Goal: Answer question/provide support: Share knowledge or assist other users

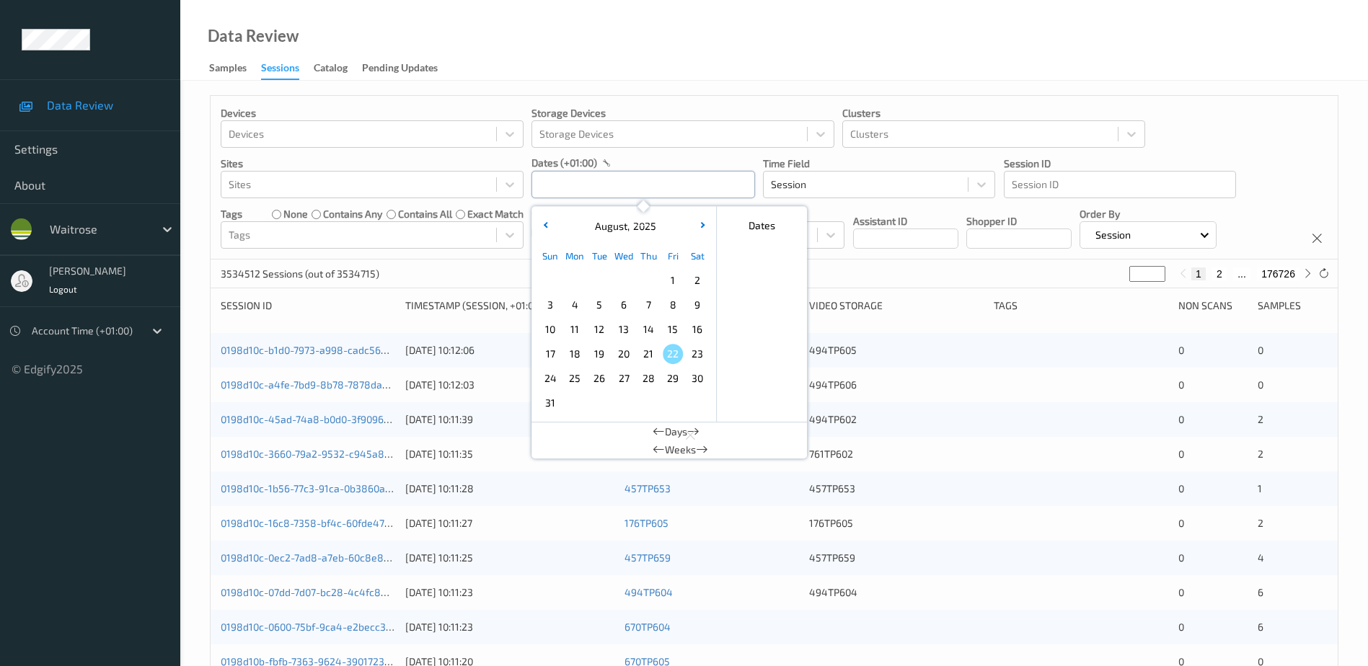
click at [555, 184] on input "text" at bounding box center [644, 184] width 224 height 27
click at [614, 350] on span "20" at bounding box center [624, 354] width 20 height 20
type input "[DATE] 00:00 -> [DATE] 23:59"
click at [611, 68] on div "Data Review Samples Sessions Catalog Pending Updates" at bounding box center [774, 40] width 1188 height 81
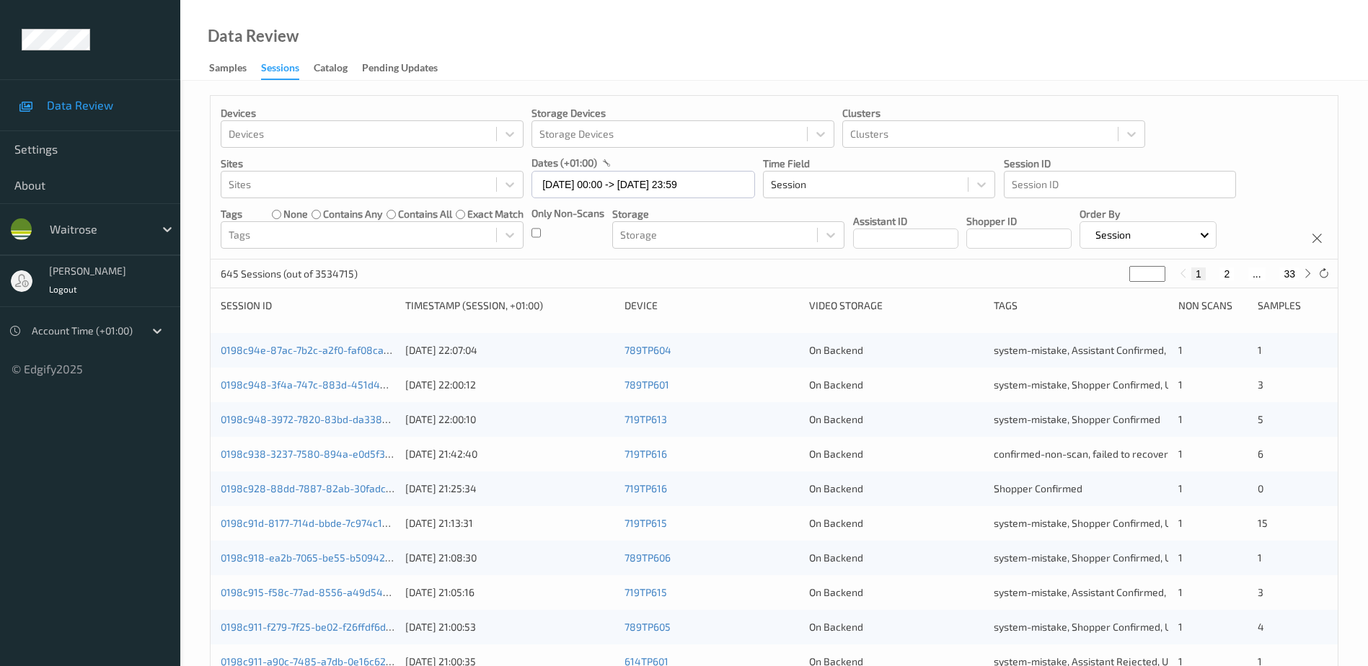
drag, startPoint x: 1138, startPoint y: 270, endPoint x: 1125, endPoint y: 277, distance: 14.5
click at [1125, 277] on div "645 Sessions (out of 3534715) * 1 2 ... 33" at bounding box center [774, 274] width 1127 height 29
type input "**"
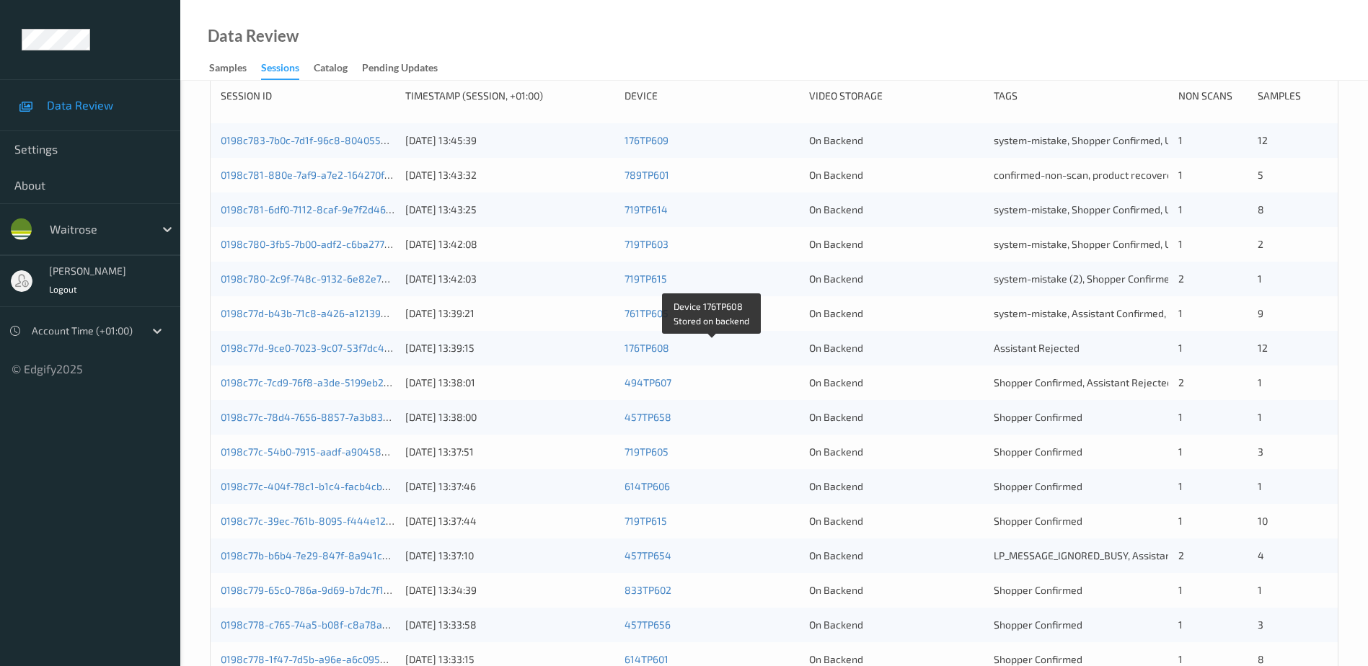
scroll to position [216, 0]
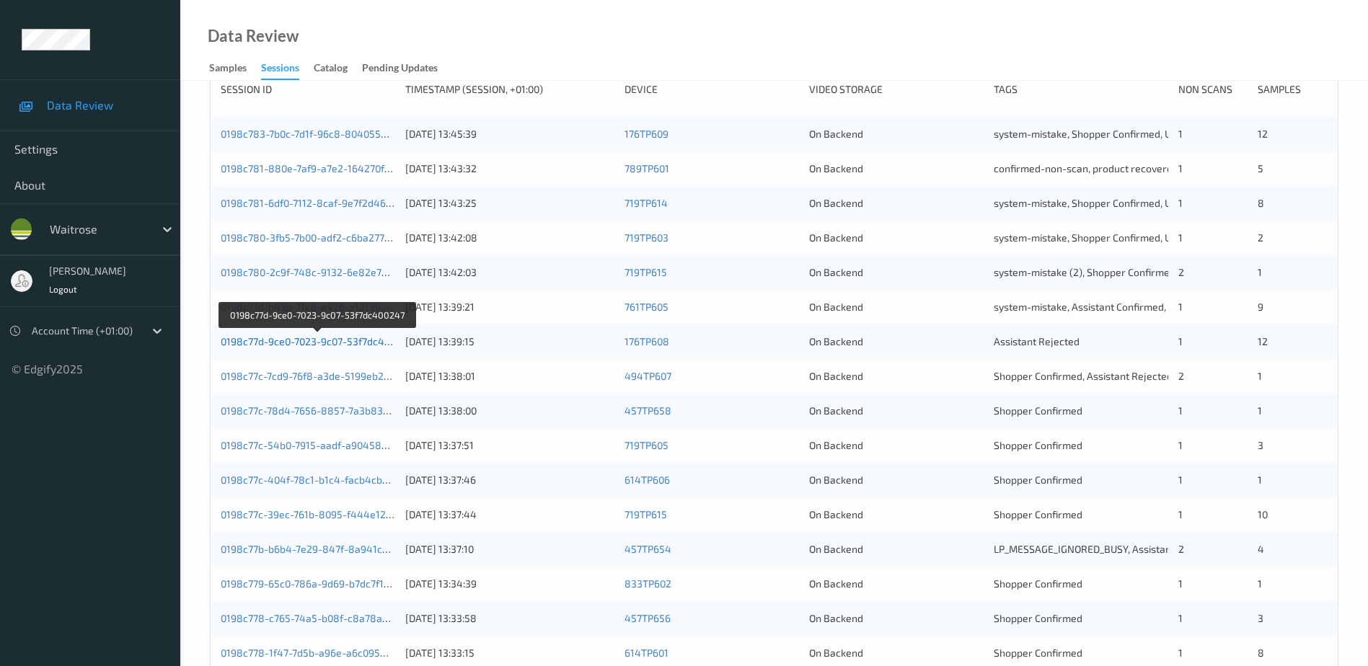
type input "**"
click at [364, 342] on link "0198c77d-9ce0-7023-9c07-53f7dc400247" at bounding box center [317, 341] width 193 height 12
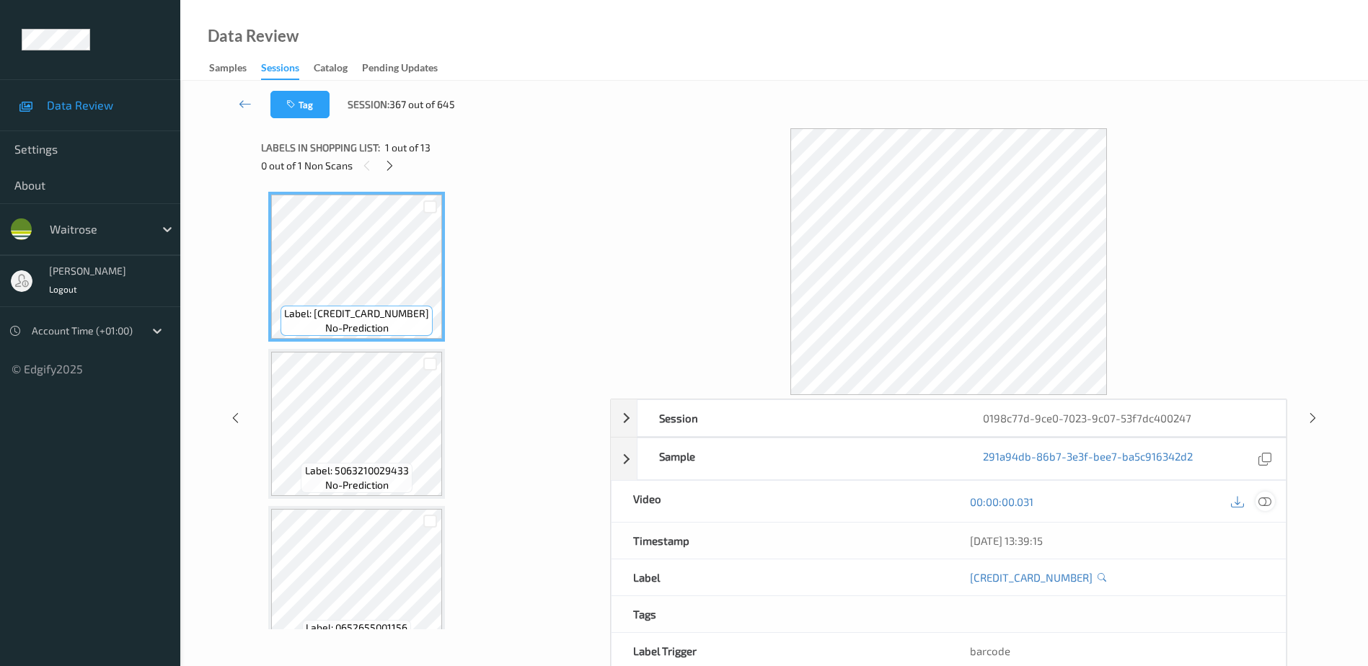
click at [1259, 500] on icon at bounding box center [1265, 502] width 13 height 13
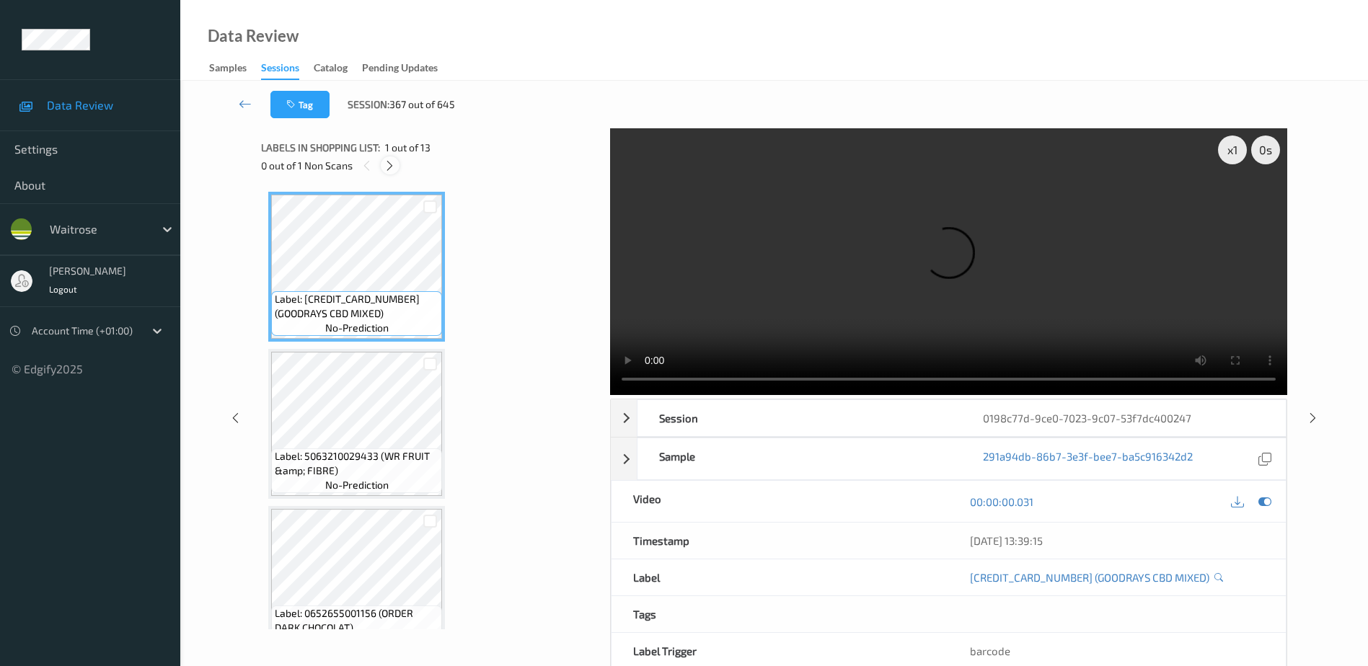
click at [389, 164] on icon at bounding box center [390, 165] width 12 height 13
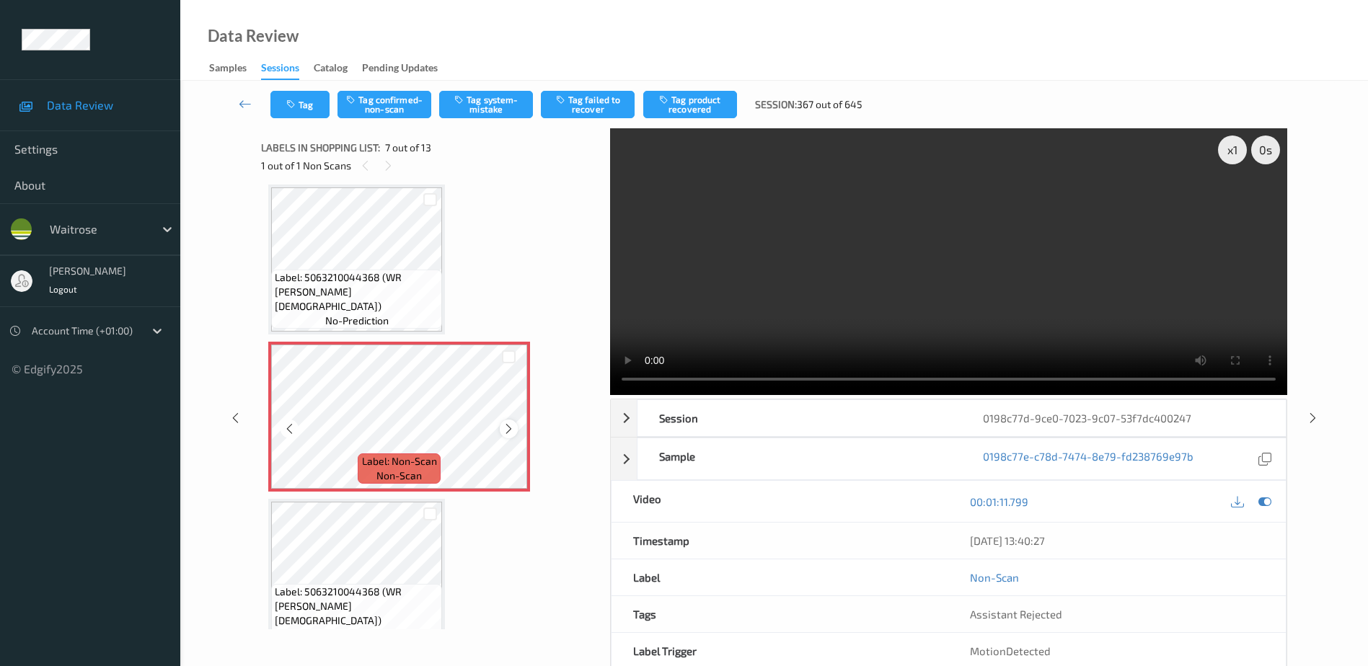
click at [511, 431] on icon at bounding box center [509, 429] width 12 height 13
click at [871, 314] on video at bounding box center [948, 261] width 677 height 267
click at [869, 314] on video at bounding box center [948, 261] width 677 height 267
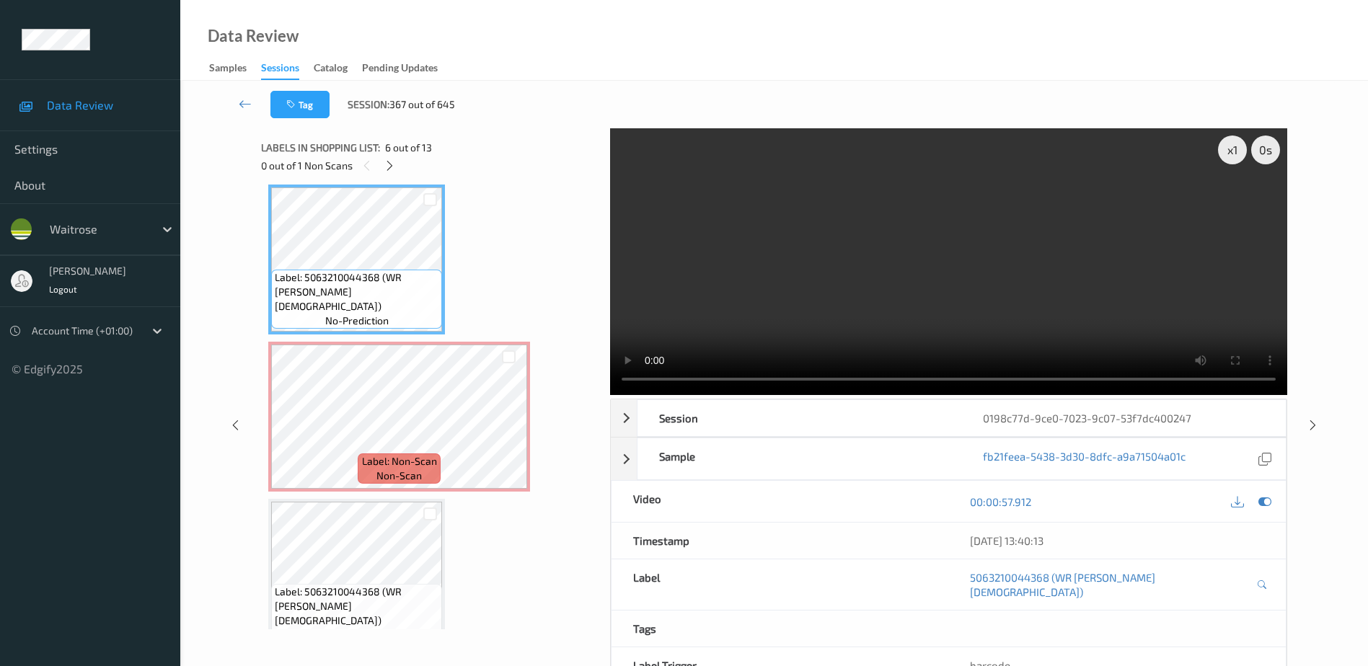
click at [911, 302] on video at bounding box center [948, 261] width 677 height 267
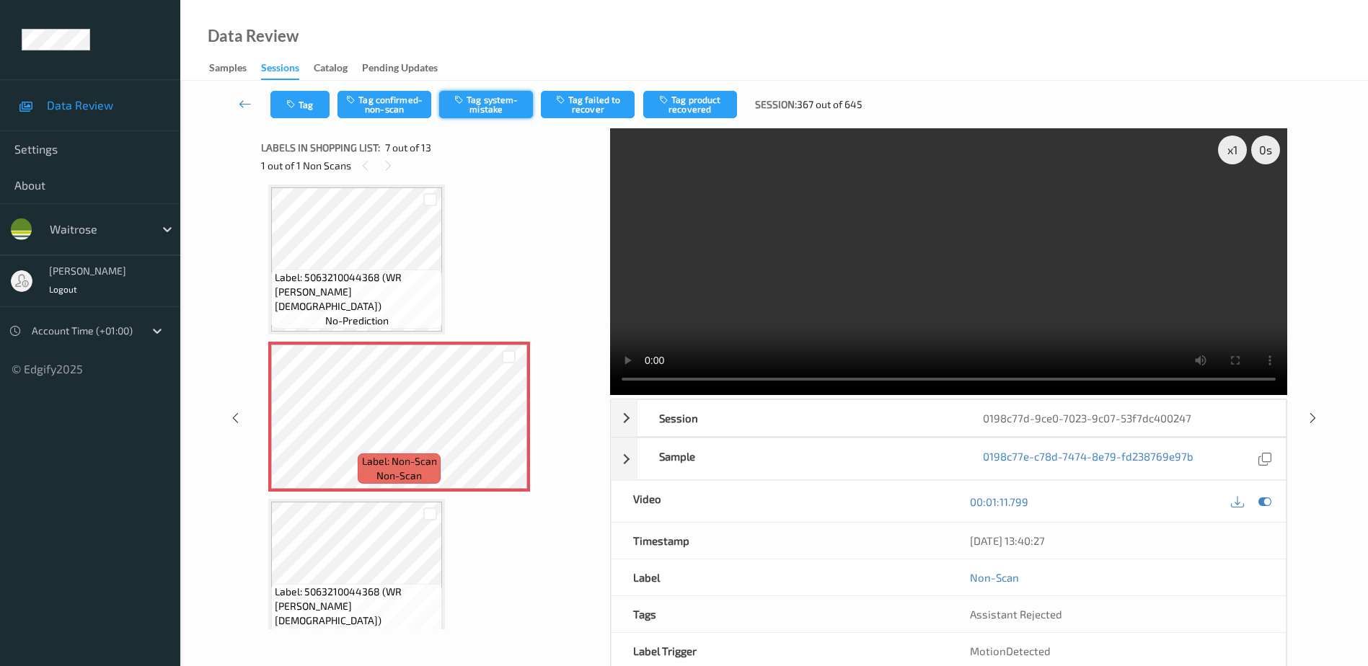
click at [476, 108] on button "Tag system-mistake" at bounding box center [486, 104] width 94 height 27
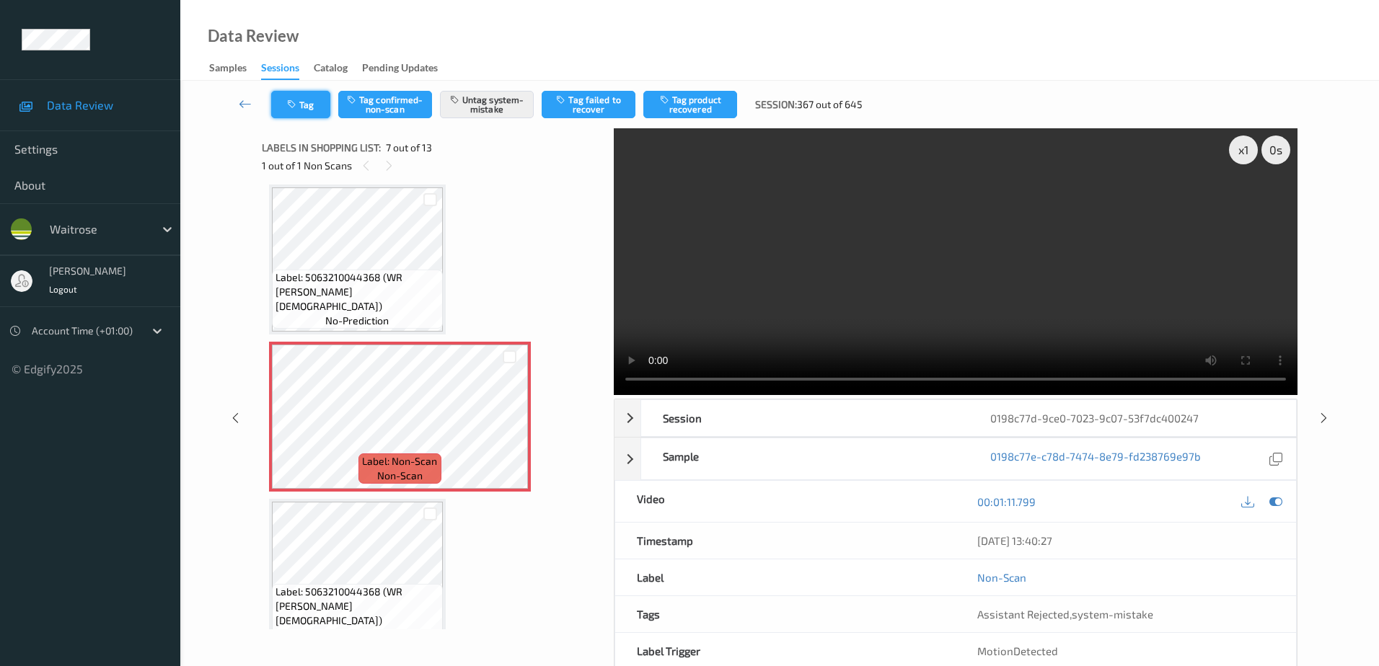
click at [297, 105] on icon "button" at bounding box center [293, 105] width 12 height 10
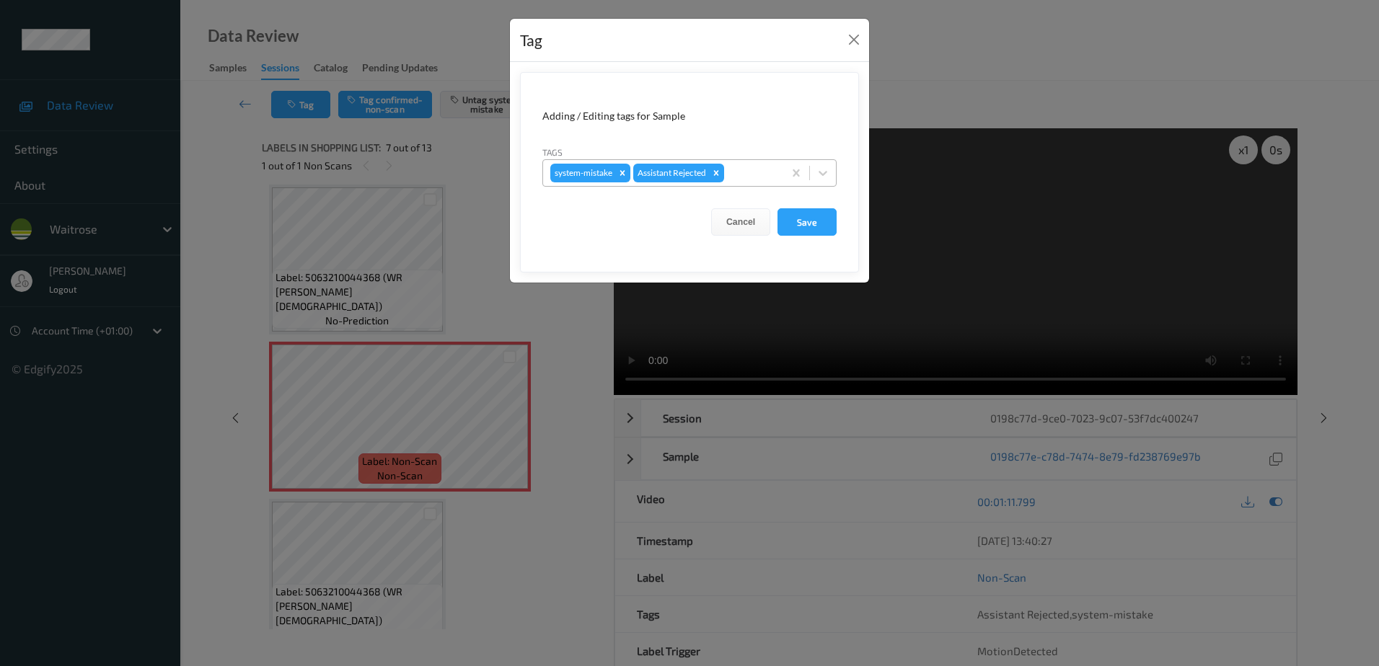
click at [742, 166] on div at bounding box center [751, 172] width 49 height 17
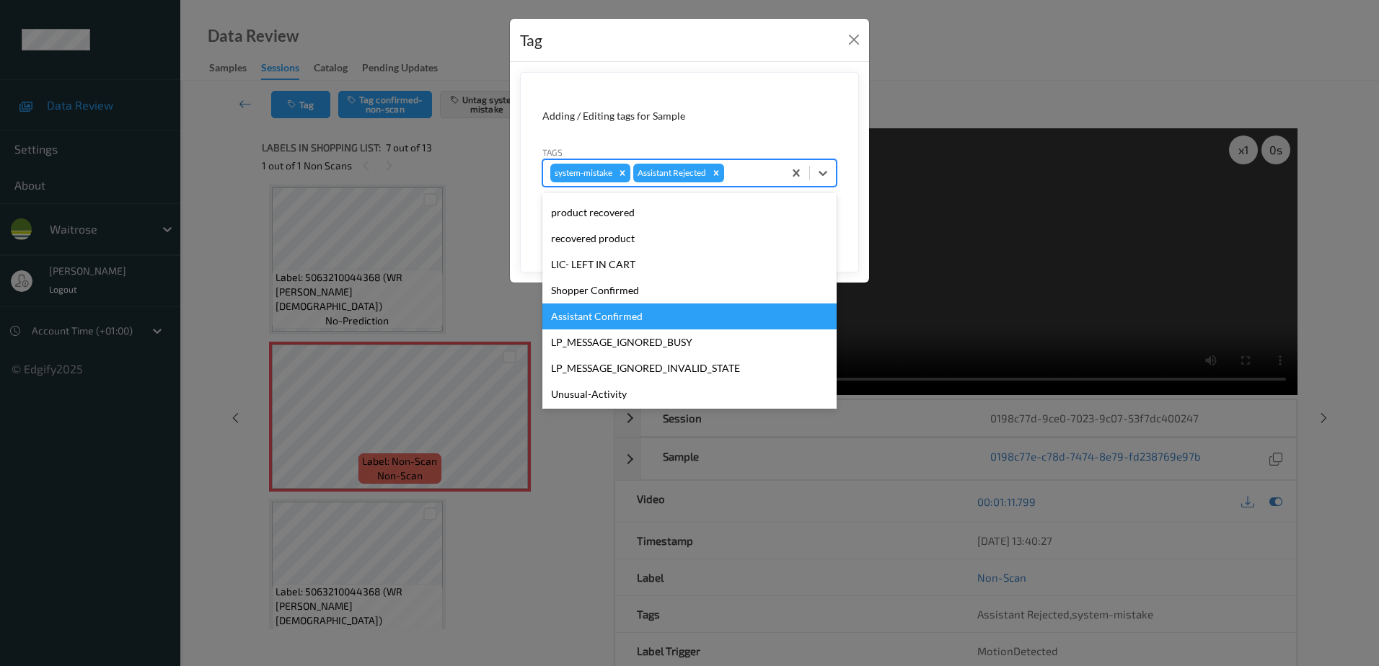
scroll to position [283, 0]
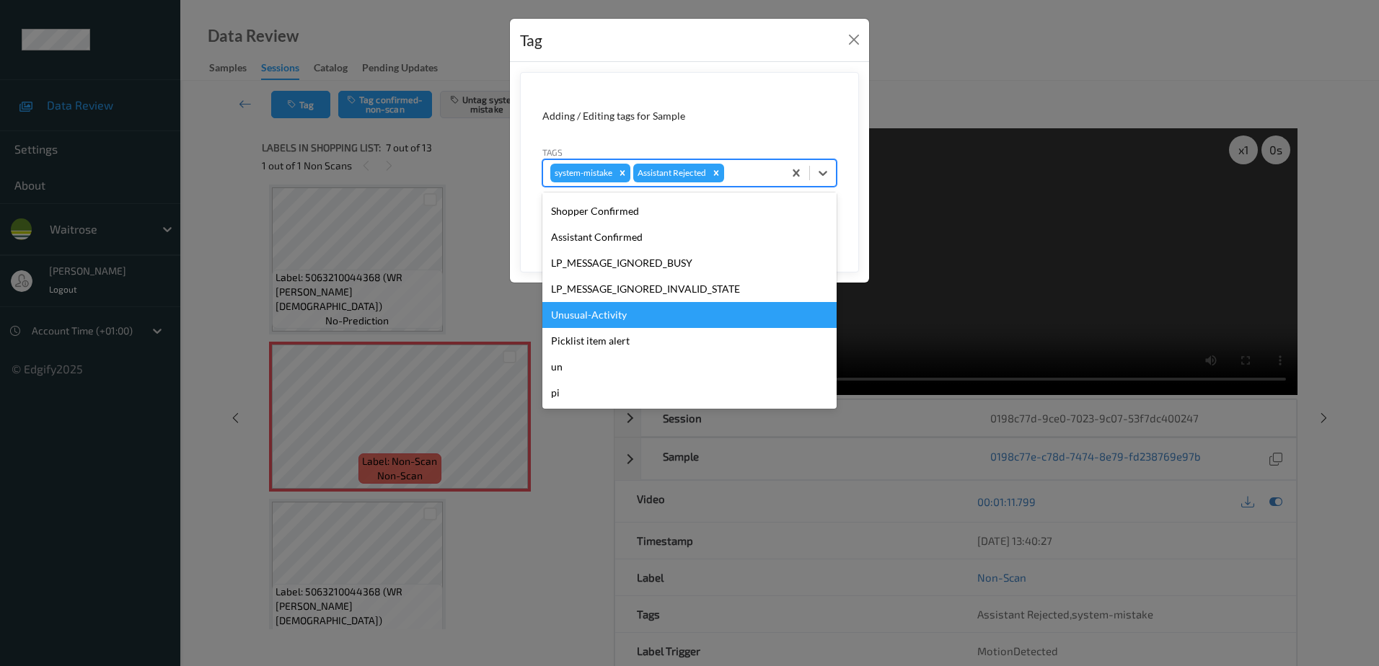
click at [615, 309] on div "Unusual-Activity" at bounding box center [689, 315] width 294 height 26
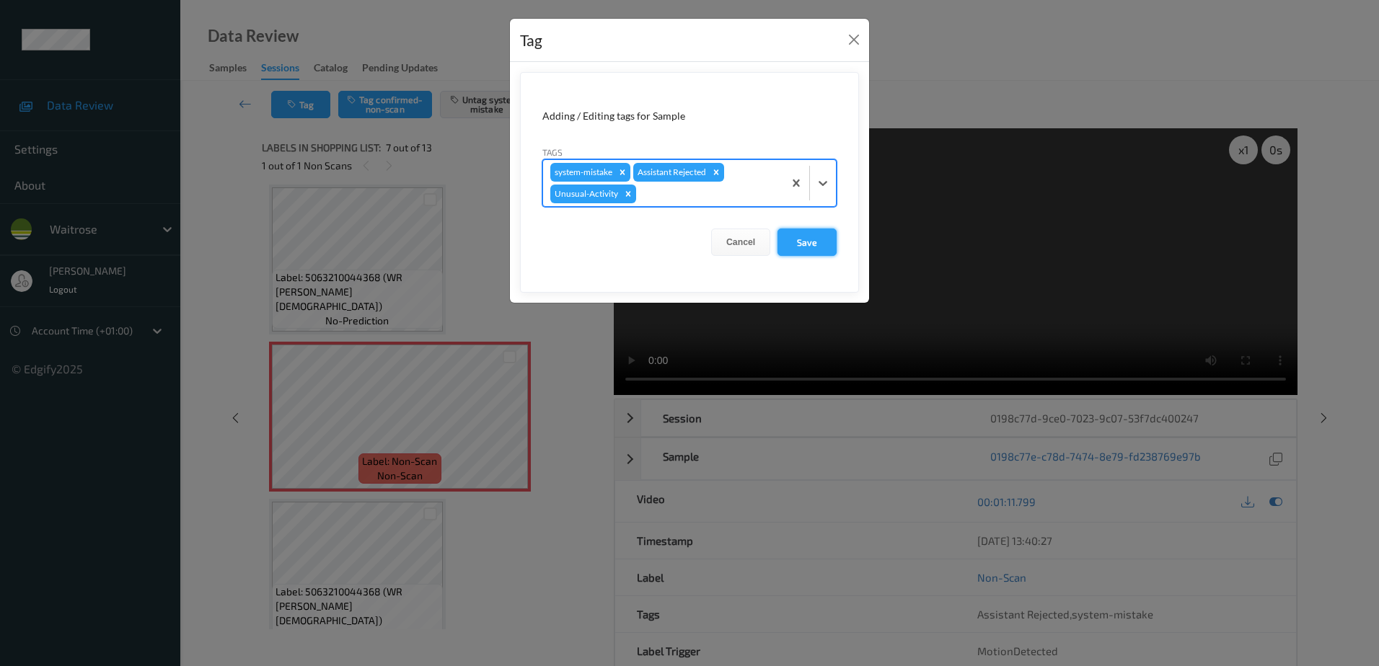
click at [789, 242] on button "Save" at bounding box center [807, 242] width 59 height 27
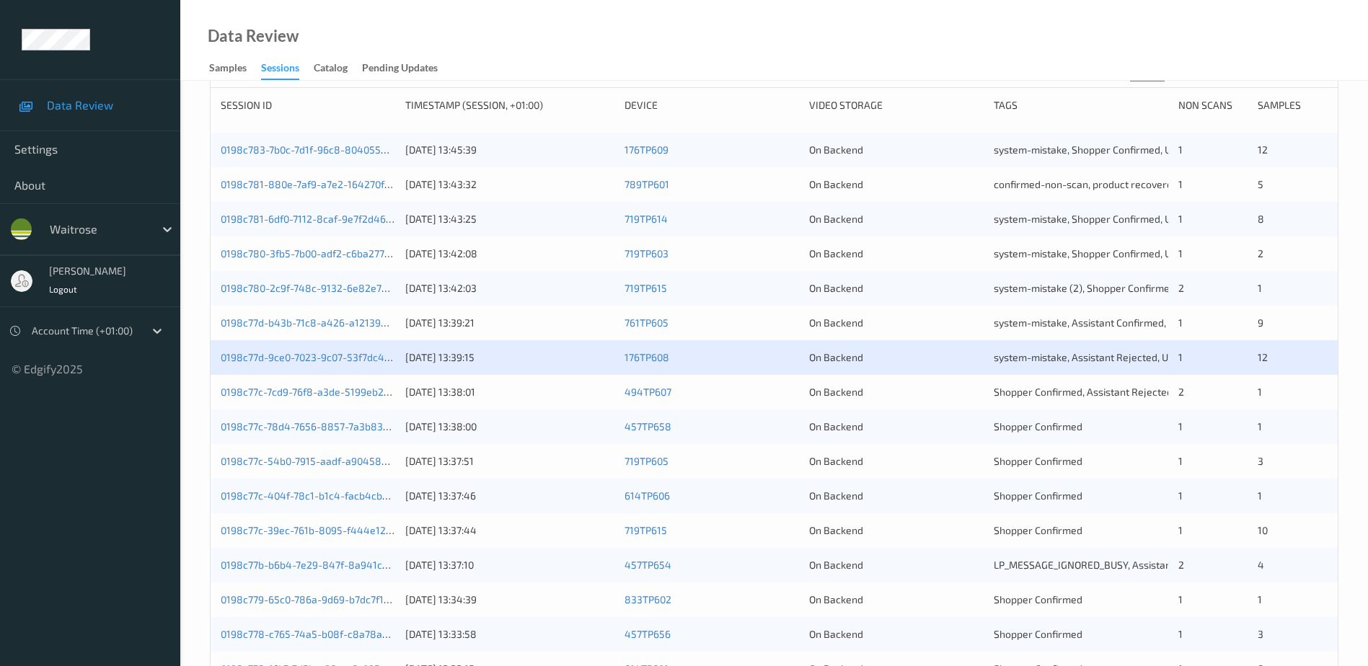
scroll to position [216, 0]
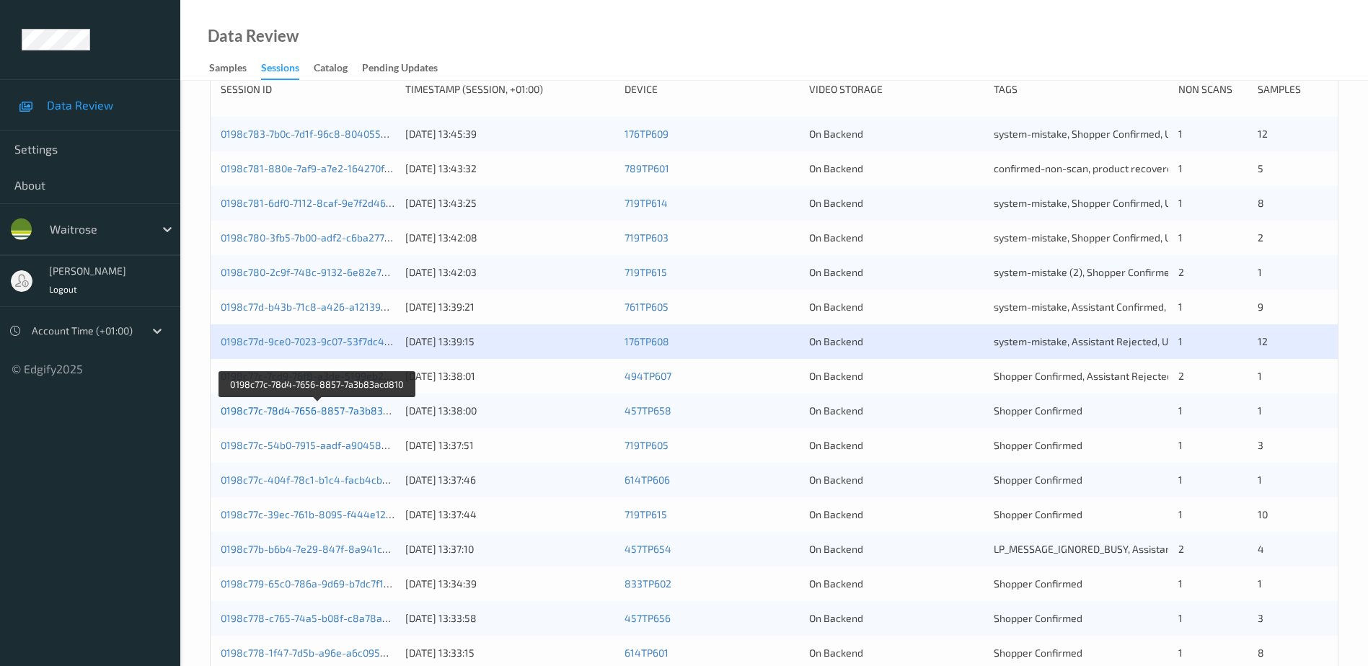
click at [304, 407] on link "0198c77c-78d4-7656-8857-7a3b83acd810" at bounding box center [318, 411] width 195 height 12
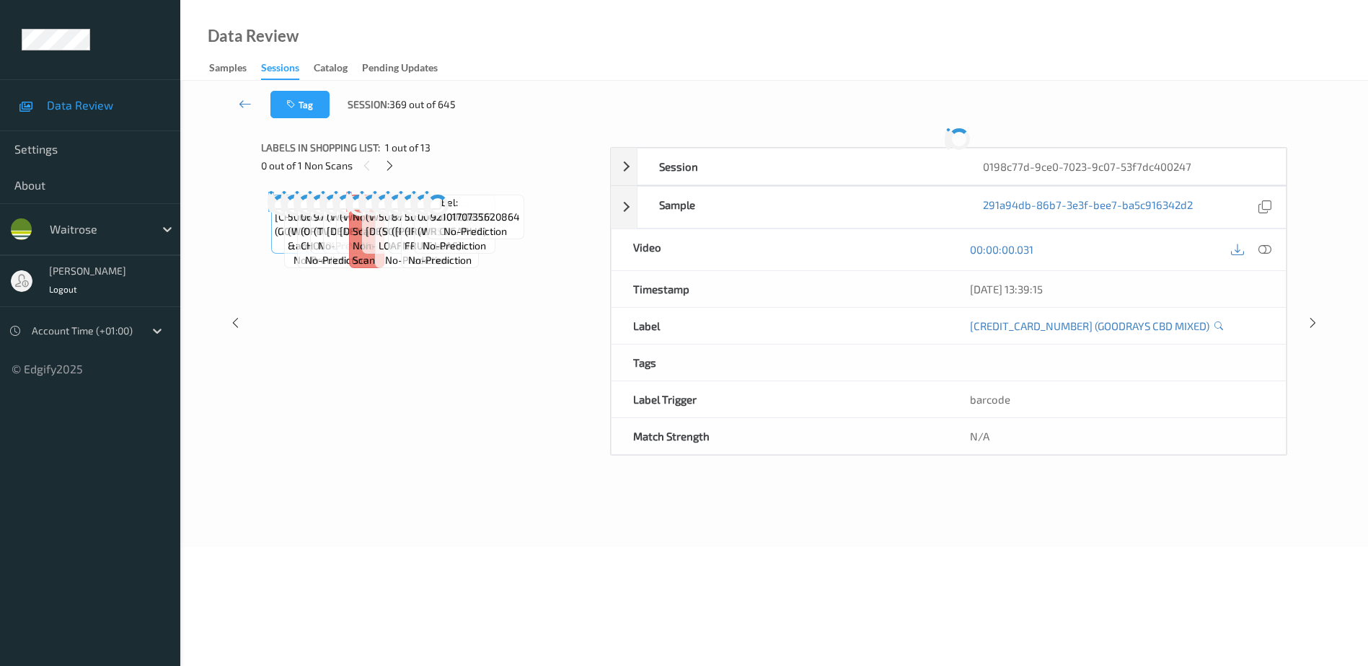
scroll to position [71, 0]
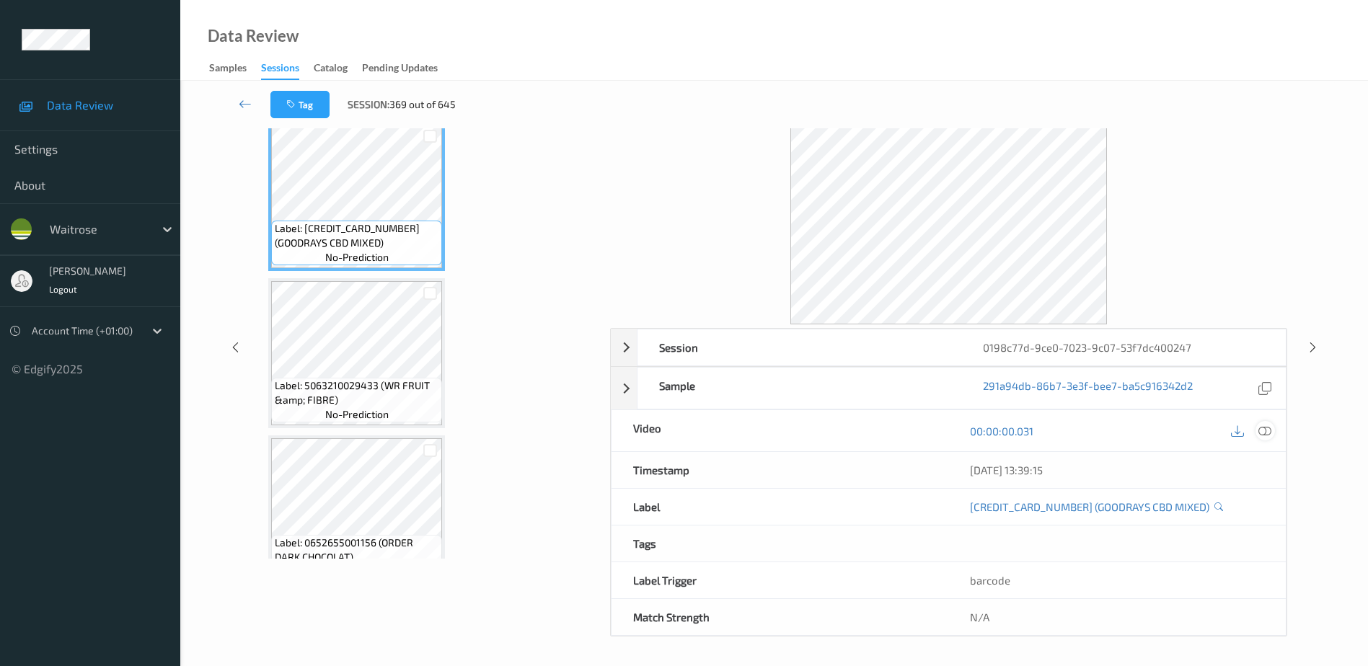
click at [1263, 428] on icon at bounding box center [1265, 431] width 13 height 13
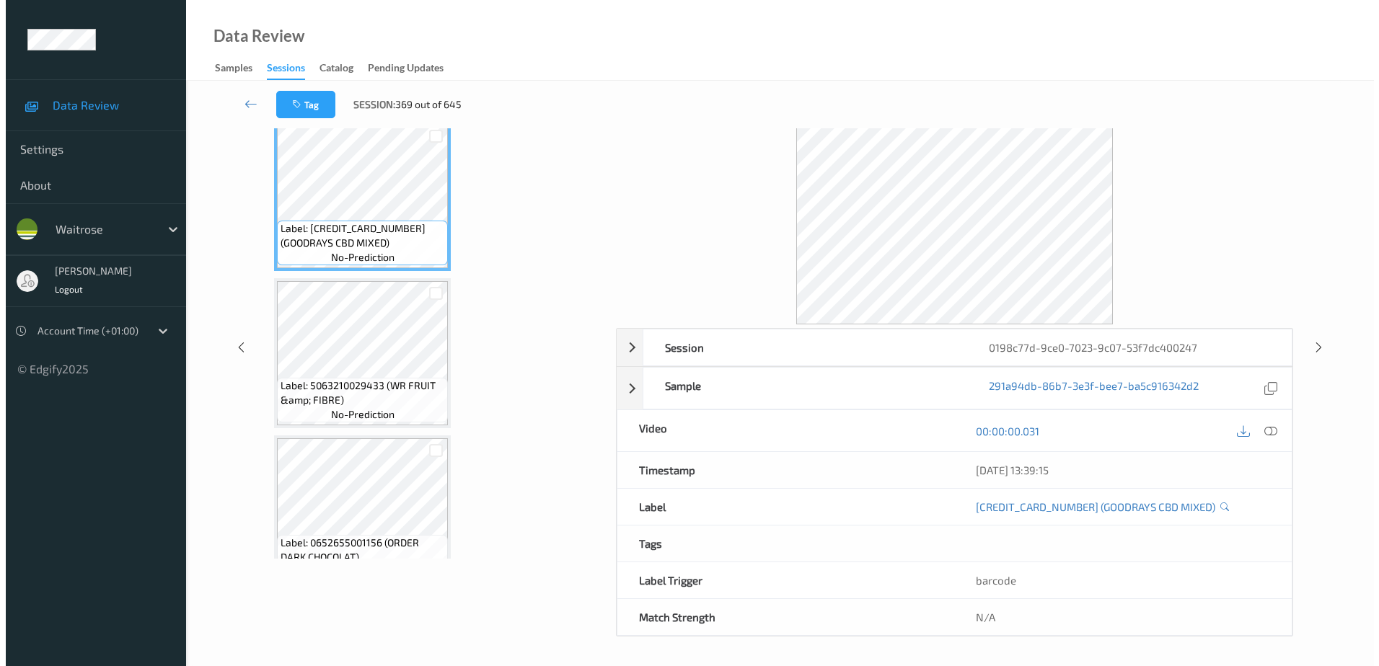
scroll to position [0, 0]
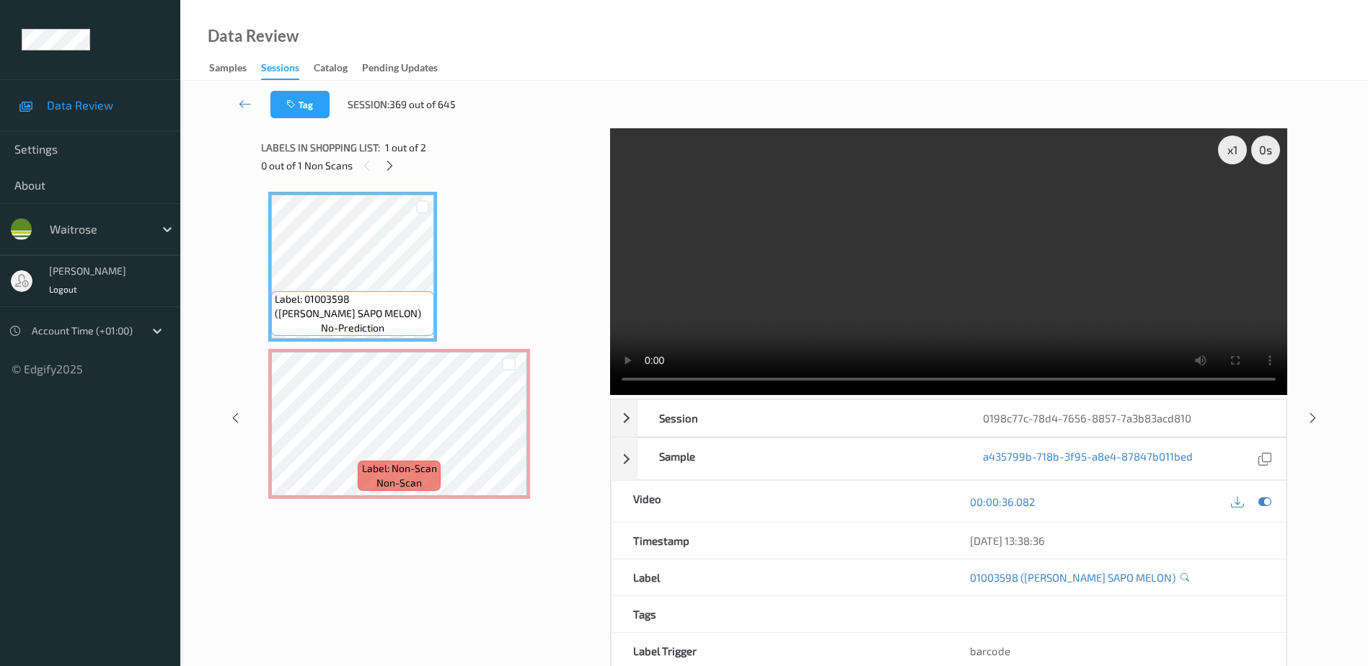
drag, startPoint x: 393, startPoint y: 164, endPoint x: 394, endPoint y: 178, distance: 13.7
click at [393, 164] on icon at bounding box center [390, 165] width 12 height 13
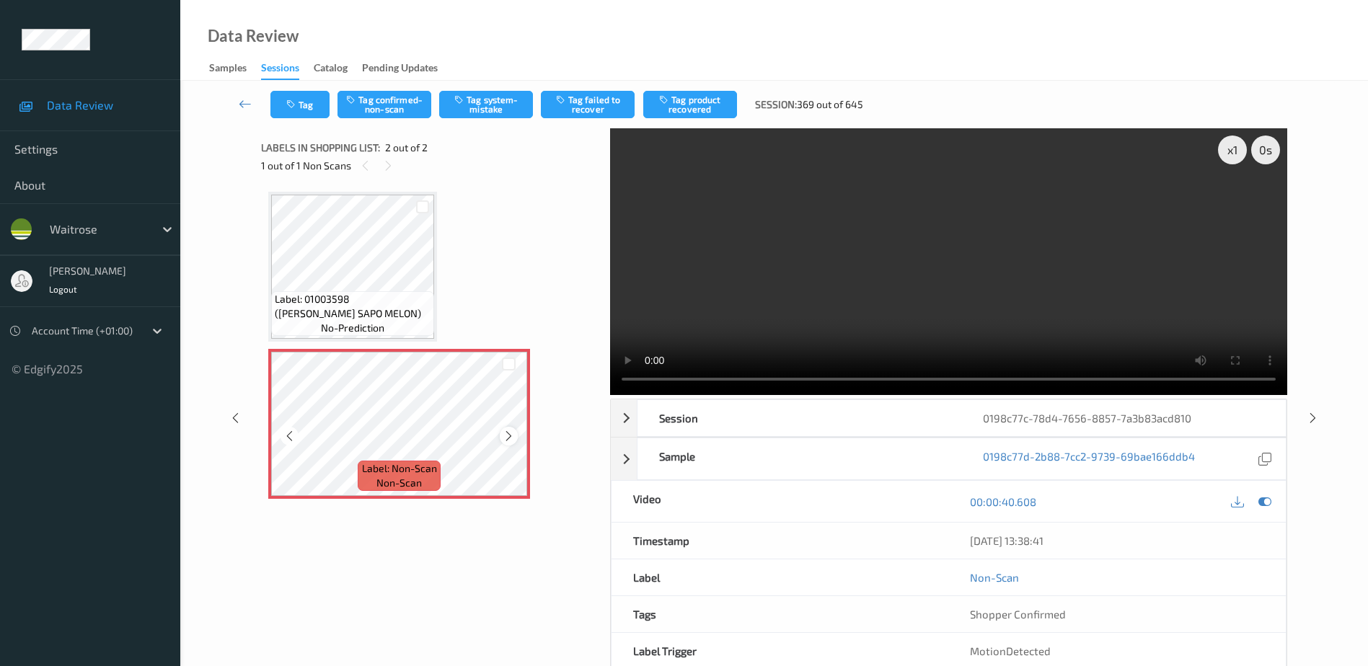
click at [506, 436] on icon at bounding box center [509, 436] width 12 height 13
drag, startPoint x: 920, startPoint y: 301, endPoint x: 1075, endPoint y: 311, distance: 156.1
click at [920, 301] on video at bounding box center [948, 261] width 677 height 267
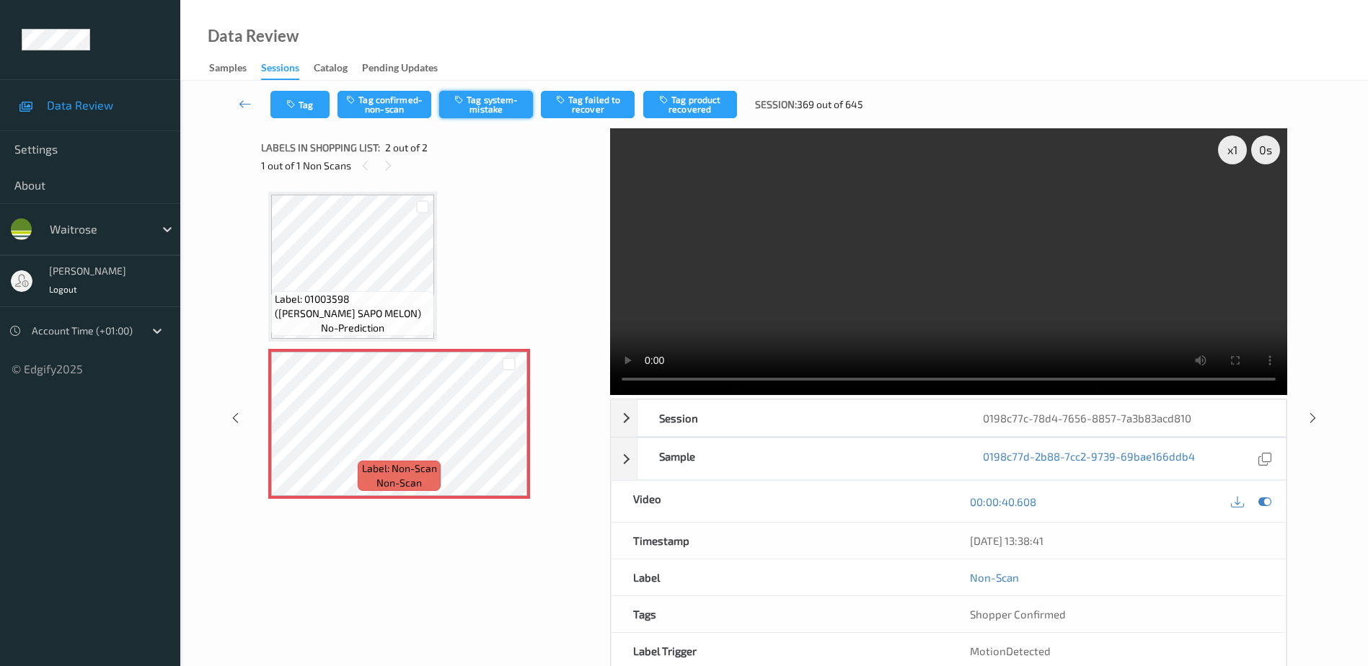
click at [469, 108] on button "Tag system-mistake" at bounding box center [486, 104] width 94 height 27
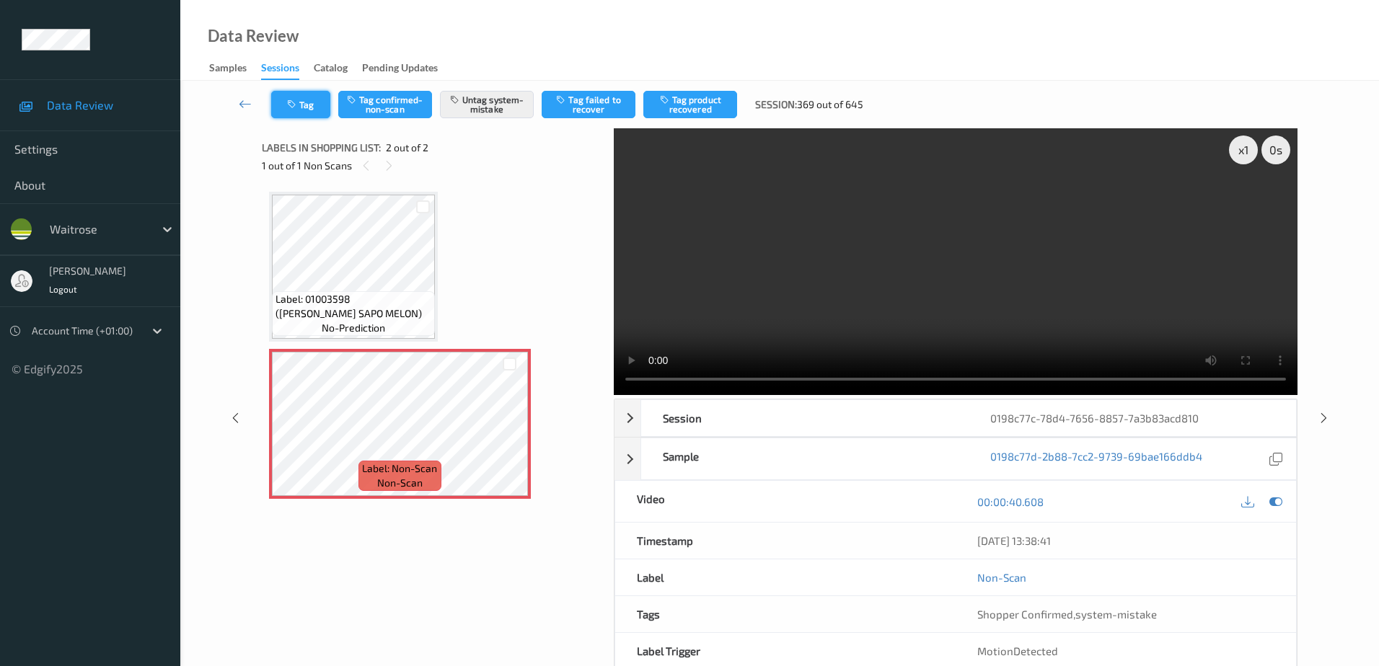
click at [299, 105] on button "Tag" at bounding box center [300, 104] width 59 height 27
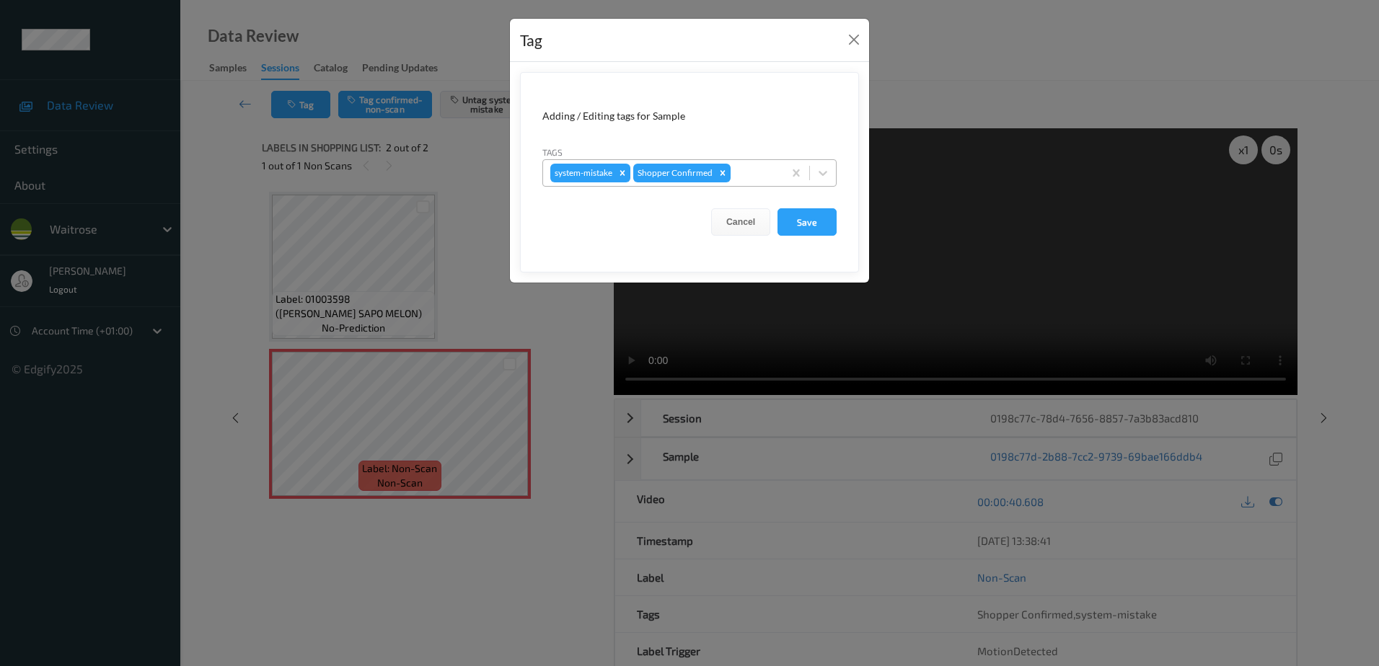
click at [747, 175] on div at bounding box center [755, 172] width 43 height 17
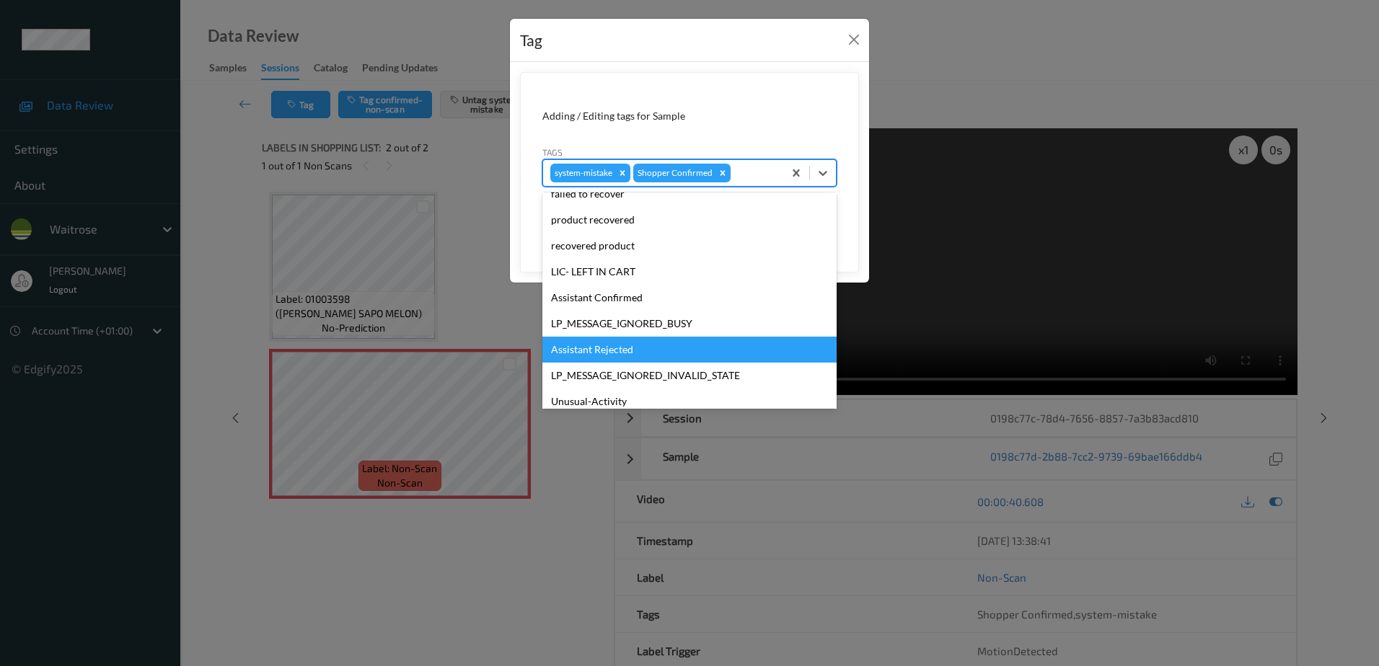
scroll to position [283, 0]
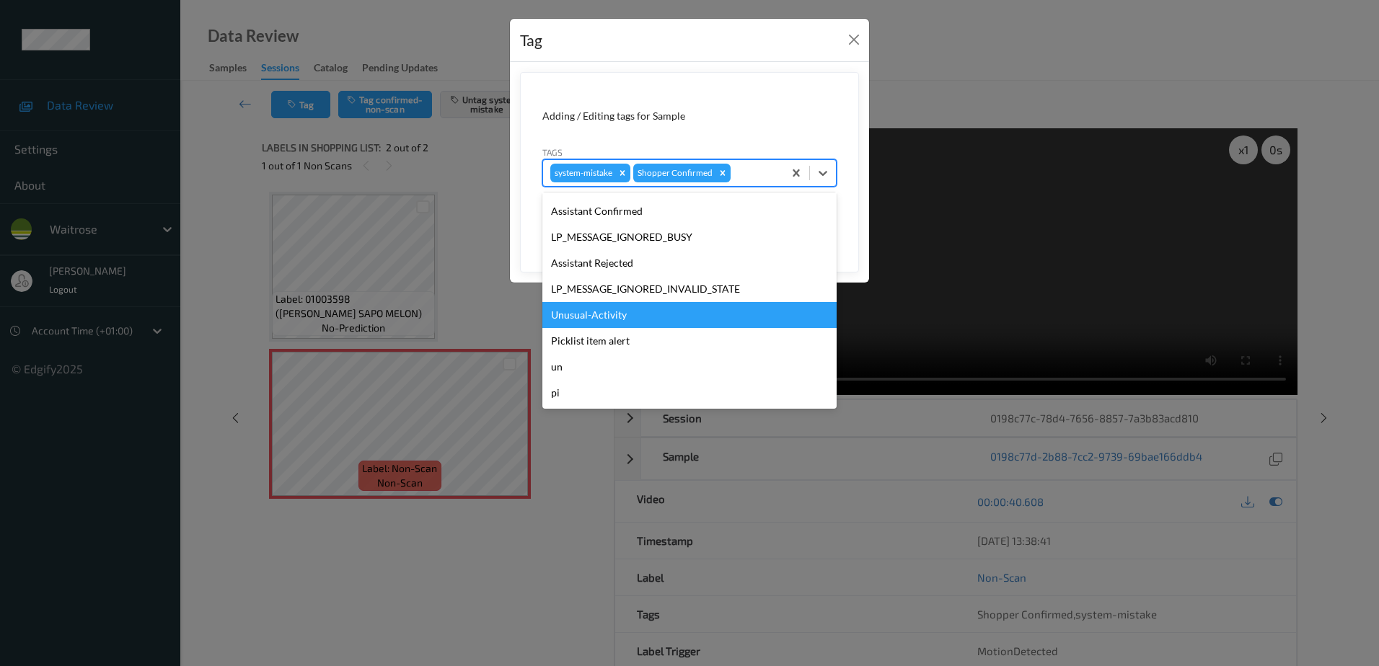
click at [645, 327] on div "Unusual-Activity" at bounding box center [689, 315] width 294 height 26
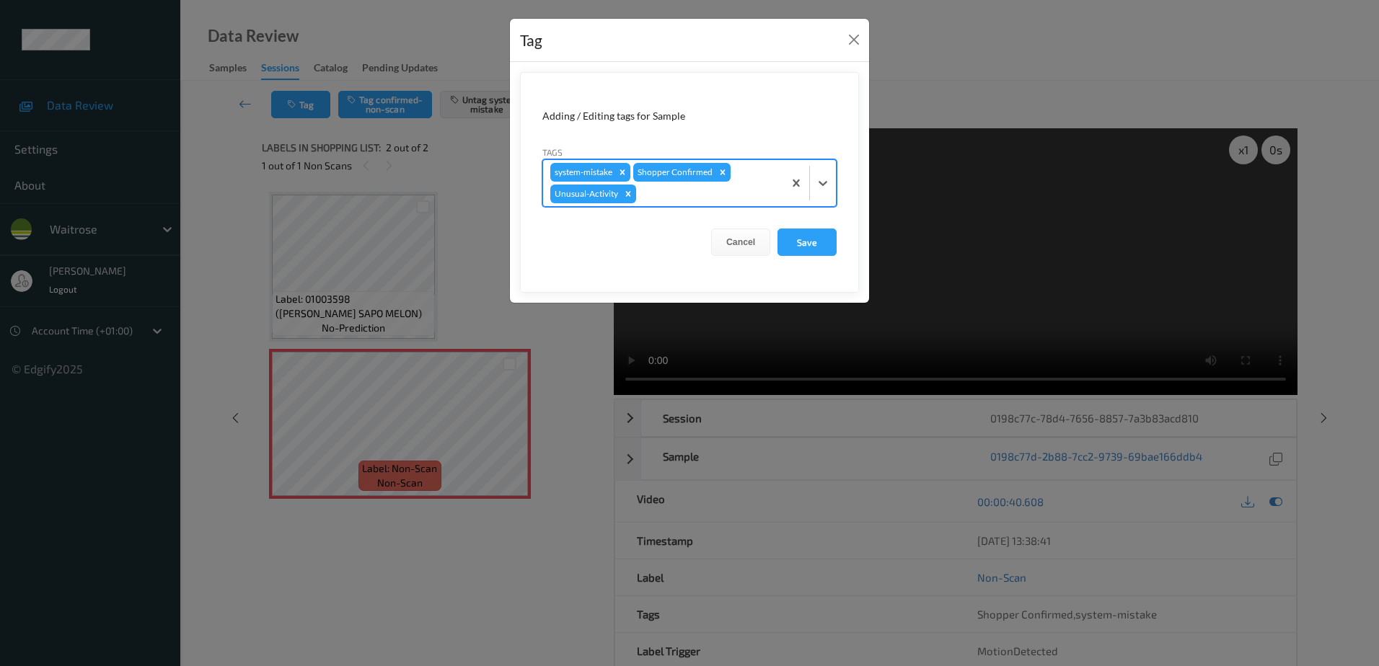
click at [665, 186] on div at bounding box center [707, 193] width 137 height 17
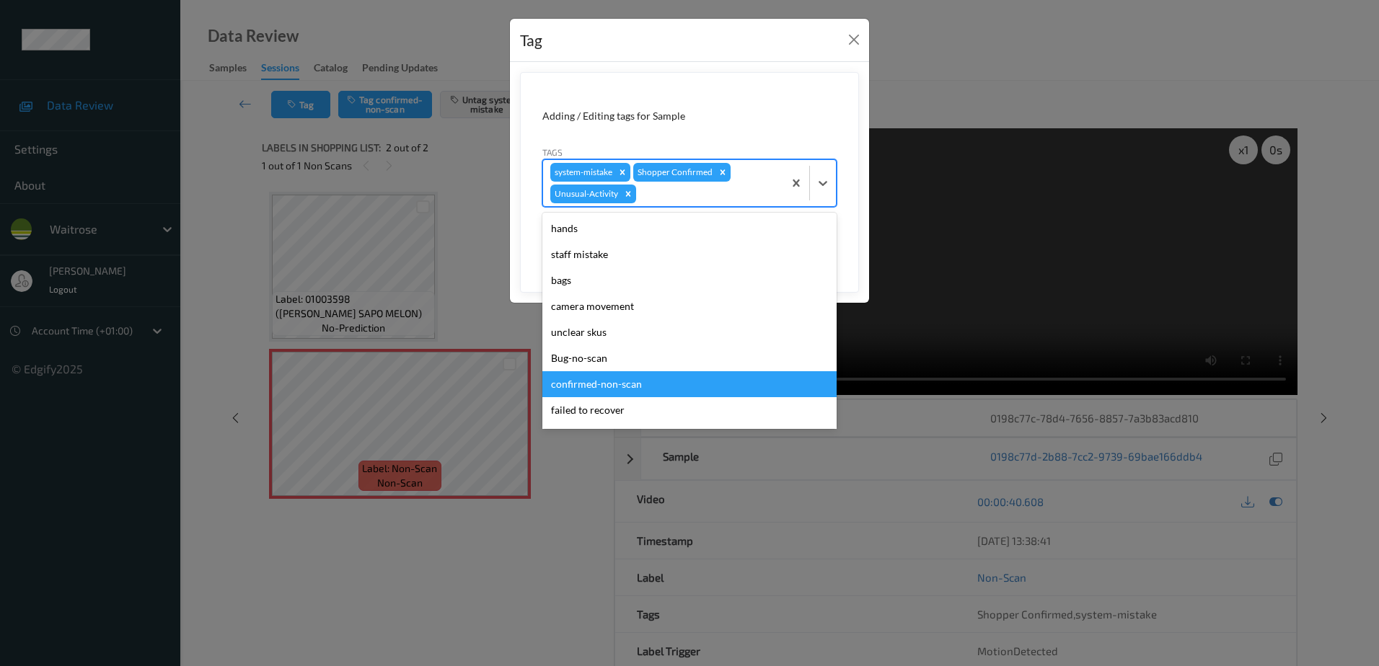
scroll to position [257, 0]
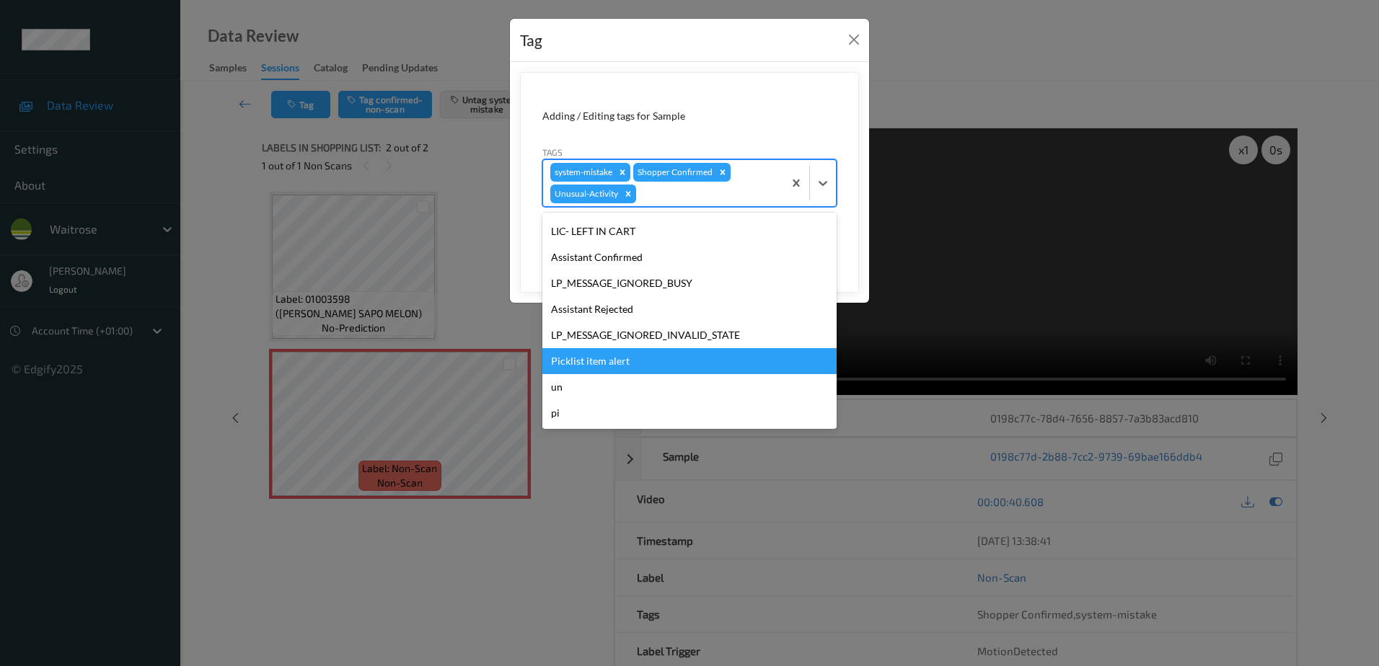
click at [614, 363] on div "Picklist item alert" at bounding box center [689, 361] width 294 height 26
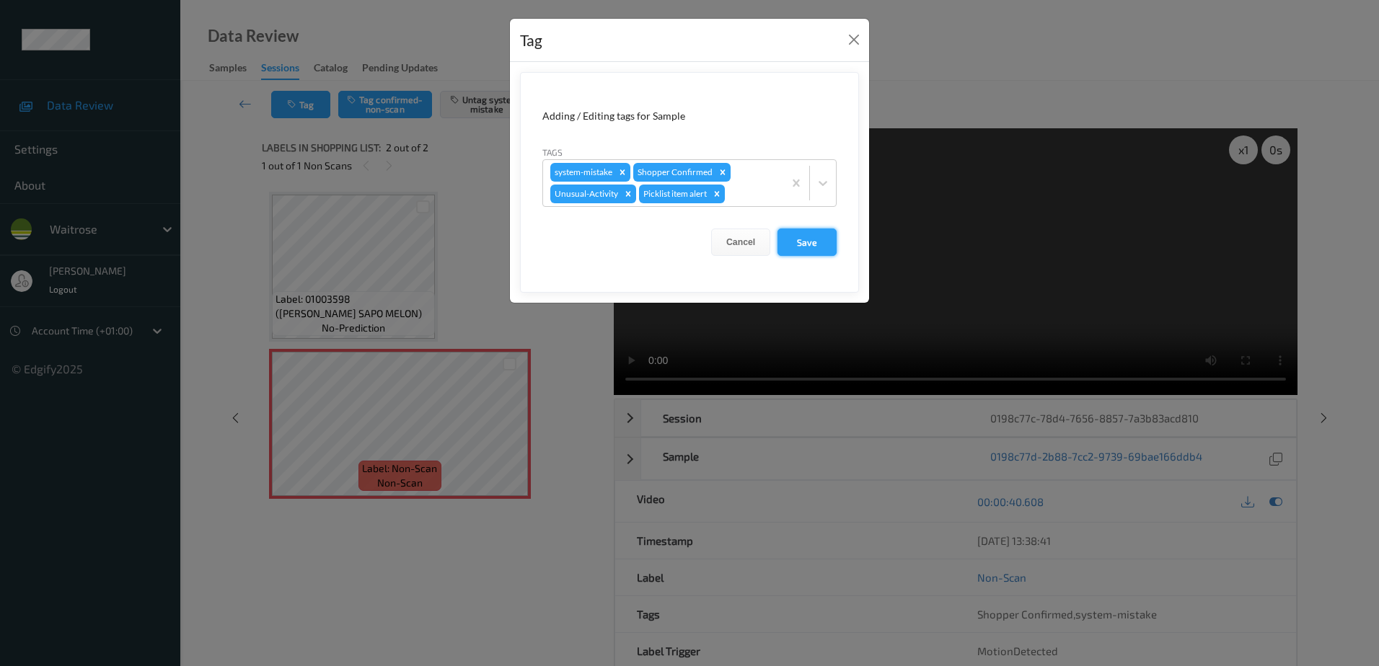
click at [789, 233] on button "Save" at bounding box center [807, 242] width 59 height 27
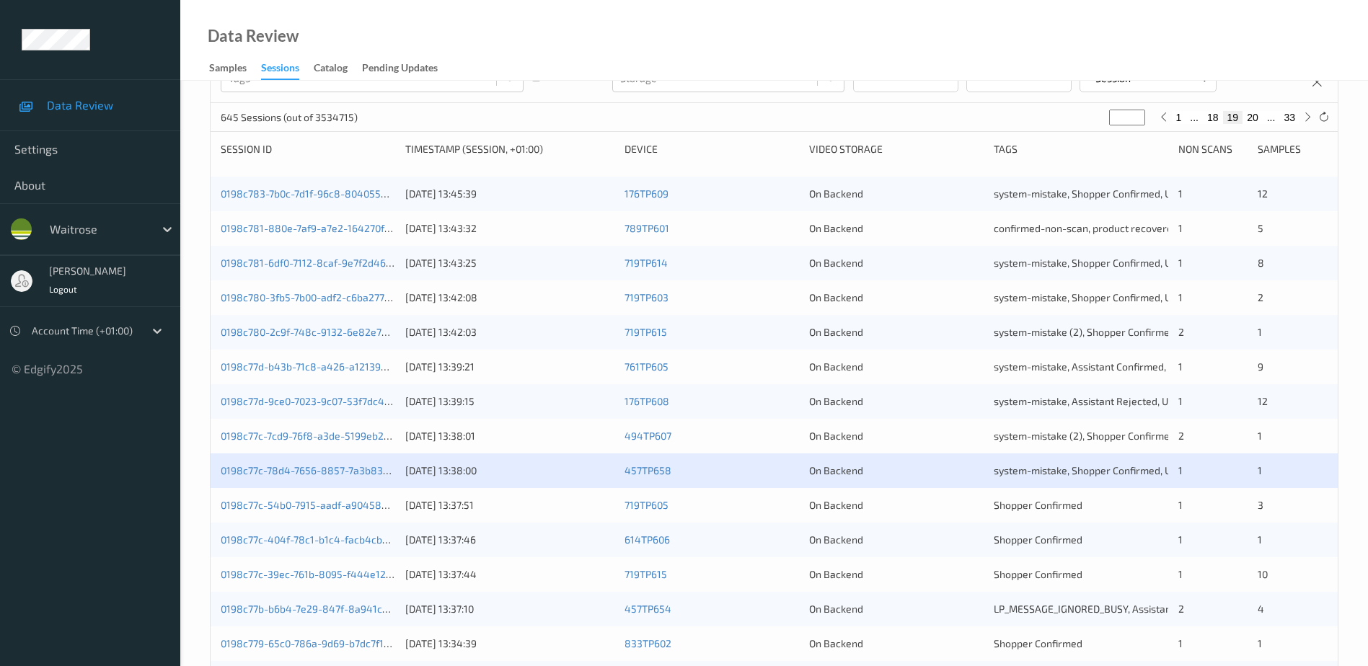
scroll to position [216, 0]
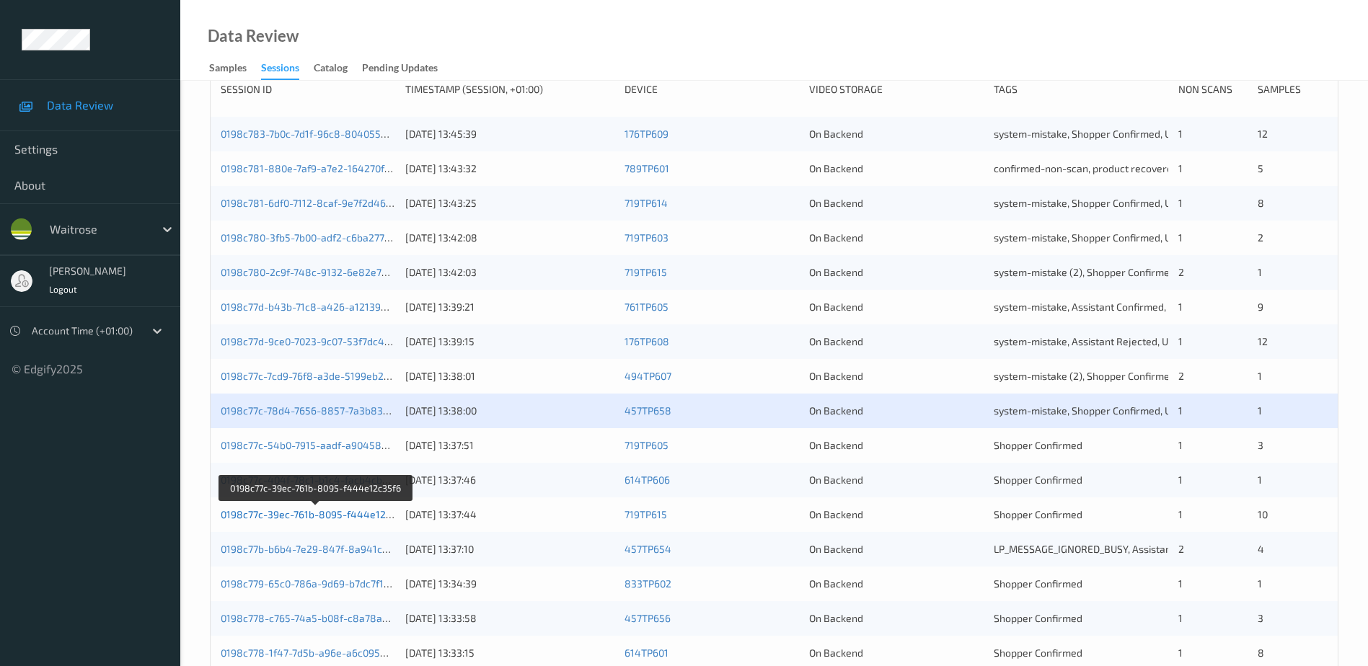
click at [338, 512] on link "0198c77c-39ec-761b-8095-f444e12c35f6" at bounding box center [316, 515] width 191 height 12
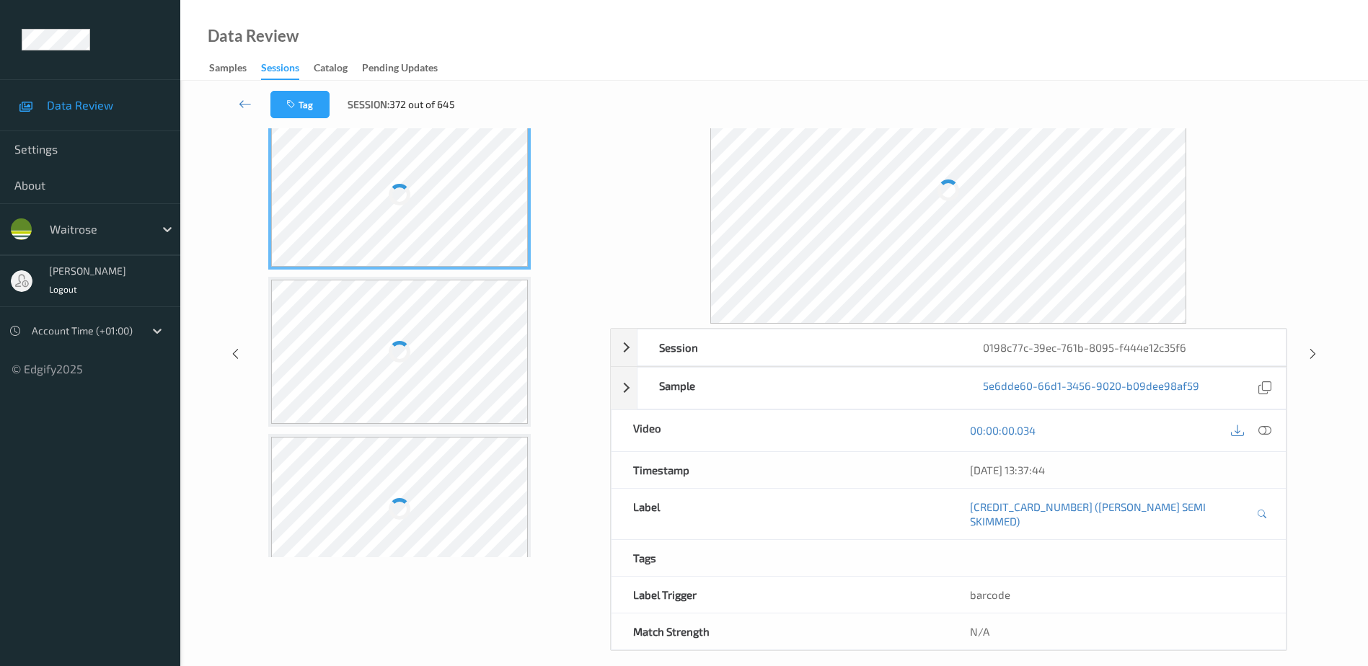
scroll to position [71, 0]
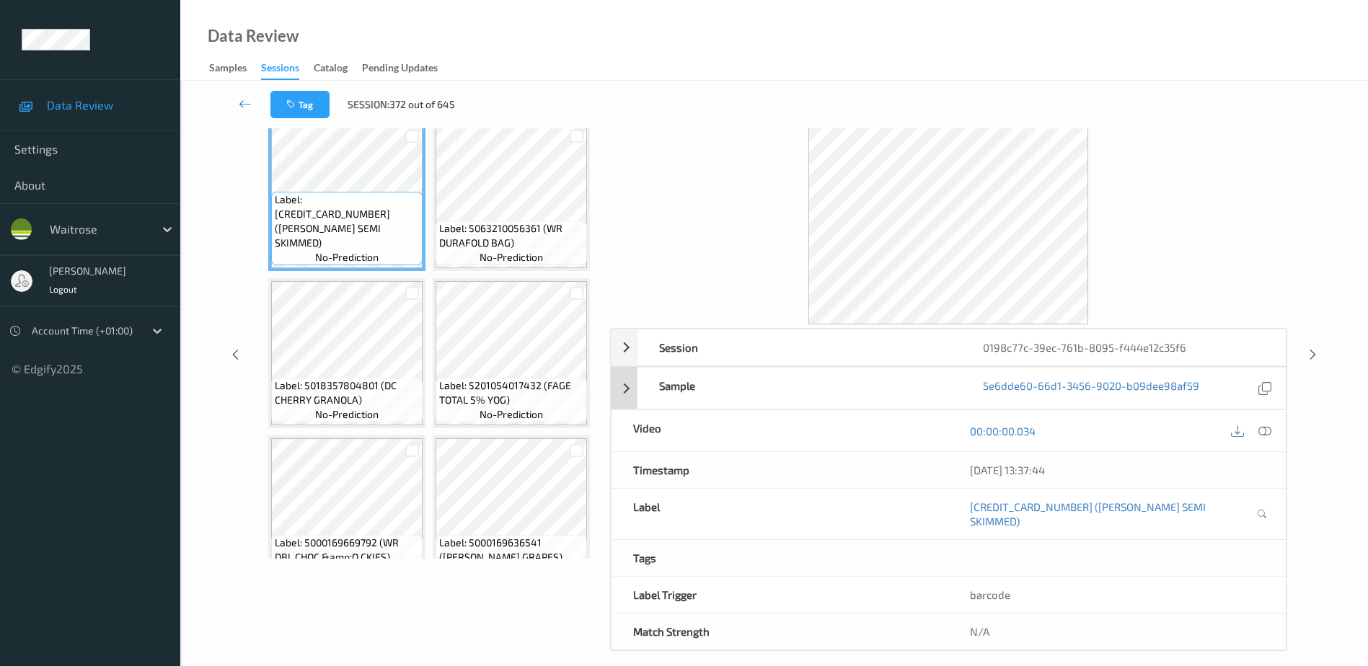
drag, startPoint x: 1269, startPoint y: 431, endPoint x: 1125, endPoint y: 282, distance: 207.1
click at [1269, 431] on icon at bounding box center [1265, 431] width 13 height 13
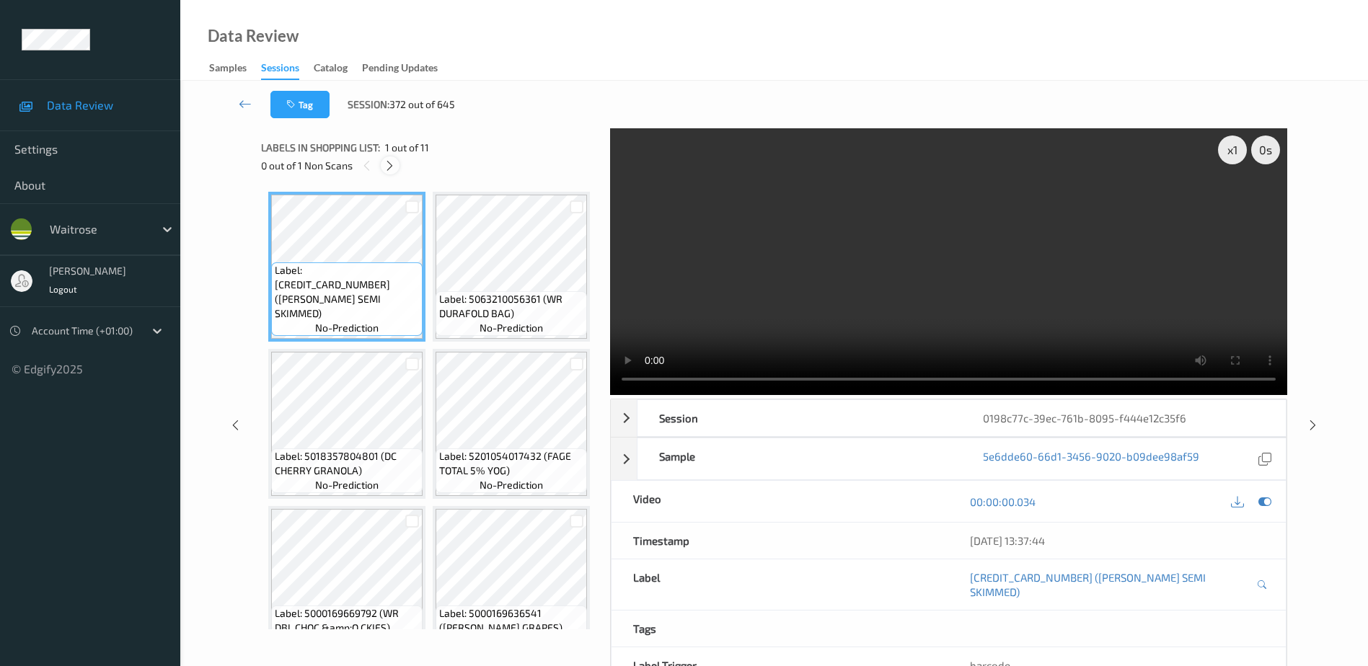
click at [388, 162] on icon at bounding box center [390, 165] width 12 height 13
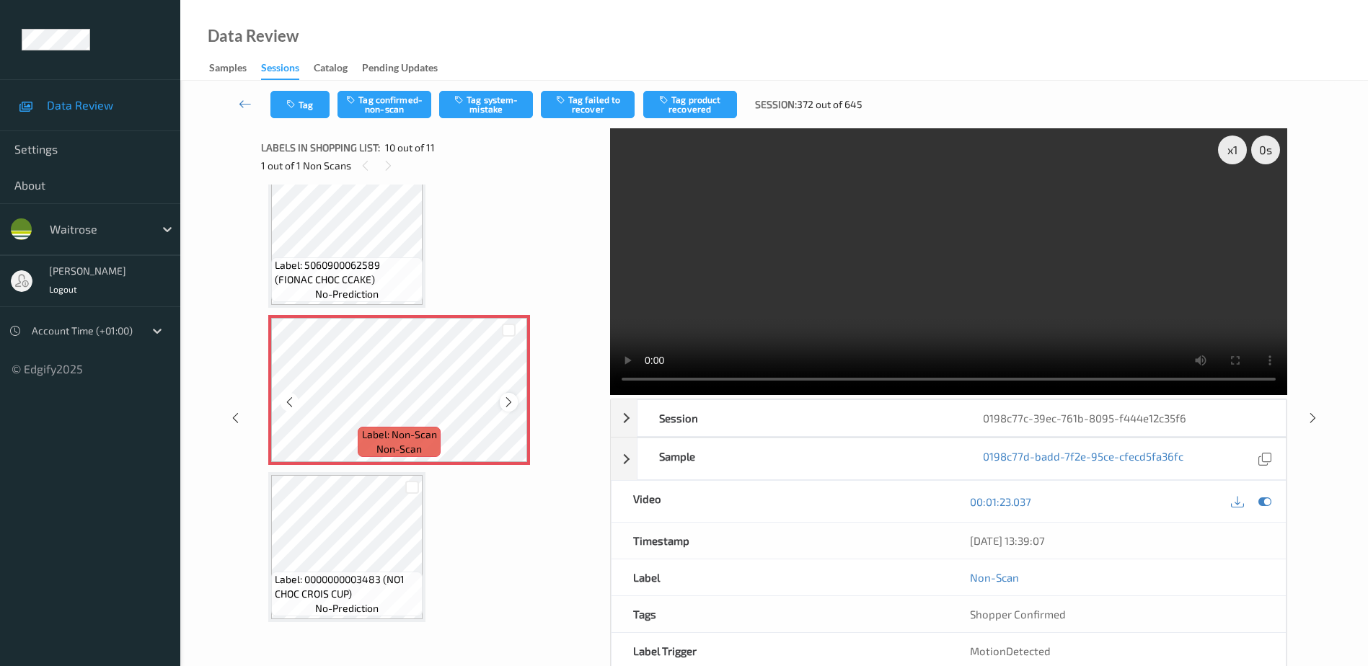
click at [511, 409] on icon at bounding box center [509, 402] width 12 height 13
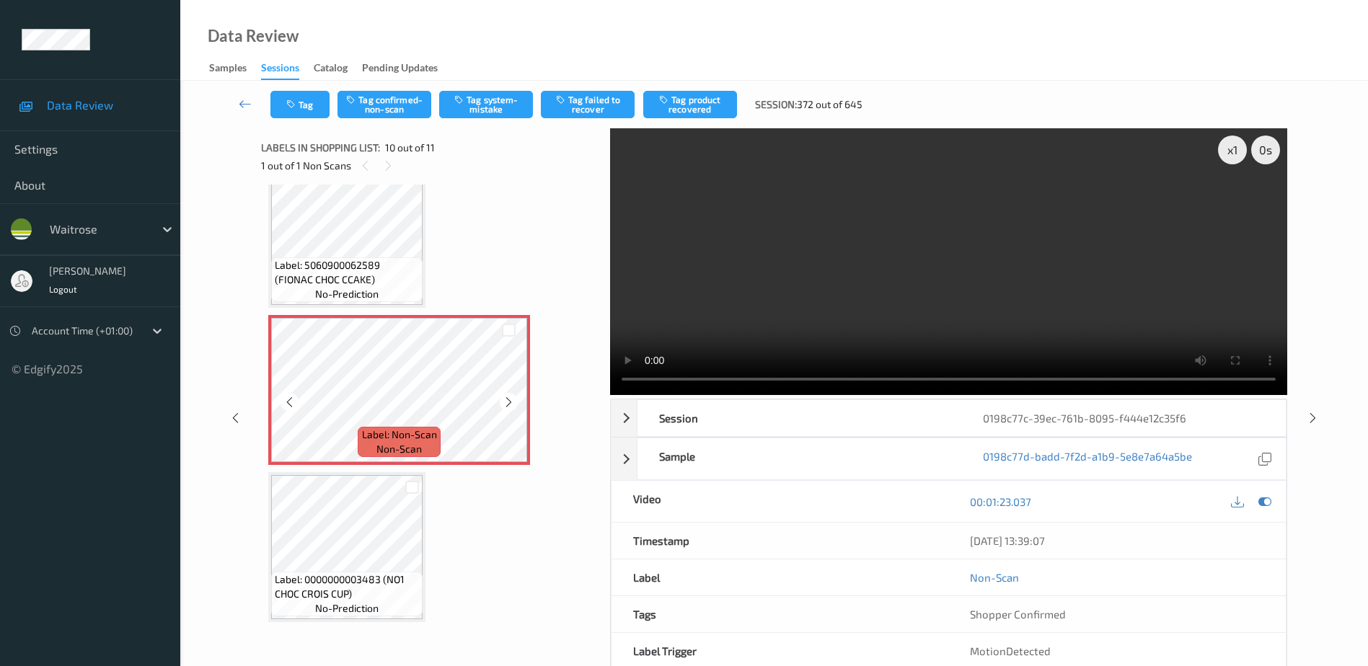
click at [511, 409] on icon at bounding box center [509, 402] width 12 height 13
drag, startPoint x: 882, startPoint y: 327, endPoint x: 894, endPoint y: 327, distance: 12.3
click at [882, 327] on video at bounding box center [948, 261] width 677 height 267
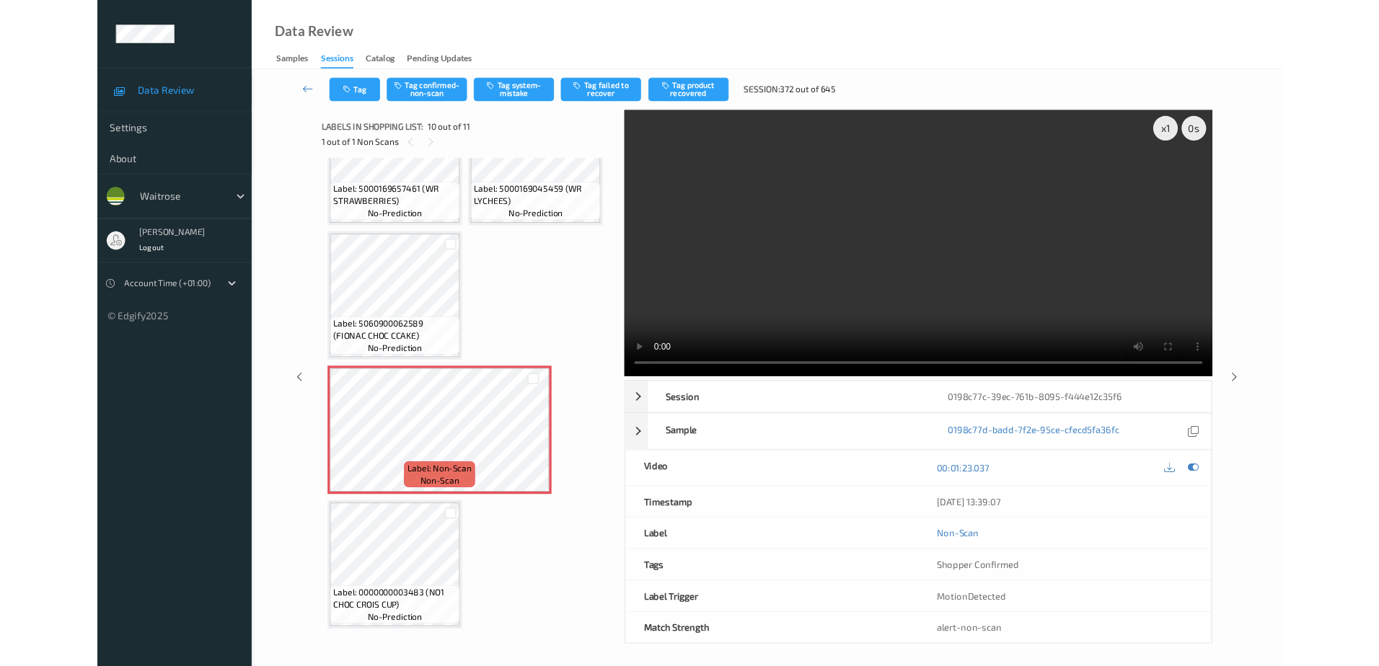
scroll to position [550, 0]
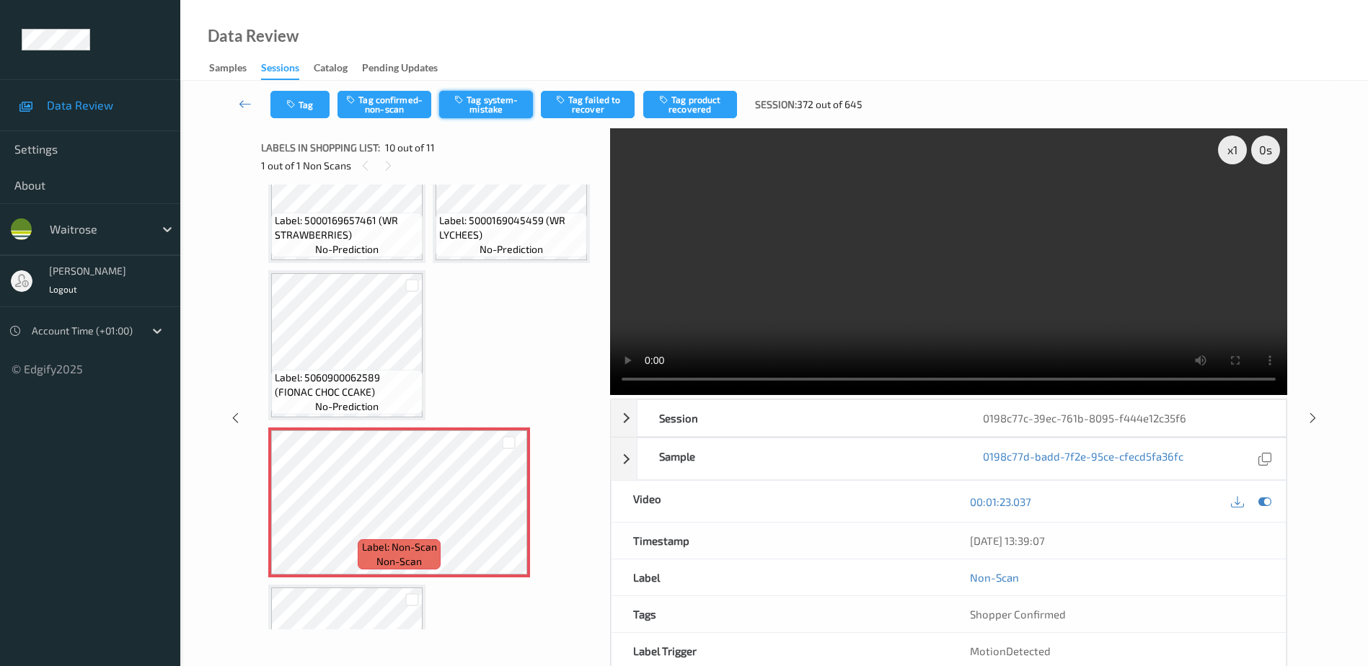
click at [493, 106] on button "Tag system-mistake" at bounding box center [486, 104] width 94 height 27
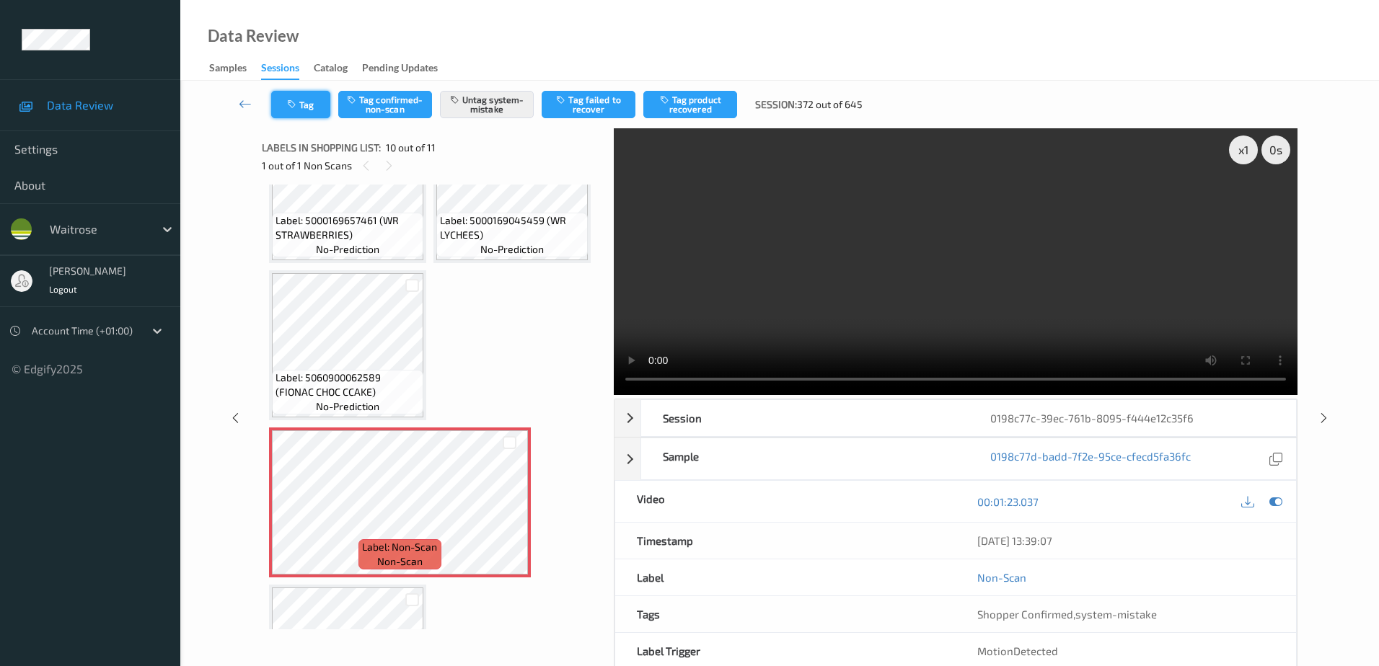
click at [291, 95] on button "Tag" at bounding box center [300, 104] width 59 height 27
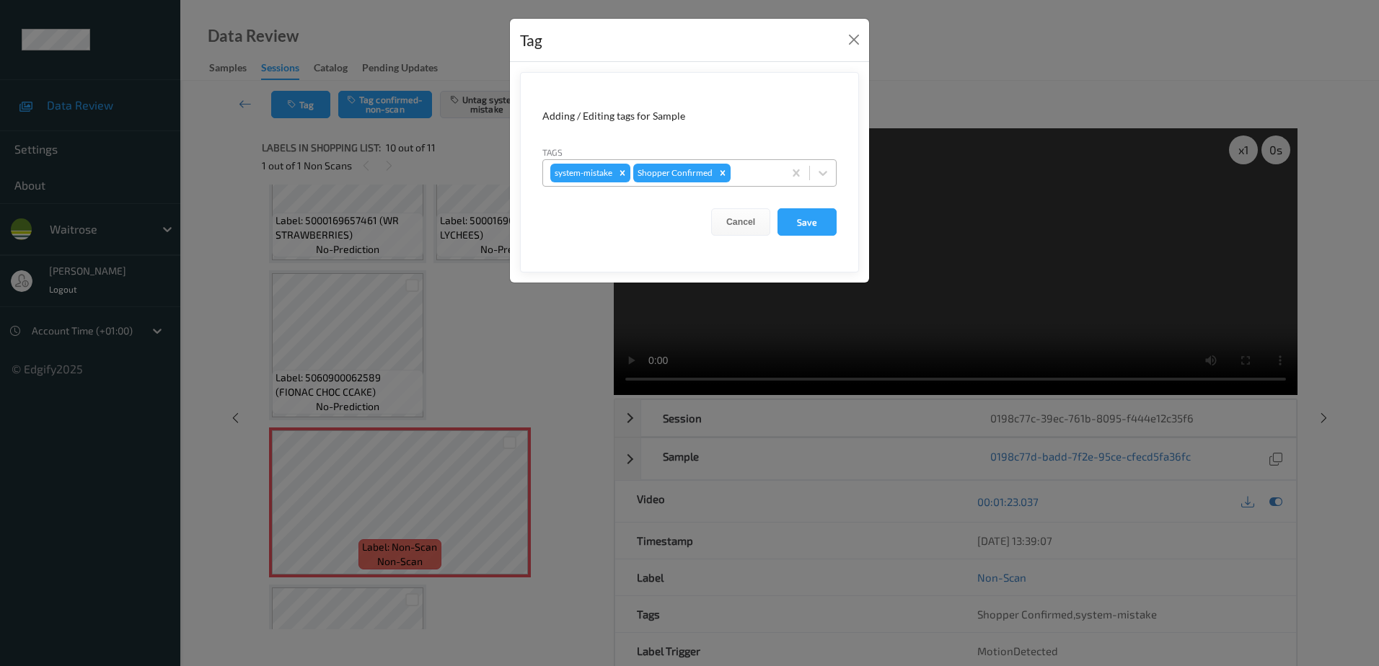
click at [764, 170] on div at bounding box center [755, 172] width 43 height 17
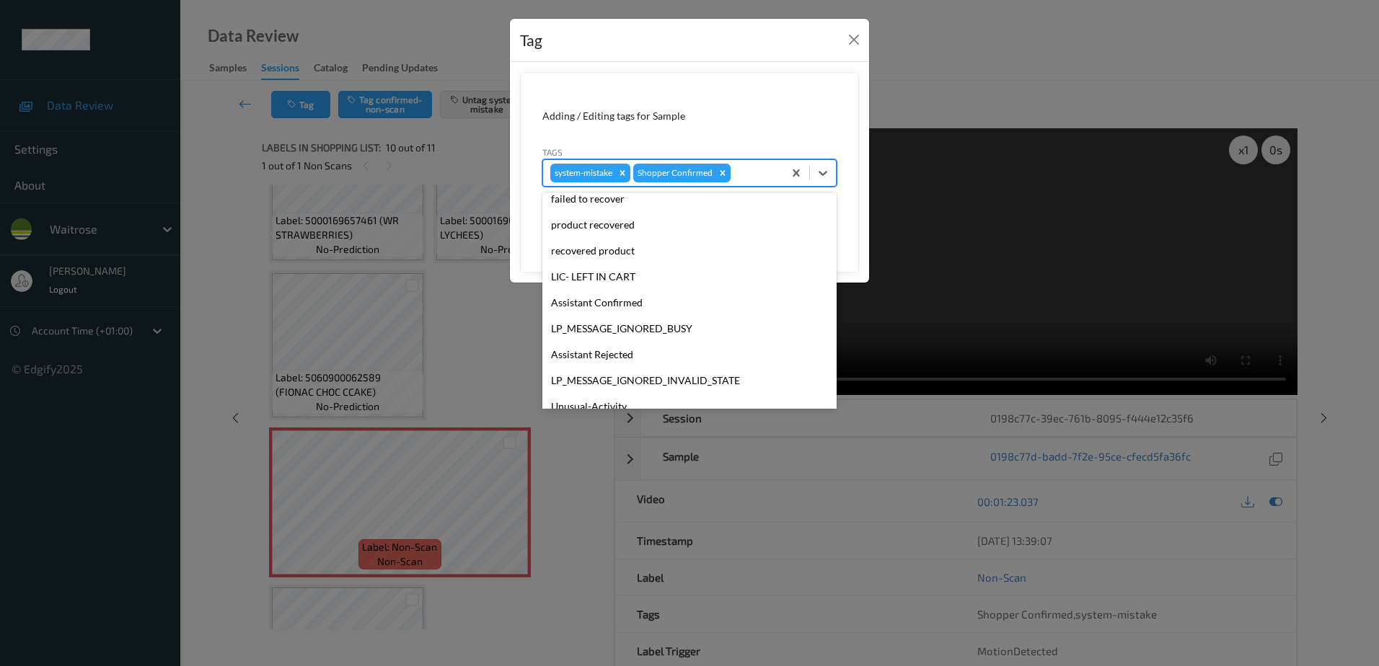
scroll to position [283, 0]
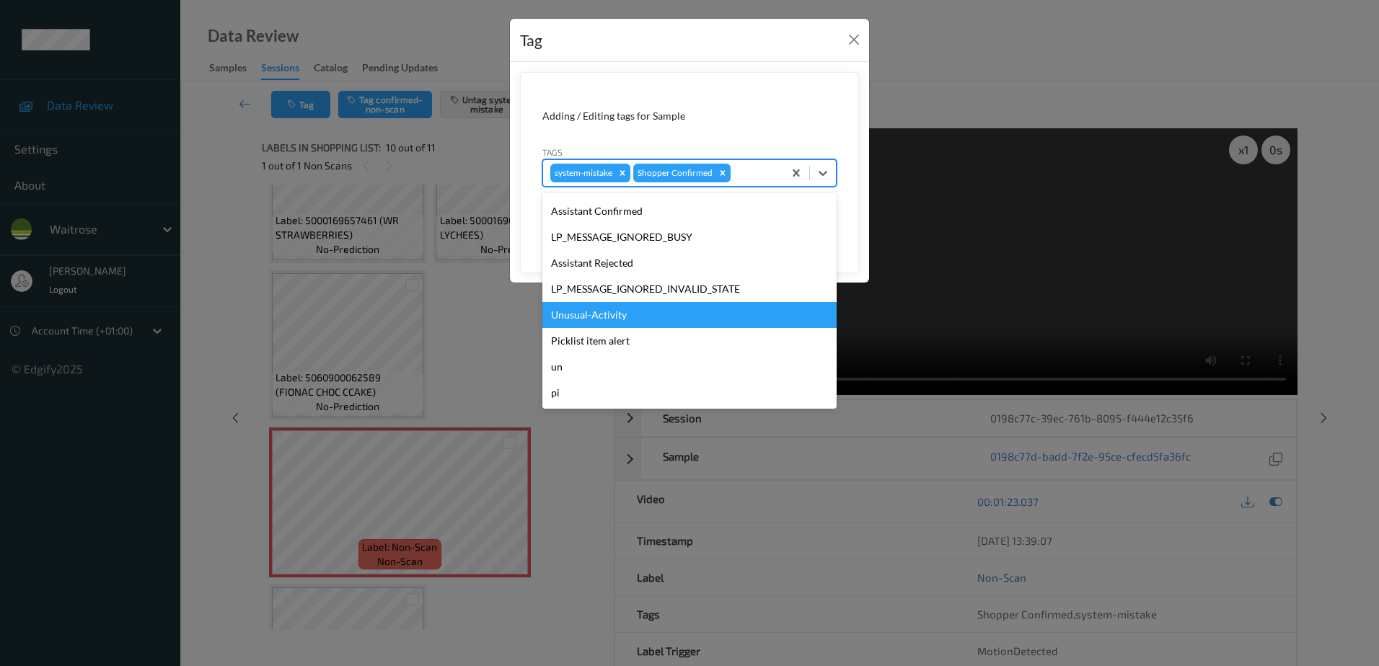
click at [661, 325] on div "Unusual-Activity" at bounding box center [689, 315] width 294 height 26
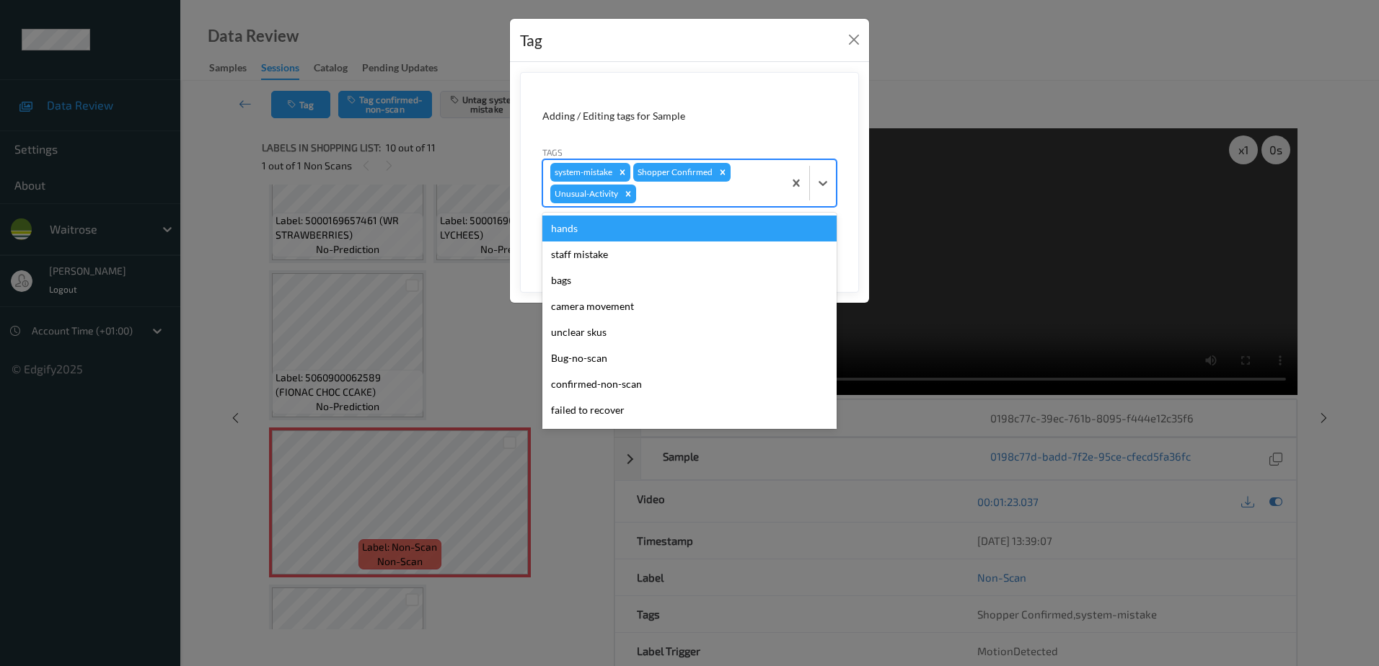
click at [675, 189] on div at bounding box center [707, 193] width 137 height 17
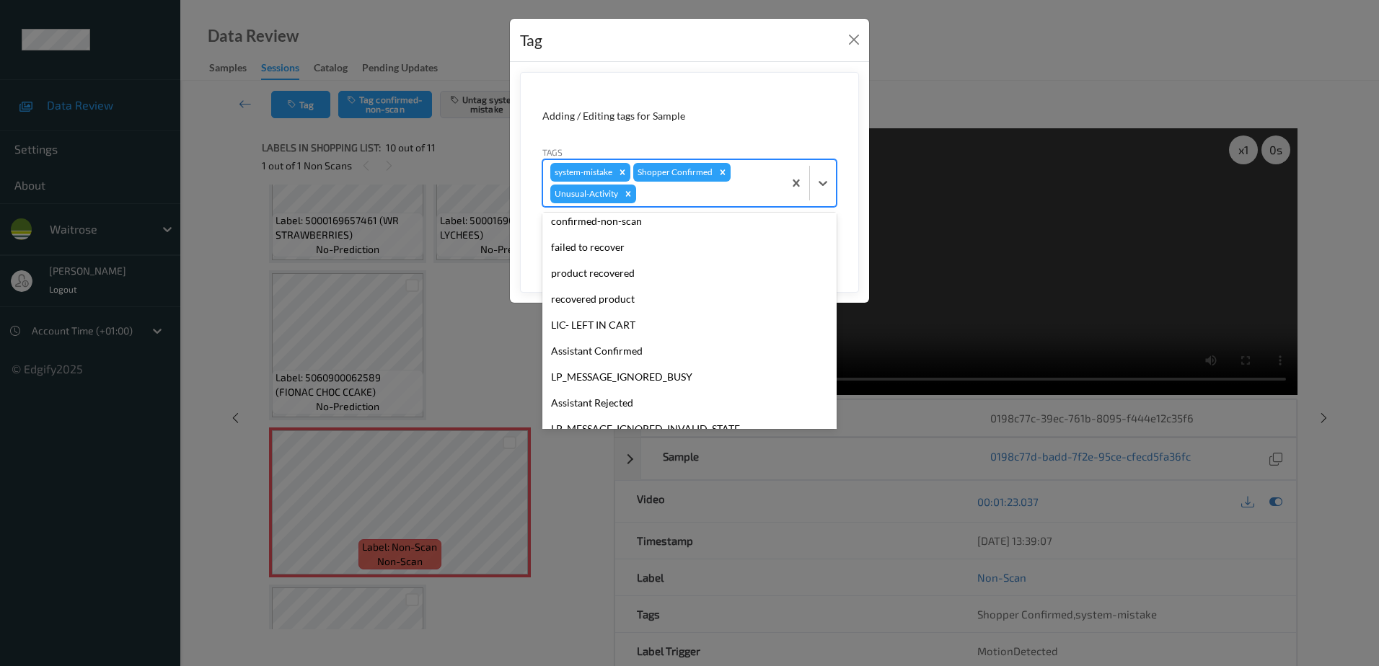
scroll to position [257, 0]
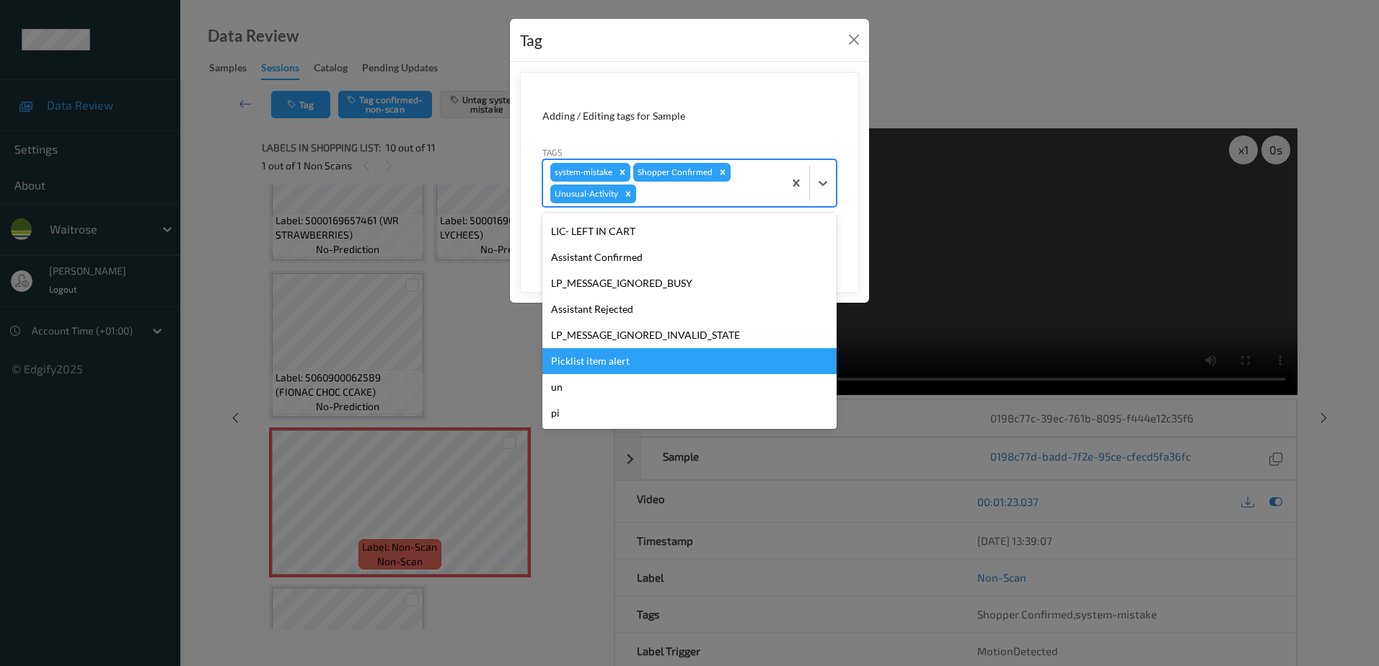
click at [637, 356] on div "Picklist item alert" at bounding box center [689, 361] width 294 height 26
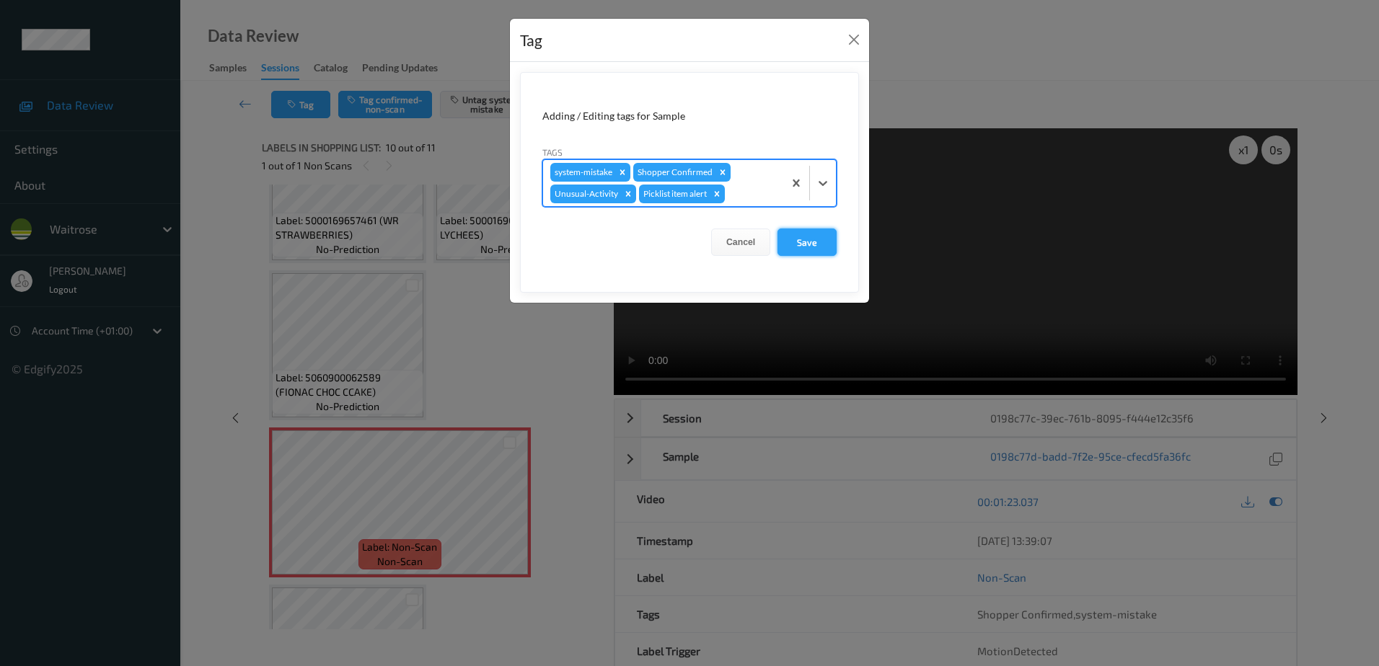
click at [809, 240] on button "Save" at bounding box center [807, 242] width 59 height 27
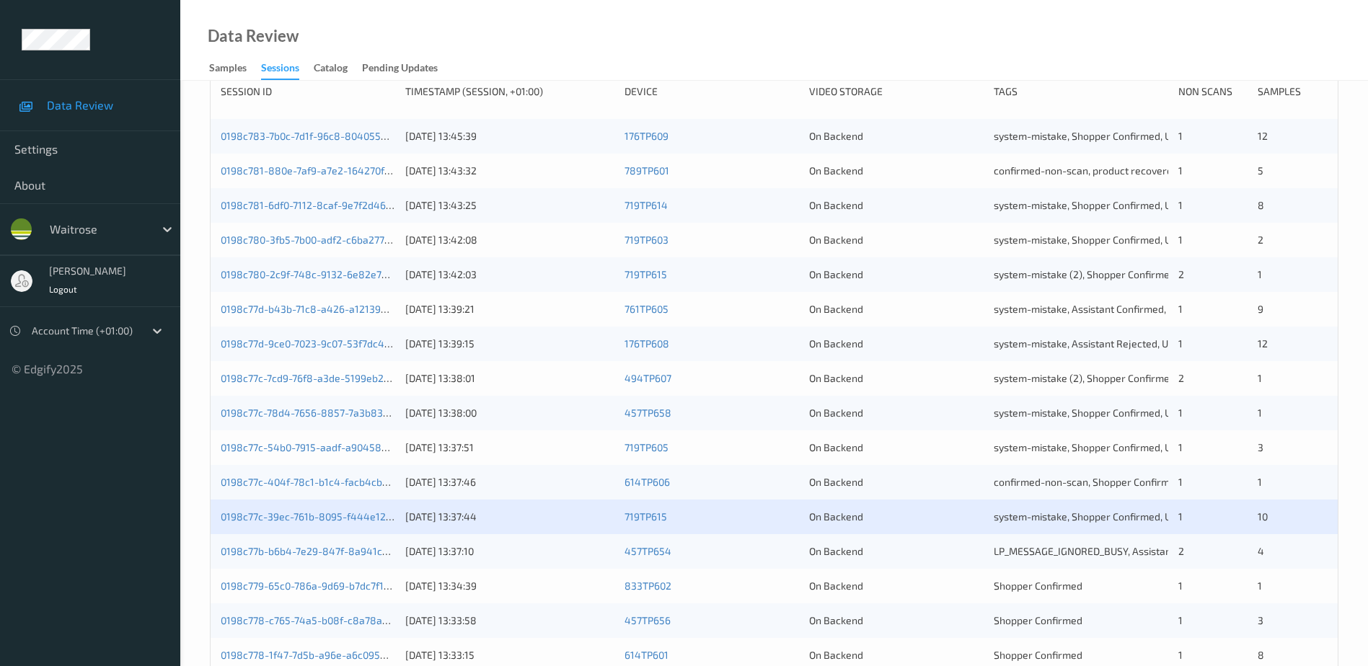
scroll to position [216, 0]
click at [351, 518] on link "0198c77c-39ec-761b-8095-f444e12c35f6" at bounding box center [316, 515] width 191 height 12
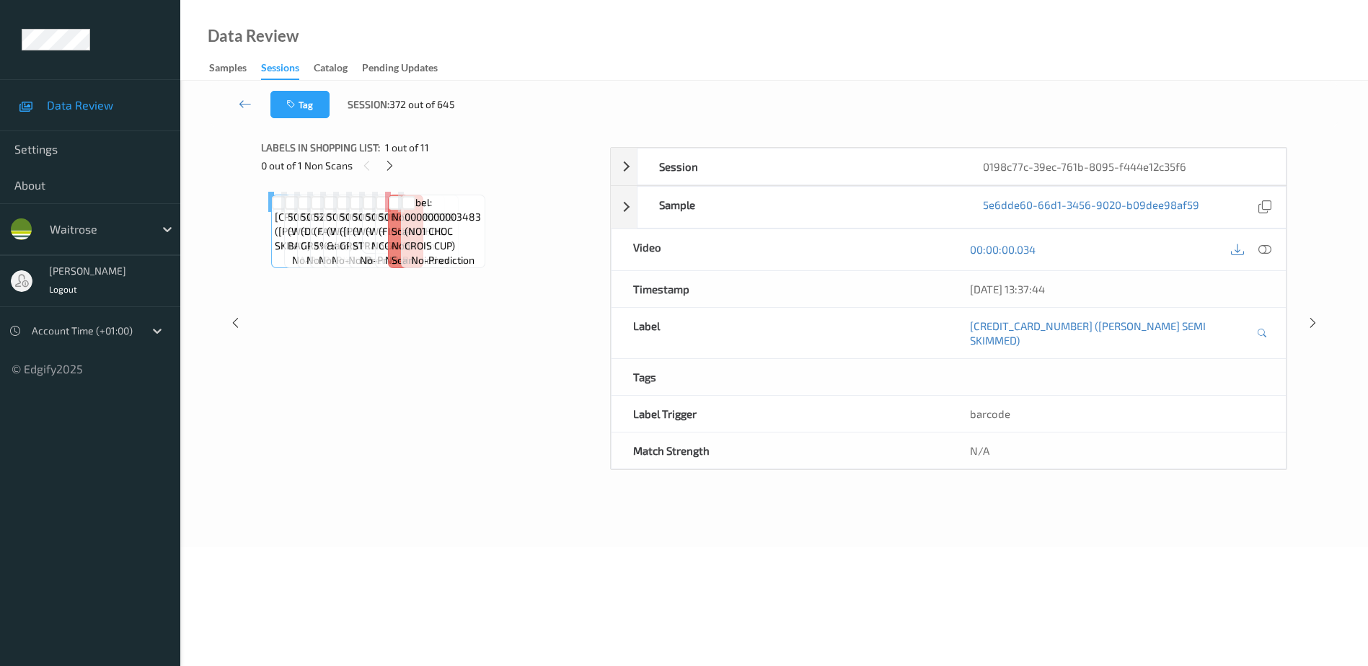
scroll to position [71, 0]
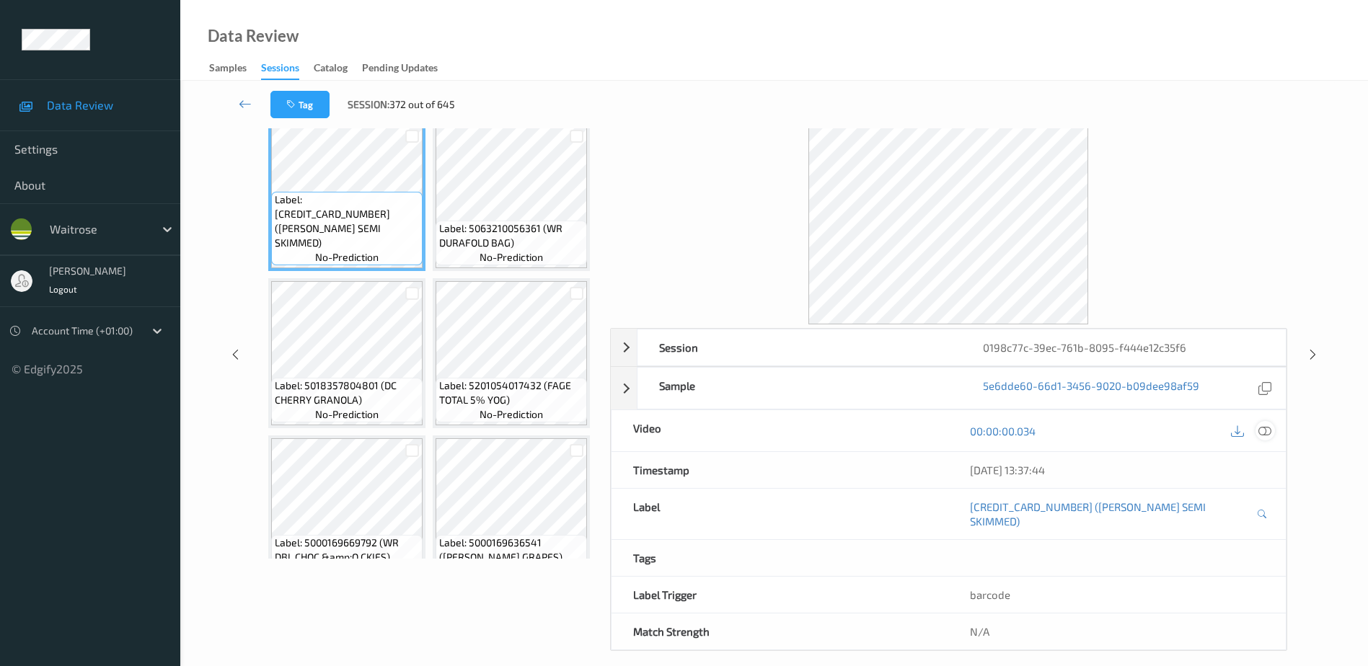
click at [1267, 436] on icon at bounding box center [1265, 431] width 13 height 13
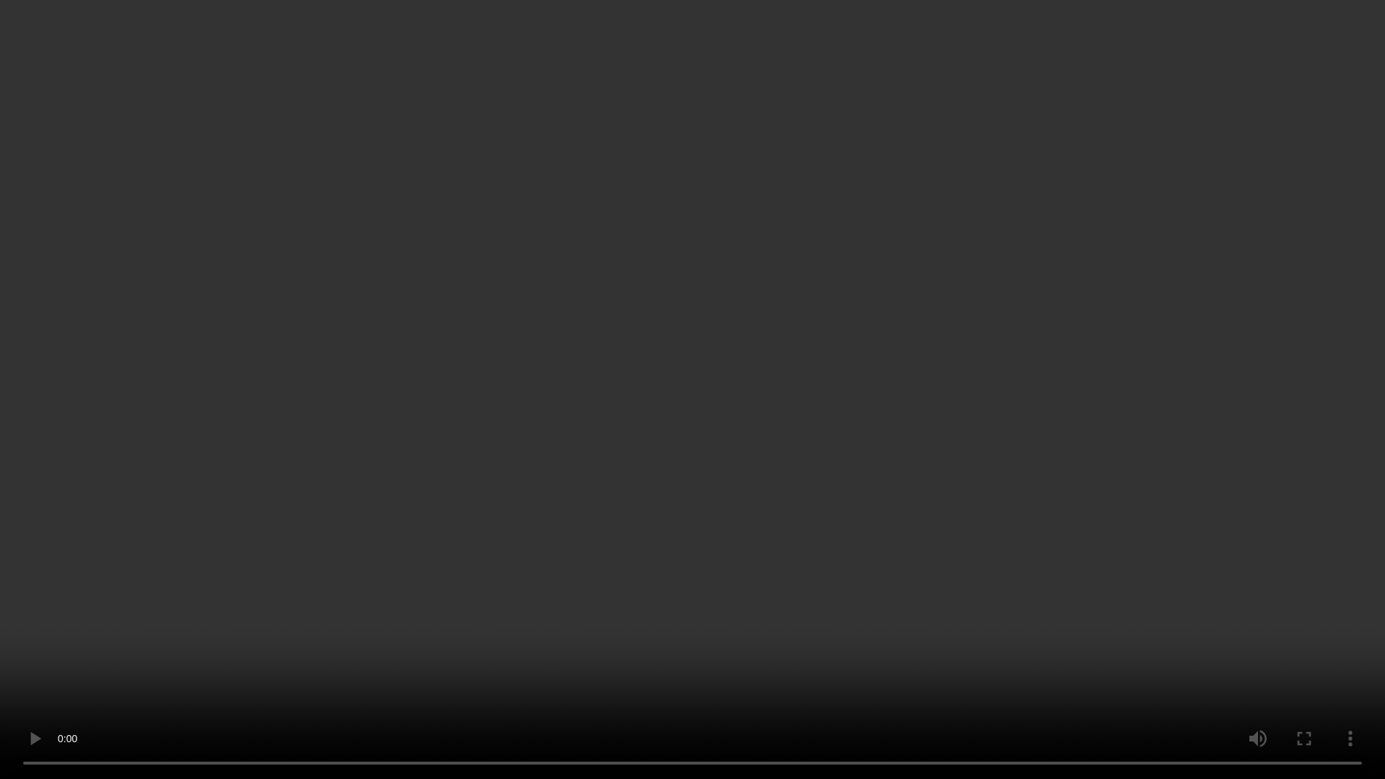
click at [552, 587] on video at bounding box center [692, 389] width 1385 height 779
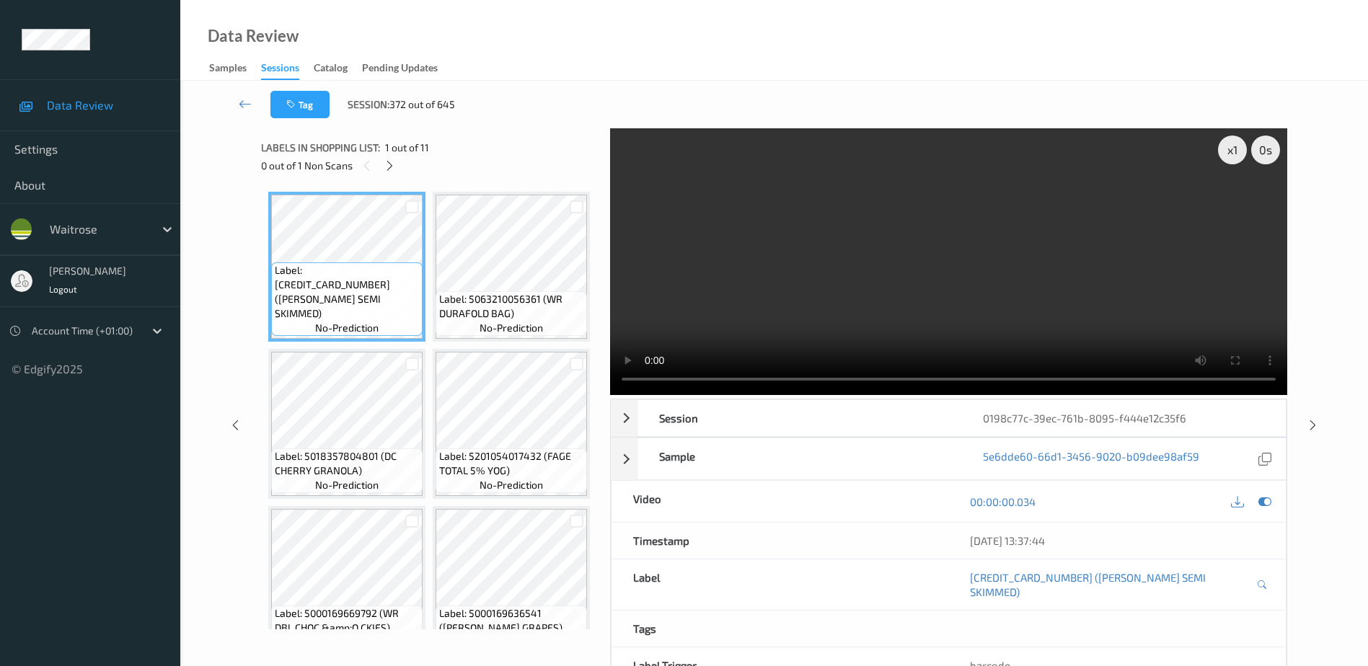
drag, startPoint x: 953, startPoint y: 272, endPoint x: 847, endPoint y: 281, distance: 106.4
click at [953, 272] on video at bounding box center [948, 261] width 677 height 267
click at [387, 160] on icon at bounding box center [390, 165] width 12 height 13
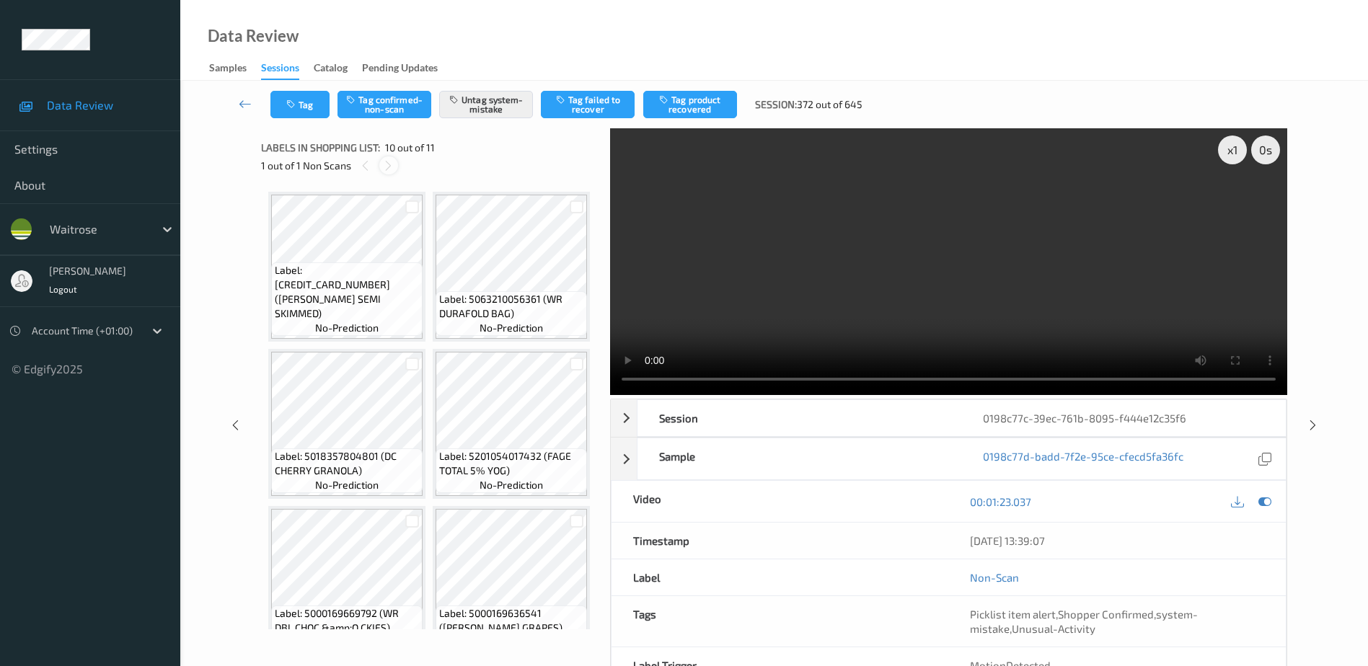
scroll to position [1265, 0]
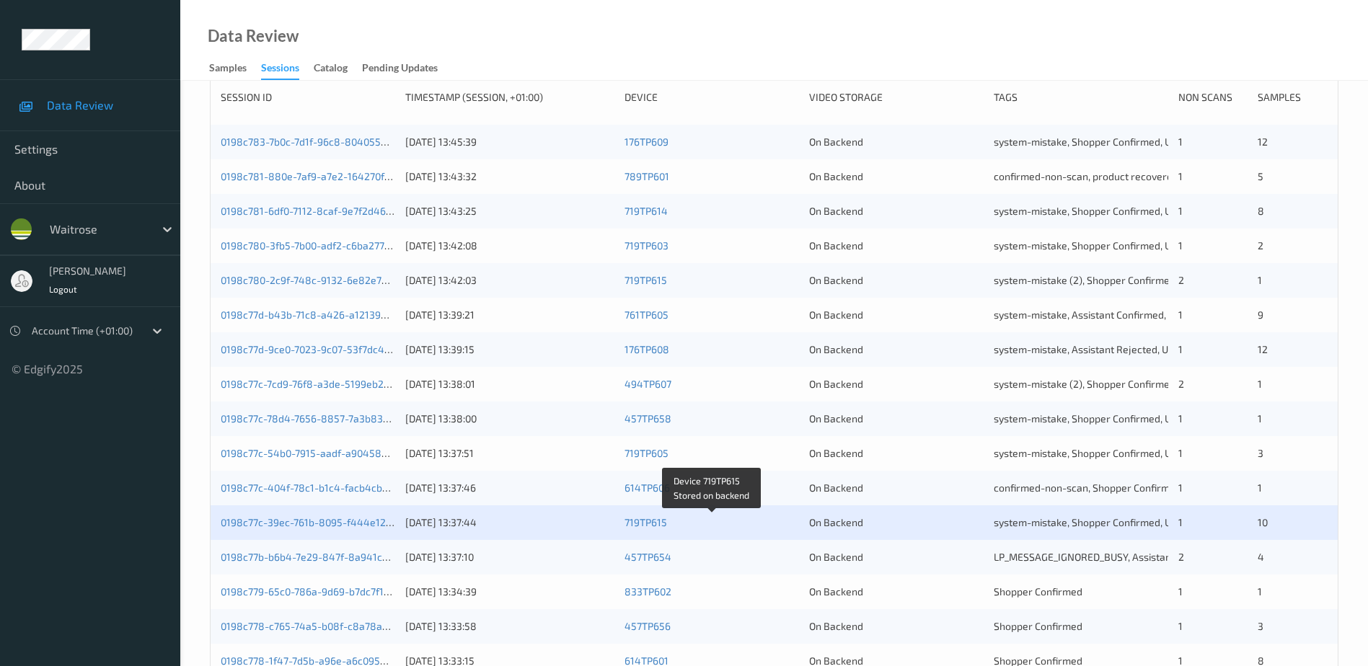
scroll to position [216, 0]
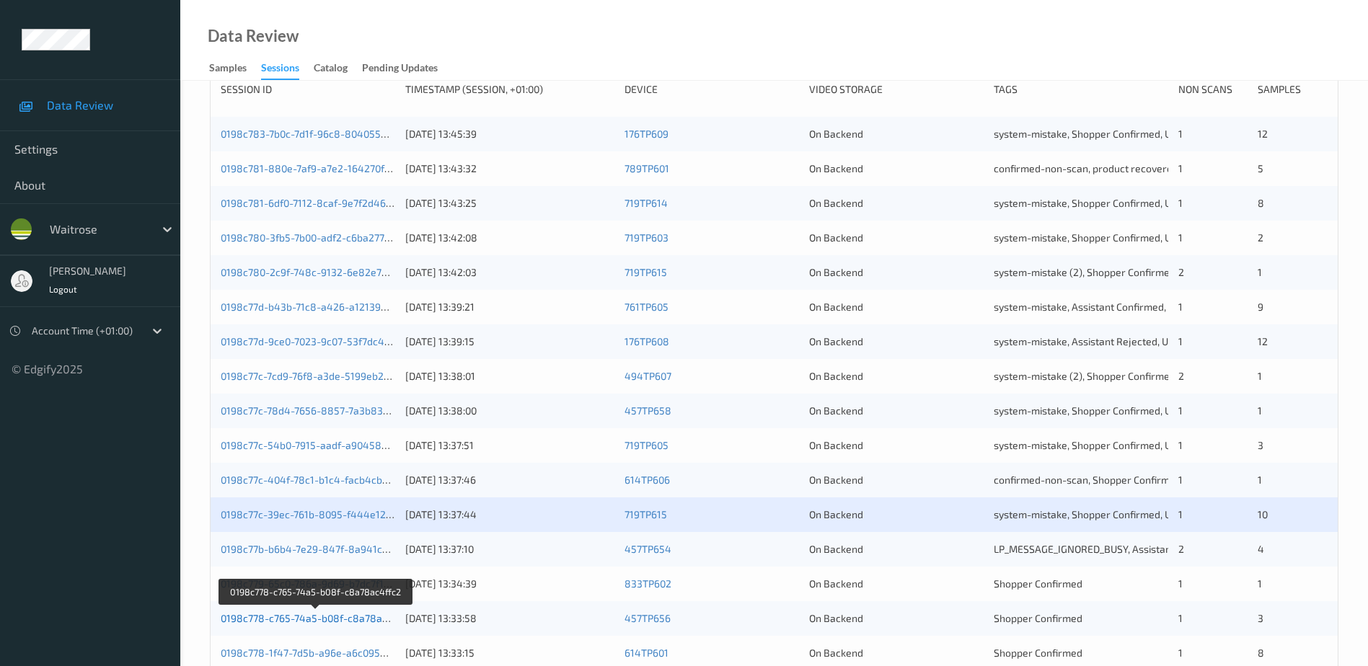
click at [332, 622] on link "0198c778-c765-74a5-b08f-c8a78ac4ffc2" at bounding box center [316, 618] width 191 height 12
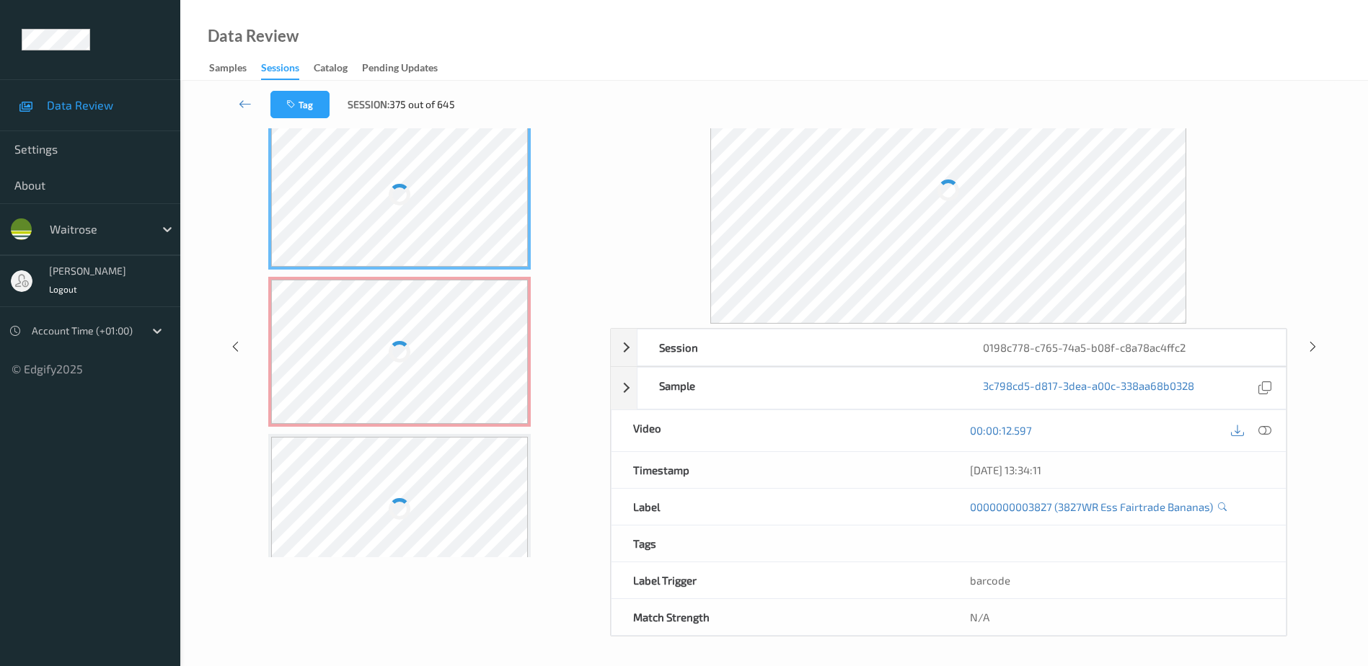
scroll to position [71, 0]
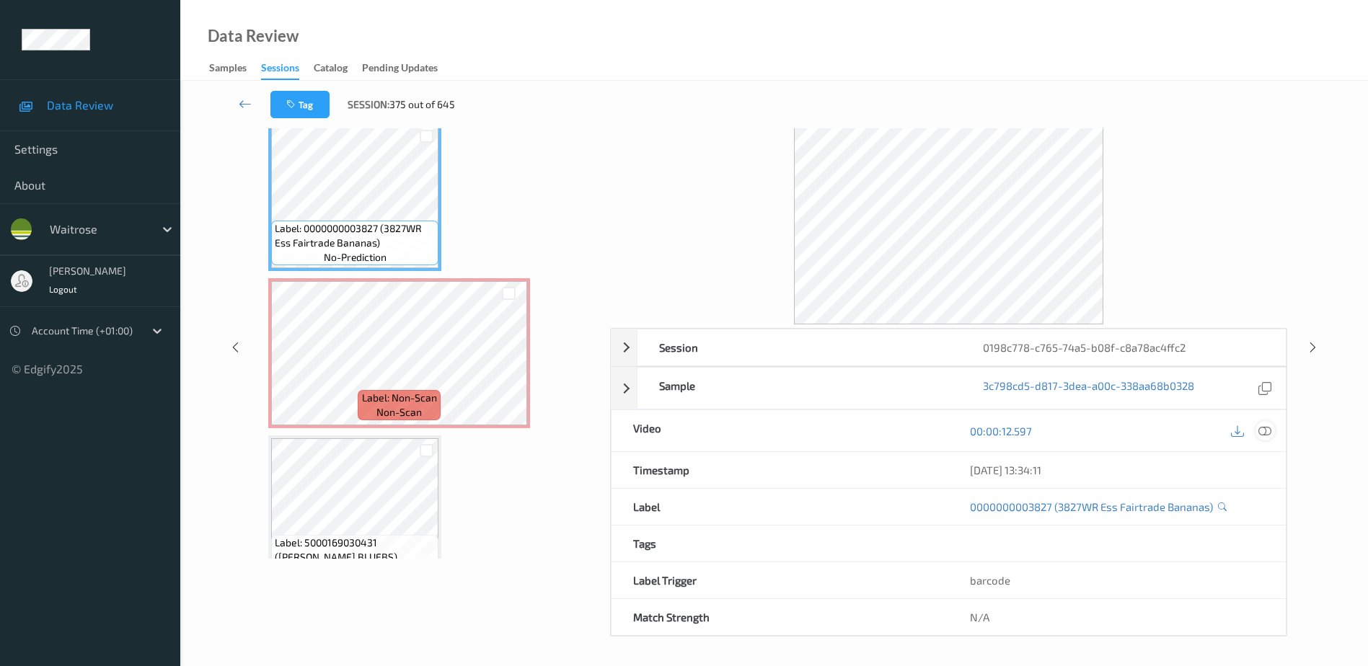
click at [1268, 434] on icon at bounding box center [1265, 431] width 13 height 13
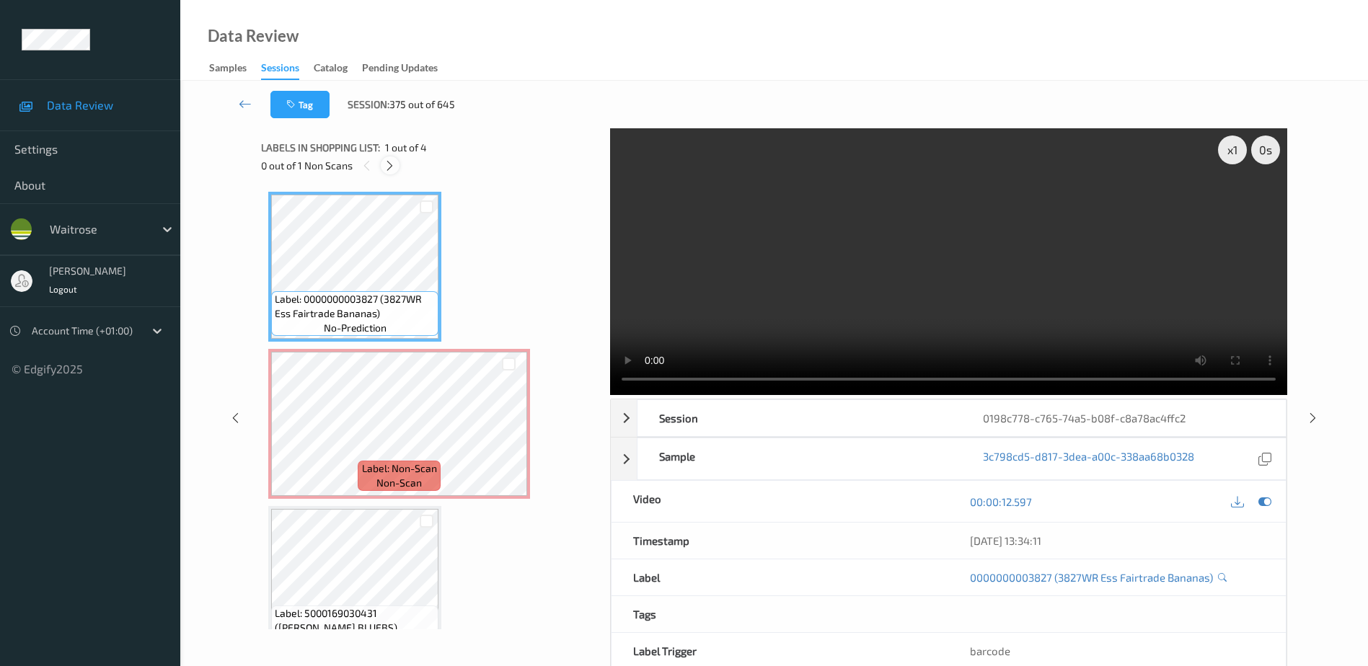
click at [390, 162] on icon at bounding box center [390, 165] width 12 height 13
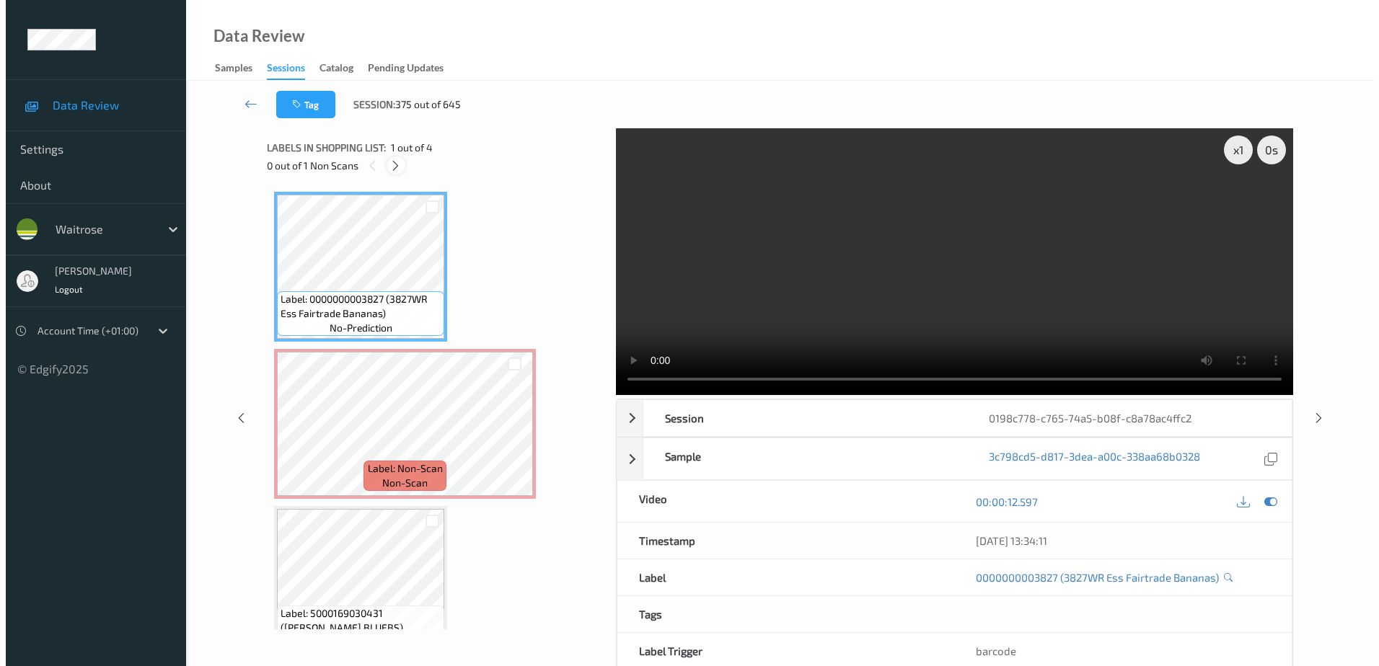
scroll to position [7, 0]
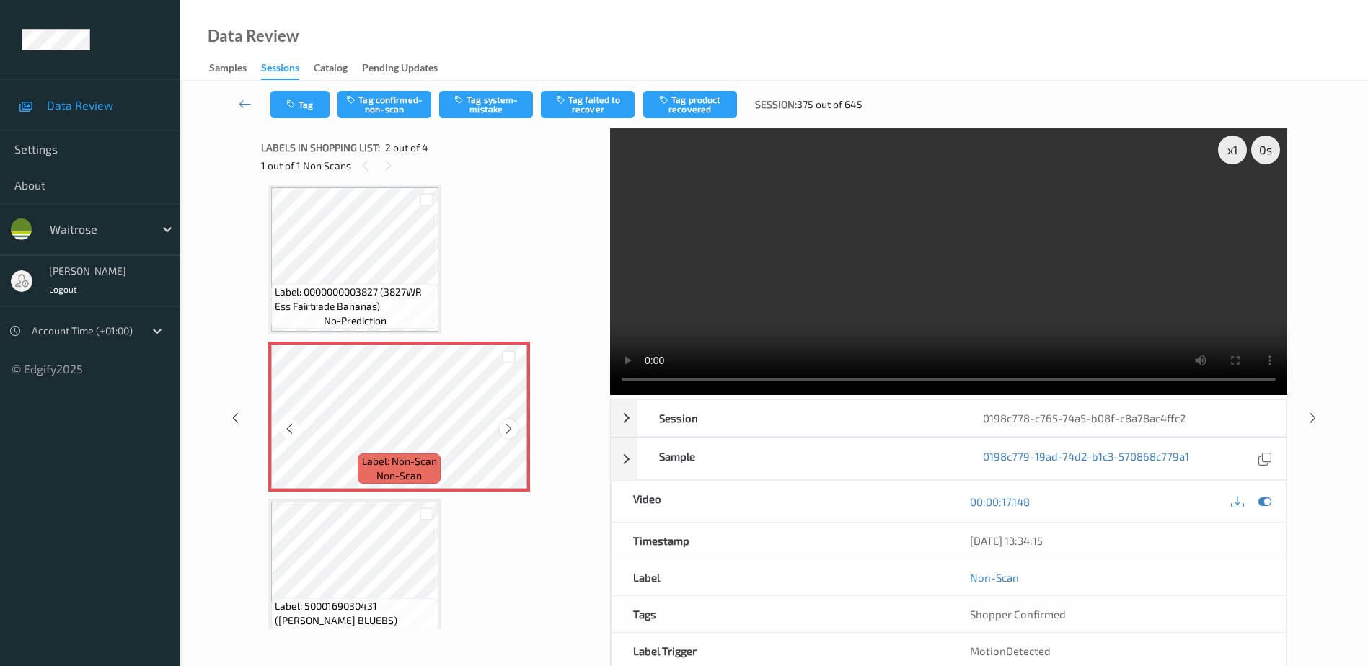
click at [506, 425] on icon at bounding box center [509, 429] width 12 height 13
click at [933, 268] on video at bounding box center [948, 261] width 677 height 267
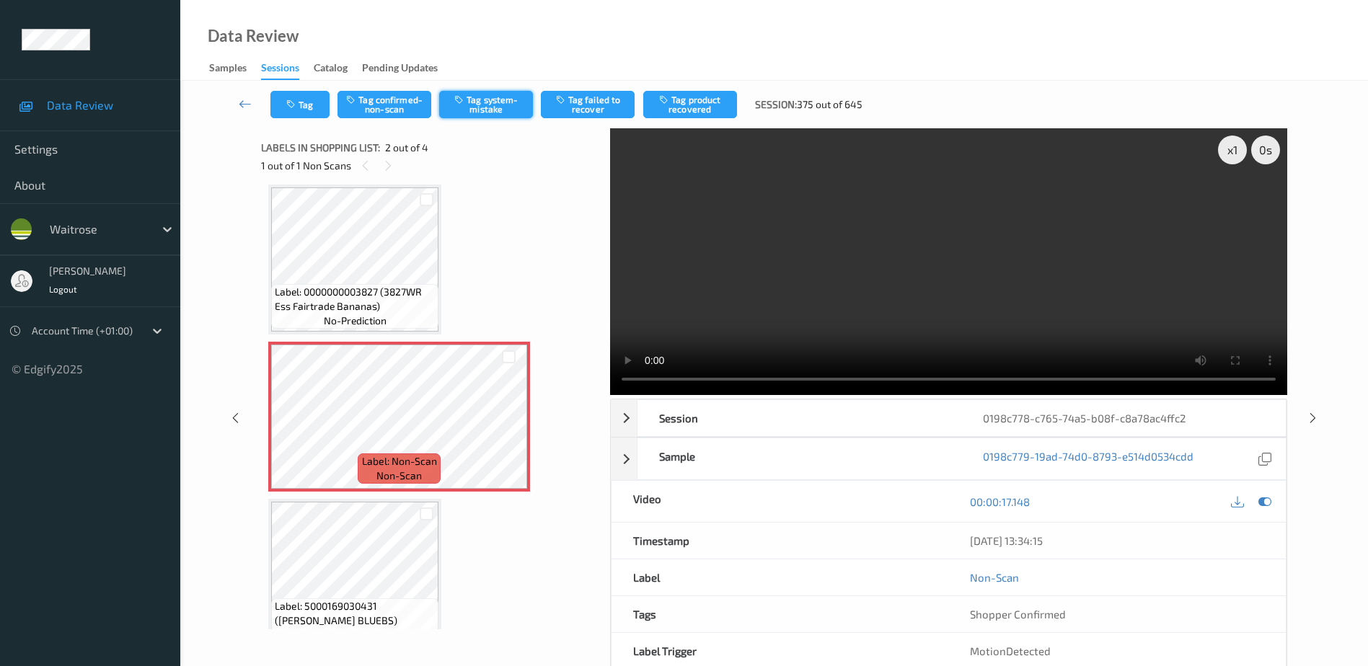
click at [494, 113] on button "Tag system-mistake" at bounding box center [486, 104] width 94 height 27
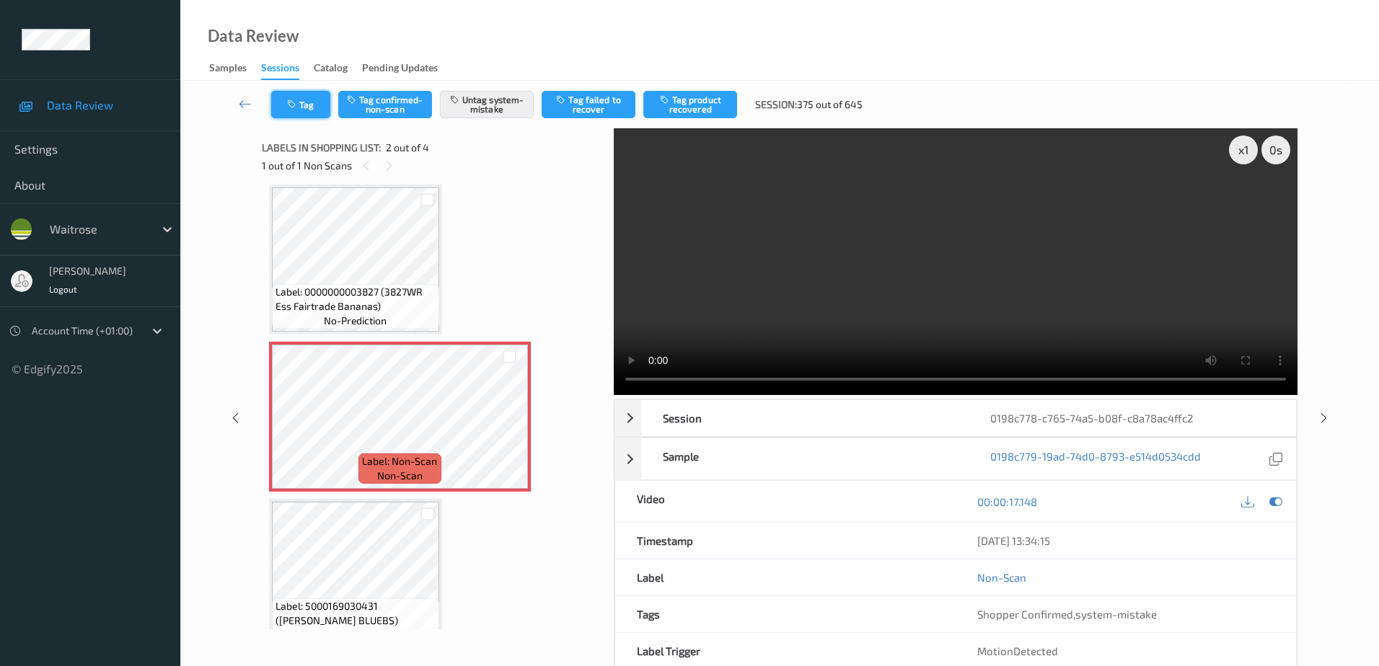
click at [307, 108] on button "Tag" at bounding box center [300, 104] width 59 height 27
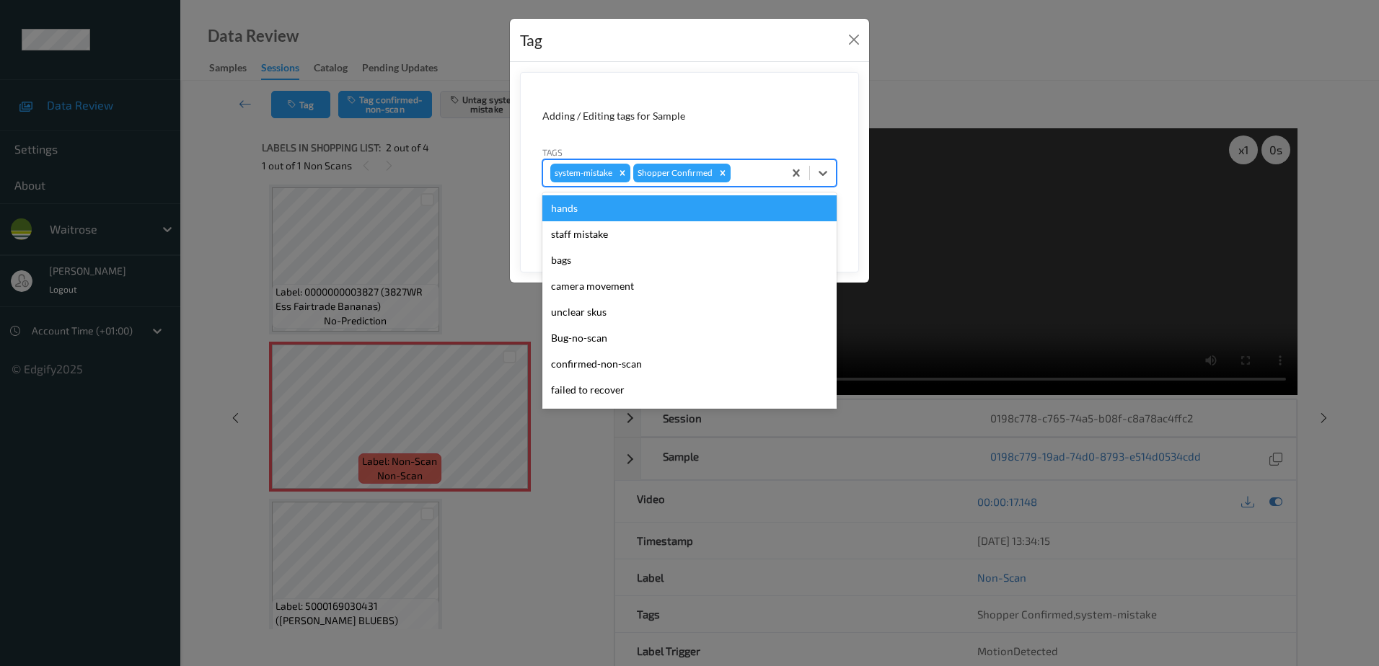
click at [748, 172] on div at bounding box center [755, 172] width 43 height 17
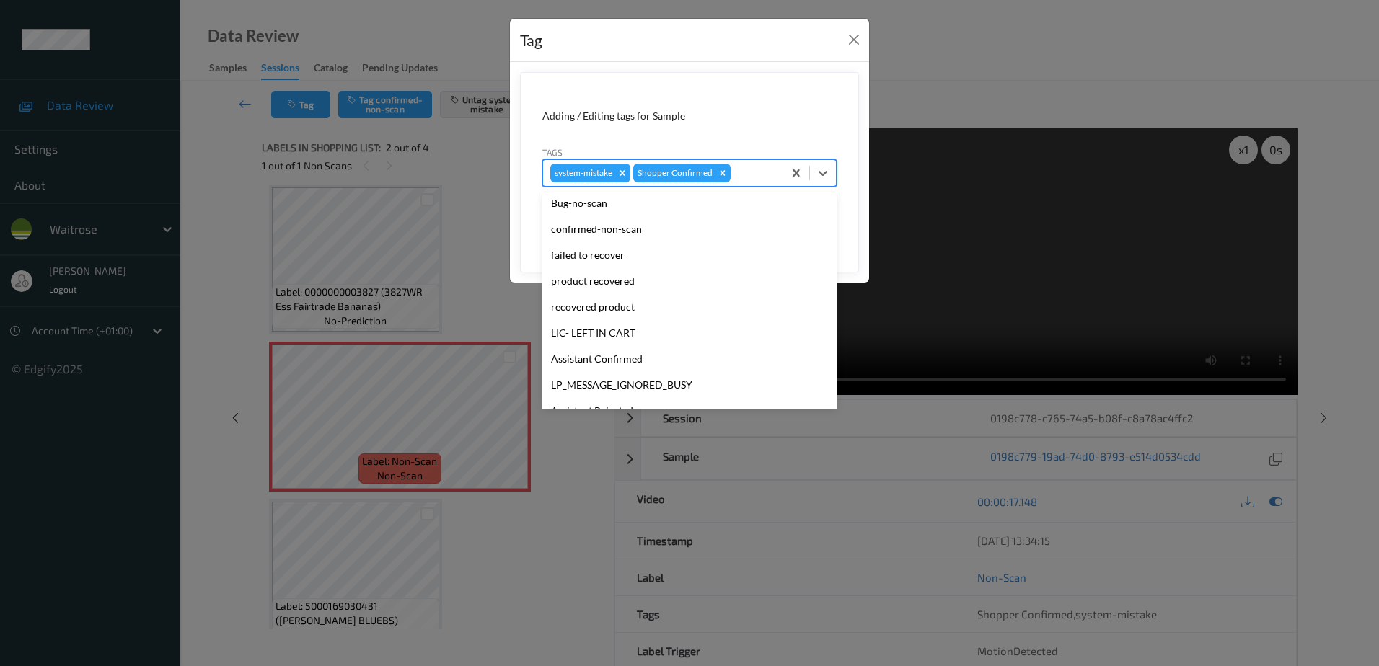
scroll to position [283, 0]
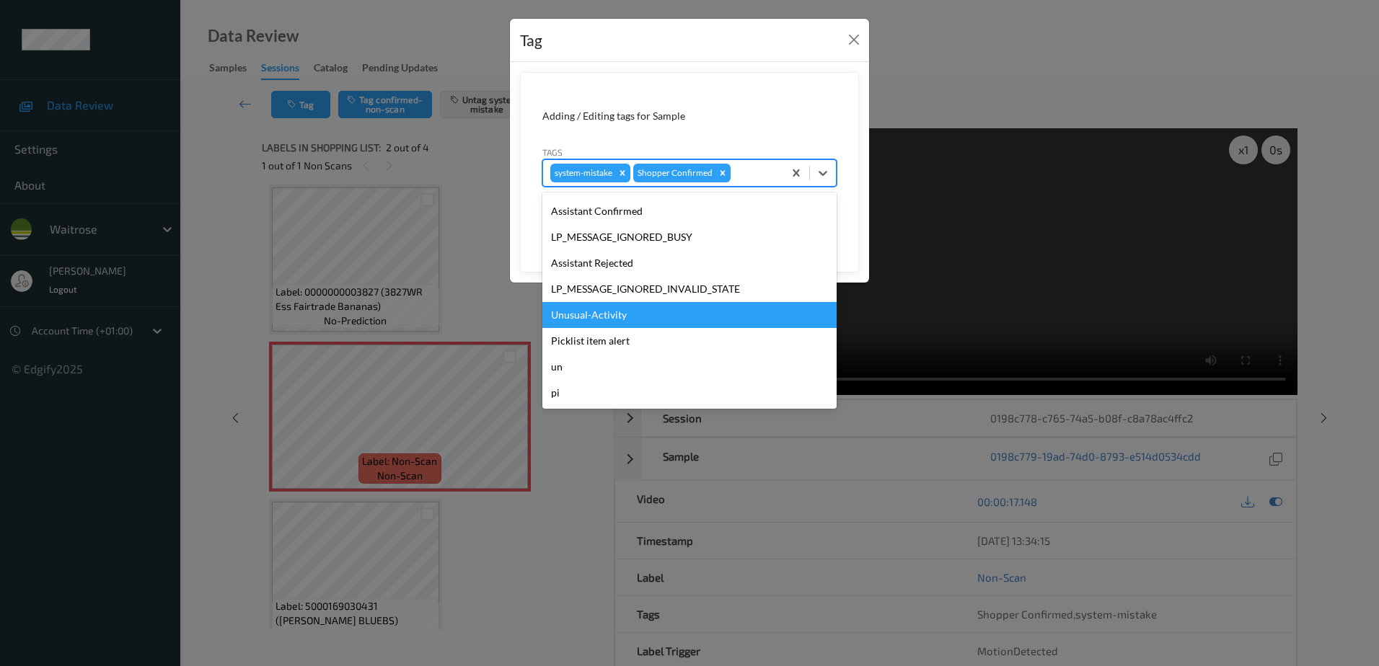
click at [604, 317] on div "Unusual-Activity" at bounding box center [689, 315] width 294 height 26
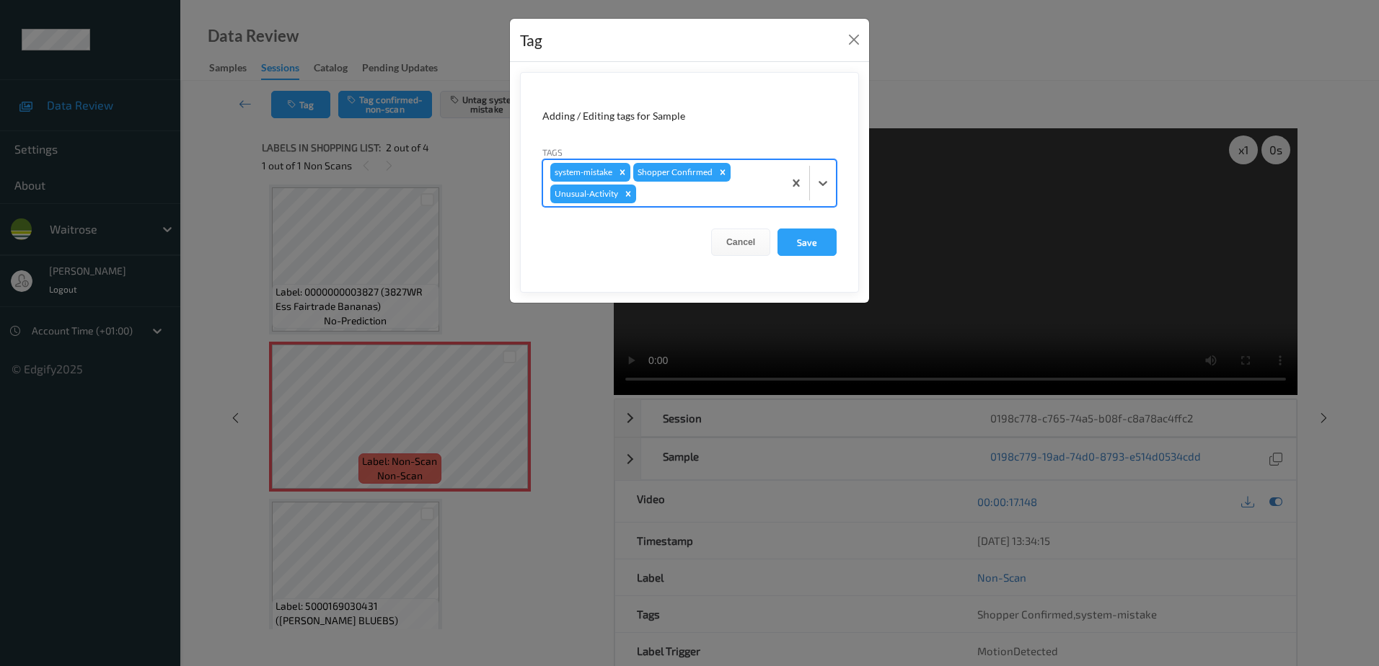
click at [658, 197] on div at bounding box center [707, 193] width 137 height 17
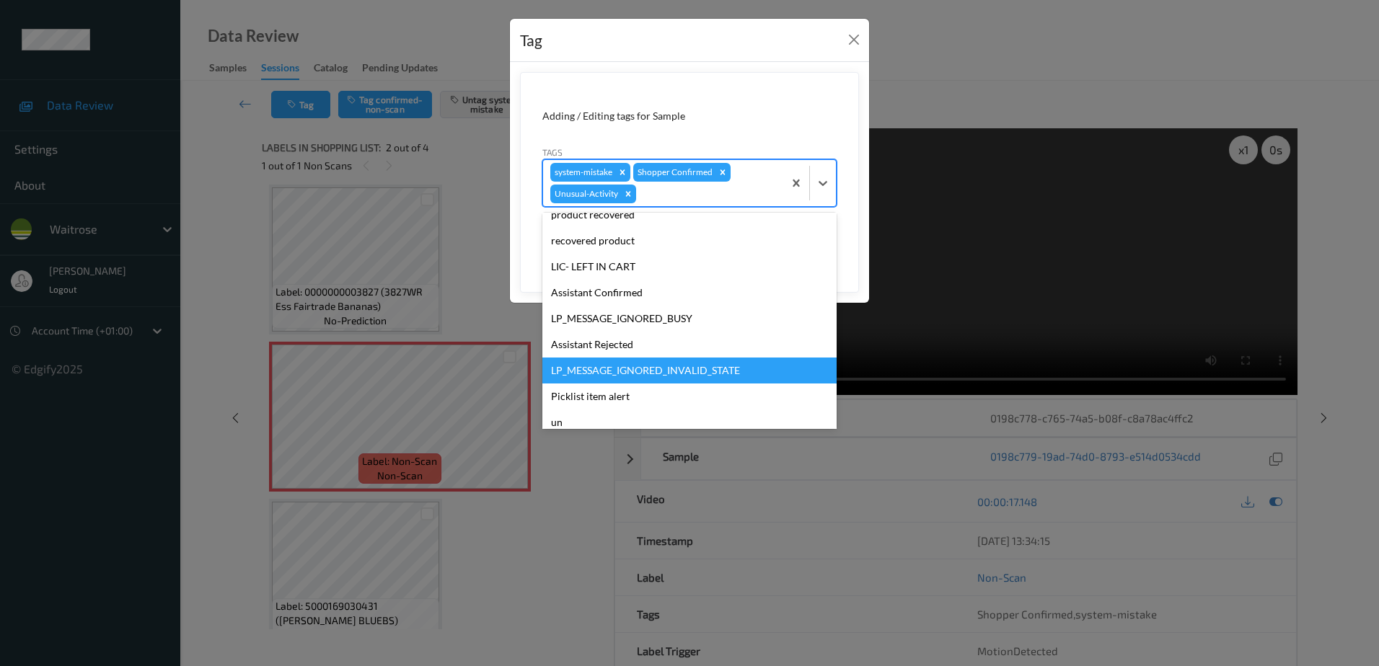
scroll to position [257, 0]
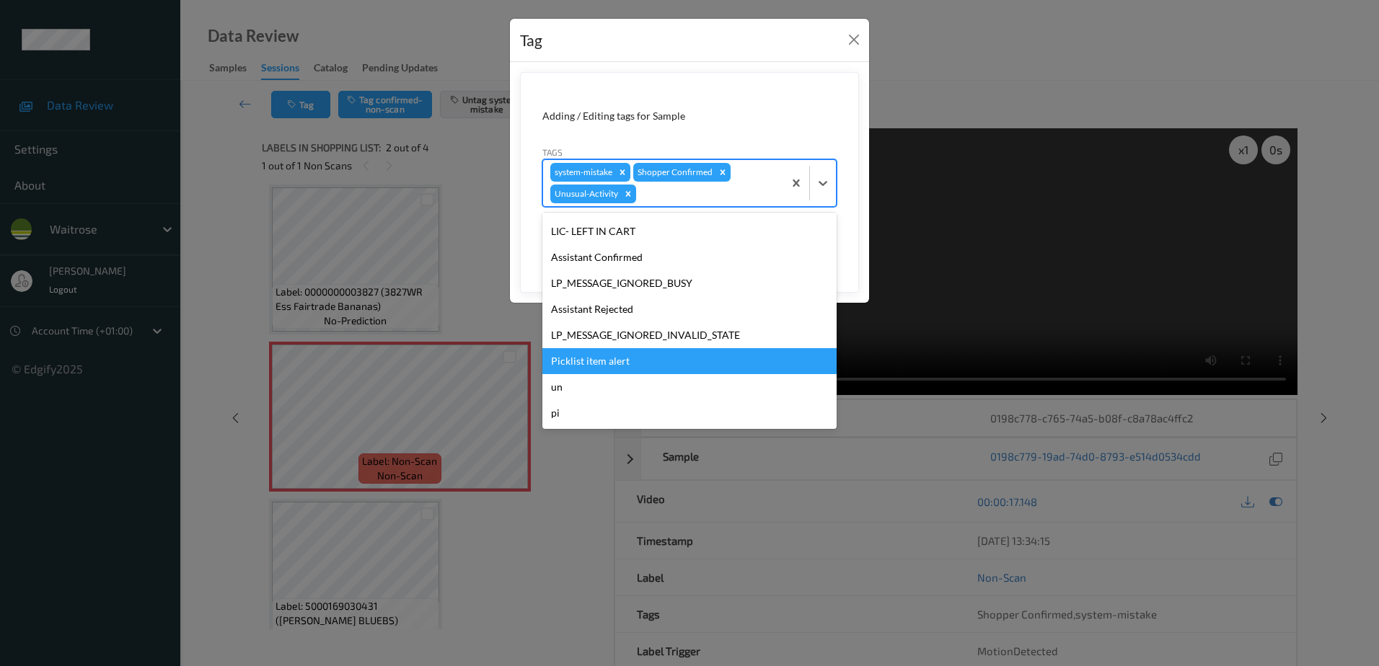
click at [594, 365] on div "Picklist item alert" at bounding box center [689, 361] width 294 height 26
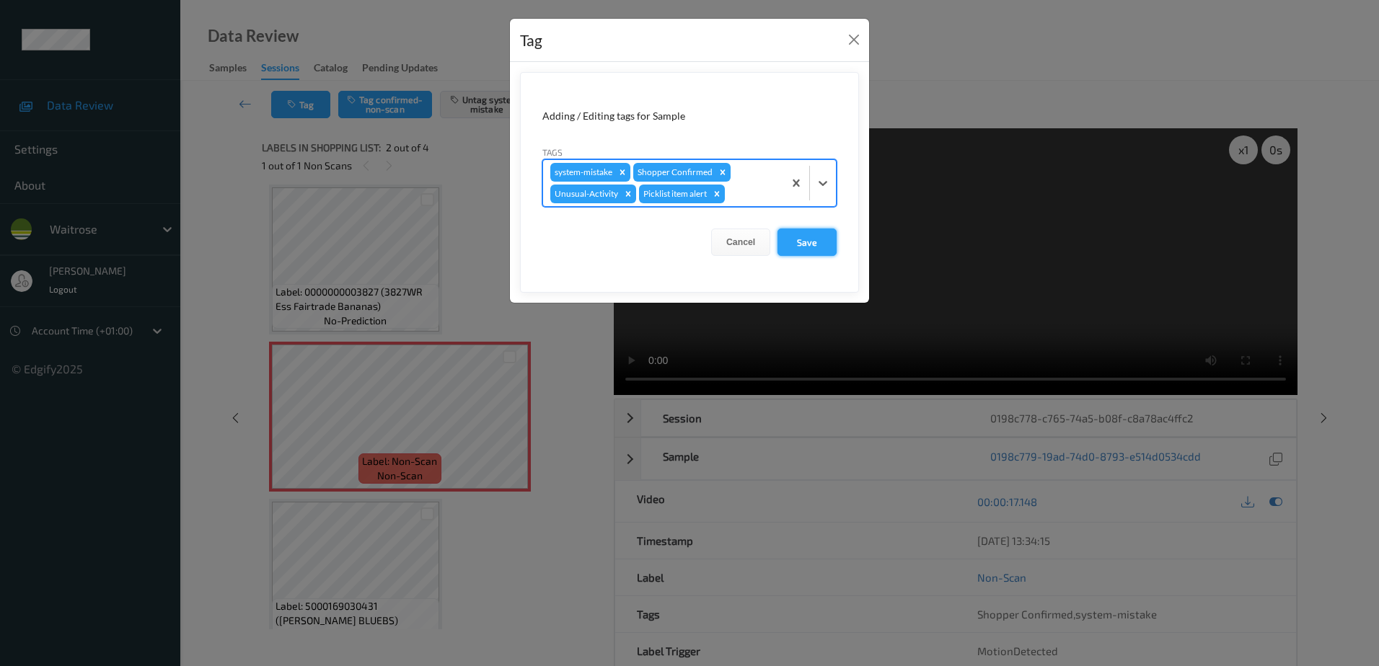
click at [800, 250] on button "Save" at bounding box center [807, 242] width 59 height 27
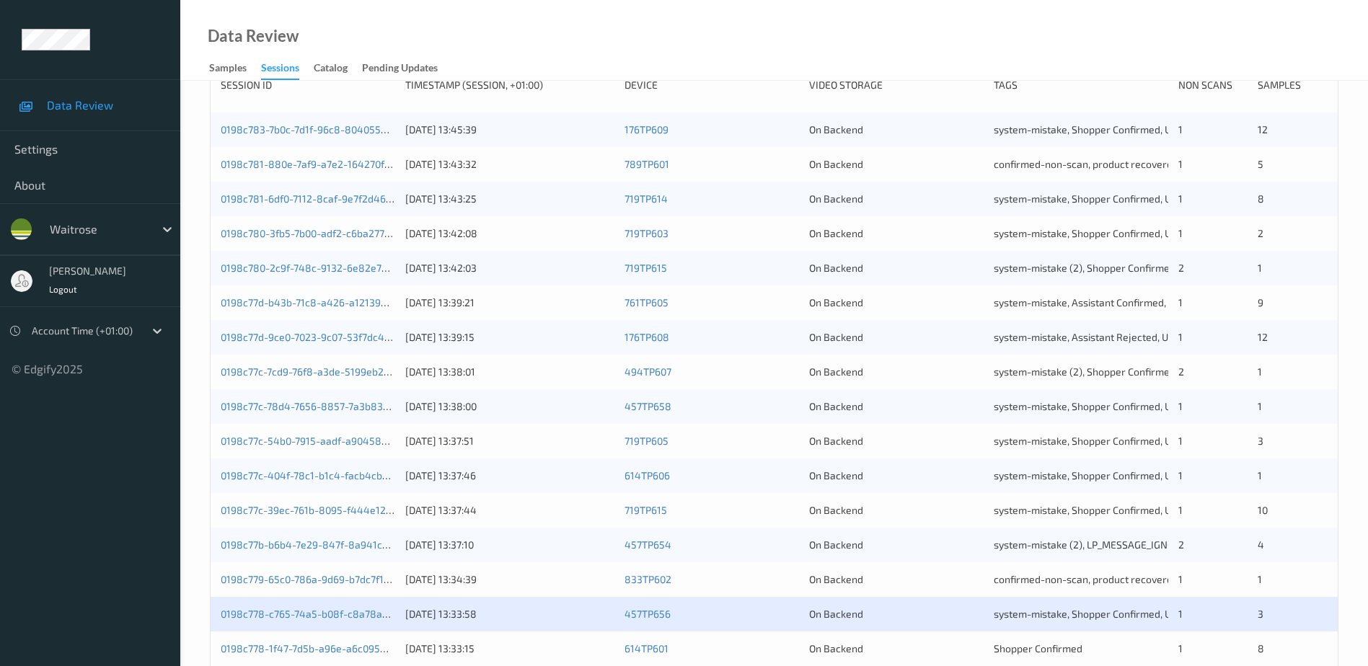
scroll to position [419, 0]
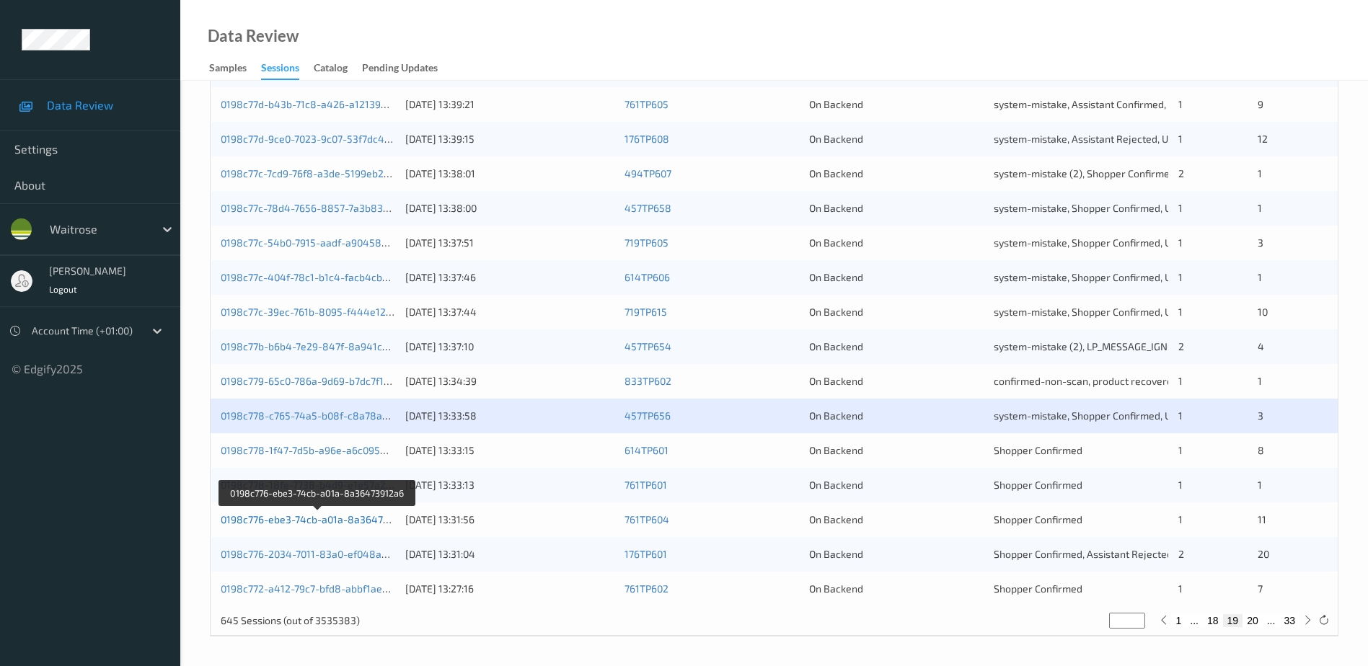
click at [335, 524] on link "0198c776-ebe3-74cb-a01a-8a36473912a6" at bounding box center [318, 520] width 195 height 12
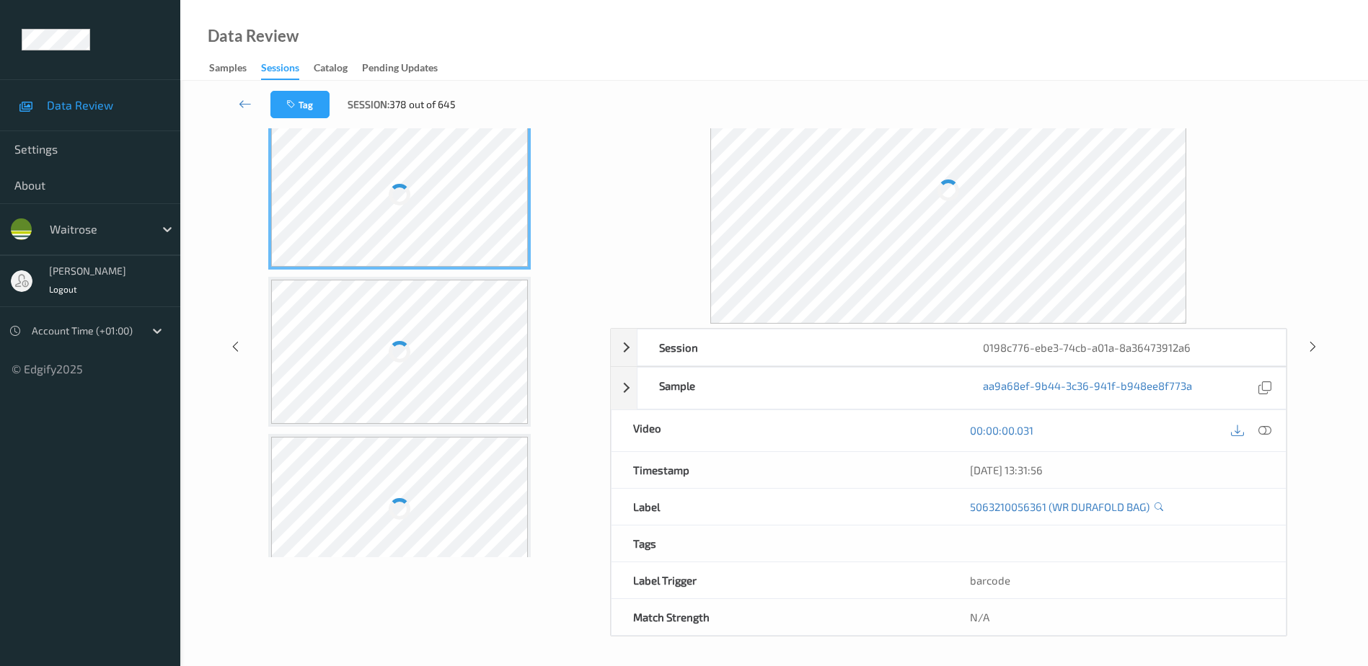
scroll to position [71, 0]
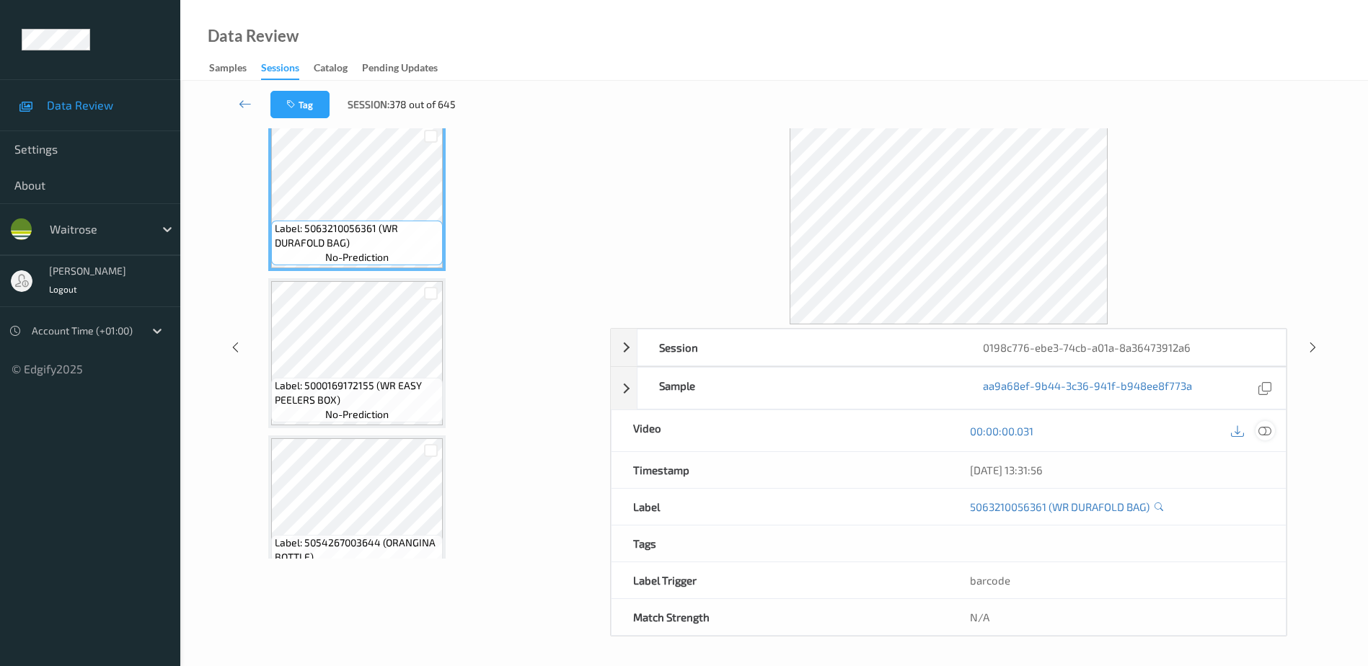
click at [1264, 431] on icon at bounding box center [1265, 431] width 13 height 13
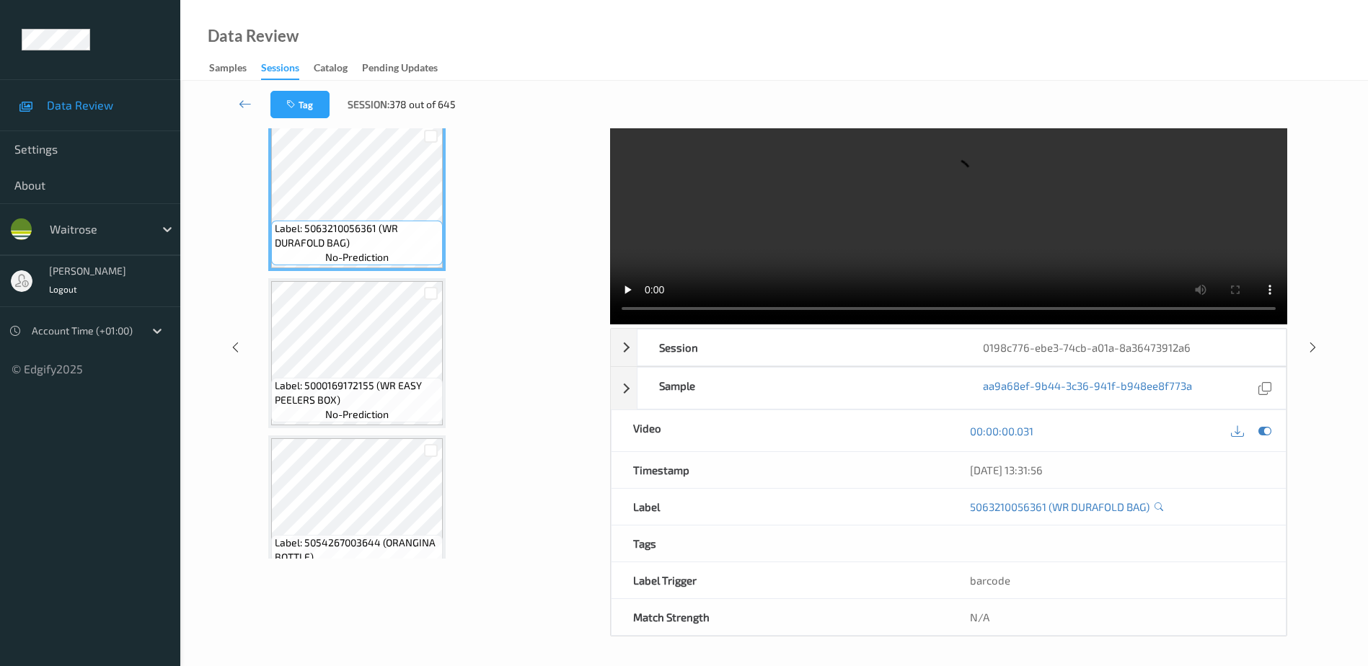
scroll to position [0, 0]
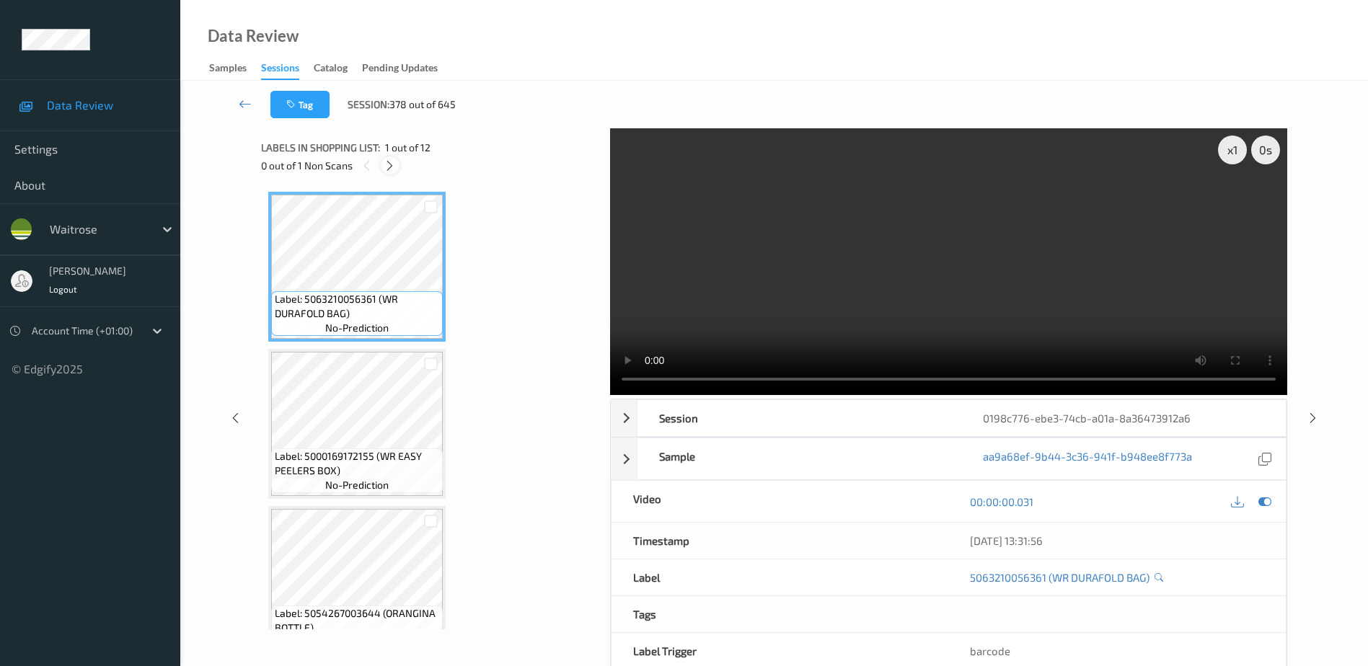
click at [399, 167] on div at bounding box center [390, 166] width 18 height 18
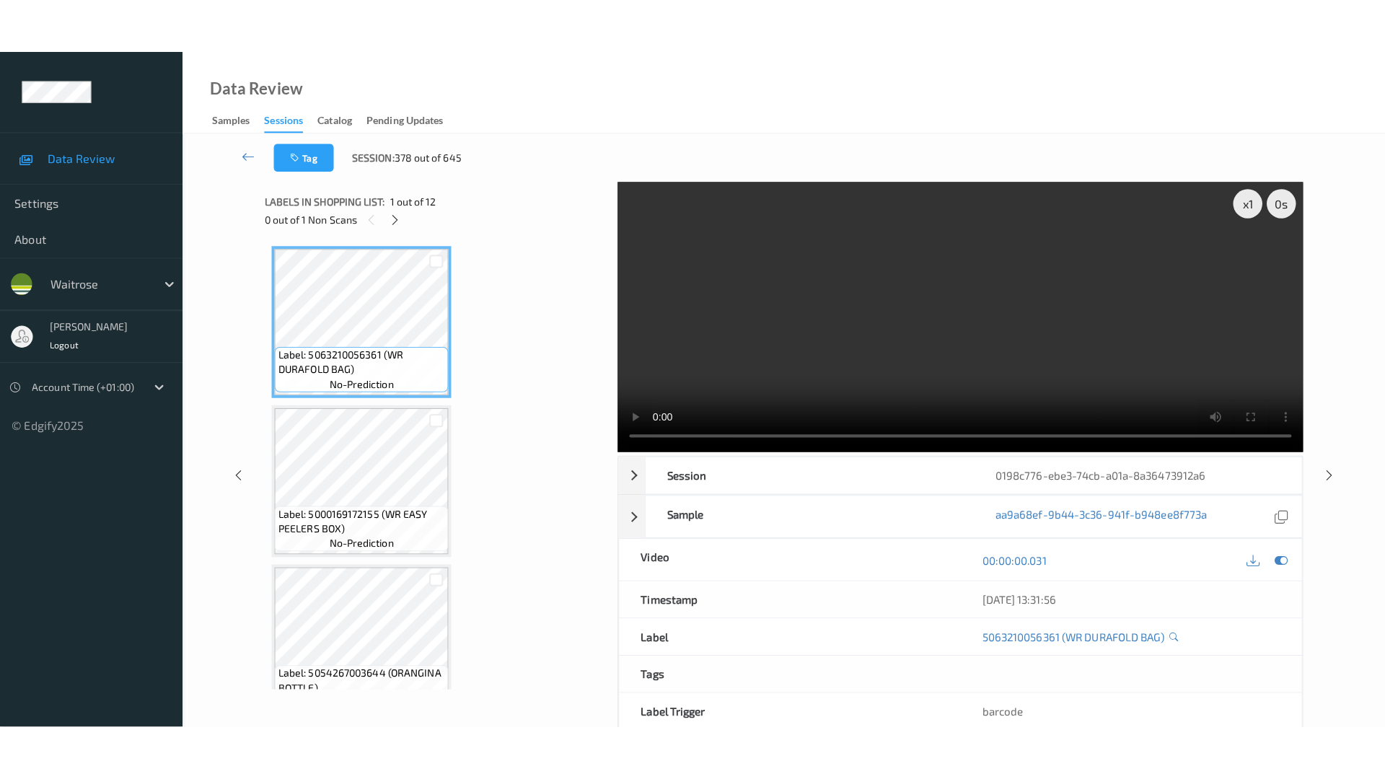
scroll to position [1422, 0]
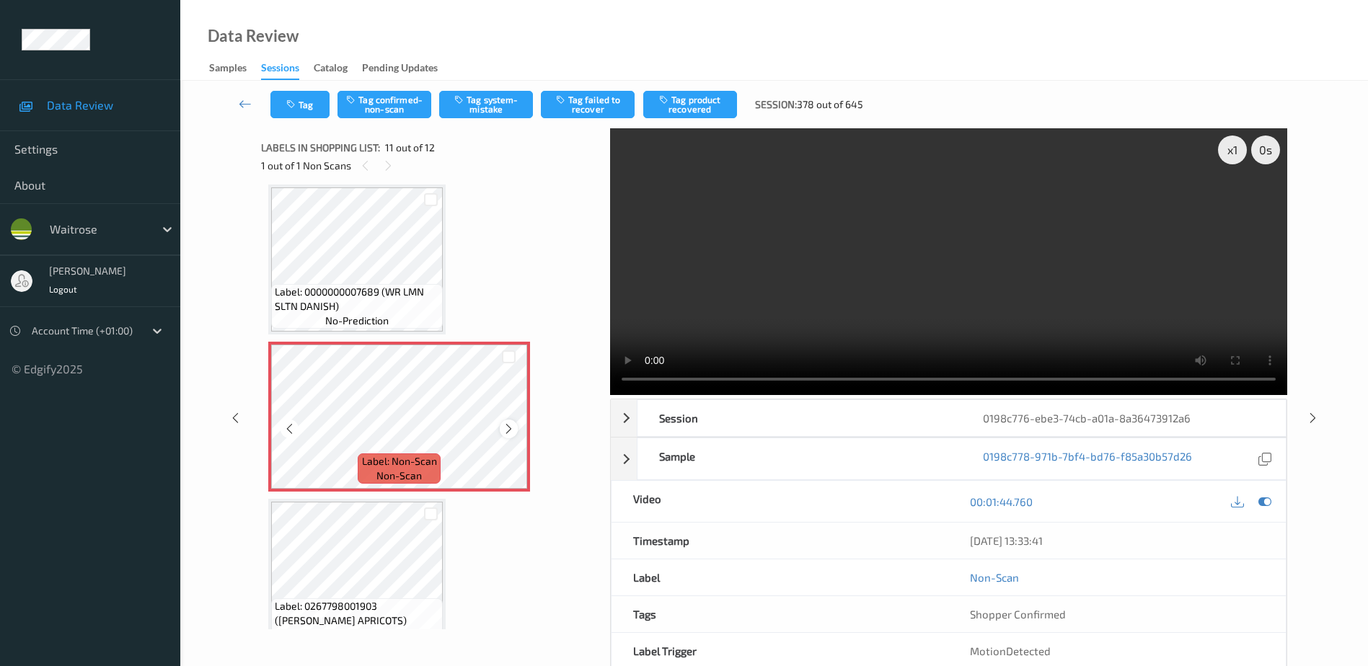
click at [503, 431] on icon at bounding box center [509, 429] width 12 height 13
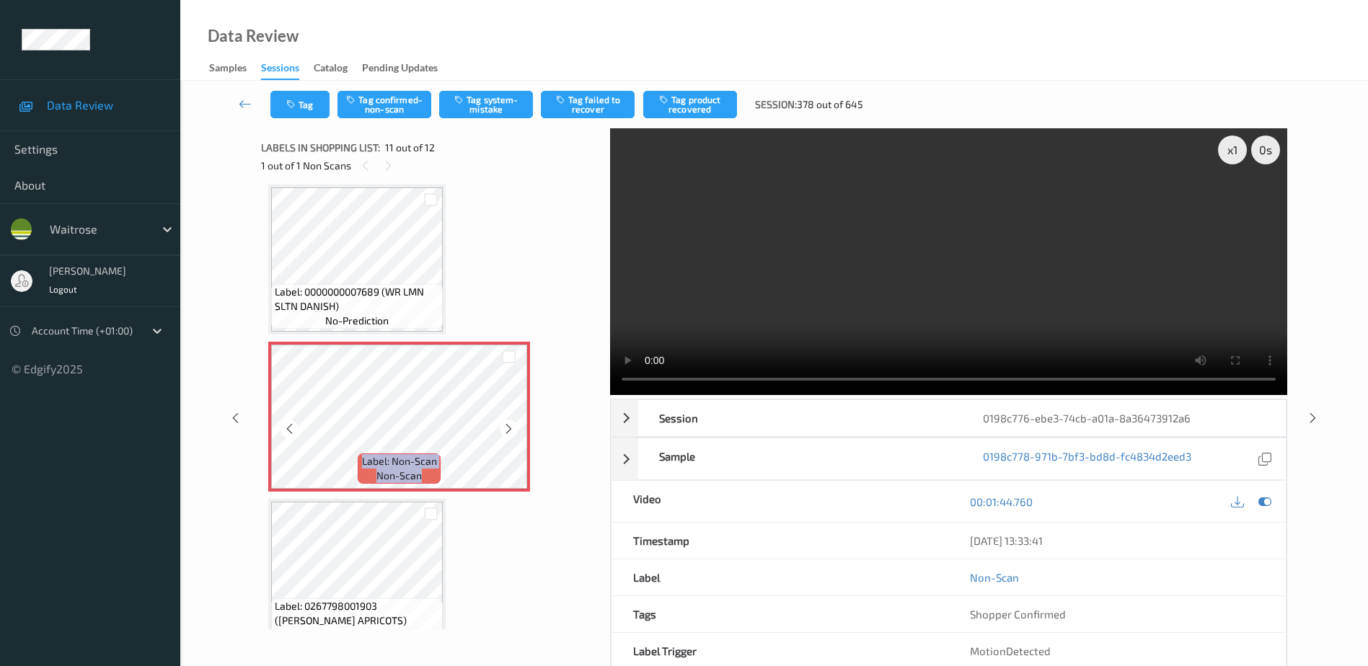
click at [503, 431] on icon at bounding box center [509, 429] width 12 height 13
click at [941, 326] on video at bounding box center [948, 261] width 677 height 267
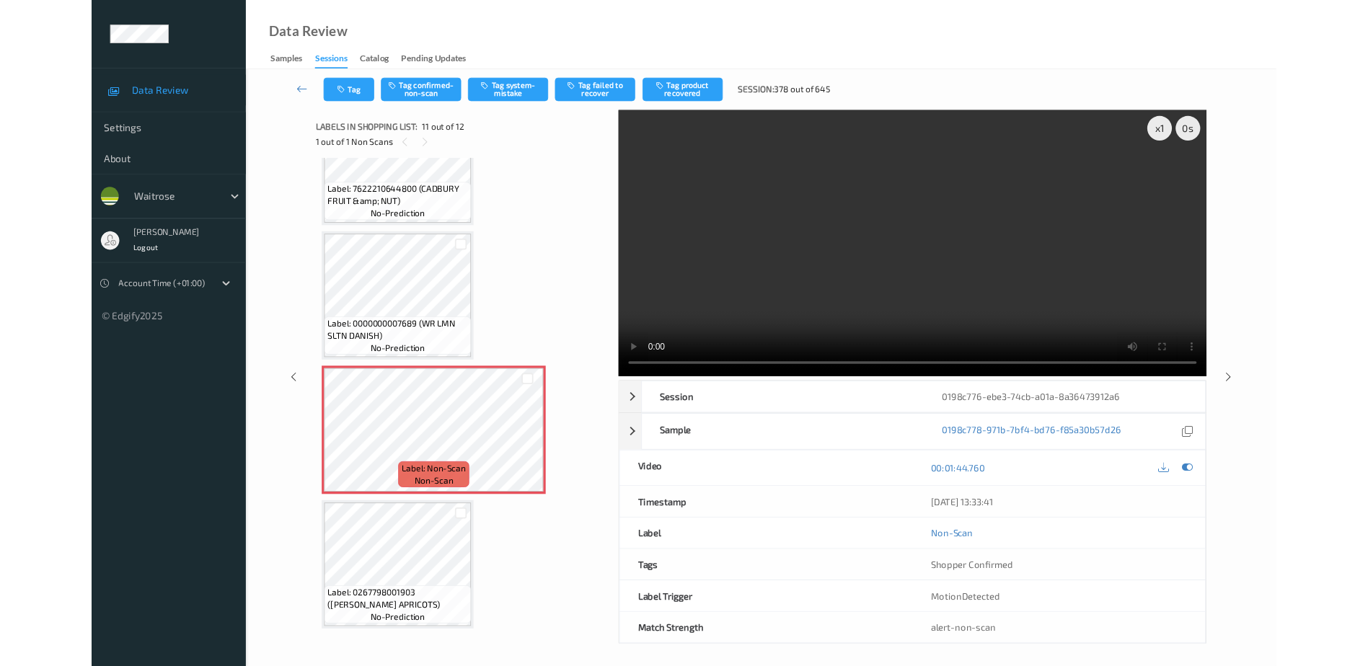
scroll to position [1337, 0]
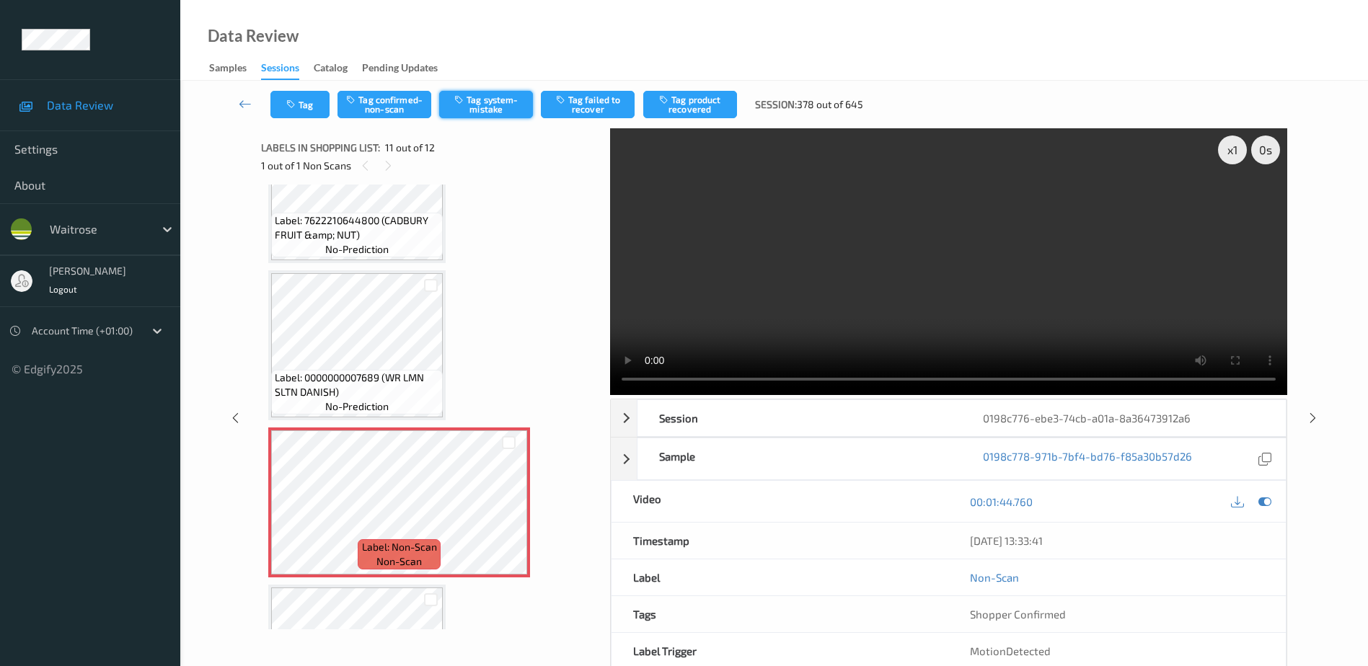
click at [480, 113] on button "Tag system-mistake" at bounding box center [486, 104] width 94 height 27
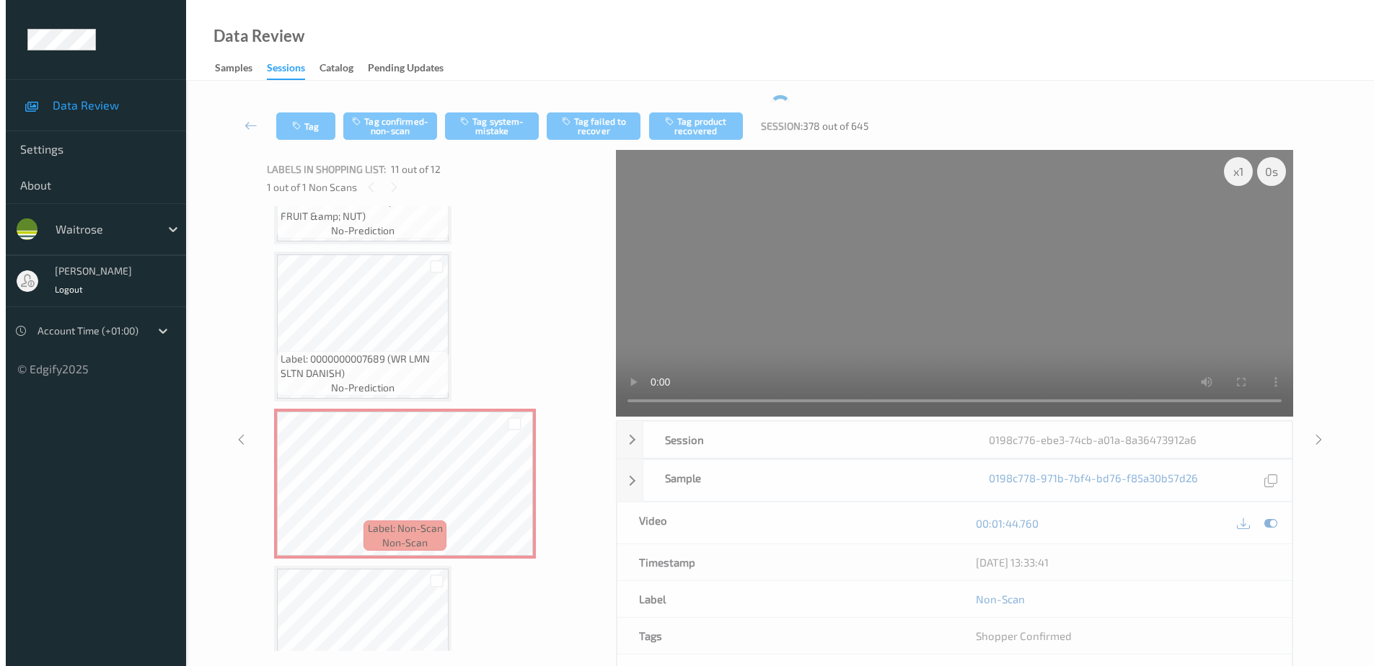
scroll to position [1449, 0]
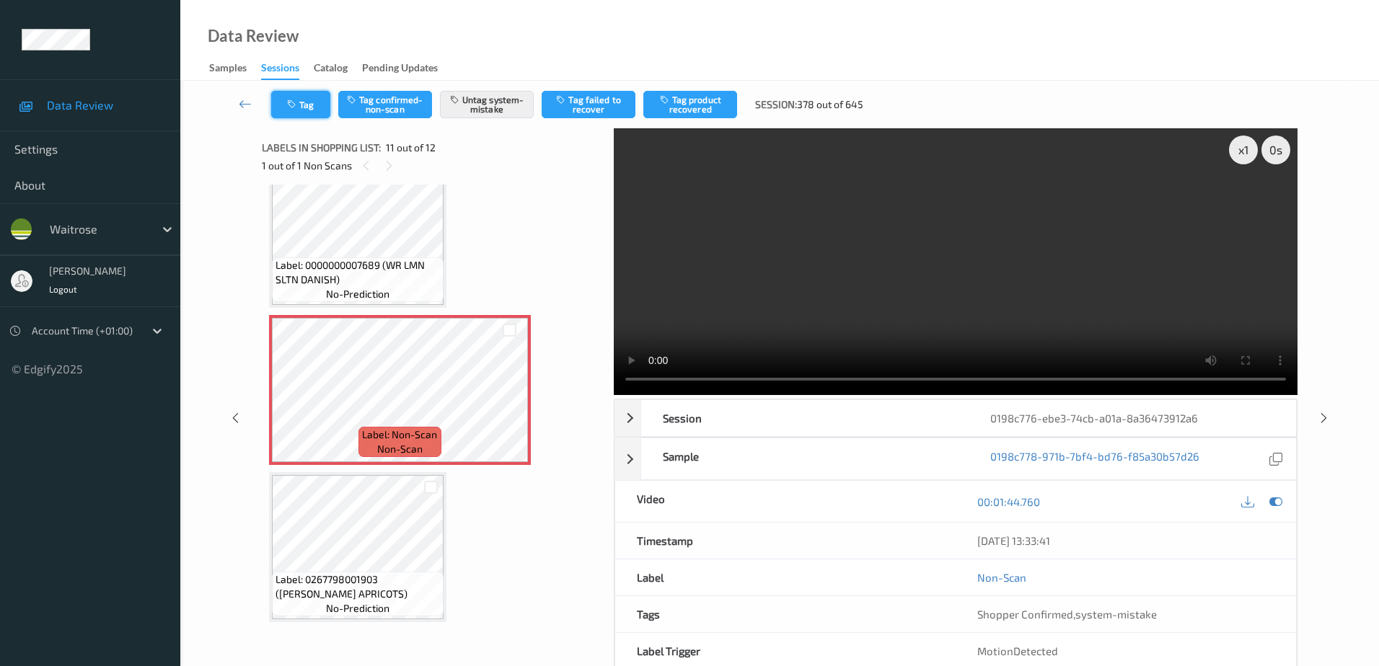
click at [295, 96] on button "Tag" at bounding box center [300, 104] width 59 height 27
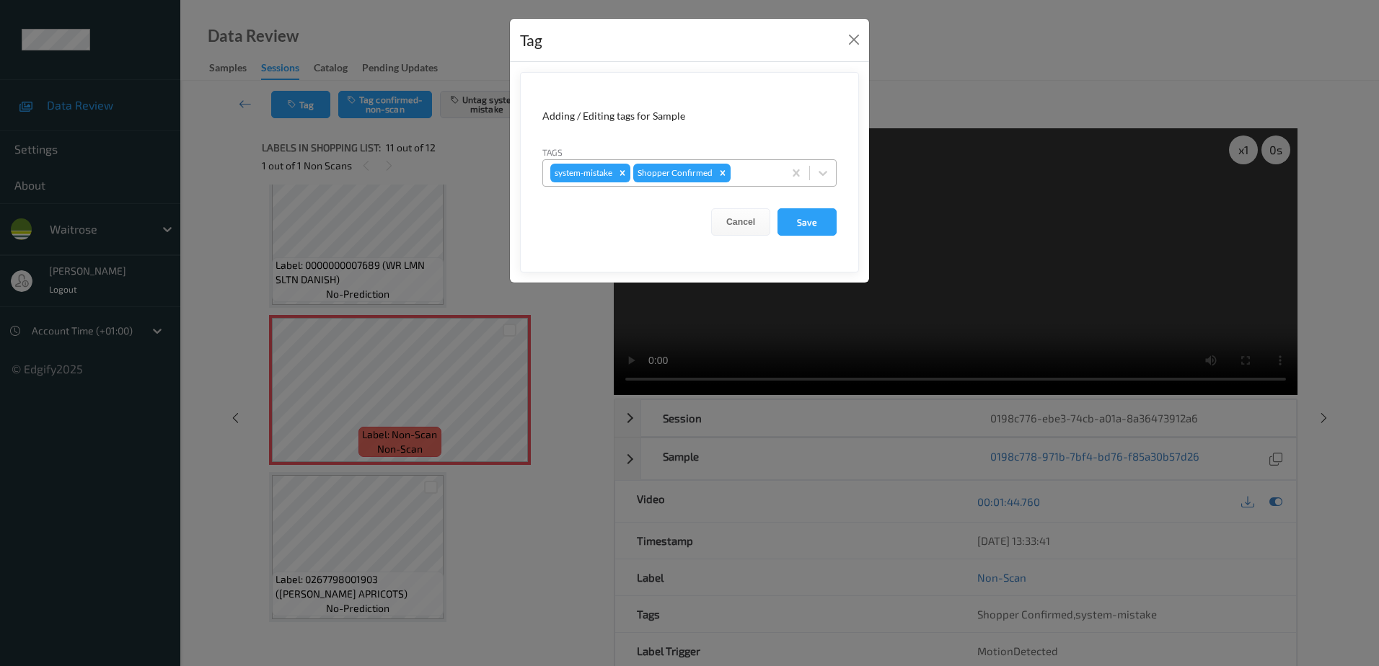
click at [749, 168] on div at bounding box center [755, 172] width 43 height 17
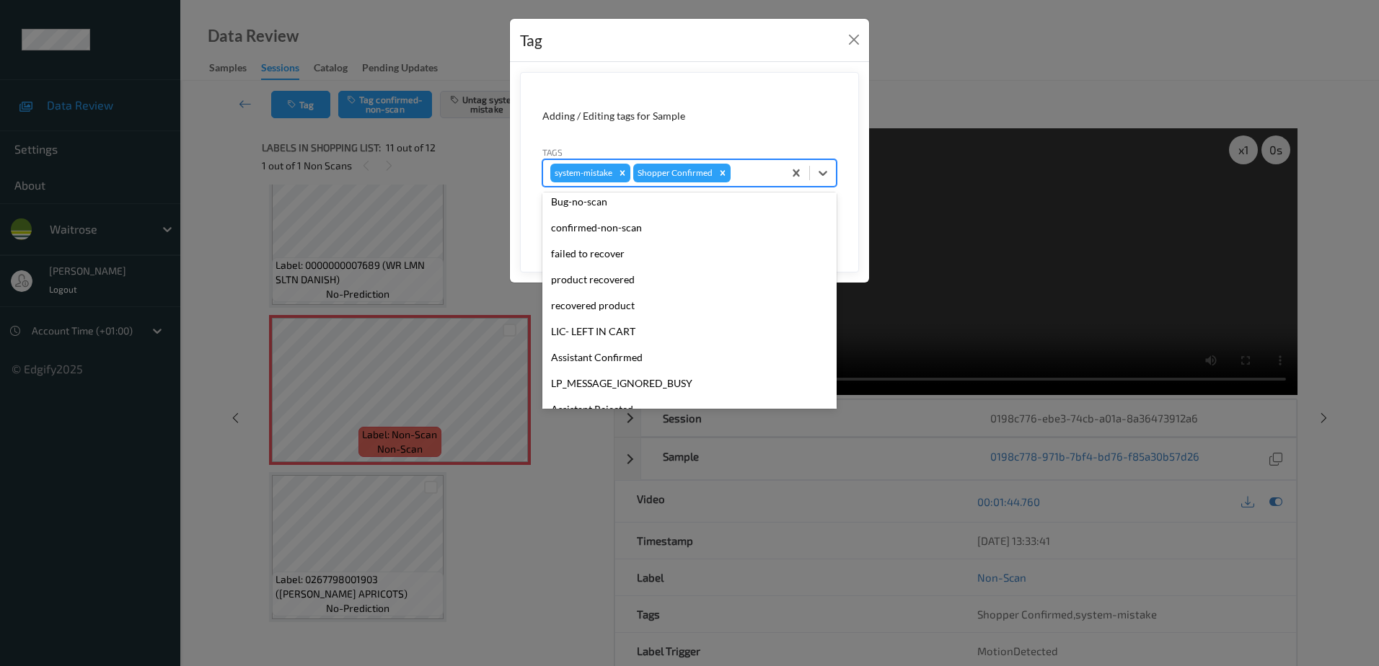
scroll to position [283, 0]
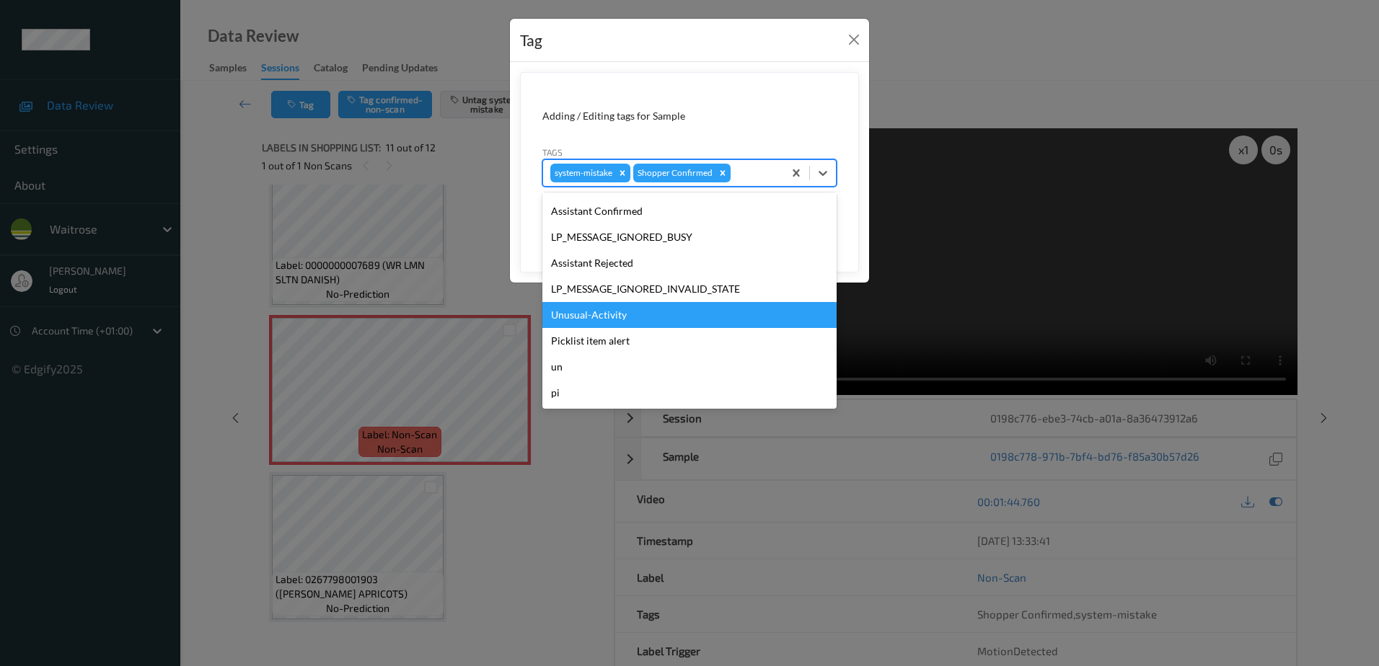
click at [617, 314] on div "Unusual-Activity" at bounding box center [689, 315] width 294 height 26
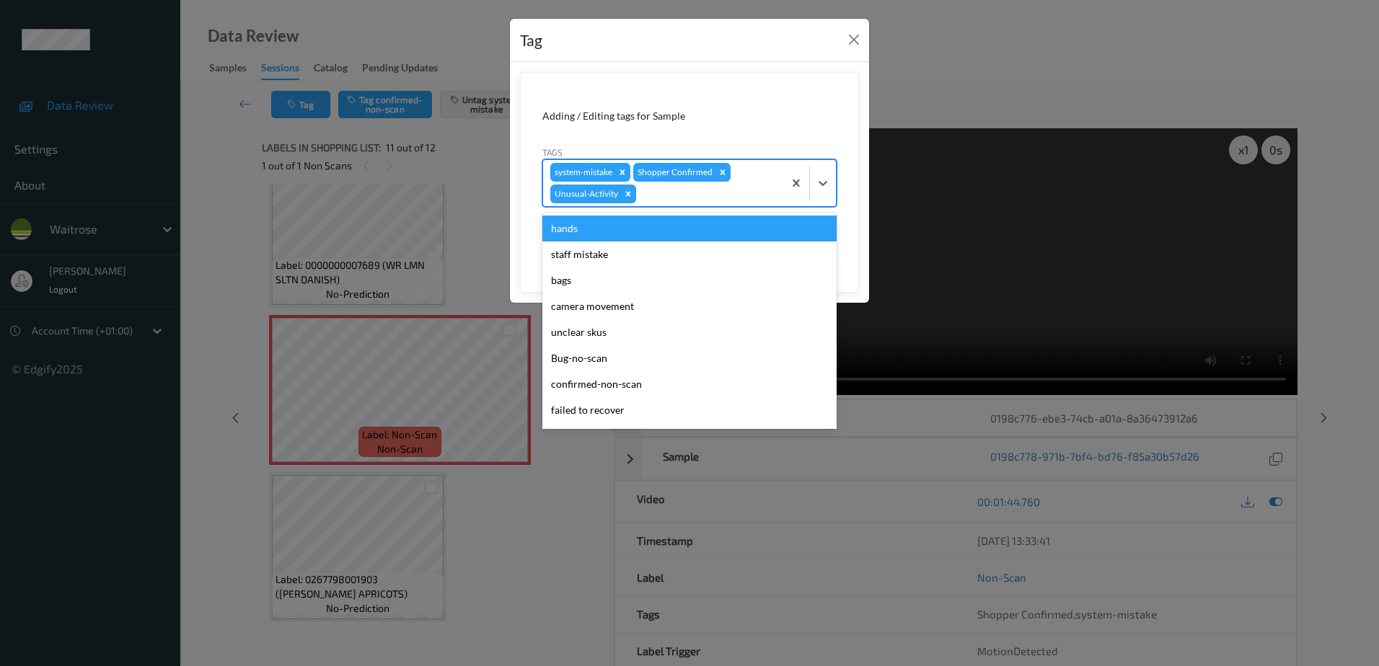
click at [675, 198] on div at bounding box center [707, 193] width 137 height 17
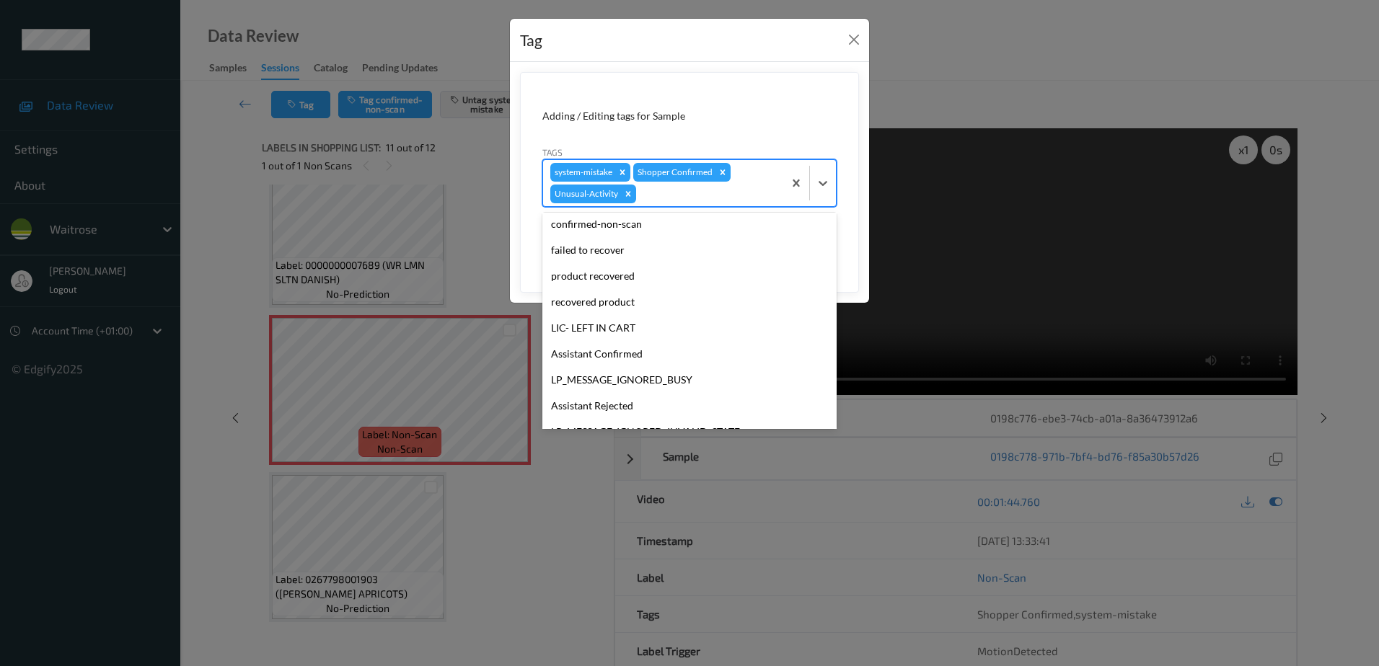
scroll to position [257, 0]
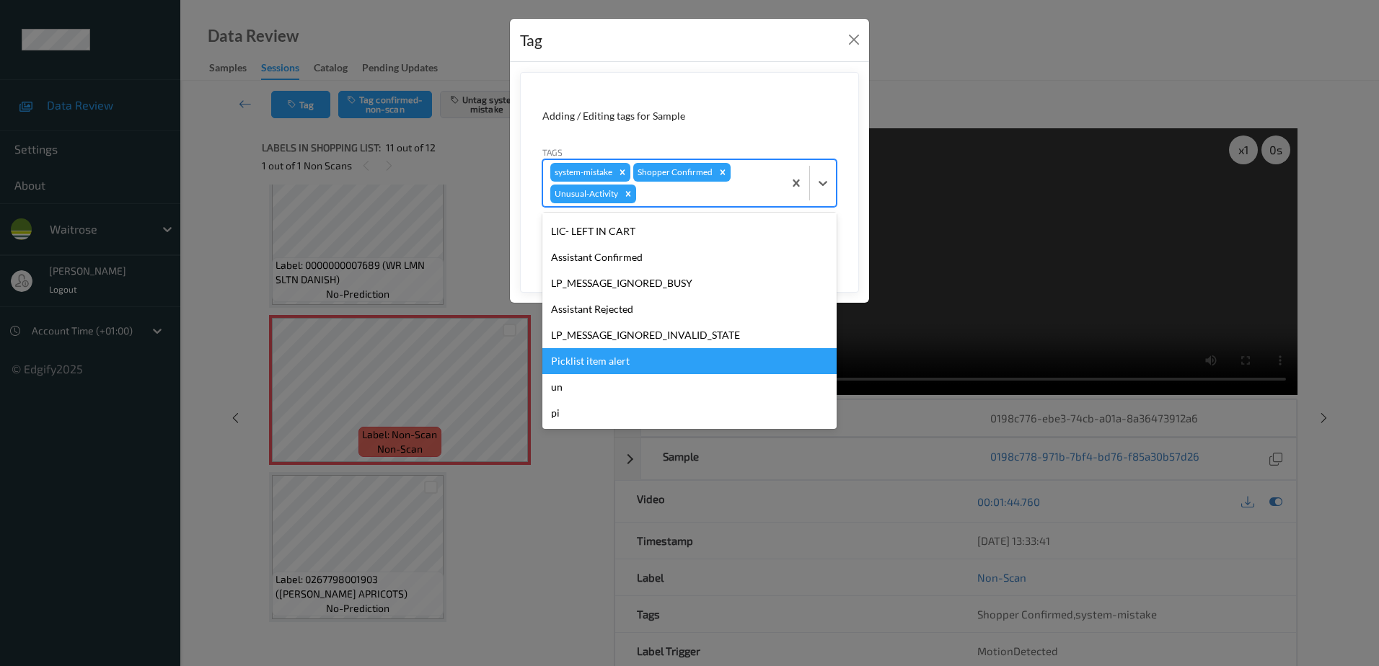
click at [625, 356] on div "Picklist item alert" at bounding box center [689, 361] width 294 height 26
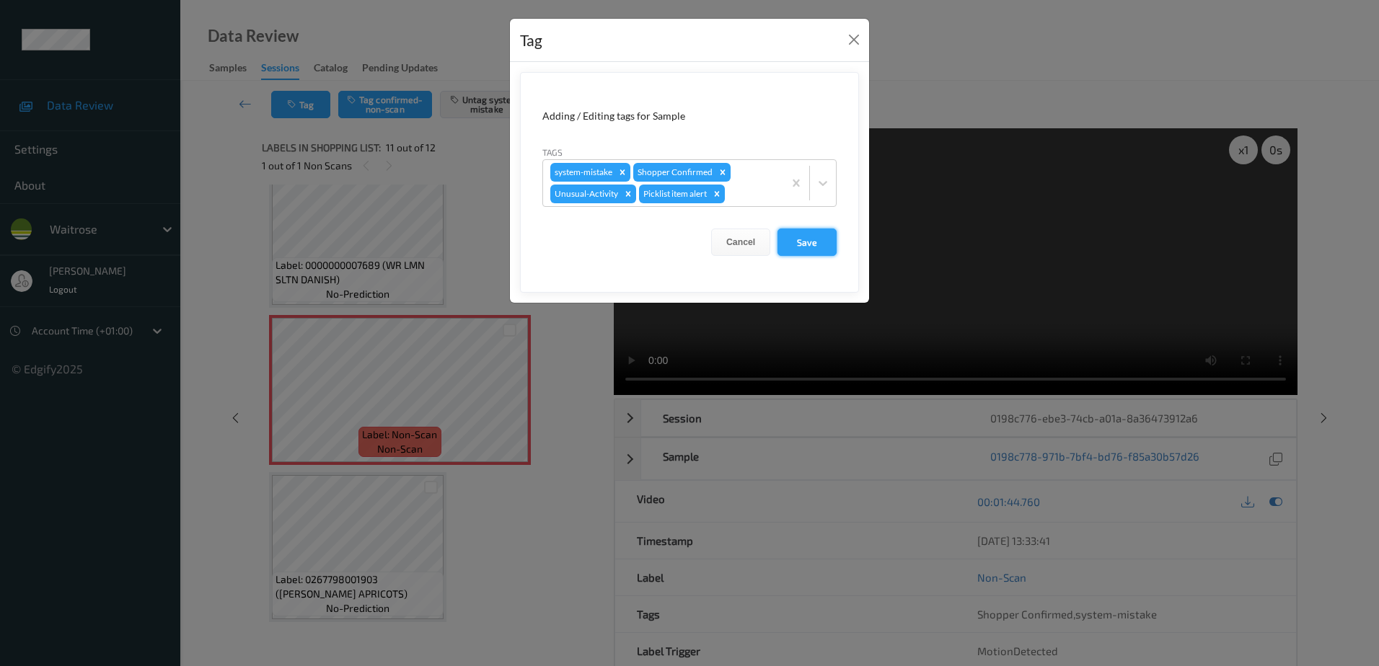
click at [800, 248] on button "Save" at bounding box center [807, 242] width 59 height 27
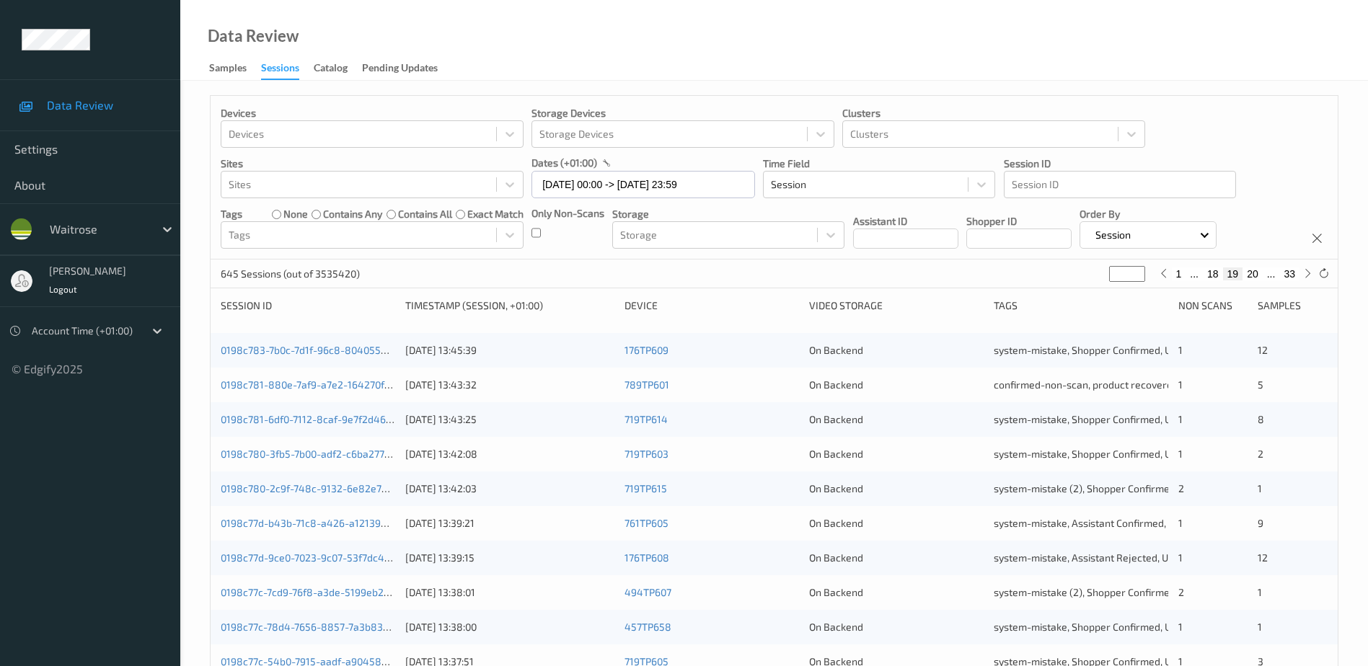
click at [1254, 274] on button "20" at bounding box center [1253, 274] width 20 height 13
type input "**"
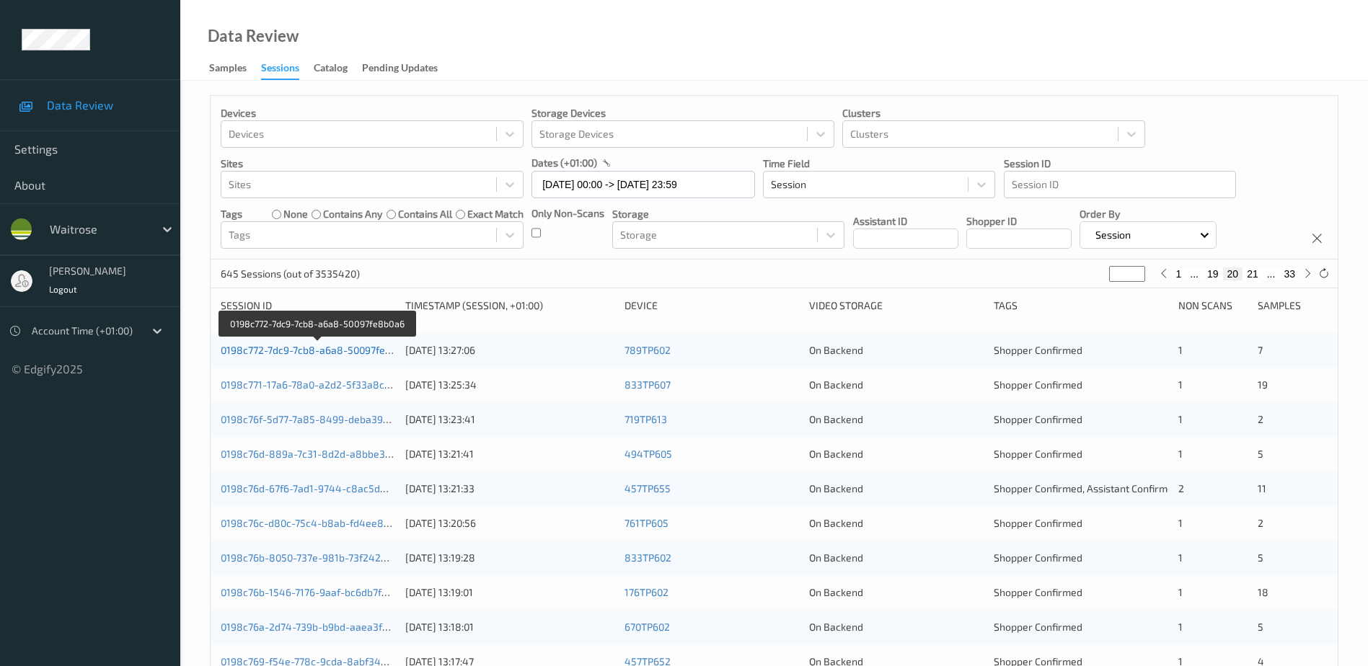
click at [366, 348] on link "0198c772-7dc9-7cb8-a6a8-50097fe8b0a6" at bounding box center [318, 350] width 194 height 12
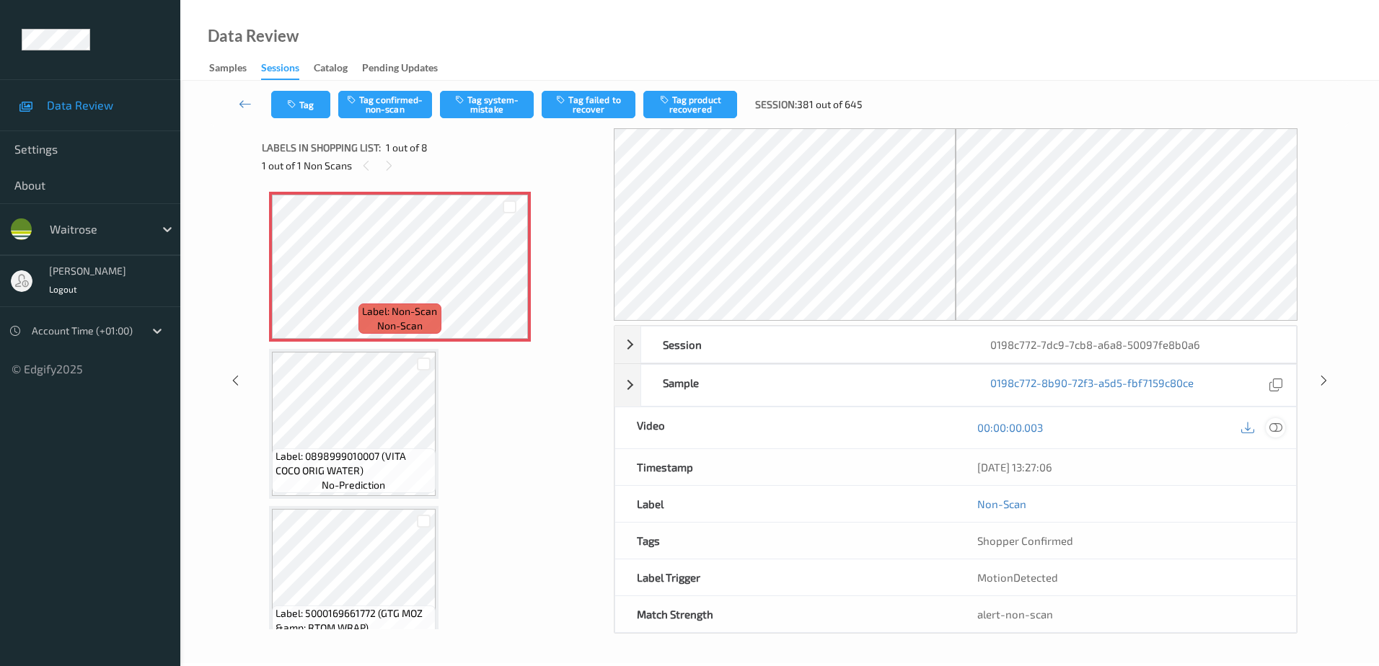
click at [1276, 429] on icon at bounding box center [1275, 427] width 13 height 13
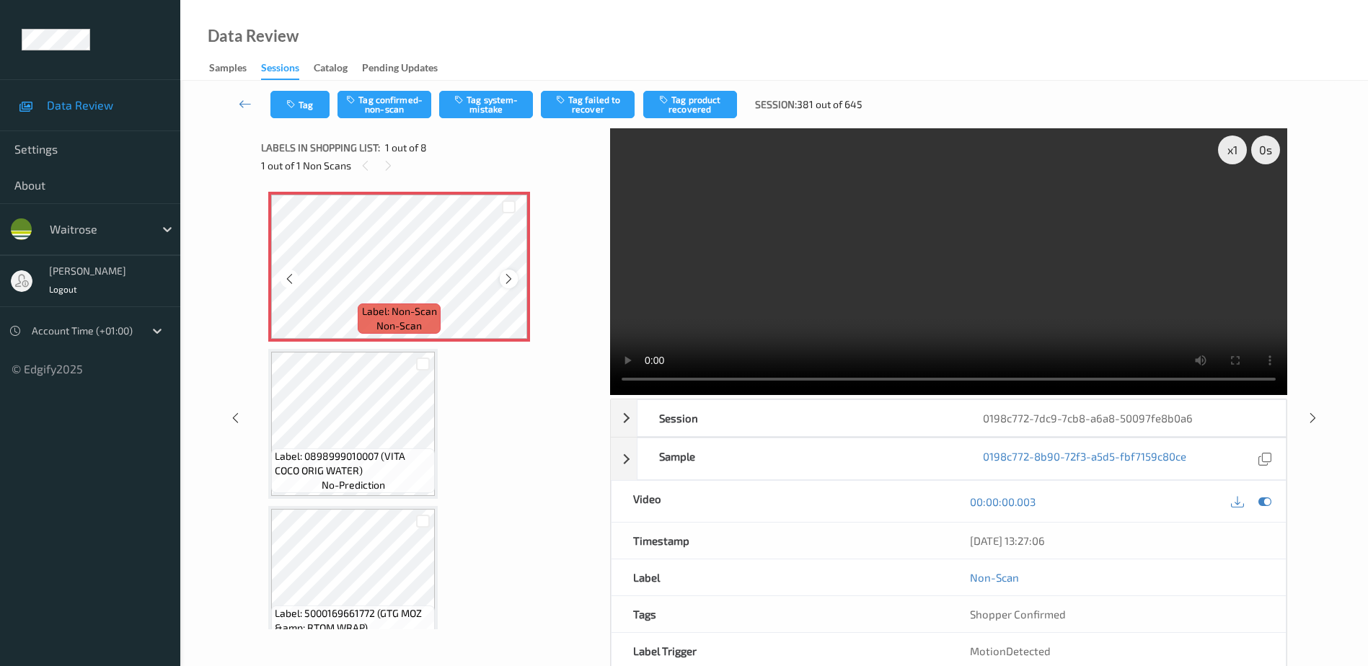
click at [504, 278] on icon at bounding box center [509, 279] width 12 height 13
click at [894, 276] on video at bounding box center [948, 261] width 677 height 267
click at [636, 376] on video at bounding box center [948, 261] width 677 height 267
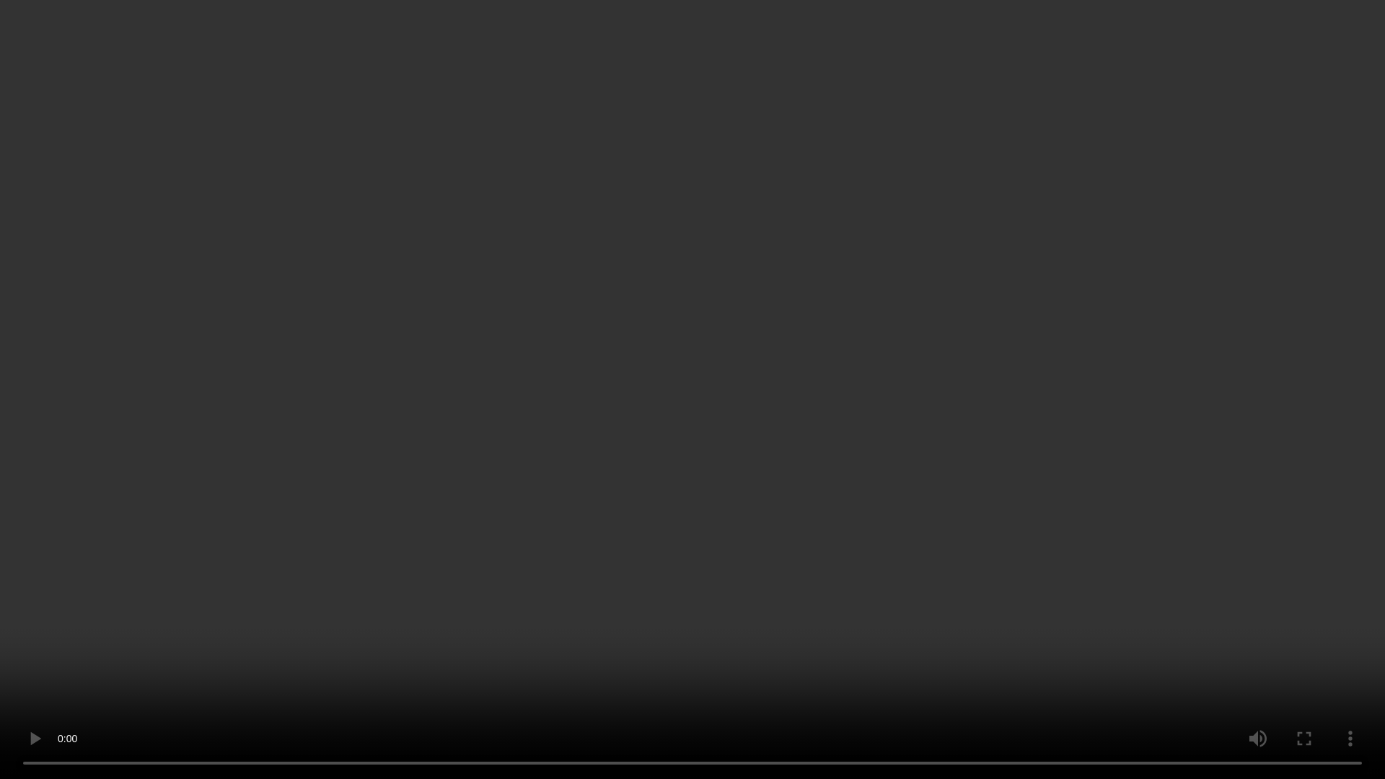
drag, startPoint x: 923, startPoint y: 360, endPoint x: 1069, endPoint y: 371, distance: 146.8
click at [923, 360] on video at bounding box center [692, 389] width 1385 height 779
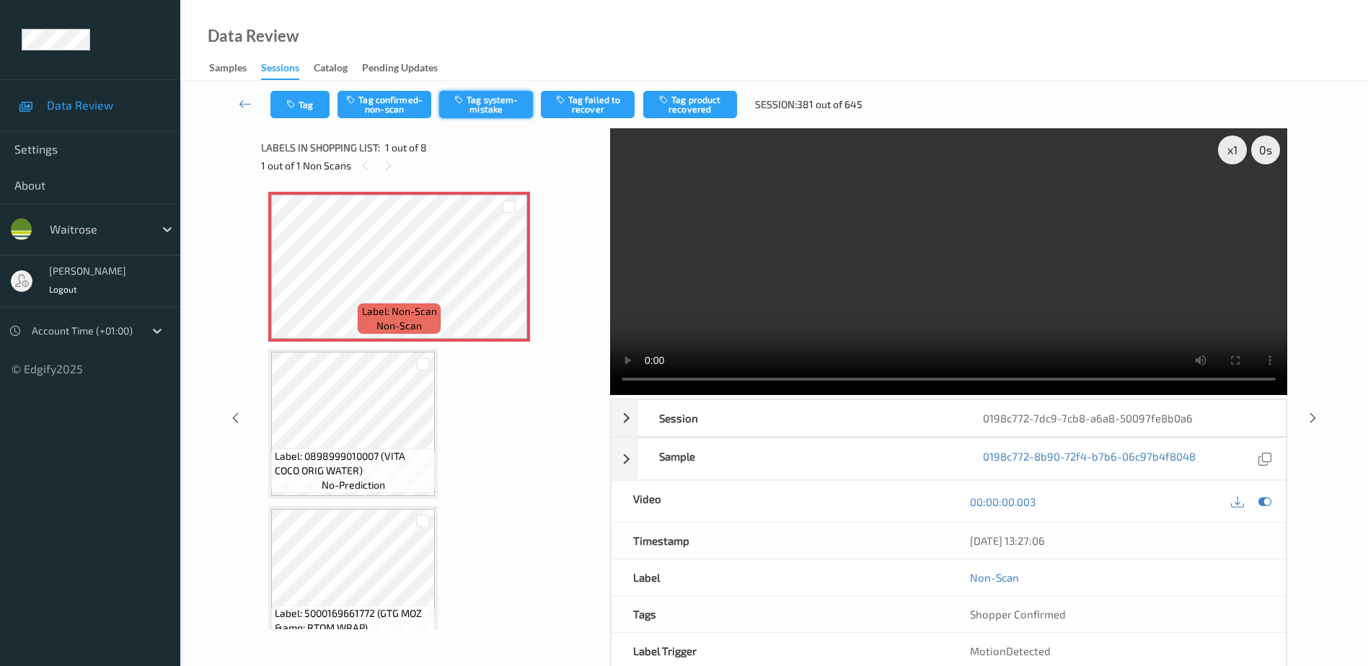
click at [493, 107] on button "Tag system-mistake" at bounding box center [486, 104] width 94 height 27
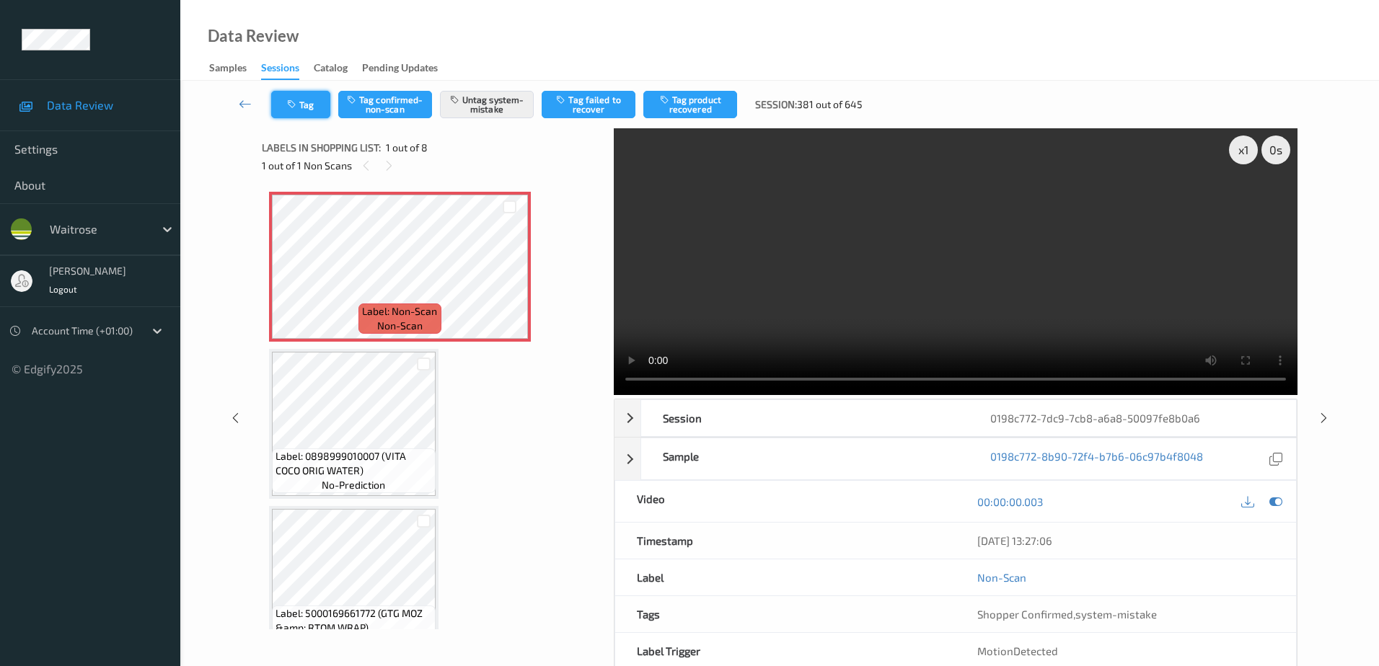
click at [283, 103] on button "Tag" at bounding box center [300, 104] width 59 height 27
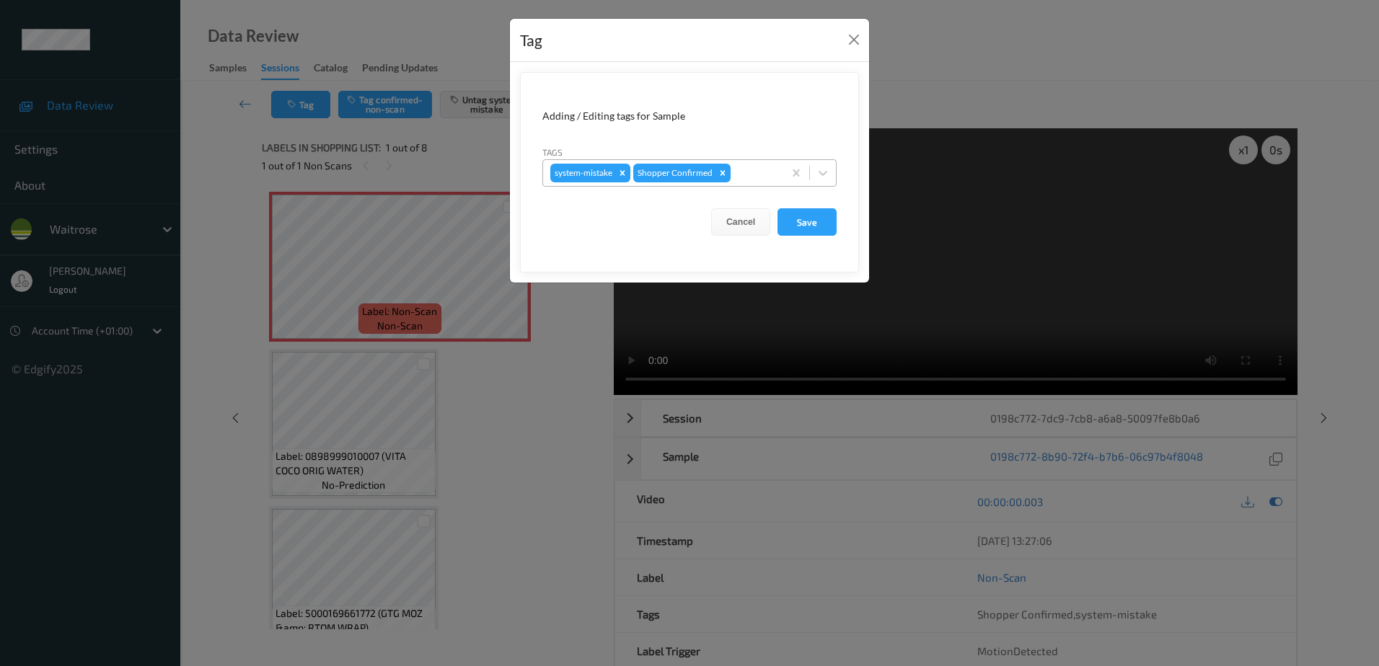
click at [759, 169] on div at bounding box center [755, 172] width 43 height 17
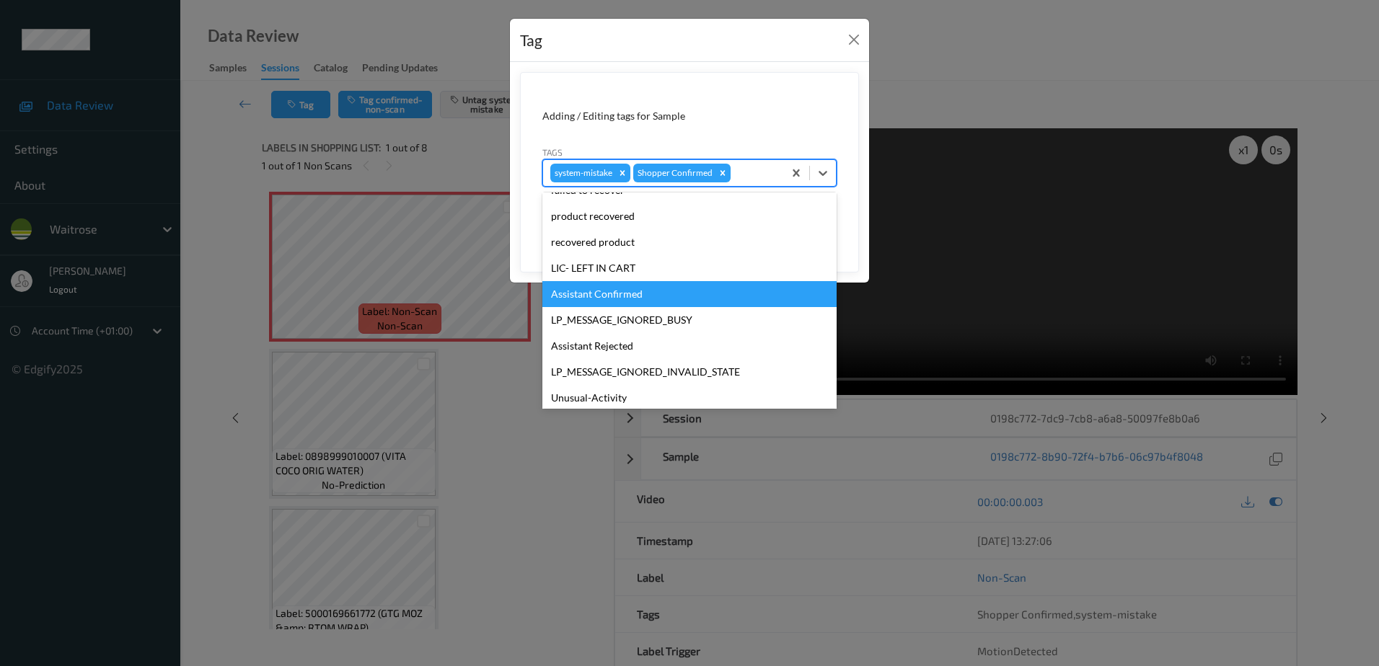
scroll to position [283, 0]
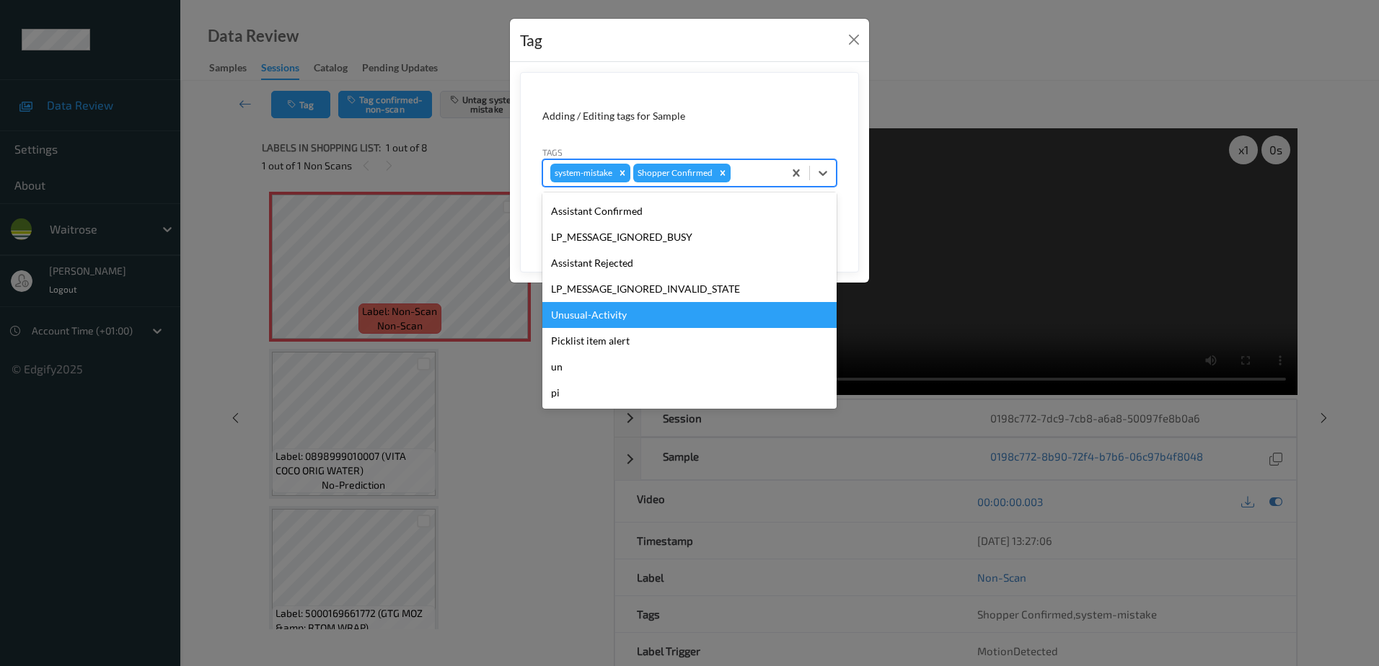
click at [651, 310] on div "Unusual-Activity" at bounding box center [689, 315] width 294 height 26
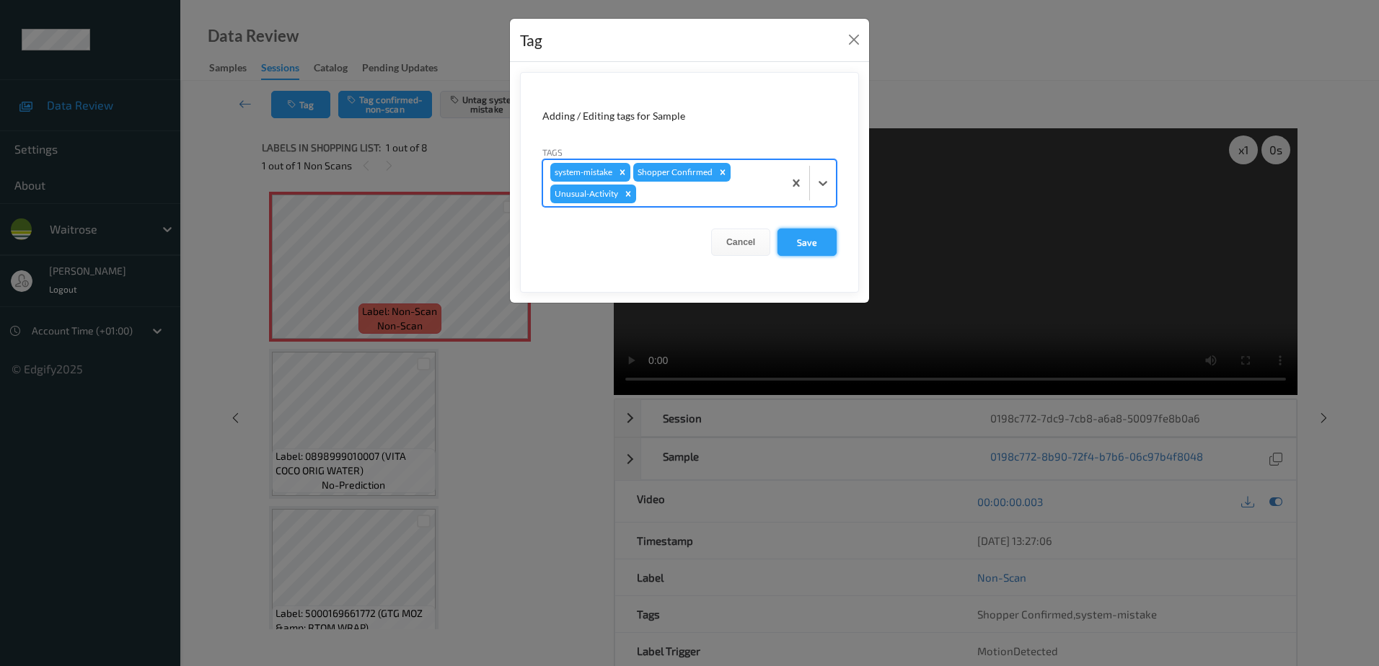
click at [783, 237] on button "Save" at bounding box center [807, 242] width 59 height 27
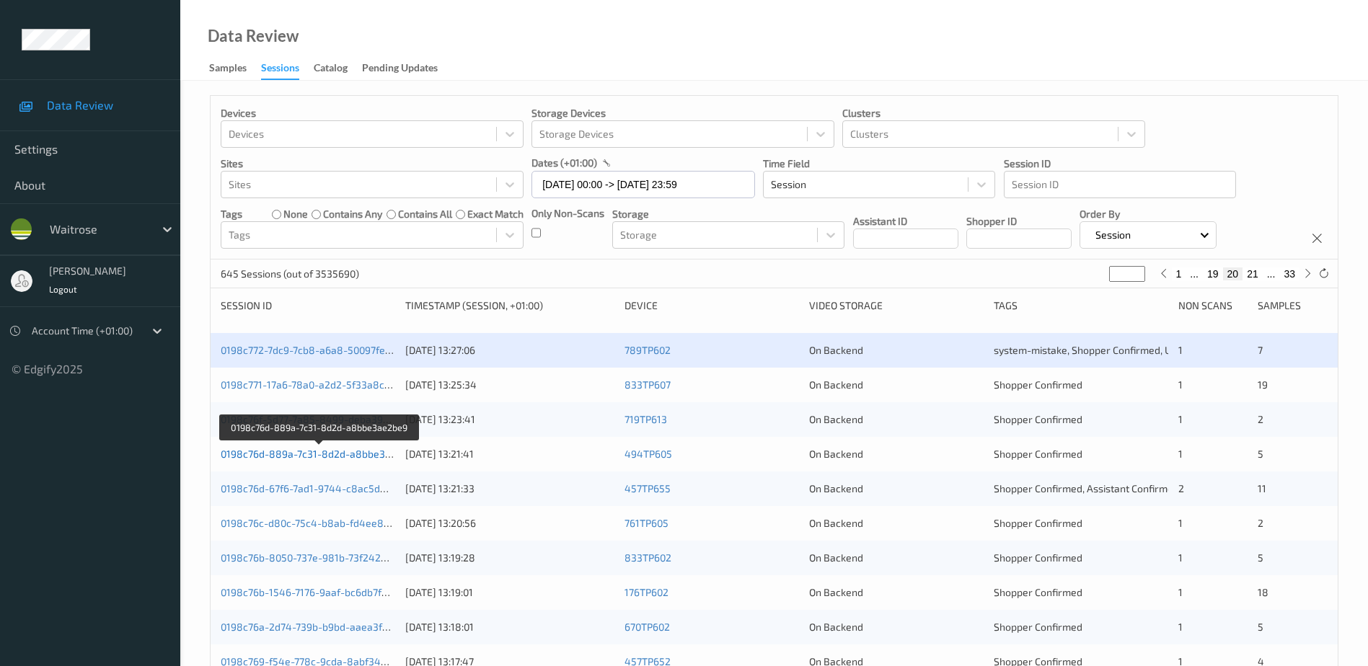
click at [333, 452] on link "0198c76d-889a-7c31-8d2d-a8bbe3ae2be9" at bounding box center [320, 454] width 199 height 12
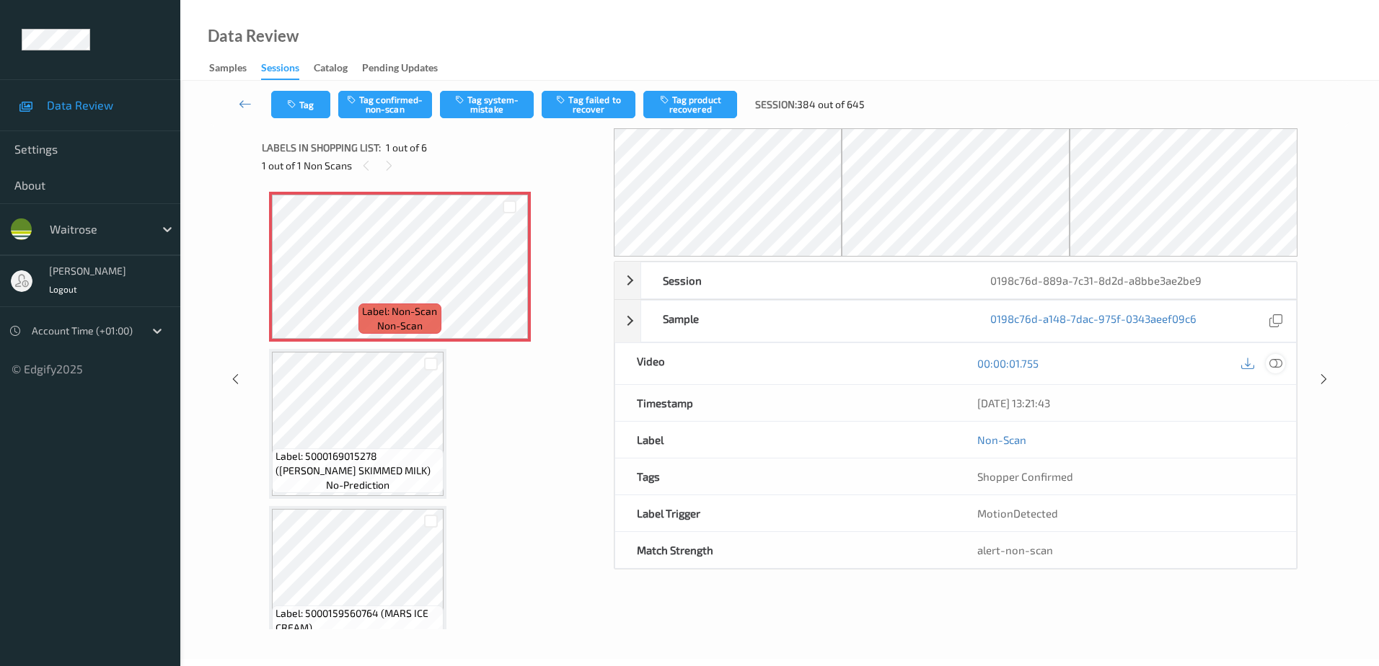
click at [1273, 361] on icon at bounding box center [1275, 363] width 13 height 13
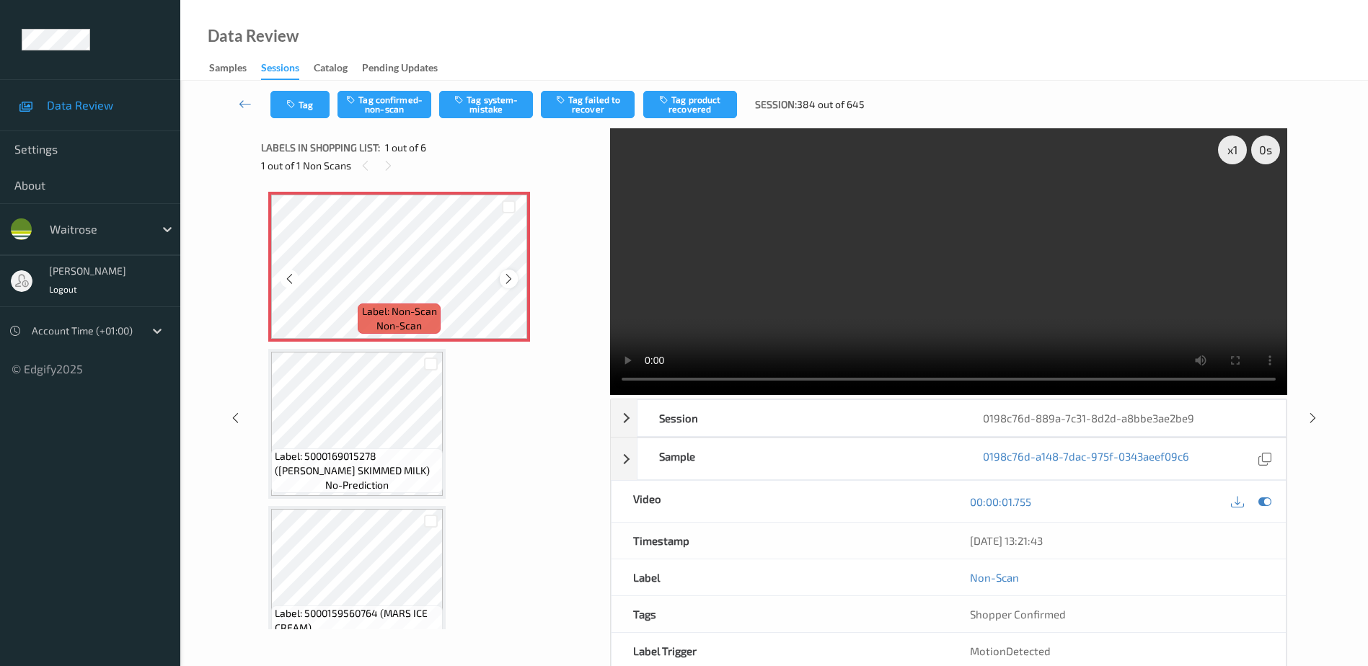
click at [507, 280] on icon at bounding box center [509, 279] width 12 height 13
drag, startPoint x: 943, startPoint y: 292, endPoint x: 1029, endPoint y: 291, distance: 85.8
click at [943, 292] on video at bounding box center [948, 261] width 677 height 267
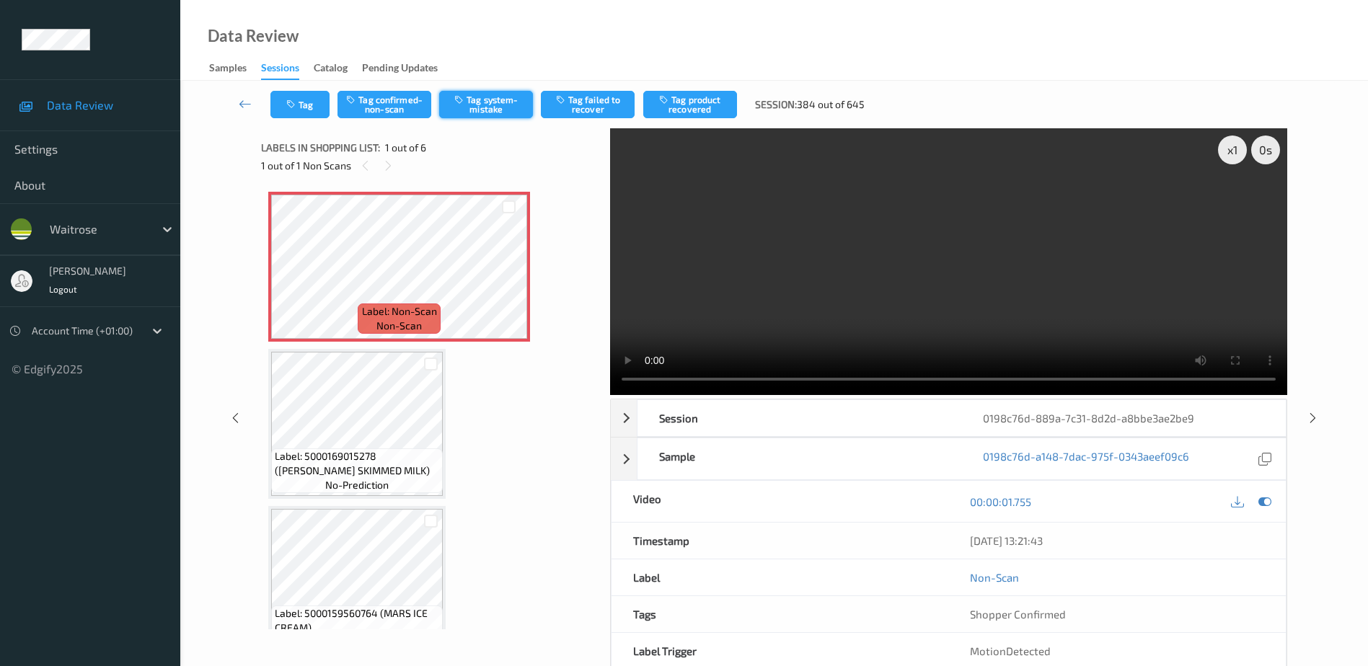
click at [483, 103] on button "Tag system-mistake" at bounding box center [486, 104] width 94 height 27
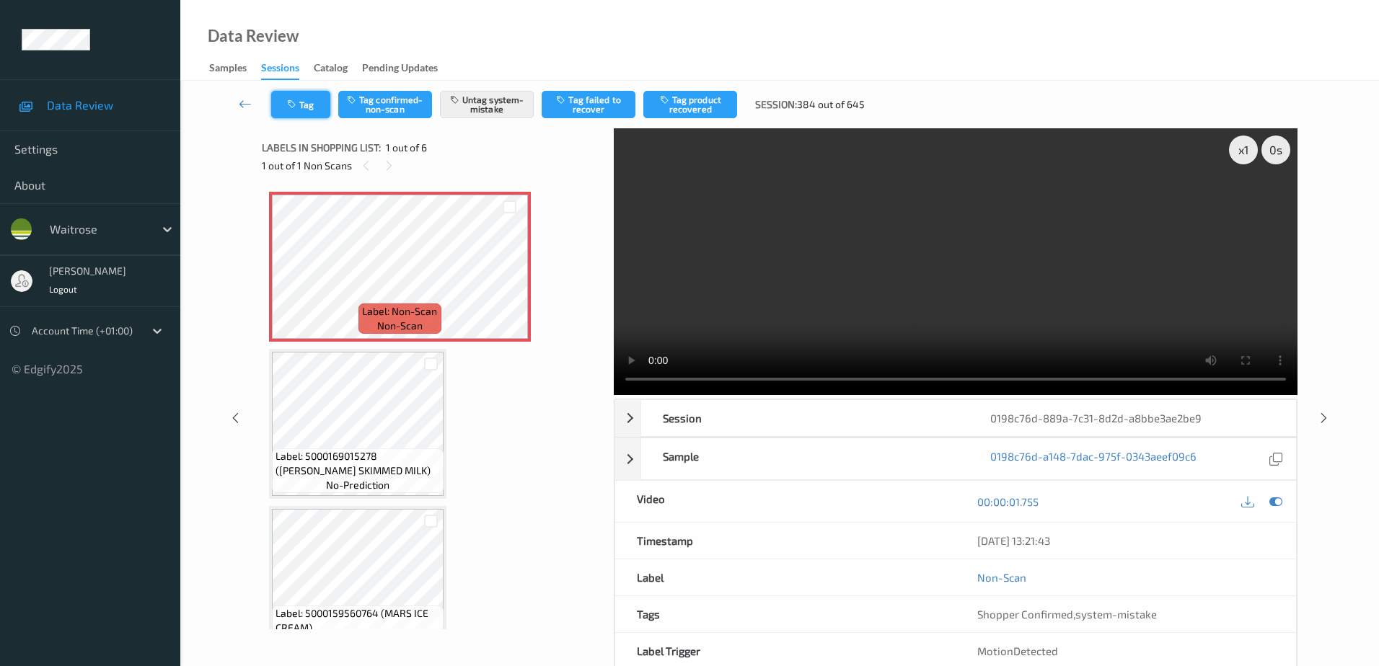
click at [302, 103] on button "Tag" at bounding box center [300, 104] width 59 height 27
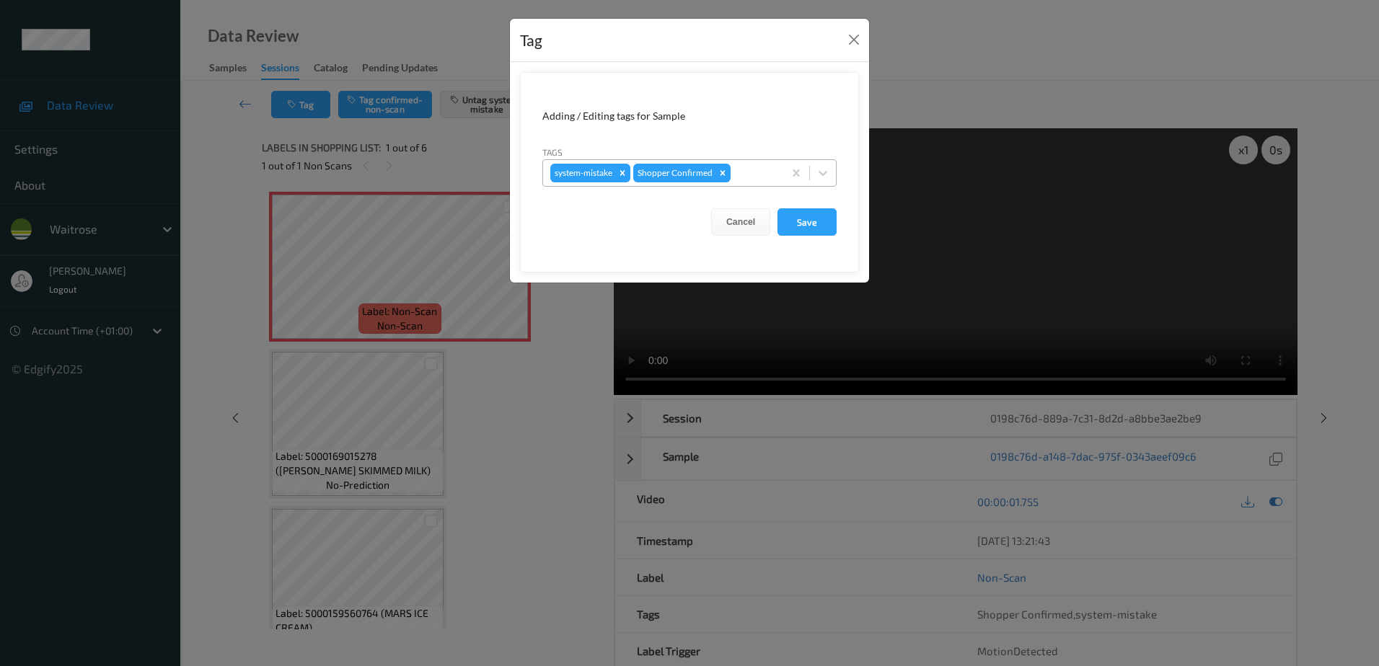
click at [740, 174] on div at bounding box center [755, 172] width 43 height 17
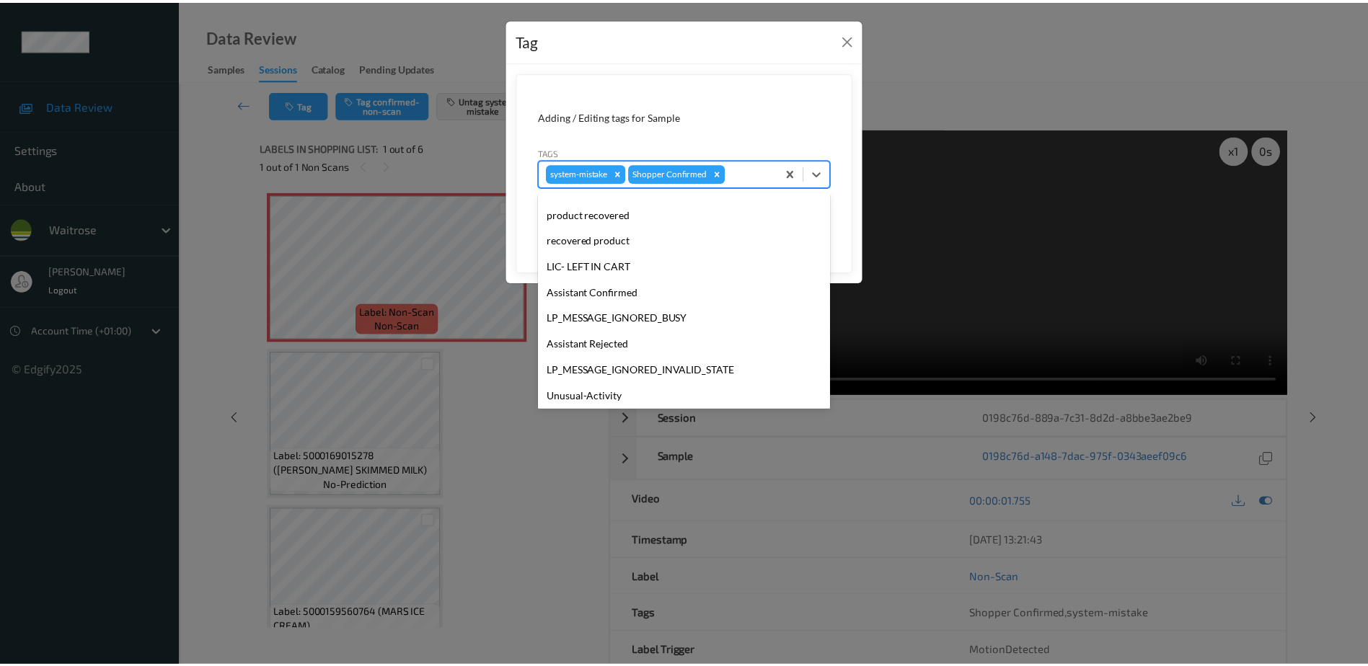
scroll to position [283, 0]
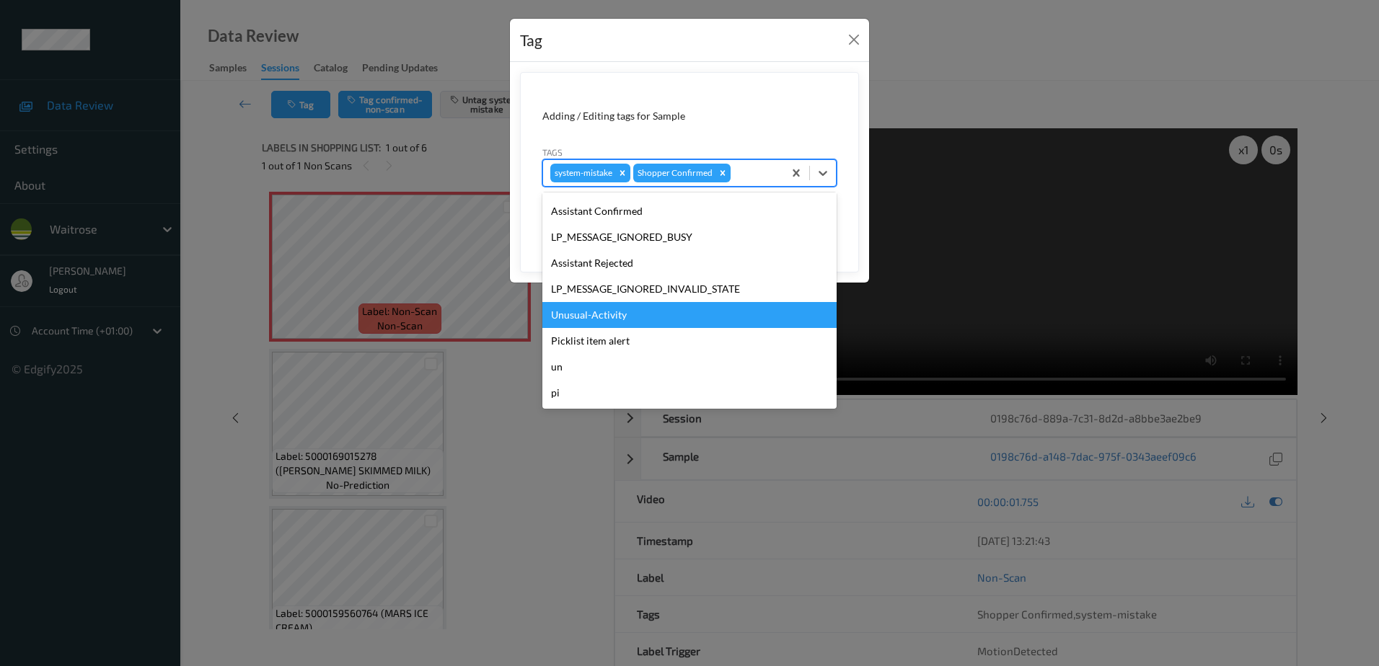
click at [591, 313] on div "Unusual-Activity" at bounding box center [689, 315] width 294 height 26
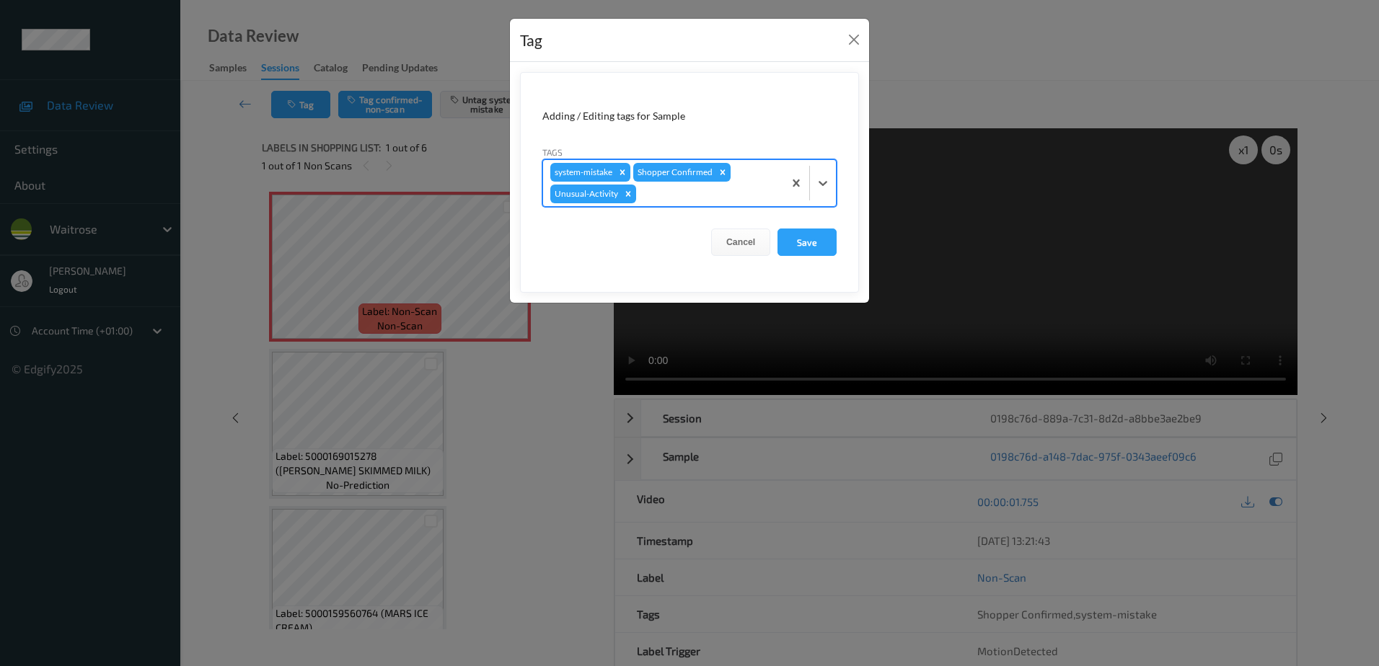
click at [665, 194] on div at bounding box center [707, 193] width 137 height 17
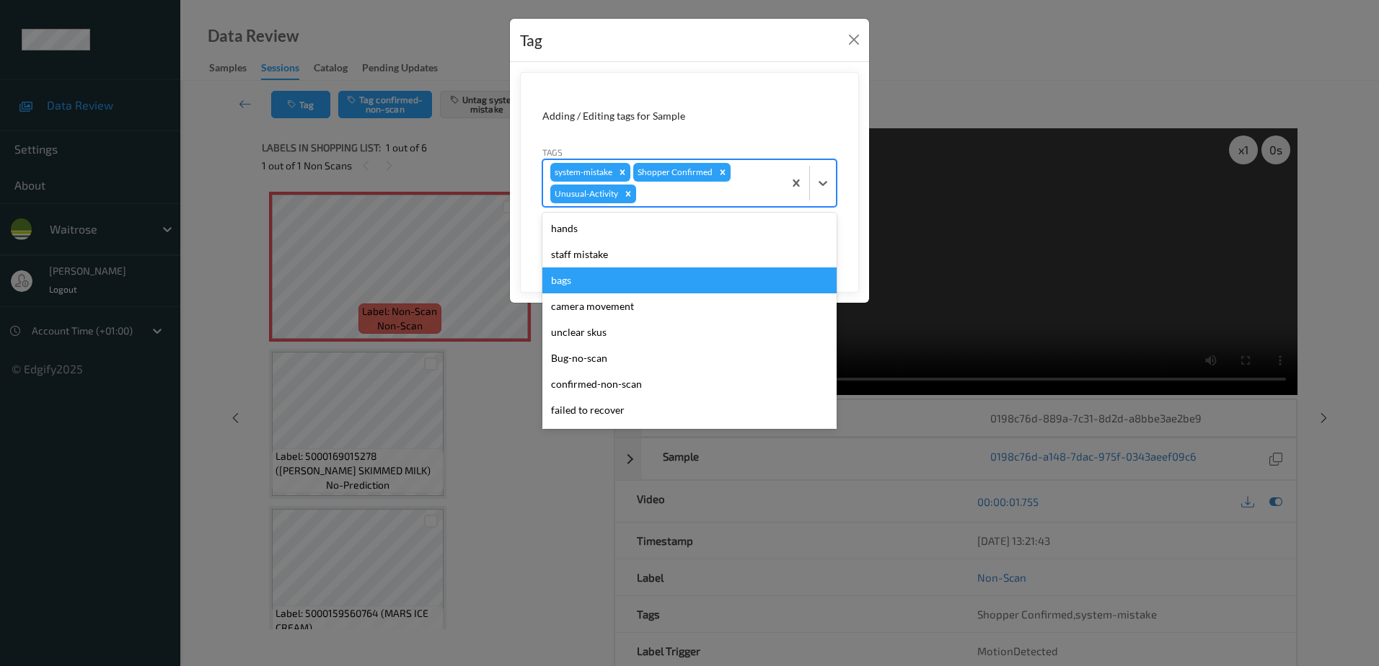
click at [607, 292] on div "bags" at bounding box center [689, 281] width 294 height 26
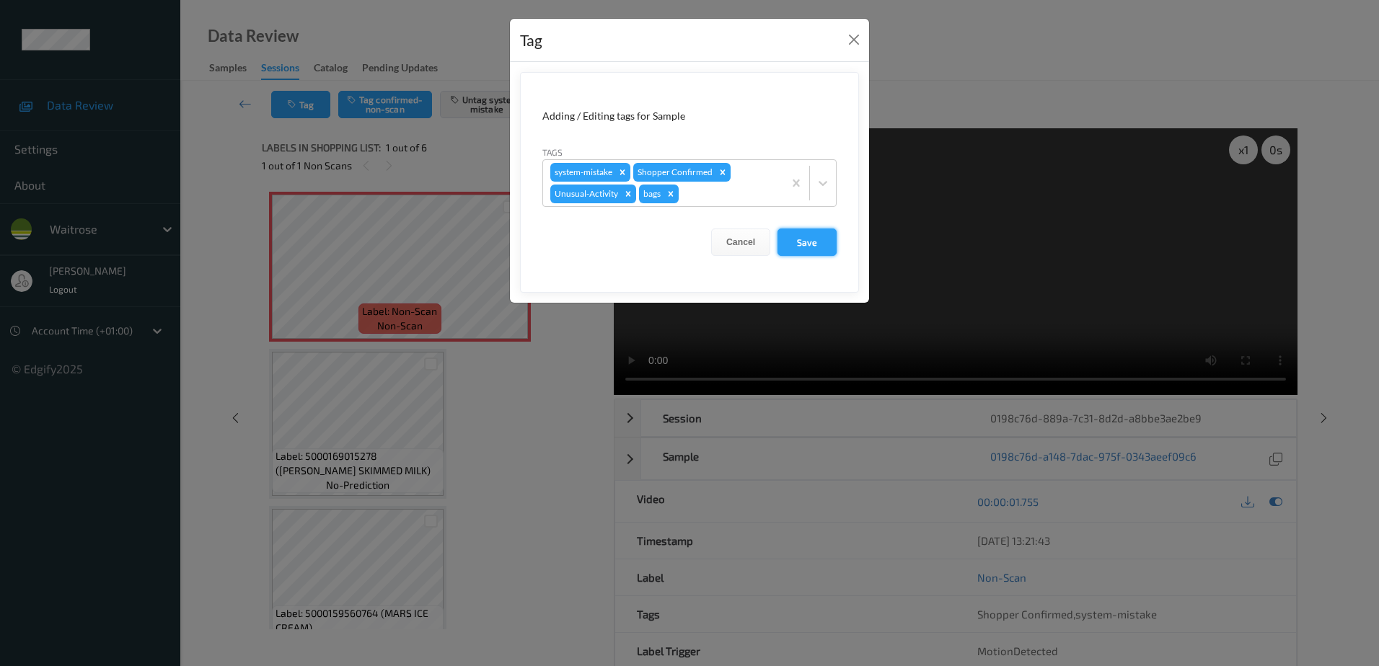
click at [806, 247] on button "Save" at bounding box center [807, 242] width 59 height 27
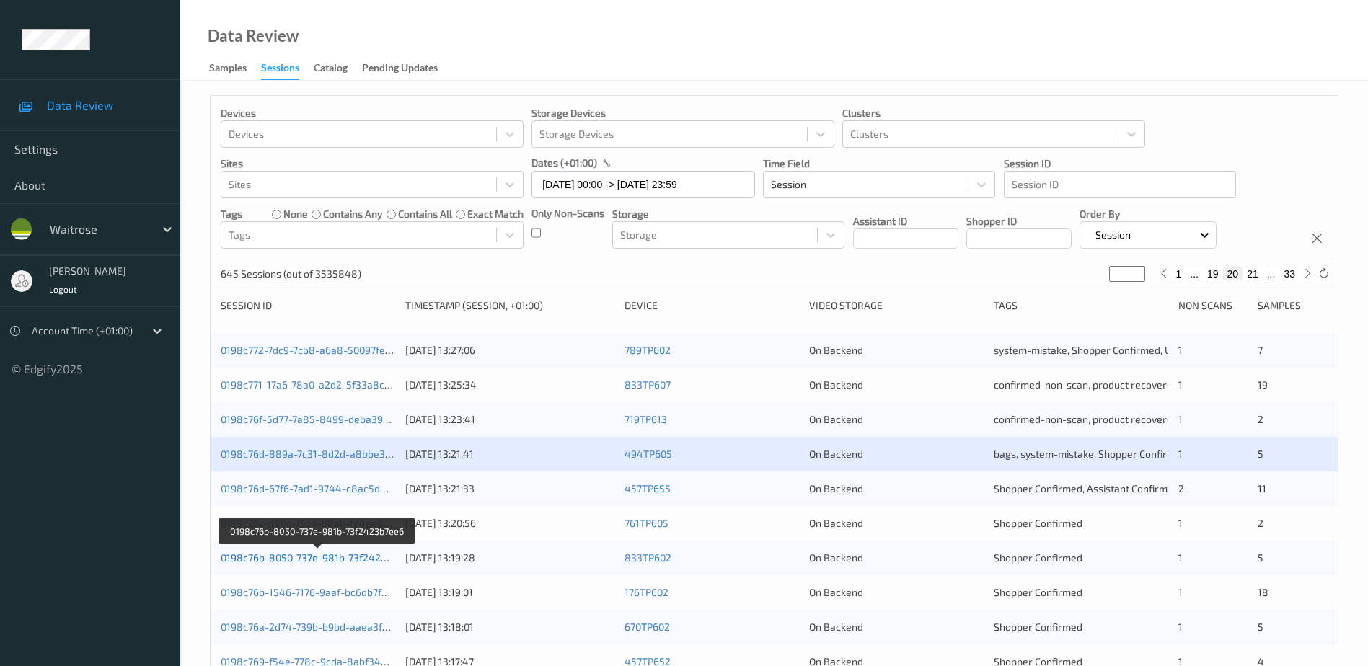
click at [317, 560] on link "0198c76b-8050-737e-981b-73f2423b7ee6" at bounding box center [318, 558] width 194 height 12
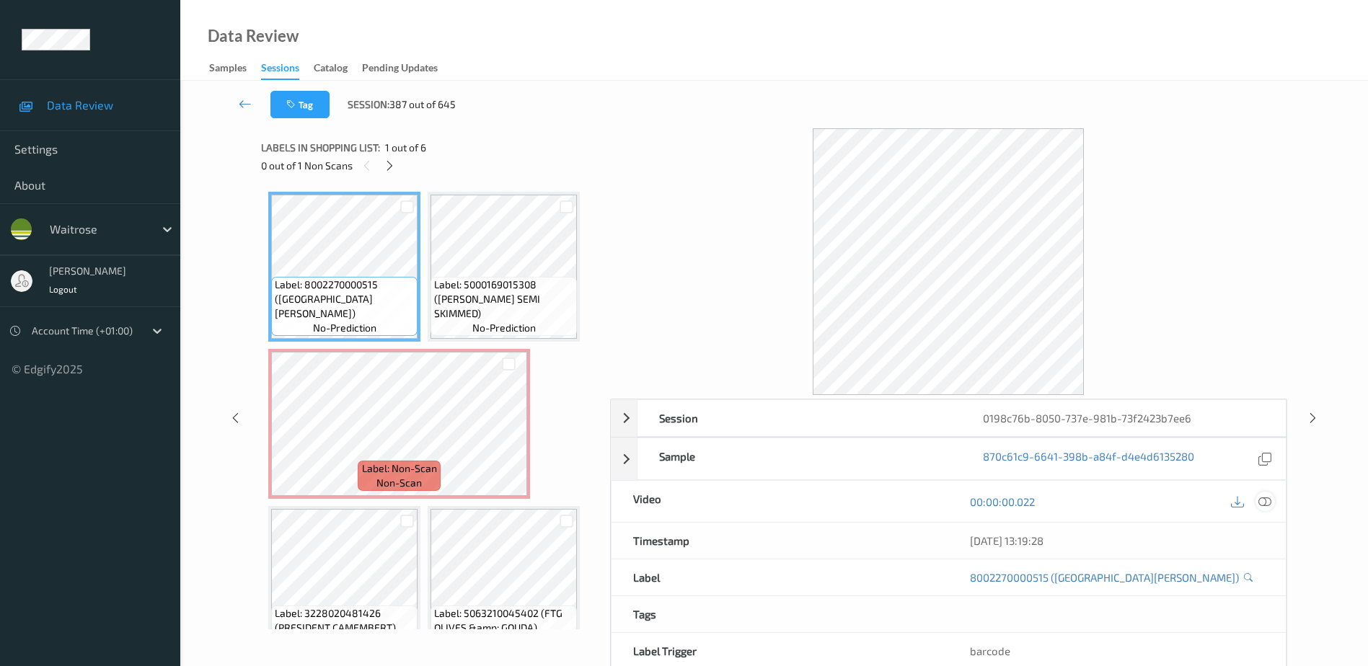
click at [1267, 501] on icon at bounding box center [1265, 502] width 13 height 13
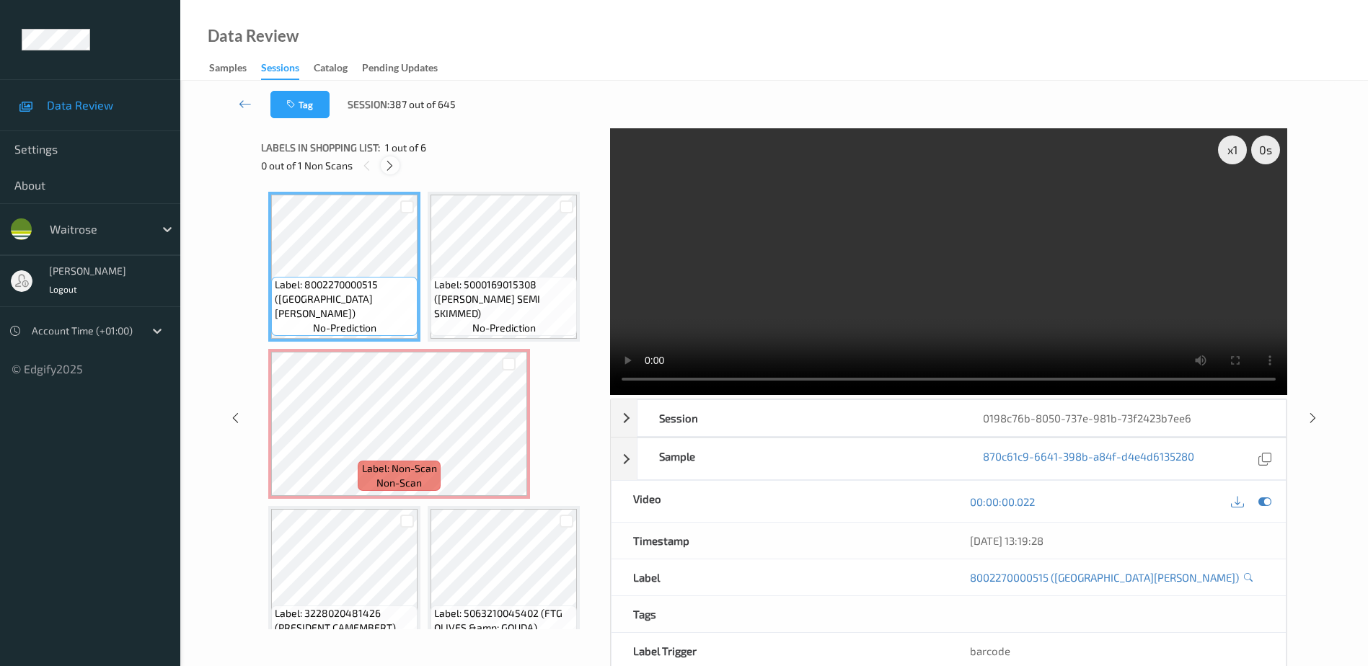
click at [387, 164] on icon at bounding box center [390, 165] width 12 height 13
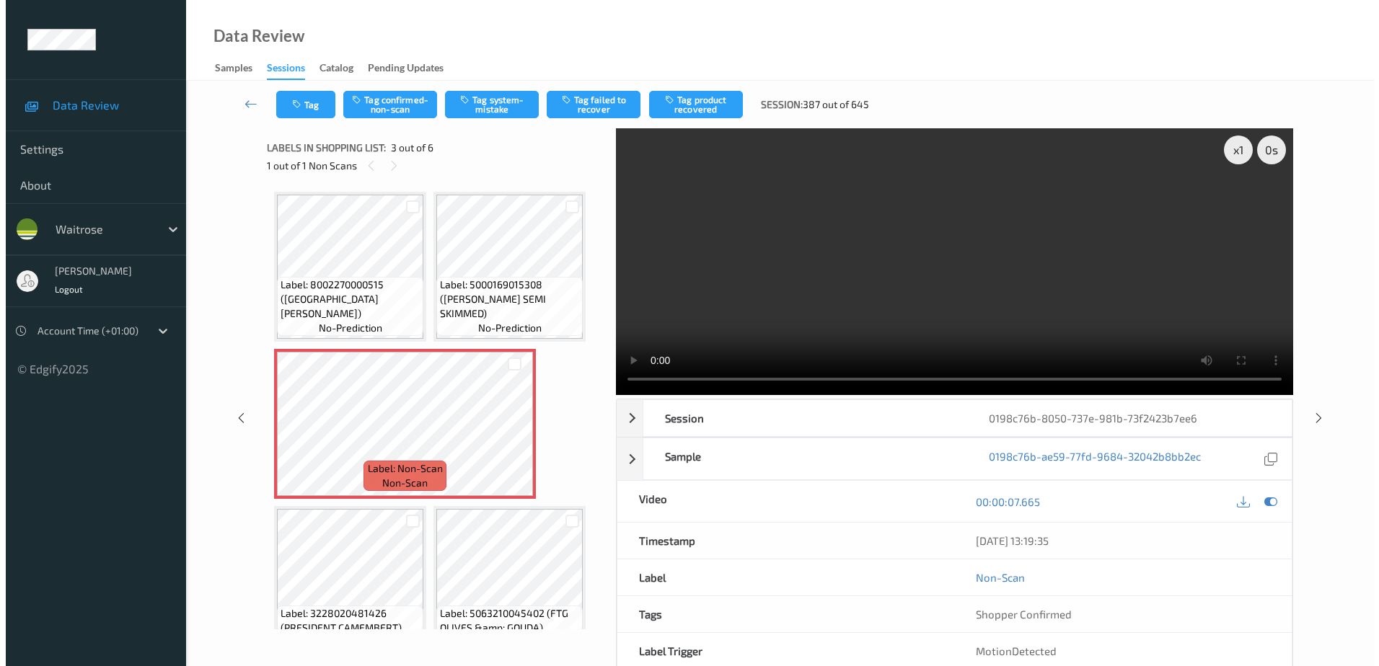
scroll to position [7, 0]
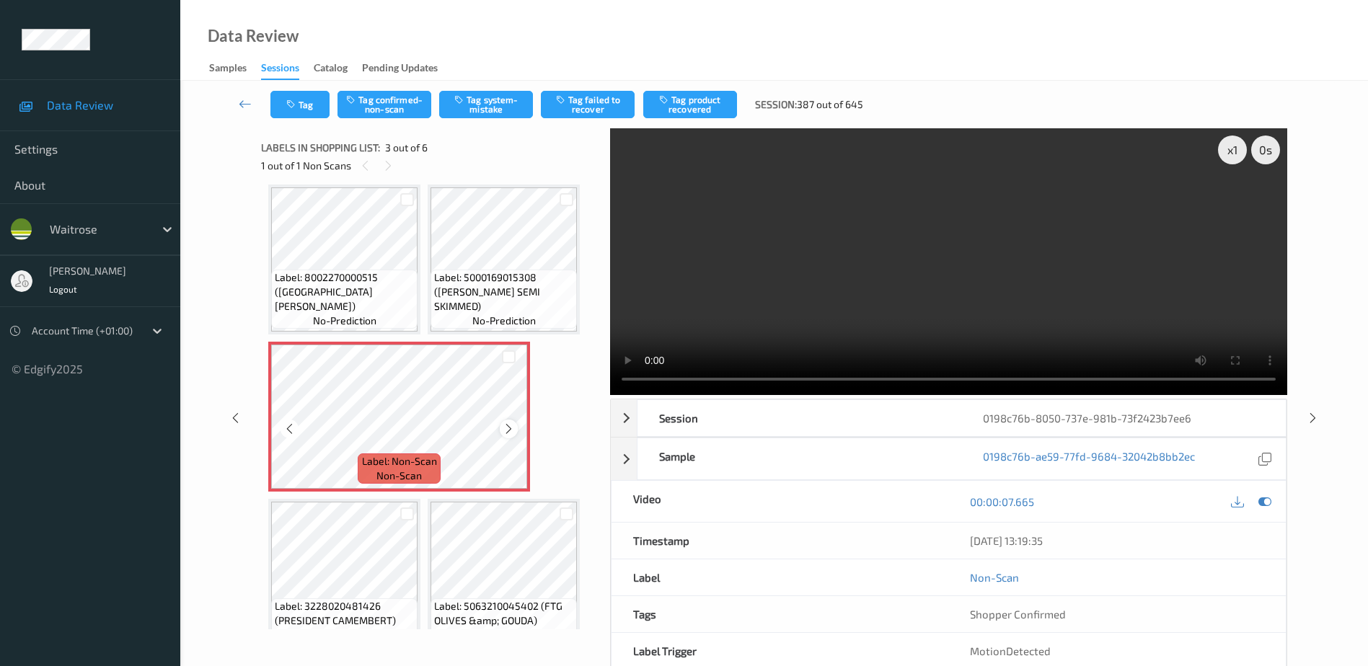
click at [512, 428] on icon at bounding box center [509, 429] width 12 height 13
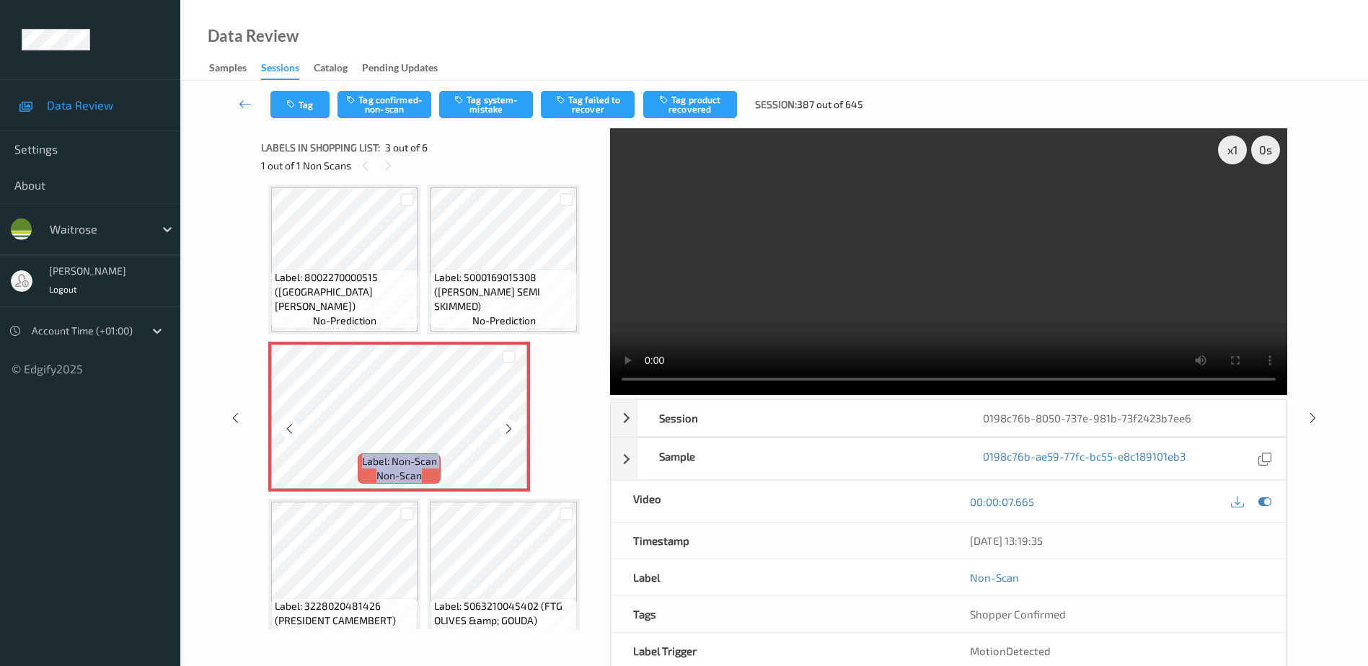
click at [512, 428] on icon at bounding box center [509, 429] width 12 height 13
click at [842, 260] on video at bounding box center [948, 261] width 677 height 267
click at [508, 435] on icon at bounding box center [509, 429] width 12 height 13
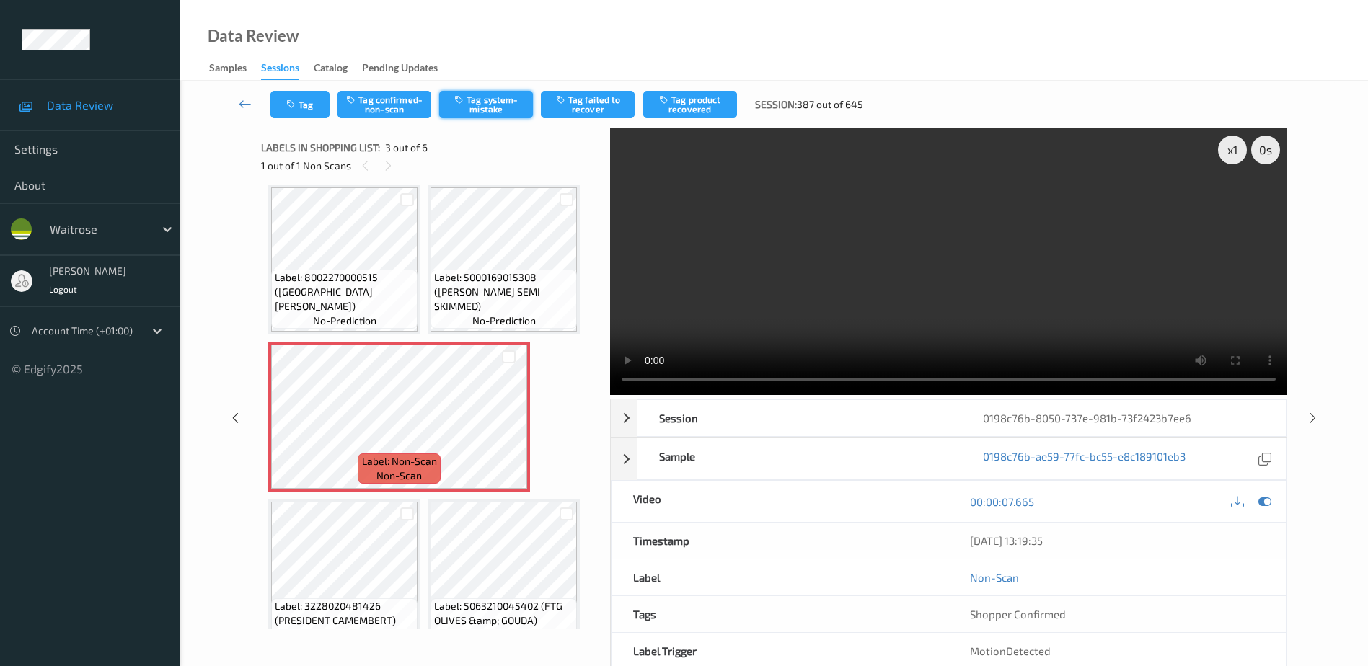
drag, startPoint x: 495, startPoint y: 100, endPoint x: 495, endPoint y: 111, distance: 10.8
click at [495, 100] on button "Tag system-mistake" at bounding box center [486, 104] width 94 height 27
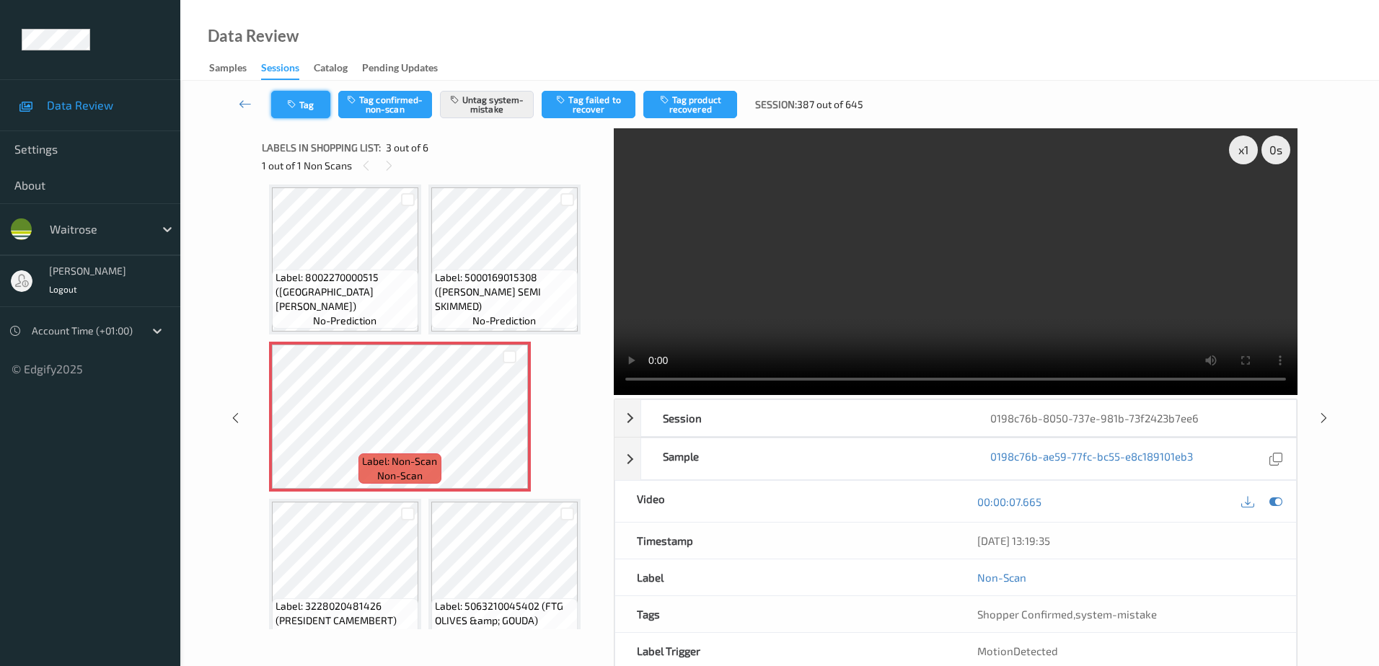
click at [296, 94] on button "Tag" at bounding box center [300, 104] width 59 height 27
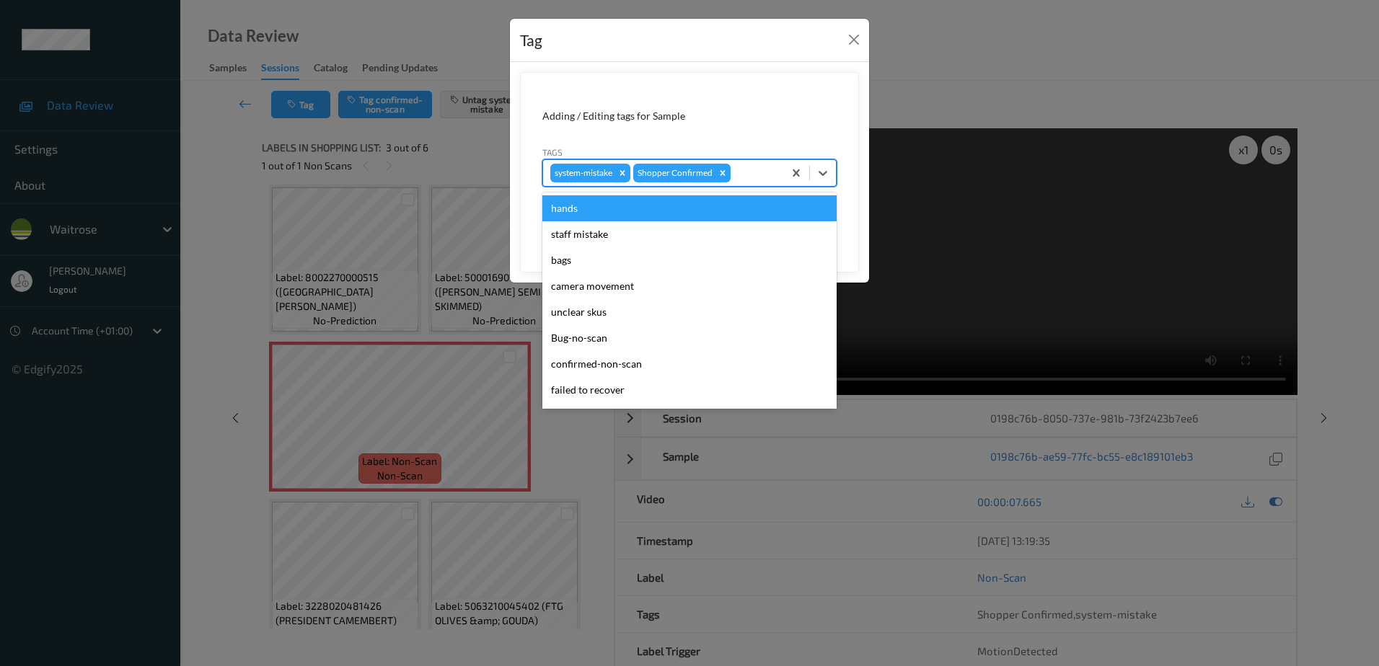
click at [757, 177] on div at bounding box center [755, 172] width 43 height 17
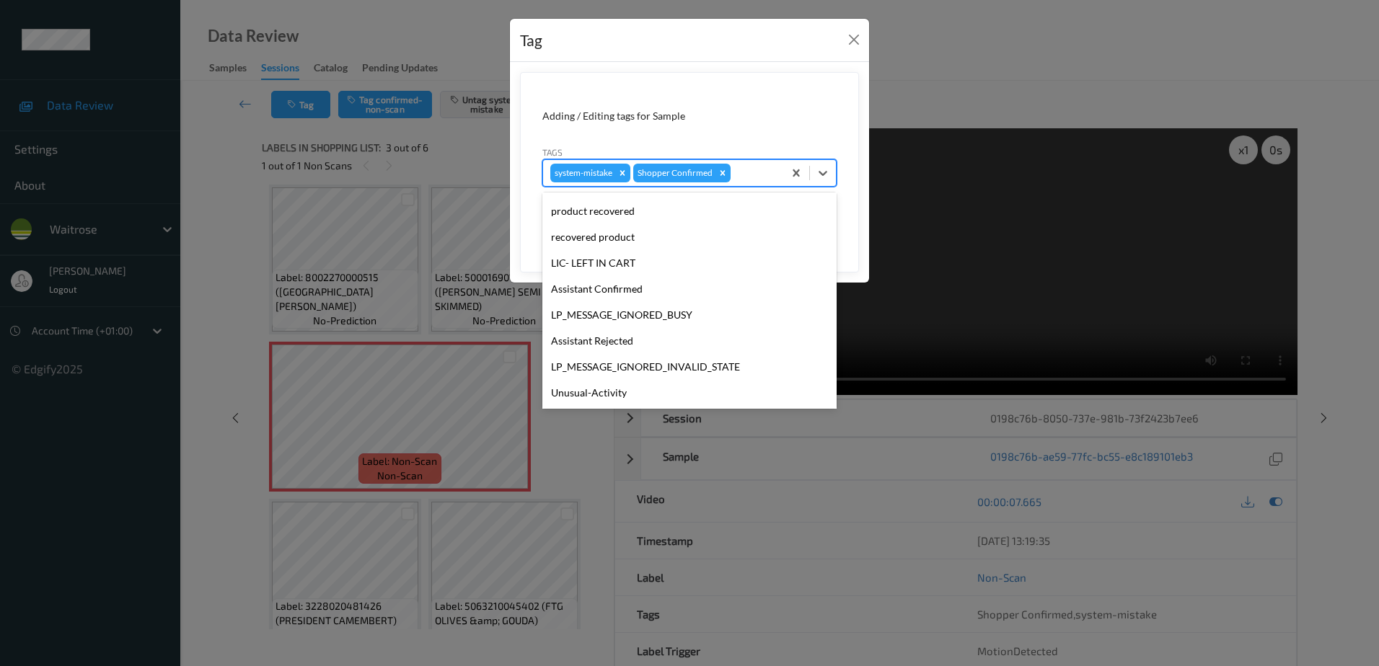
scroll to position [283, 0]
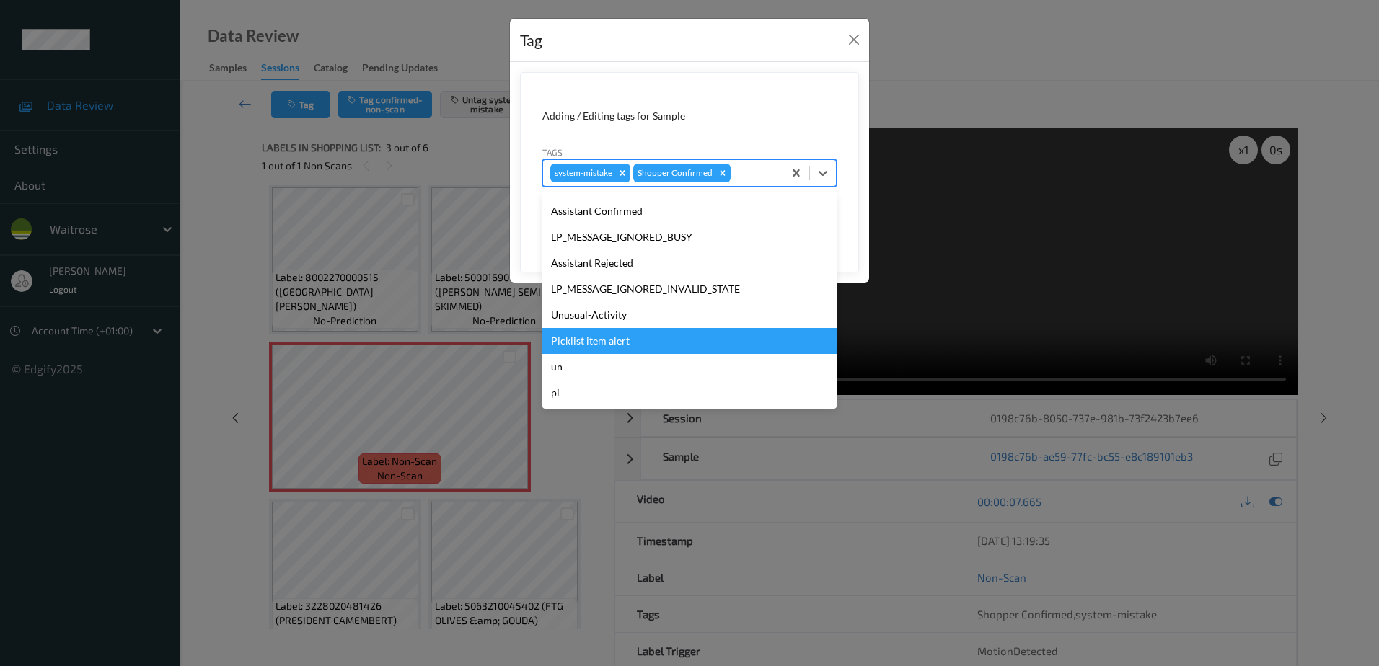
click at [626, 333] on div "Picklist item alert" at bounding box center [689, 341] width 294 height 26
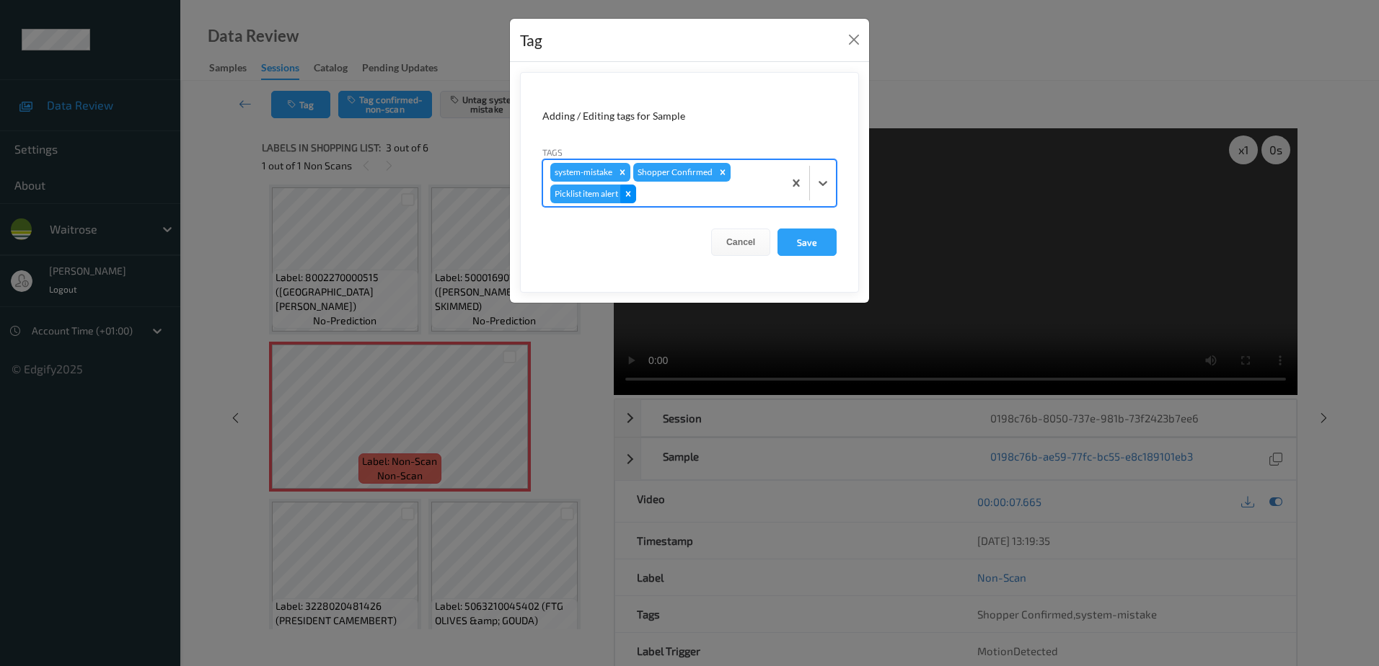
click at [633, 190] on icon "Remove Picklist item alert" at bounding box center [628, 194] width 10 height 10
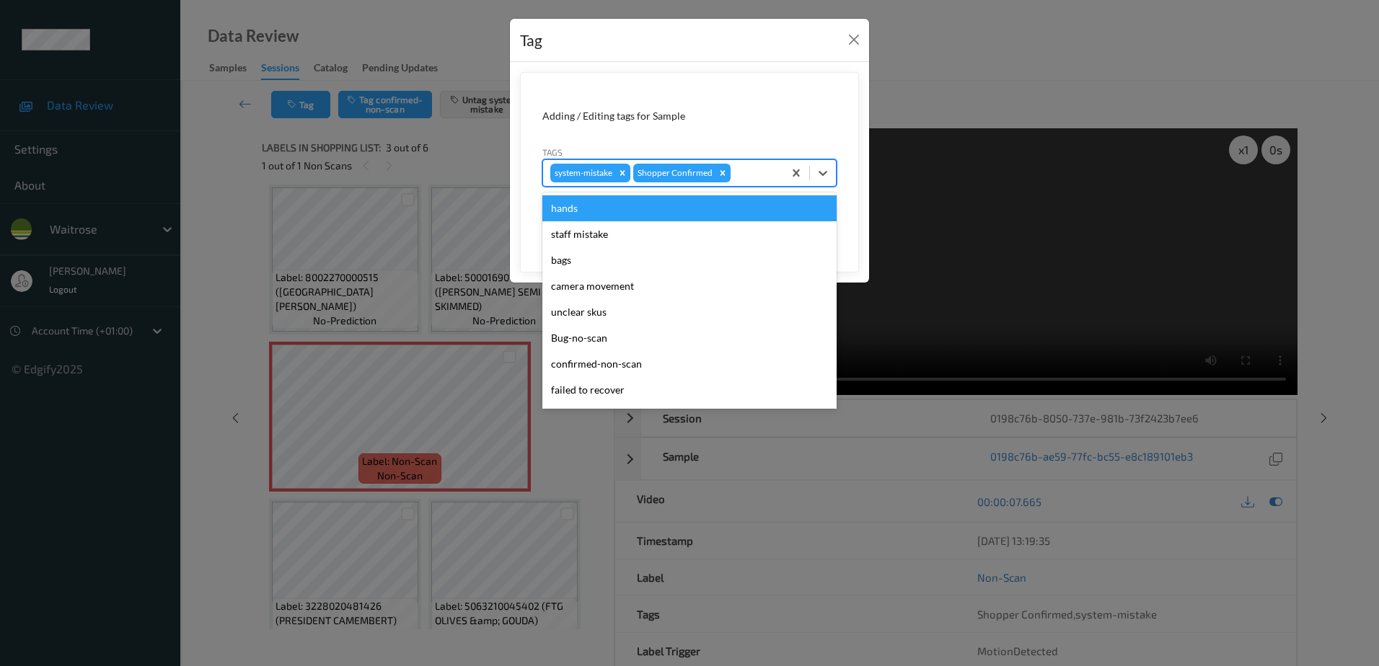
click at [735, 166] on div at bounding box center [755, 172] width 43 height 17
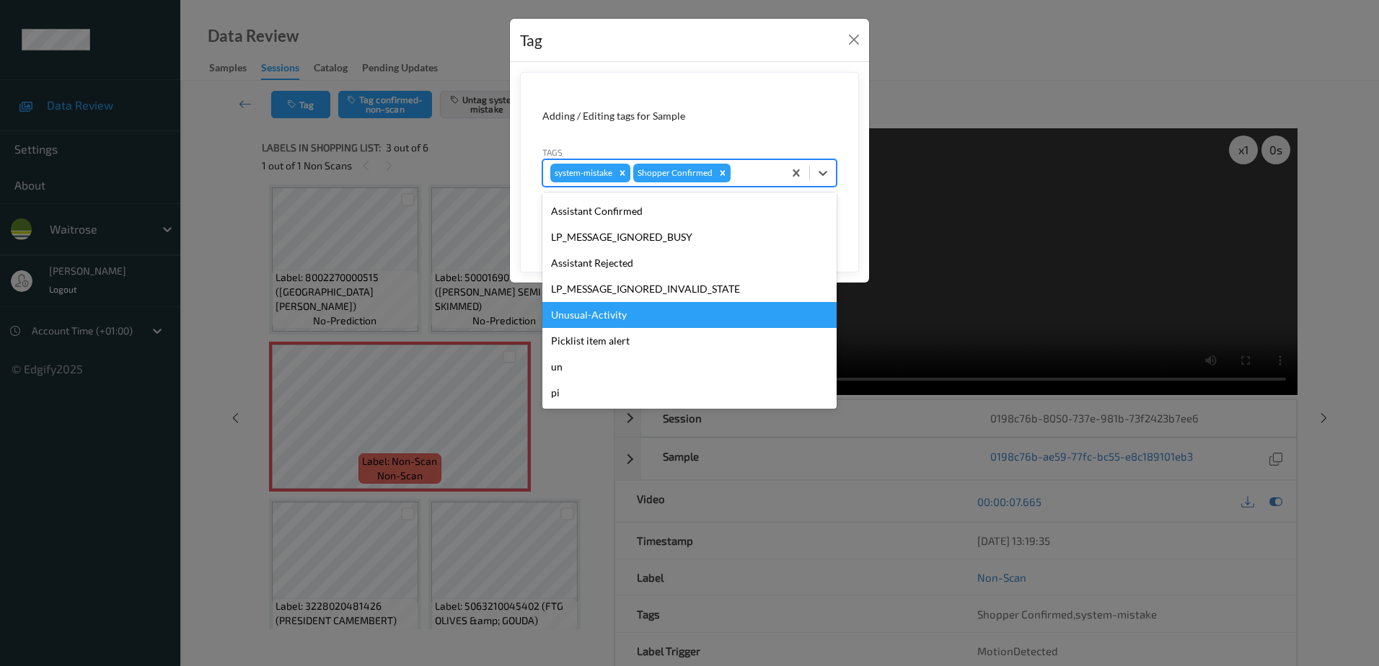
click at [624, 311] on div "Unusual-Activity" at bounding box center [689, 315] width 294 height 26
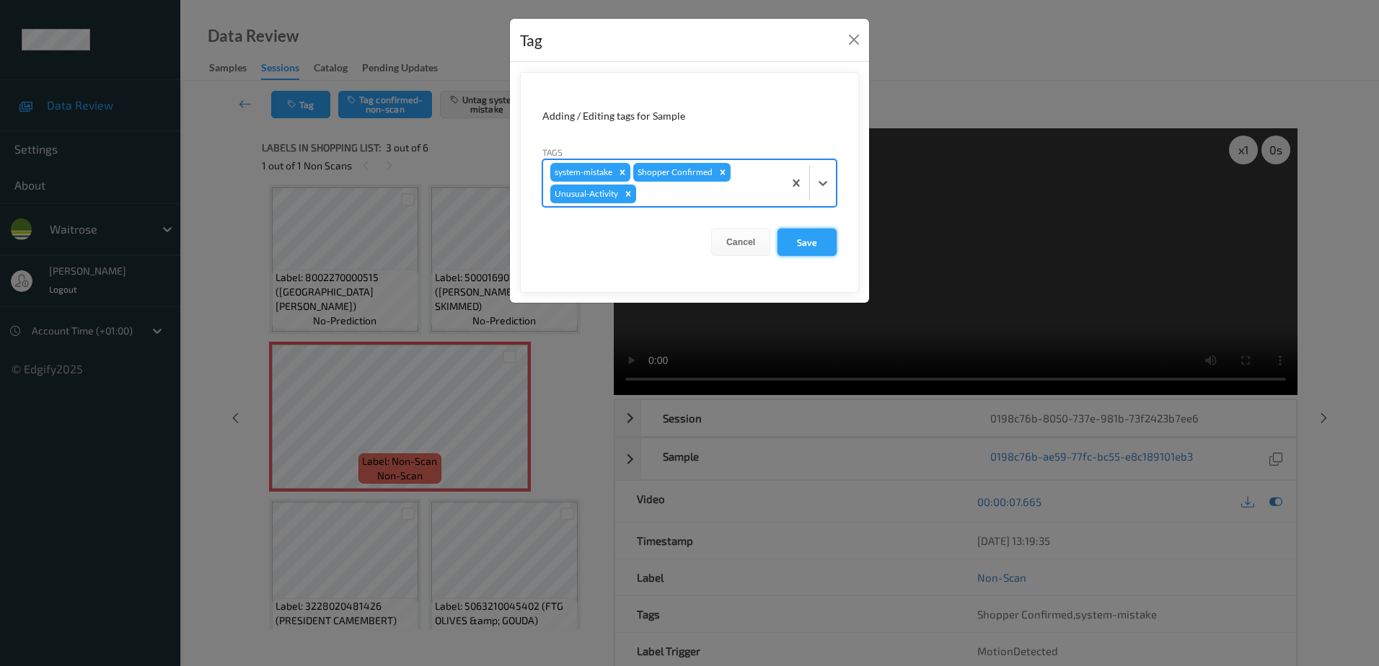
click at [819, 232] on button "Save" at bounding box center [807, 242] width 59 height 27
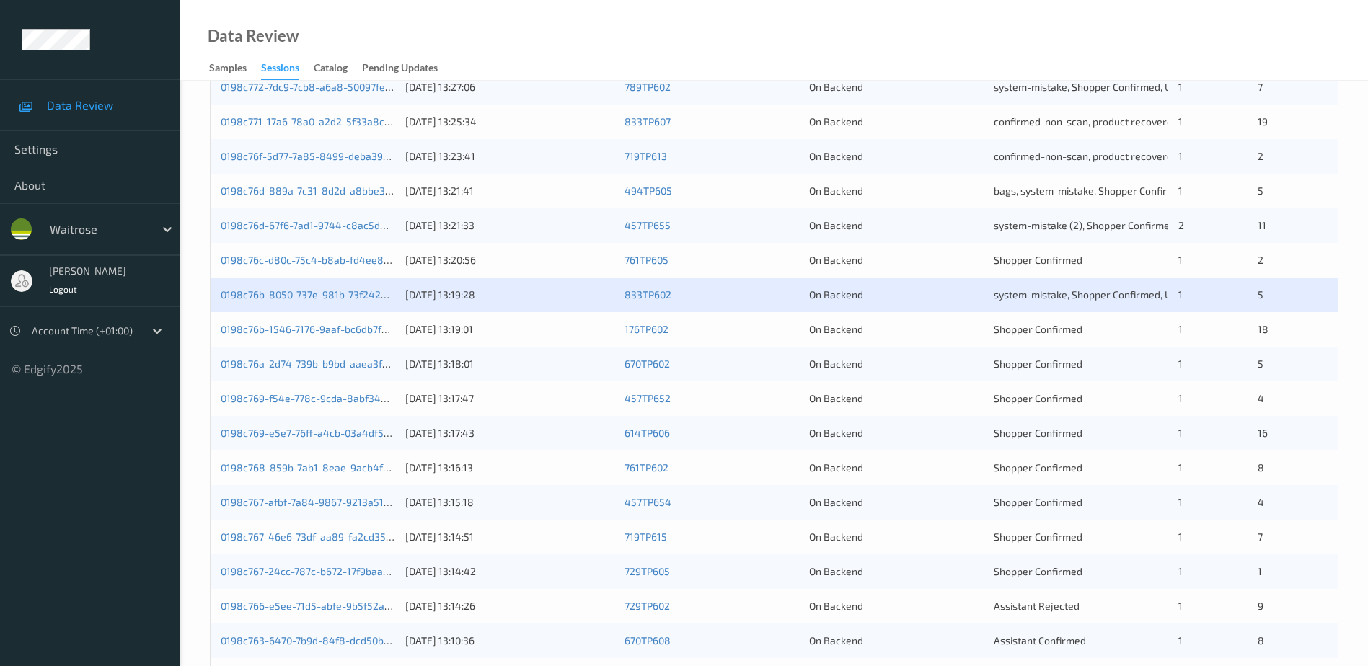
scroll to position [289, 0]
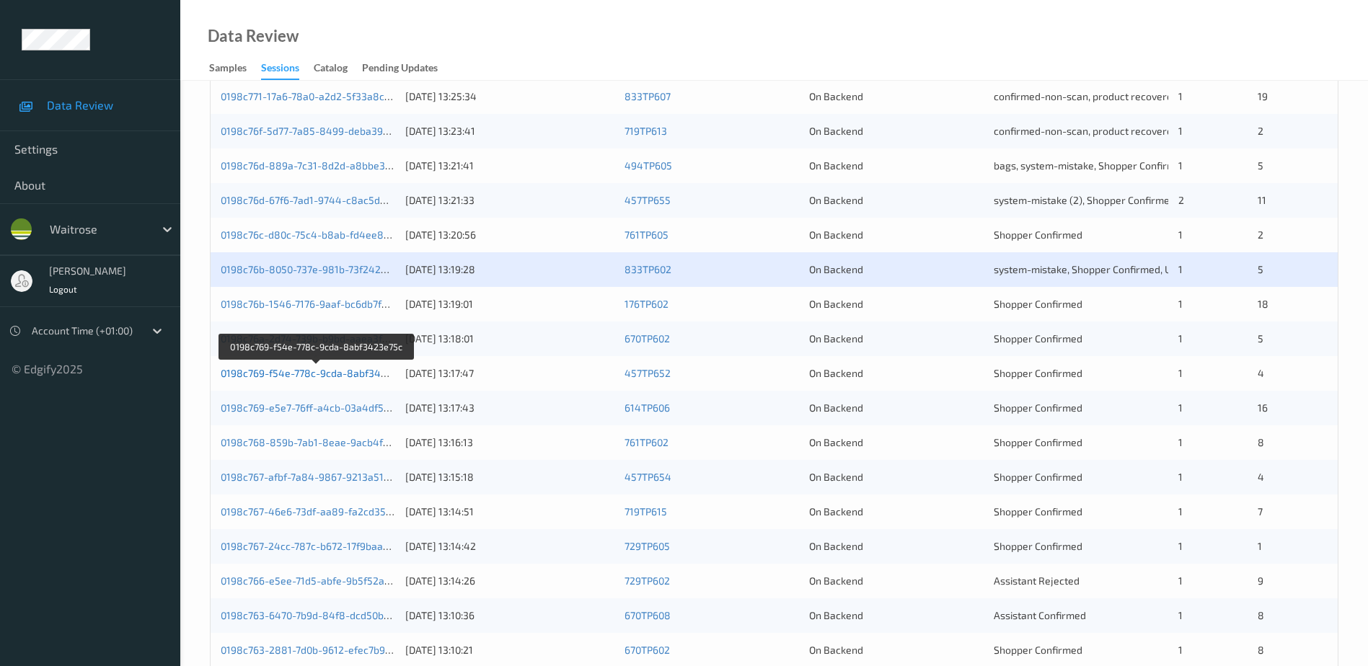
click at [309, 374] on link "0198c769-f54e-778c-9cda-8abf3423e75c" at bounding box center [317, 373] width 193 height 12
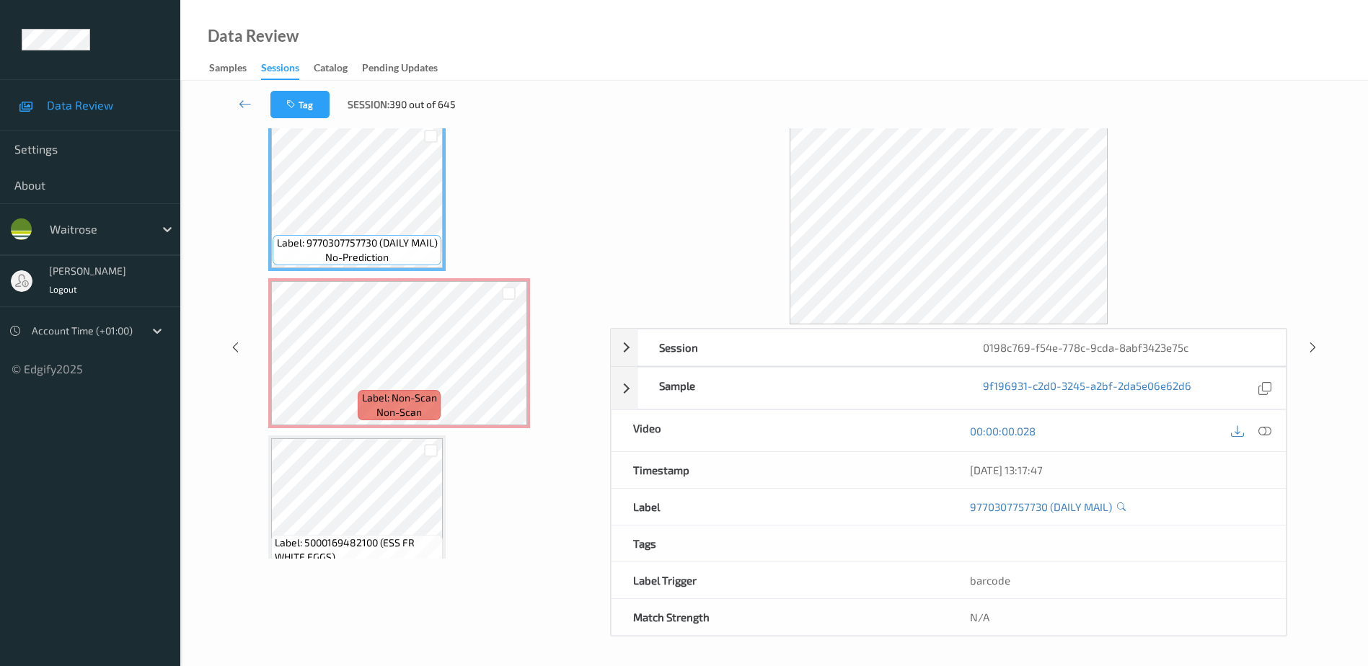
scroll to position [71, 0]
click at [1264, 431] on icon at bounding box center [1265, 431] width 13 height 13
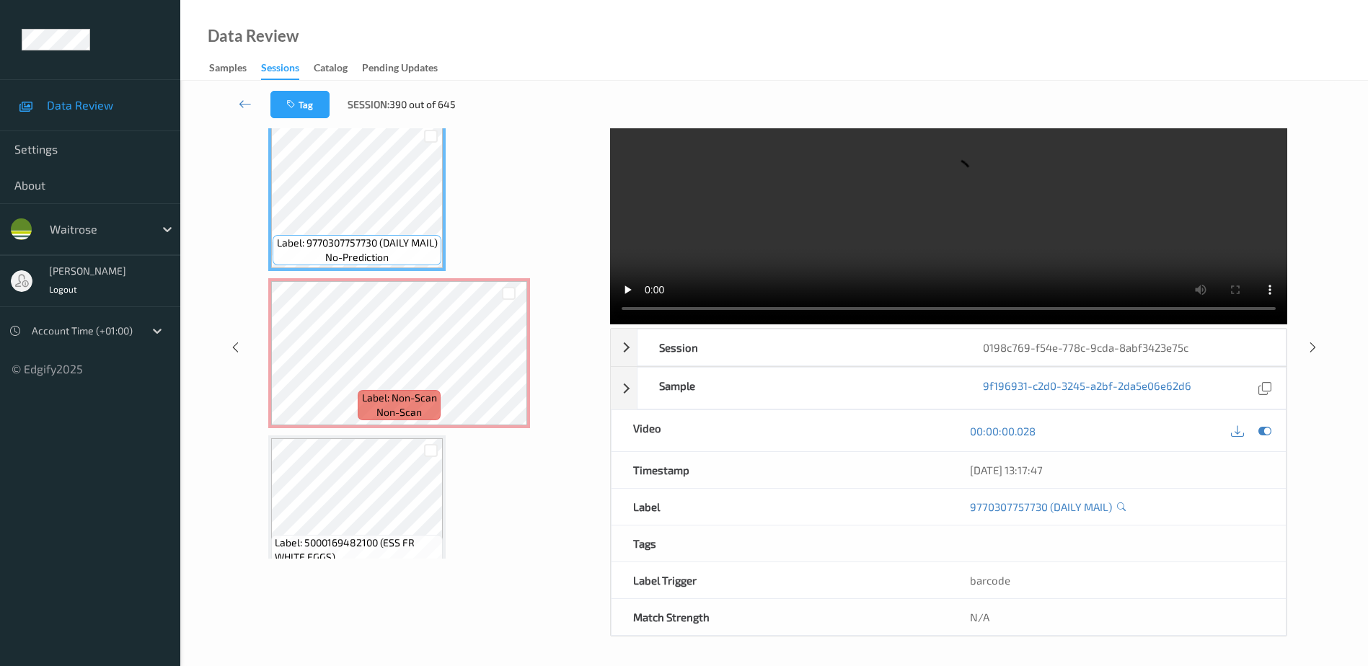
scroll to position [0, 0]
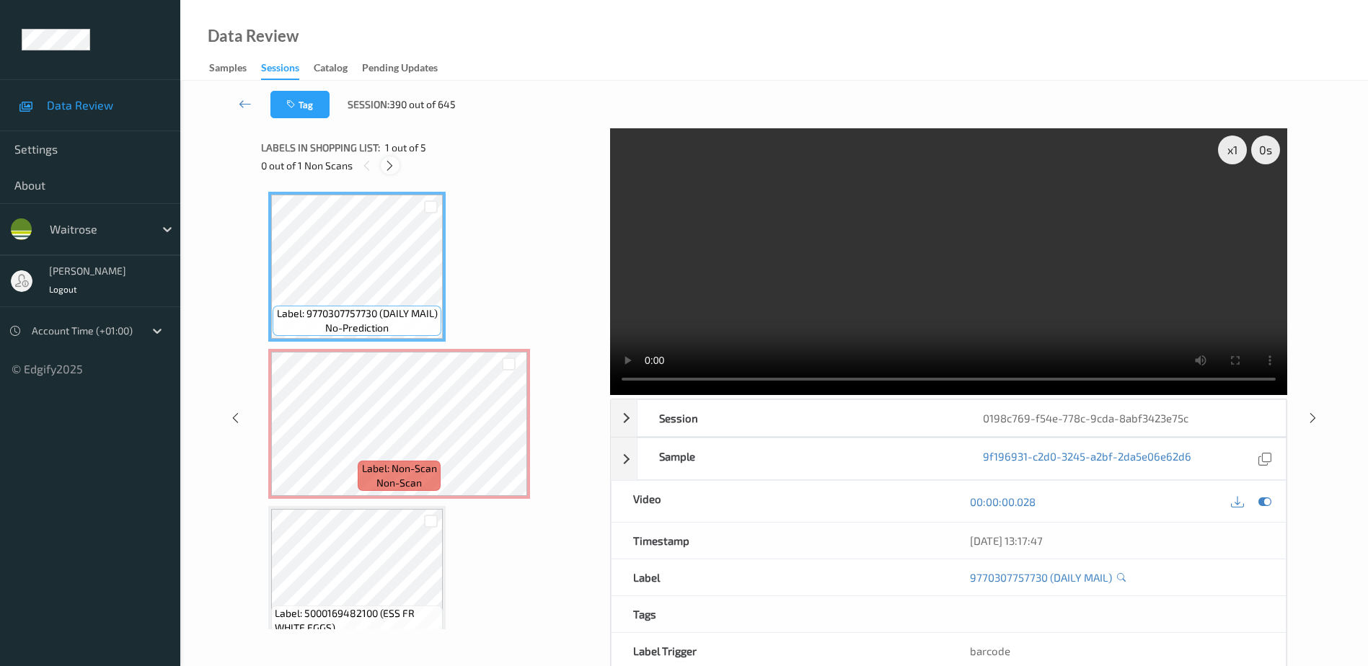
click at [390, 170] on icon at bounding box center [390, 165] width 12 height 13
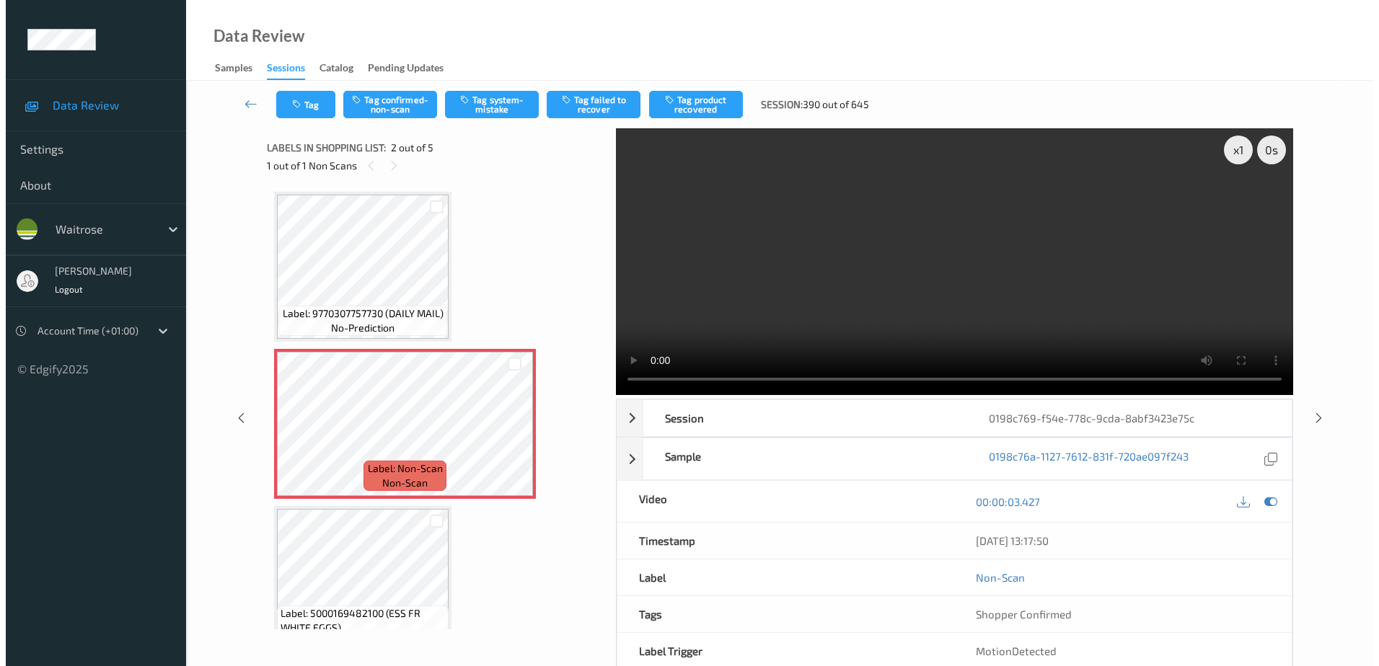
scroll to position [7, 0]
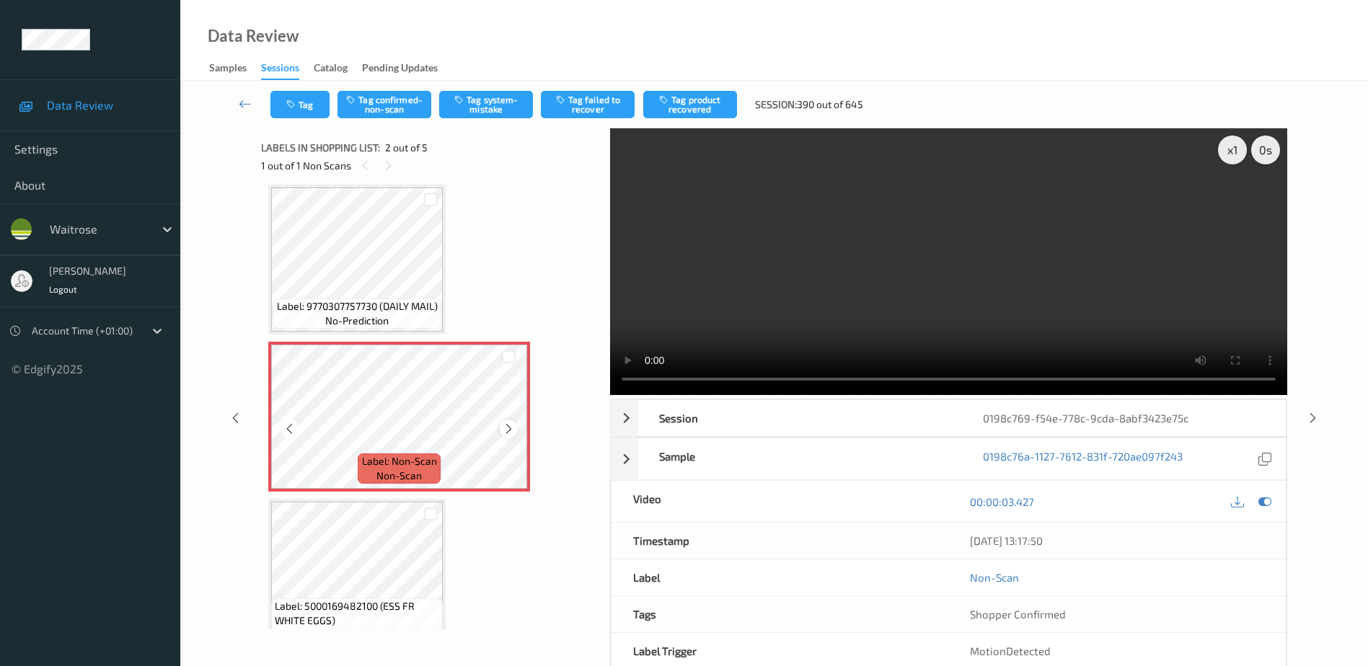
click at [506, 430] on icon at bounding box center [509, 429] width 12 height 13
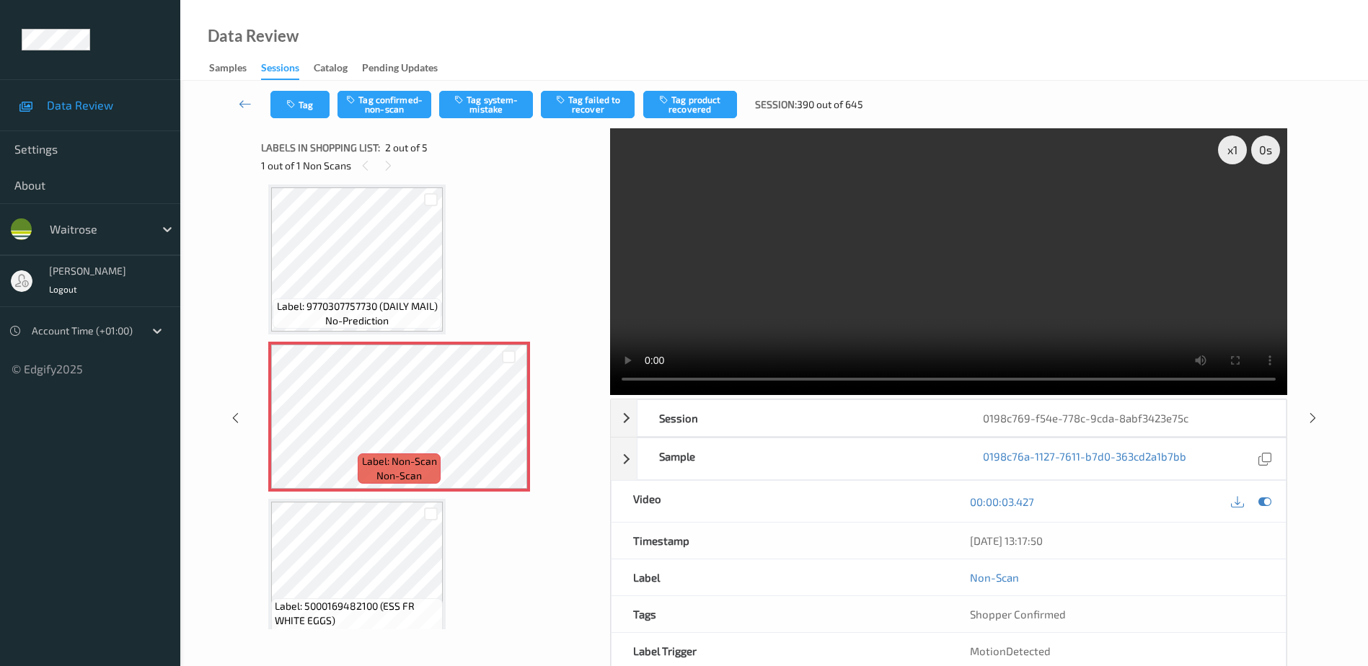
click at [779, 314] on video at bounding box center [948, 261] width 677 height 267
click at [472, 102] on button "Tag system-mistake" at bounding box center [486, 104] width 94 height 27
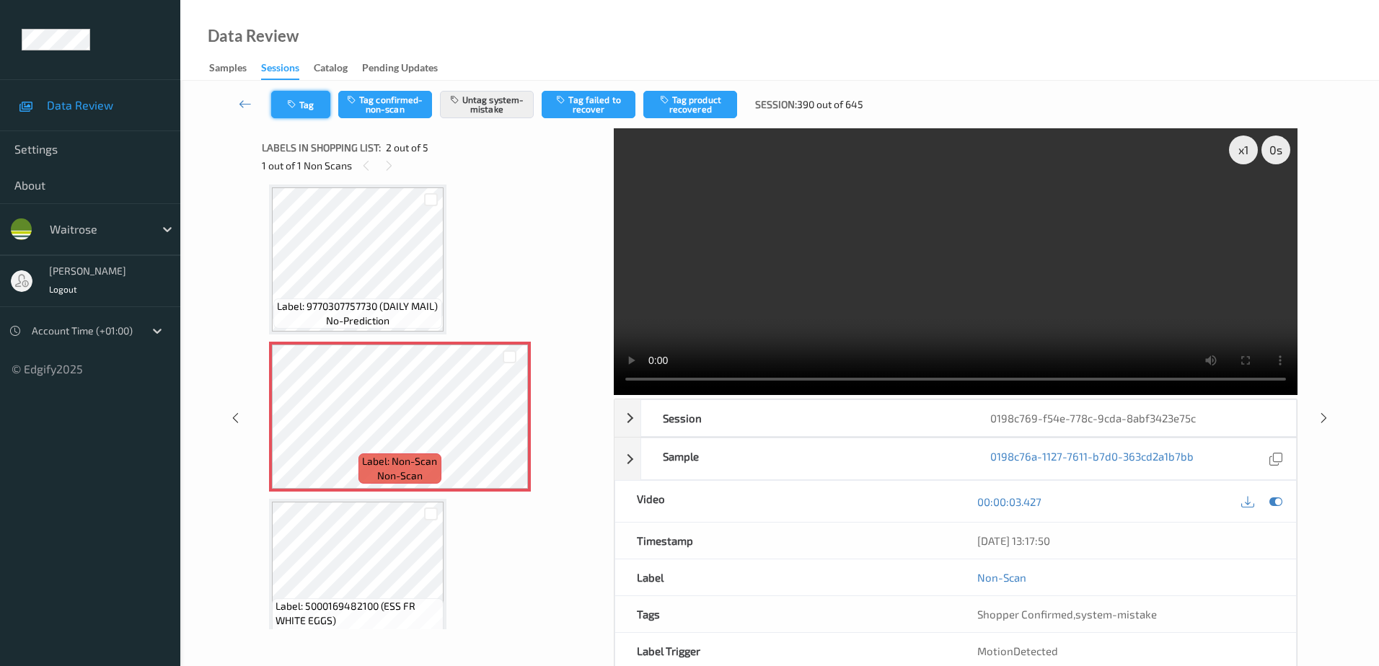
click at [296, 103] on icon "button" at bounding box center [293, 105] width 12 height 10
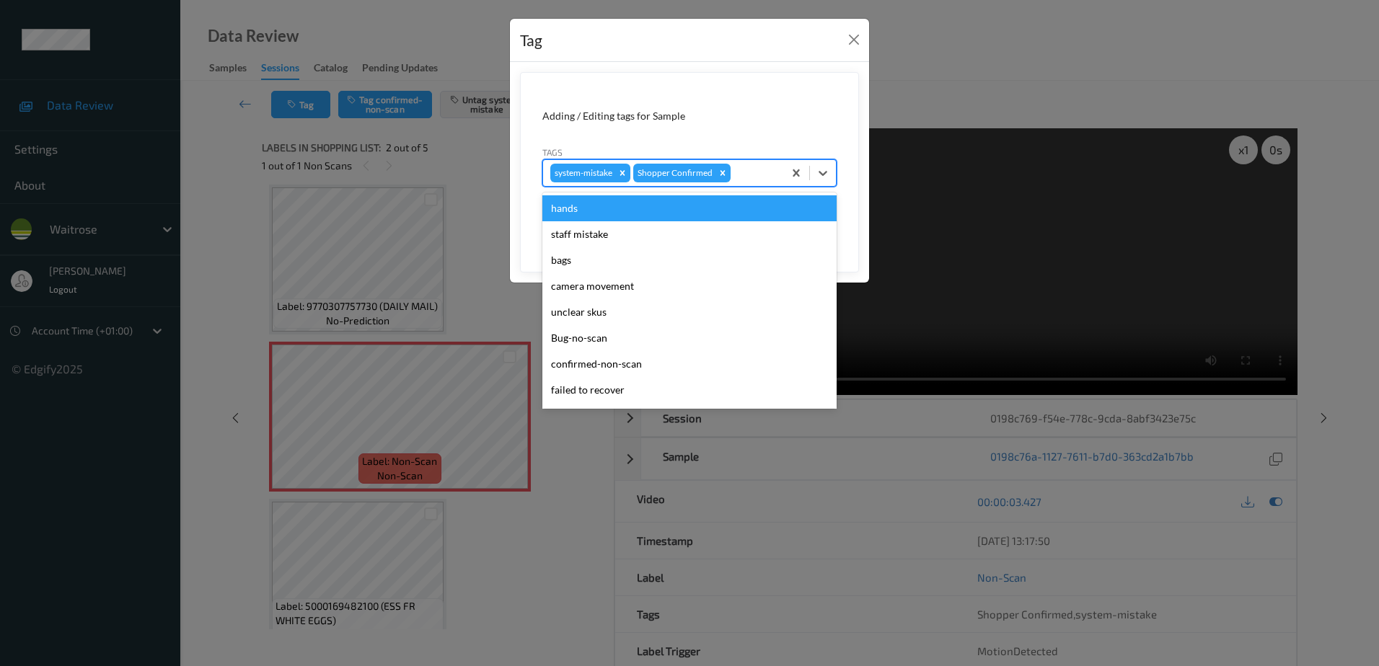
click at [759, 178] on div at bounding box center [755, 172] width 43 height 17
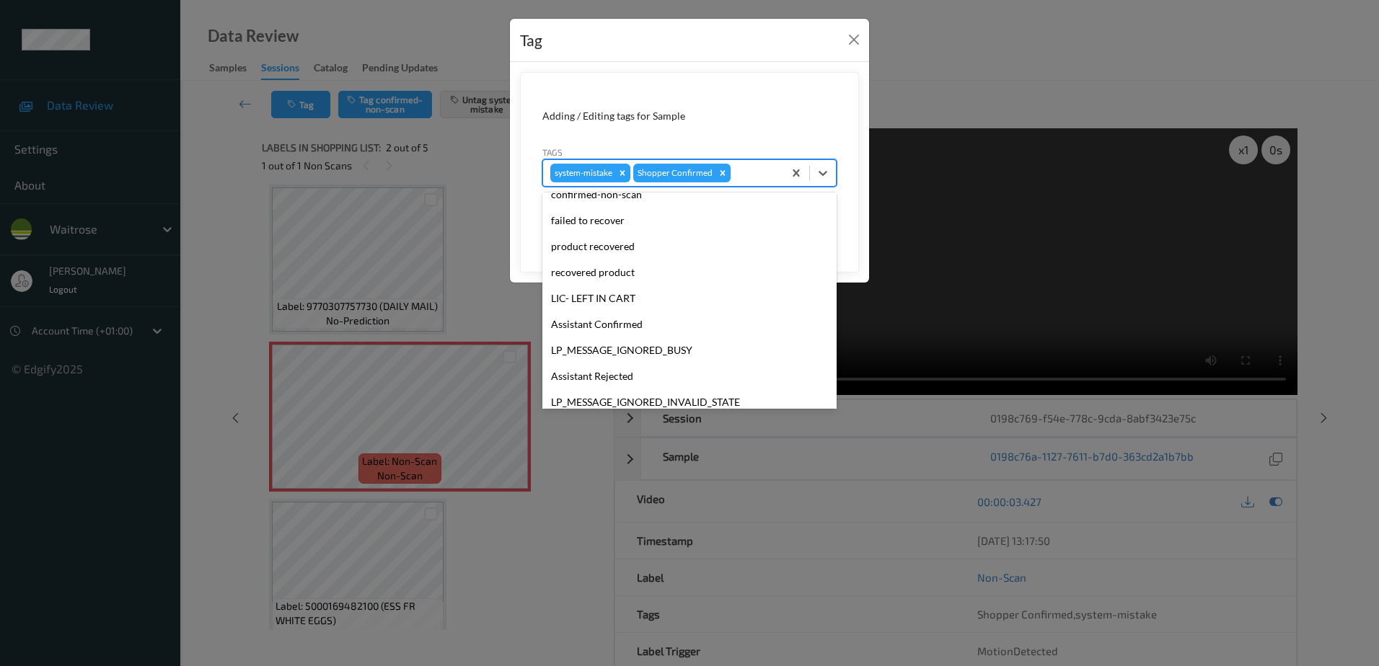
scroll to position [283, 0]
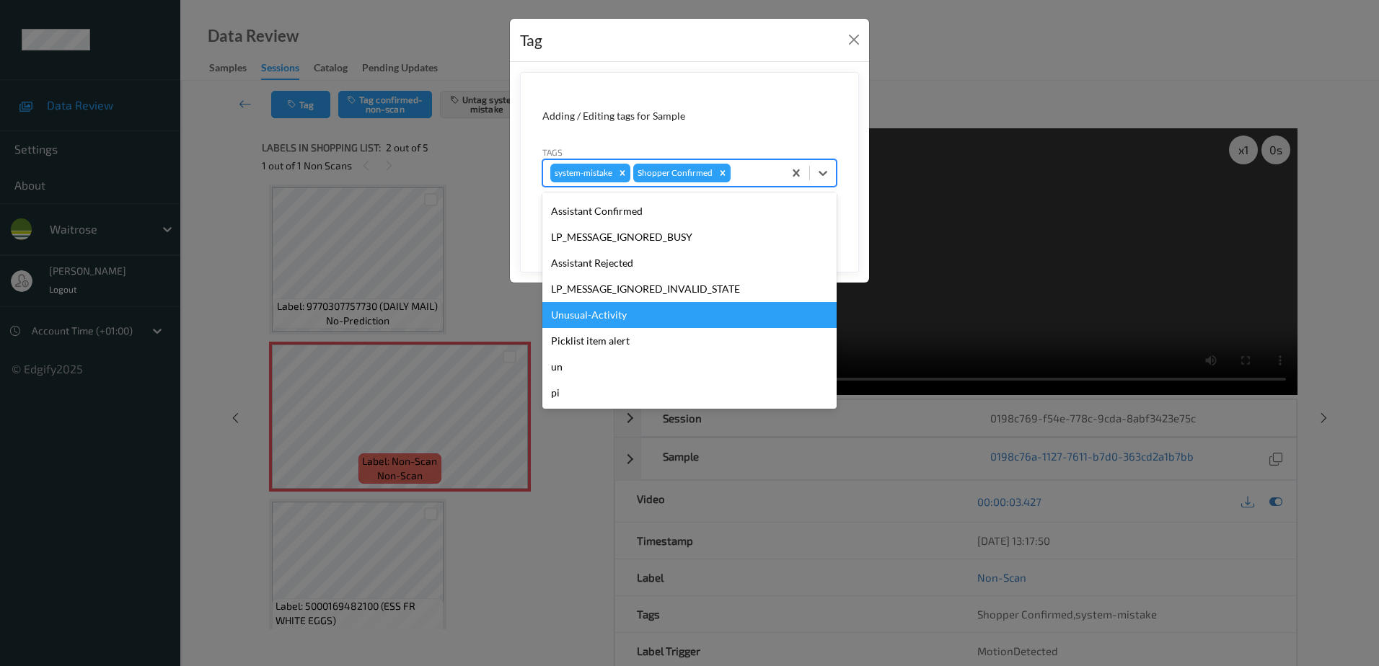
click at [622, 322] on div "Unusual-Activity" at bounding box center [689, 315] width 294 height 26
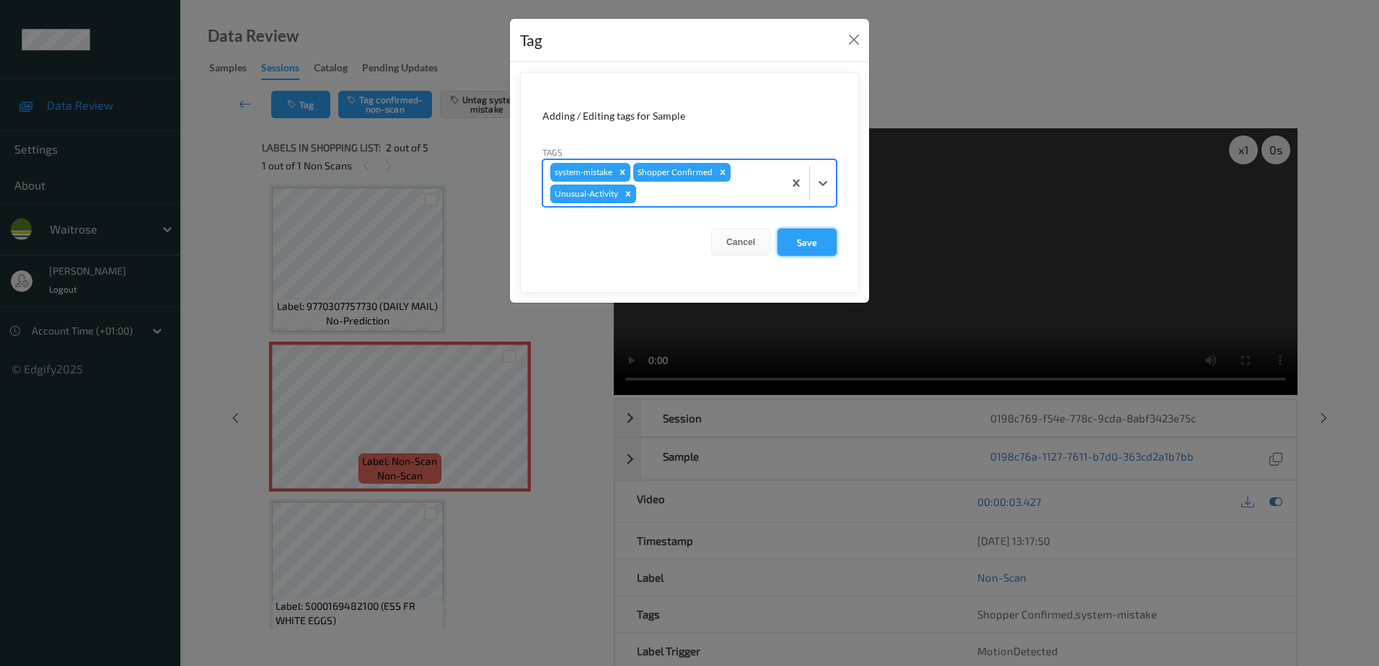
click at [792, 237] on button "Save" at bounding box center [807, 242] width 59 height 27
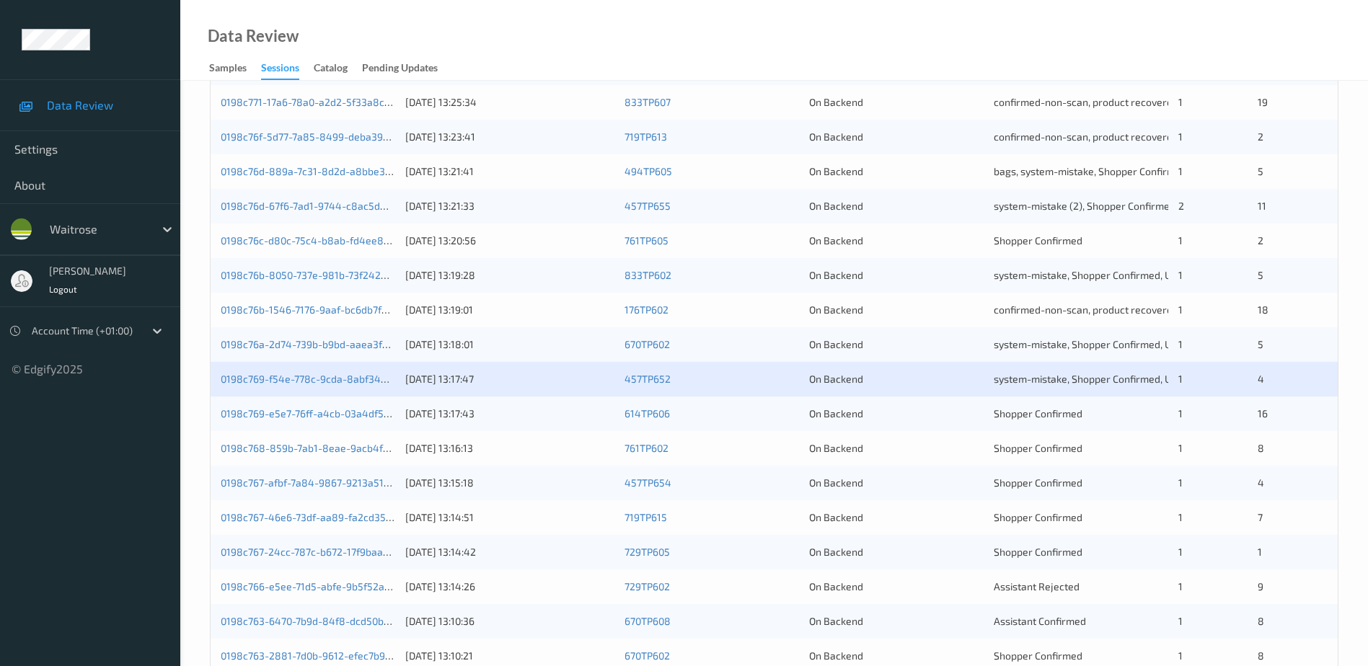
scroll to position [289, 0]
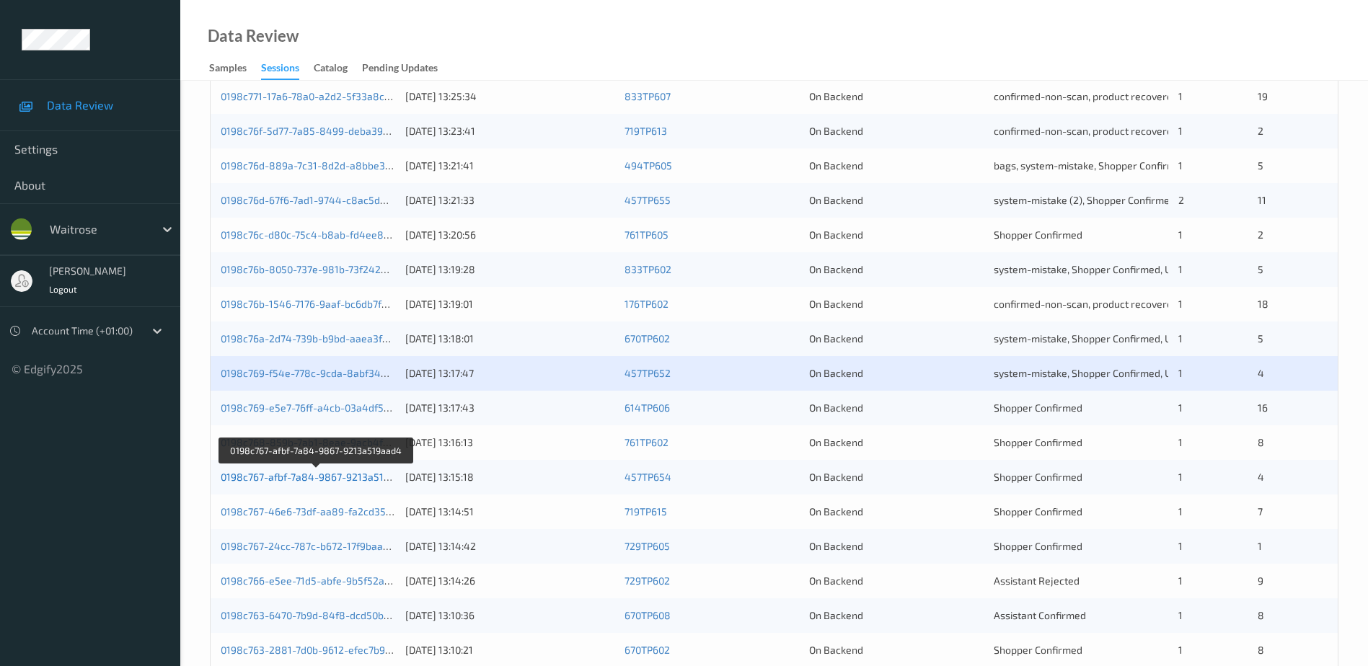
click at [324, 474] on link "0198c767-afbf-7a84-9867-9213a519aad4" at bounding box center [317, 477] width 193 height 12
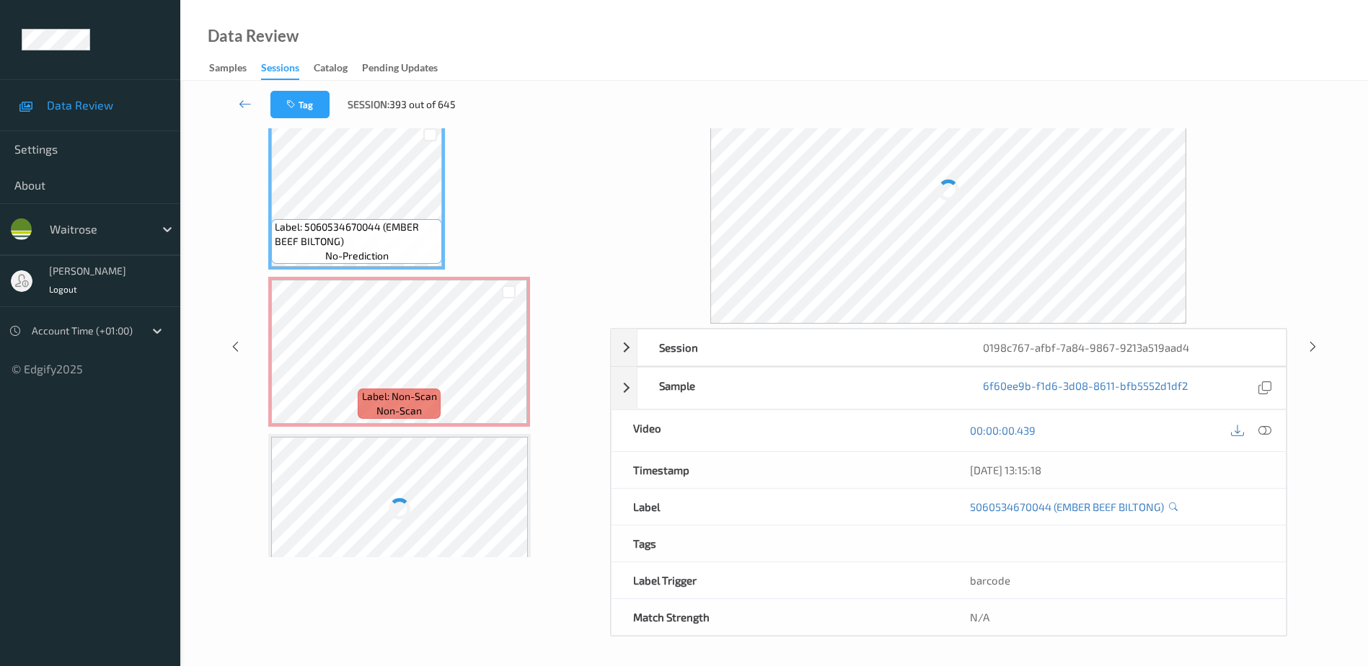
scroll to position [71, 0]
click at [1269, 431] on icon at bounding box center [1265, 431] width 13 height 13
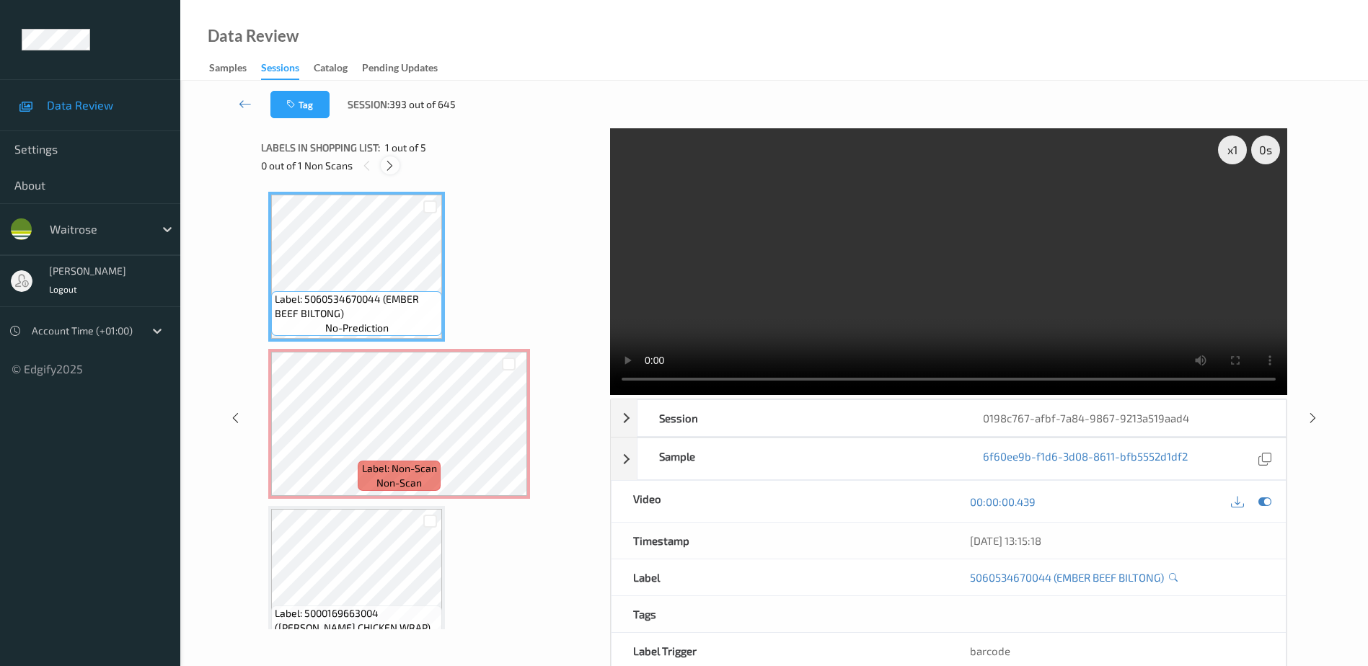
click at [391, 168] on icon at bounding box center [390, 165] width 12 height 13
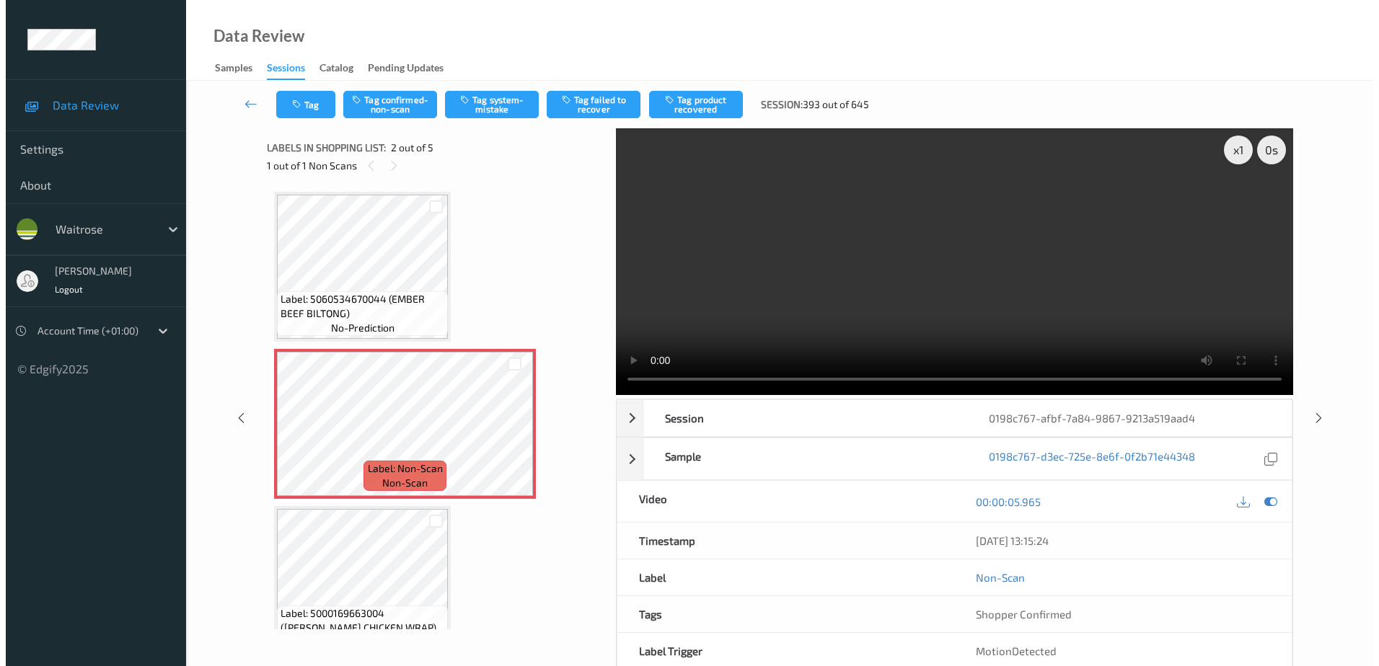
scroll to position [7, 0]
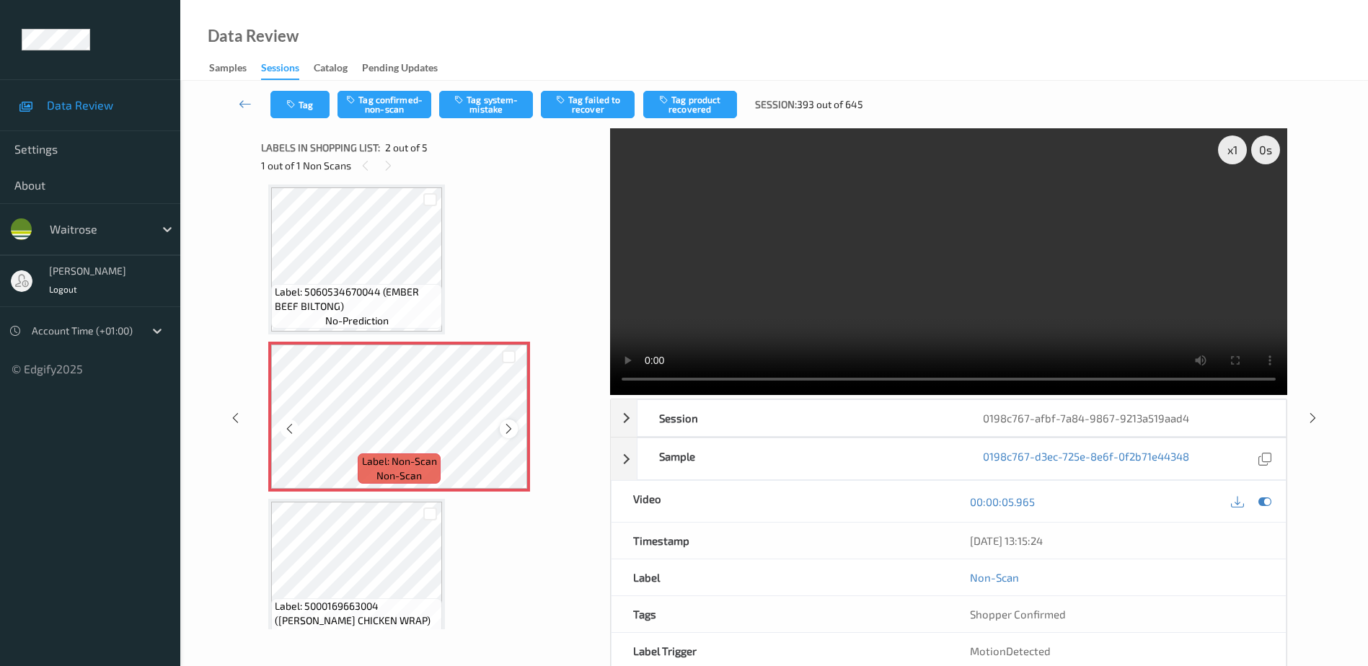
click at [508, 431] on icon at bounding box center [509, 429] width 12 height 13
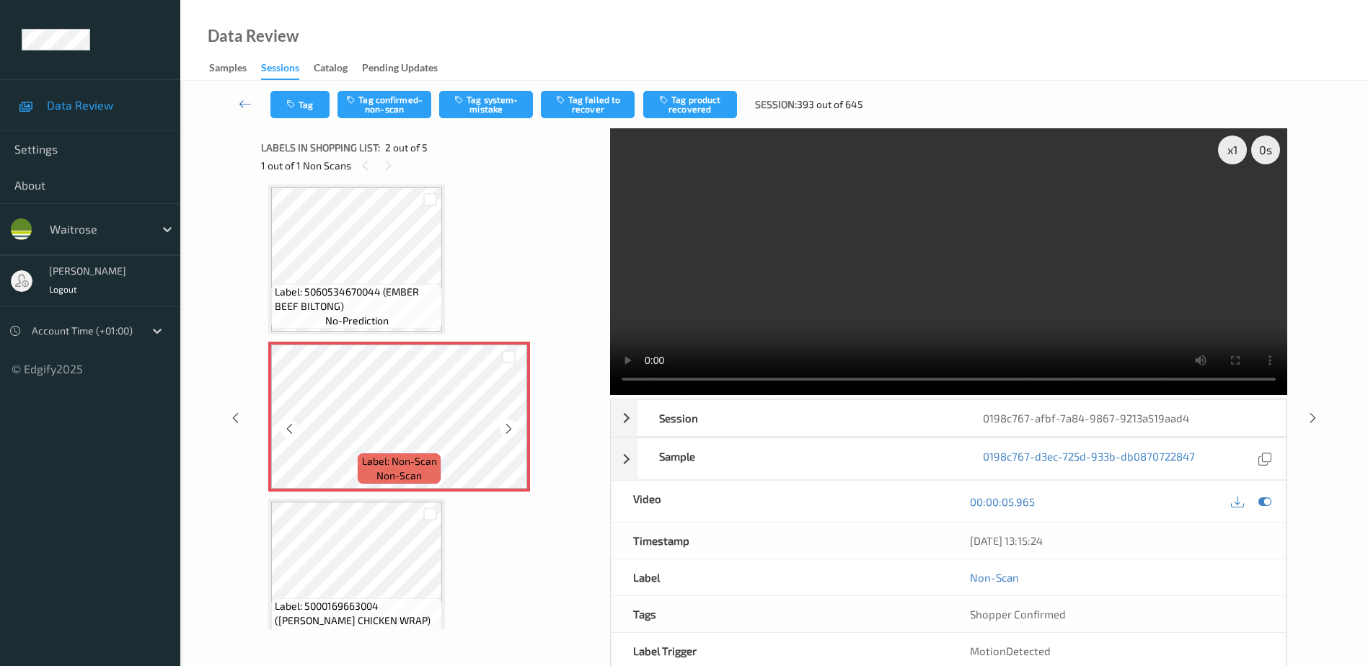
click at [508, 431] on icon at bounding box center [509, 429] width 12 height 13
drag, startPoint x: 845, startPoint y: 299, endPoint x: 832, endPoint y: 322, distance: 26.5
click at [845, 299] on video at bounding box center [948, 261] width 677 height 267
click at [482, 105] on button "Tag system-mistake" at bounding box center [486, 104] width 94 height 27
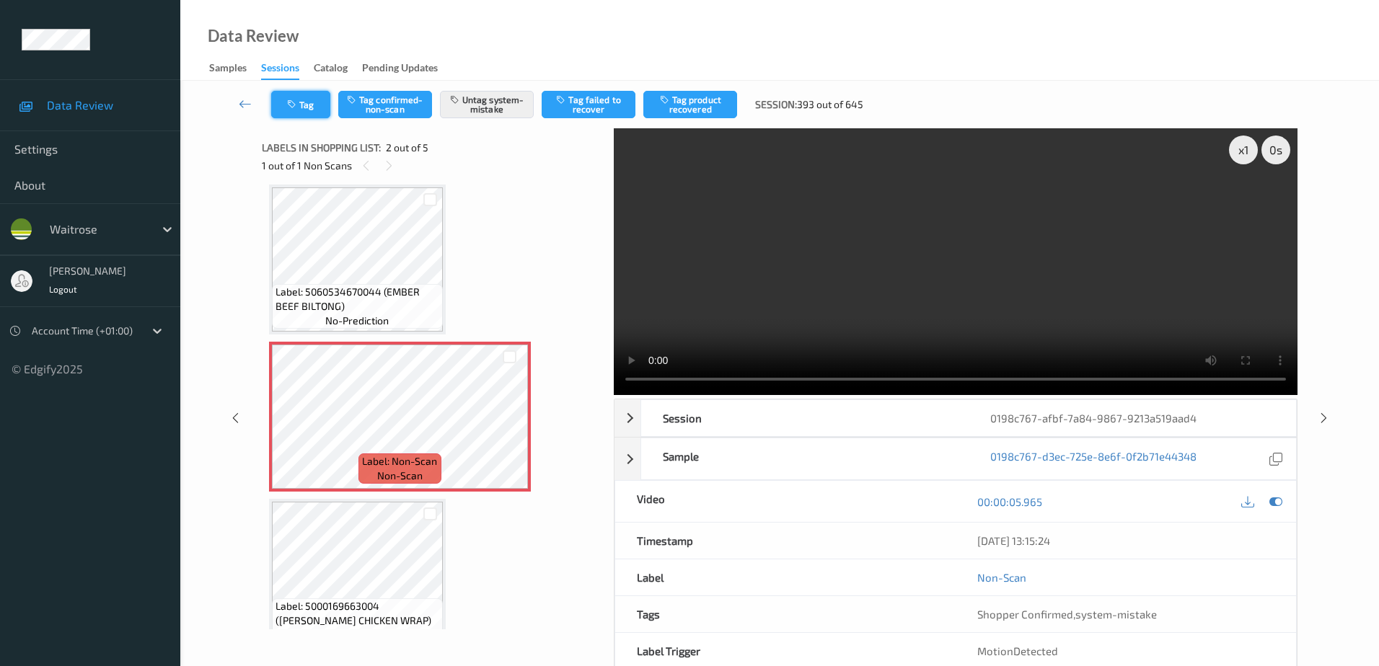
click at [304, 105] on button "Tag" at bounding box center [300, 104] width 59 height 27
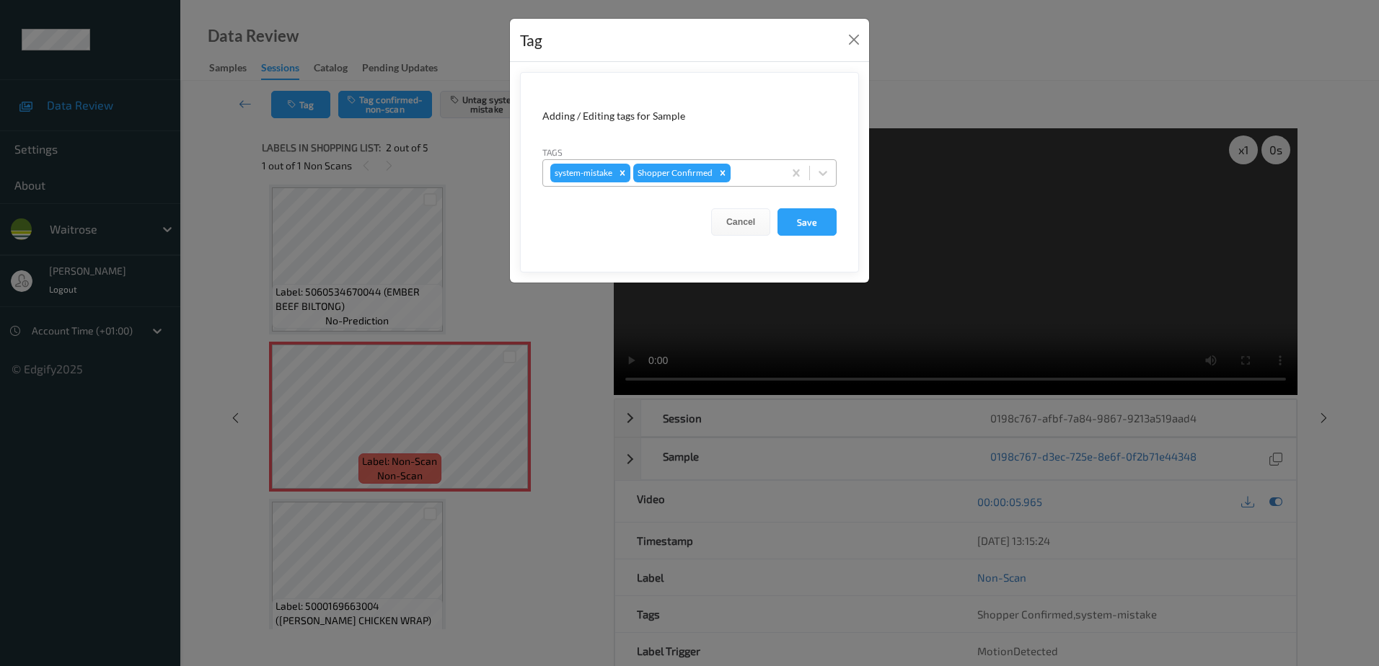
click at [754, 175] on div at bounding box center [755, 172] width 43 height 17
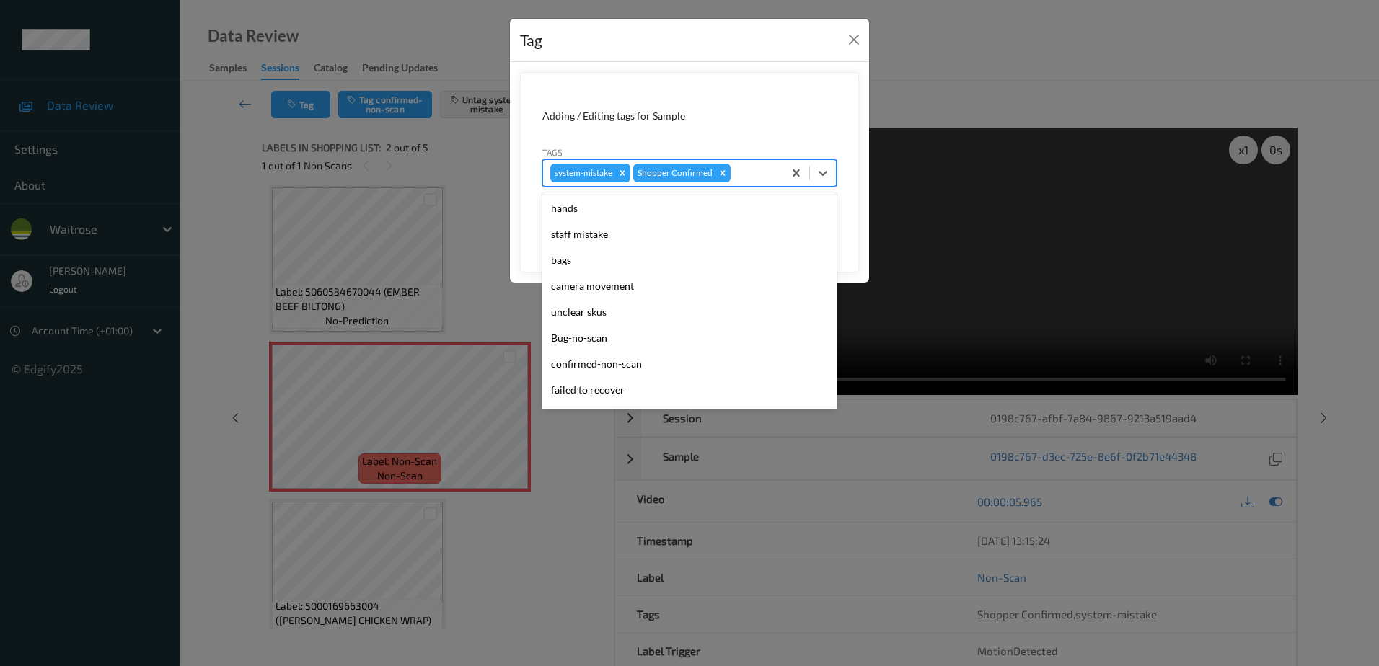
scroll to position [283, 0]
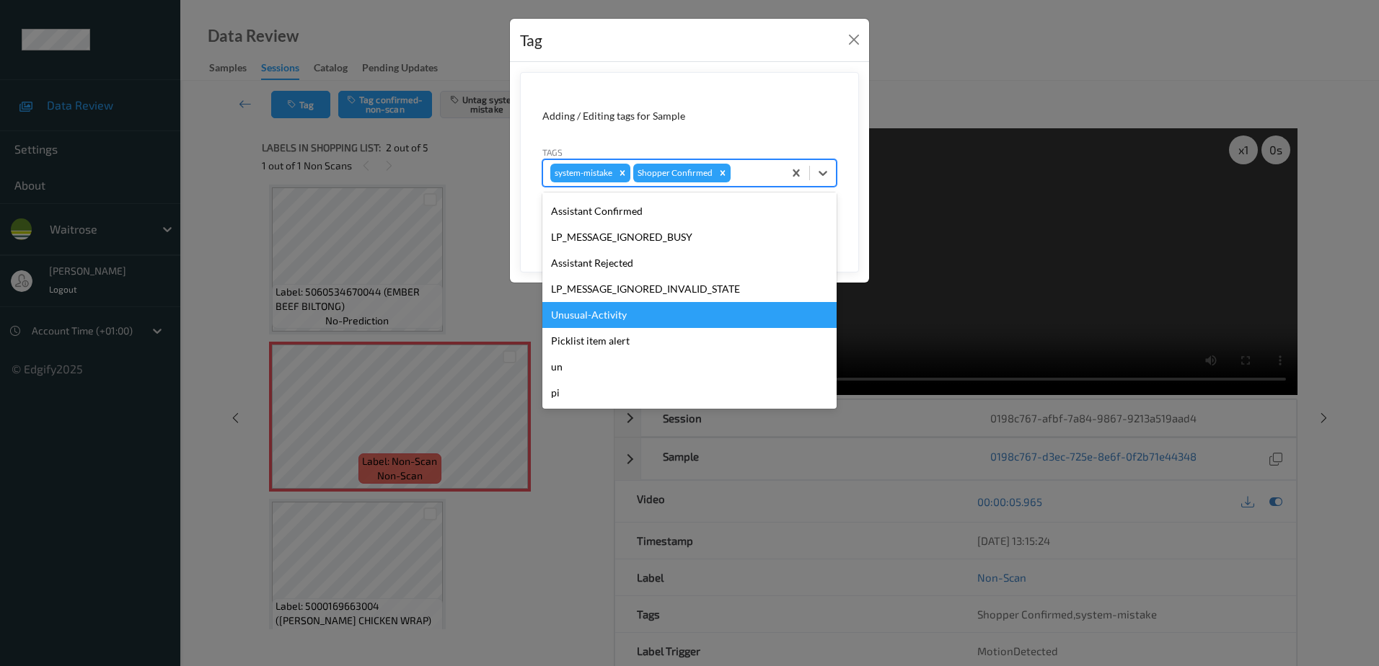
click at [663, 314] on div "Unusual-Activity" at bounding box center [689, 315] width 294 height 26
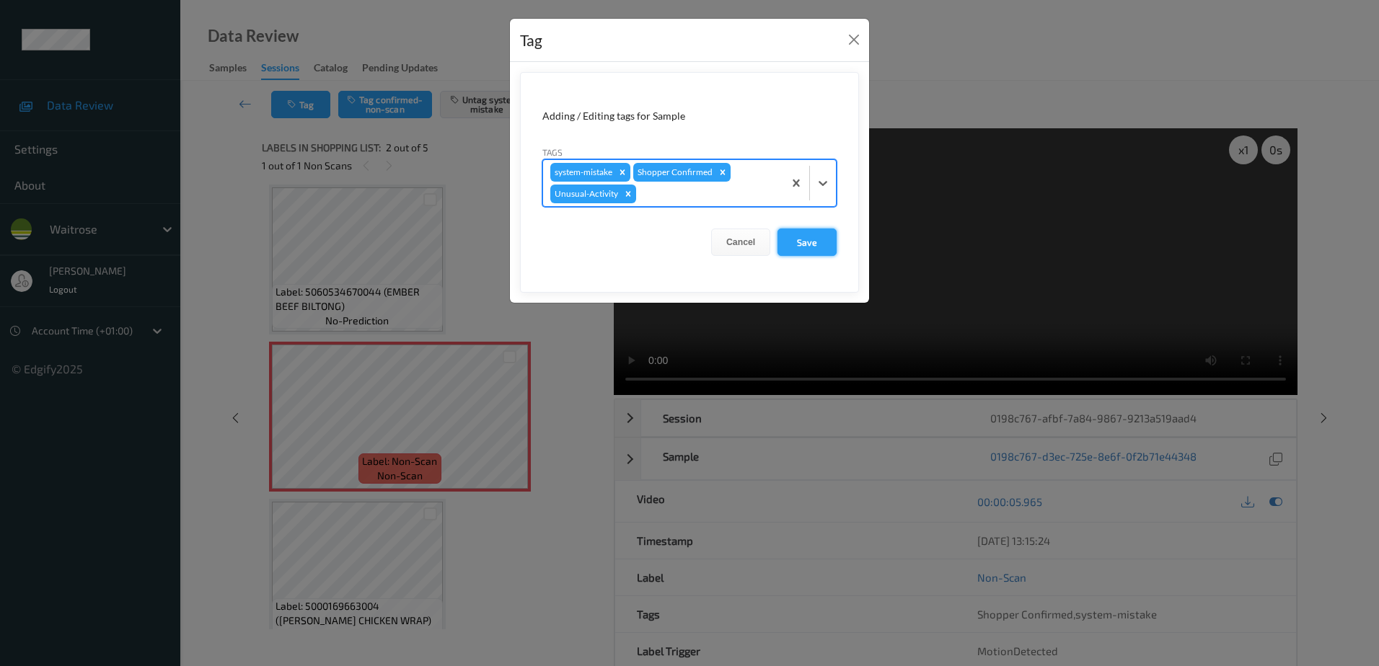
click at [801, 244] on button "Save" at bounding box center [807, 242] width 59 height 27
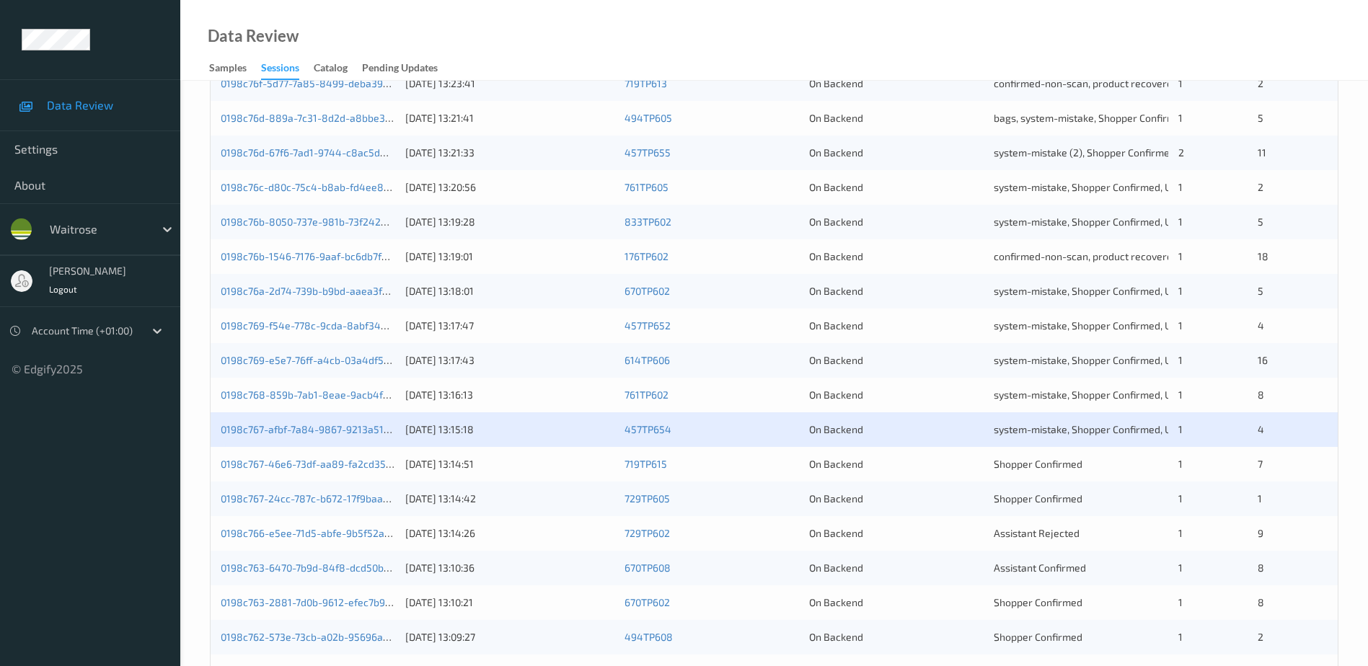
scroll to position [419, 0]
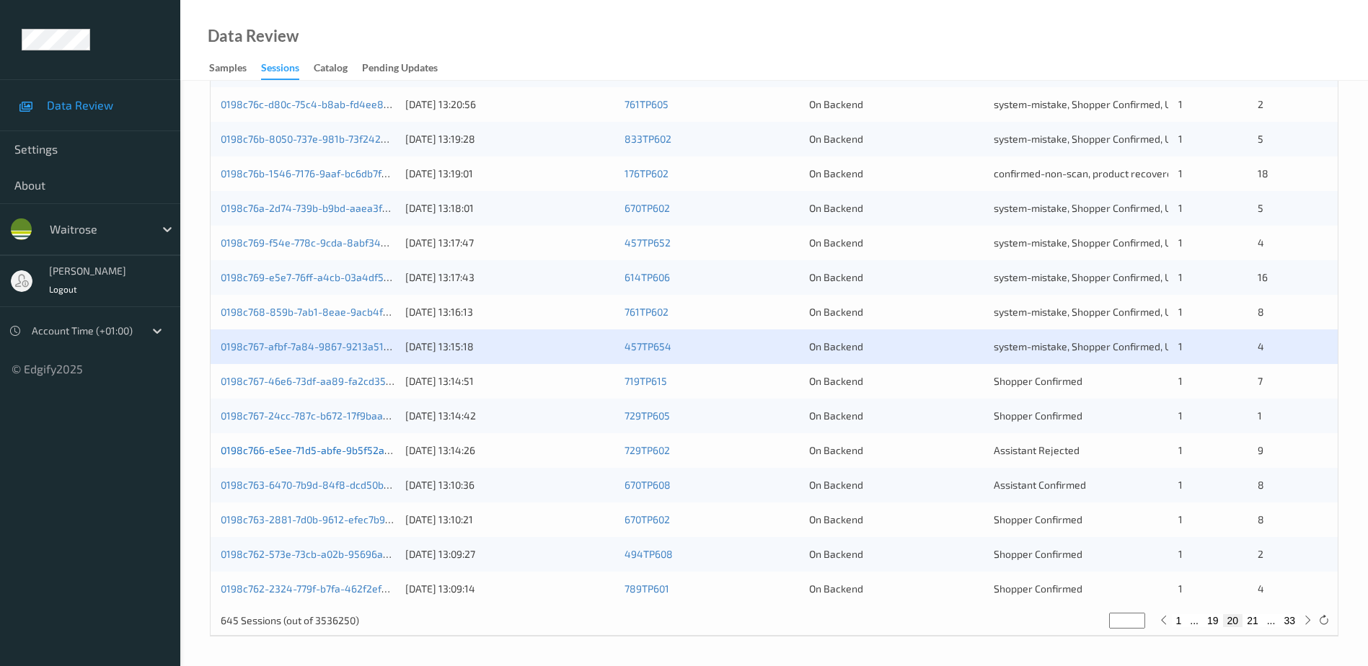
click at [314, 449] on link "0198c766-e5ee-71d5-abfe-9b5f52a26943" at bounding box center [317, 450] width 193 height 12
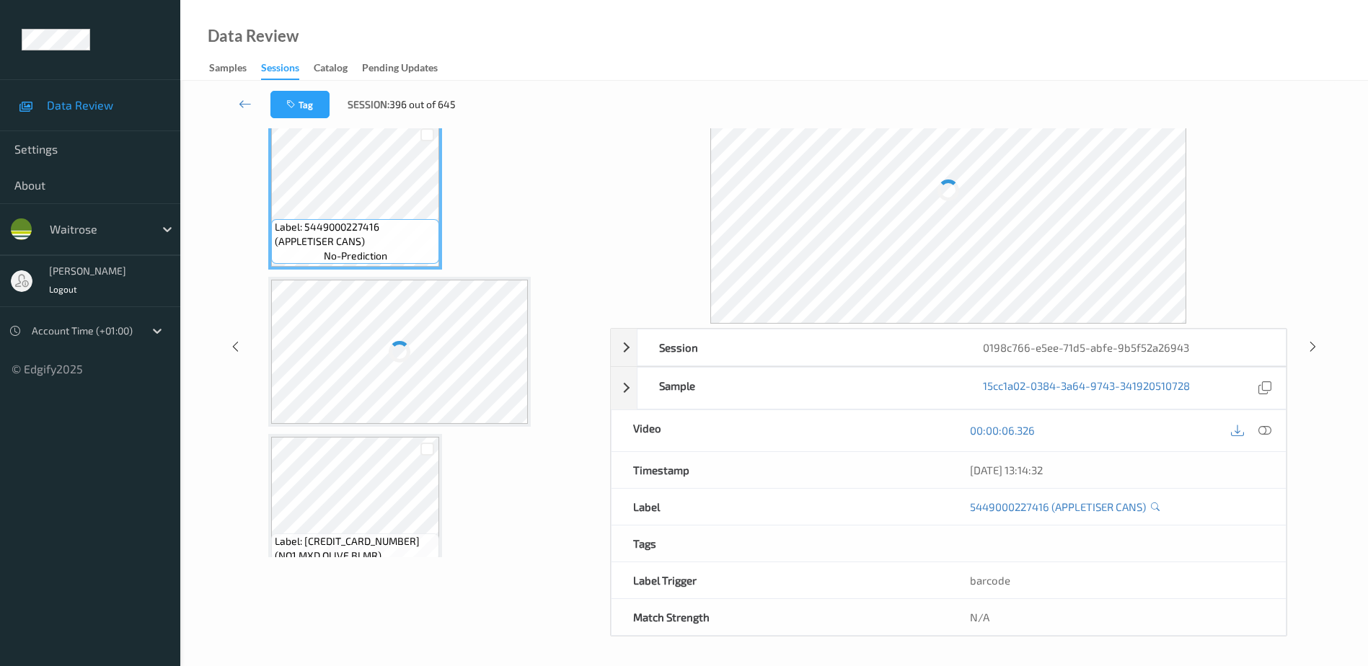
scroll to position [71, 0]
click at [1266, 430] on icon at bounding box center [1265, 431] width 13 height 13
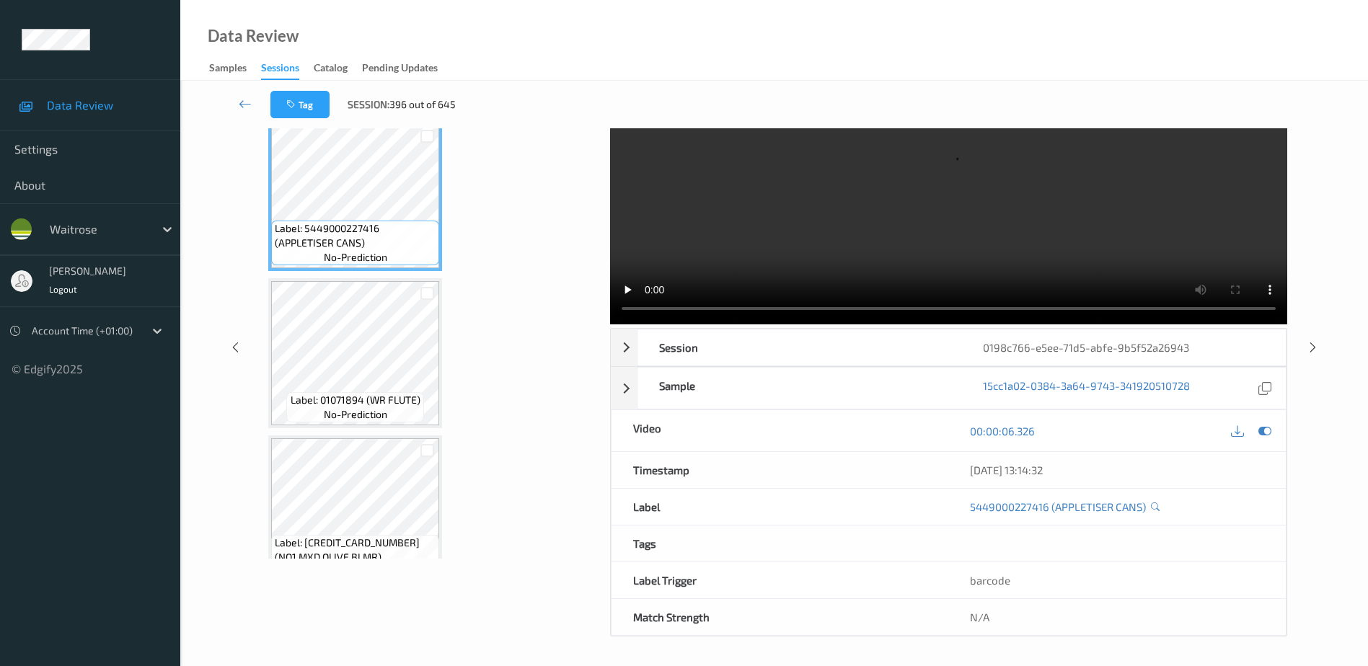
scroll to position [0, 0]
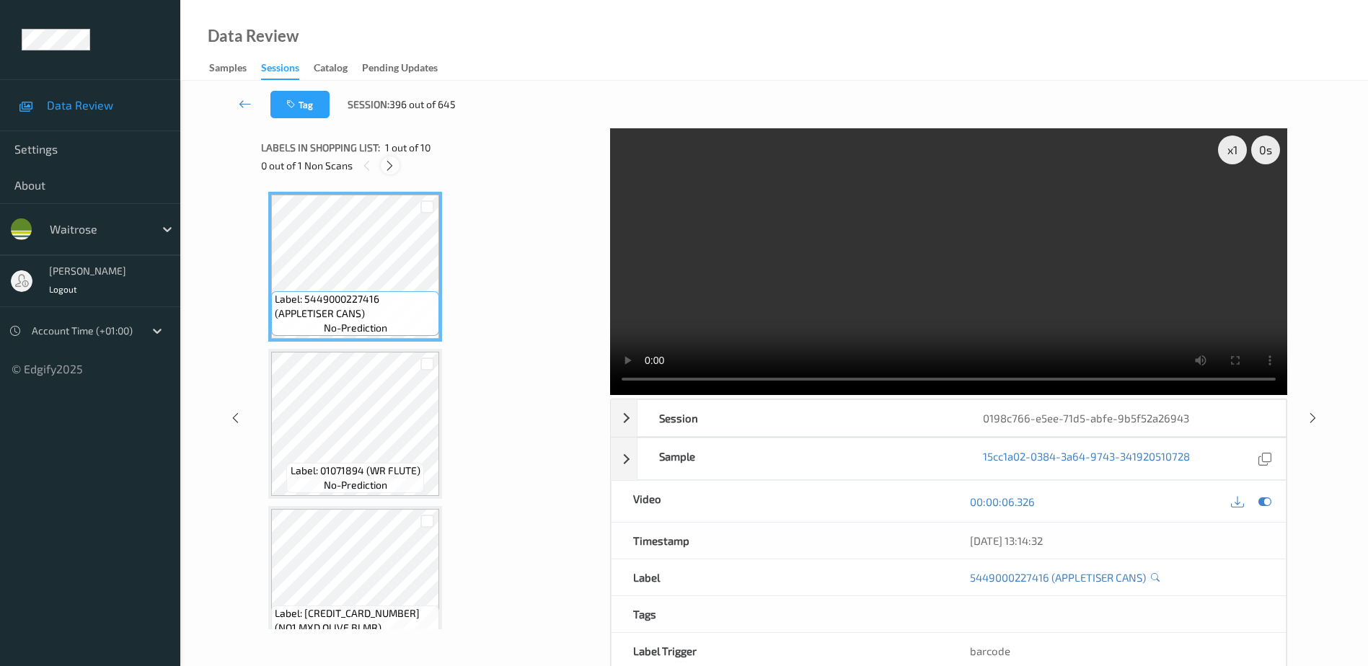
click at [387, 164] on icon at bounding box center [390, 165] width 12 height 13
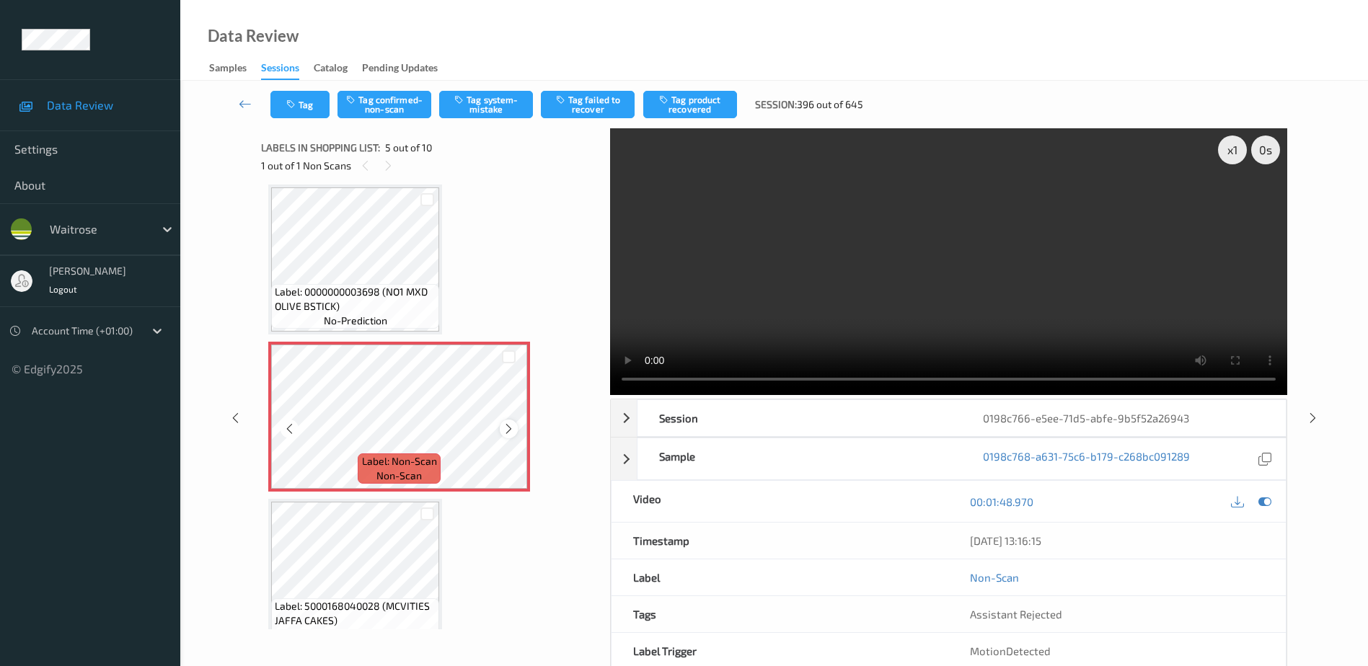
click at [506, 431] on icon at bounding box center [509, 429] width 12 height 13
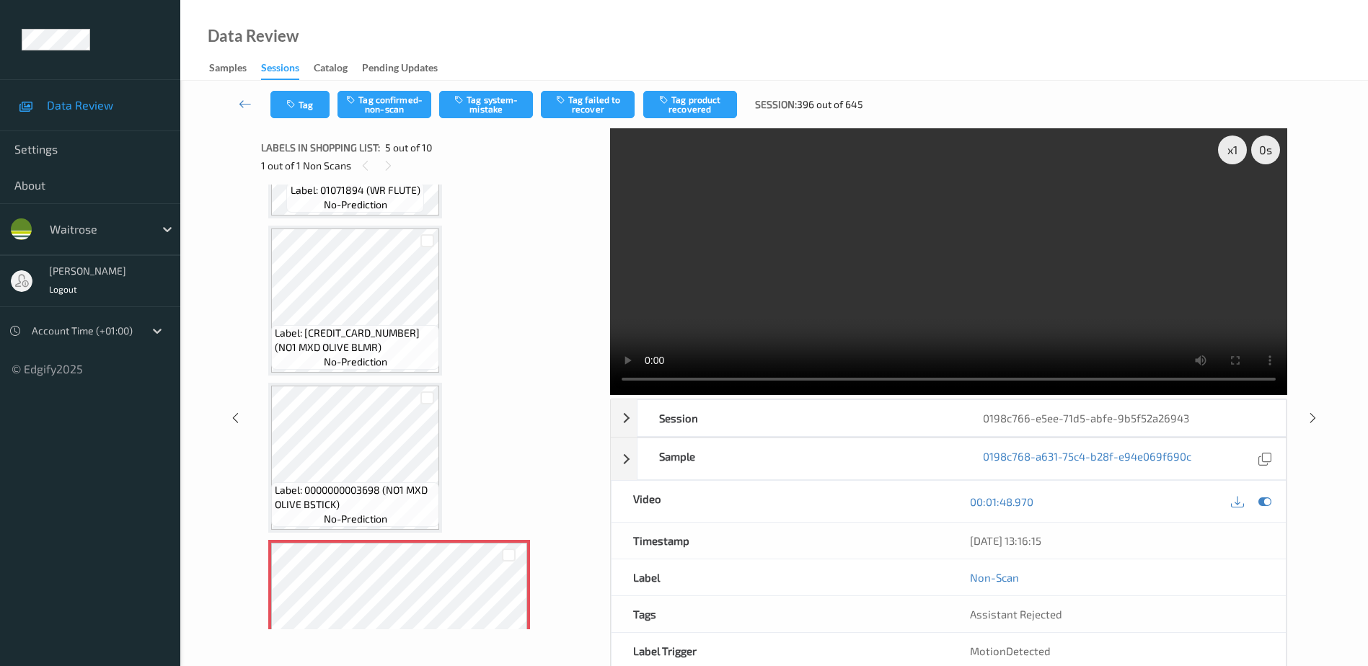
scroll to position [407, 0]
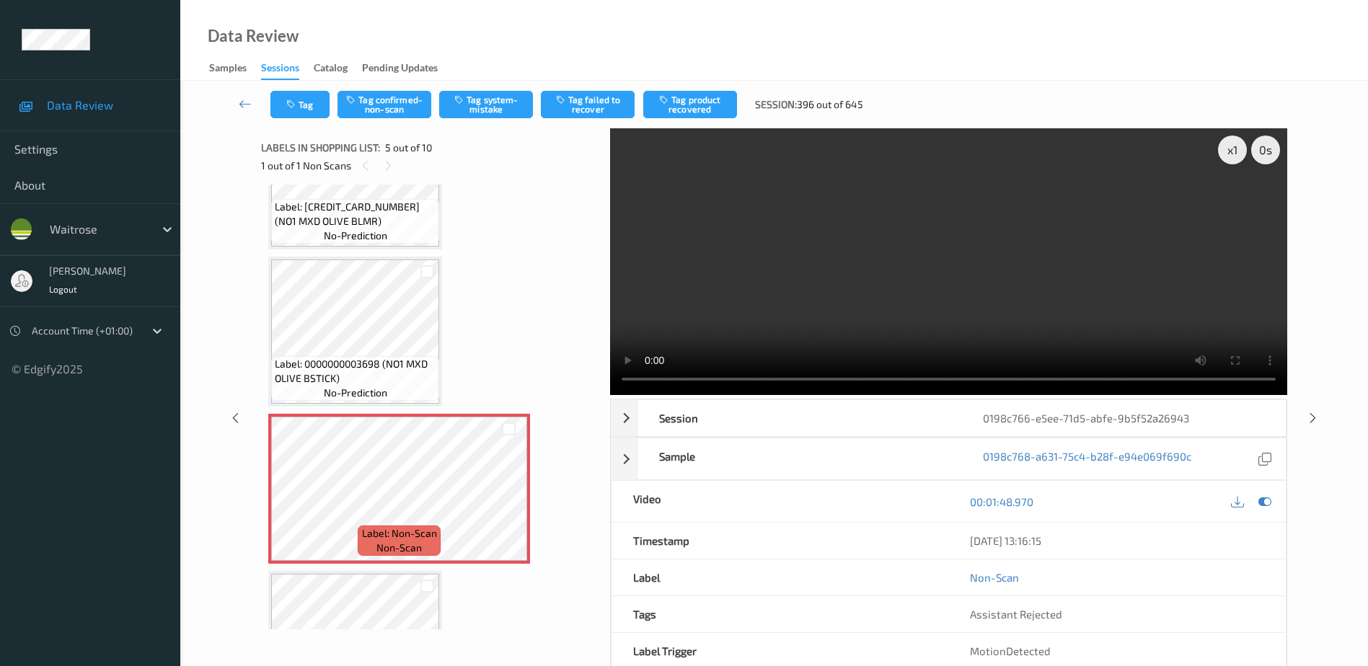
click at [1025, 320] on video at bounding box center [948, 261] width 677 height 267
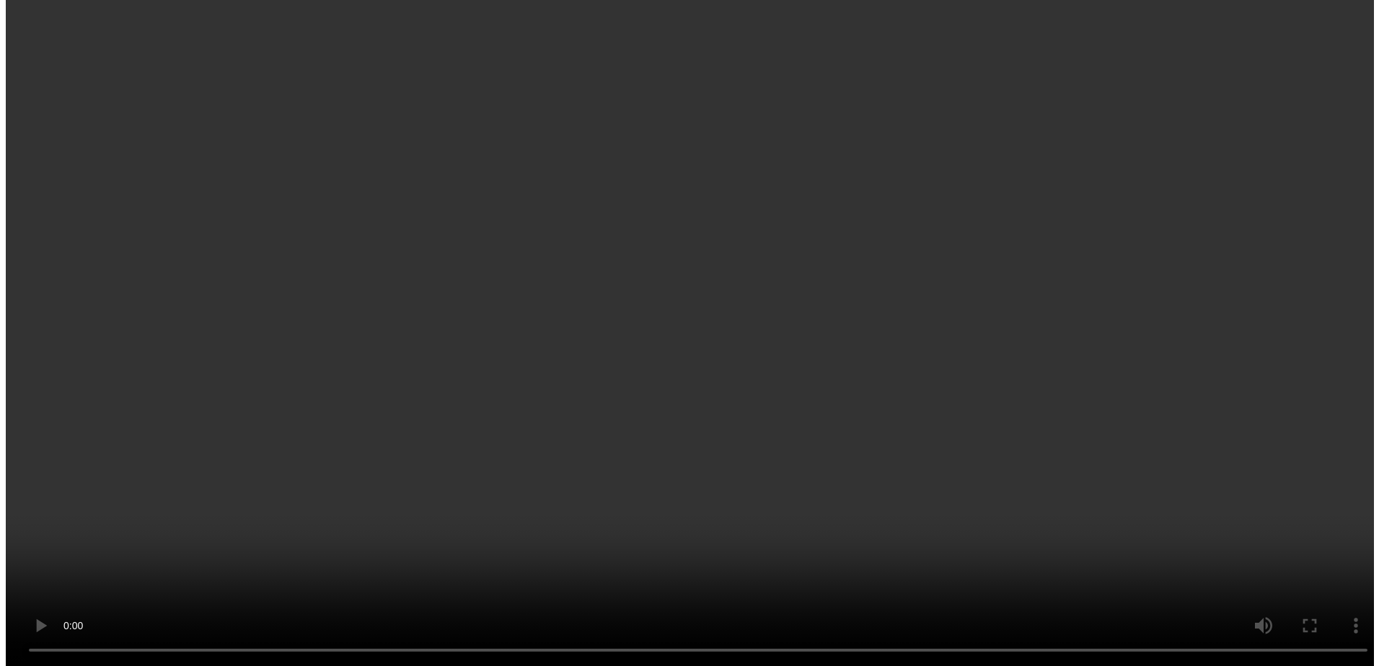
scroll to position [551, 0]
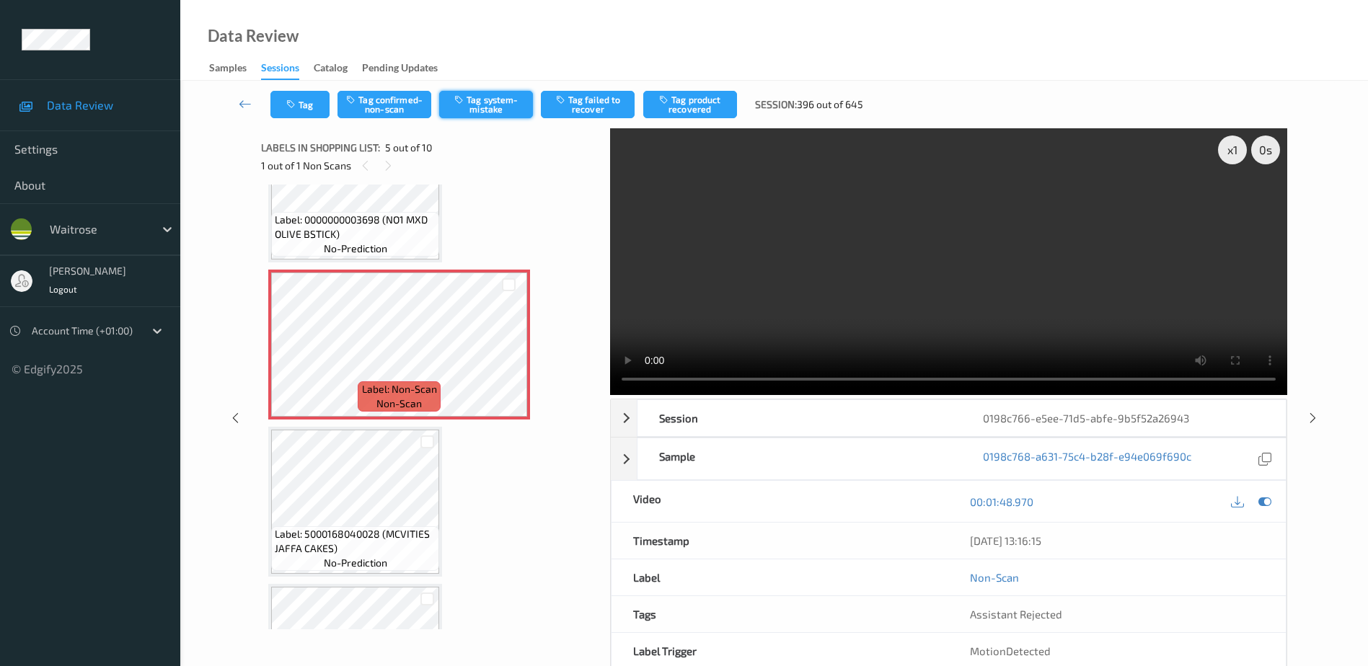
click at [487, 107] on button "Tag system-mistake" at bounding box center [486, 104] width 94 height 27
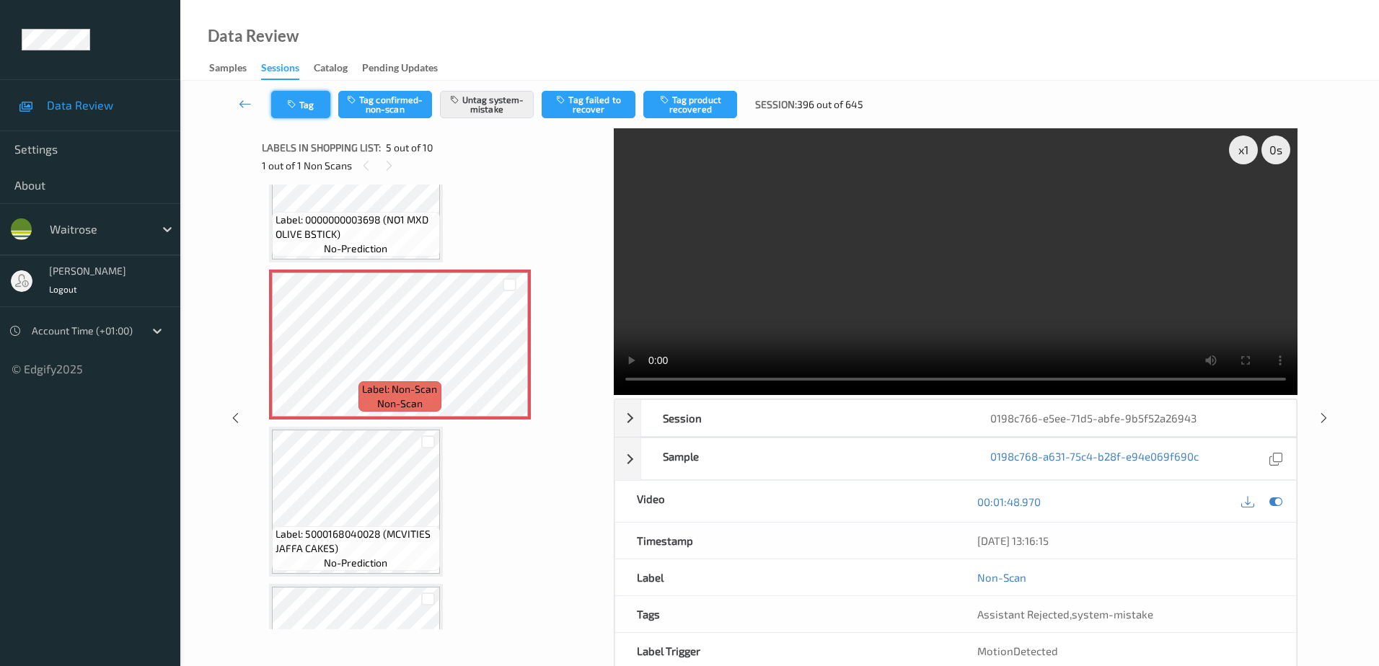
click at [300, 104] on button "Tag" at bounding box center [300, 104] width 59 height 27
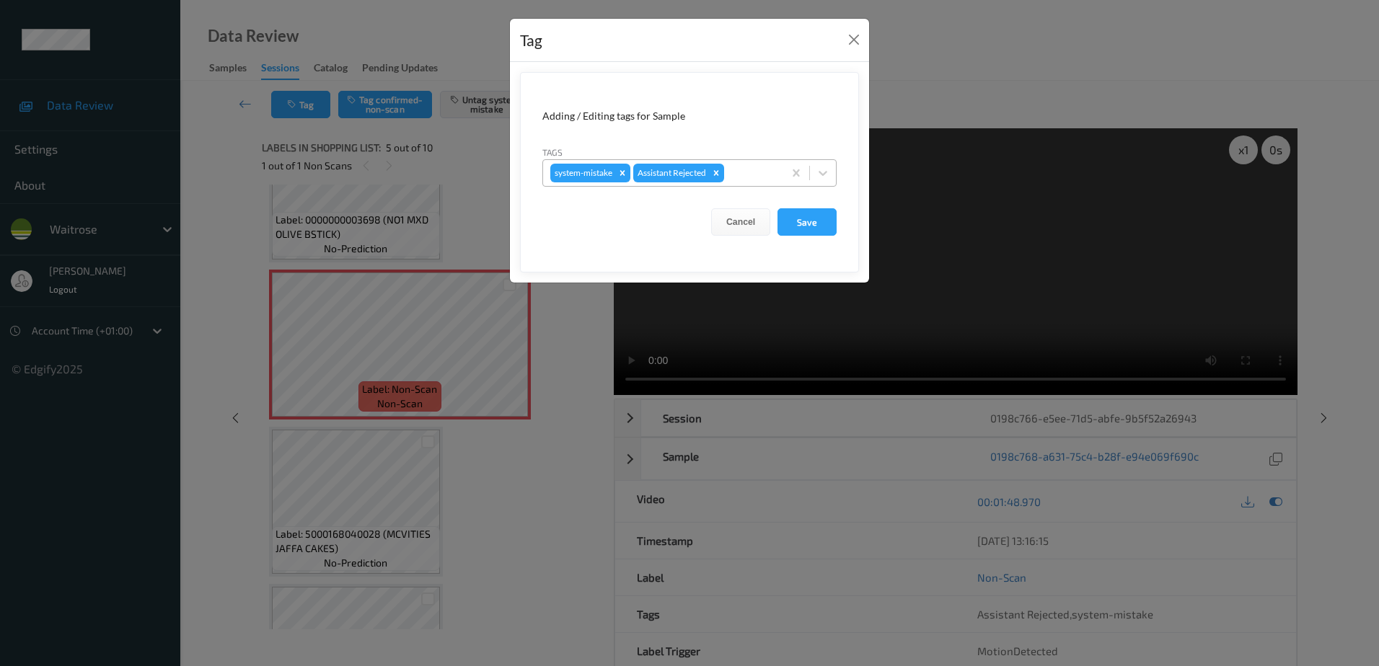
click at [742, 167] on div at bounding box center [751, 172] width 49 height 17
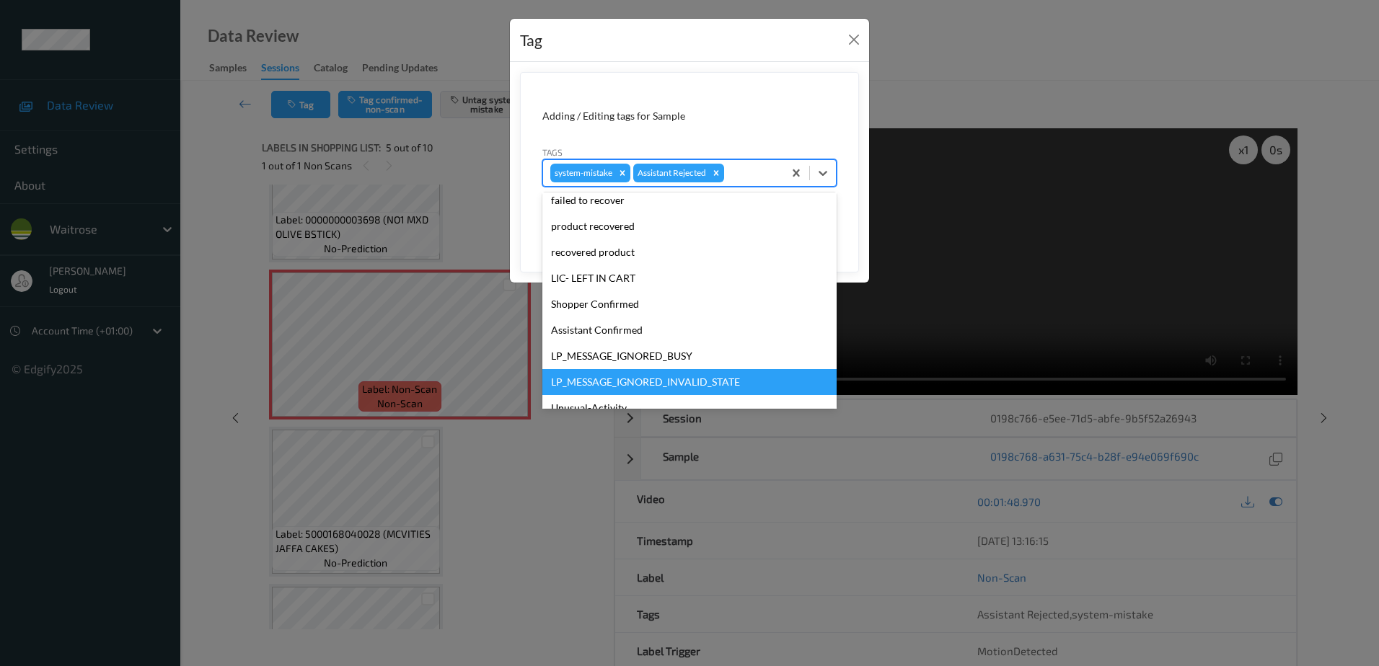
scroll to position [283, 0]
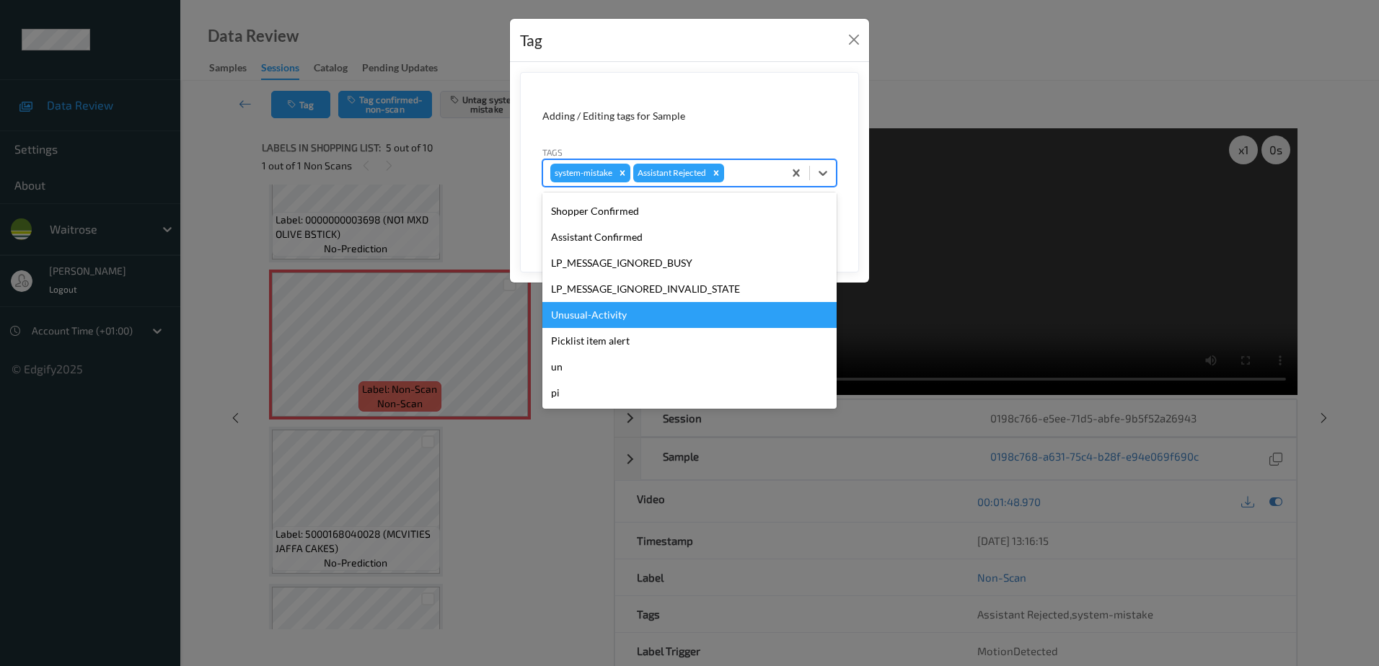
click at [597, 317] on div "Unusual-Activity" at bounding box center [689, 315] width 294 height 26
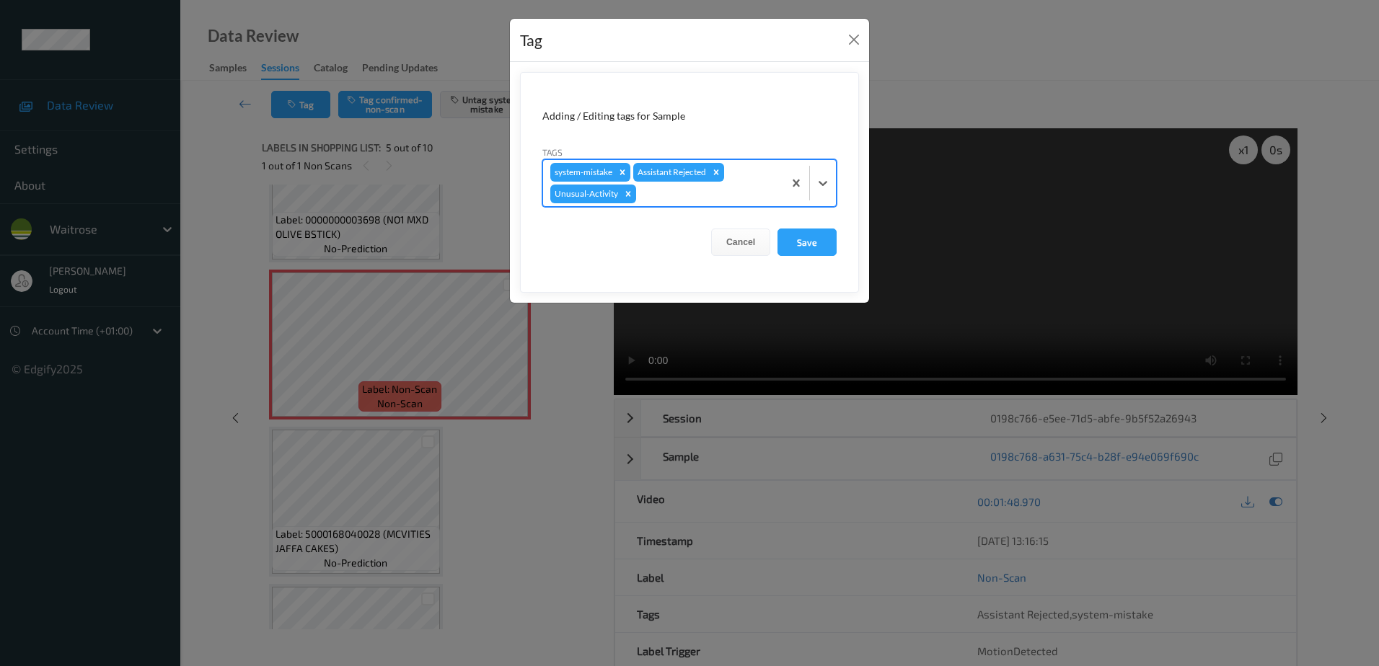
click at [661, 201] on div at bounding box center [707, 193] width 137 height 17
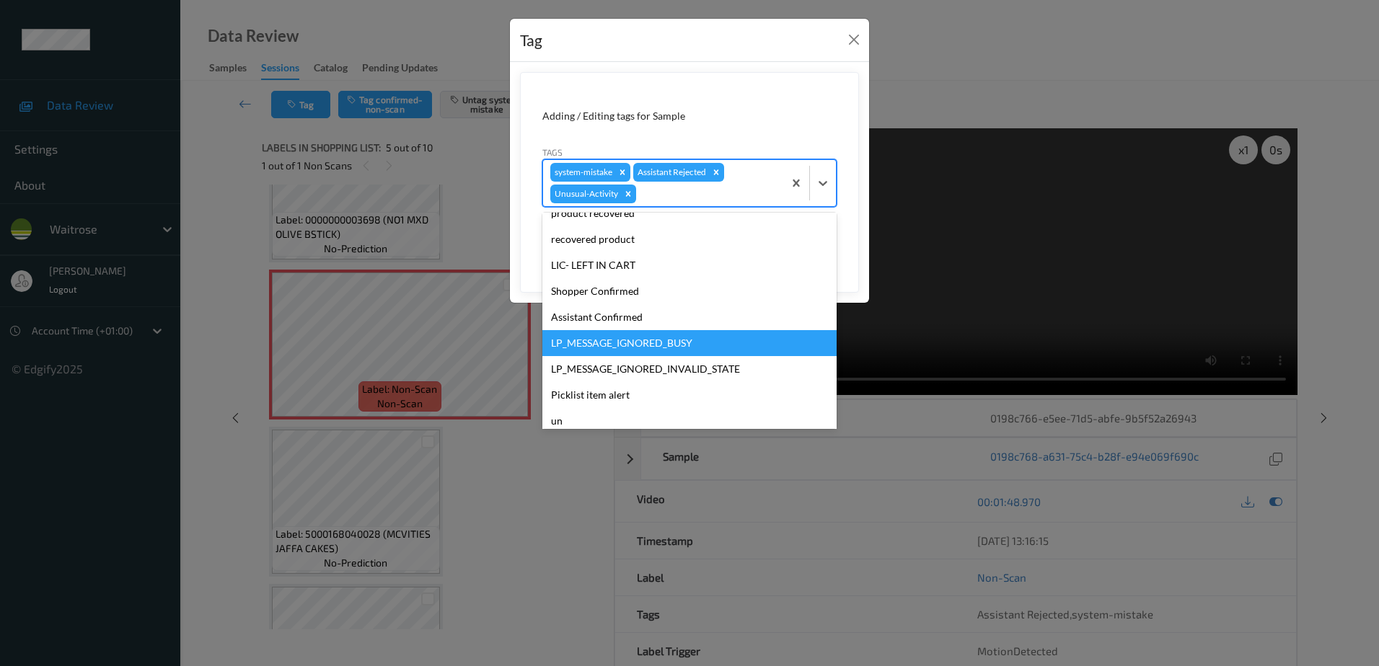
scroll to position [257, 0]
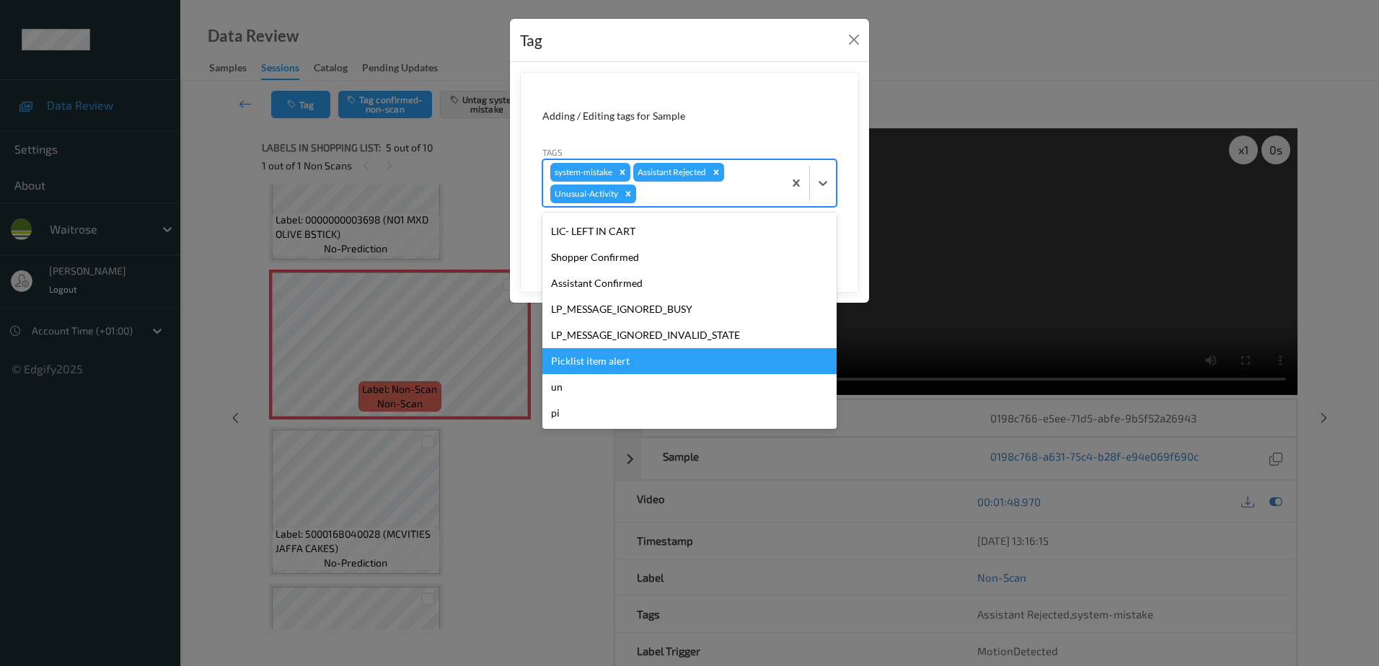
click at [602, 356] on div "Picklist item alert" at bounding box center [689, 361] width 294 height 26
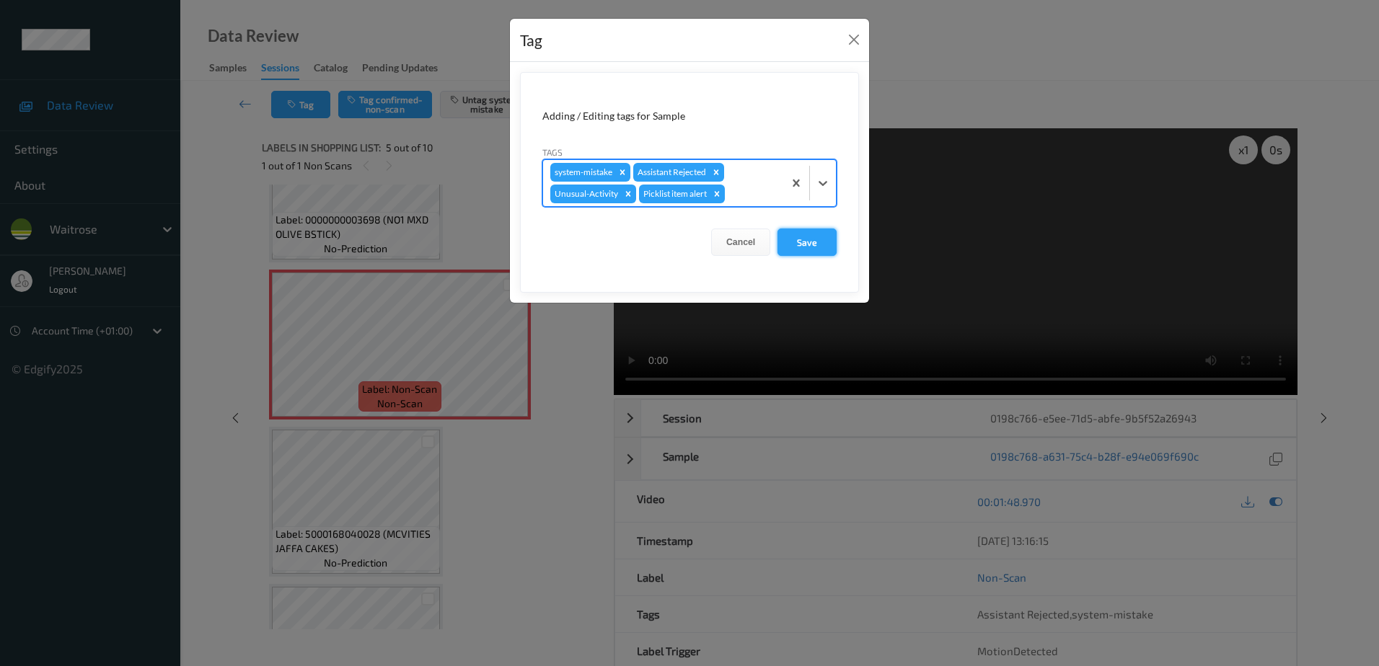
click at [814, 246] on button "Save" at bounding box center [807, 242] width 59 height 27
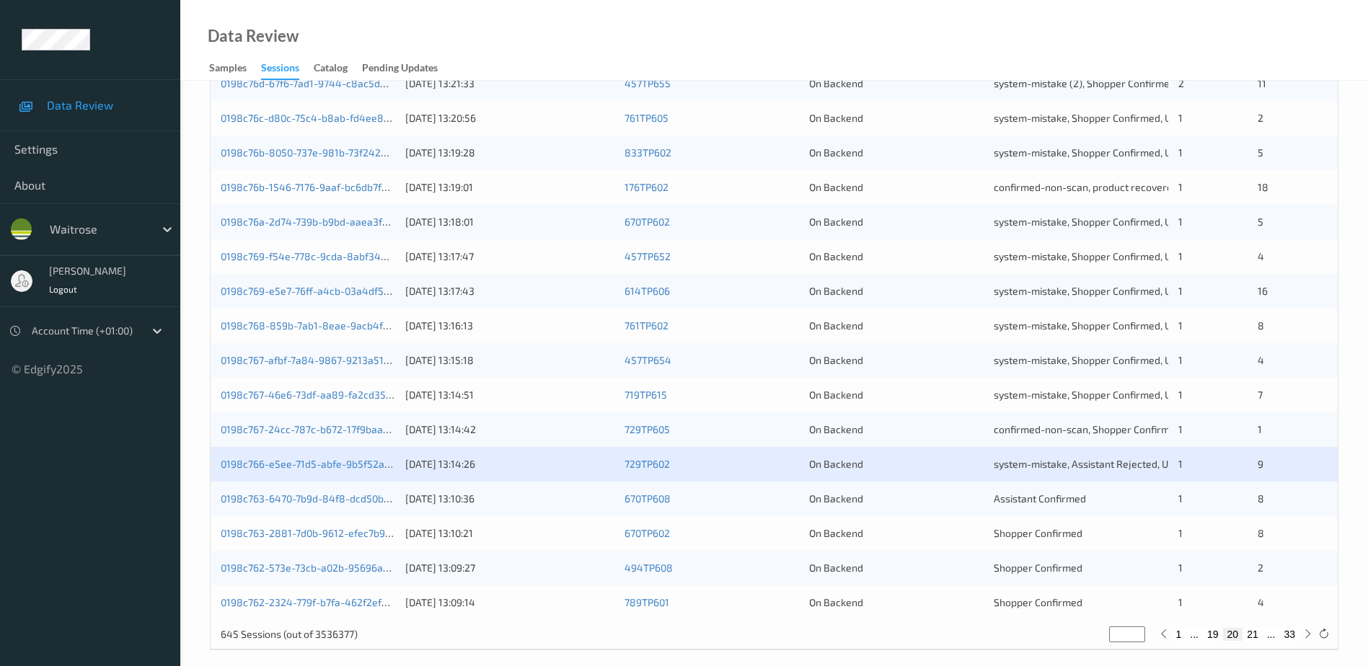
scroll to position [419, 0]
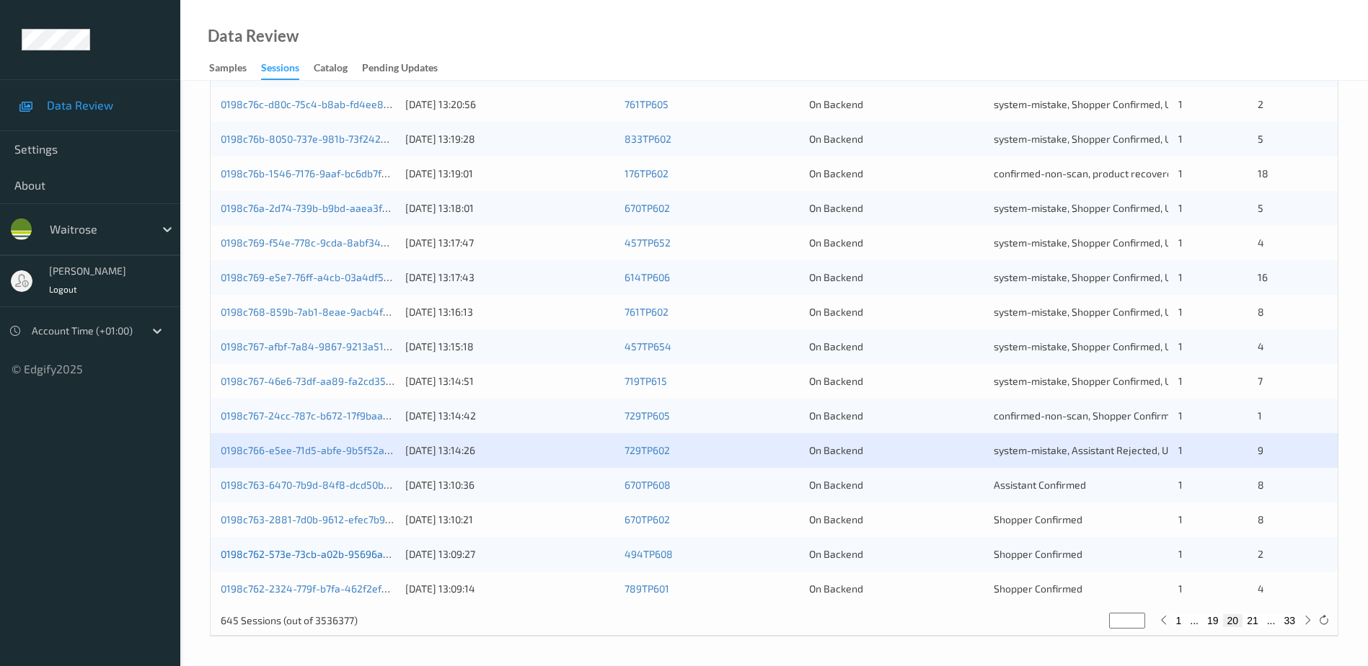
click at [311, 556] on link "0198c762-573e-73cb-a02b-95696afa14c2" at bounding box center [317, 554] width 193 height 12
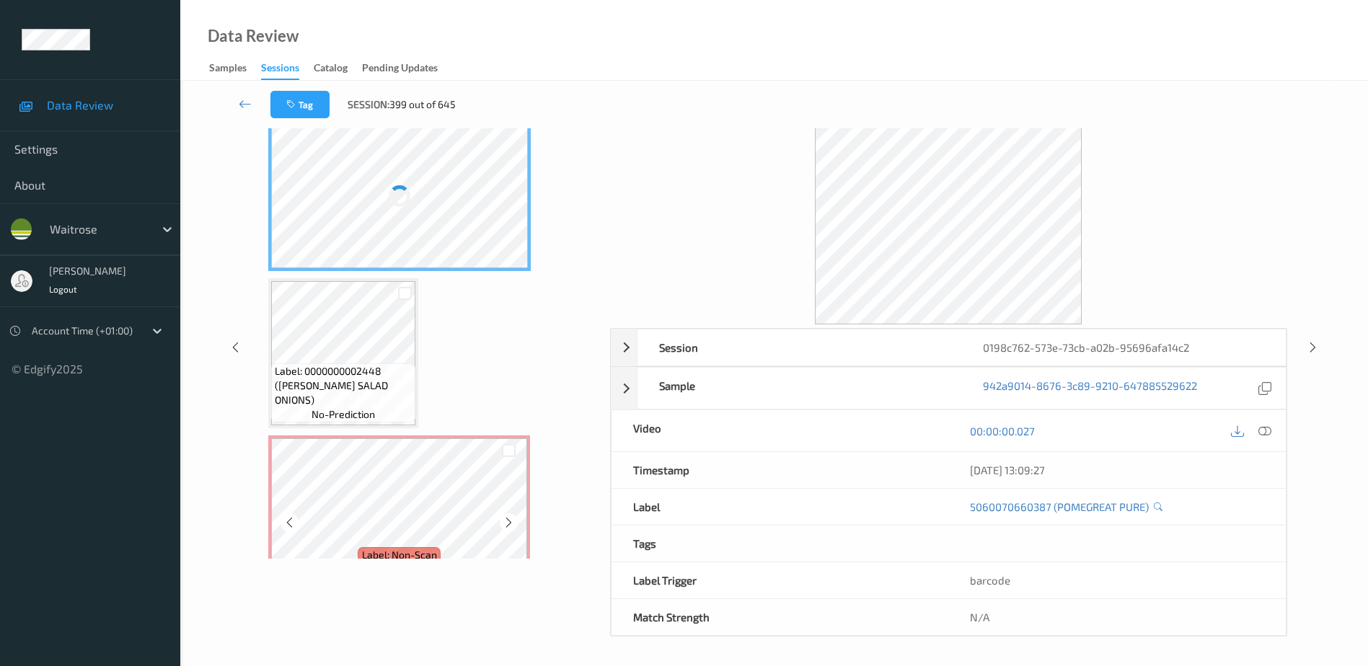
scroll to position [71, 0]
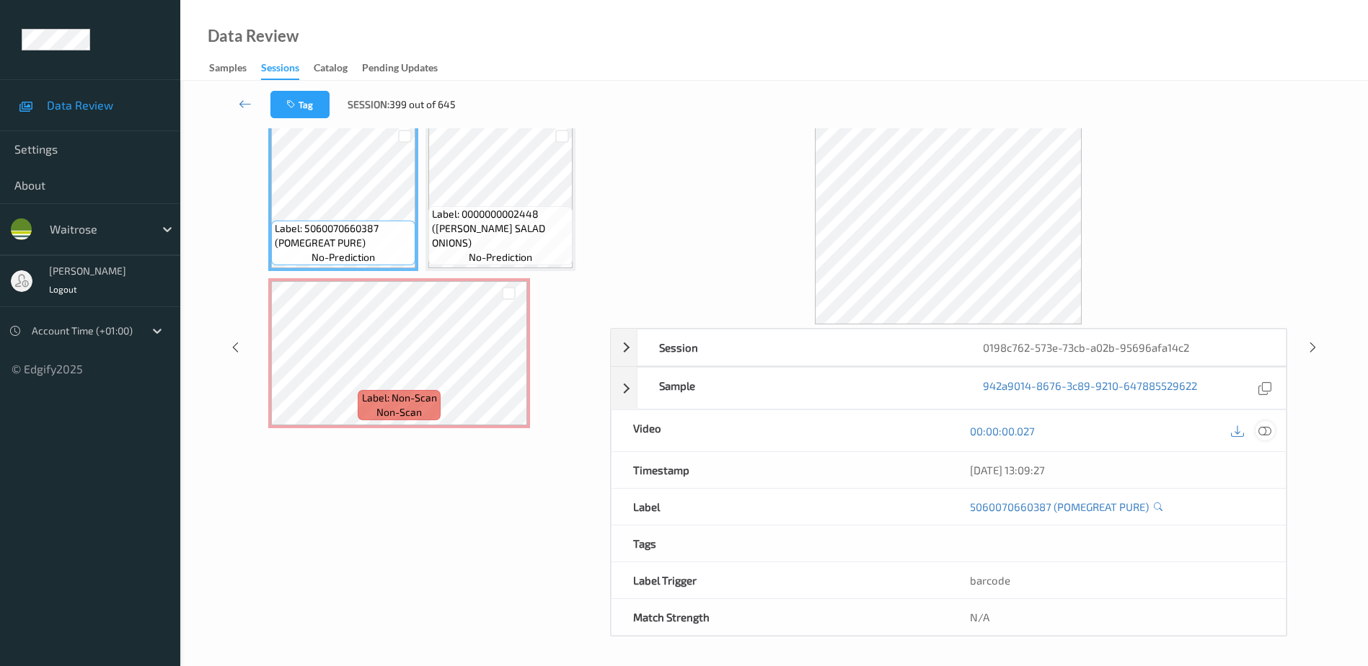
click at [1264, 428] on icon at bounding box center [1265, 431] width 13 height 13
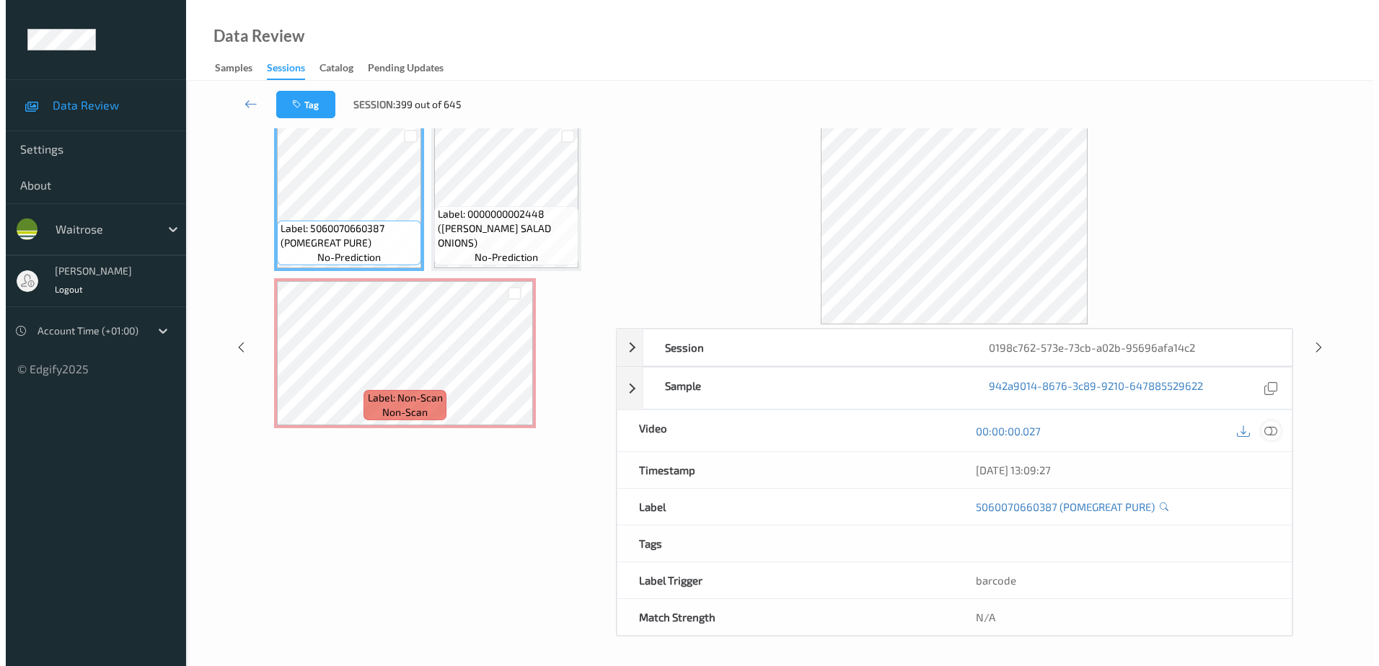
scroll to position [0, 0]
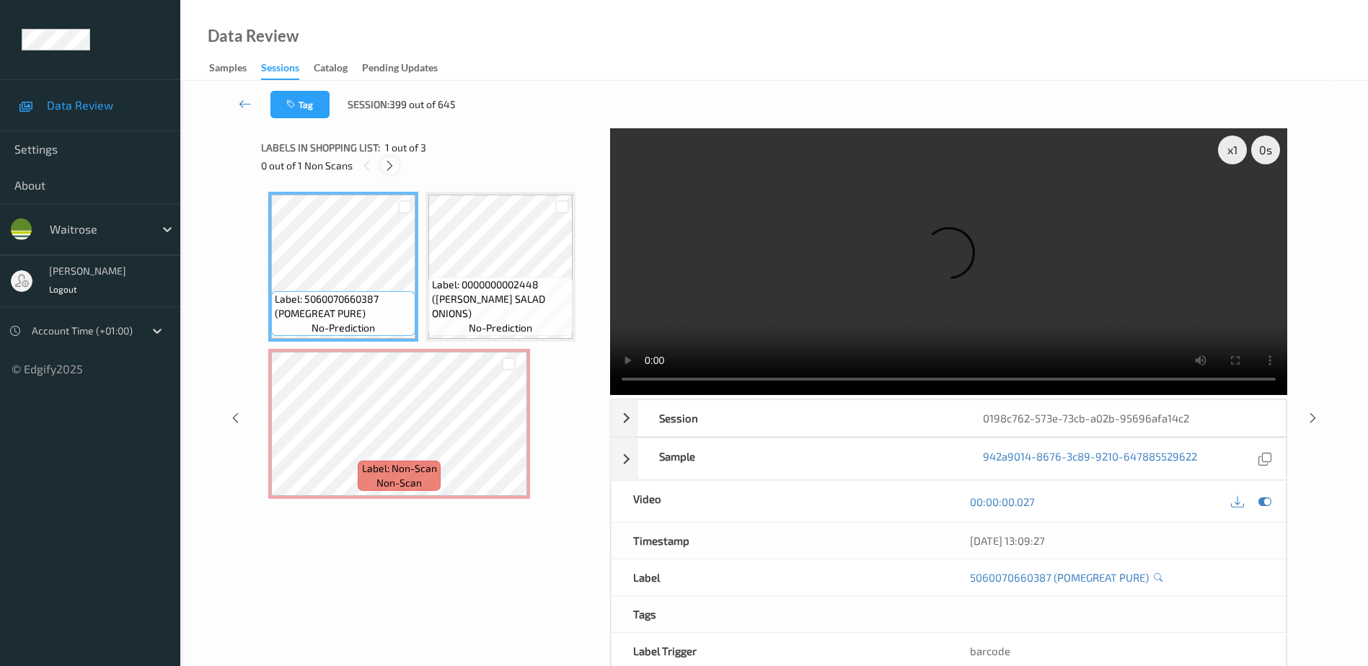
click at [388, 167] on icon at bounding box center [390, 165] width 12 height 13
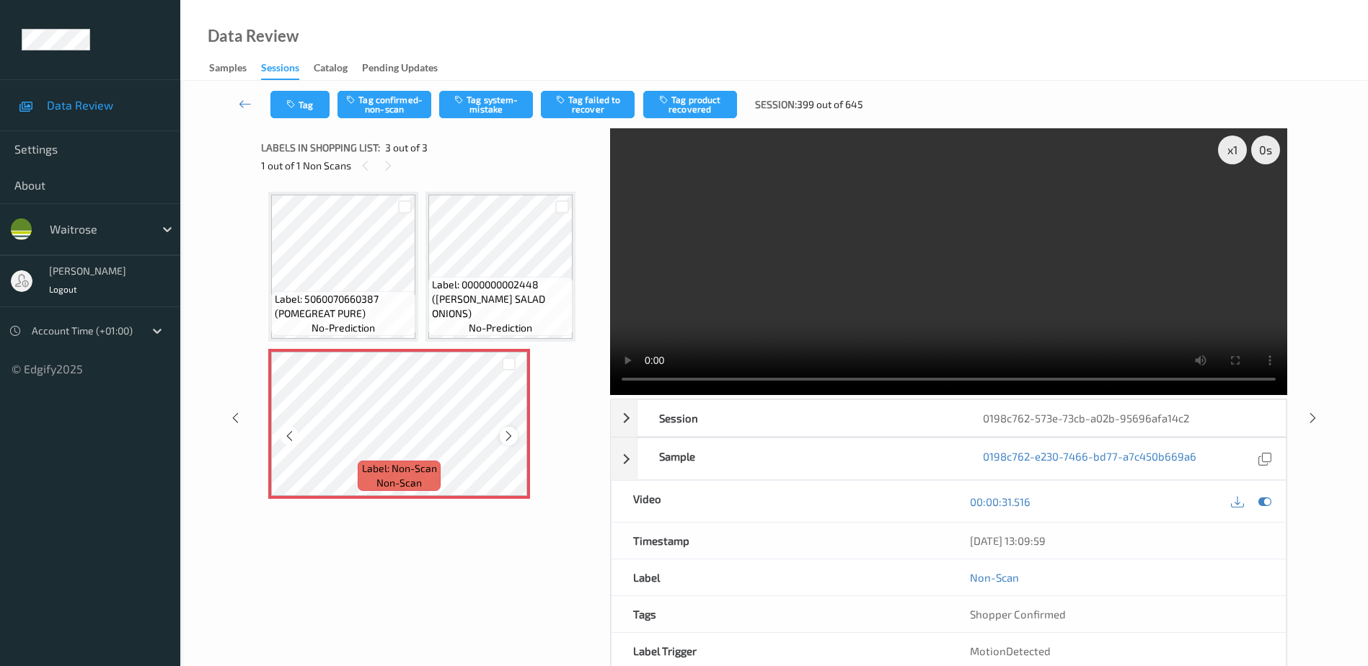
click at [511, 436] on icon at bounding box center [509, 436] width 12 height 13
click at [899, 301] on video at bounding box center [948, 261] width 677 height 267
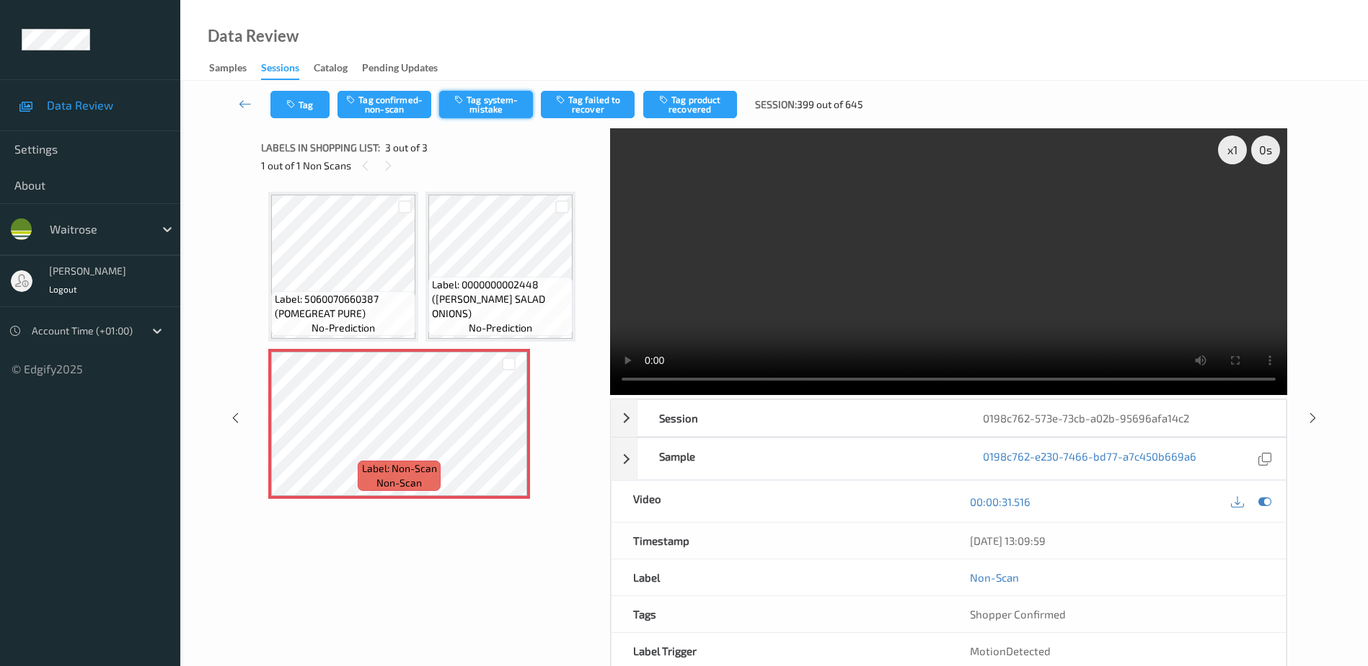
click at [478, 100] on button "Tag system-mistake" at bounding box center [486, 104] width 94 height 27
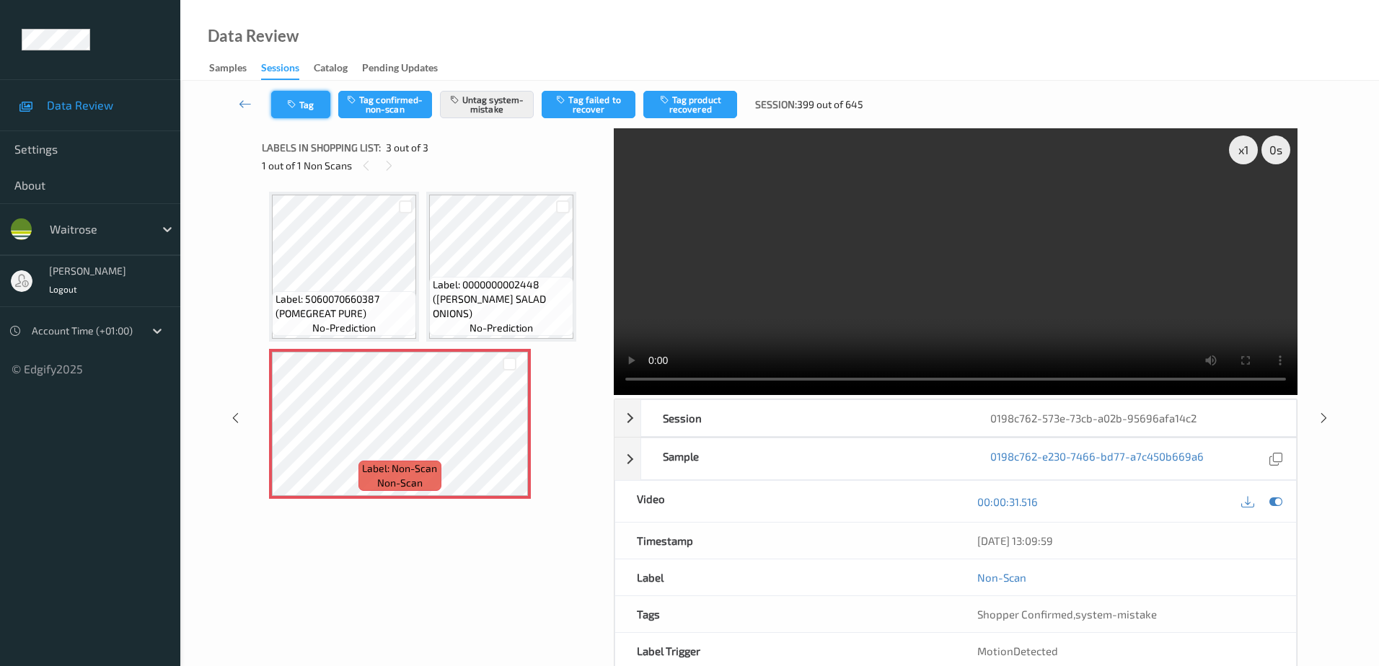
click at [301, 104] on button "Tag" at bounding box center [300, 104] width 59 height 27
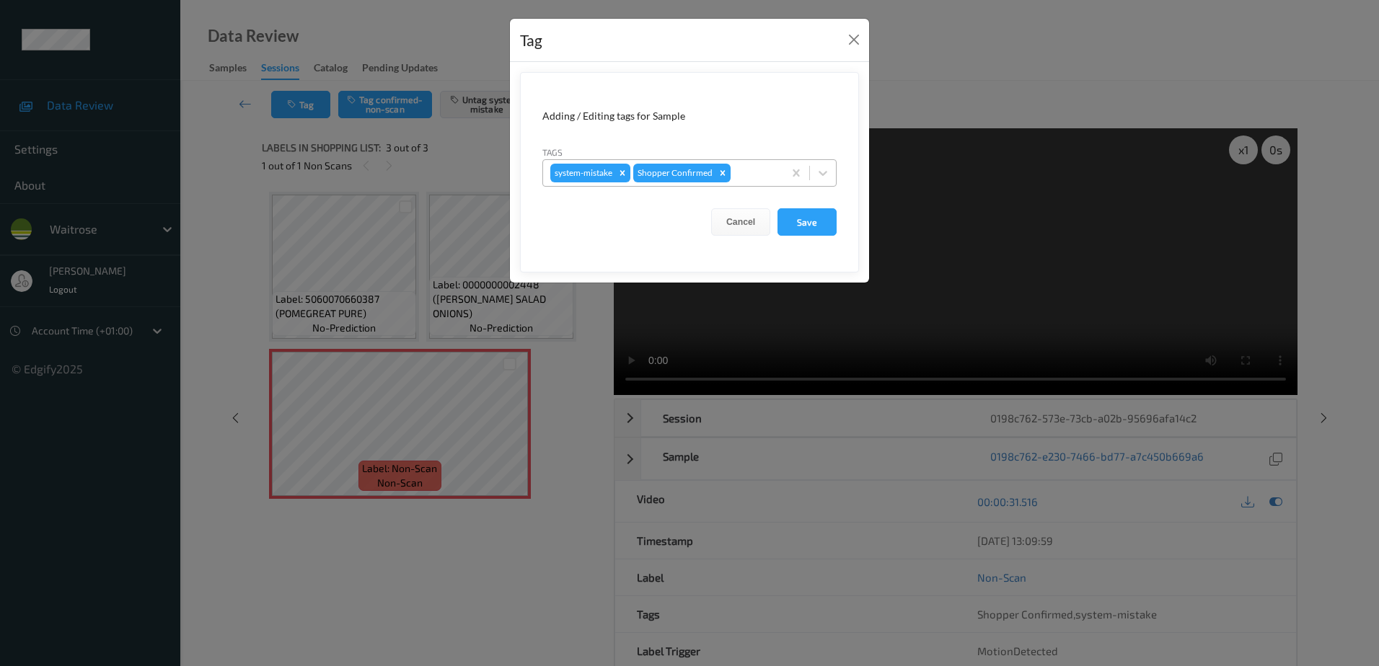
click at [752, 173] on div at bounding box center [755, 172] width 43 height 17
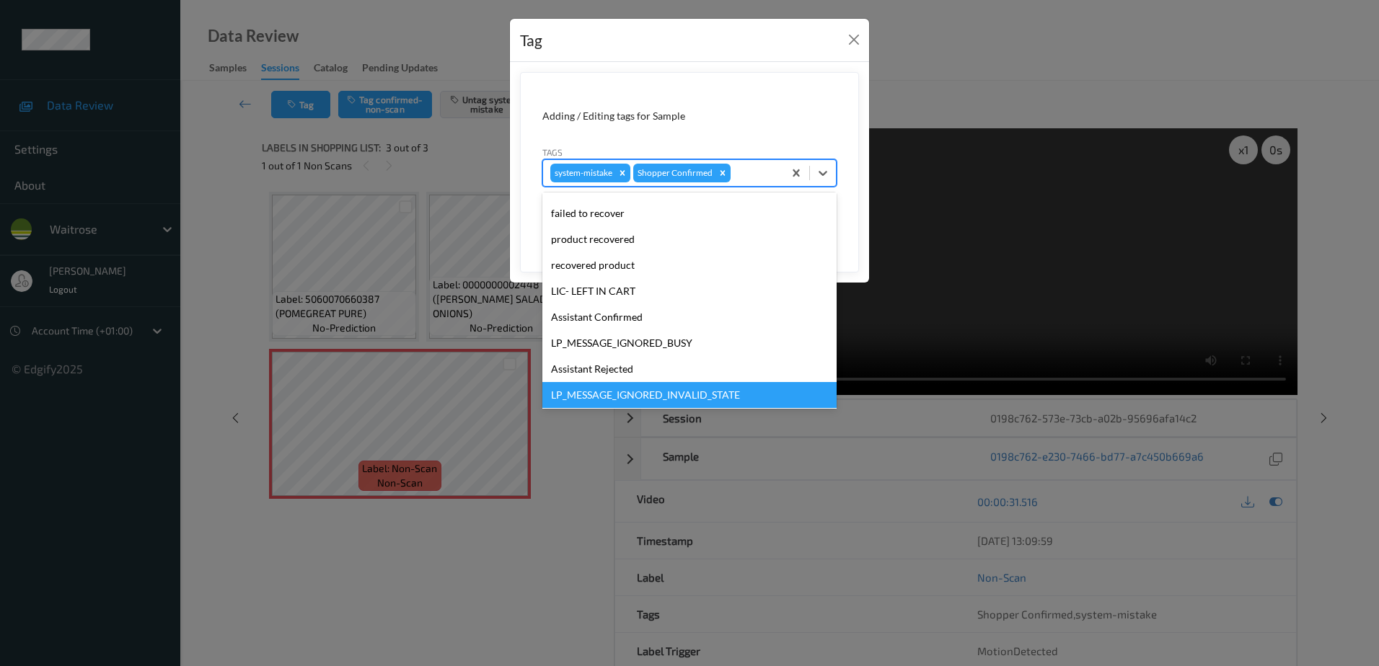
scroll to position [283, 0]
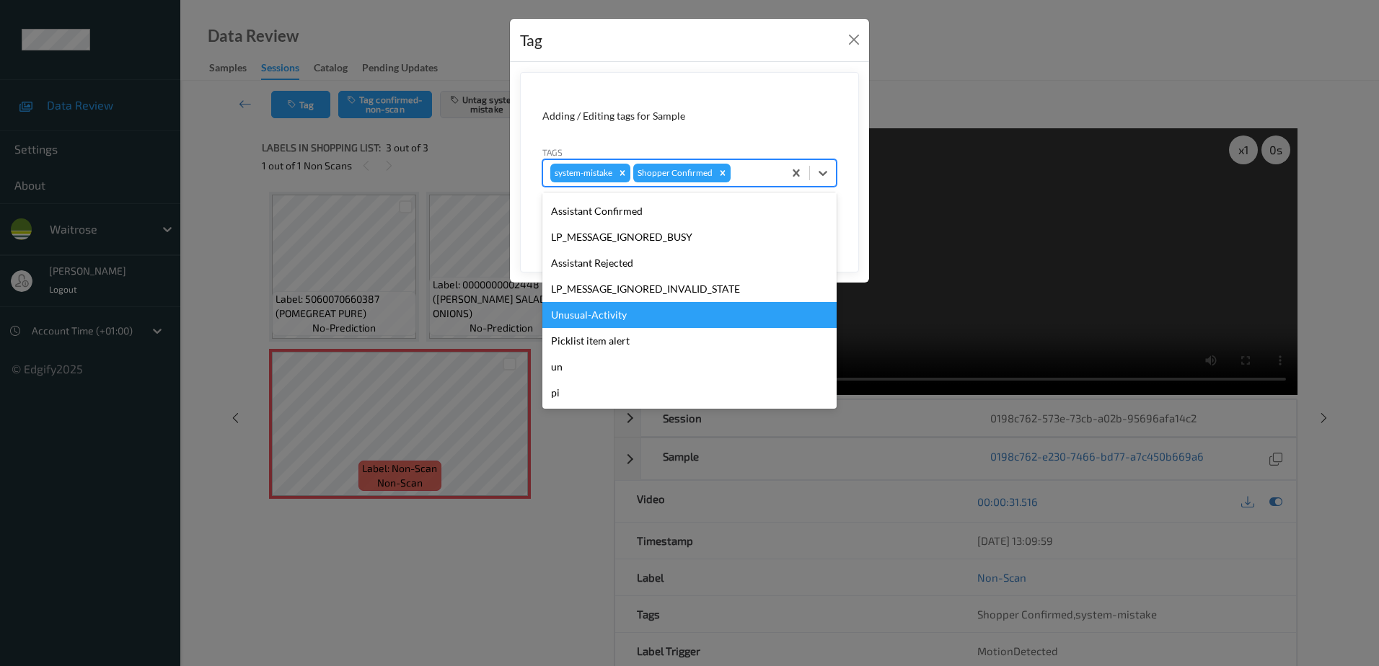
click at [638, 310] on div "Unusual-Activity" at bounding box center [689, 315] width 294 height 26
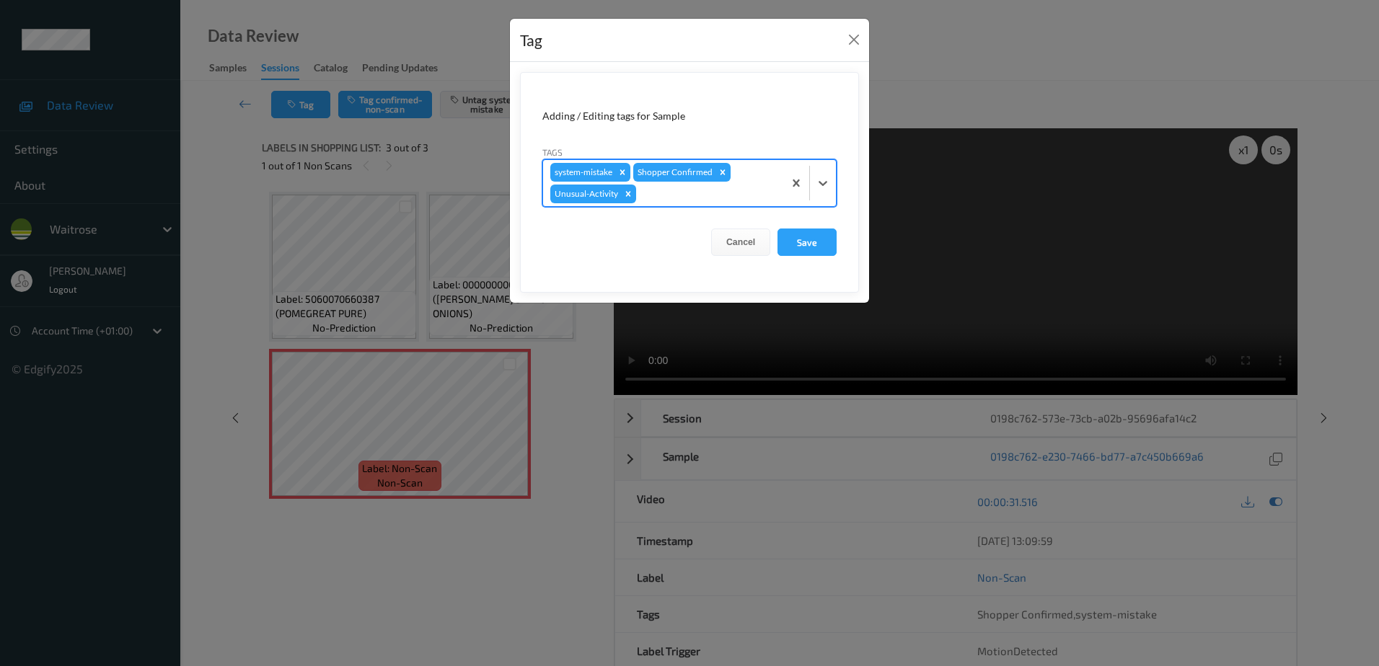
click at [649, 195] on div at bounding box center [707, 193] width 137 height 17
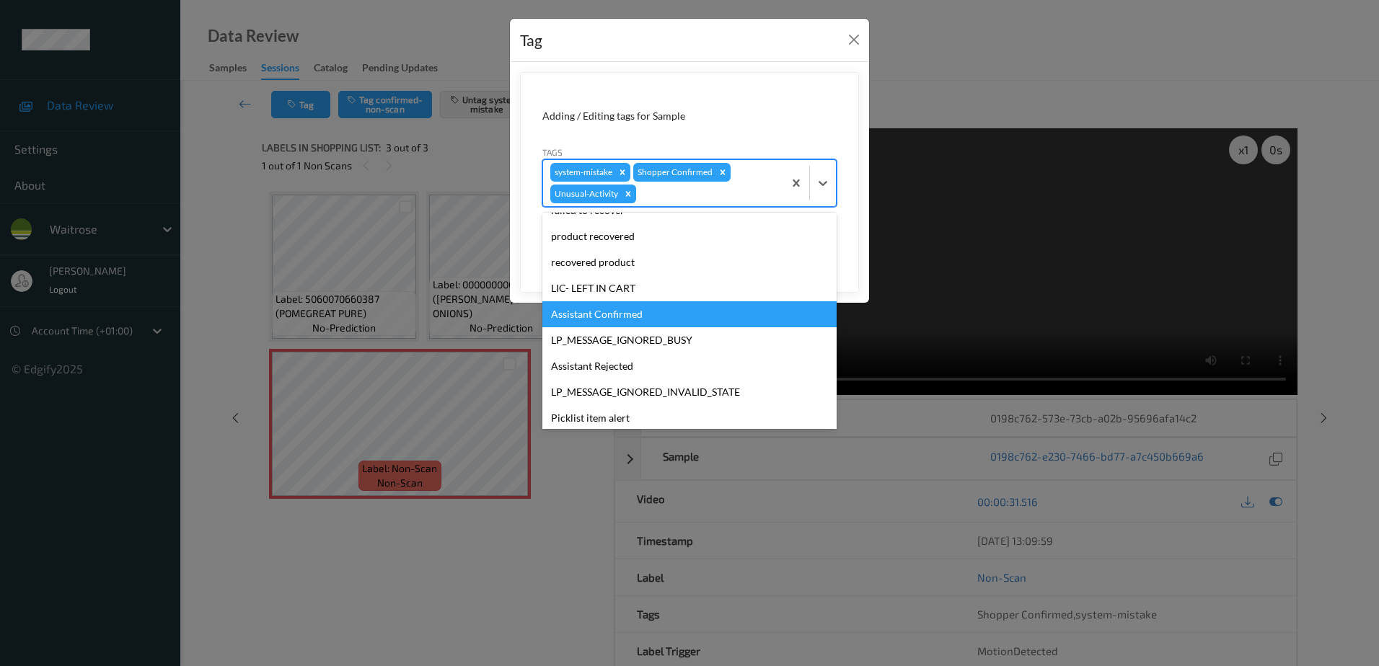
scroll to position [257, 0]
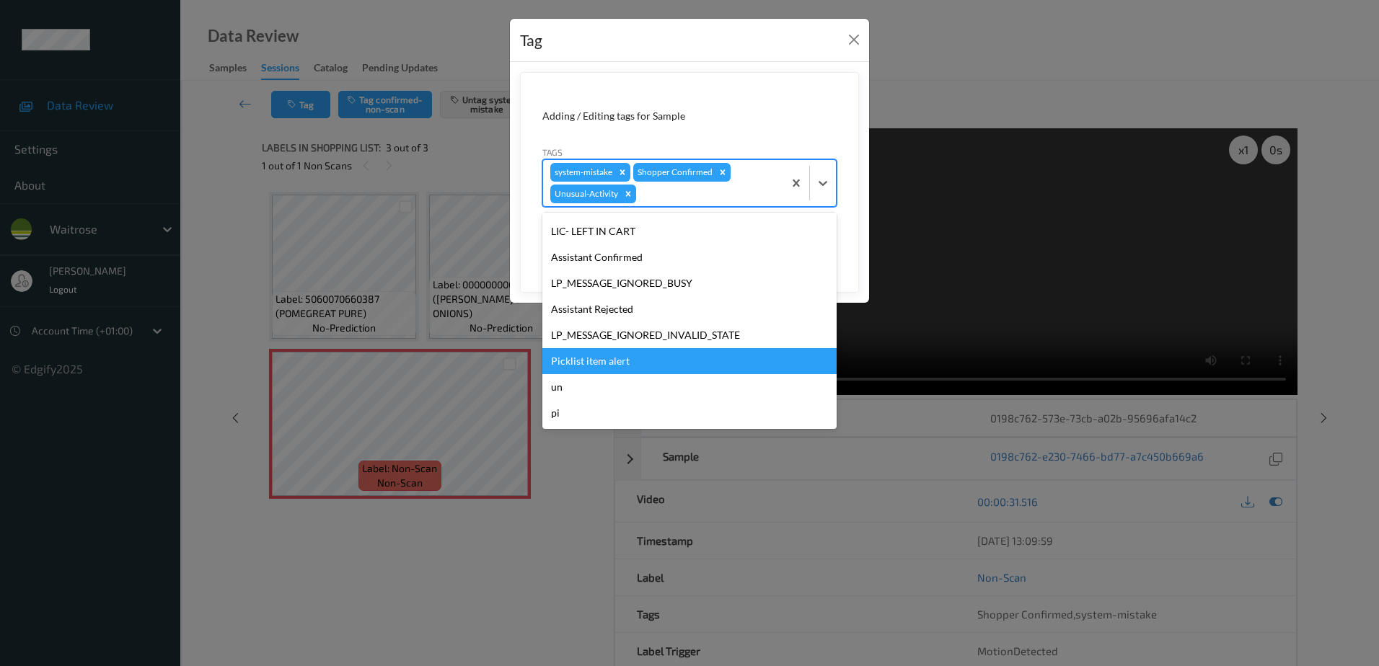
click at [613, 353] on div "Picklist item alert" at bounding box center [689, 361] width 294 height 26
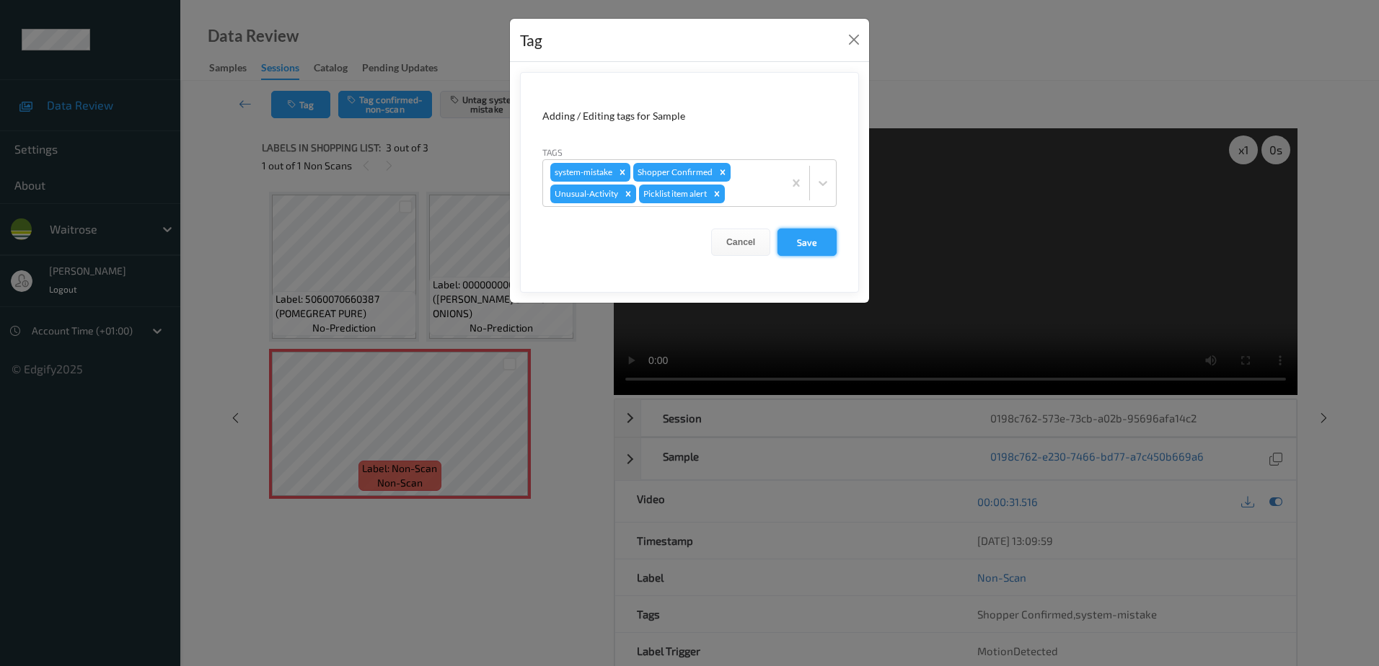
click at [800, 246] on button "Save" at bounding box center [807, 242] width 59 height 27
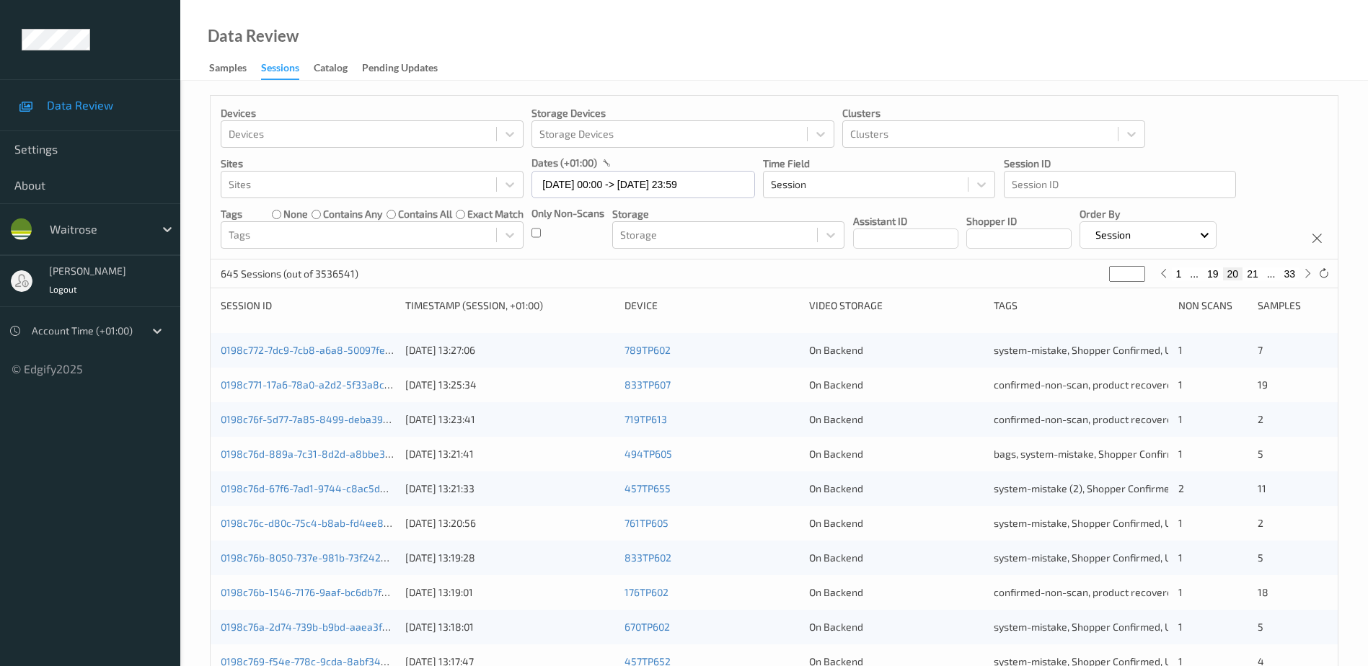
drag, startPoint x: 1127, startPoint y: 274, endPoint x: 1103, endPoint y: 275, distance: 24.5
click at [1103, 275] on div "645 Sessions (out of 3536541) ** 1 ... 19 20 21 ... 33" at bounding box center [774, 274] width 1127 height 29
type input "*"
type input "**"
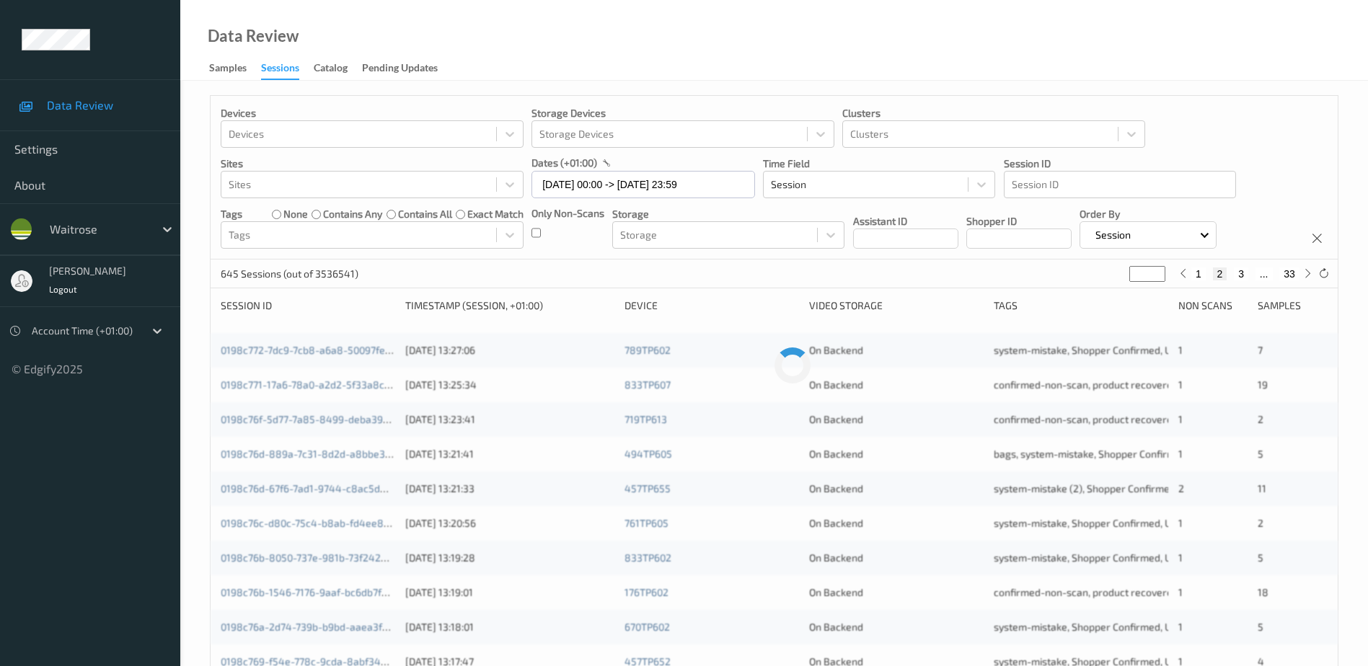
type input "**"
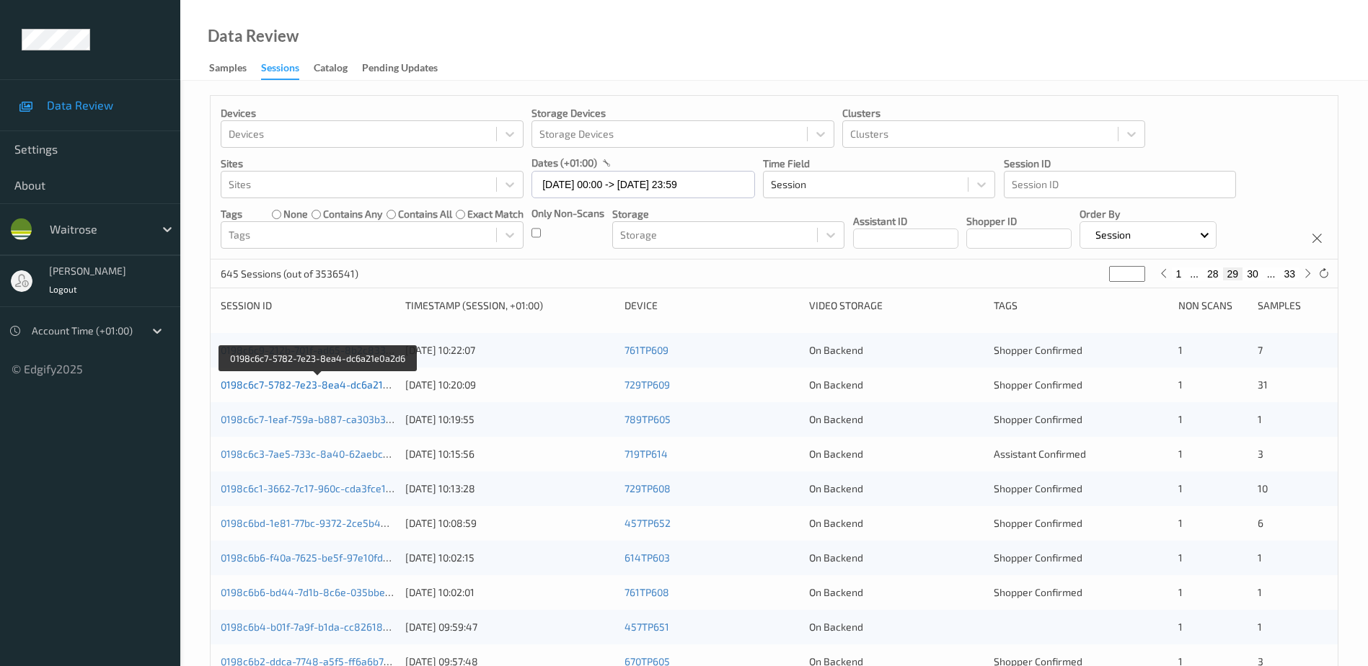
type input "**"
click at [370, 389] on link "0198c6c7-5782-7e23-8ea4-dc6a21e0a2d6" at bounding box center [319, 385] width 197 height 12
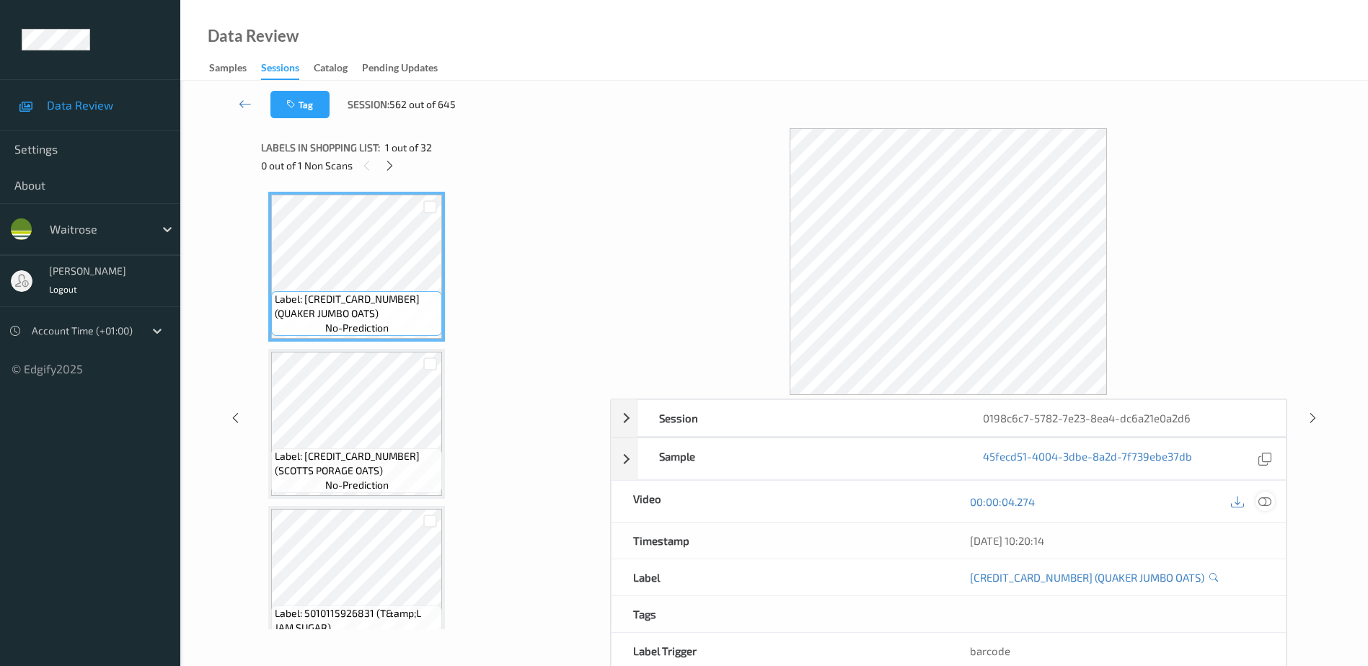
click at [1269, 501] on icon at bounding box center [1265, 502] width 13 height 13
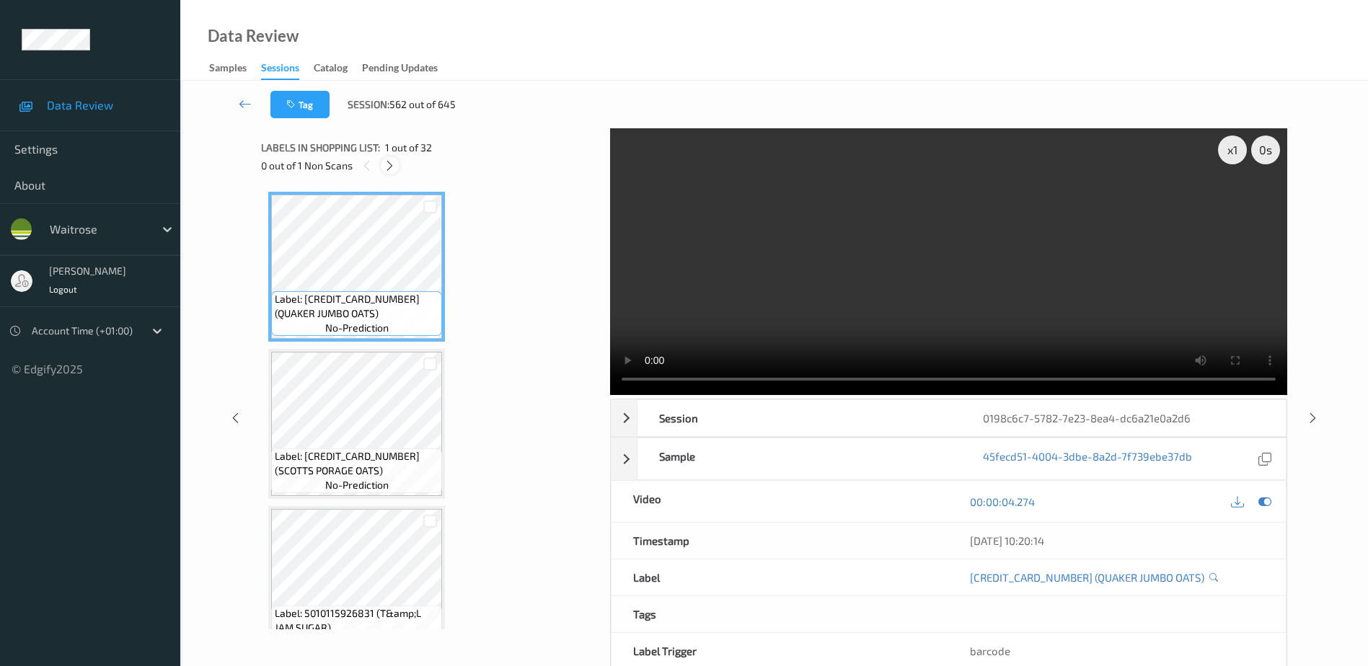
click at [392, 161] on icon at bounding box center [390, 165] width 12 height 13
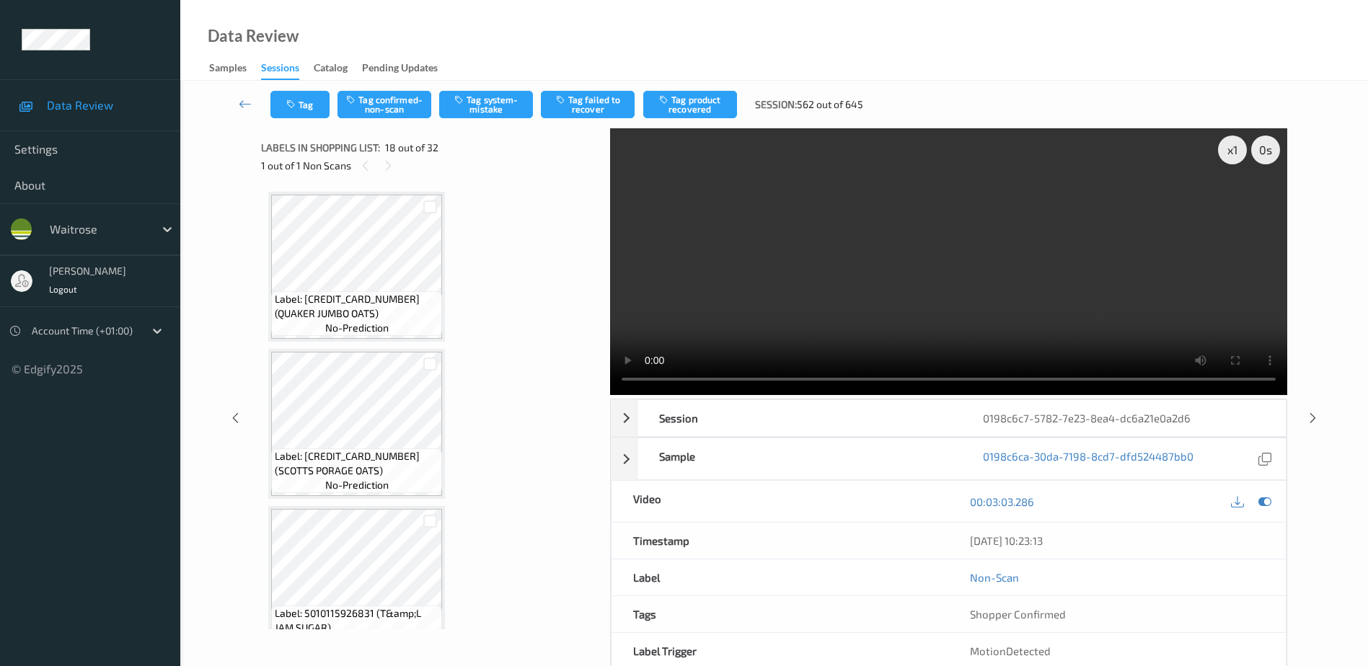
scroll to position [2523, 0]
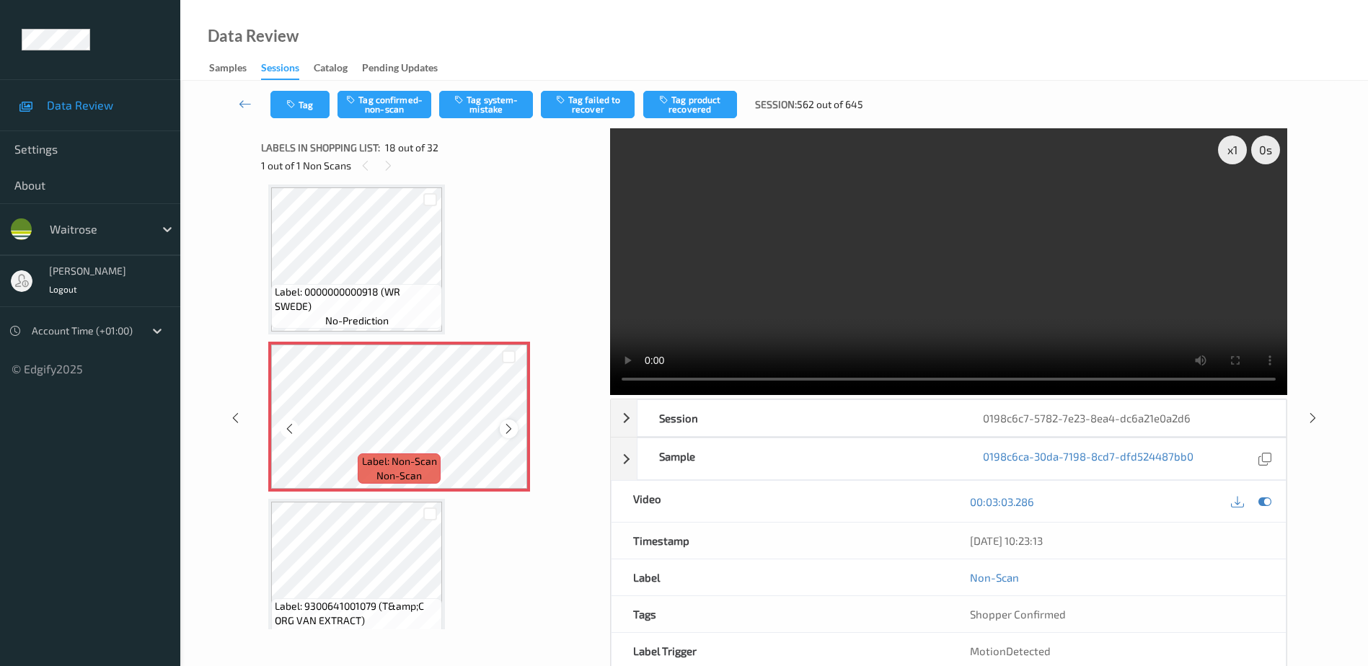
click at [504, 430] on icon at bounding box center [509, 429] width 12 height 13
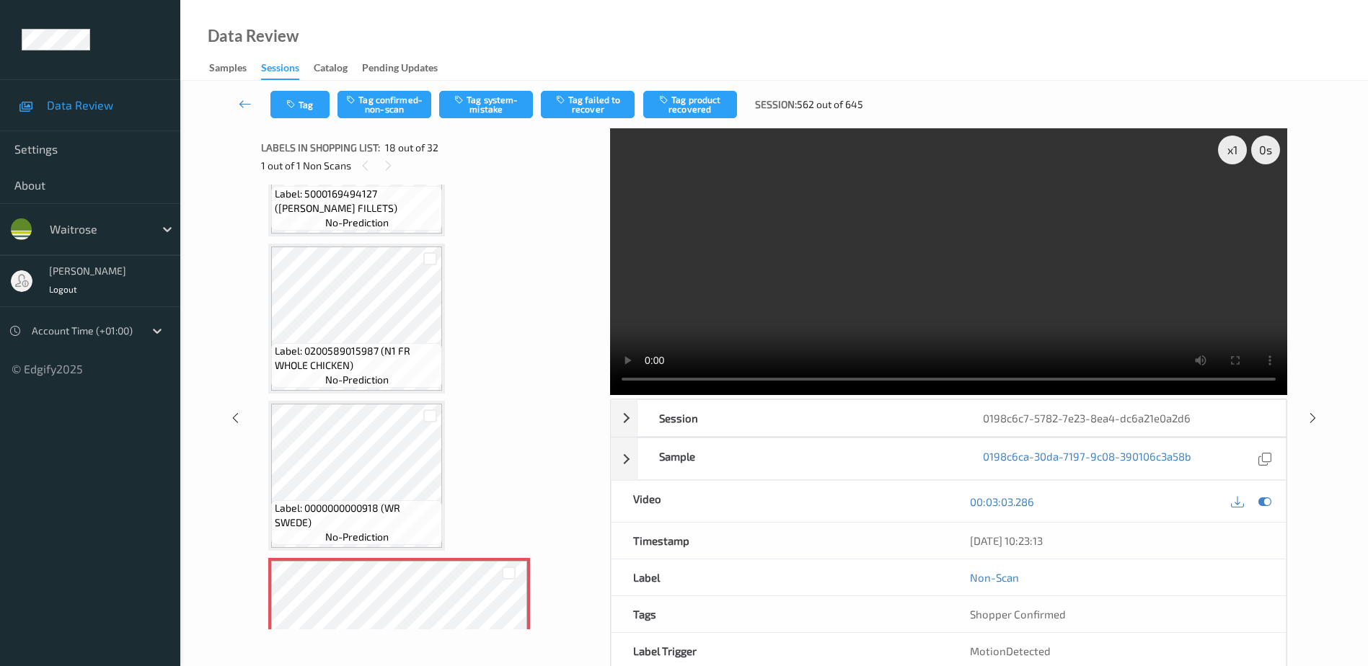
click at [1018, 317] on video at bounding box center [948, 261] width 677 height 267
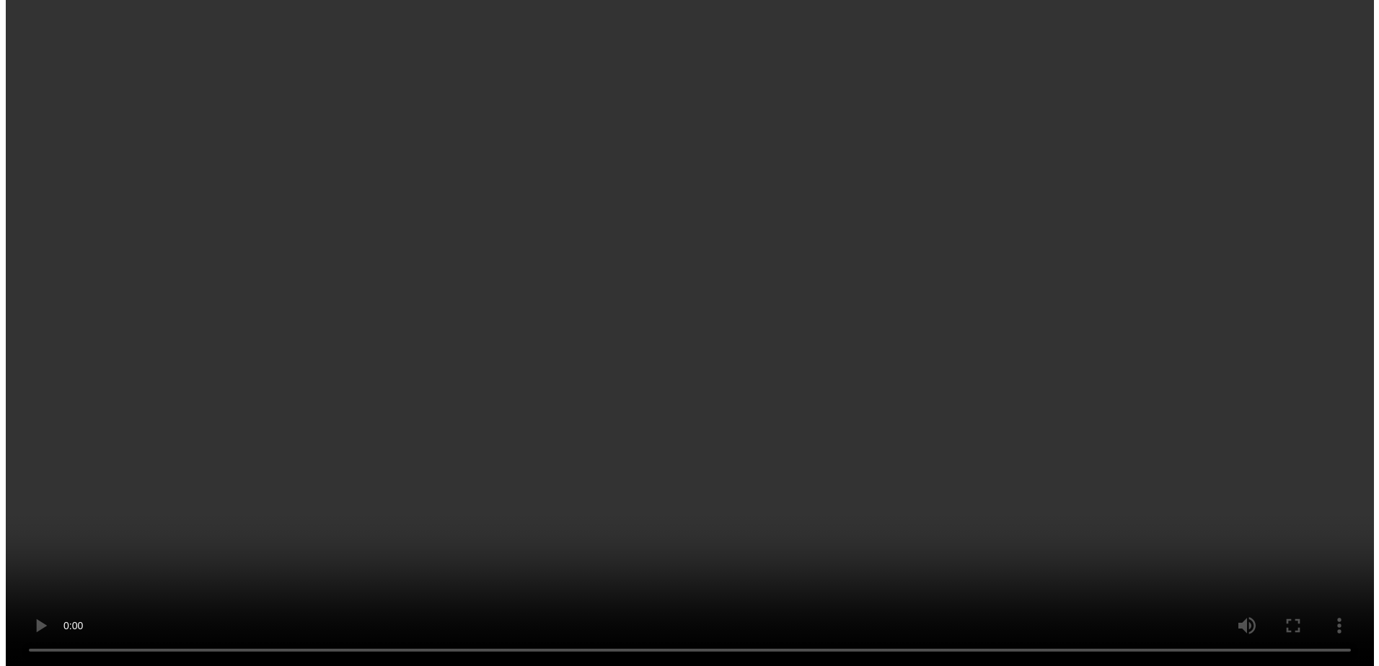
scroll to position [2451, 0]
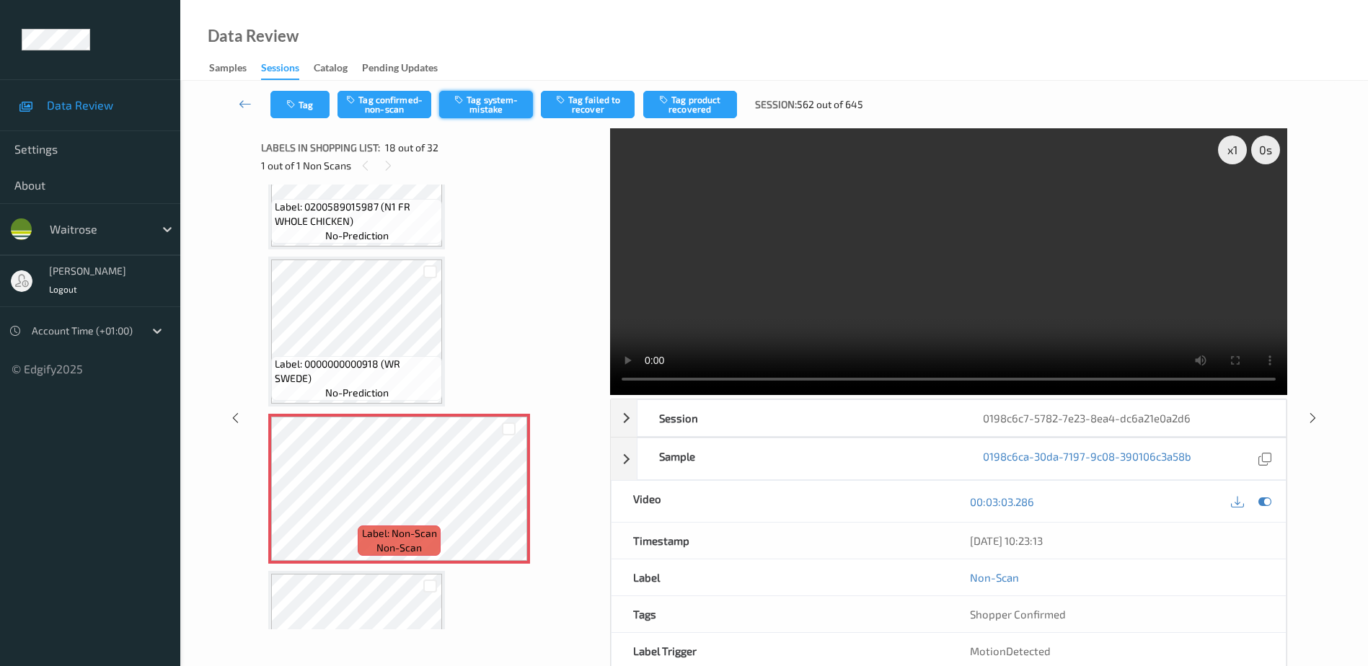
click at [482, 105] on button "Tag system-mistake" at bounding box center [486, 104] width 94 height 27
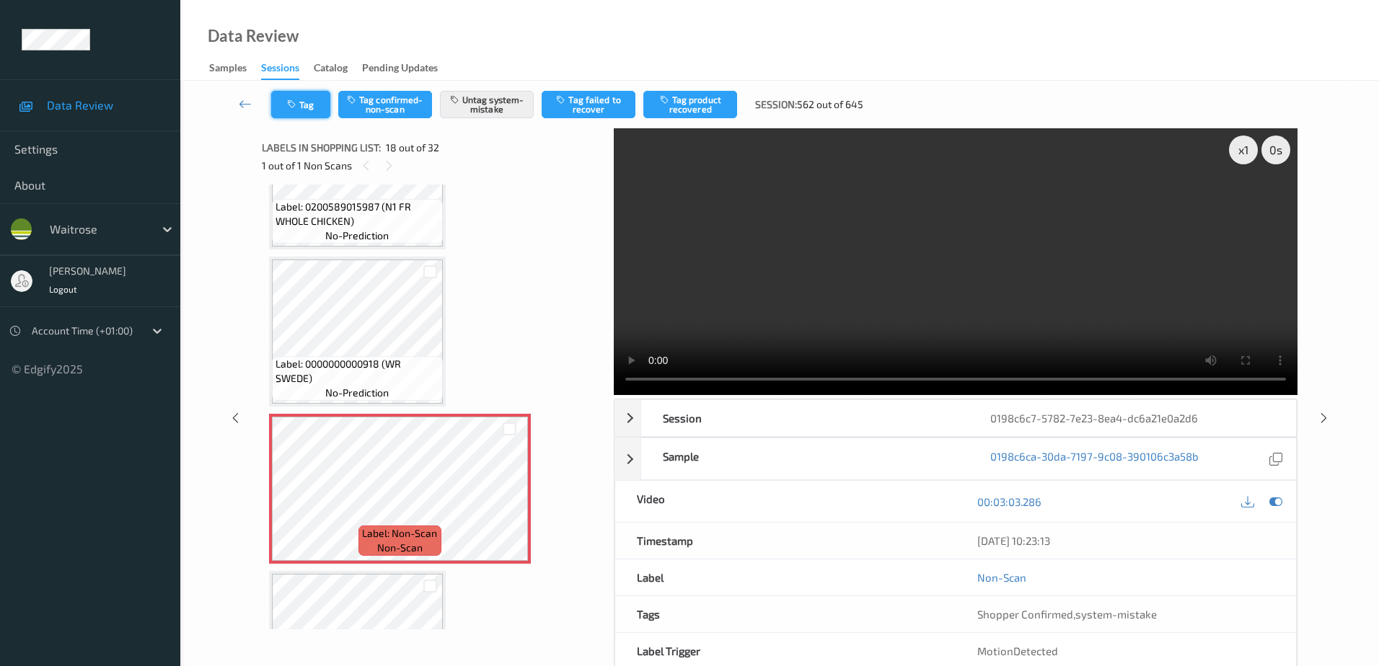
click at [310, 104] on button "Tag" at bounding box center [300, 104] width 59 height 27
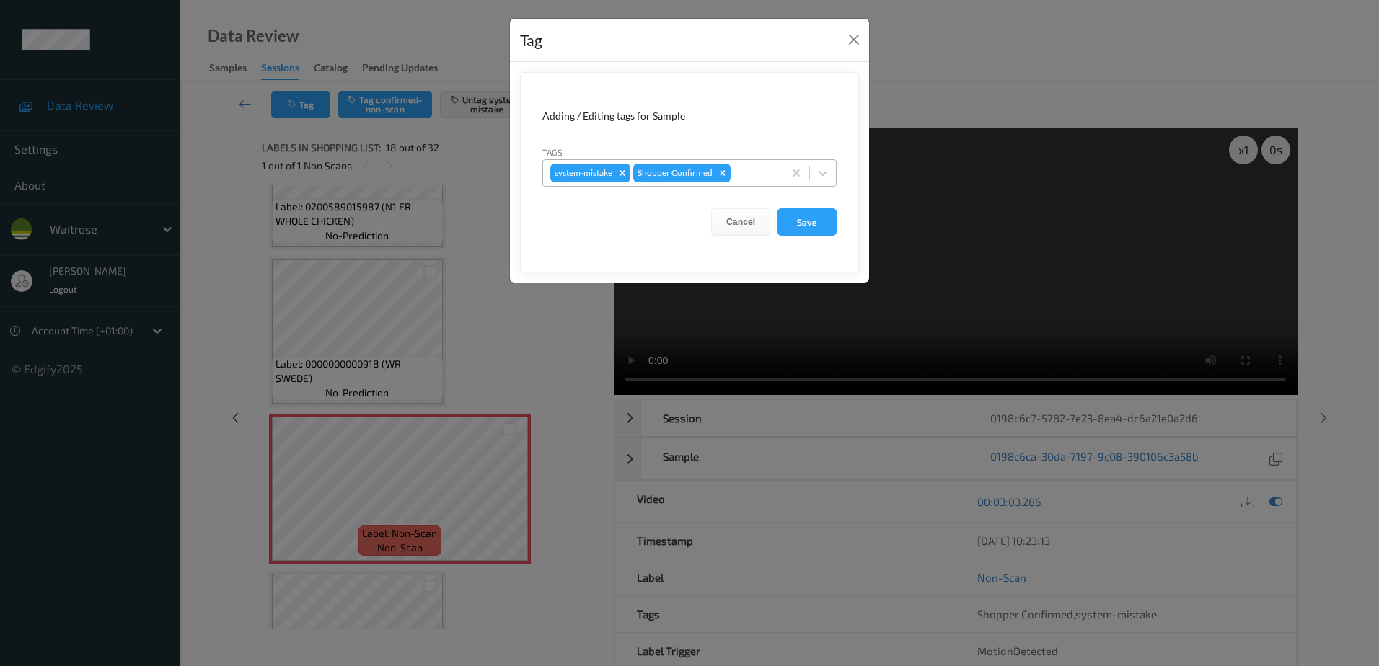
click at [739, 163] on div "system-mistake Shopper Confirmed" at bounding box center [663, 173] width 240 height 25
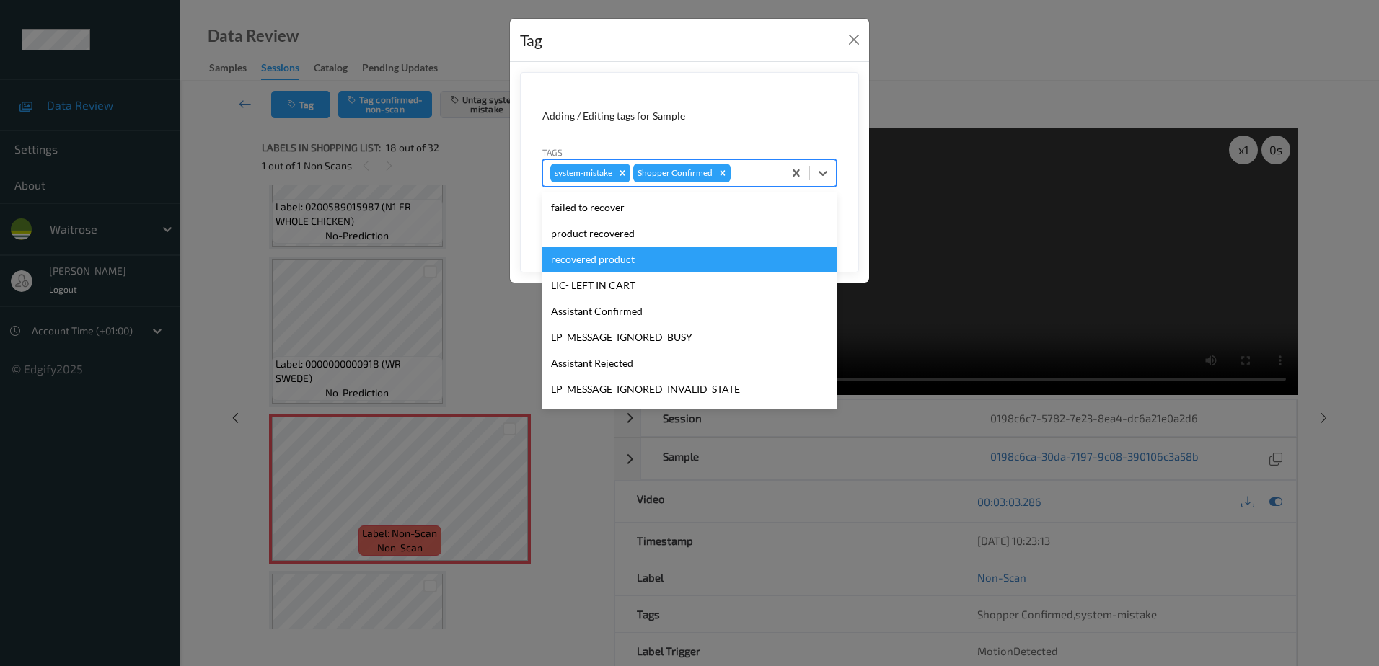
scroll to position [283, 0]
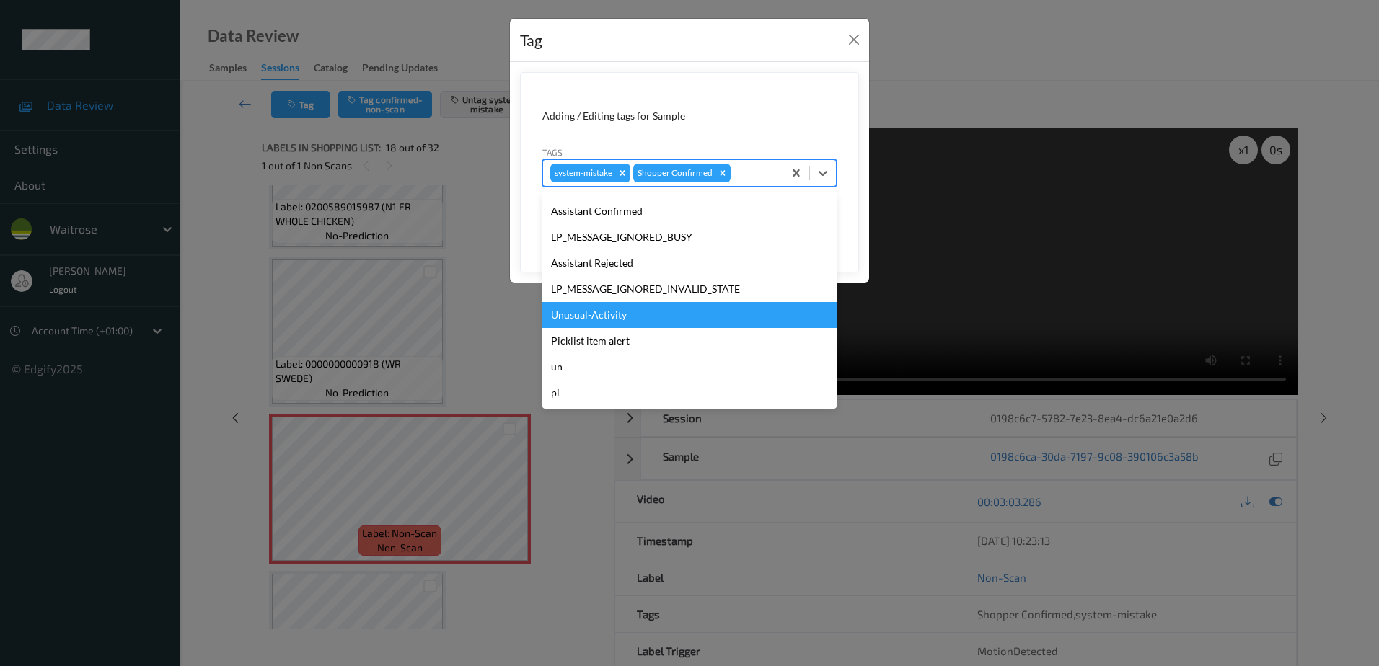
click at [606, 316] on div "Unusual-Activity" at bounding box center [689, 315] width 294 height 26
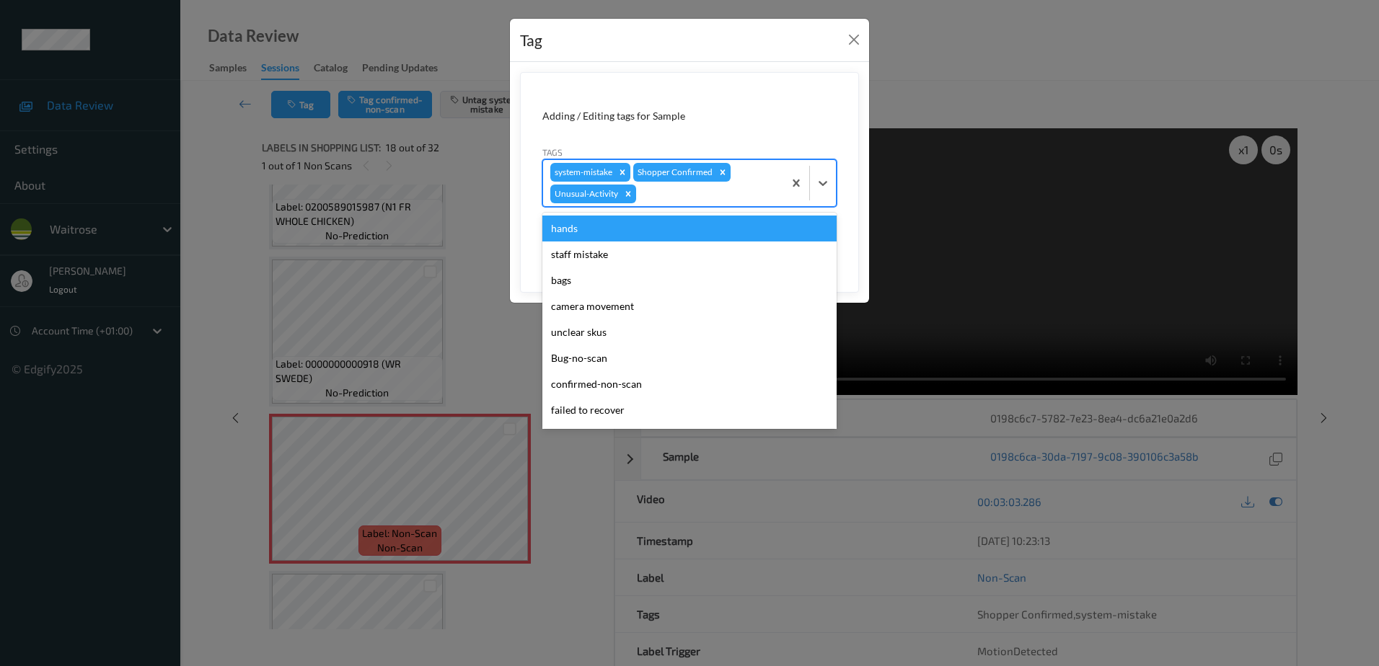
click at [676, 194] on div at bounding box center [707, 193] width 137 height 17
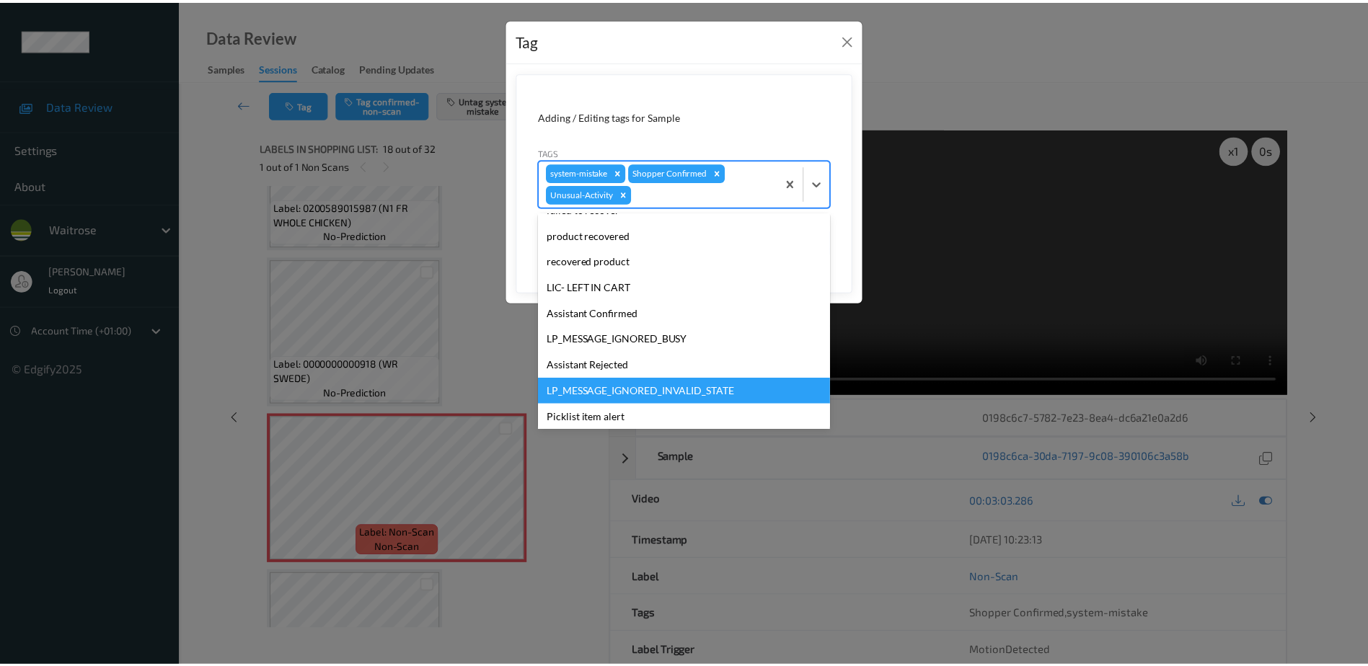
scroll to position [257, 0]
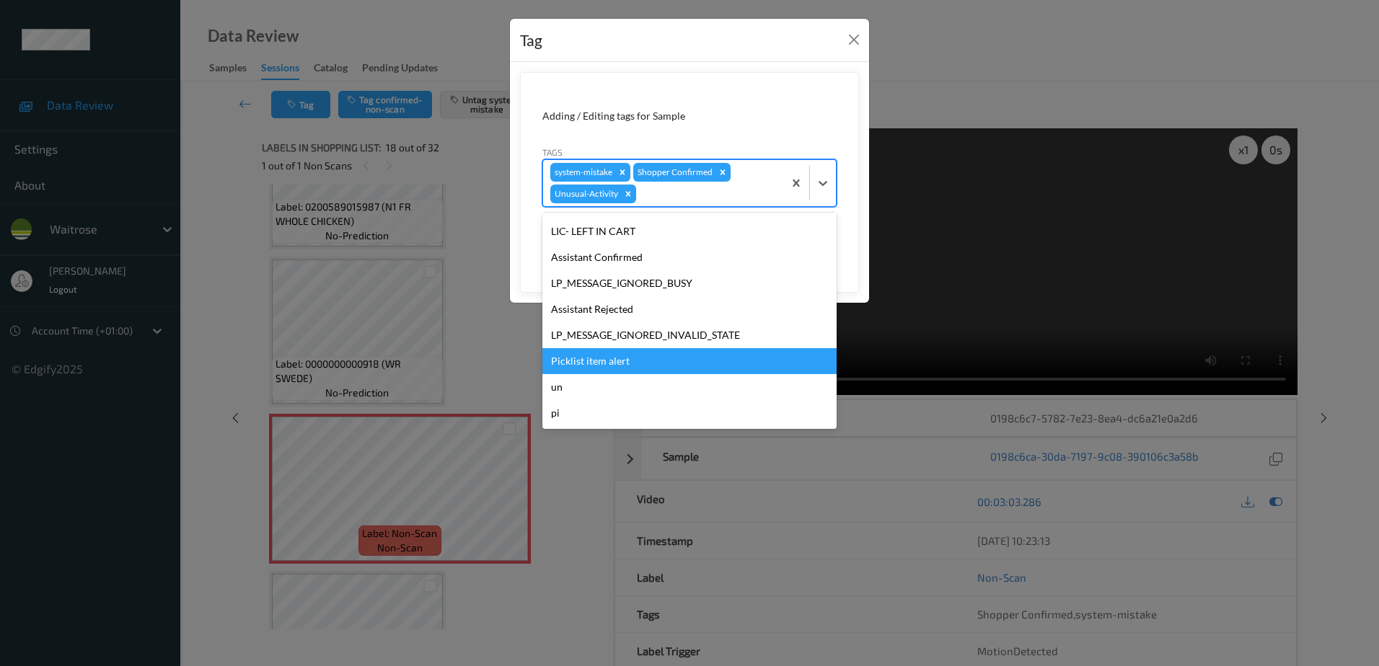
click at [598, 358] on div "Picklist item alert" at bounding box center [689, 361] width 294 height 26
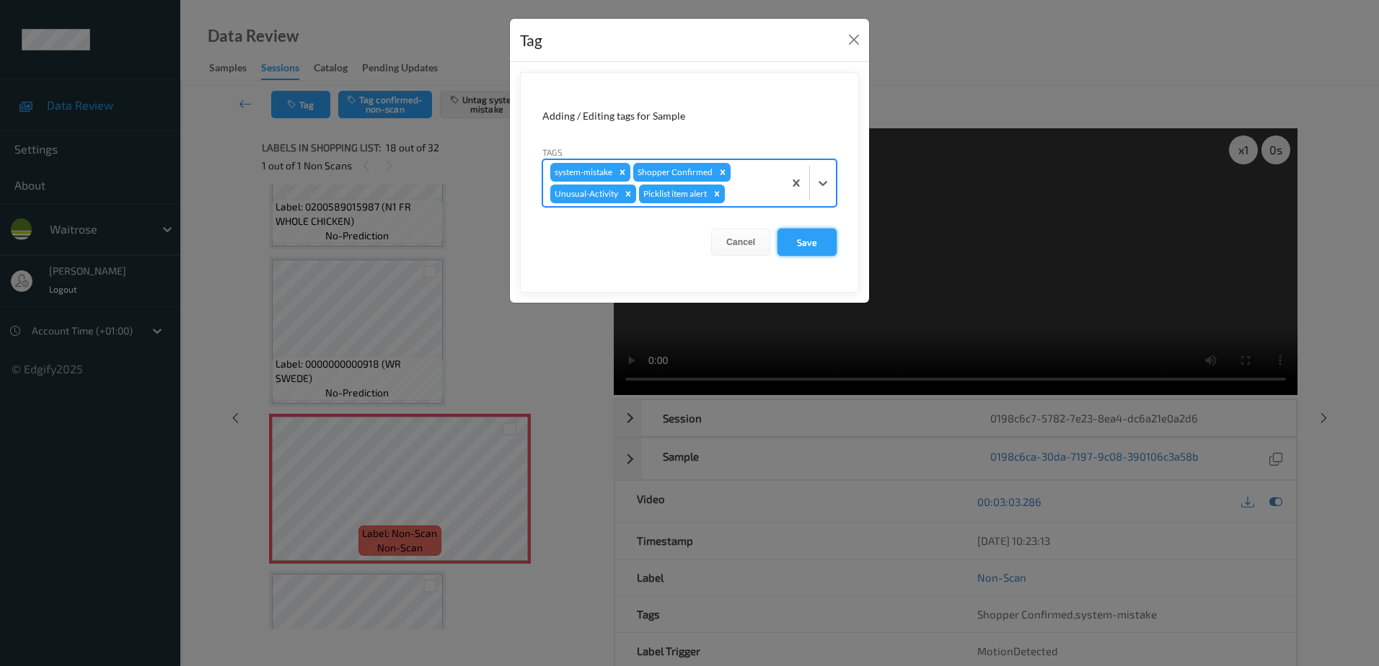
click at [789, 244] on button "Save" at bounding box center [807, 242] width 59 height 27
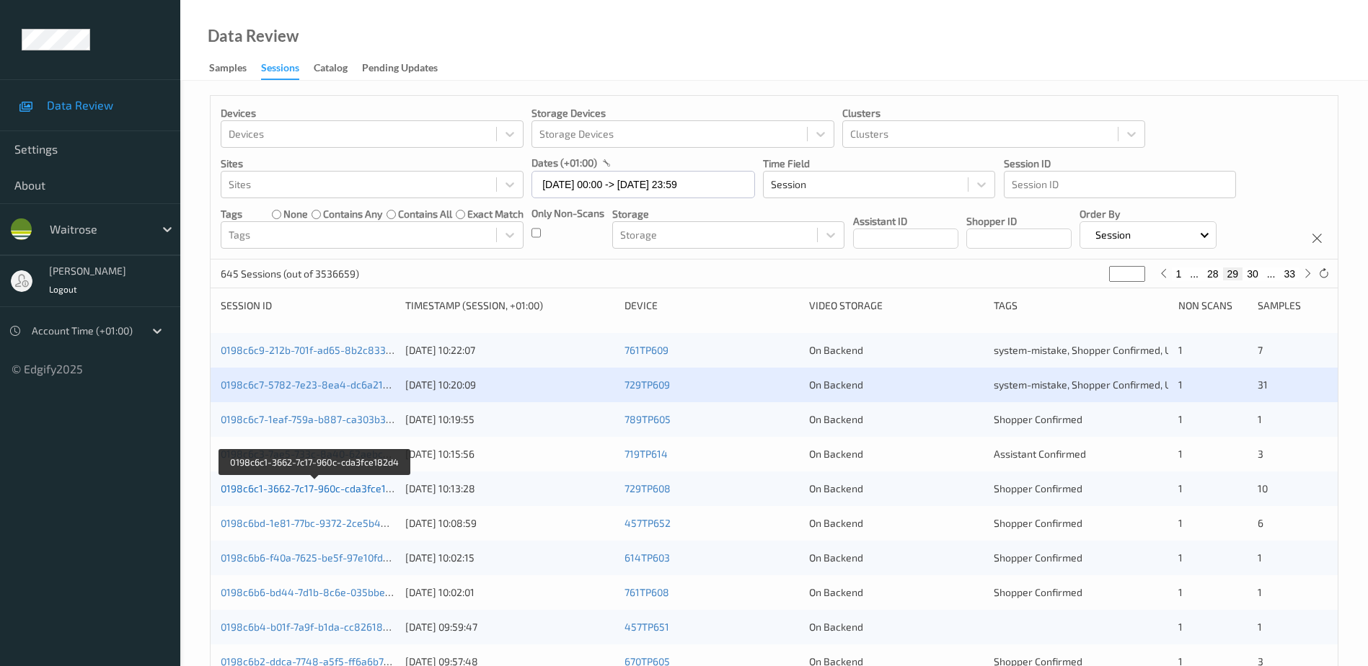
click at [326, 484] on link "0198c6c1-3662-7c17-960c-cda3fce182d4" at bounding box center [316, 489] width 190 height 12
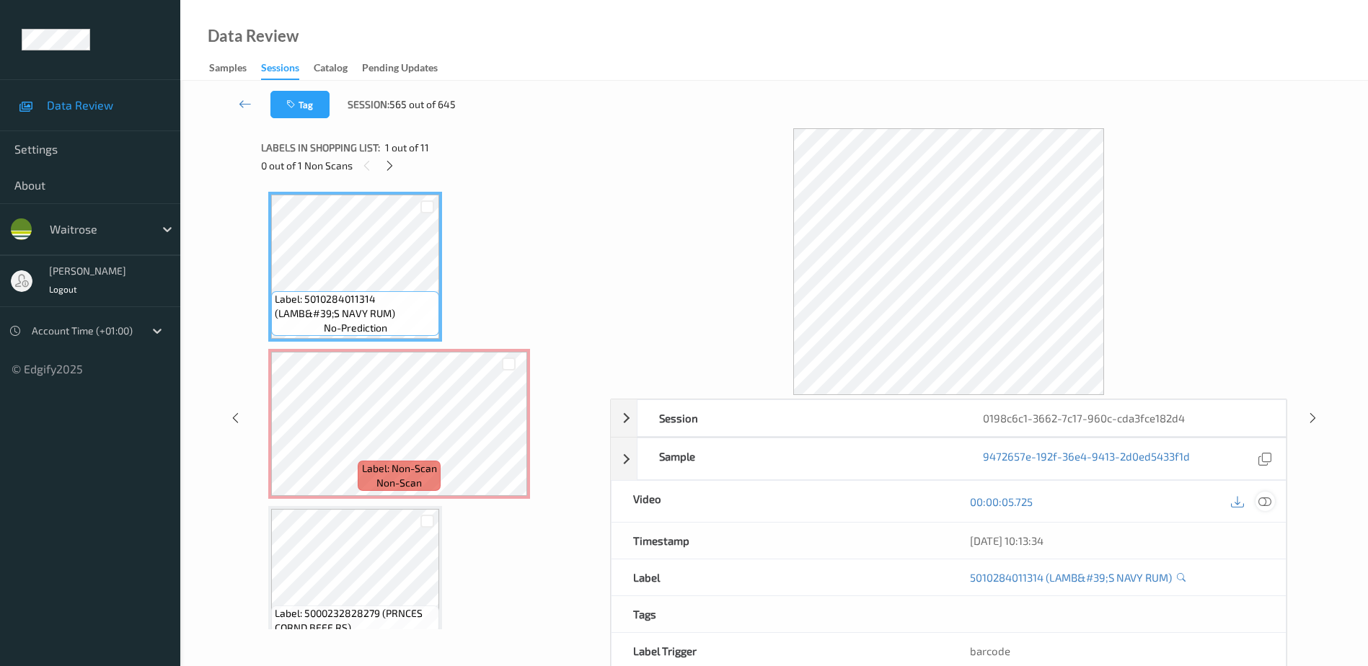
click at [1266, 502] on icon at bounding box center [1265, 502] width 13 height 13
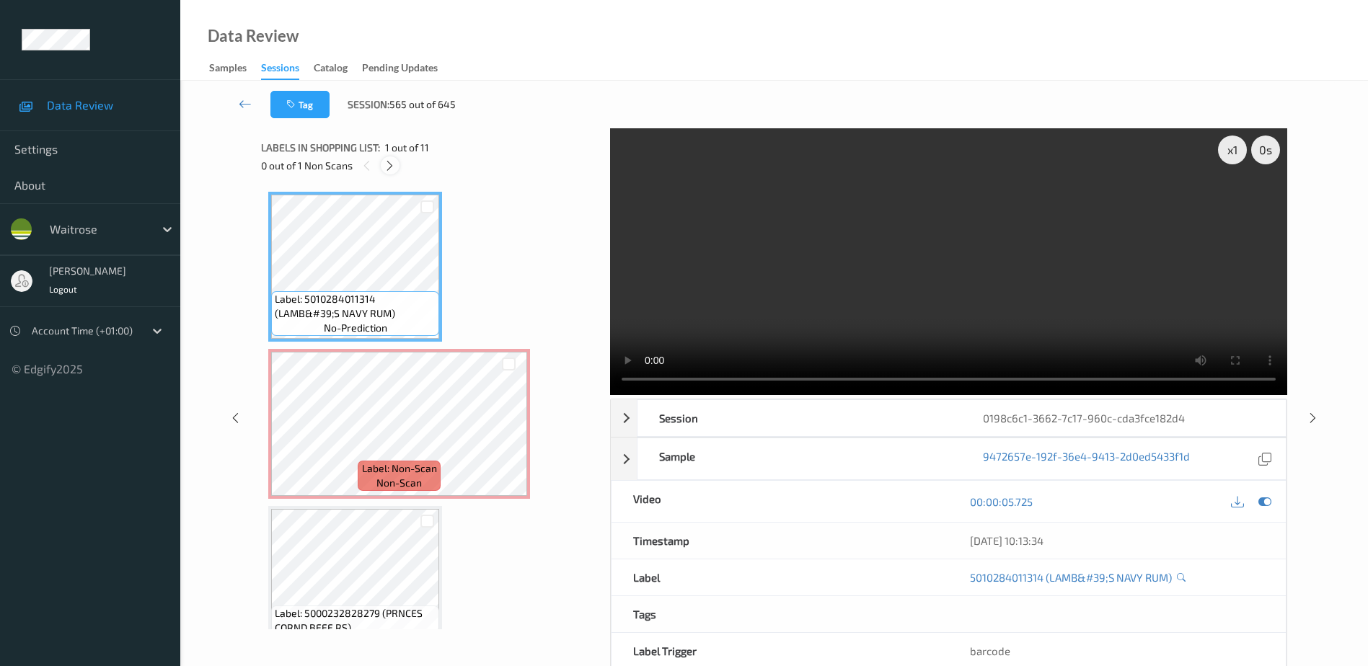
click at [389, 169] on icon at bounding box center [390, 165] width 12 height 13
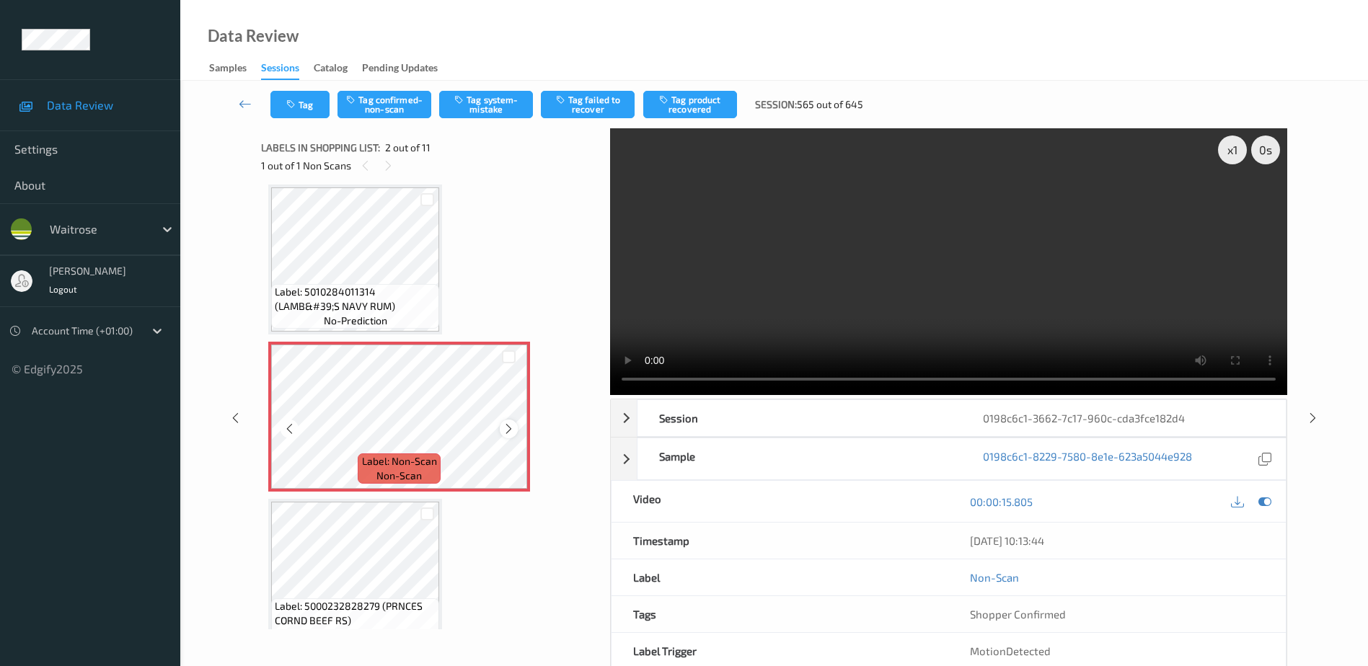
click at [506, 431] on icon at bounding box center [509, 429] width 12 height 13
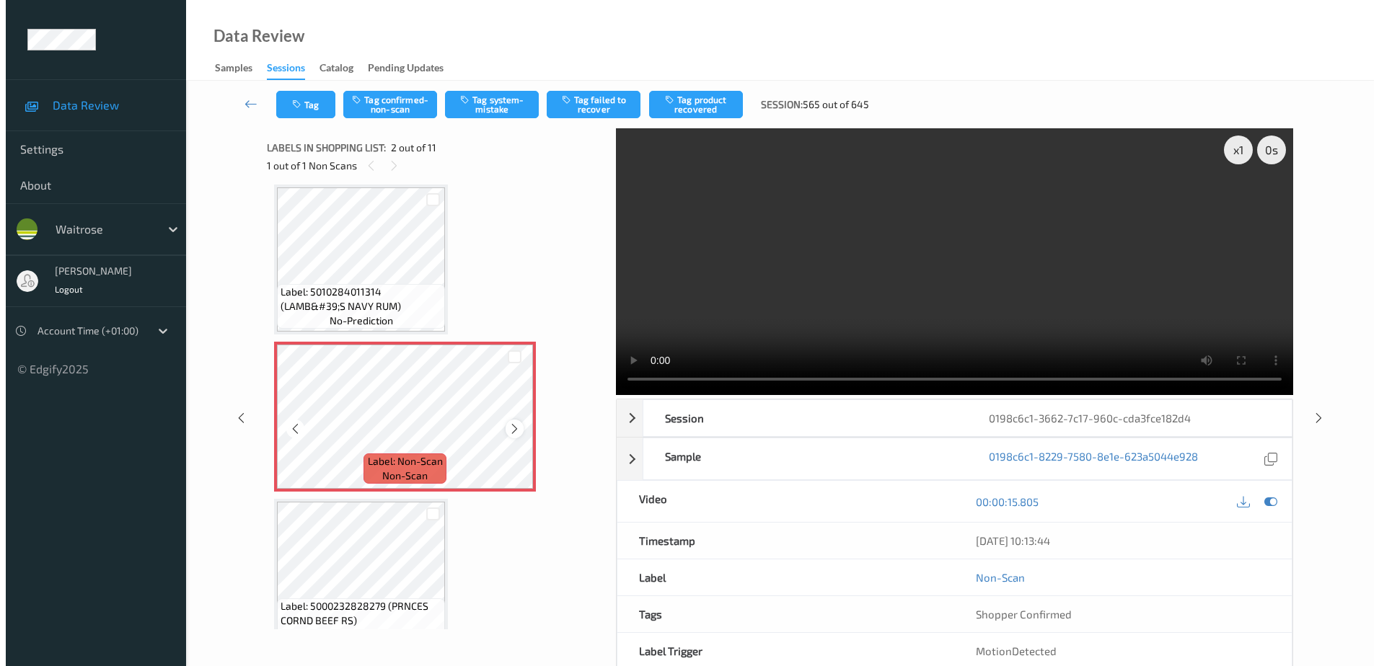
scroll to position [0, 0]
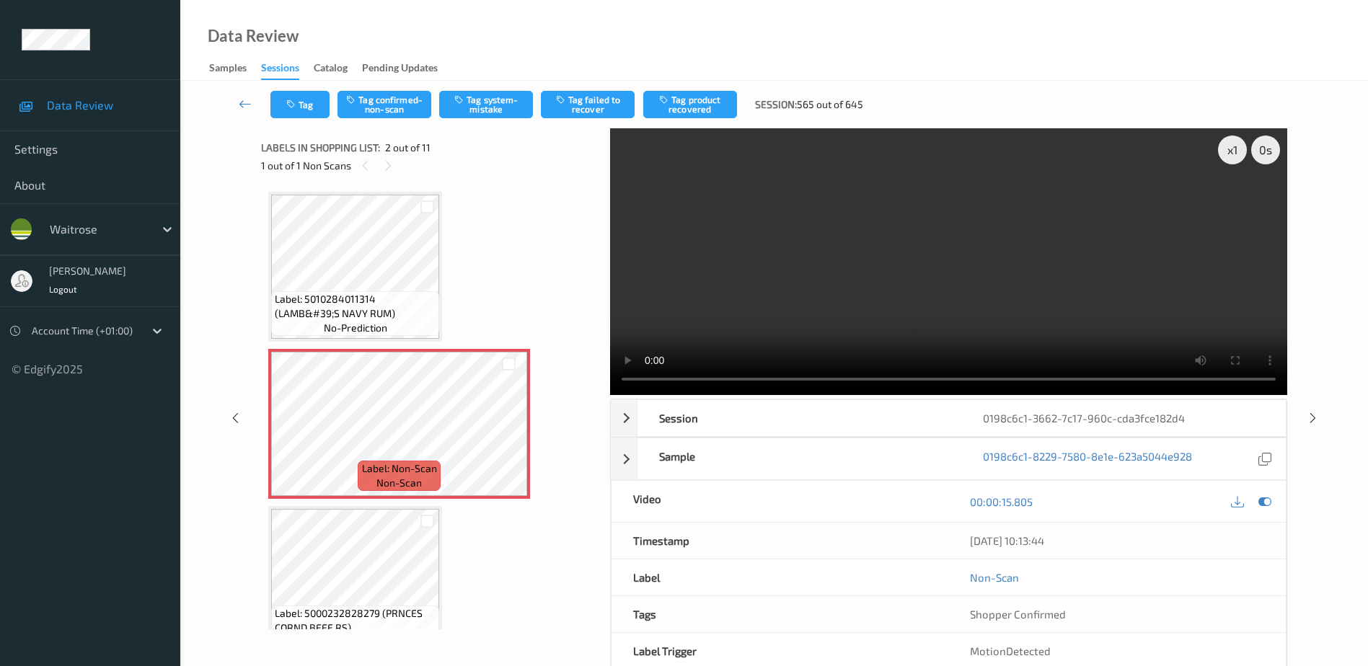
click at [882, 306] on video at bounding box center [948, 261] width 677 height 267
click at [470, 101] on button "Tag system-mistake" at bounding box center [486, 104] width 94 height 27
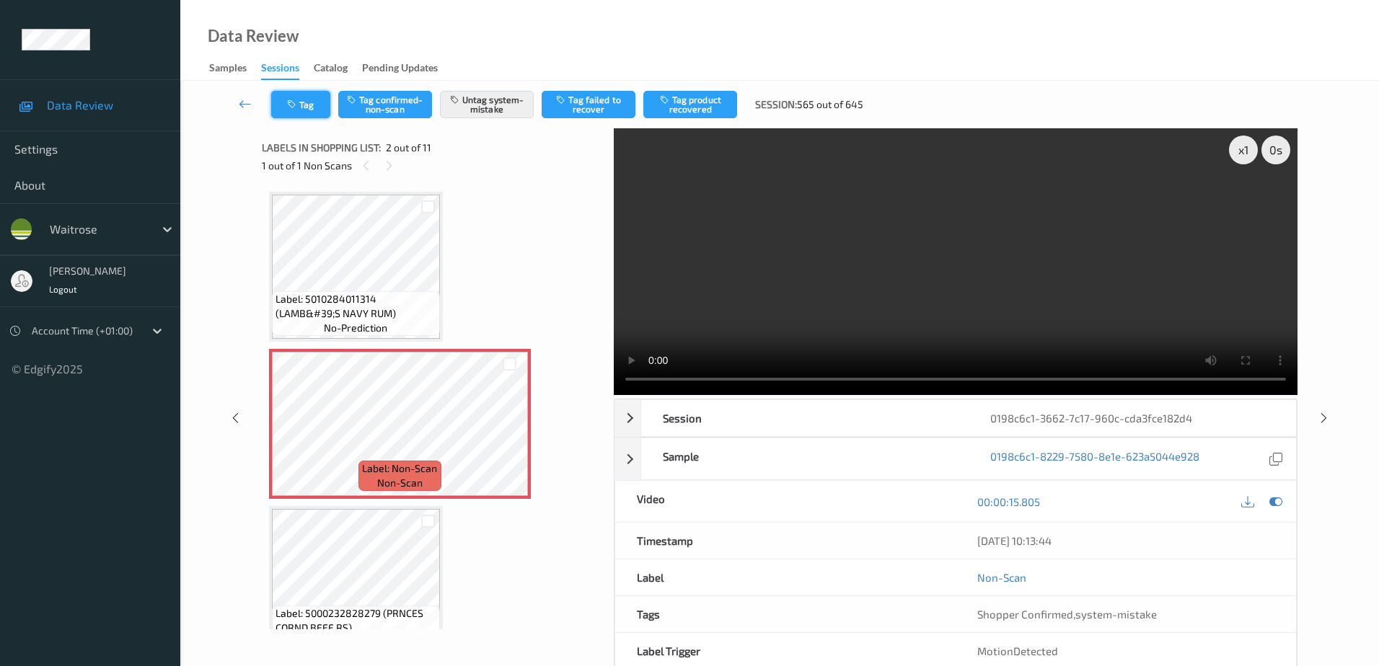
click at [306, 105] on button "Tag" at bounding box center [300, 104] width 59 height 27
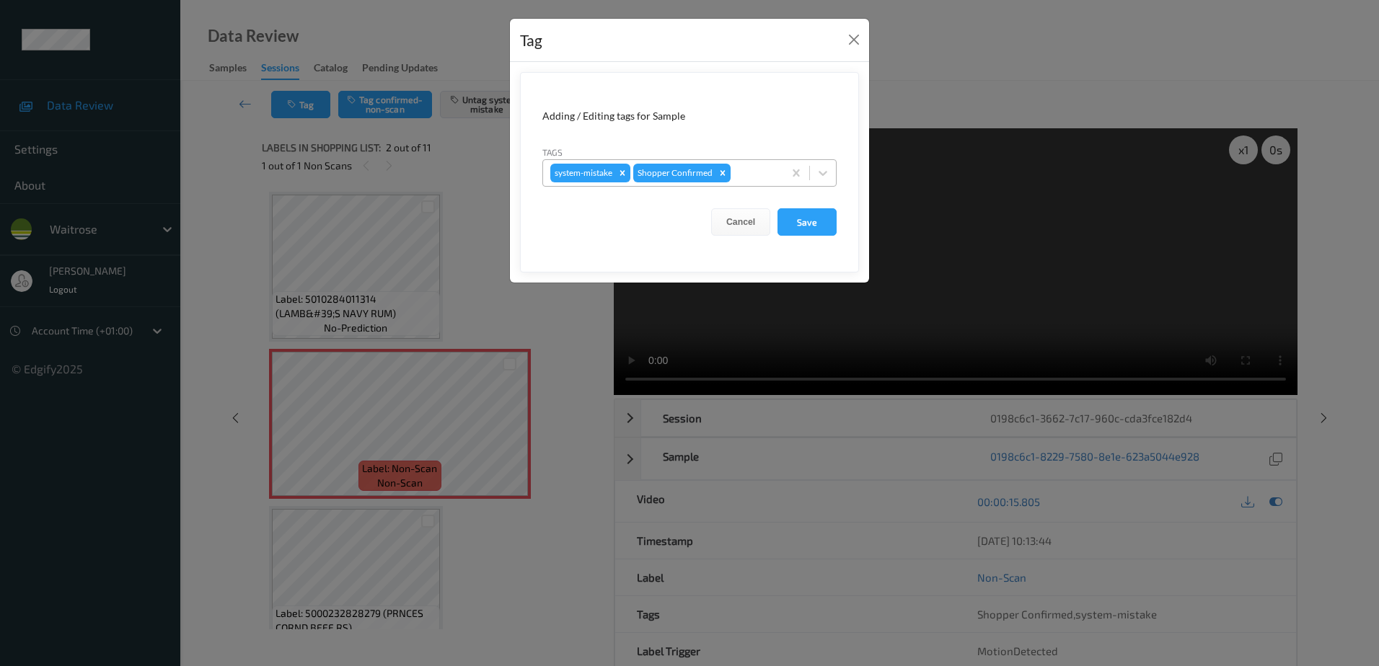
click at [736, 172] on div at bounding box center [755, 172] width 43 height 17
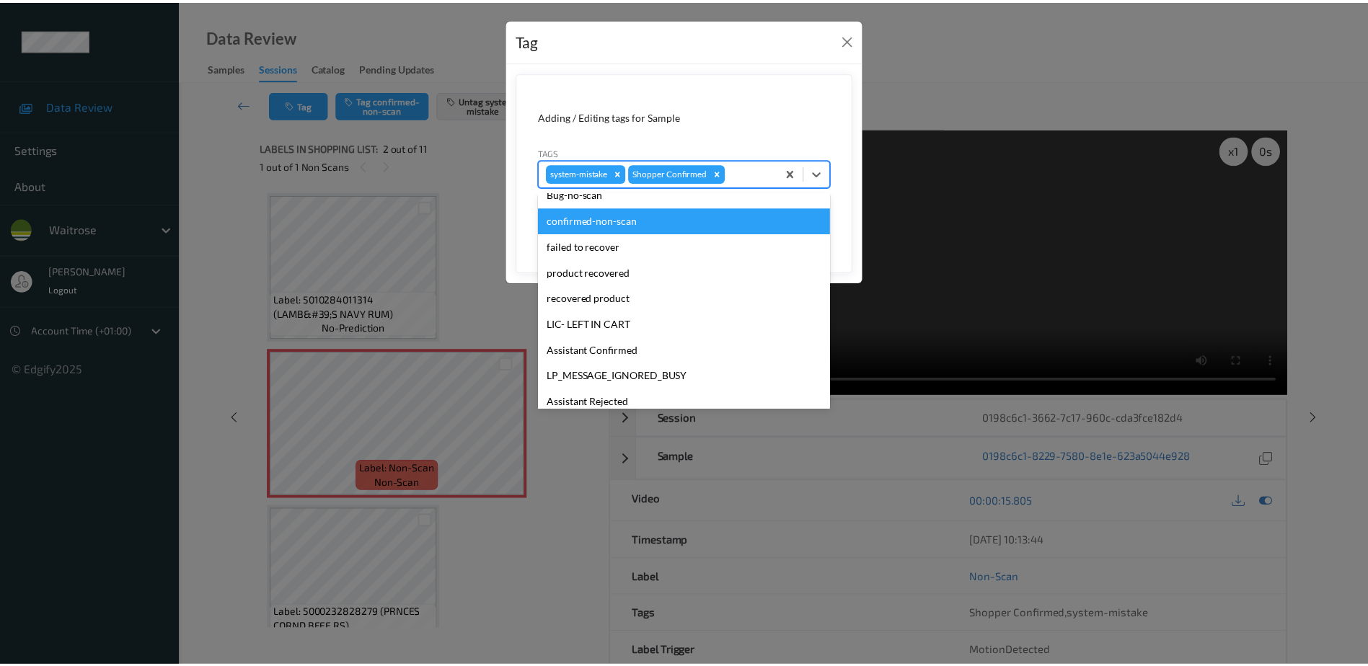
scroll to position [283, 0]
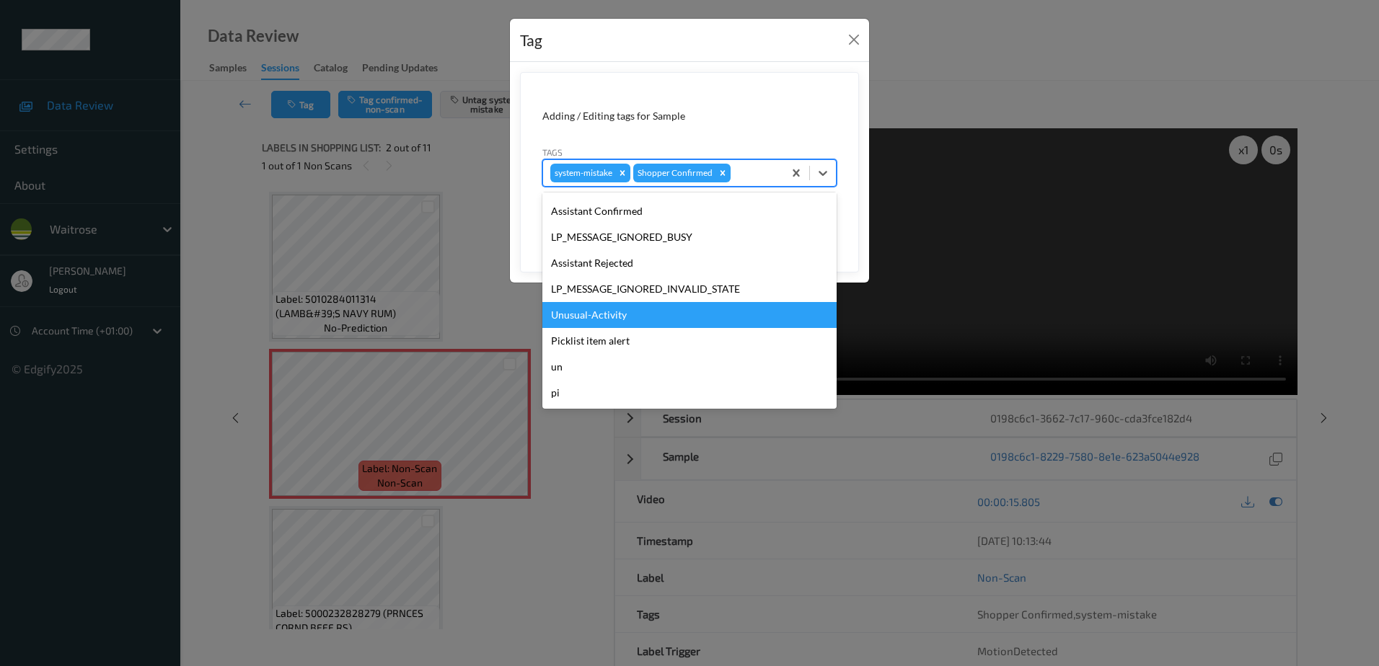
click at [604, 321] on div "Unusual-Activity" at bounding box center [689, 315] width 294 height 26
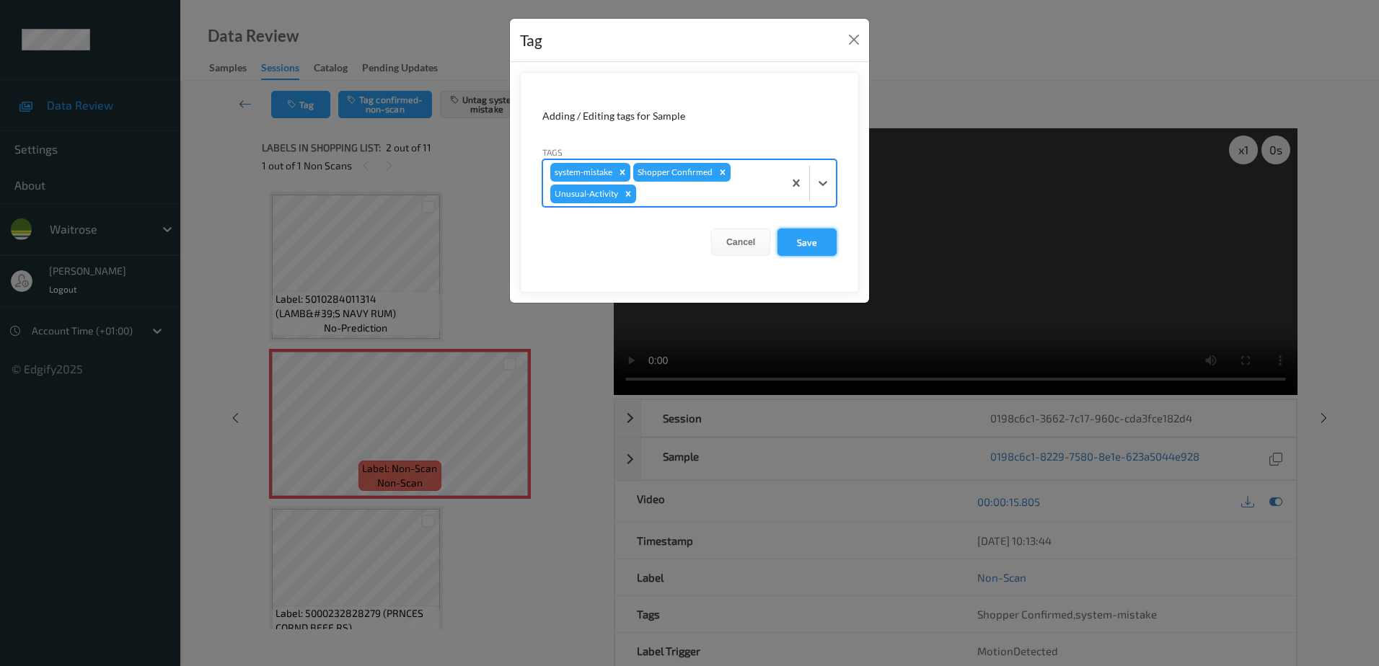
click at [810, 250] on button "Save" at bounding box center [807, 242] width 59 height 27
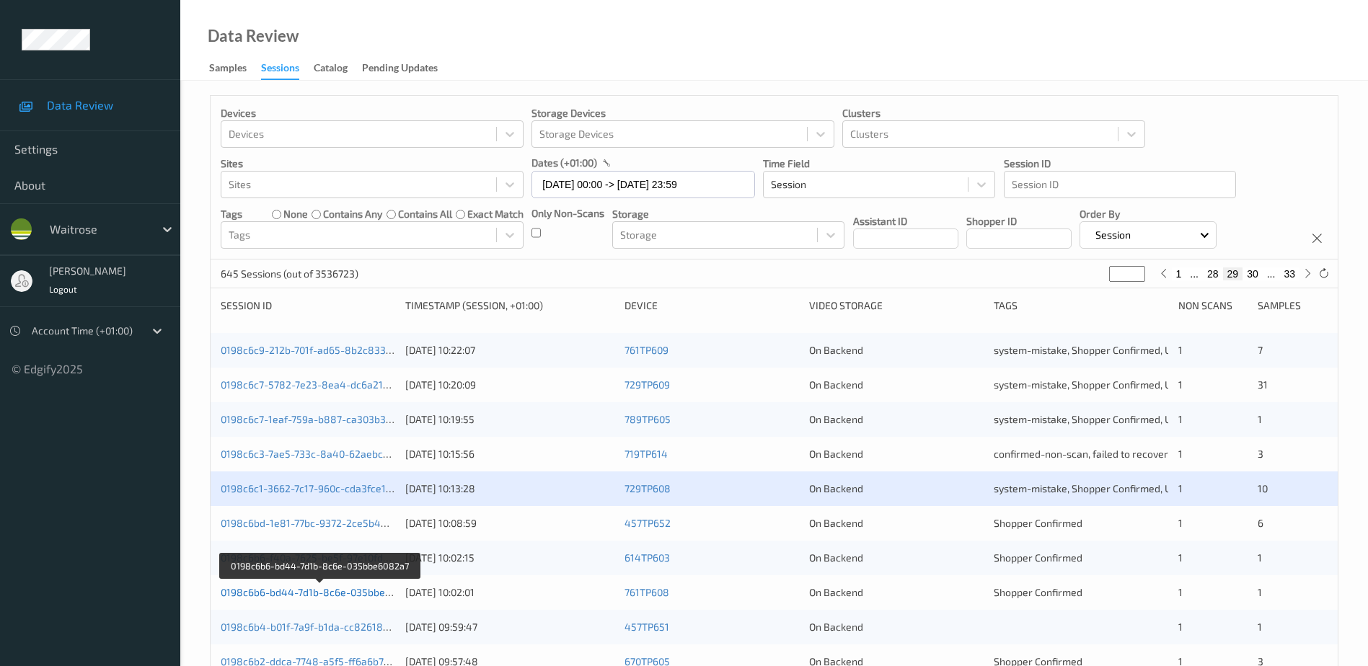
click at [329, 594] on link "0198c6b6-bd44-7d1b-8c6e-035bbe6082a7" at bounding box center [320, 592] width 199 height 12
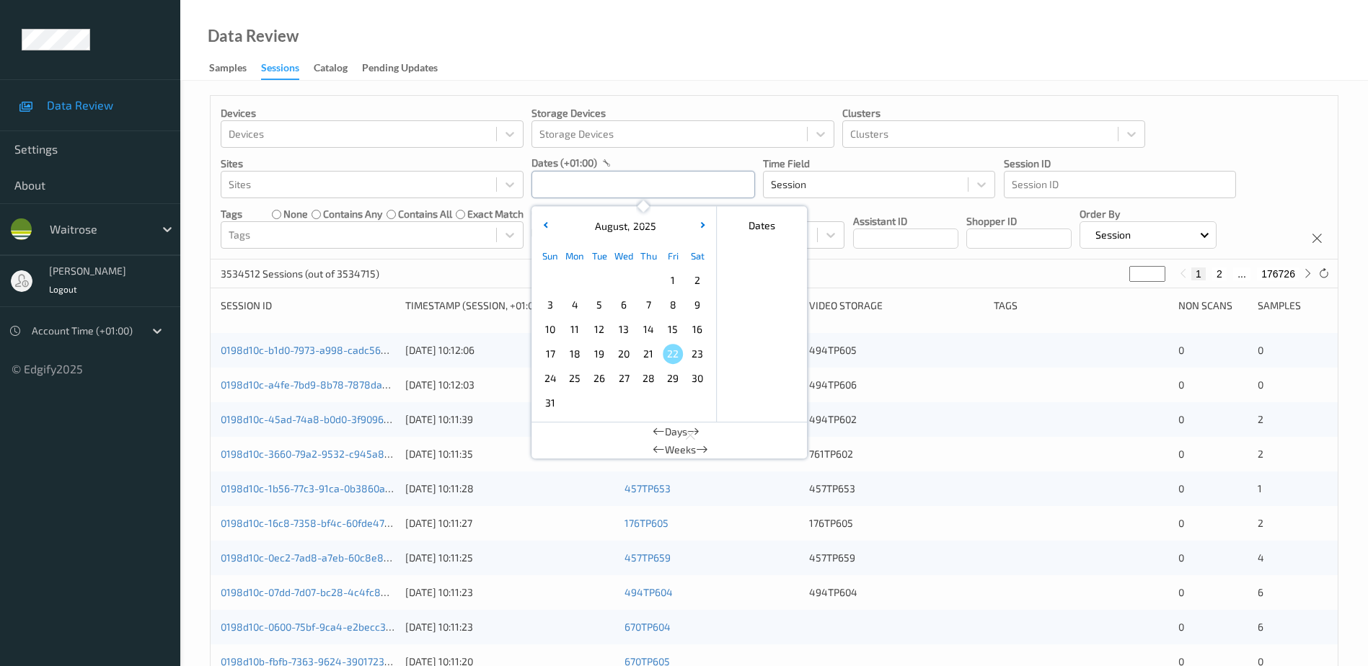
click at [596, 190] on input "text" at bounding box center [644, 184] width 224 height 27
click at [627, 355] on span "20" at bounding box center [624, 354] width 20 height 20
type input "[DATE] 00:00 -> [DATE] 23:59"
click at [645, 62] on div "Data Review Samples Sessions Catalog Pending Updates" at bounding box center [774, 40] width 1188 height 81
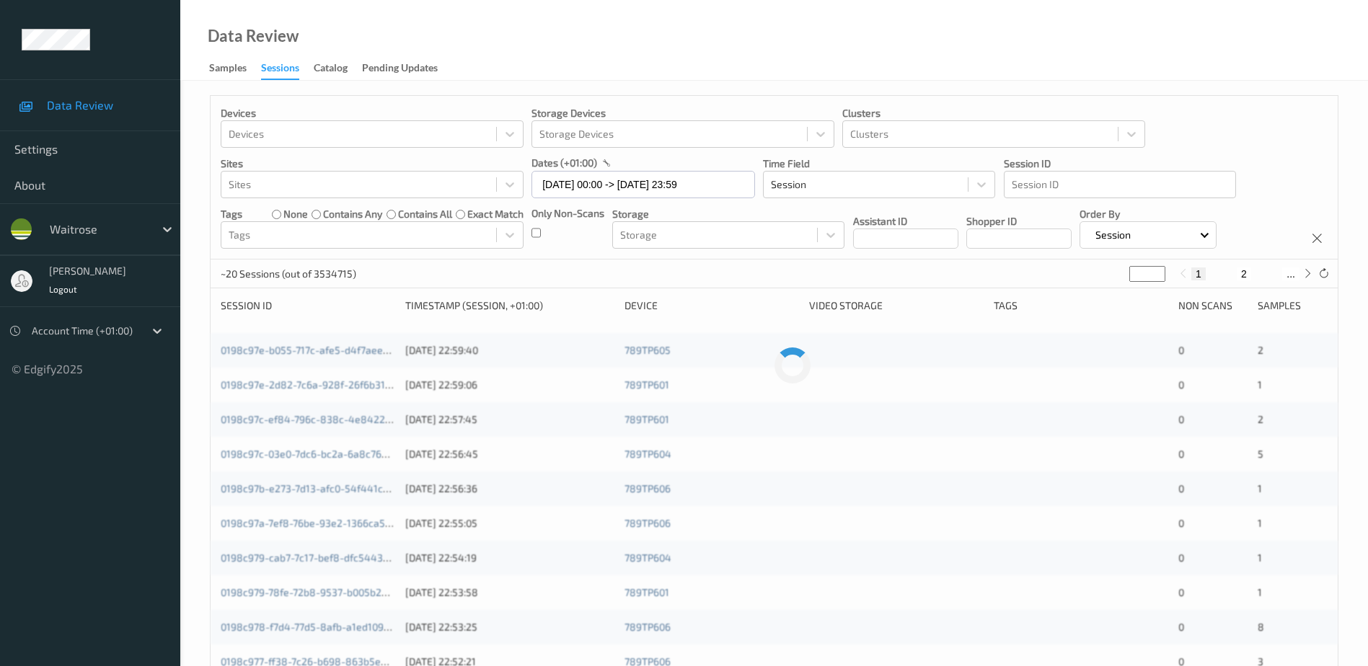
drag, startPoint x: 1138, startPoint y: 273, endPoint x: 1123, endPoint y: 278, distance: 16.0
click at [1123, 278] on div "~20 Sessions (out of 3534715) * 1 2 ..." at bounding box center [774, 274] width 1127 height 29
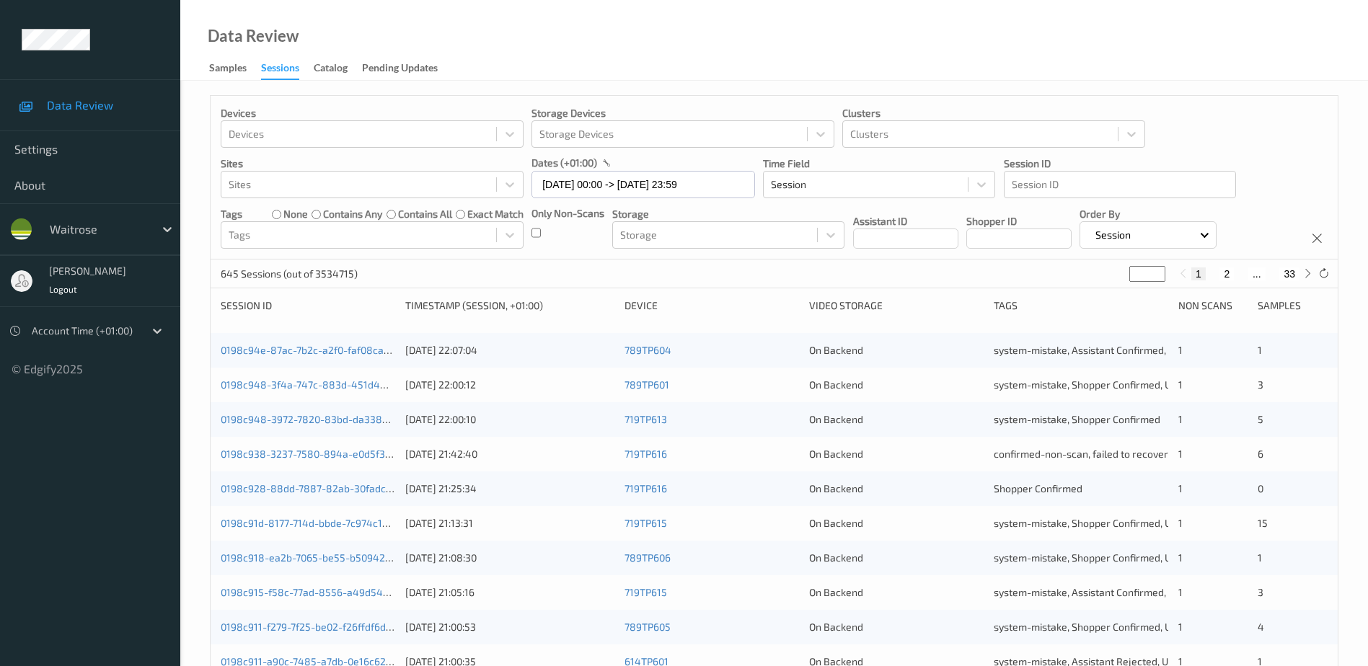
type input "**"
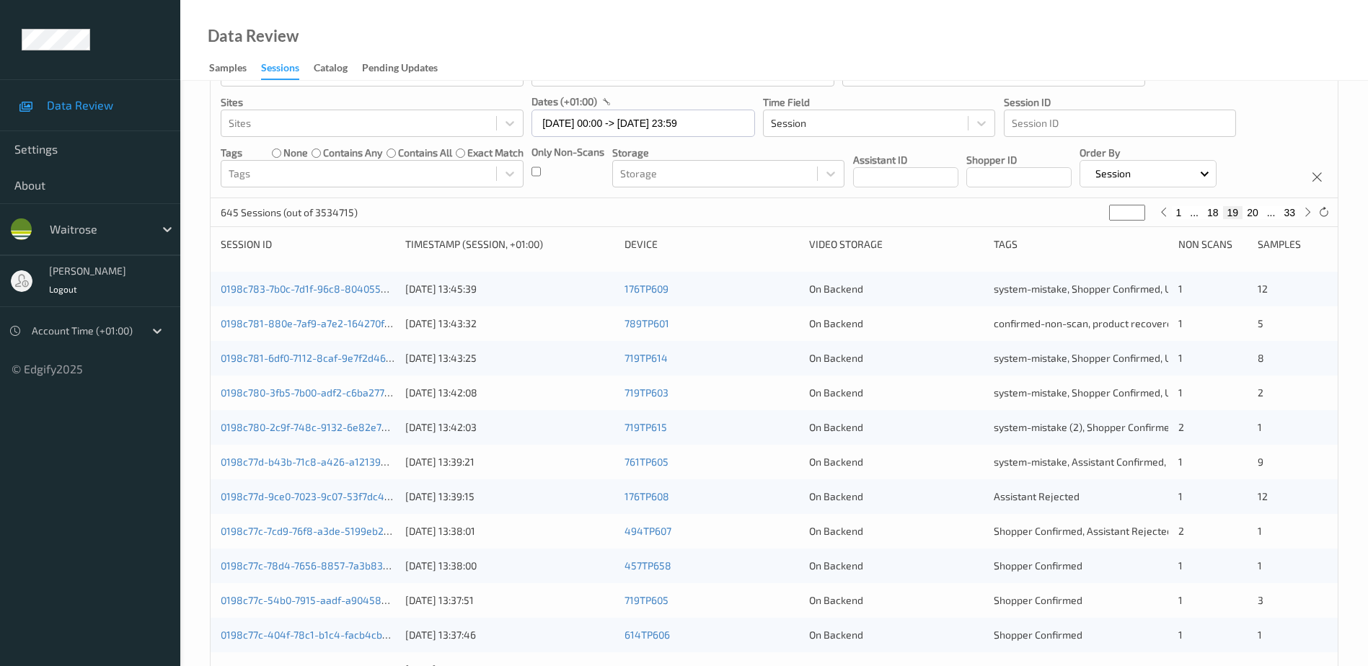
scroll to position [144, 0]
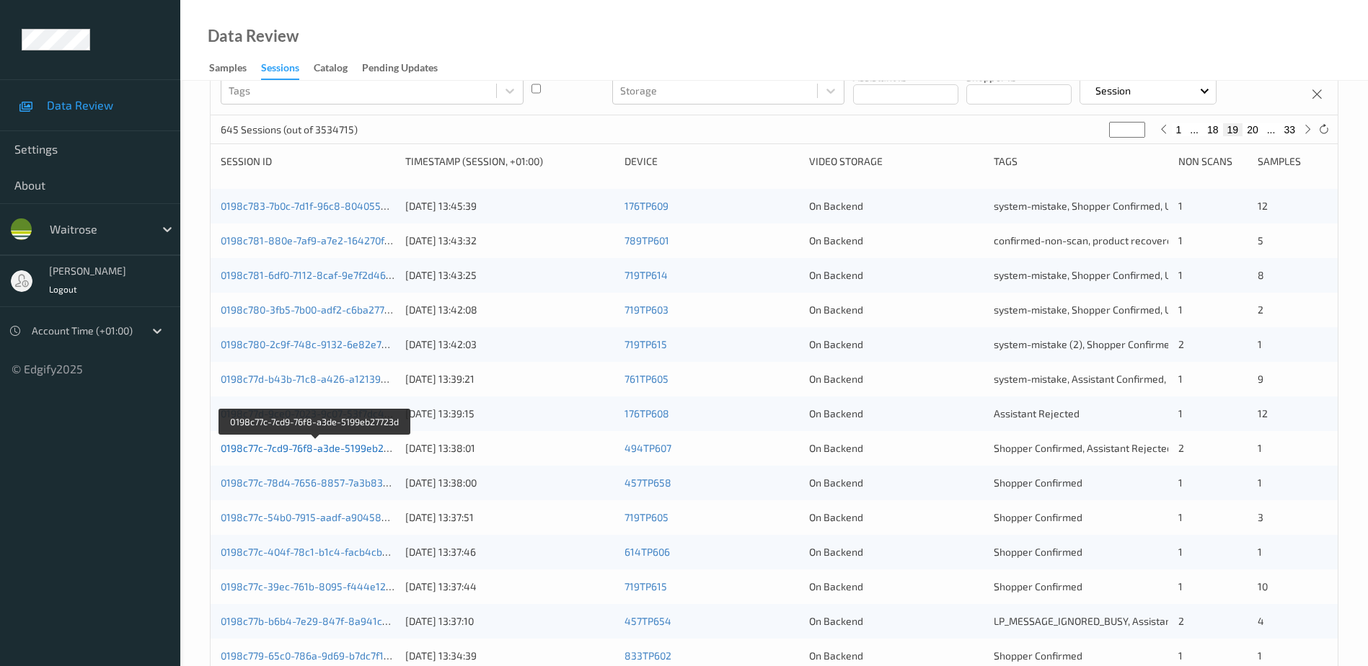
type input "**"
click at [369, 452] on link "0198c77c-7cd9-76f8-a3de-5199eb27723d" at bounding box center [316, 448] width 190 height 12
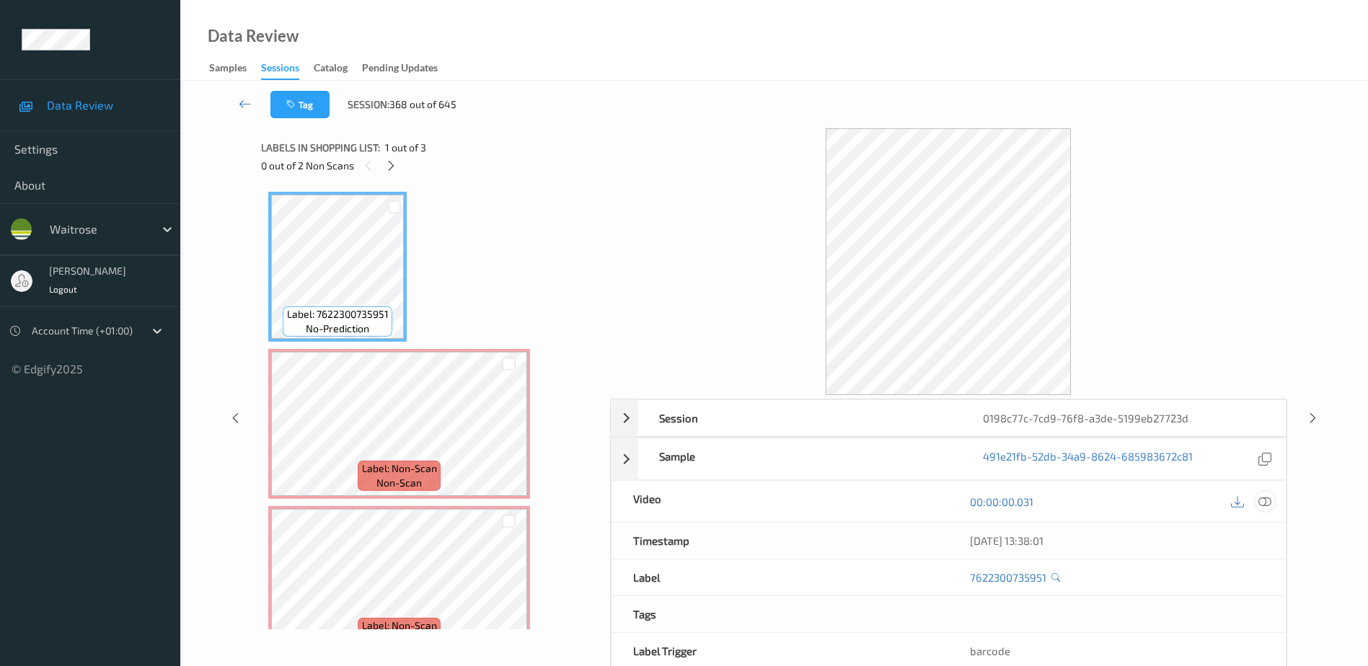
click at [1263, 501] on icon at bounding box center [1265, 502] width 13 height 13
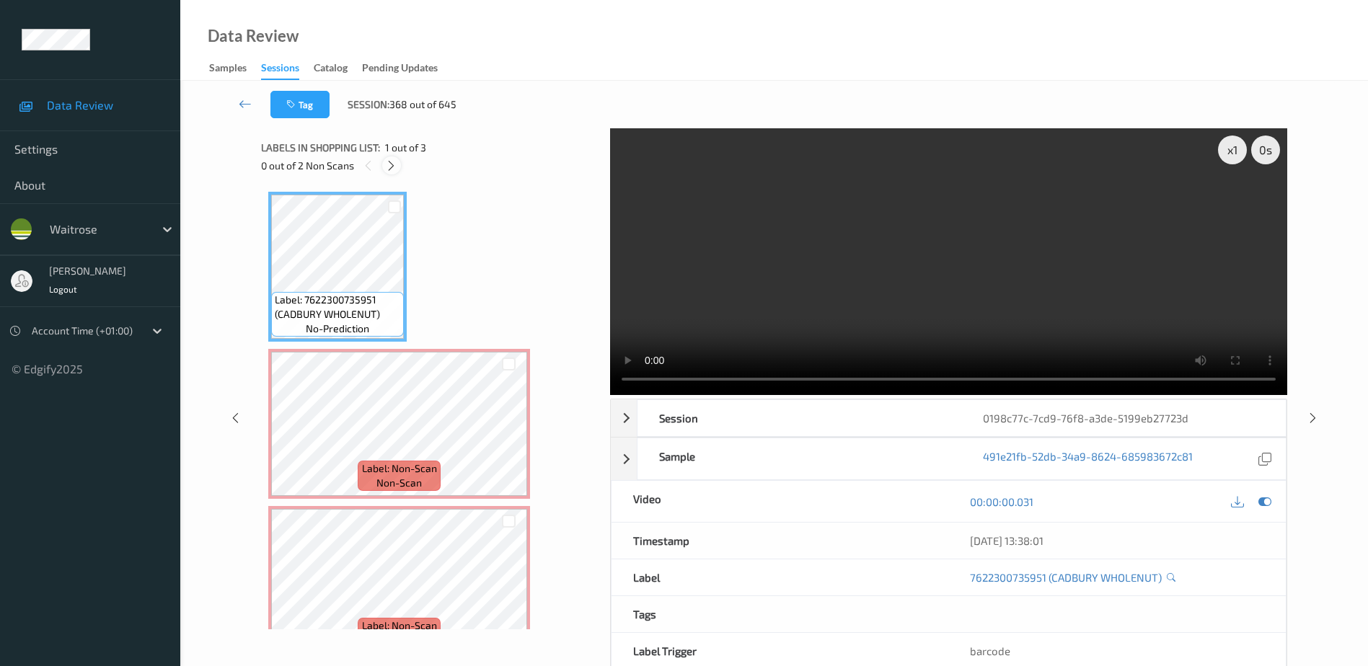
click at [392, 168] on icon at bounding box center [391, 165] width 12 height 13
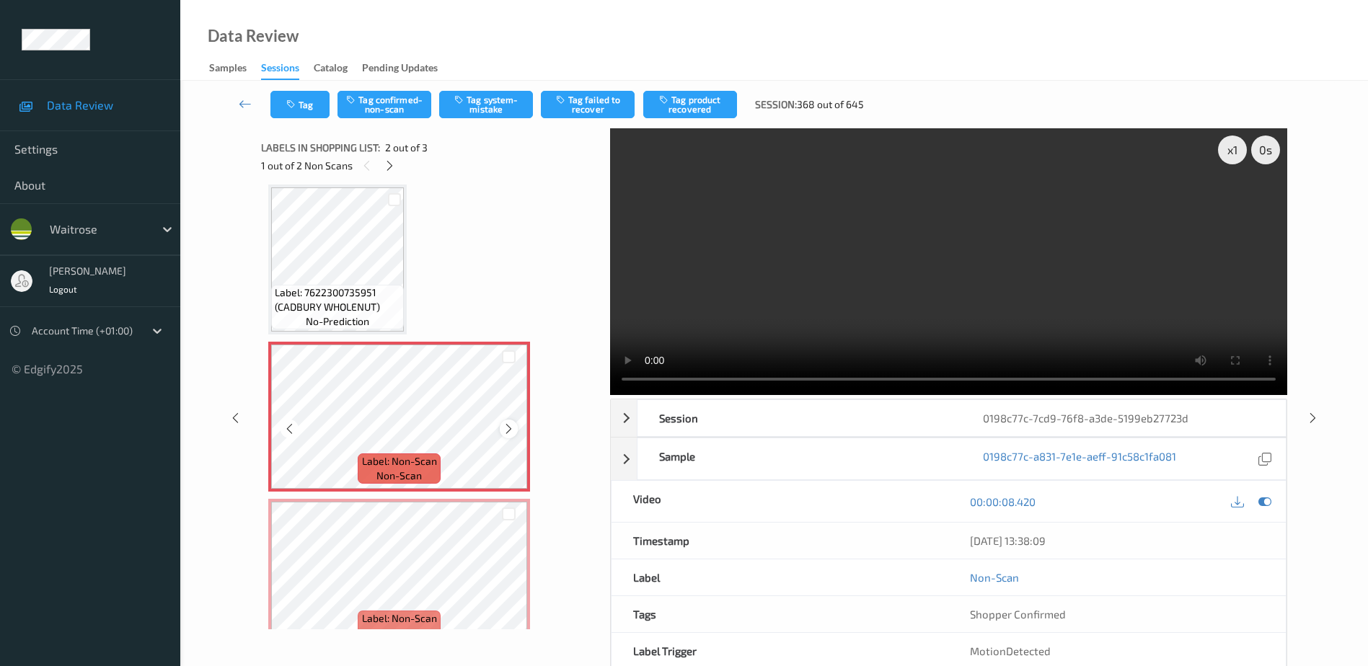
click at [509, 428] on icon at bounding box center [509, 429] width 12 height 13
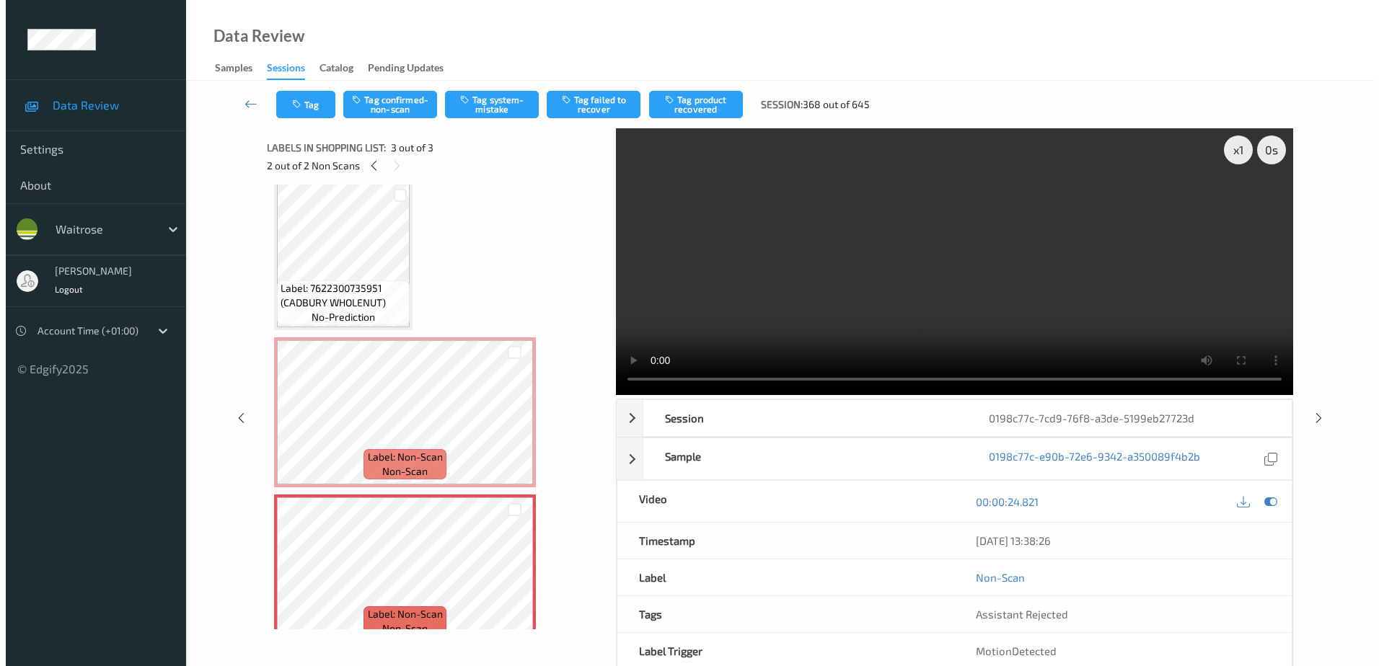
scroll to position [0, 0]
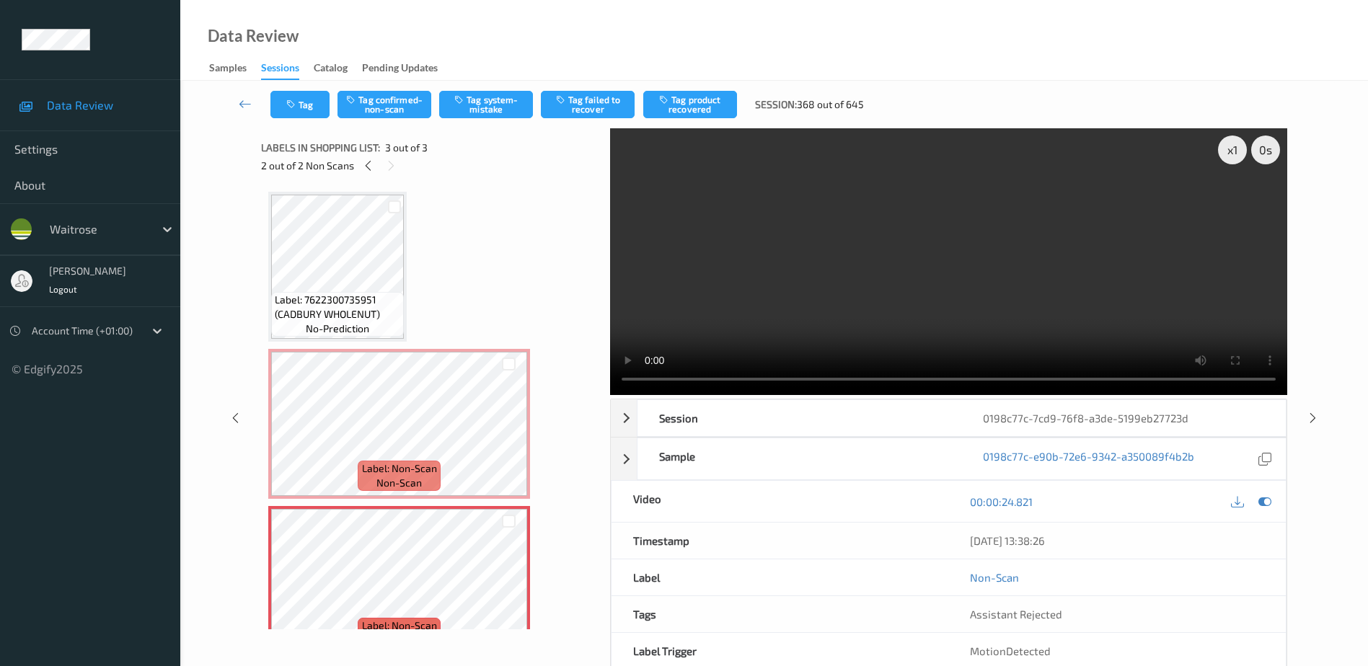
click at [796, 308] on video at bounding box center [948, 261] width 677 height 267
click at [953, 276] on video at bounding box center [948, 261] width 677 height 267
click at [495, 105] on button "Tag system-mistake" at bounding box center [486, 104] width 94 height 27
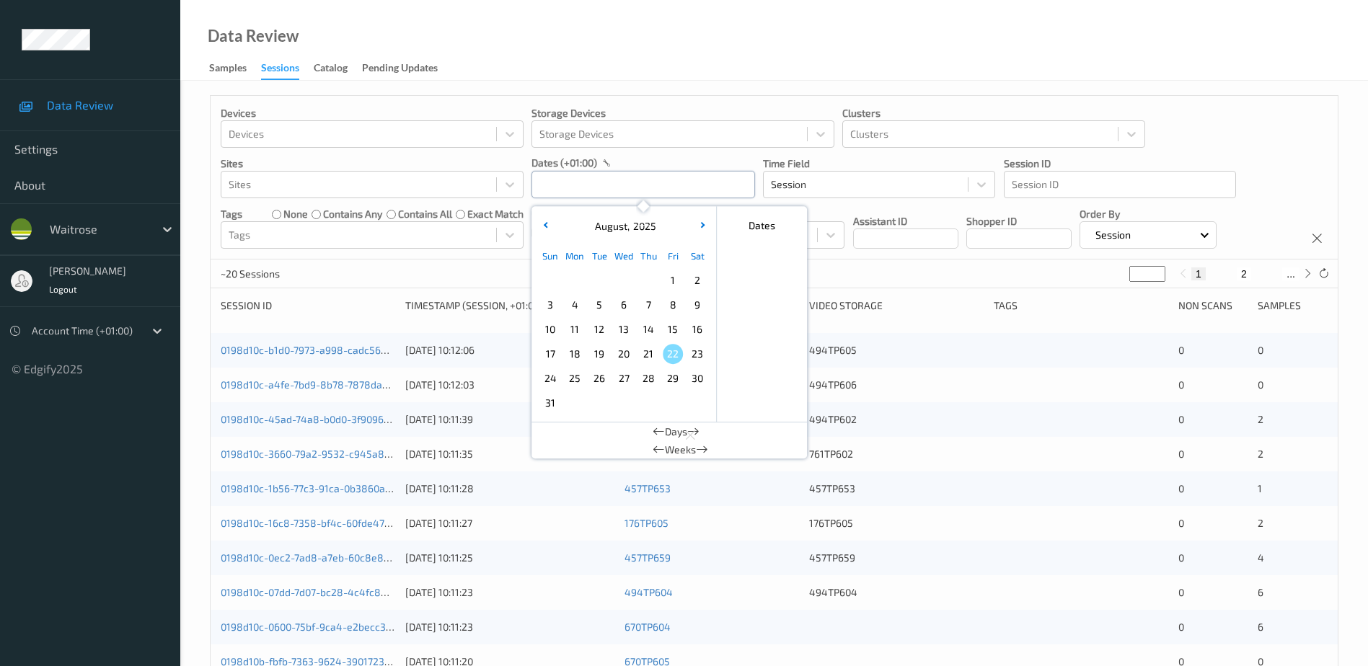
click at [553, 183] on input "text" at bounding box center [644, 184] width 224 height 27
click at [627, 356] on span "20" at bounding box center [624, 354] width 20 height 20
type input "[DATE] 00:00 -> [DATE] 23:59"
click at [590, 38] on div "Data Review Samples Sessions Catalog Pending Updates" at bounding box center [774, 40] width 1188 height 81
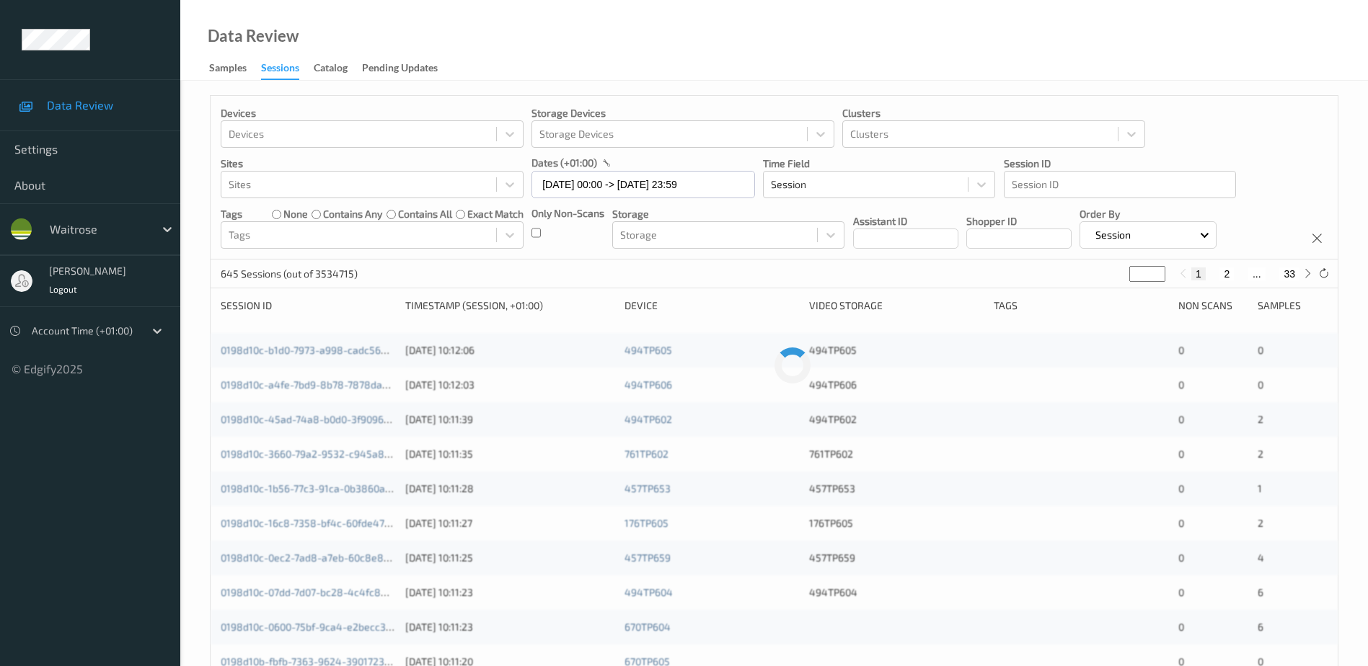
drag, startPoint x: 1142, startPoint y: 276, endPoint x: 1120, endPoint y: 283, distance: 22.8
click at [1120, 283] on div "645 Sessions (out of 3534715) * 1 2 ... 33" at bounding box center [774, 274] width 1127 height 29
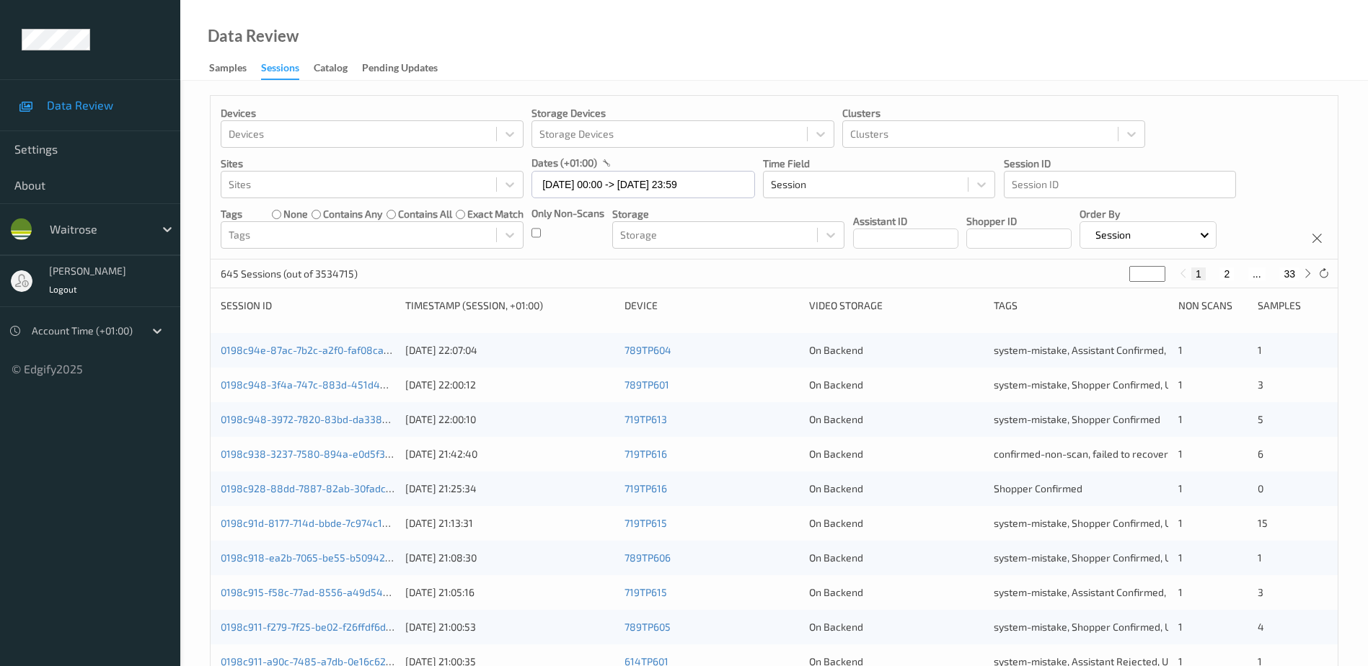
type input "**"
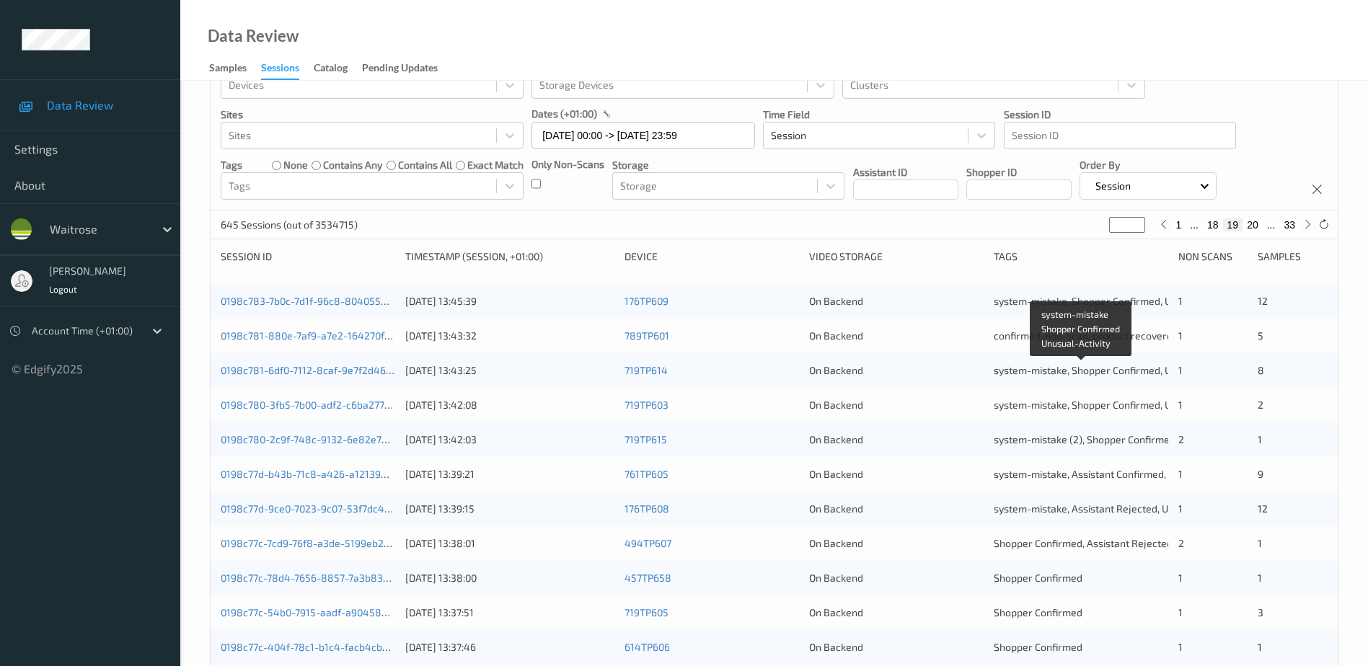
scroll to position [144, 0]
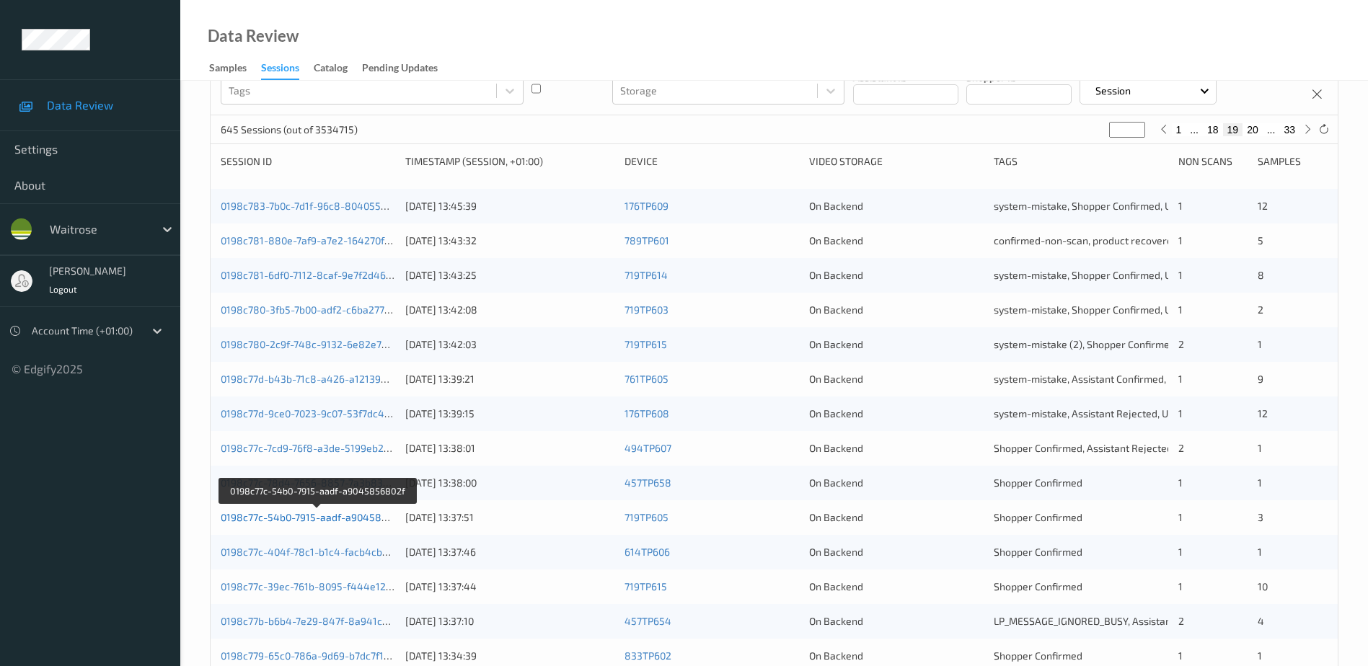
click at [358, 520] on link "0198c77c-54b0-7915-aadf-a9045856802f" at bounding box center [318, 517] width 194 height 12
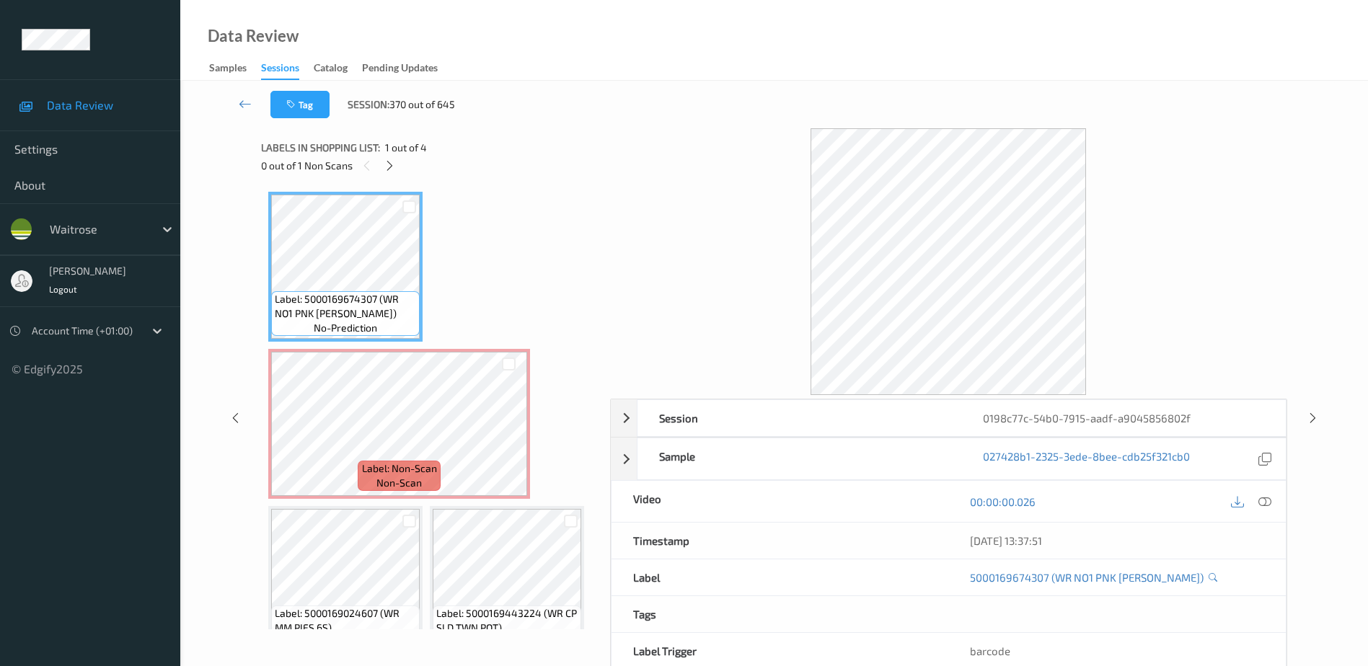
drag, startPoint x: 1267, startPoint y: 501, endPoint x: 1224, endPoint y: 431, distance: 82.3
click at [1267, 501] on icon at bounding box center [1265, 502] width 13 height 13
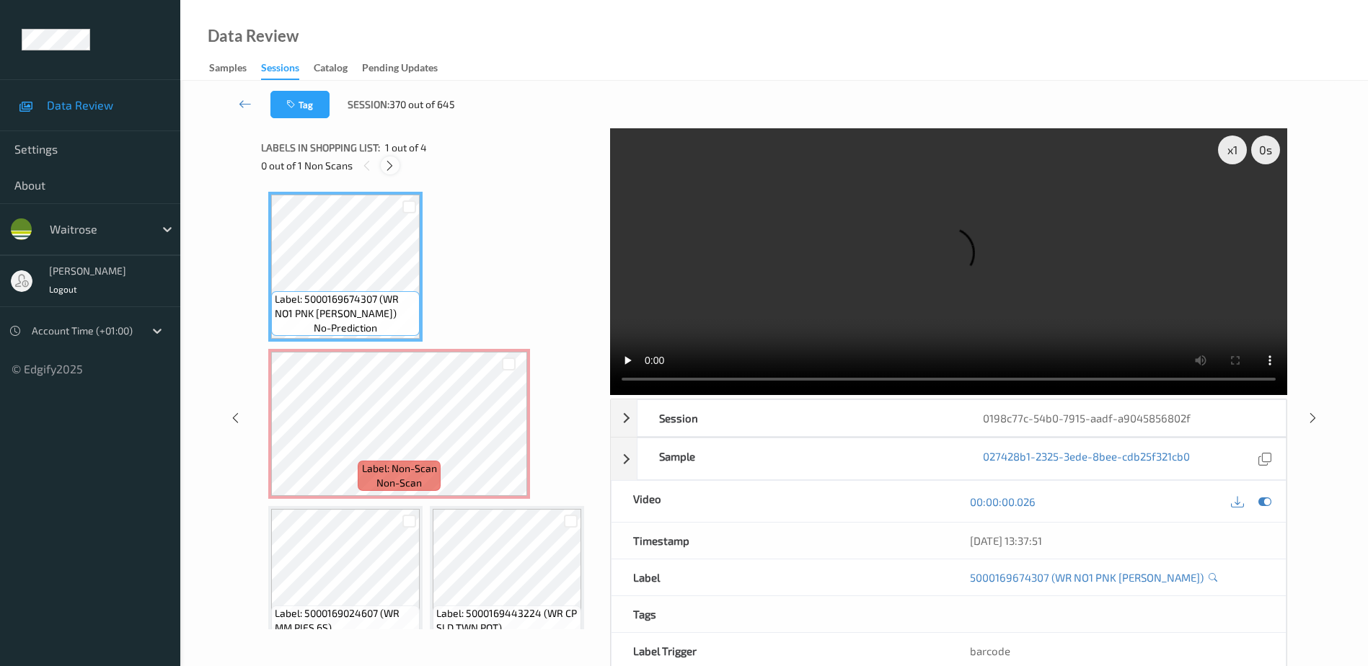
click at [394, 165] on icon at bounding box center [390, 165] width 12 height 13
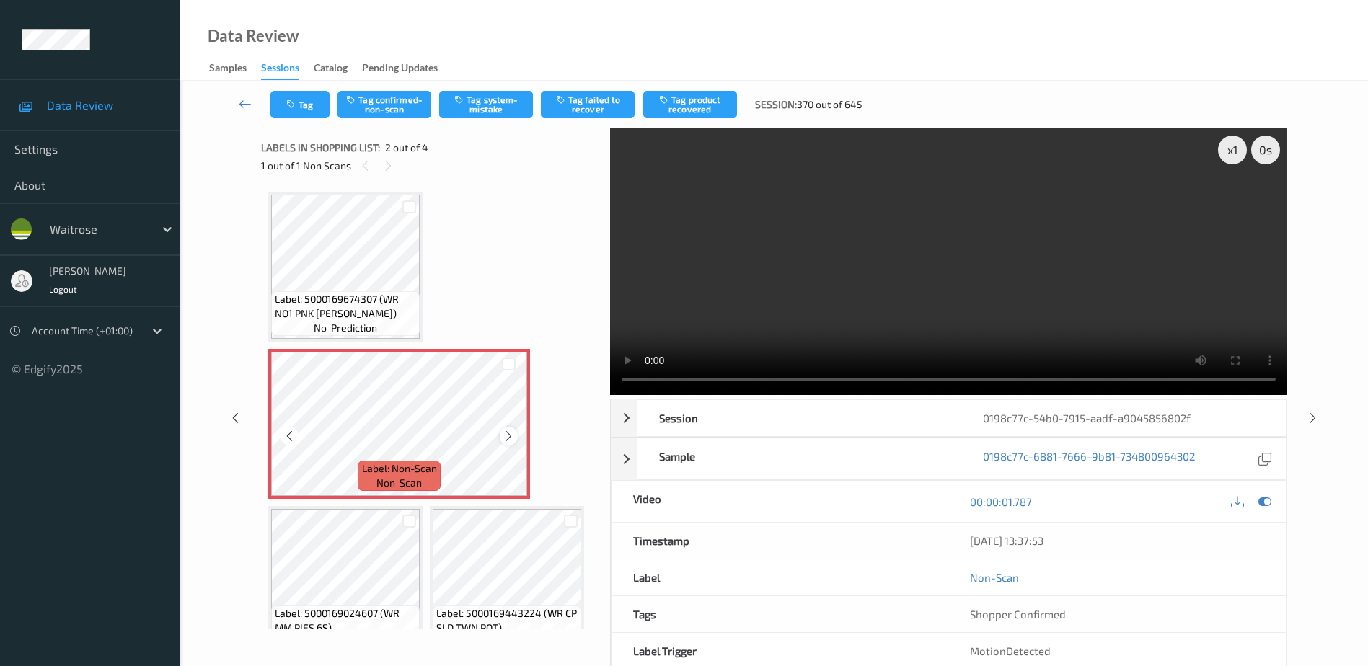
click at [509, 437] on icon at bounding box center [509, 436] width 12 height 13
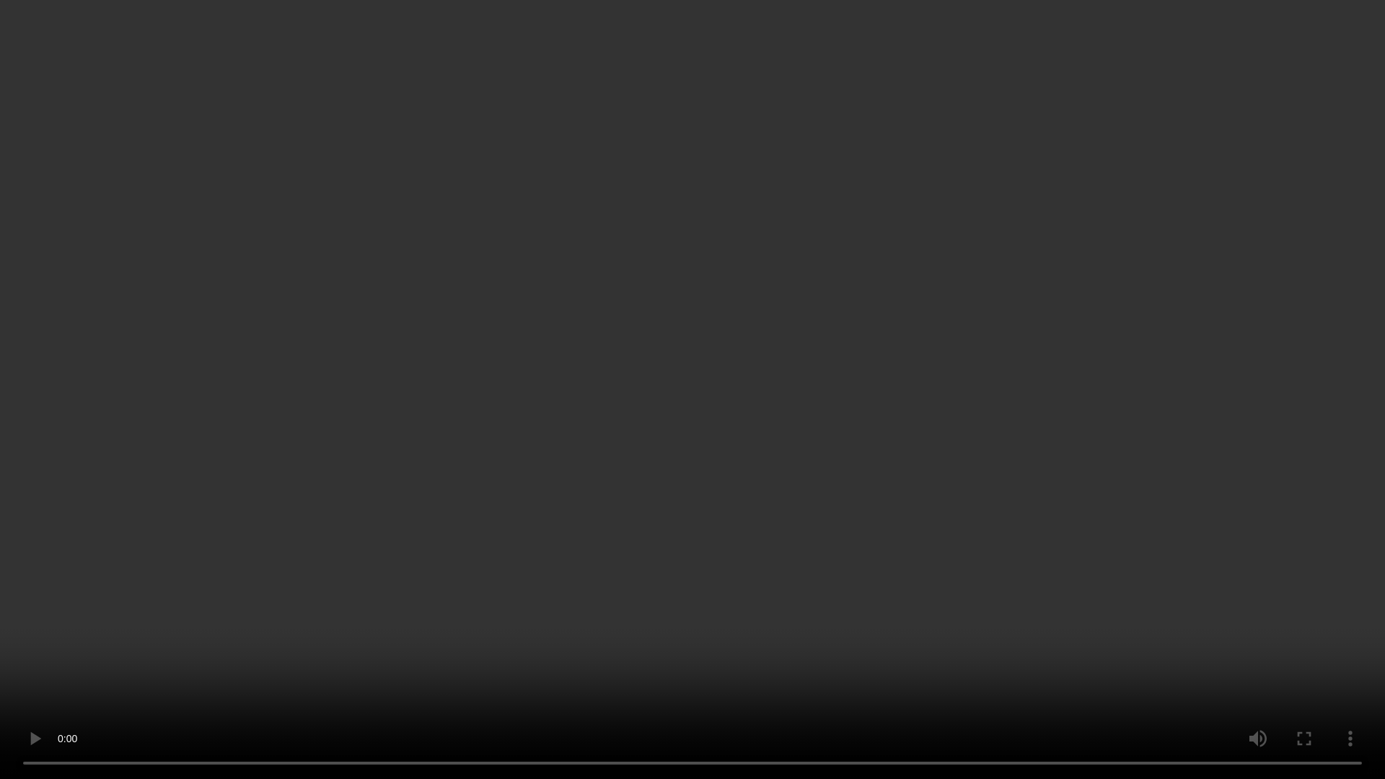
click at [798, 439] on video at bounding box center [692, 389] width 1385 height 779
drag, startPoint x: 702, startPoint y: 368, endPoint x: 690, endPoint y: 377, distance: 14.9
click at [701, 370] on video at bounding box center [692, 389] width 1385 height 779
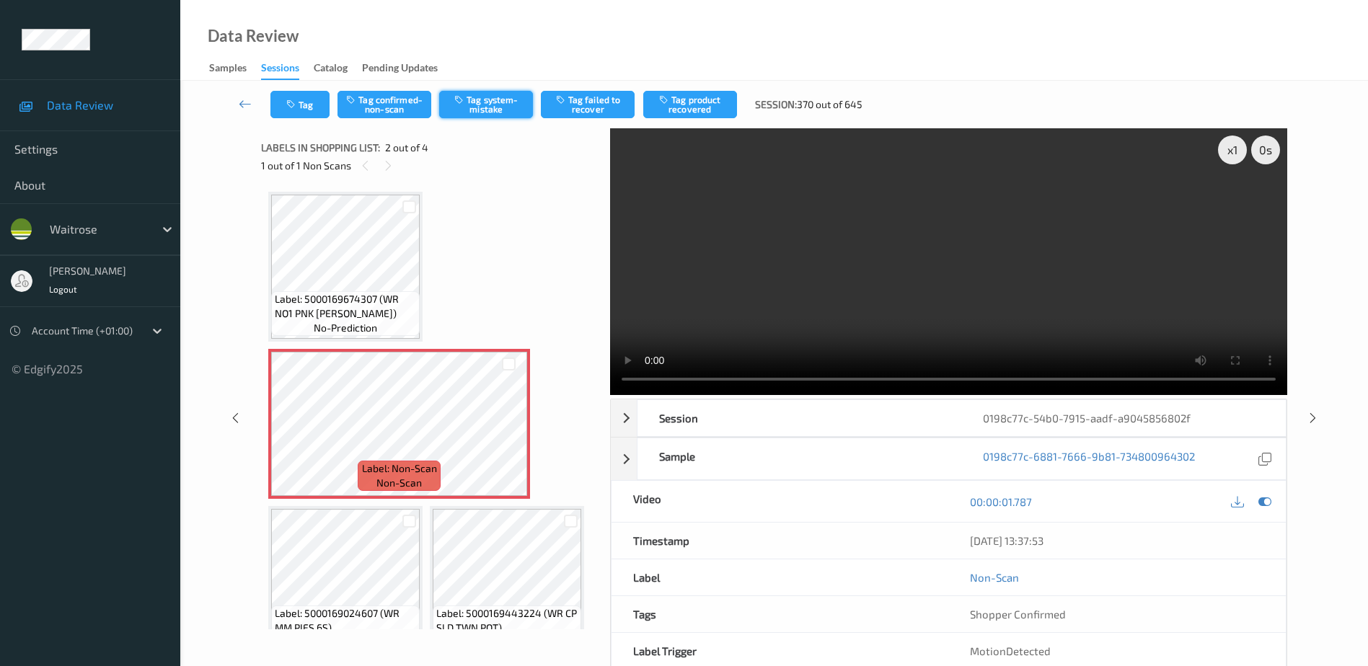
click at [483, 97] on button "Tag system-mistake" at bounding box center [486, 104] width 94 height 27
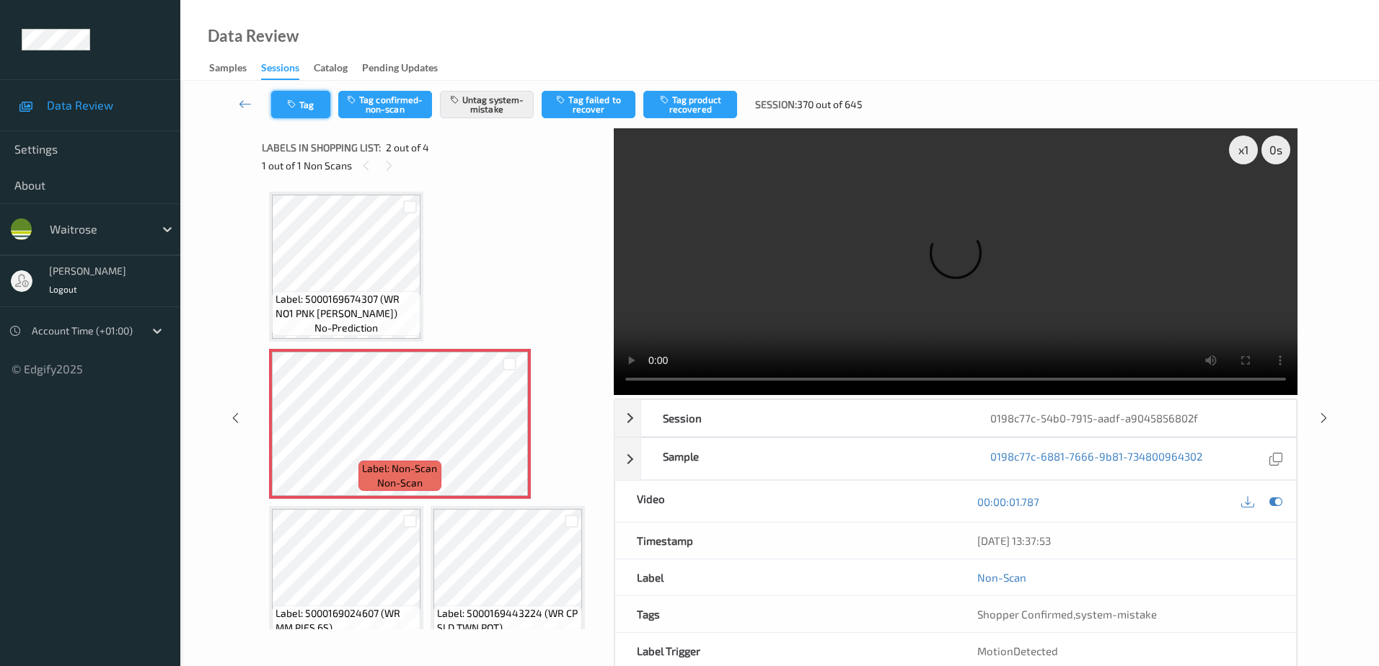
click at [309, 114] on button "Tag" at bounding box center [300, 104] width 59 height 27
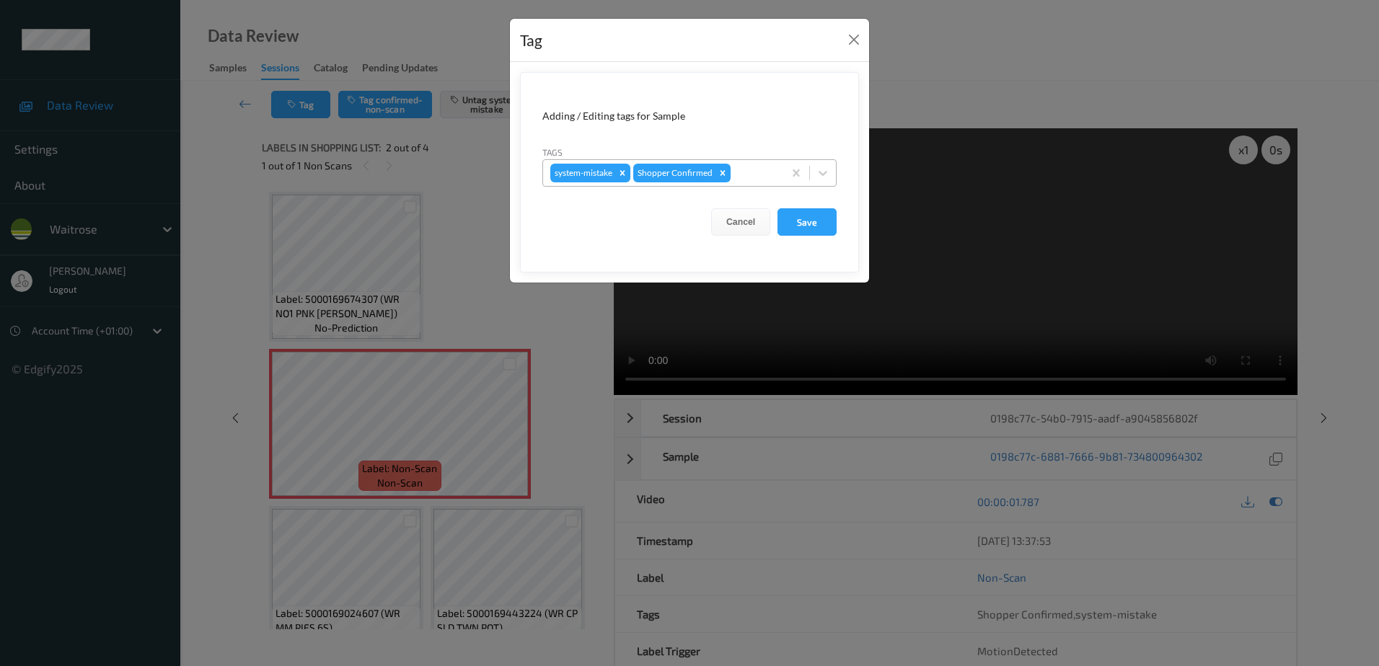
click at [750, 170] on div at bounding box center [755, 172] width 43 height 17
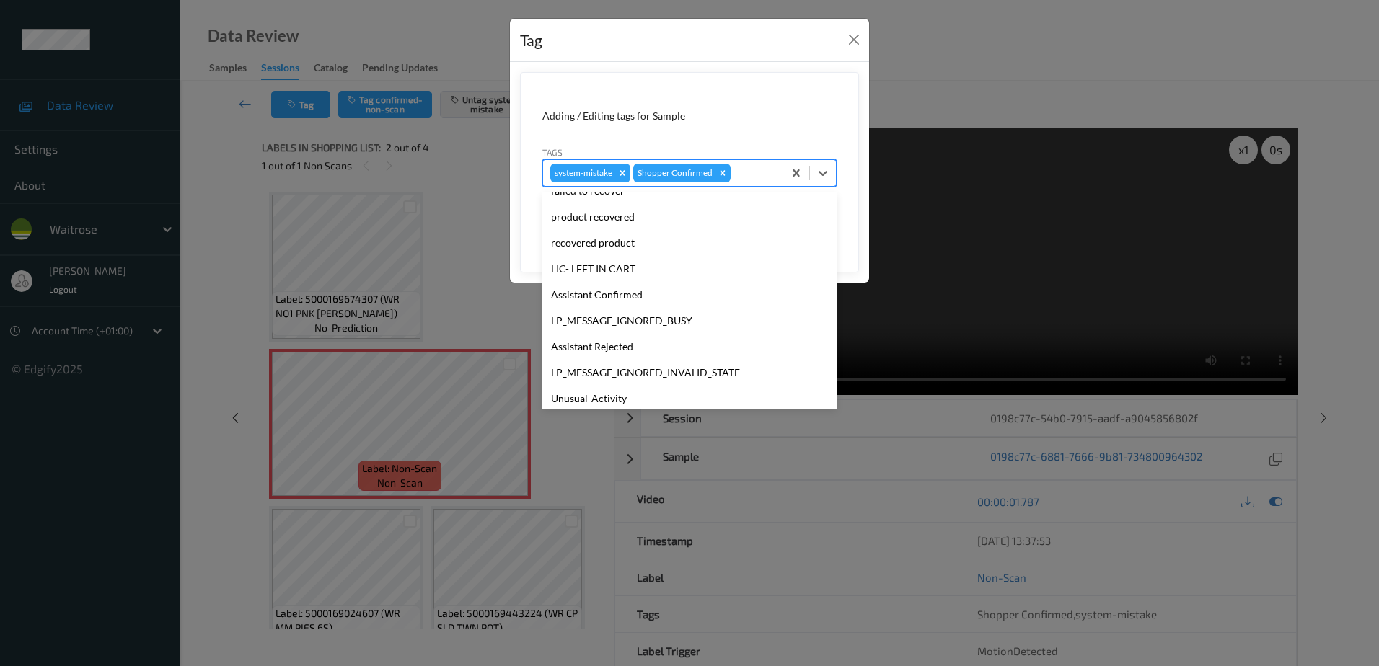
scroll to position [283, 0]
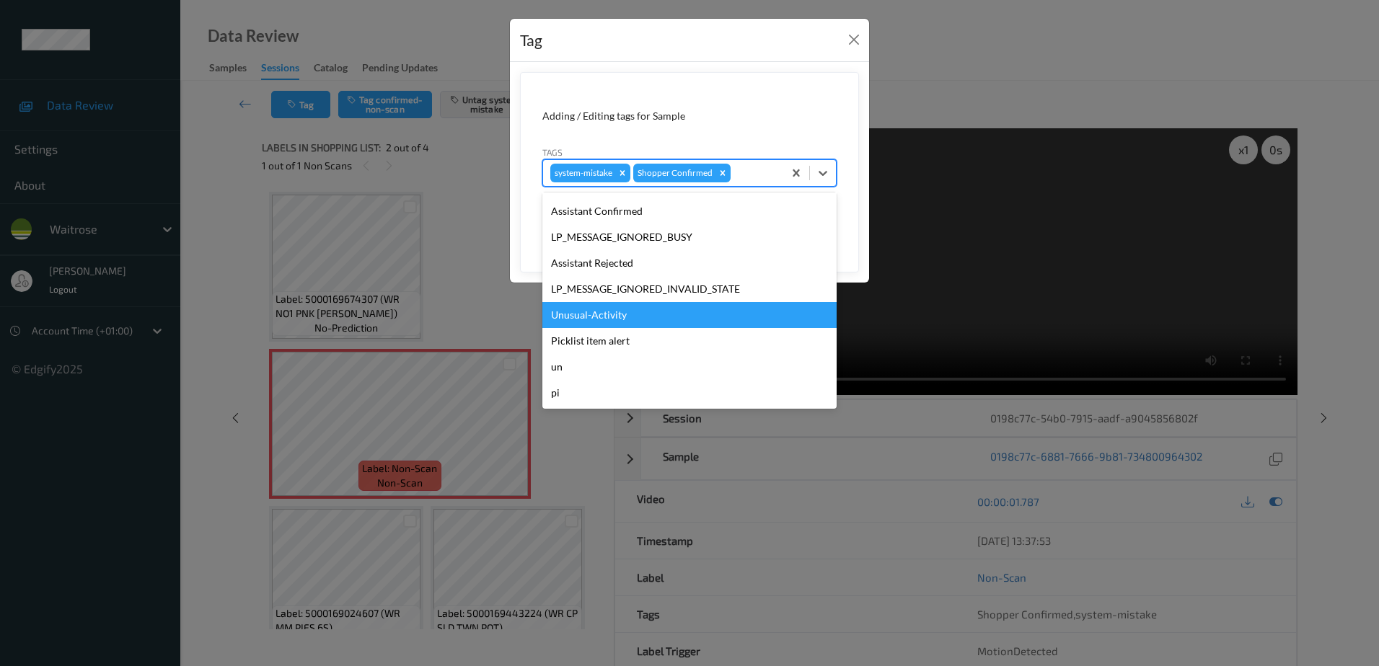
click at [633, 321] on div "Unusual-Activity" at bounding box center [689, 315] width 294 height 26
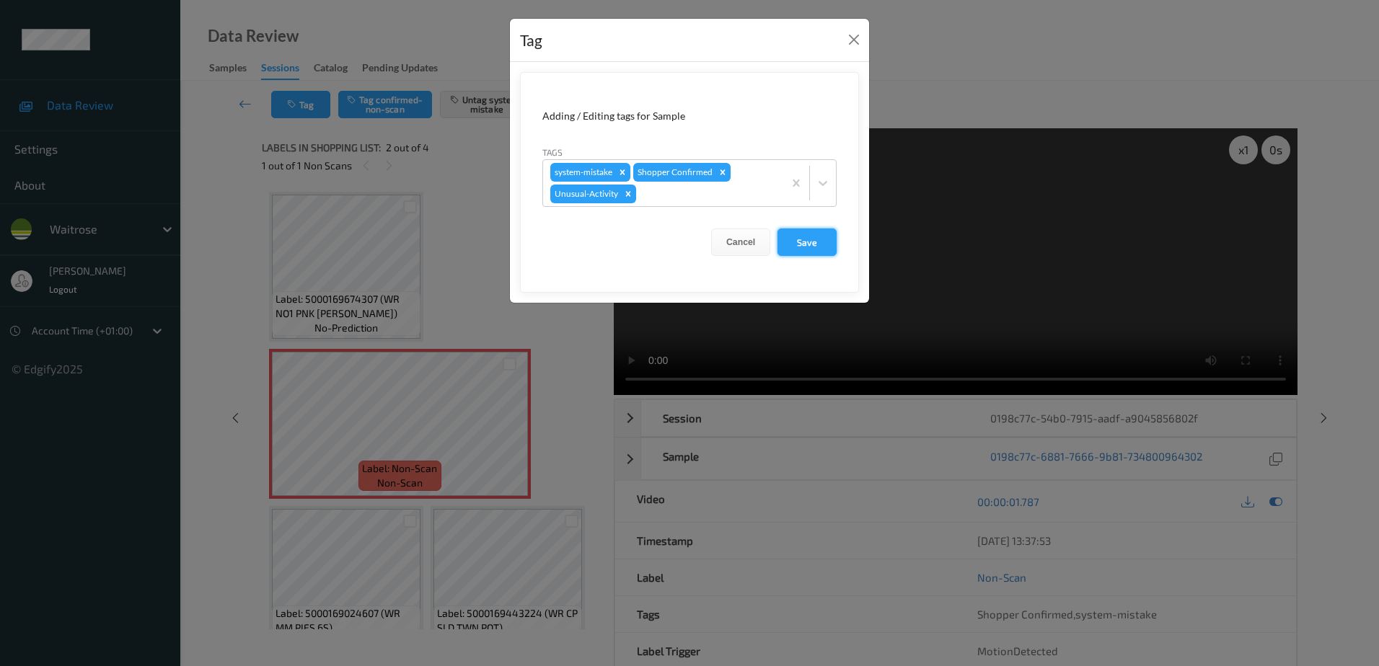
click at [801, 244] on button "Save" at bounding box center [807, 242] width 59 height 27
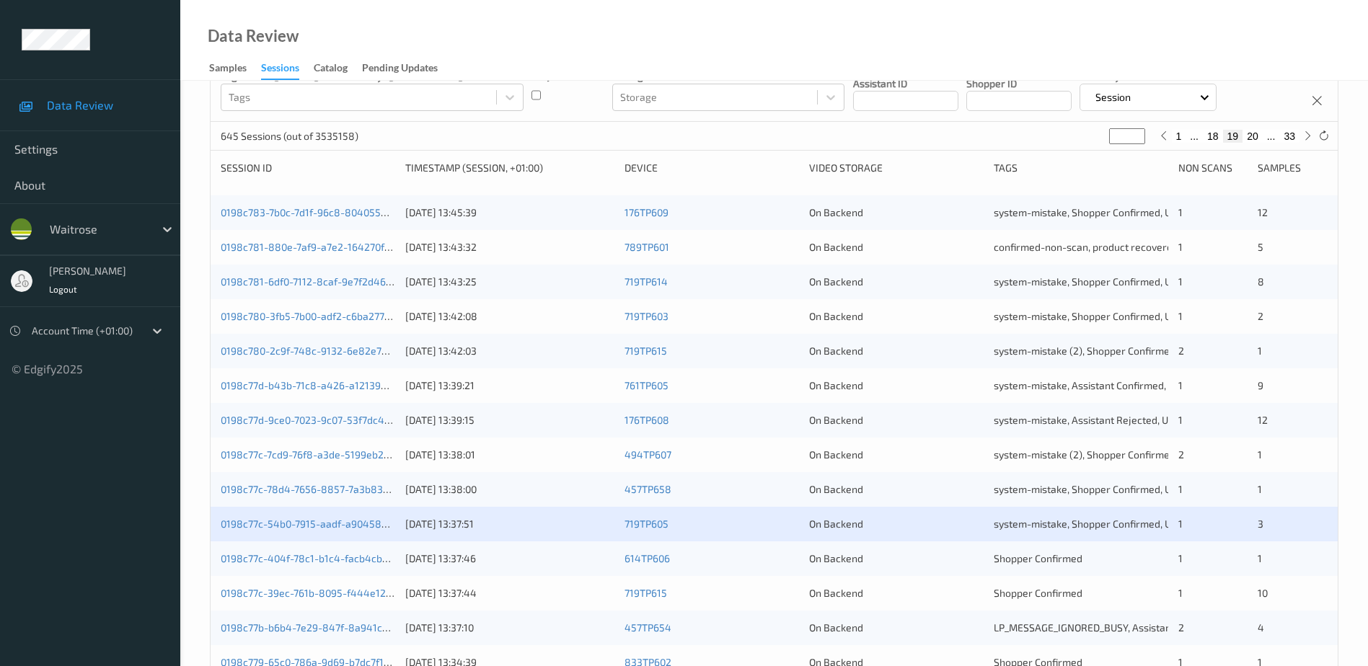
scroll to position [144, 0]
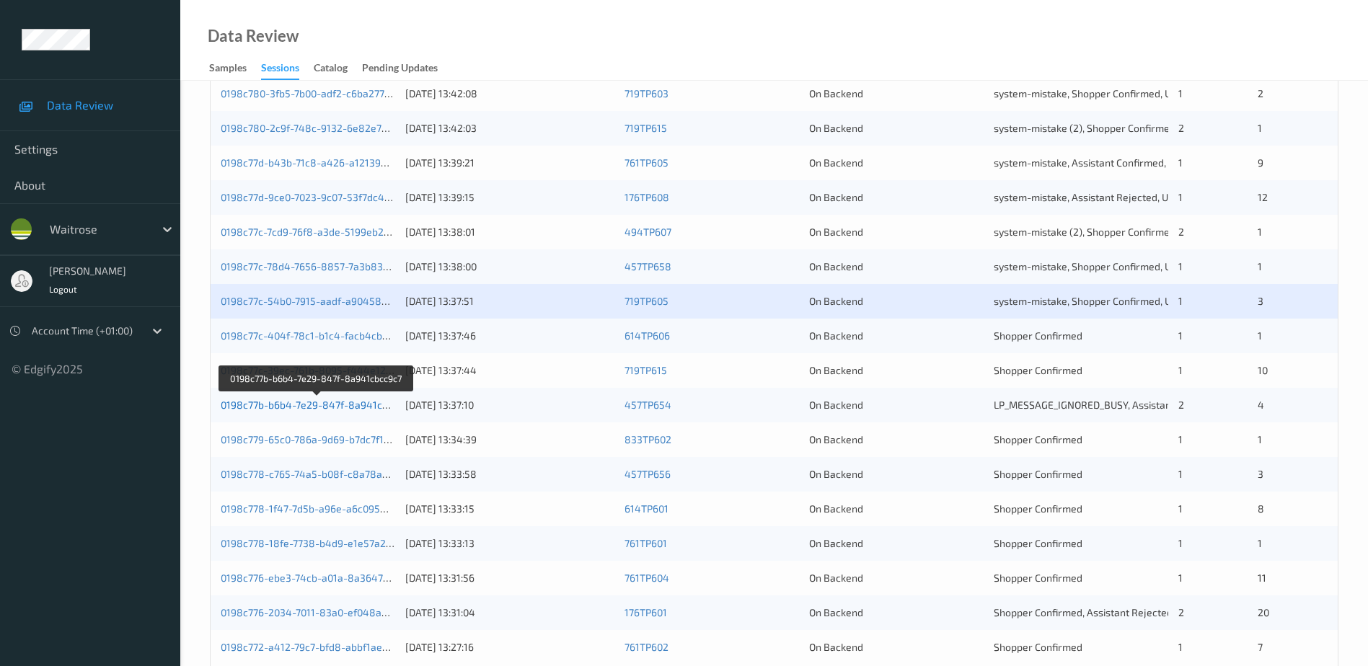
click at [321, 406] on link "0198c77b-b6b4-7e29-847f-8a941cbcc9c7" at bounding box center [317, 405] width 193 height 12
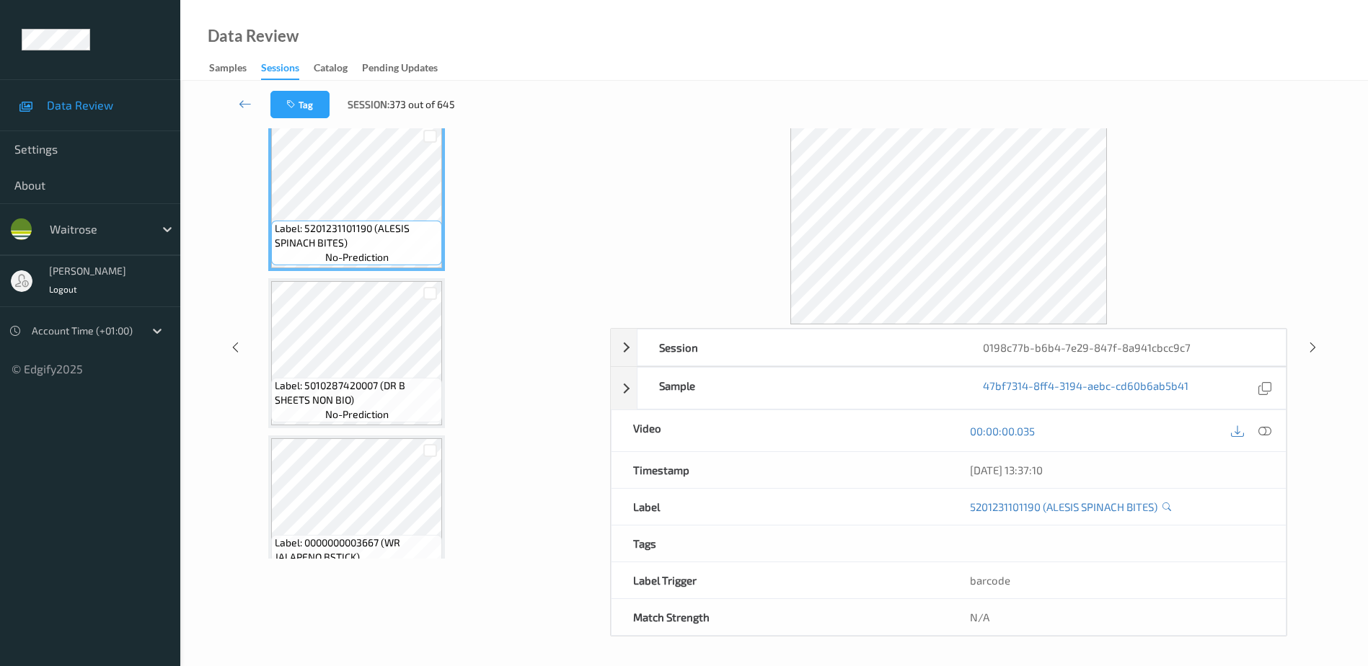
scroll to position [71, 0]
click at [1262, 431] on icon at bounding box center [1265, 431] width 13 height 13
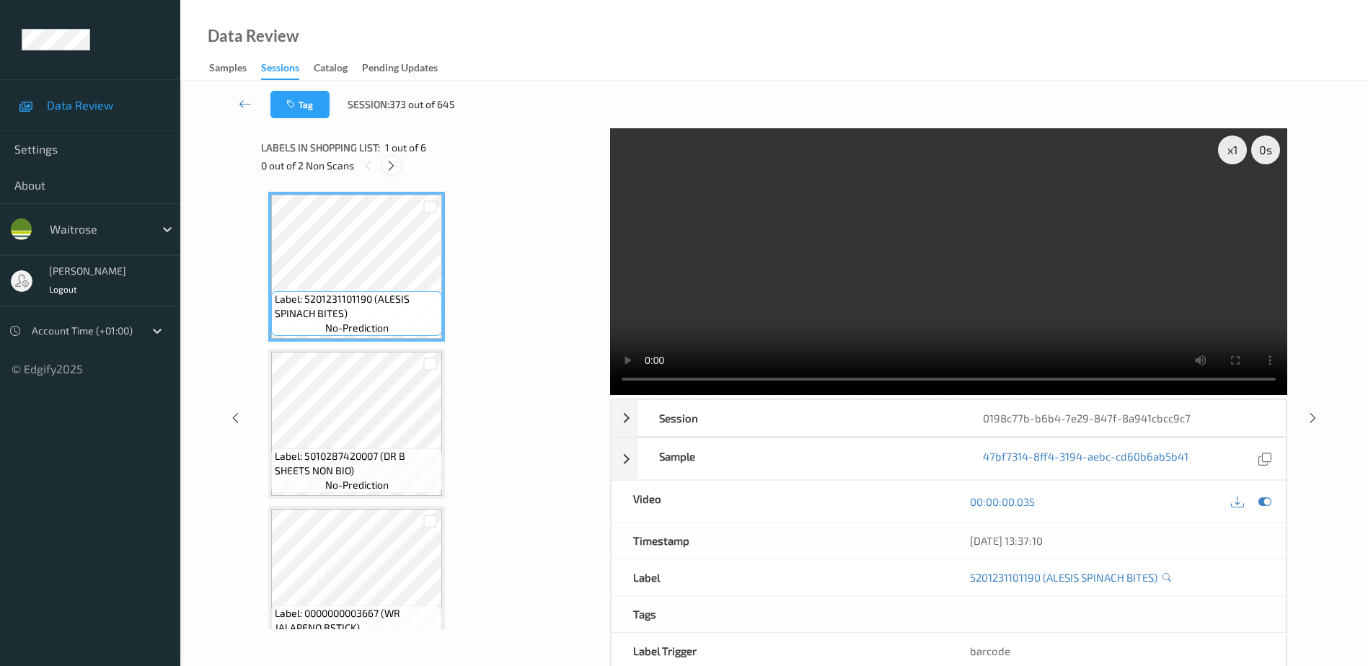
click at [397, 169] on icon at bounding box center [391, 165] width 12 height 13
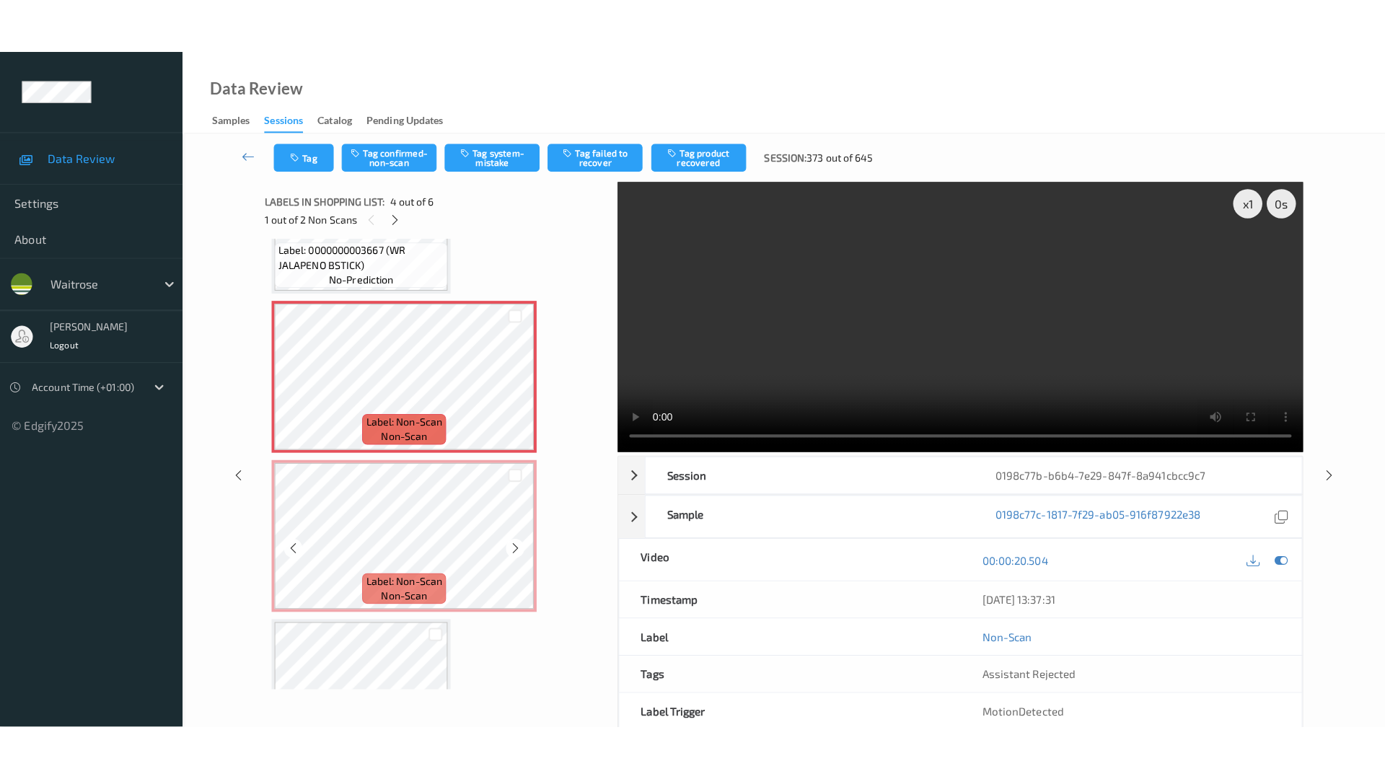
scroll to position [394, 0]
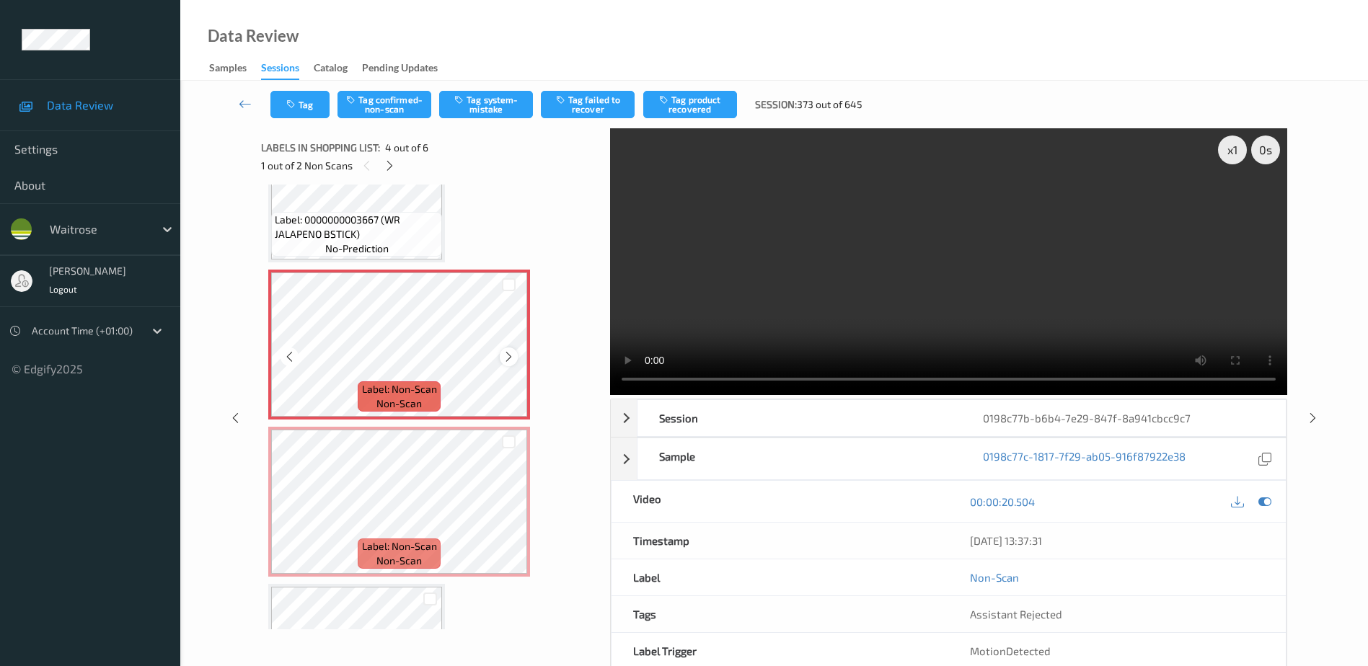
click at [506, 355] on icon at bounding box center [509, 357] width 12 height 13
click at [505, 514] on icon at bounding box center [509, 514] width 12 height 13
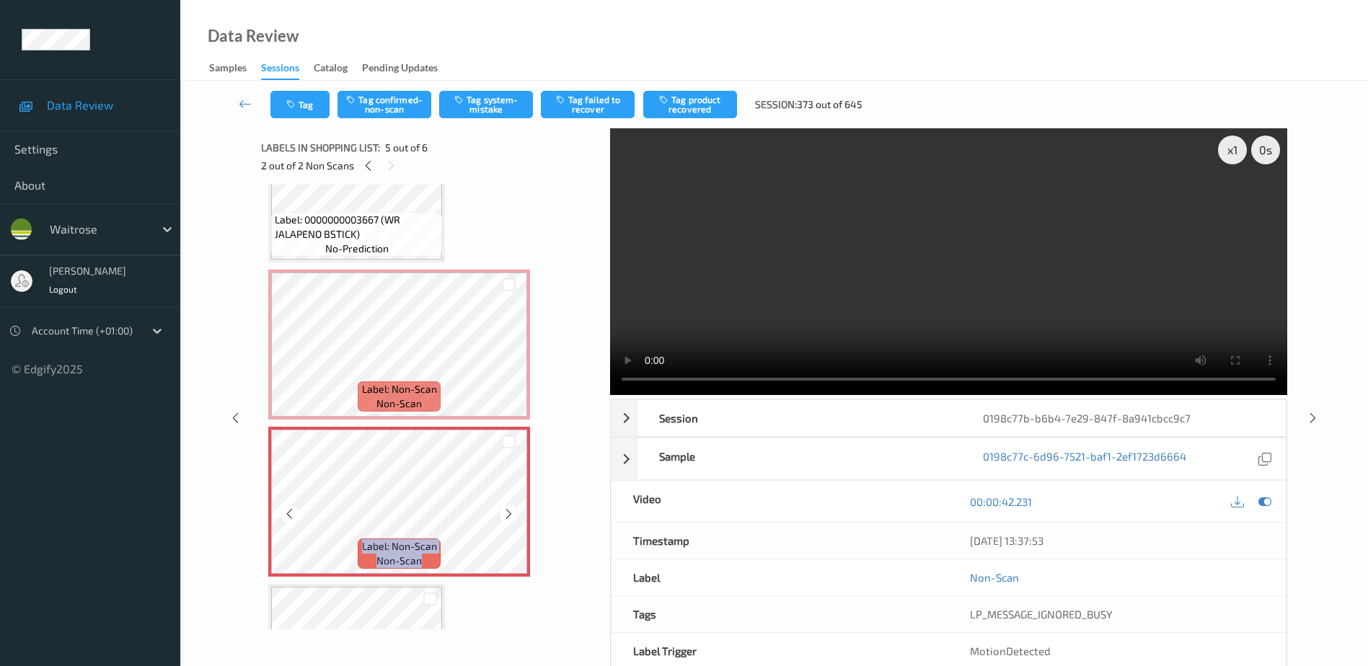
click at [505, 514] on icon at bounding box center [509, 514] width 12 height 13
click at [951, 273] on video at bounding box center [948, 261] width 677 height 267
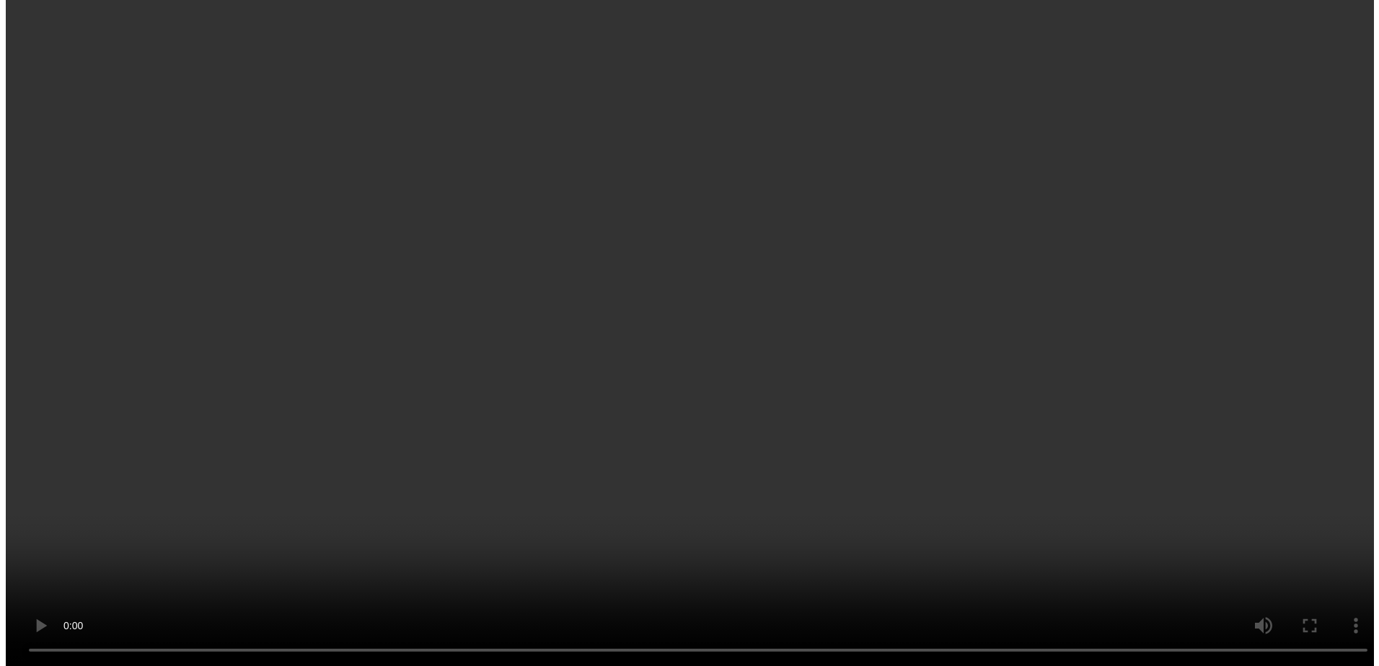
scroll to position [289, 0]
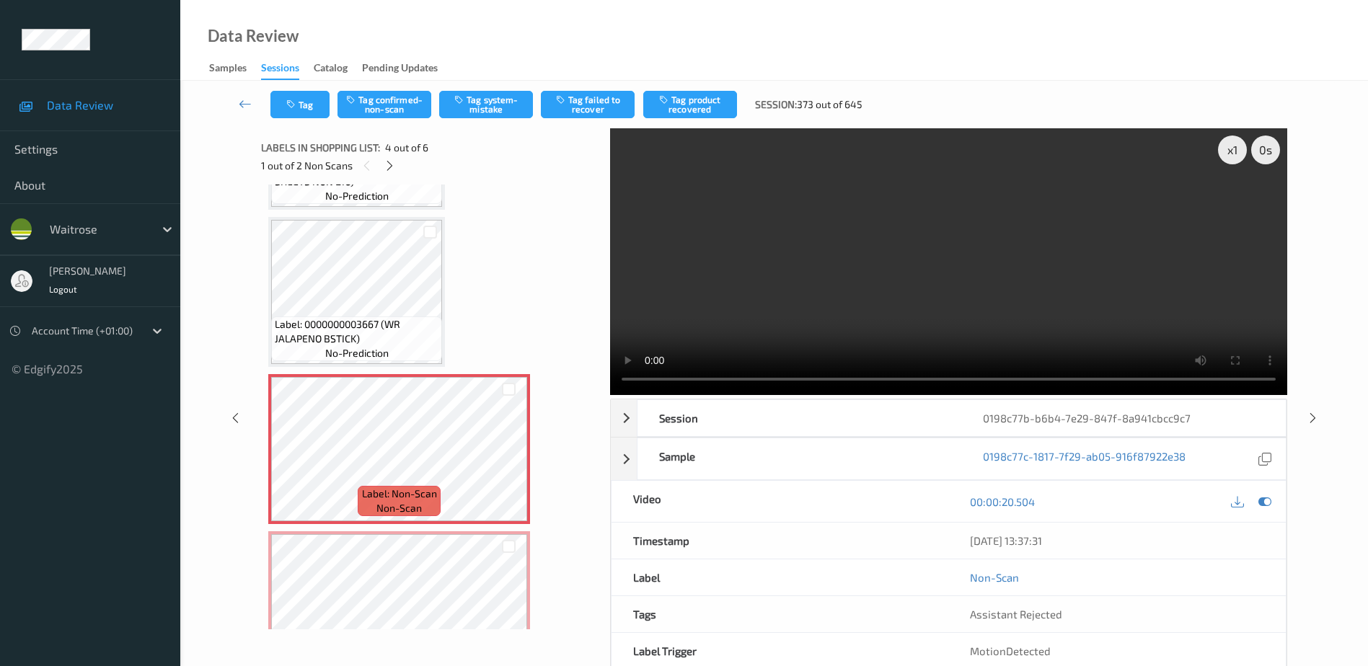
click at [501, 89] on div "Tag Tag confirmed-non-scan Tag system-mistake Tag failed to recover Tag product…" at bounding box center [774, 105] width 1129 height 48
click at [501, 110] on button "Tag system-mistake" at bounding box center [486, 104] width 94 height 27
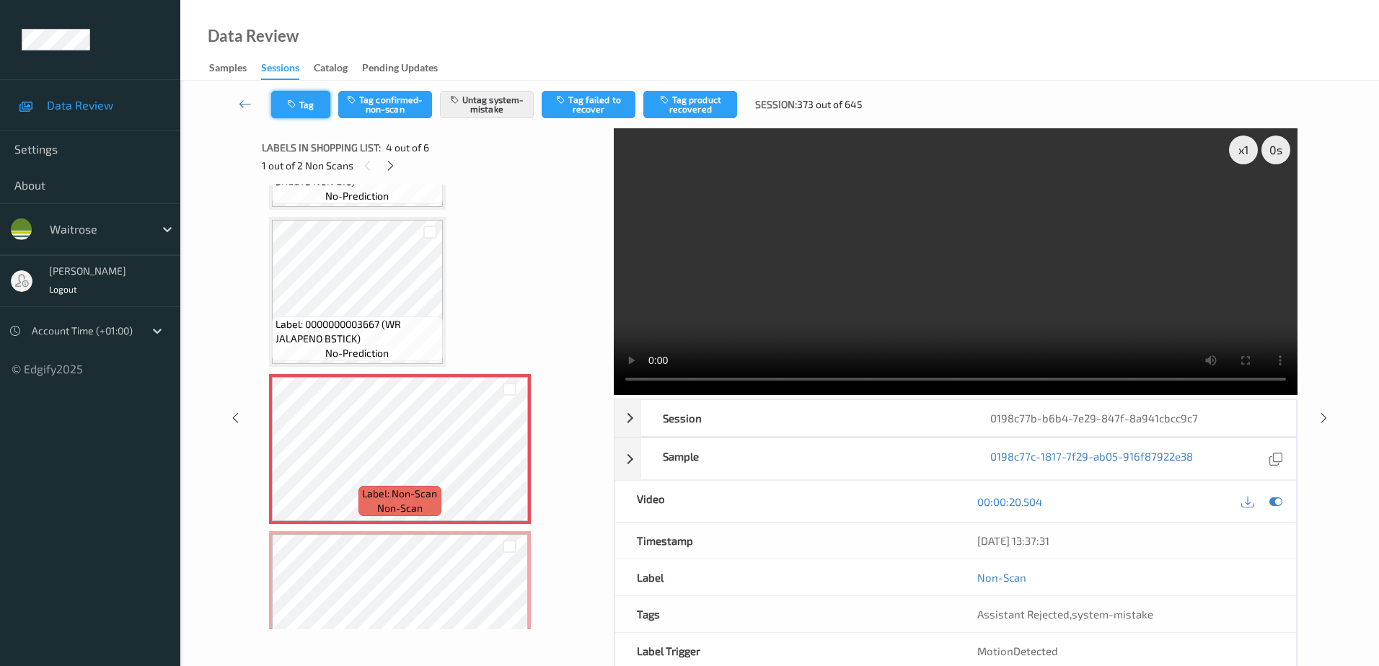
click at [307, 111] on button "Tag" at bounding box center [300, 104] width 59 height 27
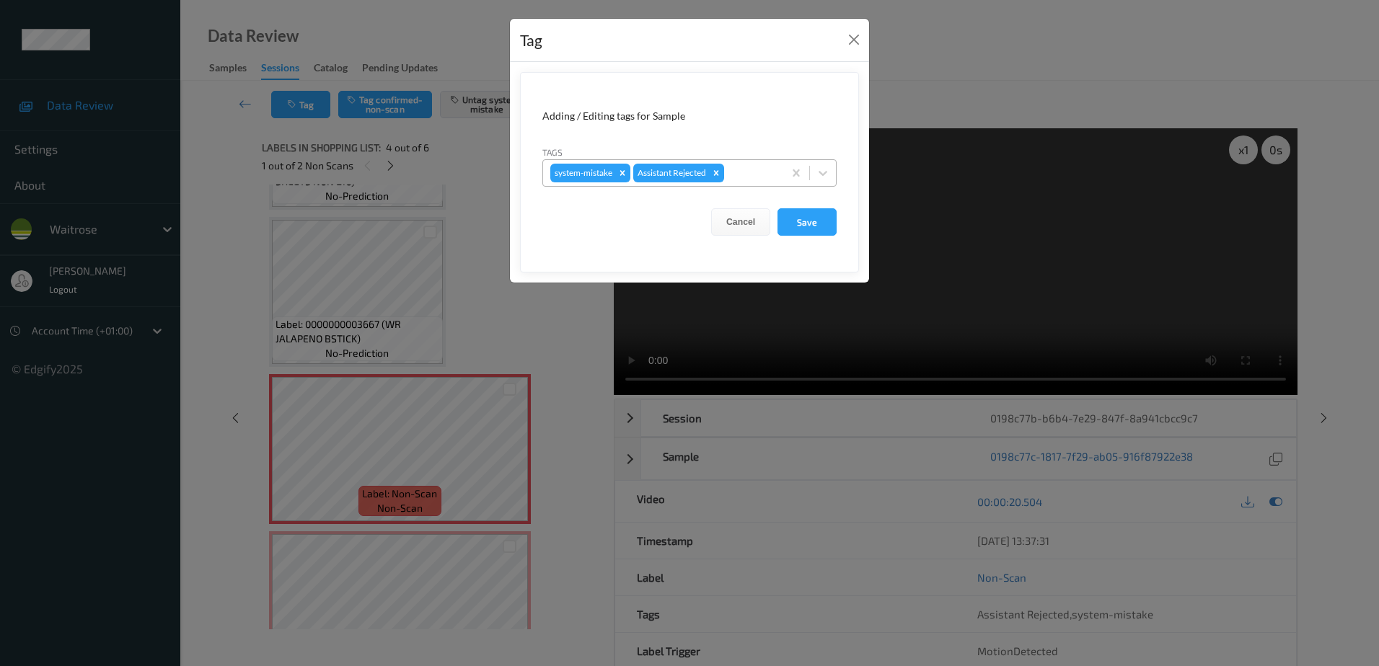
click at [749, 168] on div at bounding box center [751, 172] width 49 height 17
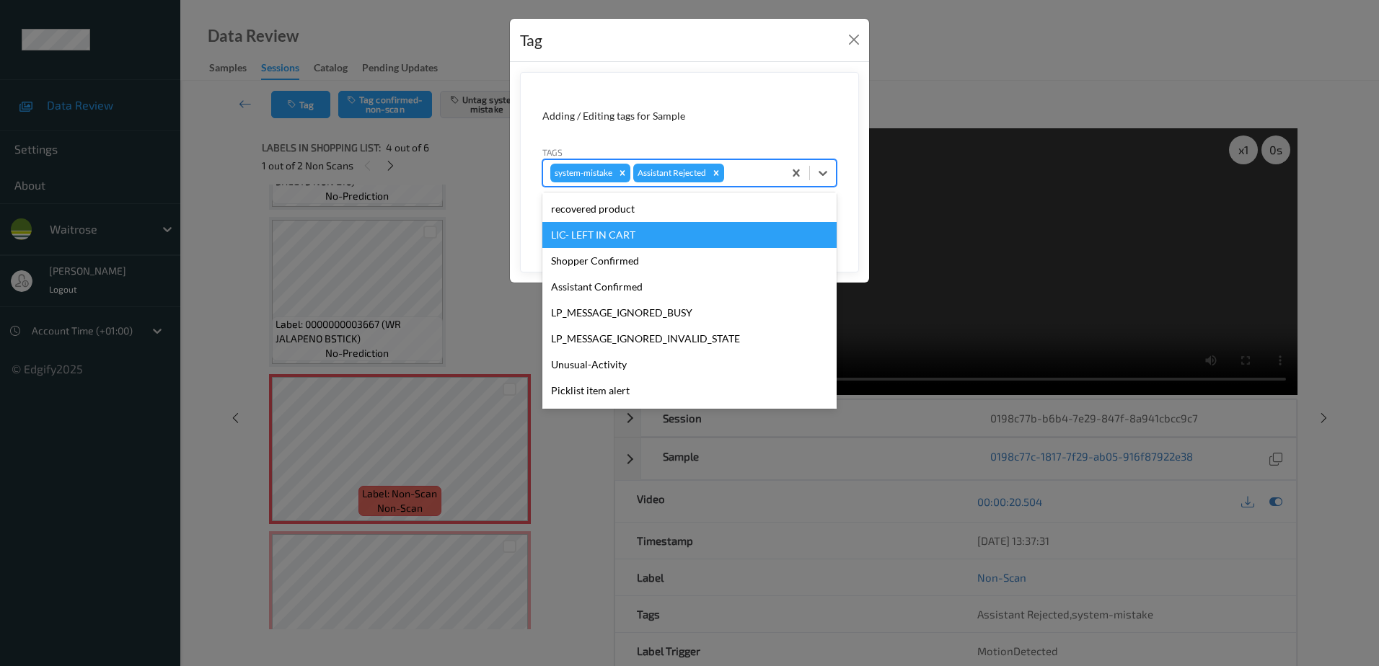
scroll to position [283, 0]
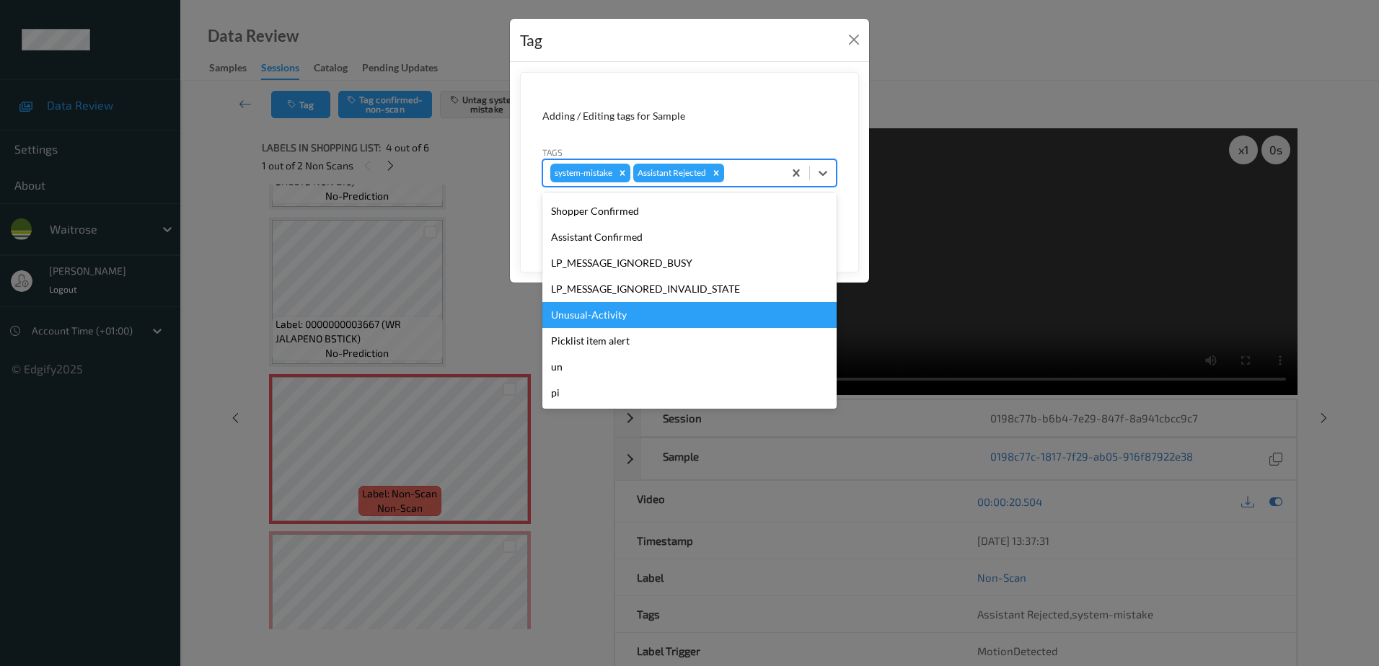
click at [607, 312] on div "Unusual-Activity" at bounding box center [689, 315] width 294 height 26
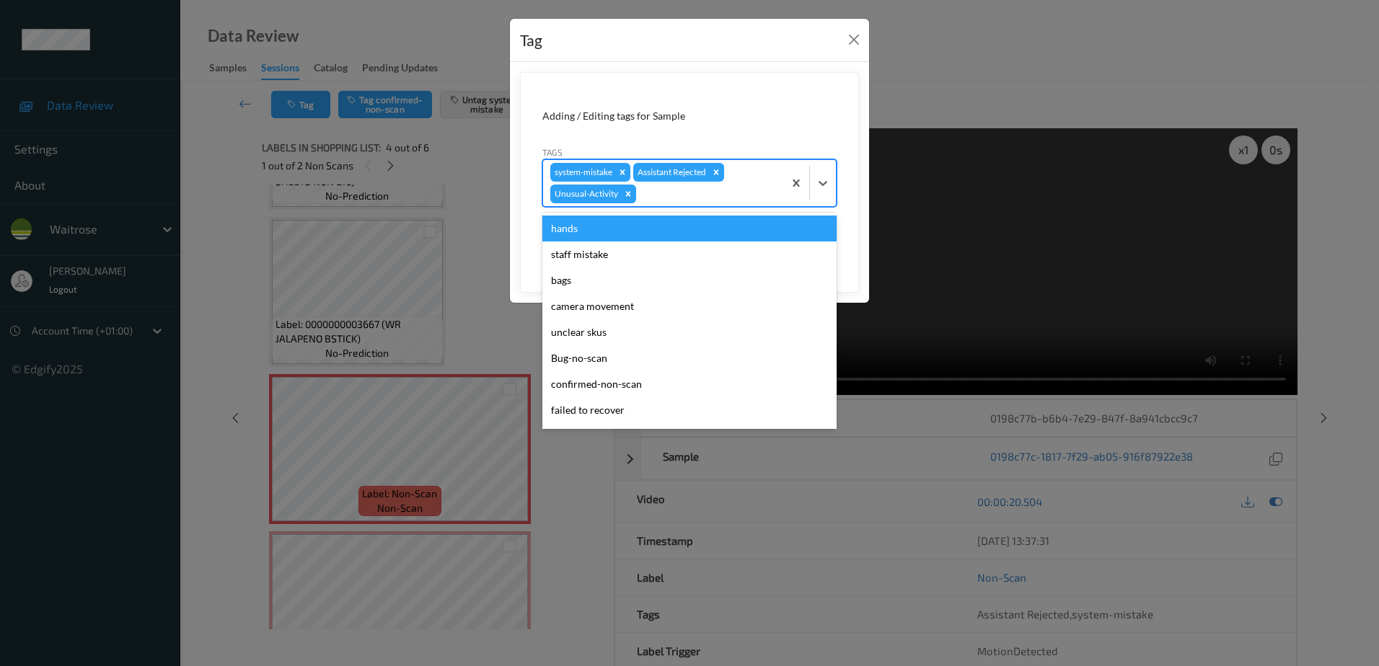
click at [665, 192] on div at bounding box center [707, 193] width 137 height 17
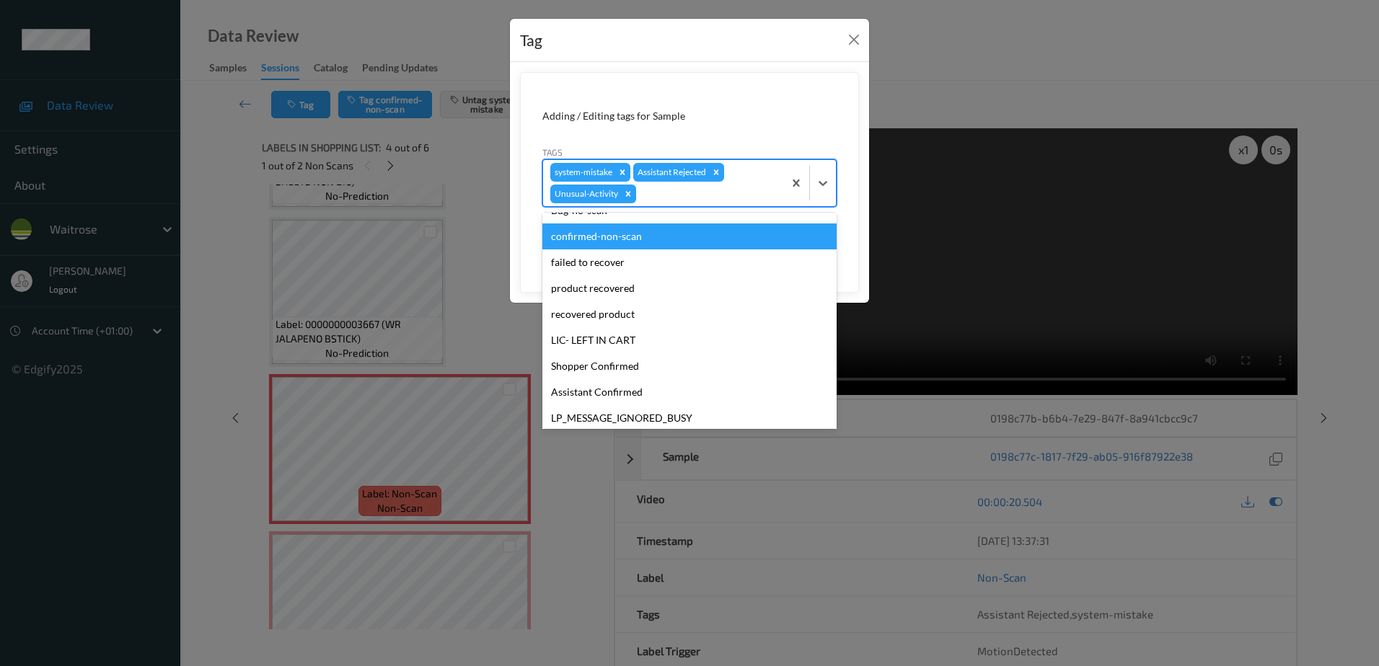
scroll to position [257, 0]
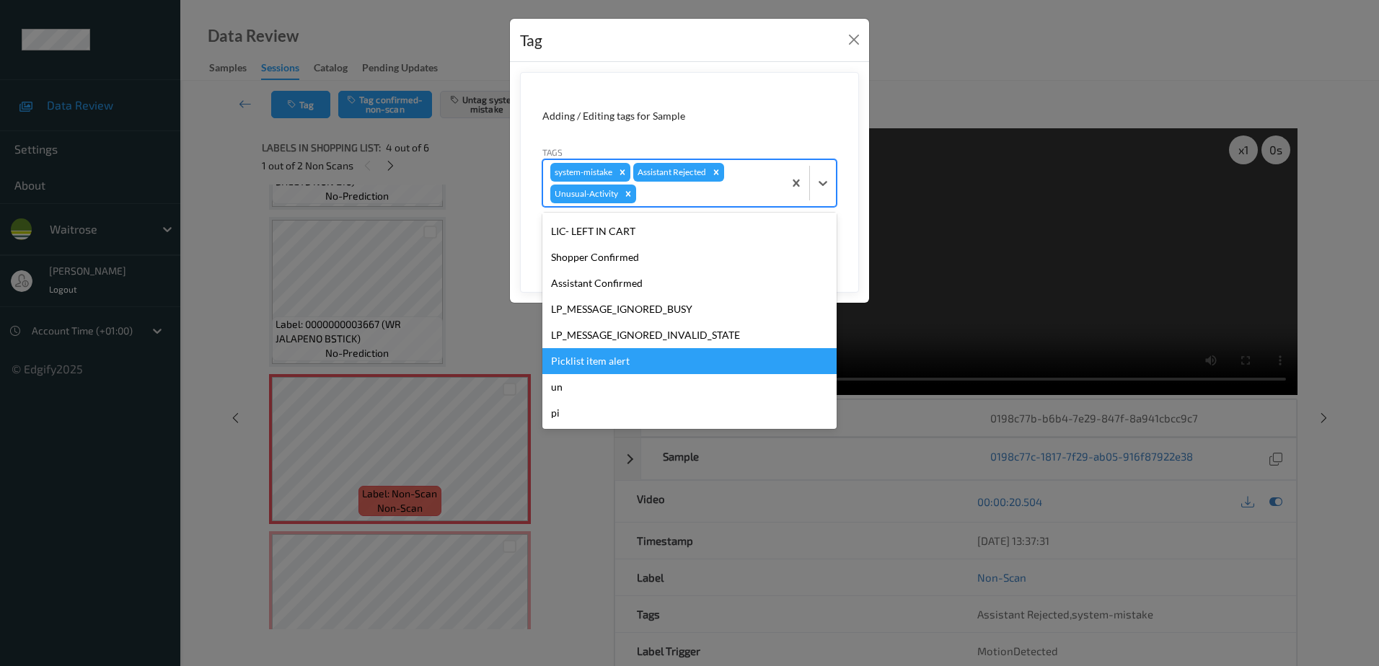
click at [578, 367] on div "Picklist item alert" at bounding box center [689, 361] width 294 height 26
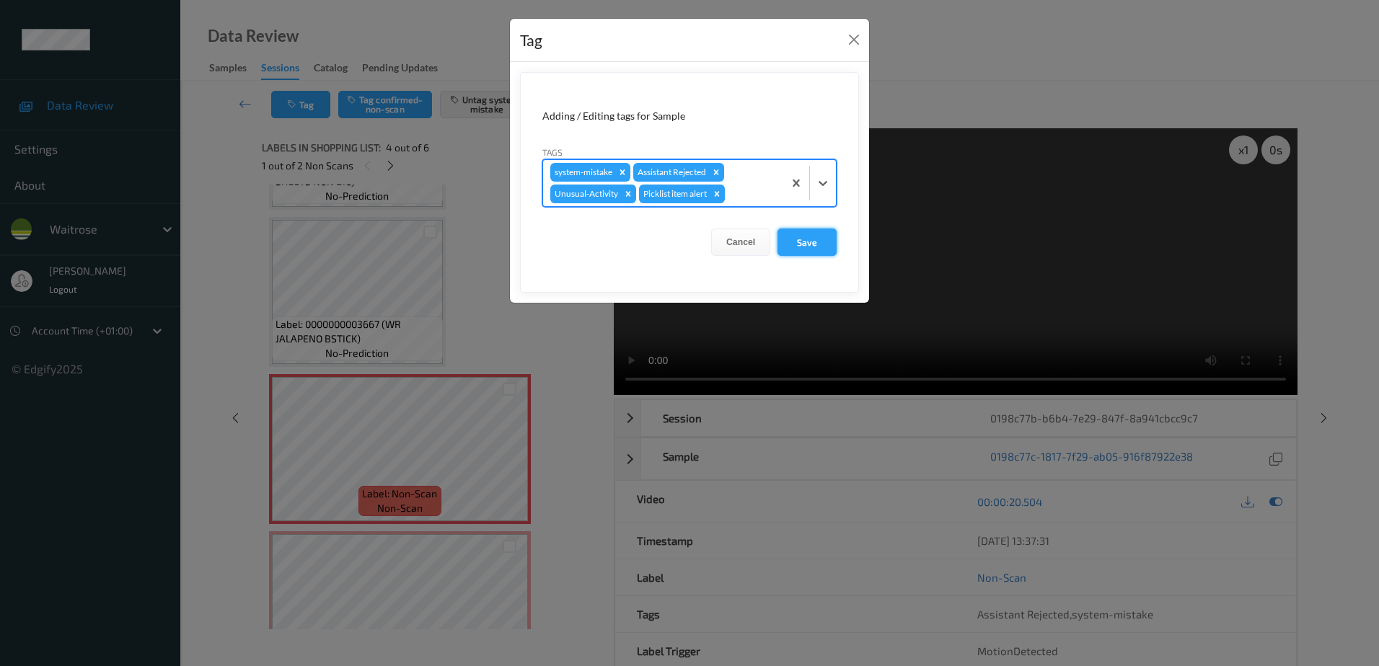
click at [788, 252] on button "Save" at bounding box center [807, 242] width 59 height 27
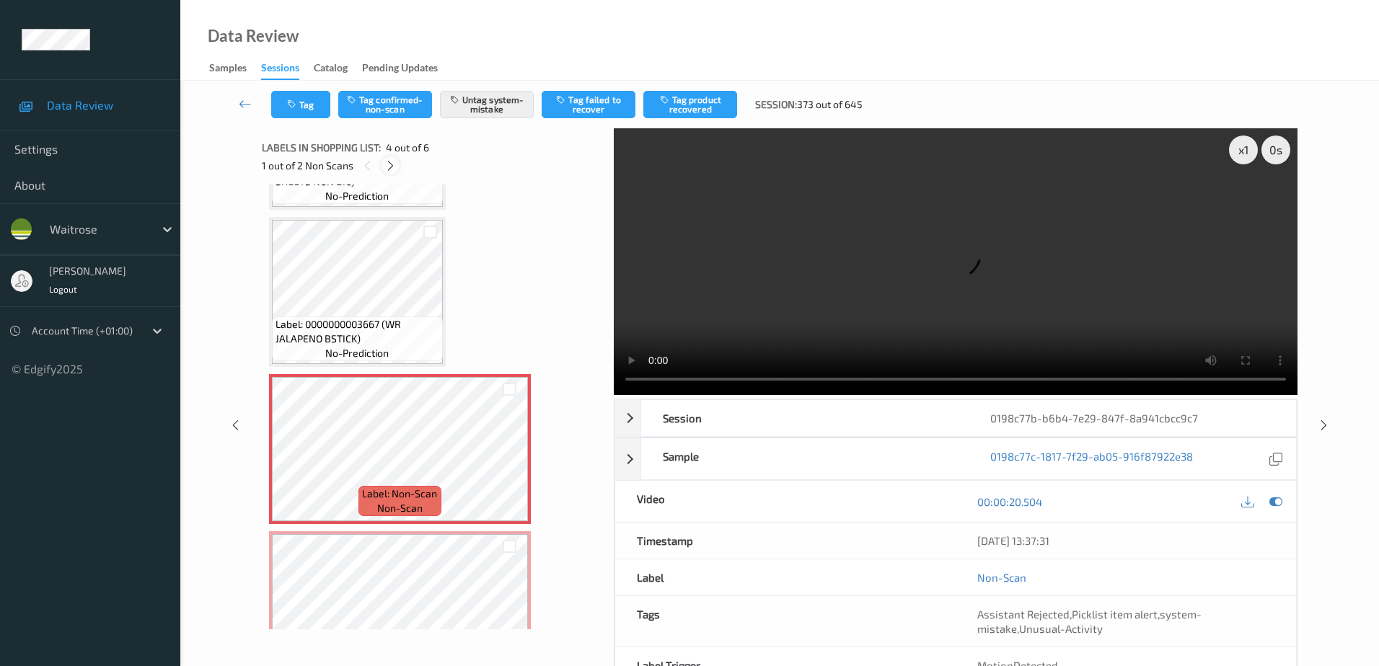
click at [384, 167] on div at bounding box center [391, 166] width 18 height 18
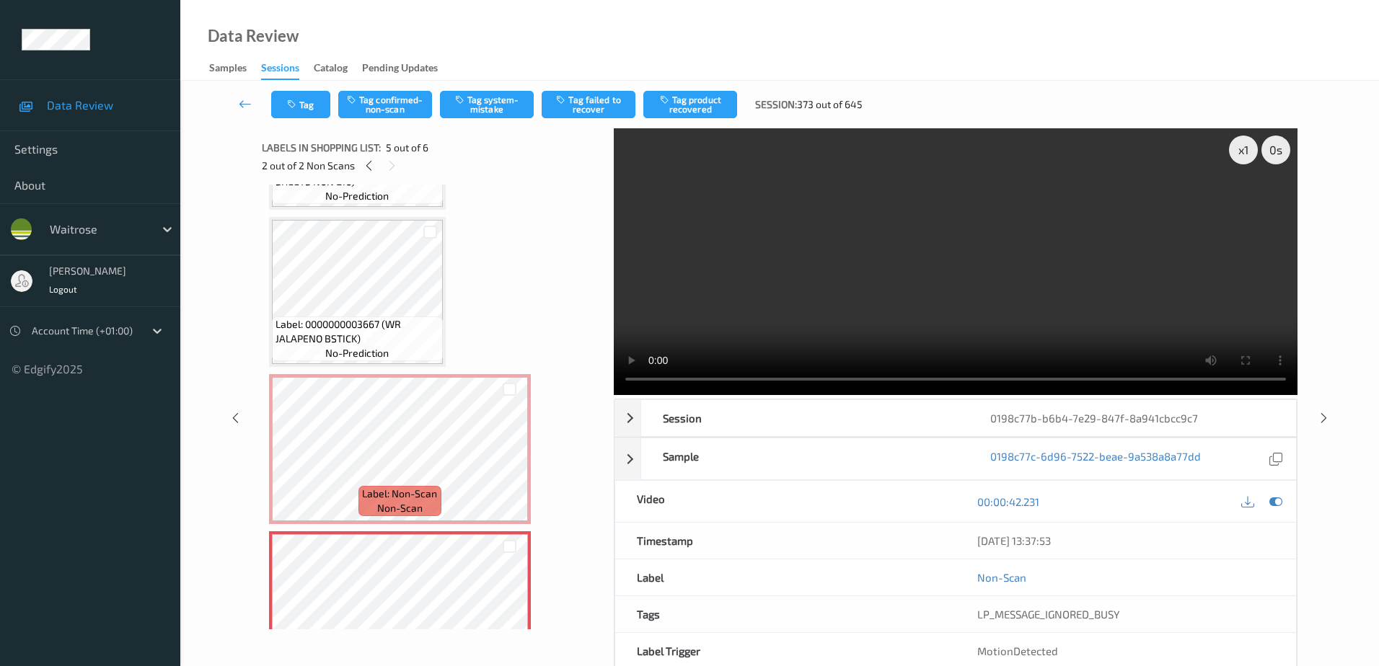
scroll to position [479, 0]
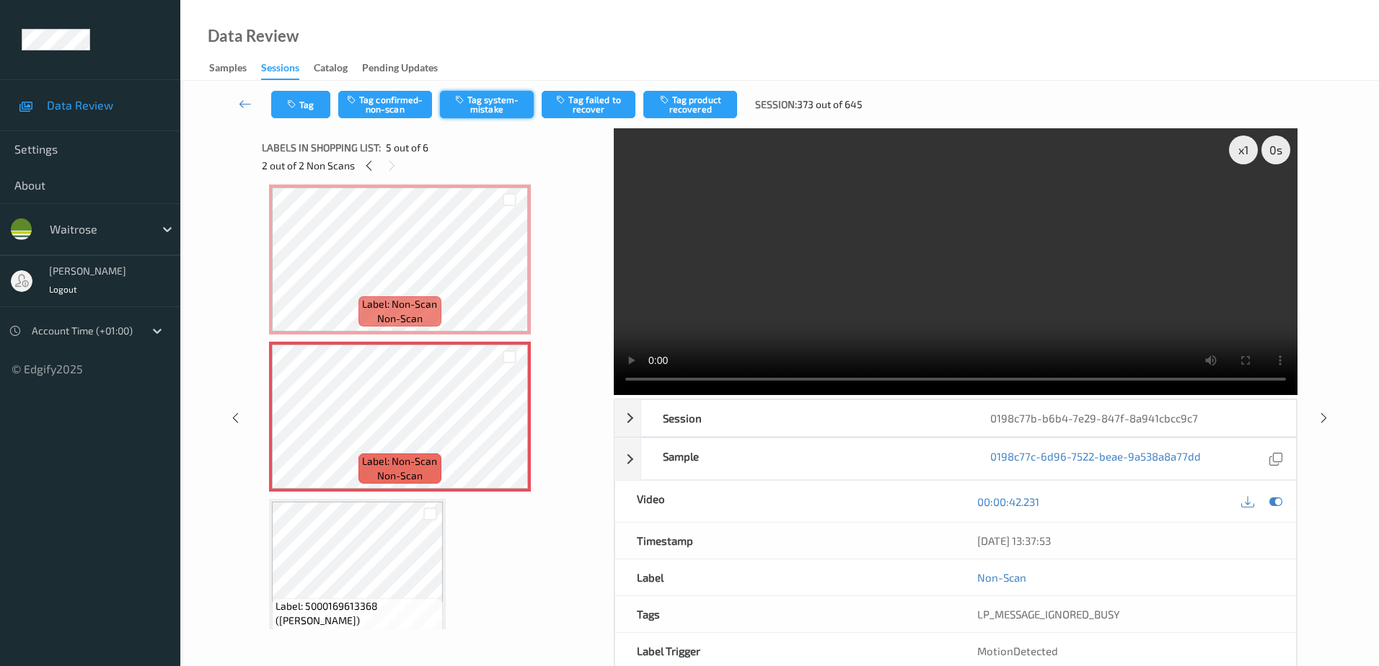
click at [487, 110] on button "Tag system-mistake" at bounding box center [487, 104] width 94 height 27
click at [302, 106] on button "Tag" at bounding box center [300, 104] width 59 height 27
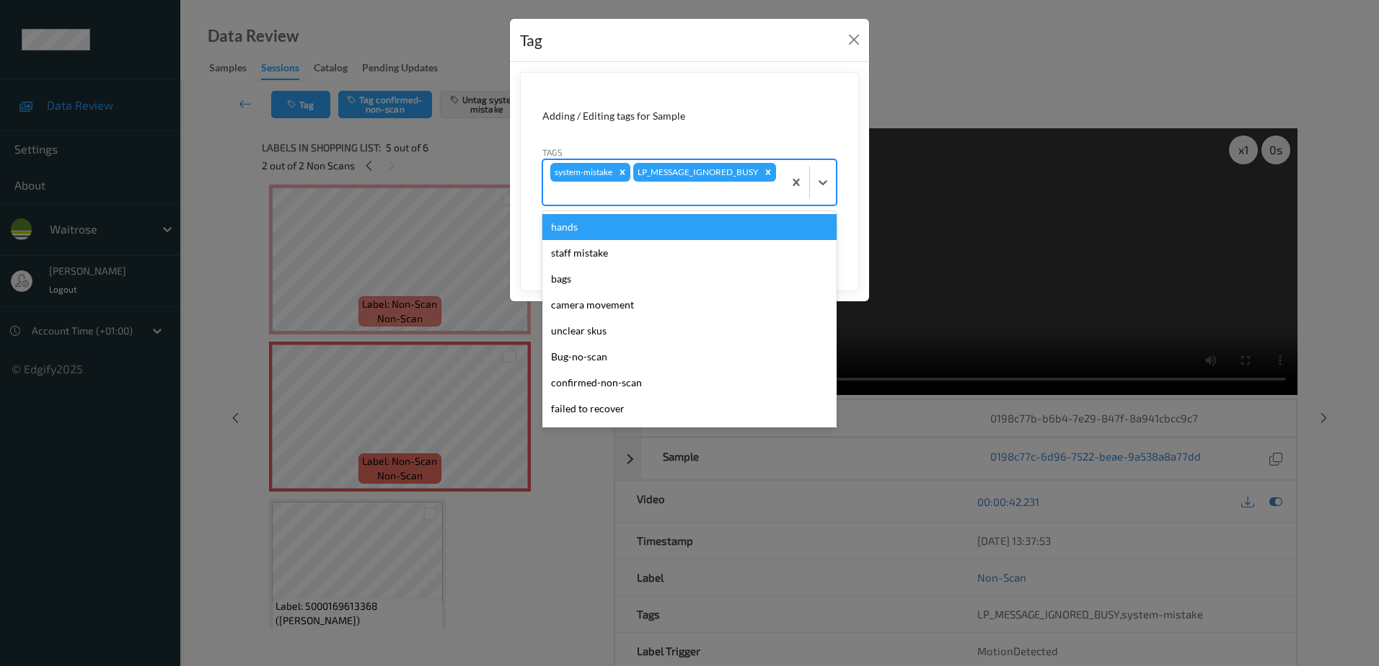
click at [723, 185] on div at bounding box center [663, 193] width 226 height 17
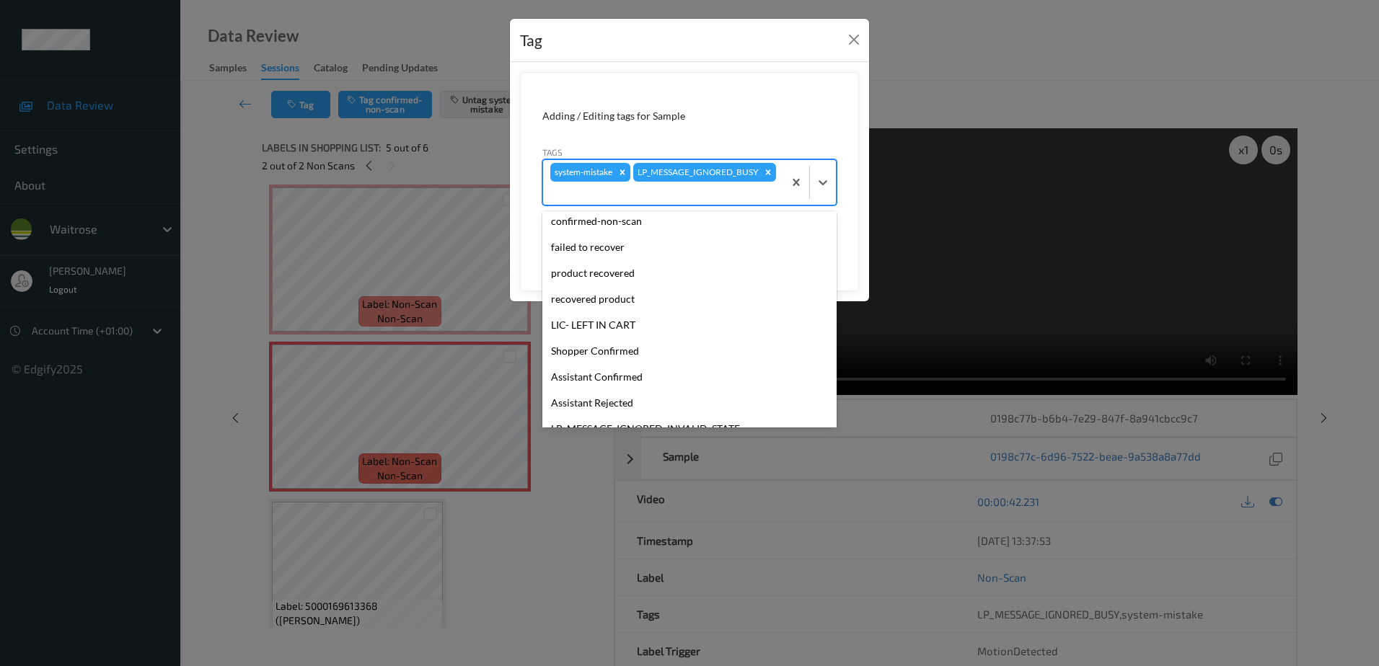
scroll to position [283, 0]
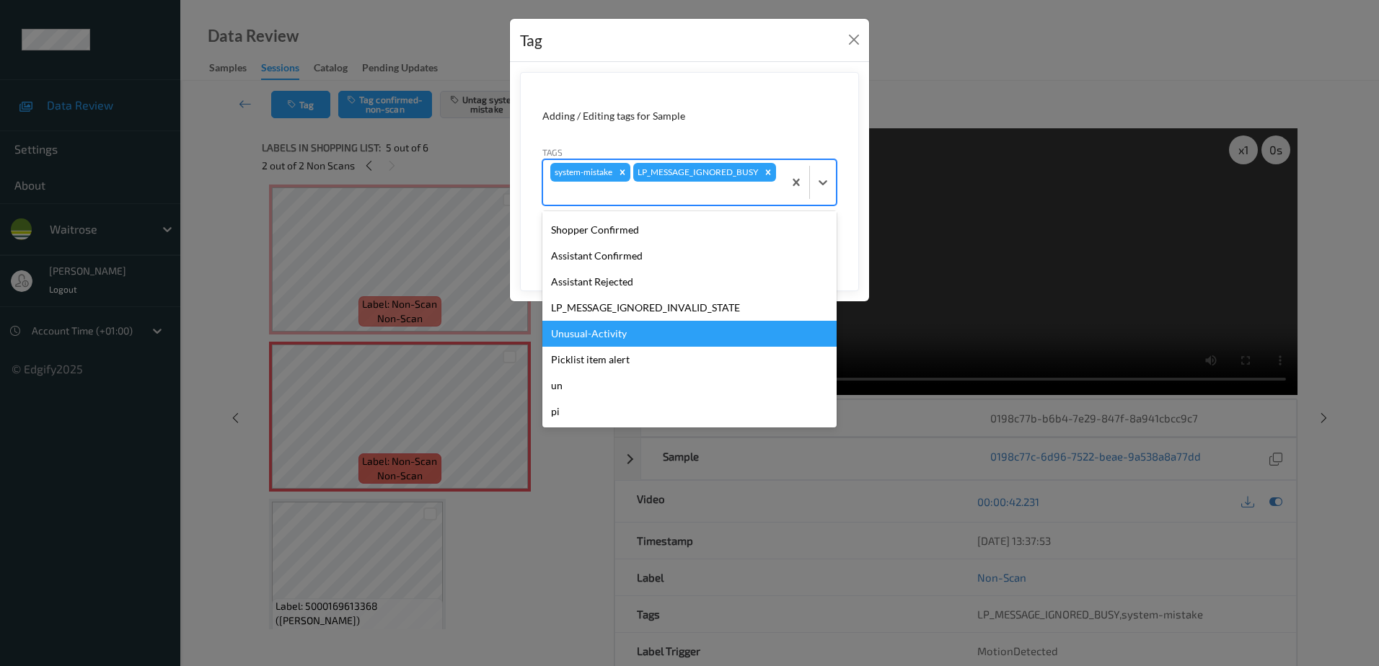
click at [624, 334] on div "Unusual-Activity" at bounding box center [689, 334] width 294 height 26
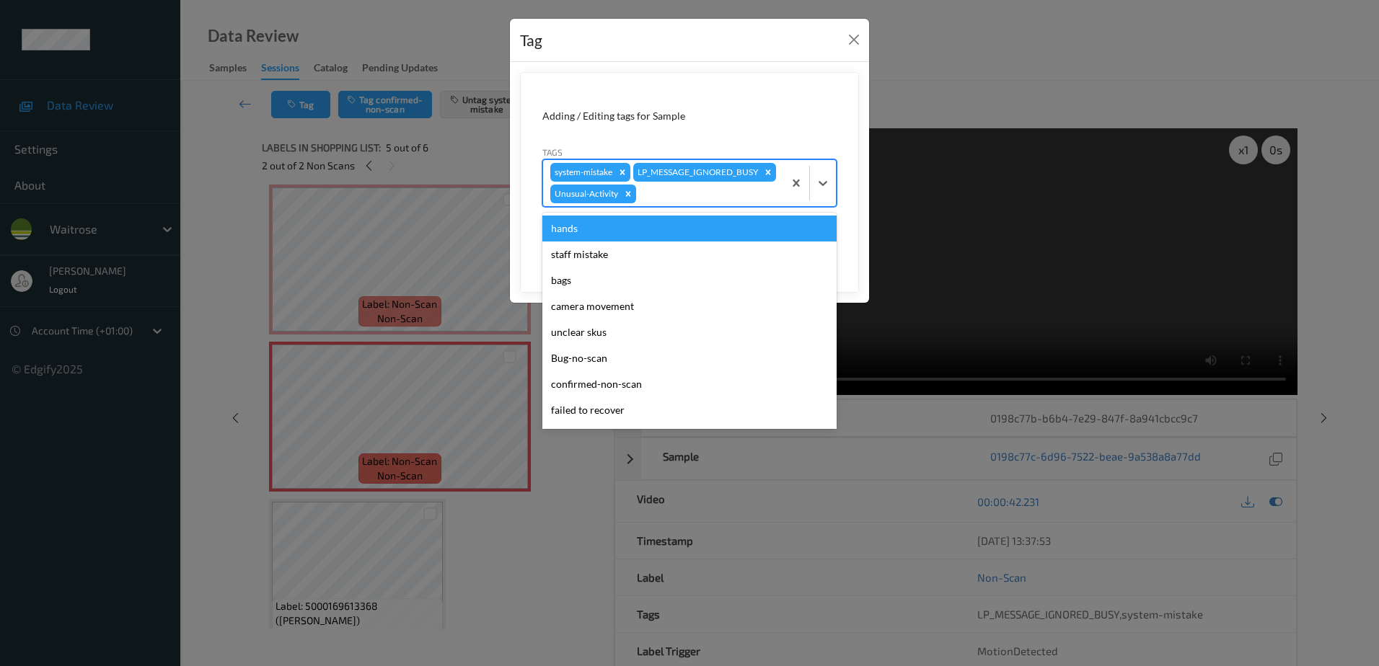
click at [682, 203] on div at bounding box center [707, 193] width 137 height 17
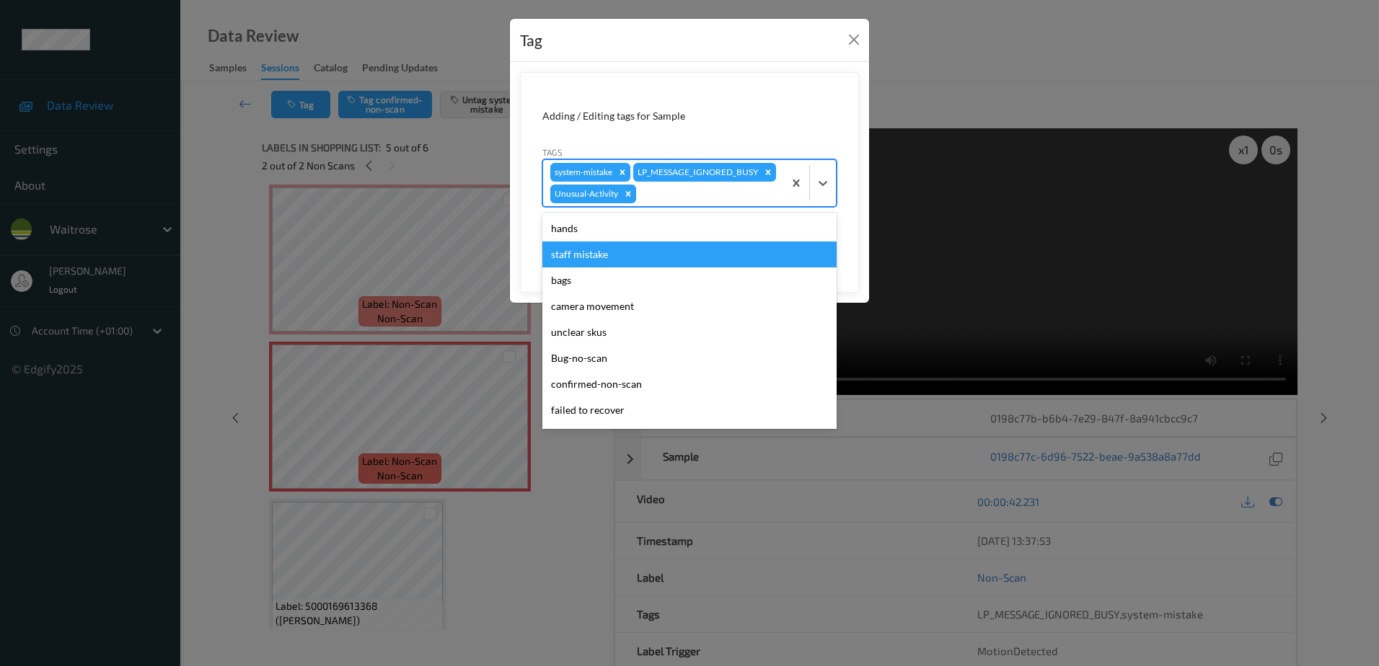
scroll to position [257, 0]
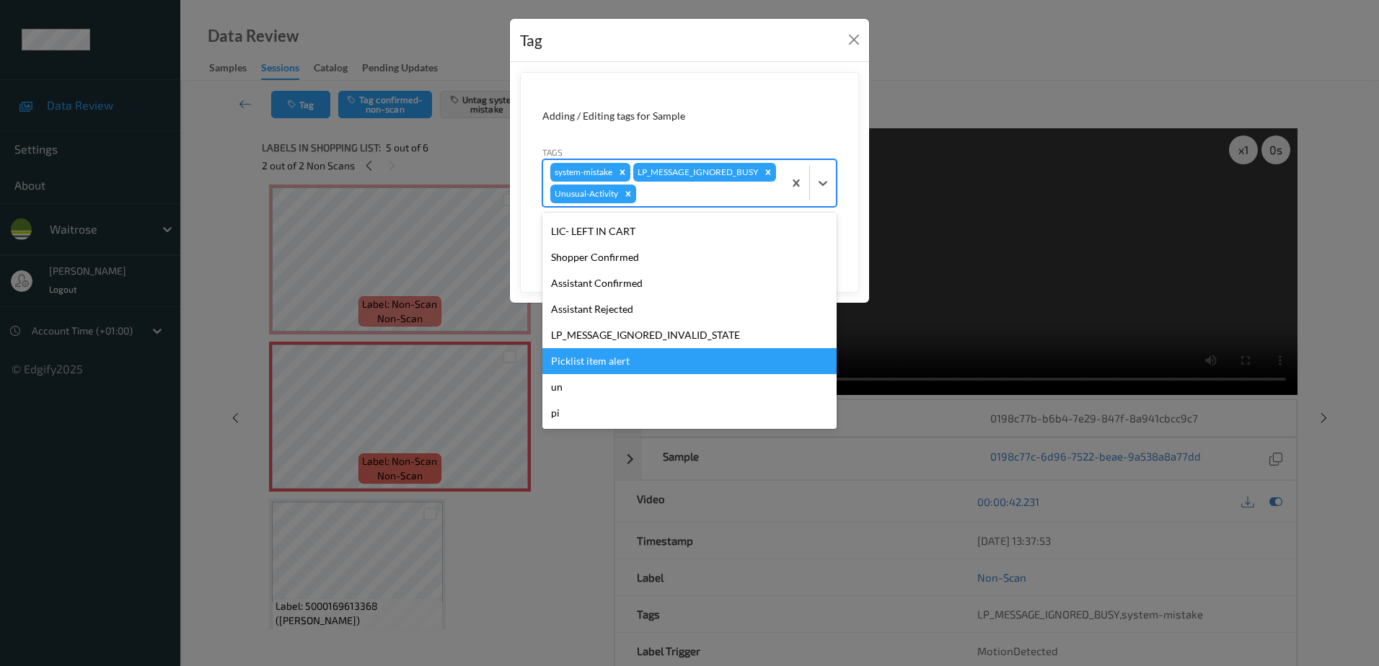
click at [619, 374] on div "Picklist item alert" at bounding box center [689, 361] width 294 height 26
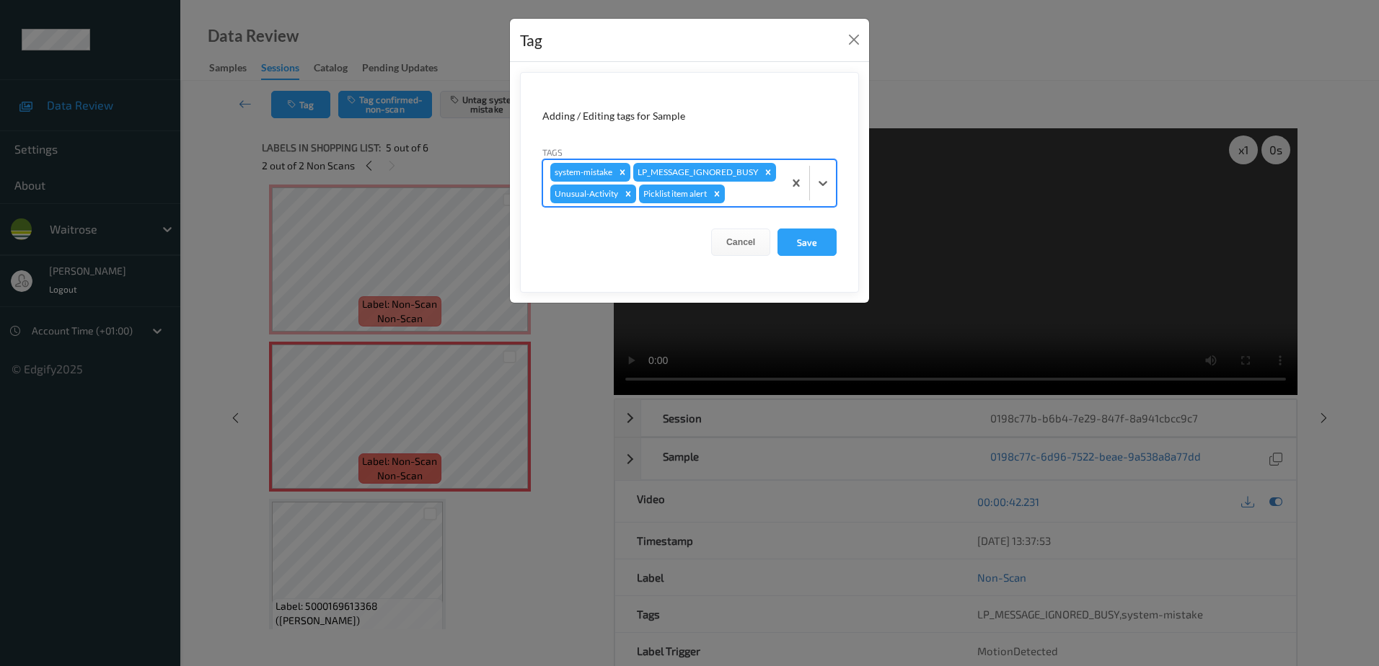
click at [837, 273] on form "Adding / Editing tags for Sample Tags option Picklist item alert, selected. Sel…" at bounding box center [689, 182] width 339 height 221
click at [821, 256] on button "Save" at bounding box center [807, 242] width 59 height 27
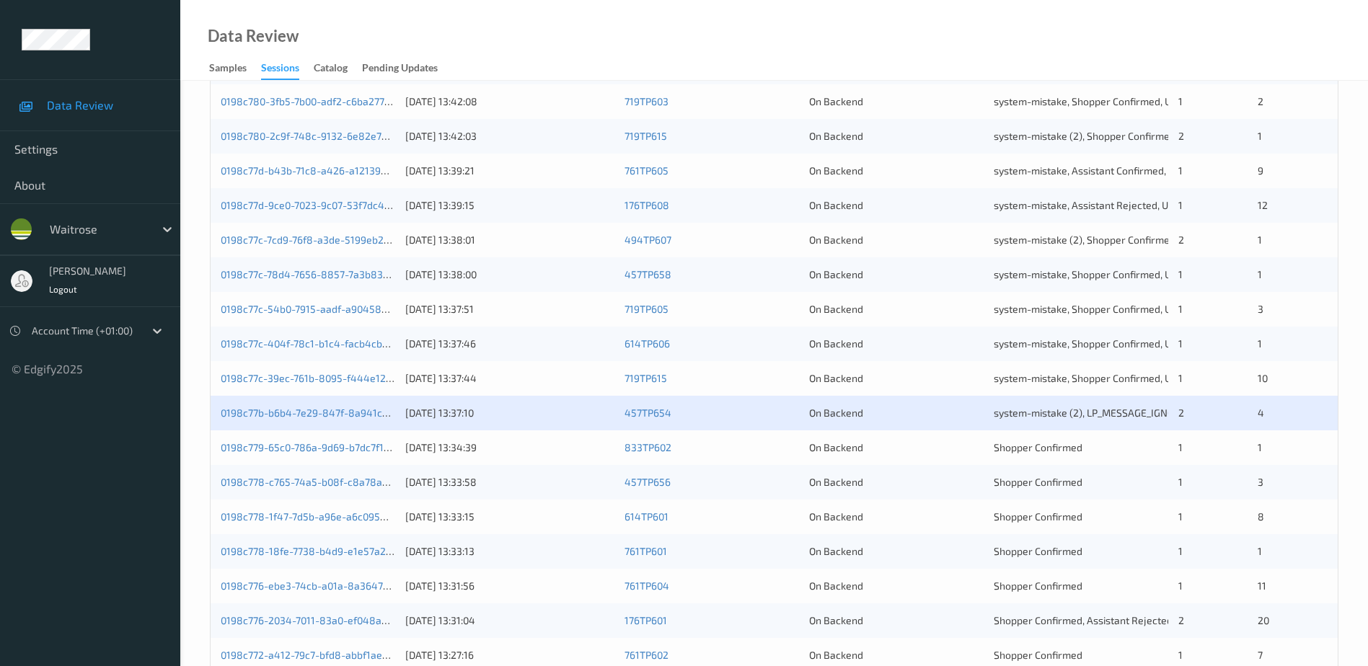
scroll to position [361, 0]
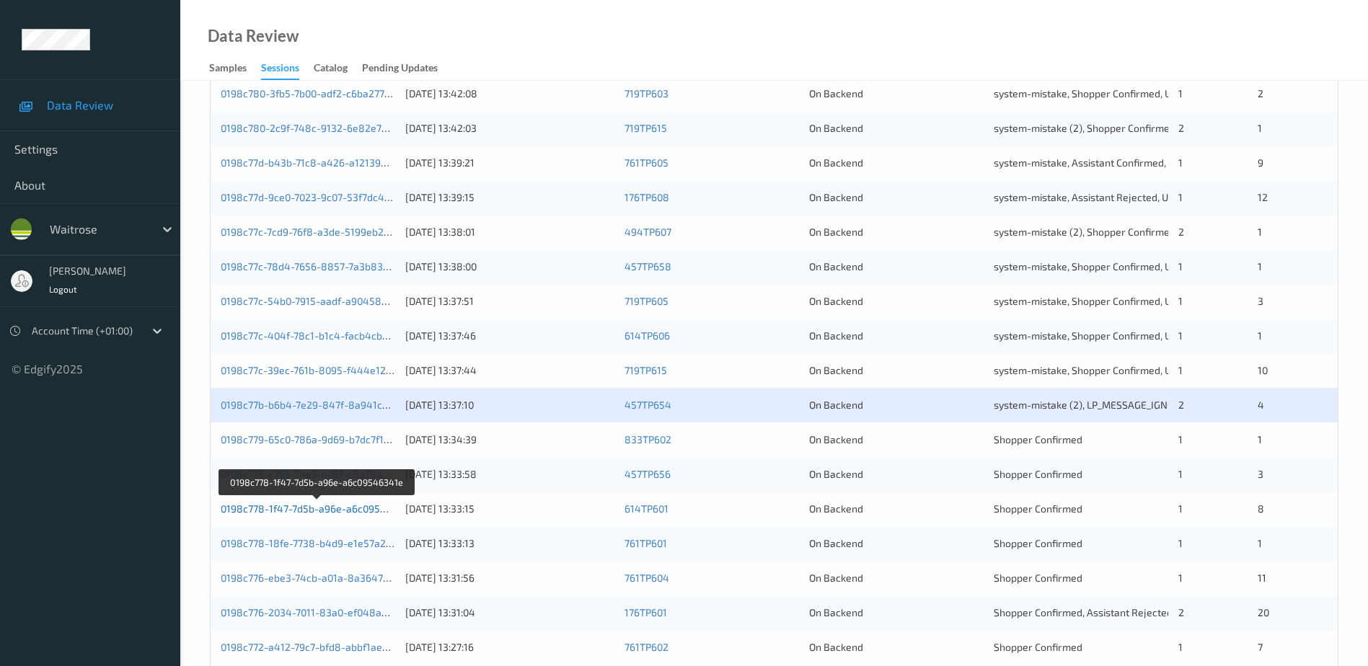
click at [330, 513] on link "0198c778-1f47-7d5b-a96e-a6c09546341e" at bounding box center [318, 509] width 194 height 12
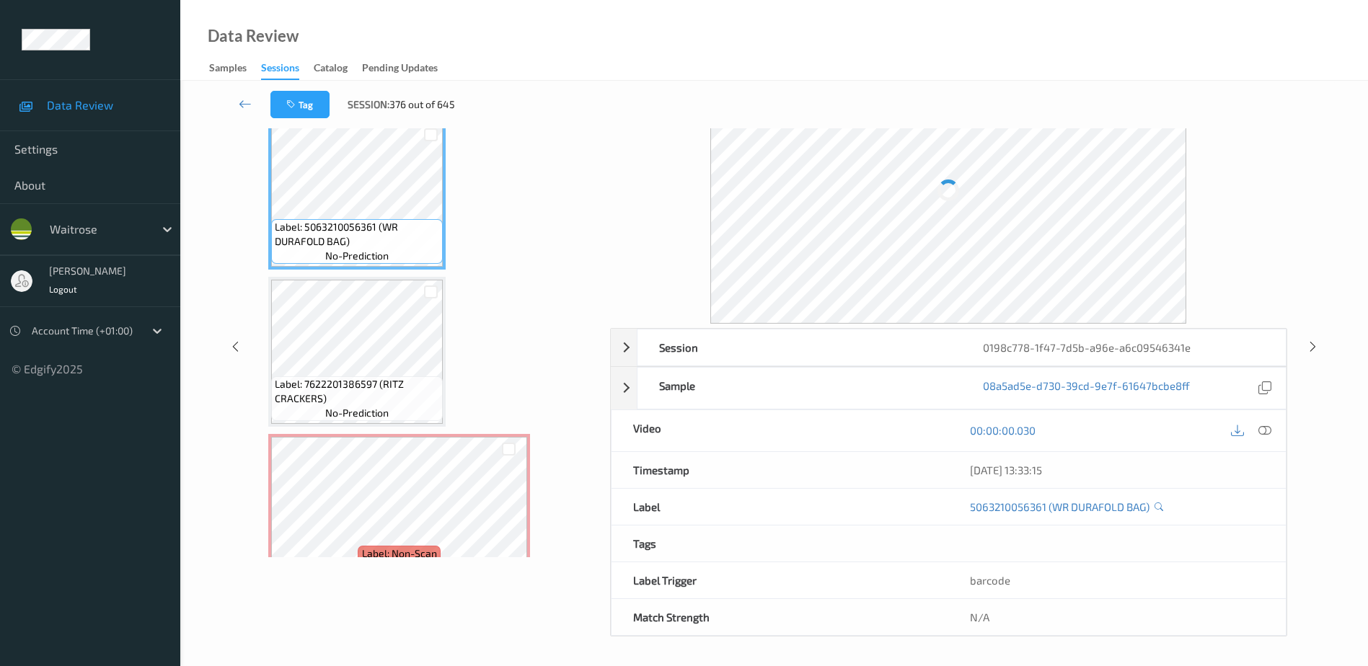
scroll to position [71, 0]
click at [1264, 431] on icon at bounding box center [1265, 431] width 13 height 13
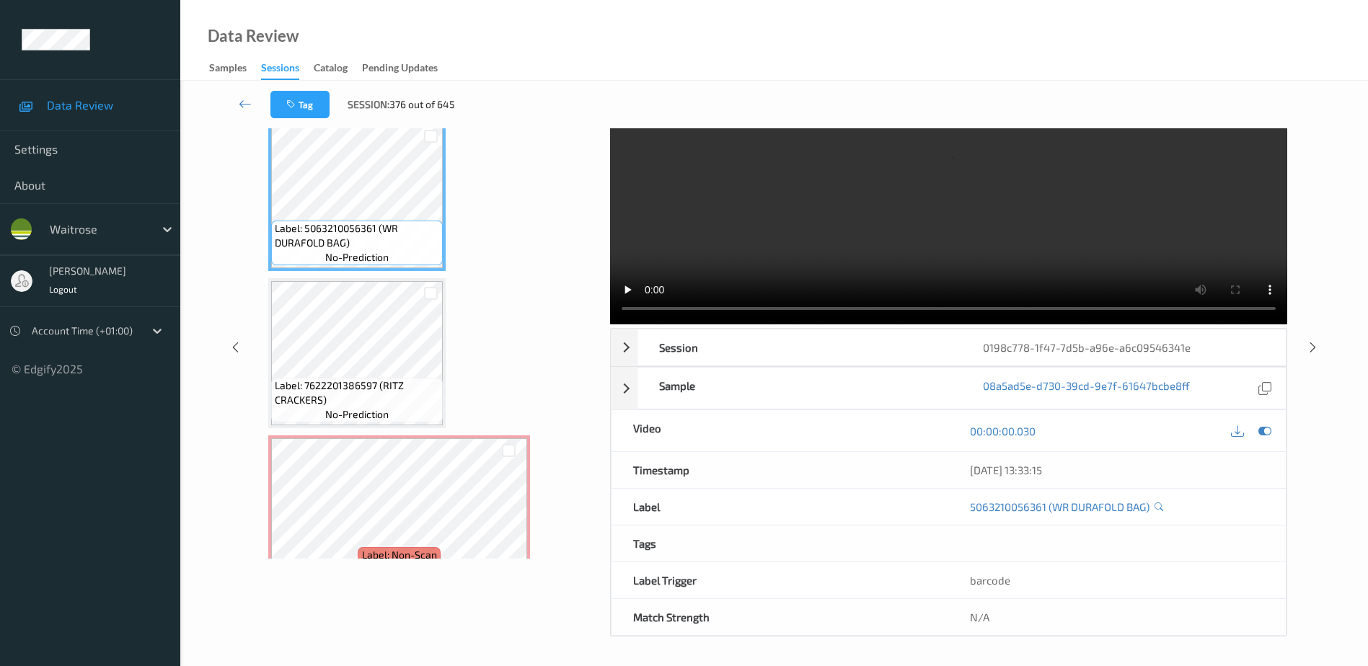
scroll to position [0, 0]
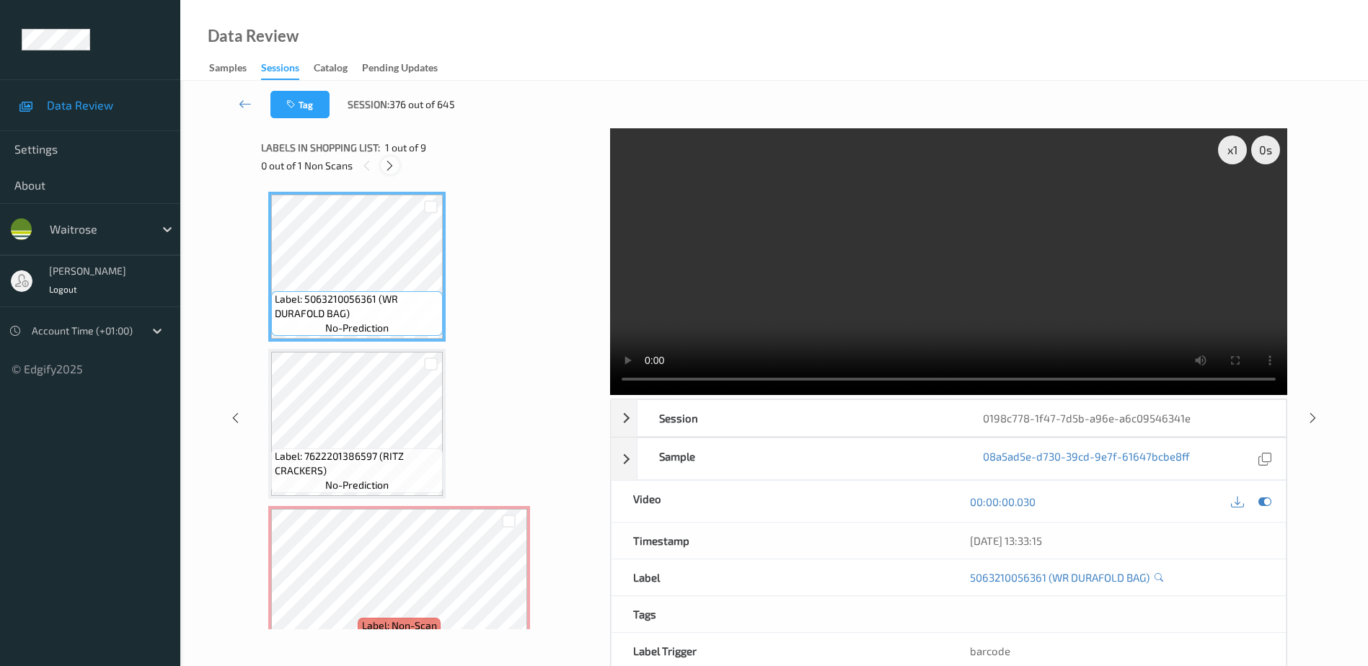
click at [395, 162] on icon at bounding box center [390, 165] width 12 height 13
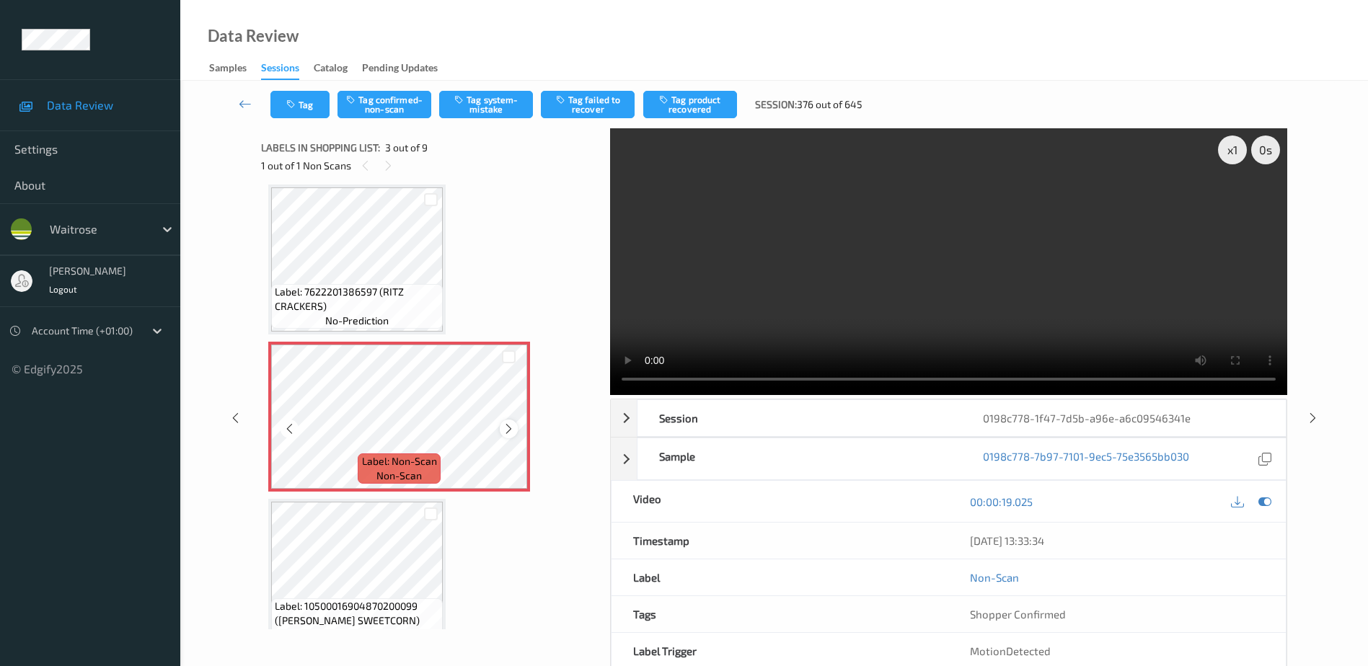
click at [510, 432] on icon at bounding box center [509, 429] width 12 height 13
click at [507, 431] on icon at bounding box center [509, 429] width 12 height 13
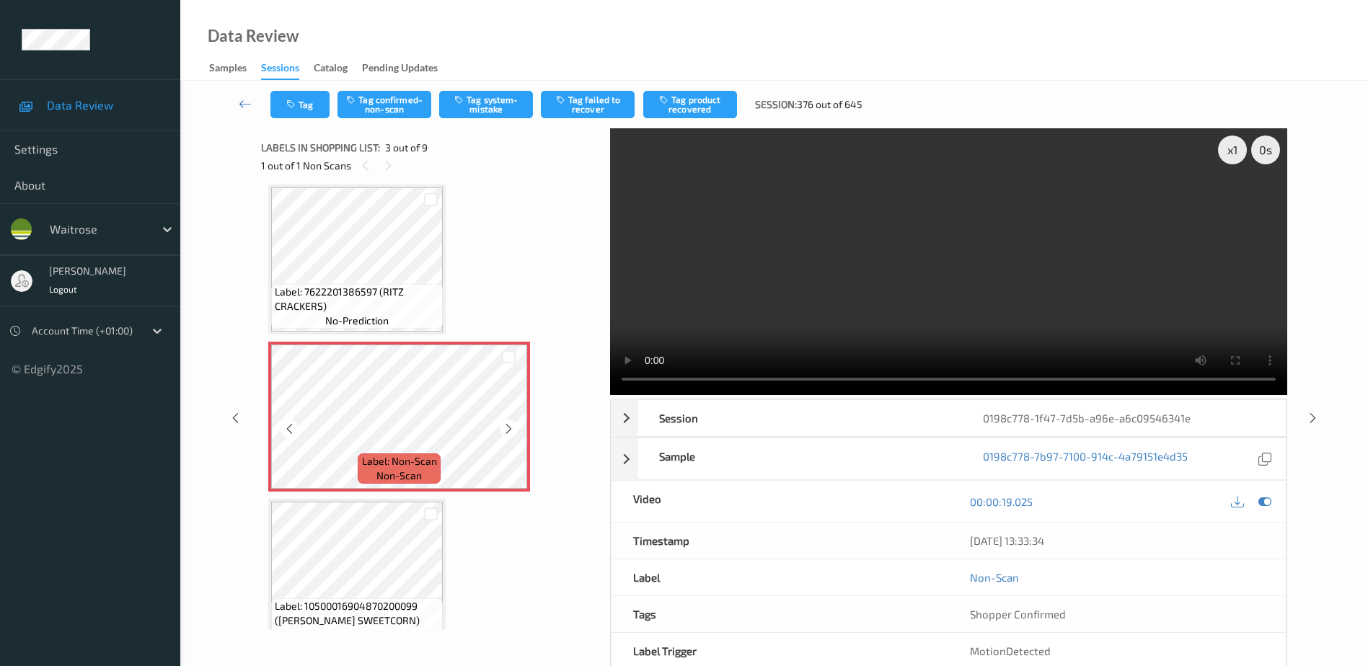
click at [507, 431] on icon at bounding box center [509, 429] width 12 height 13
click at [835, 293] on video at bounding box center [948, 261] width 677 height 267
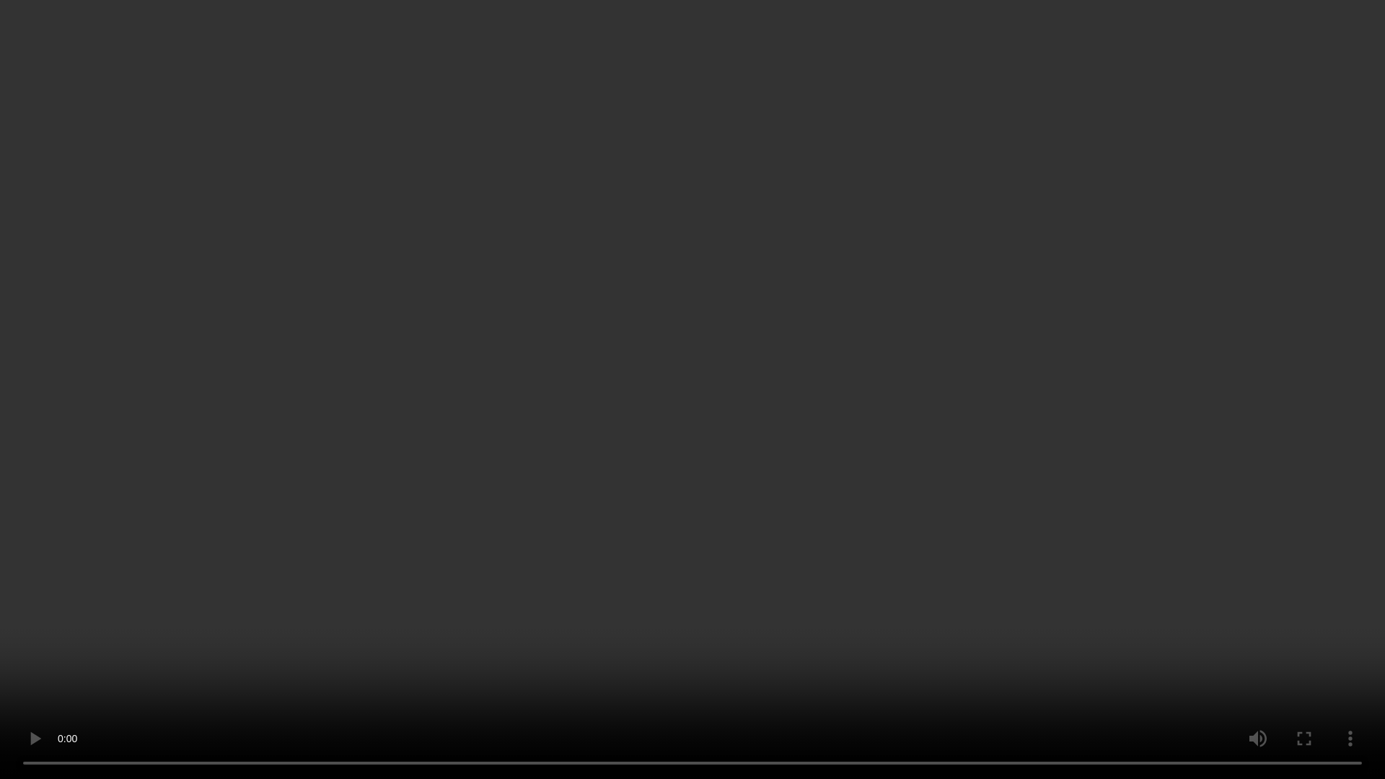
click at [599, 411] on video at bounding box center [692, 389] width 1385 height 779
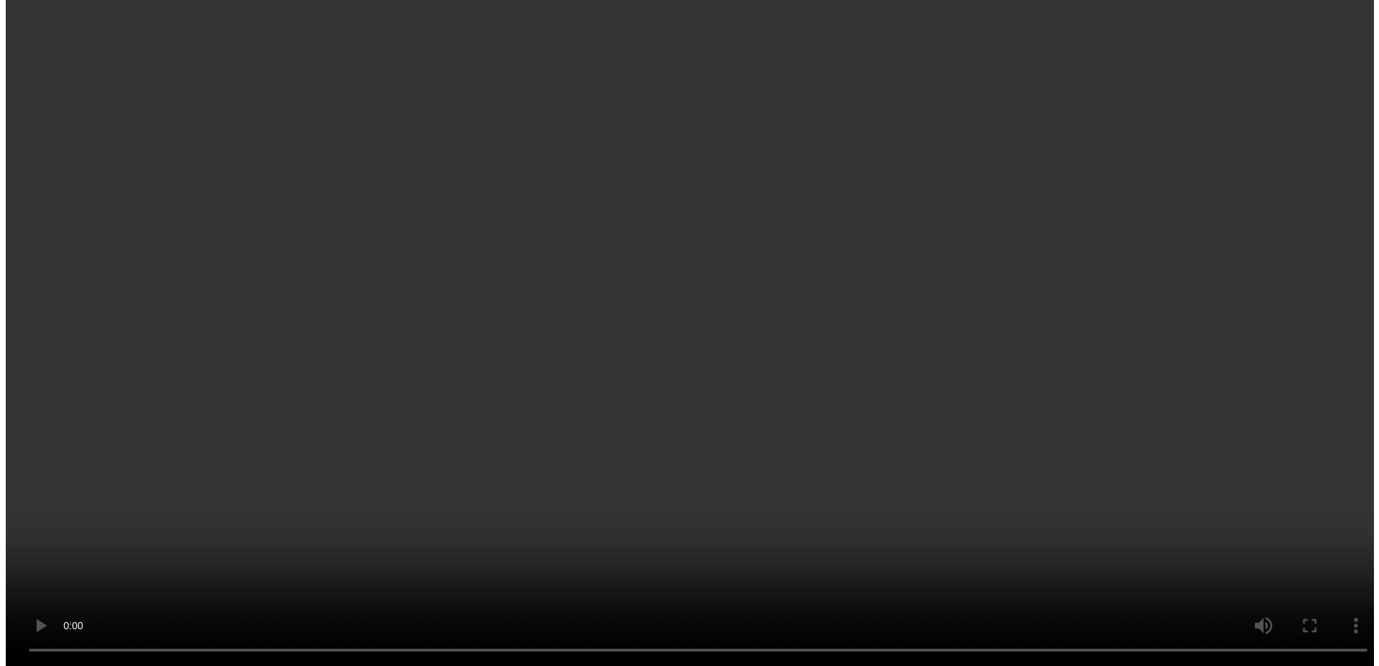
scroll to position [309, 0]
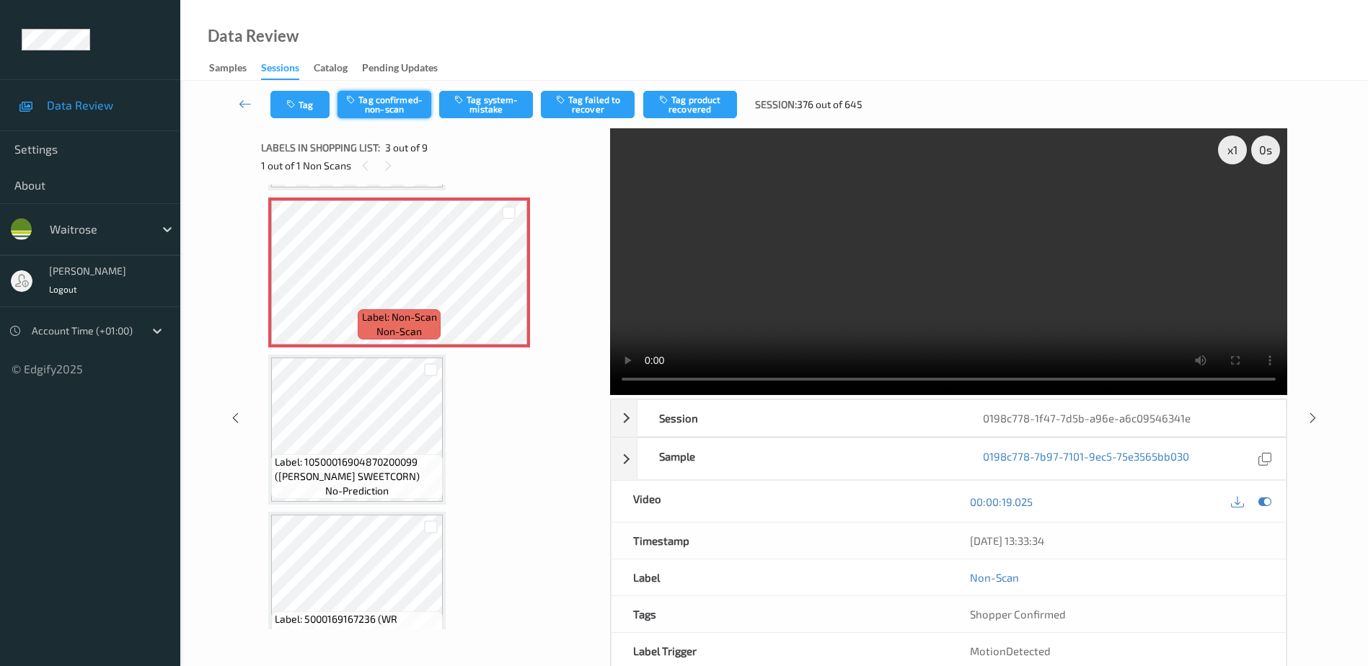
click at [403, 115] on button "Tag confirmed-non-scan" at bounding box center [385, 104] width 94 height 27
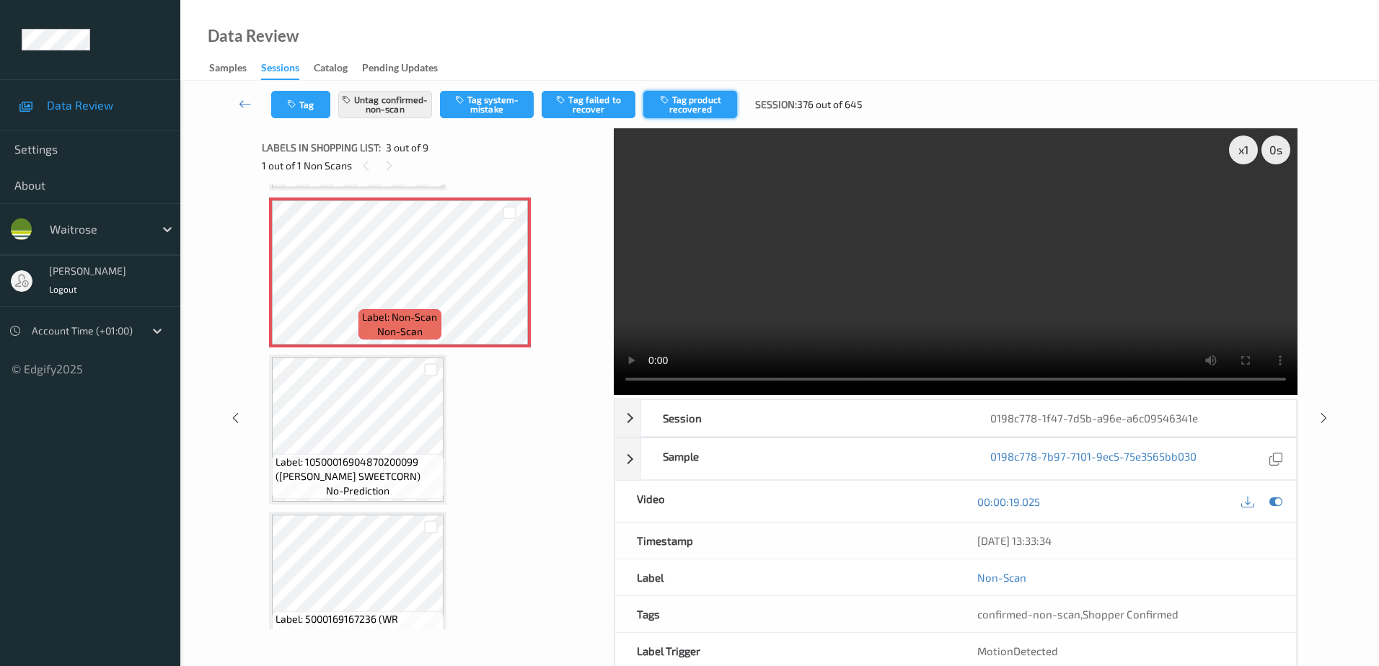
click at [682, 96] on button "Tag product recovered" at bounding box center [690, 104] width 94 height 27
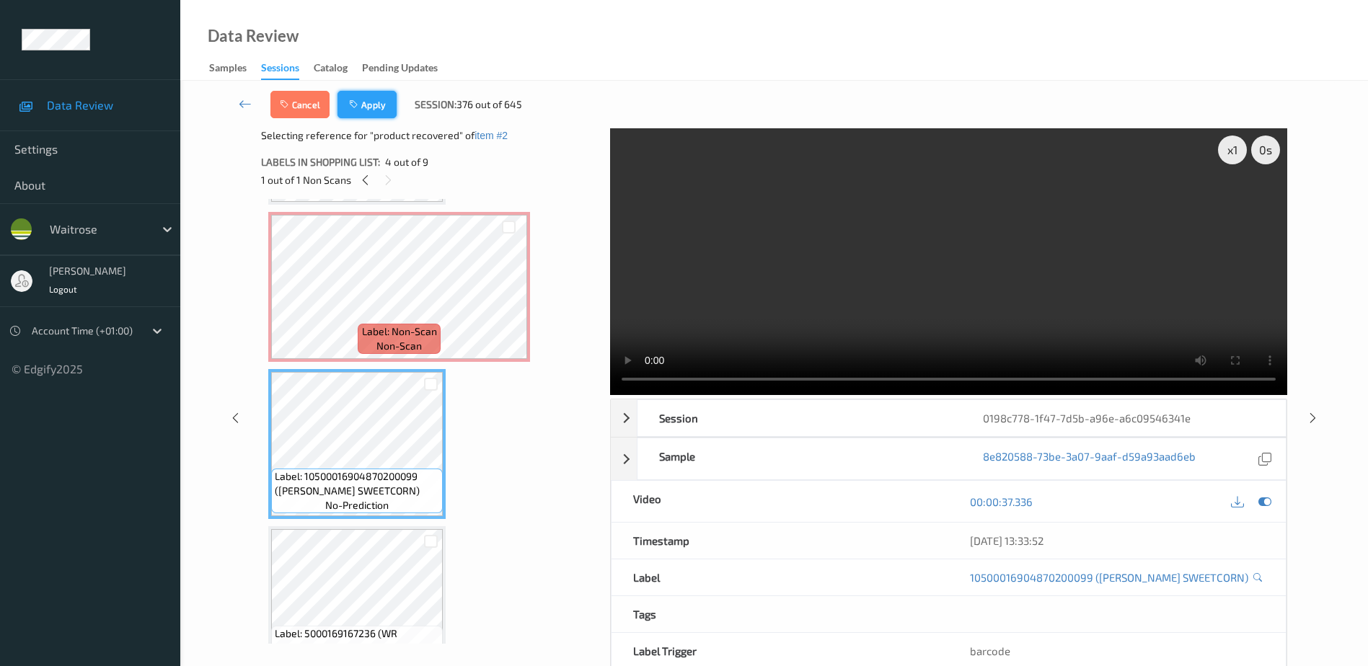
click at [368, 115] on button "Apply" at bounding box center [367, 104] width 59 height 27
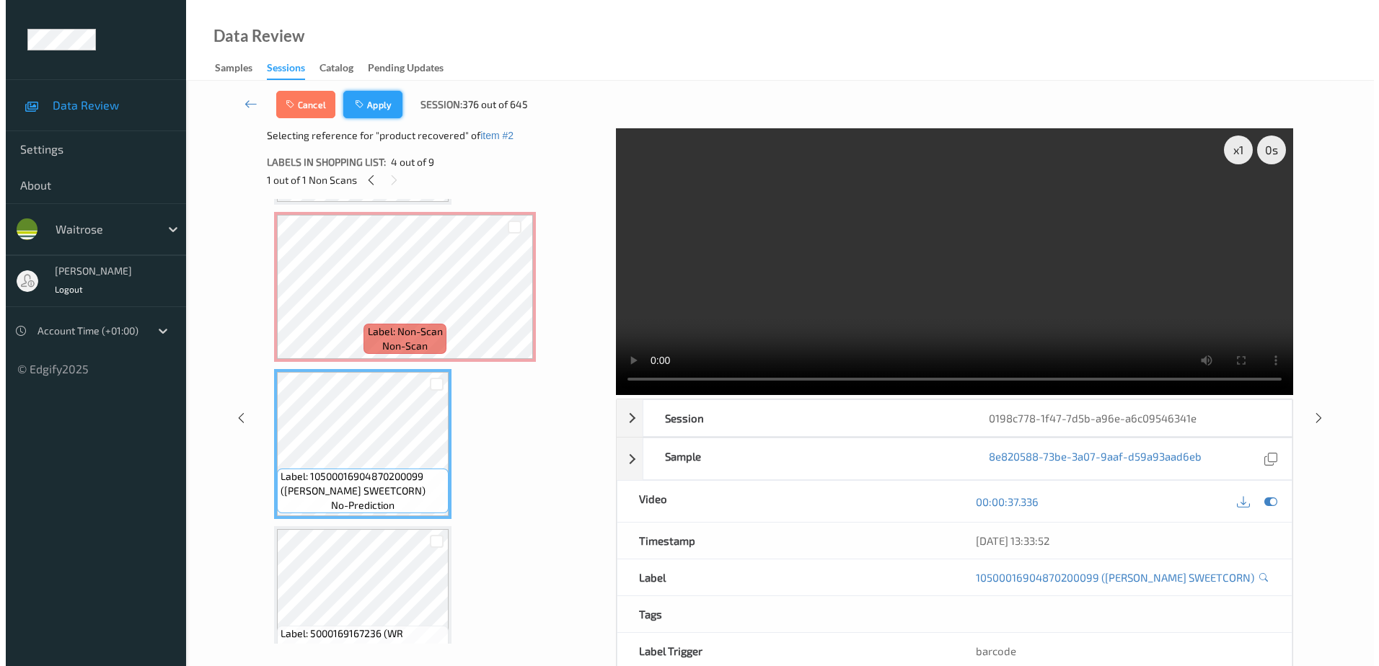
scroll to position [164, 0]
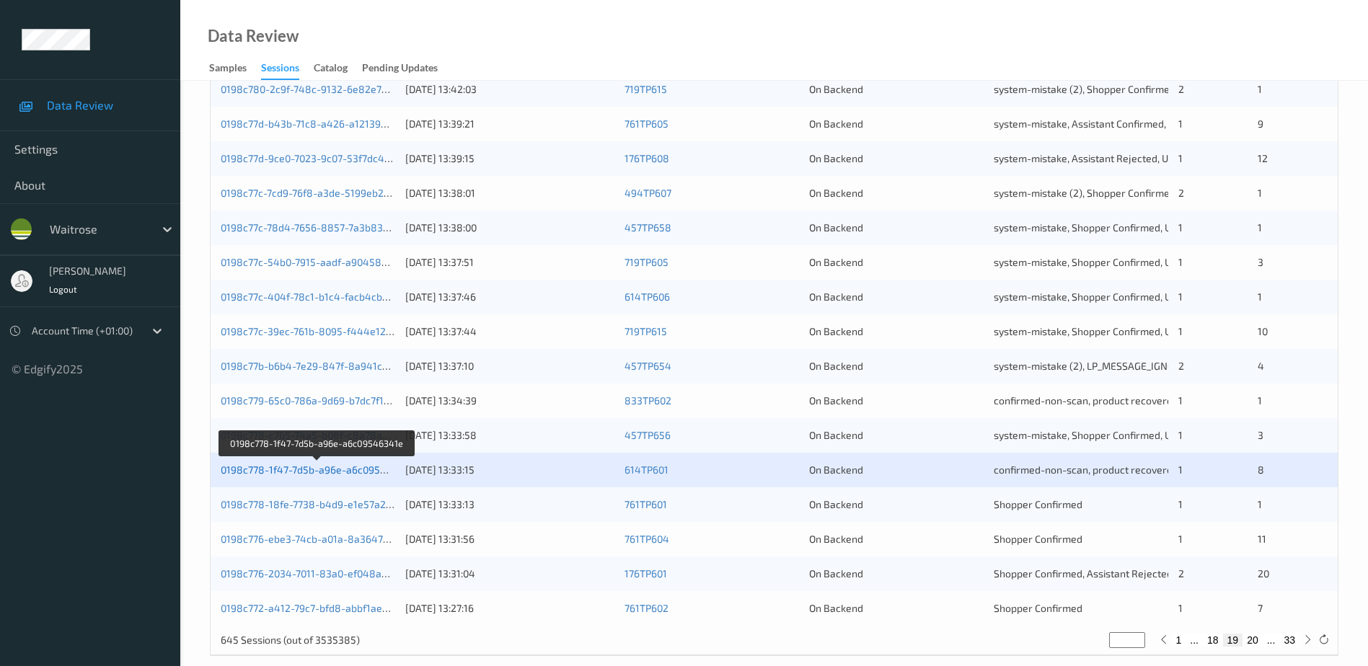
scroll to position [419, 0]
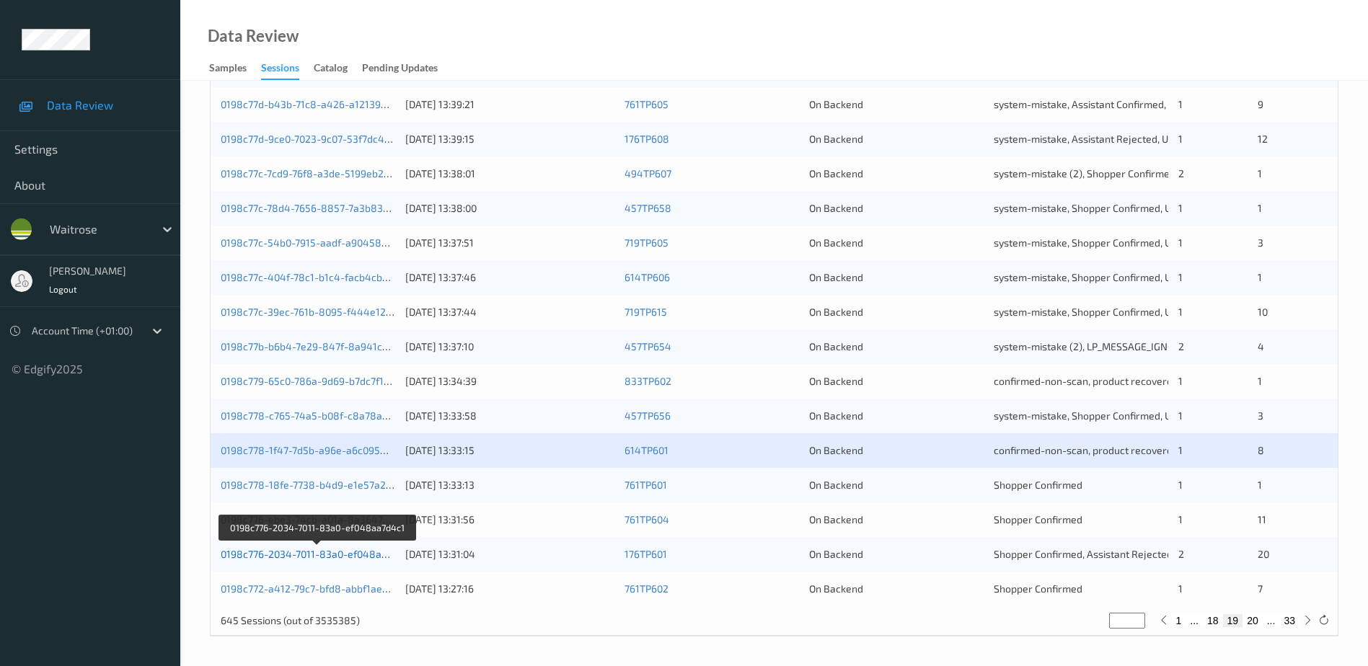
click at [301, 555] on link "0198c776-2034-7011-83a0-ef048aa7d4c1" at bounding box center [317, 554] width 193 height 12
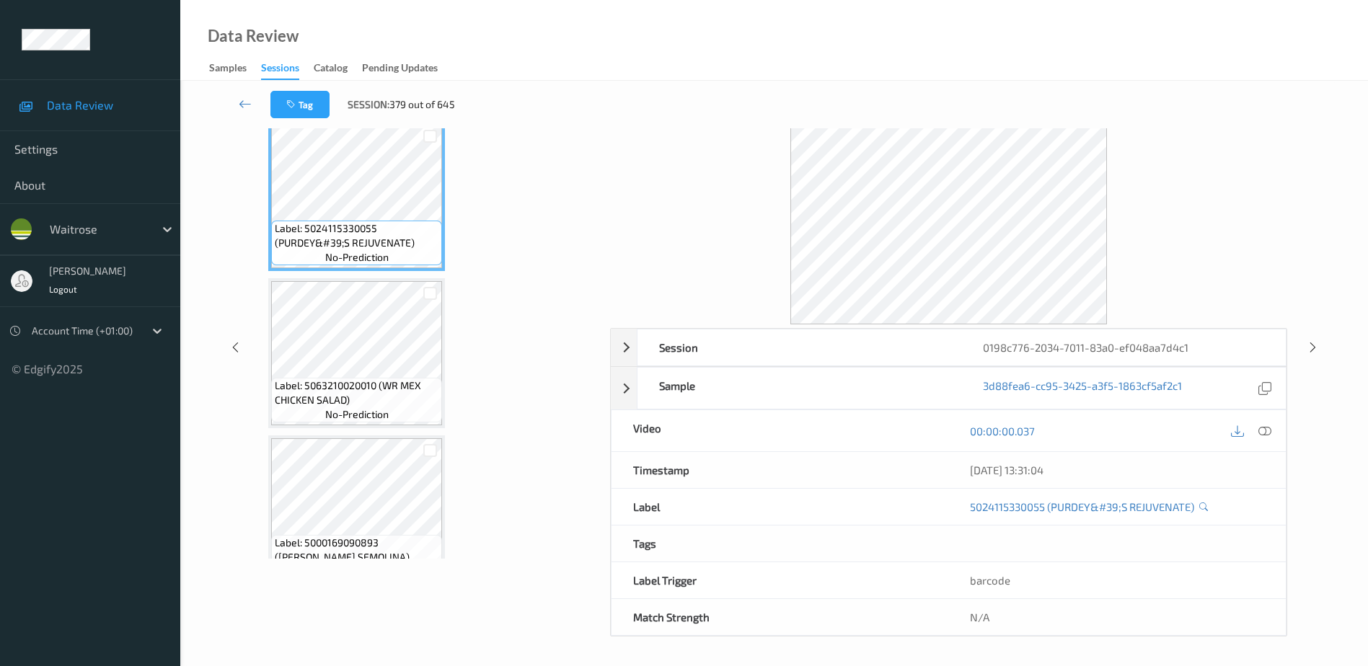
scroll to position [71, 0]
click at [1267, 431] on icon at bounding box center [1265, 431] width 13 height 13
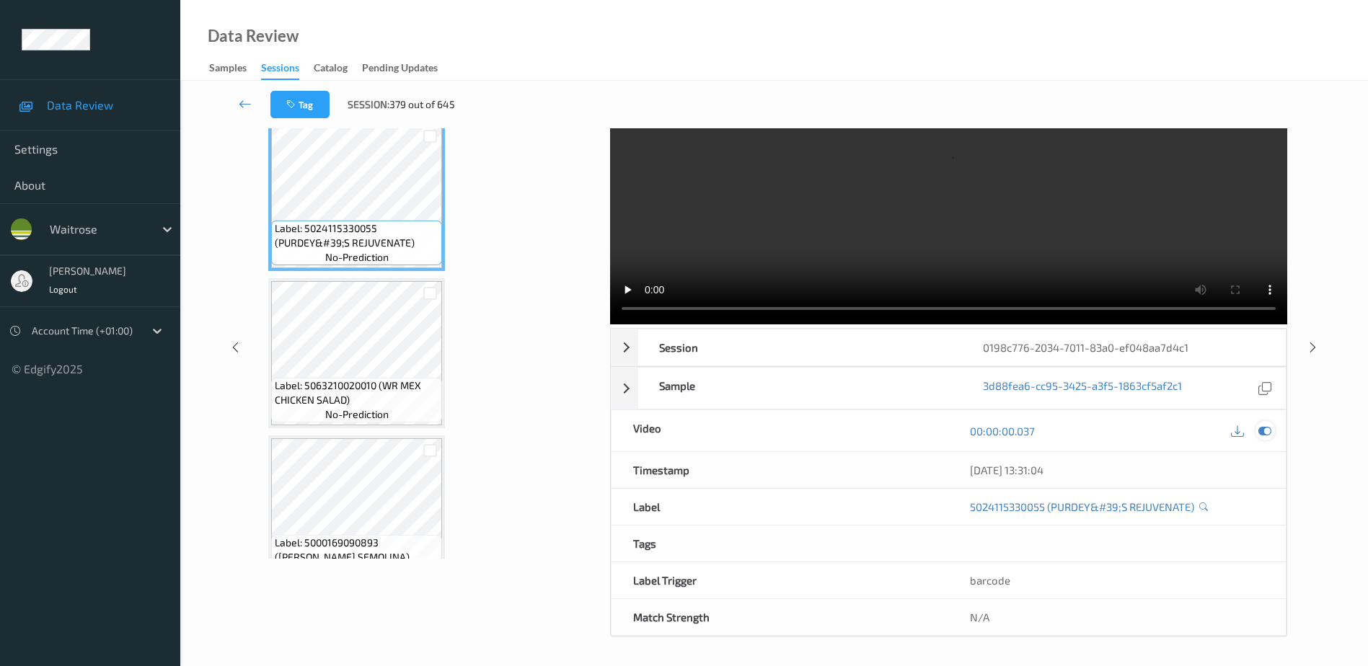
scroll to position [0, 0]
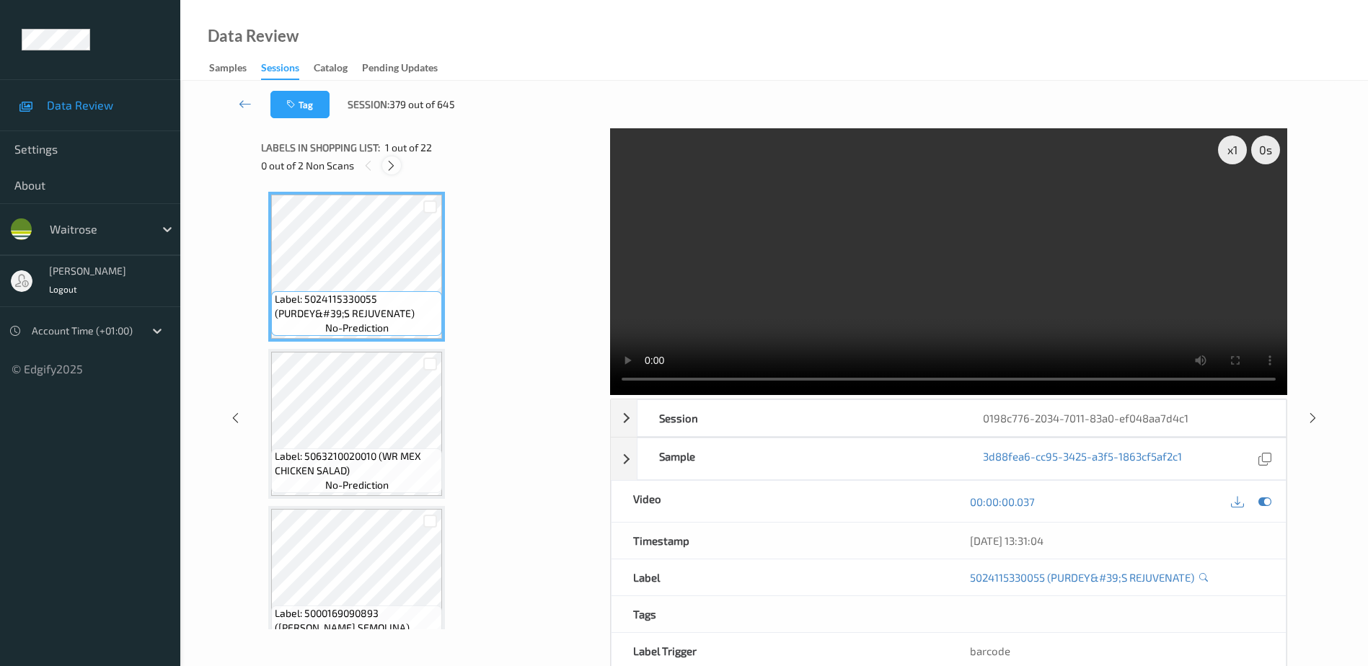
click at [386, 167] on div at bounding box center [391, 166] width 18 height 18
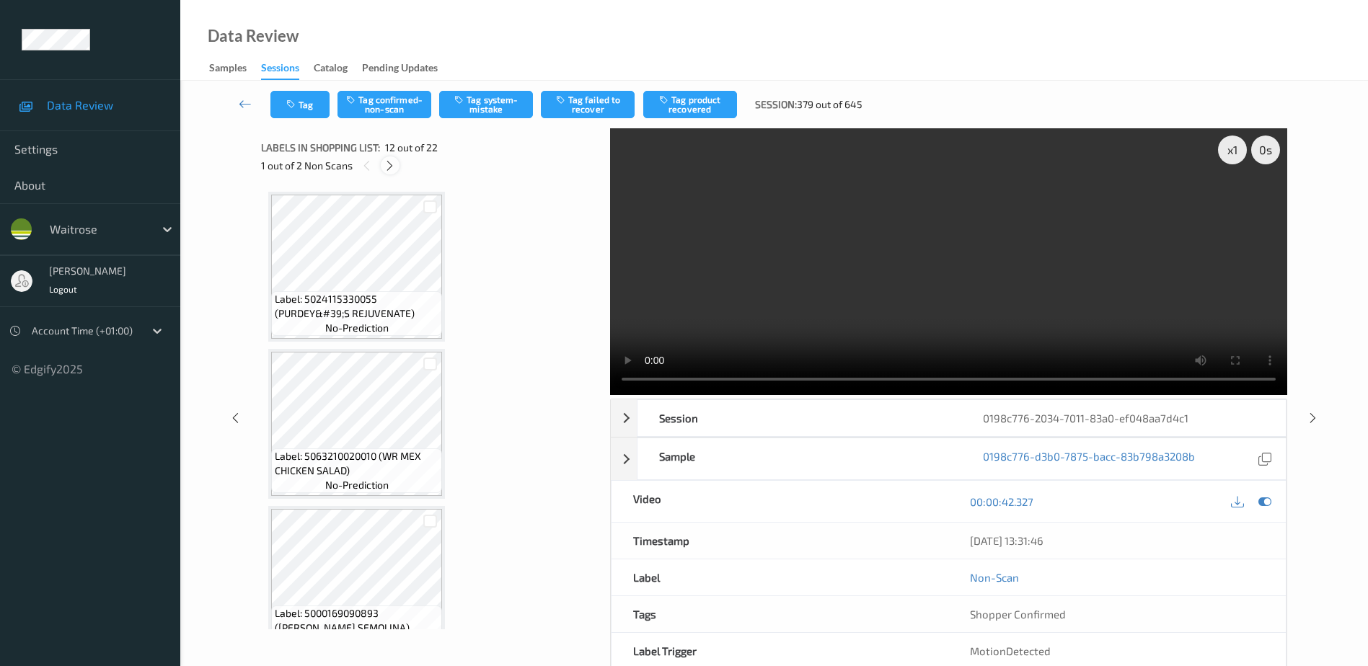
scroll to position [1580, 0]
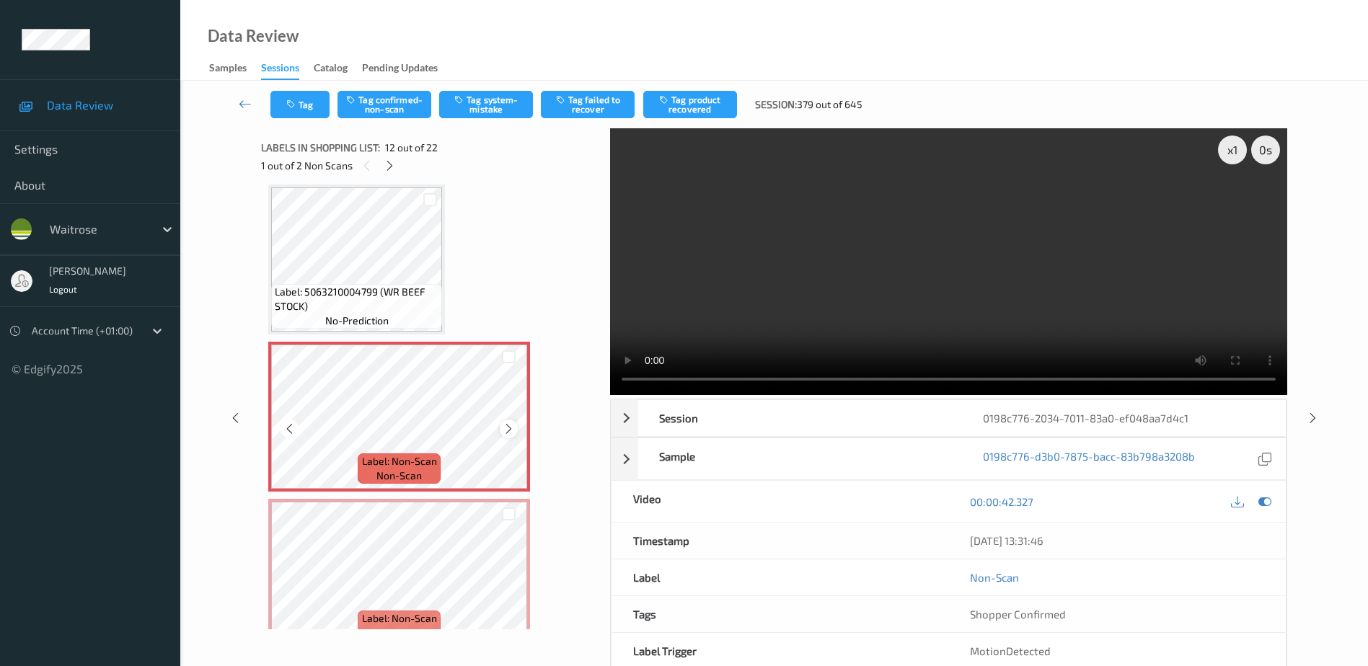
click at [504, 433] on icon at bounding box center [509, 429] width 12 height 13
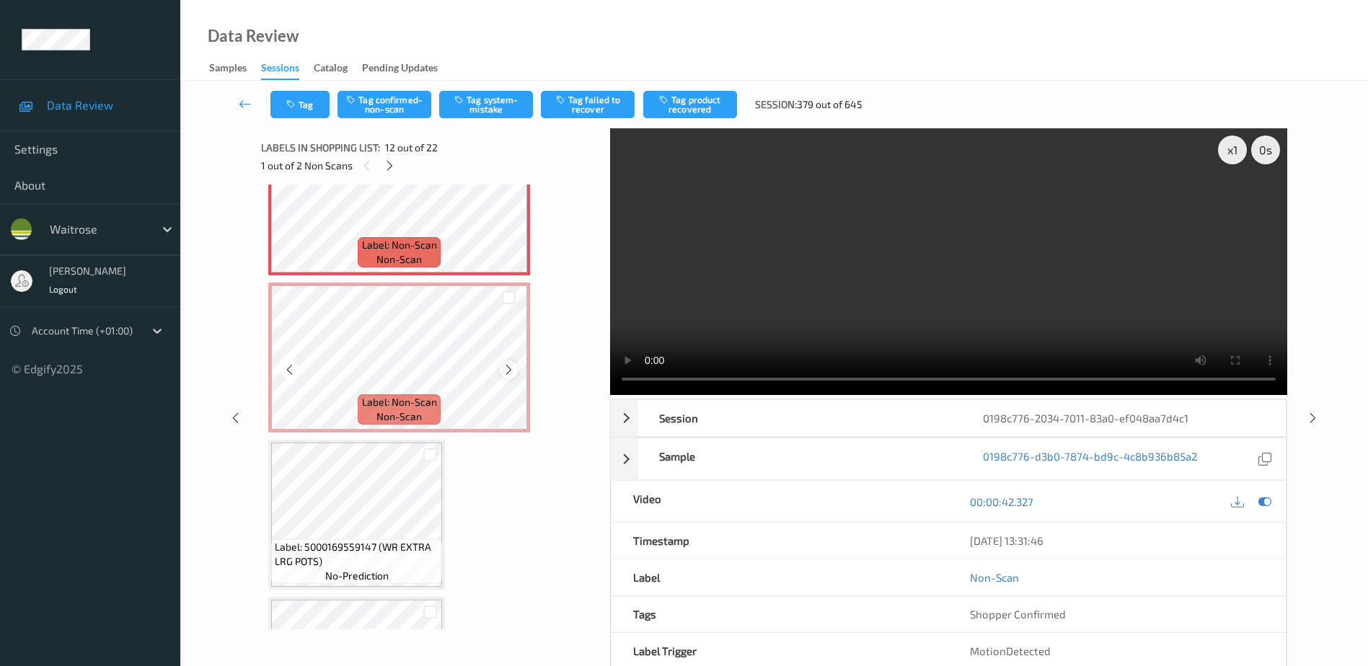
click at [505, 375] on icon at bounding box center [509, 370] width 12 height 13
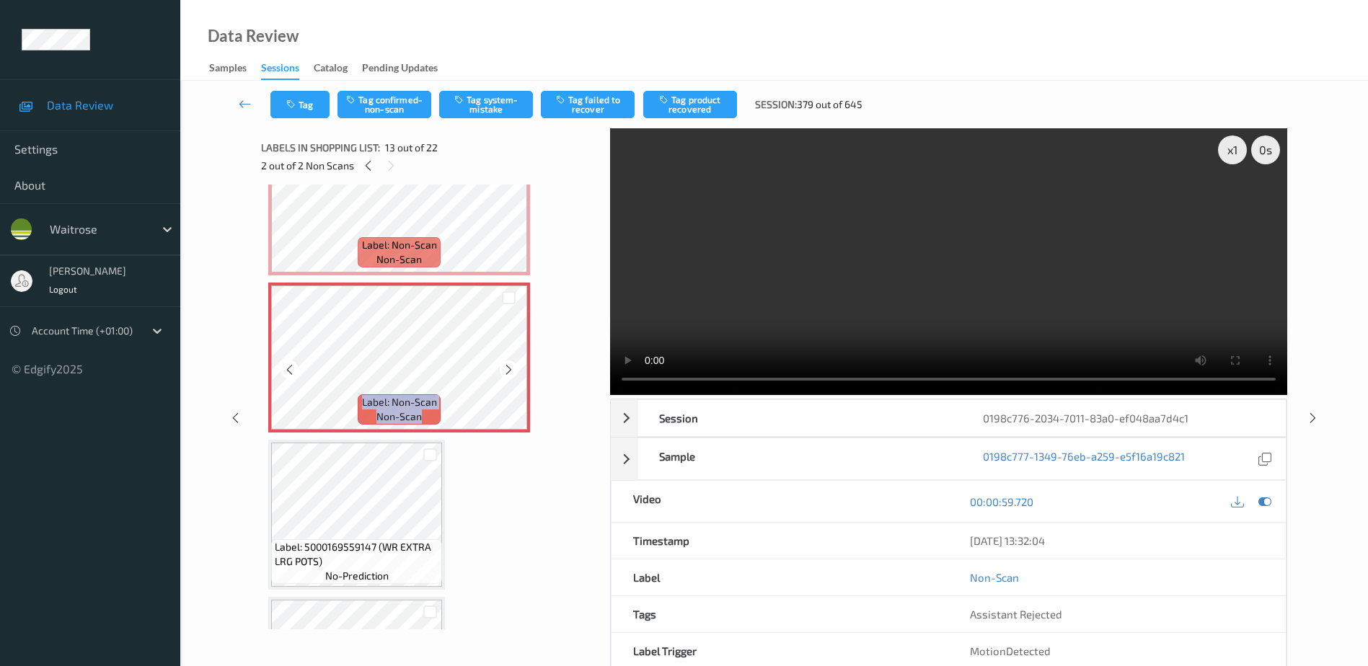
click at [505, 375] on icon at bounding box center [509, 370] width 12 height 13
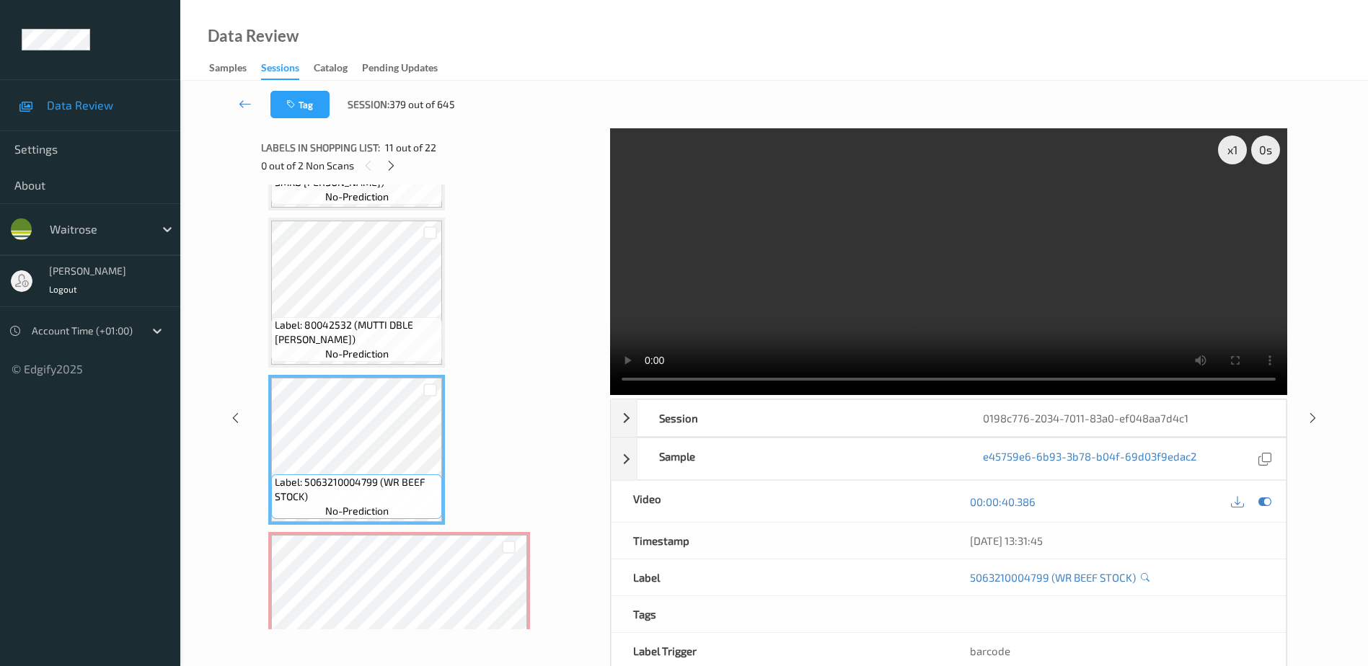
scroll to position [1363, 0]
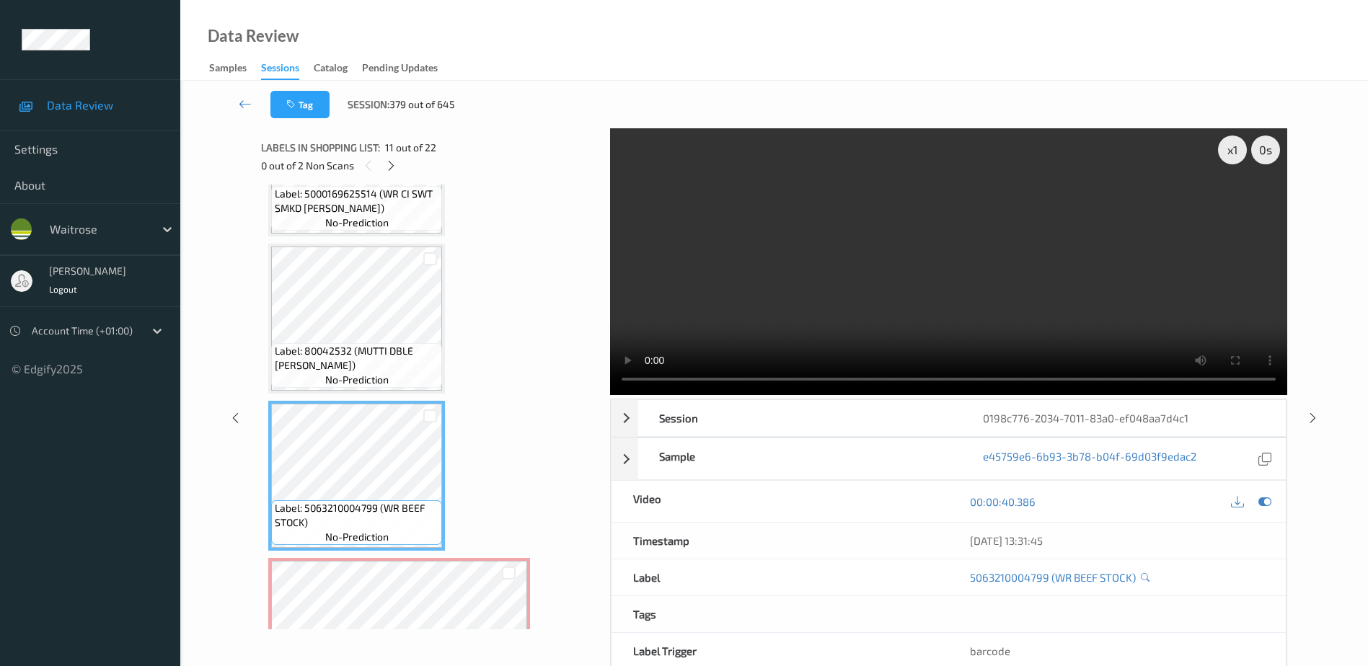
click at [953, 257] on video at bounding box center [948, 261] width 677 height 267
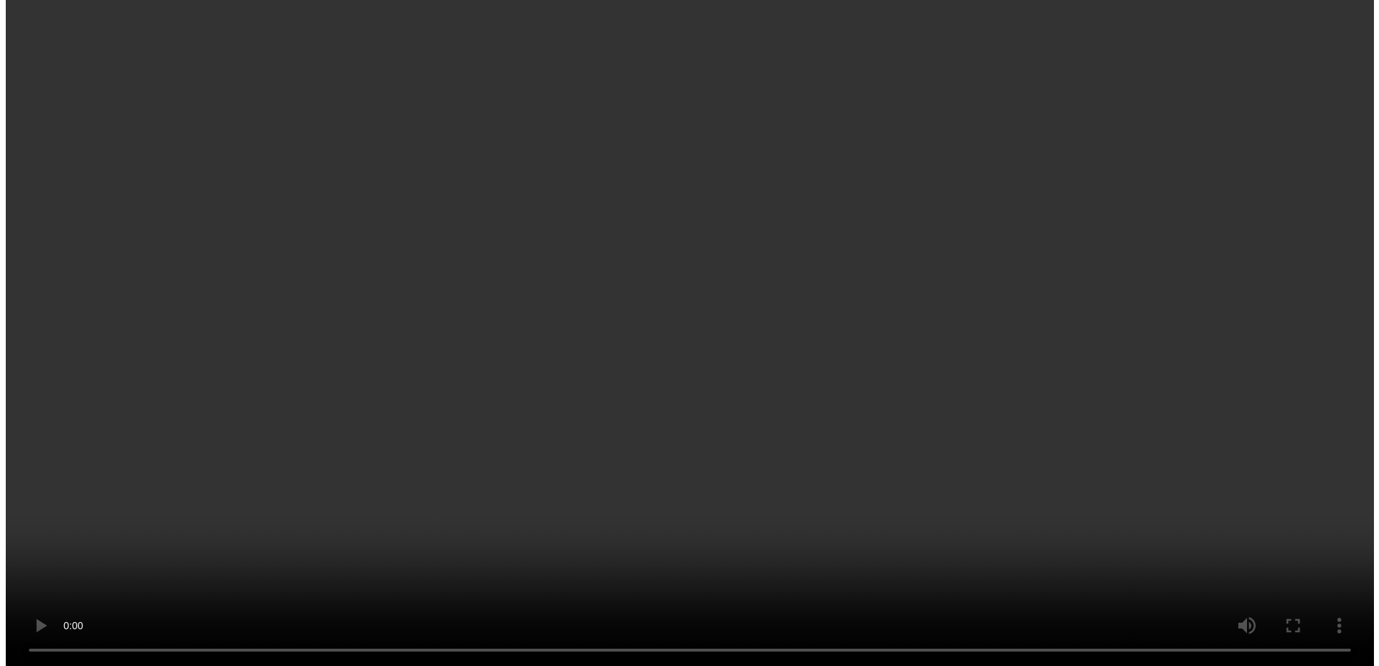
scroll to position [1652, 0]
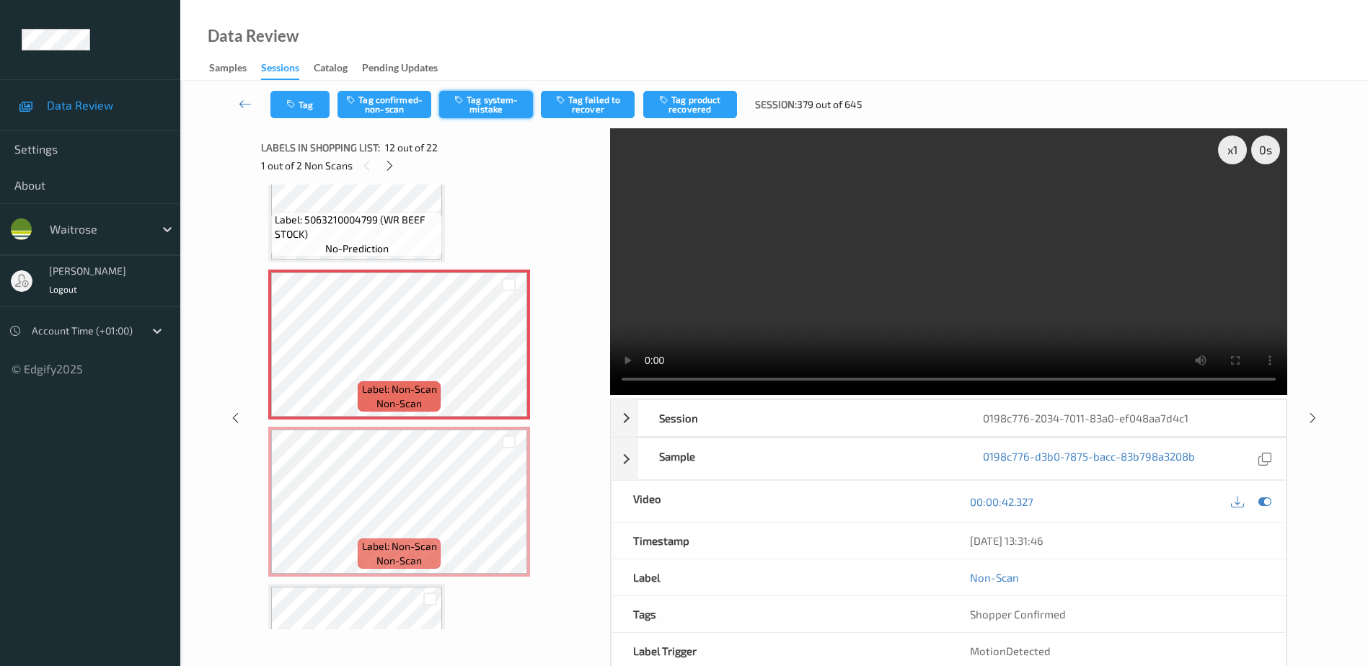
click at [481, 109] on button "Tag system-mistake" at bounding box center [486, 104] width 94 height 27
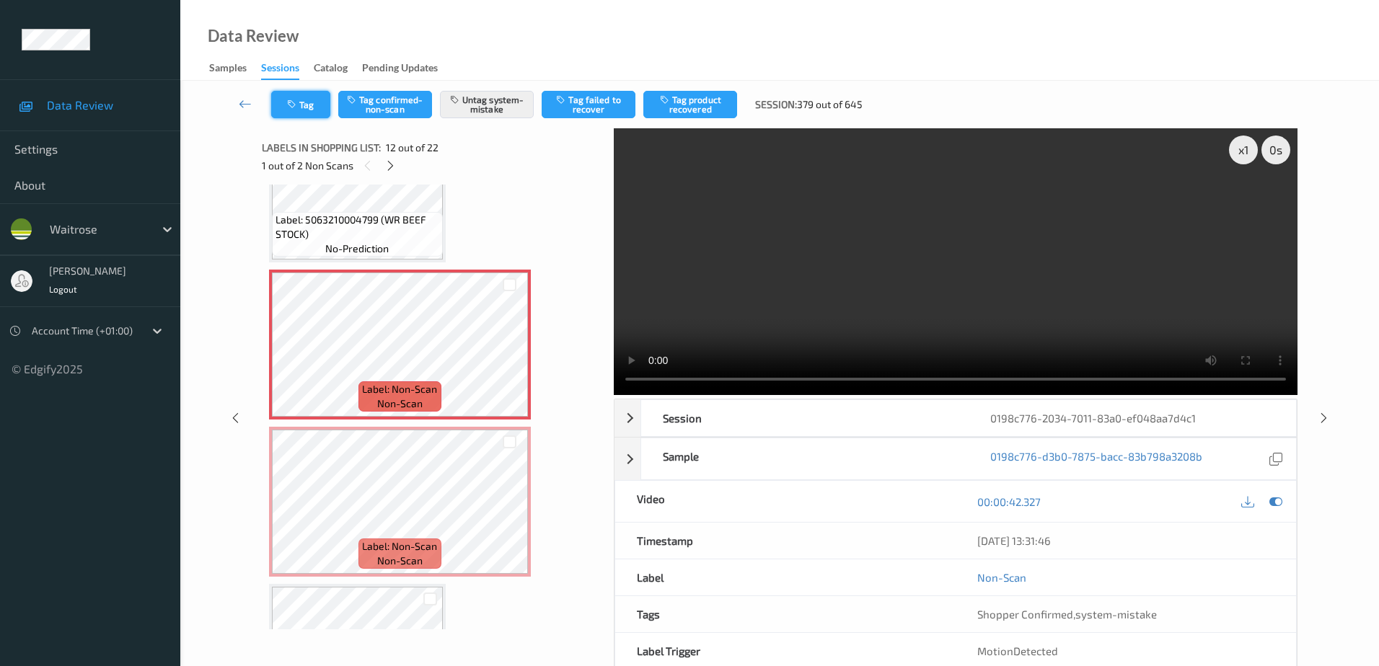
click at [309, 115] on button "Tag" at bounding box center [300, 104] width 59 height 27
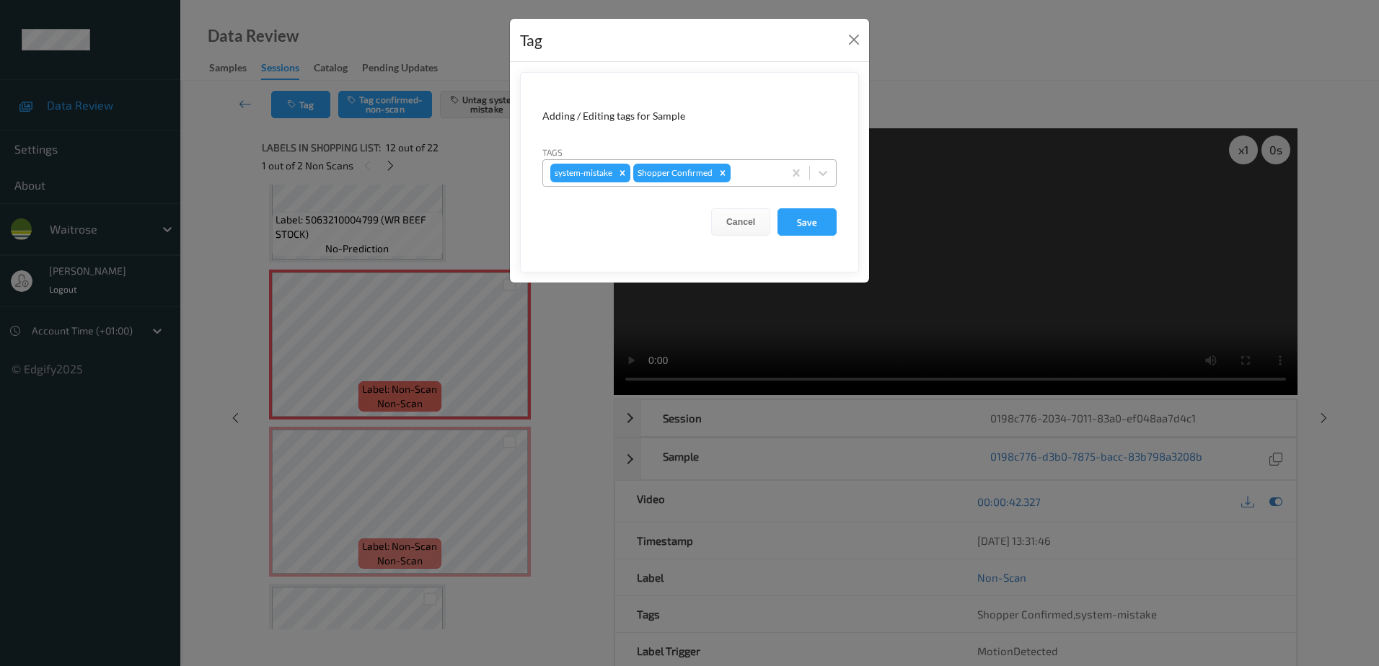
click at [742, 177] on div at bounding box center [755, 172] width 43 height 17
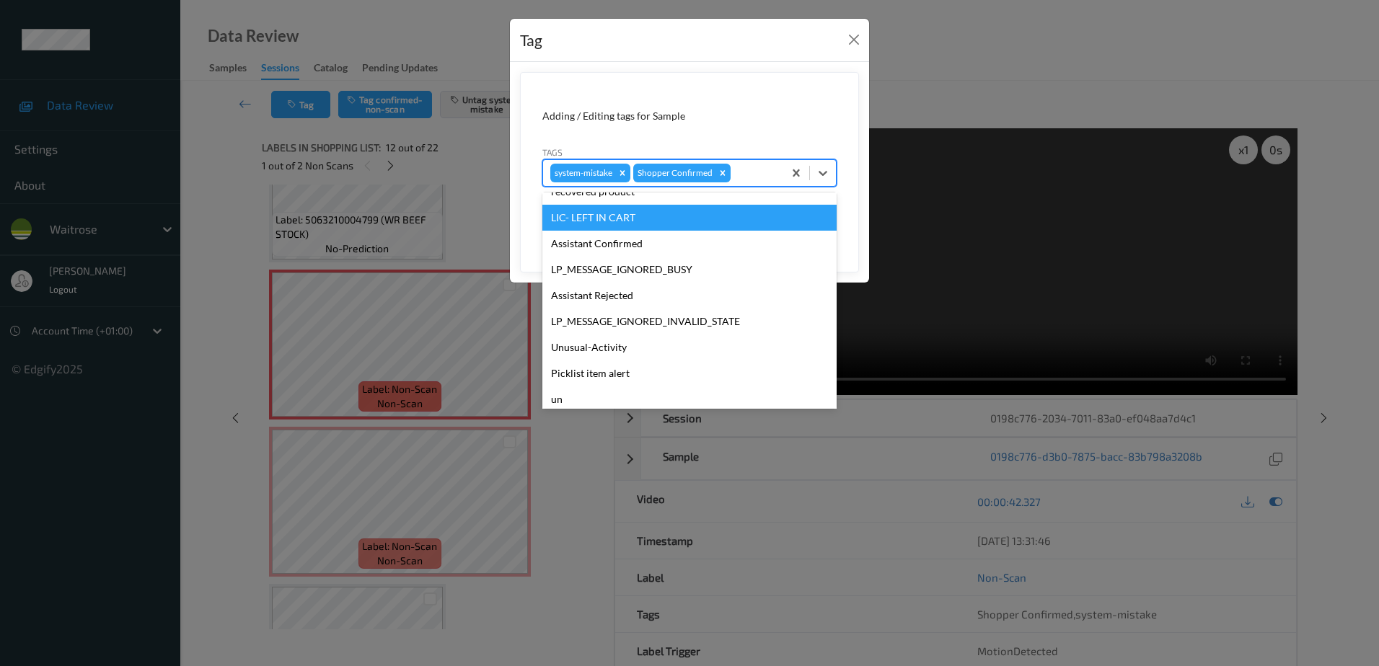
scroll to position [283, 0]
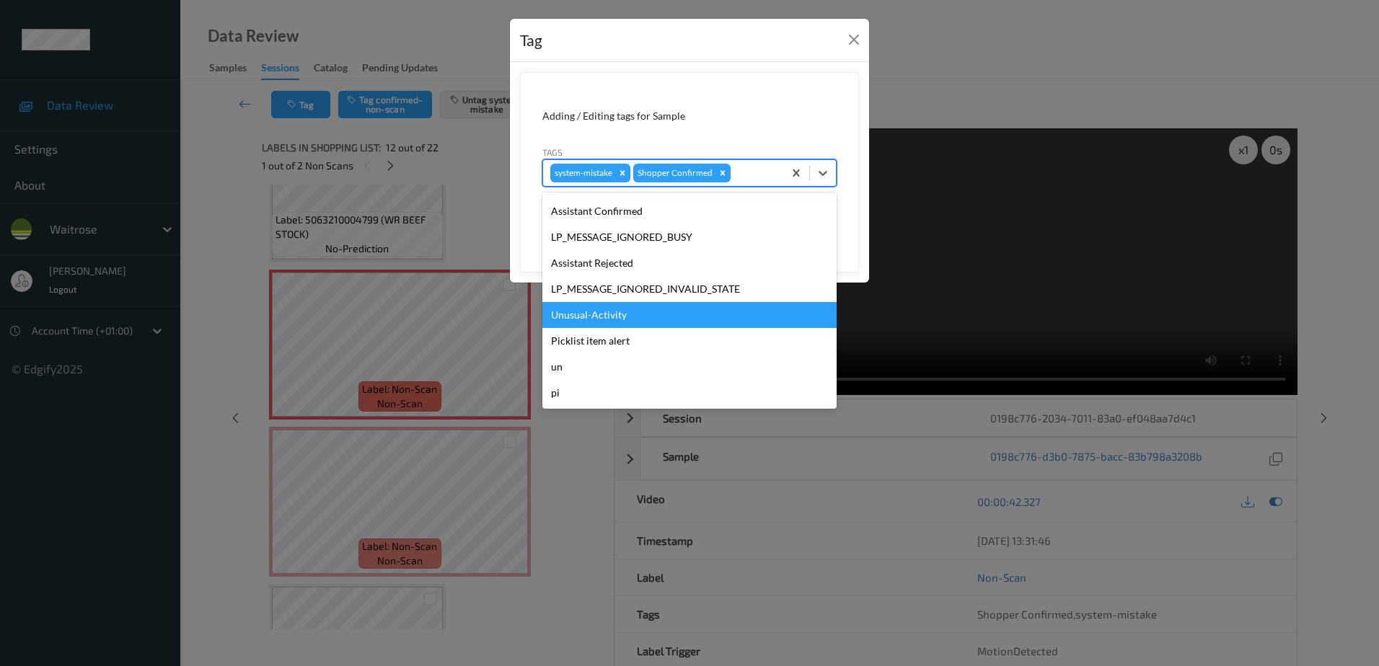
click at [606, 313] on div "Unusual-Activity" at bounding box center [689, 315] width 294 height 26
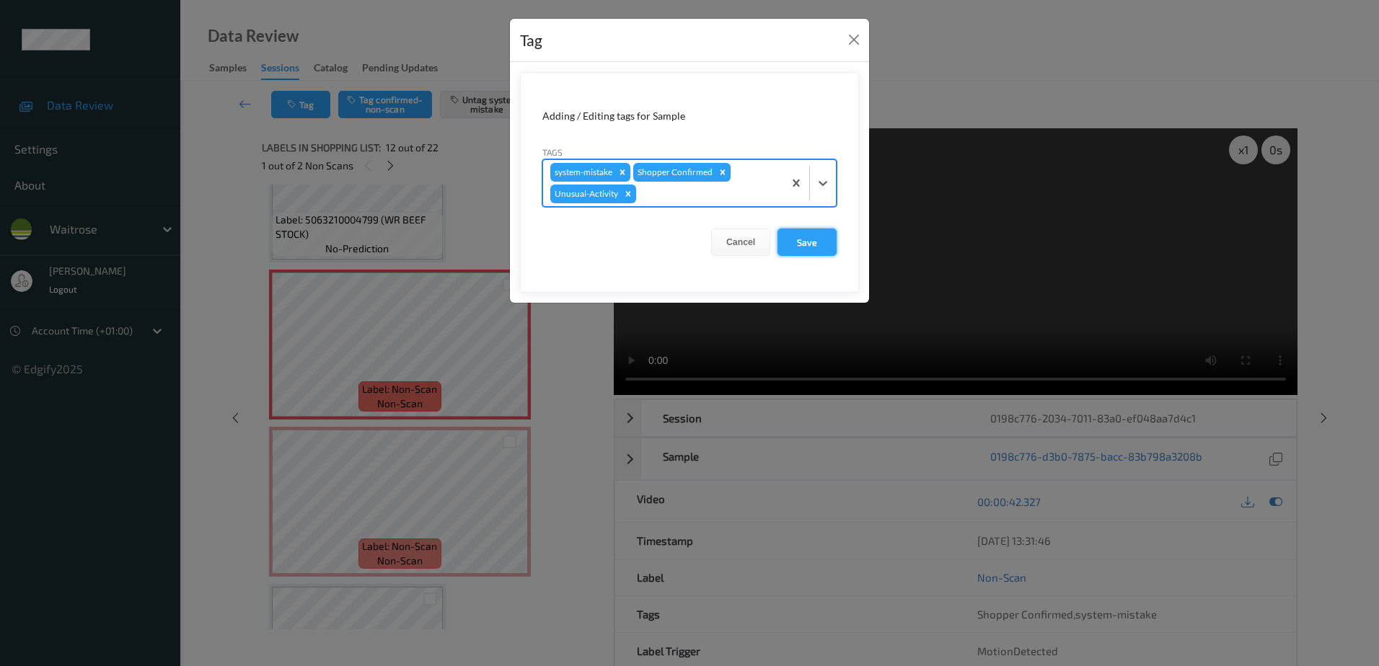
click at [803, 242] on button "Save" at bounding box center [807, 242] width 59 height 27
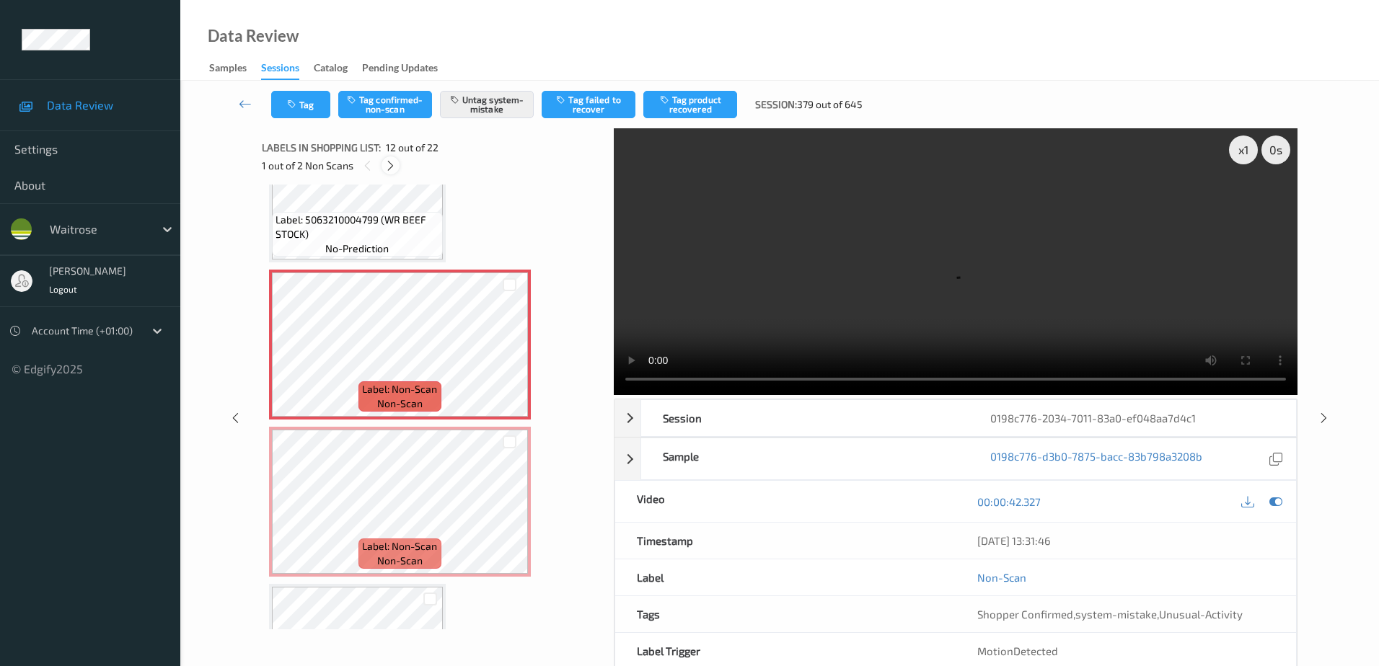
click at [395, 161] on icon at bounding box center [390, 165] width 12 height 13
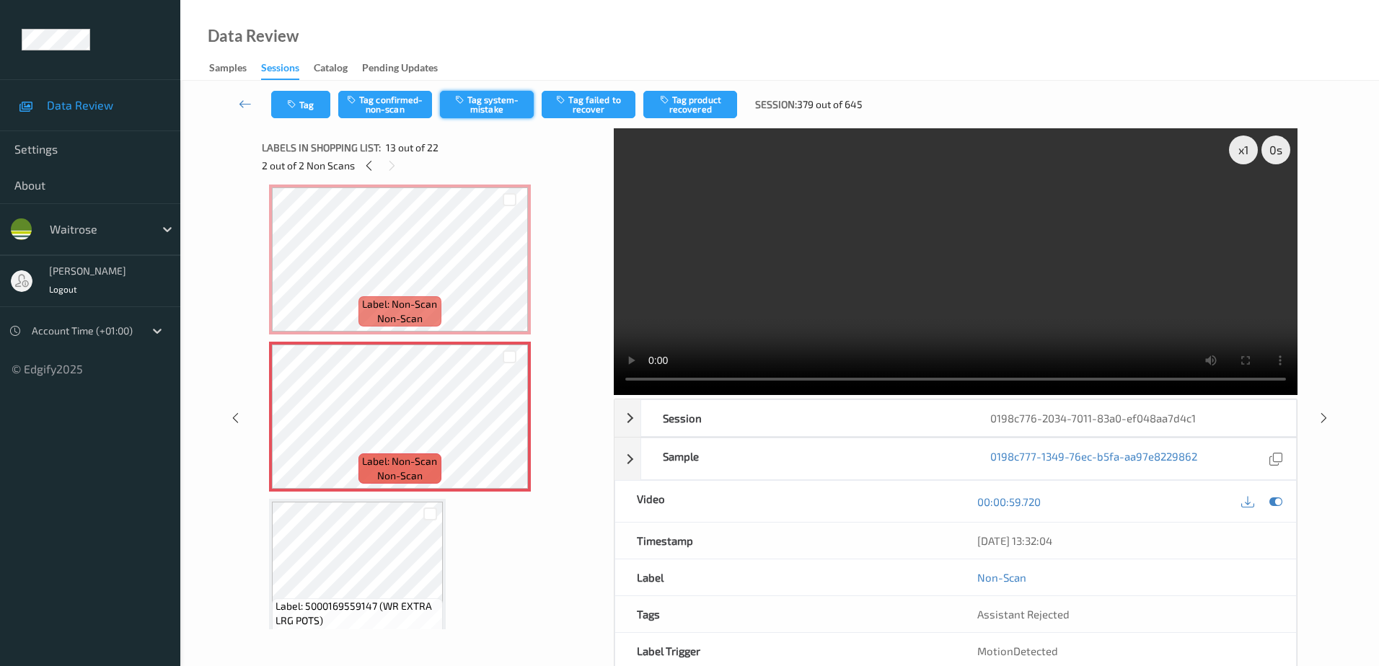
click at [472, 113] on button "Tag system-mistake" at bounding box center [487, 104] width 94 height 27
click at [302, 113] on button "Tag" at bounding box center [300, 104] width 59 height 27
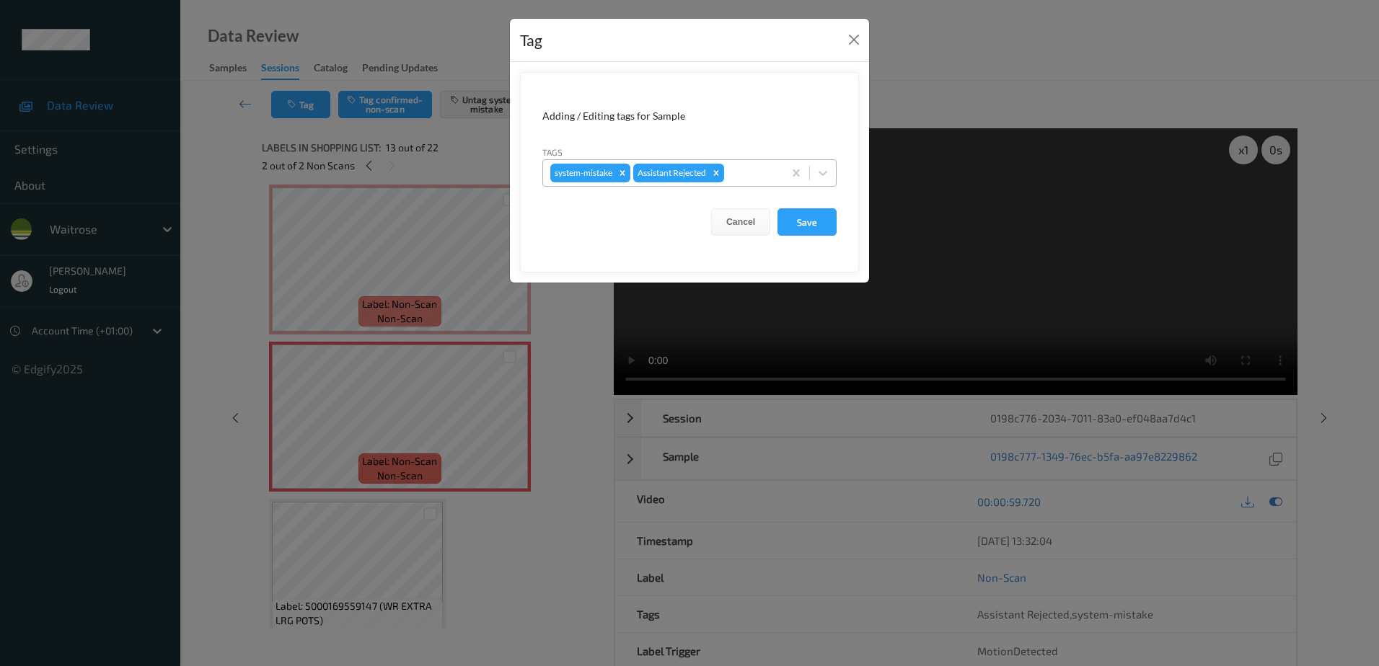
click at [741, 183] on div "system-mistake Assistant Rejected" at bounding box center [663, 173] width 240 height 25
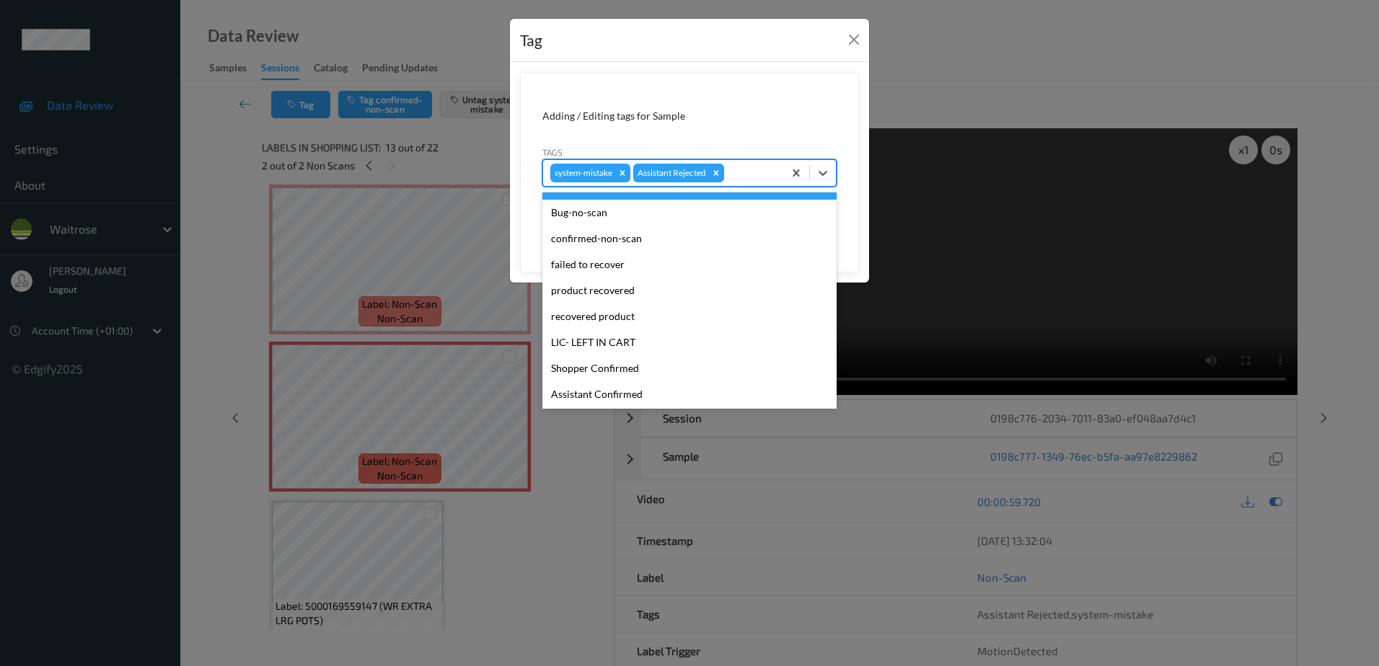
scroll to position [283, 0]
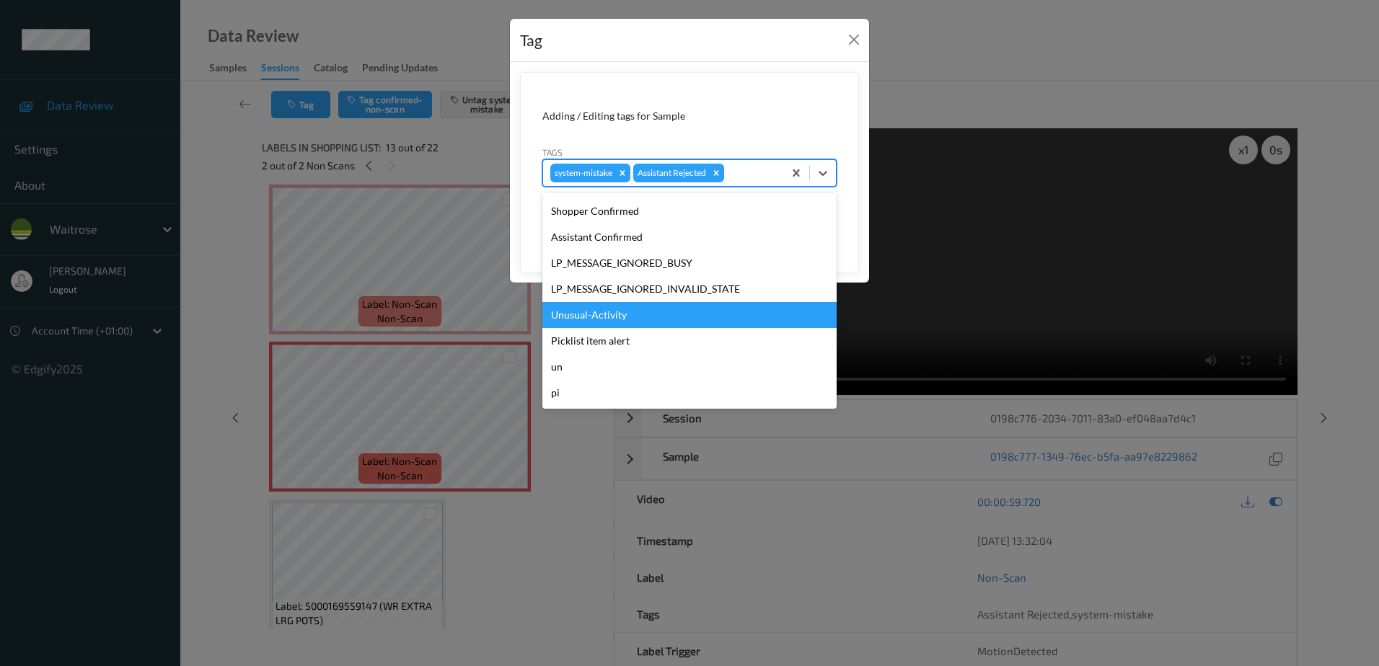
click at [650, 327] on div "Unusual-Activity" at bounding box center [689, 315] width 294 height 26
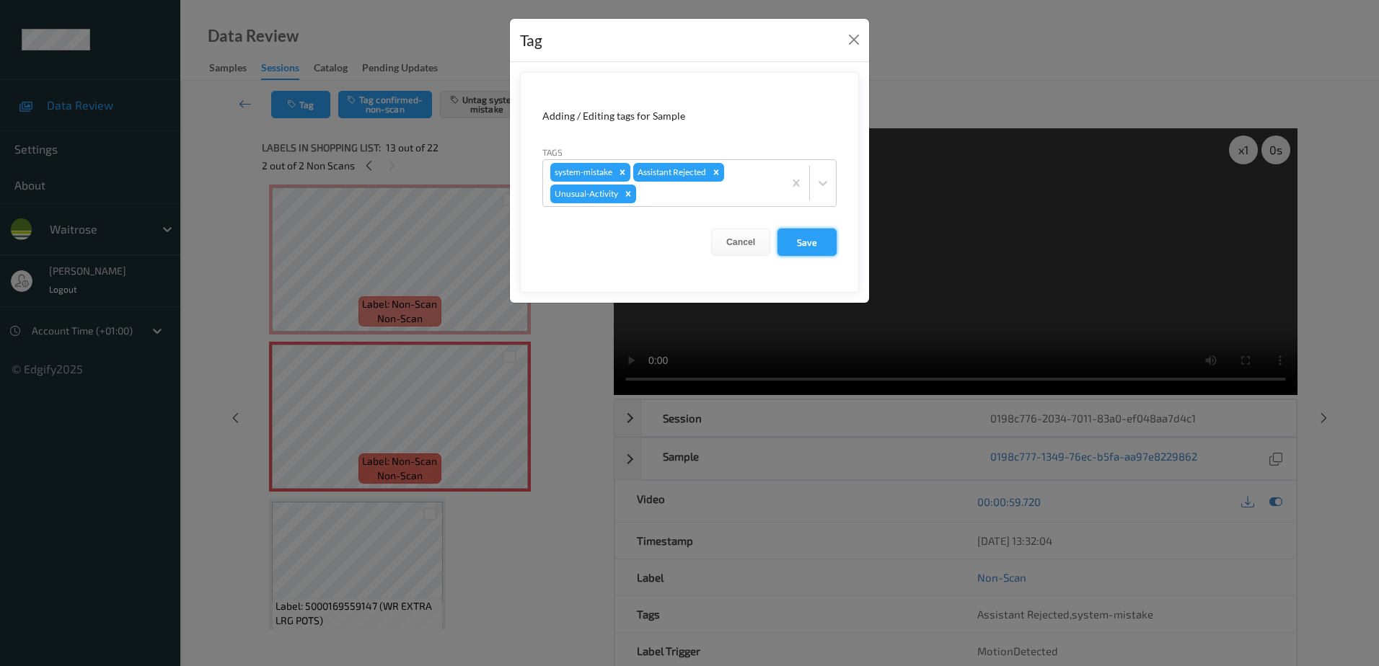
click at [812, 248] on button "Save" at bounding box center [807, 242] width 59 height 27
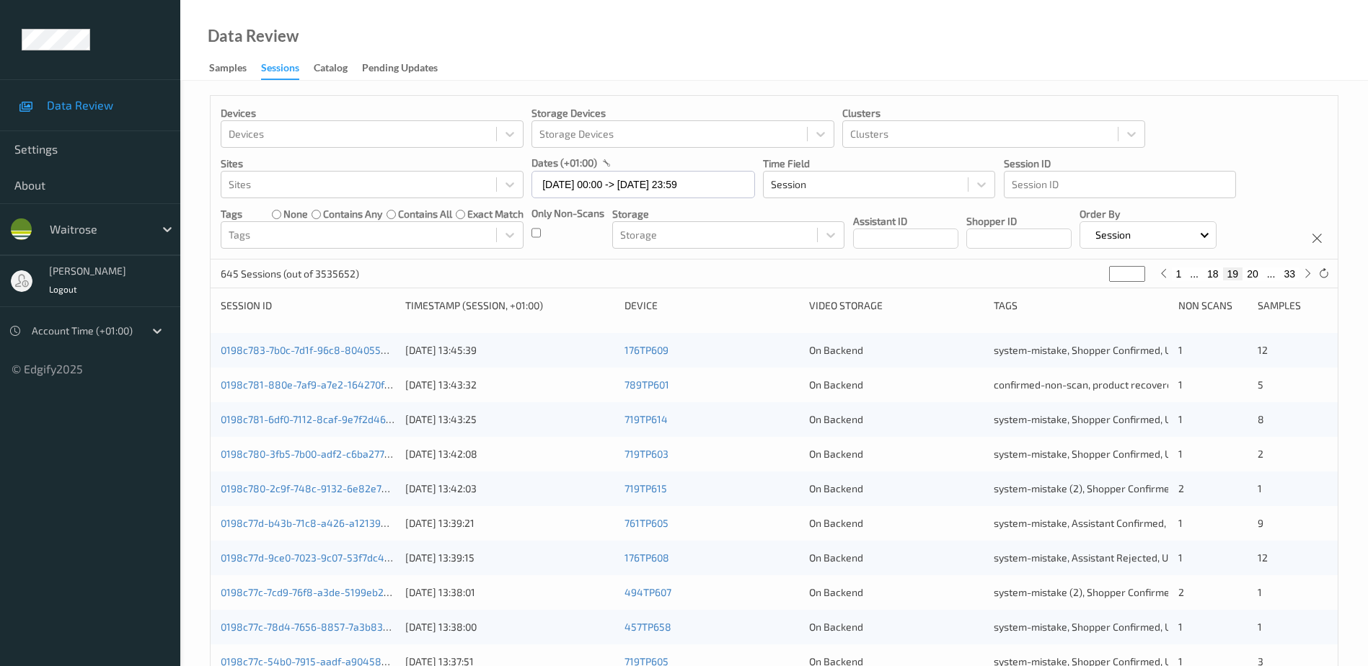
click at [1252, 276] on button "20" at bounding box center [1253, 274] width 20 height 13
type input "**"
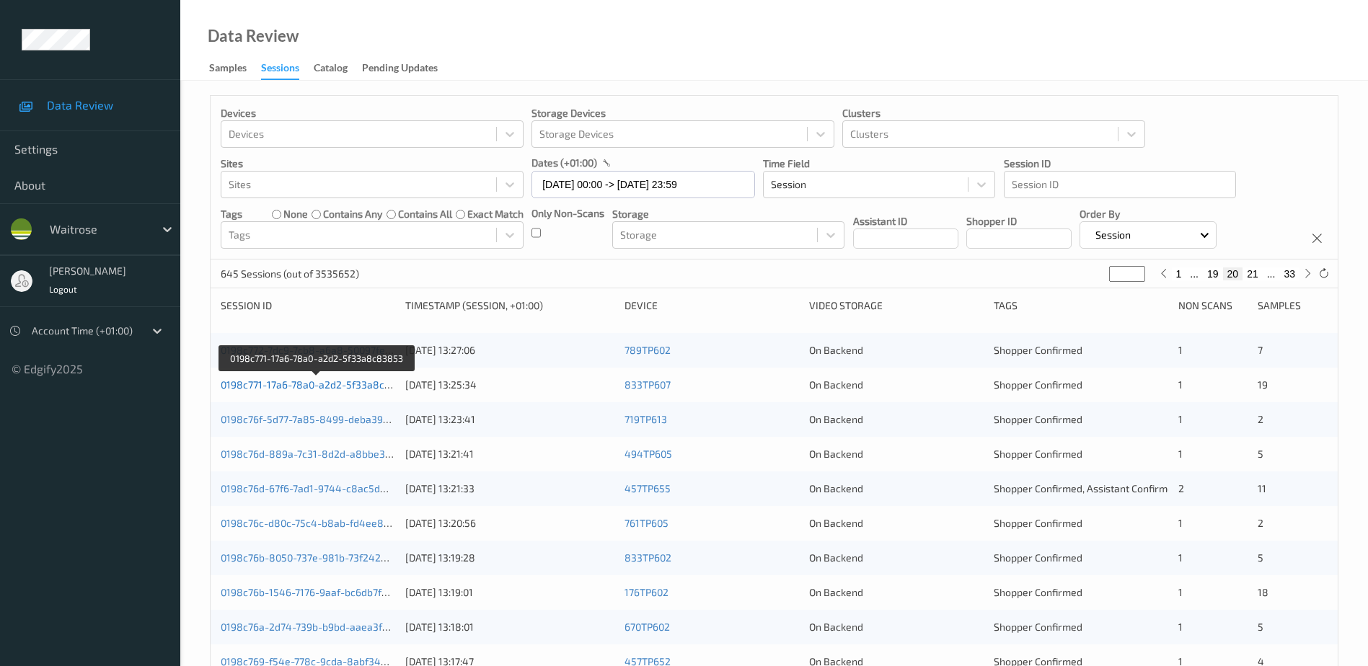
click at [368, 387] on link "0198c771-17a6-78a0-a2d2-5f33a8c83853" at bounding box center [318, 385] width 194 height 12
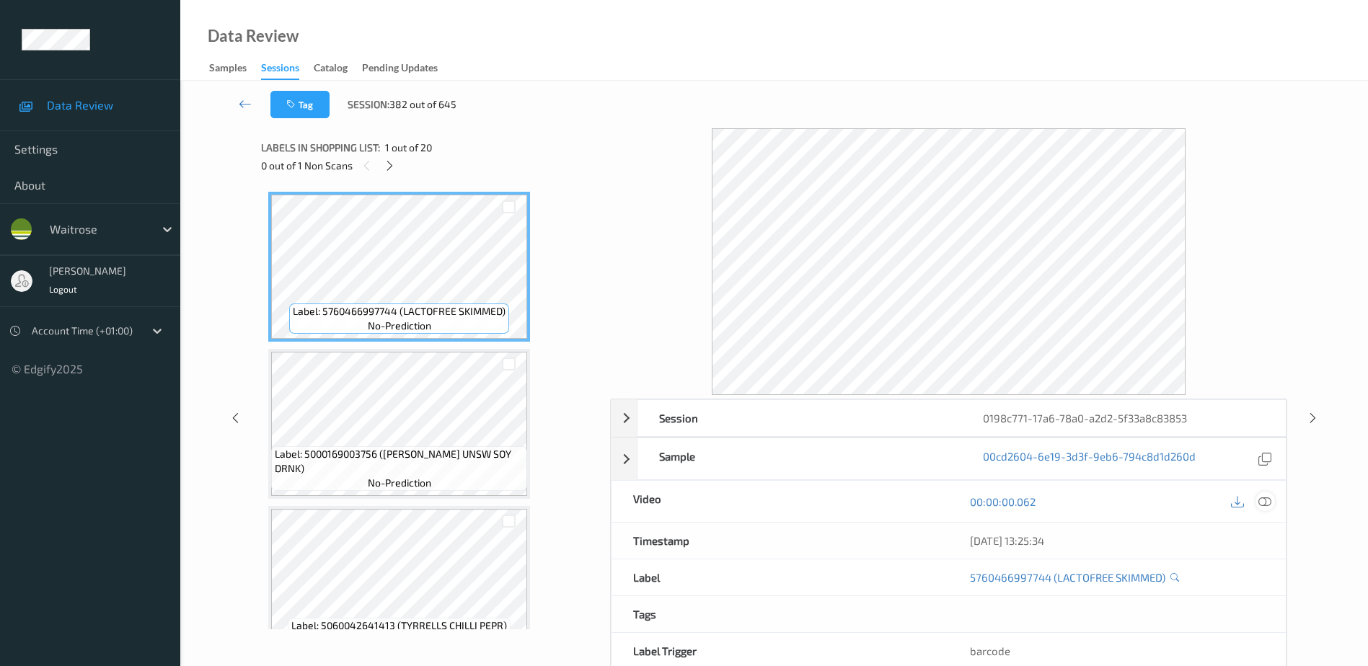
click at [1262, 498] on icon at bounding box center [1265, 502] width 13 height 13
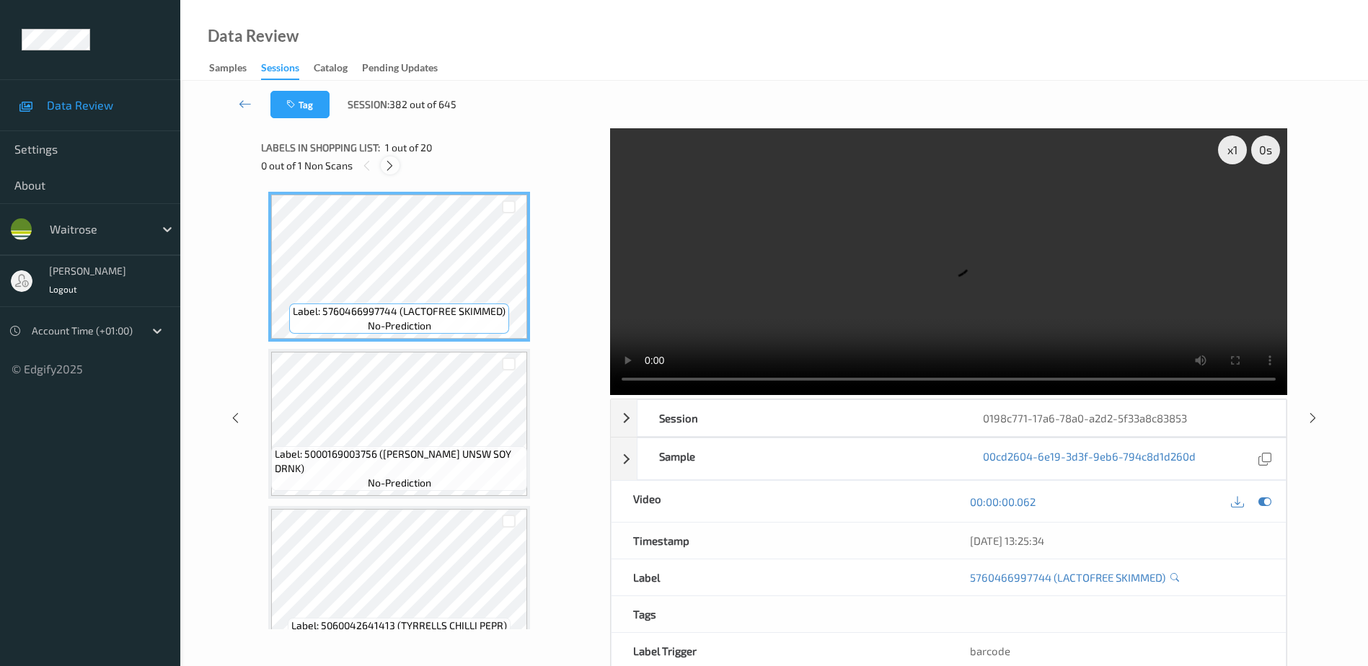
click at [395, 168] on icon at bounding box center [390, 165] width 12 height 13
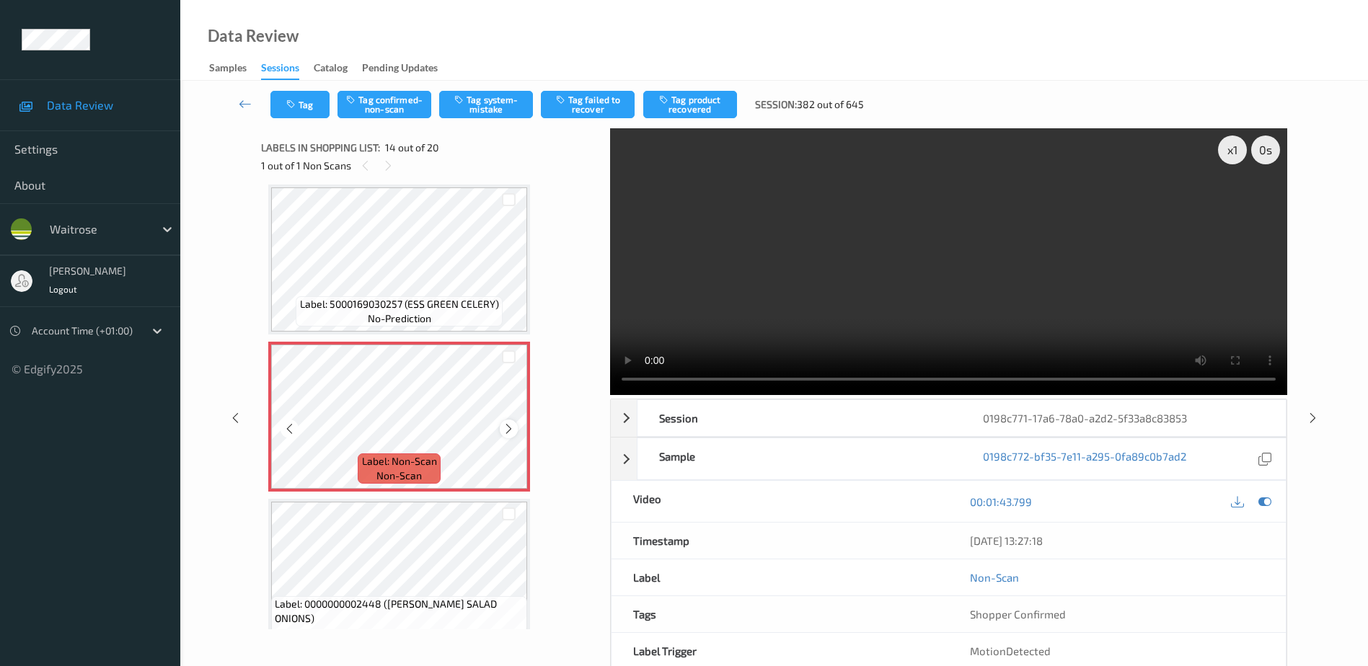
click at [506, 428] on icon at bounding box center [509, 429] width 12 height 13
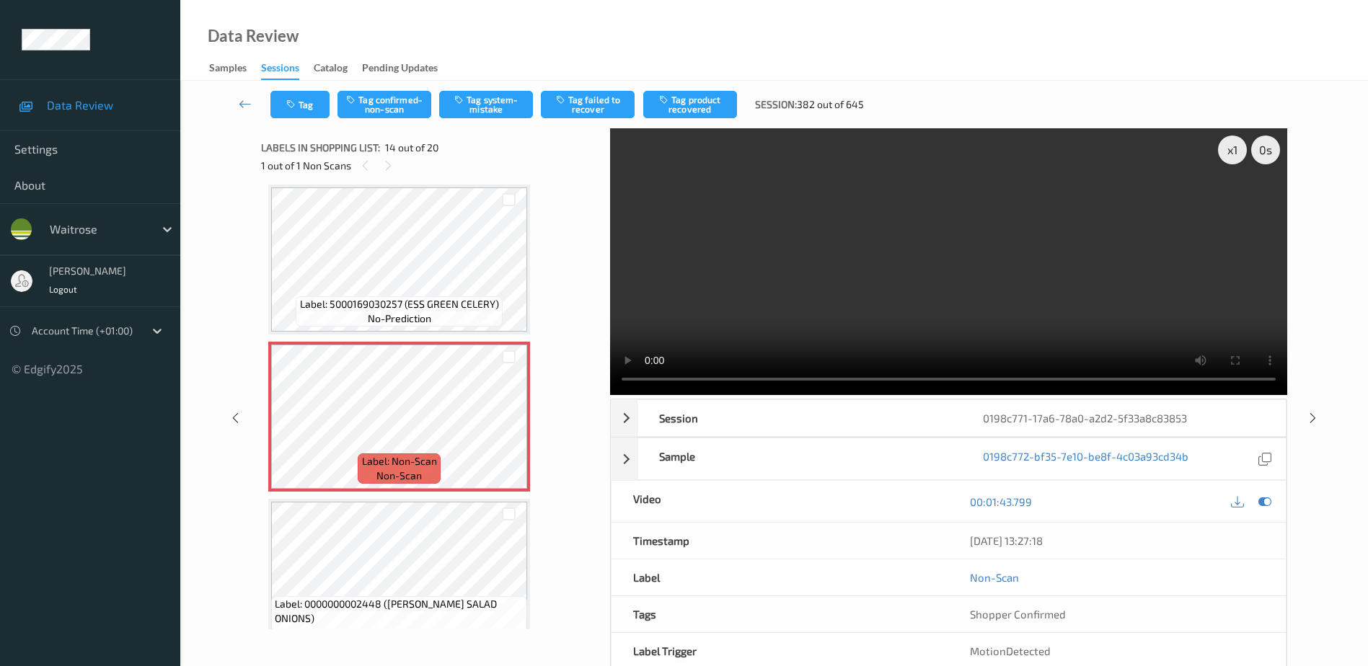
click at [942, 299] on video at bounding box center [948, 261] width 677 height 267
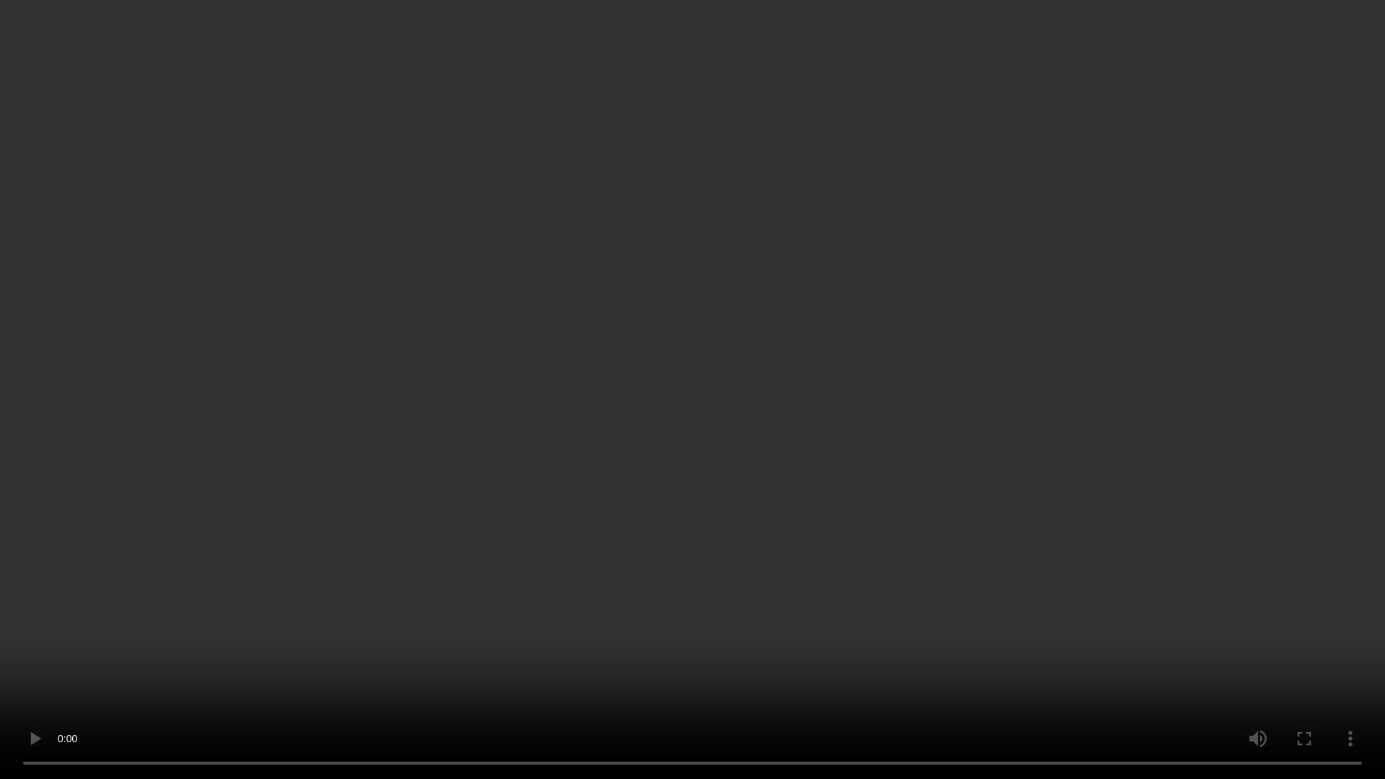
click at [1163, 626] on video at bounding box center [692, 389] width 1385 height 779
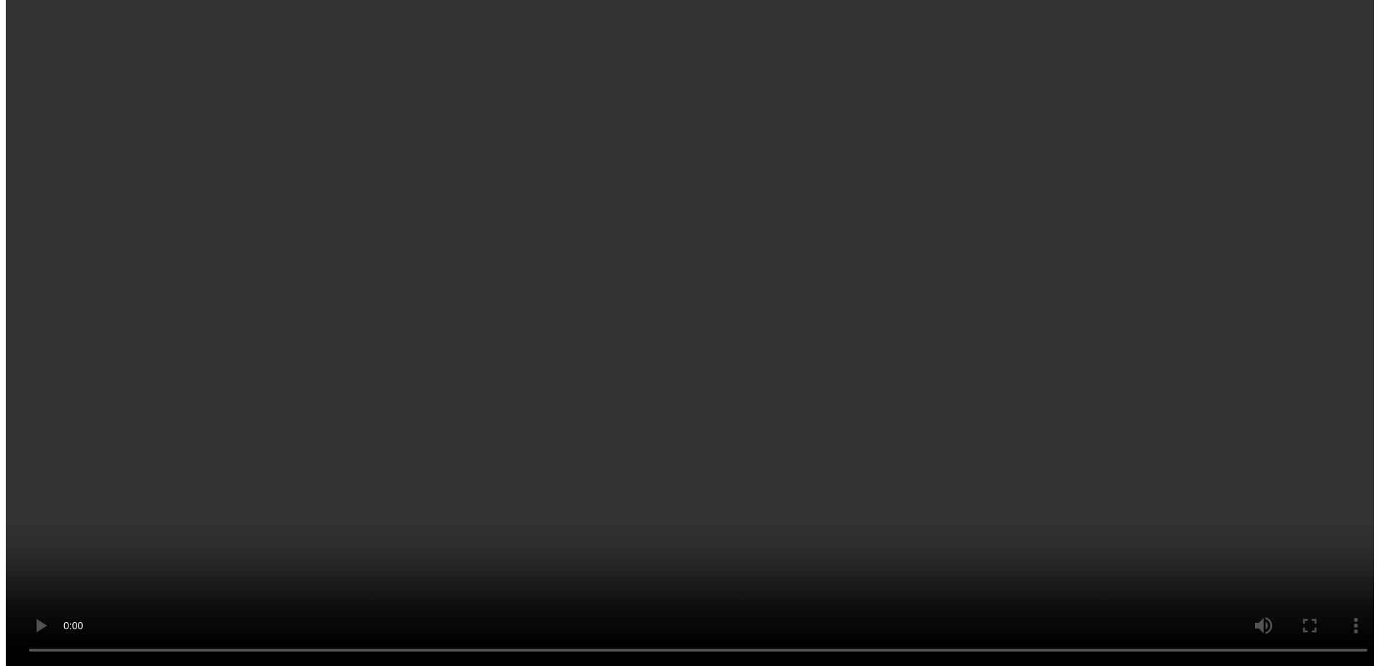
scroll to position [2038, 0]
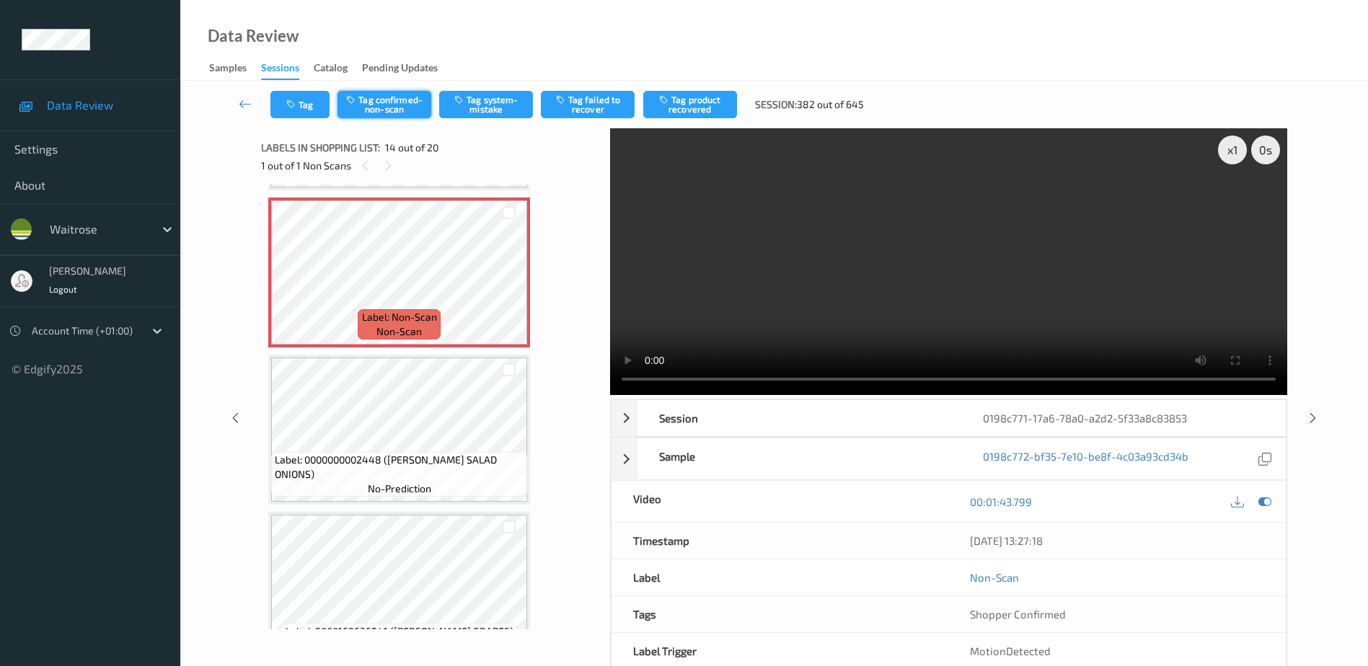
click at [381, 108] on button "Tag confirmed-non-scan" at bounding box center [385, 104] width 94 height 27
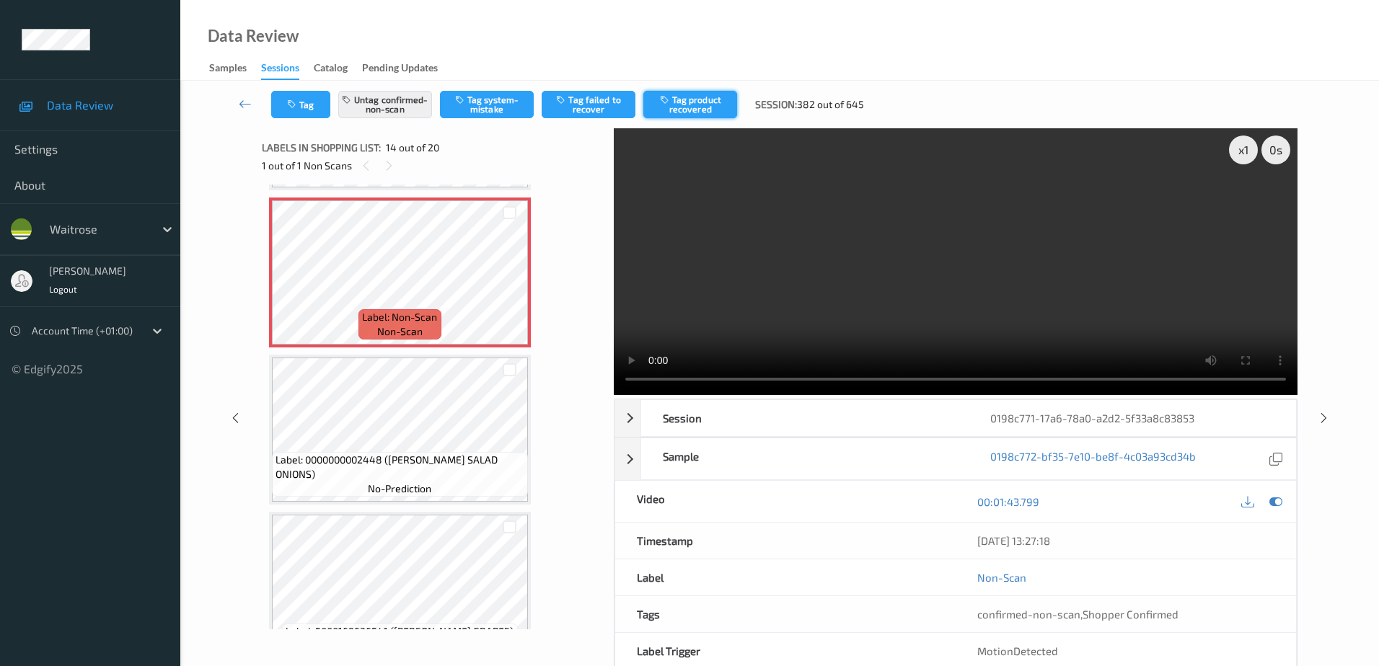
click at [716, 102] on button "Tag product recovered" at bounding box center [690, 104] width 94 height 27
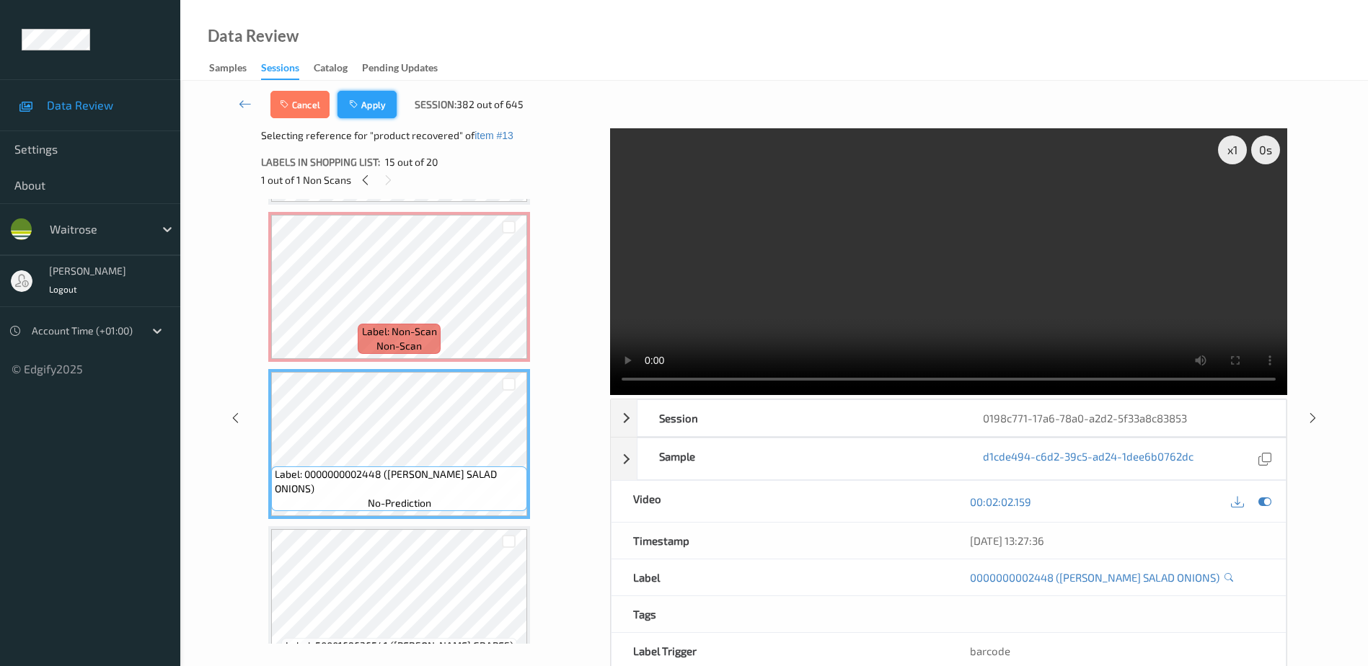
click at [378, 101] on button "Apply" at bounding box center [367, 104] width 59 height 27
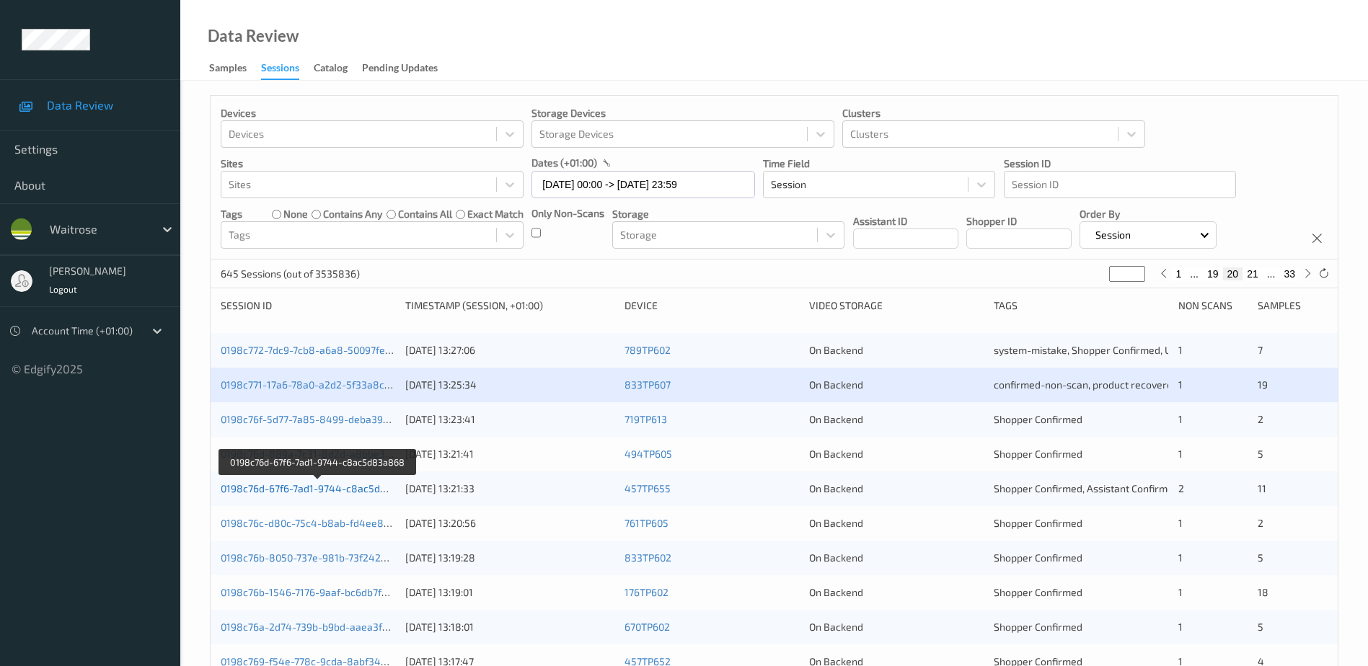
click at [325, 490] on link "0198c76d-67f6-7ad1-9744-c8ac5d83a868" at bounding box center [319, 489] width 196 height 12
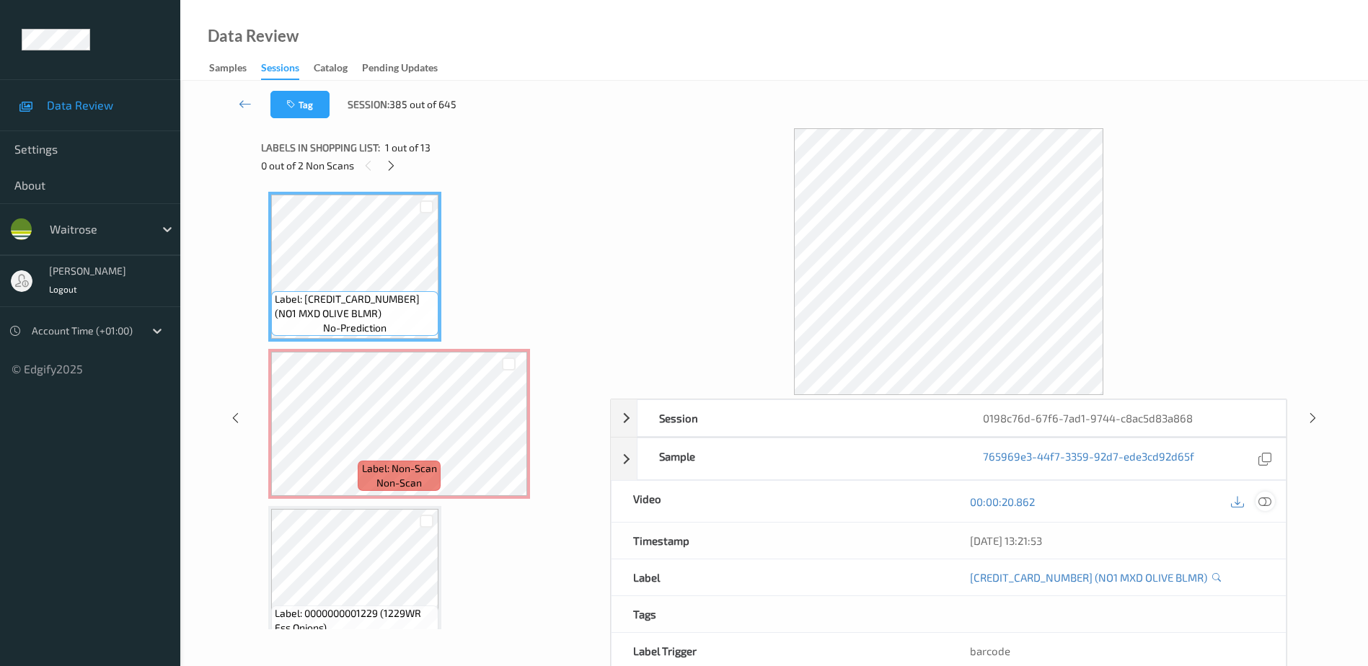
click at [1264, 501] on icon at bounding box center [1265, 502] width 13 height 13
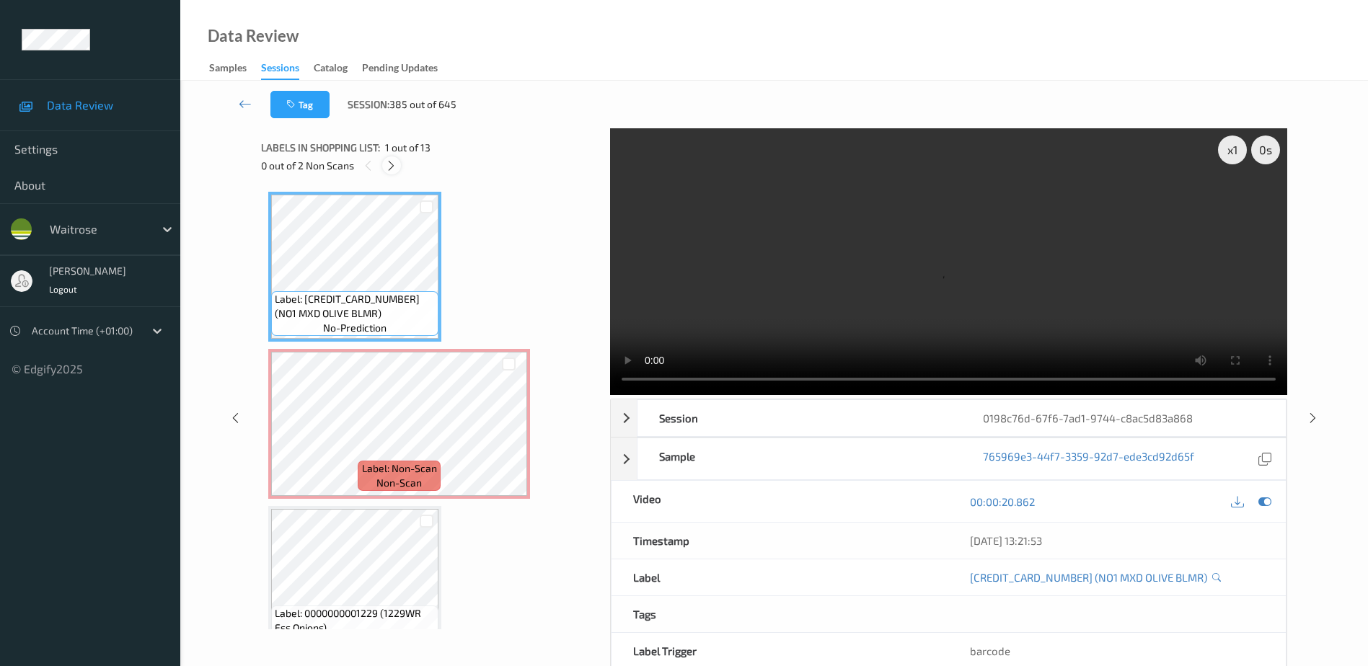
click at [389, 159] on icon at bounding box center [391, 165] width 12 height 13
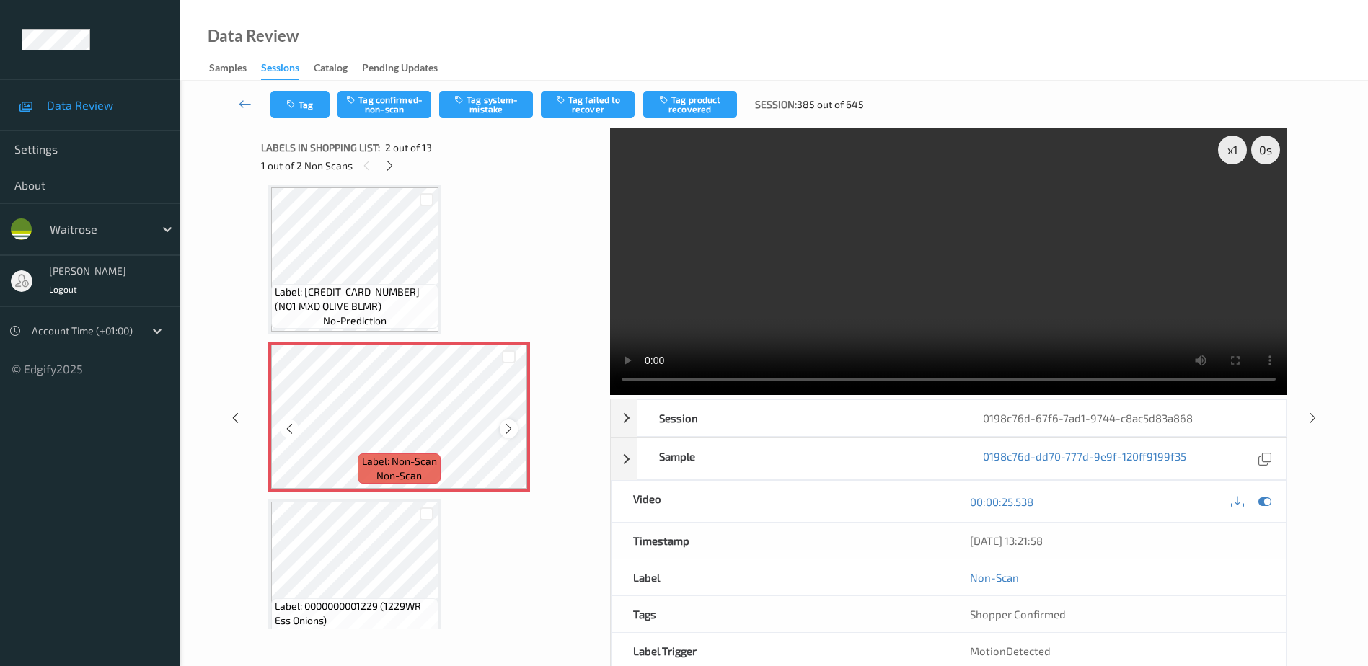
click at [505, 426] on icon at bounding box center [509, 429] width 12 height 13
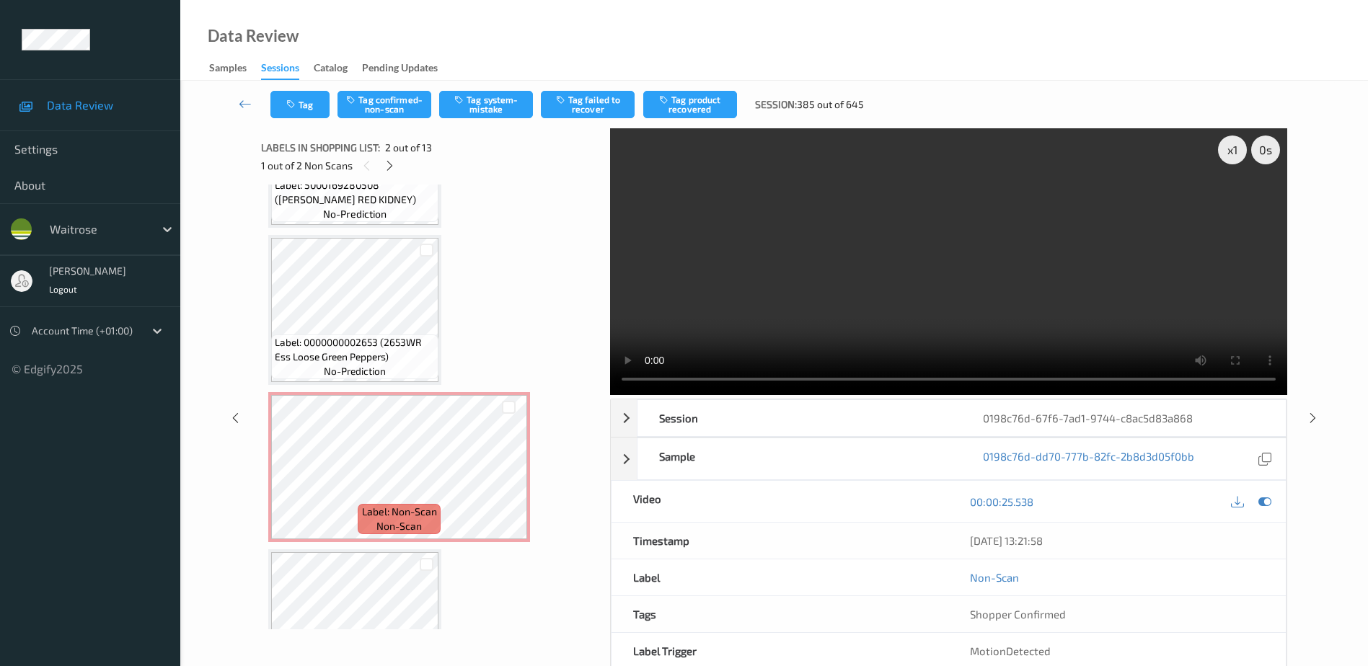
scroll to position [584, 0]
click at [509, 478] on icon at bounding box center [509, 481] width 12 height 13
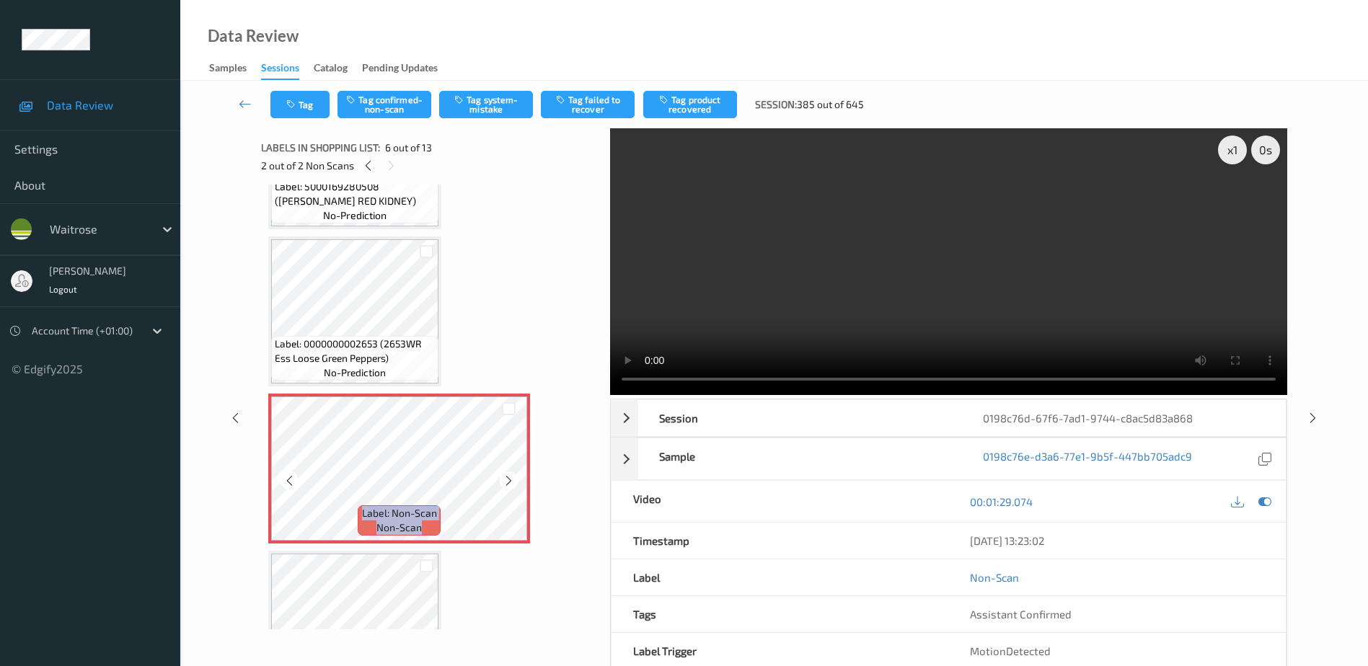
click at [509, 478] on icon at bounding box center [509, 481] width 12 height 13
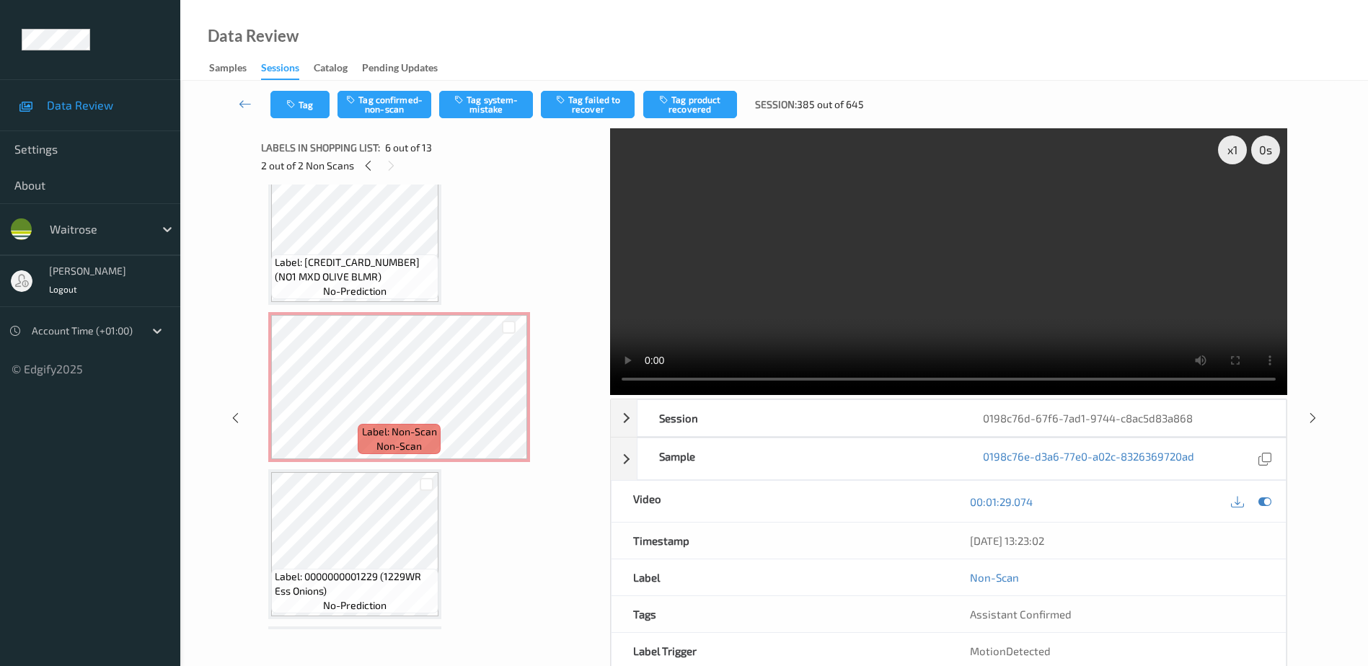
scroll to position [0, 0]
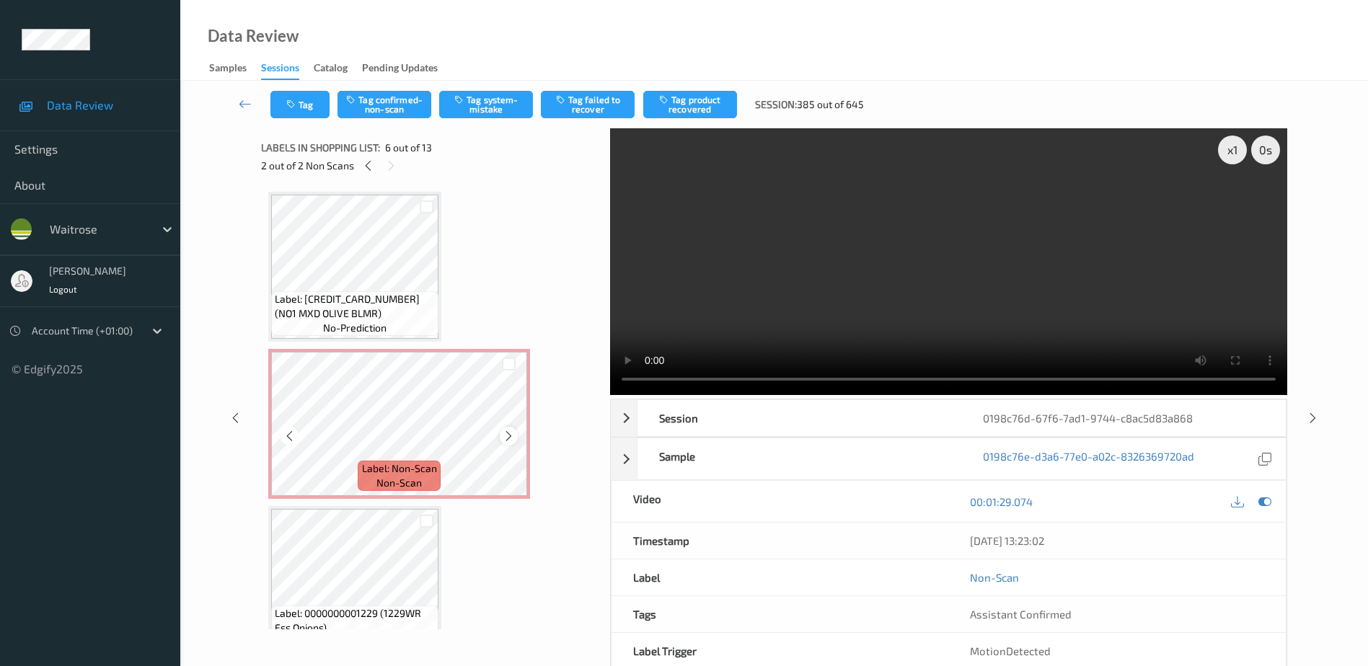
click at [508, 434] on icon at bounding box center [509, 436] width 12 height 13
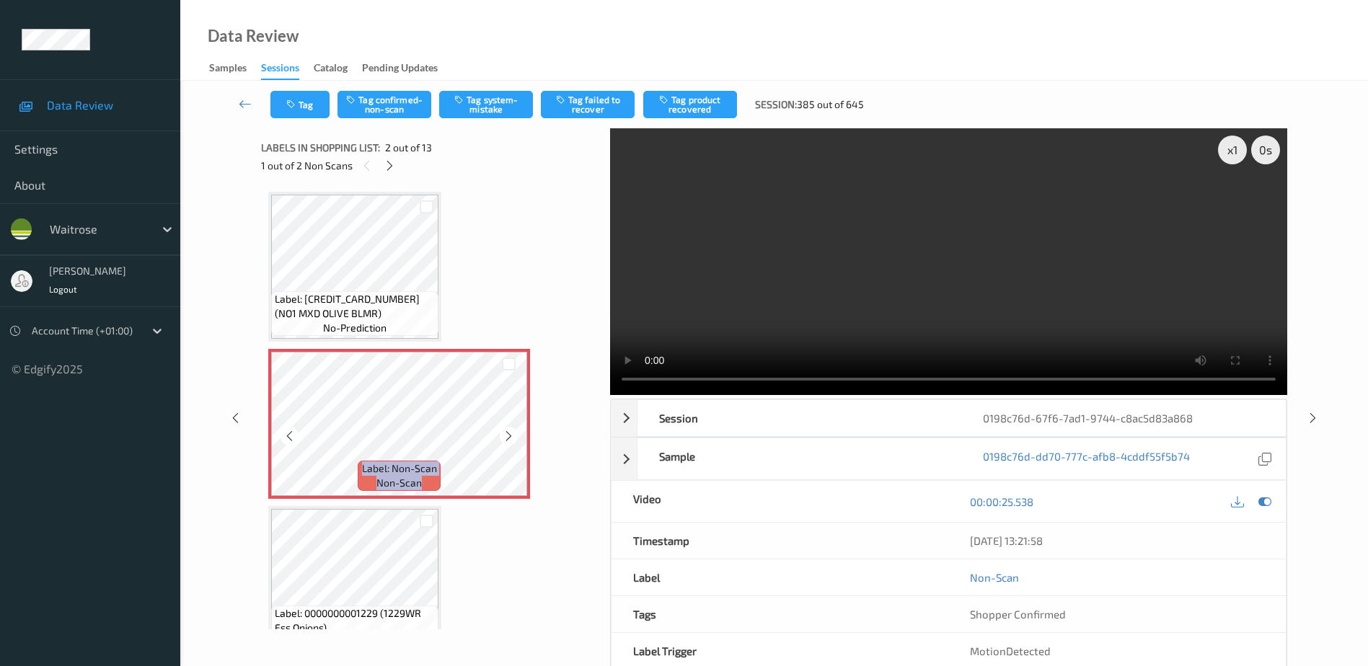
click at [508, 434] on icon at bounding box center [509, 436] width 12 height 13
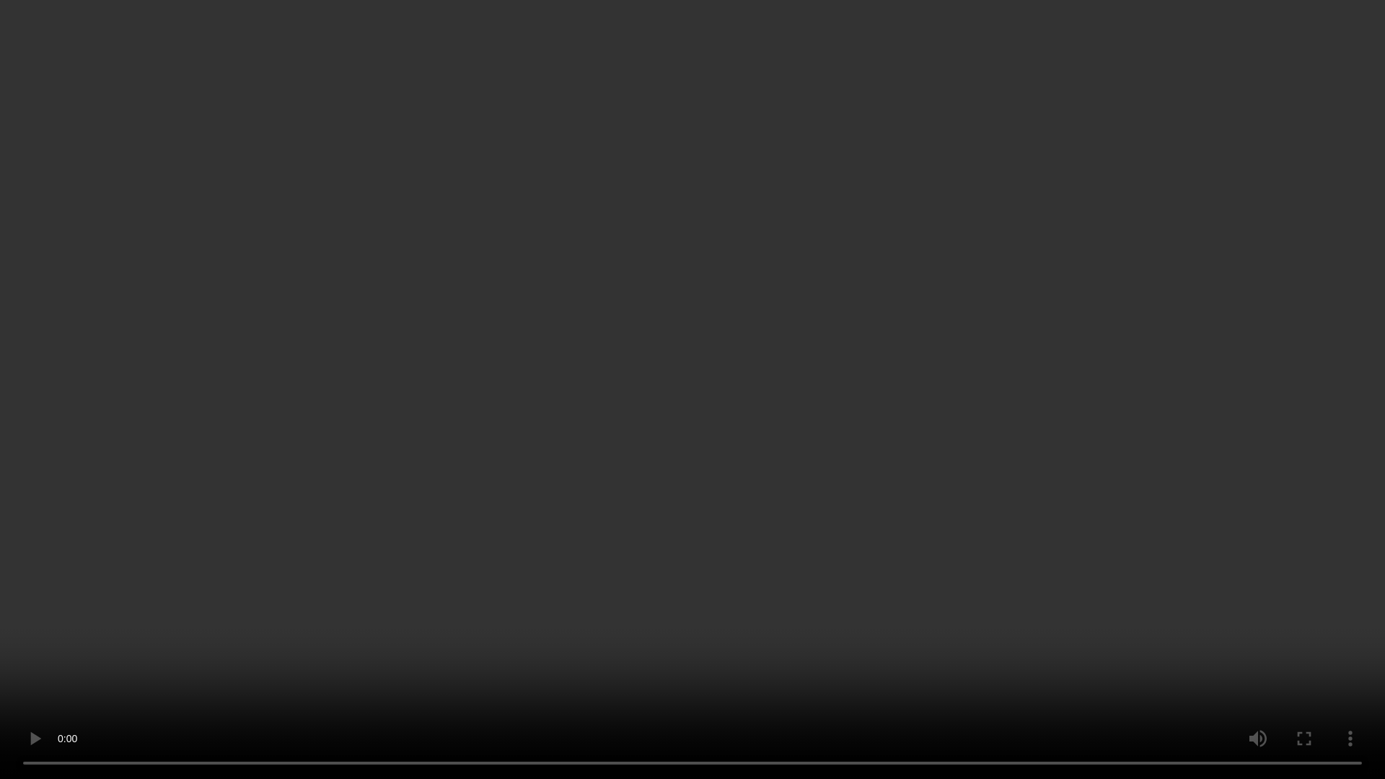
drag, startPoint x: 814, startPoint y: 375, endPoint x: 1013, endPoint y: 348, distance: 200.9
click at [814, 375] on video at bounding box center [692, 389] width 1385 height 779
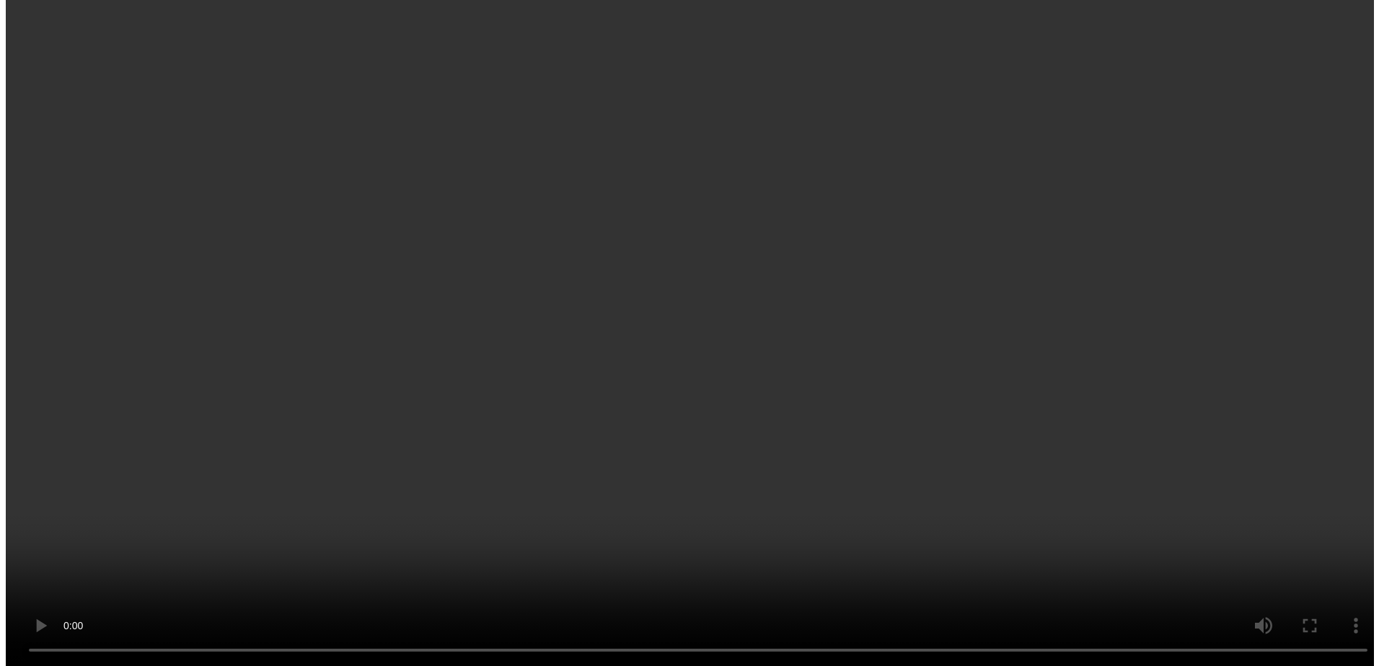
scroll to position [72, 0]
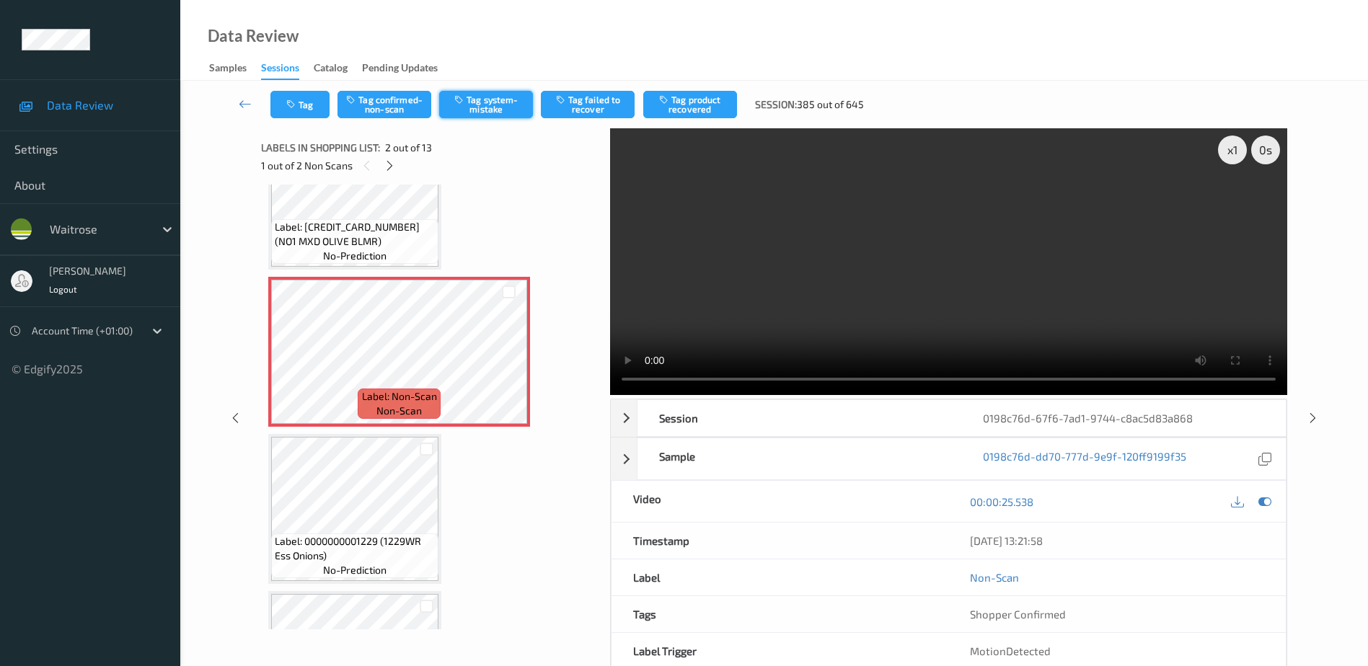
click at [494, 99] on button "Tag system-mistake" at bounding box center [486, 104] width 94 height 27
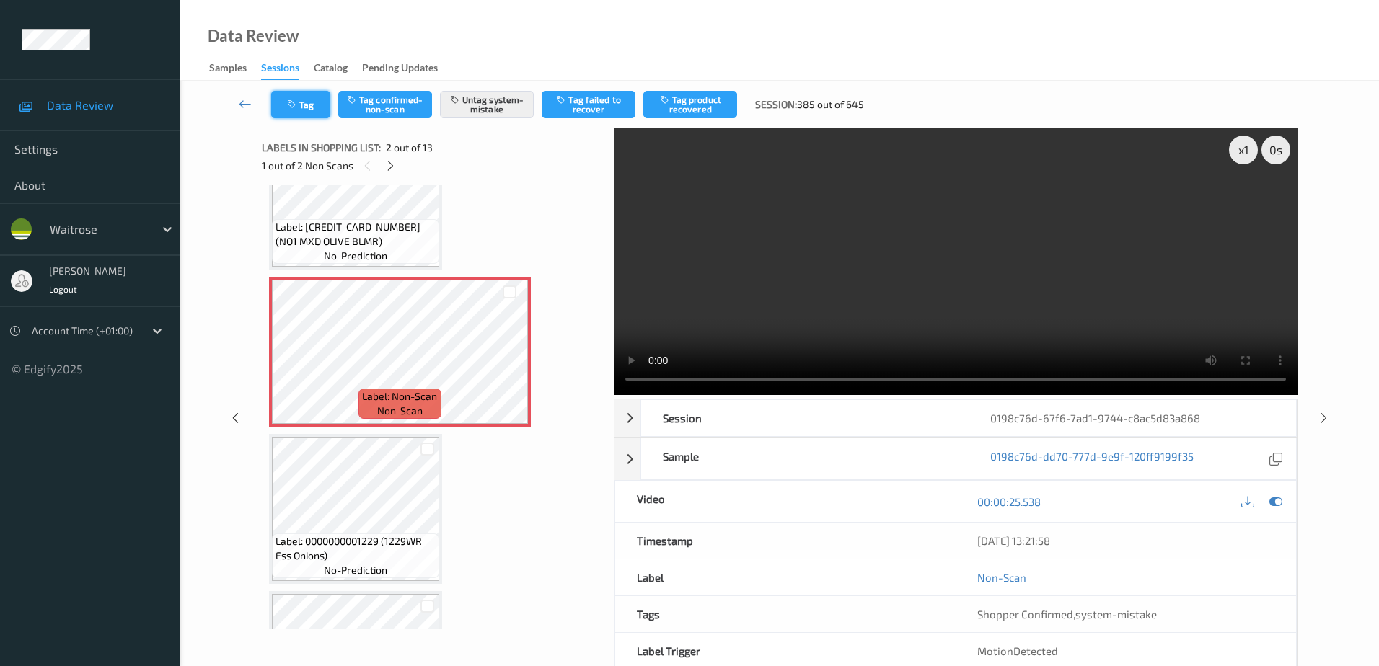
click at [302, 110] on button "Tag" at bounding box center [300, 104] width 59 height 27
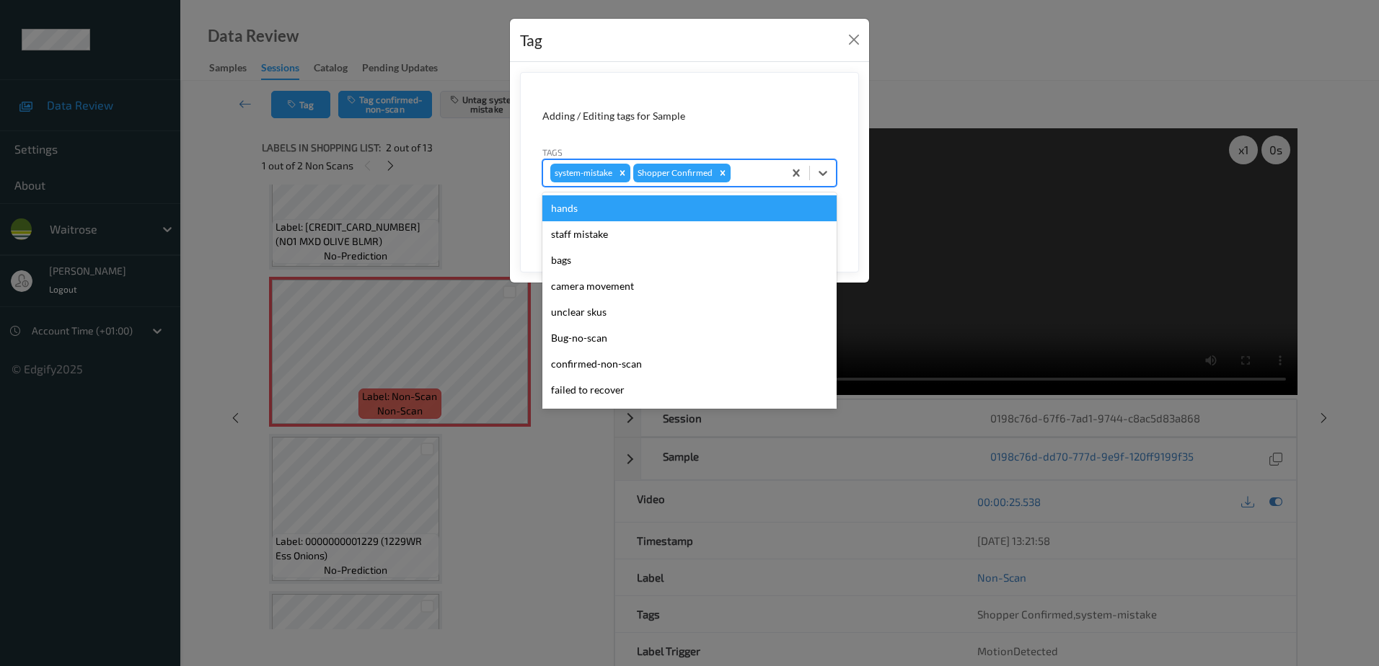
click at [752, 166] on div at bounding box center [755, 172] width 43 height 17
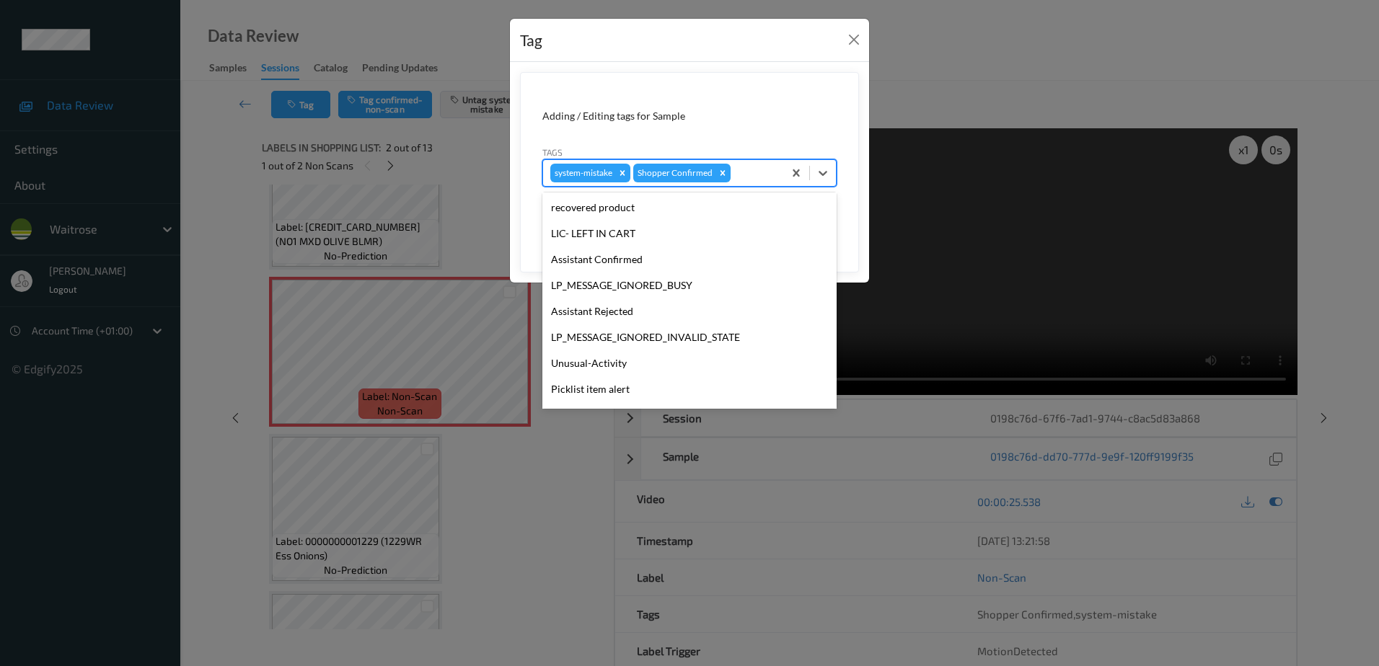
scroll to position [283, 0]
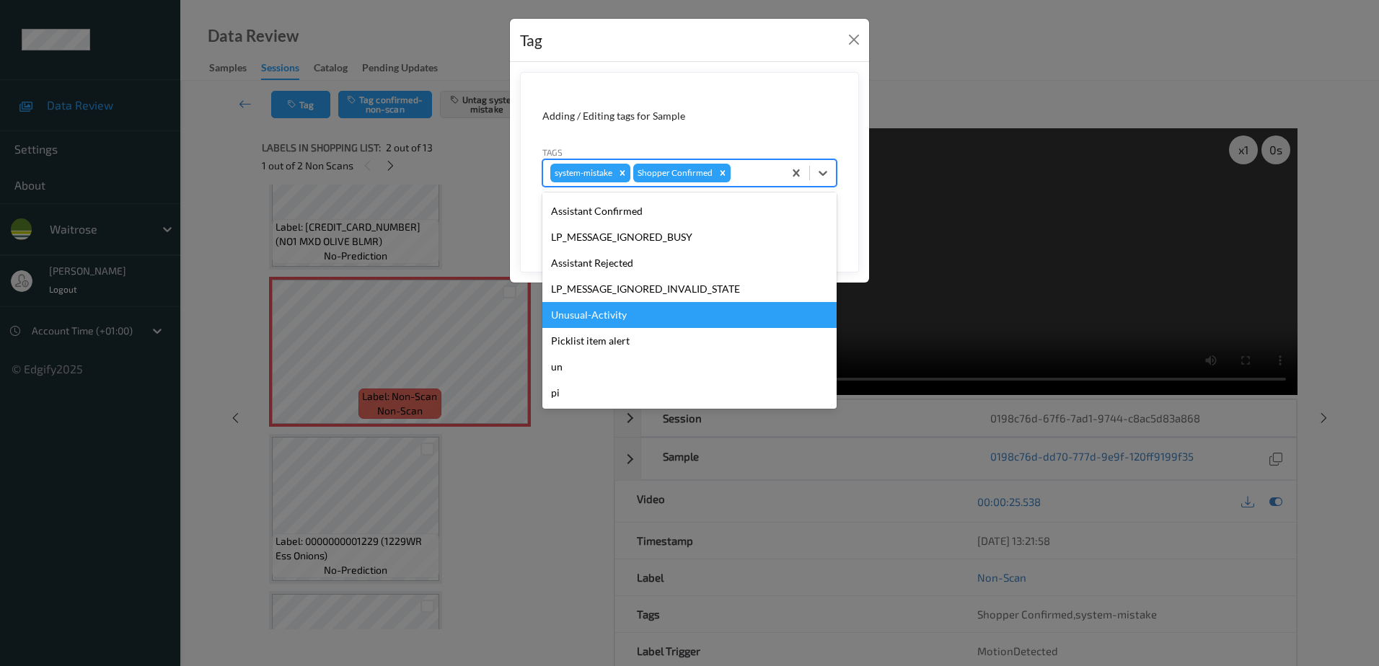
click at [591, 312] on div "Unusual-Activity" at bounding box center [689, 315] width 294 height 26
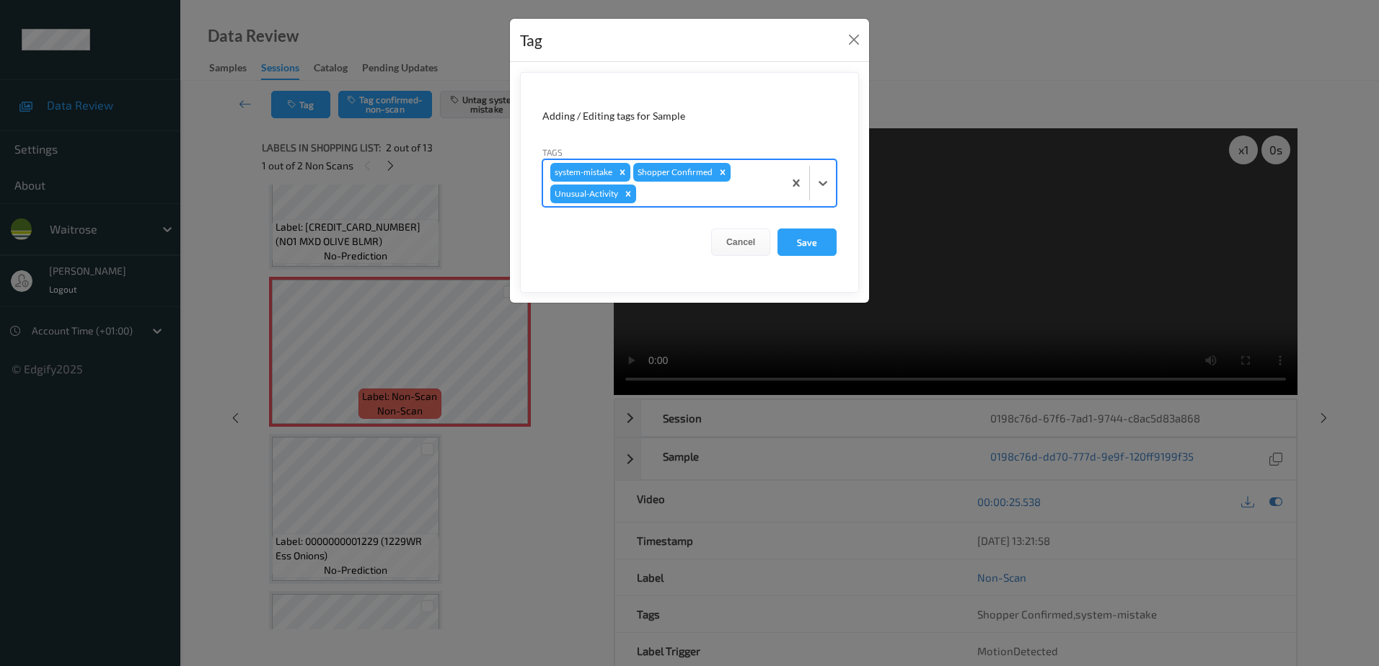
click at [677, 194] on div at bounding box center [707, 193] width 137 height 17
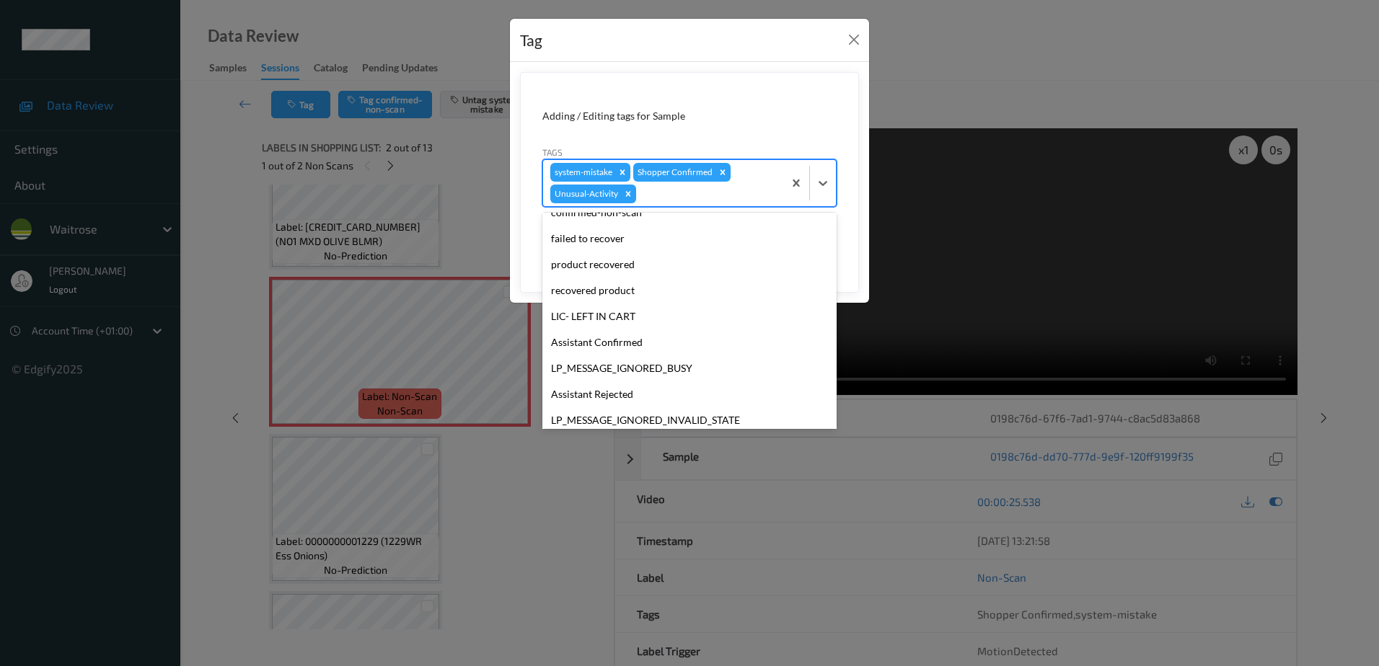
scroll to position [257, 0]
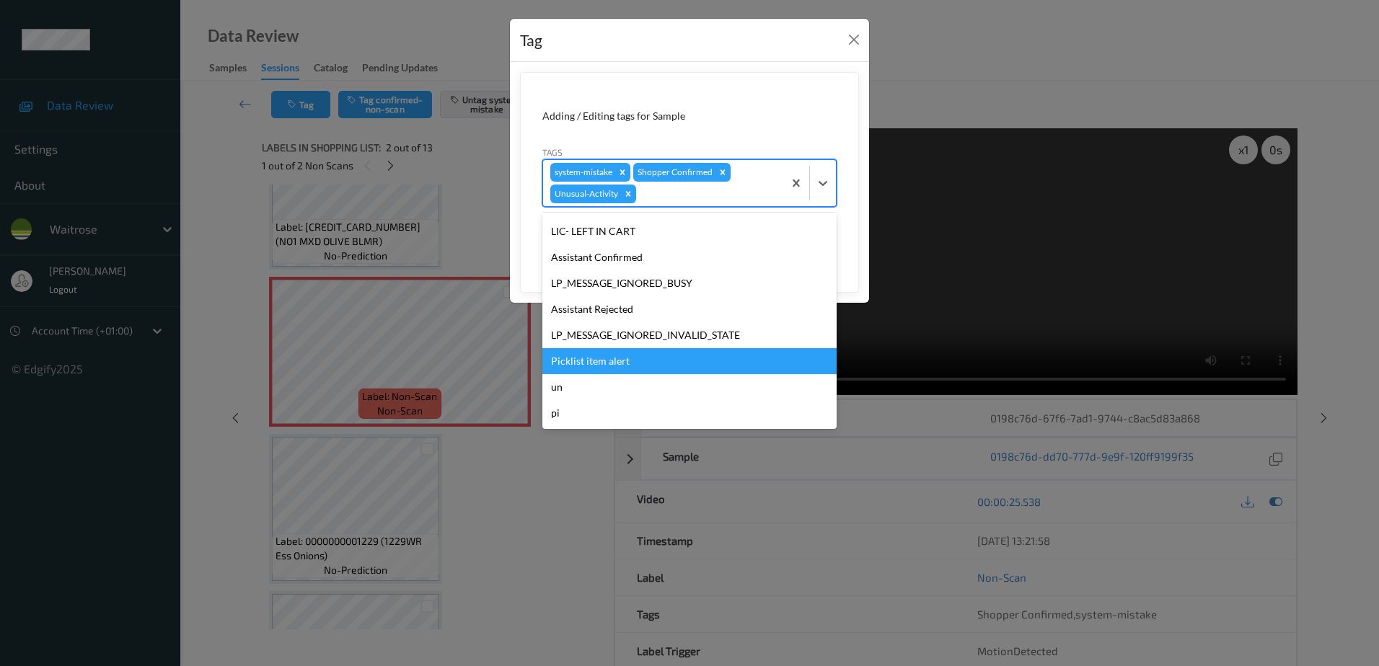
click at [617, 368] on div "Picklist item alert" at bounding box center [689, 361] width 294 height 26
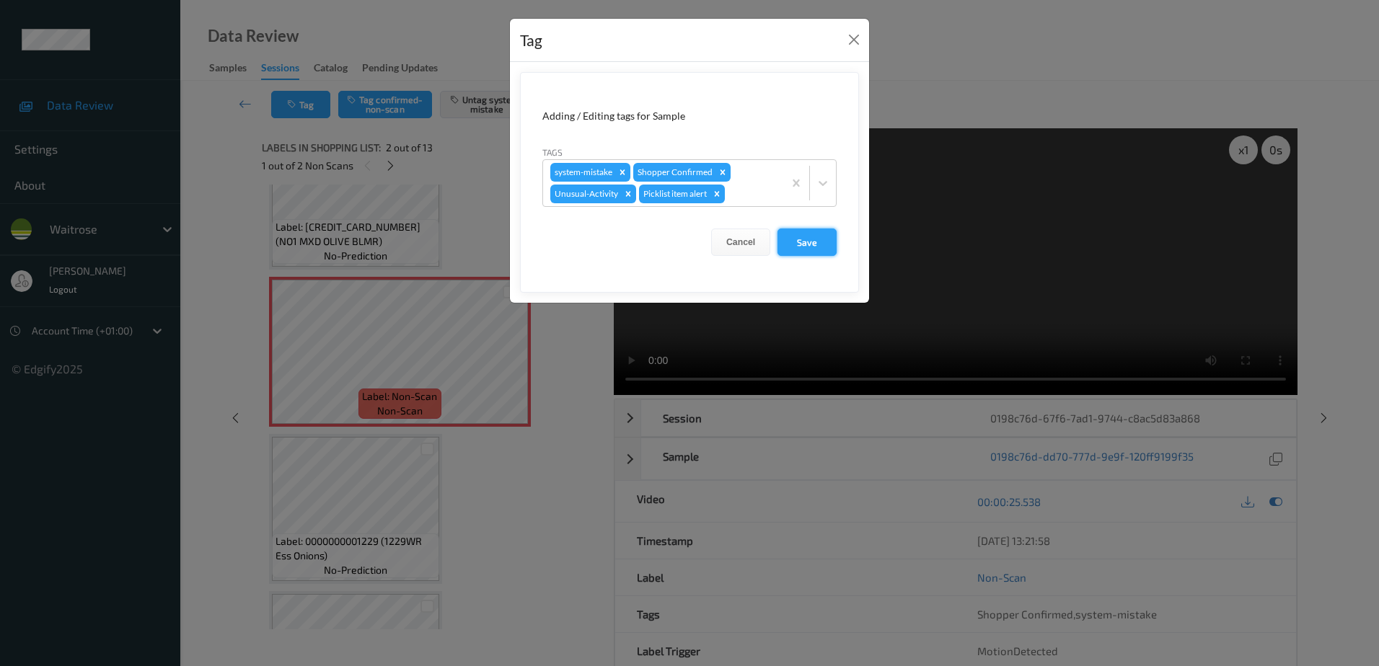
click at [791, 248] on button "Save" at bounding box center [807, 242] width 59 height 27
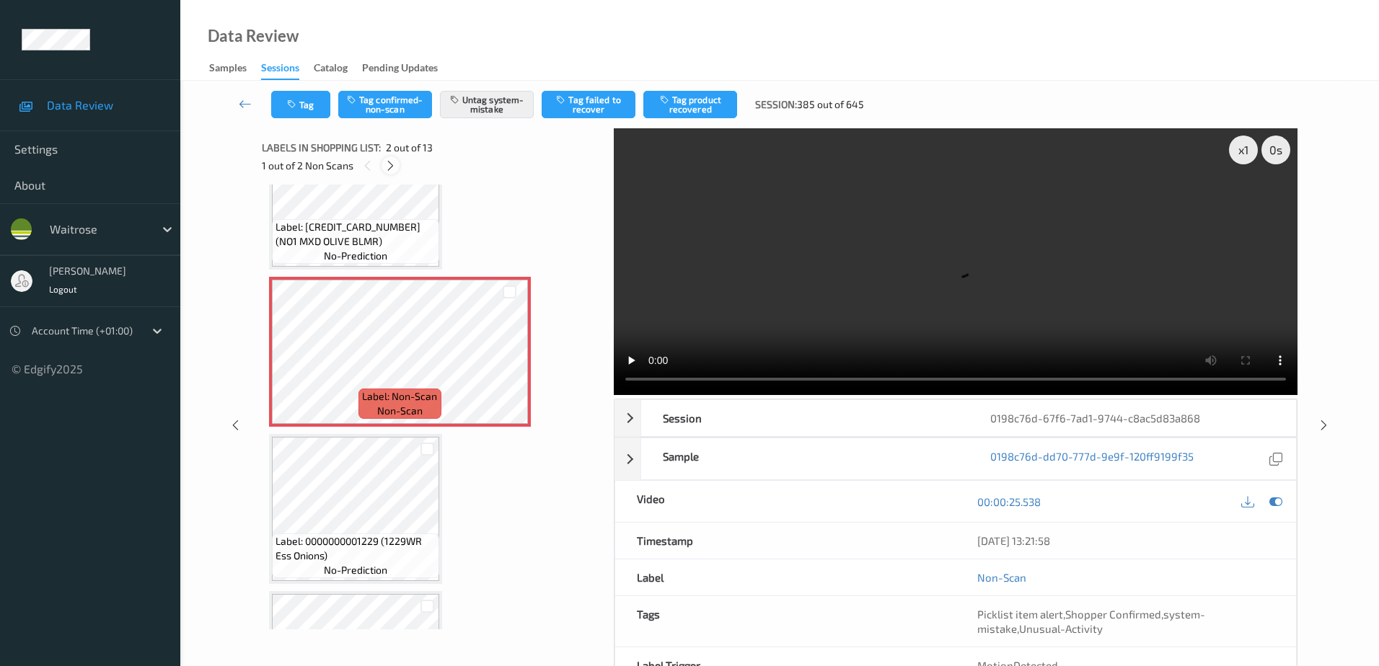
click at [391, 170] on icon at bounding box center [390, 165] width 12 height 13
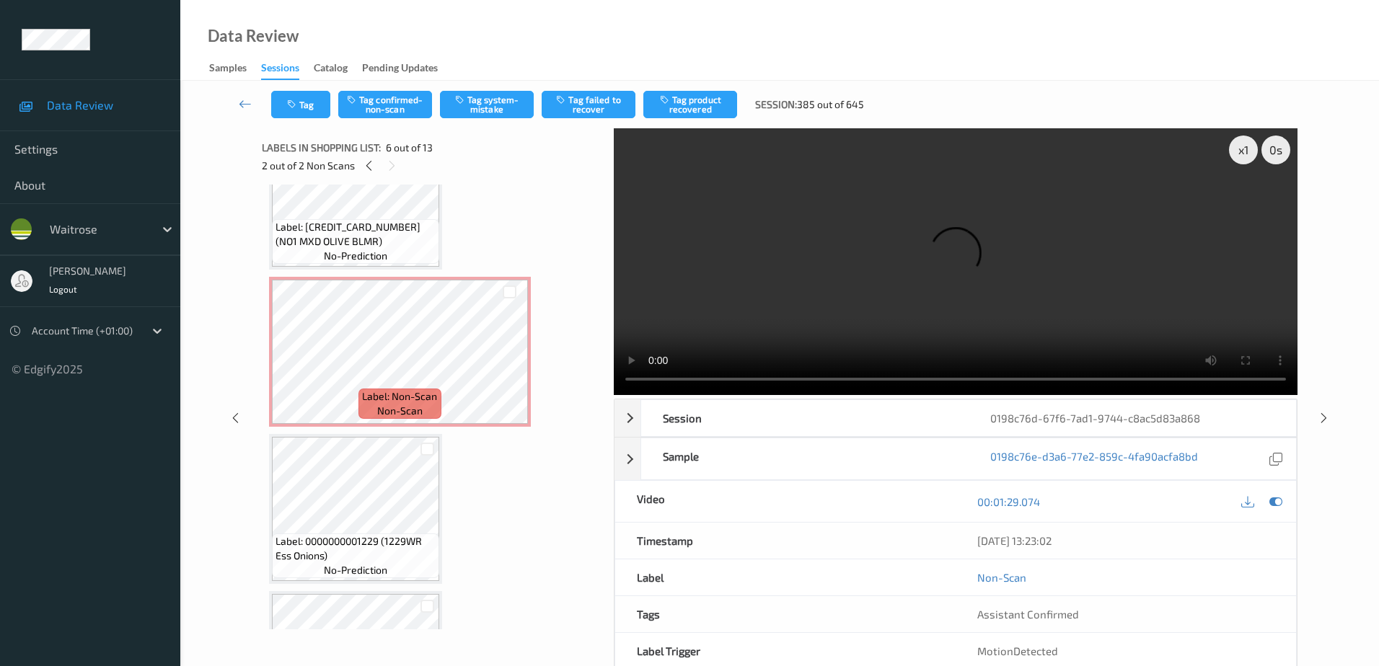
scroll to position [636, 0]
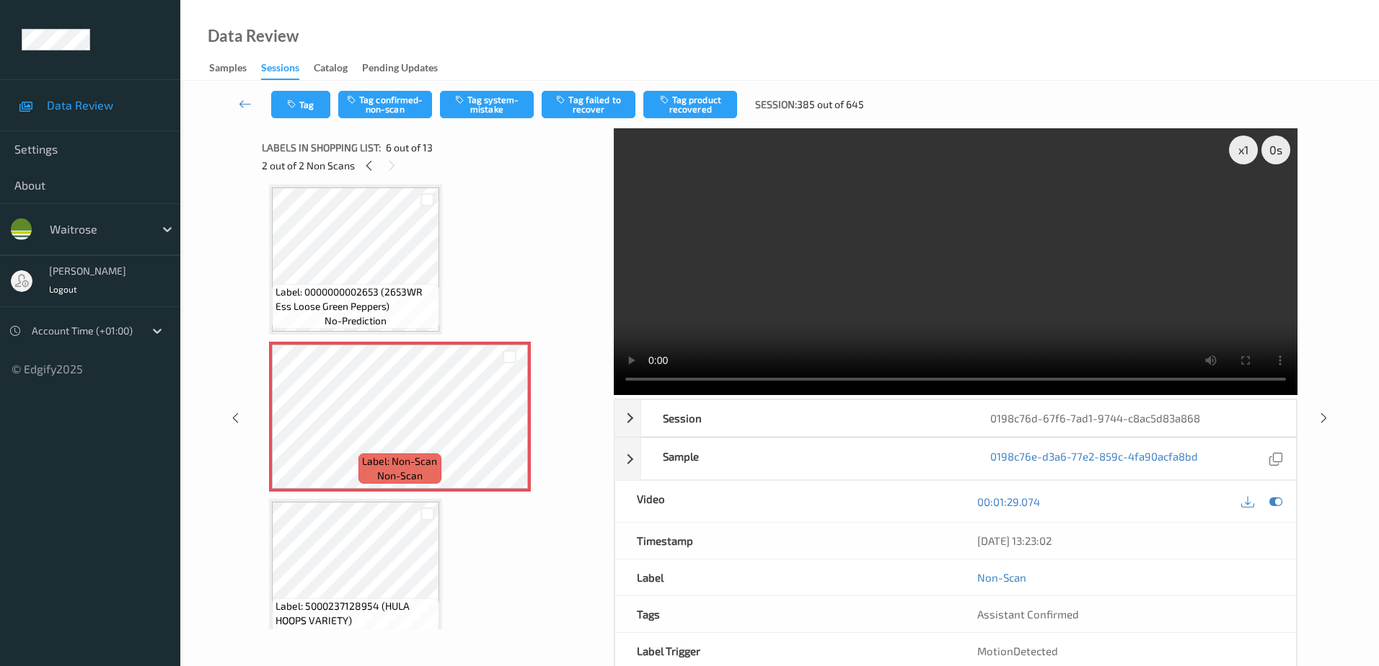
click at [506, 89] on div "Tag Tag confirmed-non-scan Tag system-mistake Tag failed to recover Tag product…" at bounding box center [780, 105] width 1140 height 48
click at [496, 101] on button "Tag system-mistake" at bounding box center [487, 104] width 94 height 27
click at [289, 108] on icon "button" at bounding box center [293, 105] width 12 height 10
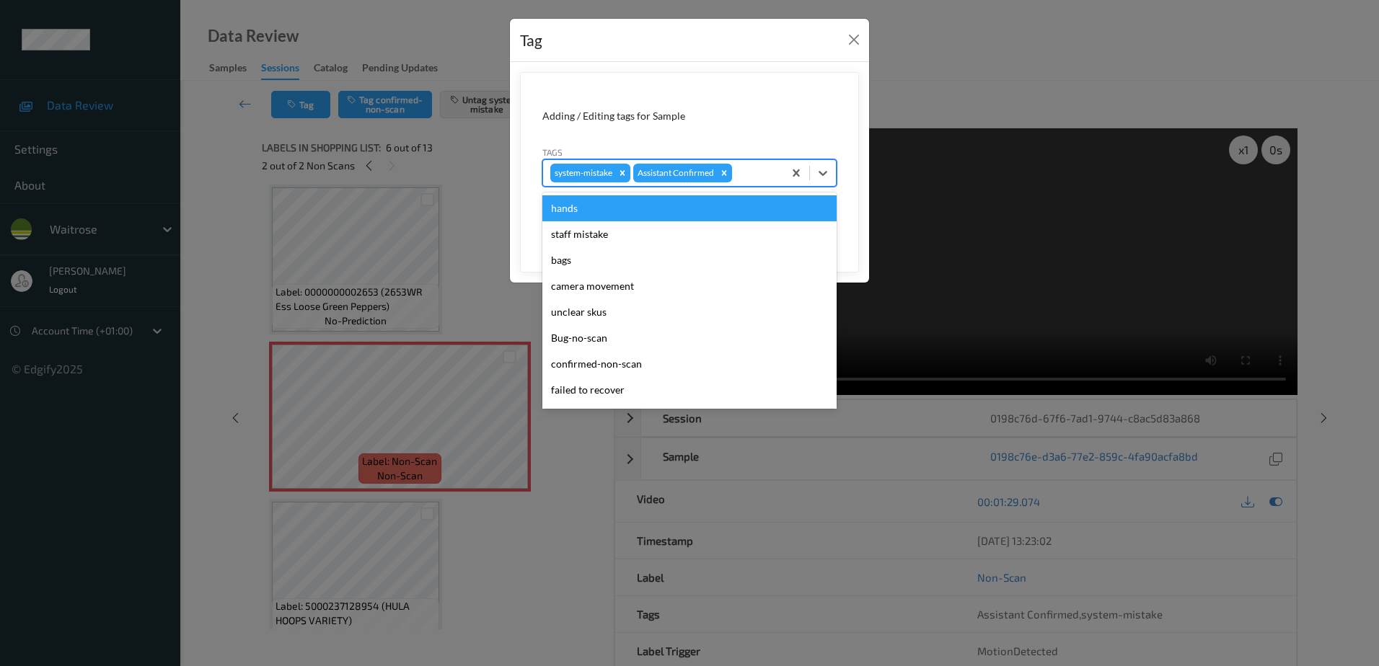
click at [746, 179] on div at bounding box center [755, 172] width 41 height 17
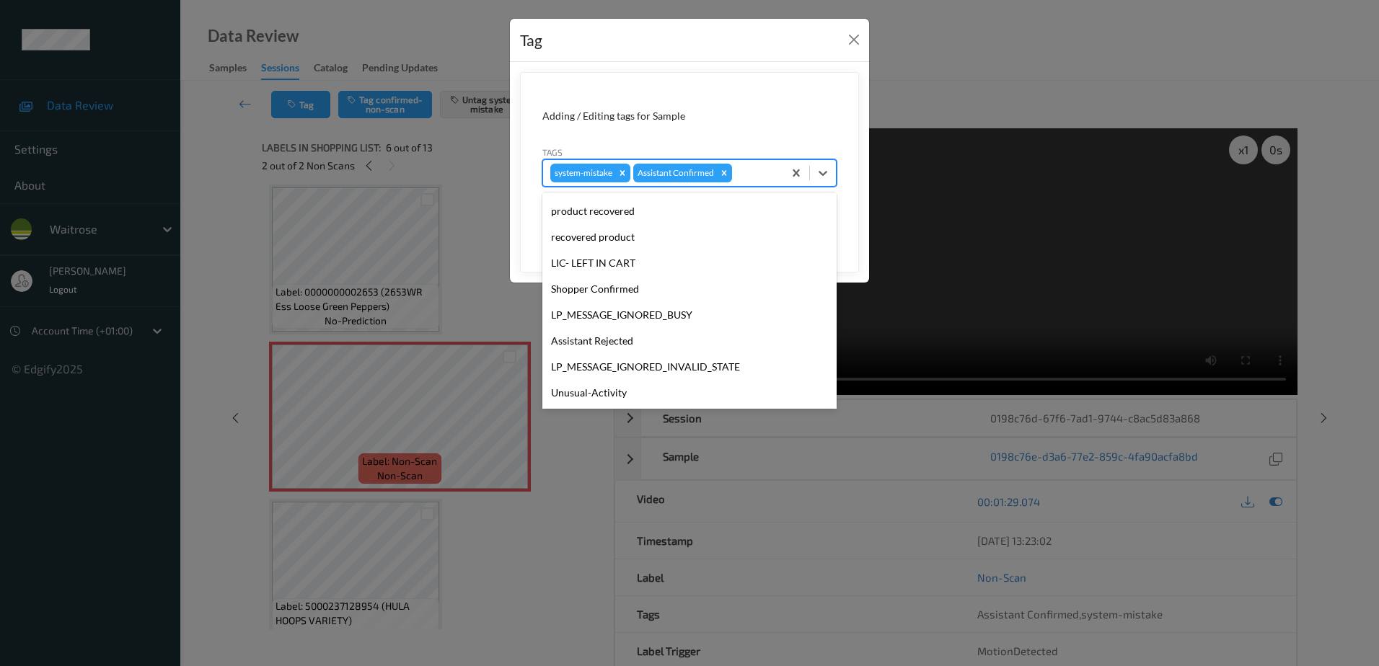
scroll to position [283, 0]
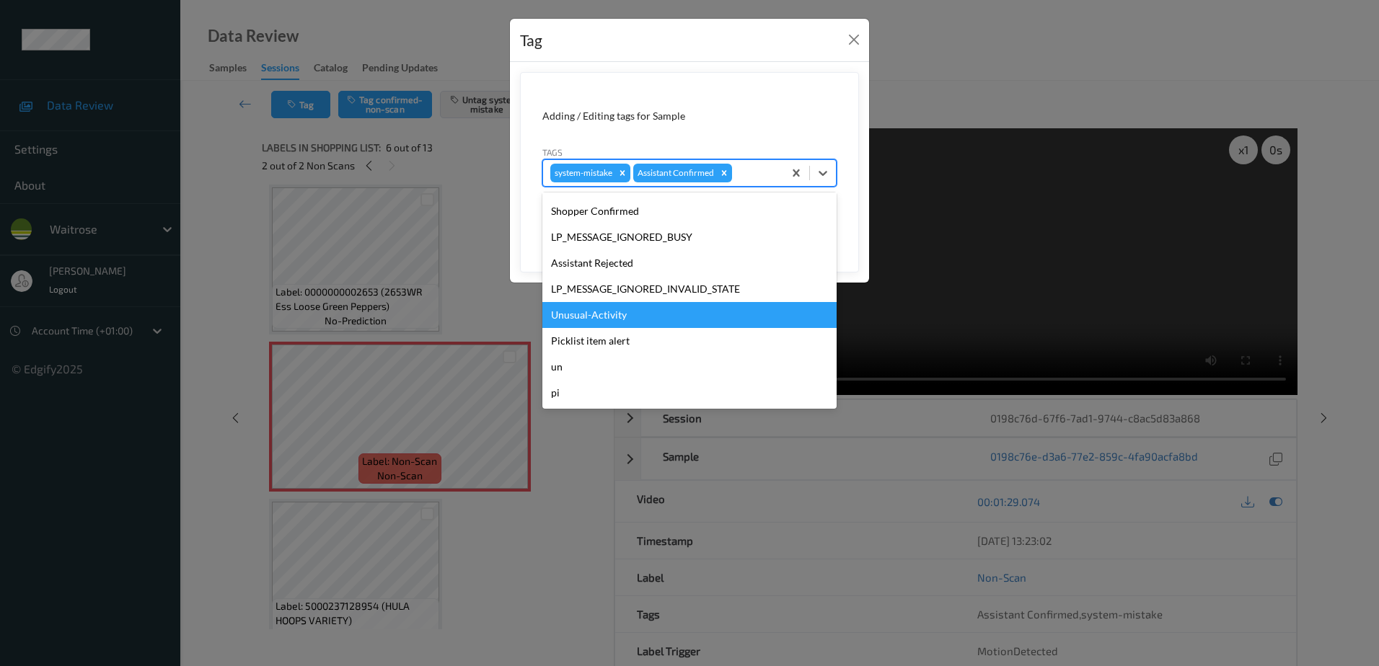
click at [604, 310] on div "Unusual-Activity" at bounding box center [689, 315] width 294 height 26
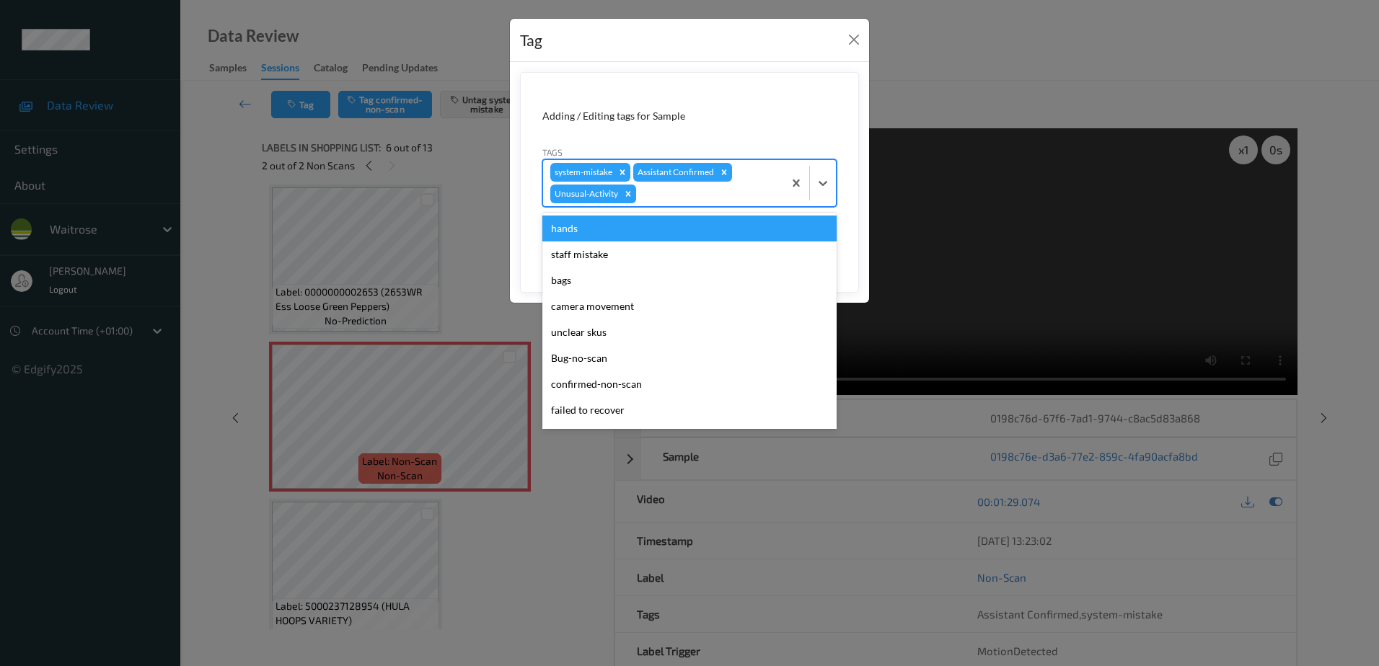
click at [668, 198] on div at bounding box center [707, 193] width 137 height 17
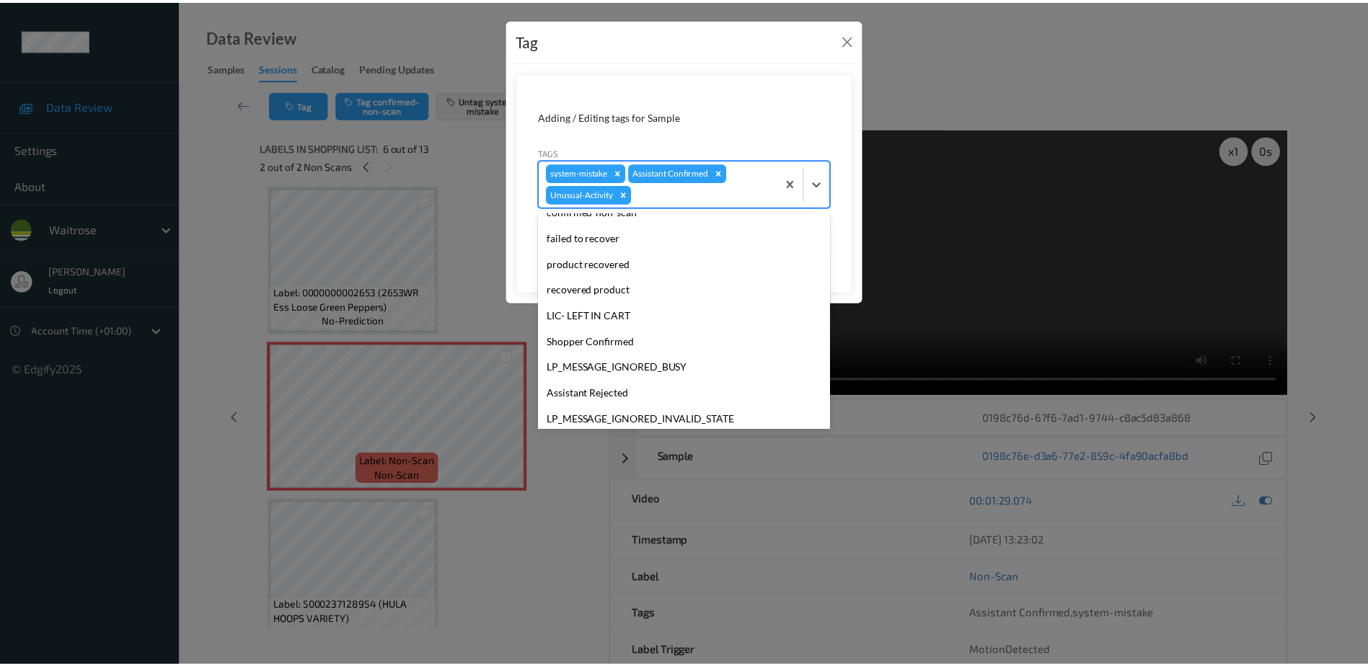
scroll to position [257, 0]
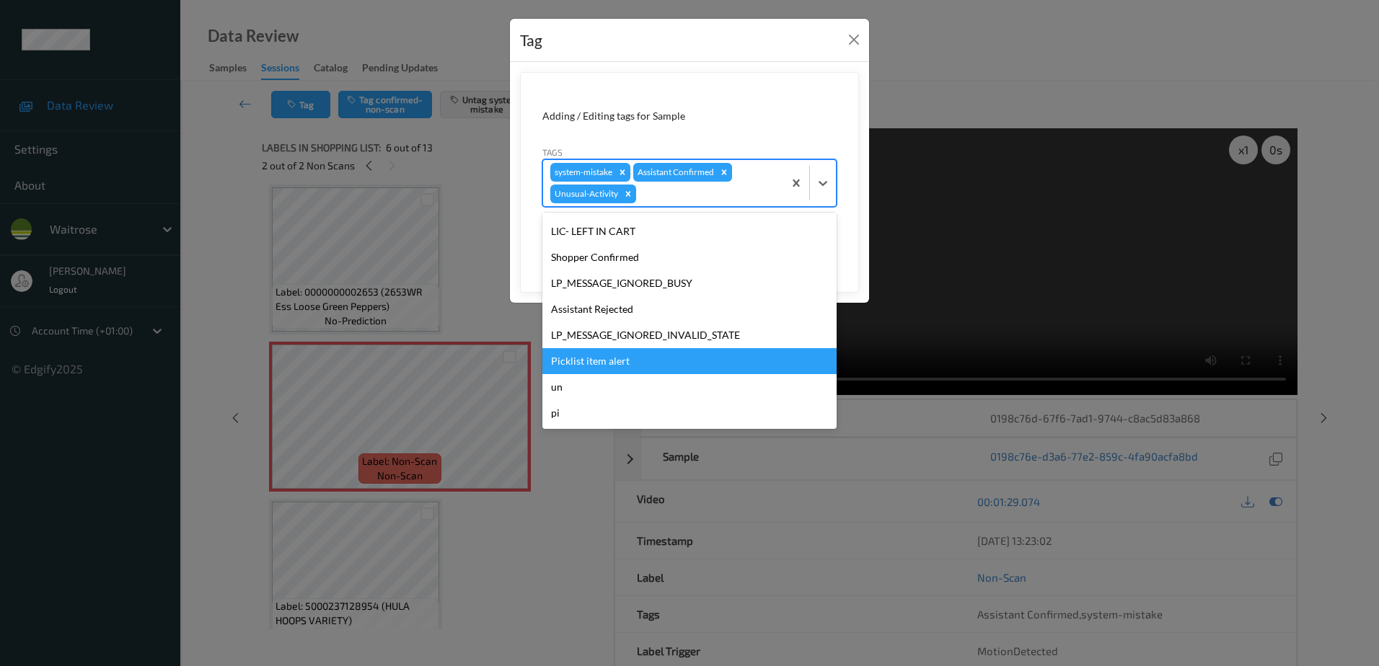
drag, startPoint x: 612, startPoint y: 363, endPoint x: 701, endPoint y: 304, distance: 107.2
click at [612, 363] on div "Picklist item alert" at bounding box center [689, 361] width 294 height 26
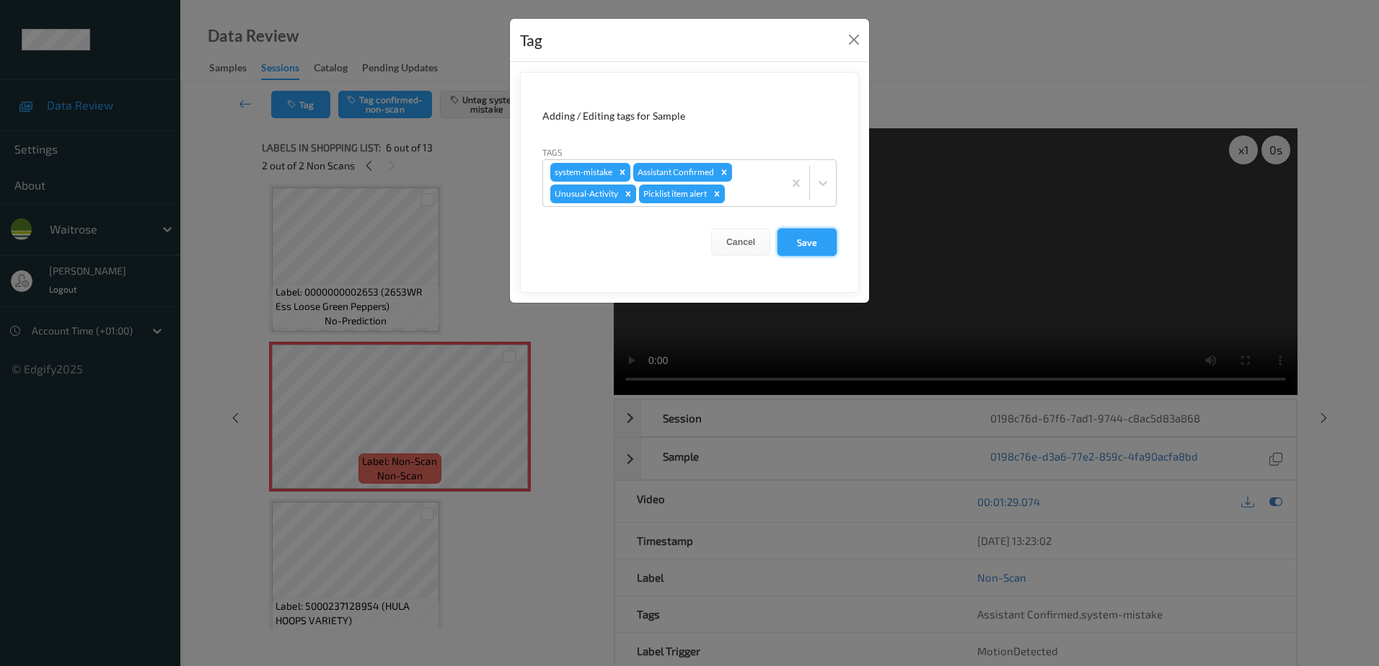
click at [806, 239] on button "Save" at bounding box center [807, 242] width 59 height 27
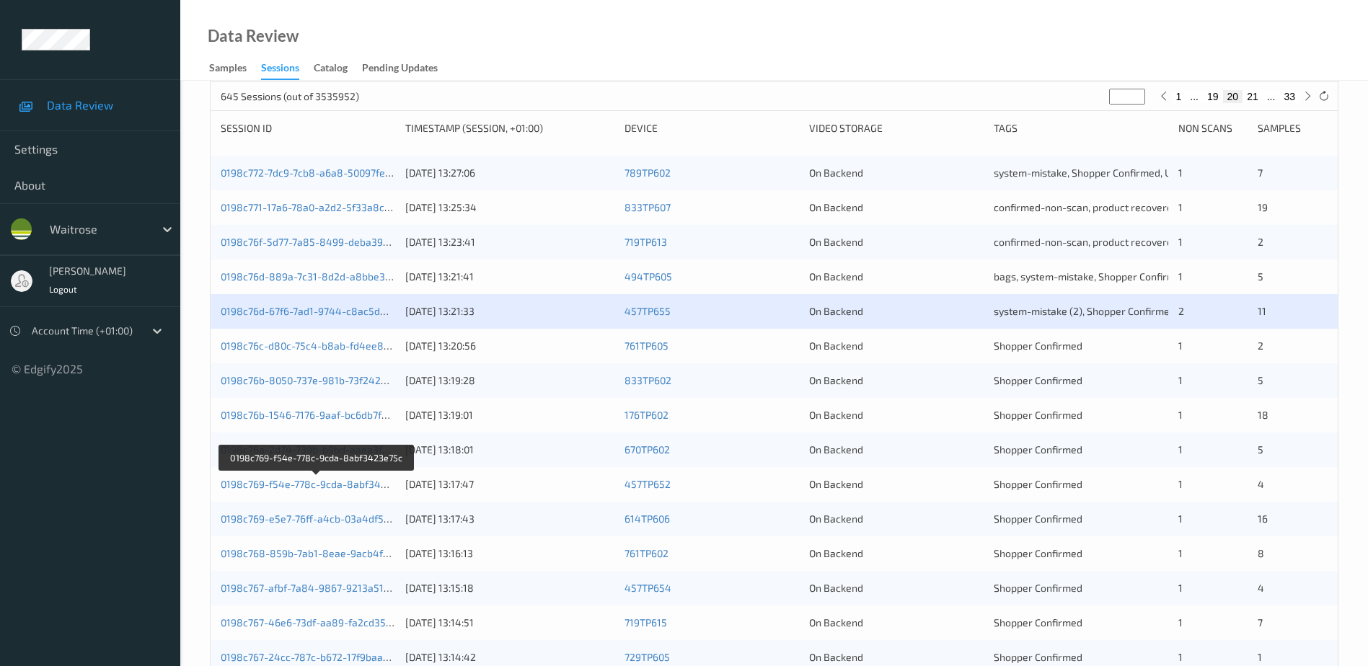
scroll to position [216, 0]
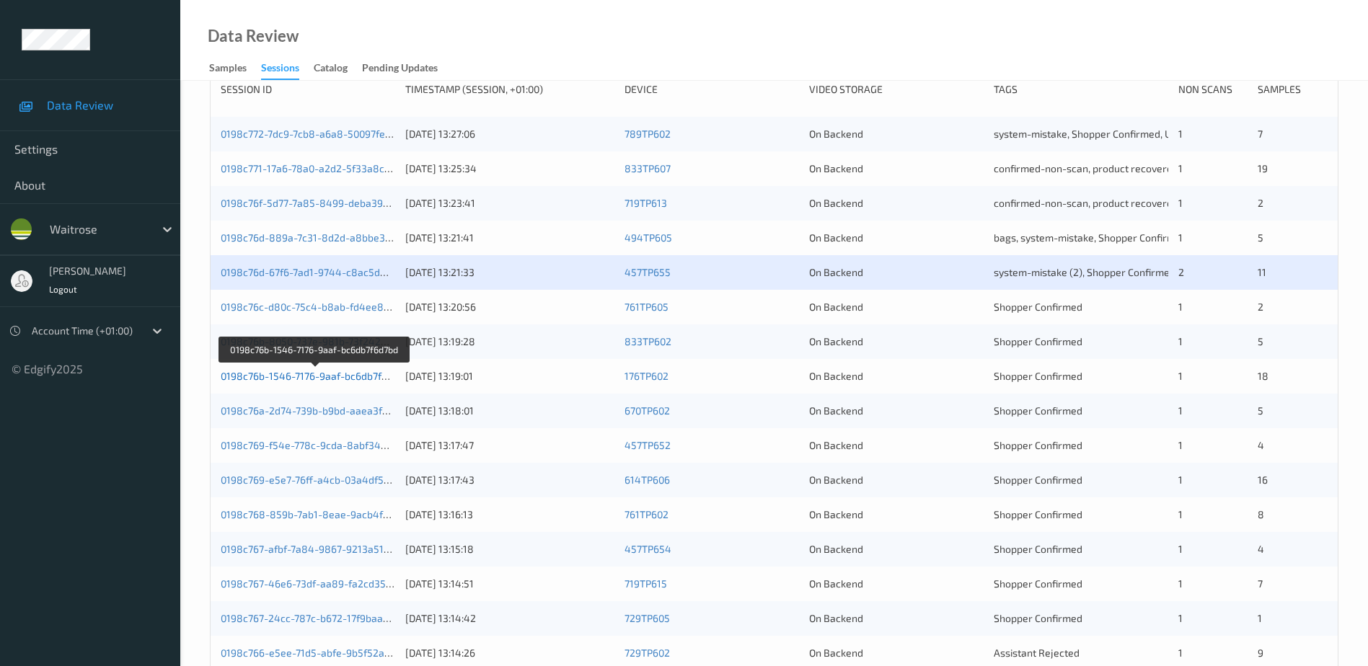
click at [358, 380] on link "0198c76b-1546-7176-9aaf-bc6db7f6d7bd" at bounding box center [315, 376] width 189 height 12
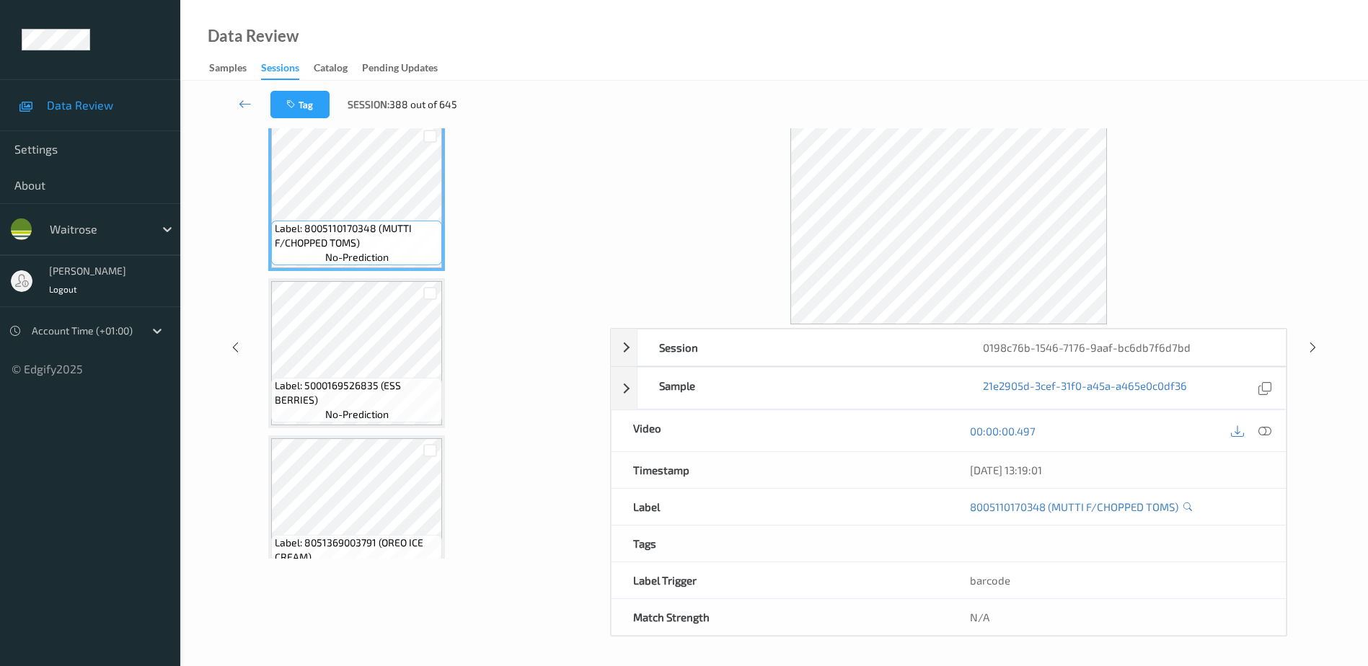
scroll to position [71, 0]
click at [1268, 431] on icon at bounding box center [1265, 431] width 13 height 13
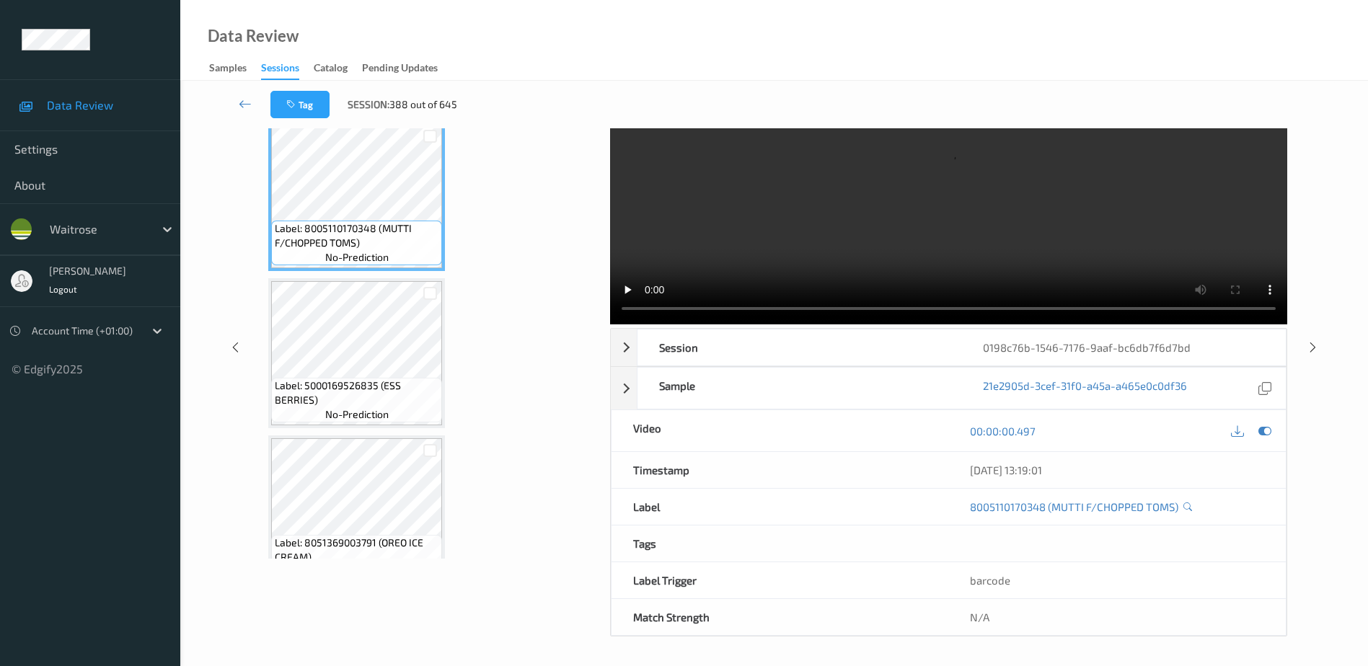
scroll to position [0, 0]
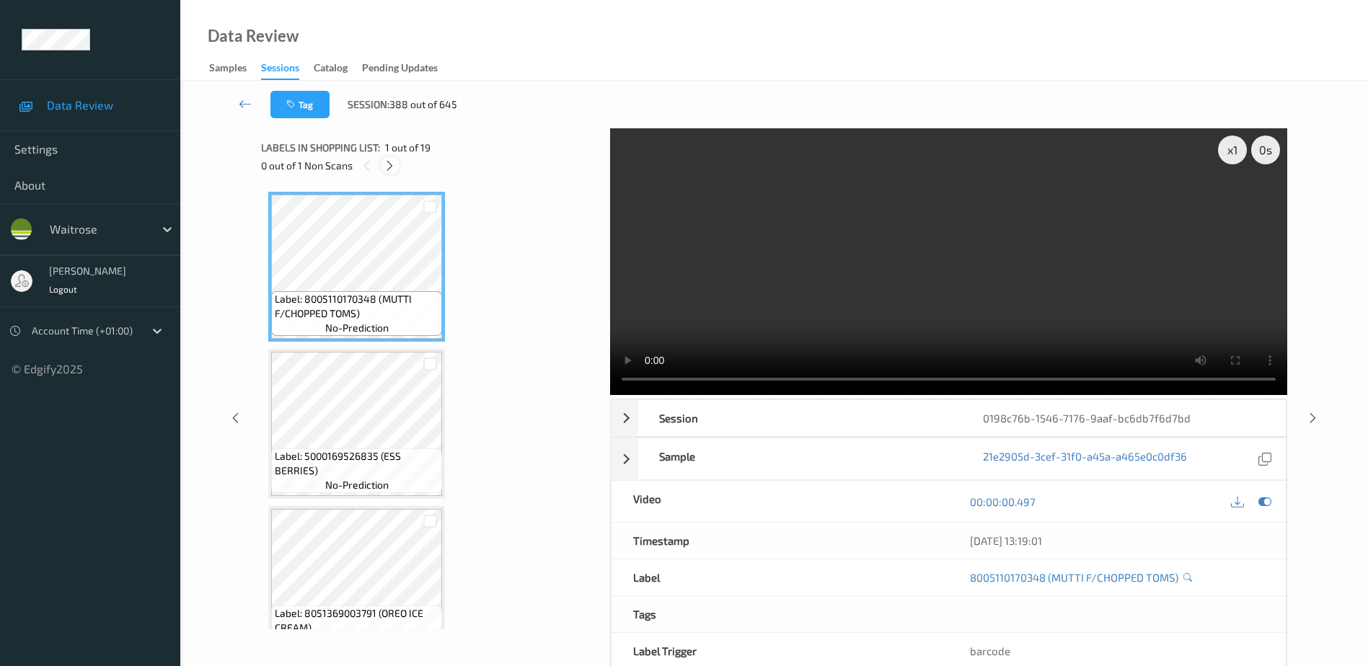
click at [392, 166] on icon at bounding box center [390, 165] width 12 height 13
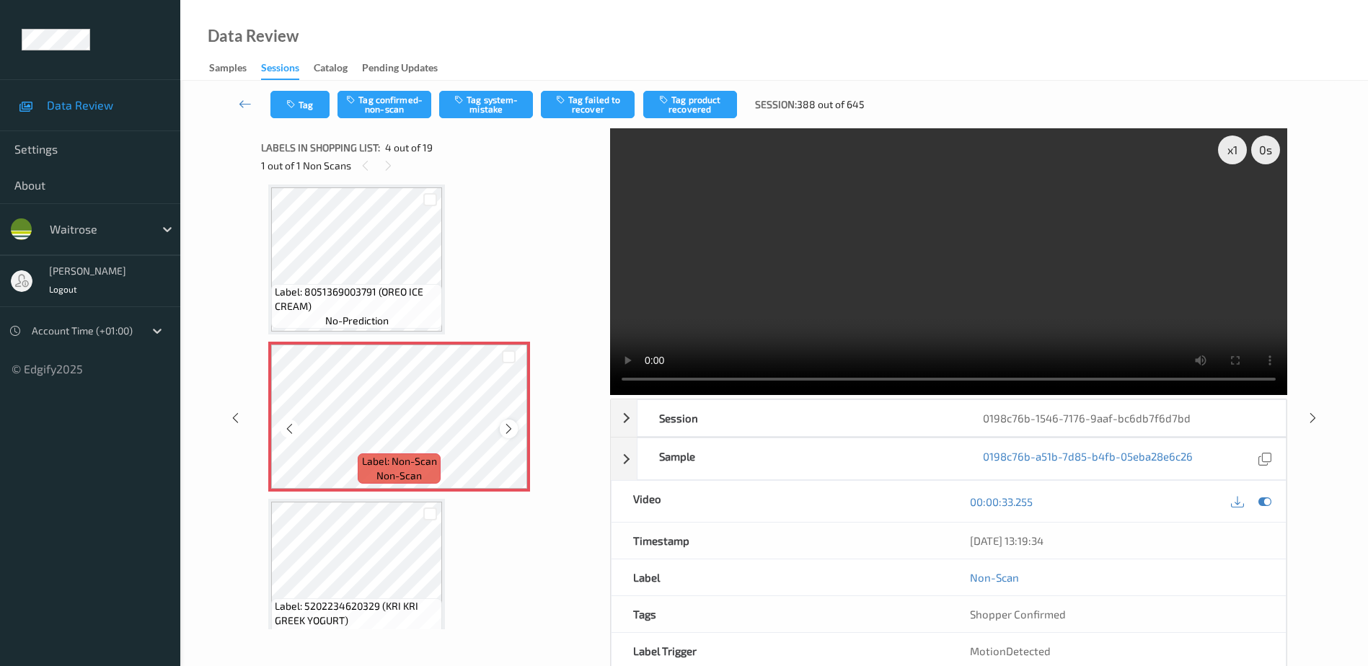
click at [508, 427] on icon at bounding box center [509, 429] width 12 height 13
click at [925, 315] on video at bounding box center [948, 261] width 677 height 267
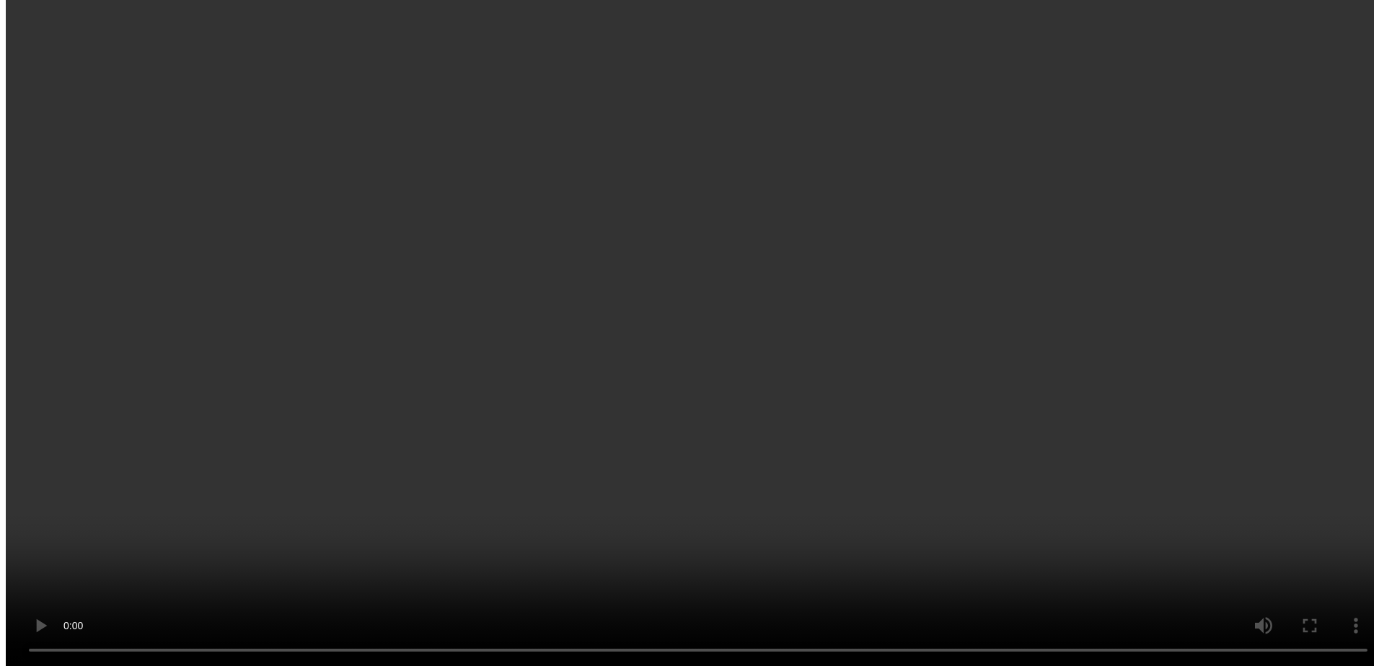
scroll to position [466, 0]
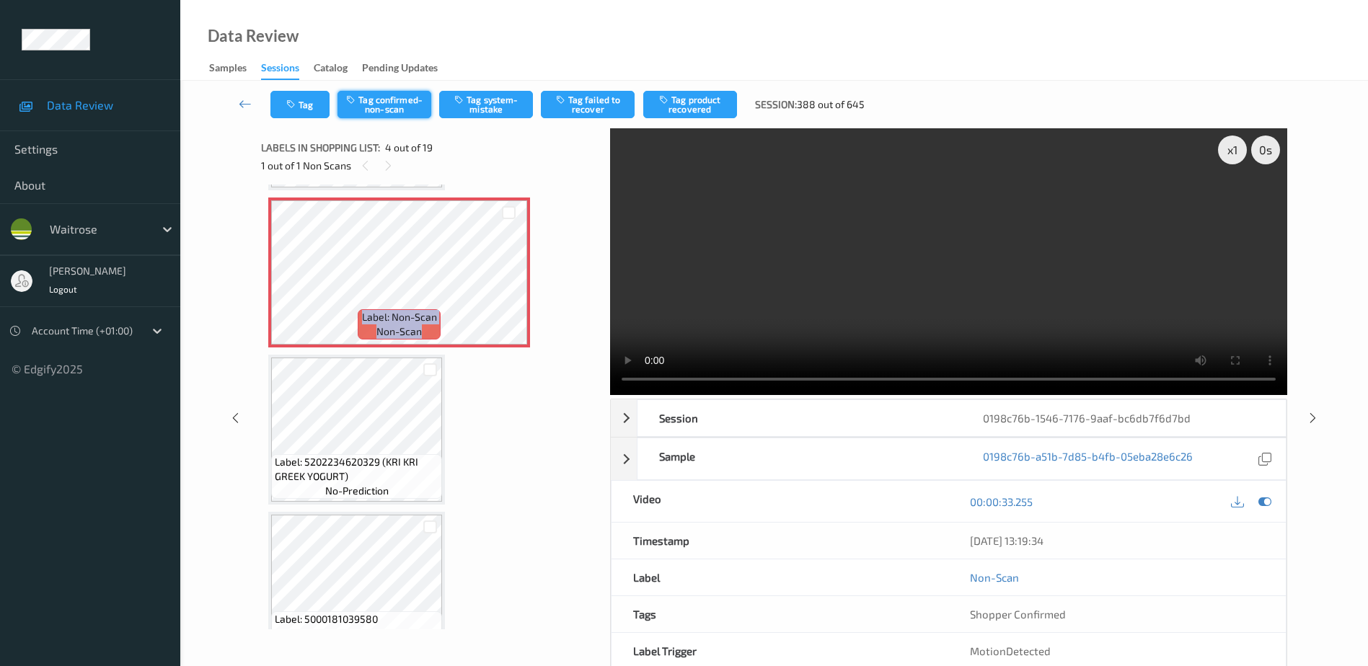
click at [393, 94] on button "Tag confirmed-non-scan" at bounding box center [385, 104] width 94 height 27
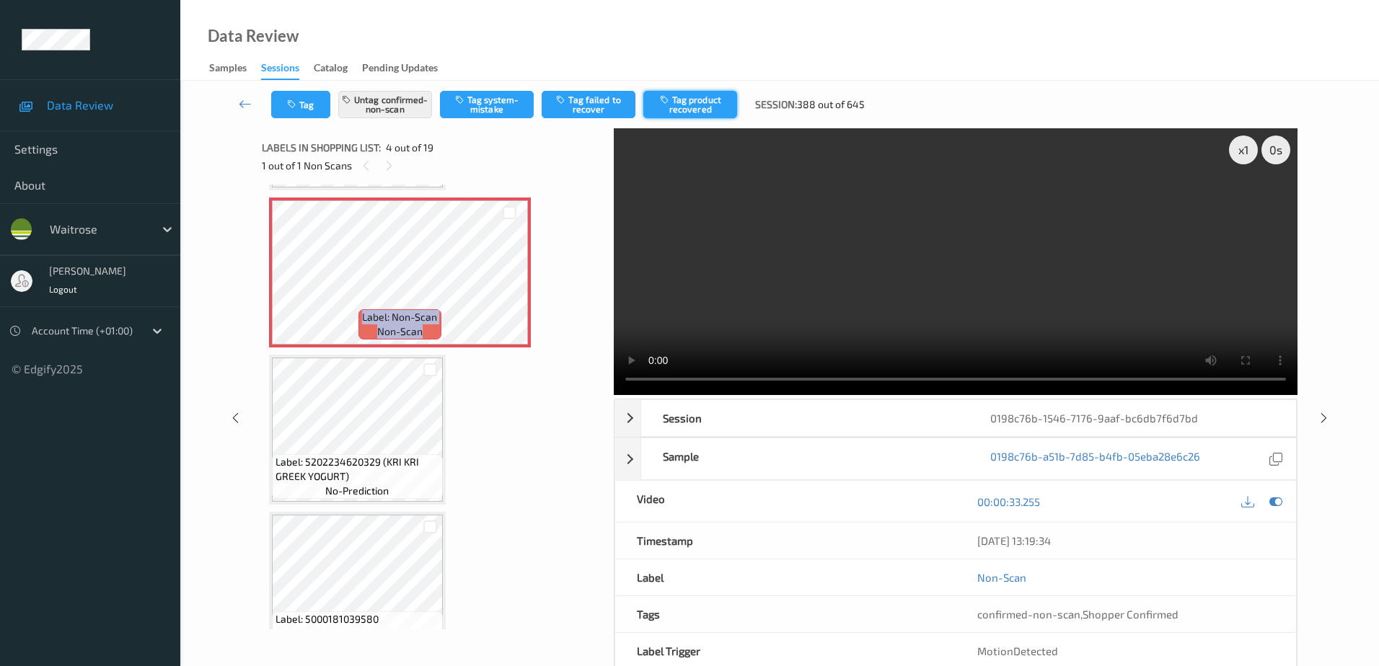
click at [681, 111] on button "Tag product recovered" at bounding box center [690, 104] width 94 height 27
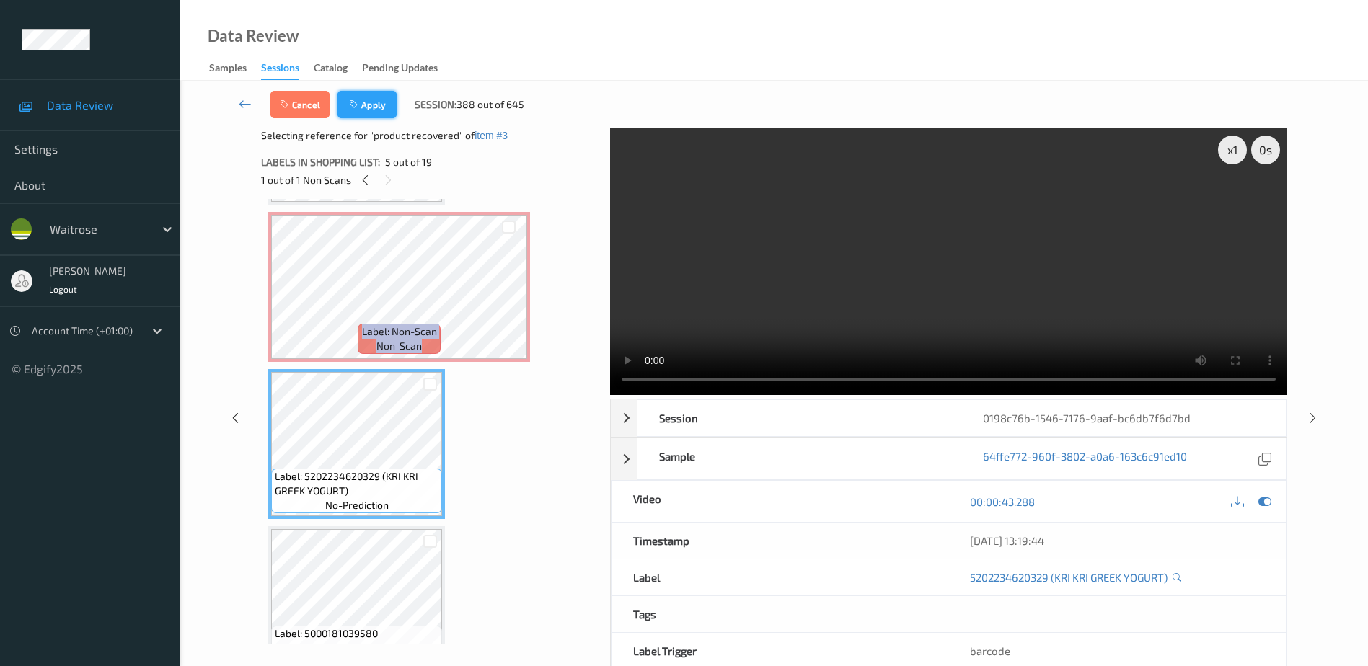
click at [379, 110] on button "Apply" at bounding box center [367, 104] width 59 height 27
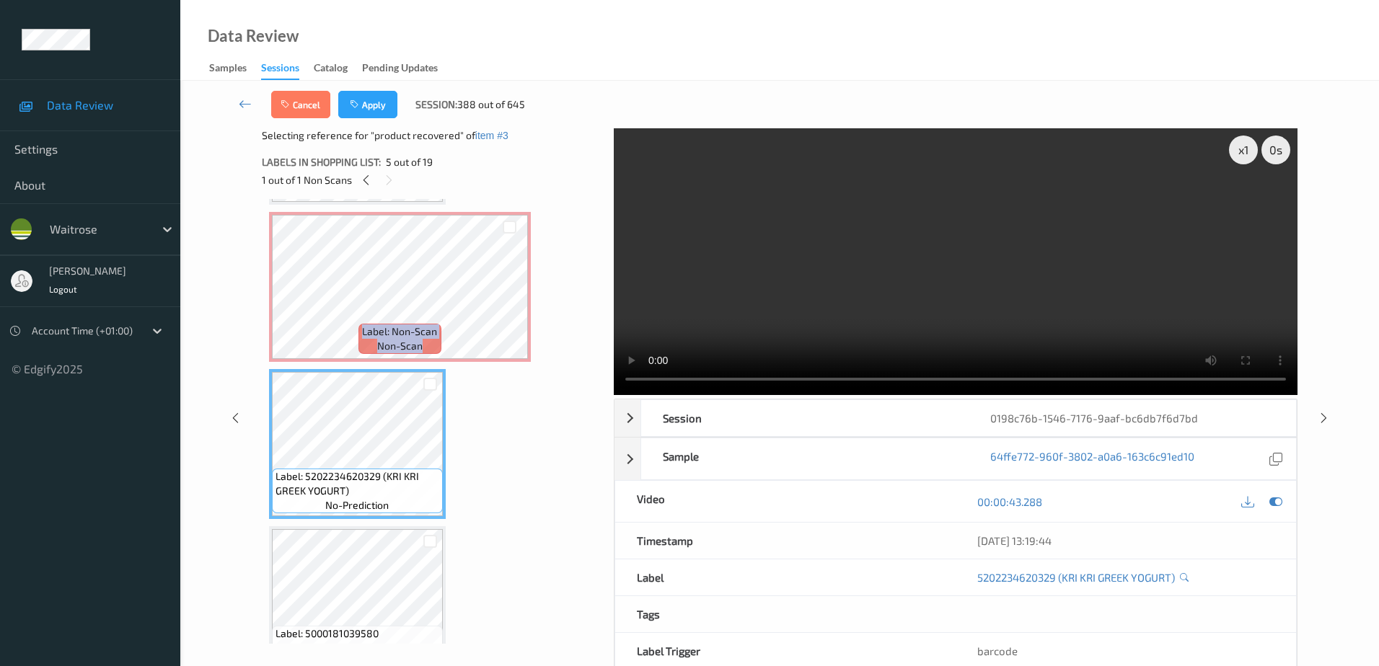
scroll to position [322, 0]
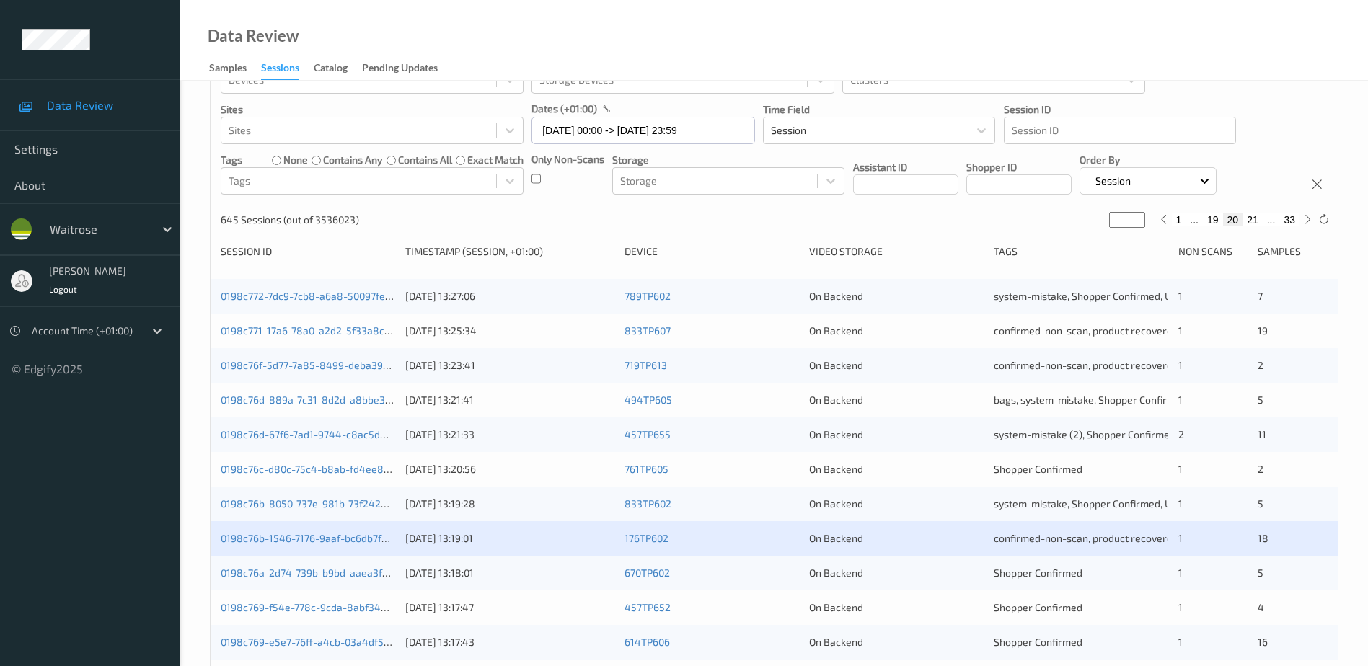
scroll to position [216, 0]
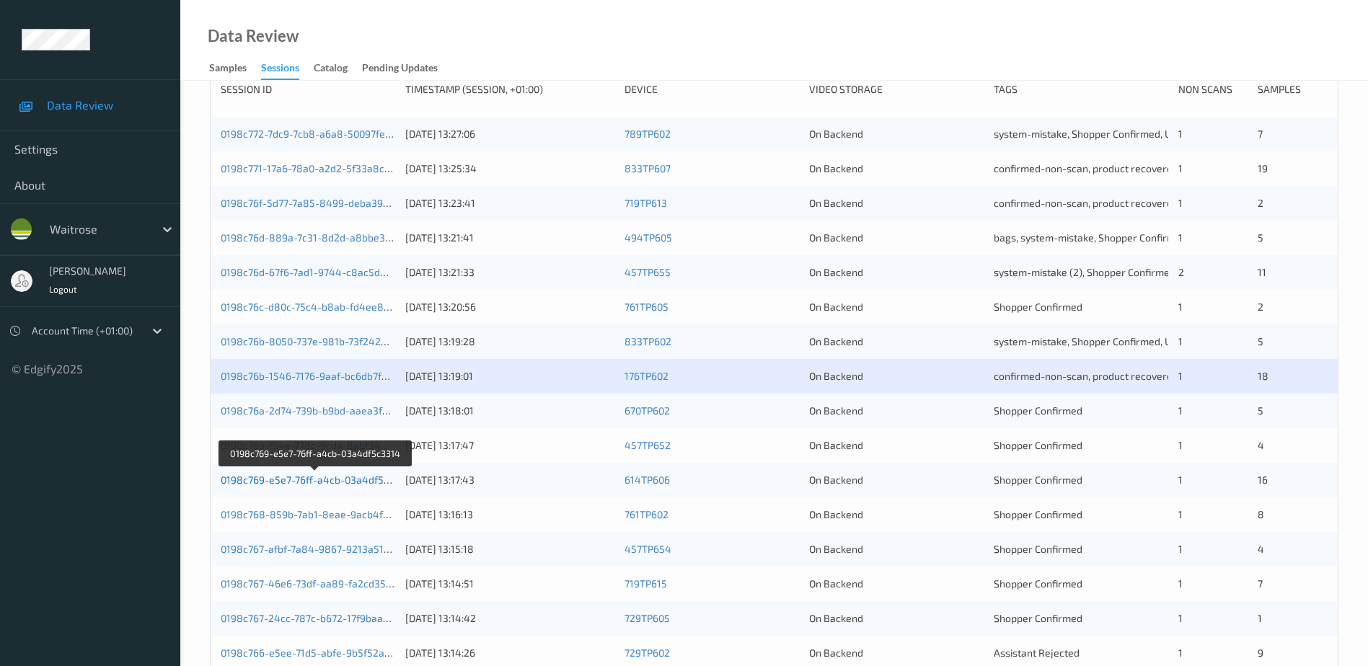
click at [353, 483] on link "0198c769-e5e7-76ff-a4cb-03a4df5c3314" at bounding box center [316, 480] width 190 height 12
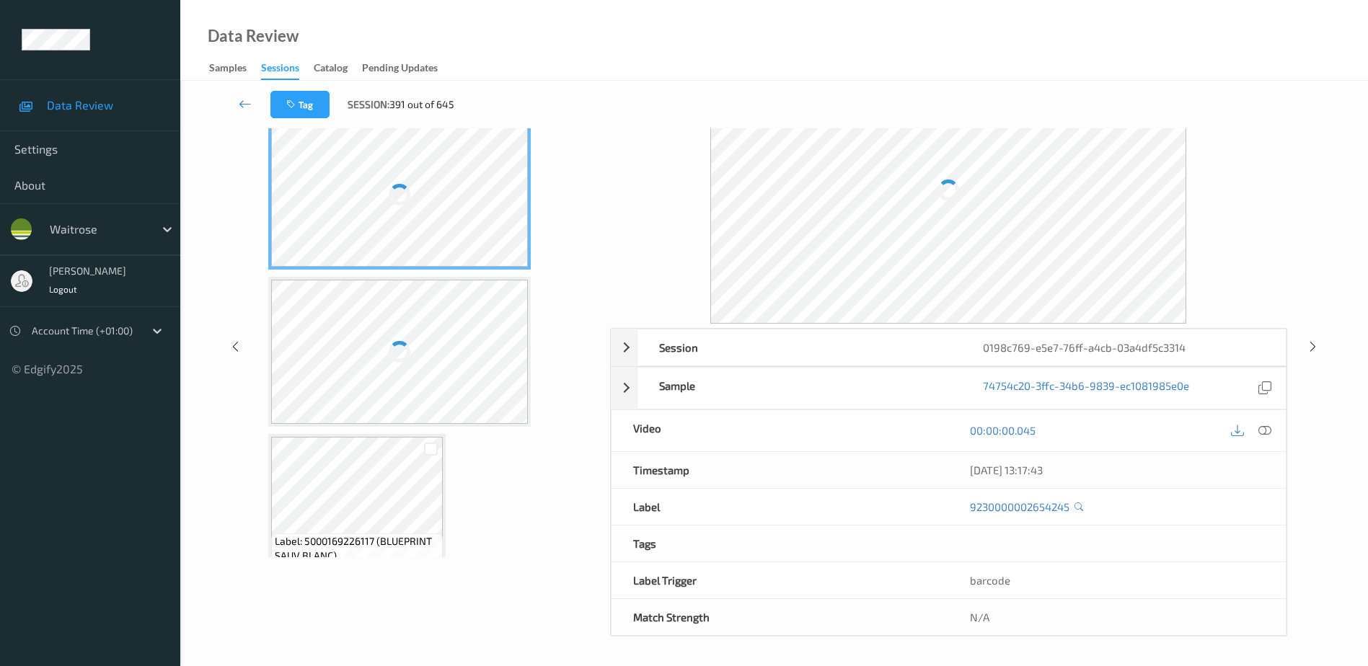
scroll to position [71, 0]
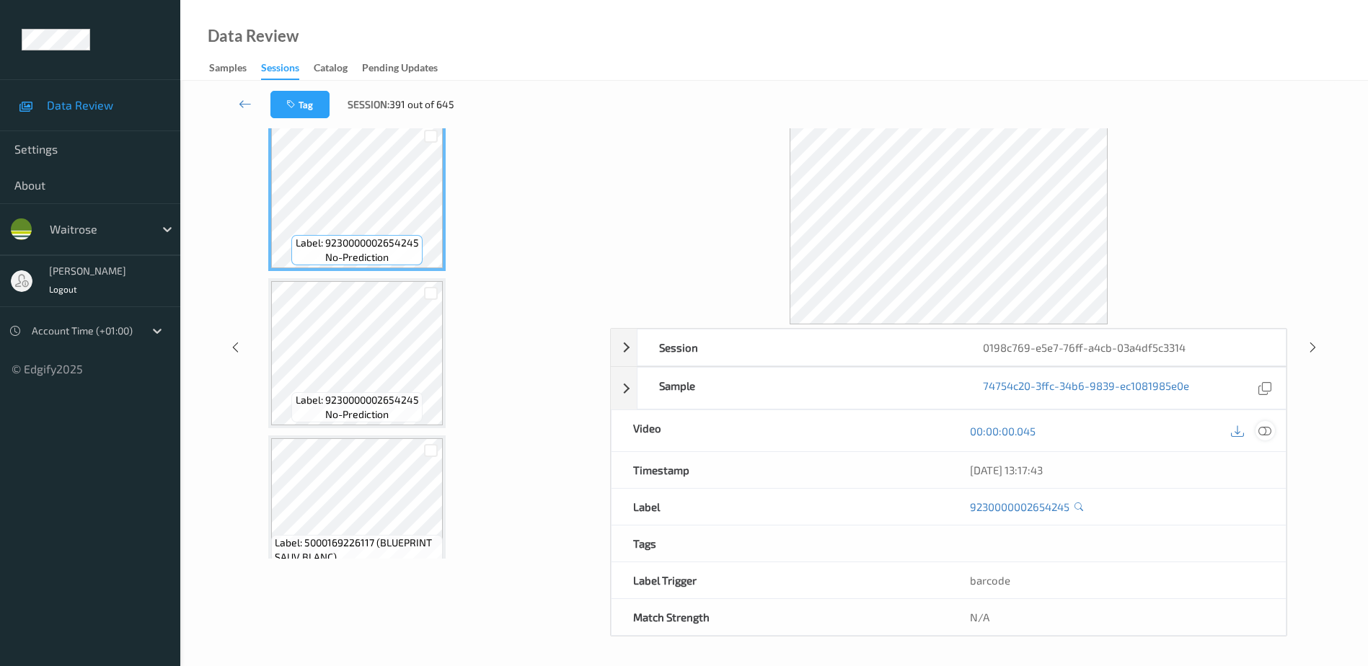
click at [1265, 433] on icon at bounding box center [1265, 431] width 13 height 13
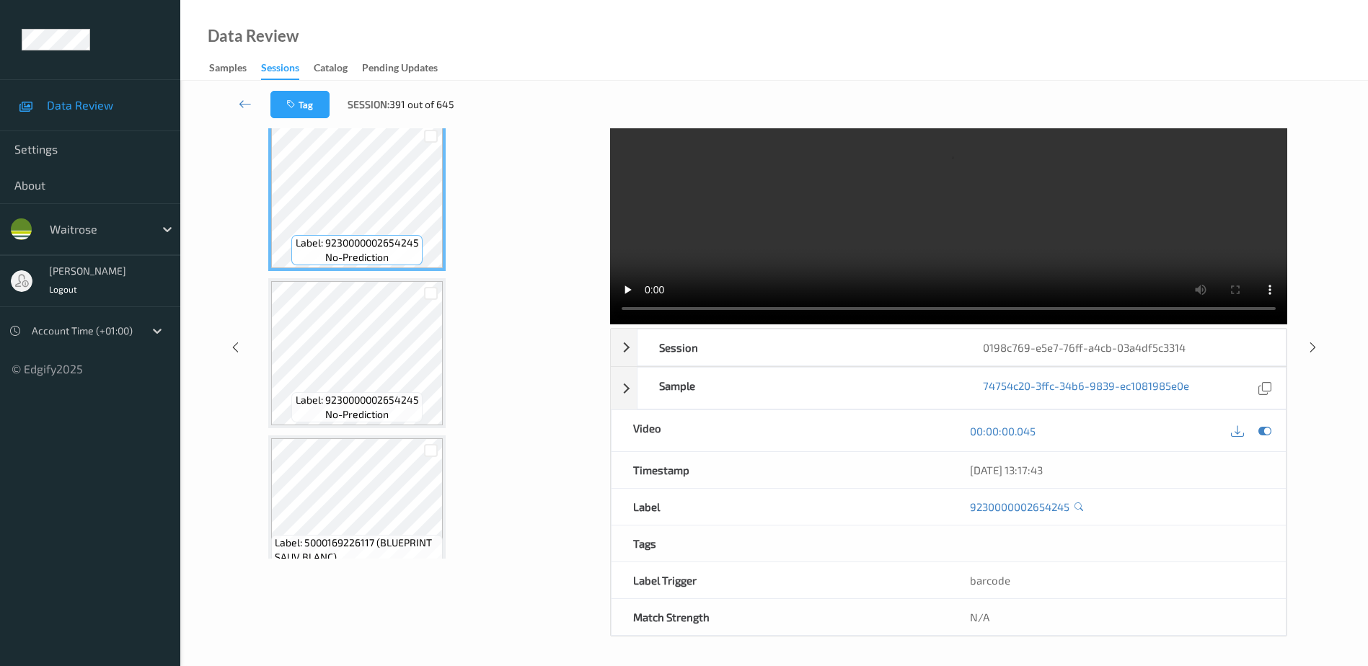
scroll to position [0, 0]
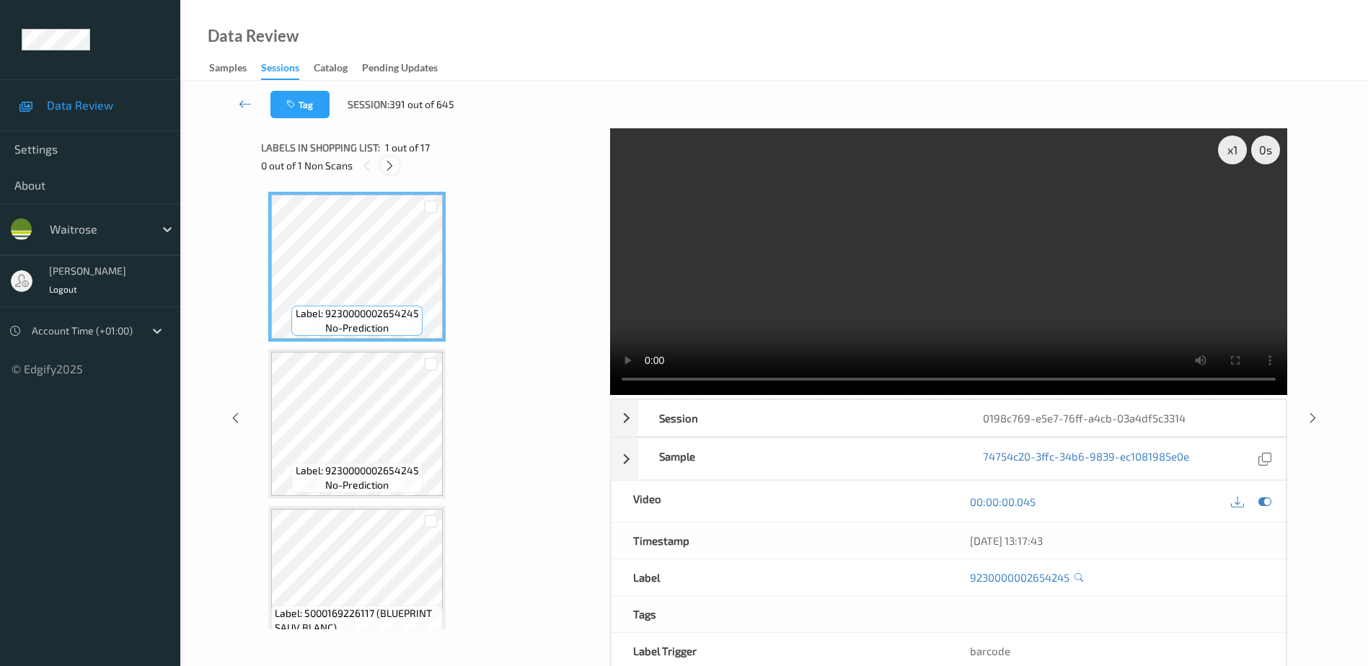
click at [397, 162] on div at bounding box center [390, 166] width 18 height 18
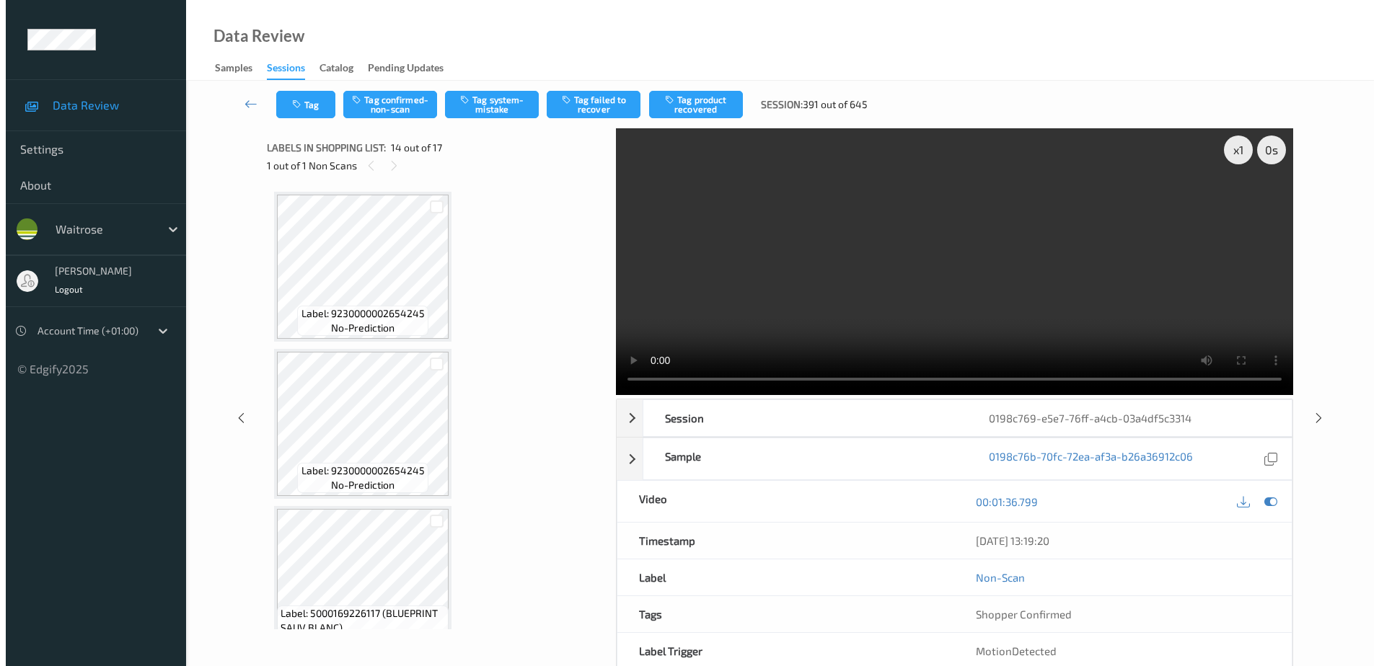
scroll to position [1894, 0]
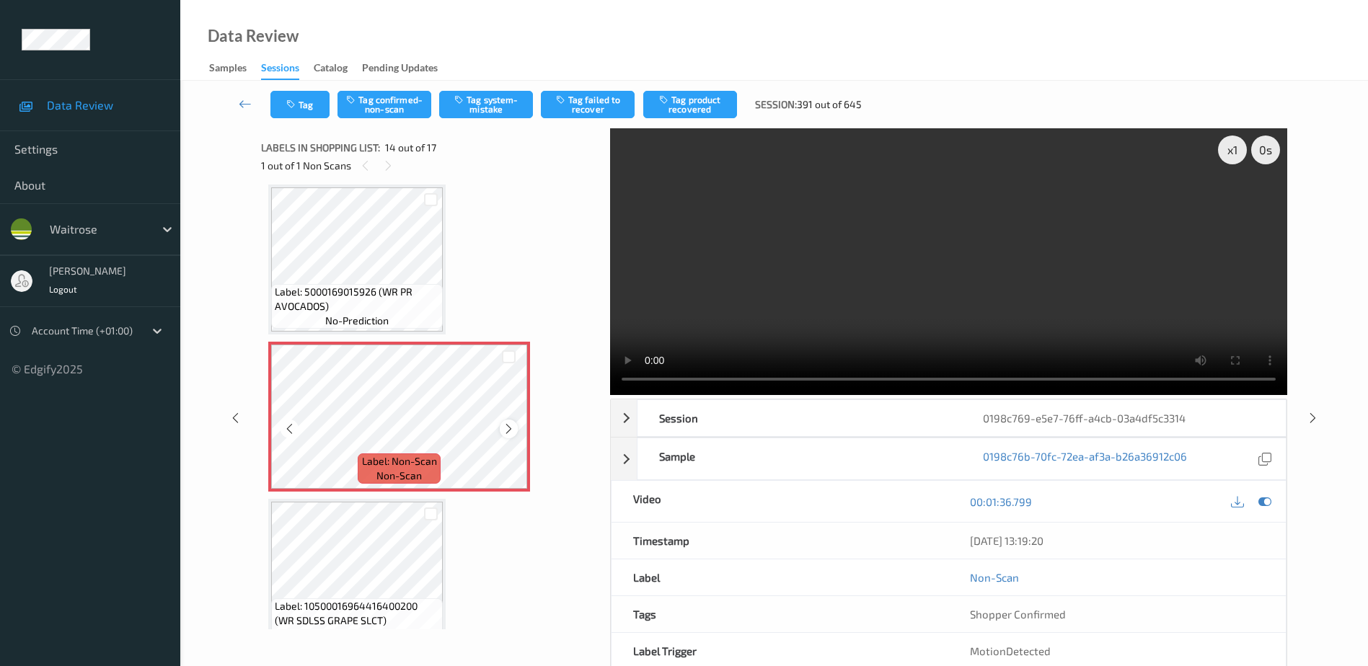
click at [511, 428] on icon at bounding box center [509, 429] width 12 height 13
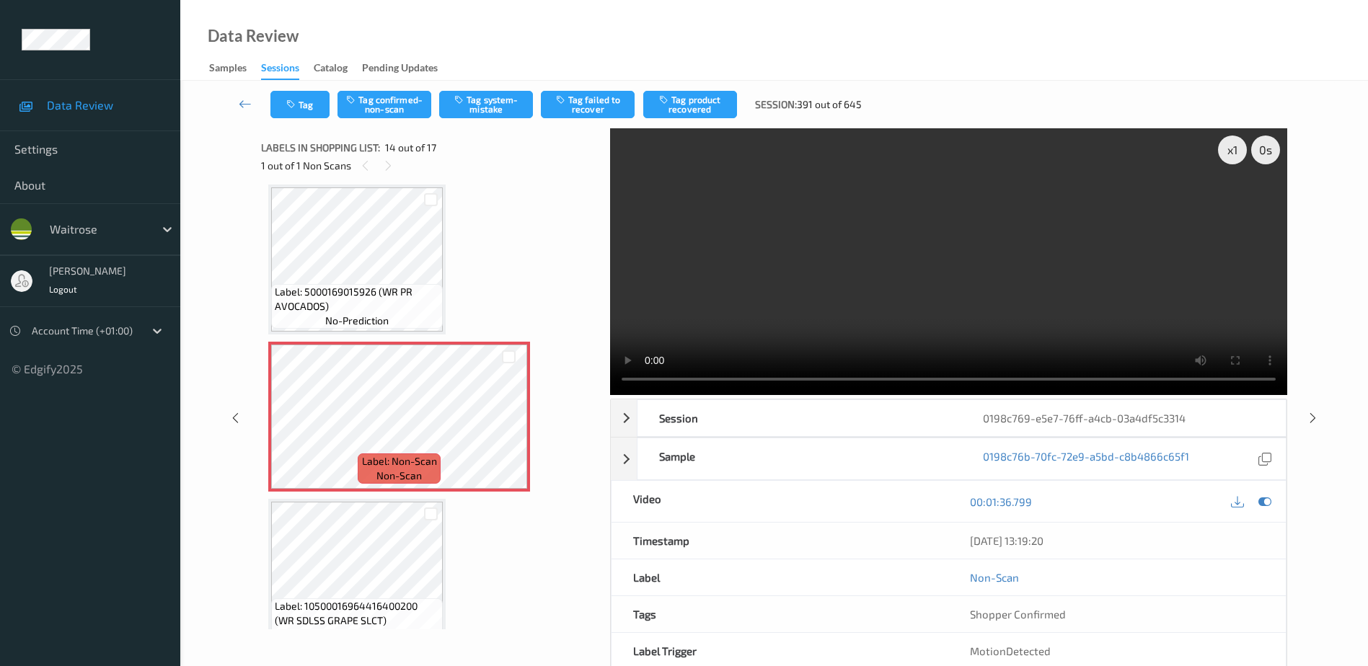
click at [962, 299] on video at bounding box center [948, 261] width 677 height 267
click at [475, 94] on button "Tag system-mistake" at bounding box center [486, 104] width 94 height 27
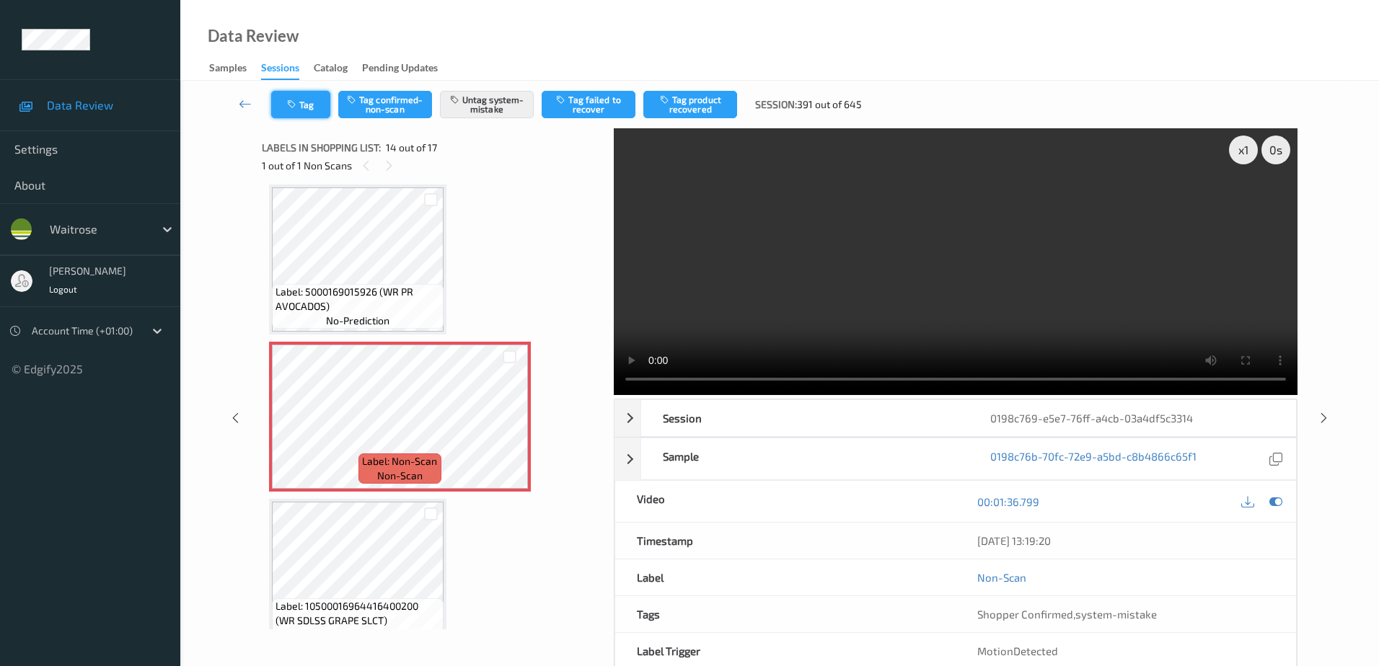
click at [291, 113] on button "Tag" at bounding box center [300, 104] width 59 height 27
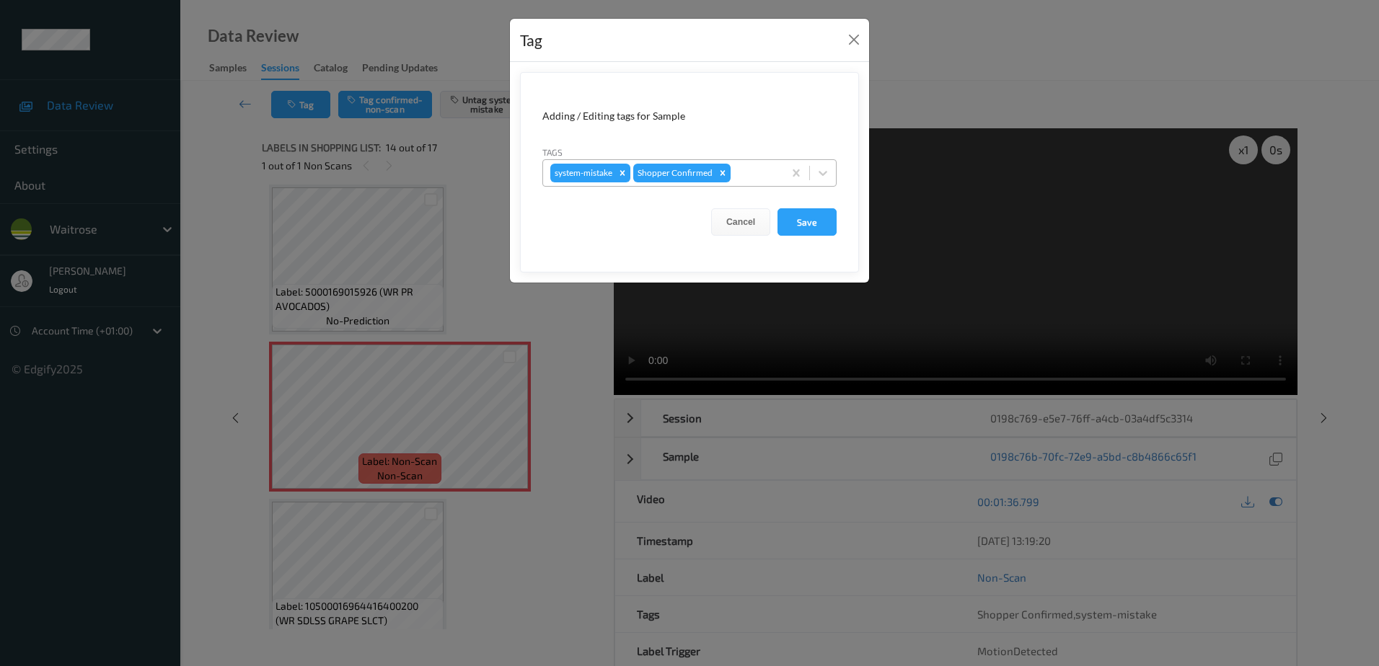
click at [744, 173] on div at bounding box center [755, 172] width 43 height 17
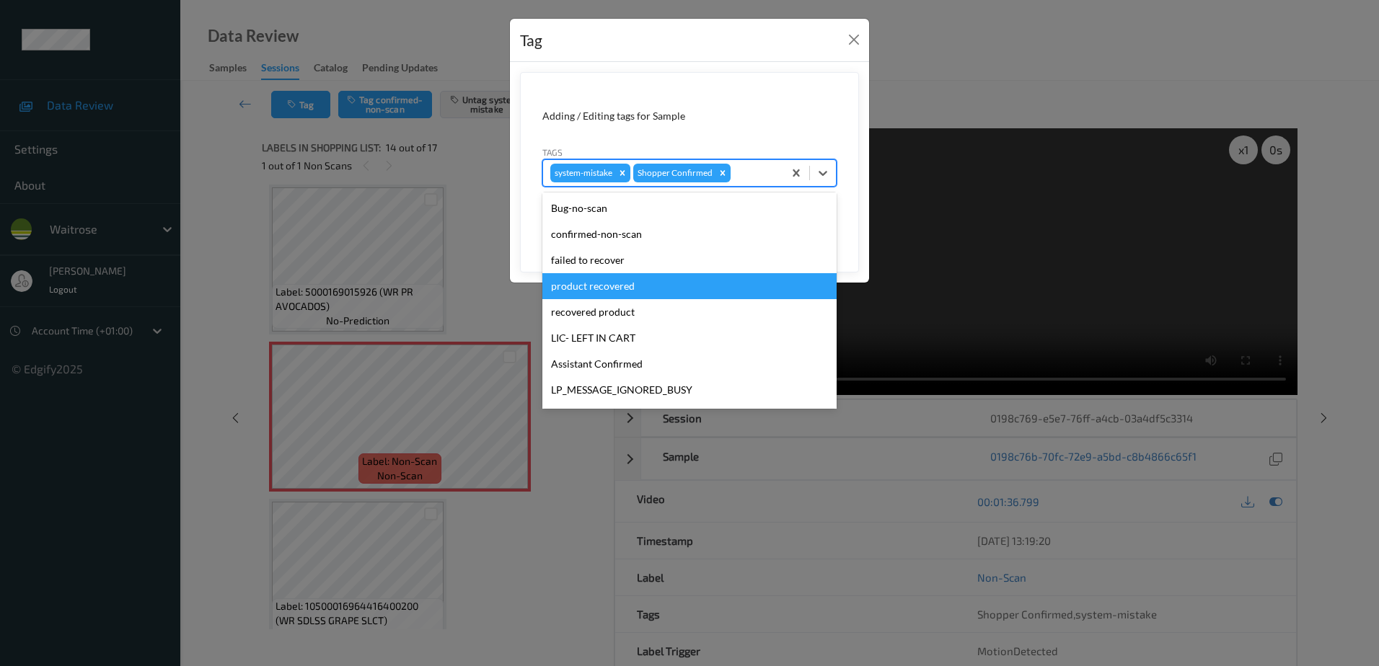
scroll to position [283, 0]
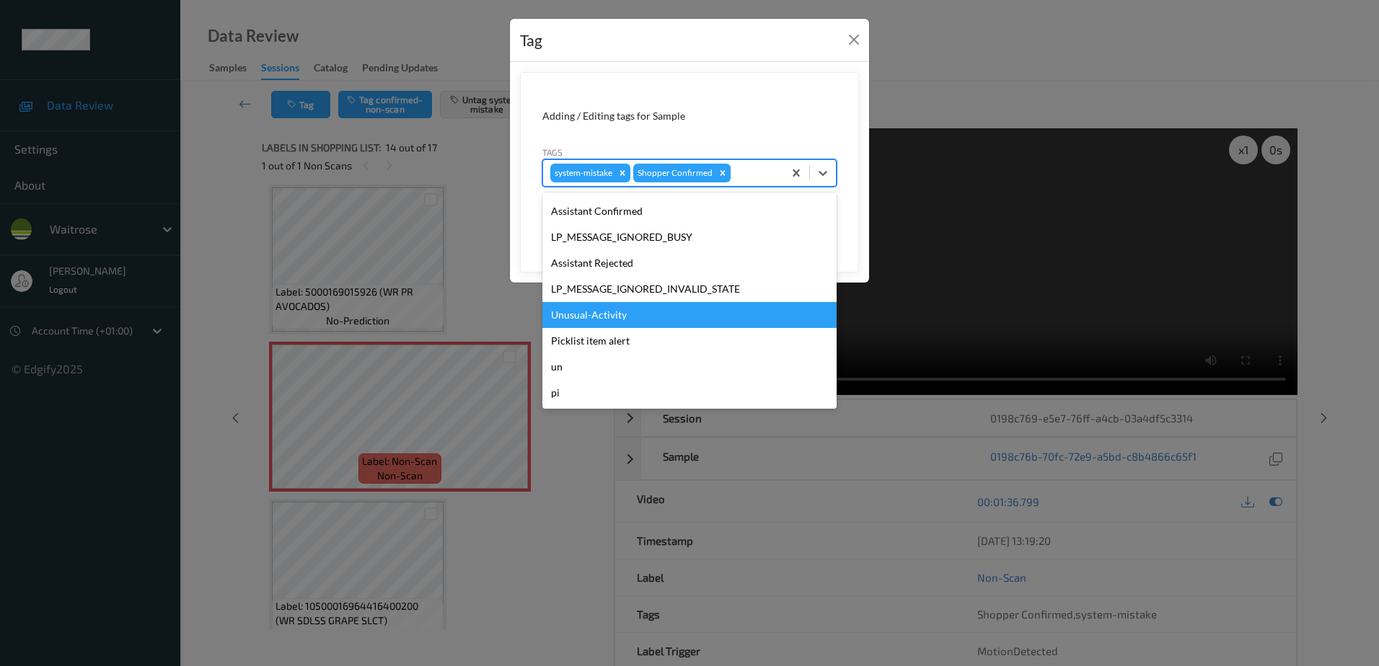
click at [607, 312] on div "Unusual-Activity" at bounding box center [689, 315] width 294 height 26
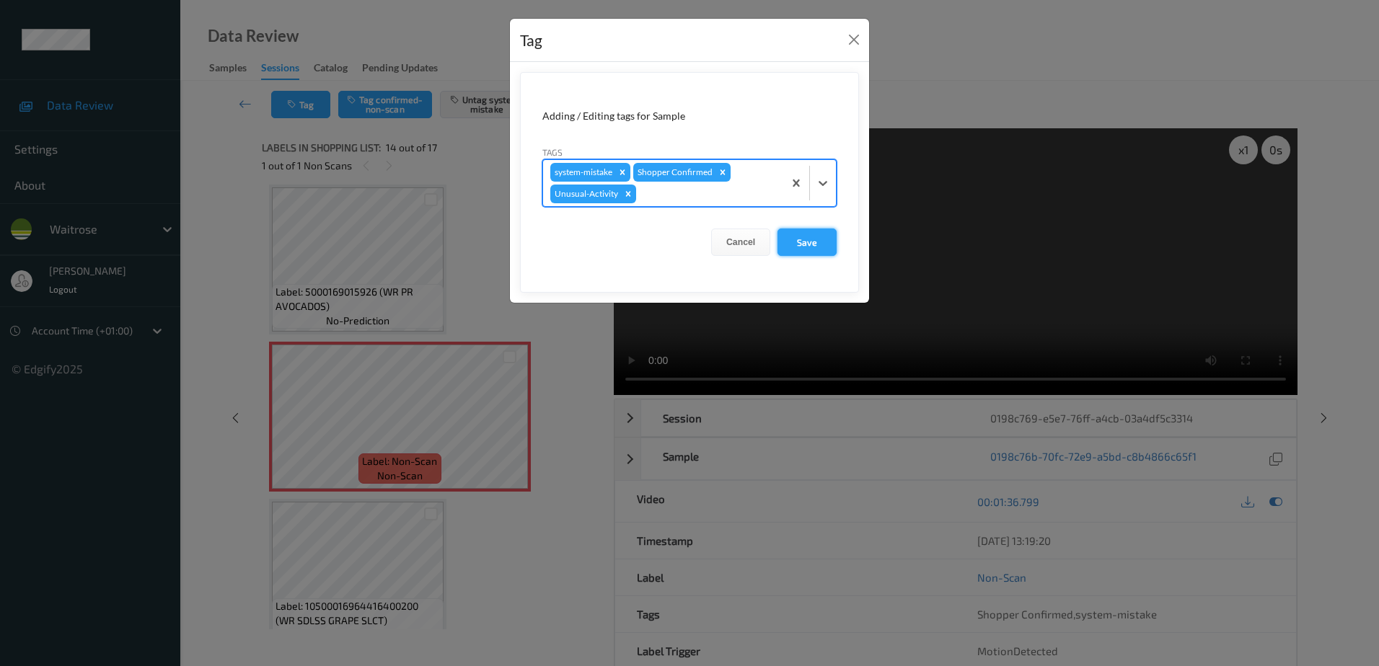
click at [816, 234] on button "Save" at bounding box center [807, 242] width 59 height 27
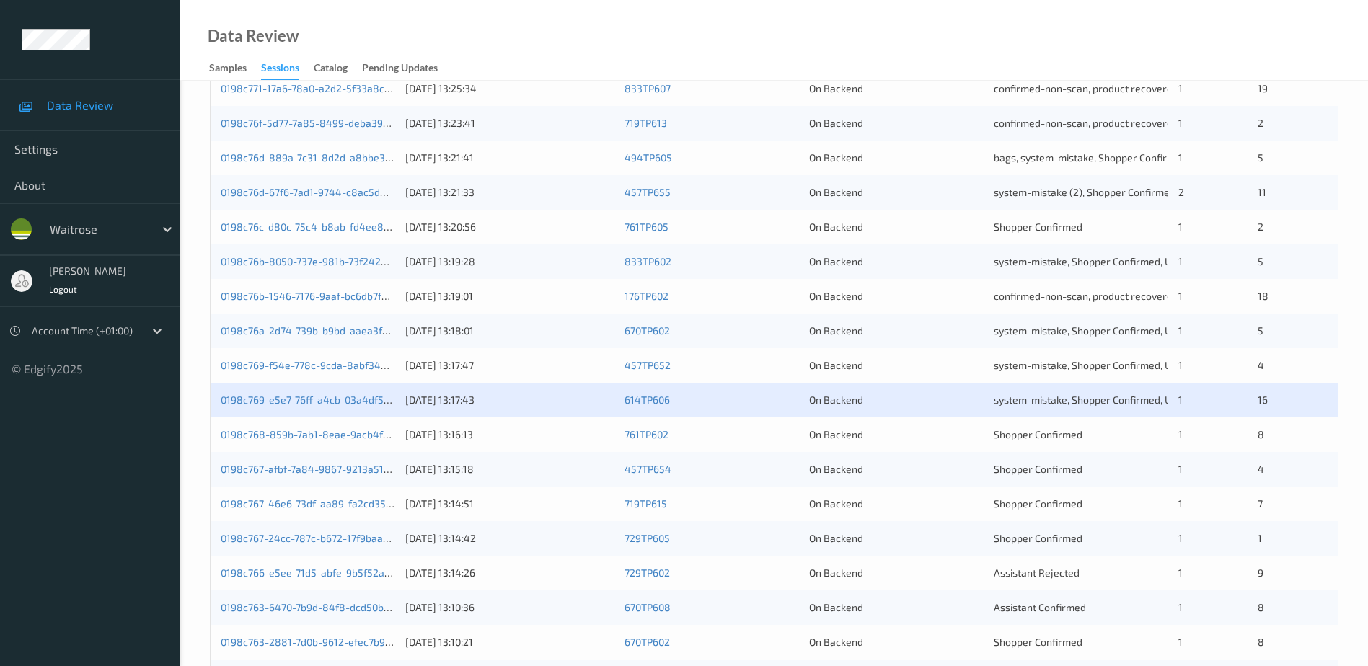
scroll to position [361, 0]
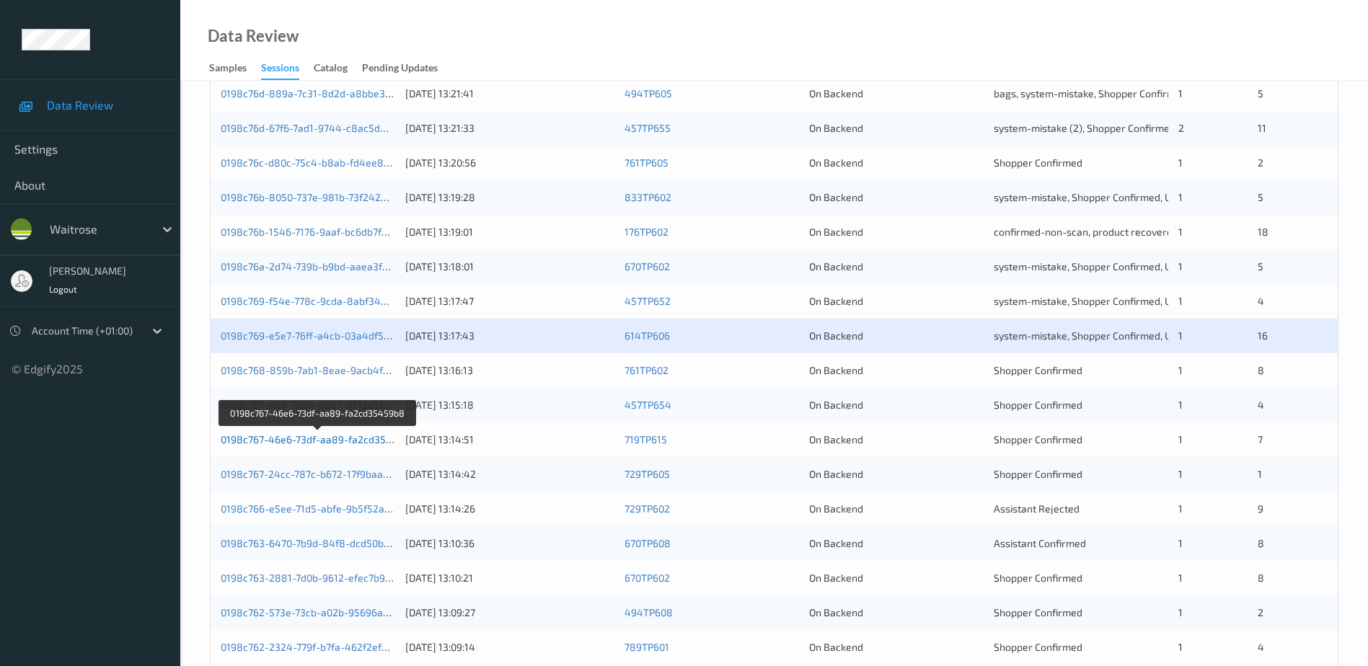
click at [334, 439] on link "0198c767-46e6-73df-aa89-fa2cd35459b8" at bounding box center [318, 440] width 195 height 12
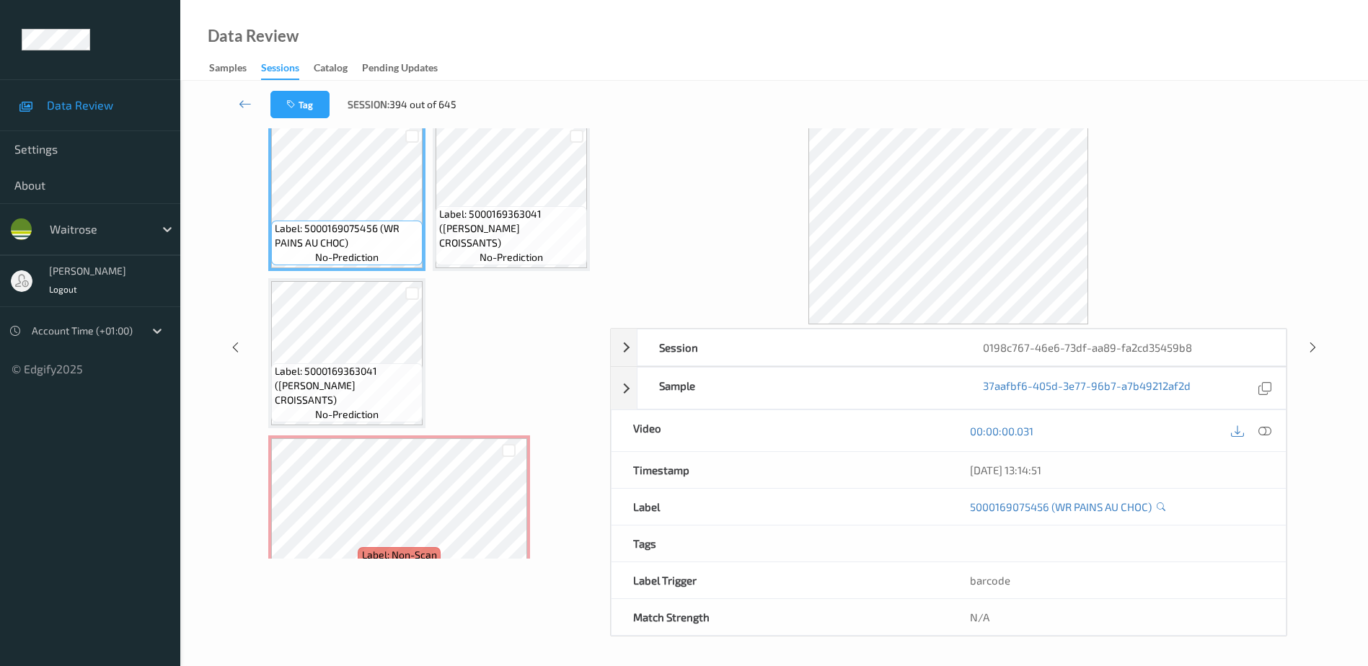
scroll to position [71, 0]
click at [1270, 434] on icon at bounding box center [1265, 431] width 13 height 13
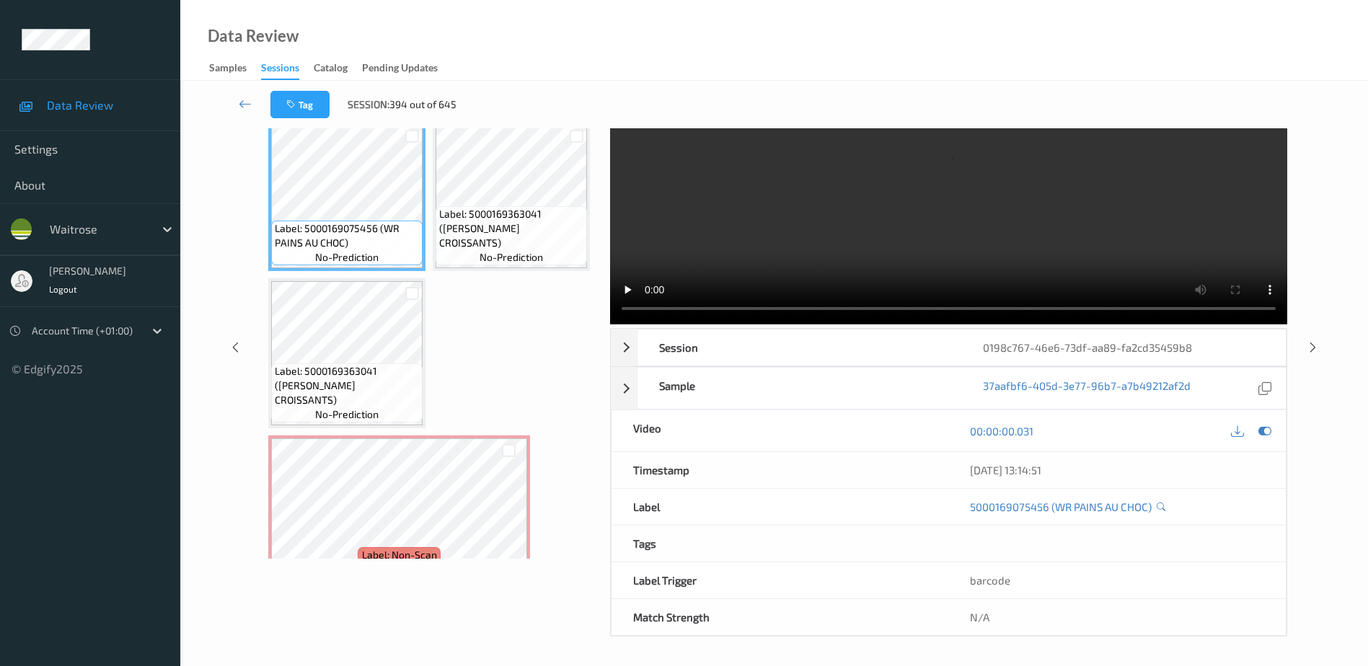
scroll to position [0, 0]
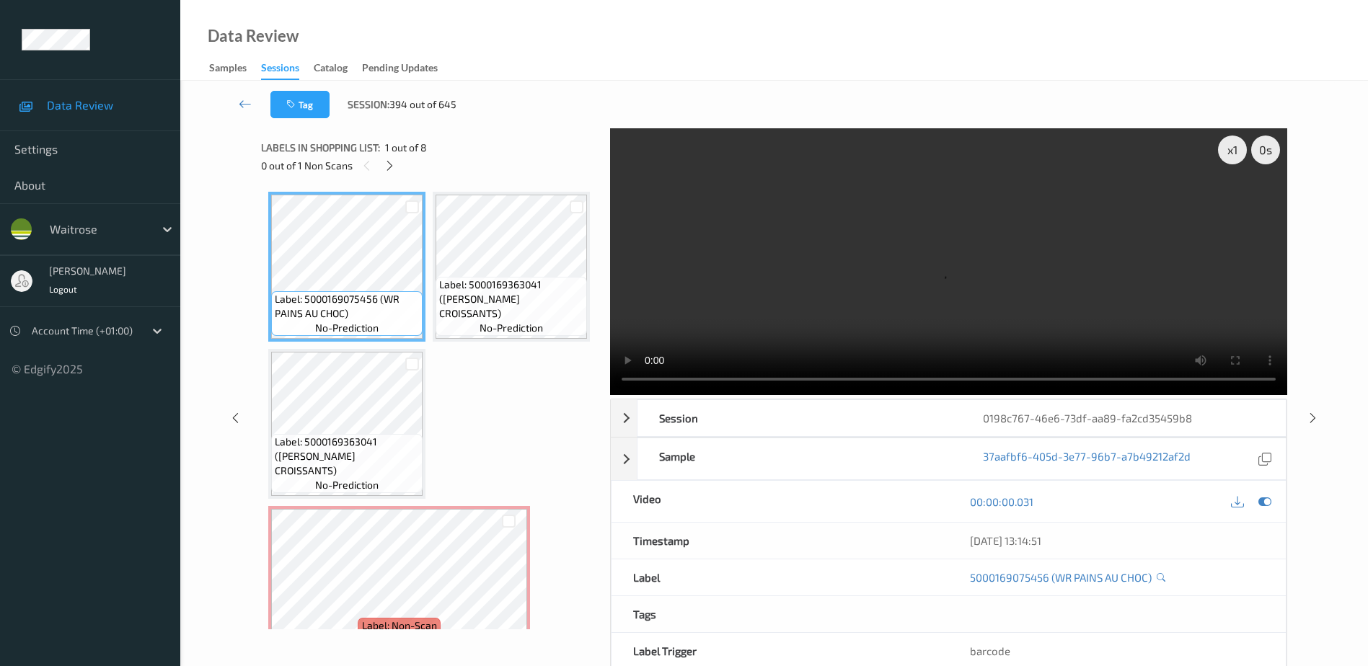
drag, startPoint x: 388, startPoint y: 161, endPoint x: 404, endPoint y: 182, distance: 26.8
click at [388, 161] on icon at bounding box center [390, 165] width 12 height 13
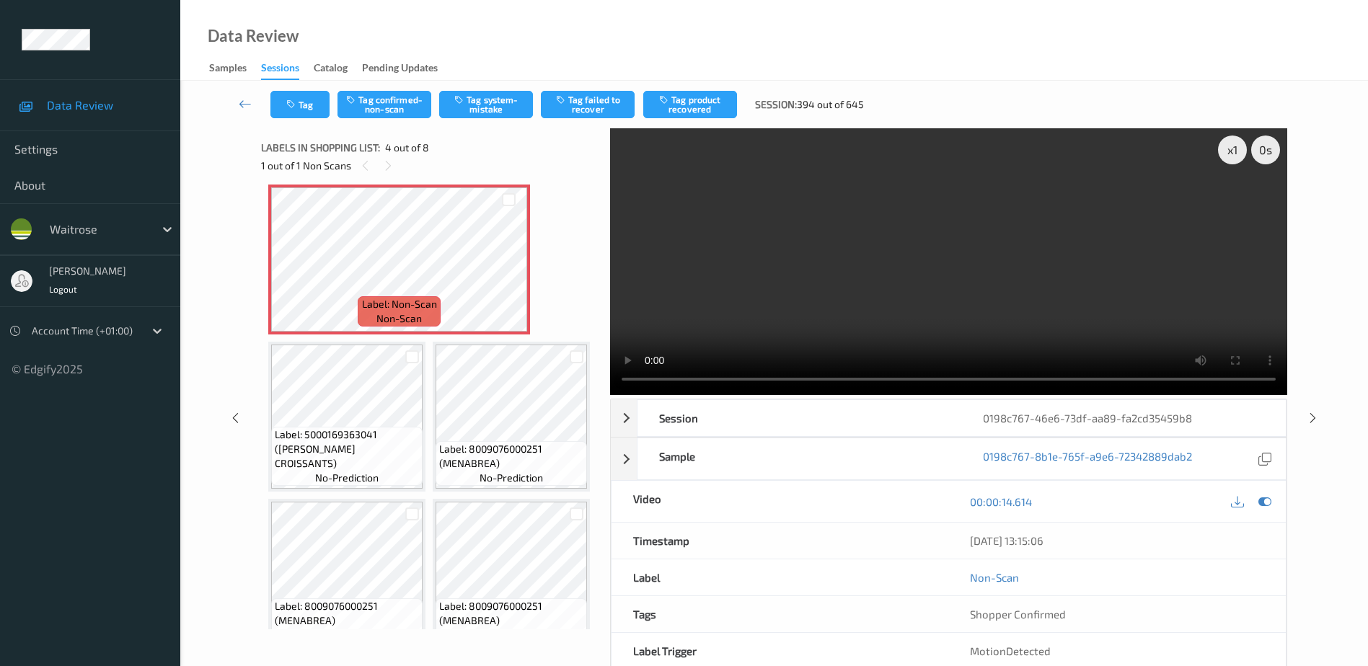
click at [930, 287] on video at bounding box center [948, 261] width 677 height 267
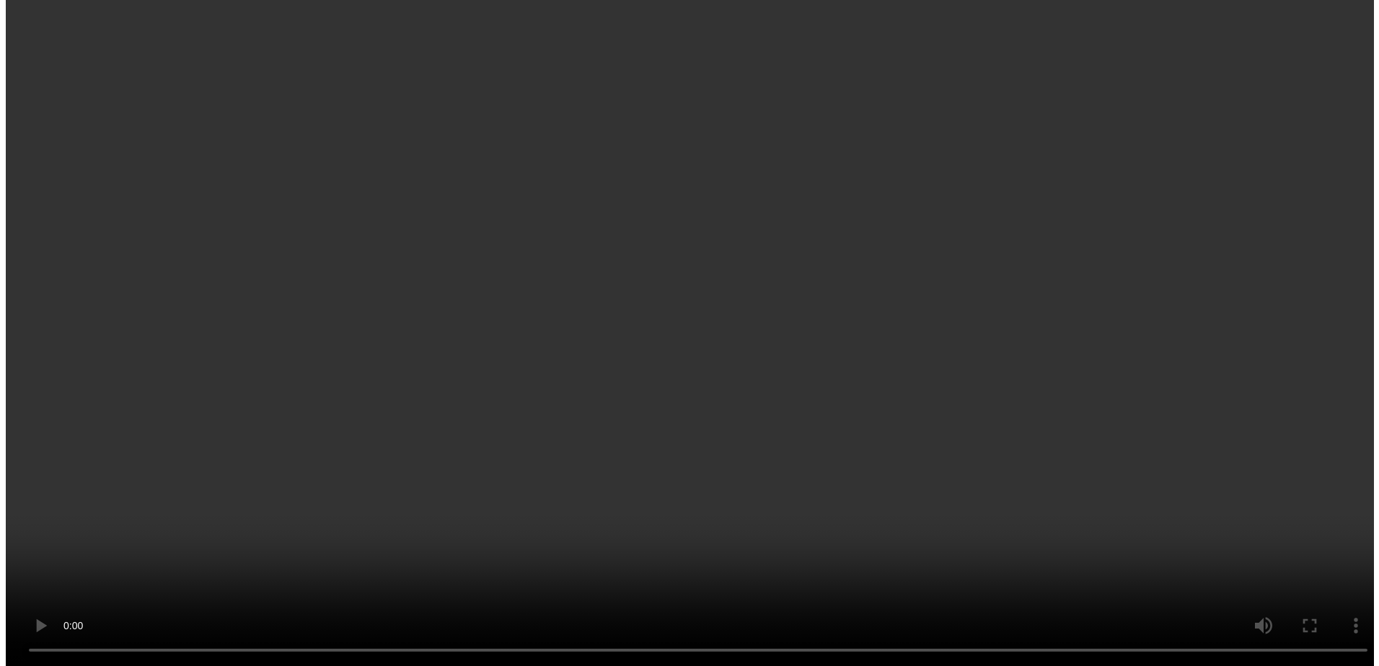
scroll to position [308, 0]
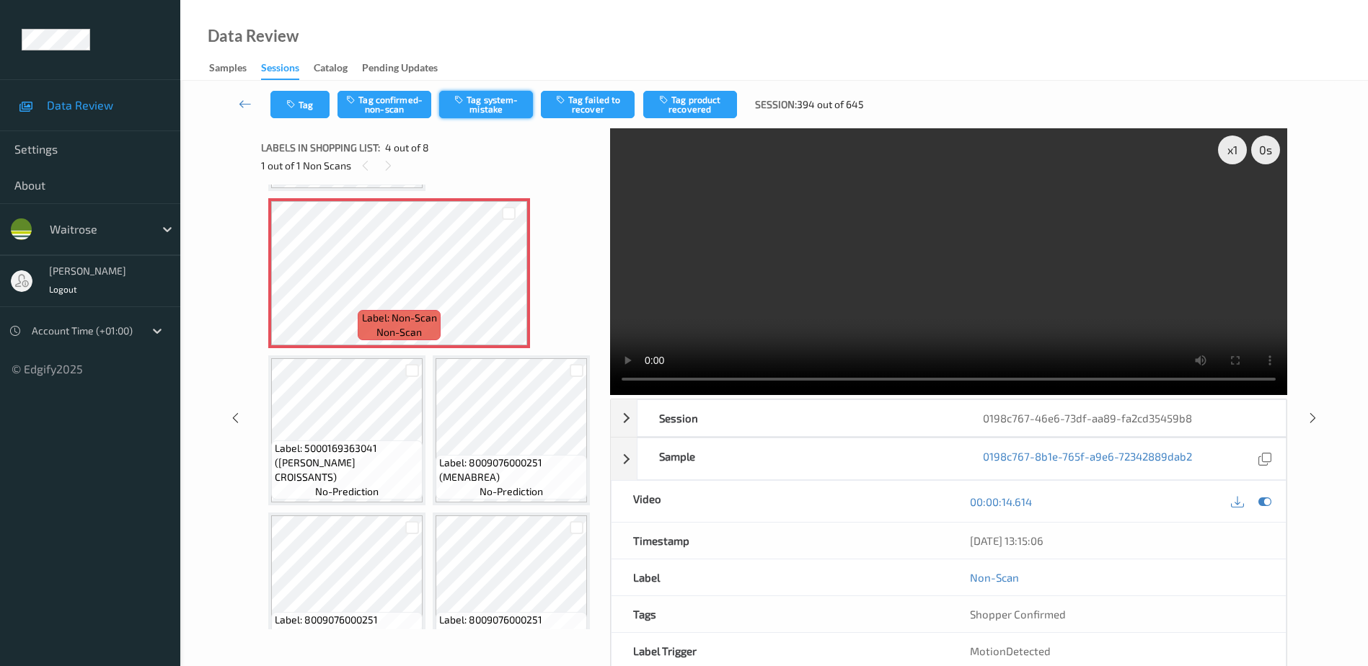
click at [503, 100] on button "Tag system-mistake" at bounding box center [486, 104] width 94 height 27
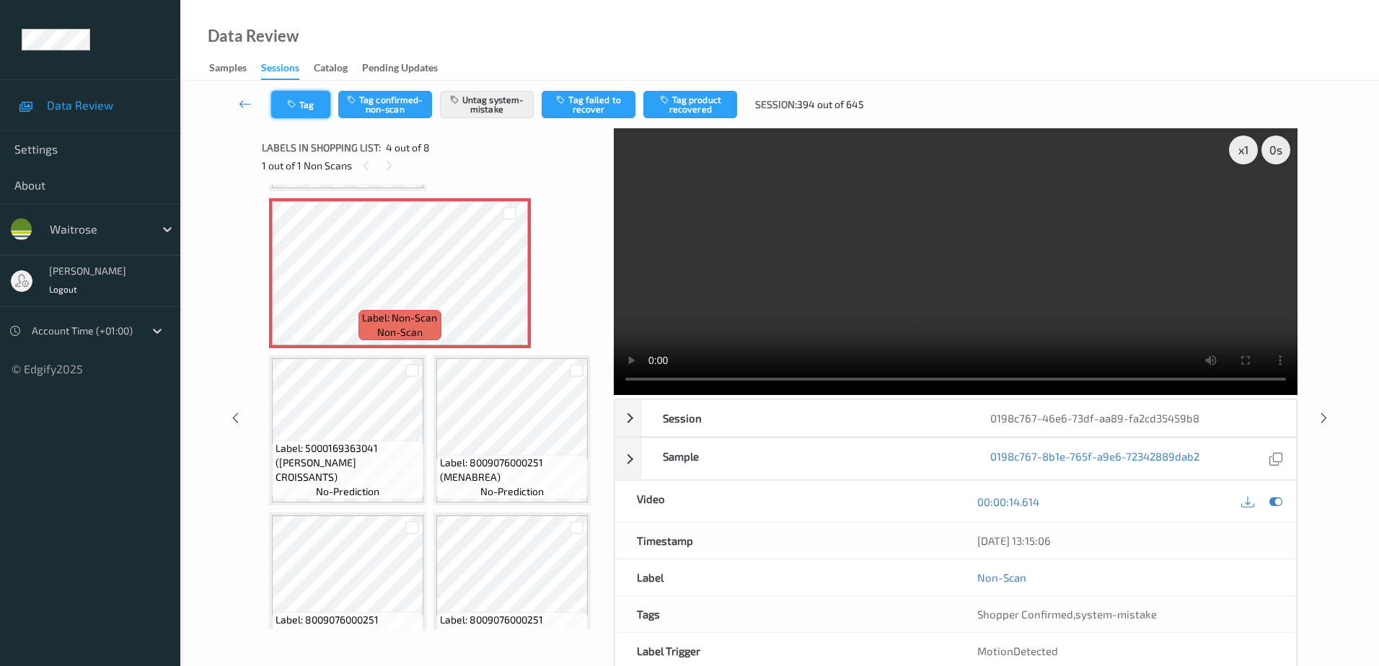
click at [294, 100] on icon "button" at bounding box center [293, 105] width 12 height 10
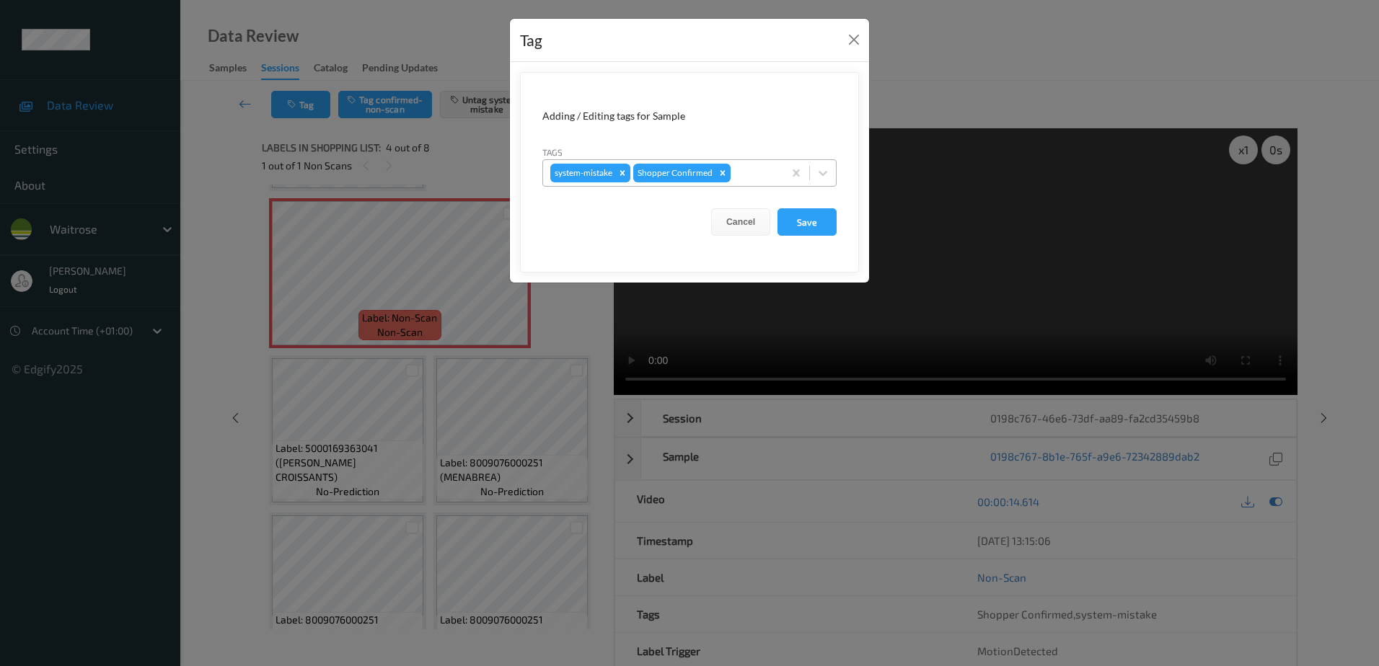
click at [752, 175] on div at bounding box center [755, 172] width 43 height 17
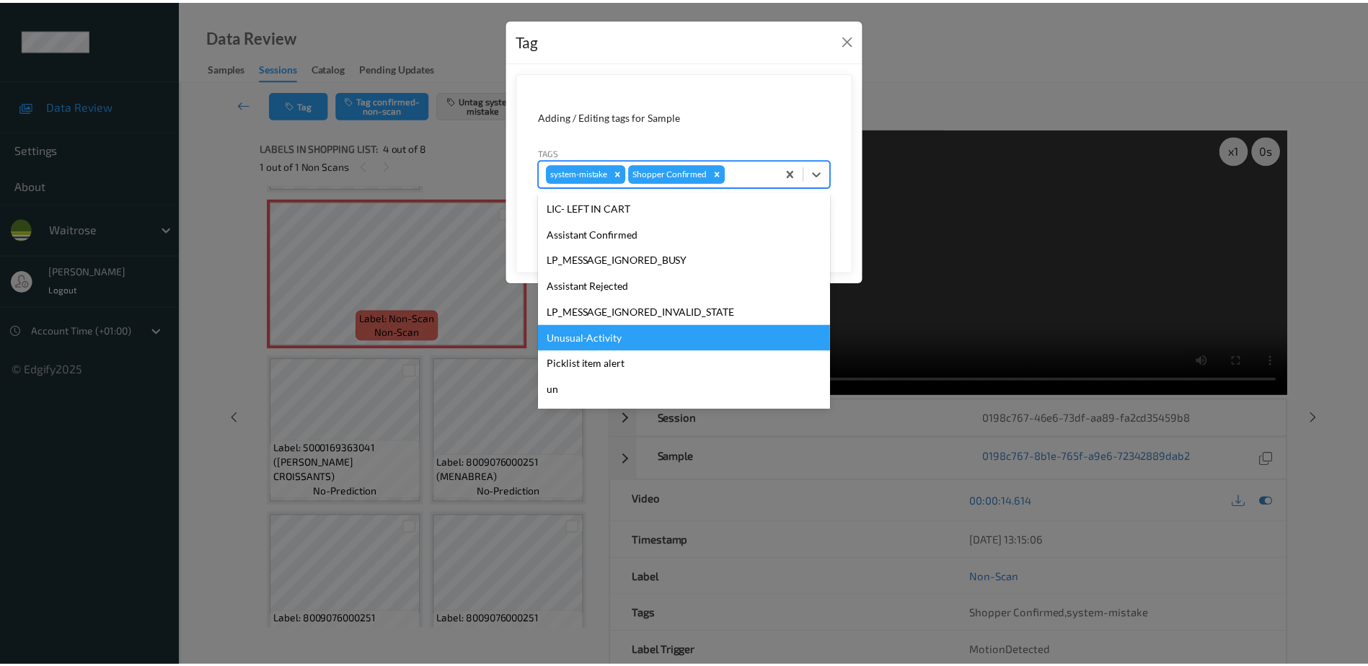
scroll to position [283, 0]
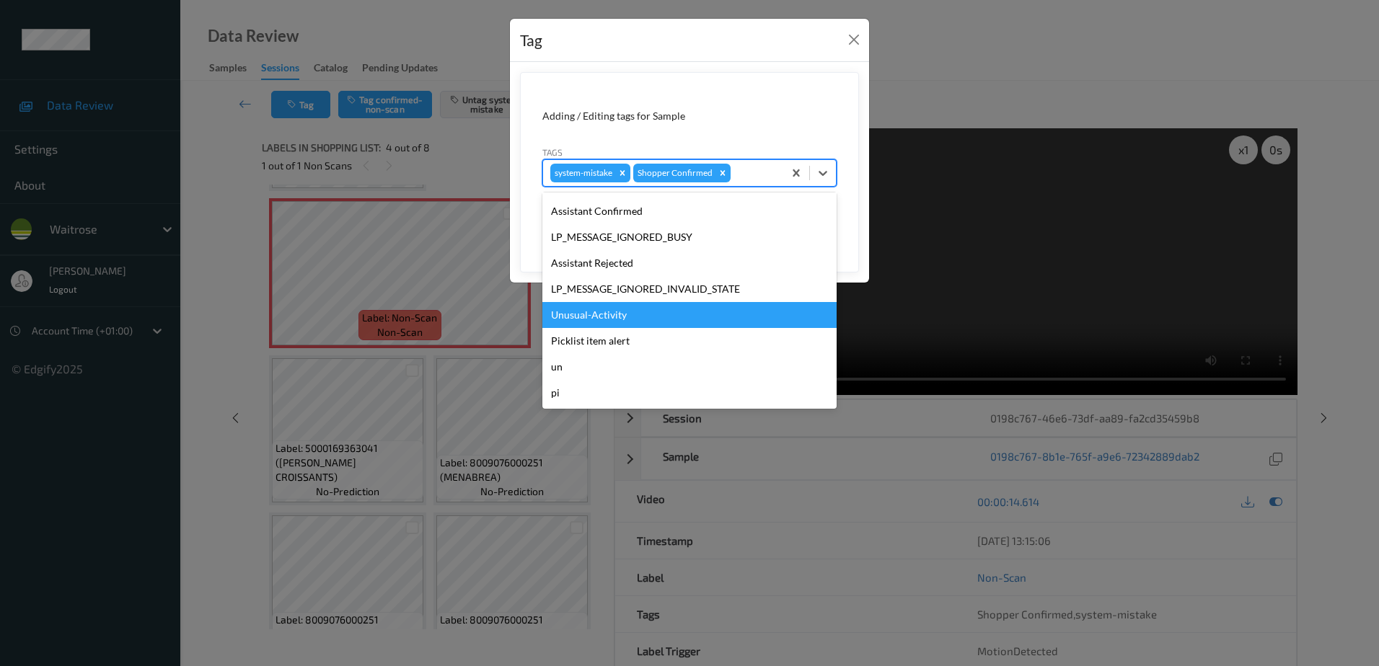
click at [617, 324] on div "Unusual-Activity" at bounding box center [689, 315] width 294 height 26
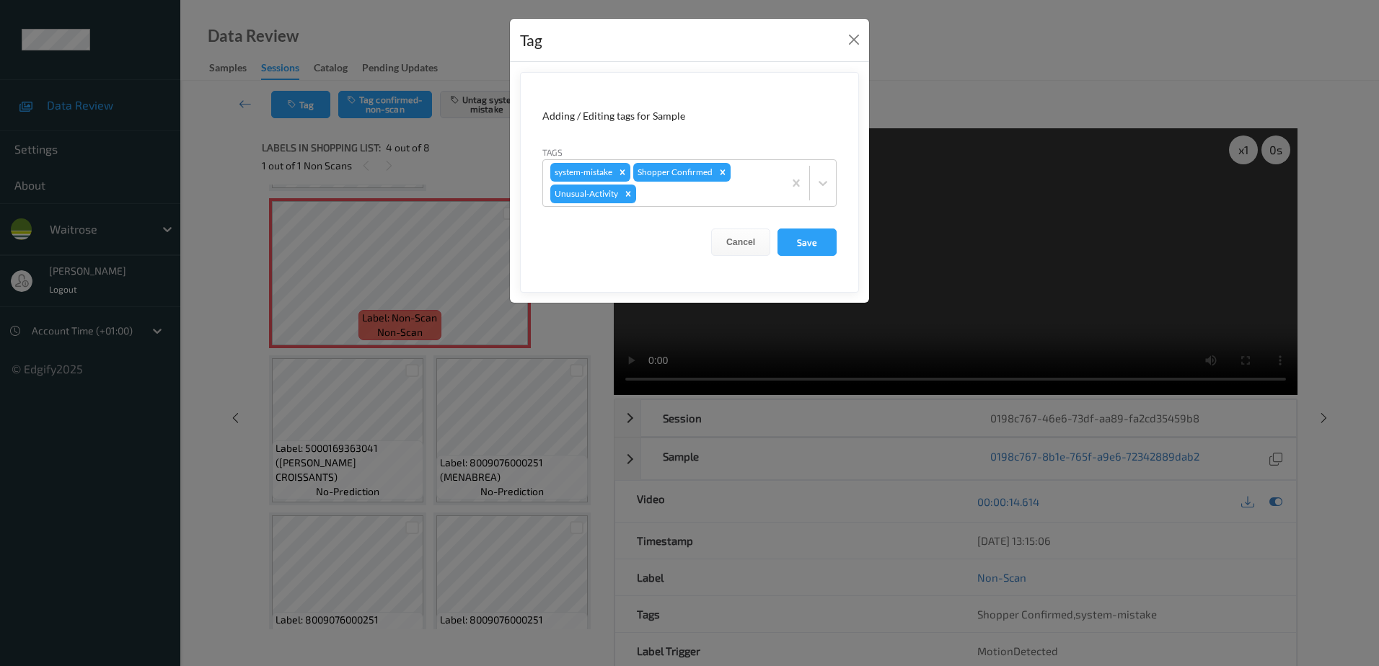
click at [839, 232] on form "Adding / Editing tags for Sample Tags system-mistake Shopper Confirmed Unusual-…" at bounding box center [689, 182] width 339 height 221
click at [800, 247] on button "Save" at bounding box center [807, 242] width 59 height 27
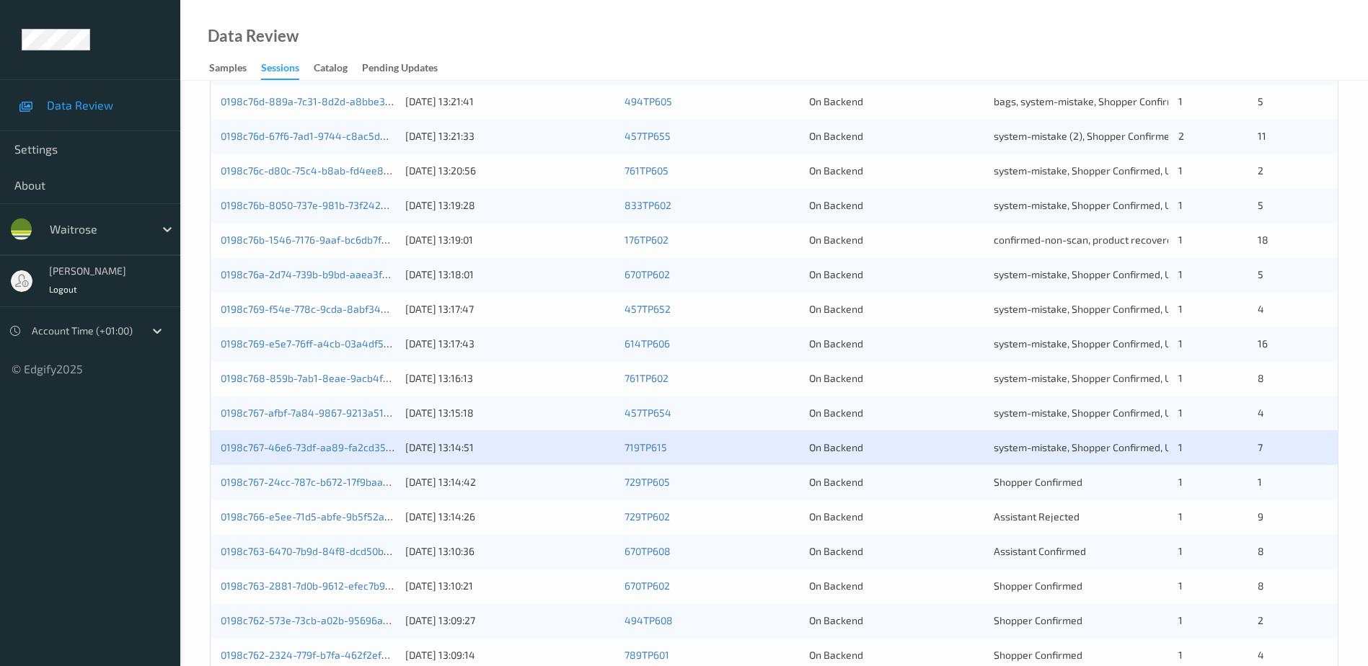
scroll to position [361, 0]
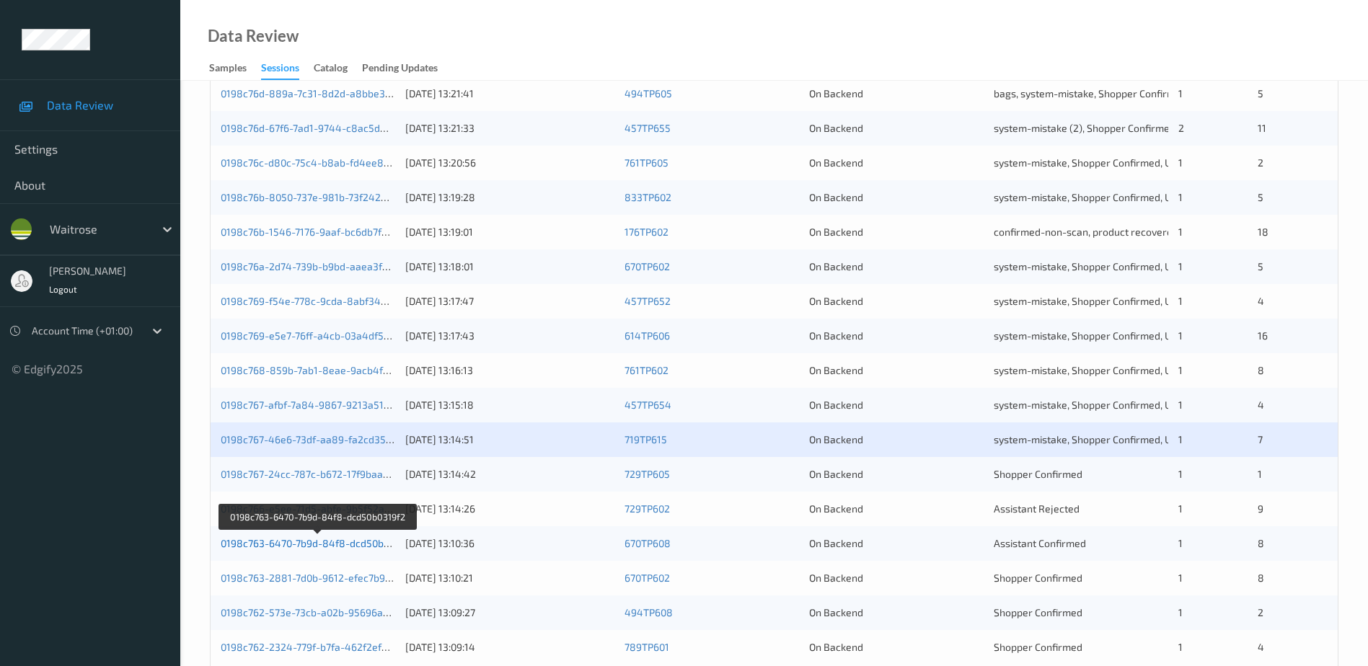
click at [306, 544] on link "0198c763-6470-7b9d-84f8-dcd50b0319f2" at bounding box center [318, 543] width 194 height 12
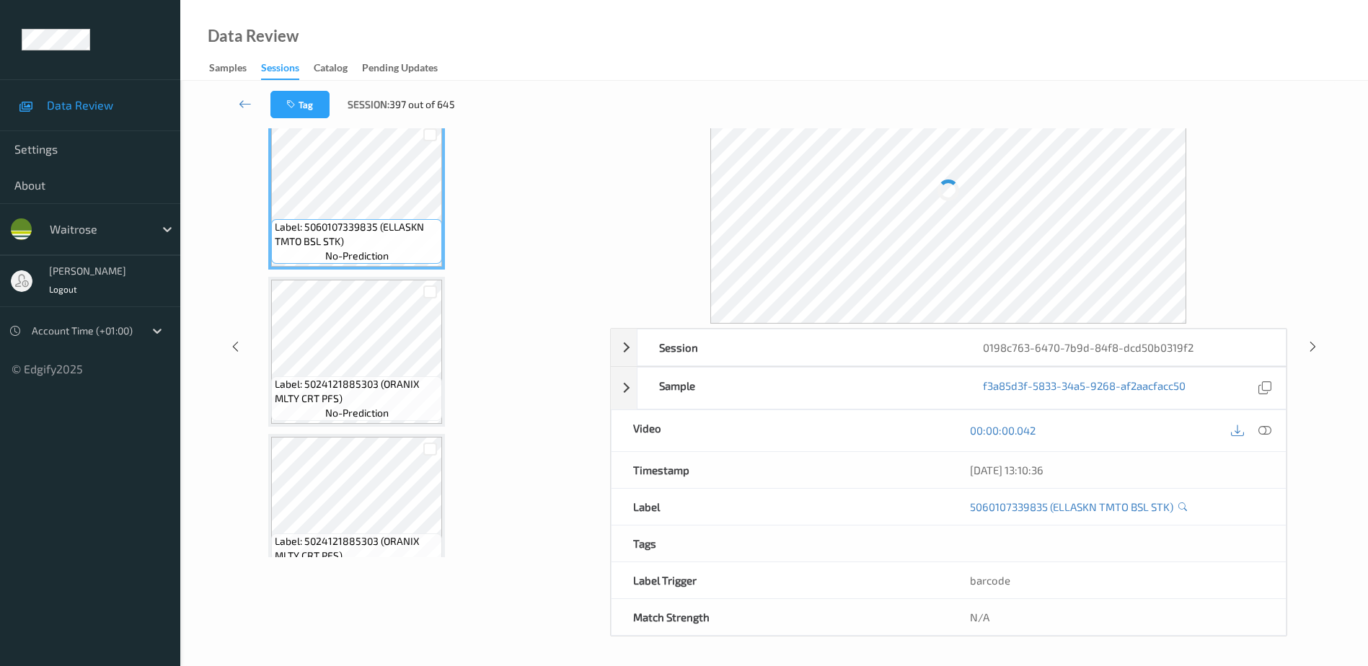
scroll to position [71, 0]
click at [1264, 431] on icon at bounding box center [1265, 431] width 13 height 13
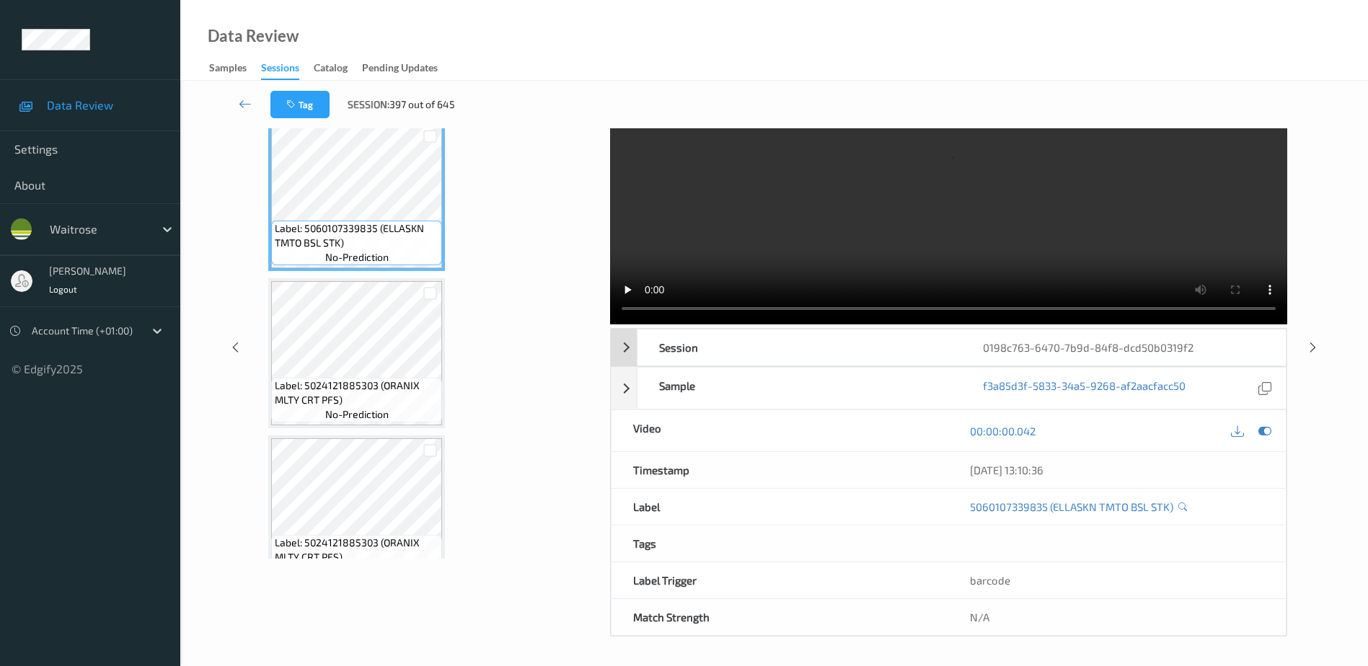
scroll to position [0, 0]
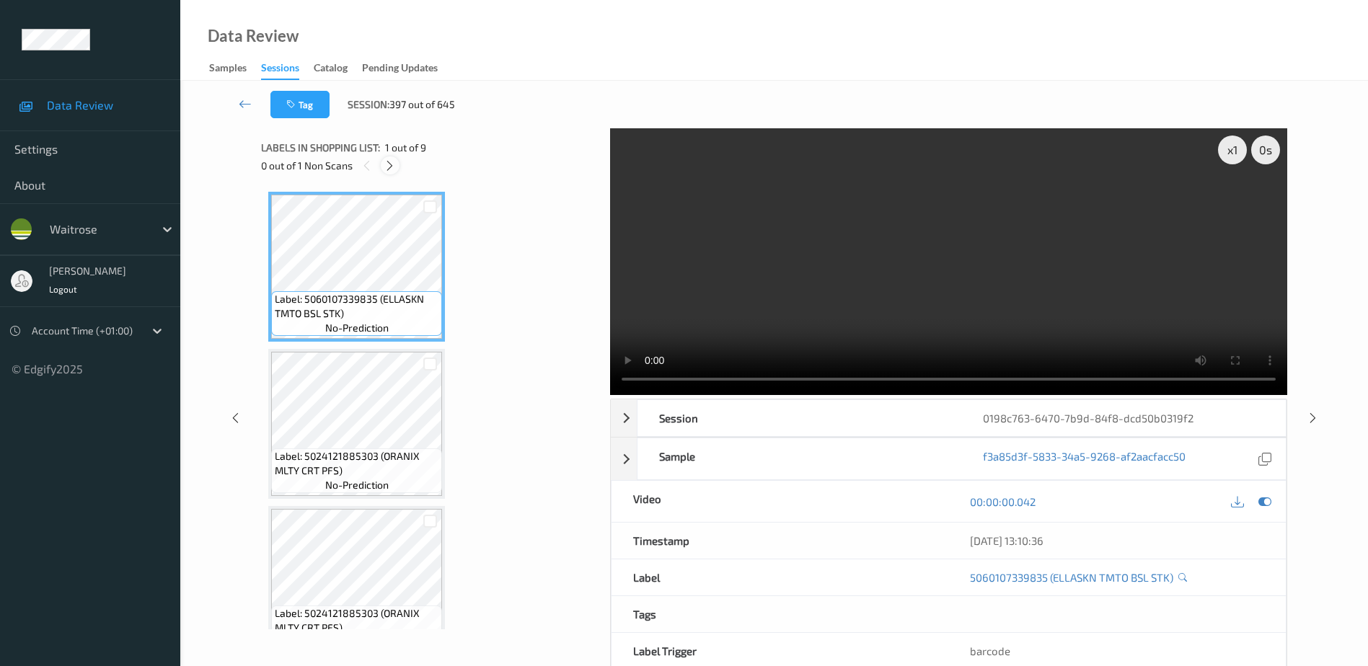
click at [390, 165] on icon at bounding box center [390, 165] width 12 height 13
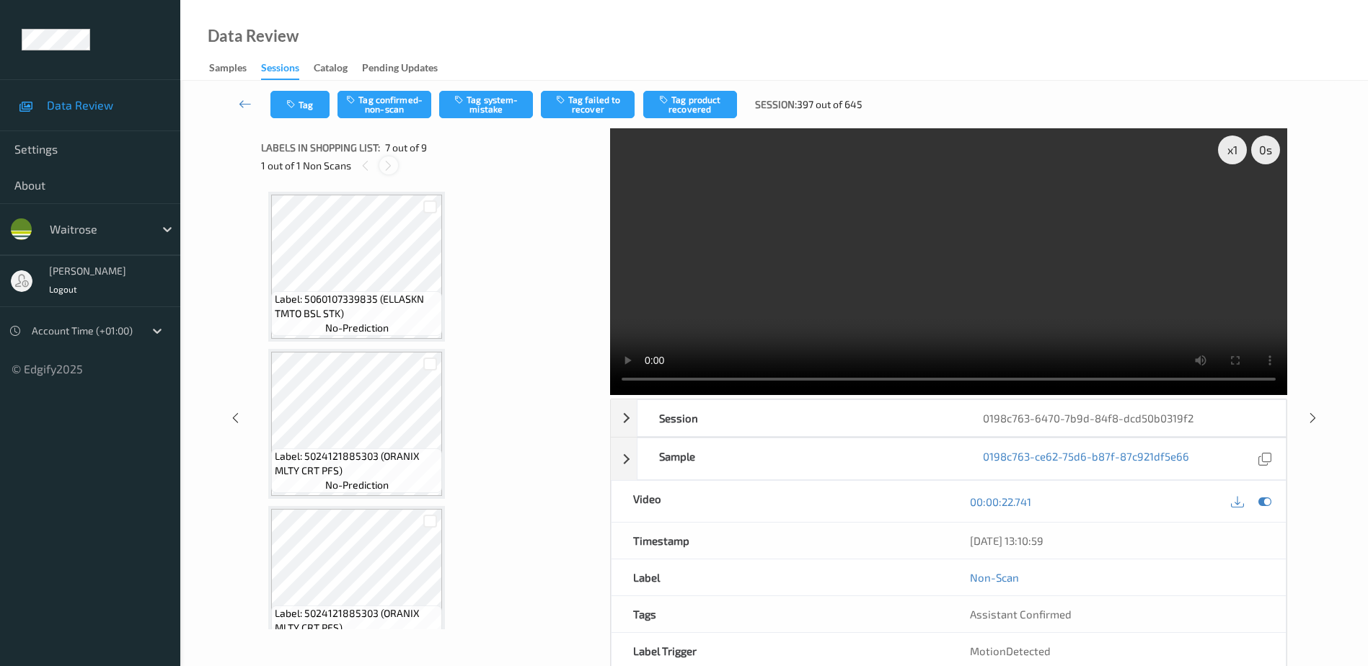
scroll to position [793, 0]
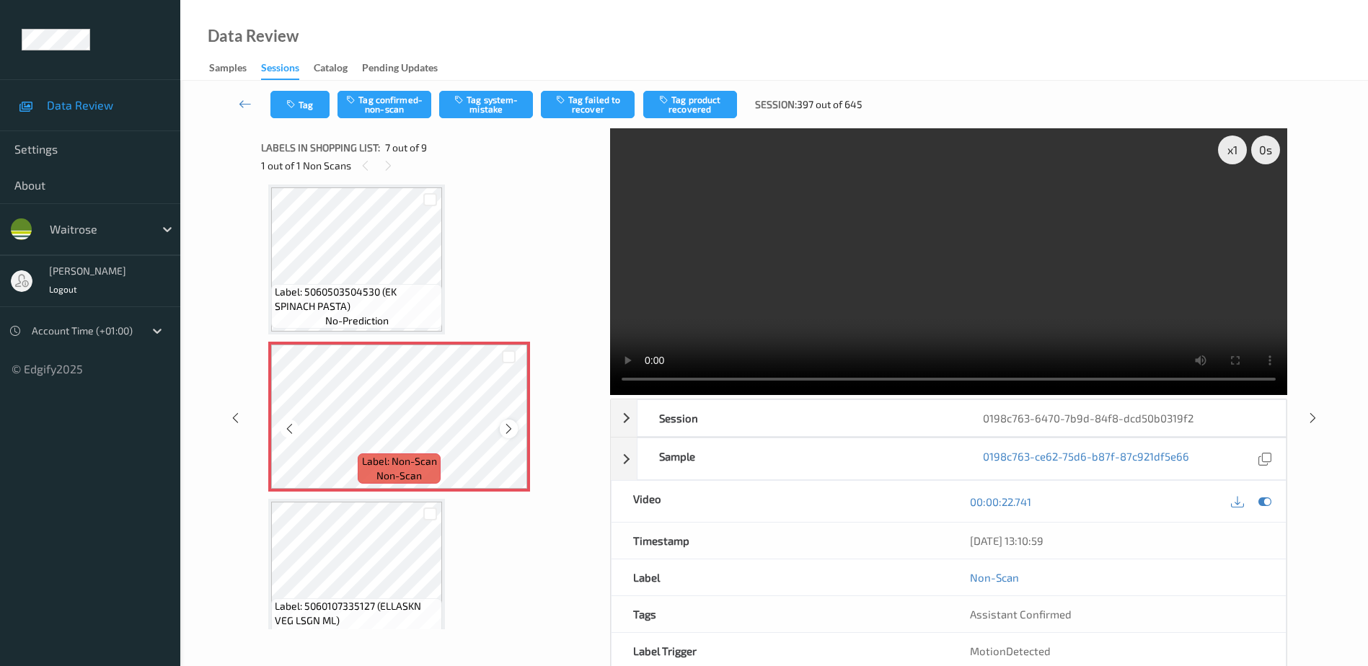
click at [509, 428] on icon at bounding box center [509, 429] width 12 height 13
click at [938, 274] on video at bounding box center [948, 261] width 677 height 267
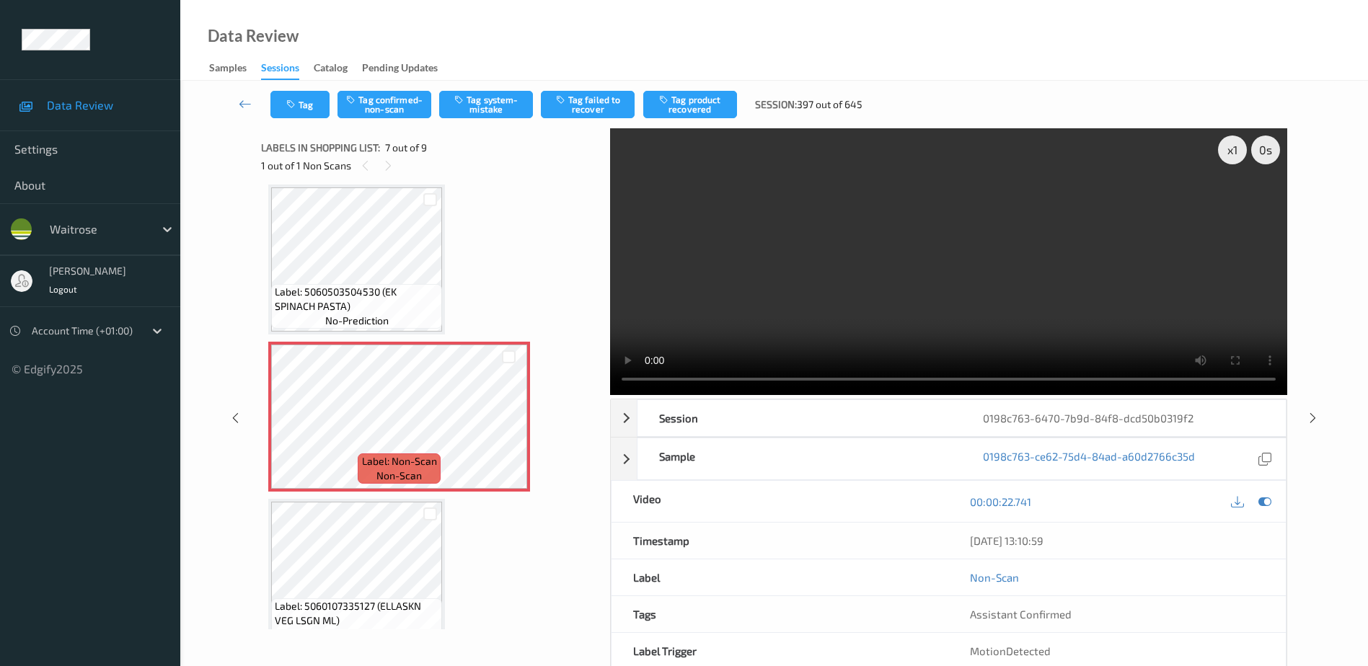
click at [918, 317] on video at bounding box center [948, 261] width 677 height 267
click at [922, 280] on video at bounding box center [948, 261] width 677 height 267
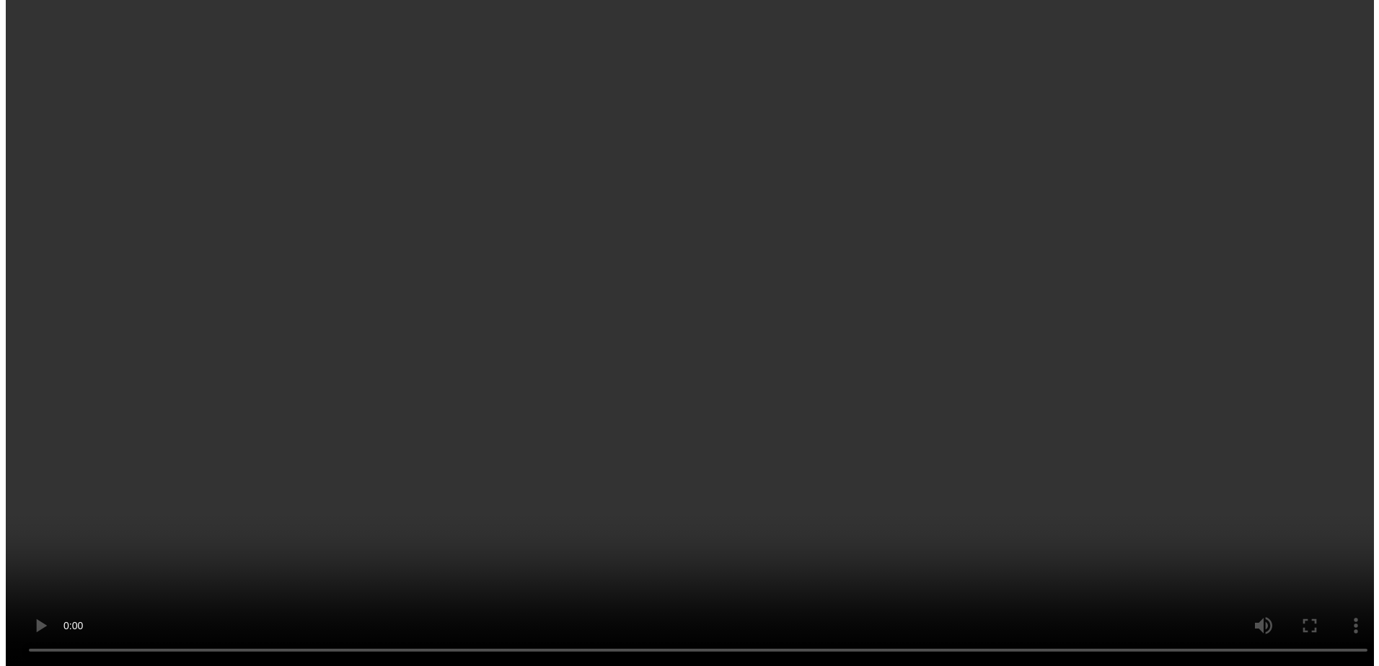
scroll to position [905, 0]
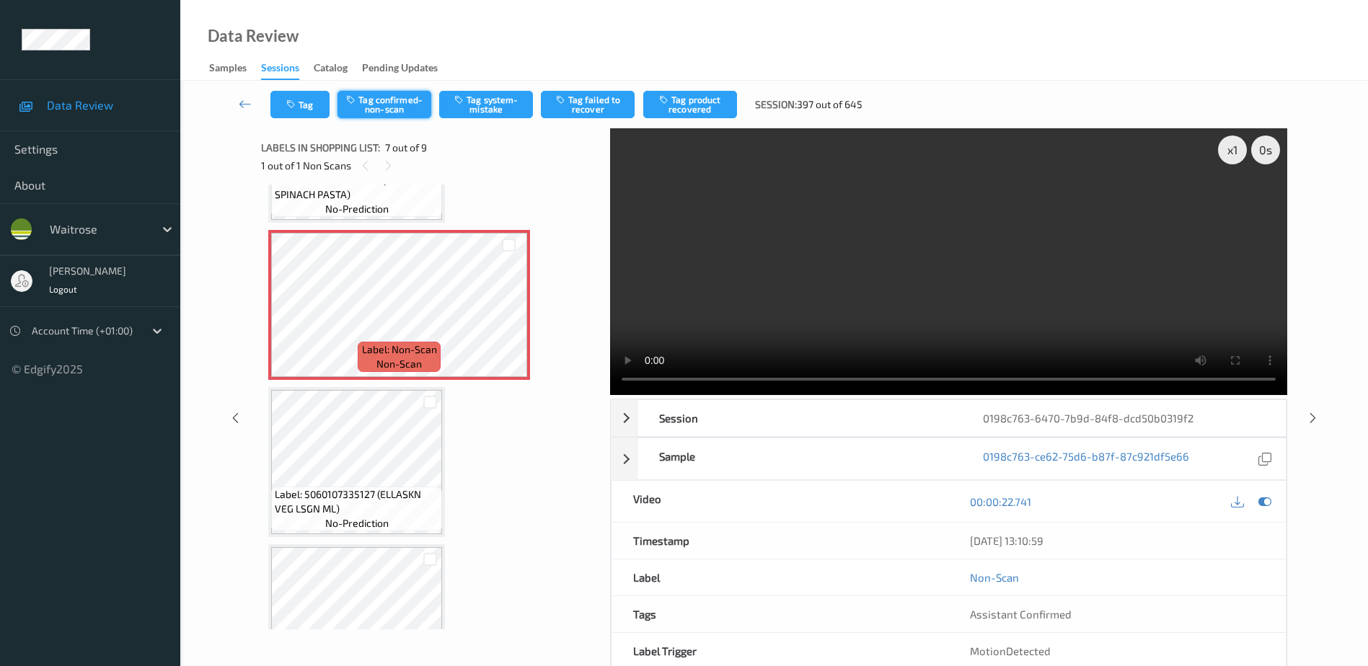
click at [405, 115] on button "Tag confirmed-non-scan" at bounding box center [385, 104] width 94 height 27
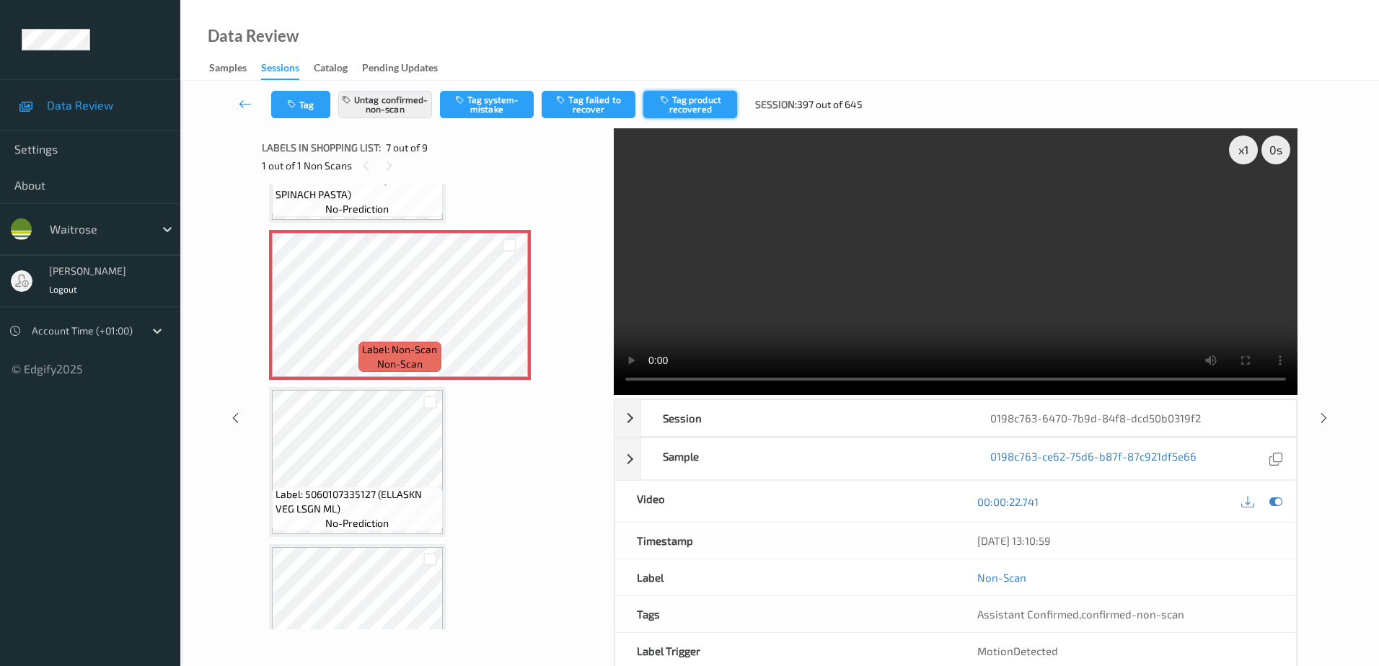
click at [692, 109] on button "Tag product recovered" at bounding box center [690, 104] width 94 height 27
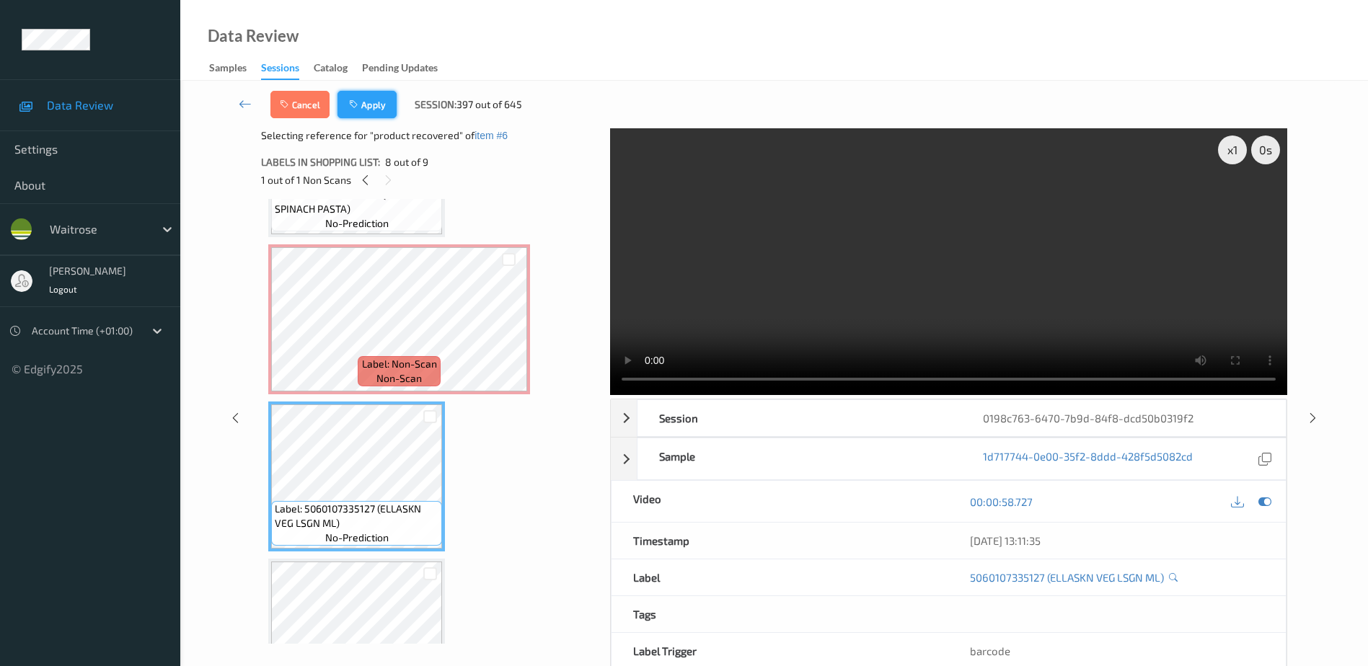
click at [366, 103] on button "Apply" at bounding box center [367, 104] width 59 height 27
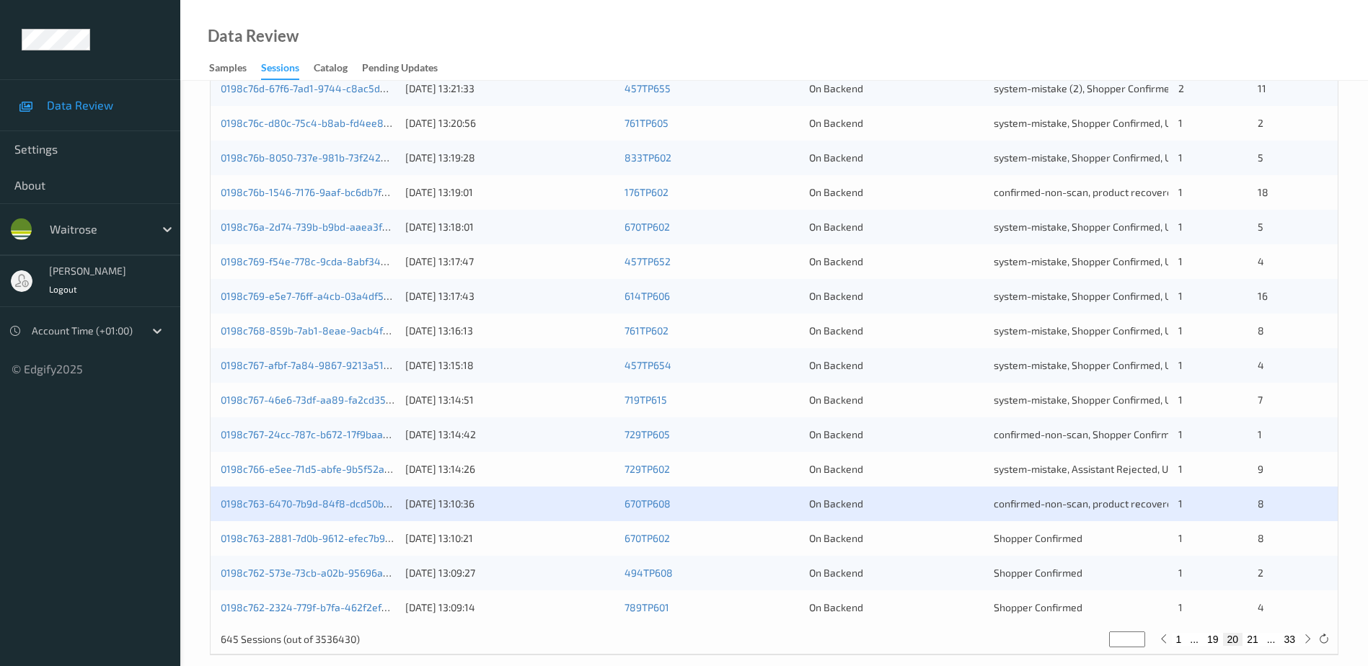
scroll to position [419, 0]
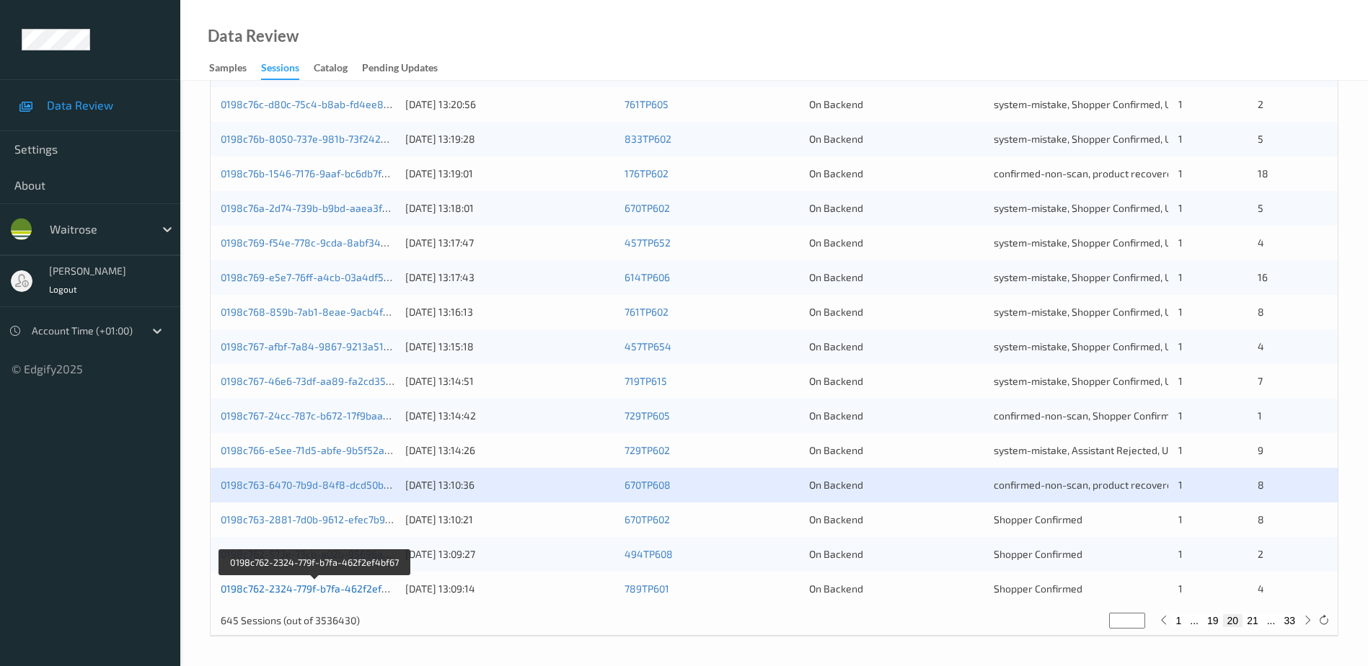
click at [330, 586] on link "0198c762-2324-779f-b7fa-462f2ef4bf67" at bounding box center [315, 589] width 188 height 12
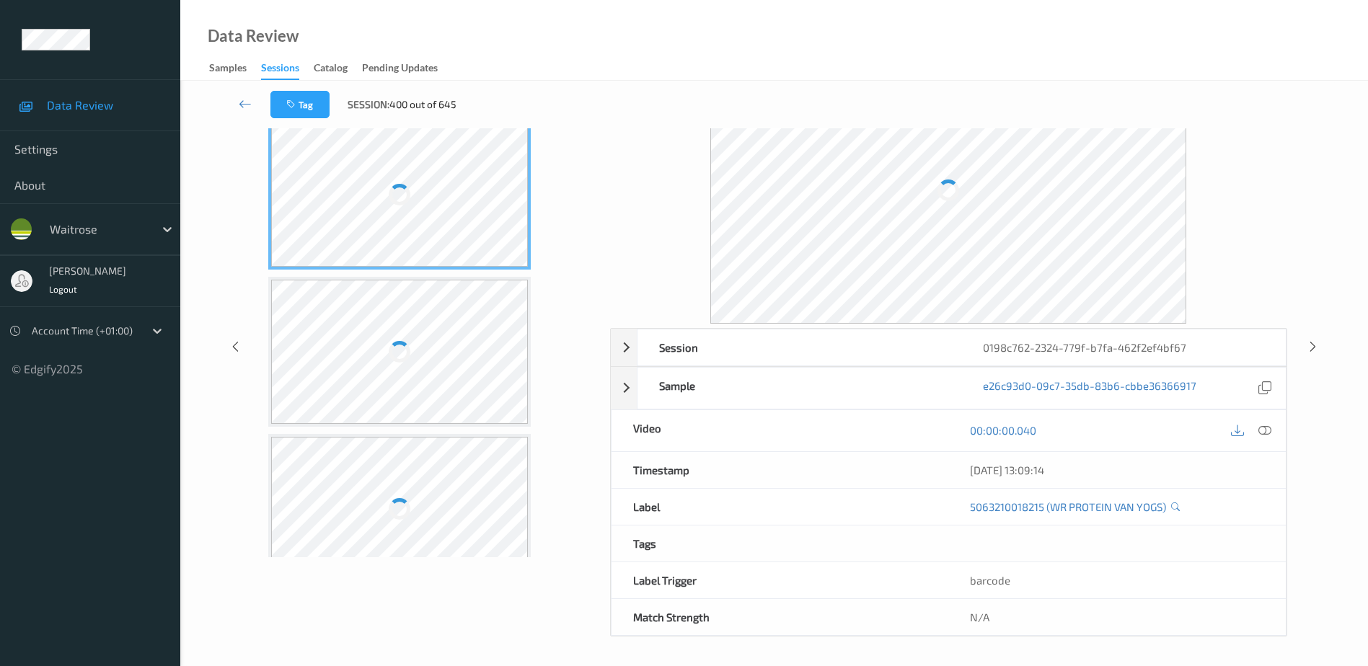
scroll to position [71, 0]
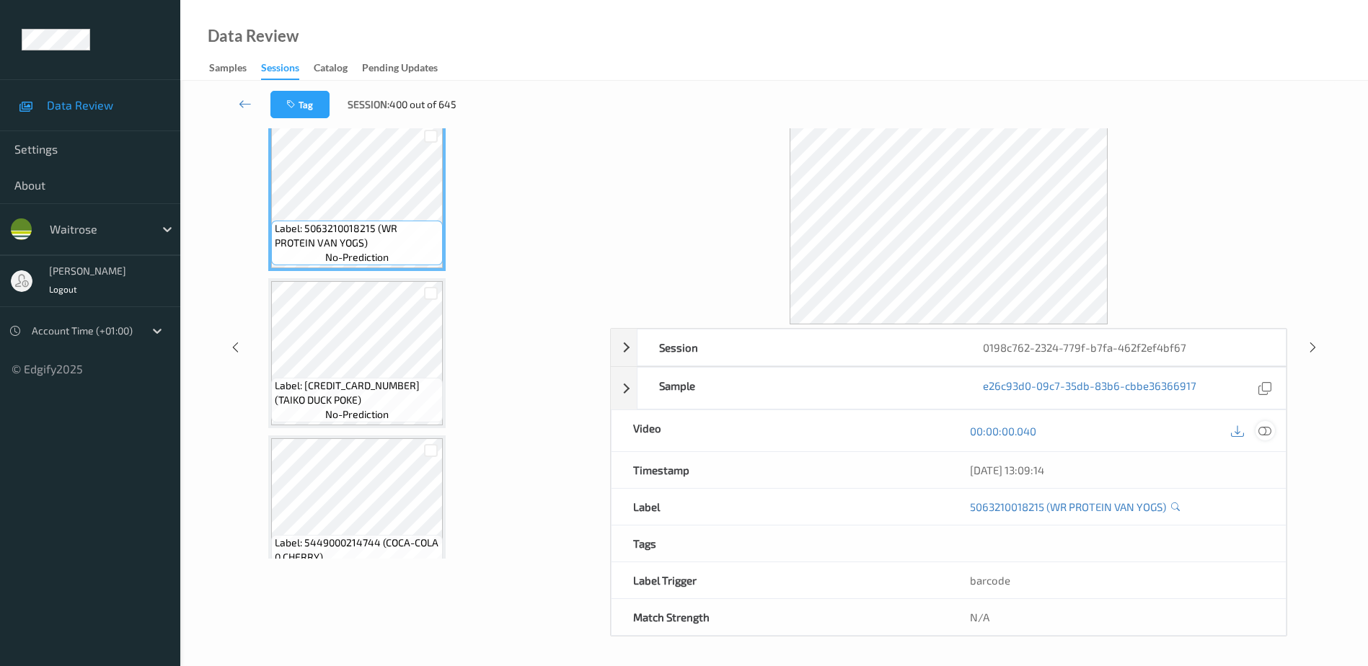
click at [1268, 432] on icon at bounding box center [1265, 431] width 13 height 13
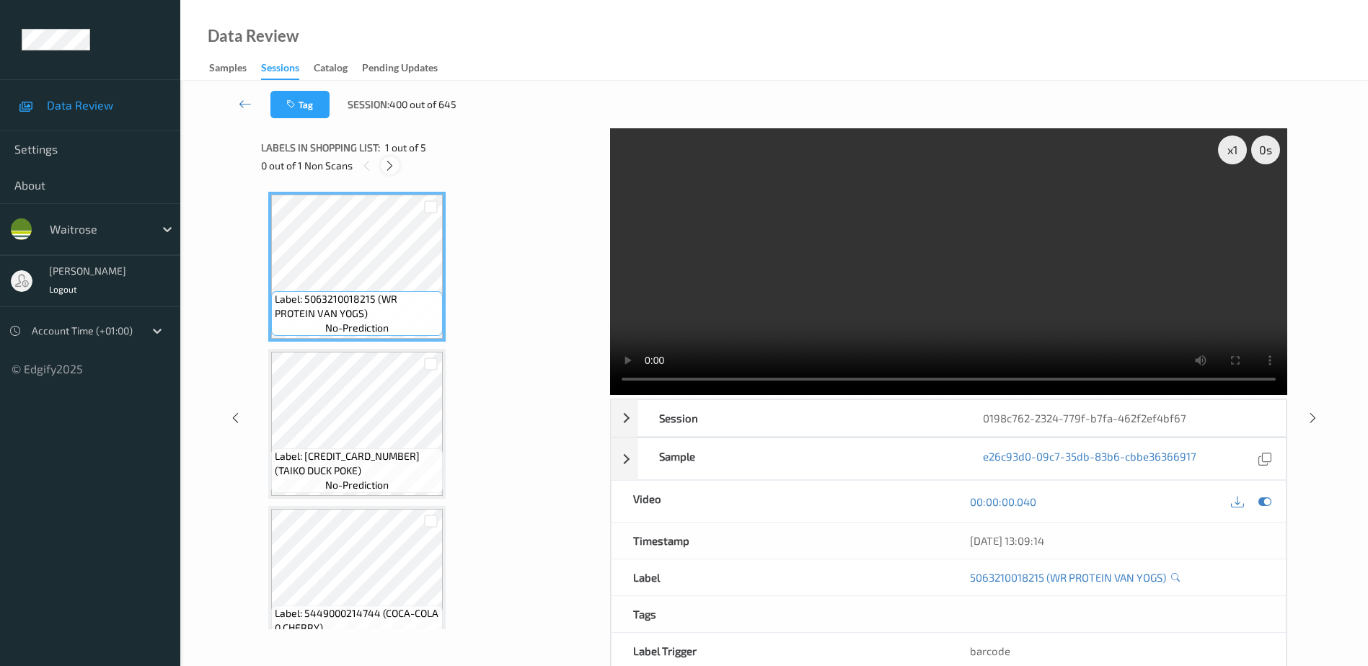
click at [390, 167] on icon at bounding box center [390, 165] width 12 height 13
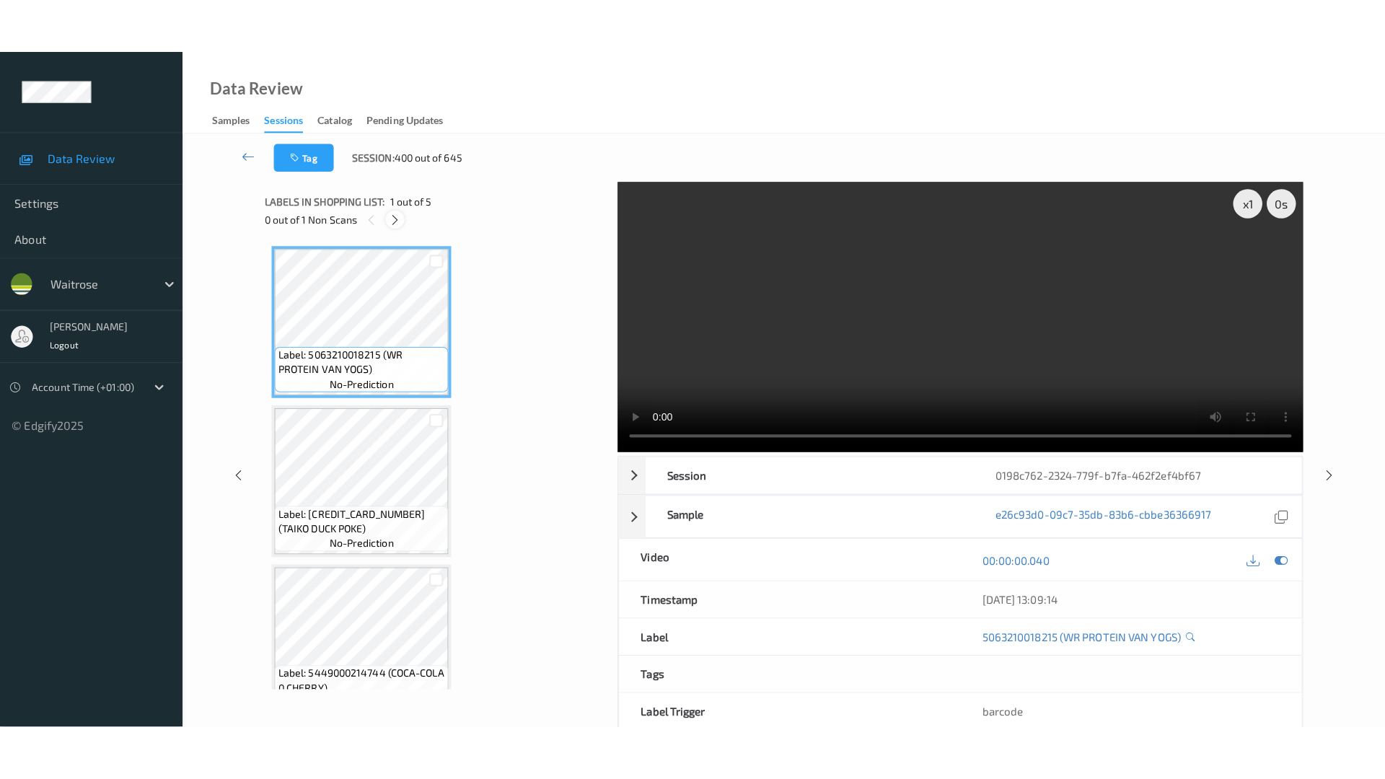
scroll to position [348, 0]
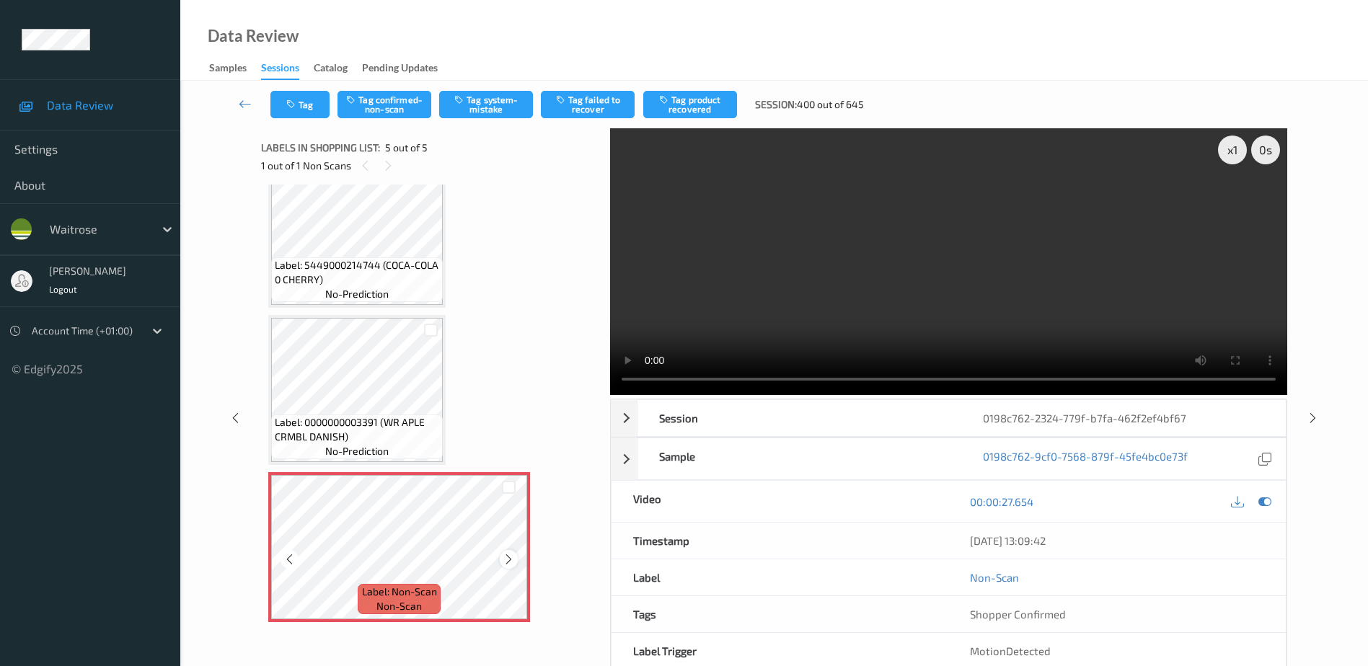
click at [506, 562] on icon at bounding box center [509, 559] width 12 height 13
click at [951, 280] on video at bounding box center [948, 261] width 677 height 267
click at [496, 102] on button "Tag system-mistake" at bounding box center [486, 104] width 94 height 27
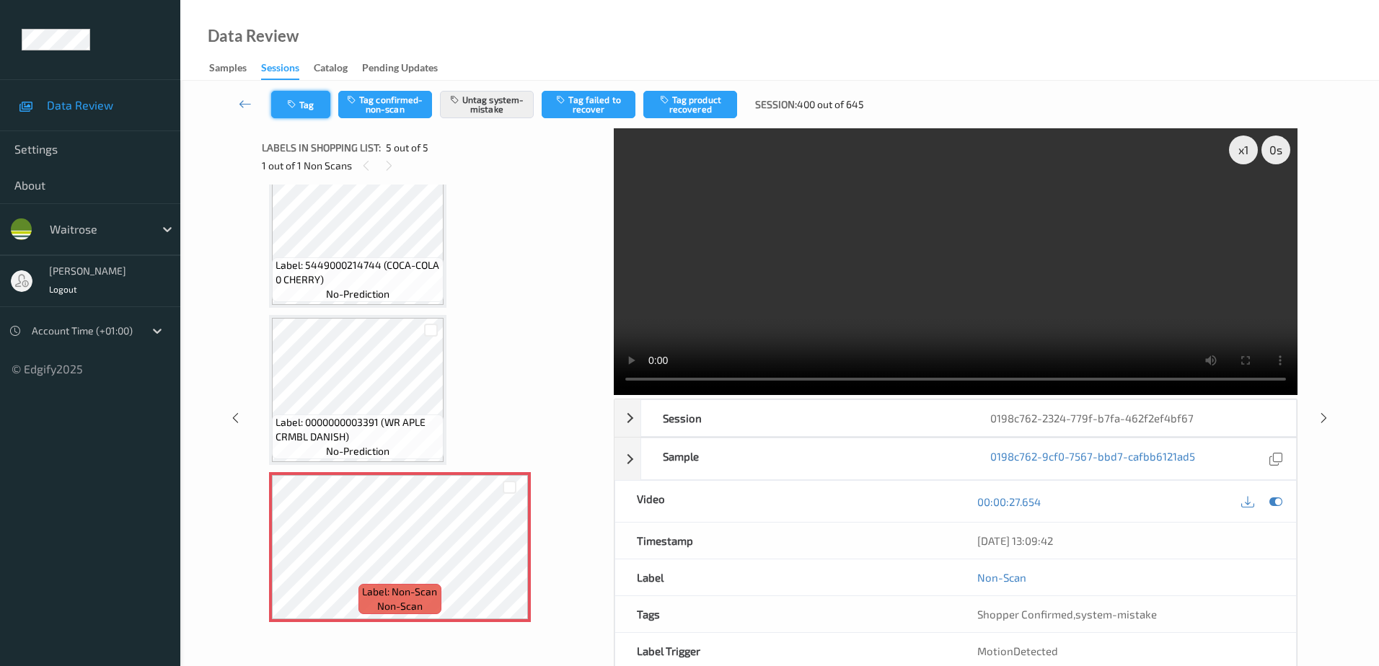
click at [288, 110] on button "Tag" at bounding box center [300, 104] width 59 height 27
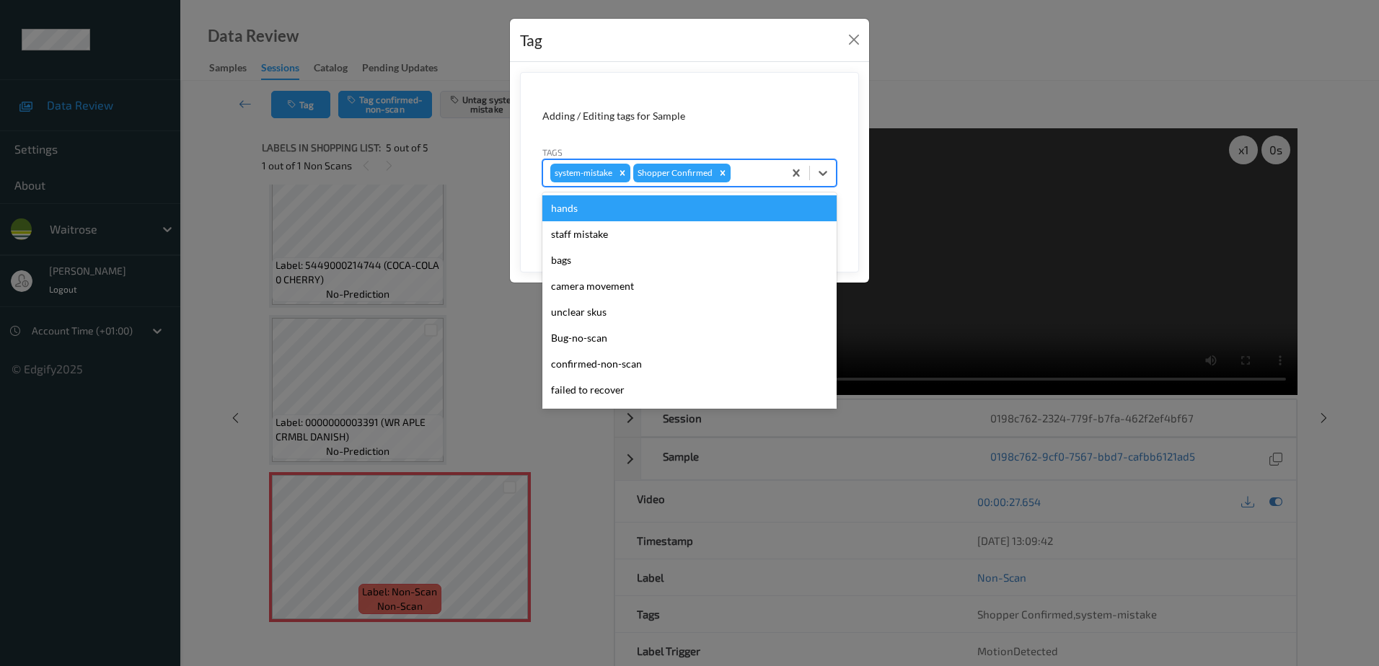
click at [741, 165] on div at bounding box center [755, 172] width 43 height 17
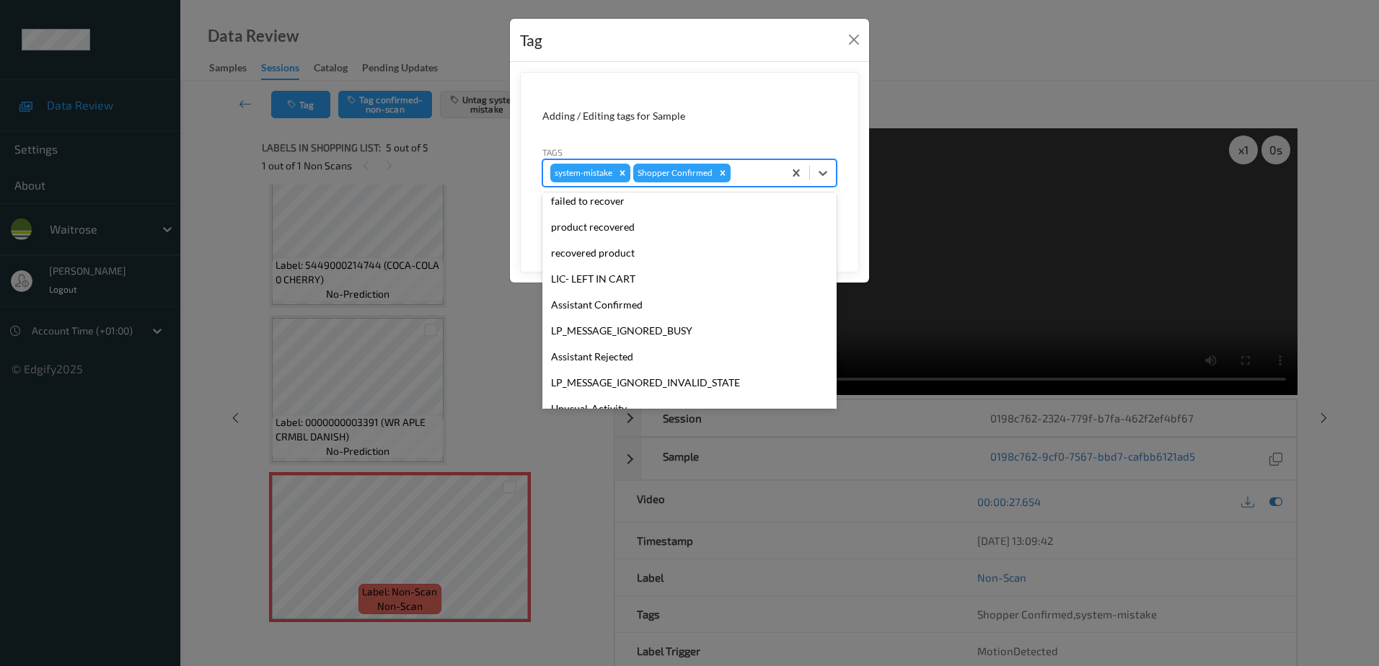
scroll to position [283, 0]
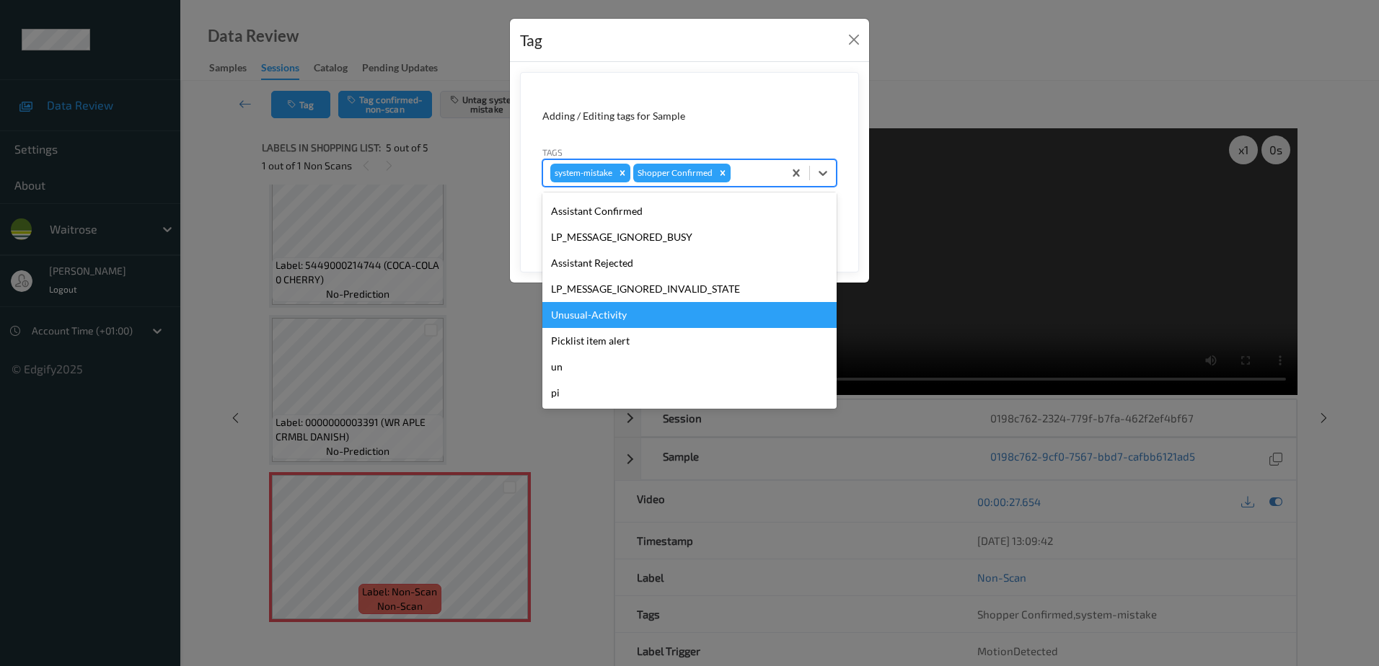
click at [613, 314] on div "Unusual-Activity" at bounding box center [689, 315] width 294 height 26
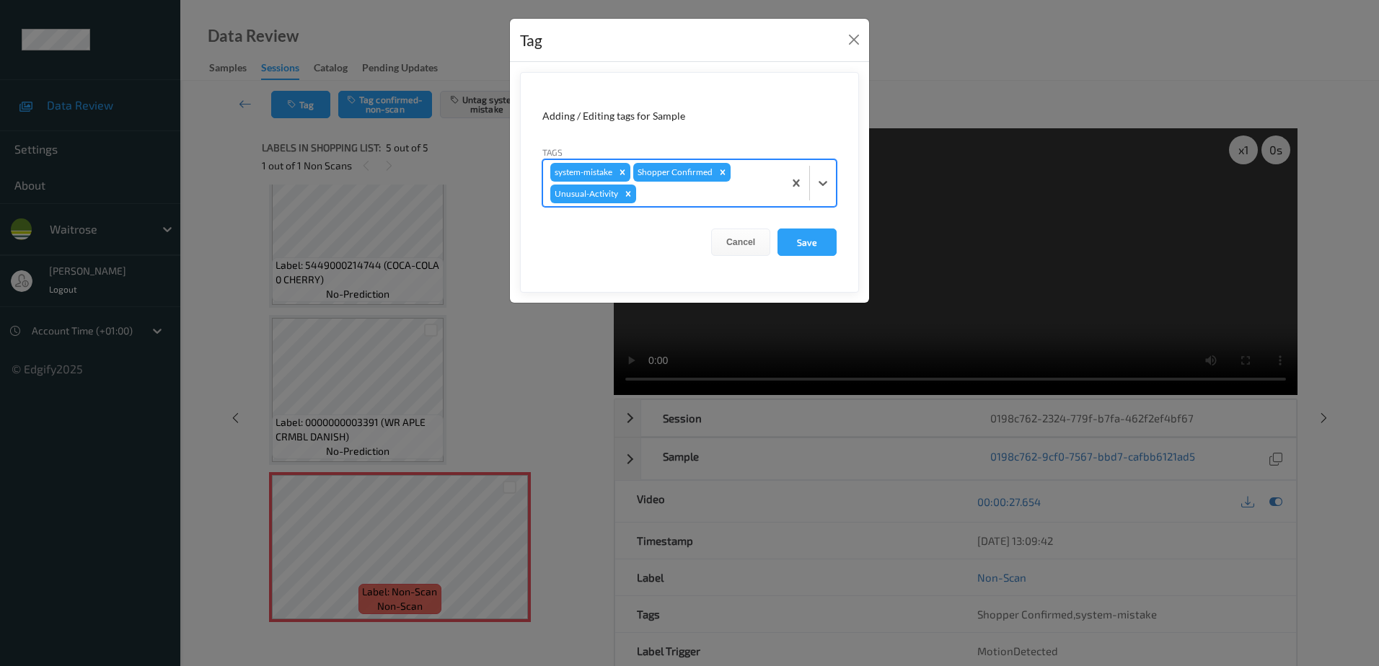
click at [659, 188] on div at bounding box center [707, 193] width 137 height 17
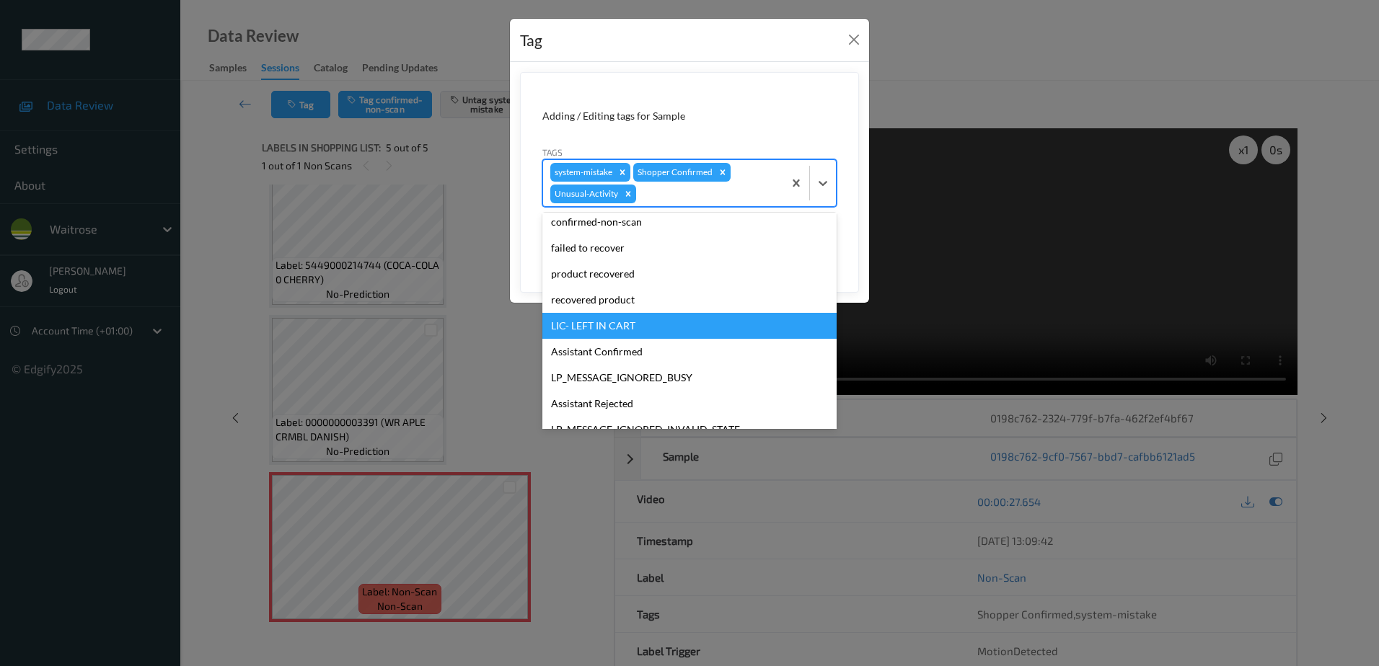
scroll to position [216, 0]
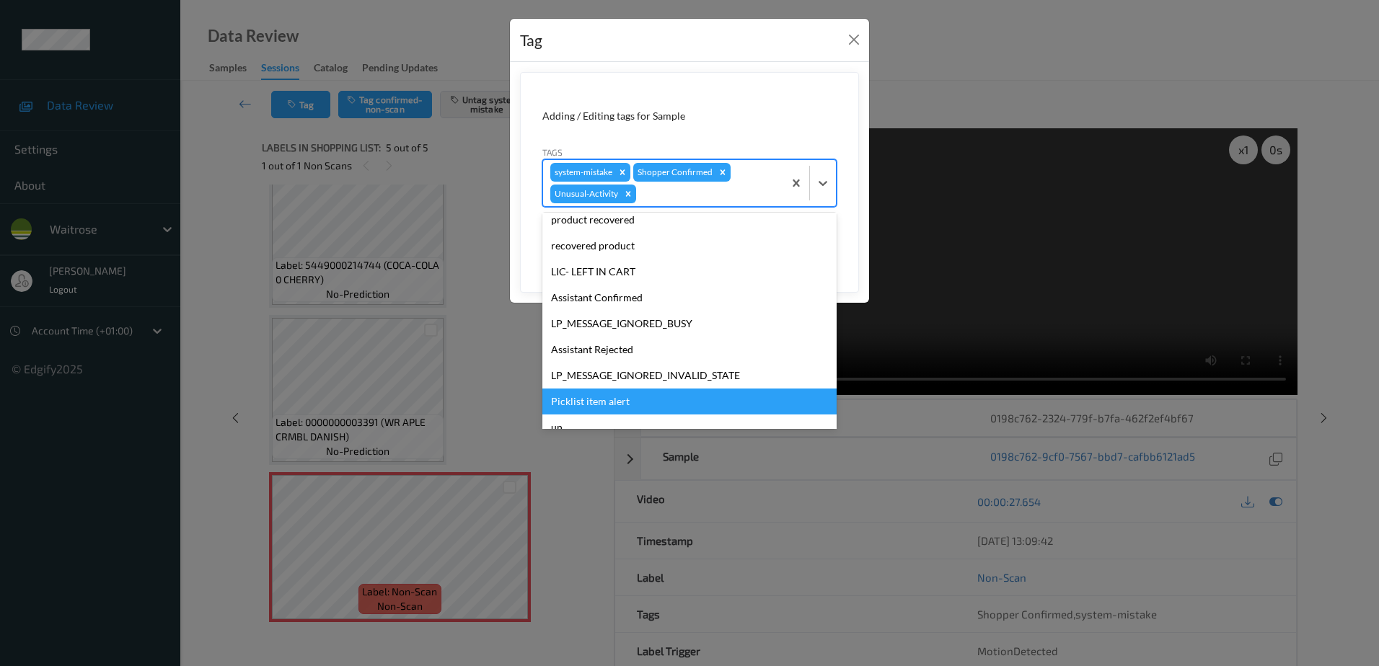
click at [605, 399] on div "Picklist item alert" at bounding box center [689, 402] width 294 height 26
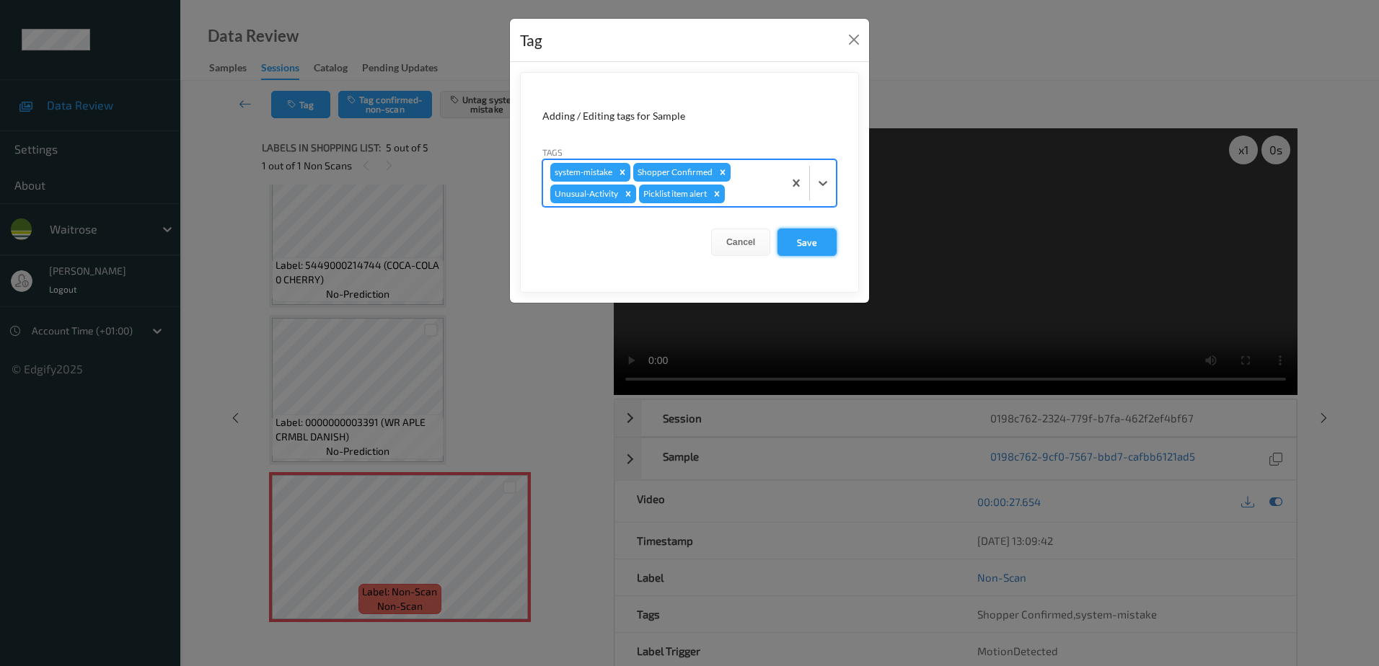
click at [793, 245] on button "Save" at bounding box center [807, 242] width 59 height 27
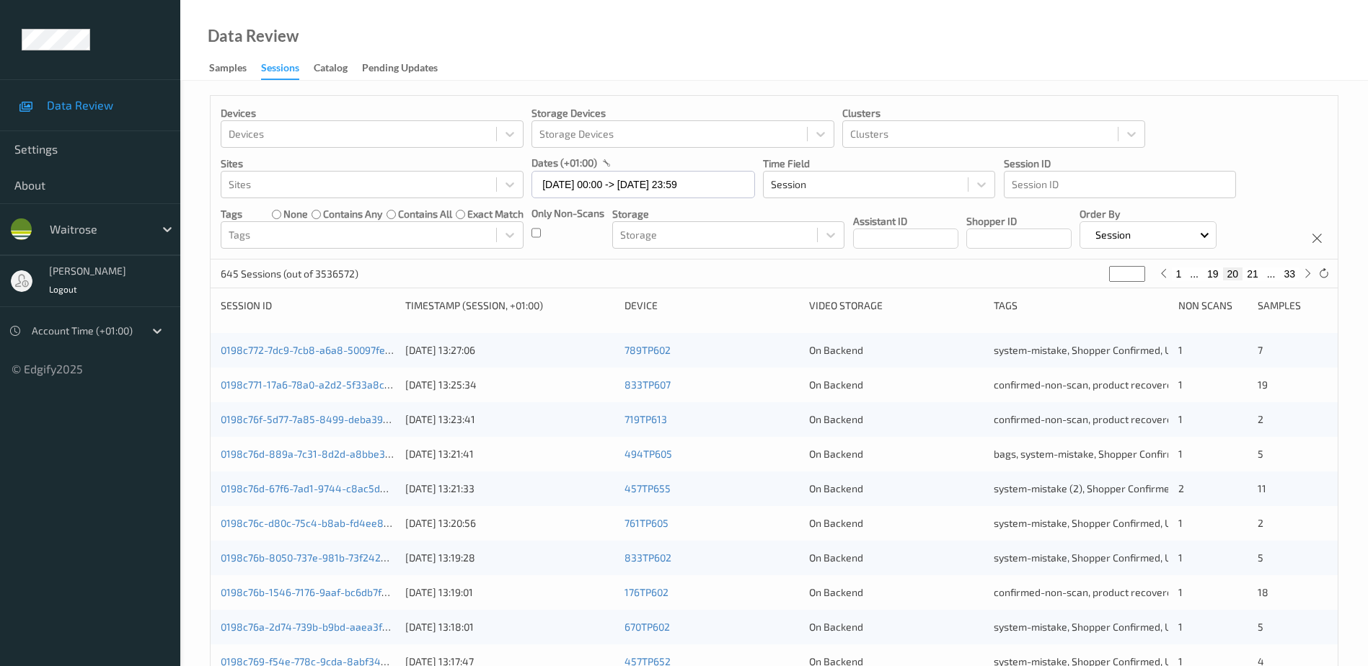
drag, startPoint x: 1126, startPoint y: 272, endPoint x: 1089, endPoint y: 276, distance: 37.0
click at [1089, 276] on div "645 Sessions (out of 3536572) ** 1 ... 19 20 21 ... 33" at bounding box center [774, 274] width 1127 height 29
type input "*"
type input "**"
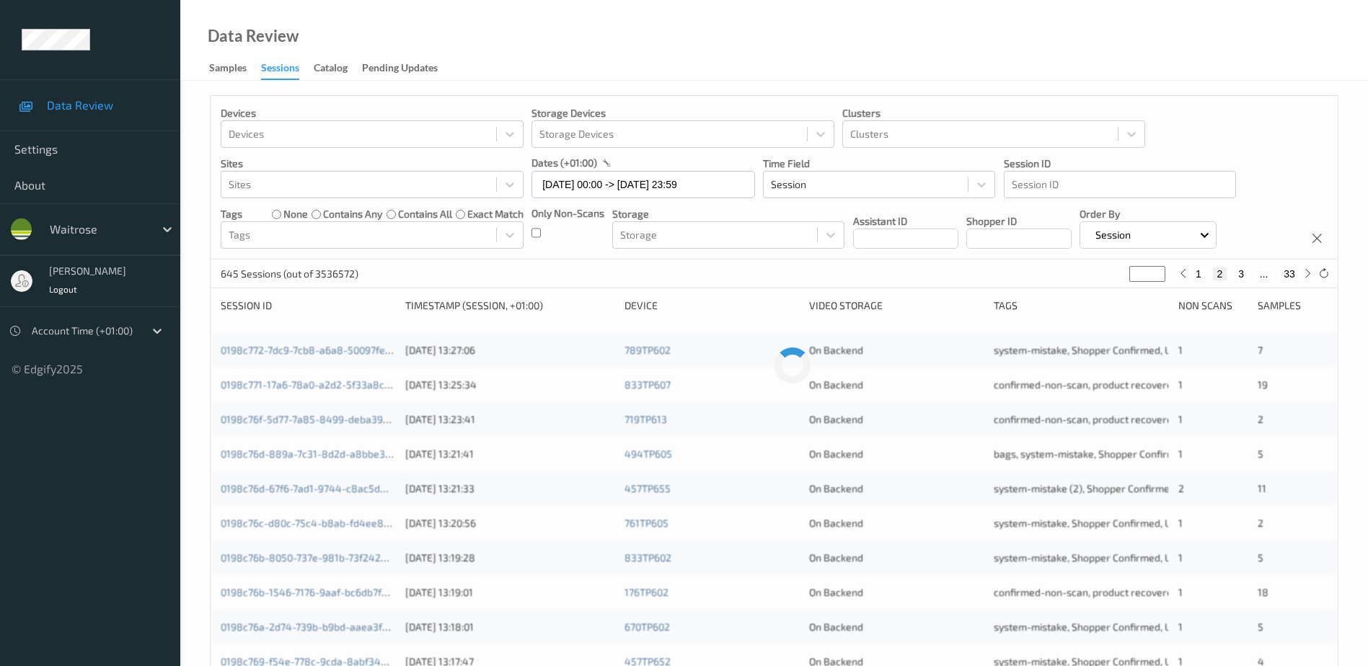
type input "**"
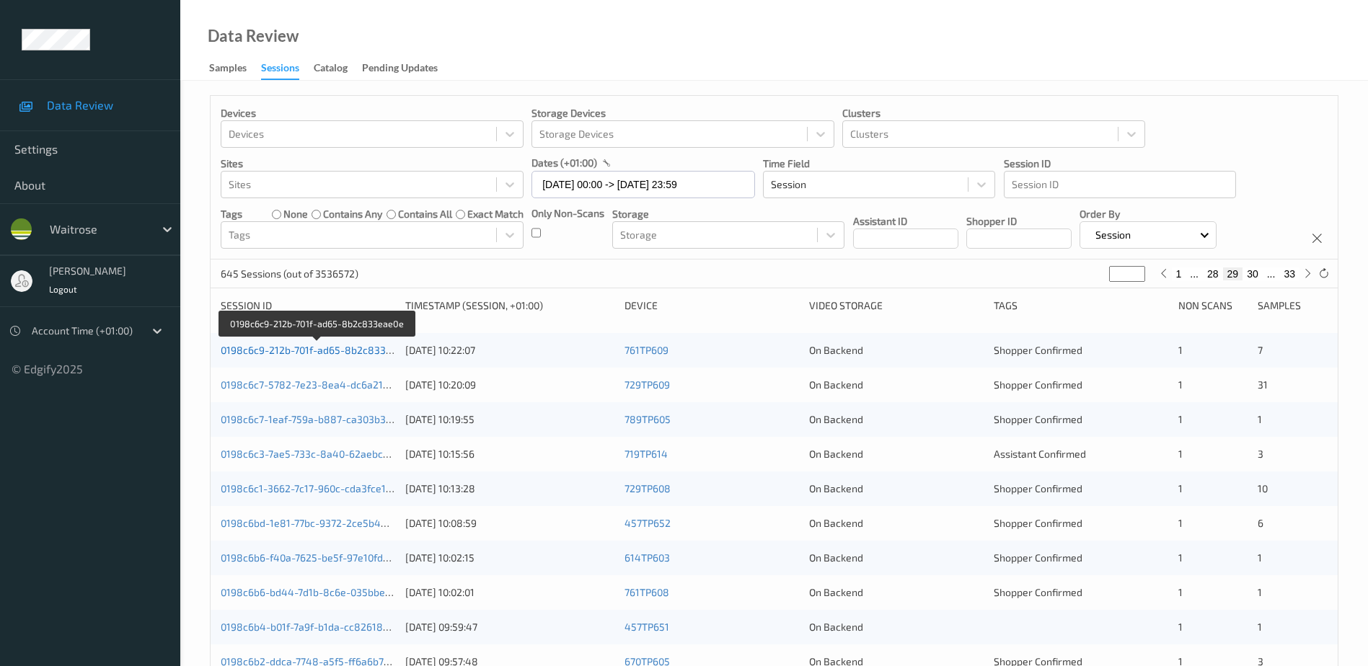
type input "**"
click at [374, 352] on link "0198c6c9-212b-701f-ad65-8b2c833eae0e" at bounding box center [318, 350] width 194 height 12
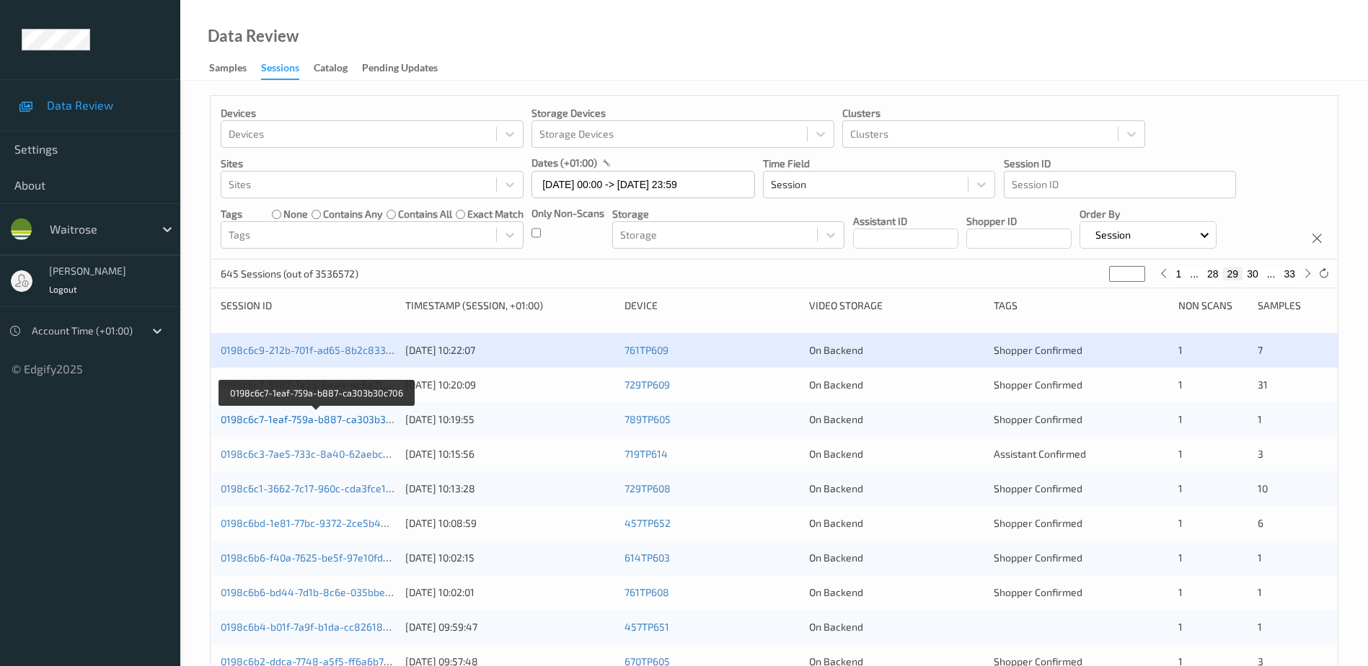
click at [304, 421] on link "0198c6c7-1eaf-759a-b887-ca303b30c706" at bounding box center [317, 419] width 193 height 12
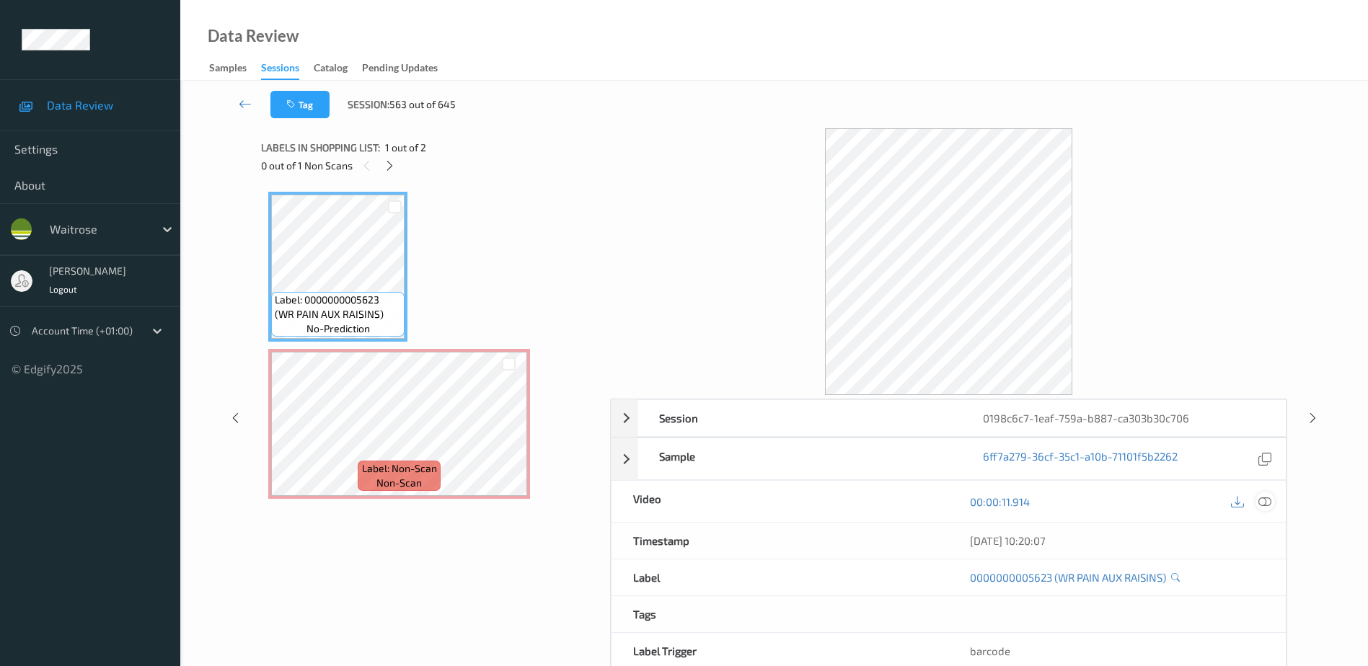
click at [1267, 499] on icon at bounding box center [1265, 502] width 13 height 13
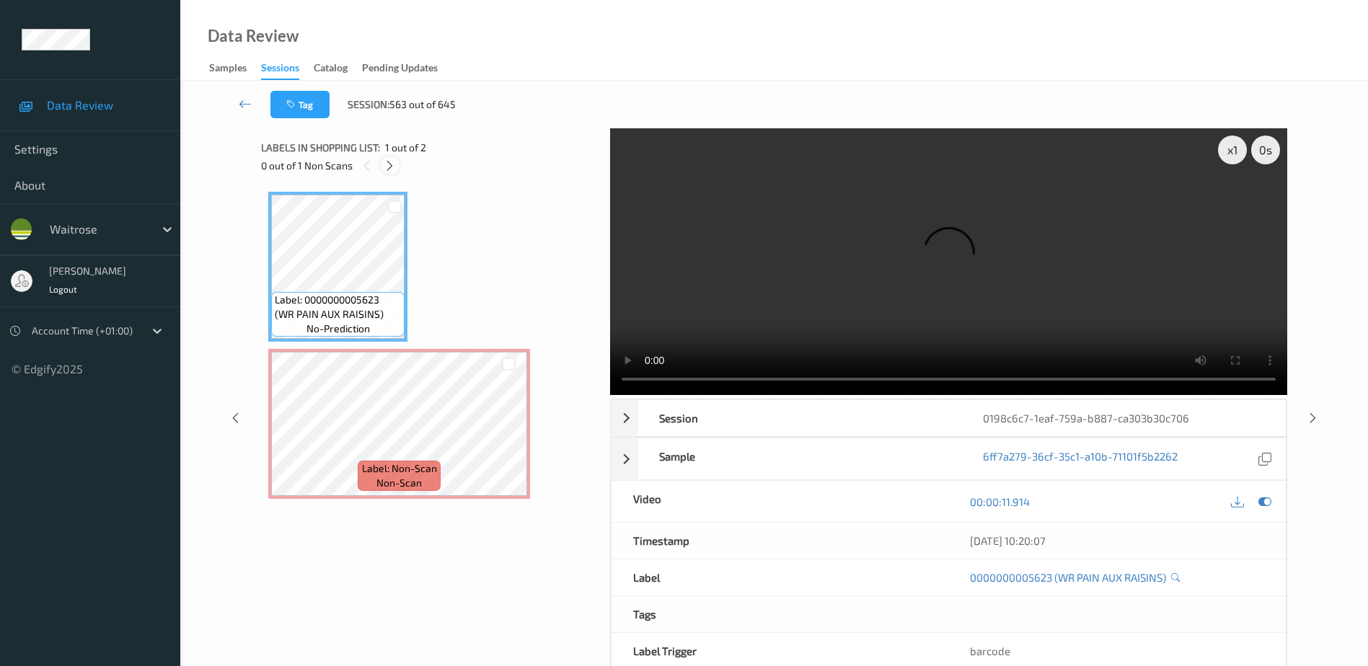
click at [394, 164] on icon at bounding box center [390, 165] width 12 height 13
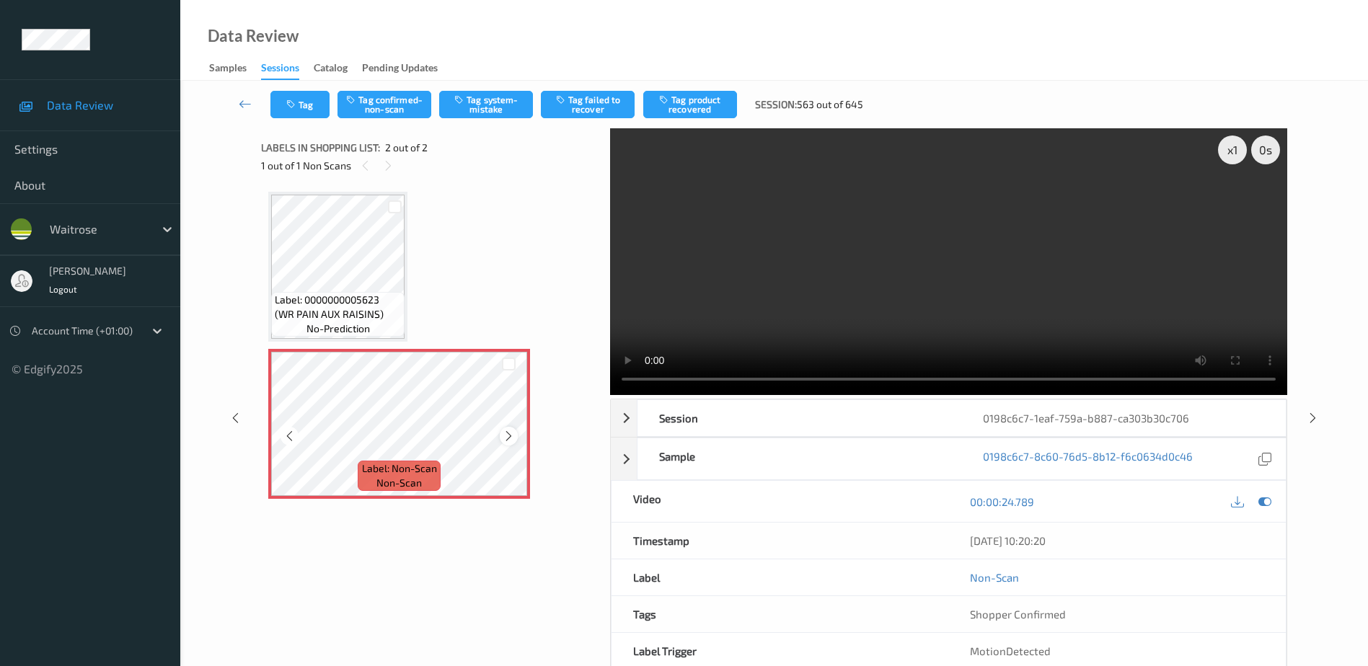
click at [506, 436] on icon at bounding box center [509, 436] width 12 height 13
drag, startPoint x: 980, startPoint y: 302, endPoint x: 1028, endPoint y: 294, distance: 49.0
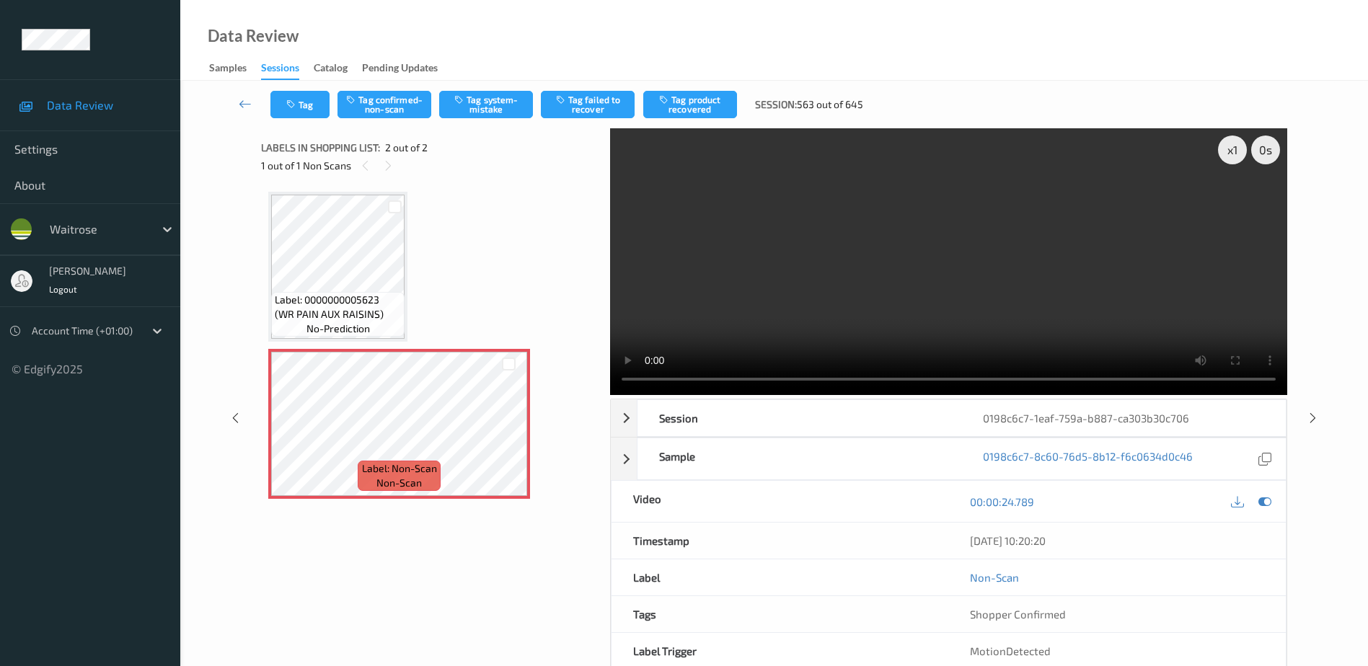
click at [980, 302] on video at bounding box center [948, 261] width 677 height 267
click at [485, 112] on button "Tag system-mistake" at bounding box center [486, 104] width 94 height 27
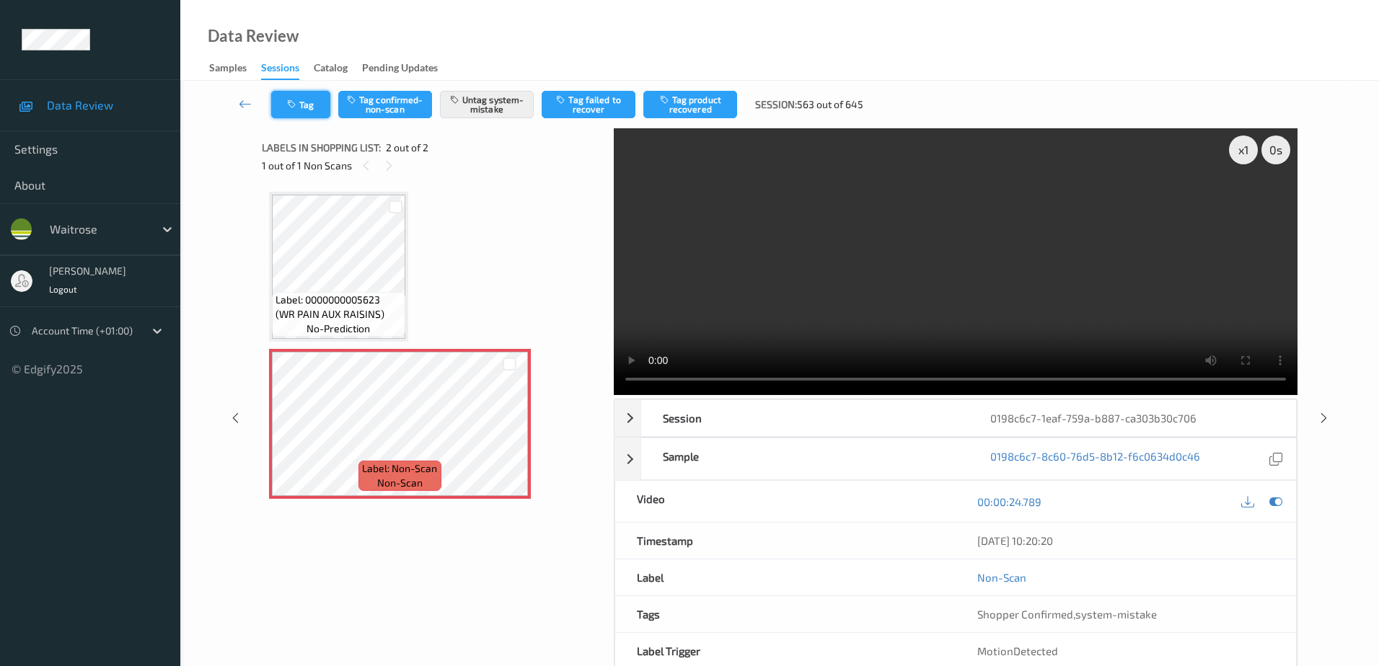
click at [305, 111] on button "Tag" at bounding box center [300, 104] width 59 height 27
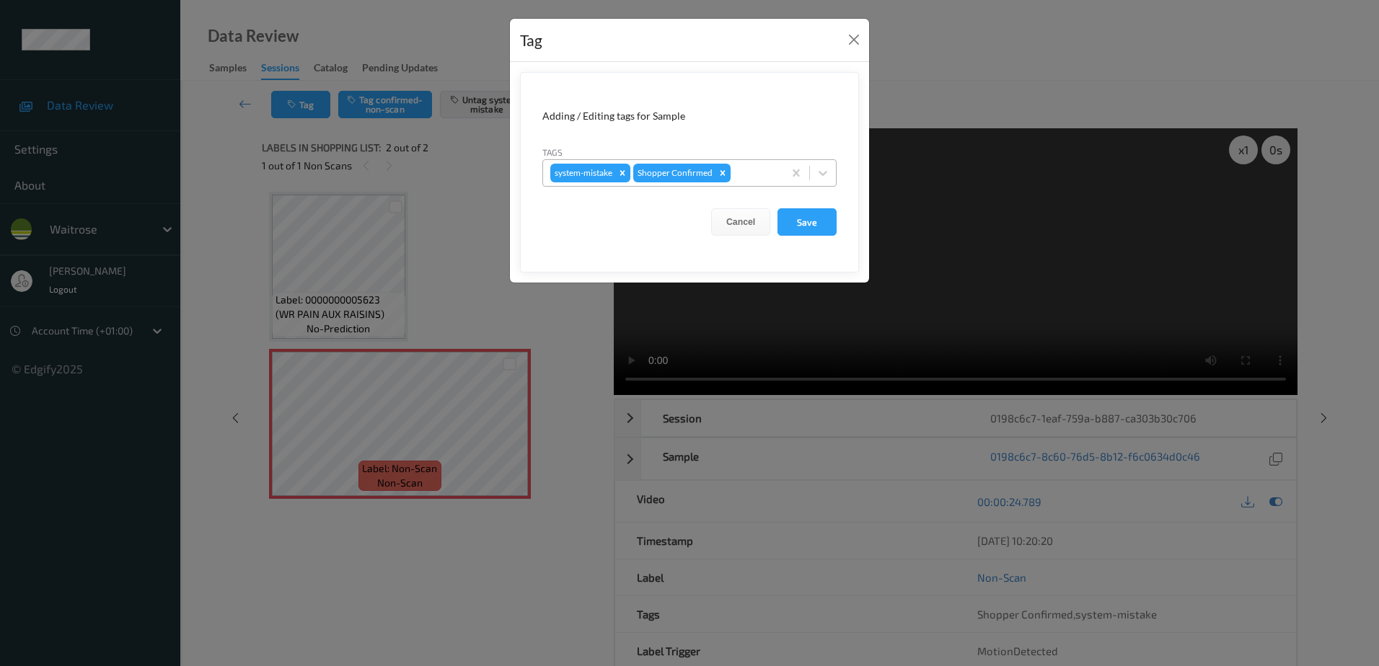
click at [747, 181] on div at bounding box center [755, 172] width 43 height 17
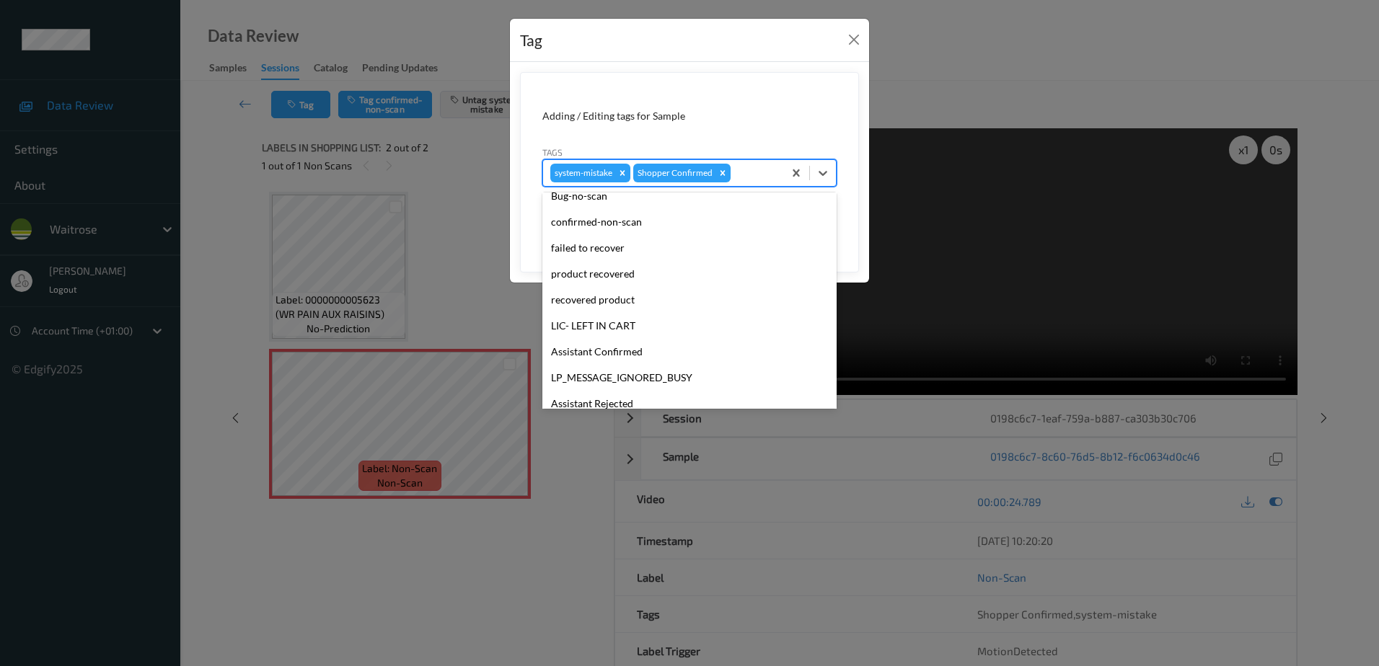
scroll to position [283, 0]
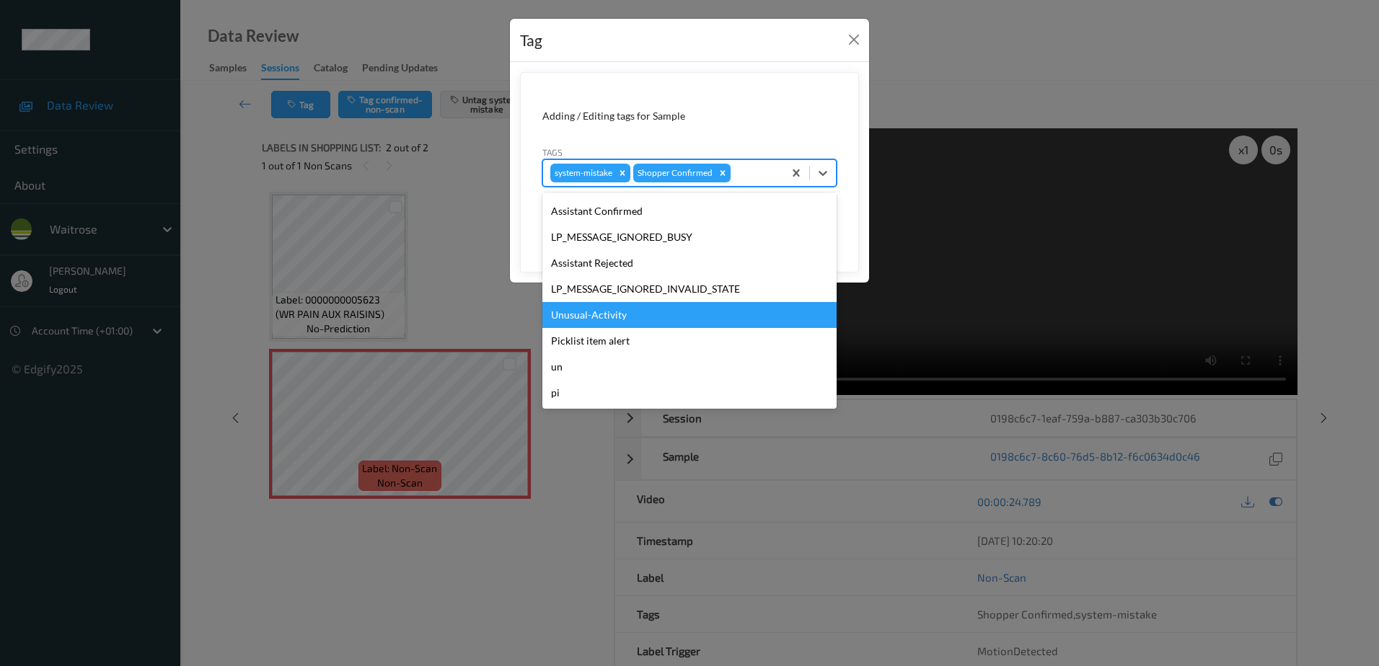
click at [638, 309] on div "Unusual-Activity" at bounding box center [689, 315] width 294 height 26
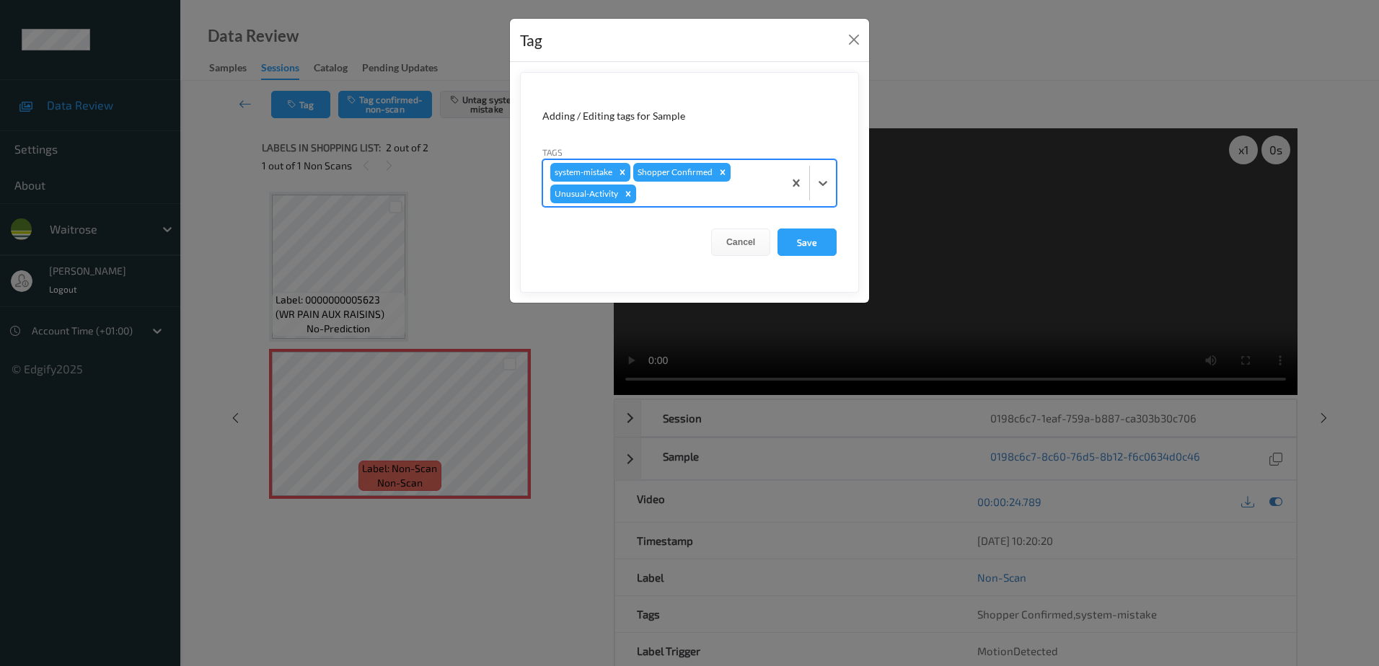
click at [656, 194] on div at bounding box center [707, 193] width 137 height 17
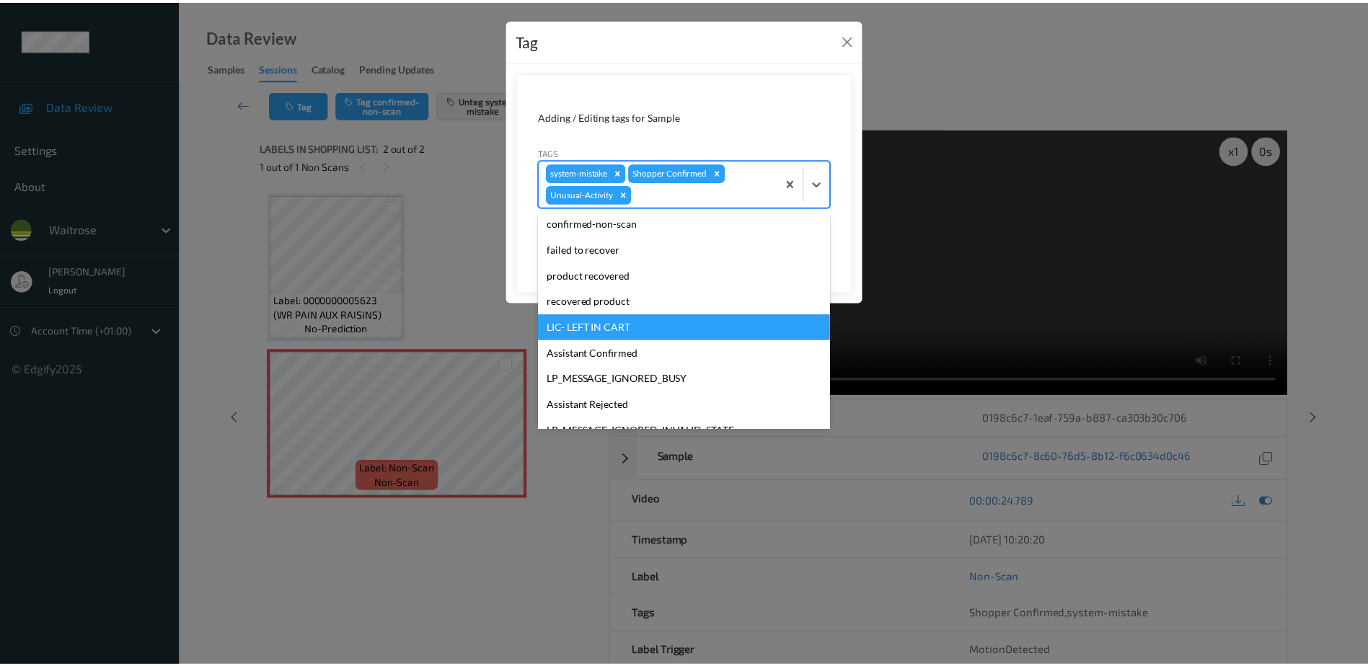
scroll to position [257, 0]
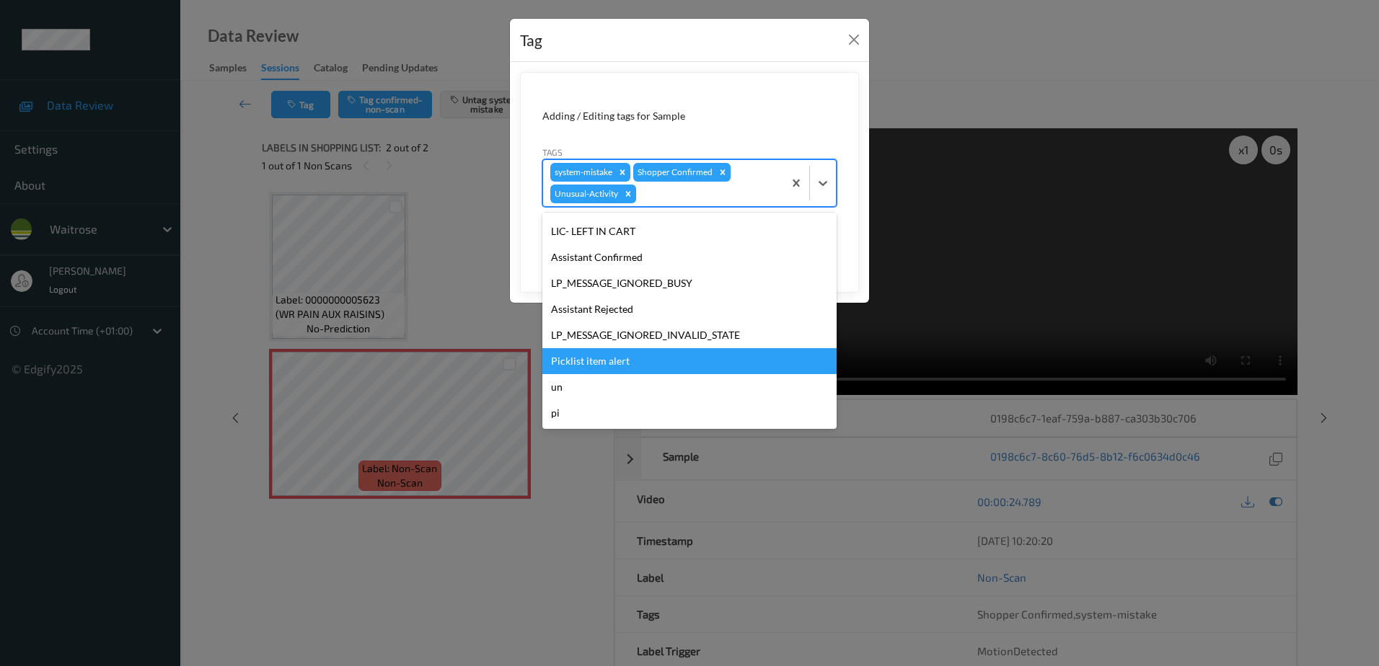
click at [633, 356] on div "Picklist item alert" at bounding box center [689, 361] width 294 height 26
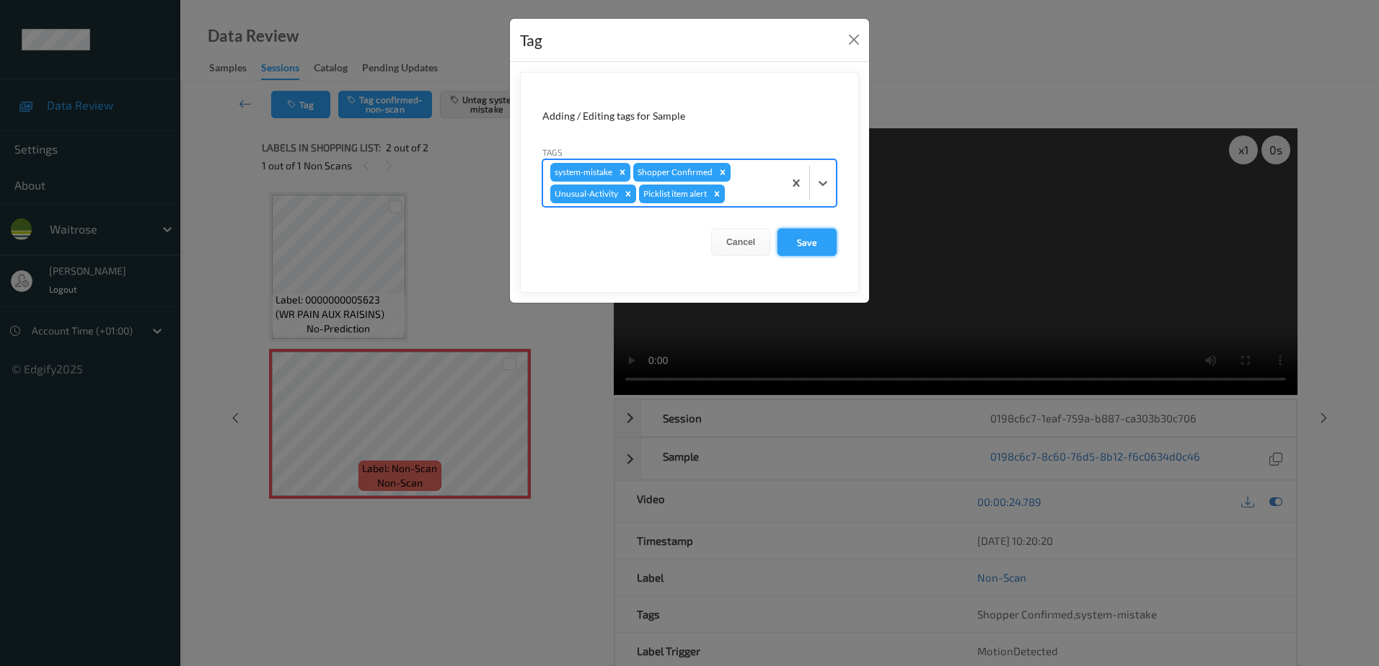
click at [809, 239] on button "Save" at bounding box center [807, 242] width 59 height 27
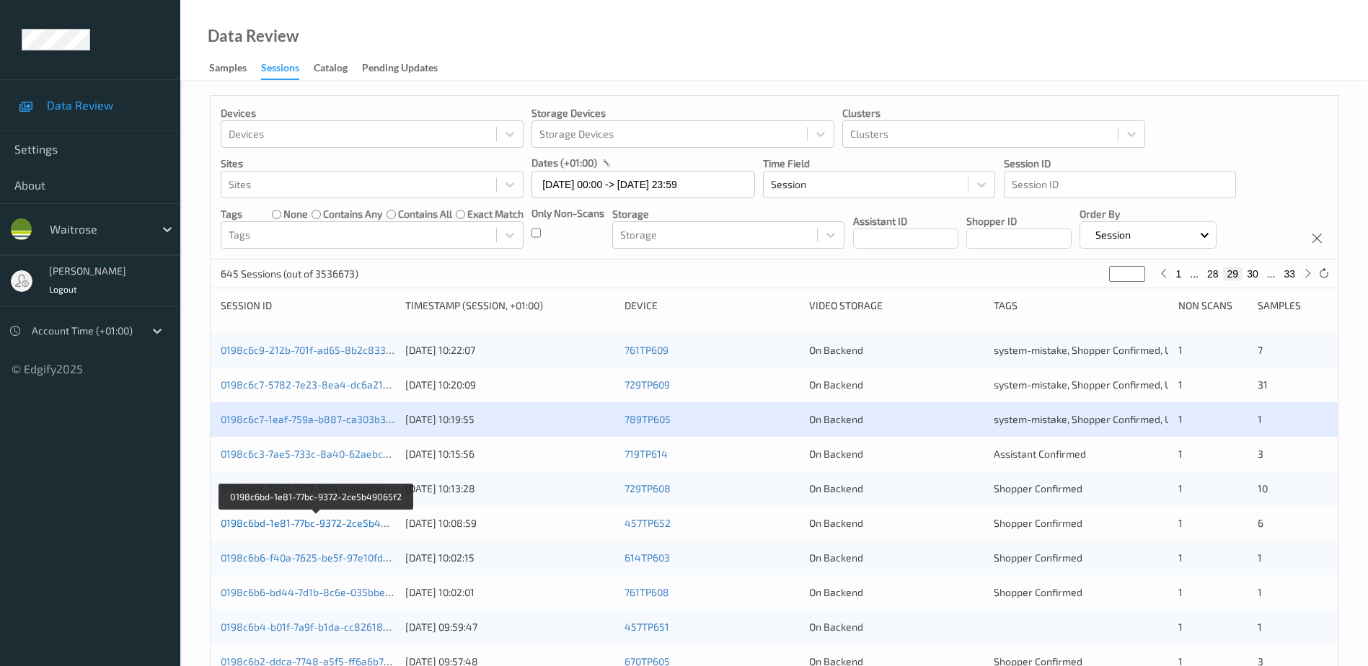
click at [313, 522] on link "0198c6bd-1e81-77bc-9372-2ce5b49065f2" at bounding box center [317, 523] width 193 height 12
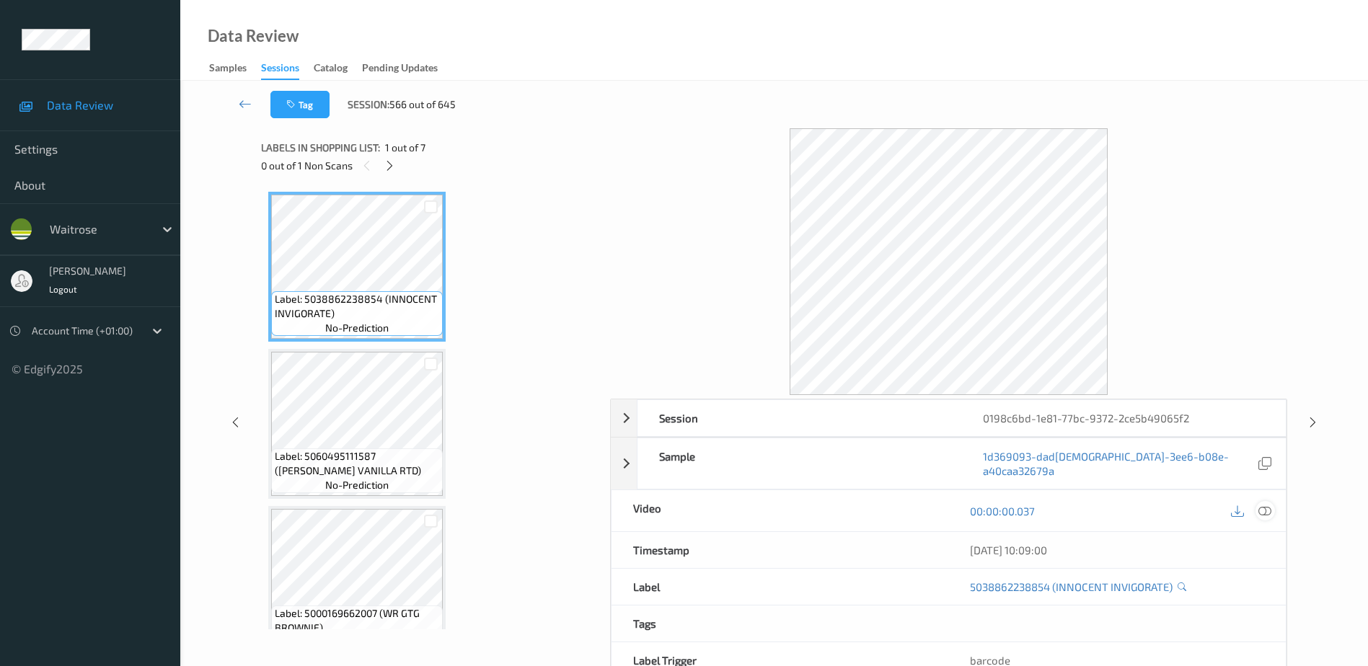
click at [1265, 505] on icon at bounding box center [1265, 511] width 13 height 13
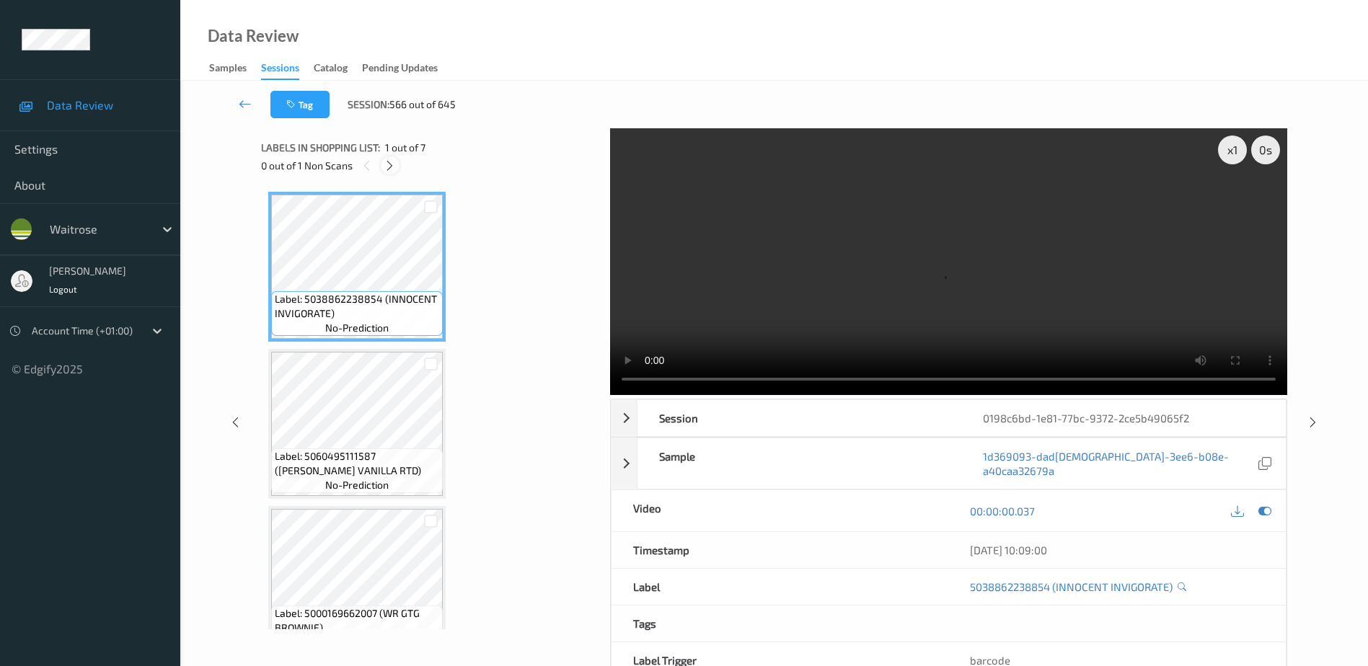
click at [397, 164] on div at bounding box center [390, 166] width 18 height 18
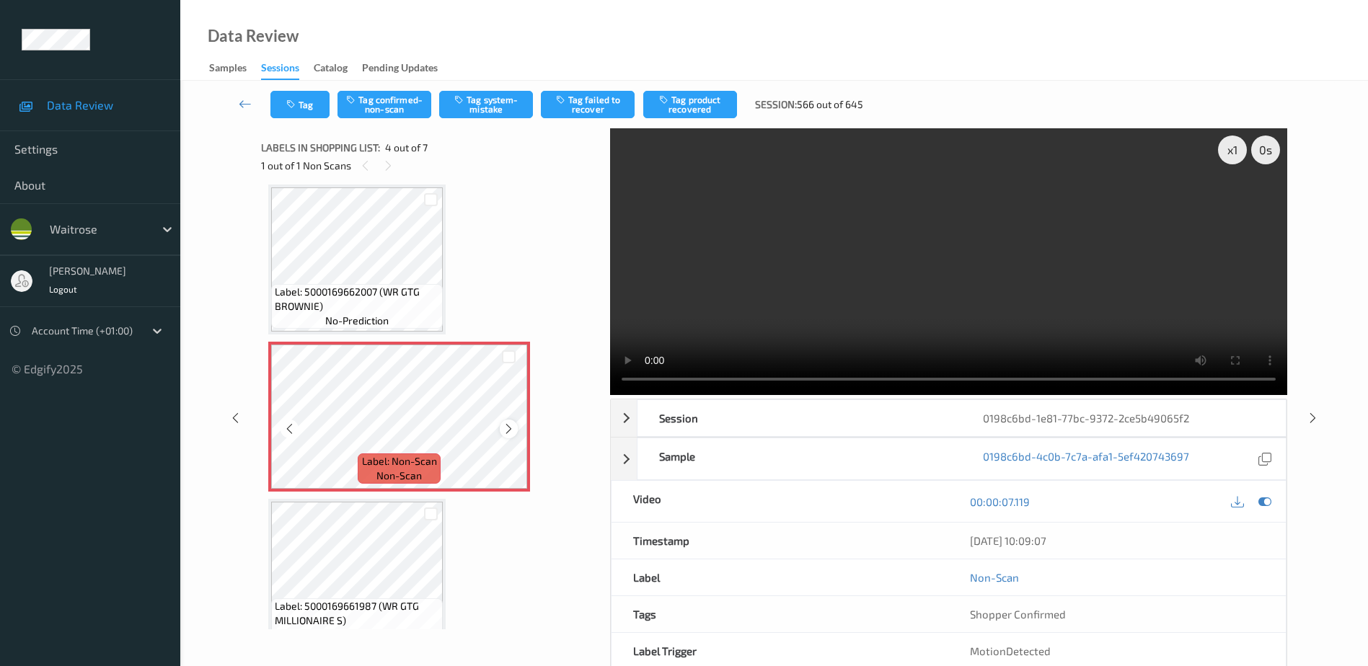
click at [507, 431] on icon at bounding box center [509, 429] width 12 height 13
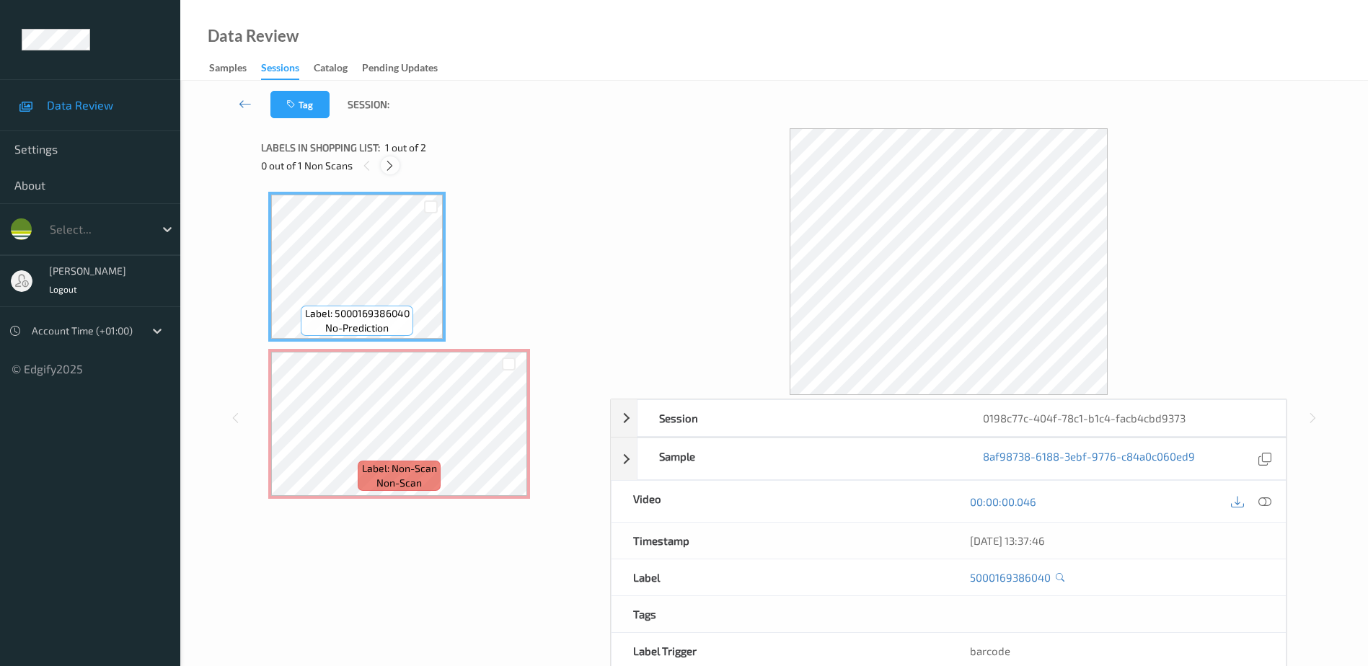
click at [392, 164] on icon at bounding box center [390, 165] width 12 height 13
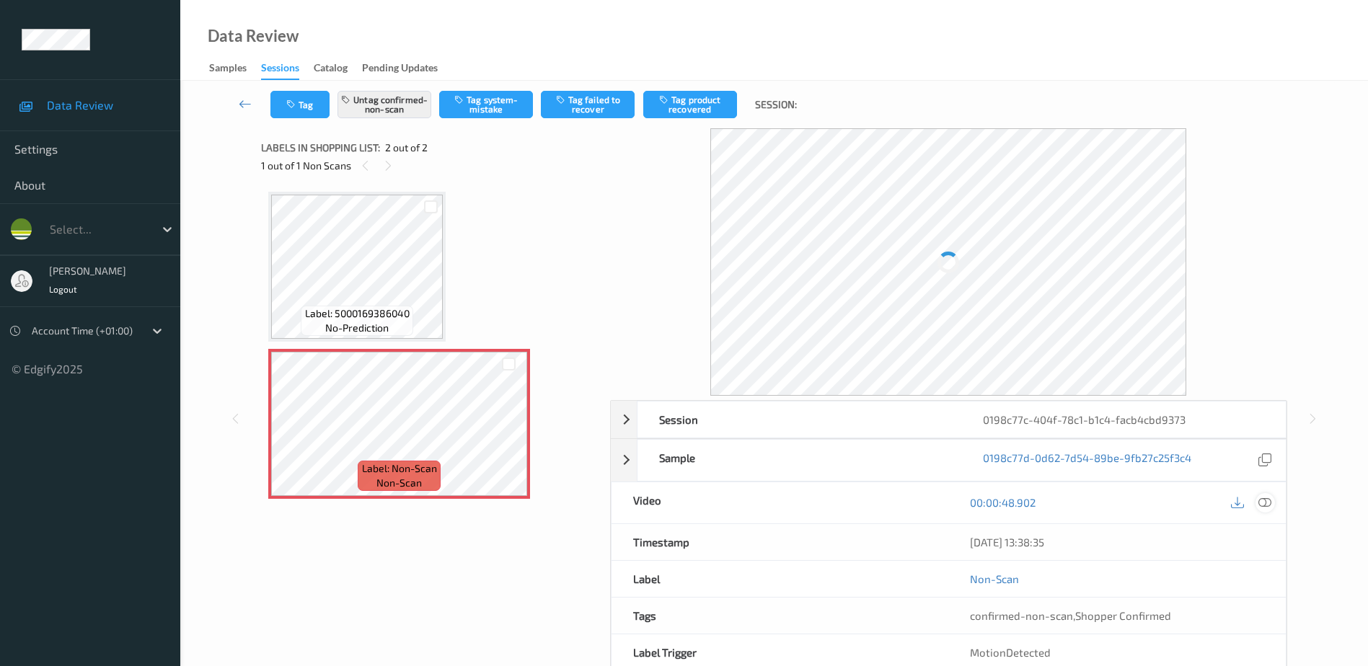
click at [1267, 503] on icon at bounding box center [1265, 502] width 13 height 13
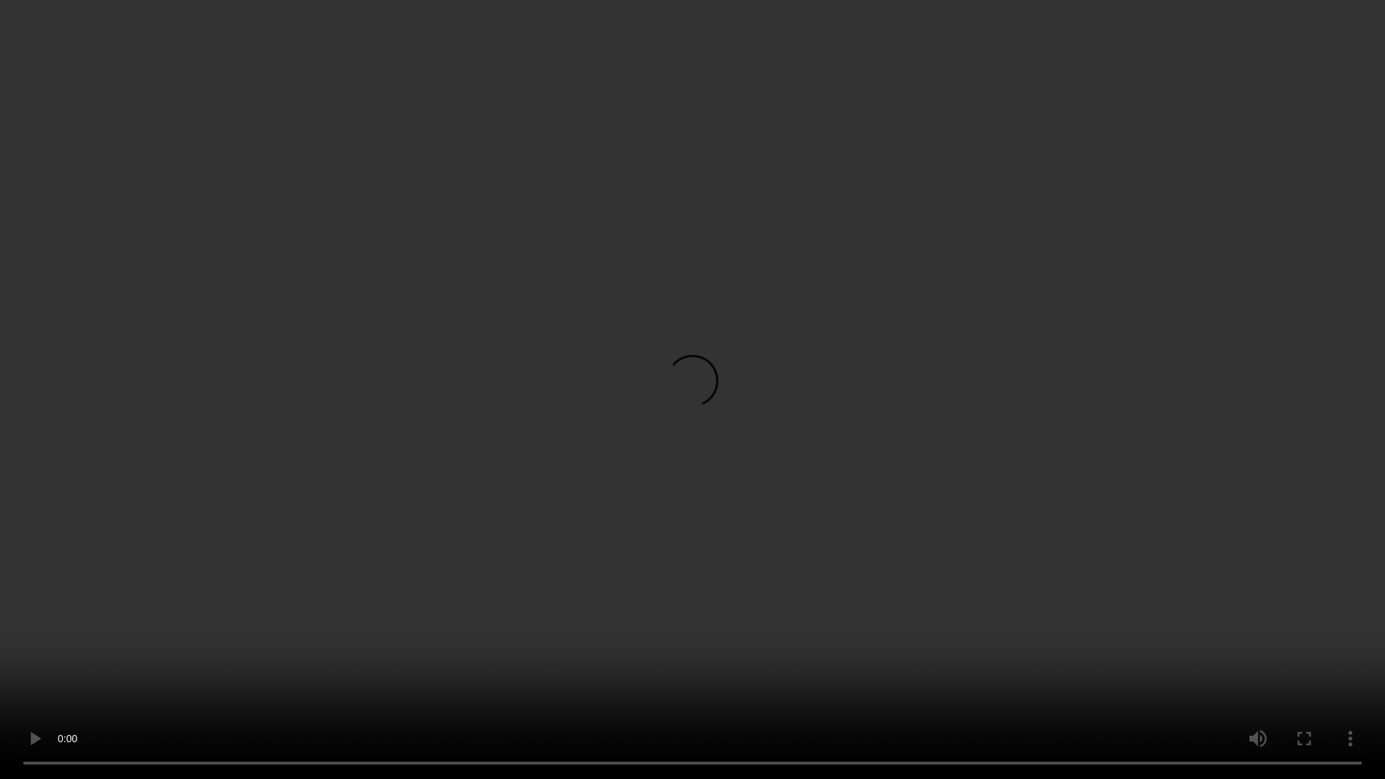
drag, startPoint x: 851, startPoint y: 402, endPoint x: 915, endPoint y: 384, distance: 66.2
click at [851, 402] on video at bounding box center [692, 389] width 1385 height 779
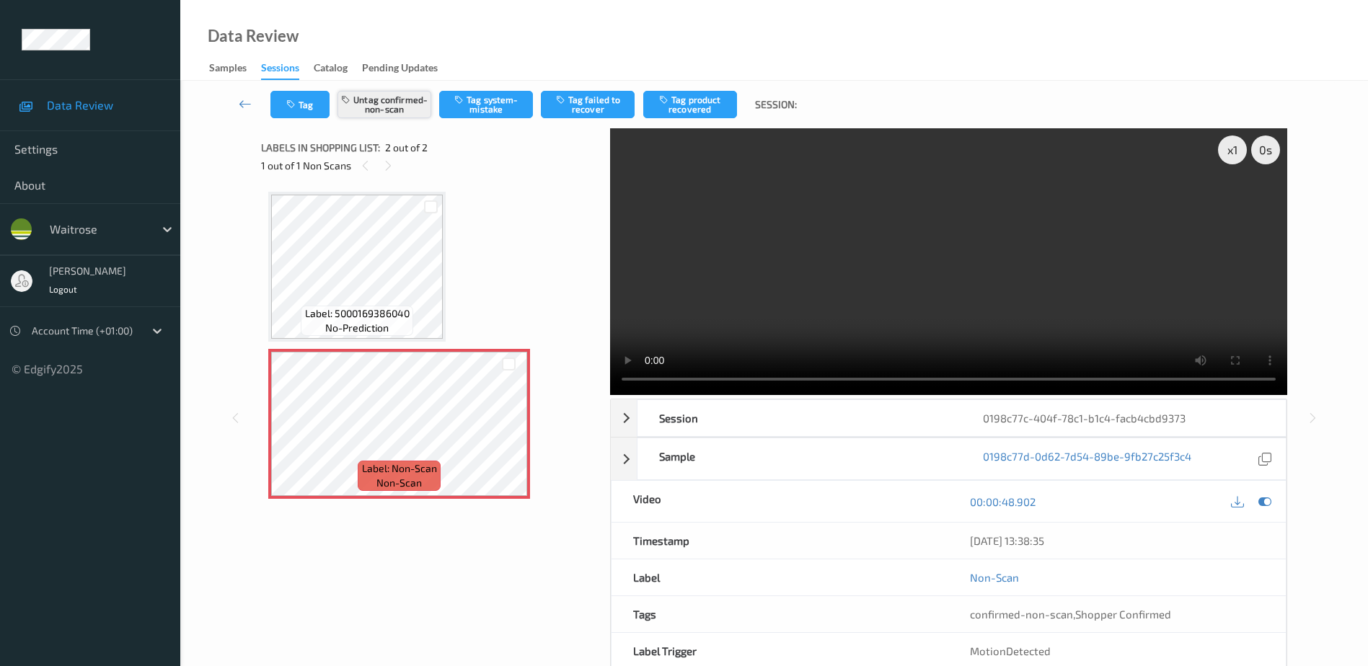
click at [413, 102] on button "Untag confirmed-non-scan" at bounding box center [385, 104] width 94 height 27
click at [384, 108] on button "Untag confirmed-non-scan" at bounding box center [385, 104] width 94 height 27
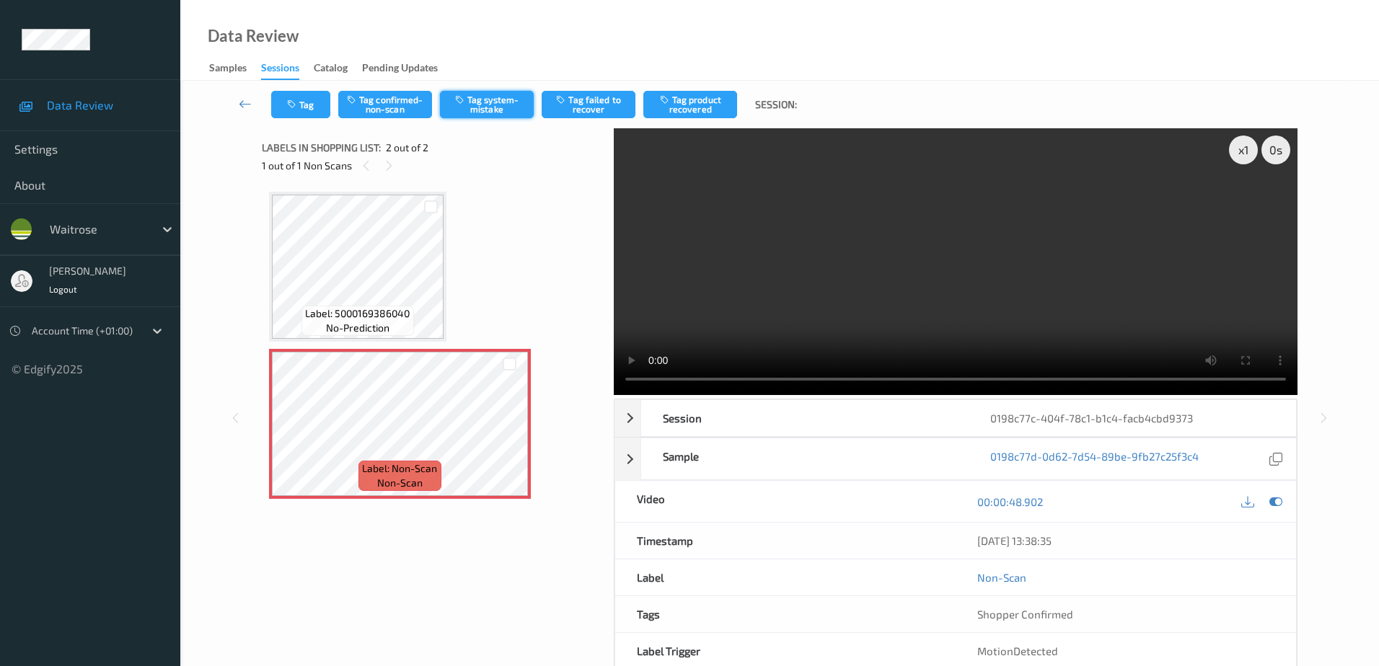
click at [473, 103] on button "Tag system-mistake" at bounding box center [487, 104] width 94 height 27
click at [309, 108] on button "Tag" at bounding box center [300, 104] width 59 height 27
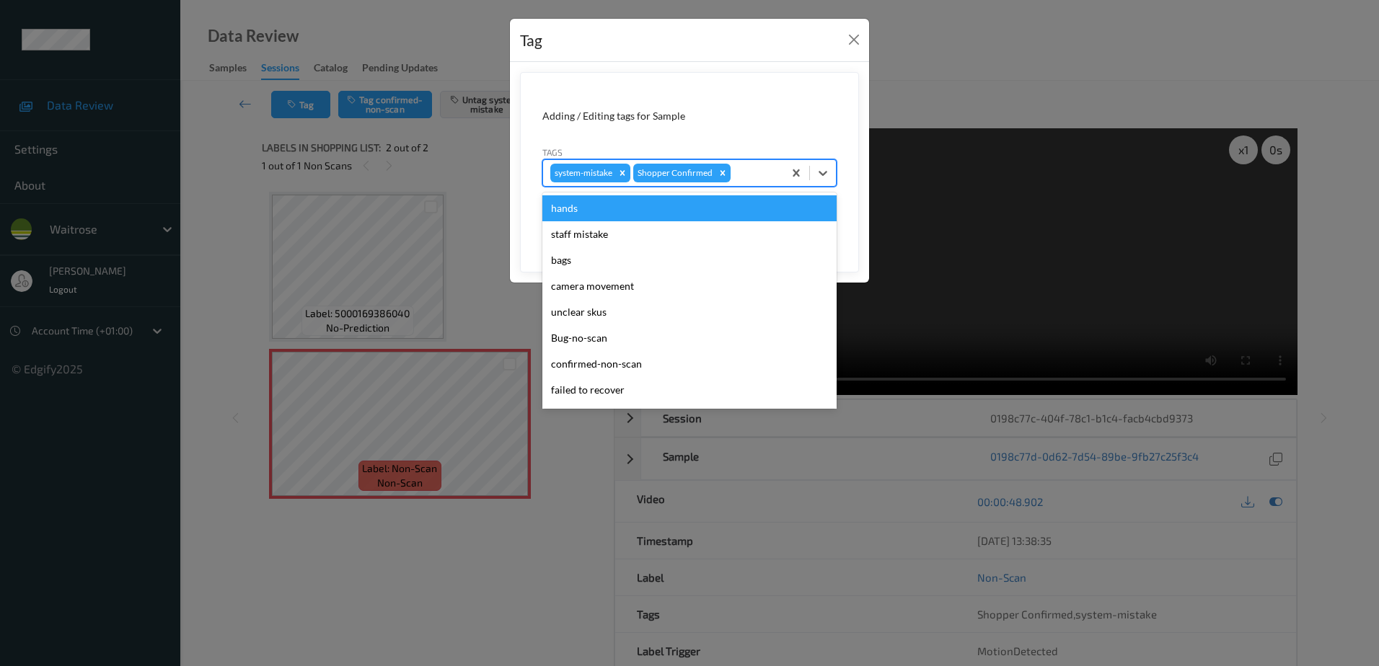
click at [756, 168] on div at bounding box center [755, 172] width 43 height 17
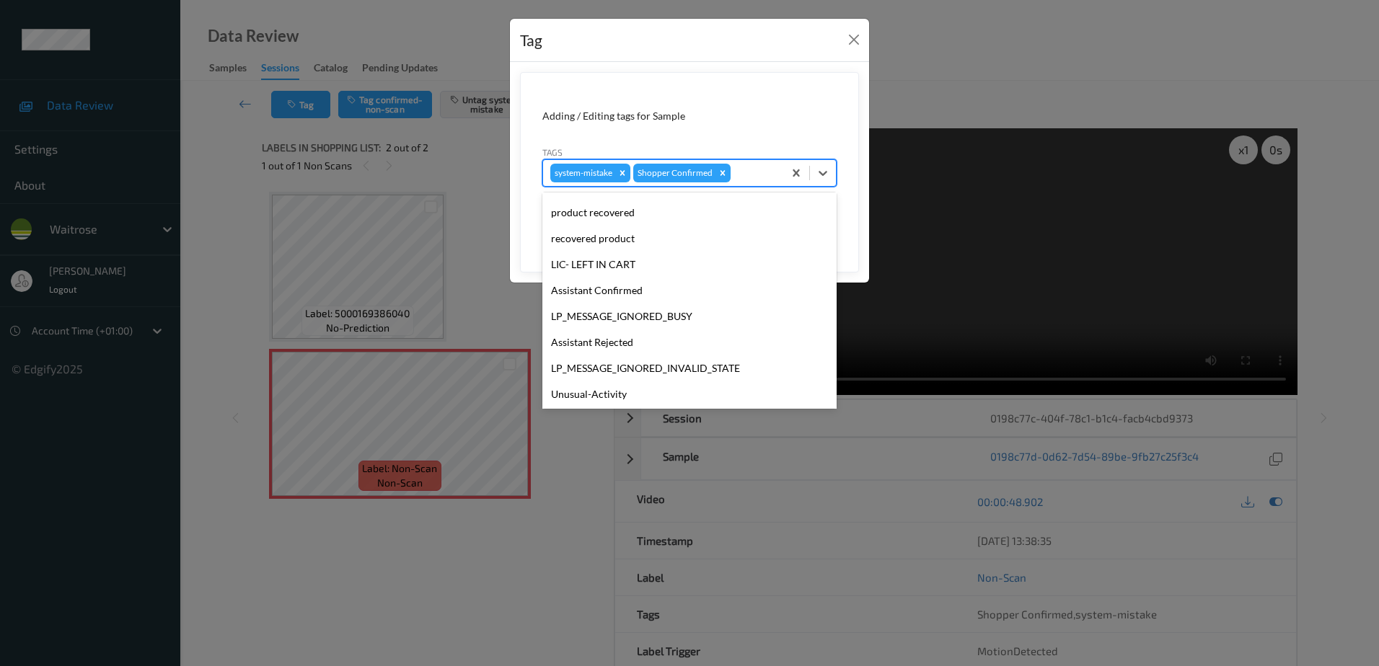
scroll to position [283, 0]
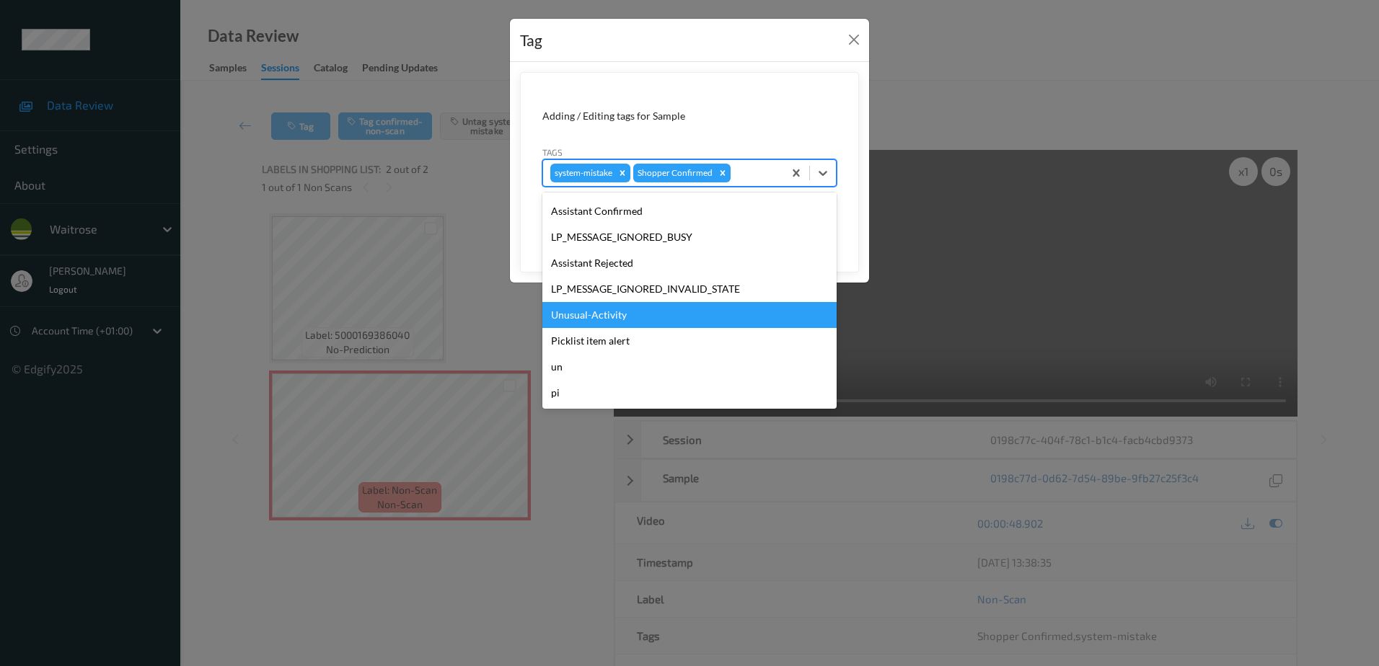
click at [617, 309] on div "Unusual-Activity" at bounding box center [689, 315] width 294 height 26
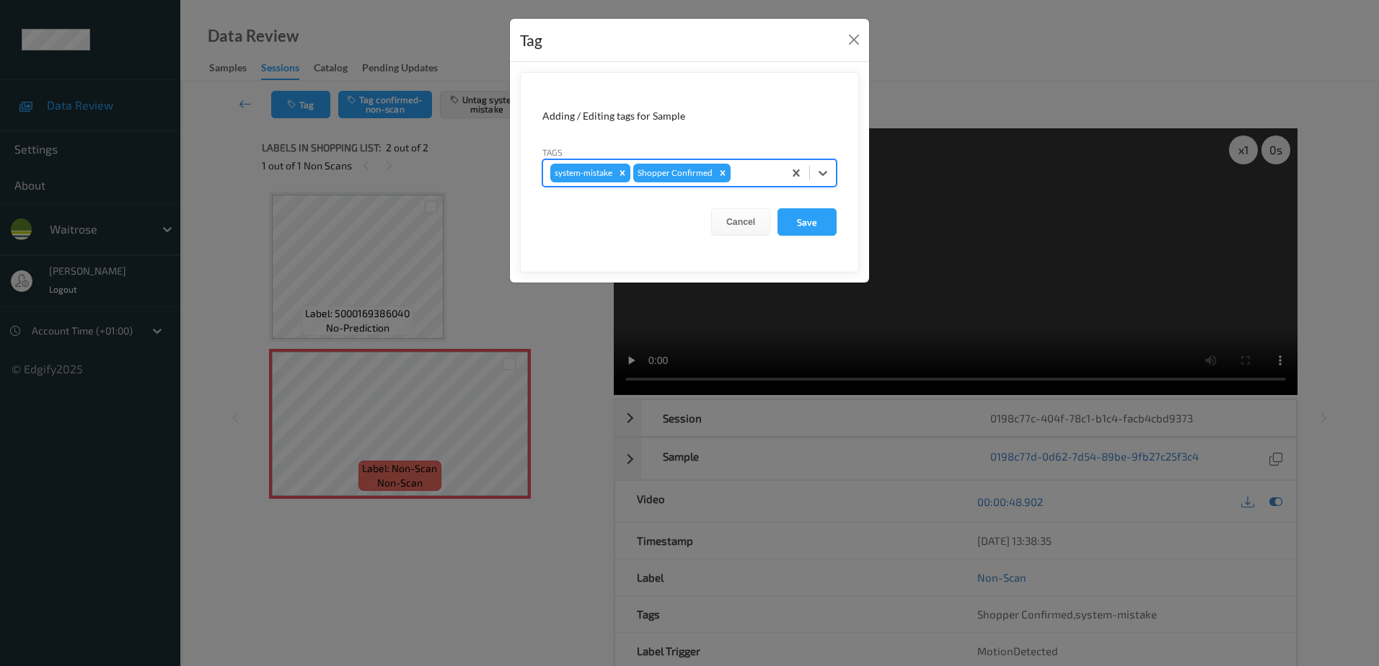
click at [746, 173] on div at bounding box center [755, 172] width 43 height 17
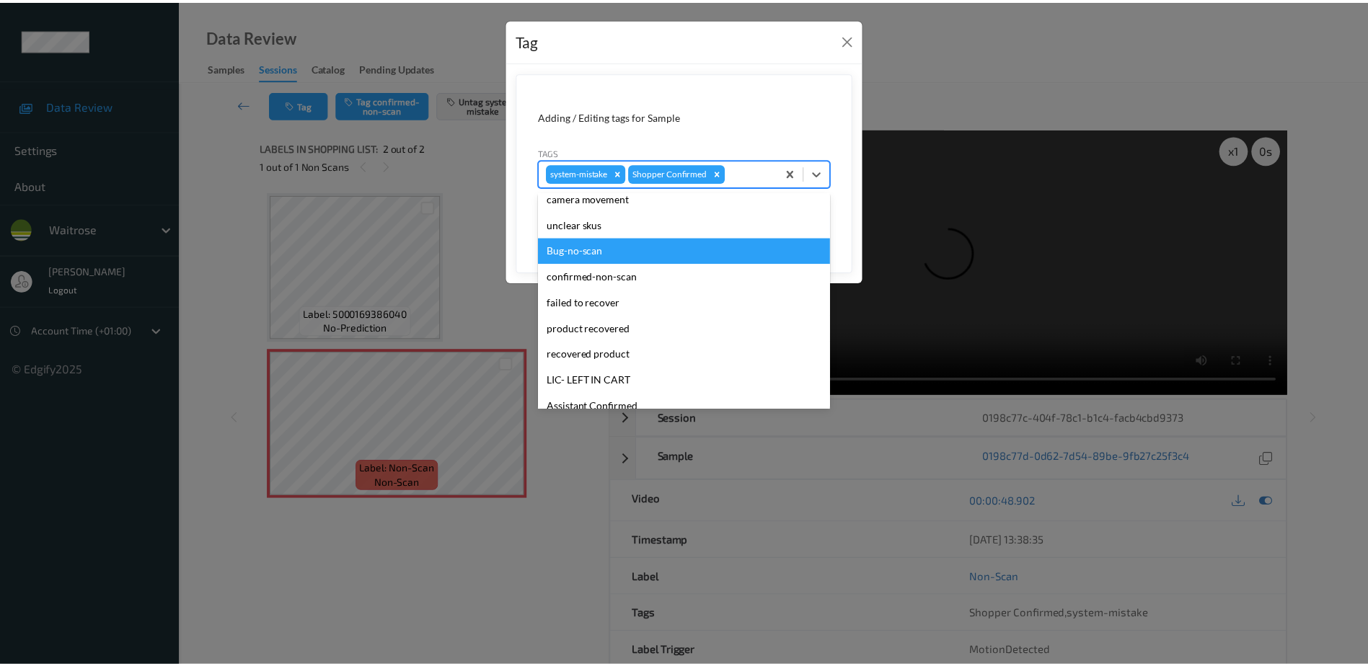
scroll to position [216, 0]
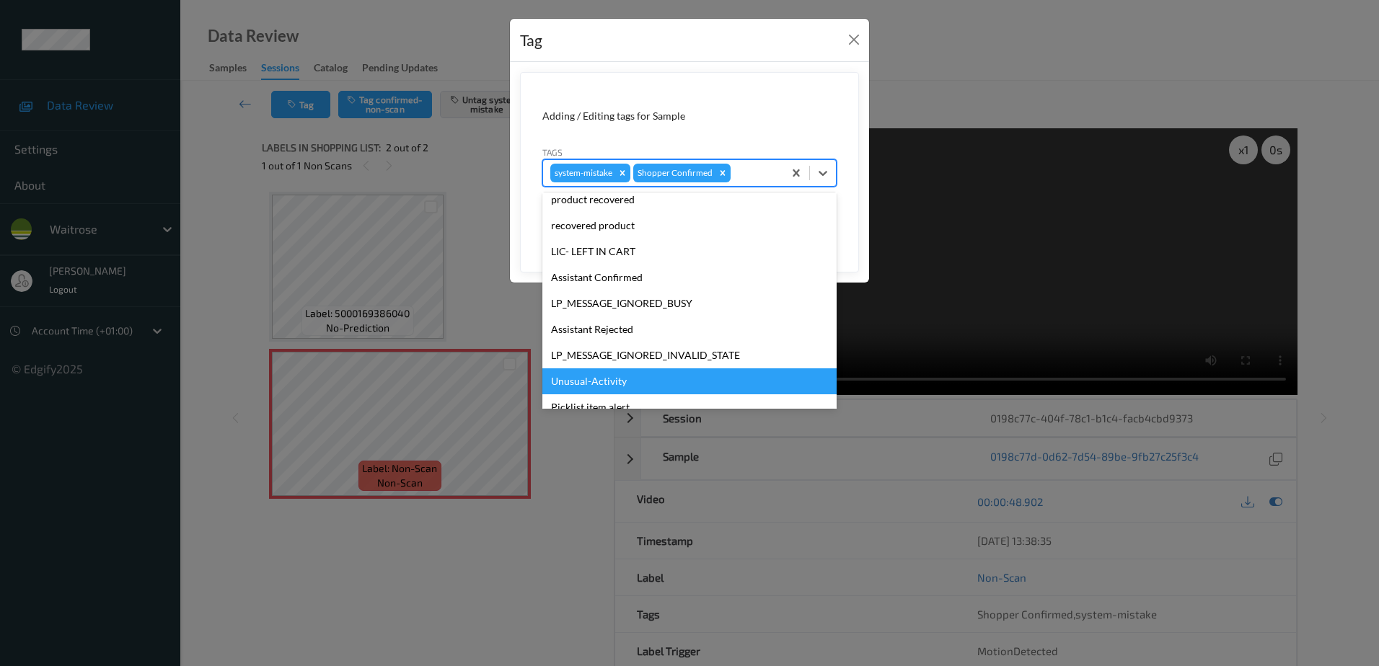
click at [593, 372] on div "Unusual-Activity" at bounding box center [689, 382] width 294 height 26
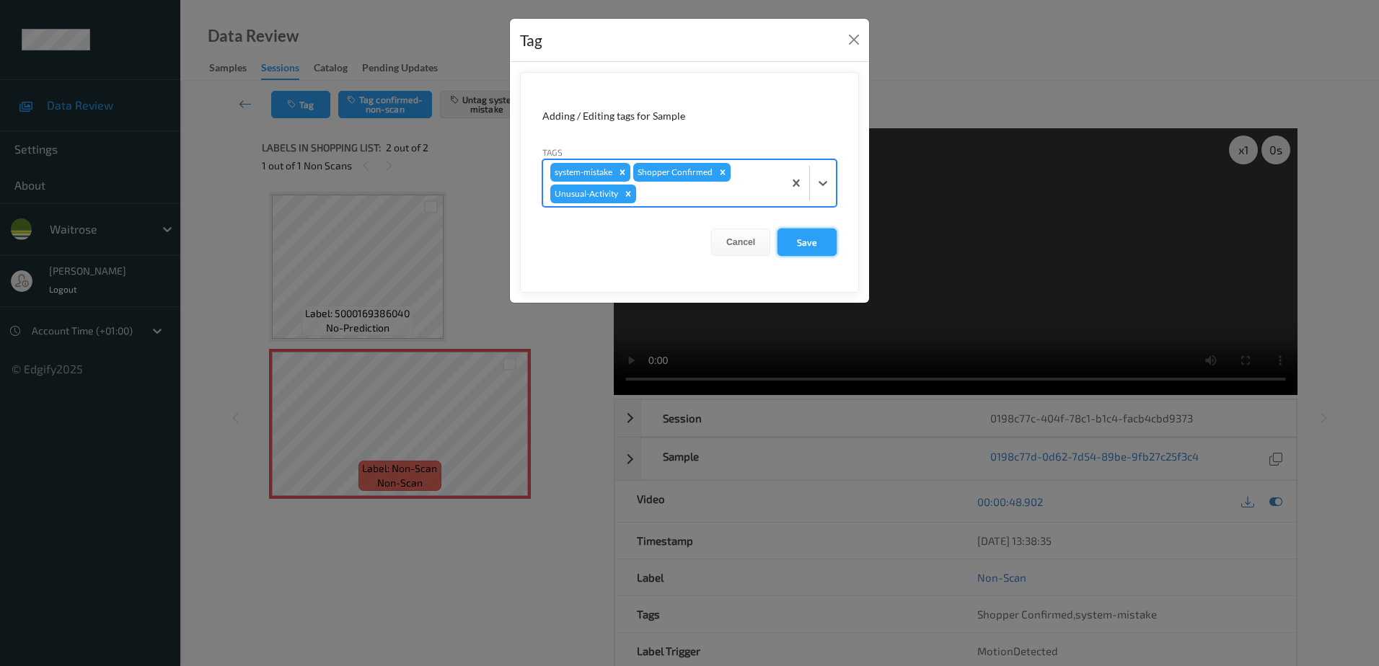
click at [801, 243] on button "Save" at bounding box center [807, 242] width 59 height 27
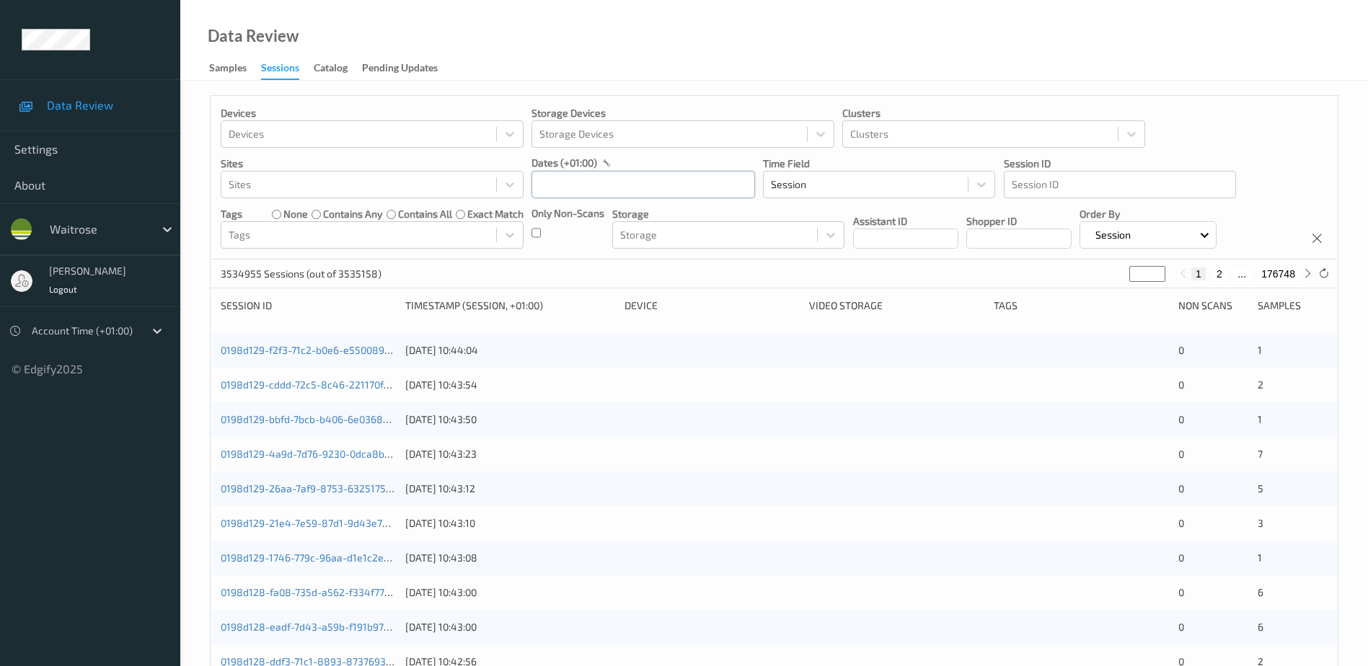
drag, startPoint x: 571, startPoint y: 177, endPoint x: 583, endPoint y: 182, distance: 12.6
click at [571, 177] on input "text" at bounding box center [644, 184] width 224 height 27
click at [618, 353] on span "20" at bounding box center [624, 354] width 20 height 20
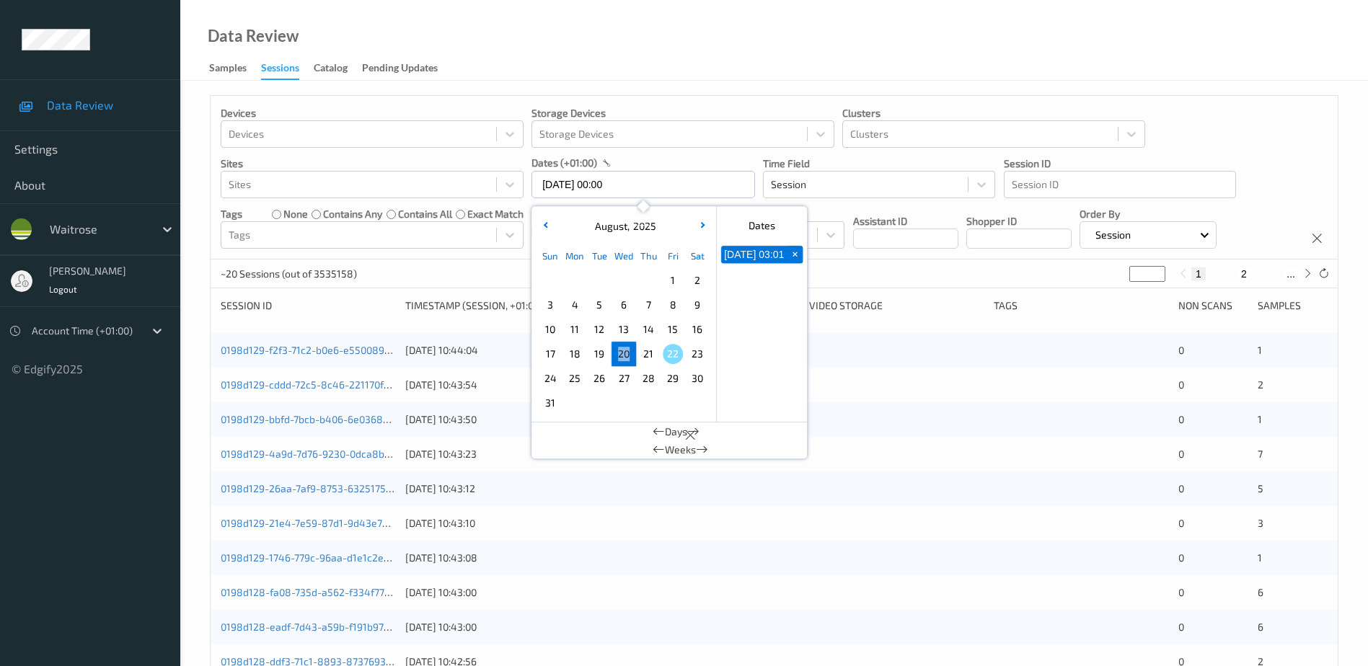
click at [618, 353] on span "20" at bounding box center [624, 354] width 20 height 20
type input "[DATE] 00:00 -> [DATE] 23:59"
click at [811, 35] on div "Data Review Samples Sessions Catalog Pending Updates" at bounding box center [774, 40] width 1188 height 81
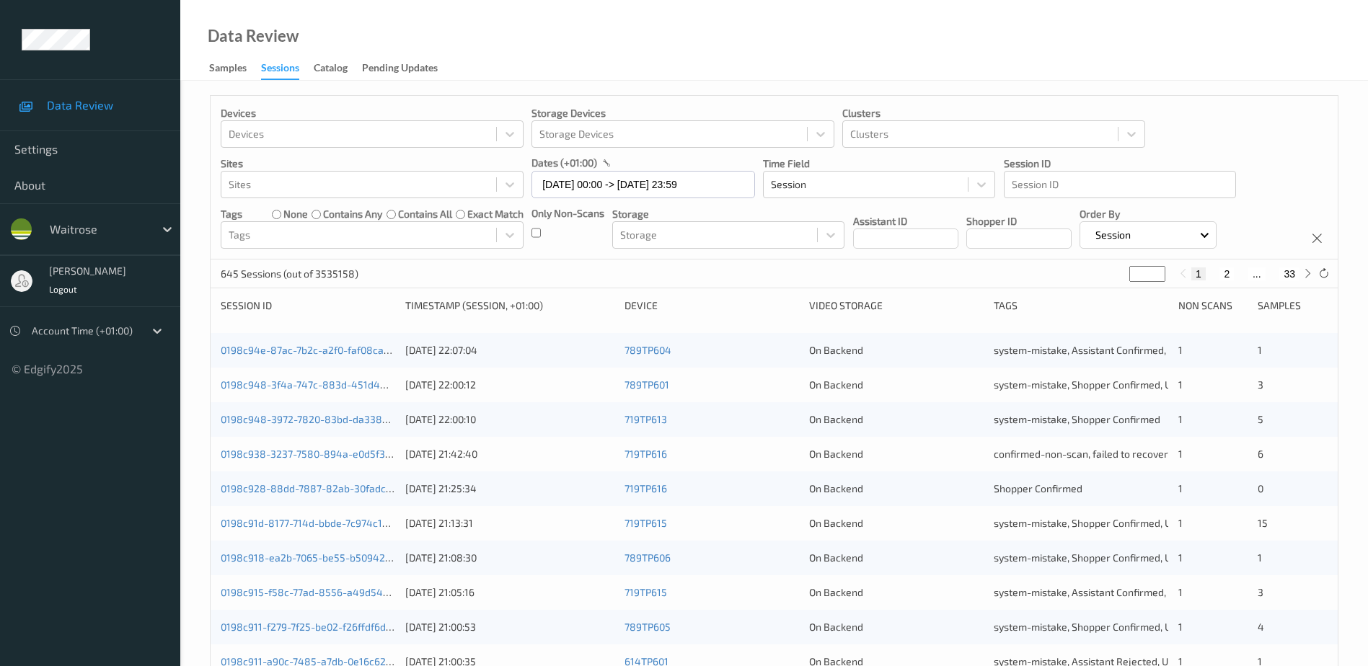
drag, startPoint x: 1140, startPoint y: 272, endPoint x: 1108, endPoint y: 285, distance: 34.3
click at [1108, 285] on div "645 Sessions (out of 3535158) * 1 2 ... 33" at bounding box center [774, 274] width 1127 height 29
type input "**"
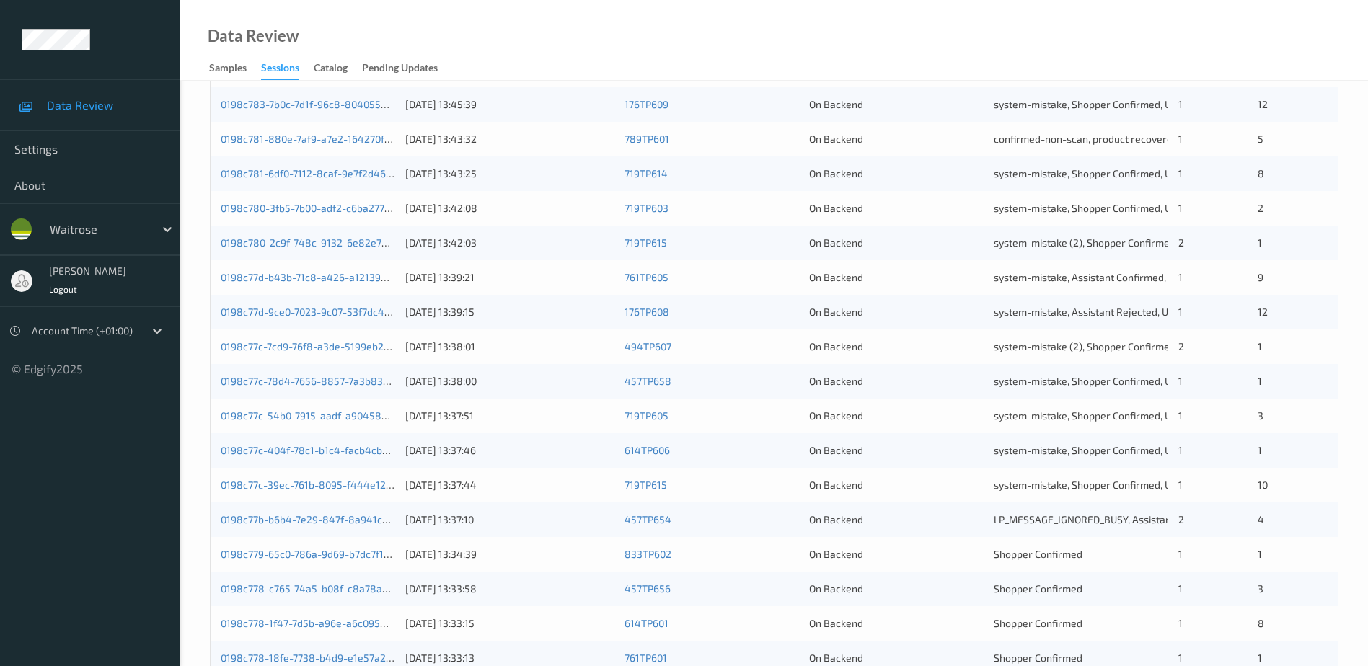
scroll to position [289, 0]
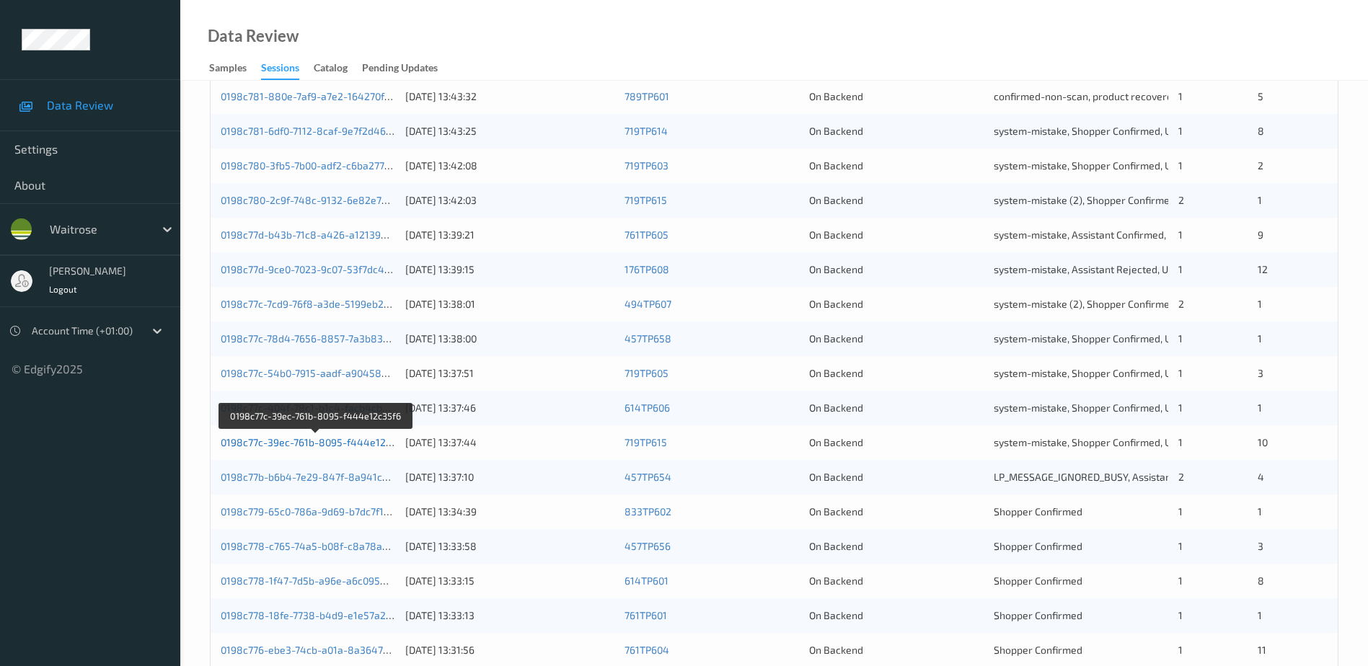
type input "**"
click at [355, 440] on link "0198c77c-39ec-761b-8095-f444e12c35f6" at bounding box center [316, 442] width 191 height 12
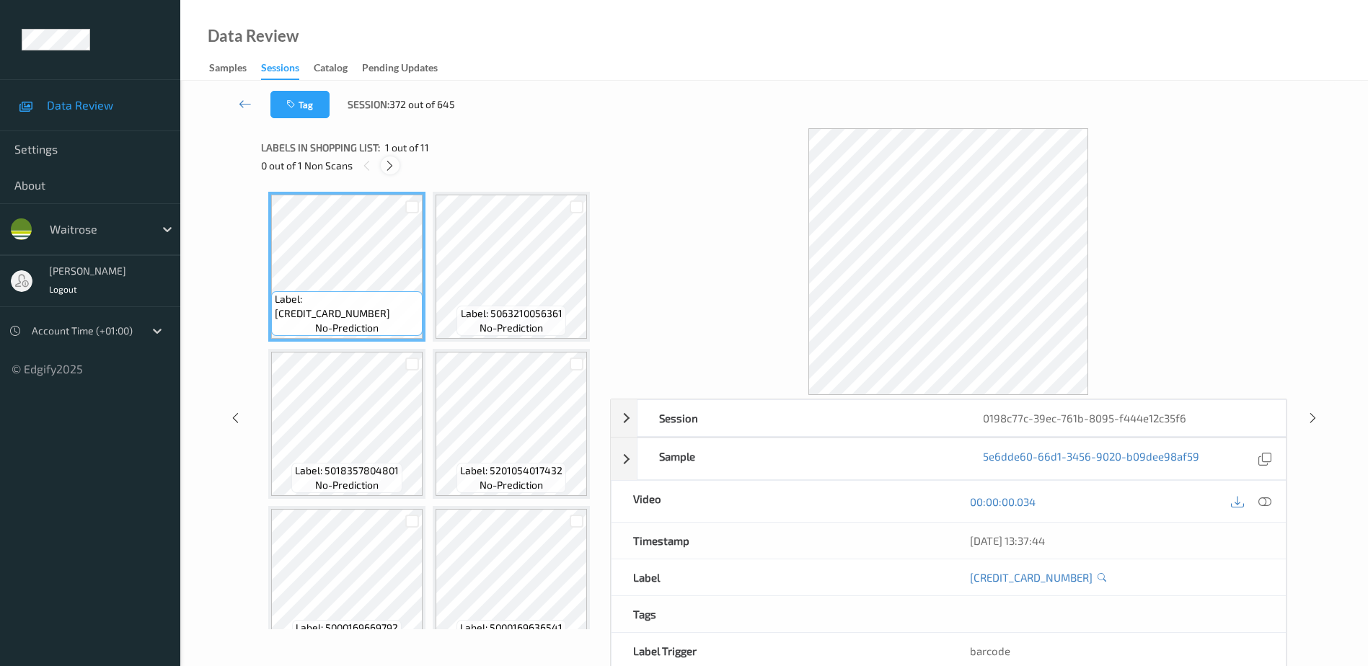
click at [387, 162] on icon at bounding box center [390, 165] width 12 height 13
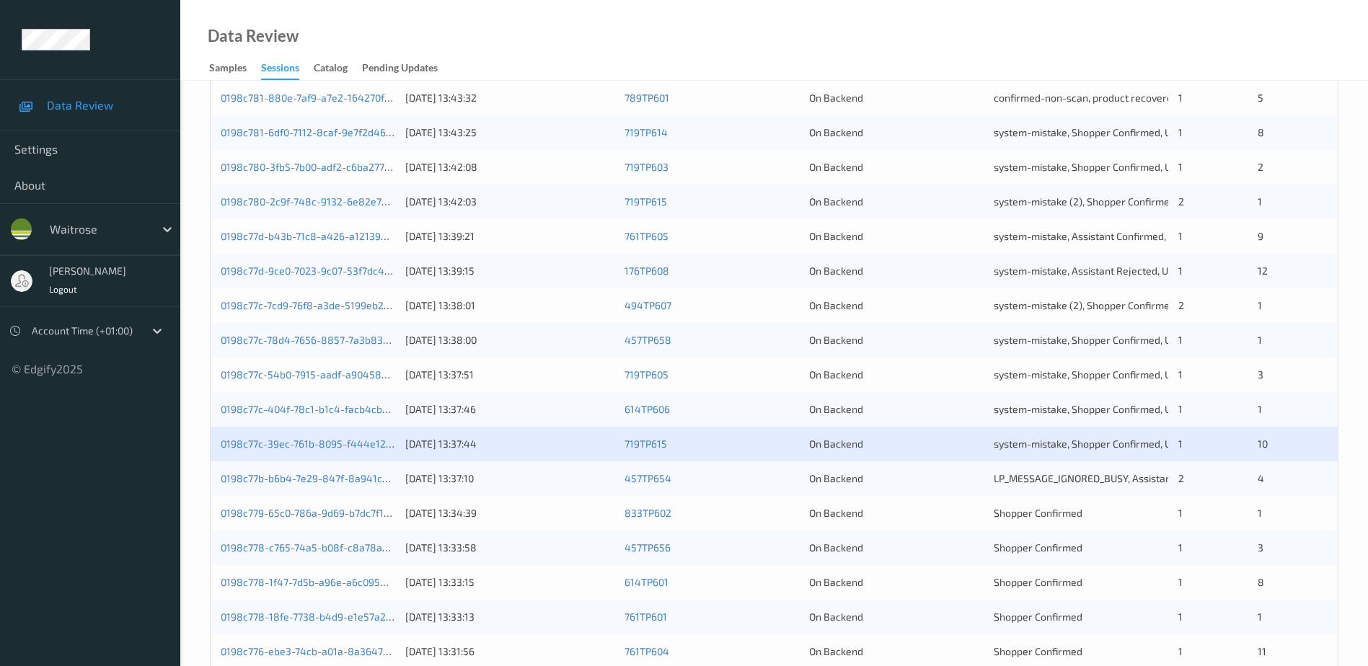
scroll to position [289, 0]
click at [346, 408] on link "0198c77c-404f-78c1-b1c4-facb4cbd9373" at bounding box center [316, 408] width 190 height 12
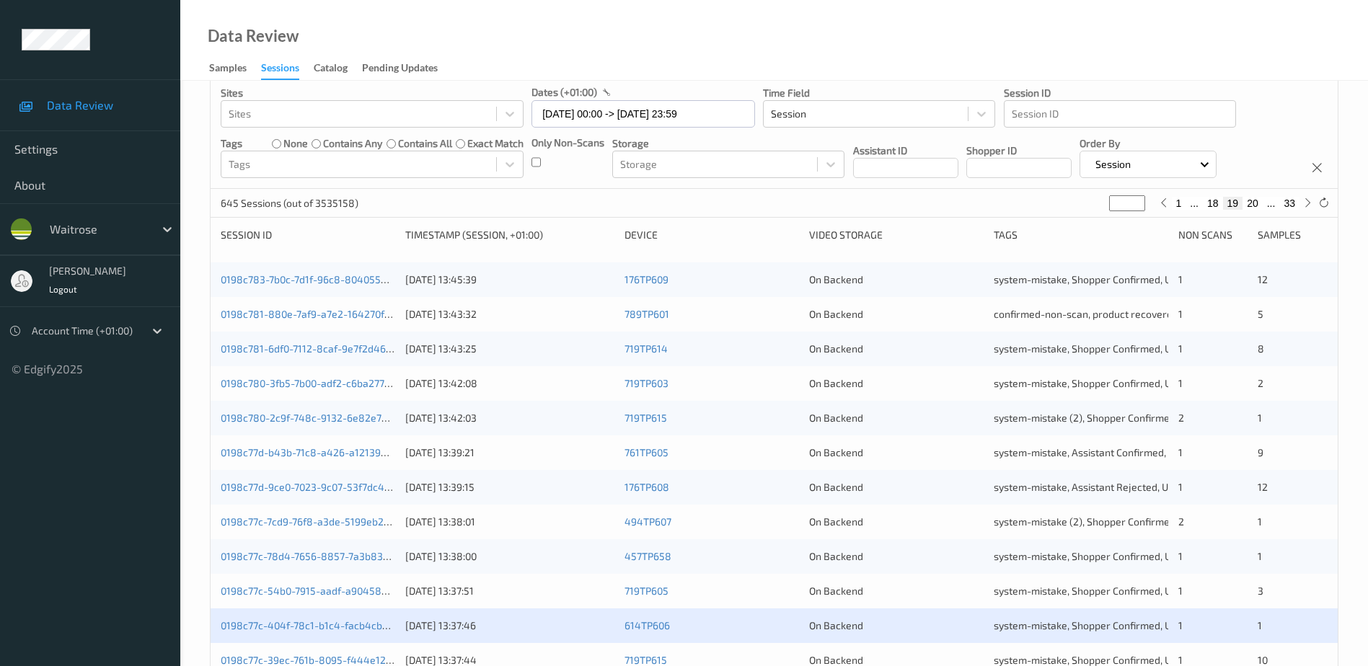
scroll to position [289, 0]
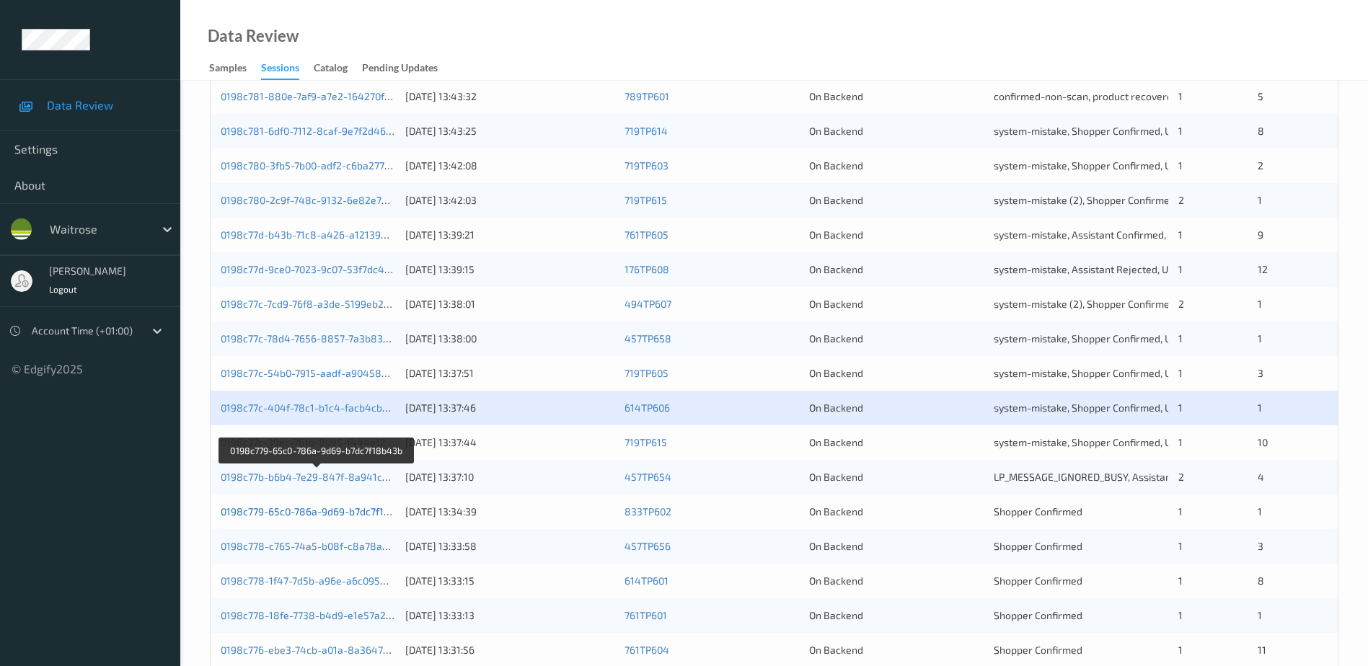
click at [368, 511] on link "0198c779-65c0-786a-9d69-b7dc7f18b43b" at bounding box center [317, 512] width 193 height 12
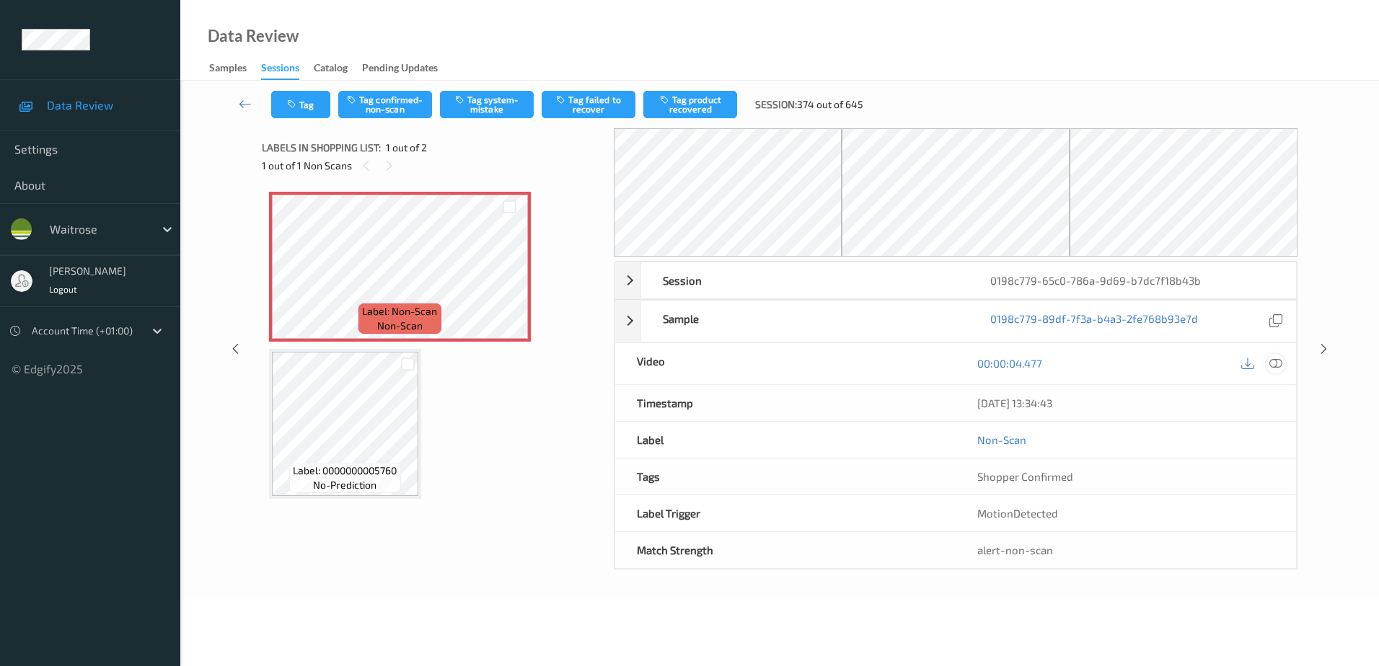
click at [1276, 363] on icon at bounding box center [1275, 363] width 13 height 13
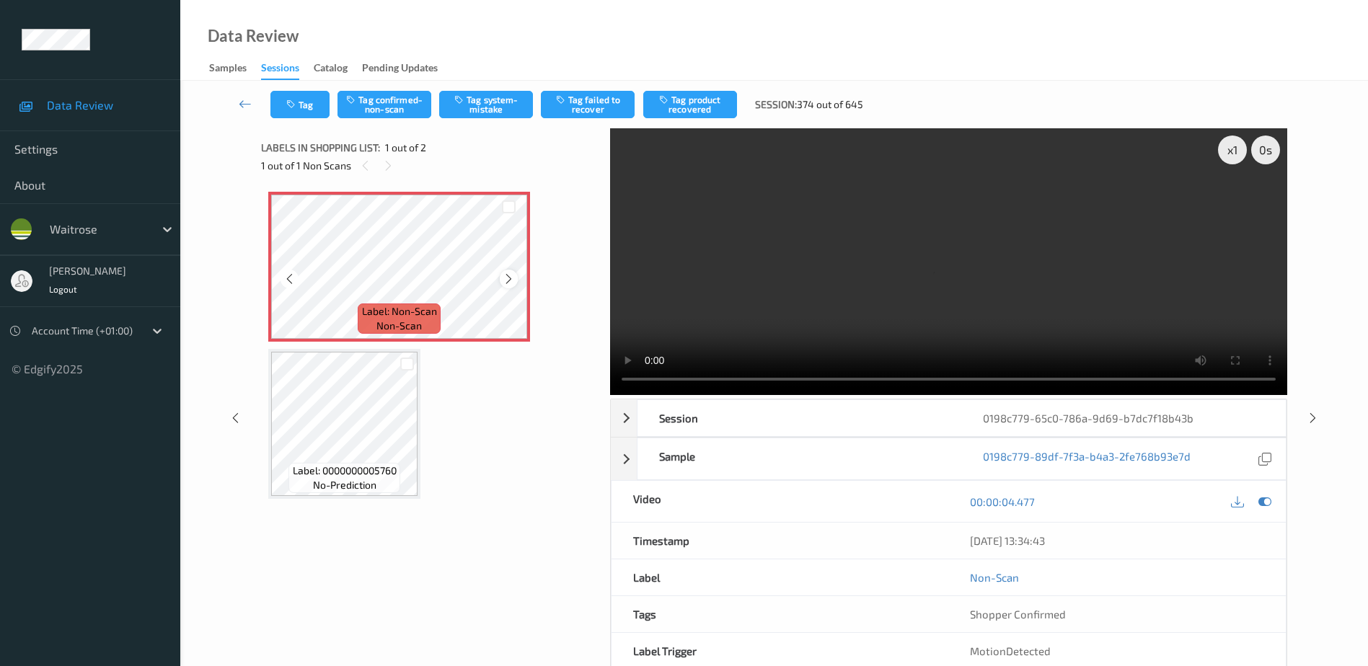
click at [507, 278] on icon at bounding box center [509, 279] width 12 height 13
drag, startPoint x: 980, startPoint y: 273, endPoint x: 1042, endPoint y: 286, distance: 63.4
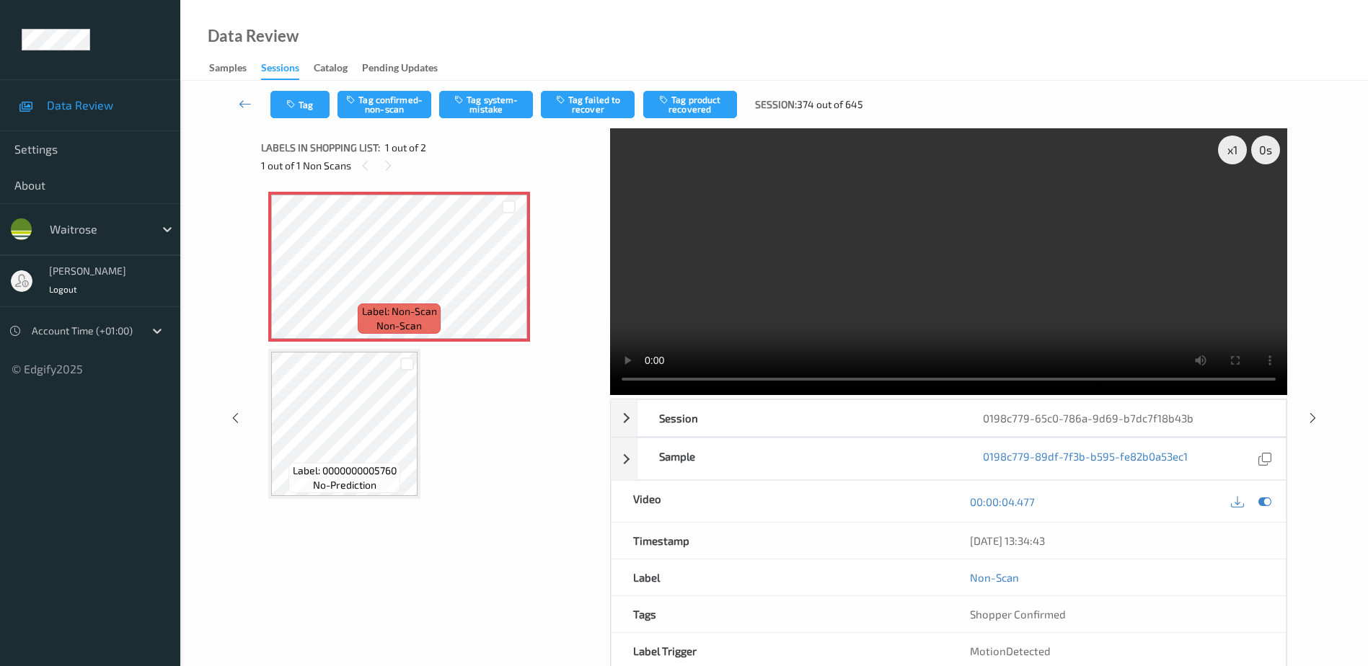
click at [980, 273] on video at bounding box center [948, 261] width 677 height 267
click at [380, 106] on button "Tag confirmed-non-scan" at bounding box center [385, 104] width 94 height 27
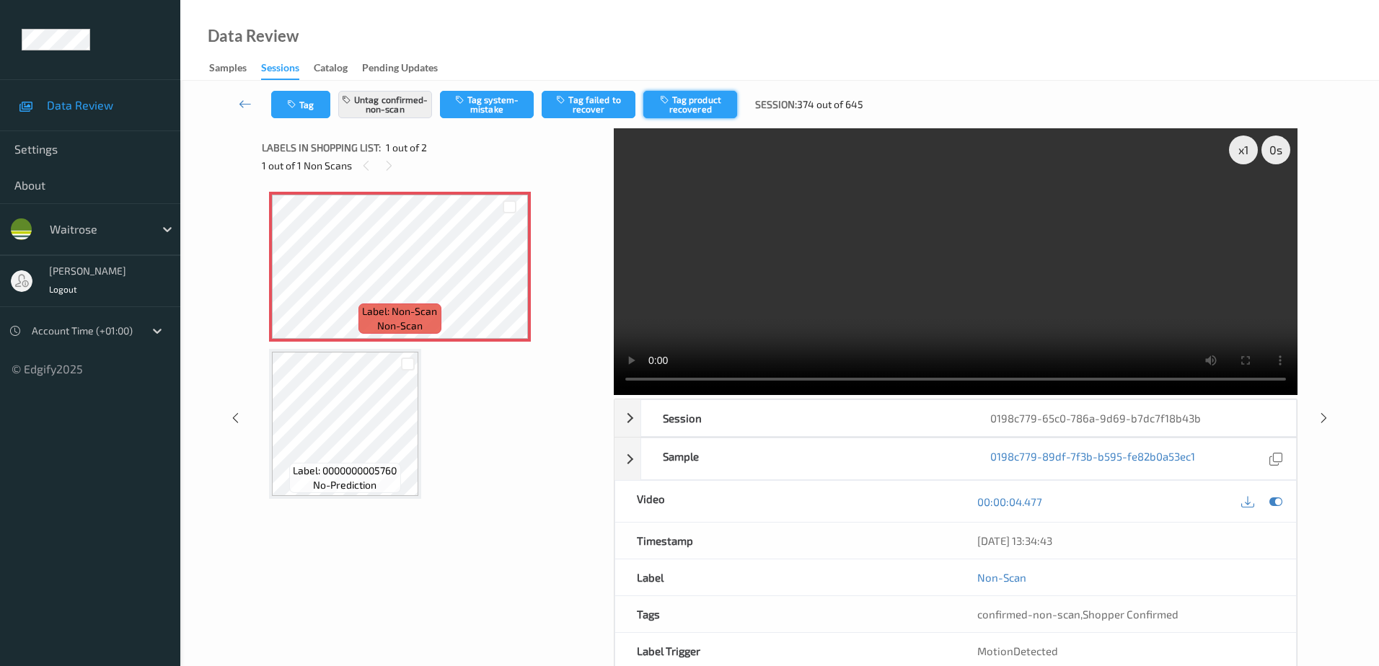
click at [695, 94] on button "Tag product recovered" at bounding box center [690, 104] width 94 height 27
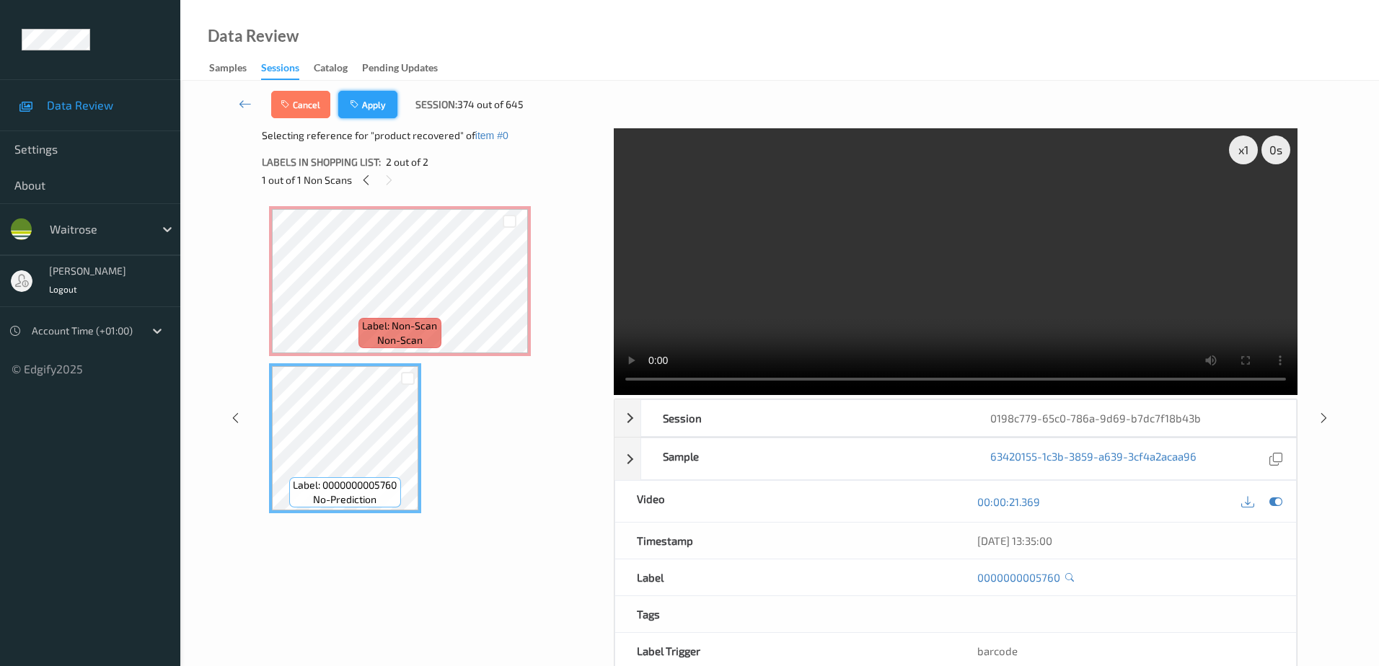
click at [366, 104] on button "Apply" at bounding box center [367, 104] width 59 height 27
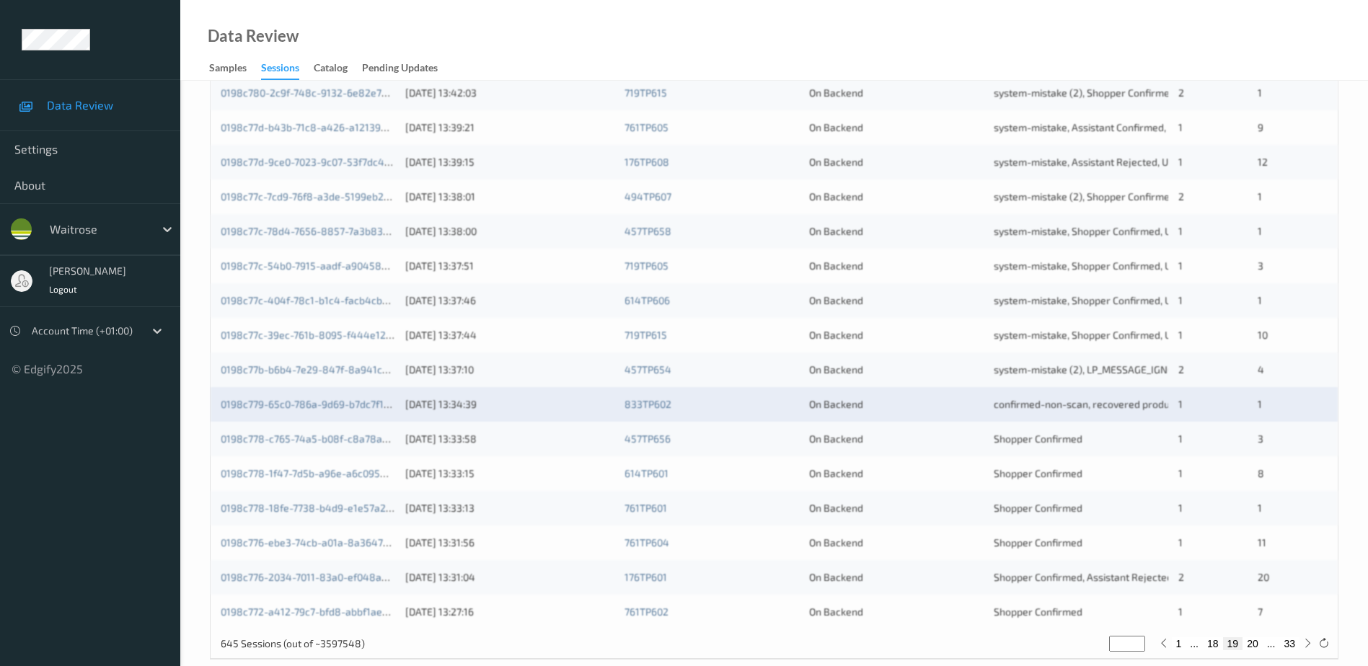
scroll to position [419, 0]
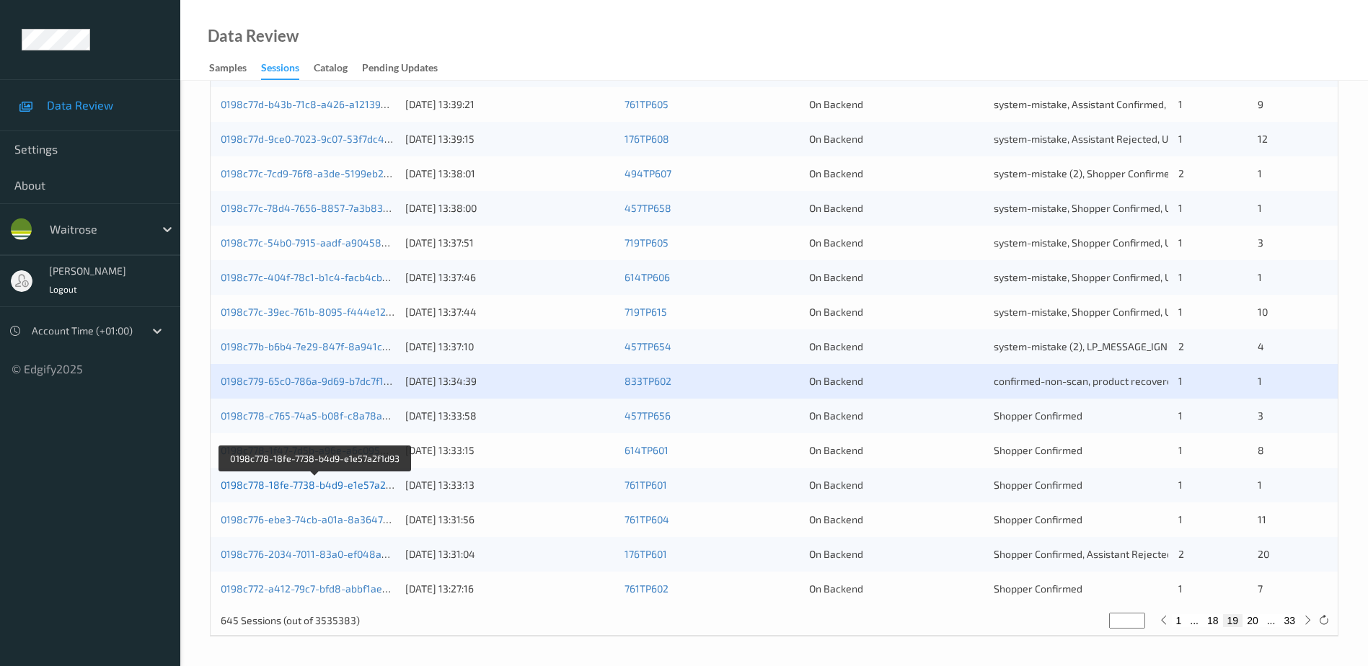
click at [326, 488] on link "0198c778-18fe-7738-b4d9-e1e57a2f1d93" at bounding box center [316, 485] width 190 height 12
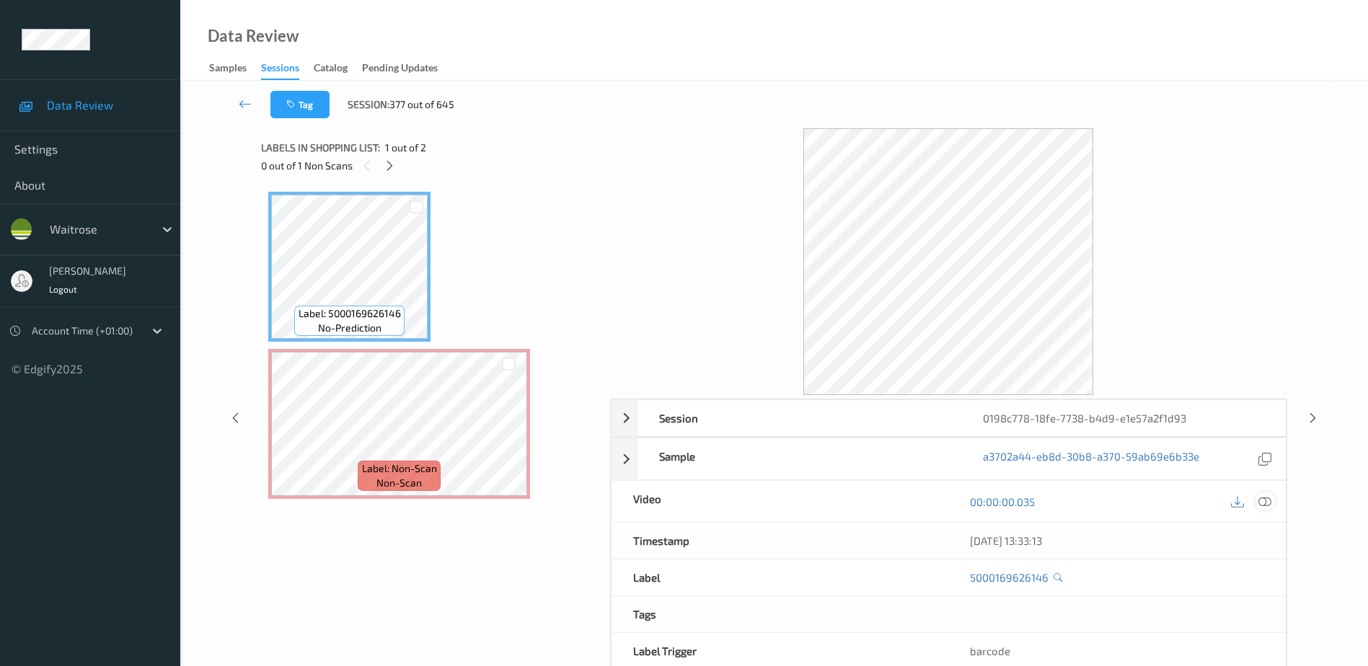
click at [1264, 501] on icon at bounding box center [1265, 502] width 13 height 13
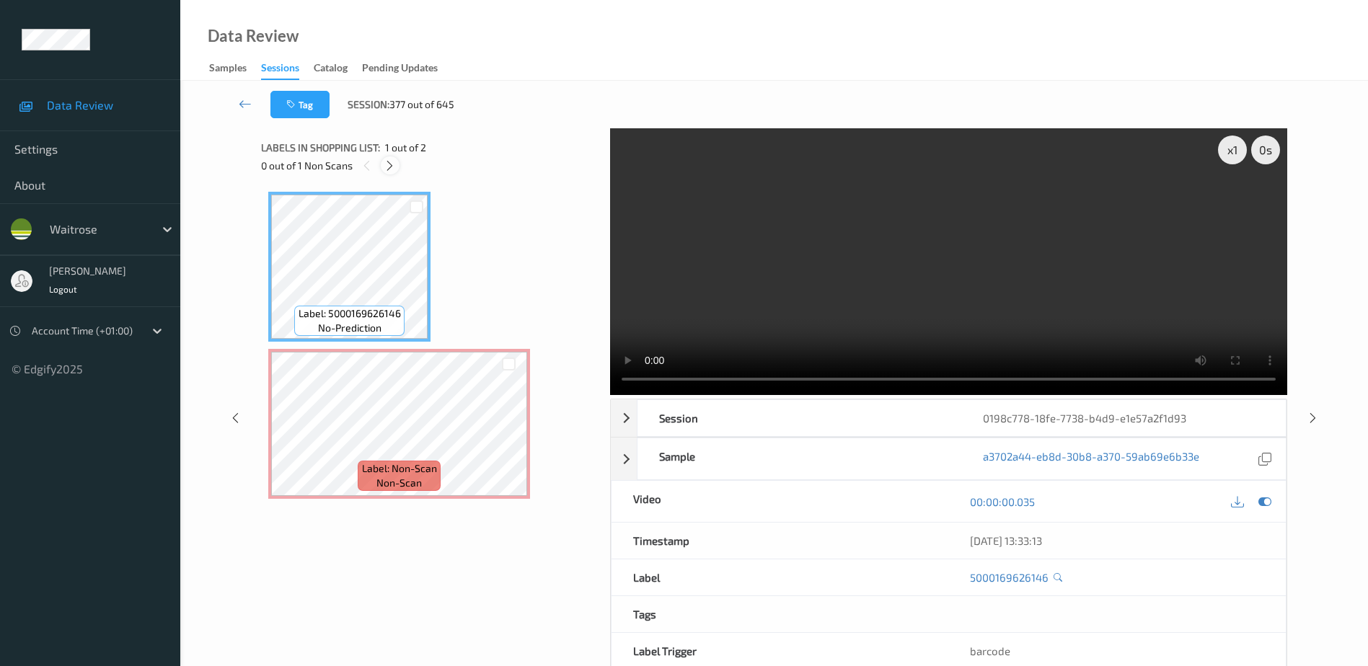
click at [394, 170] on icon at bounding box center [390, 165] width 12 height 13
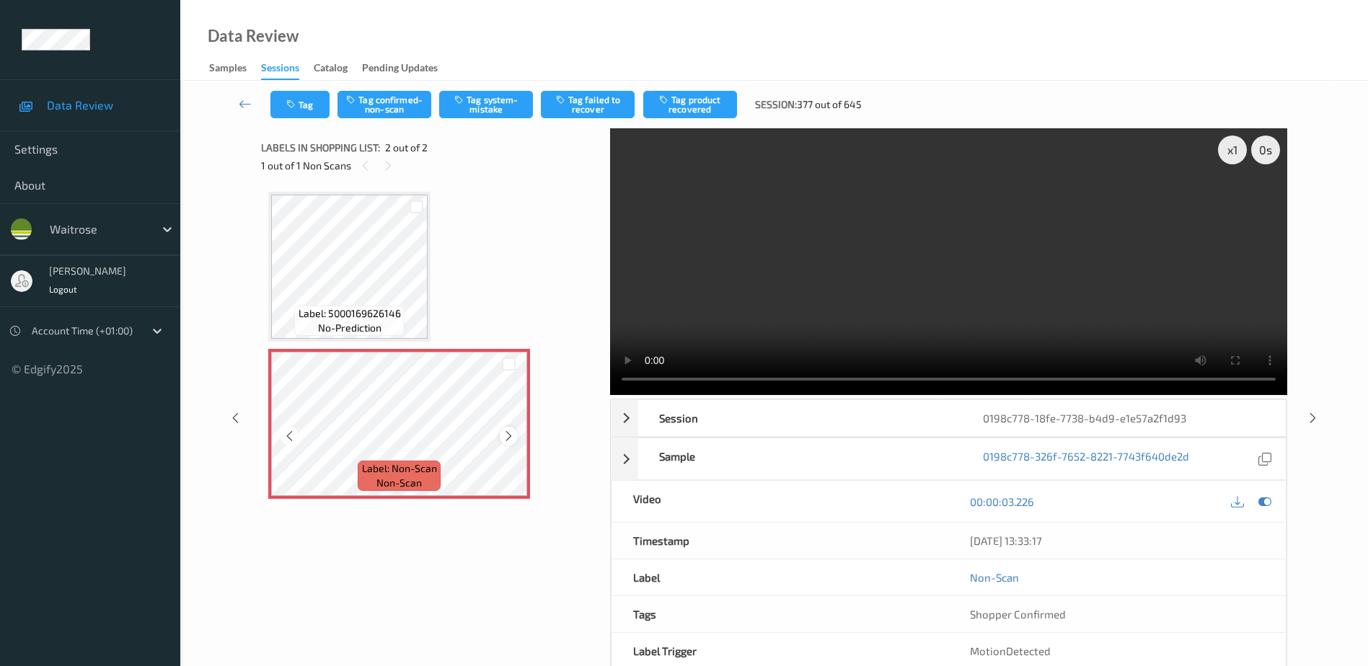
click at [510, 436] on icon at bounding box center [509, 436] width 12 height 13
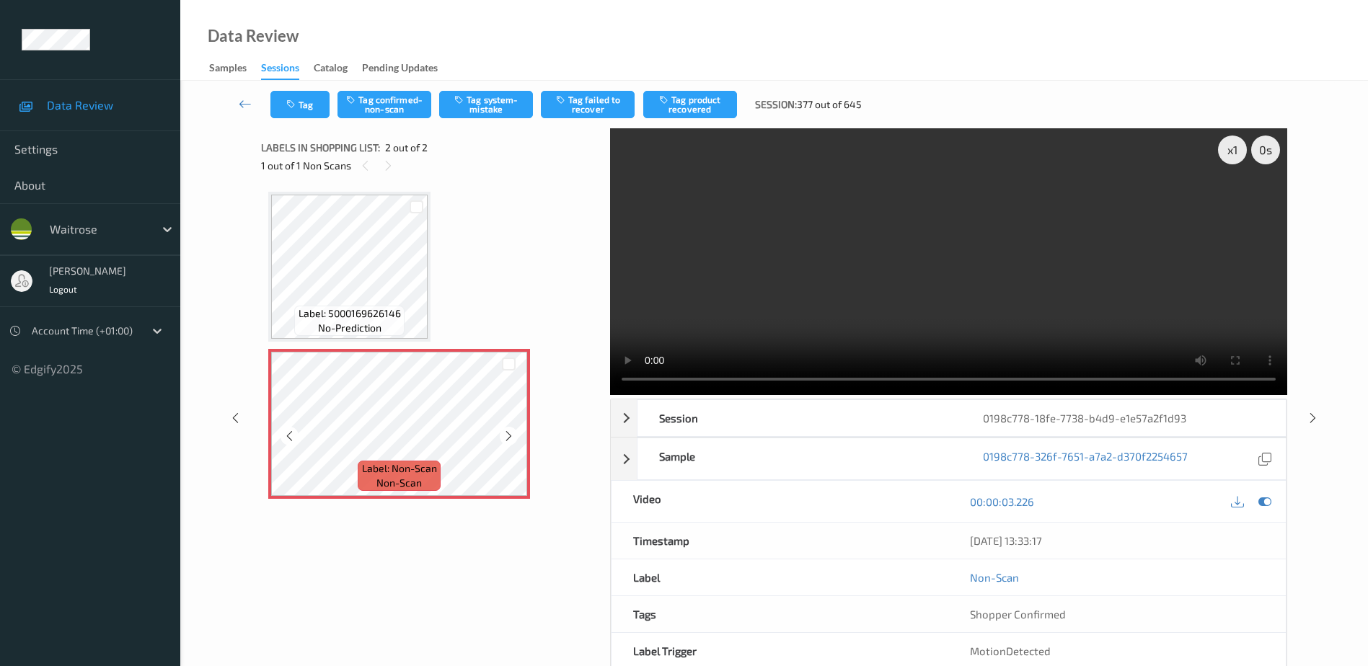
click at [510, 436] on icon at bounding box center [509, 436] width 12 height 13
click at [980, 322] on video at bounding box center [948, 261] width 677 height 267
click at [477, 113] on button "Tag system-mistake" at bounding box center [486, 104] width 94 height 27
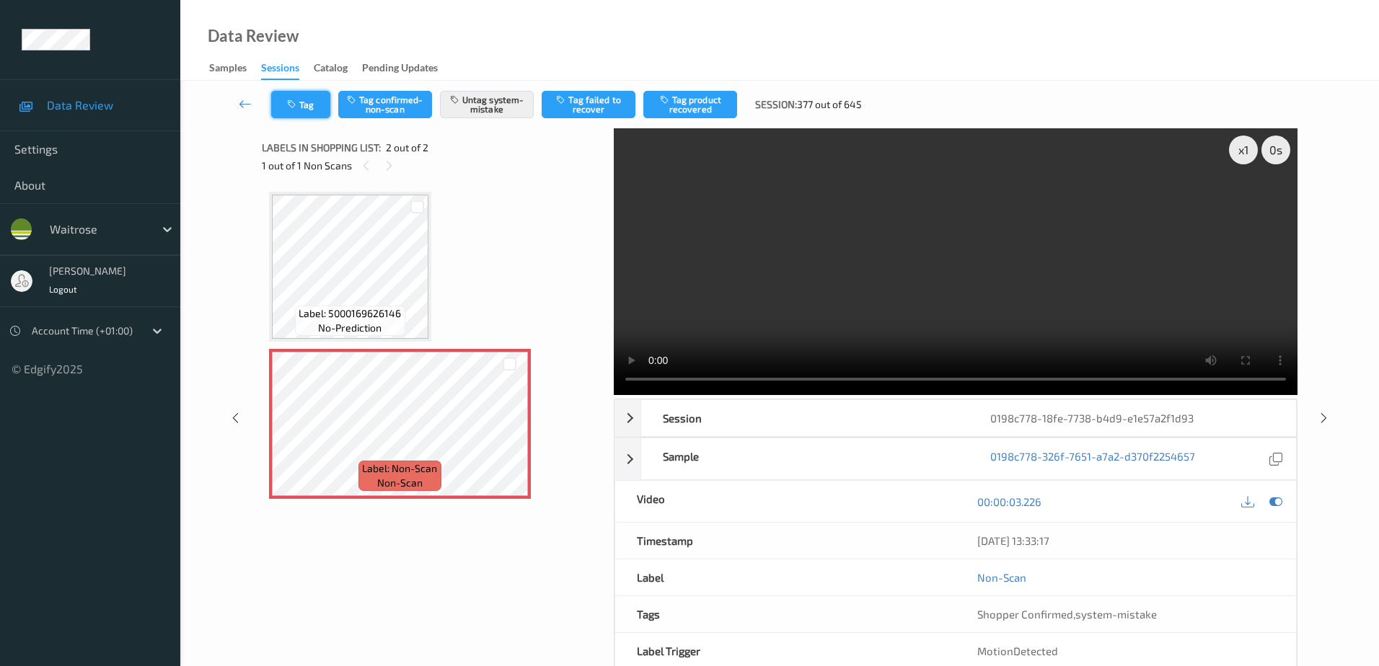
click at [295, 103] on icon "button" at bounding box center [293, 105] width 12 height 10
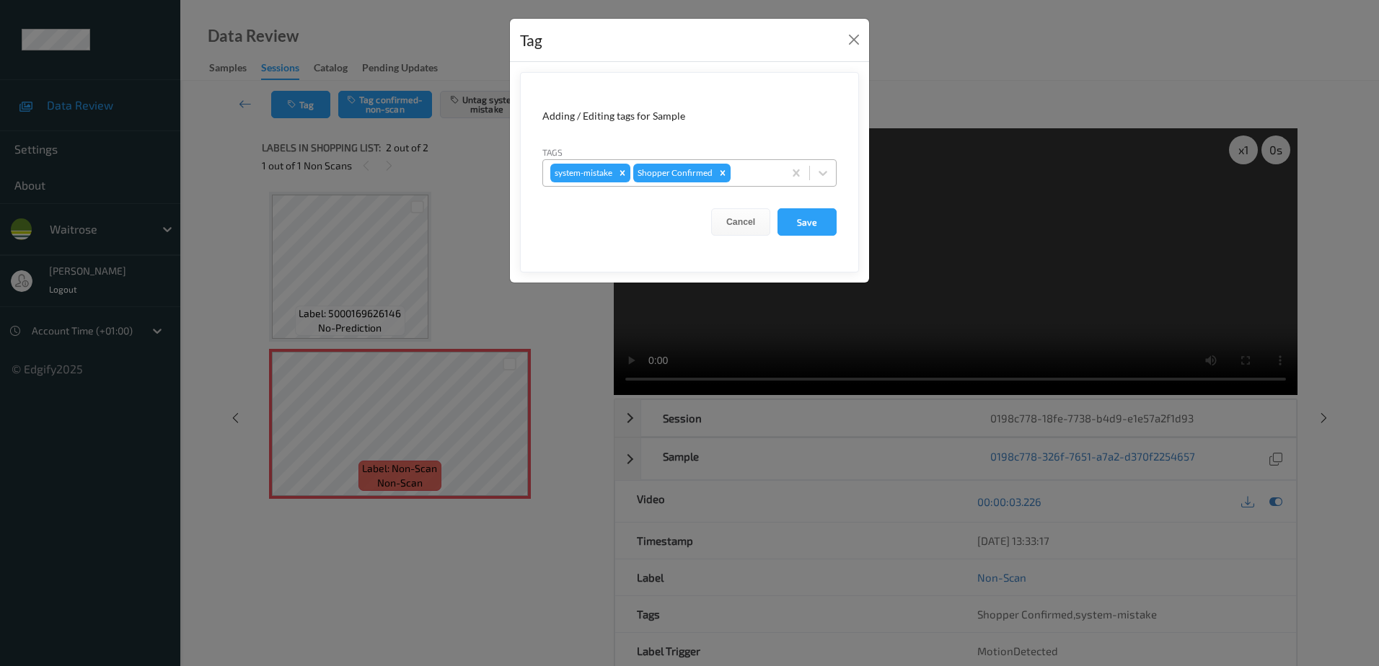
click at [752, 172] on div at bounding box center [755, 172] width 43 height 17
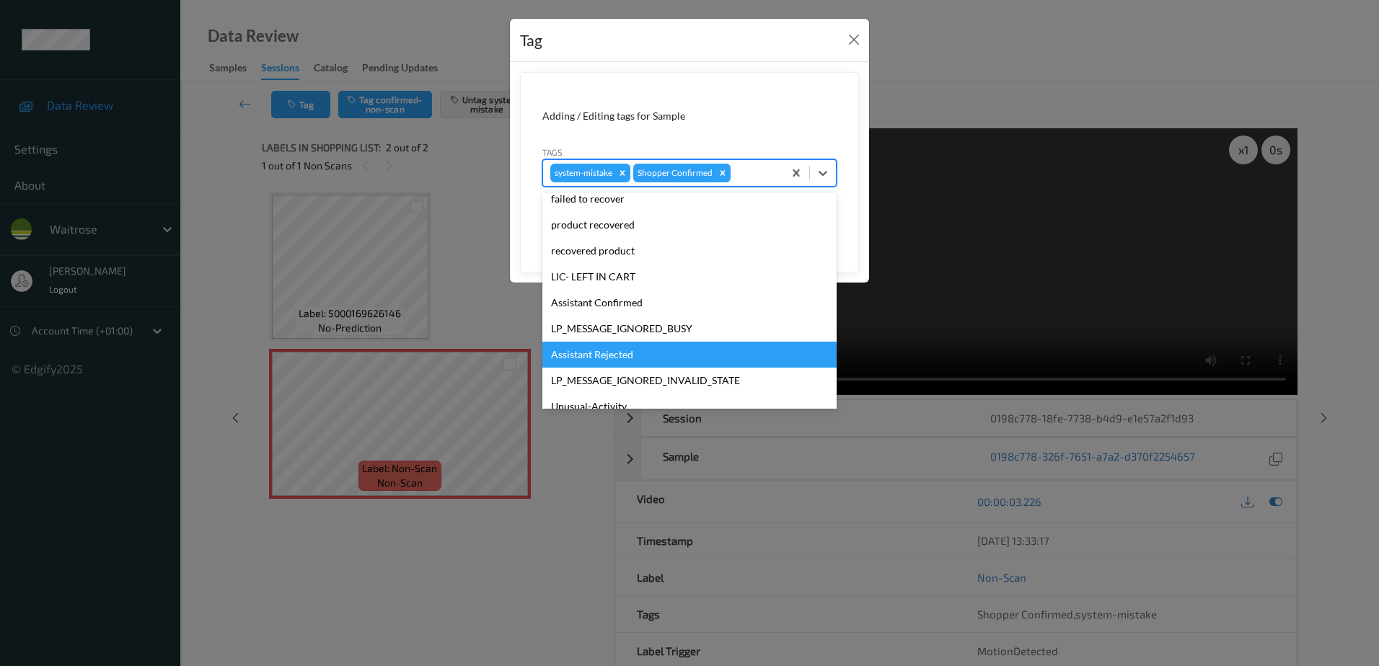
scroll to position [283, 0]
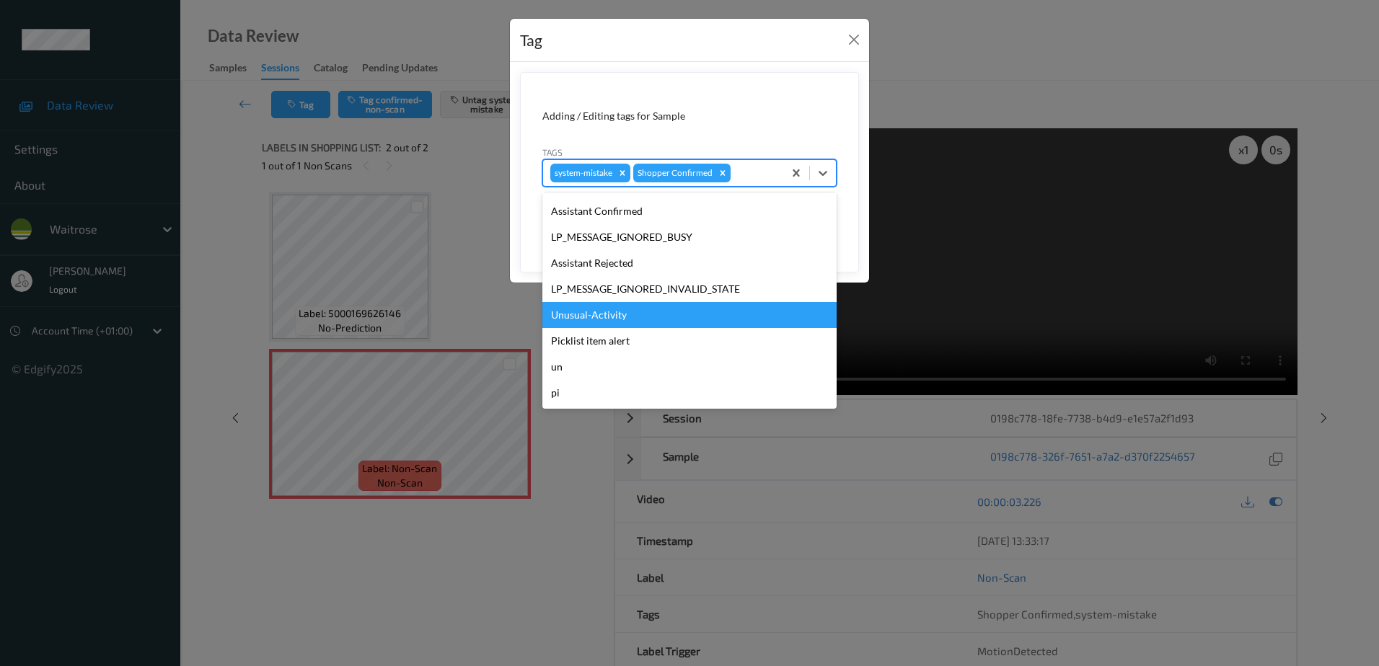
click at [652, 318] on div "Unusual-Activity" at bounding box center [689, 315] width 294 height 26
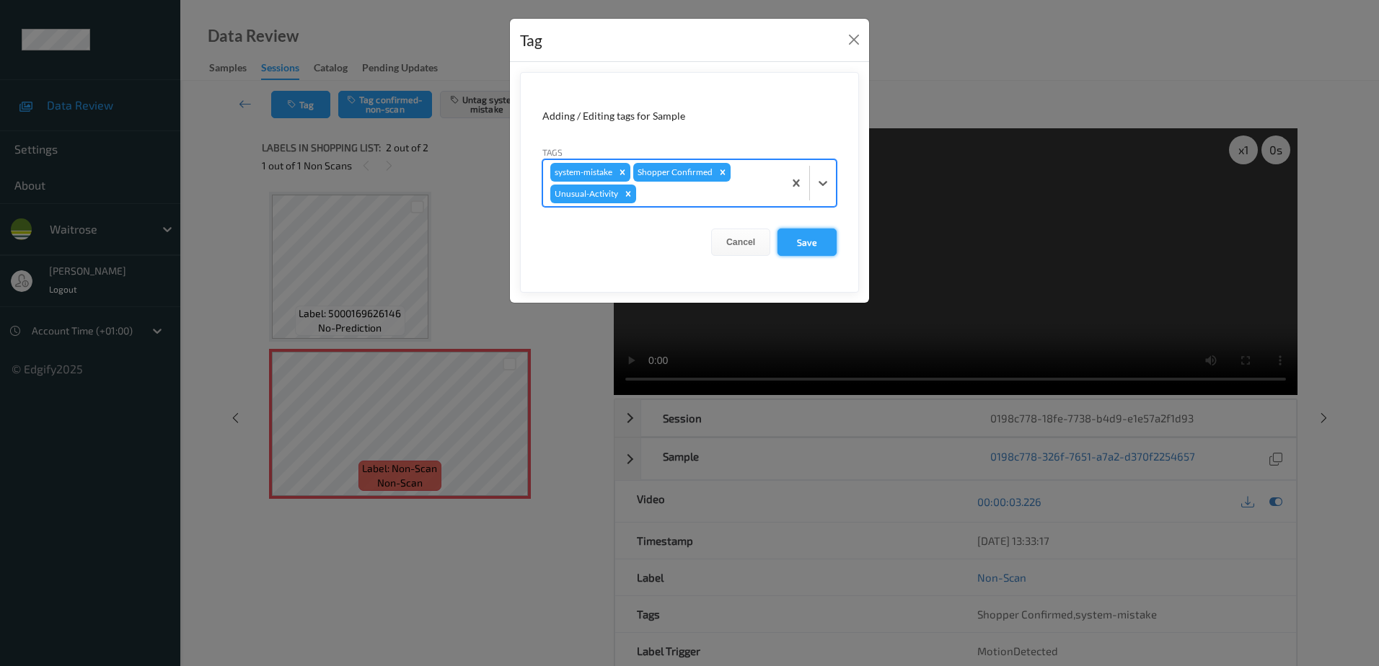
click at [786, 247] on button "Save" at bounding box center [807, 242] width 59 height 27
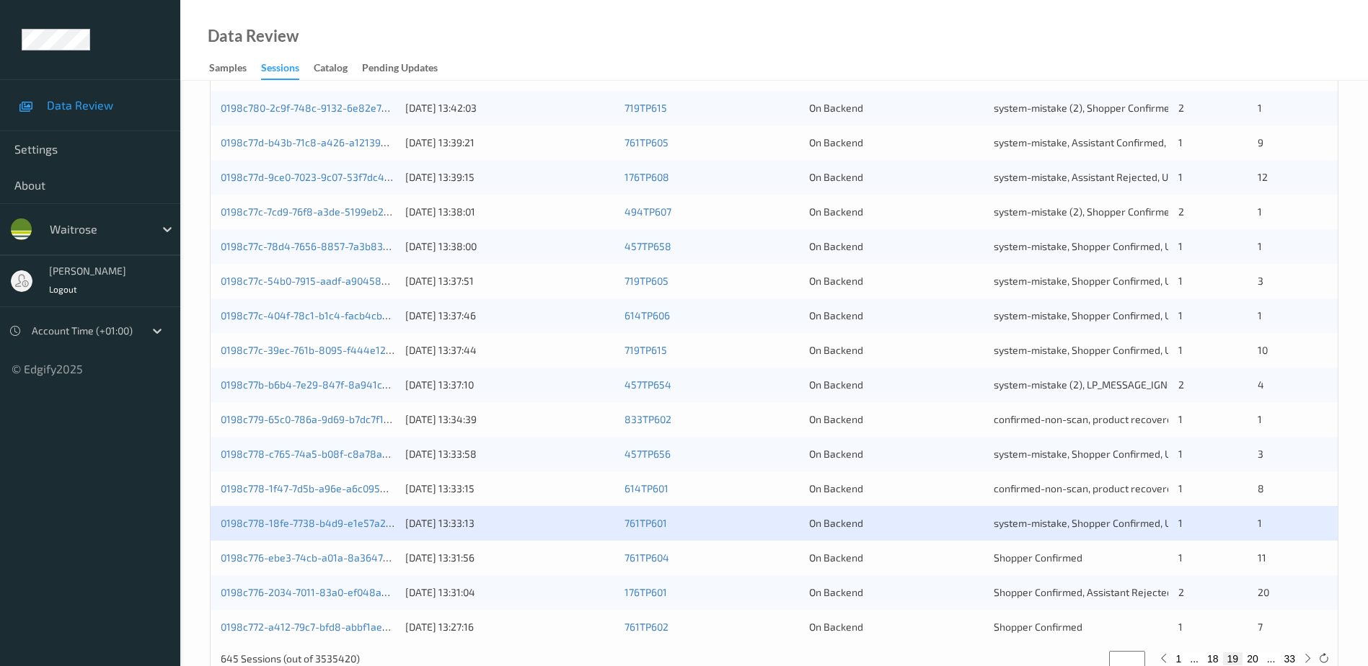
scroll to position [419, 0]
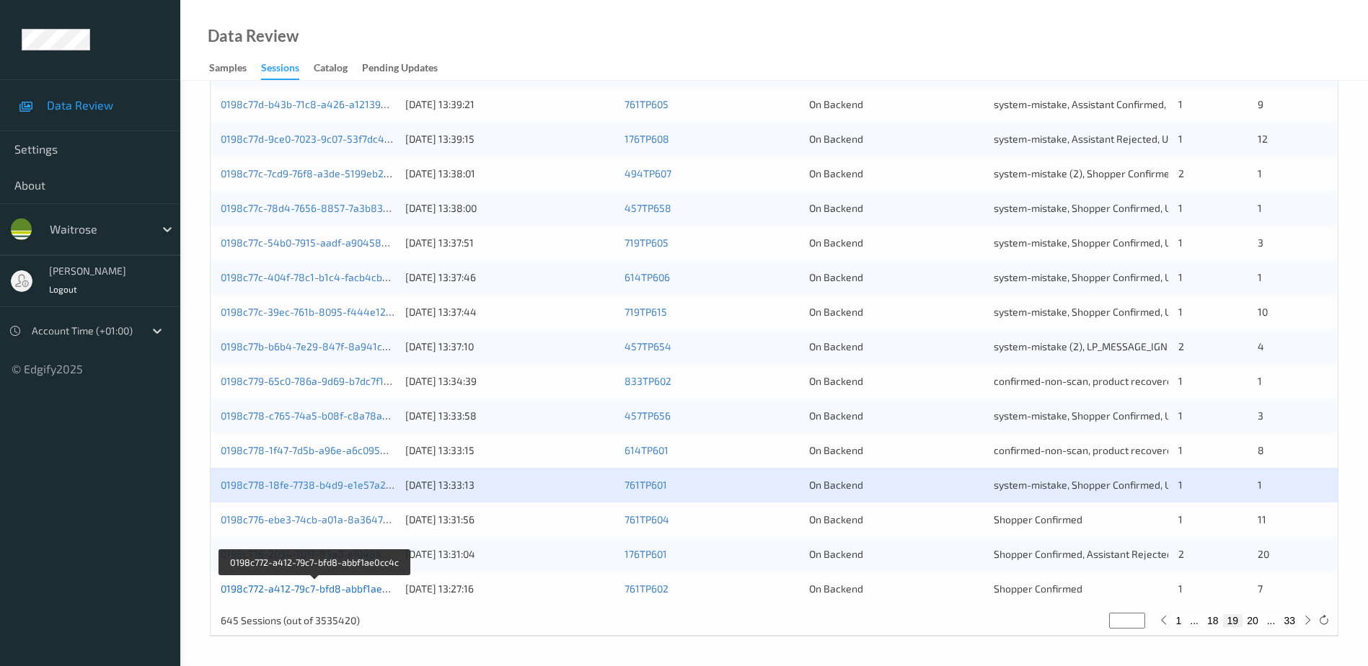
click at [296, 589] on link "0198c772-a412-79c7-bfd8-abbf1ae0cc4c" at bounding box center [315, 589] width 189 height 12
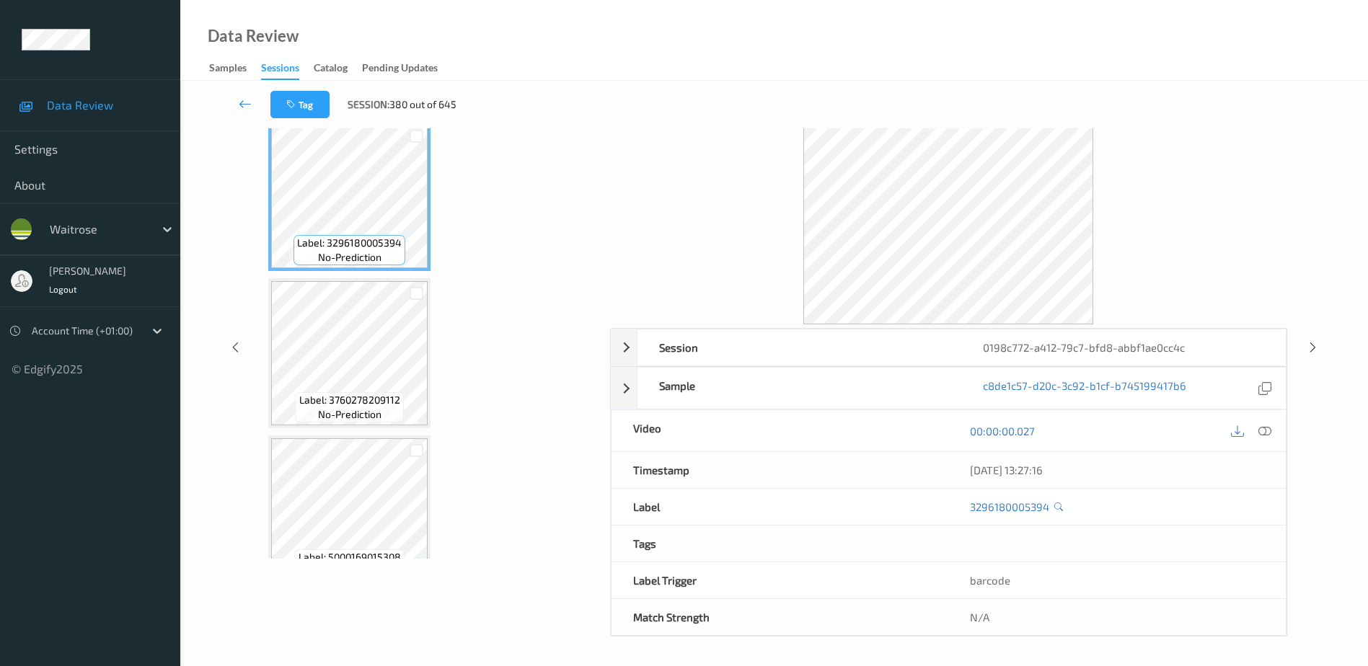
scroll to position [71, 0]
click at [1264, 431] on icon at bounding box center [1265, 431] width 13 height 13
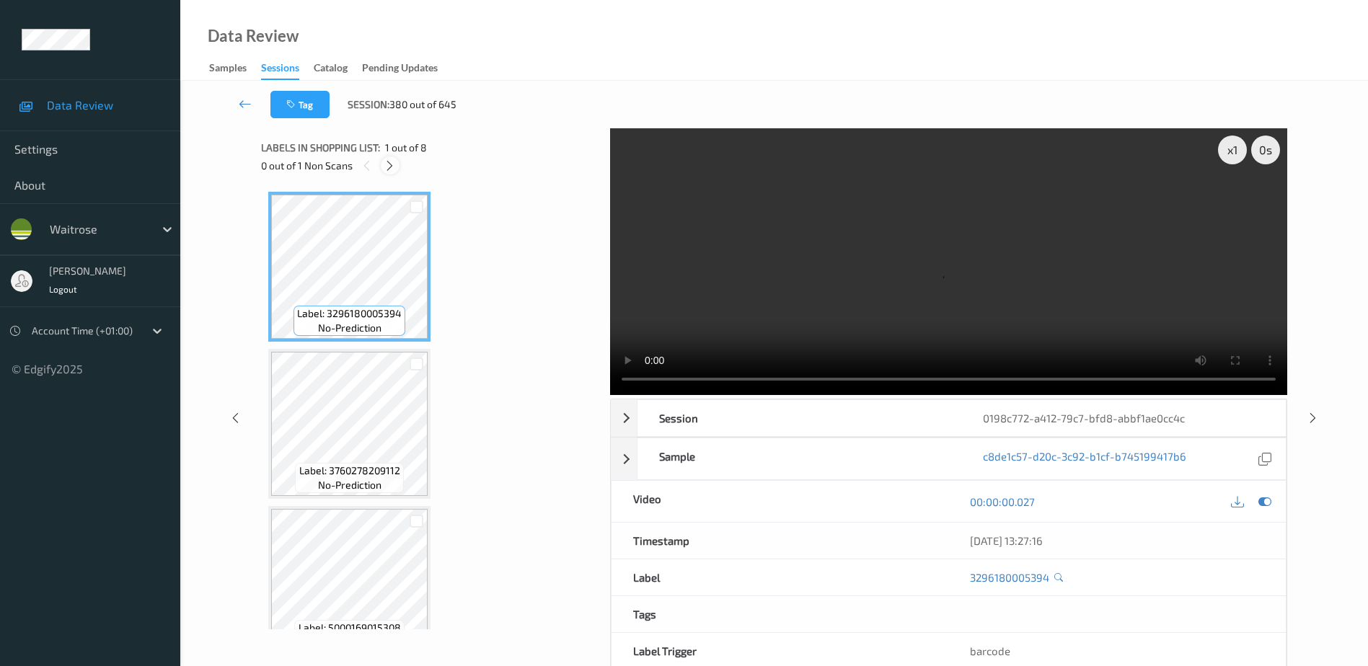
click at [390, 168] on icon at bounding box center [390, 165] width 12 height 13
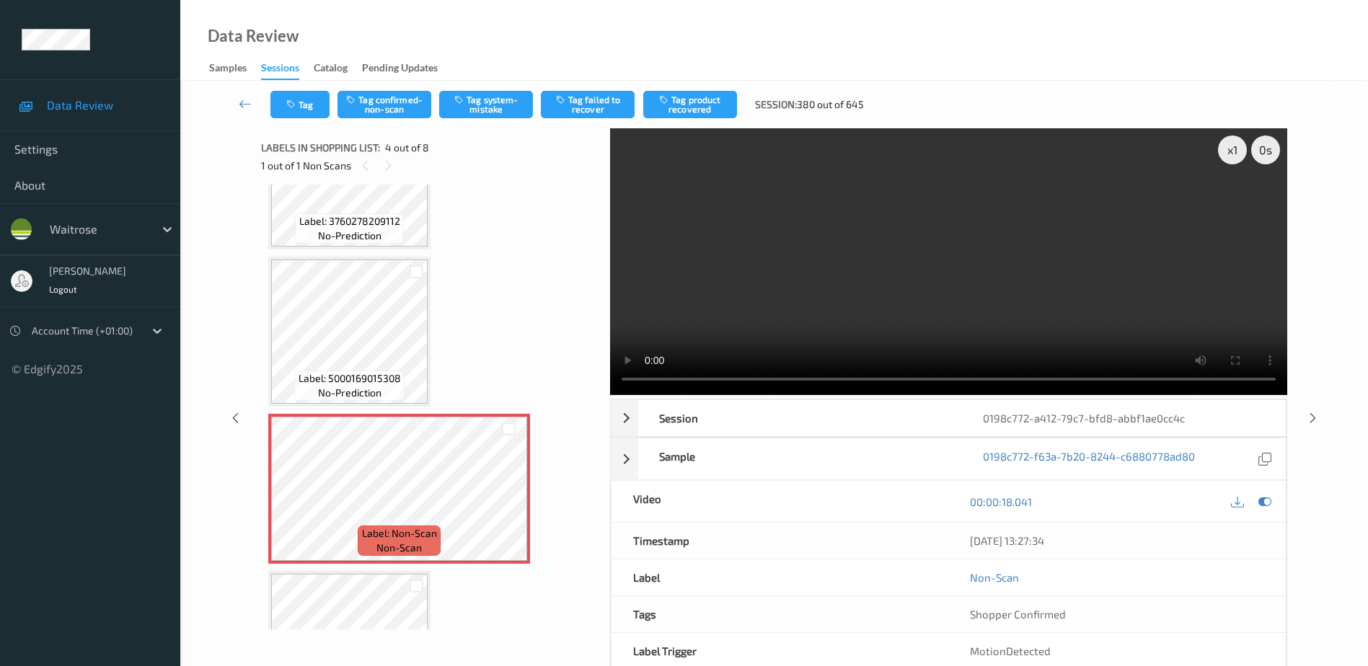
scroll to position [322, 0]
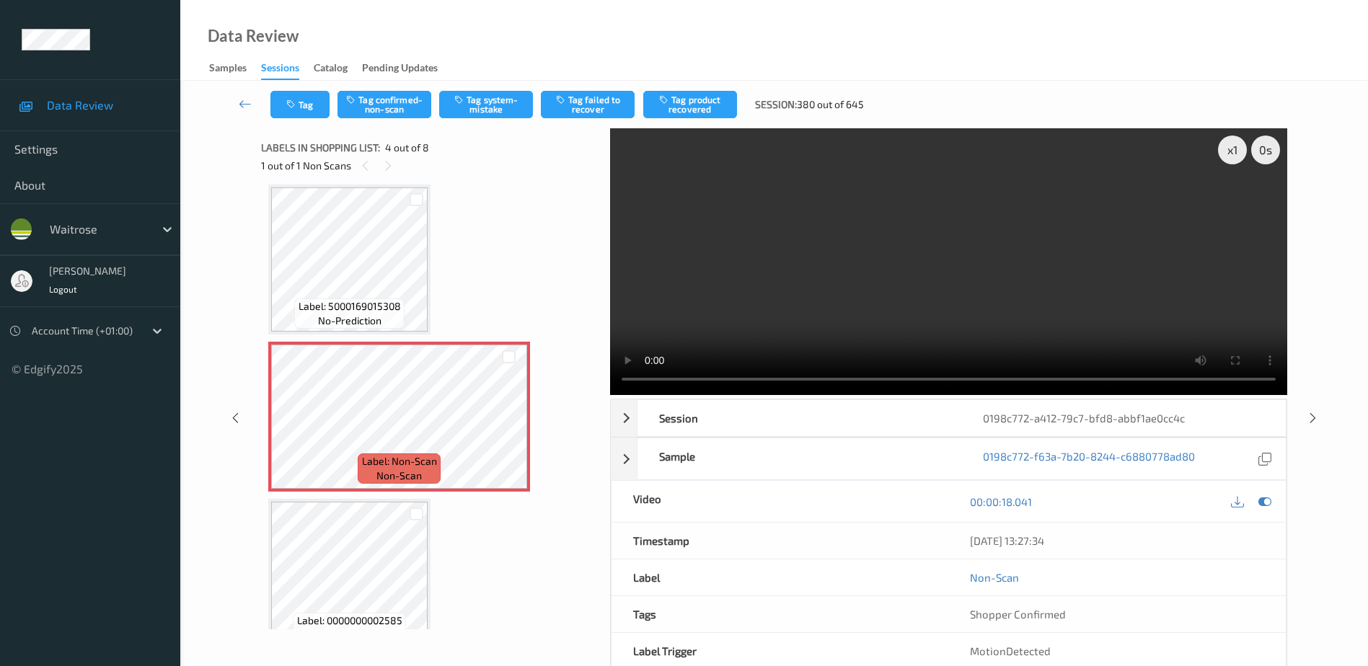
click at [858, 293] on video at bounding box center [948, 261] width 677 height 267
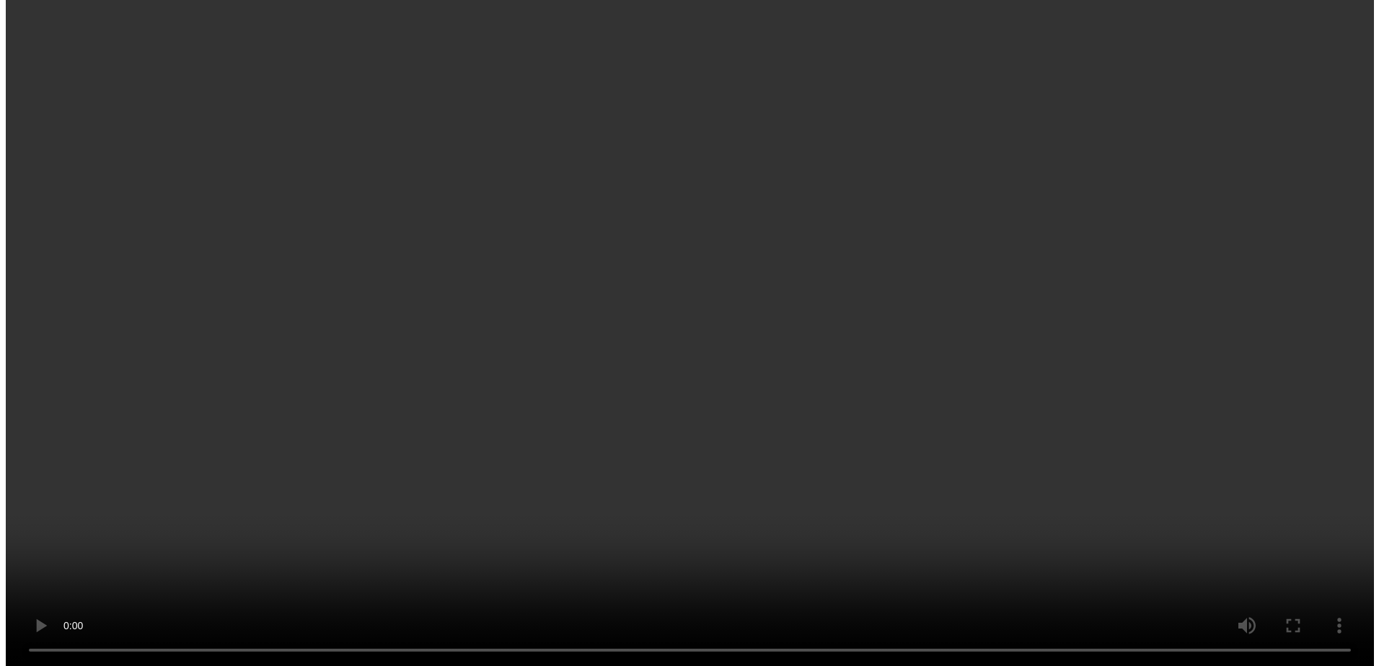
scroll to position [459, 0]
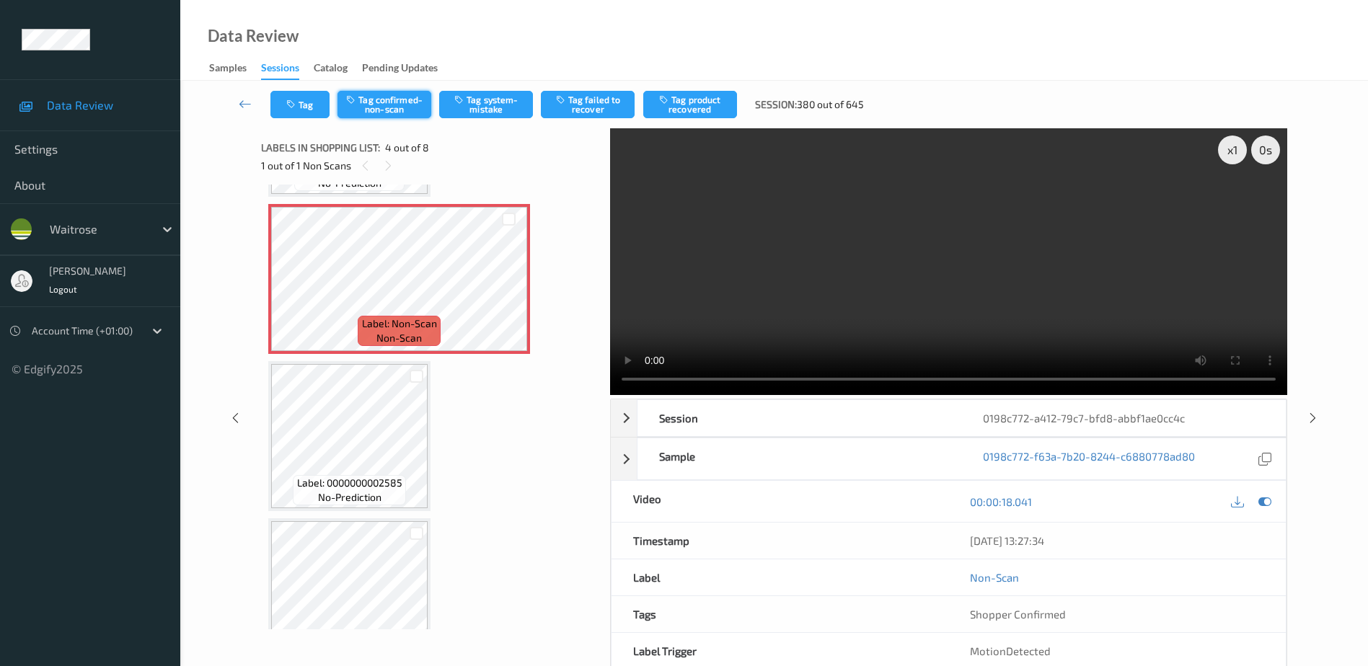
click at [393, 112] on button "Tag confirmed-non-scan" at bounding box center [385, 104] width 94 height 27
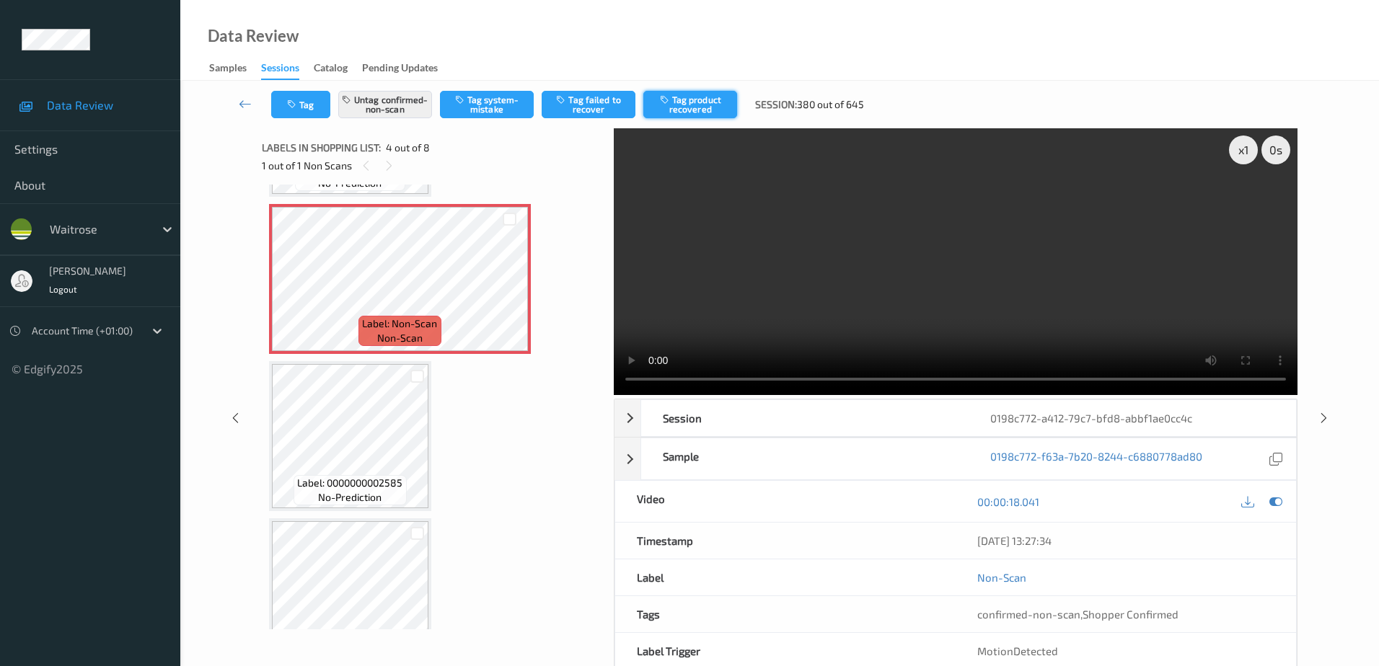
click at [669, 105] on button "Tag product recovered" at bounding box center [690, 104] width 94 height 27
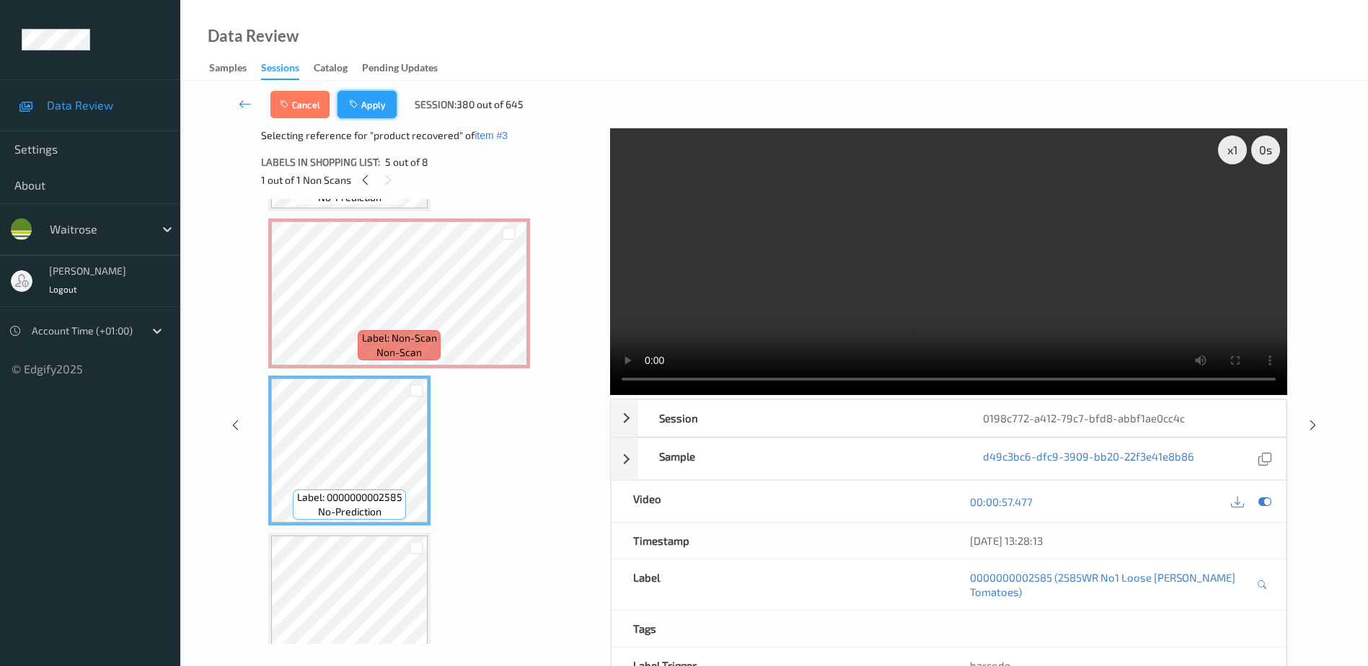
click at [358, 94] on button "Apply" at bounding box center [367, 104] width 59 height 27
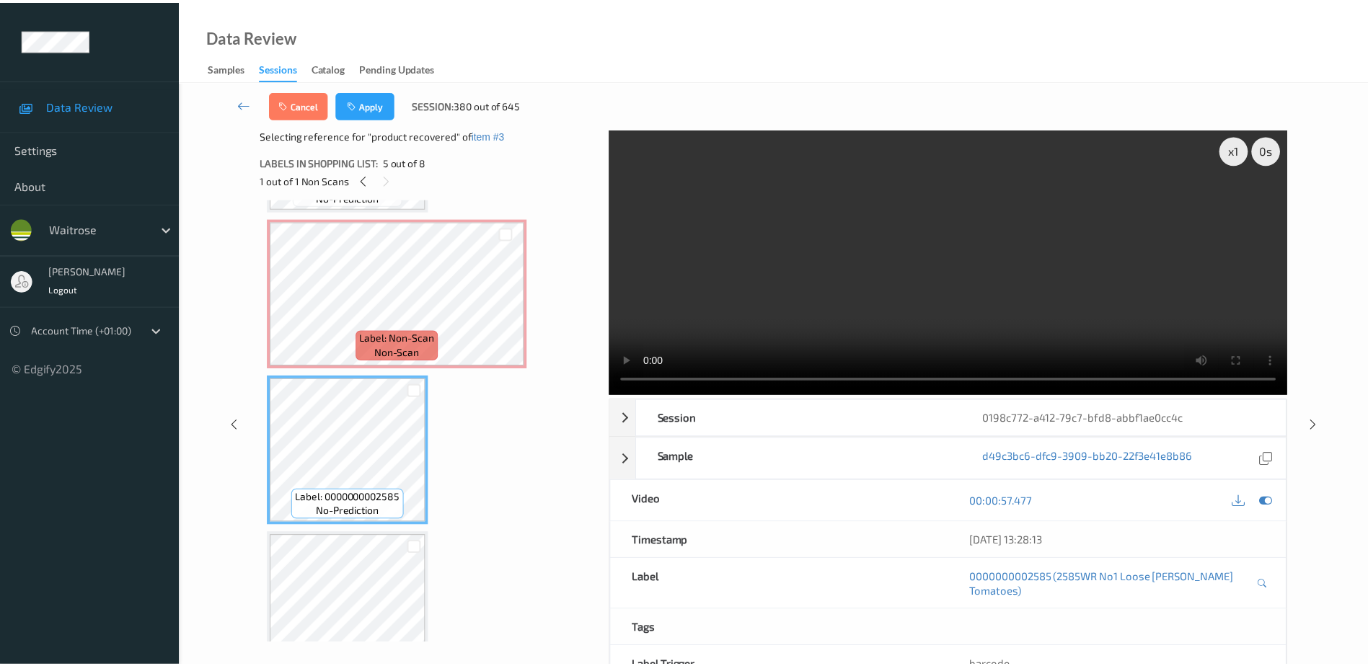
scroll to position [322, 0]
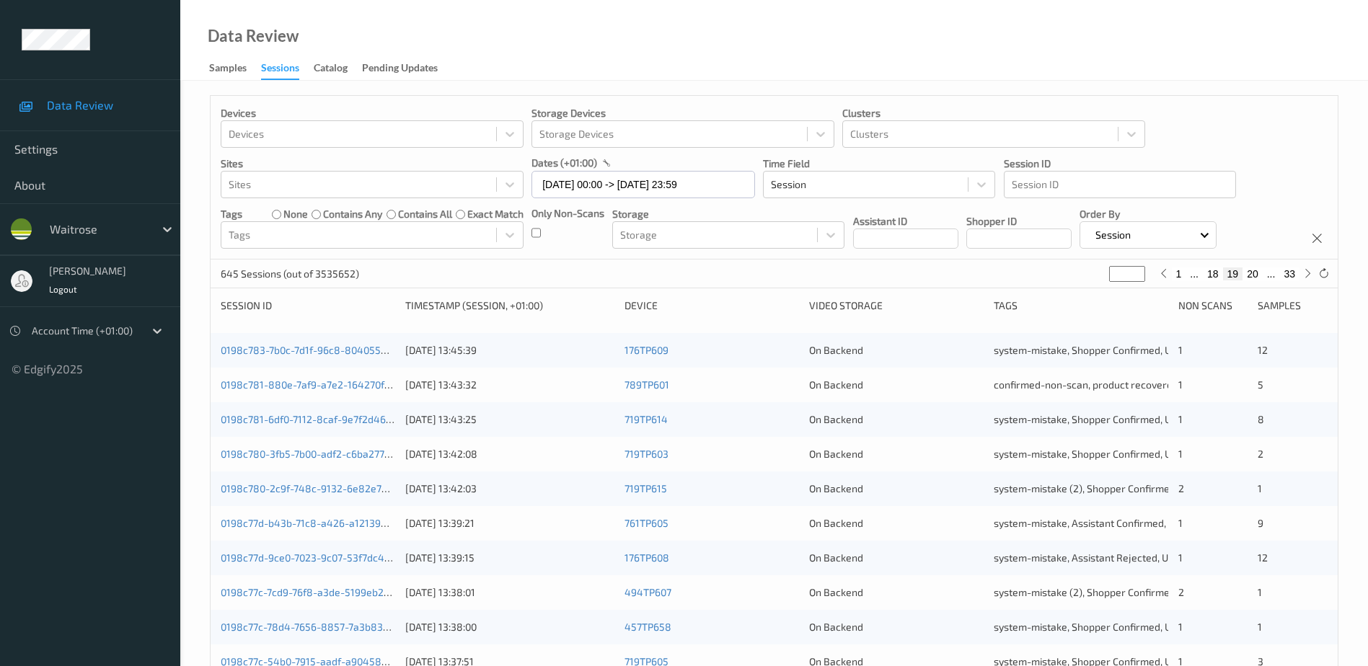
click at [1254, 275] on button "20" at bounding box center [1253, 274] width 20 height 13
type input "**"
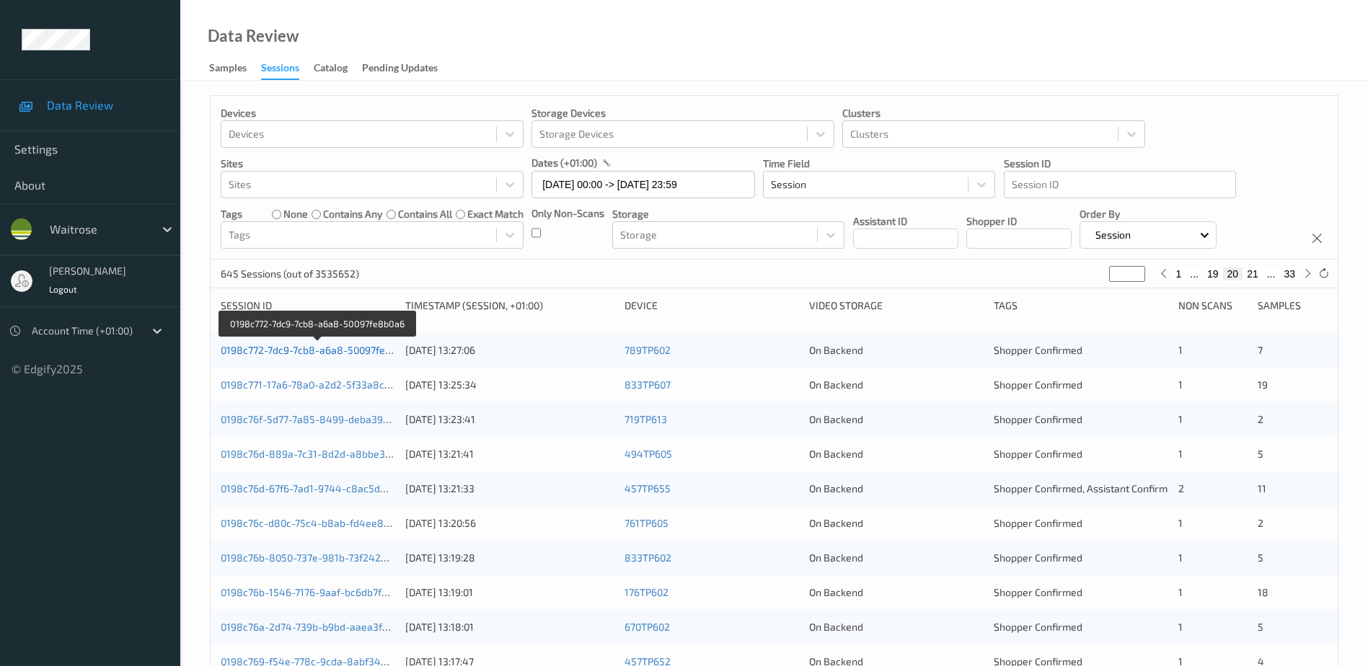
click at [365, 351] on link "0198c772-7dc9-7cb8-a6a8-50097fe8b0a6" at bounding box center [318, 350] width 194 height 12
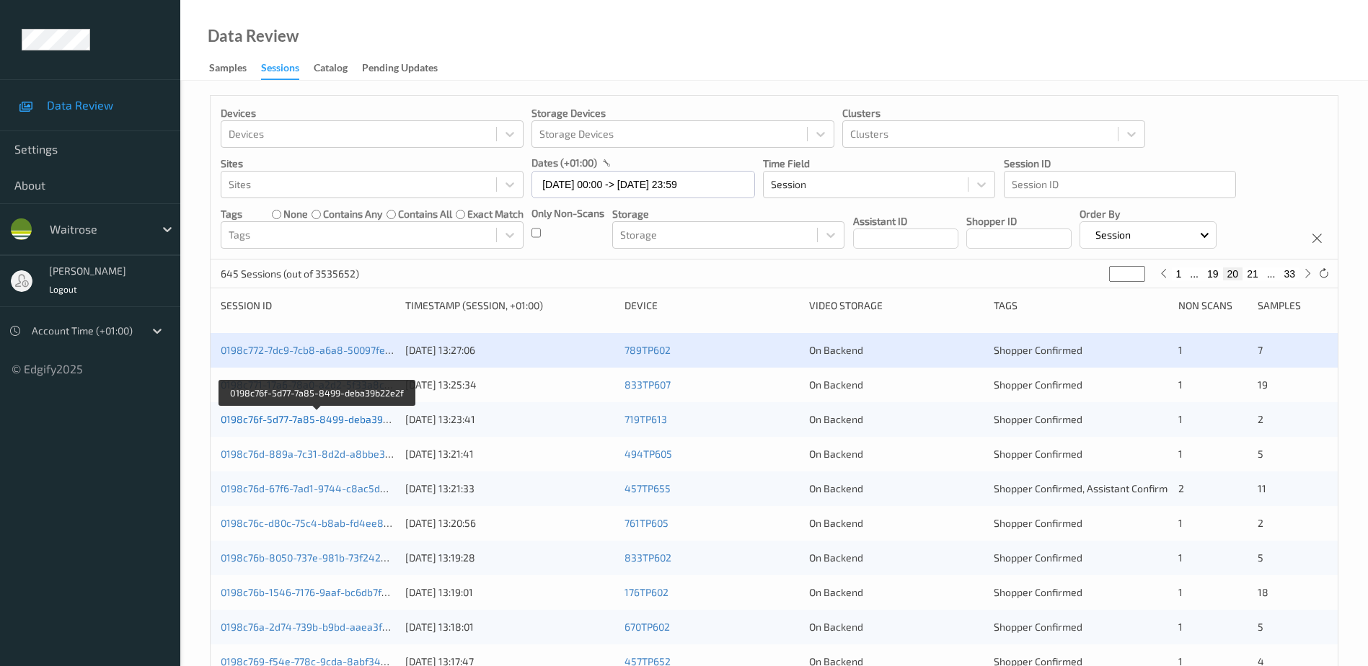
click at [305, 418] on link "0198c76f-5d77-7a85-8499-deba39b22e2f" at bounding box center [318, 419] width 195 height 12
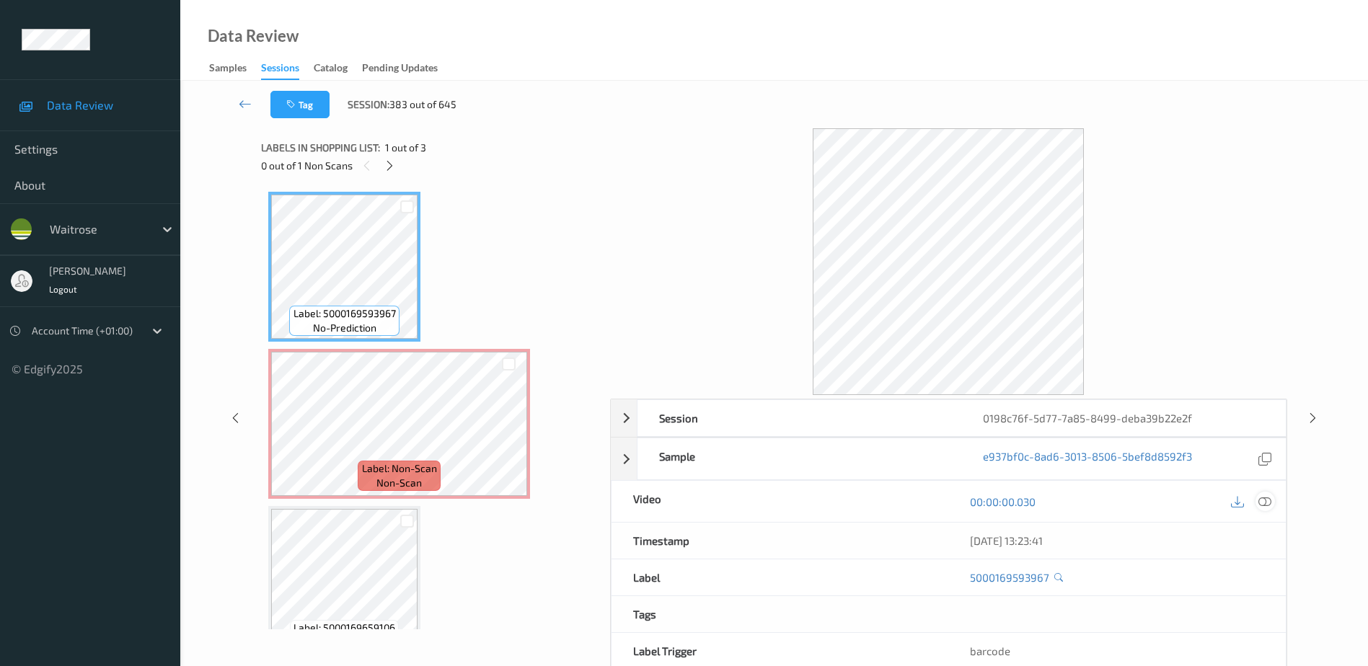
click at [1263, 496] on icon at bounding box center [1265, 502] width 13 height 13
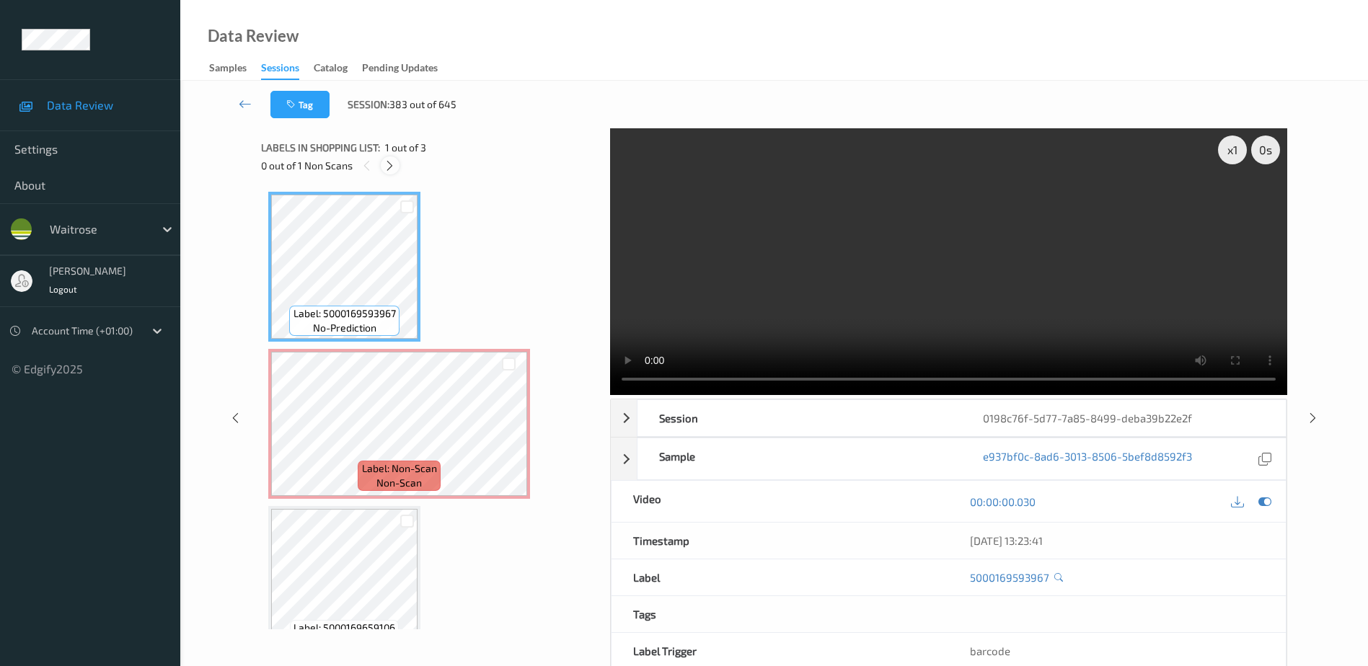
click at [394, 168] on icon at bounding box center [390, 165] width 12 height 13
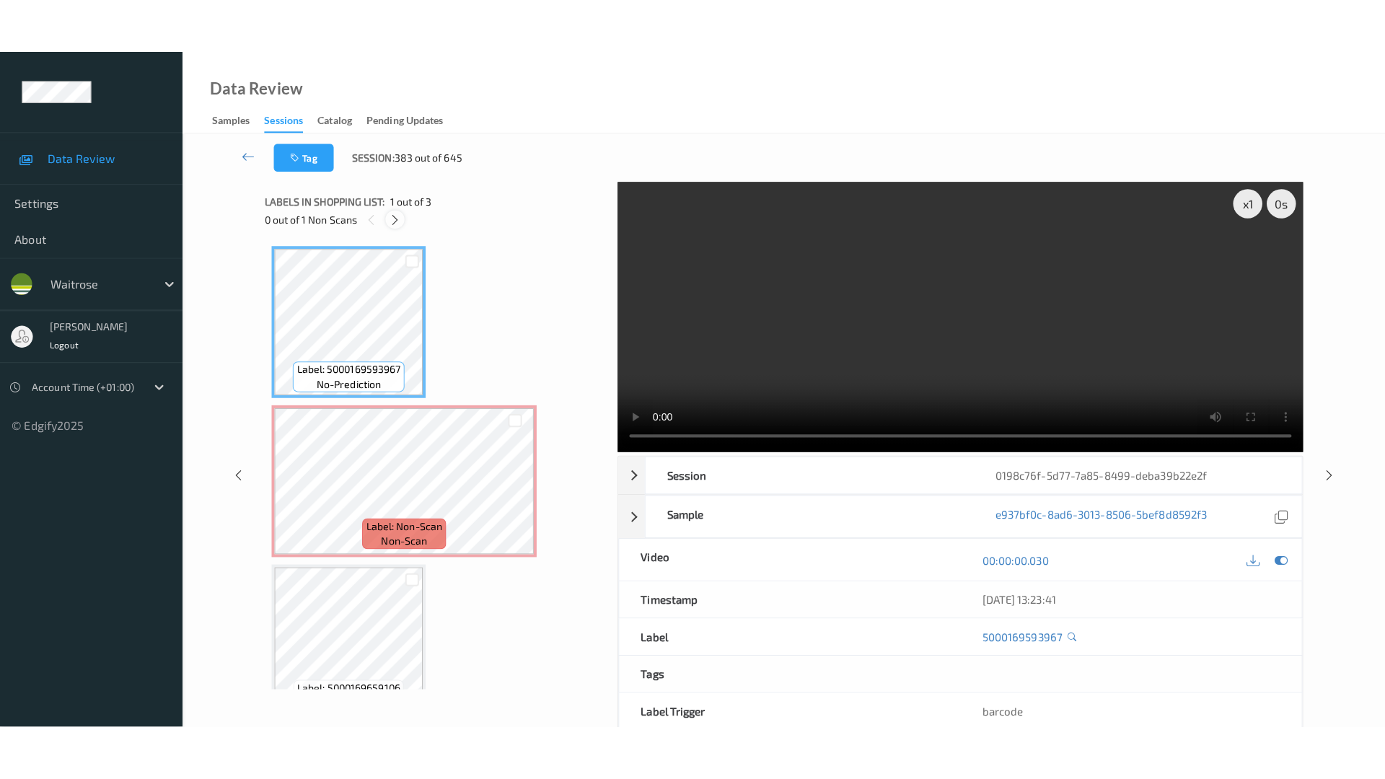
scroll to position [7, 0]
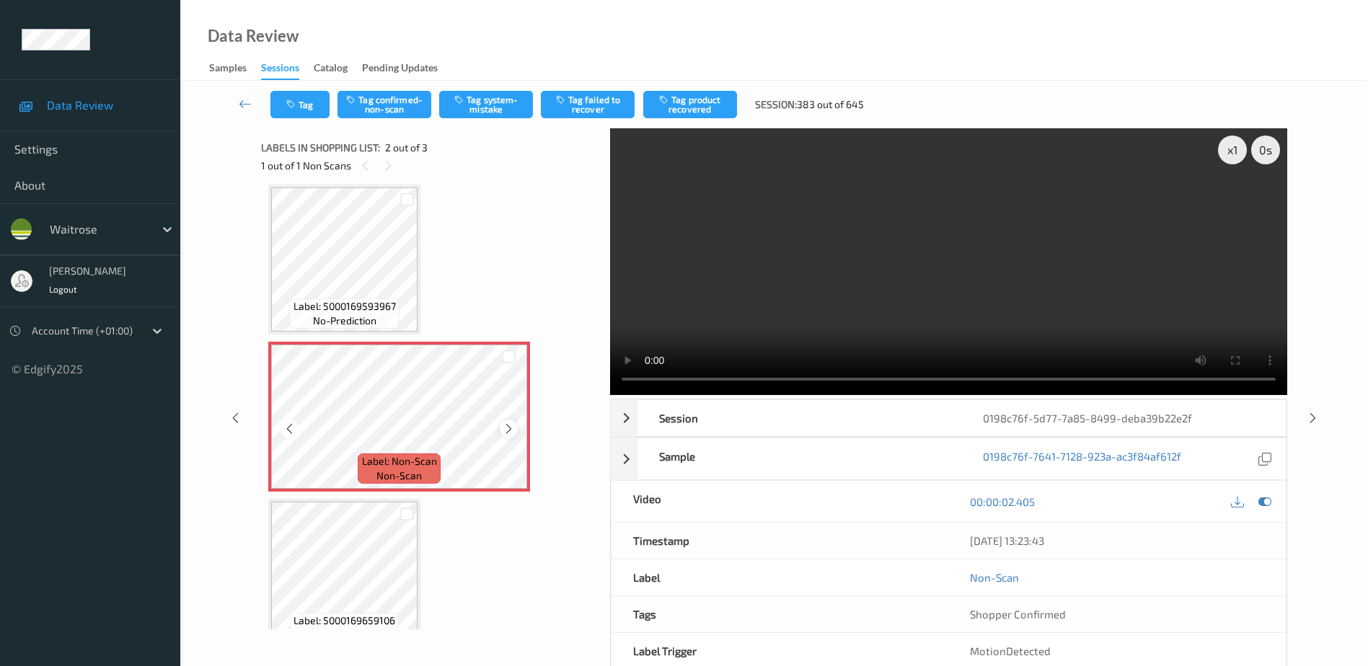
click at [509, 430] on icon at bounding box center [509, 429] width 12 height 13
click at [819, 284] on video at bounding box center [948, 261] width 677 height 267
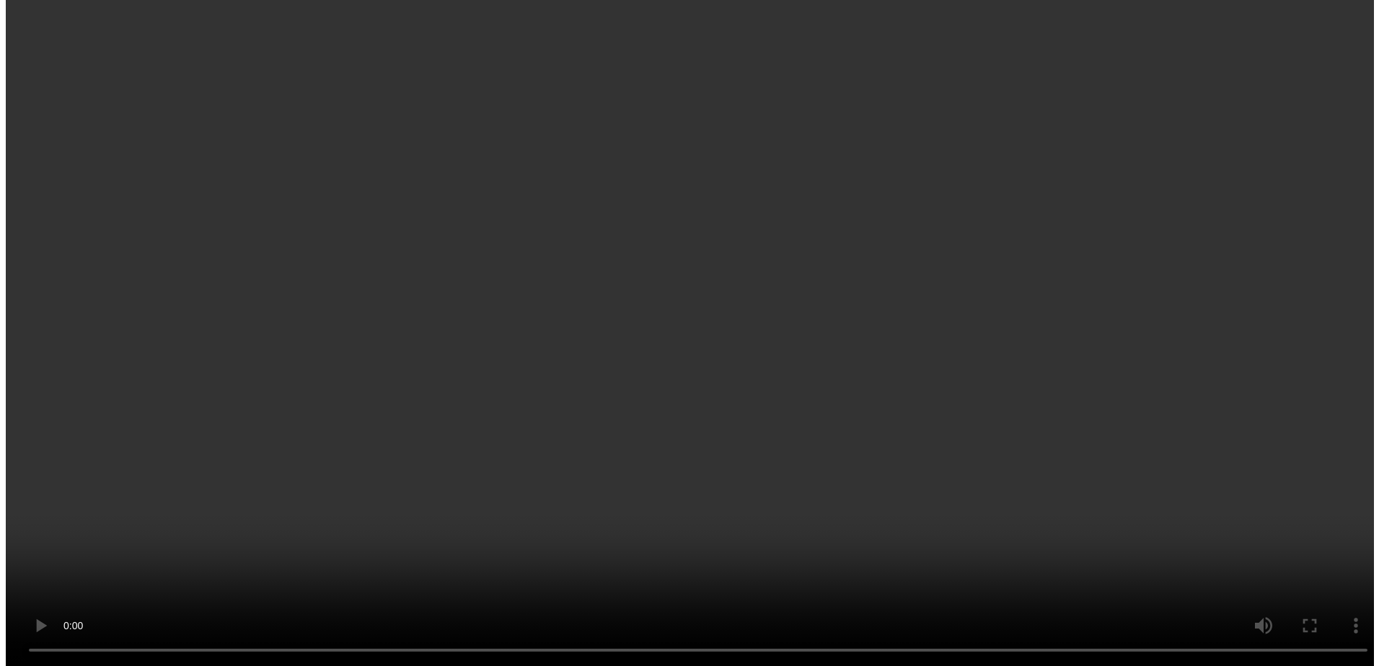
scroll to position [0, 0]
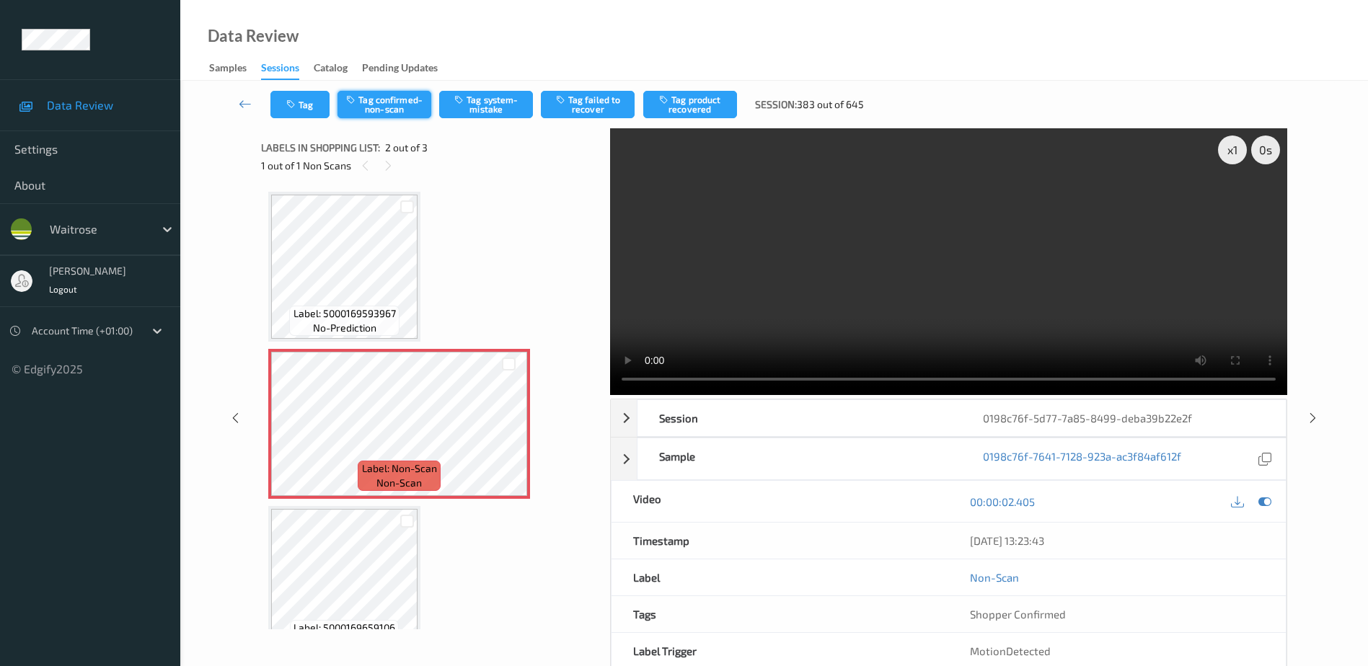
click at [387, 110] on button "Tag confirmed-non-scan" at bounding box center [385, 104] width 94 height 27
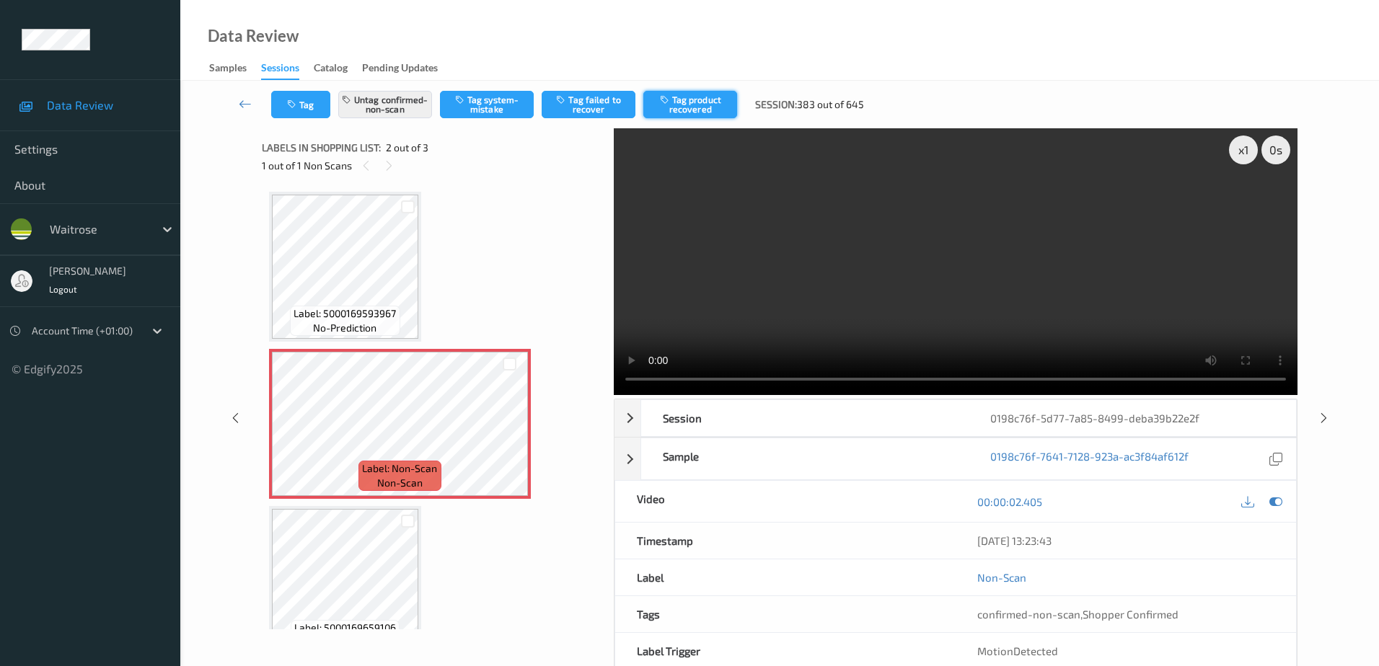
click at [681, 101] on button "Tag product recovered" at bounding box center [690, 104] width 94 height 27
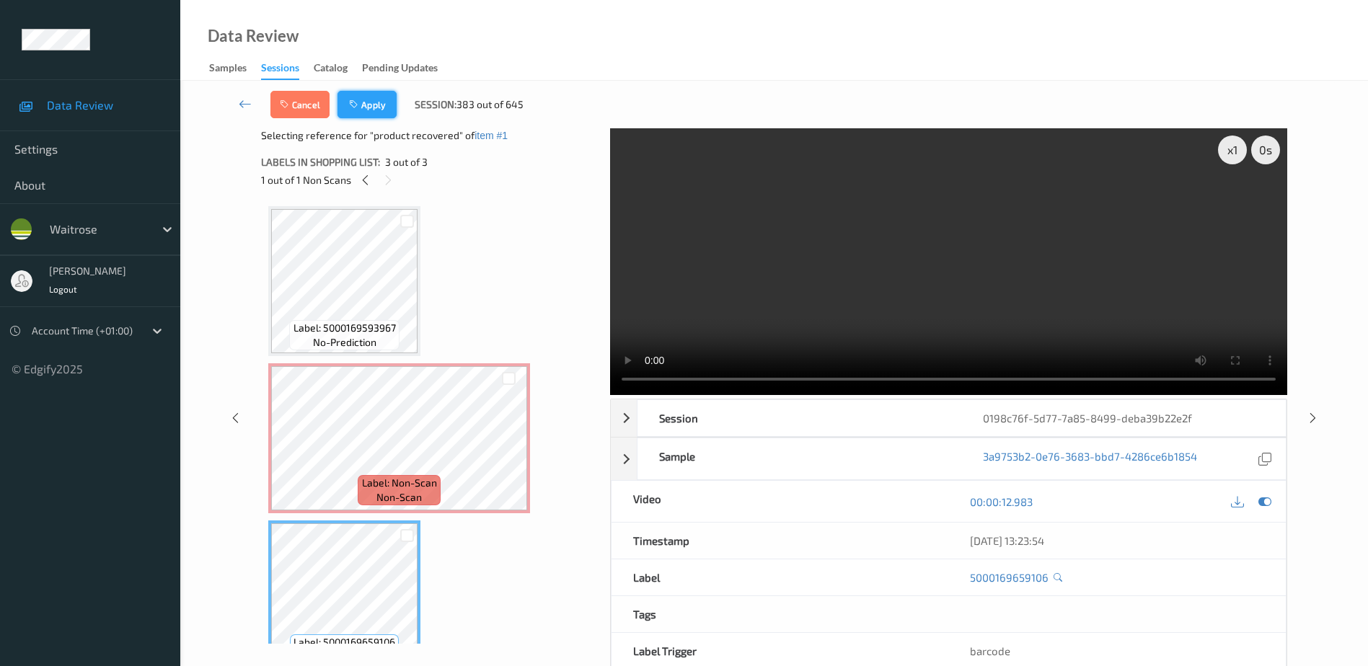
click at [369, 110] on button "Apply" at bounding box center [367, 104] width 59 height 27
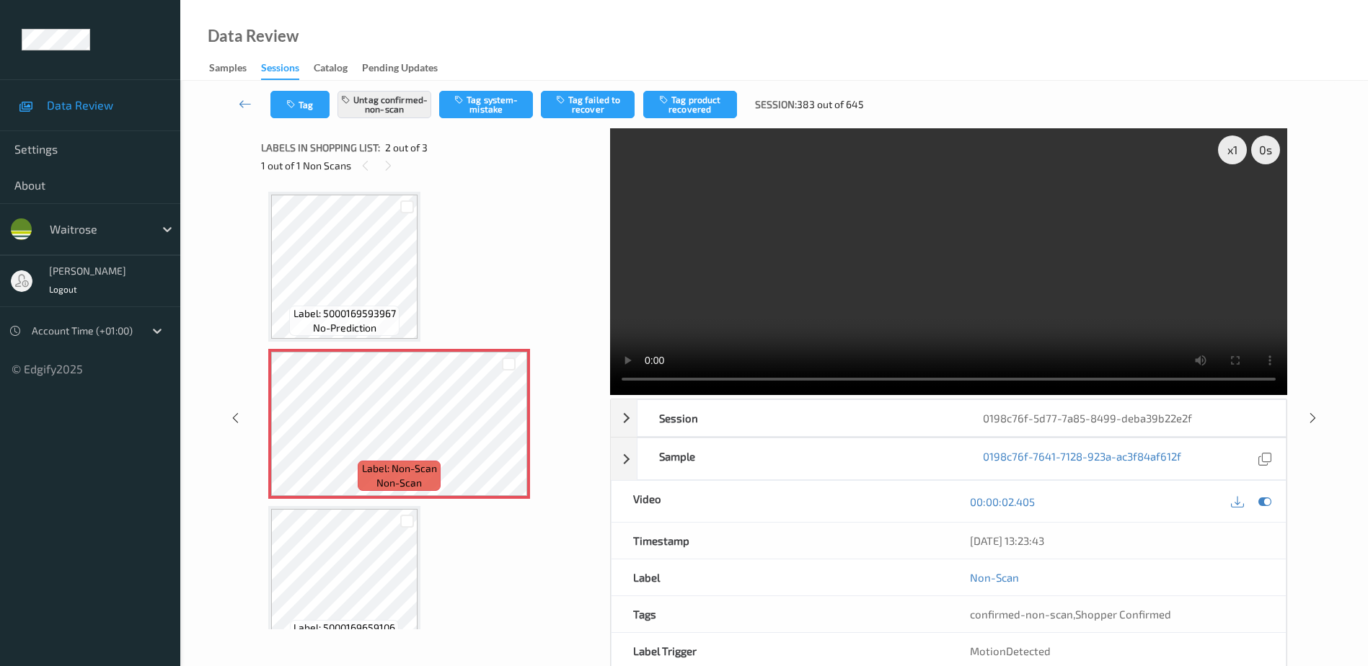
scroll to position [7, 0]
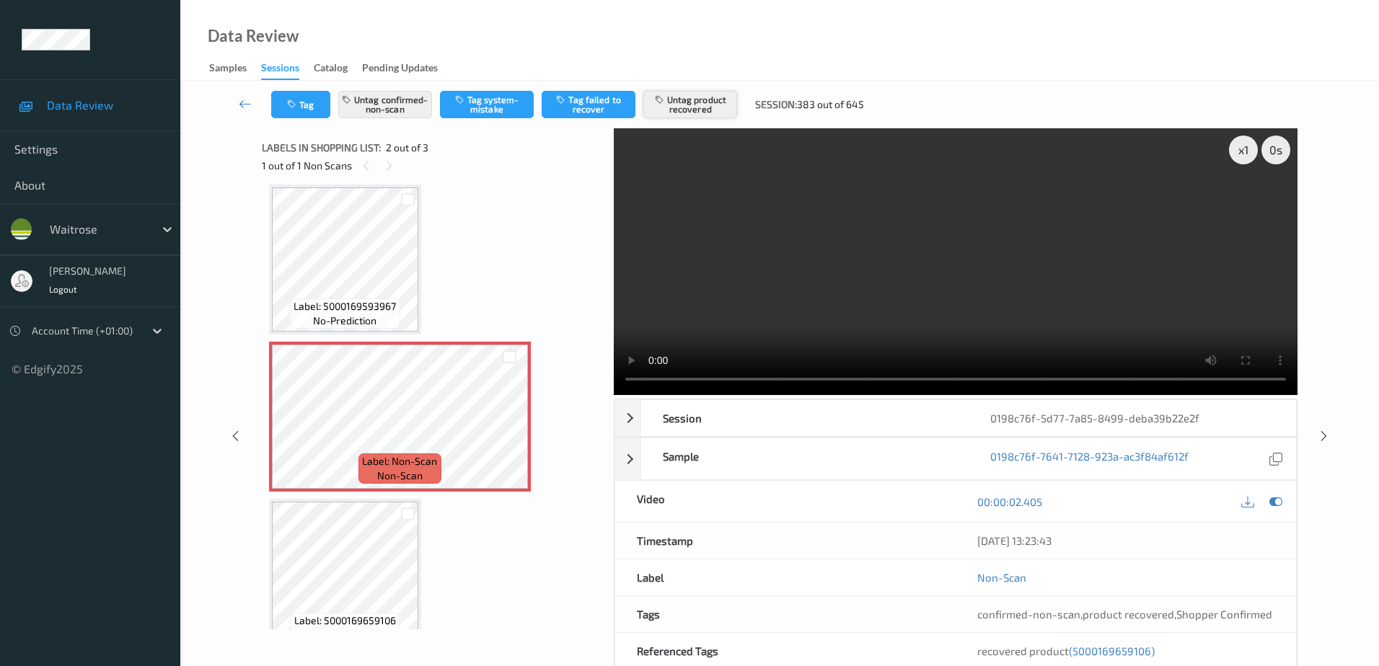
click at [690, 103] on button "Untag product recovered" at bounding box center [690, 104] width 94 height 27
click at [688, 104] on button "Tag product recovered" at bounding box center [690, 104] width 94 height 27
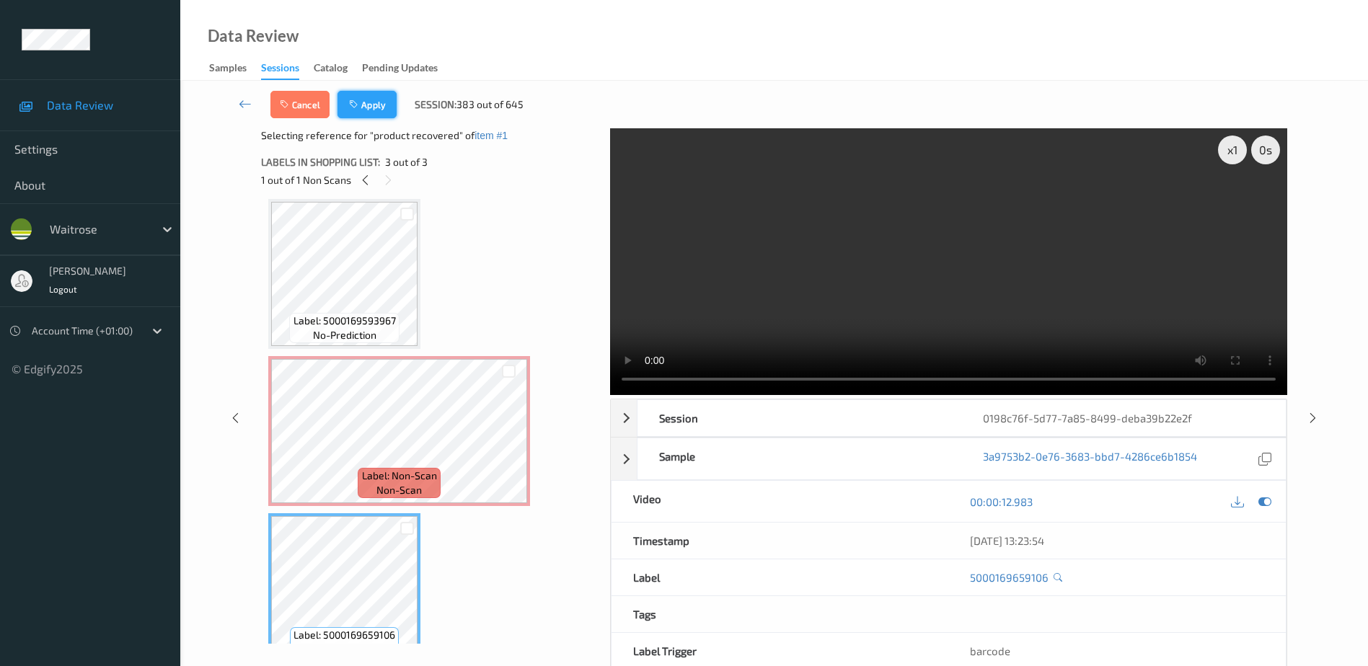
click at [390, 98] on button "Apply" at bounding box center [367, 104] width 59 height 27
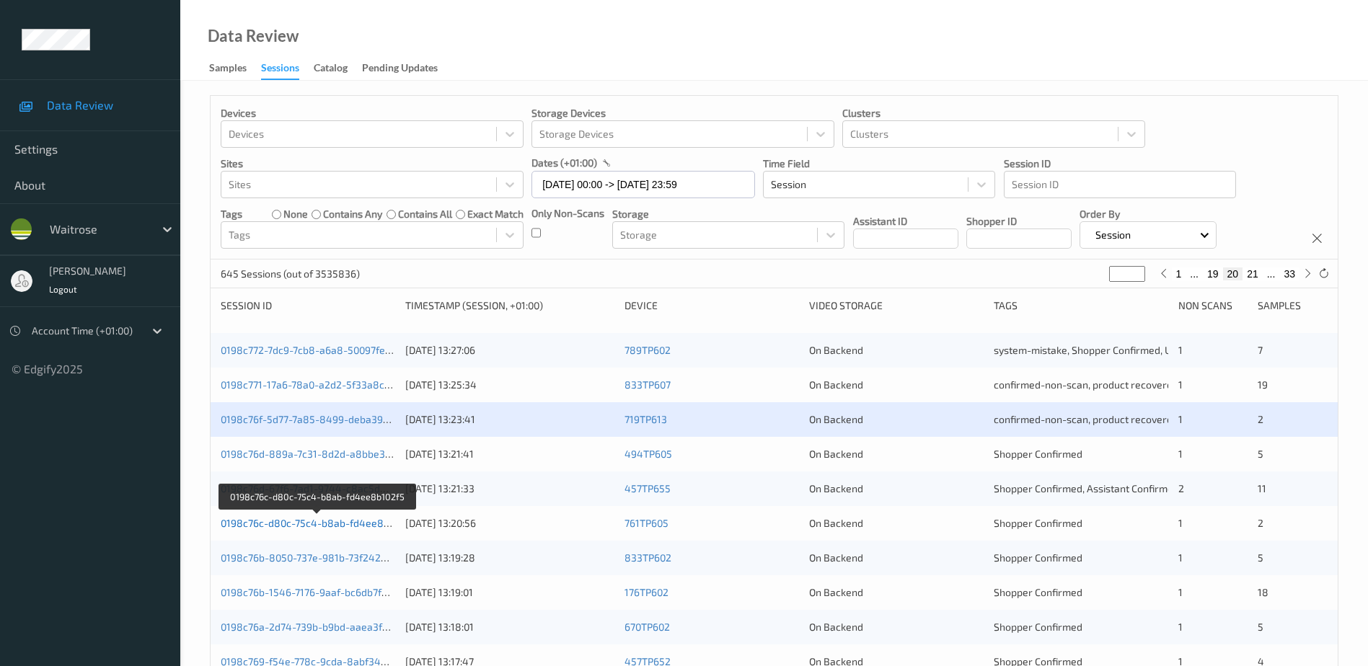
click at [340, 521] on link "0198c76c-d80c-75c4-b8ab-fd4ee8b102f5" at bounding box center [318, 523] width 194 height 12
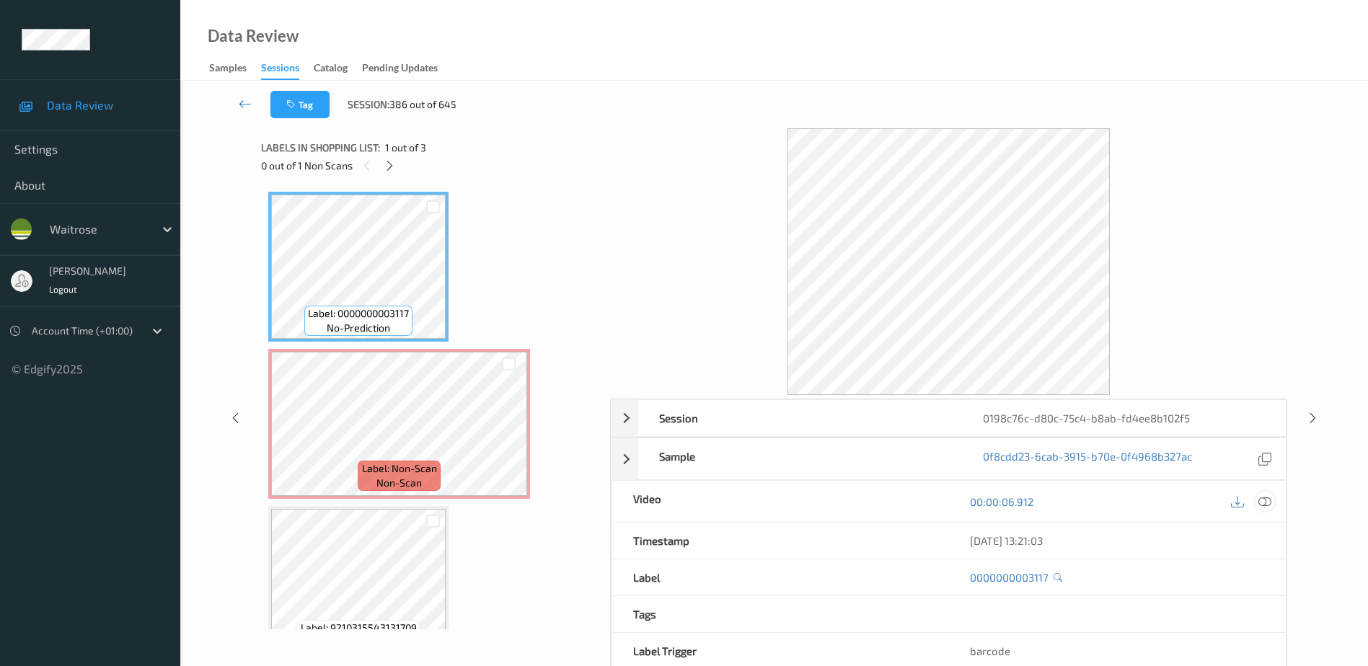
click at [1265, 503] on icon at bounding box center [1265, 502] width 13 height 13
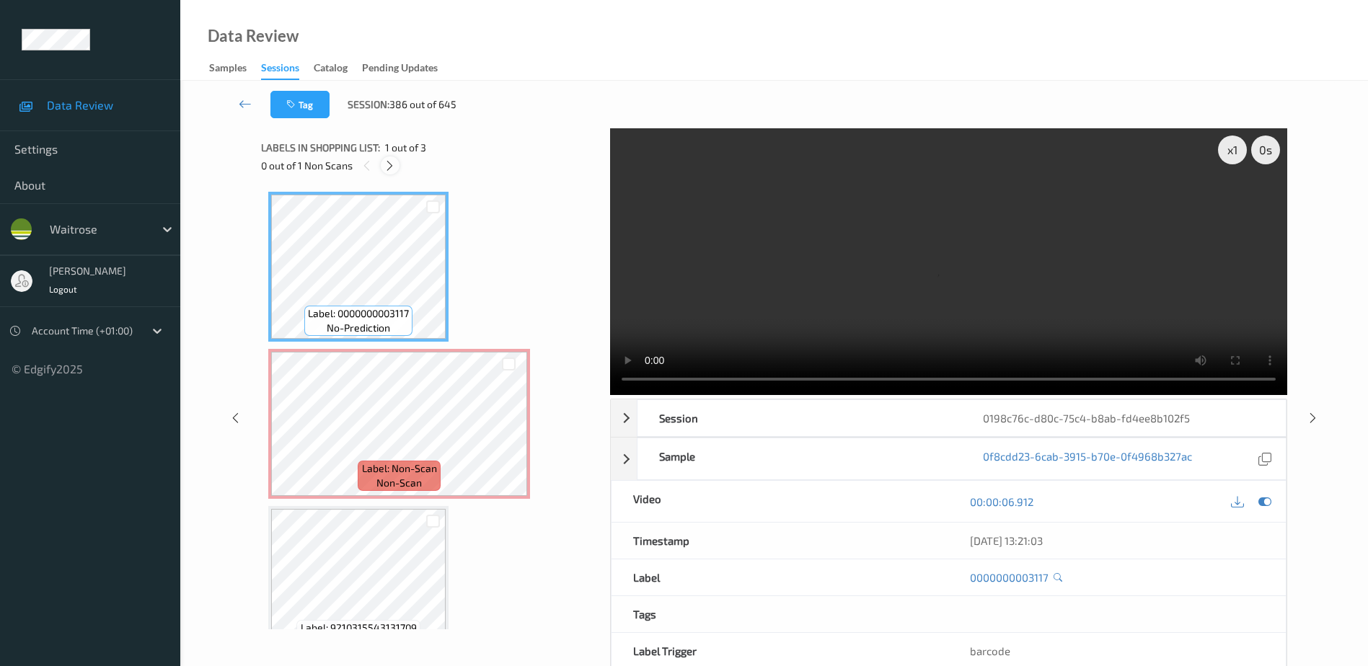
click at [387, 164] on icon at bounding box center [390, 165] width 12 height 13
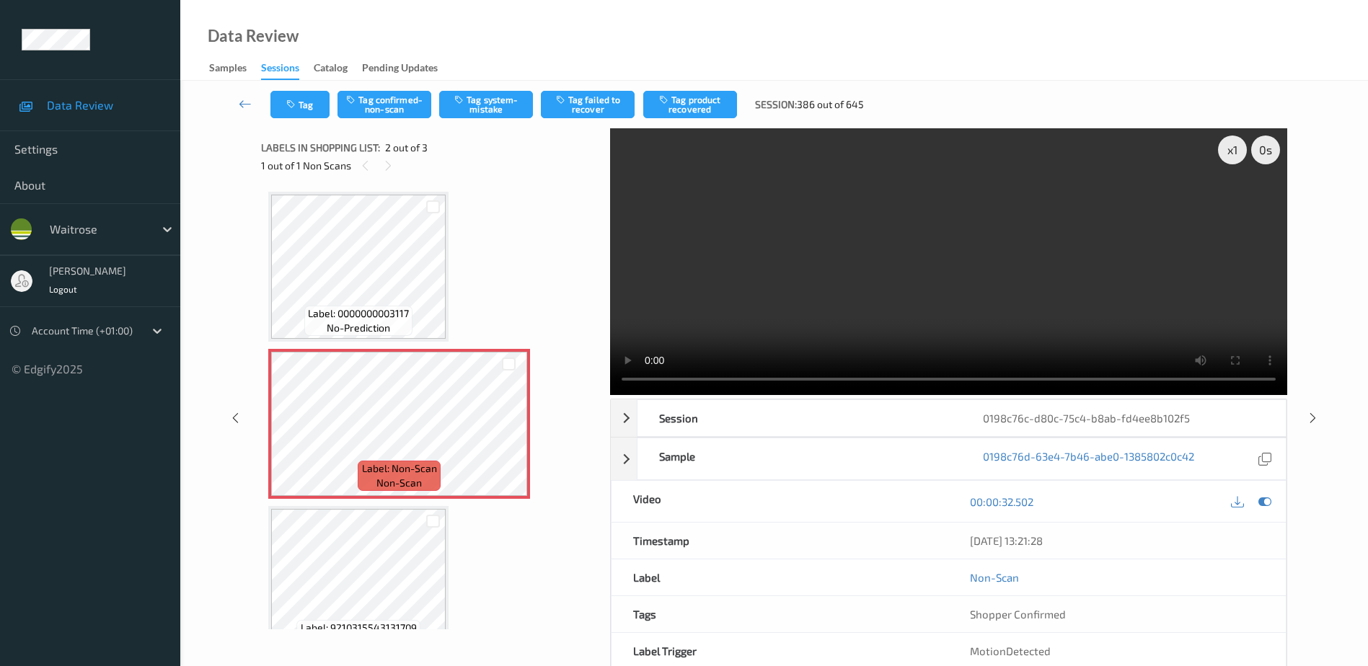
scroll to position [7, 0]
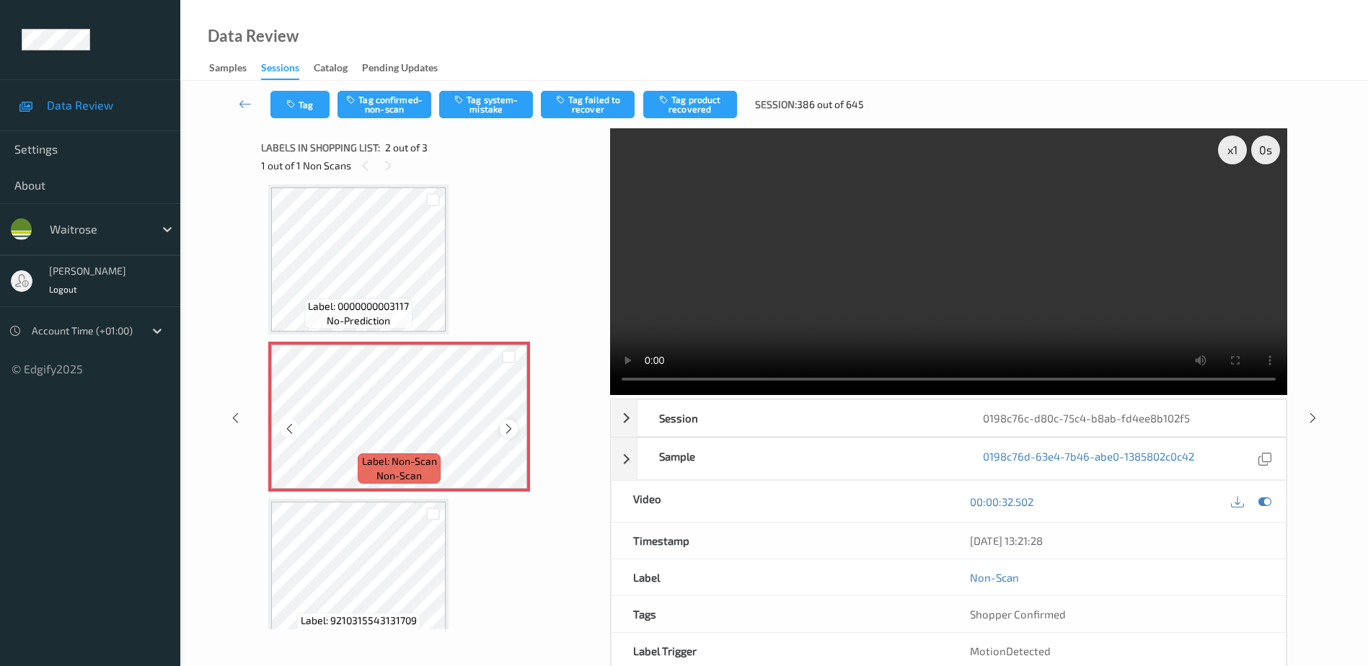
click at [506, 431] on icon at bounding box center [509, 429] width 12 height 13
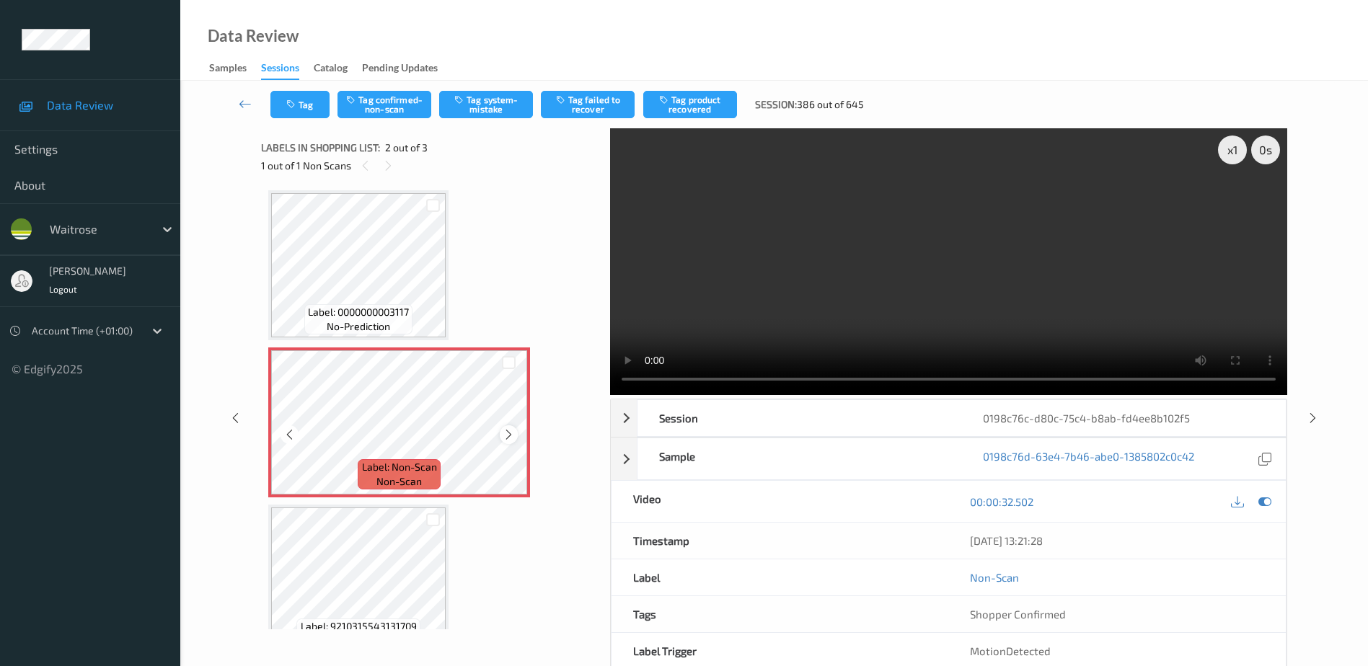
scroll to position [0, 0]
click at [944, 291] on video at bounding box center [948, 261] width 677 height 267
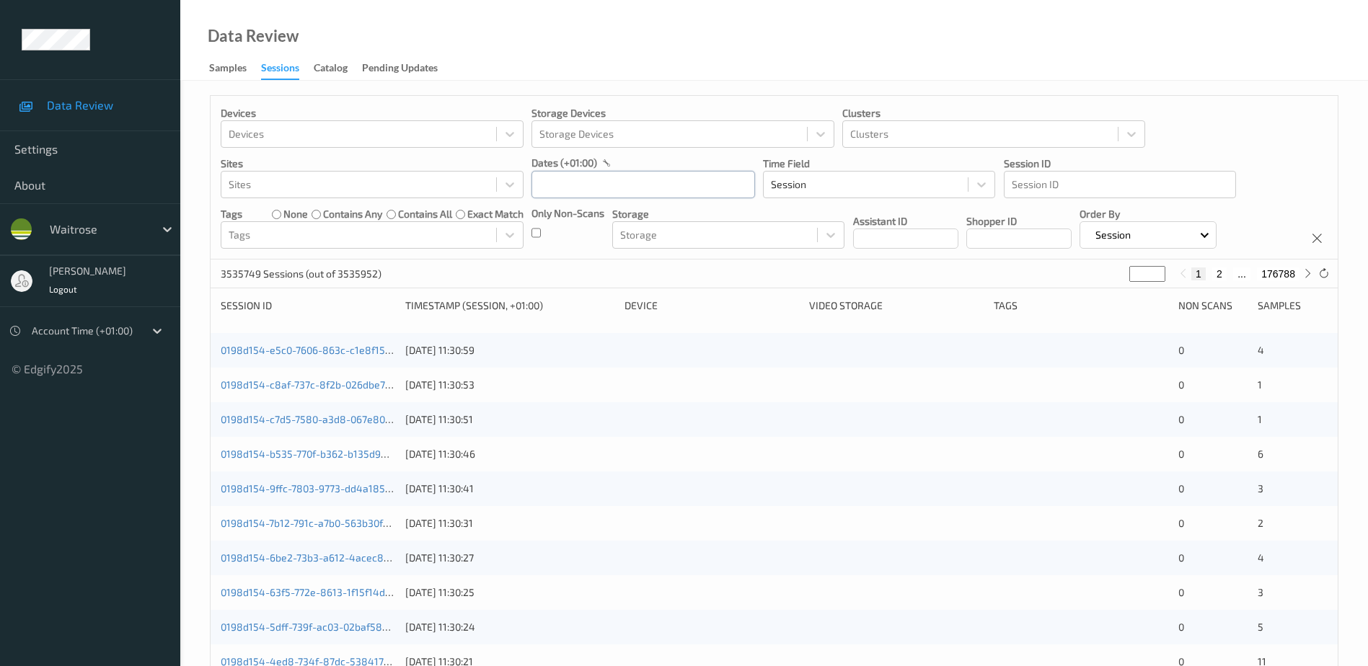
click at [593, 175] on input "text" at bounding box center [644, 184] width 224 height 27
click at [626, 353] on span "20" at bounding box center [624, 354] width 20 height 20
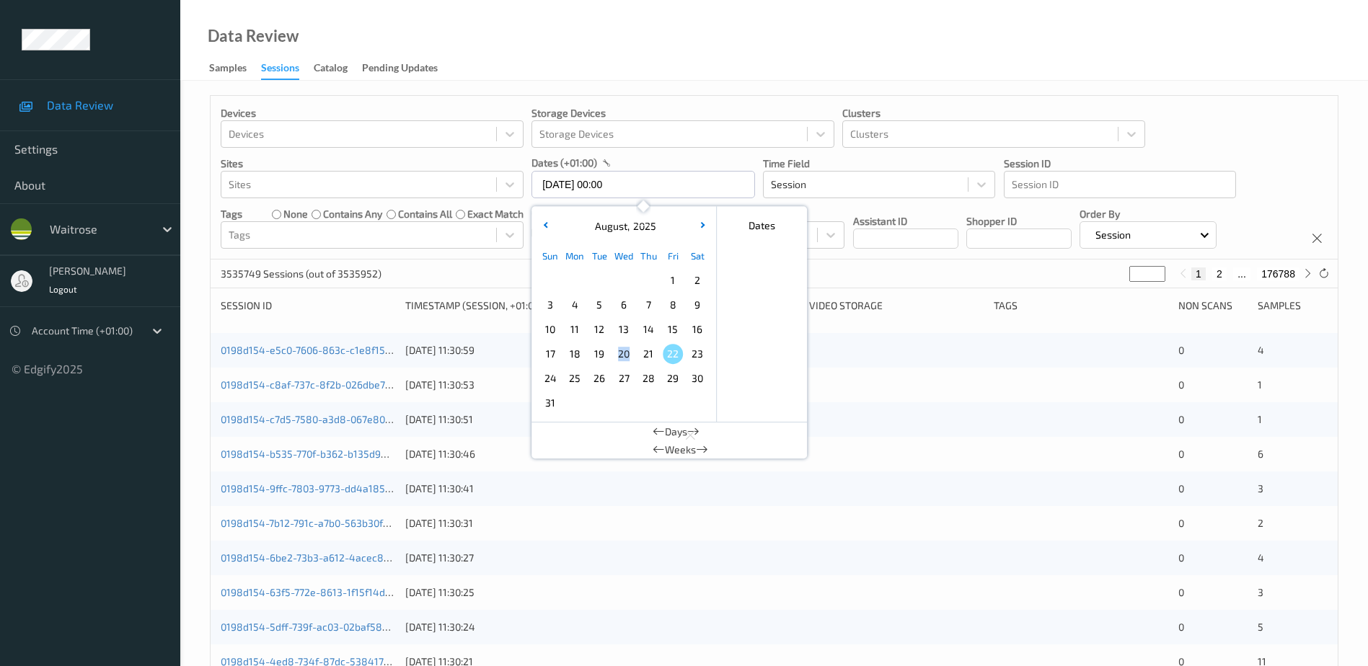
click at [626, 353] on span "20" at bounding box center [624, 354] width 20 height 20
type input "[DATE] 00:00 -> [DATE] 23:59"
click at [641, 35] on div "Data Review Samples Sessions Catalog Pending Updates" at bounding box center [774, 40] width 1188 height 81
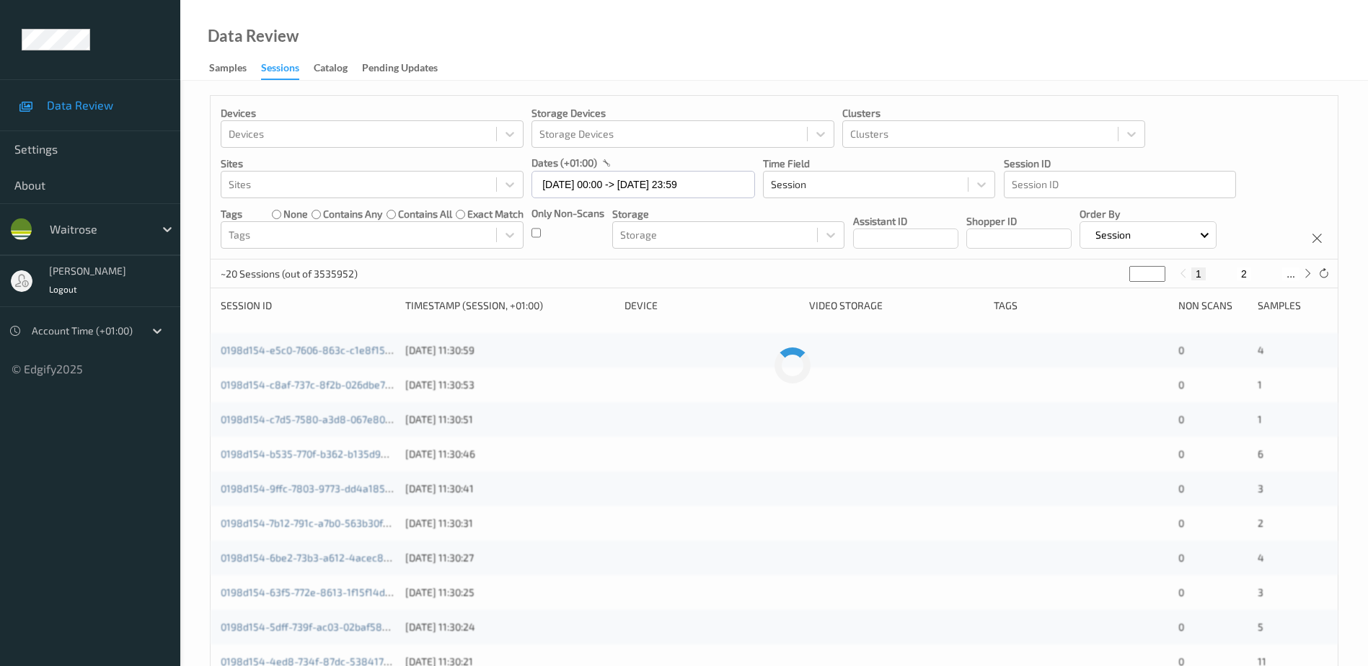
drag, startPoint x: 1140, startPoint y: 273, endPoint x: 1122, endPoint y: 277, distance: 17.8
click at [1122, 277] on div "~20 Sessions (out of 3535952) * 1 2 ..." at bounding box center [774, 274] width 1127 height 29
type input "*"
type input "**"
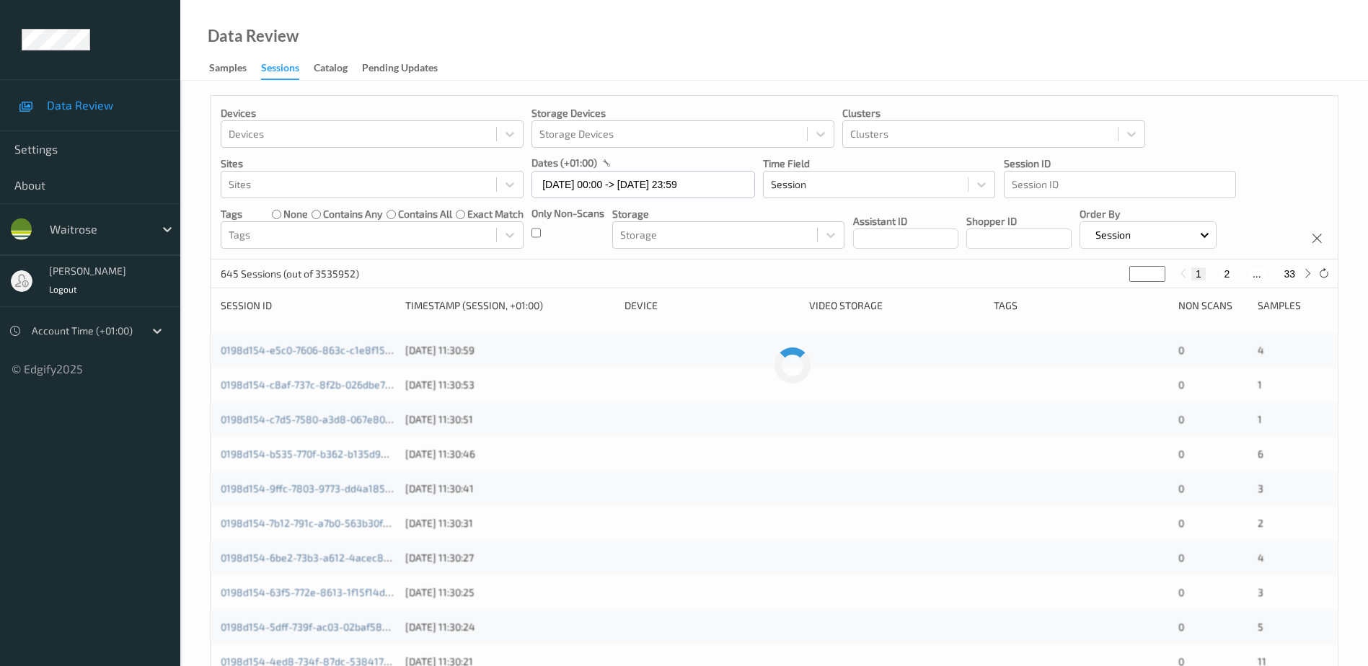
type input "**"
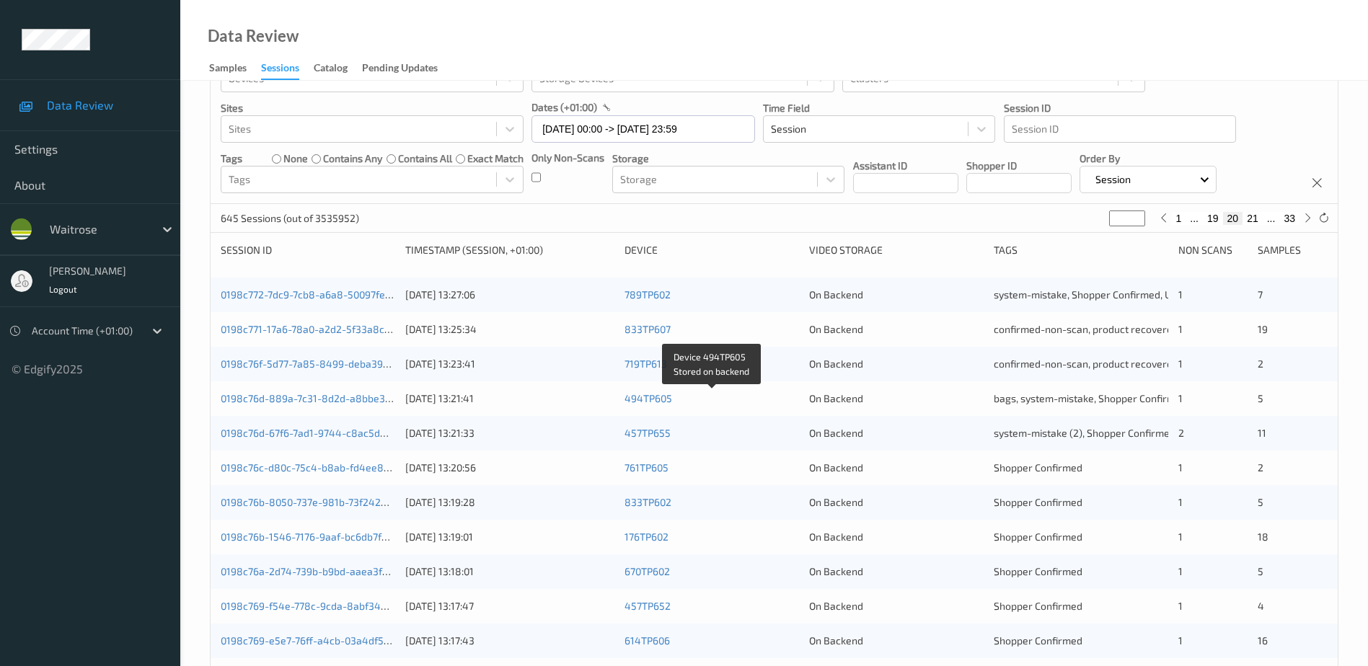
scroll to position [144, 0]
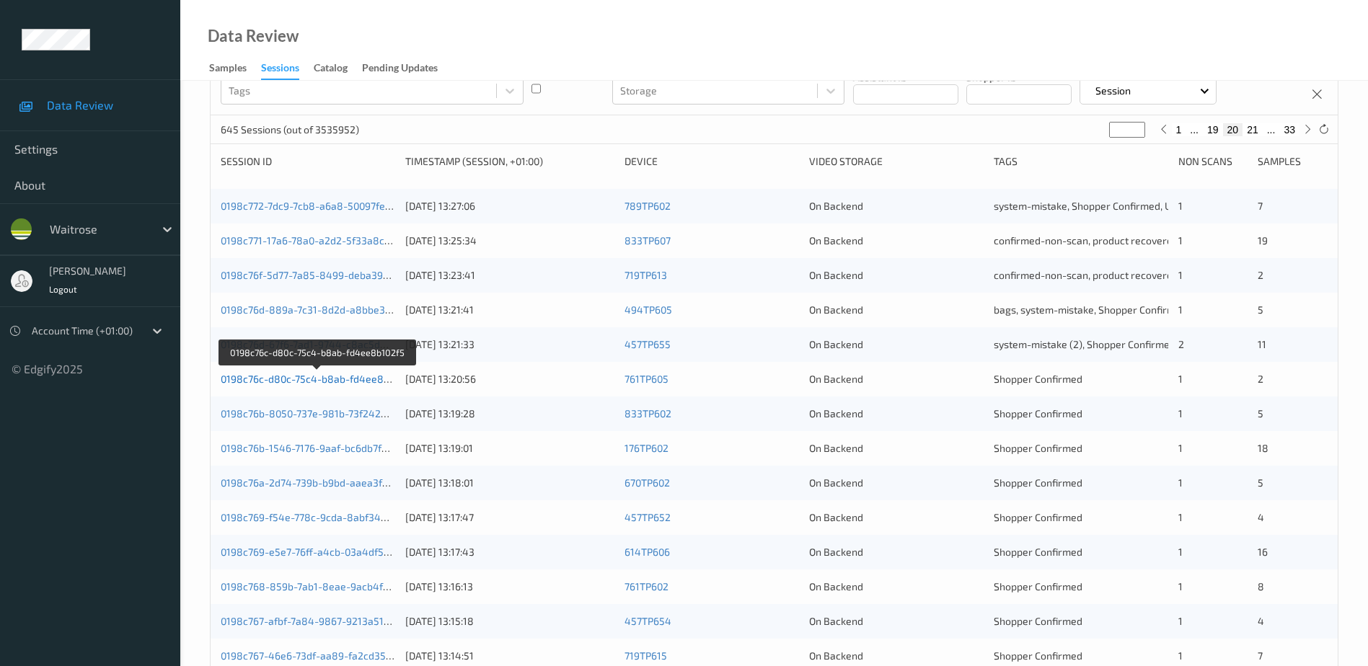
type input "**"
click at [313, 382] on link "0198c76c-d80c-75c4-b8ab-fd4ee8b102f5" at bounding box center [318, 379] width 194 height 12
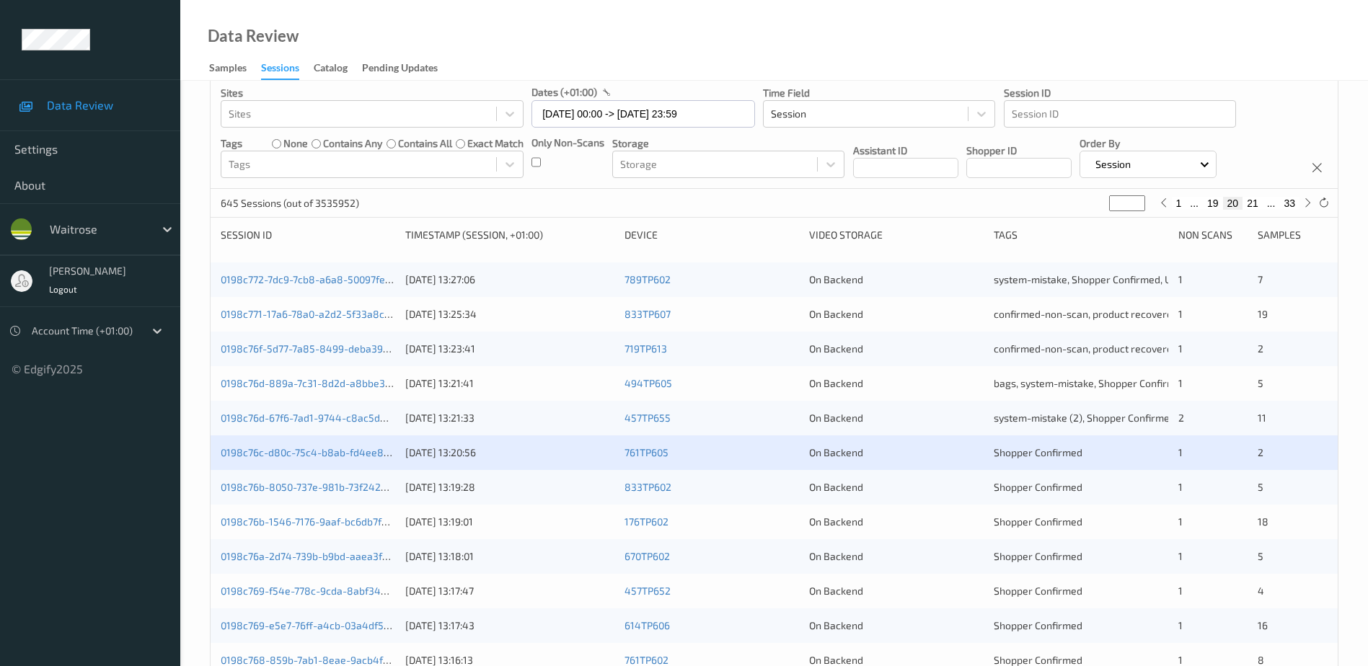
scroll to position [144, 0]
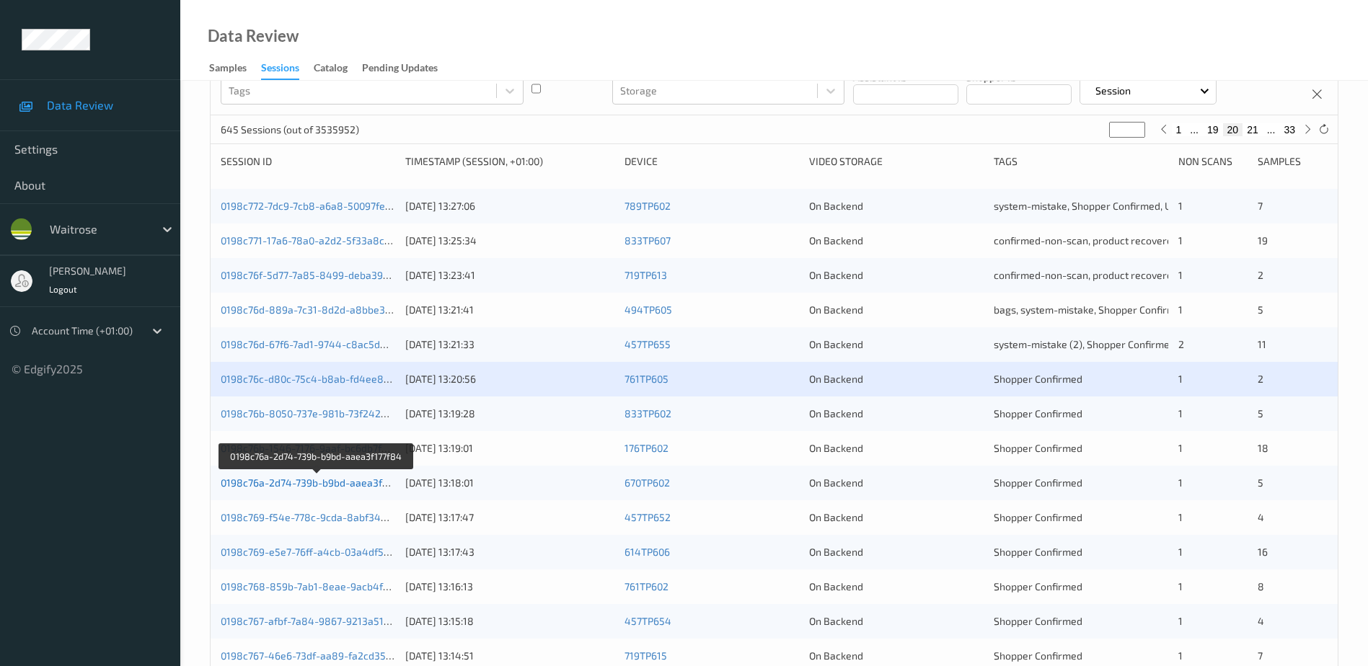
click at [318, 485] on link "0198c76a-2d74-739b-b9bd-aaea3f177f84" at bounding box center [317, 483] width 193 height 12
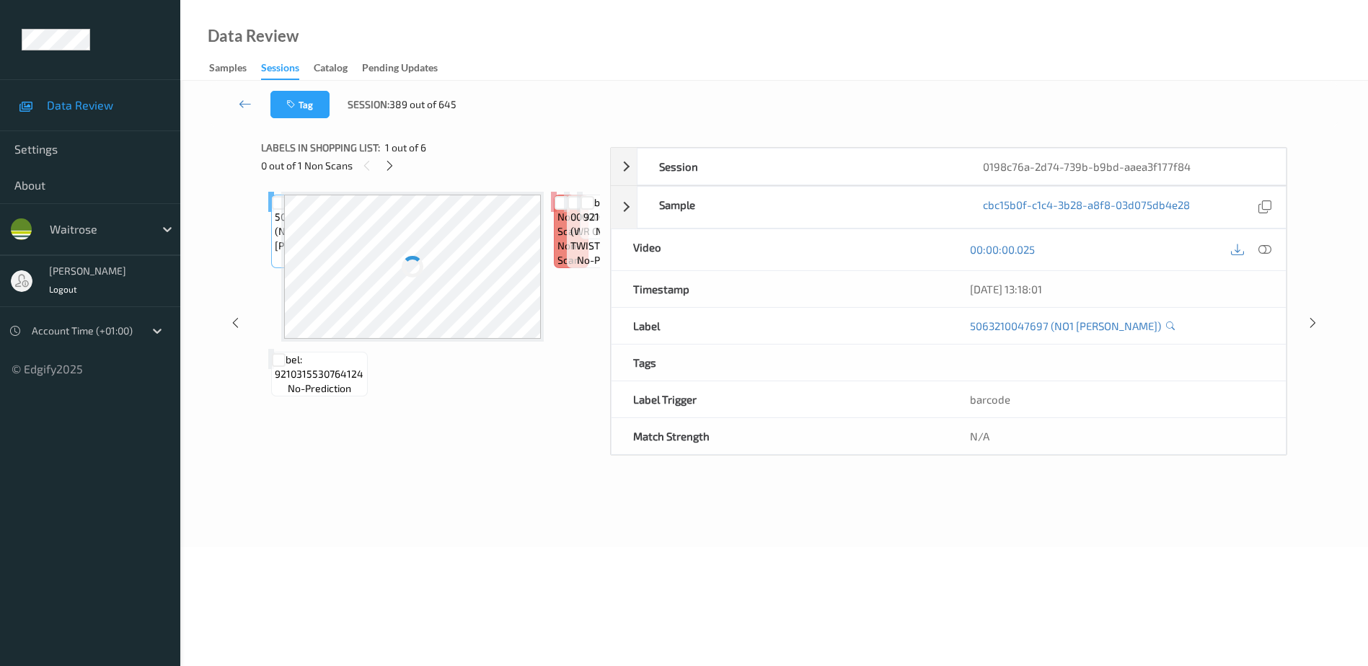
scroll to position [71, 0]
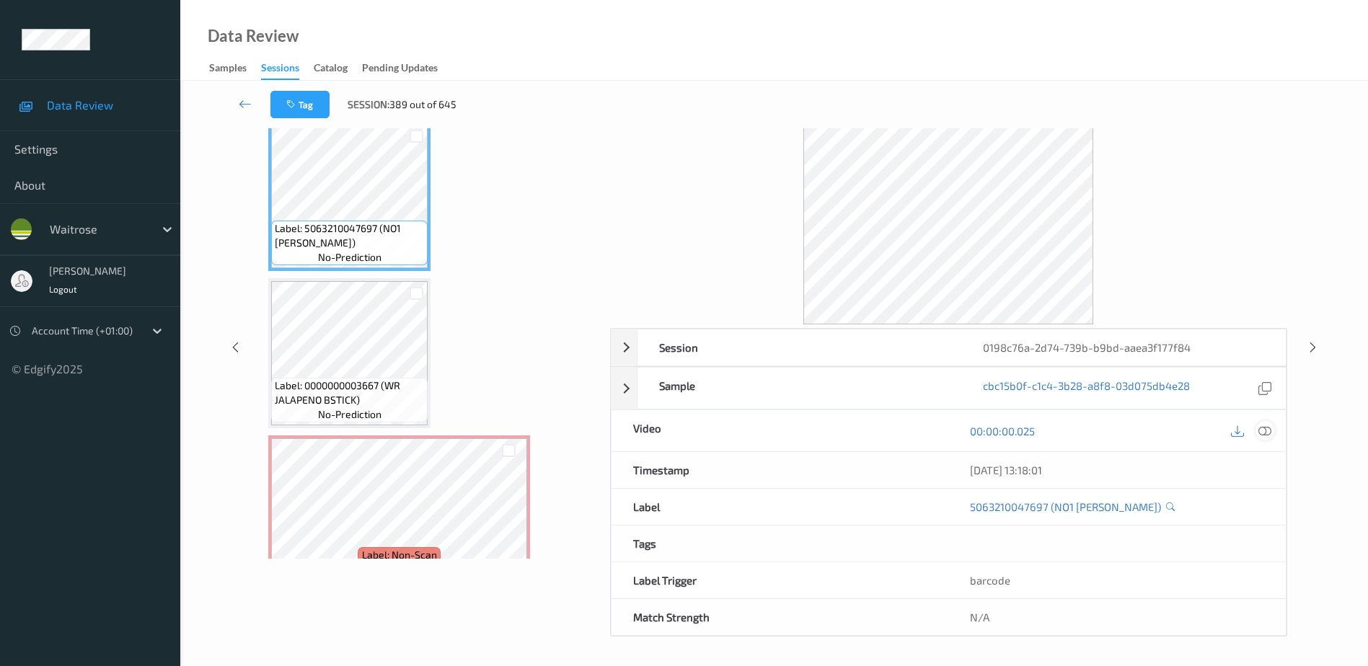
click at [1266, 431] on icon at bounding box center [1265, 431] width 13 height 13
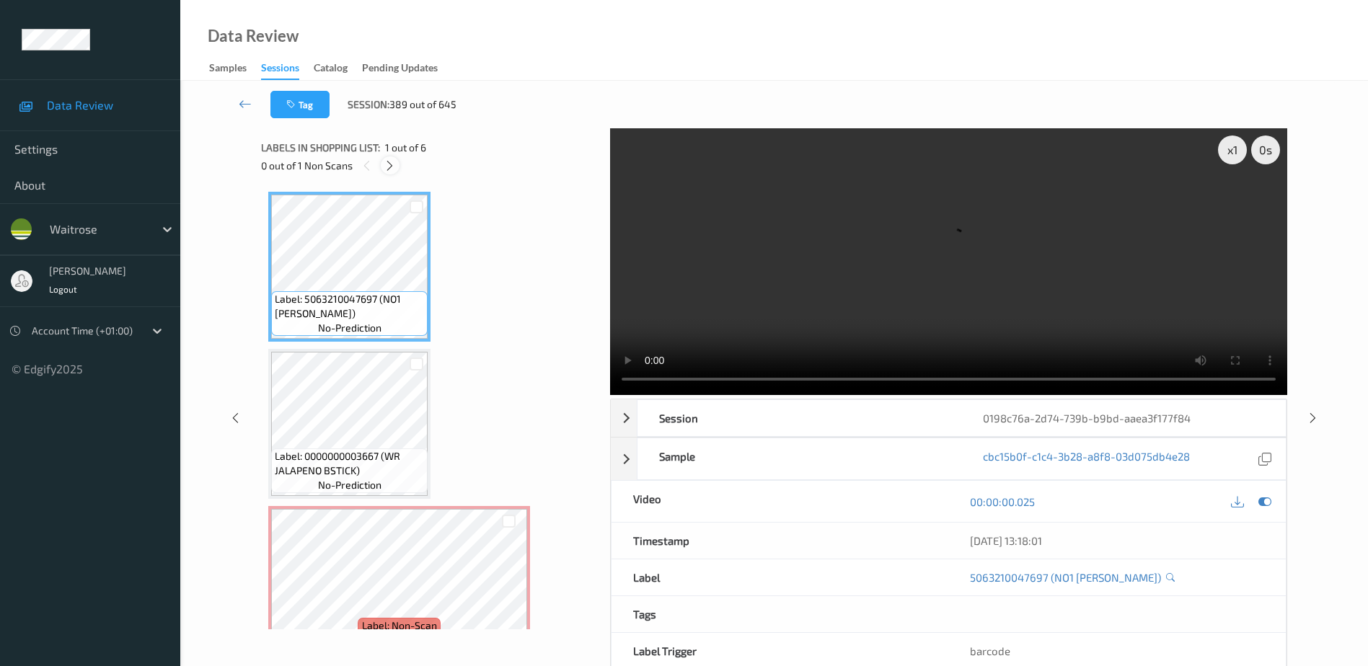
click at [392, 167] on icon at bounding box center [390, 165] width 12 height 13
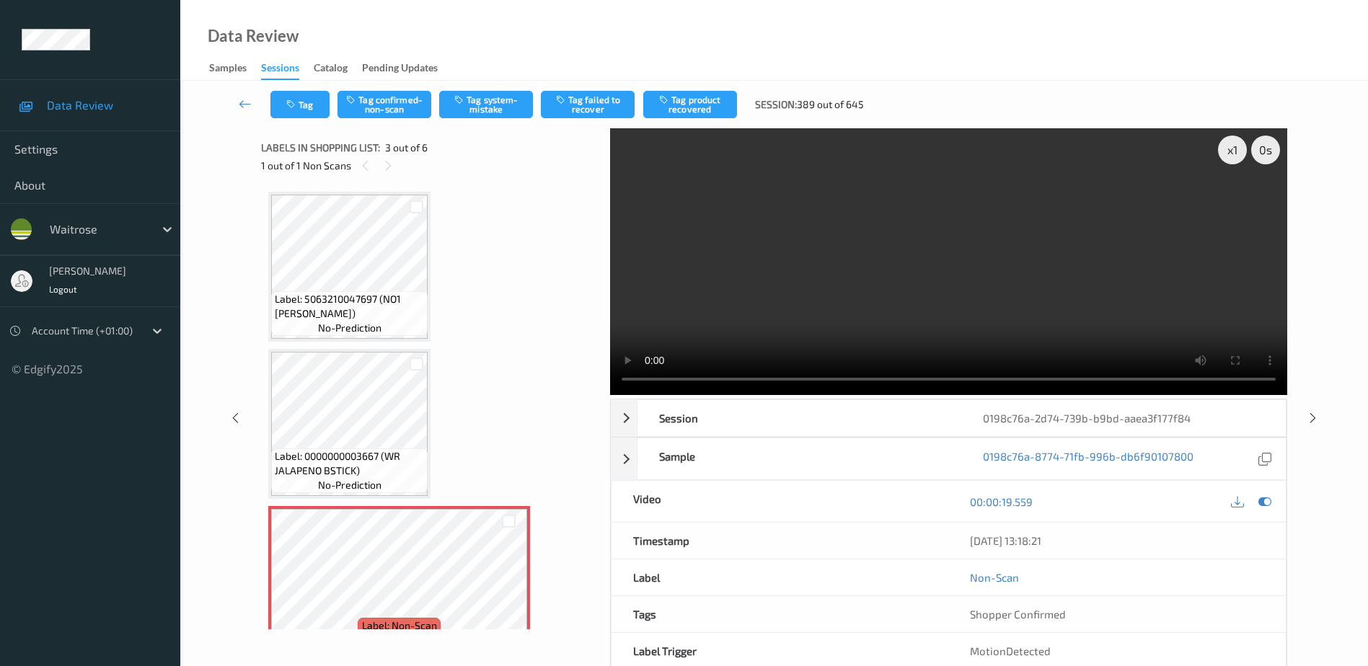
scroll to position [164, 0]
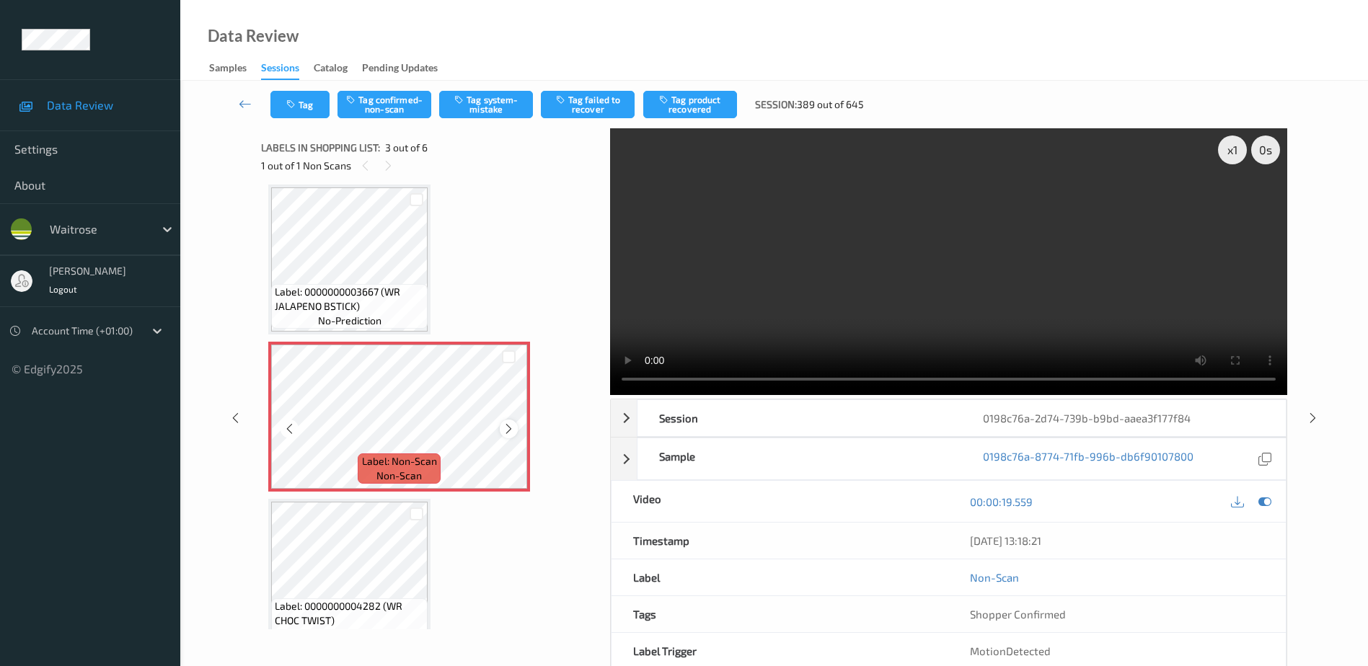
click at [513, 428] on icon at bounding box center [509, 429] width 12 height 13
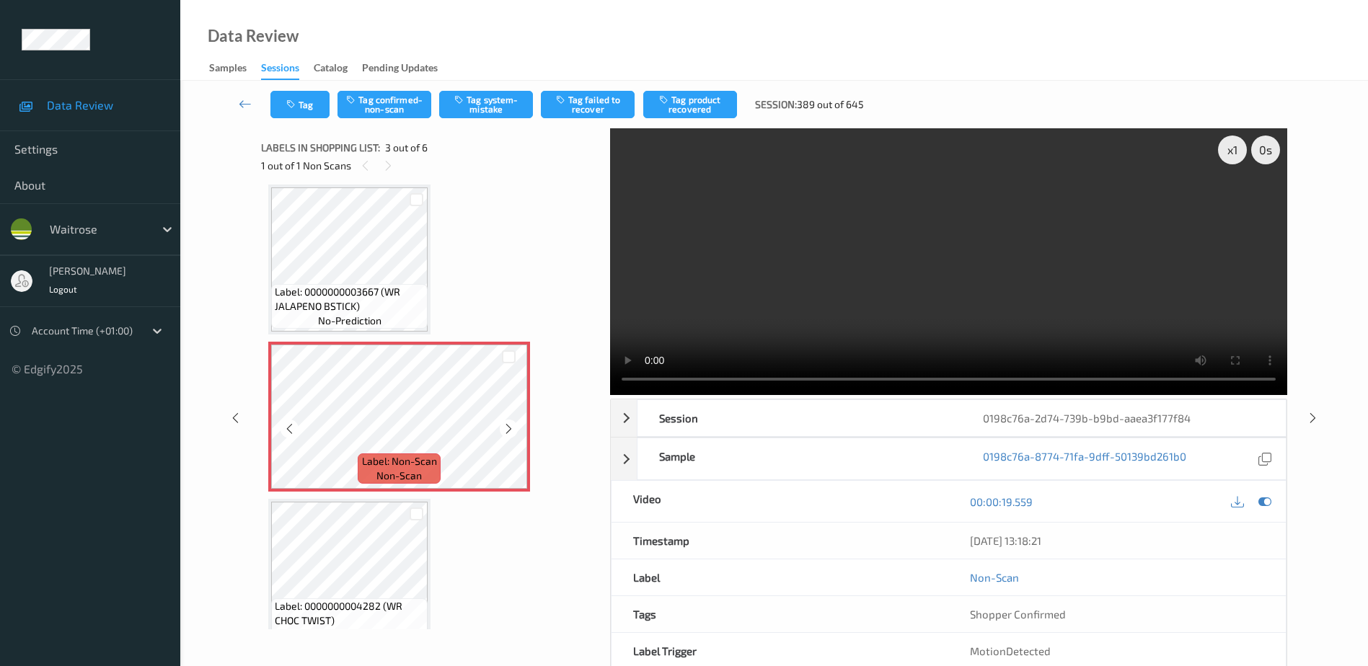
click at [513, 428] on icon at bounding box center [509, 429] width 12 height 13
click at [923, 282] on video at bounding box center [948, 261] width 677 height 267
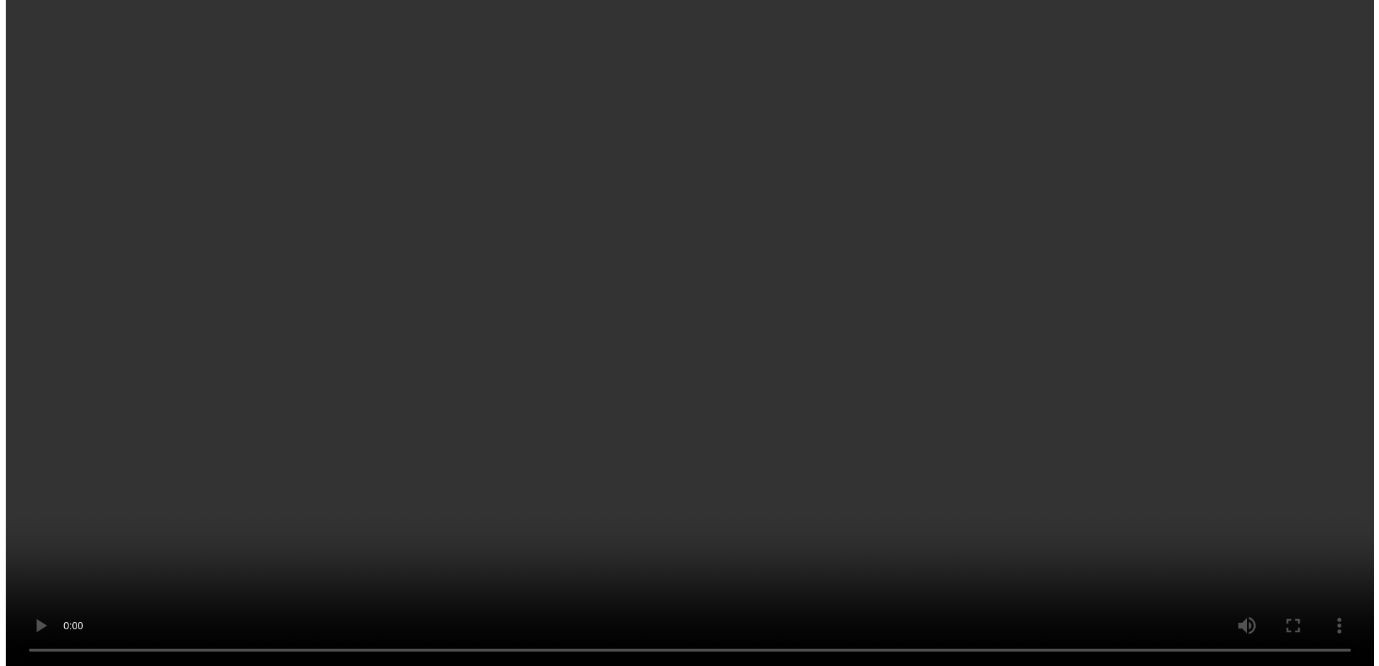
scroll to position [144, 0]
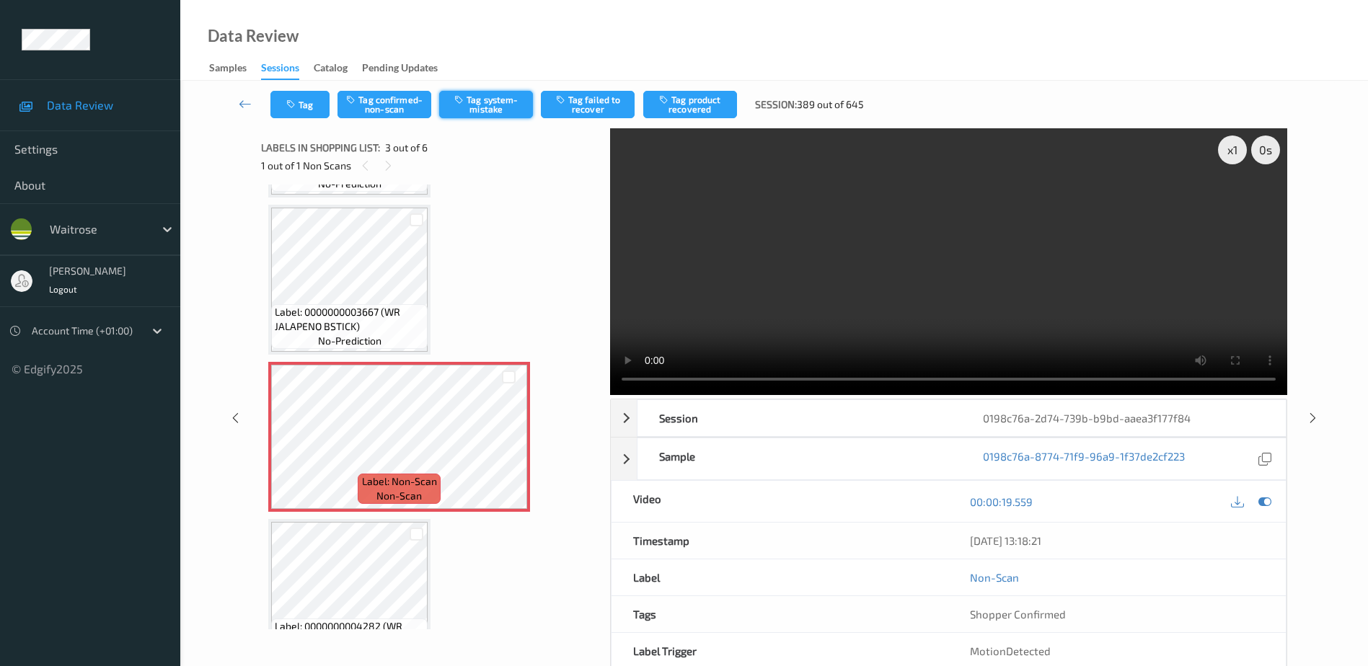
click at [470, 107] on button "Tag system-mistake" at bounding box center [486, 104] width 94 height 27
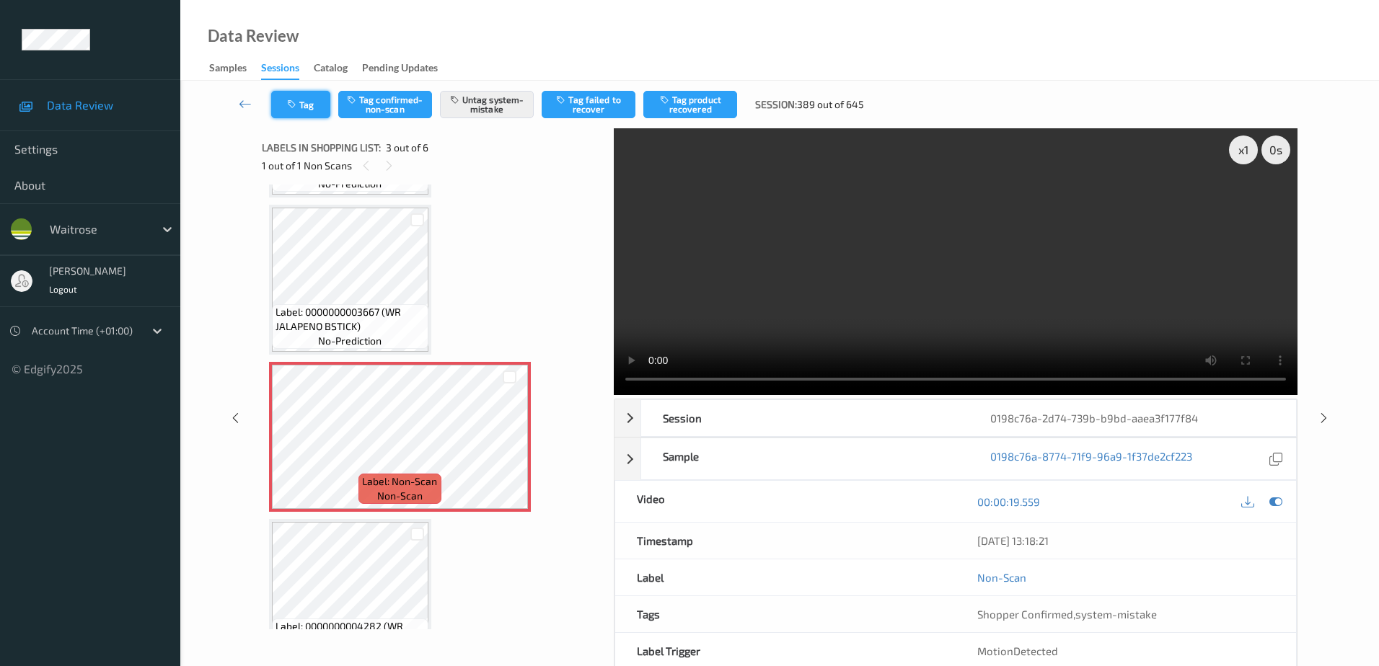
click at [312, 107] on button "Tag" at bounding box center [300, 104] width 59 height 27
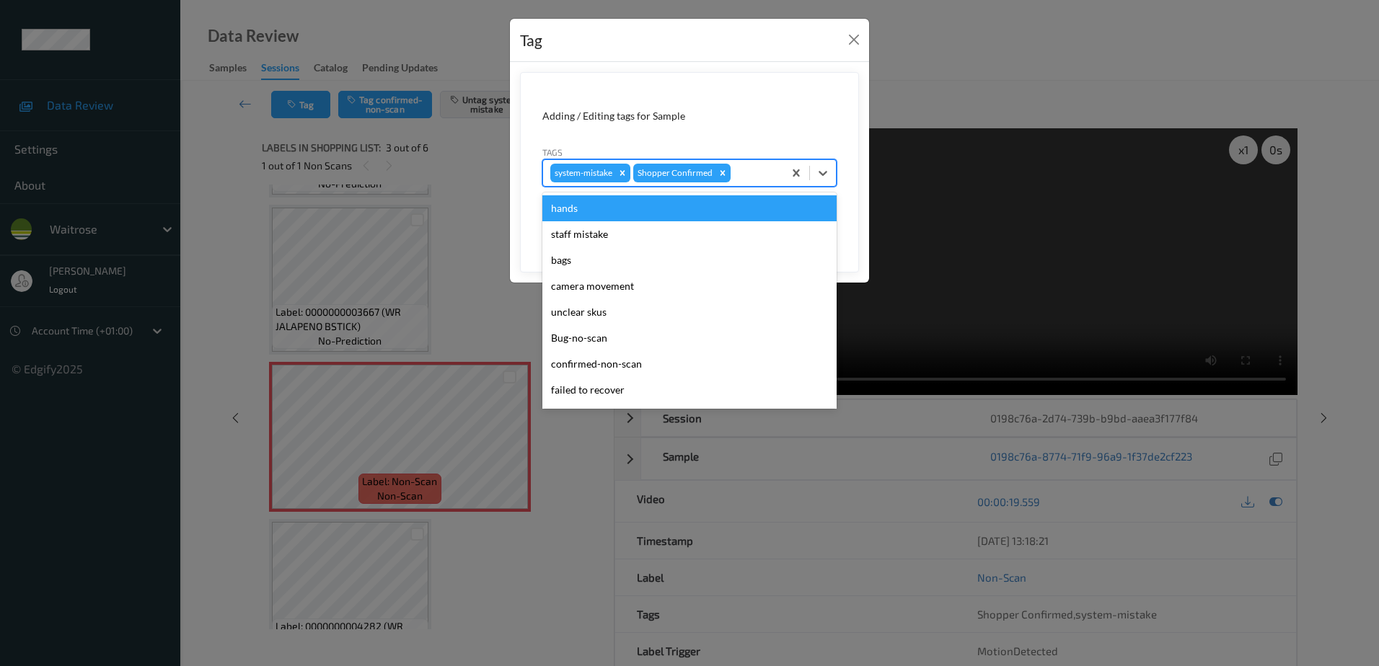
click at [742, 177] on div at bounding box center [755, 172] width 43 height 17
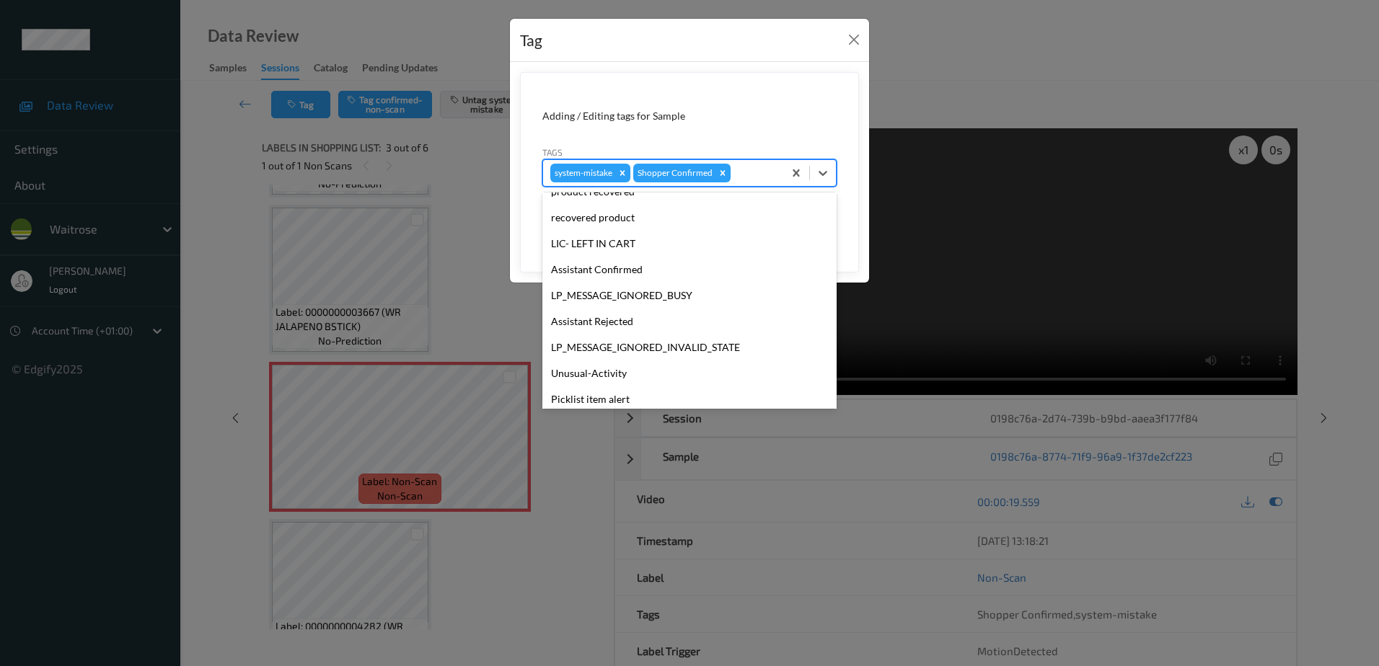
scroll to position [283, 0]
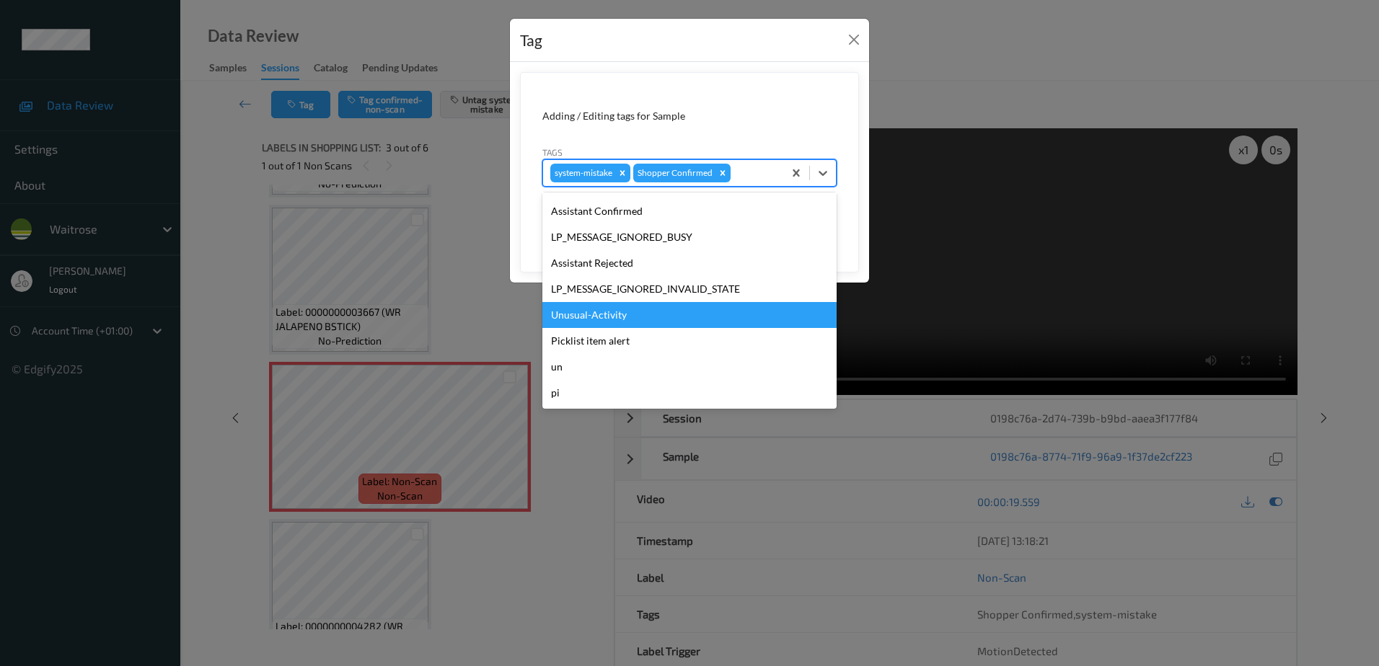
click at [631, 314] on div "Unusual-Activity" at bounding box center [689, 315] width 294 height 26
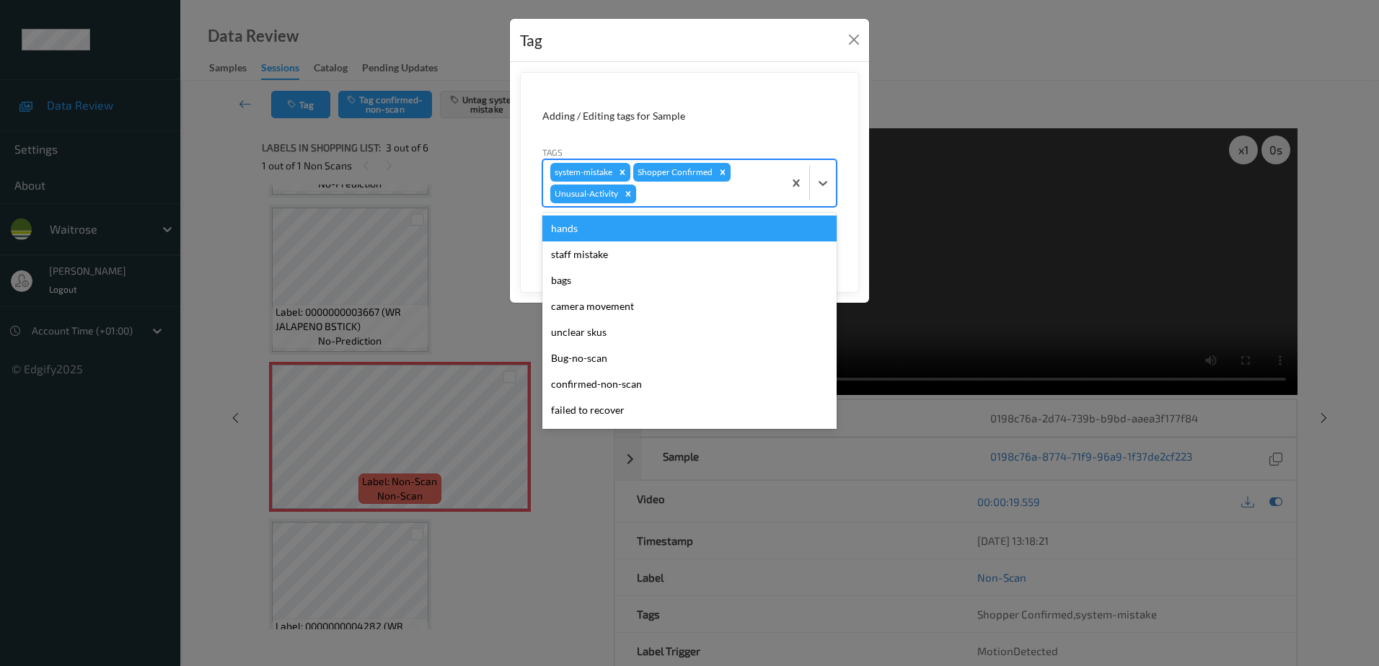
click at [666, 193] on div at bounding box center [707, 193] width 137 height 17
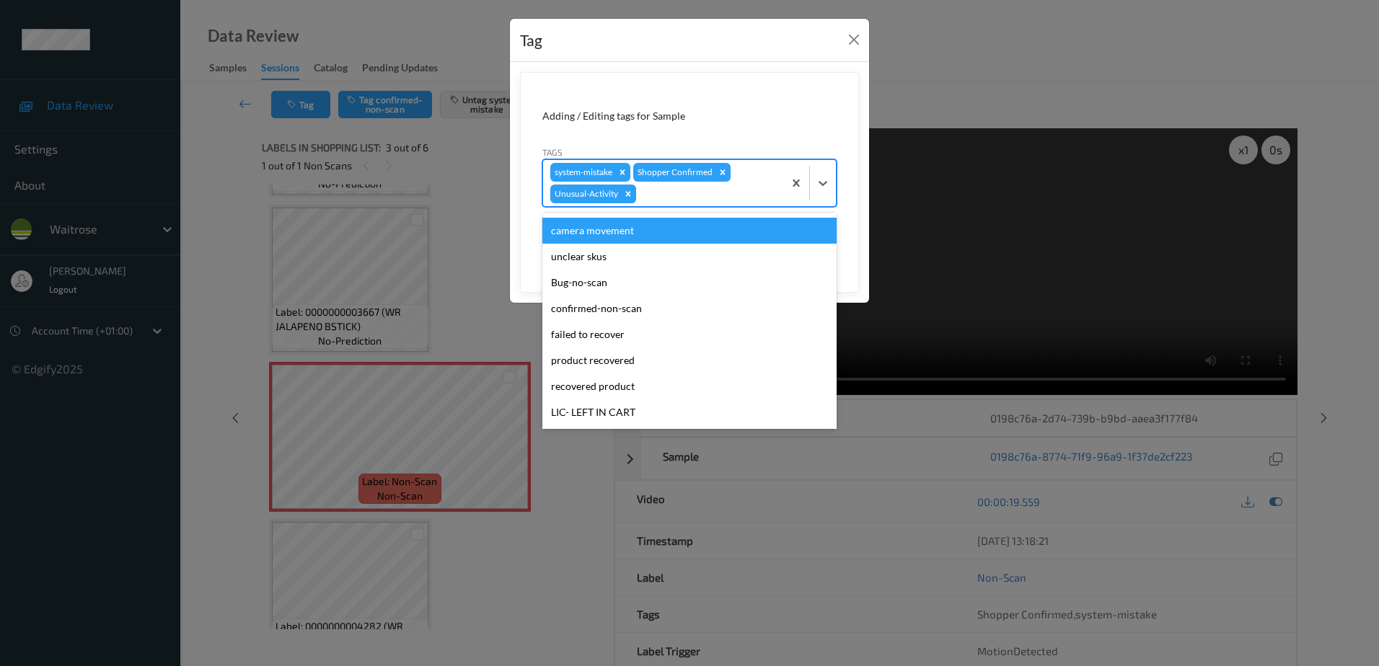
scroll to position [257, 0]
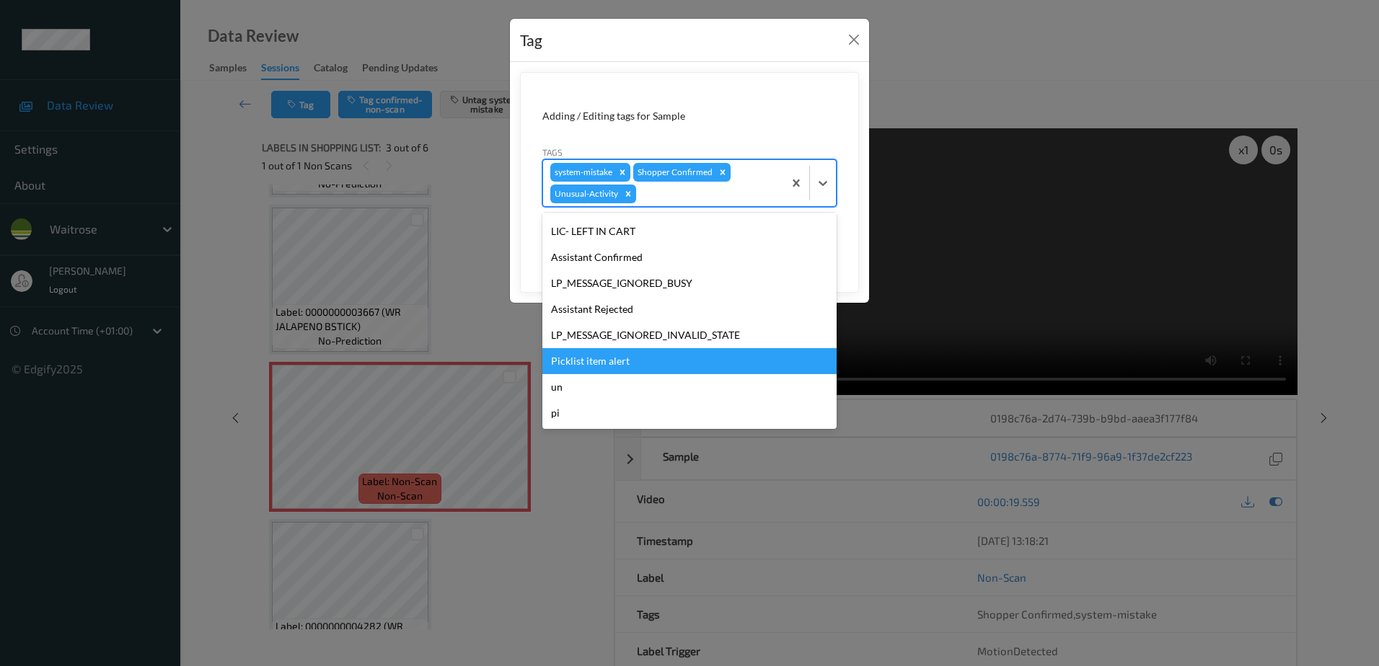
click at [627, 362] on div "Picklist item alert" at bounding box center [689, 361] width 294 height 26
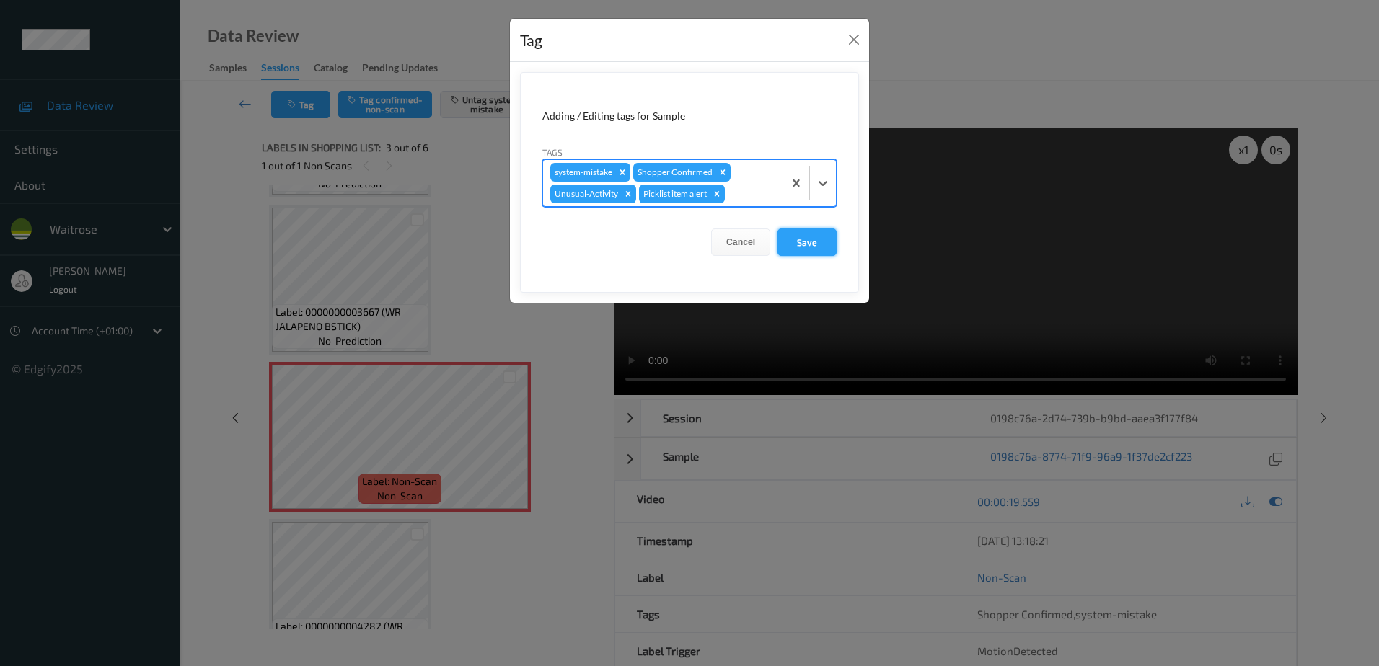
click at [805, 250] on button "Save" at bounding box center [807, 242] width 59 height 27
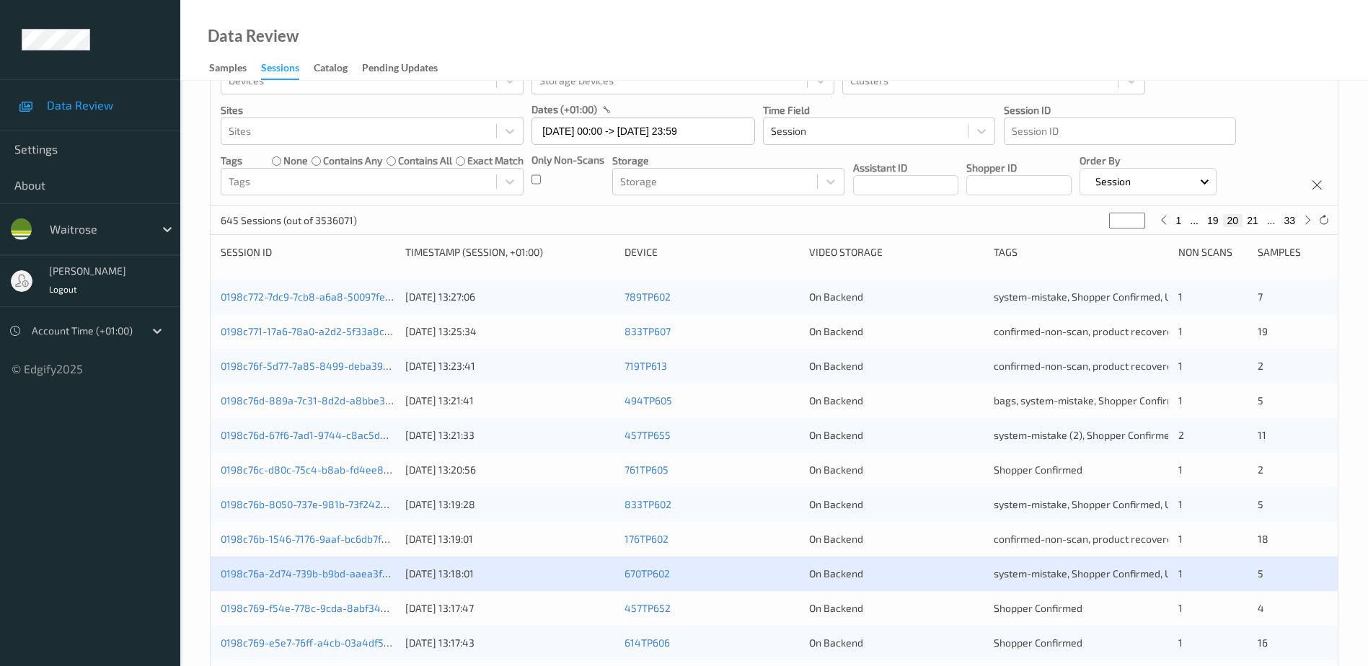
scroll to position [144, 0]
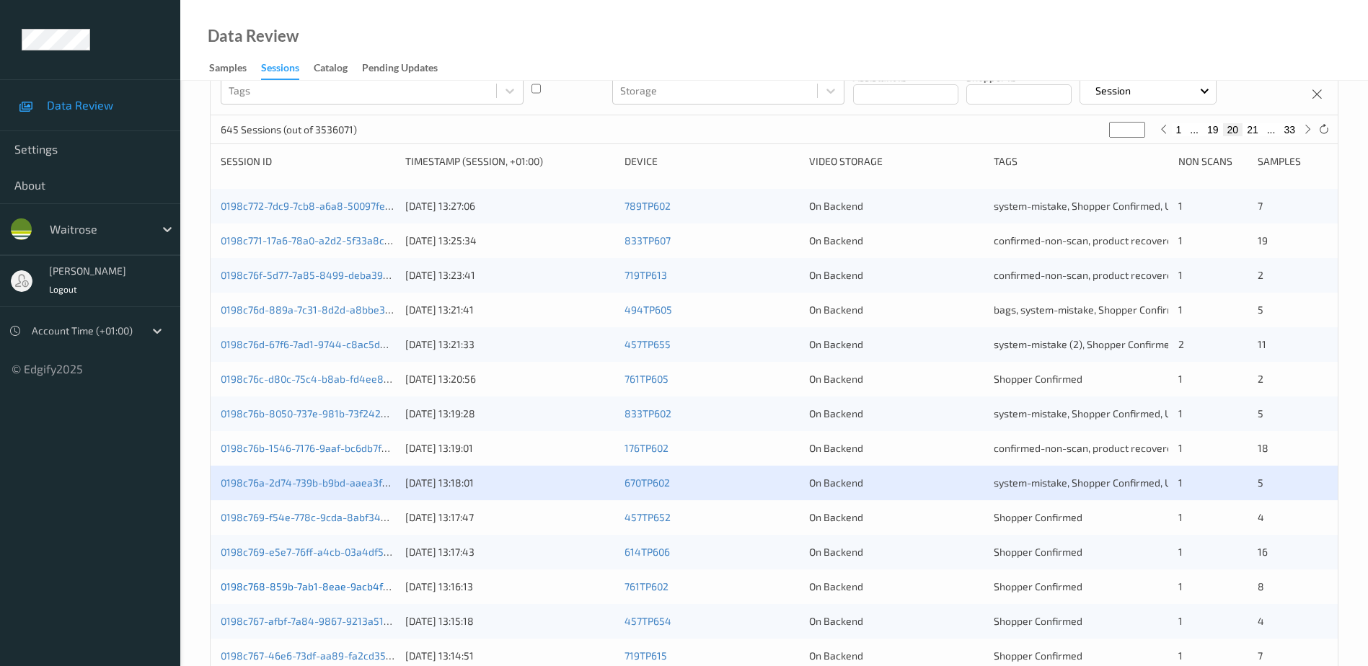
click at [312, 589] on link "0198c768-859b-7ab1-8eae-9acb4fa1c563" at bounding box center [318, 587] width 195 height 12
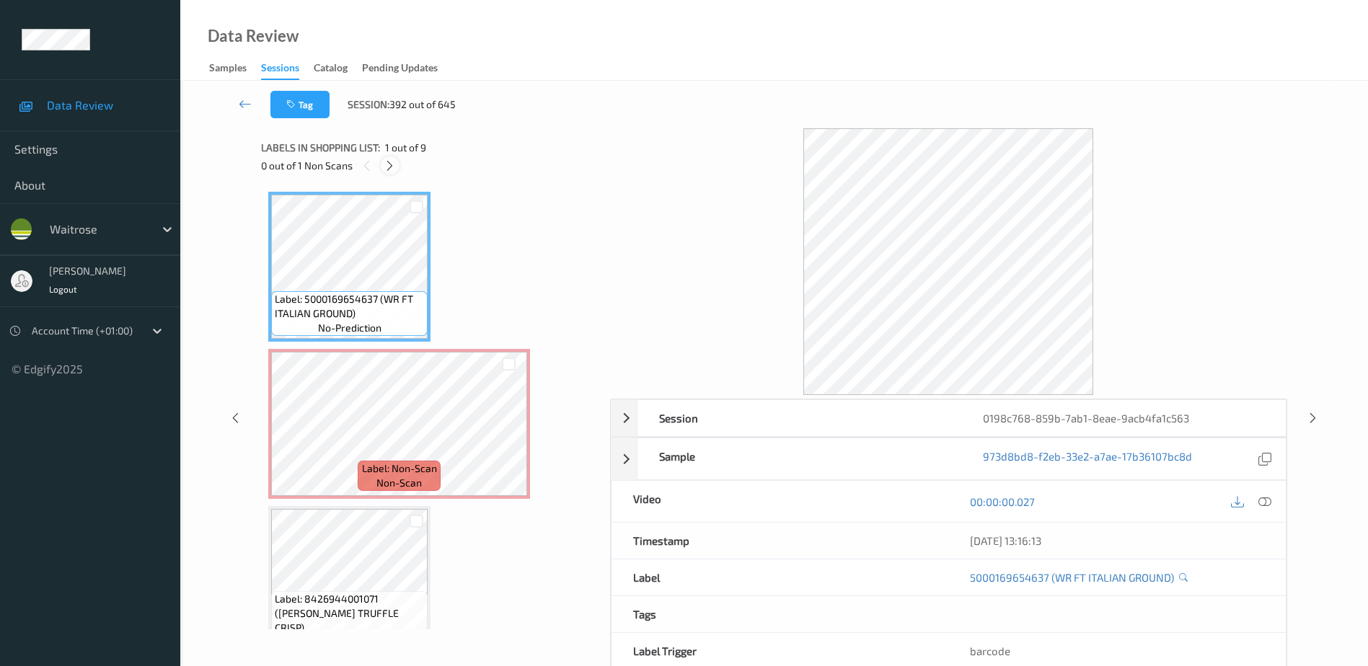
click at [395, 164] on icon at bounding box center [390, 165] width 12 height 13
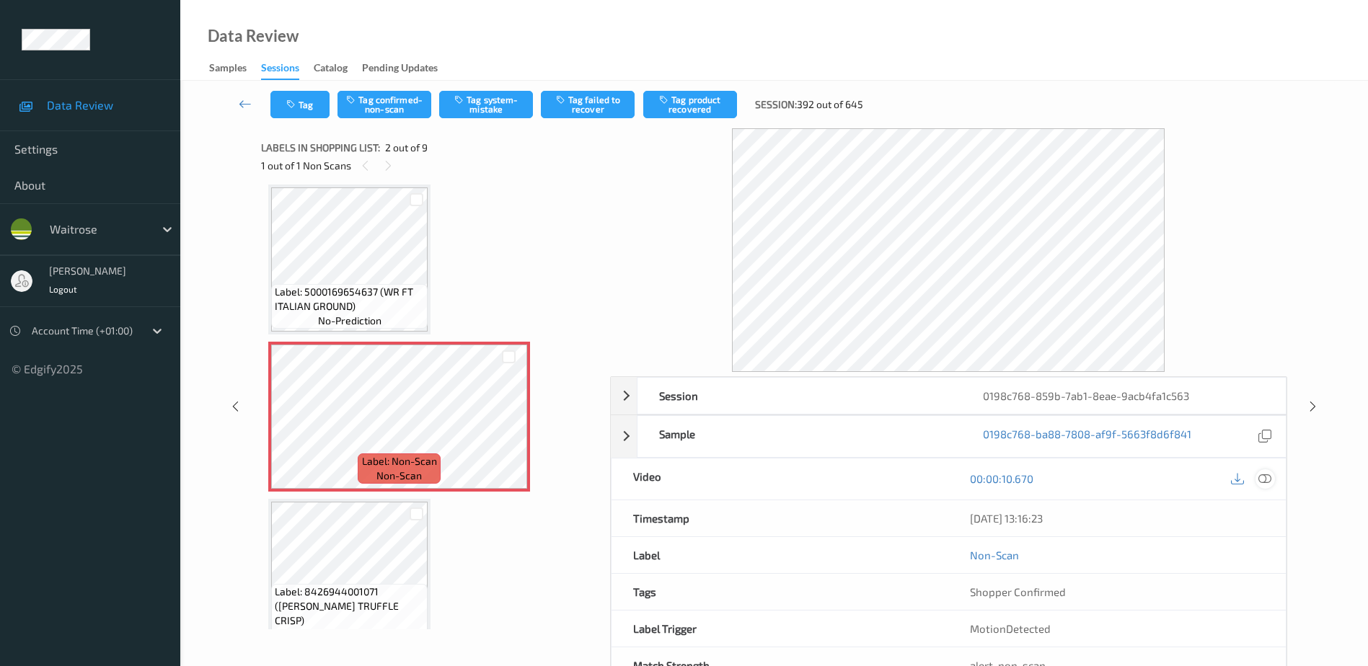
click at [1264, 478] on icon at bounding box center [1265, 478] width 13 height 13
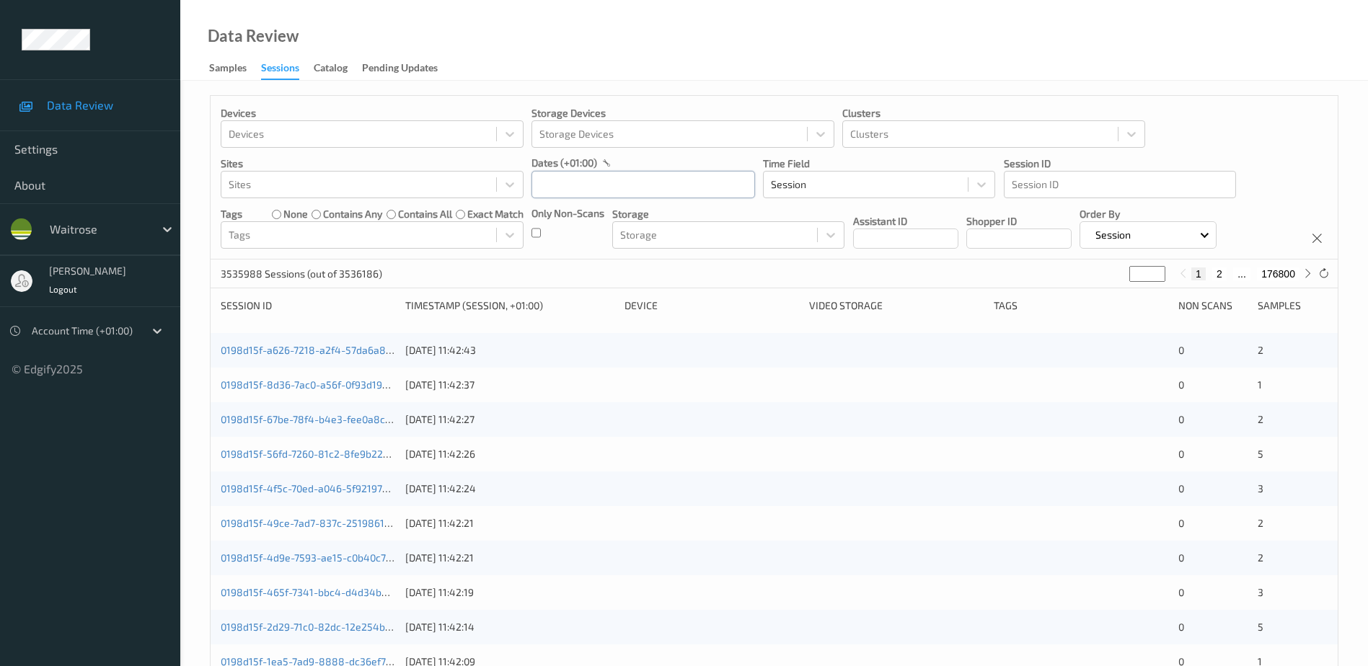
click at [567, 188] on input "text" at bounding box center [644, 184] width 224 height 27
click at [628, 360] on span "20" at bounding box center [624, 354] width 20 height 20
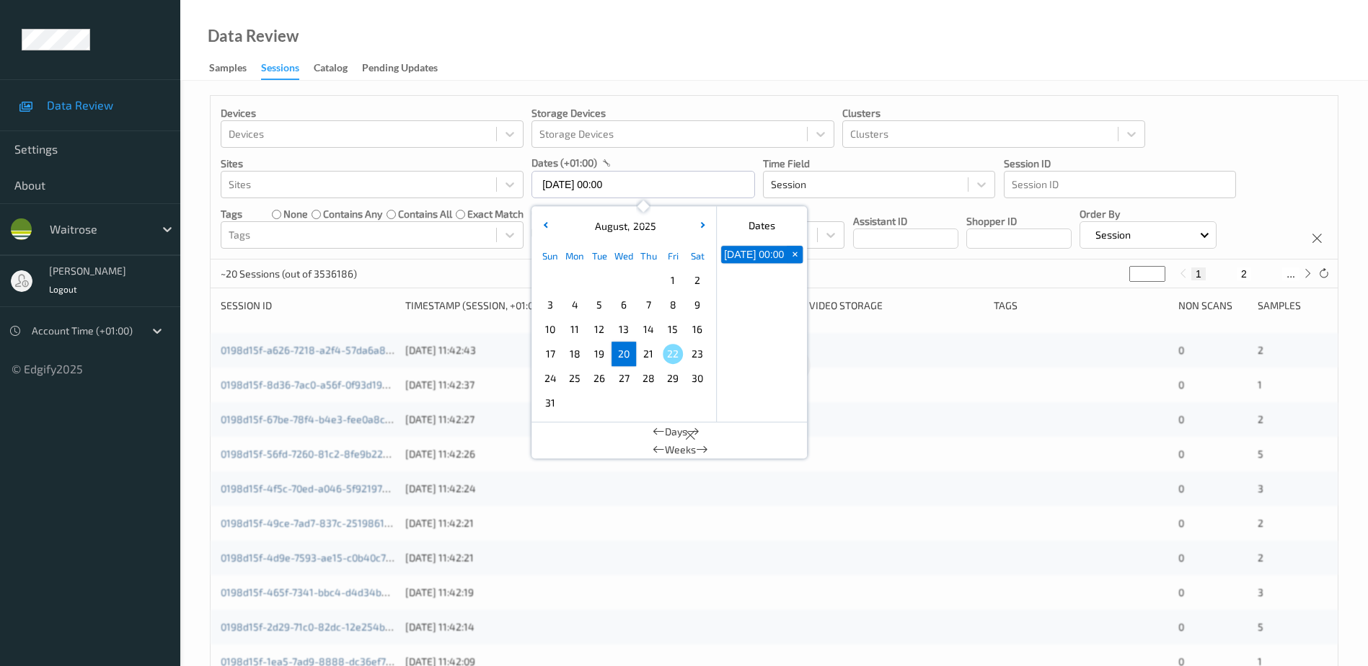
click at [628, 360] on span "20" at bounding box center [624, 354] width 20 height 20
type input "[DATE] 00:00 -> [DATE] 23:59"
click at [564, 63] on div "Data Review Samples Sessions Catalog Pending Updates" at bounding box center [774, 40] width 1188 height 81
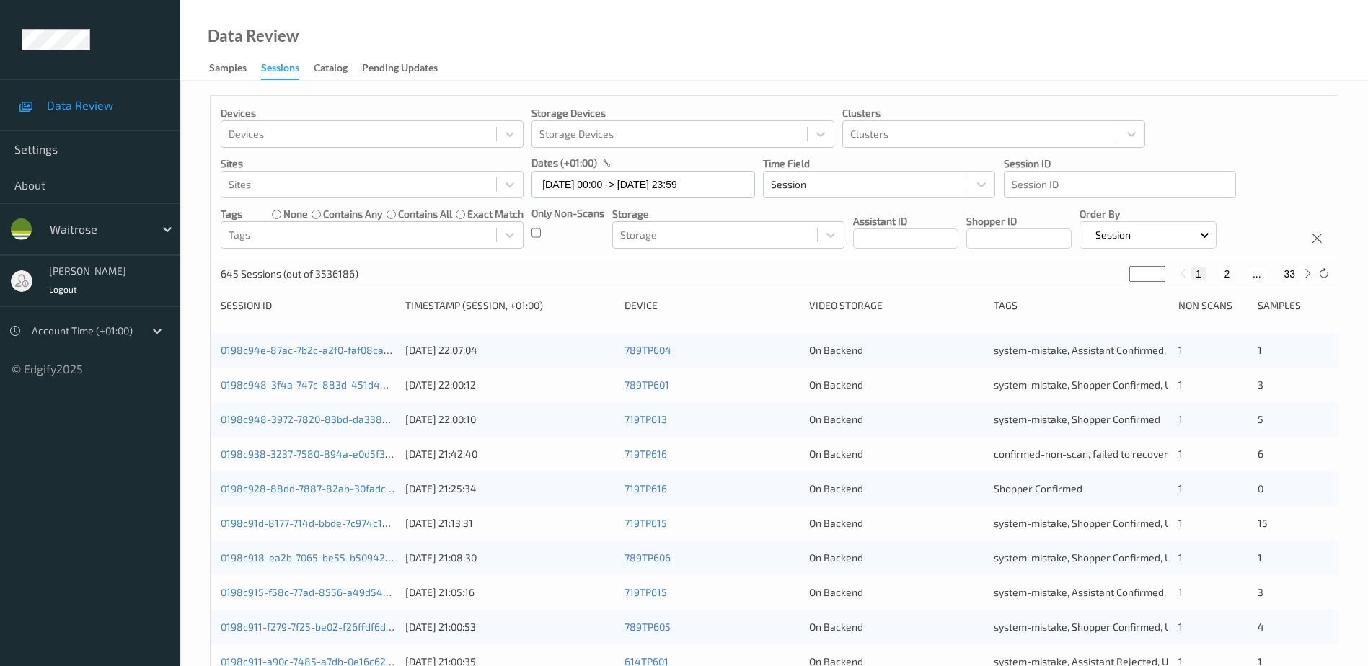
drag, startPoint x: 1142, startPoint y: 276, endPoint x: 1113, endPoint y: 281, distance: 29.3
click at [1113, 281] on div "645 Sessions (out of 3536186) * 1 2 ... 33" at bounding box center [774, 274] width 1127 height 29
type input "*"
type input "**"
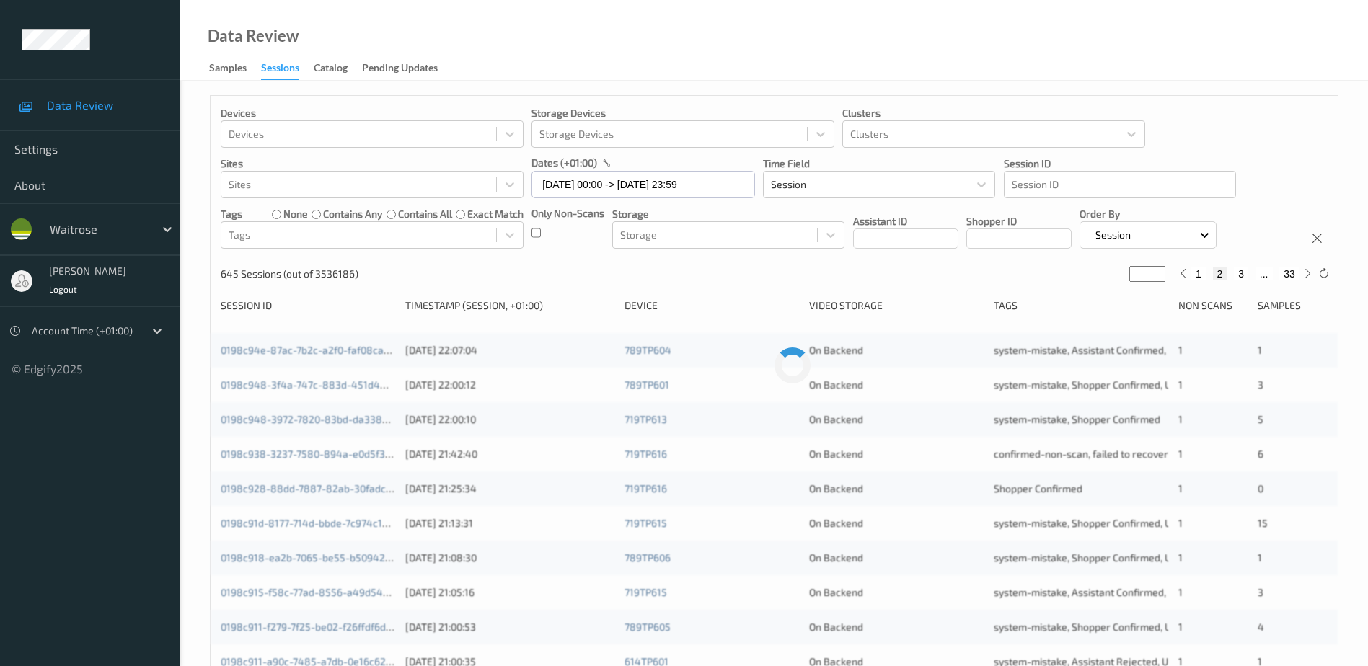
type input "**"
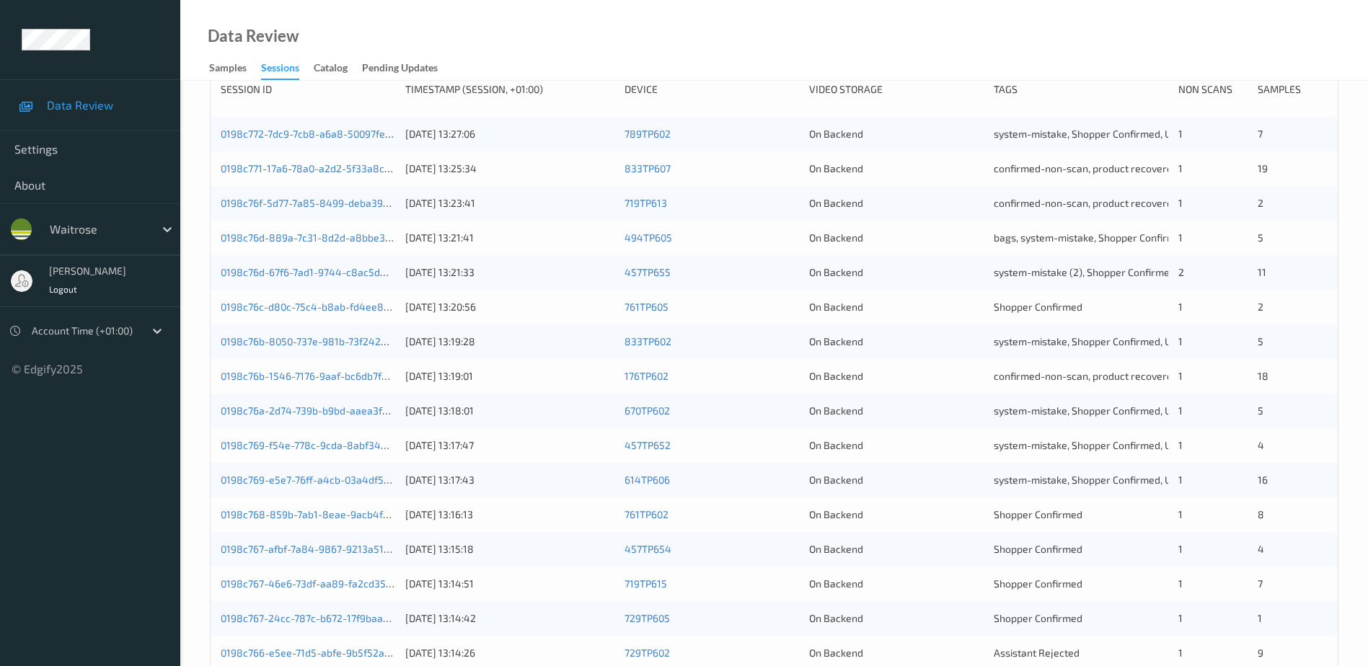
scroll to position [72, 0]
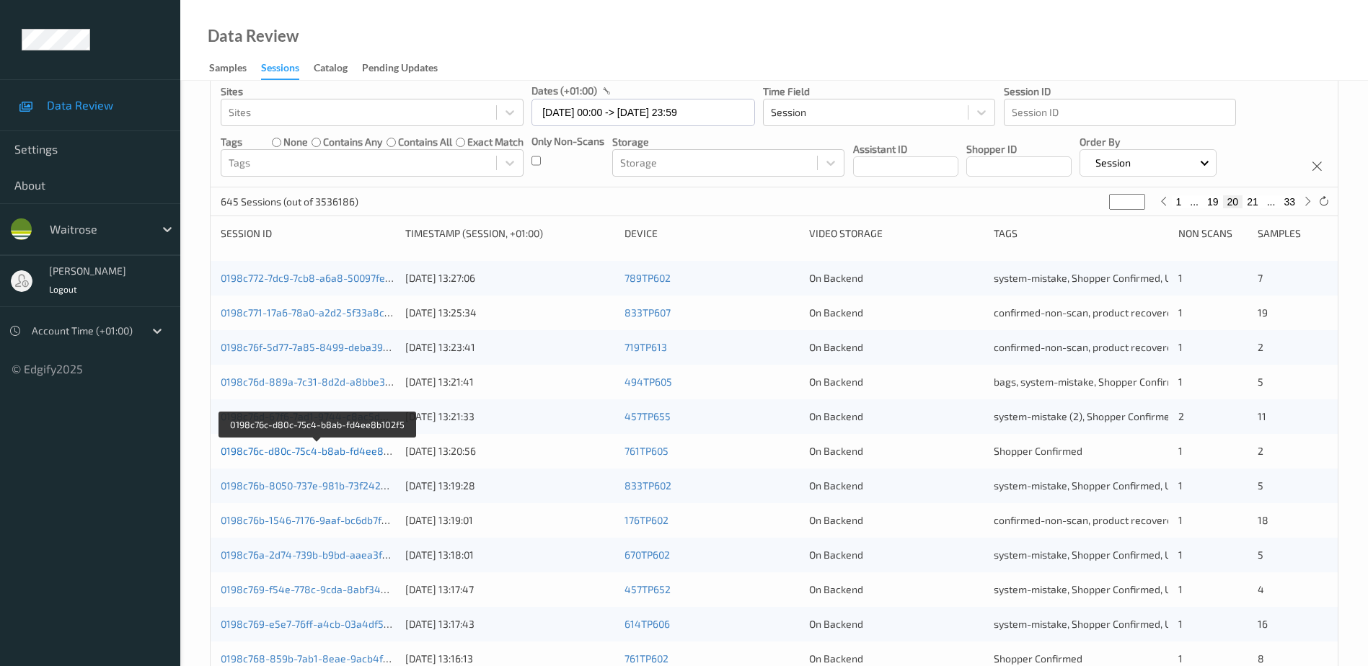
type input "**"
click at [346, 449] on link "0198c76c-d80c-75c4-b8ab-fd4ee8b102f5" at bounding box center [318, 451] width 194 height 12
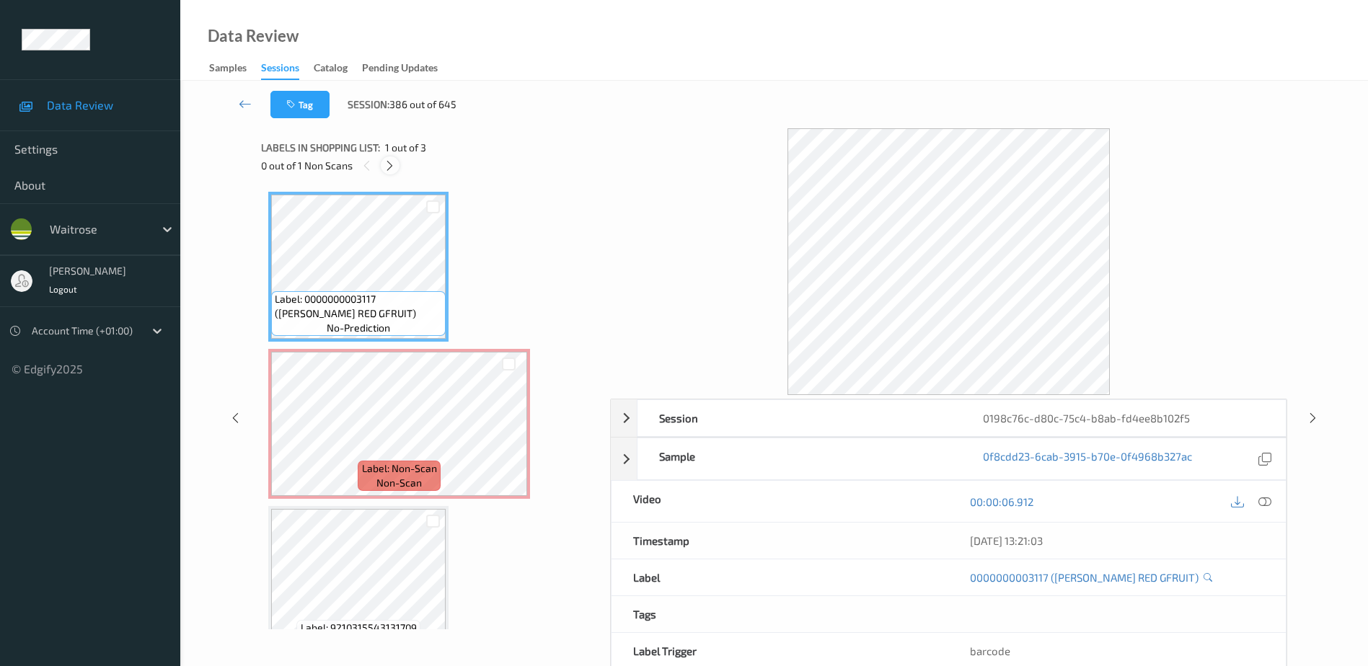
click at [387, 167] on icon at bounding box center [390, 165] width 12 height 13
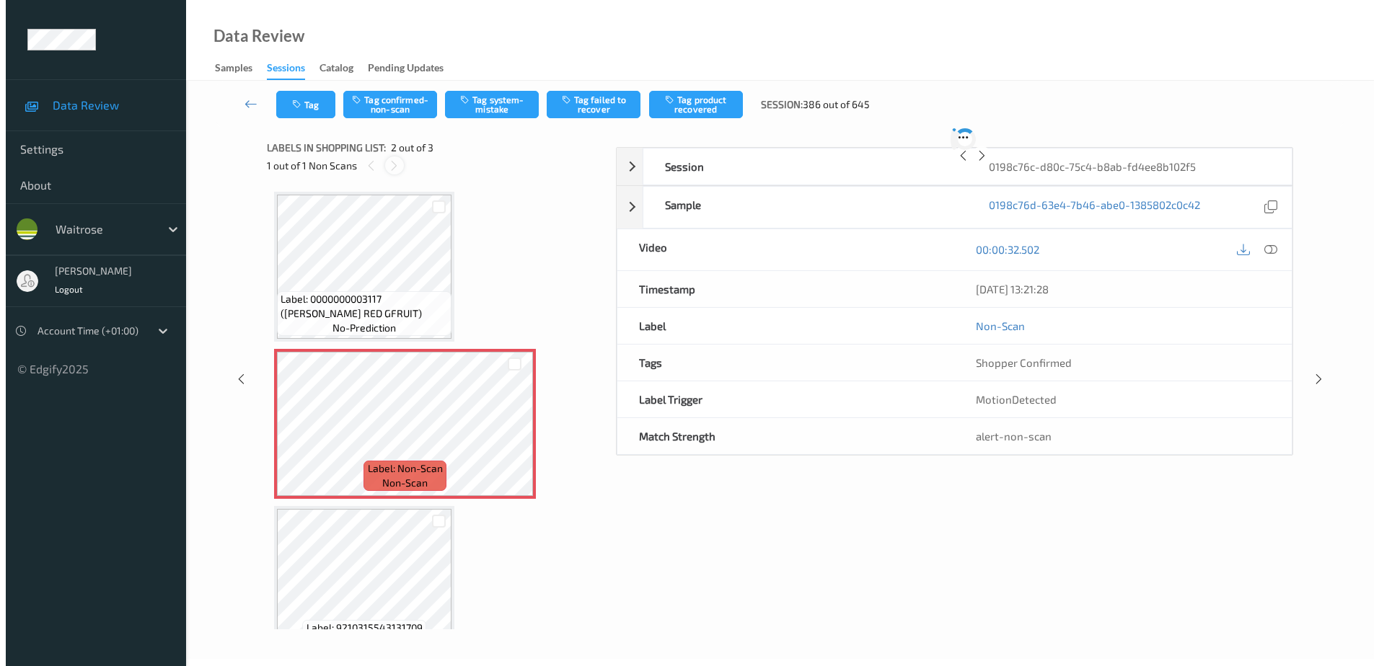
scroll to position [7, 0]
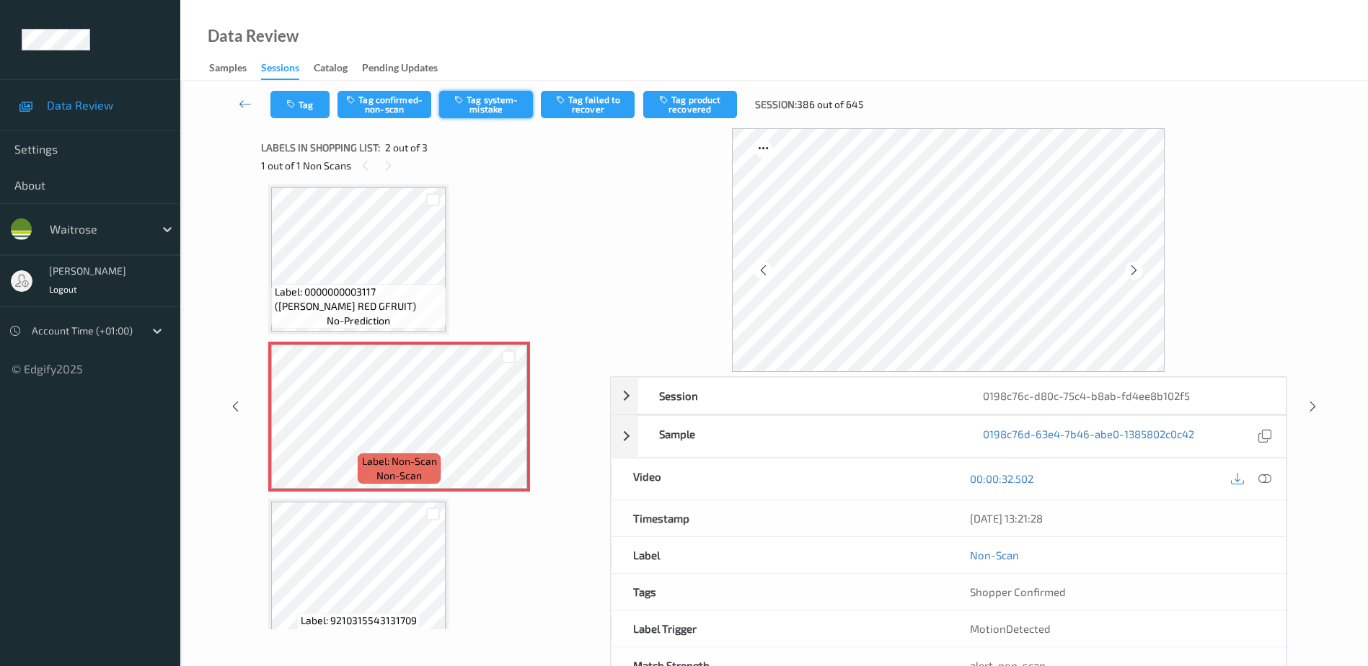
click at [490, 105] on button "Tag system-mistake" at bounding box center [486, 104] width 94 height 27
click at [299, 102] on button "Tag" at bounding box center [299, 104] width 59 height 27
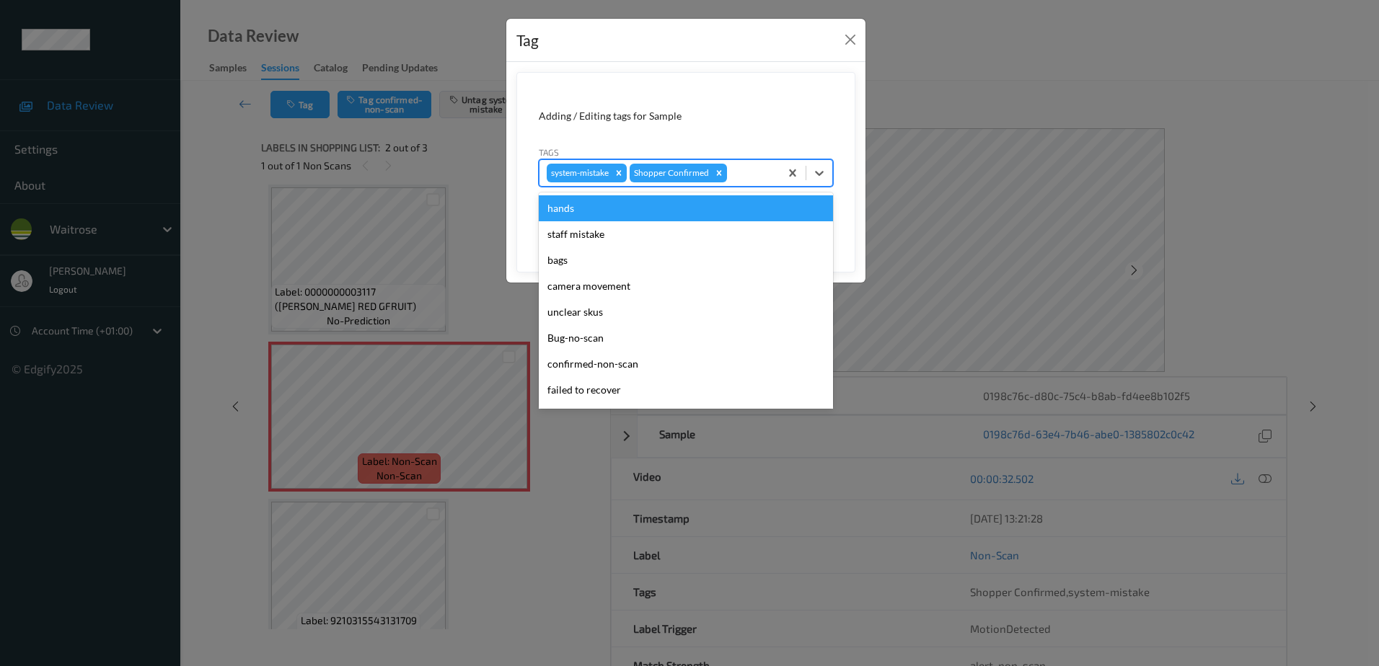
click at [736, 177] on div at bounding box center [751, 172] width 43 height 17
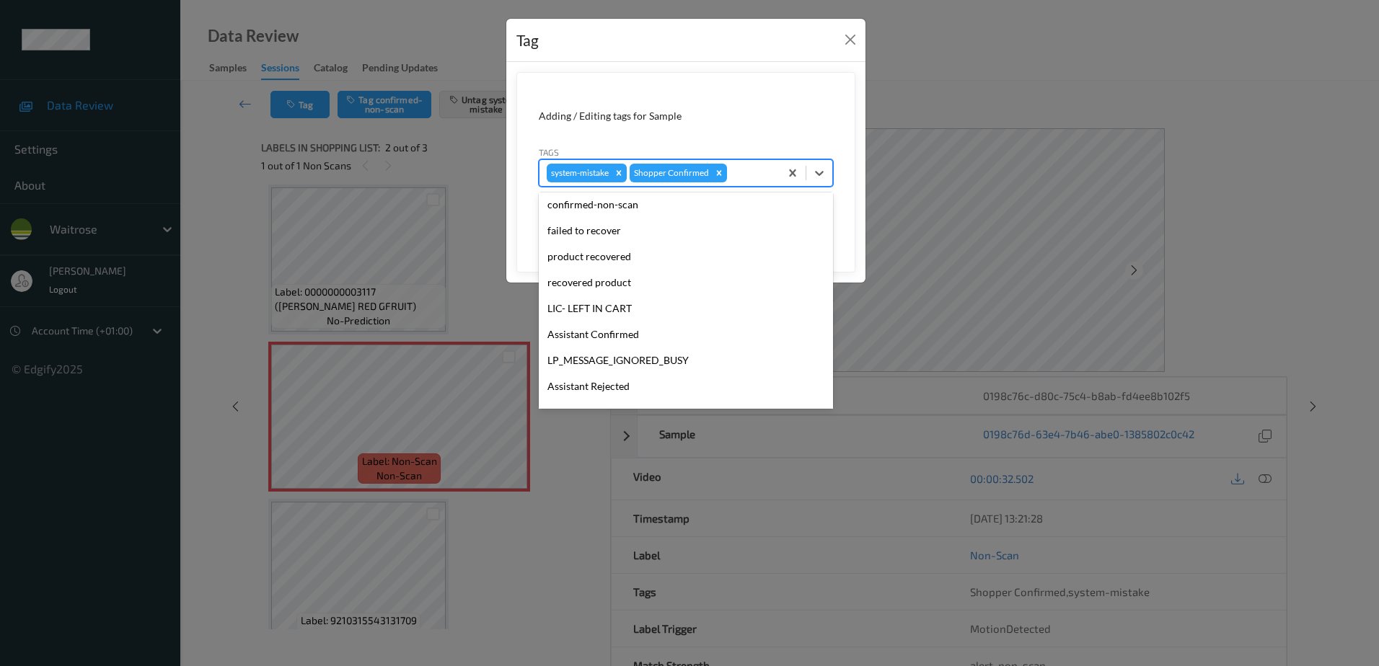
scroll to position [283, 0]
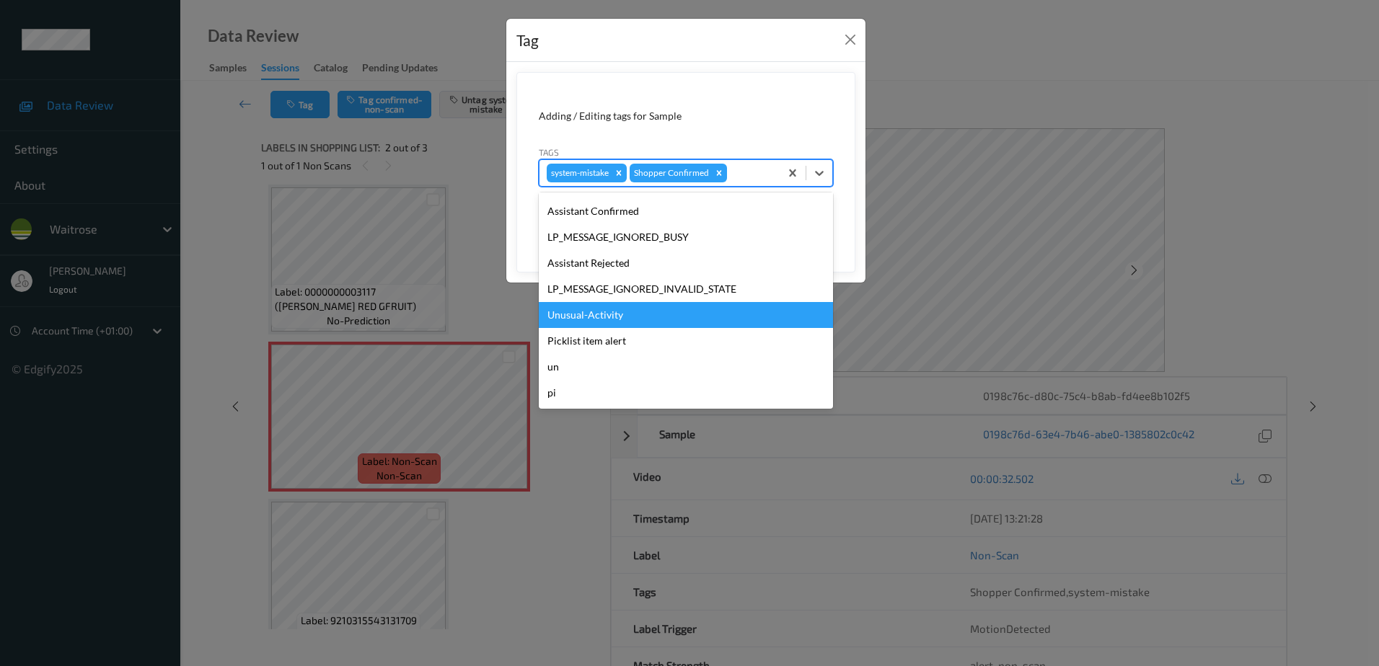
click at [595, 313] on div "Unusual-Activity" at bounding box center [686, 315] width 294 height 26
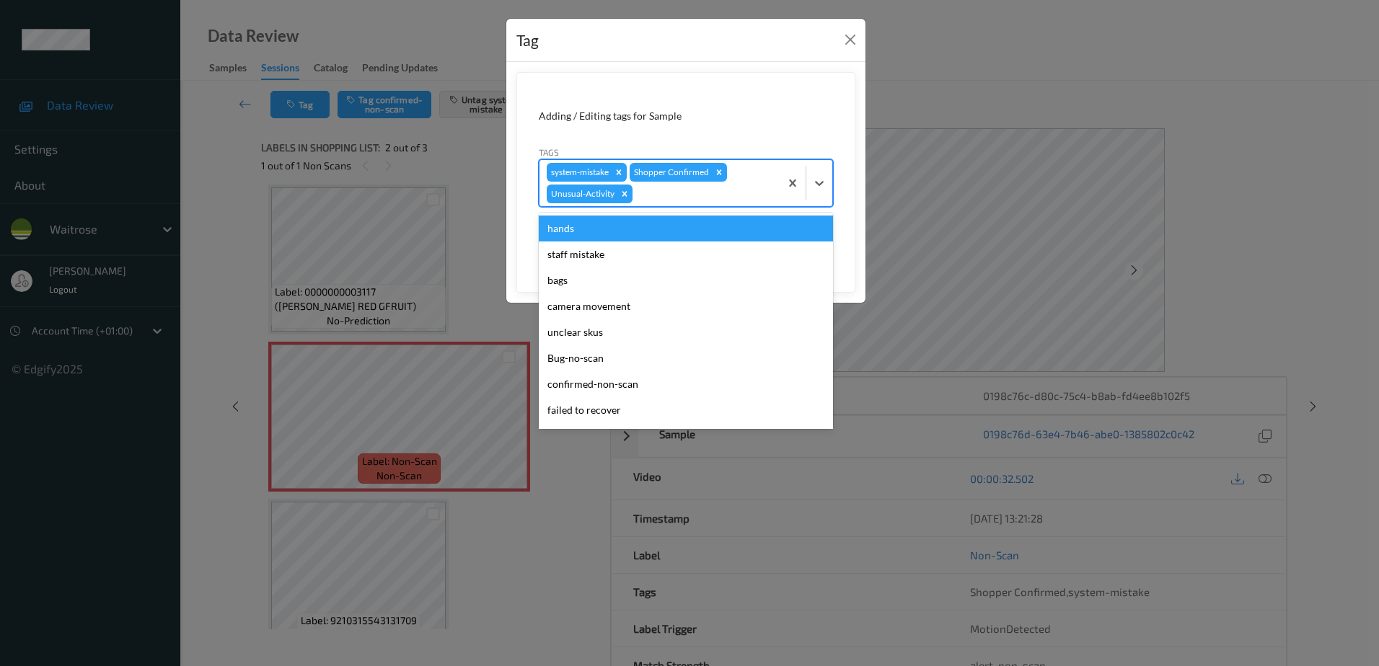
click at [656, 185] on div "system-mistake Shopper Confirmed Unusual-Activity" at bounding box center [660, 183] width 240 height 46
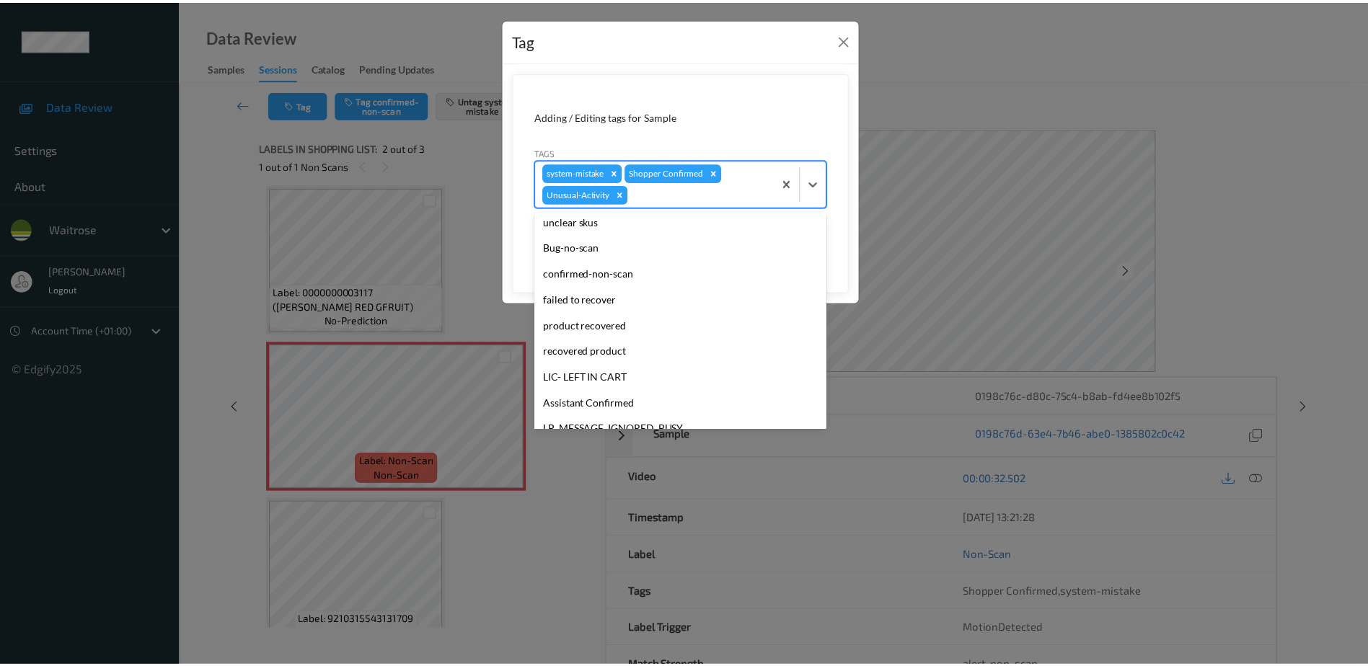
scroll to position [216, 0]
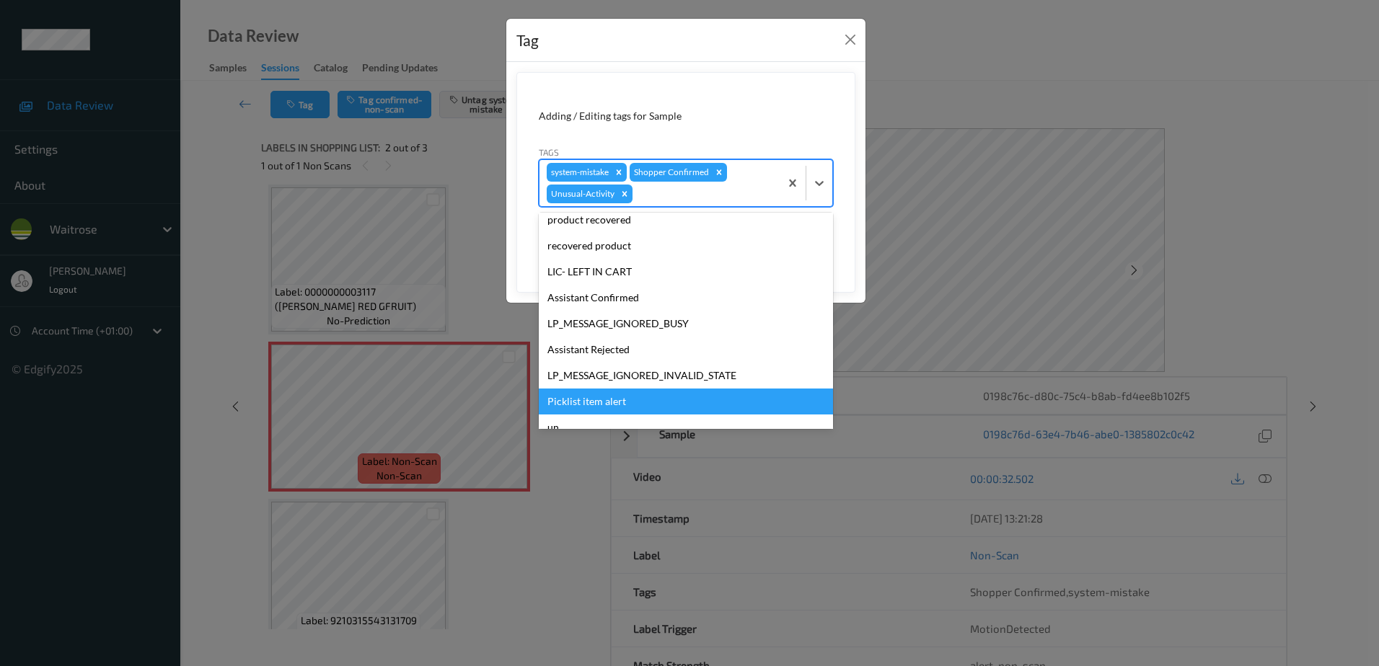
click at [581, 397] on div "Picklist item alert" at bounding box center [686, 402] width 294 height 26
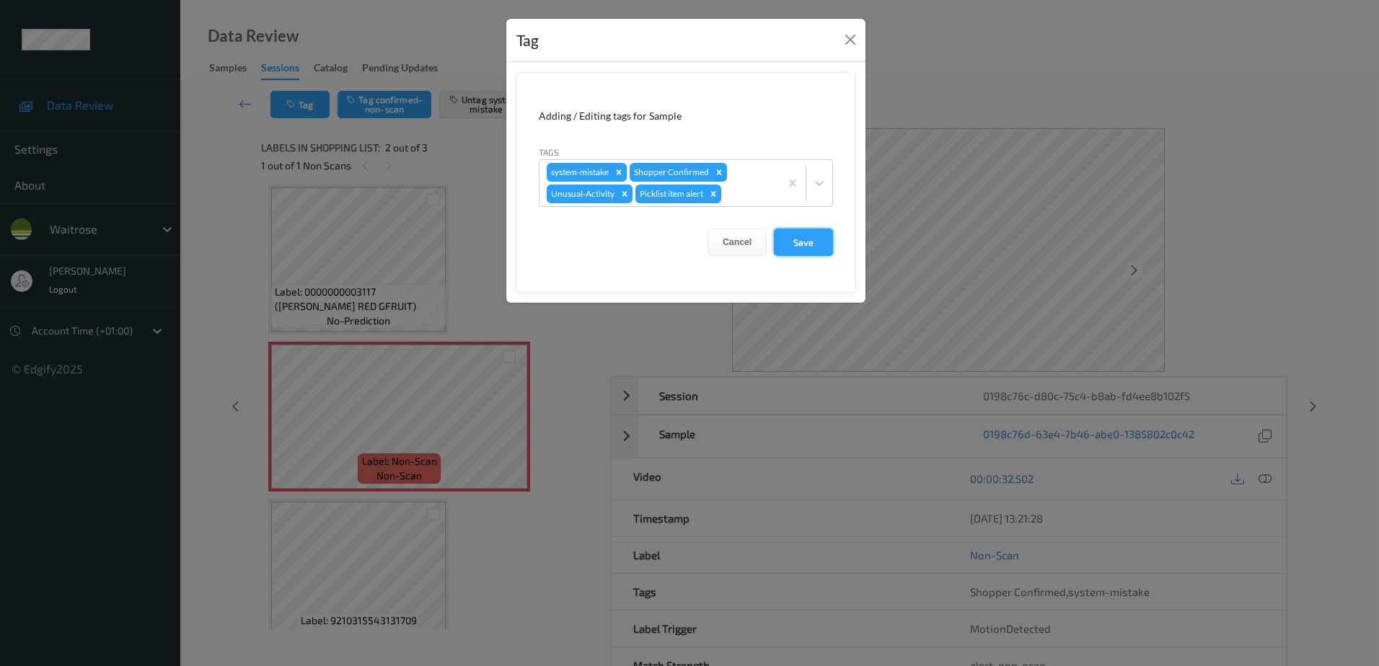
click at [801, 243] on button "Save" at bounding box center [803, 242] width 59 height 27
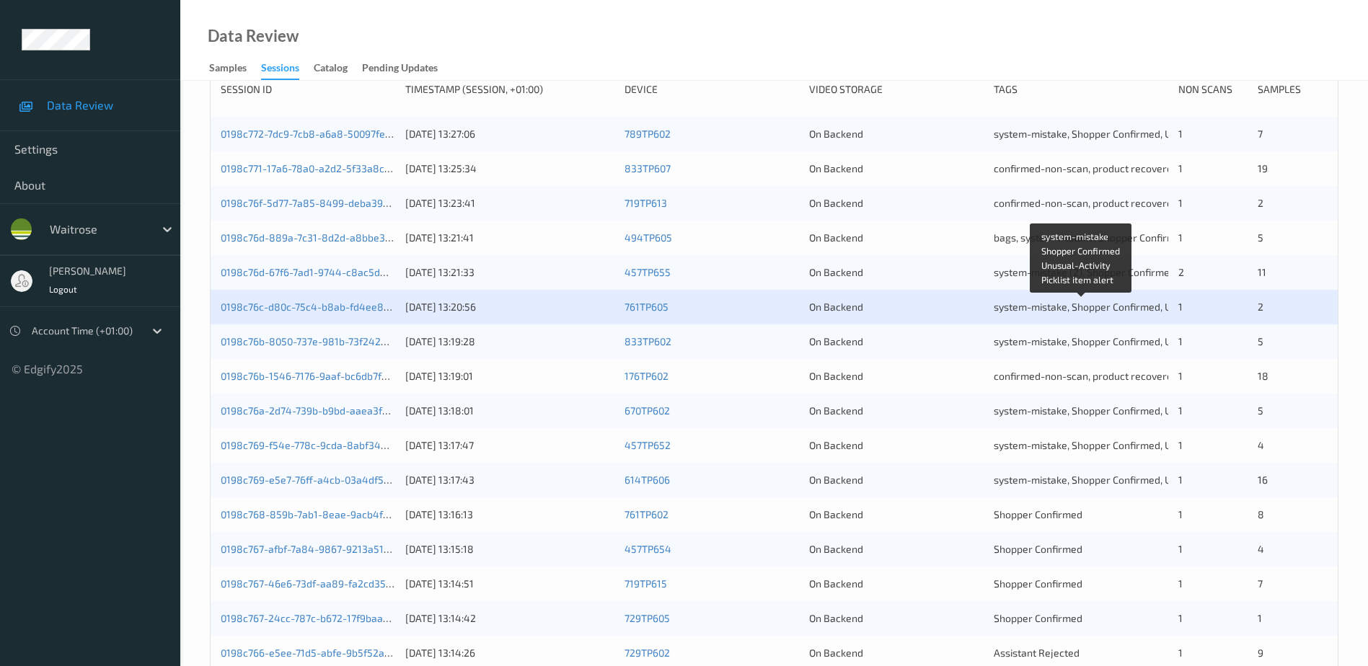
scroll to position [289, 0]
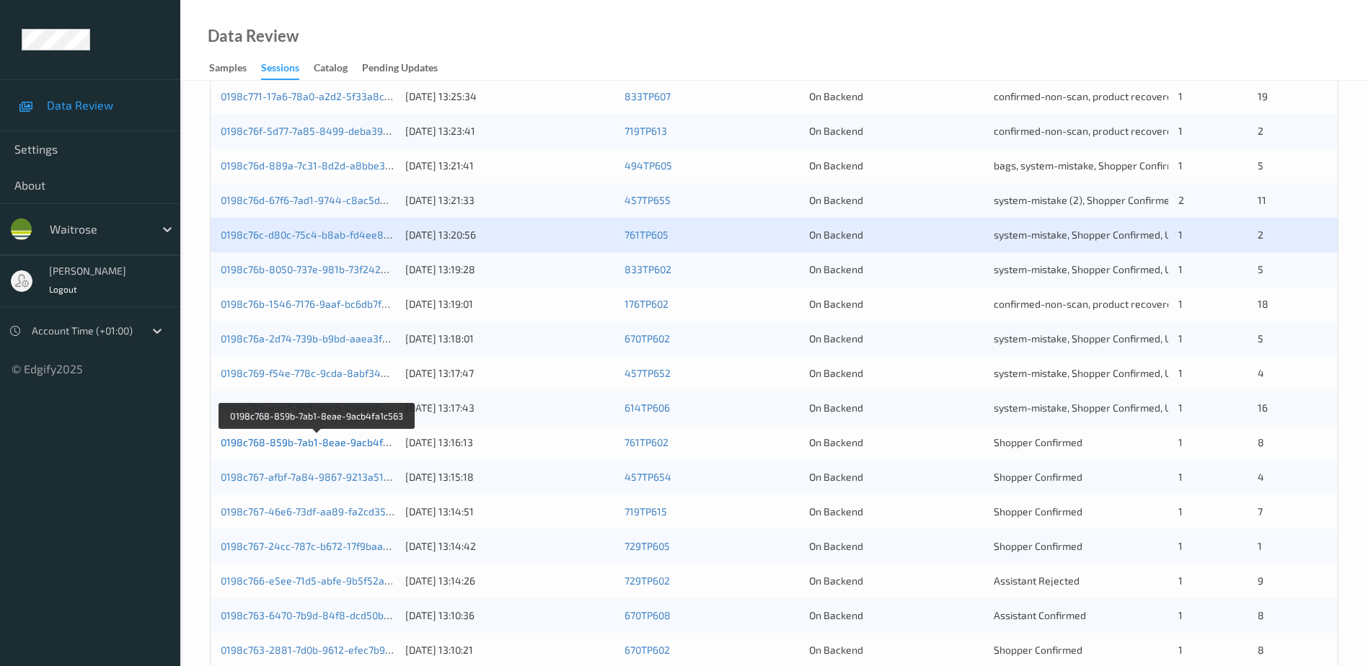
click at [369, 442] on link "0198c768-859b-7ab1-8eae-9acb4fa1c563" at bounding box center [318, 442] width 195 height 12
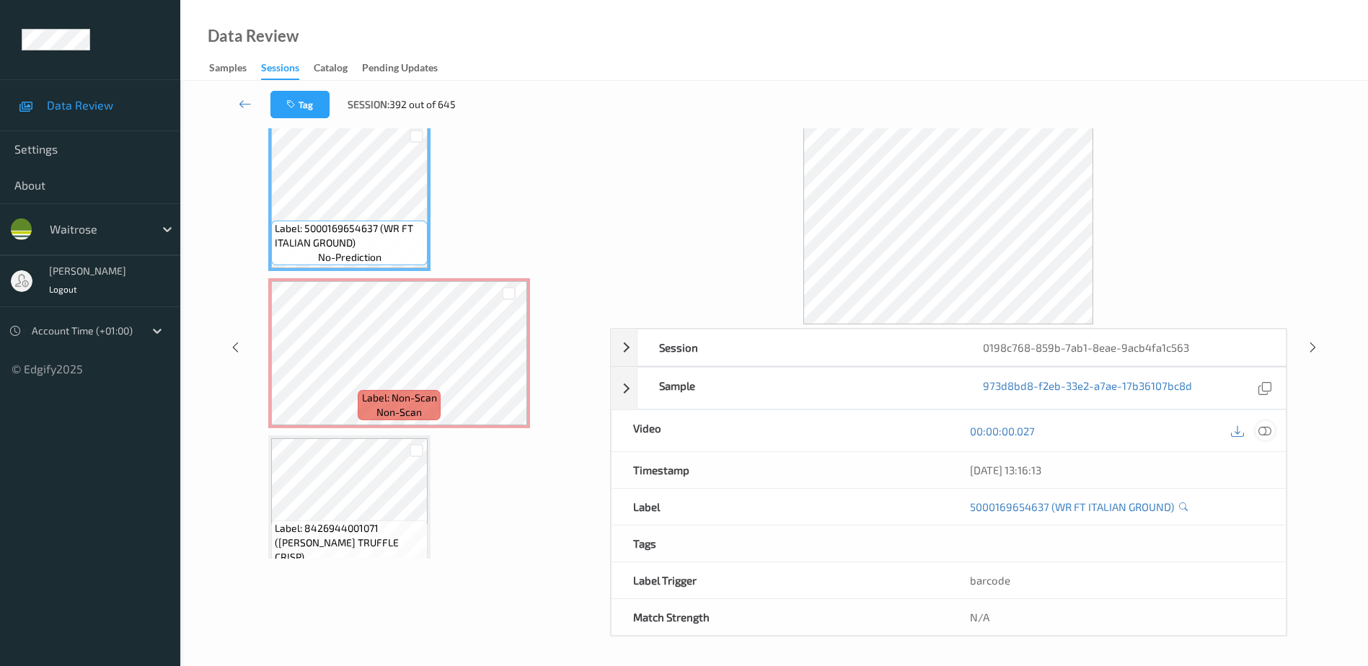
click at [1265, 434] on icon at bounding box center [1265, 431] width 13 height 13
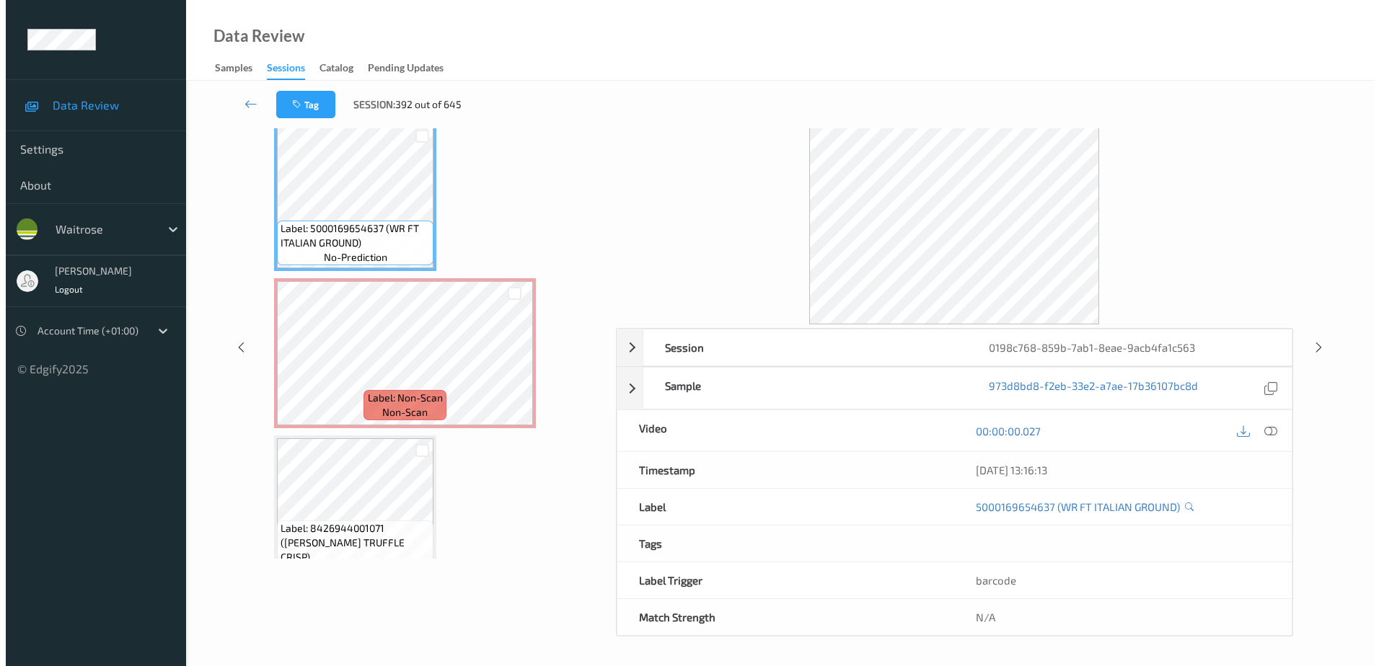
scroll to position [0, 0]
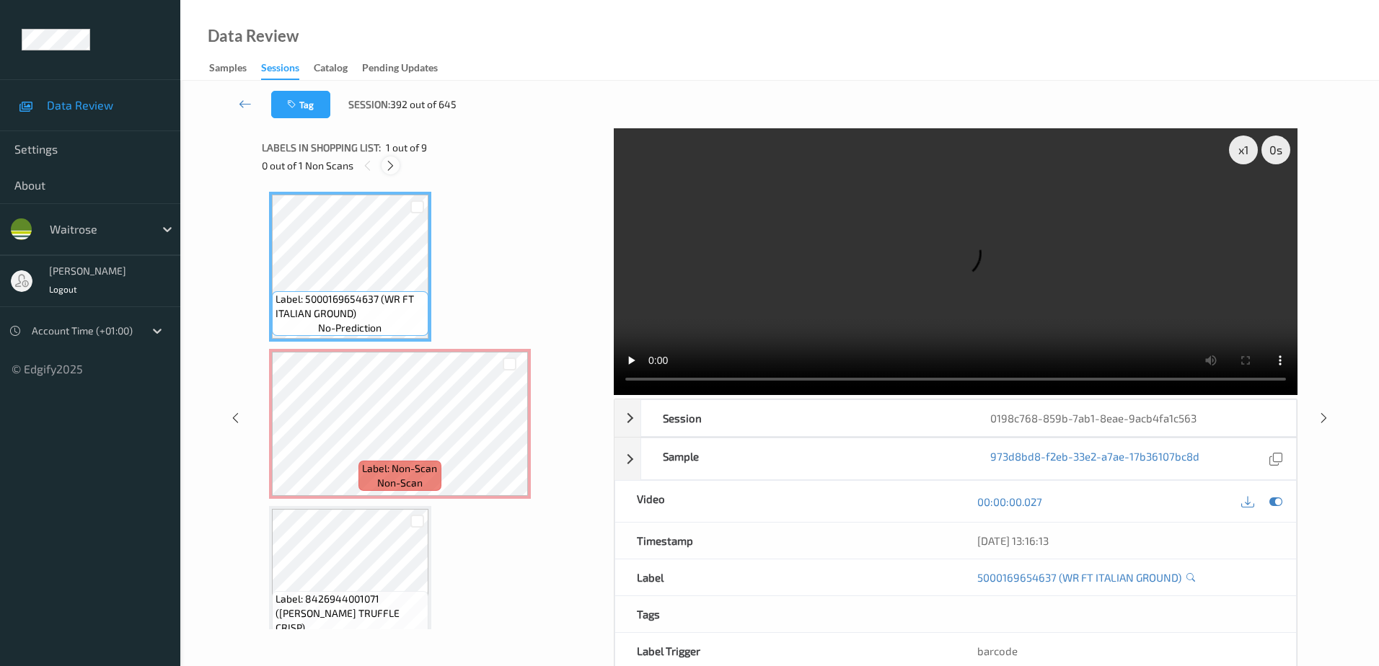
click at [387, 165] on icon at bounding box center [390, 165] width 12 height 13
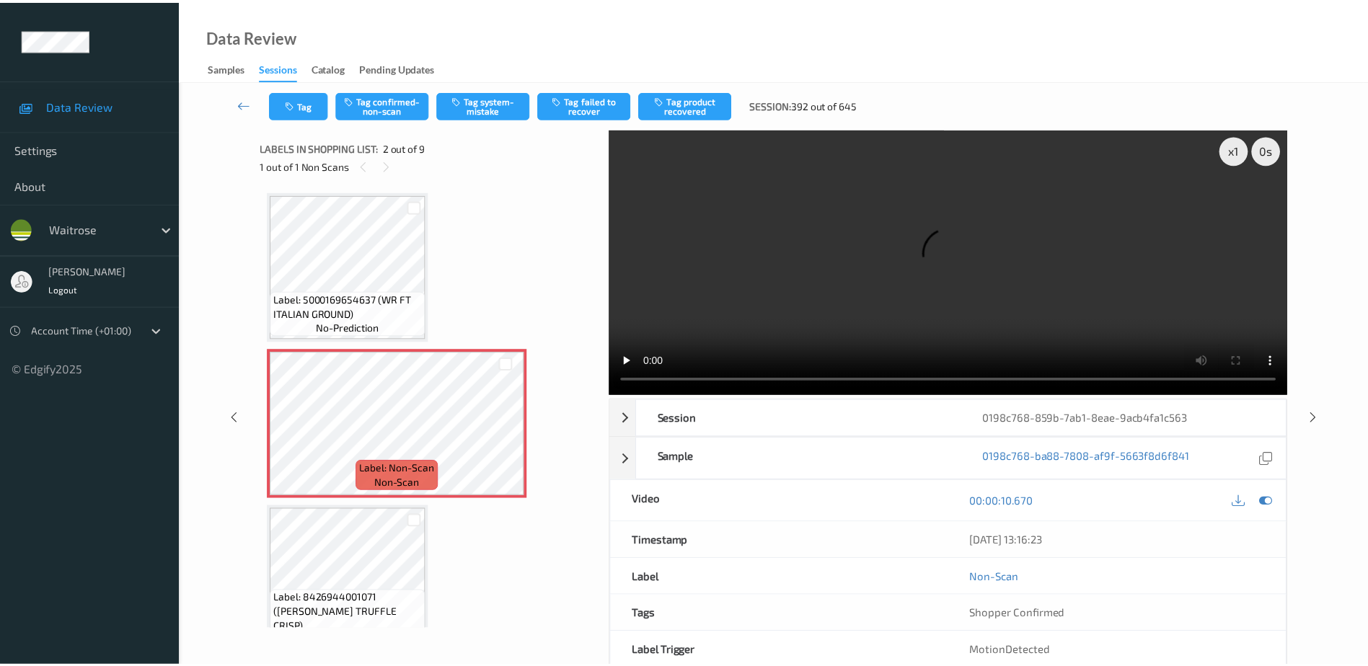
scroll to position [7, 0]
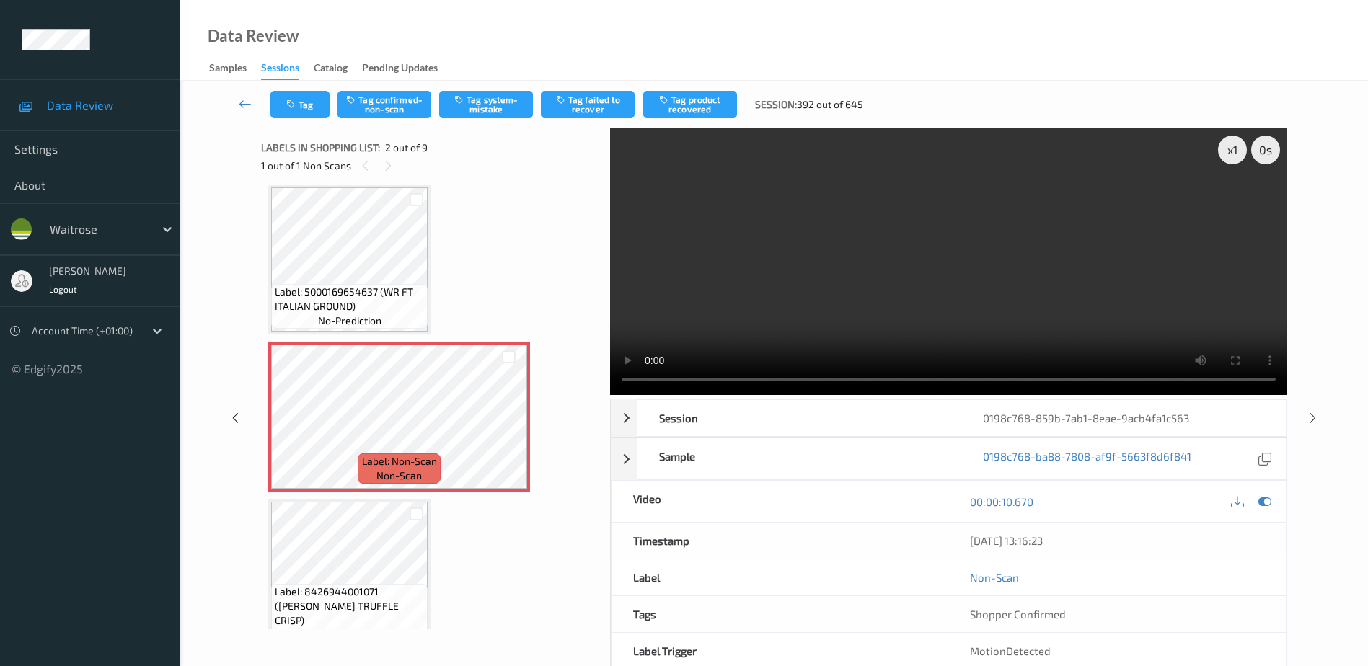
click at [946, 291] on video at bounding box center [948, 261] width 677 height 267
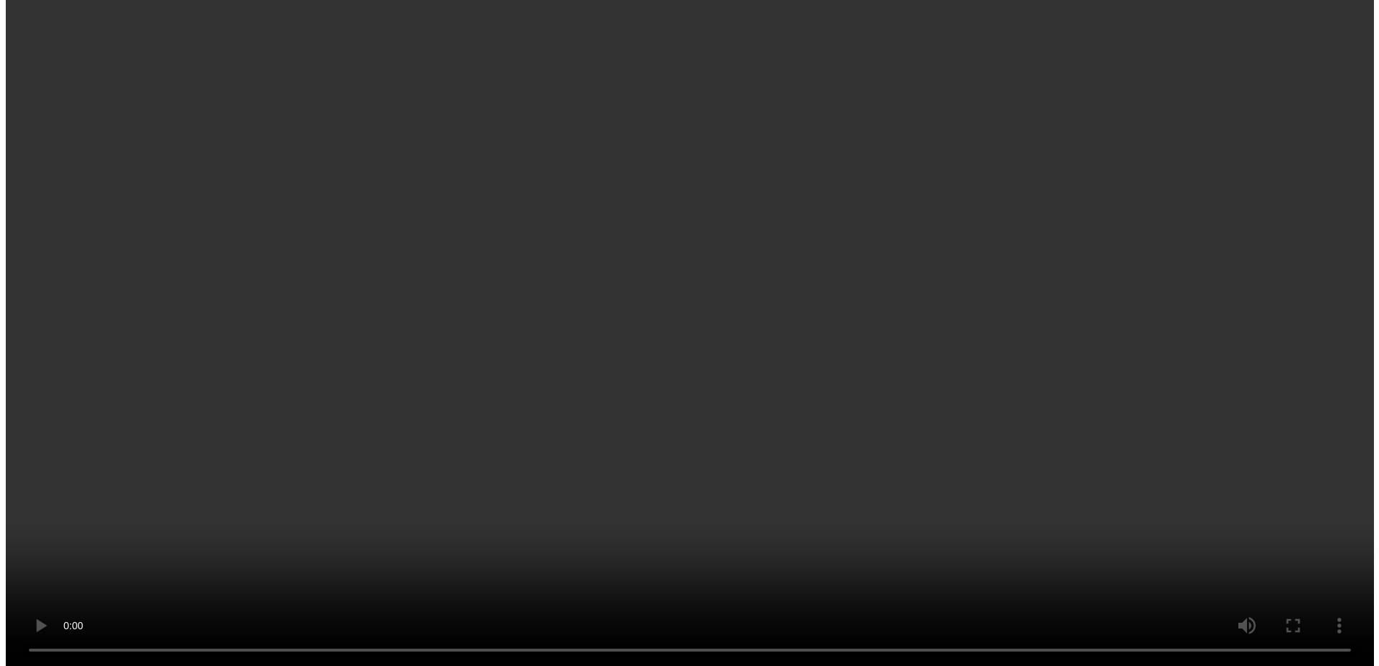
scroll to position [0, 0]
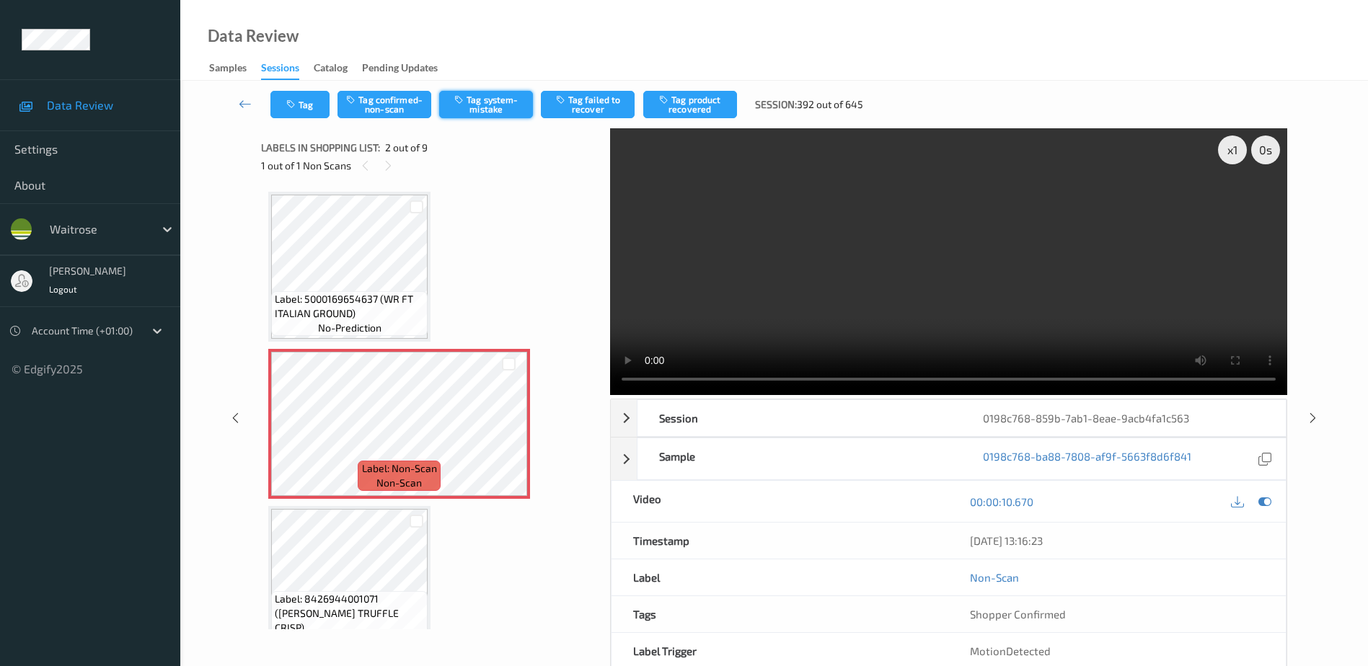
click at [479, 107] on button "Tag system-mistake" at bounding box center [486, 104] width 94 height 27
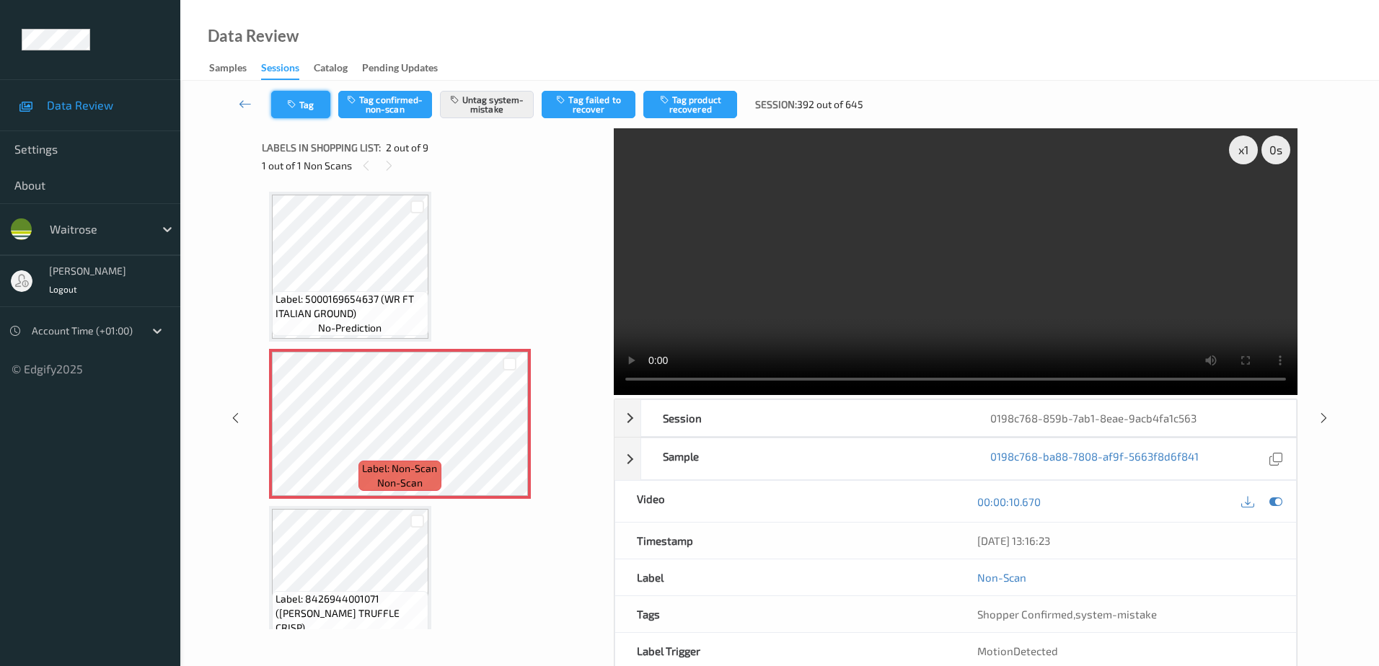
click at [304, 103] on button "Tag" at bounding box center [300, 104] width 59 height 27
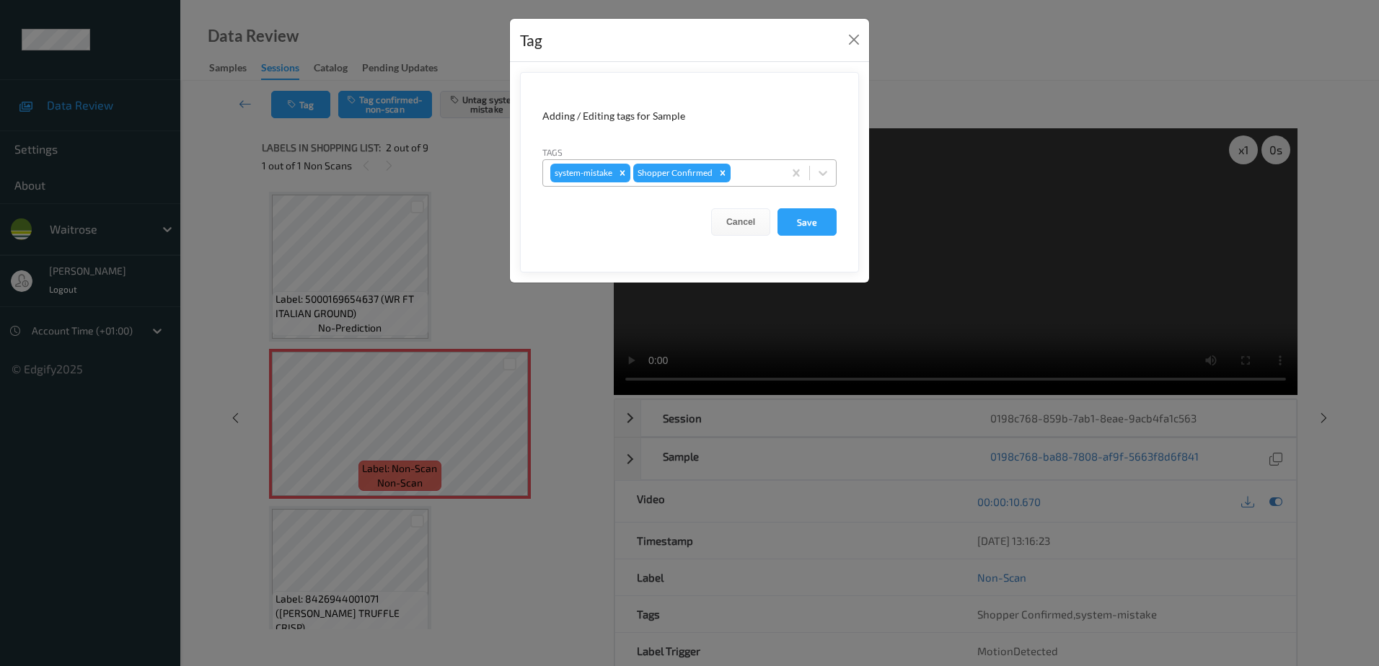
click at [765, 180] on div at bounding box center [755, 172] width 43 height 17
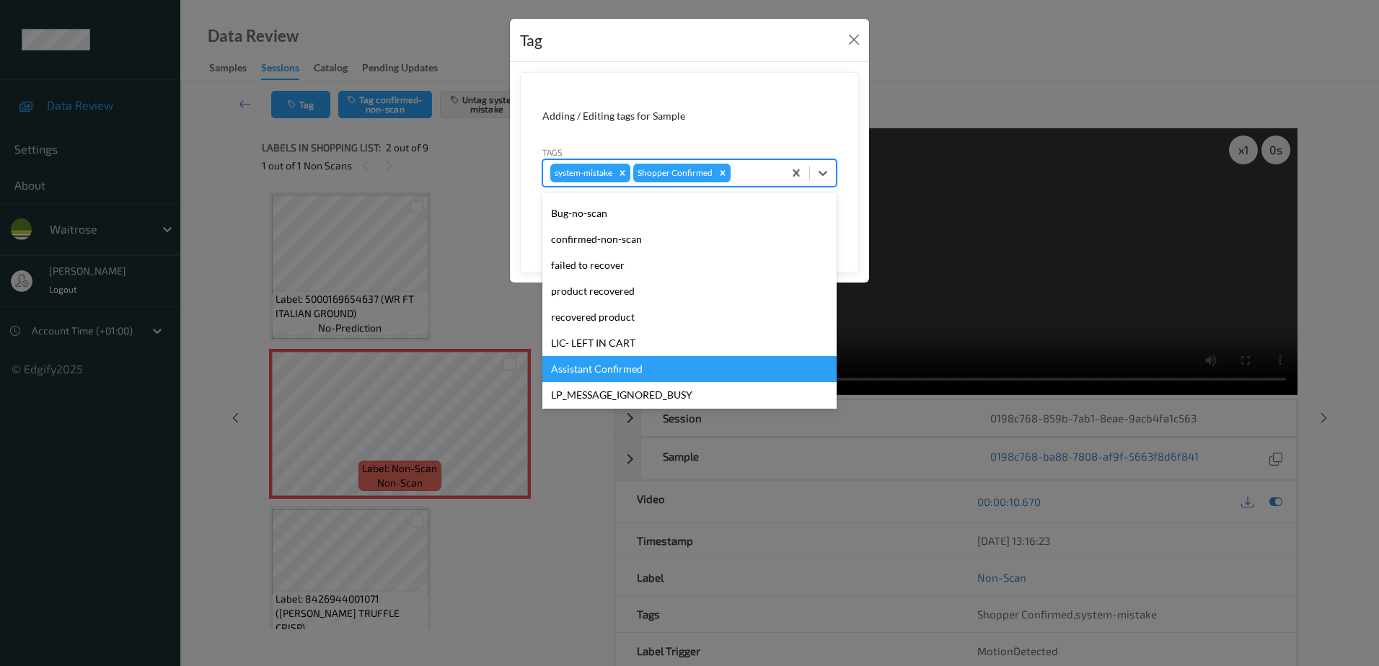
scroll to position [216, 0]
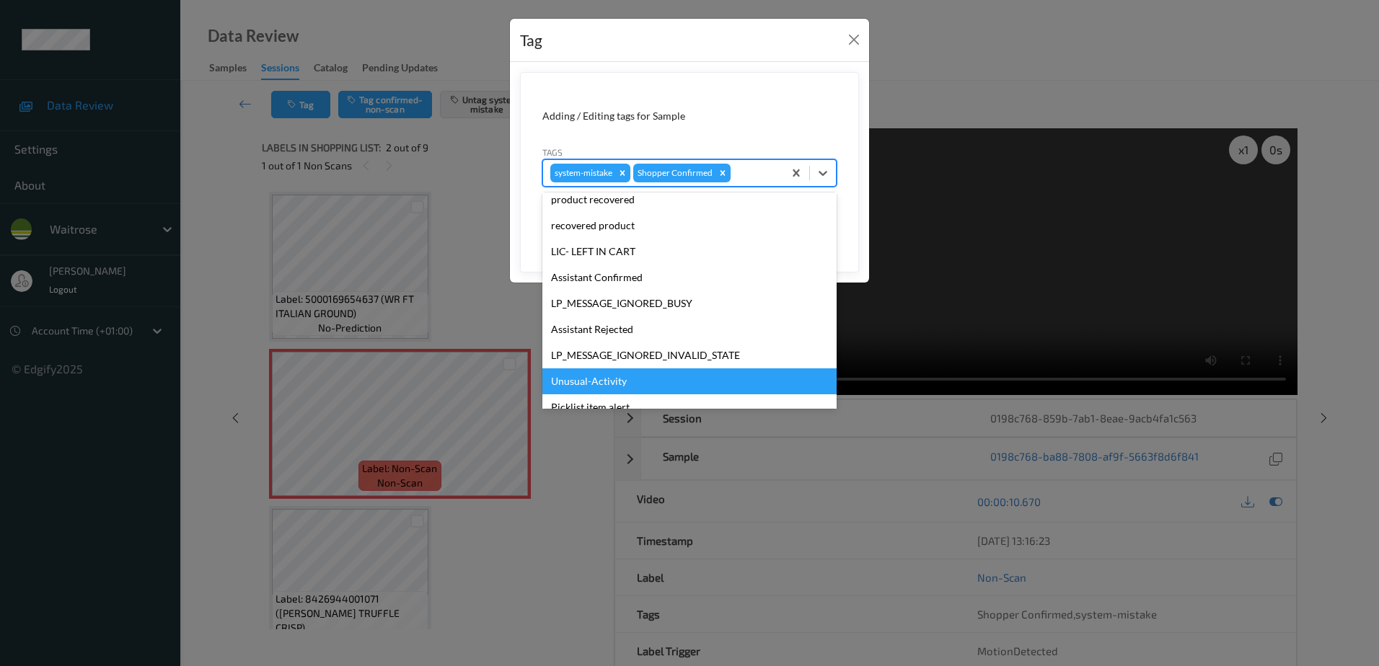
click at [607, 384] on div "Unusual-Activity" at bounding box center [689, 382] width 294 height 26
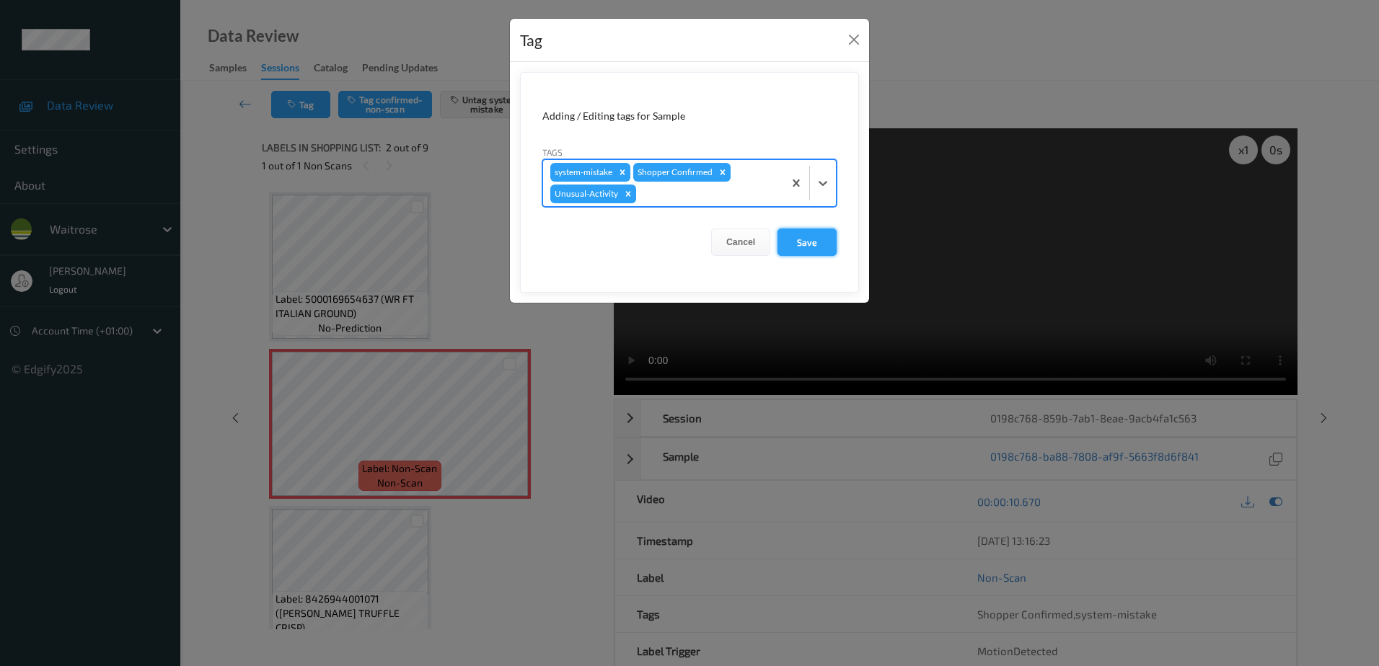
click at [827, 237] on button "Save" at bounding box center [807, 242] width 59 height 27
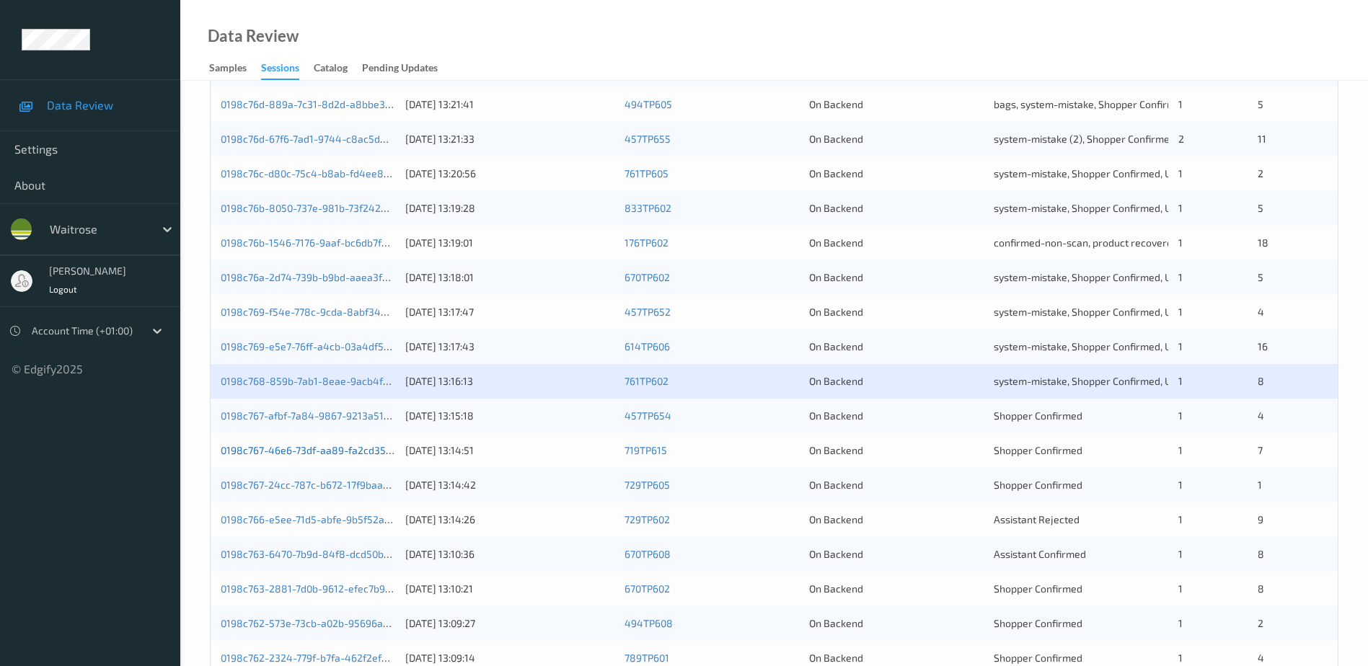
scroll to position [419, 0]
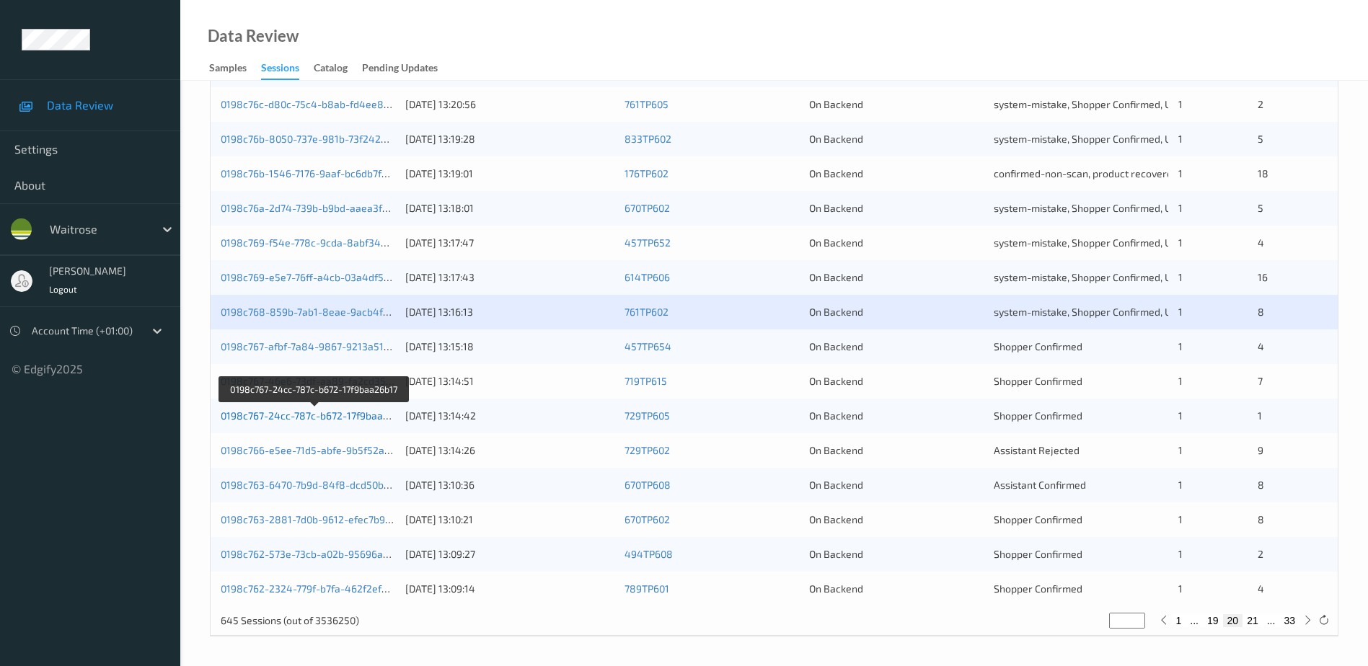
click at [307, 418] on link "0198c767-24cc-787c-b672-17f9baa26b17" at bounding box center [315, 416] width 189 height 12
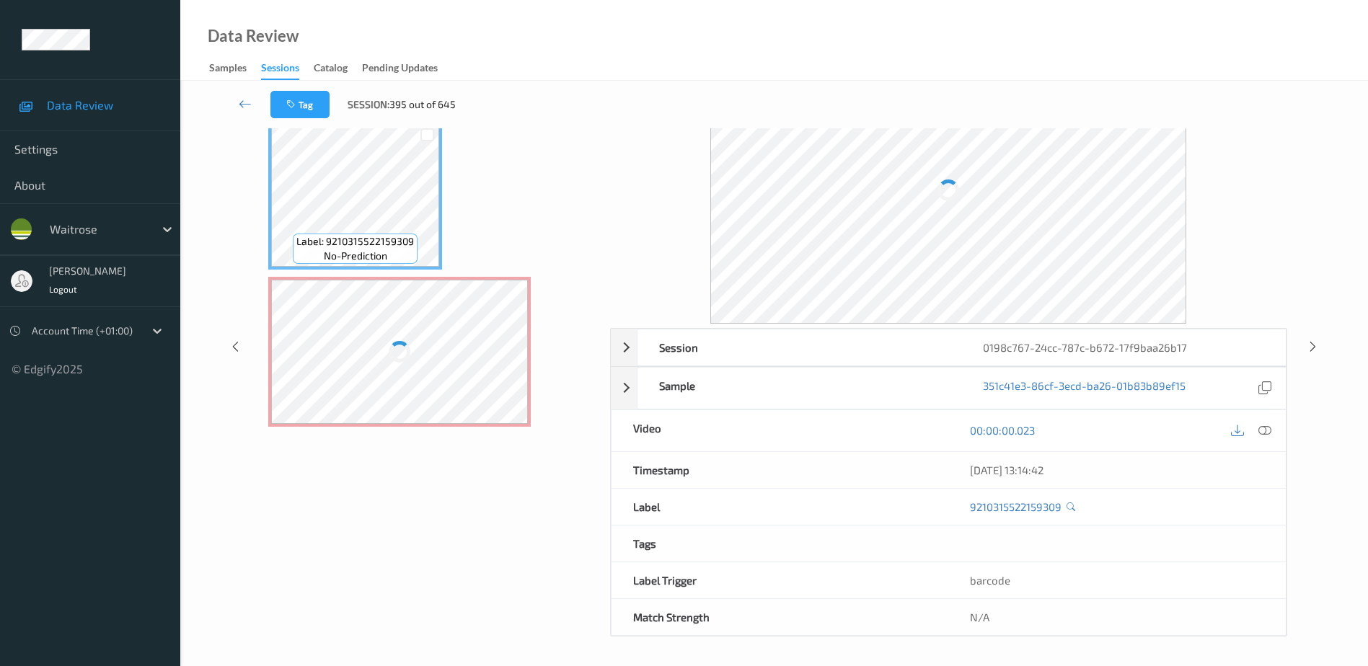
scroll to position [71, 0]
drag, startPoint x: 1266, startPoint y: 431, endPoint x: 1257, endPoint y: 405, distance: 27.4
click at [1266, 431] on icon at bounding box center [1265, 431] width 13 height 13
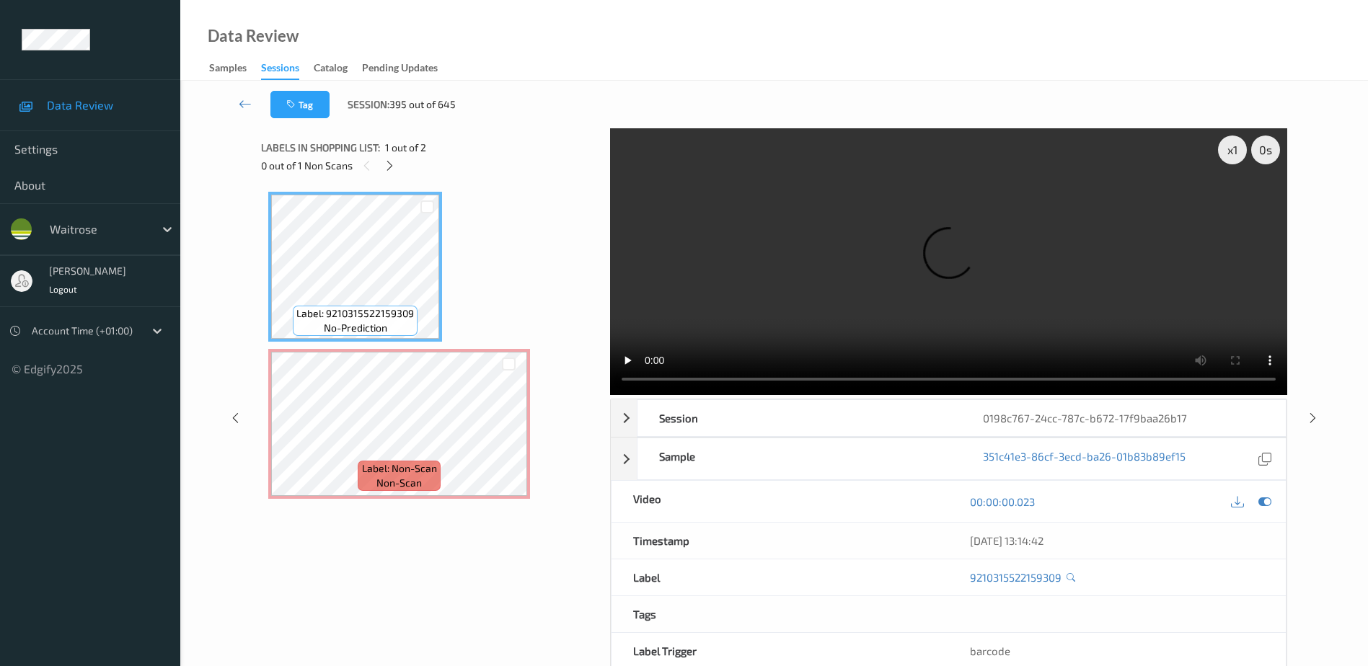
drag, startPoint x: 382, startPoint y: 167, endPoint x: 418, endPoint y: 175, distance: 36.1
click at [382, 167] on div at bounding box center [390, 166] width 18 height 18
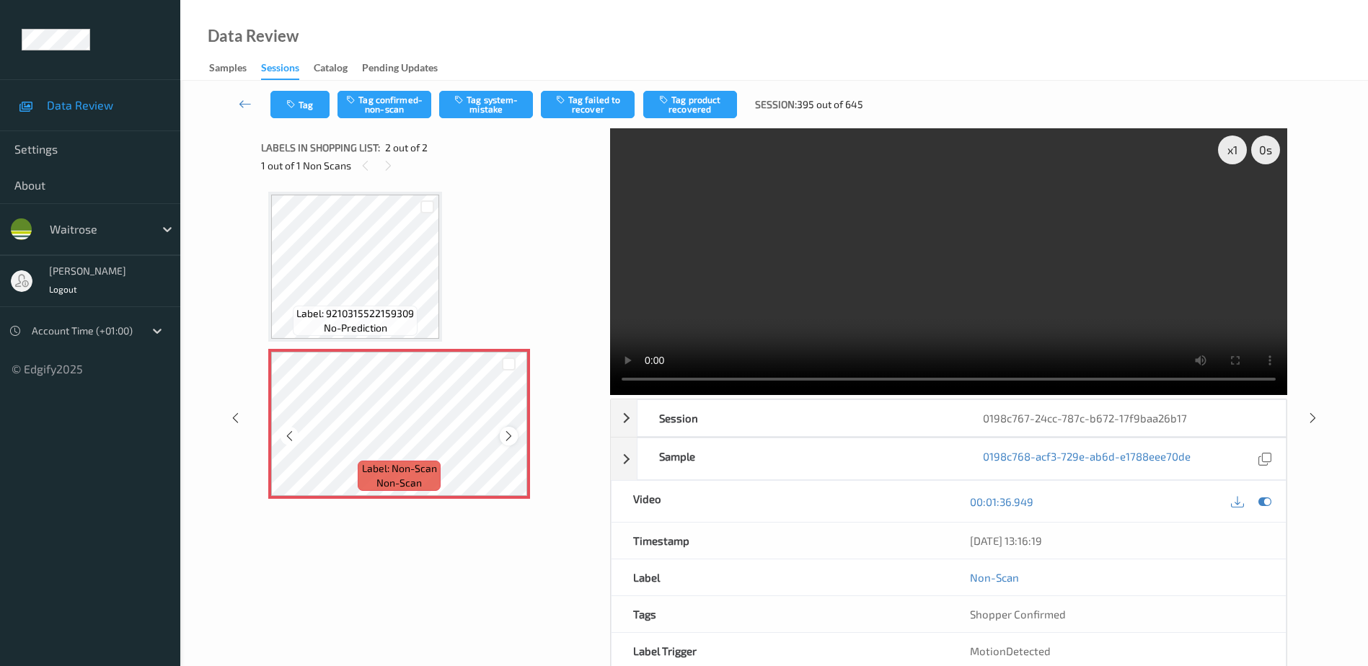
click at [507, 439] on icon at bounding box center [509, 436] width 12 height 13
click at [811, 288] on video at bounding box center [948, 261] width 677 height 267
click at [384, 102] on button "Tag confirmed-non-scan" at bounding box center [385, 104] width 94 height 27
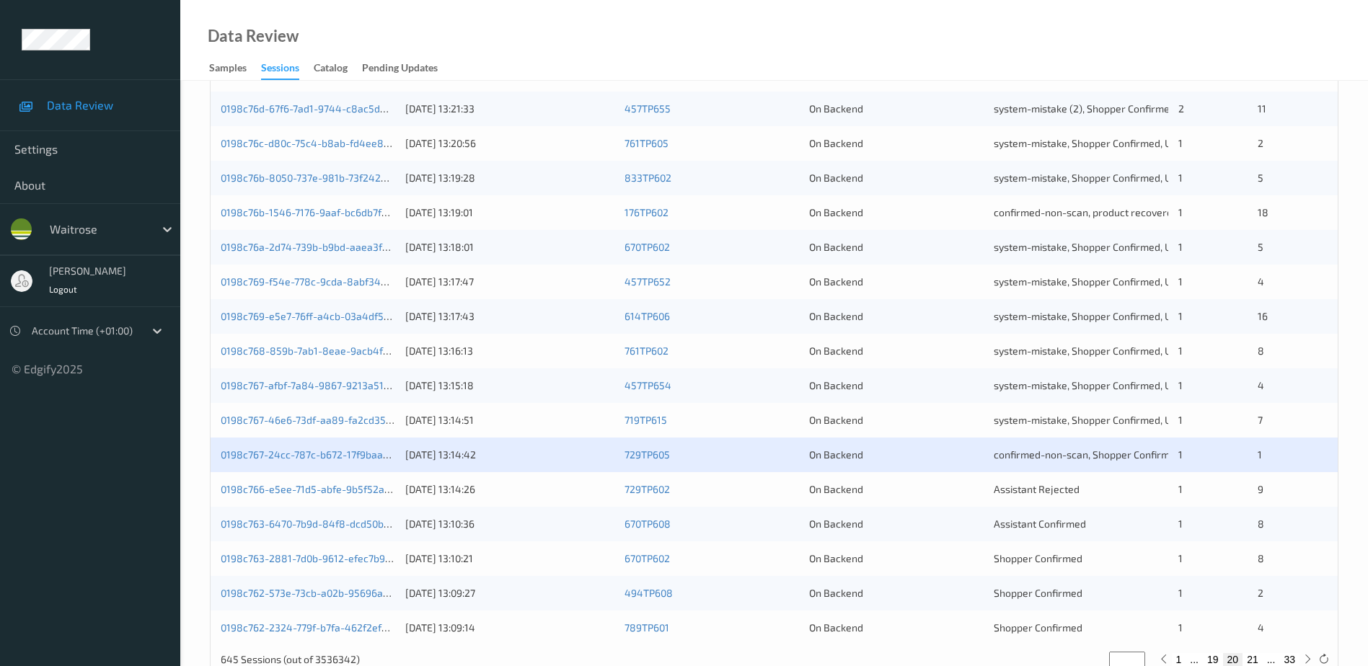
scroll to position [419, 0]
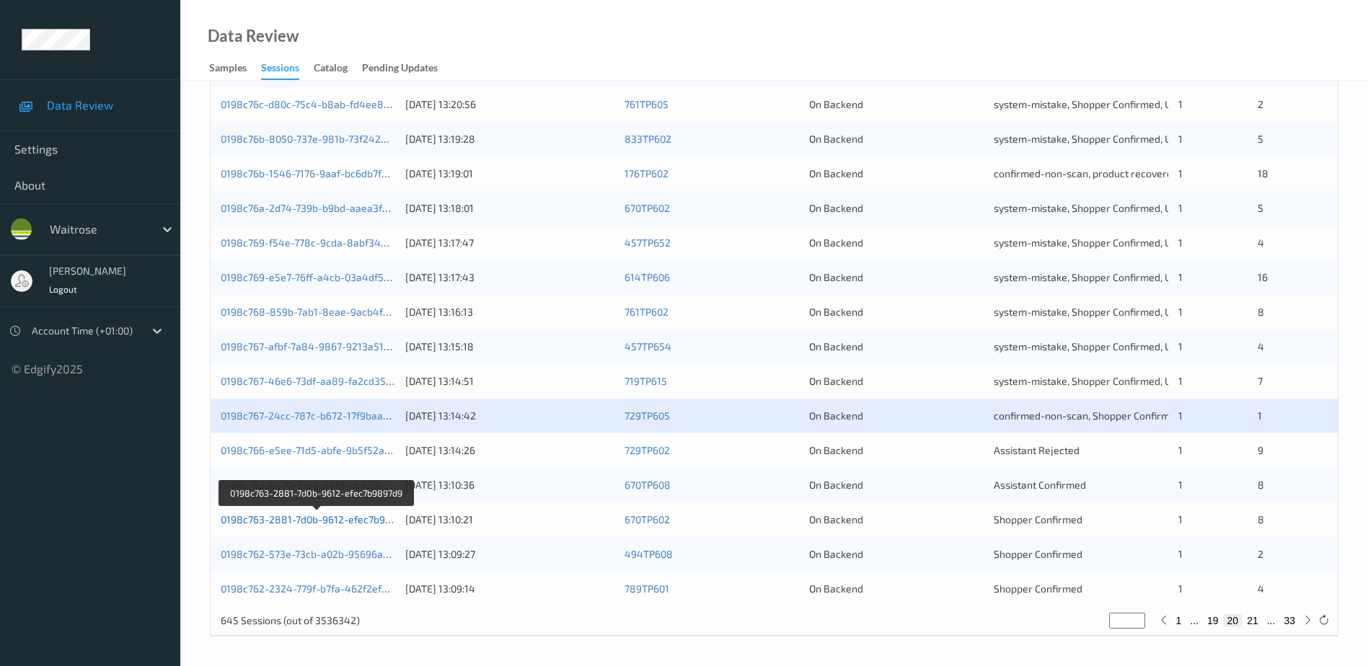
click at [327, 517] on link "0198c763-2881-7d0b-9612-efec7b9897d9" at bounding box center [317, 520] width 193 height 12
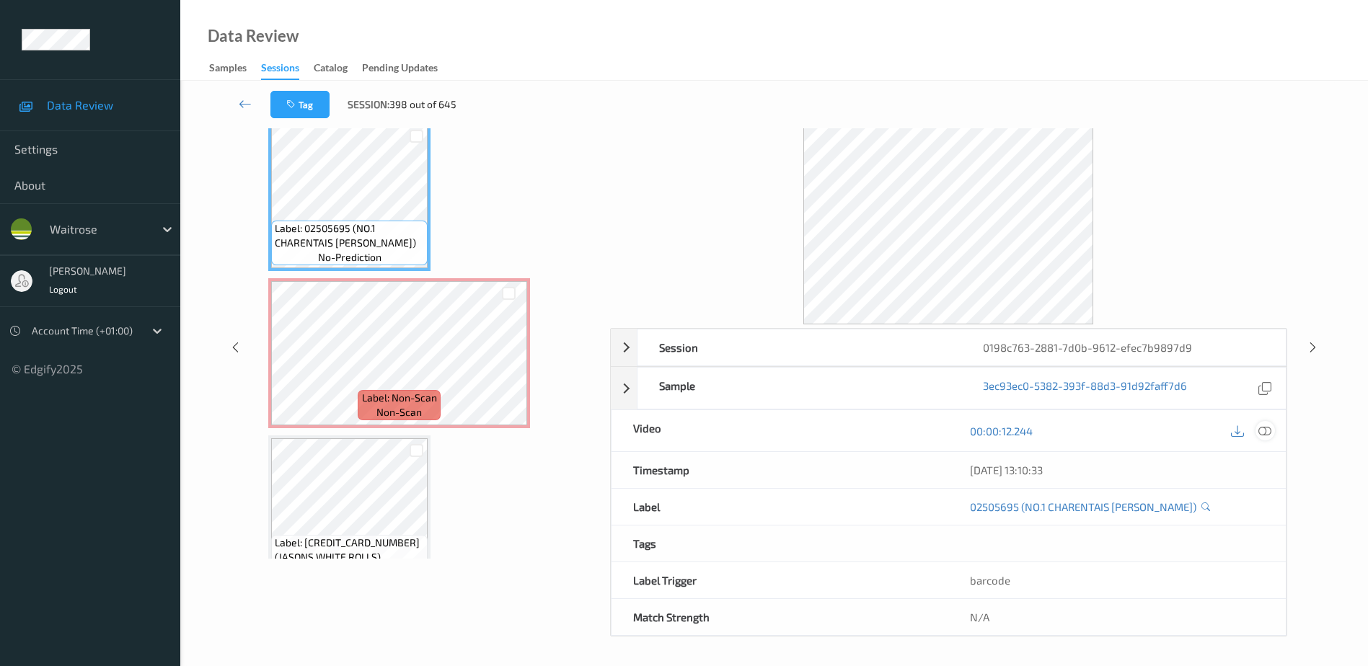
scroll to position [71, 0]
click at [1266, 432] on icon at bounding box center [1265, 431] width 13 height 13
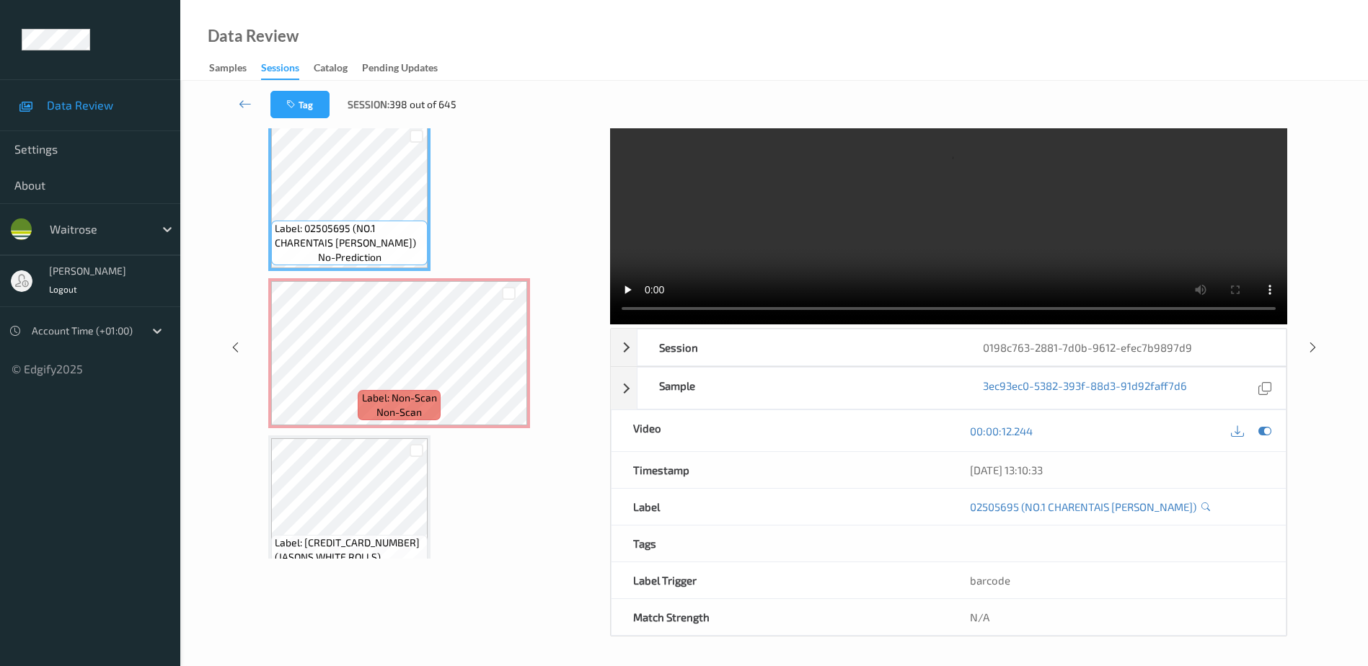
scroll to position [0, 0]
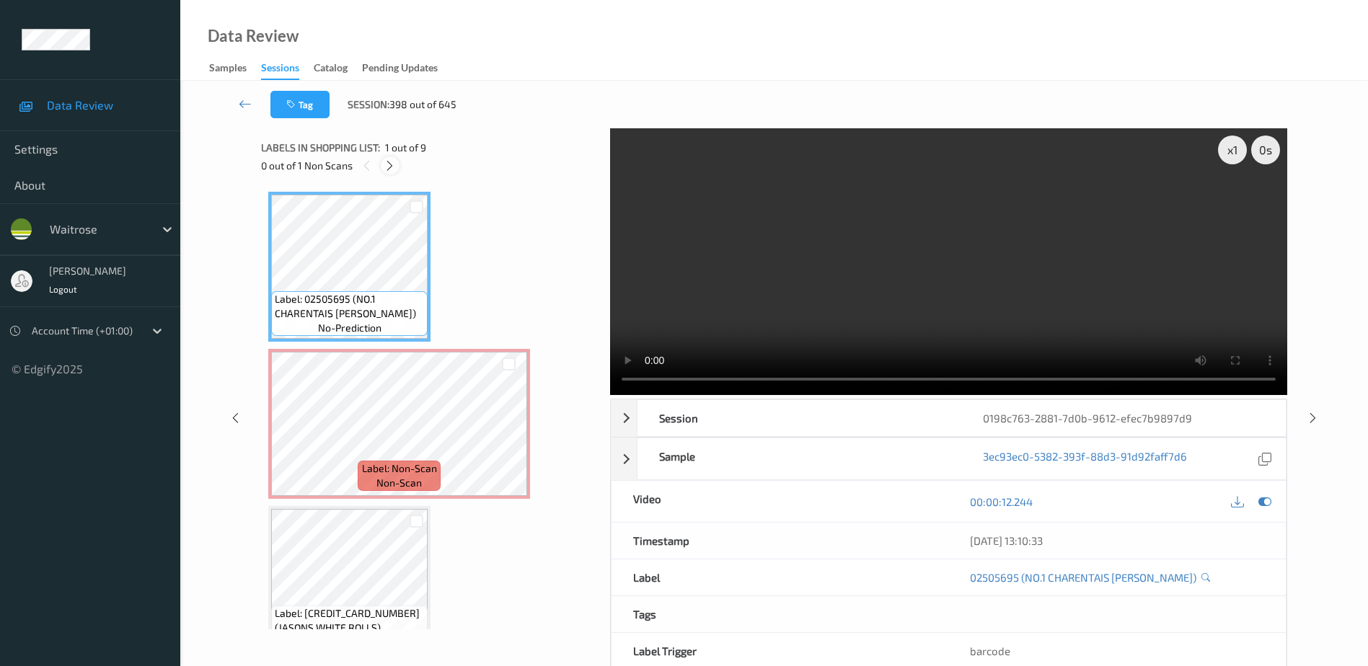
click at [392, 172] on icon at bounding box center [390, 165] width 12 height 13
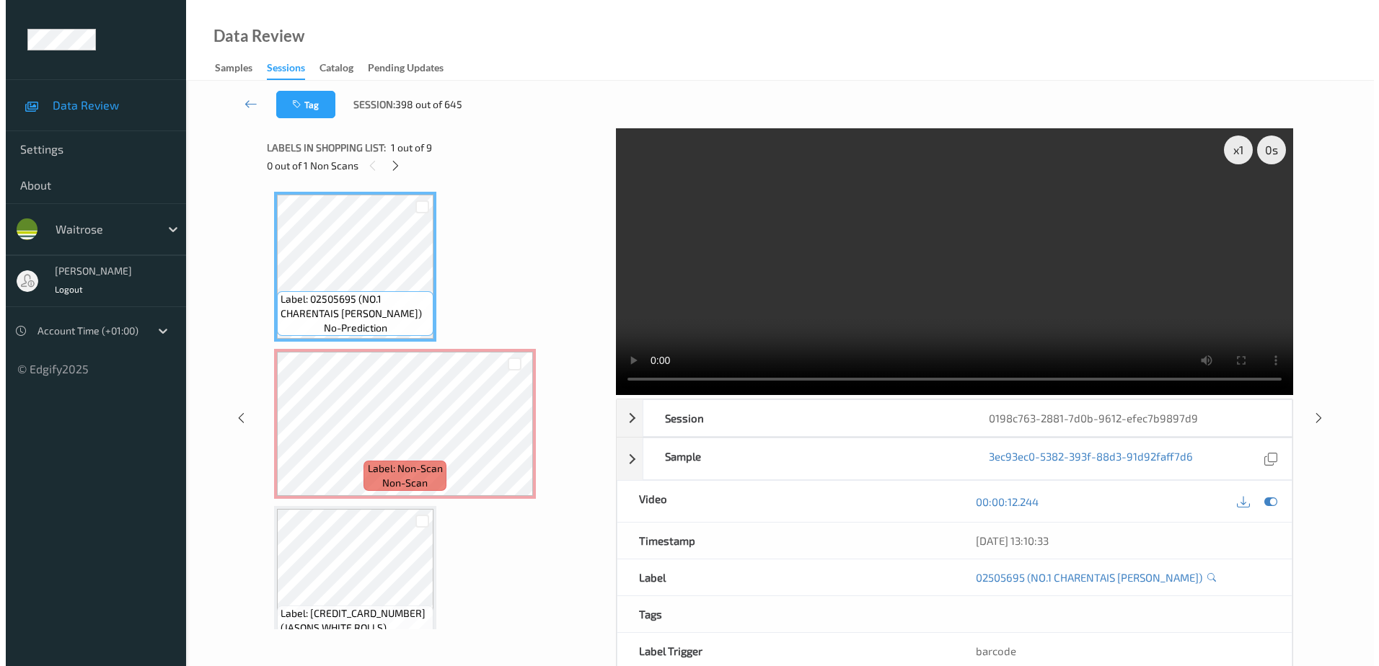
scroll to position [7, 0]
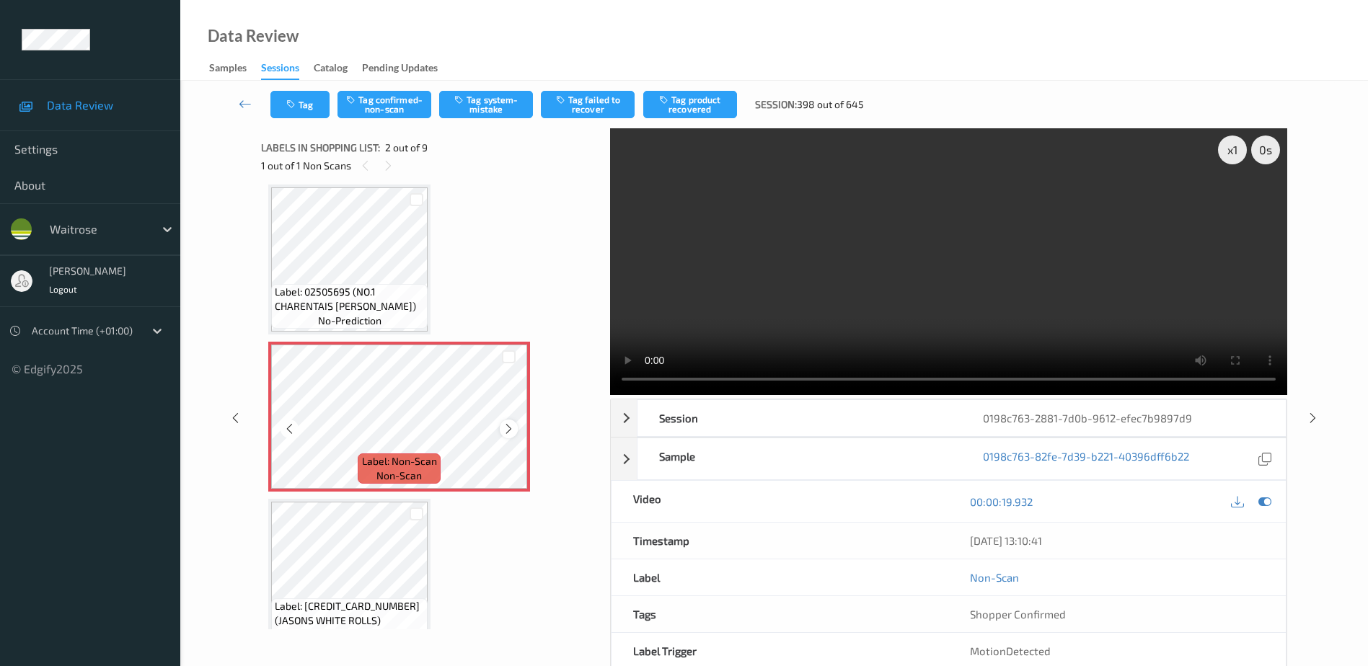
click at [511, 430] on icon at bounding box center [509, 429] width 12 height 13
click at [773, 325] on video at bounding box center [948, 261] width 677 height 267
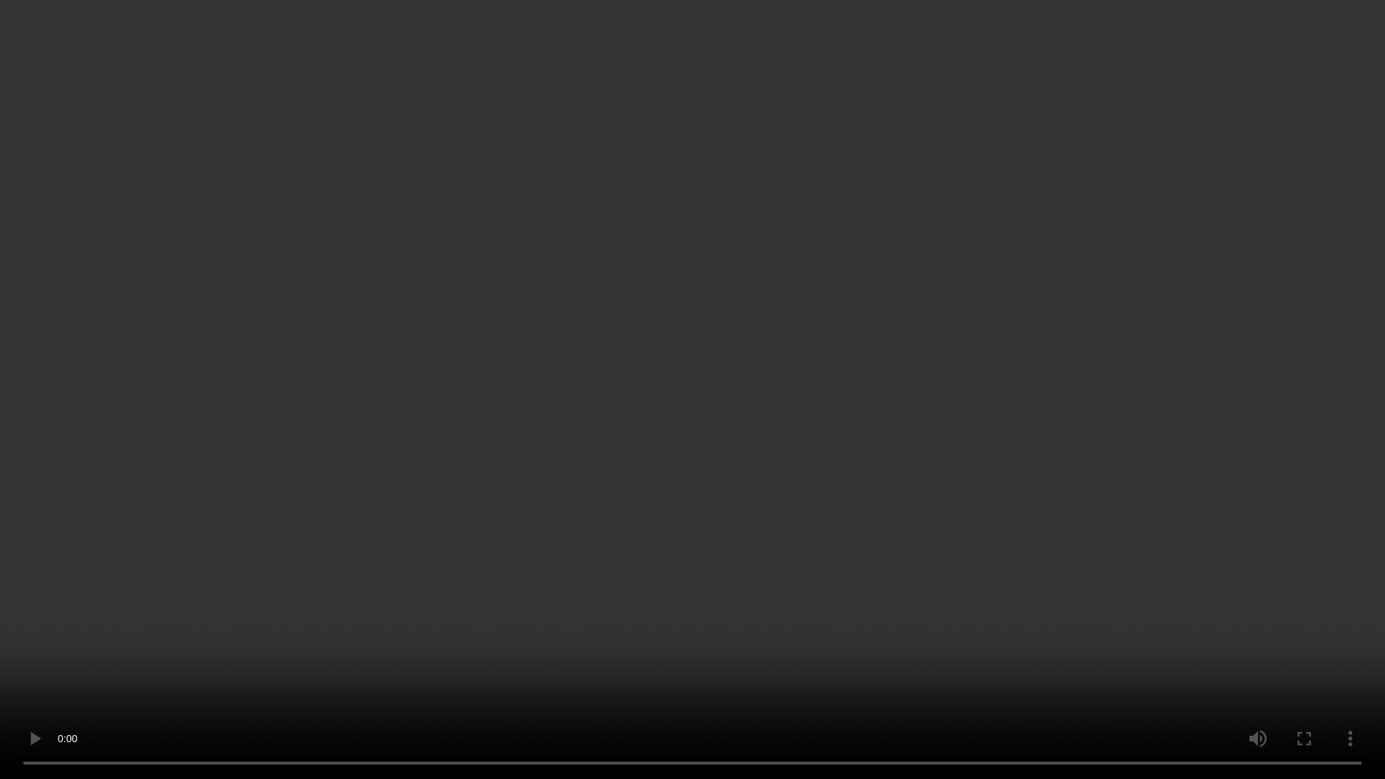
click at [656, 421] on video at bounding box center [692, 389] width 1385 height 779
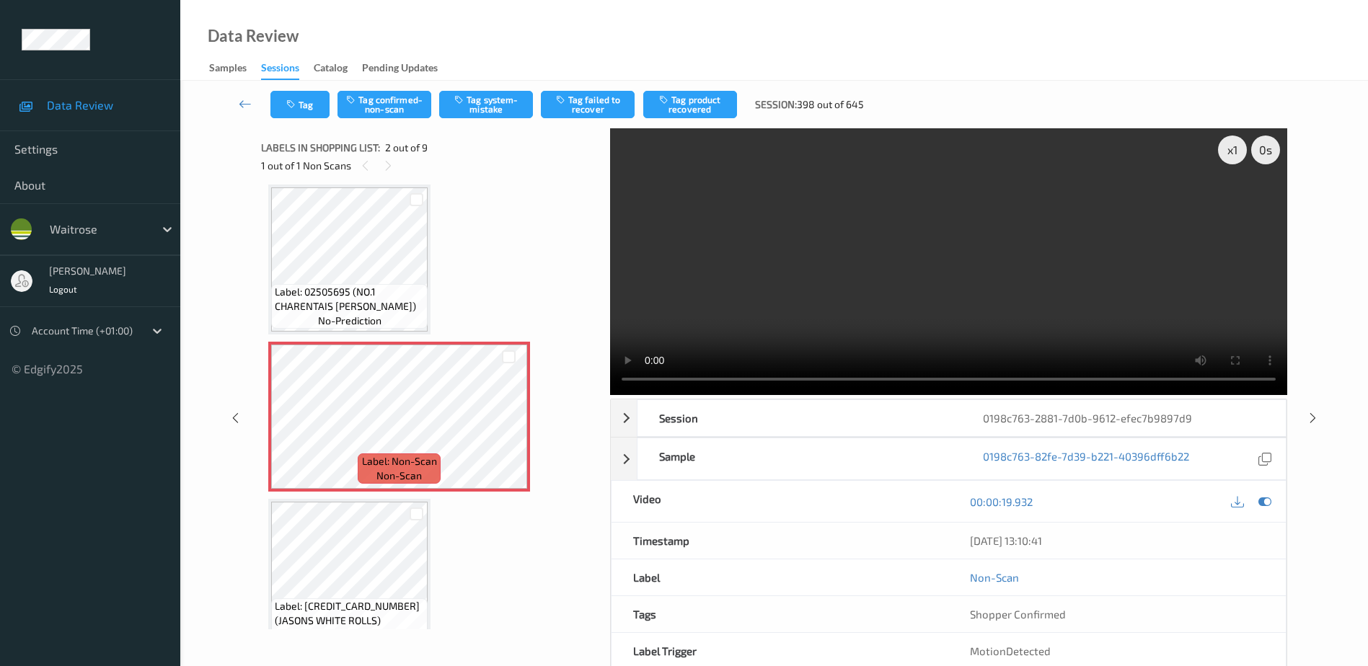
click at [783, 303] on video at bounding box center [948, 261] width 677 height 267
click at [828, 319] on video at bounding box center [948, 261] width 677 height 267
click at [485, 109] on button "Tag system-mistake" at bounding box center [486, 104] width 94 height 27
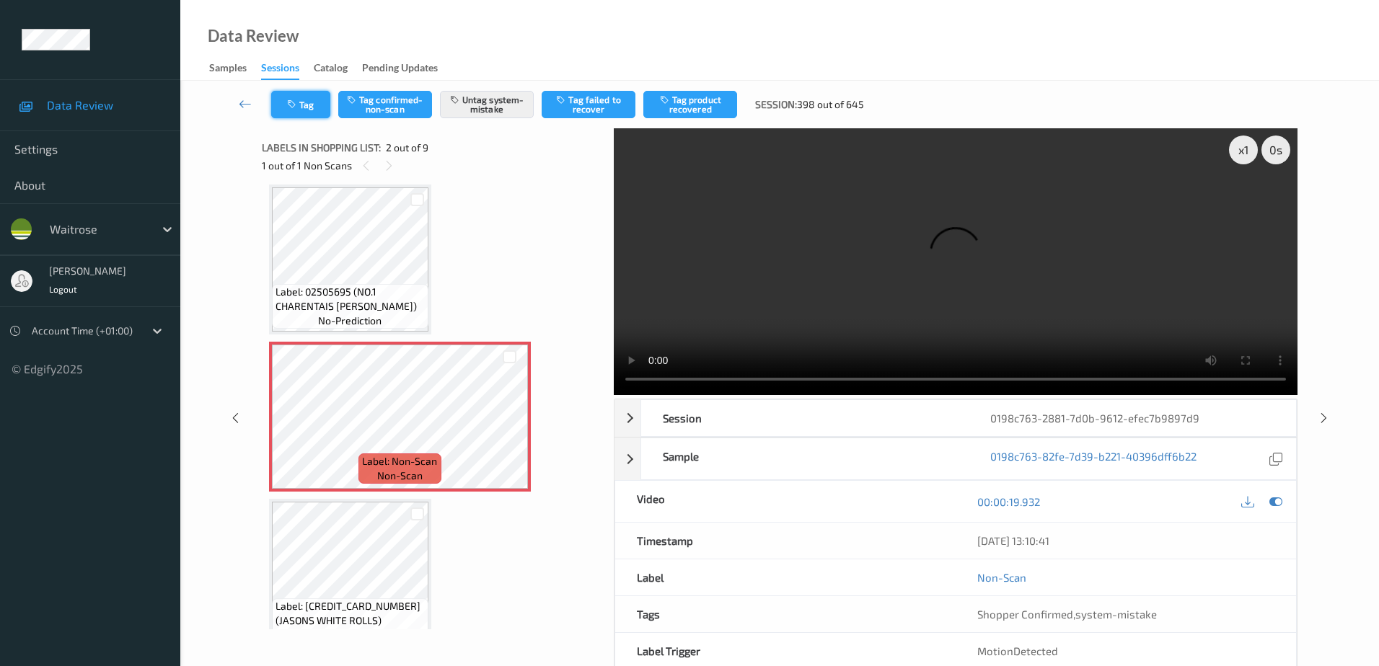
click at [302, 105] on button "Tag" at bounding box center [300, 104] width 59 height 27
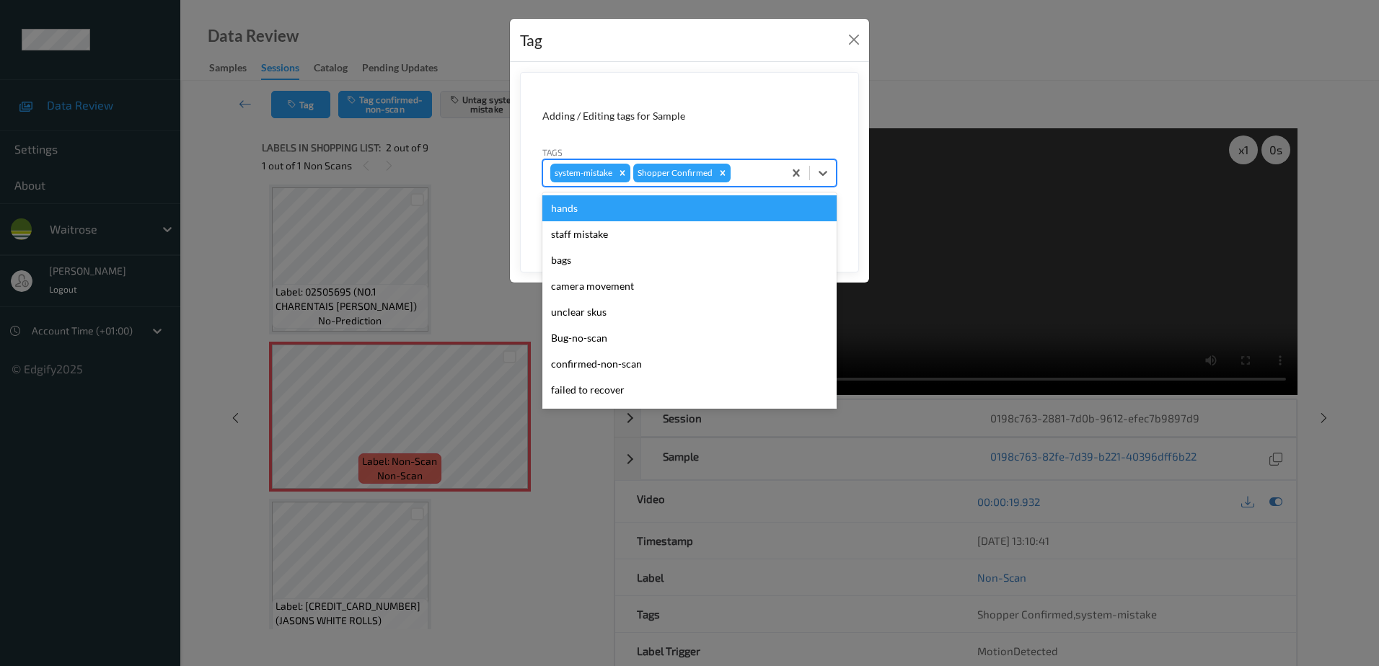
click at [744, 170] on div at bounding box center [755, 172] width 43 height 17
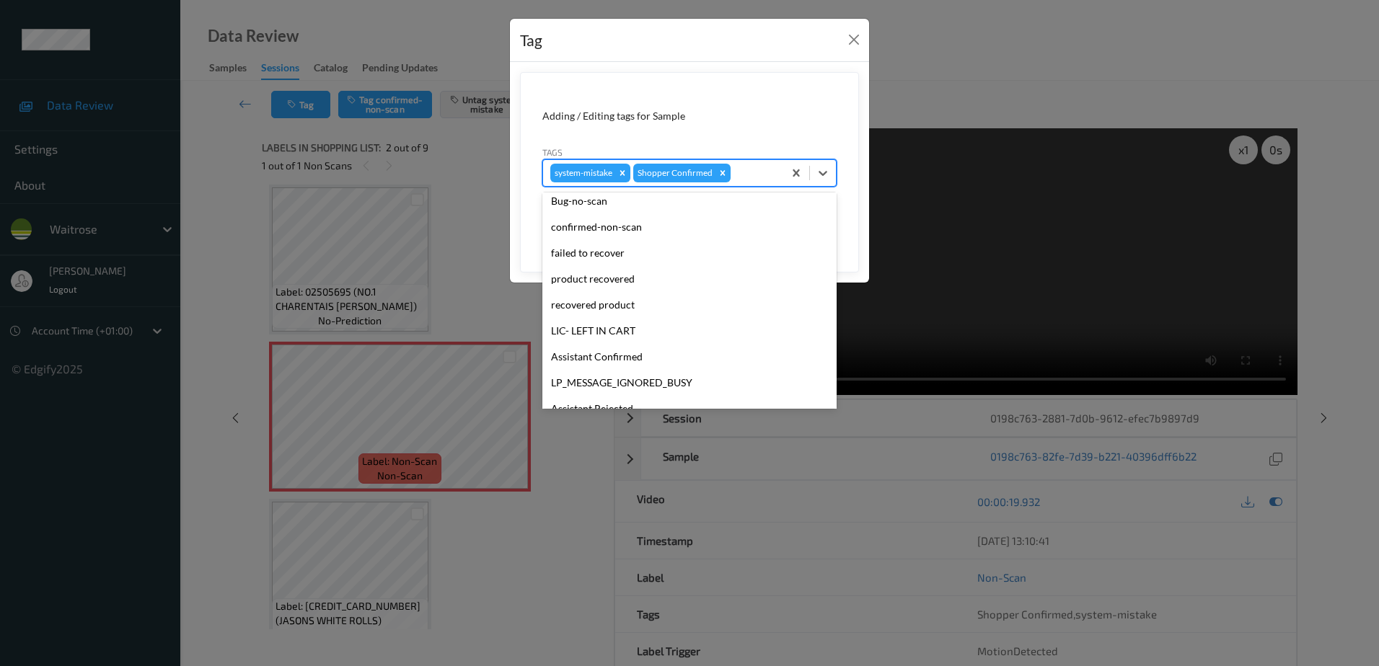
scroll to position [283, 0]
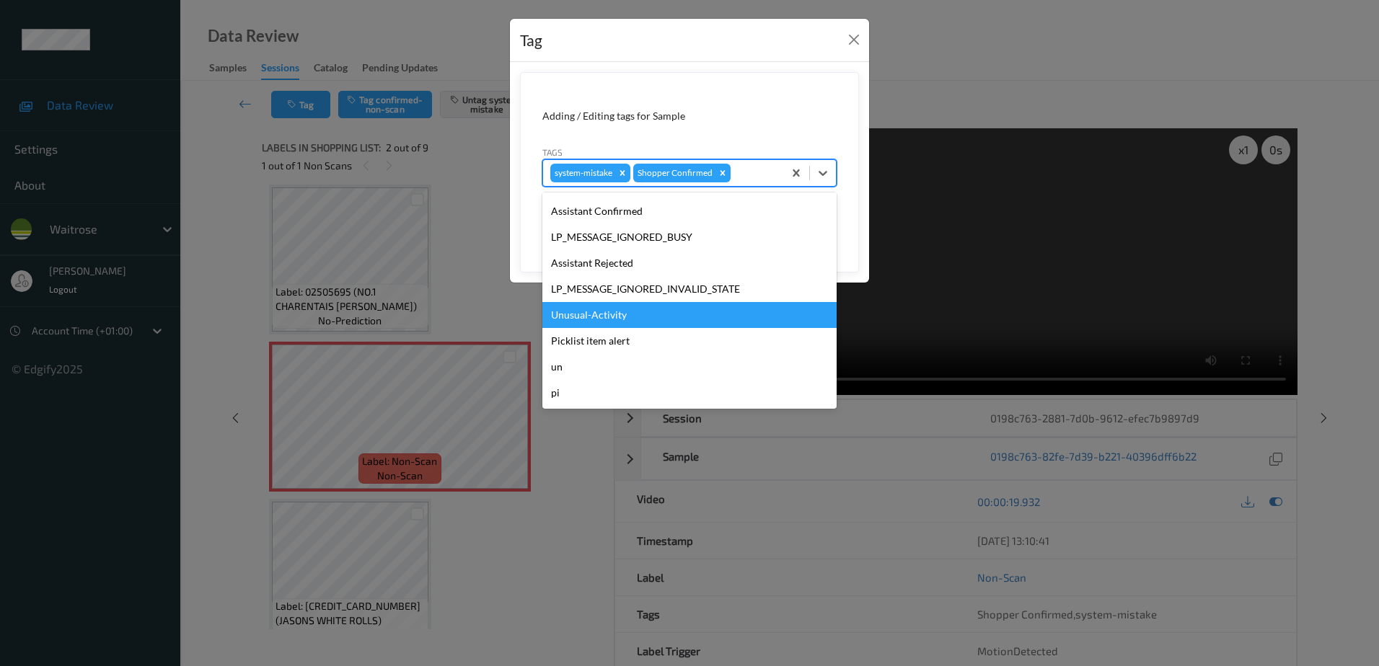
click at [589, 320] on div "Unusual-Activity" at bounding box center [689, 315] width 294 height 26
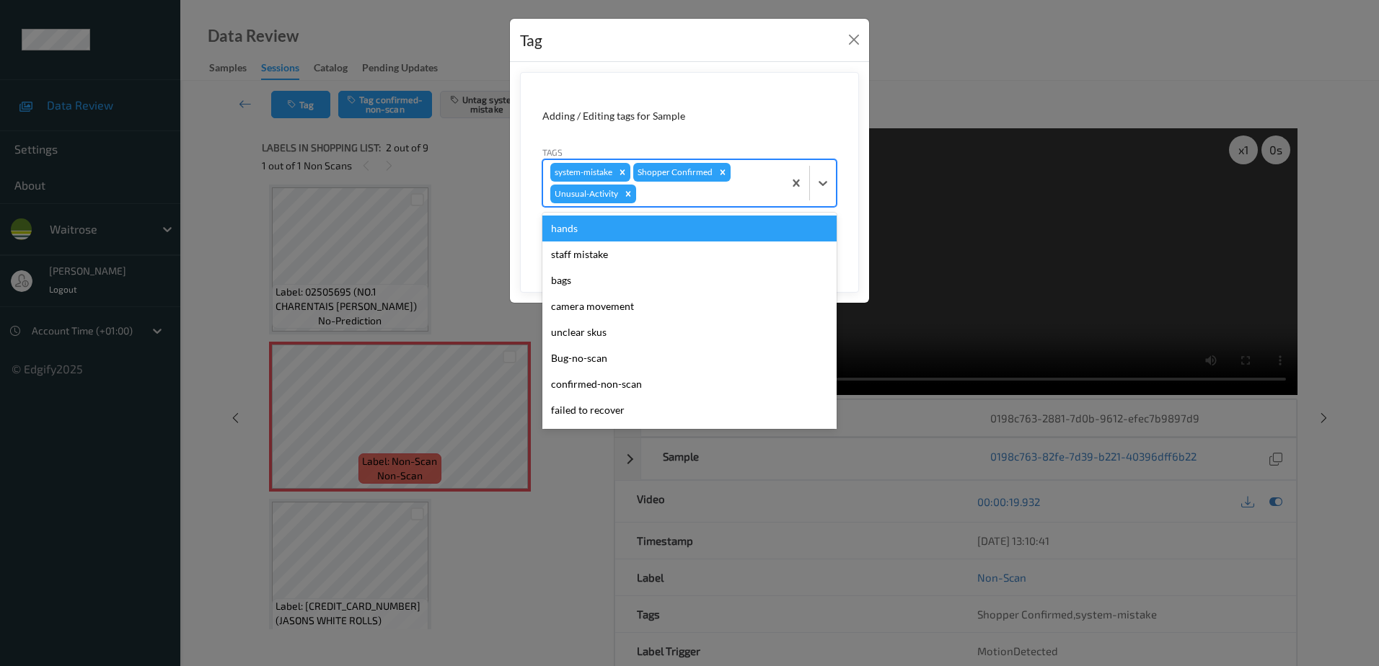
click at [674, 194] on div at bounding box center [707, 193] width 137 height 17
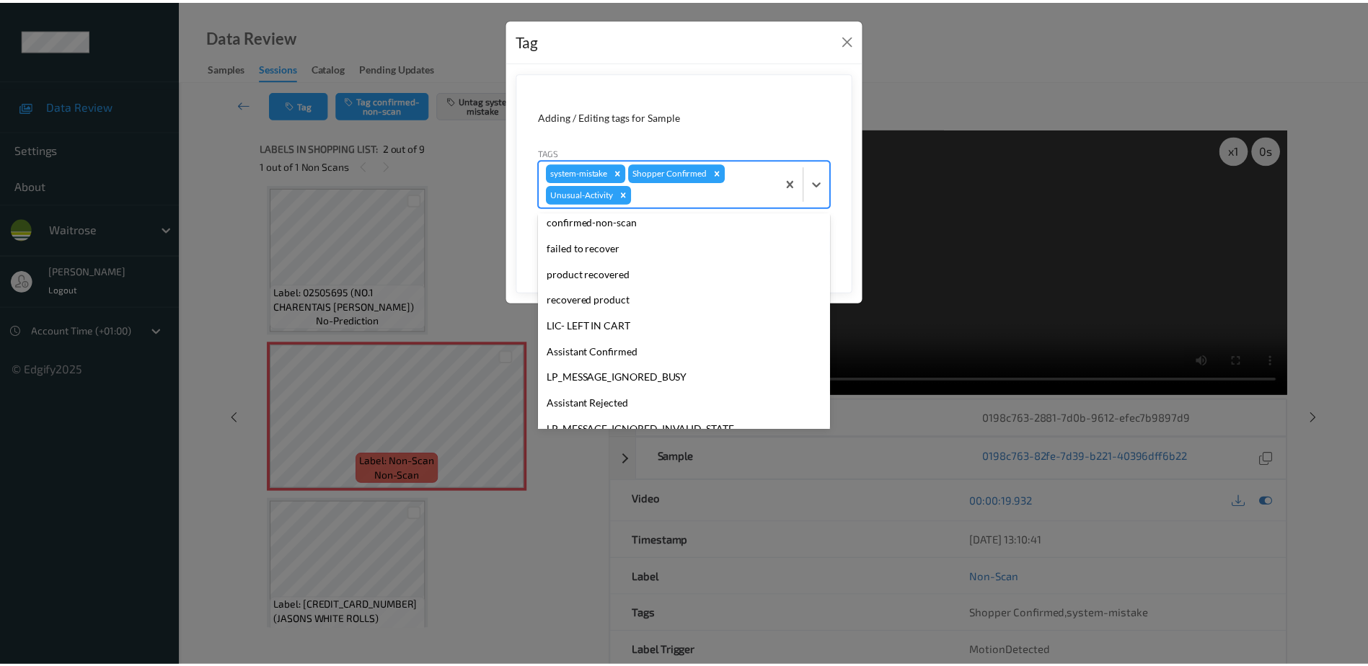
scroll to position [257, 0]
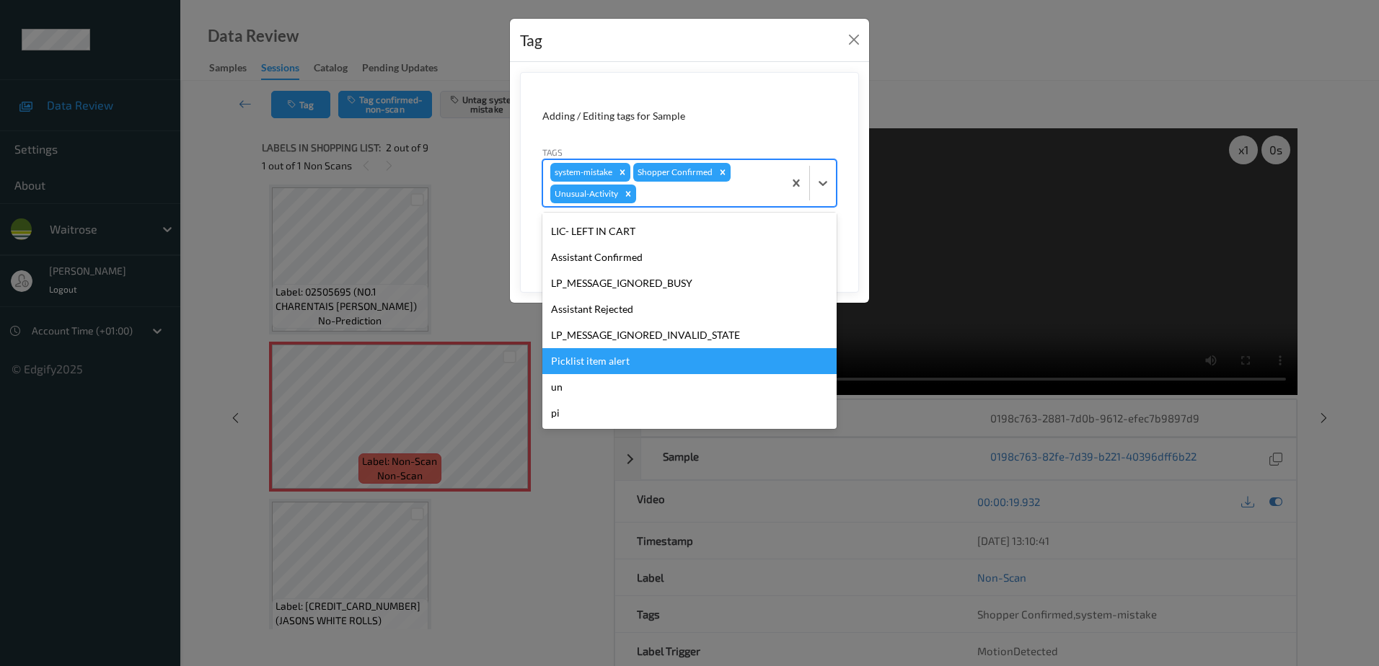
click at [599, 362] on div "Picklist item alert" at bounding box center [689, 361] width 294 height 26
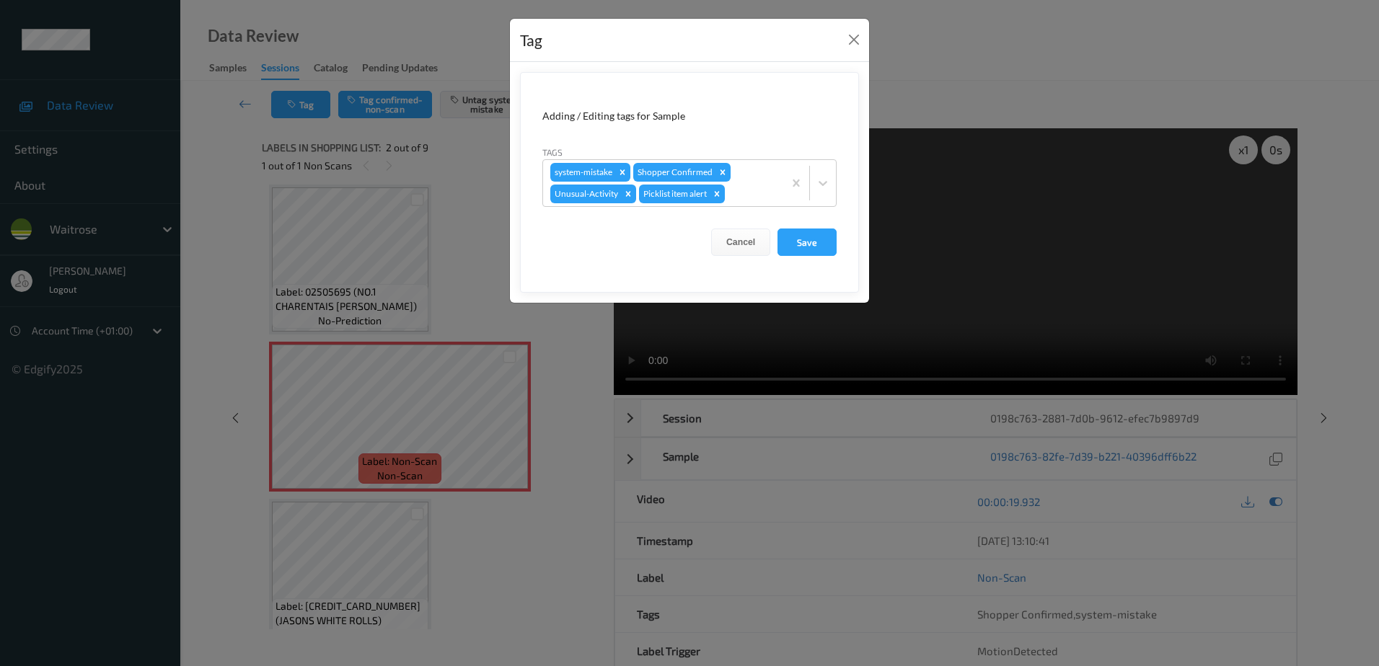
click at [777, 248] on div "Cancel Save" at bounding box center [689, 242] width 294 height 27
click at [784, 245] on button "Save" at bounding box center [807, 242] width 59 height 27
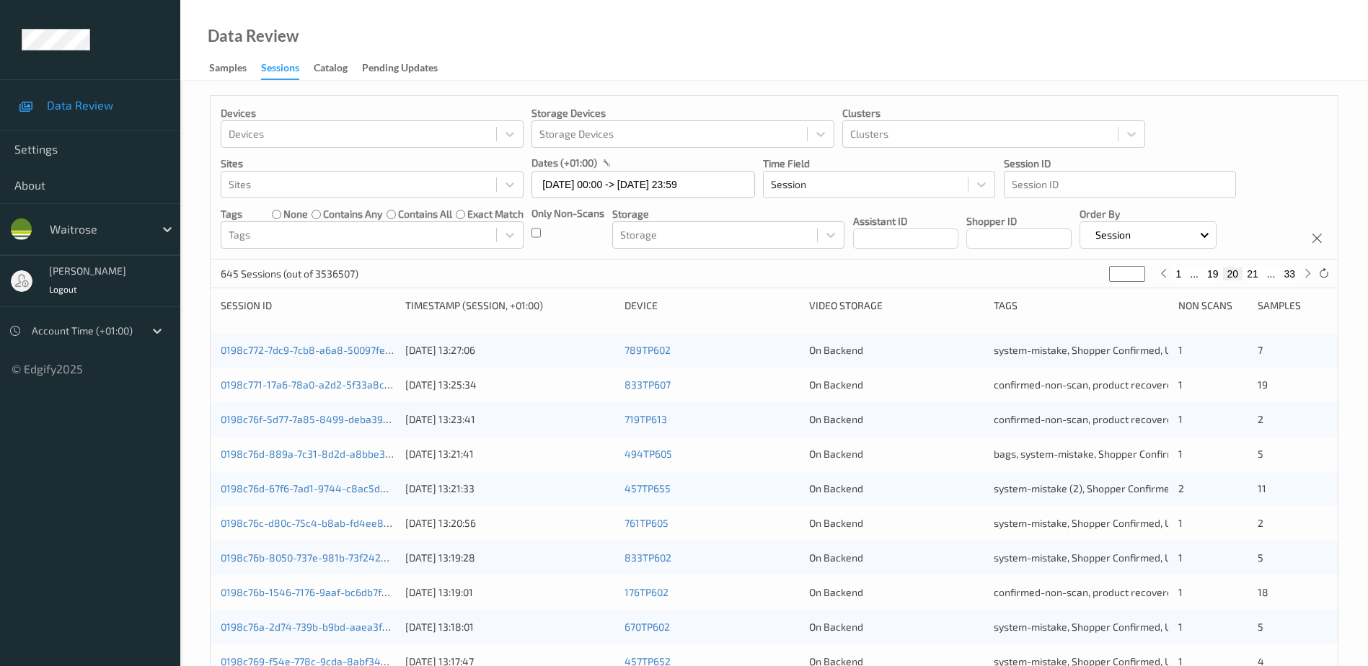
drag, startPoint x: 1122, startPoint y: 273, endPoint x: 1105, endPoint y: 277, distance: 17.8
click at [1105, 277] on div "645 Sessions (out of 3536507) ** 1 ... 19 20 21 ... 33" at bounding box center [774, 274] width 1127 height 29
type input "*"
type input "**"
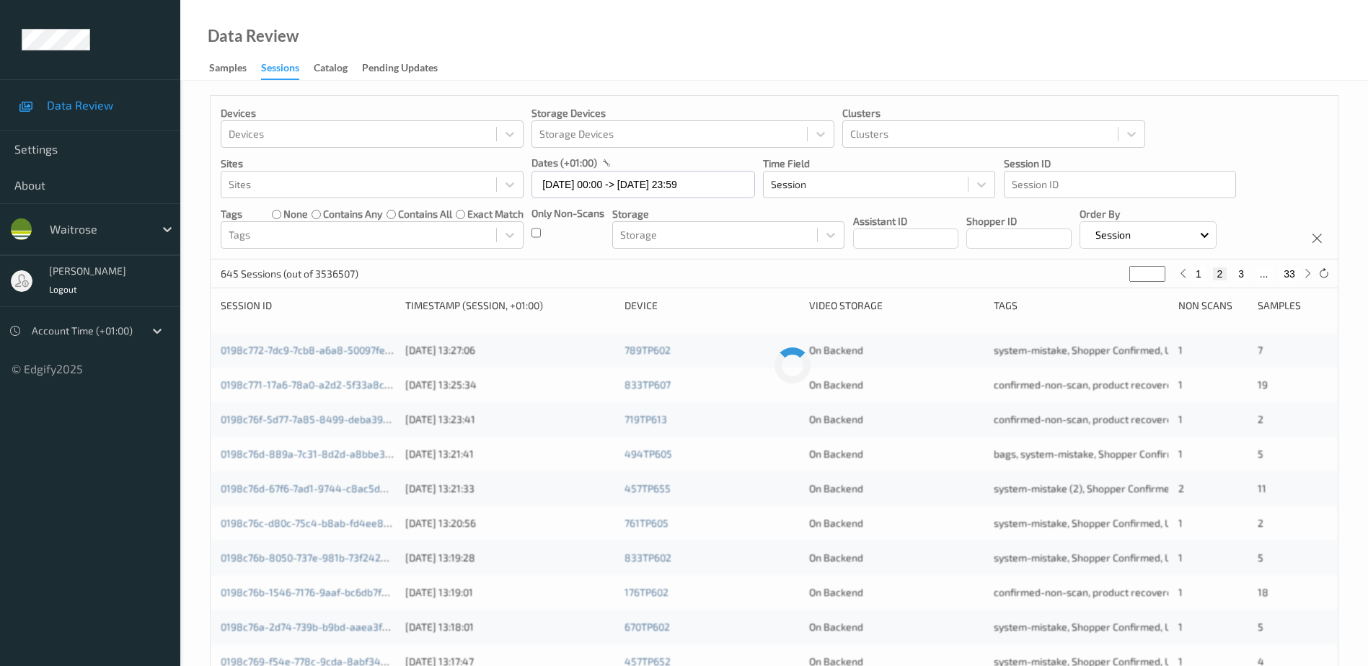
type input "**"
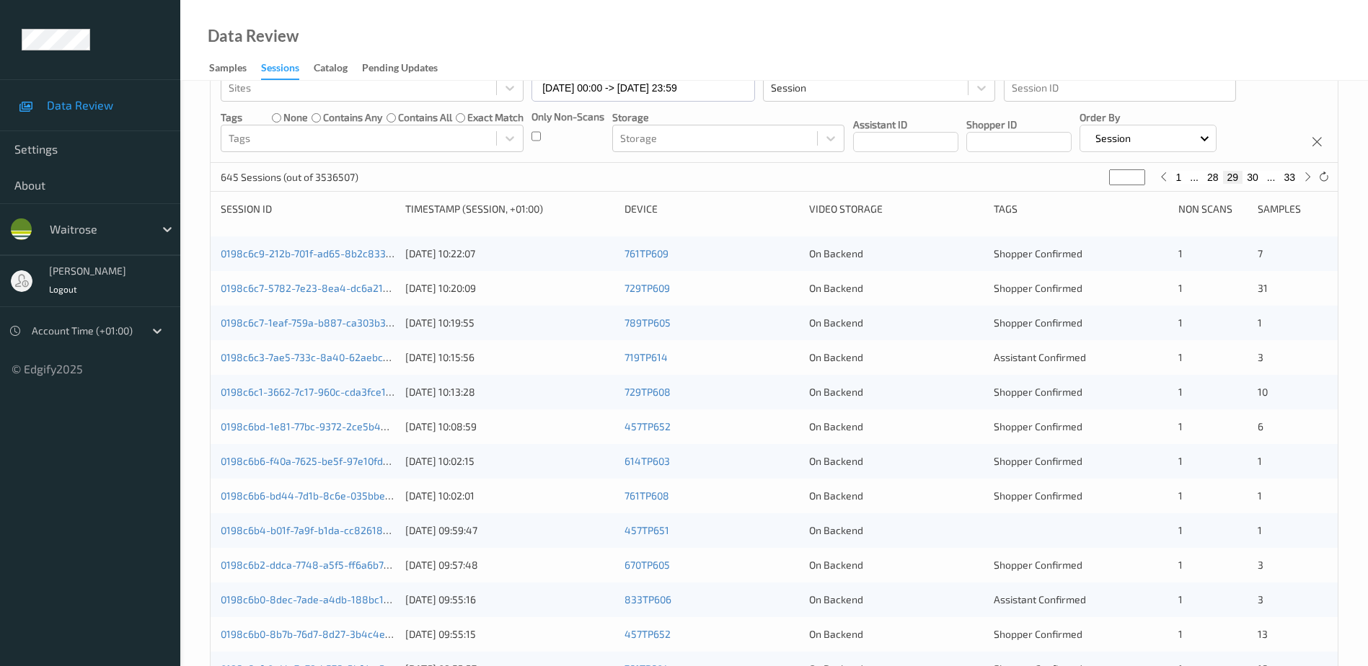
scroll to position [58, 0]
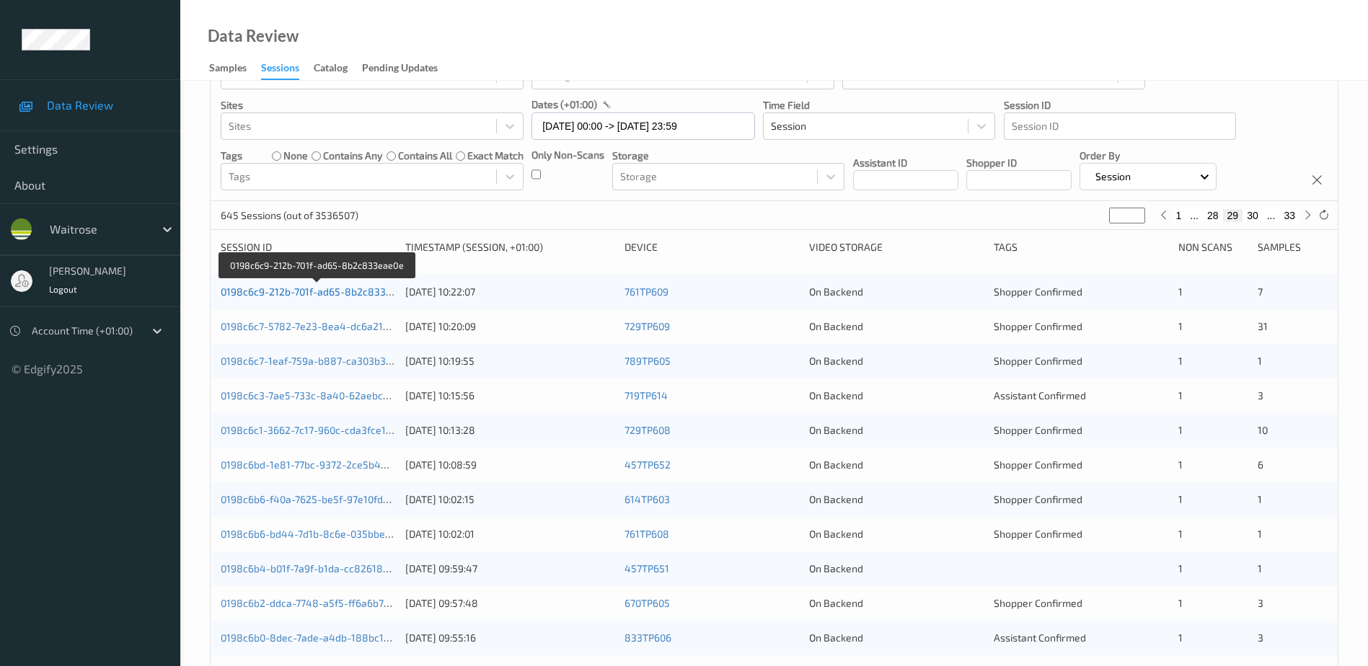
type input "**"
click at [315, 294] on link "0198c6c9-212b-701f-ad65-8b2c833eae0e" at bounding box center [318, 292] width 194 height 12
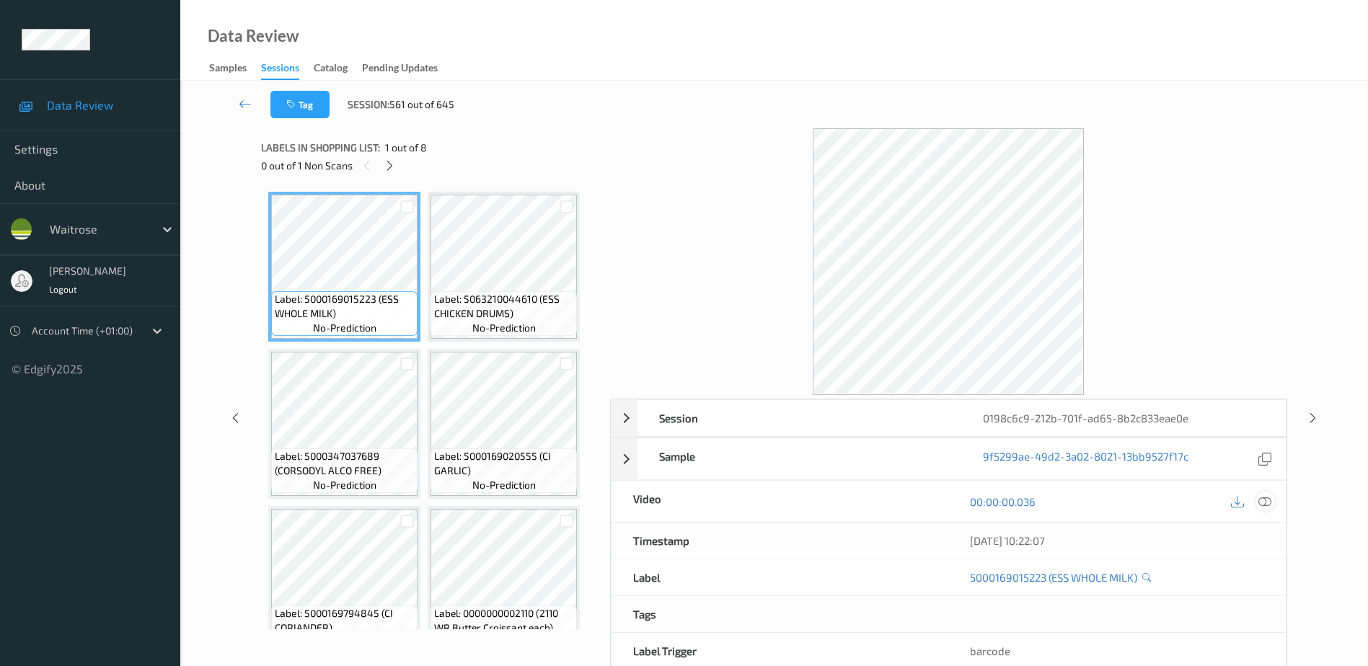
click at [1267, 503] on icon at bounding box center [1265, 502] width 13 height 13
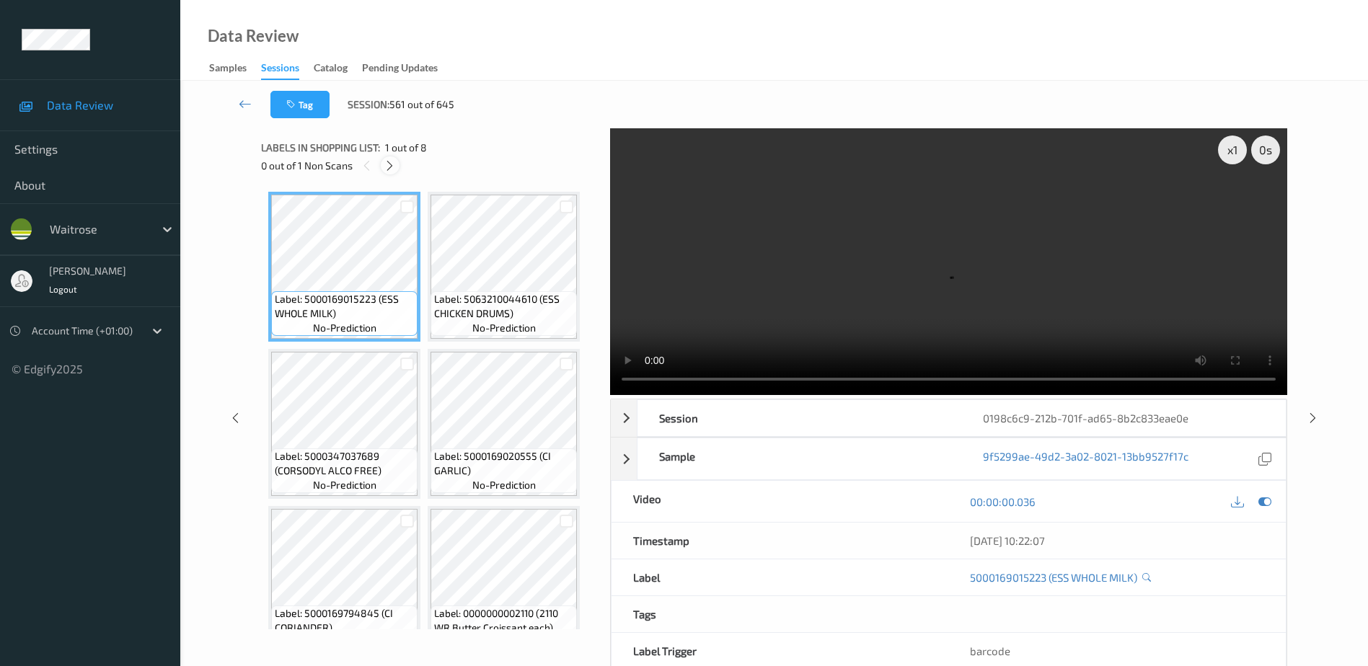
click at [395, 165] on icon at bounding box center [390, 165] width 12 height 13
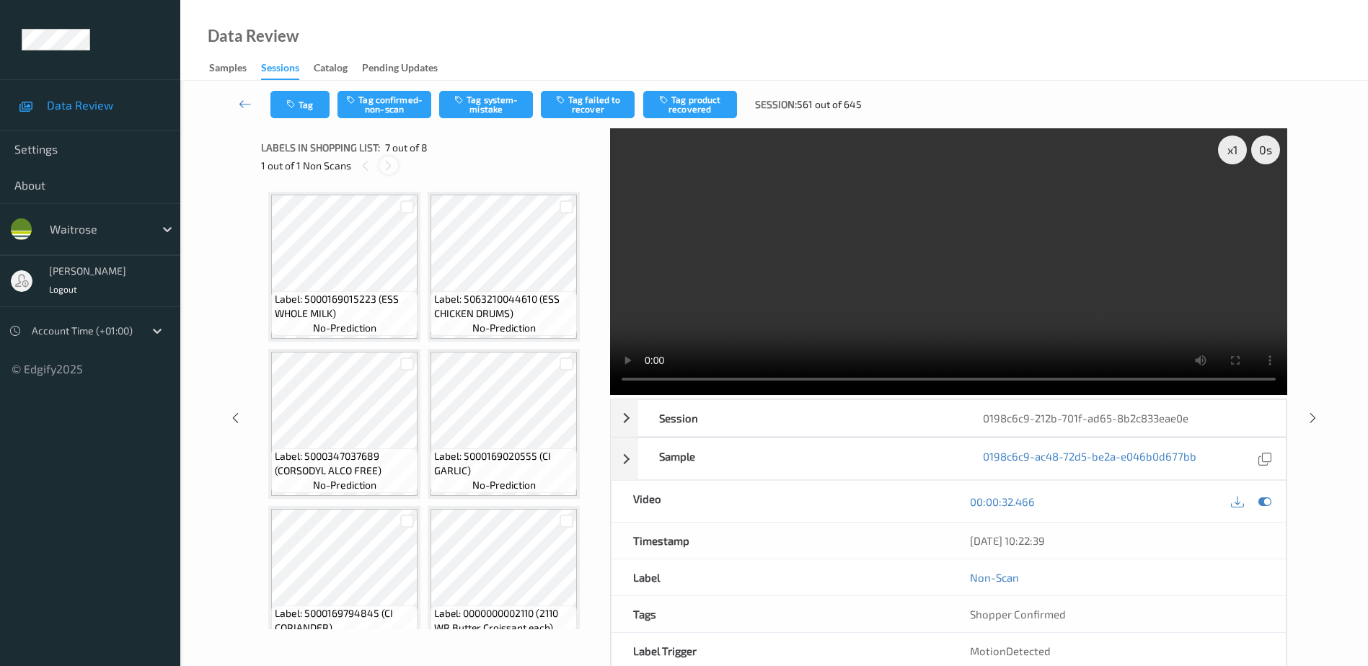
scroll to position [322, 0]
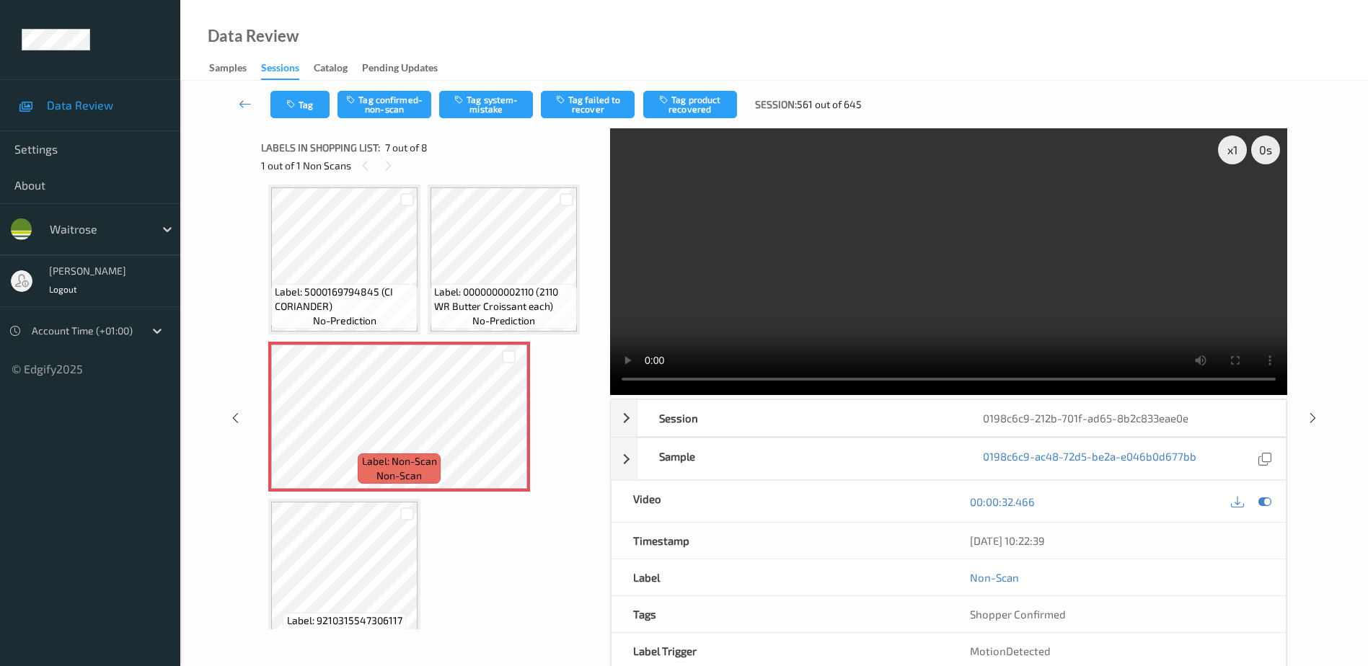
click at [909, 304] on video at bounding box center [948, 261] width 677 height 267
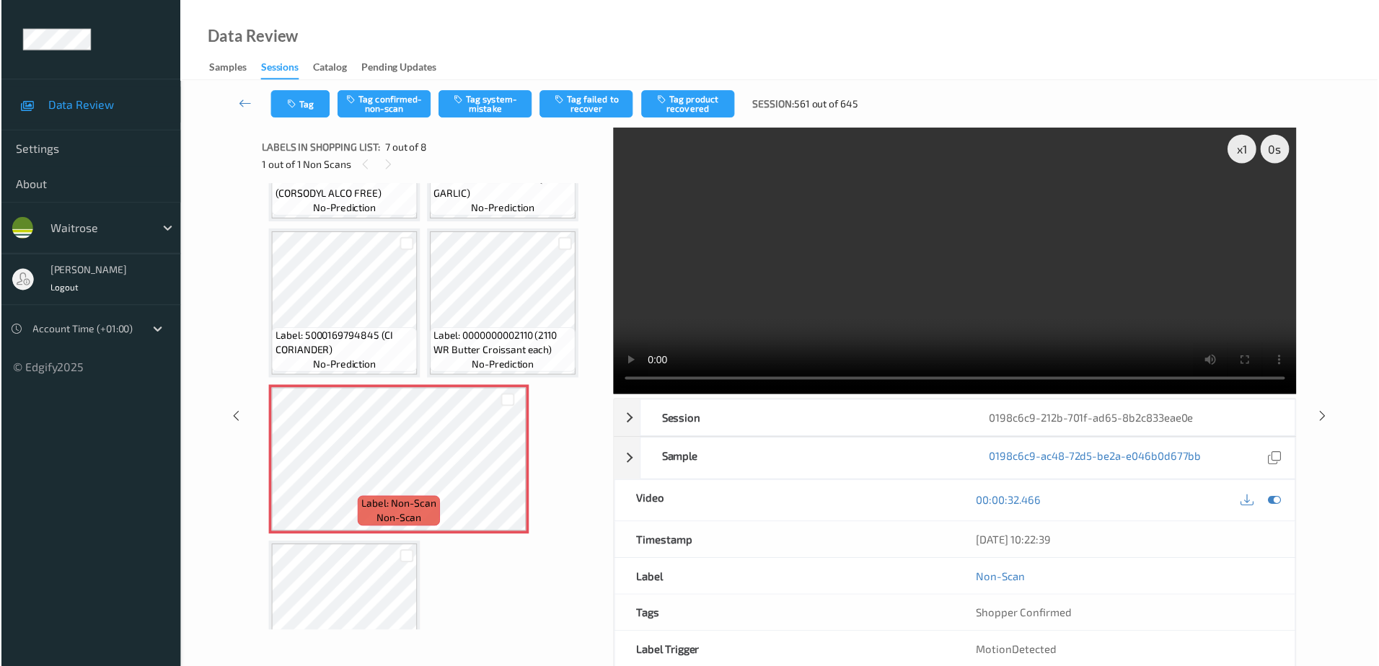
scroll to position [236, 0]
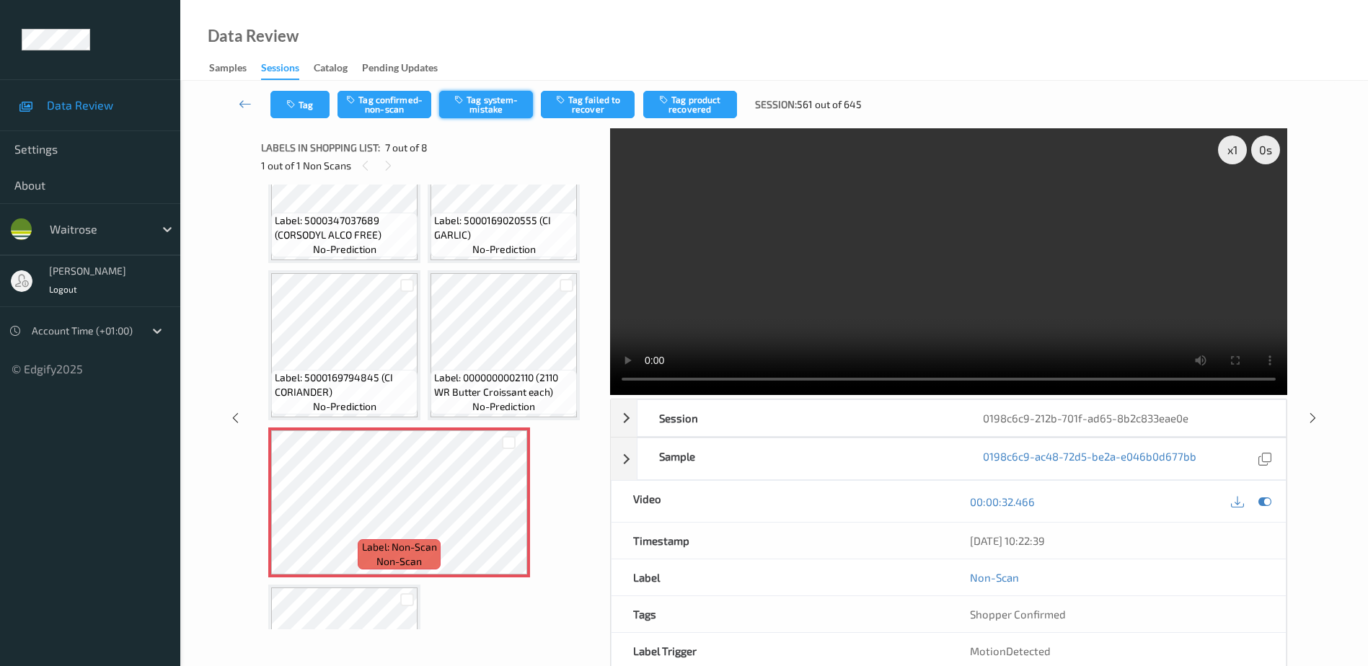
click at [495, 109] on button "Tag system-mistake" at bounding box center [486, 104] width 94 height 27
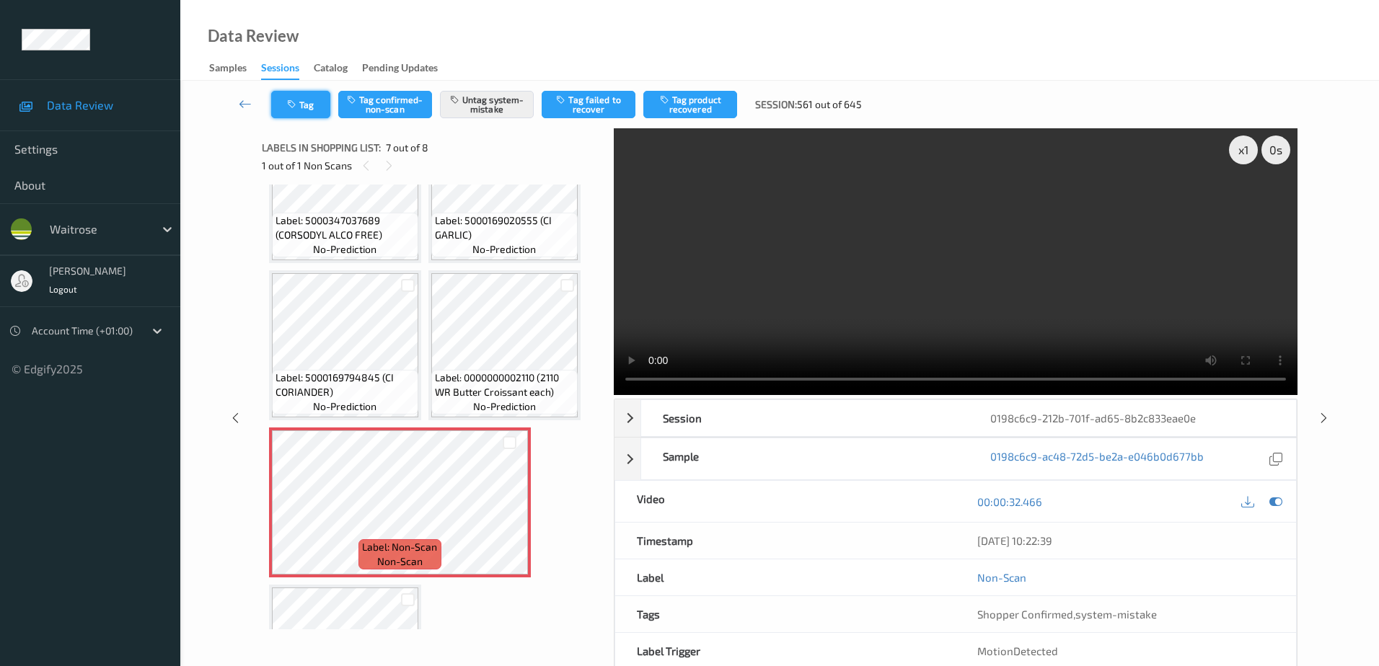
click at [294, 100] on icon "button" at bounding box center [293, 105] width 12 height 10
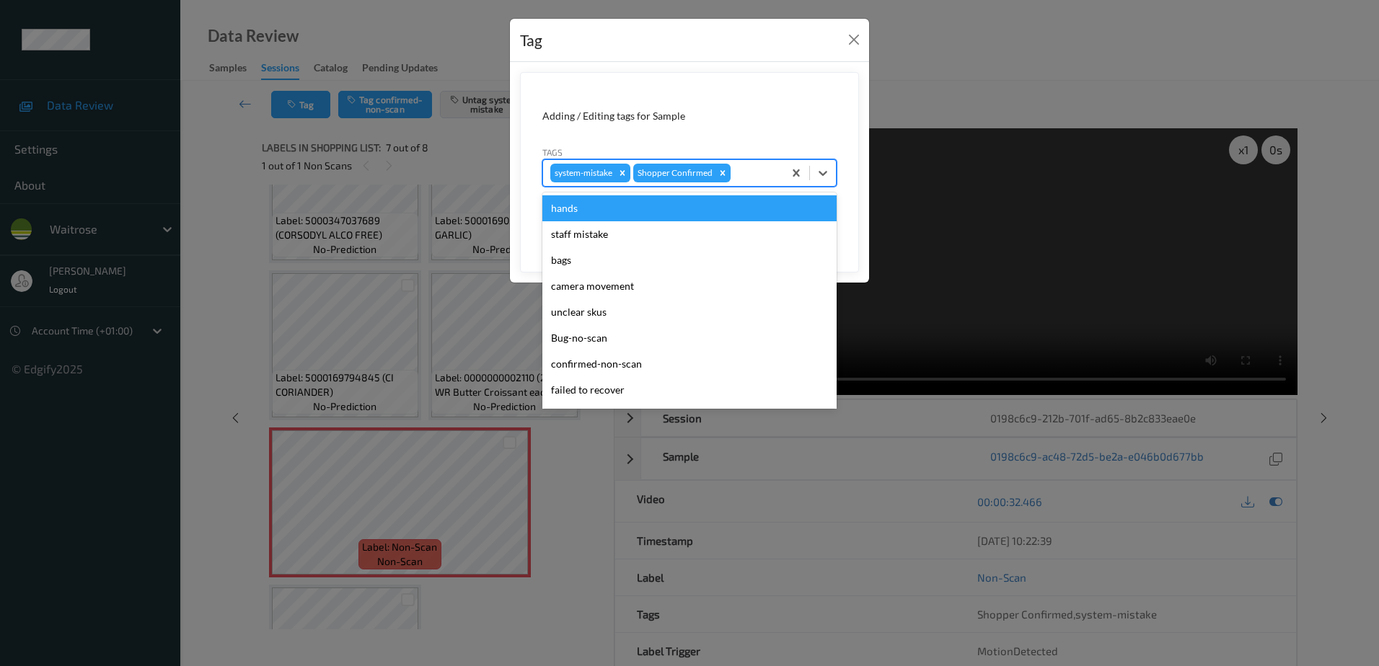
click at [748, 172] on div at bounding box center [755, 172] width 43 height 17
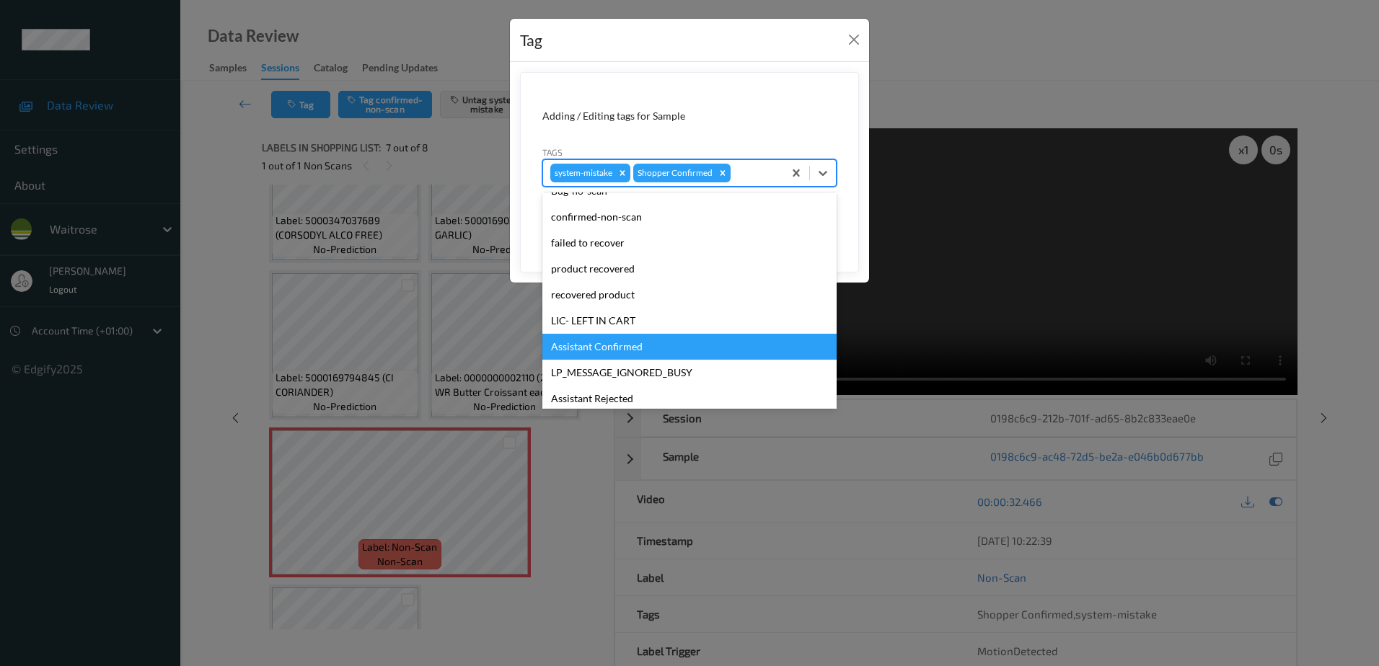
scroll to position [216, 0]
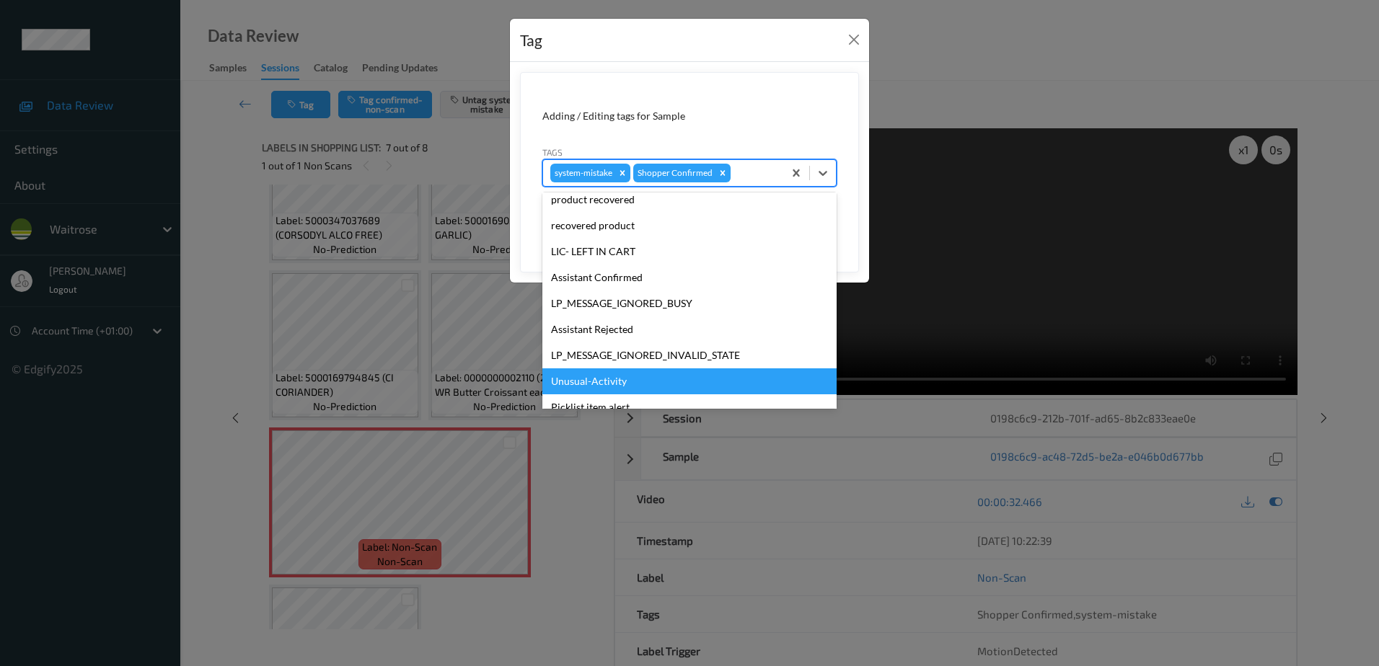
click at [591, 382] on div "Unusual-Activity" at bounding box center [689, 382] width 294 height 26
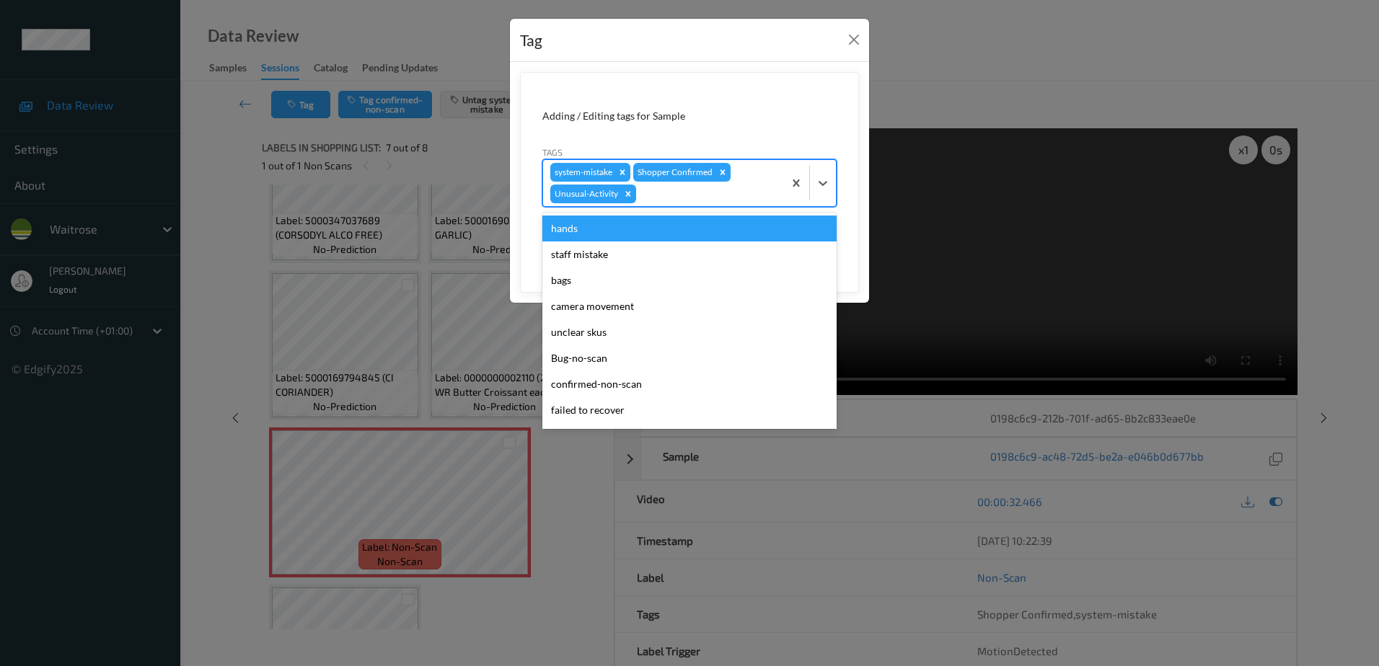
click at [665, 194] on div at bounding box center [707, 193] width 137 height 17
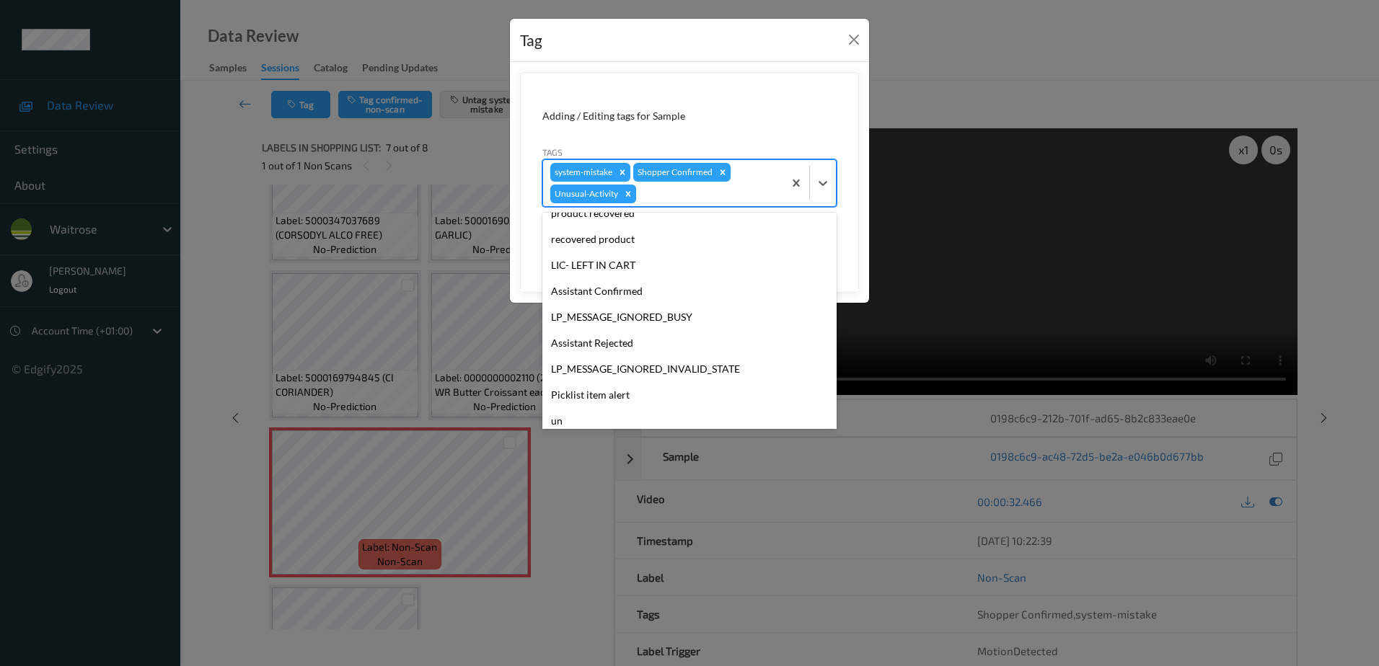
scroll to position [257, 0]
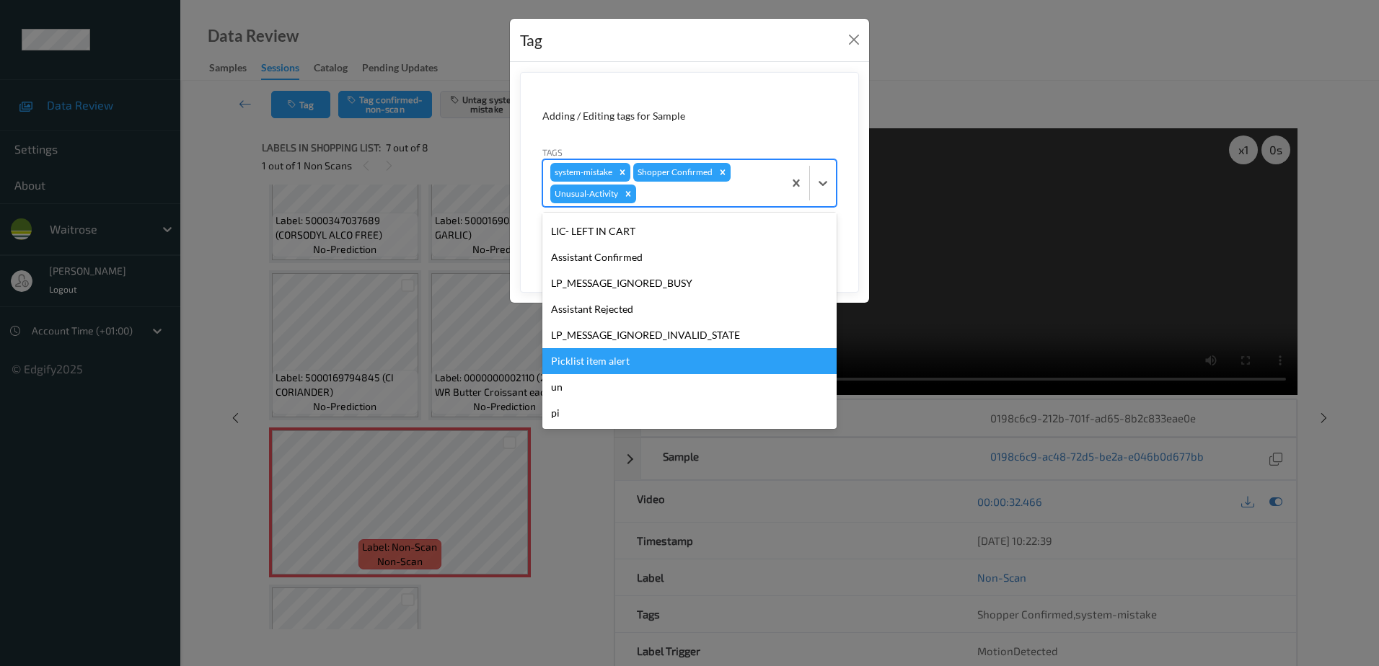
click at [612, 369] on div "Picklist item alert" at bounding box center [689, 361] width 294 height 26
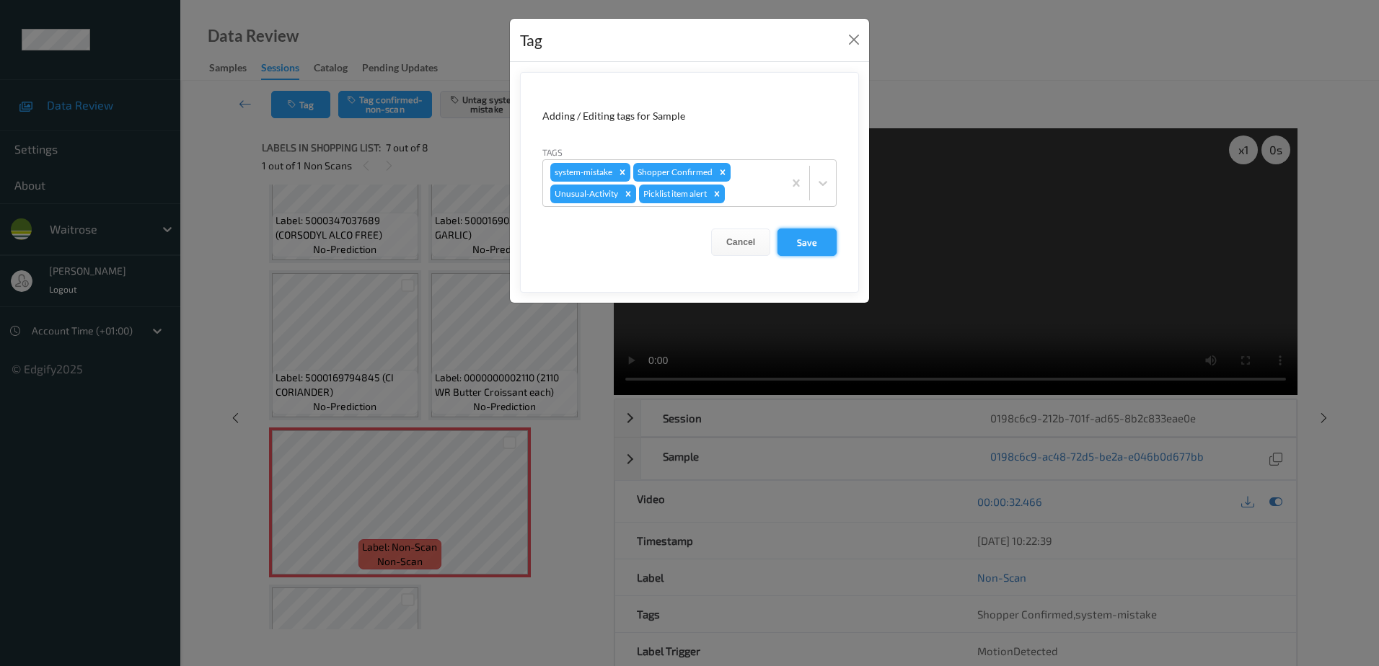
click at [815, 239] on button "Save" at bounding box center [807, 242] width 59 height 27
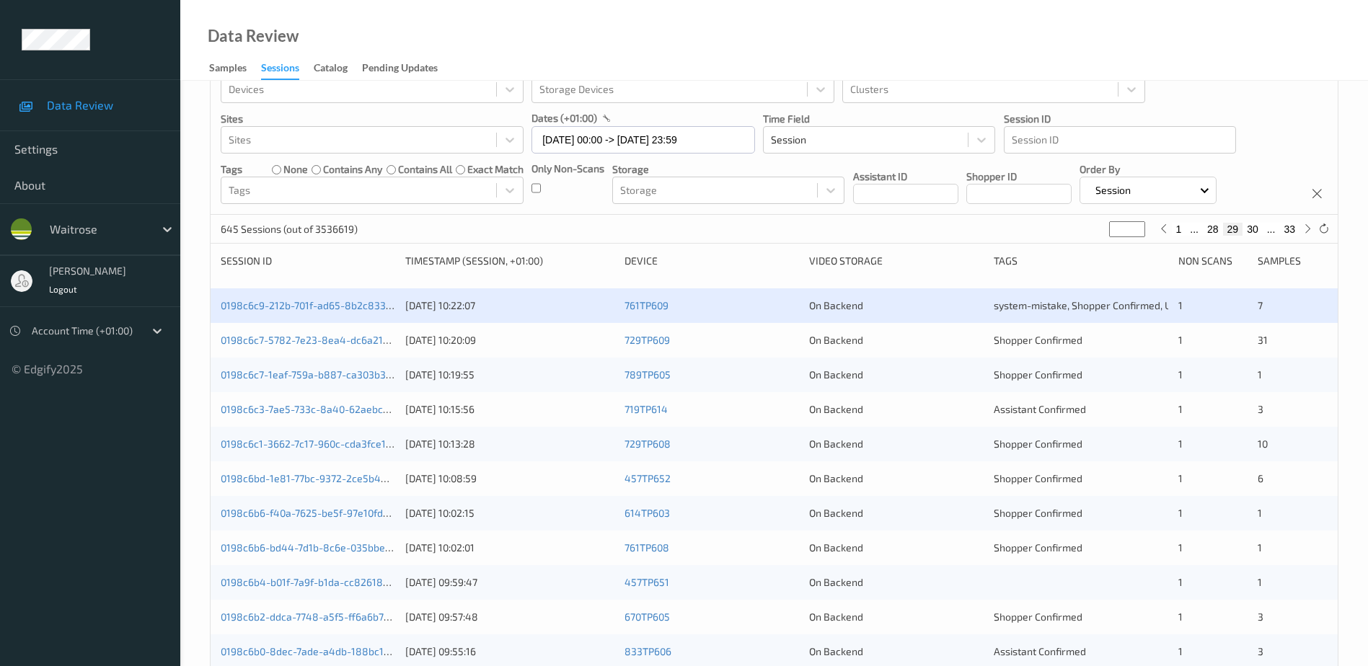
scroll to position [58, 0]
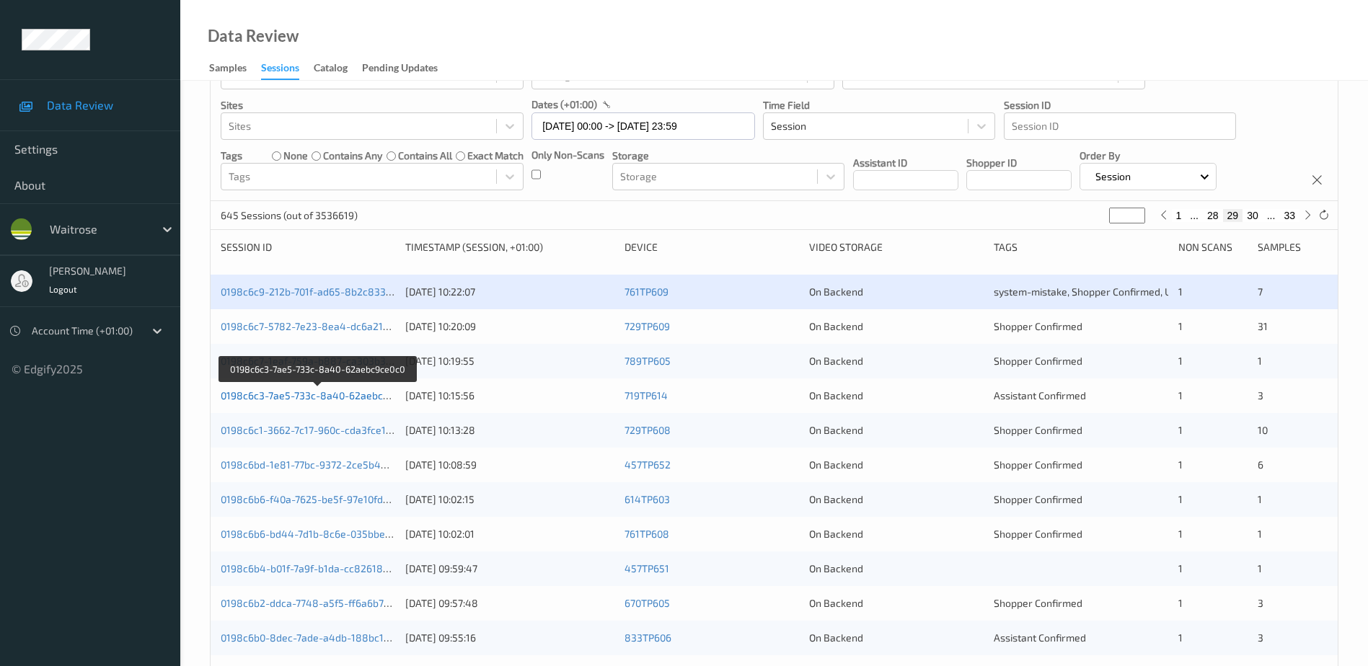
click at [314, 397] on link "0198c6c3-7ae5-733c-8a40-62aebc9ce0c0" at bounding box center [318, 396] width 195 height 12
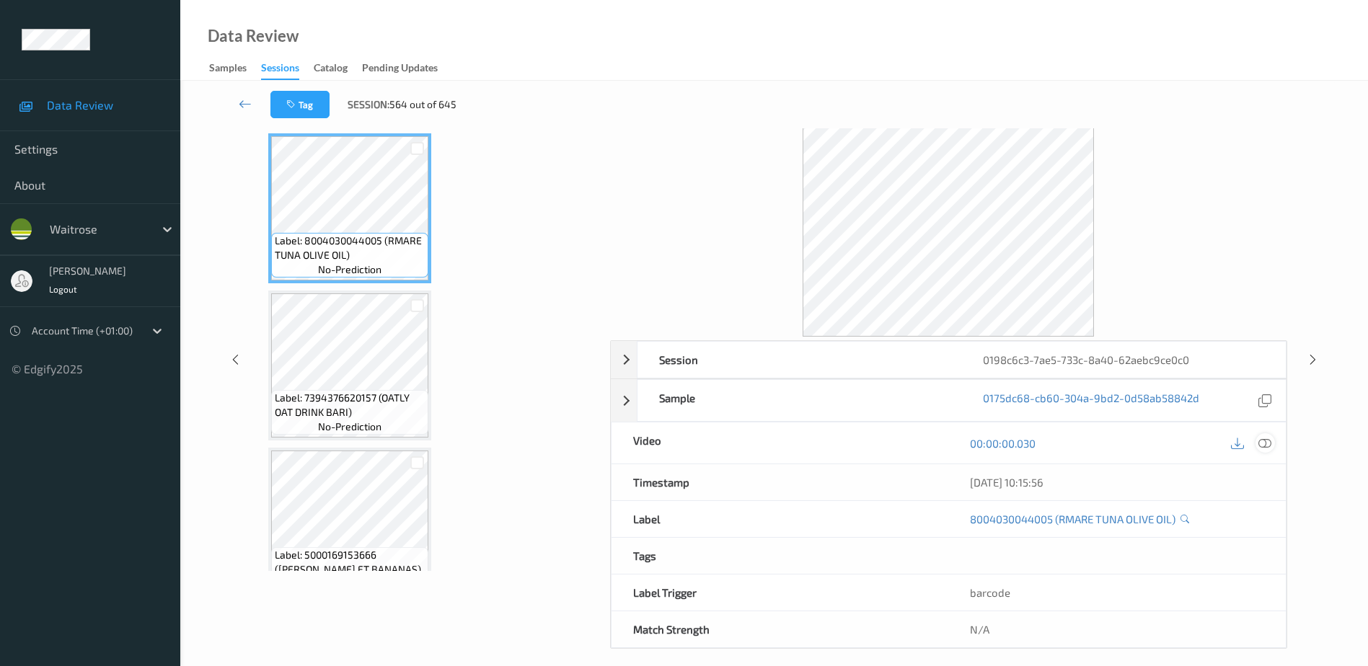
click at [1270, 446] on icon at bounding box center [1265, 443] width 13 height 13
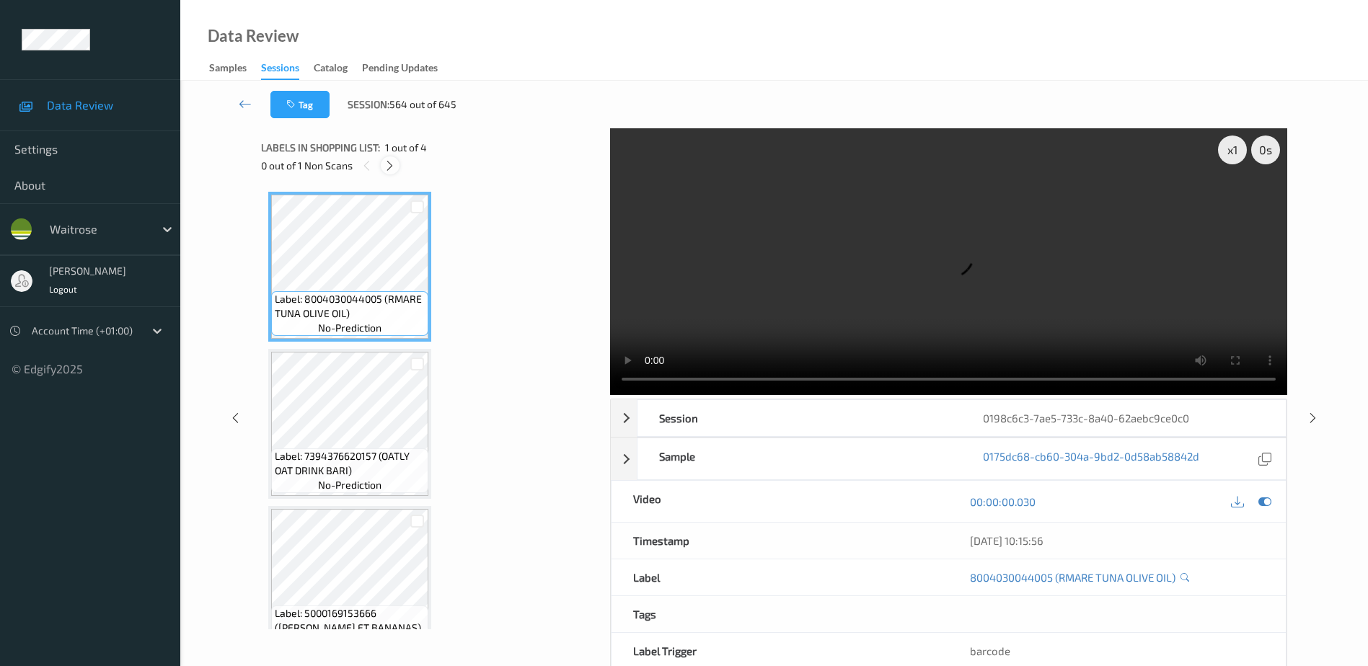
click at [388, 163] on icon at bounding box center [390, 165] width 12 height 13
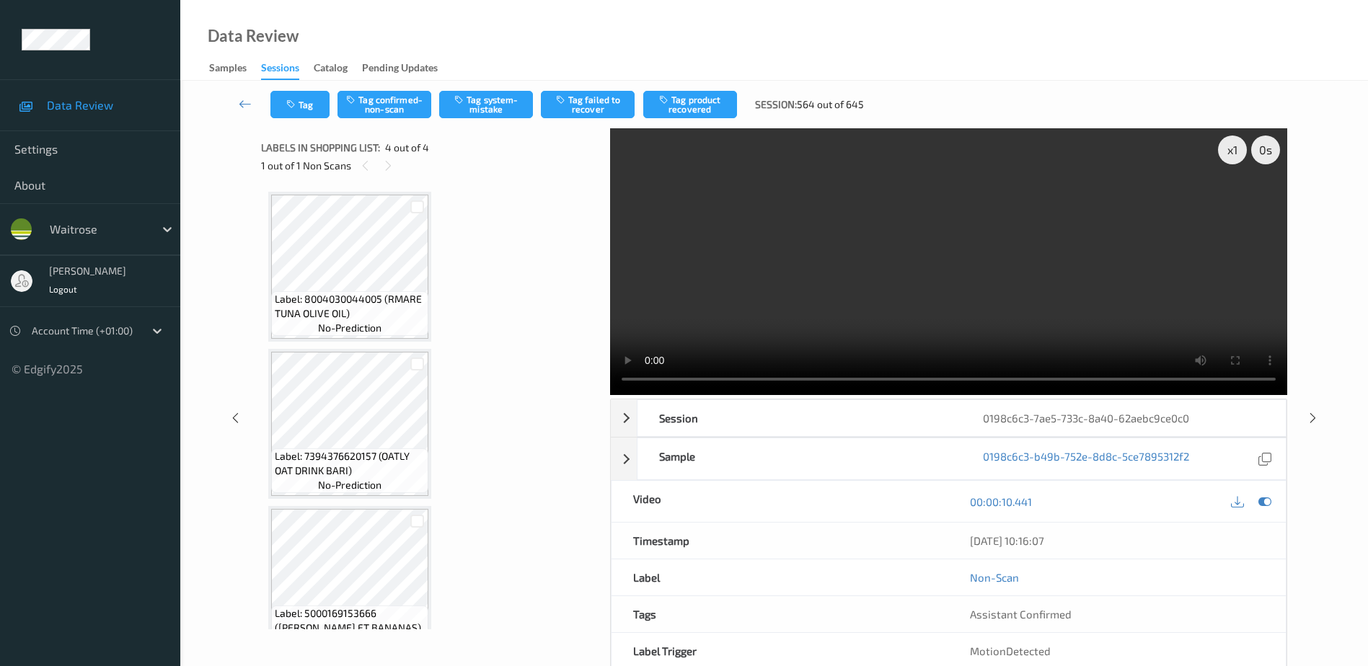
scroll to position [191, 0]
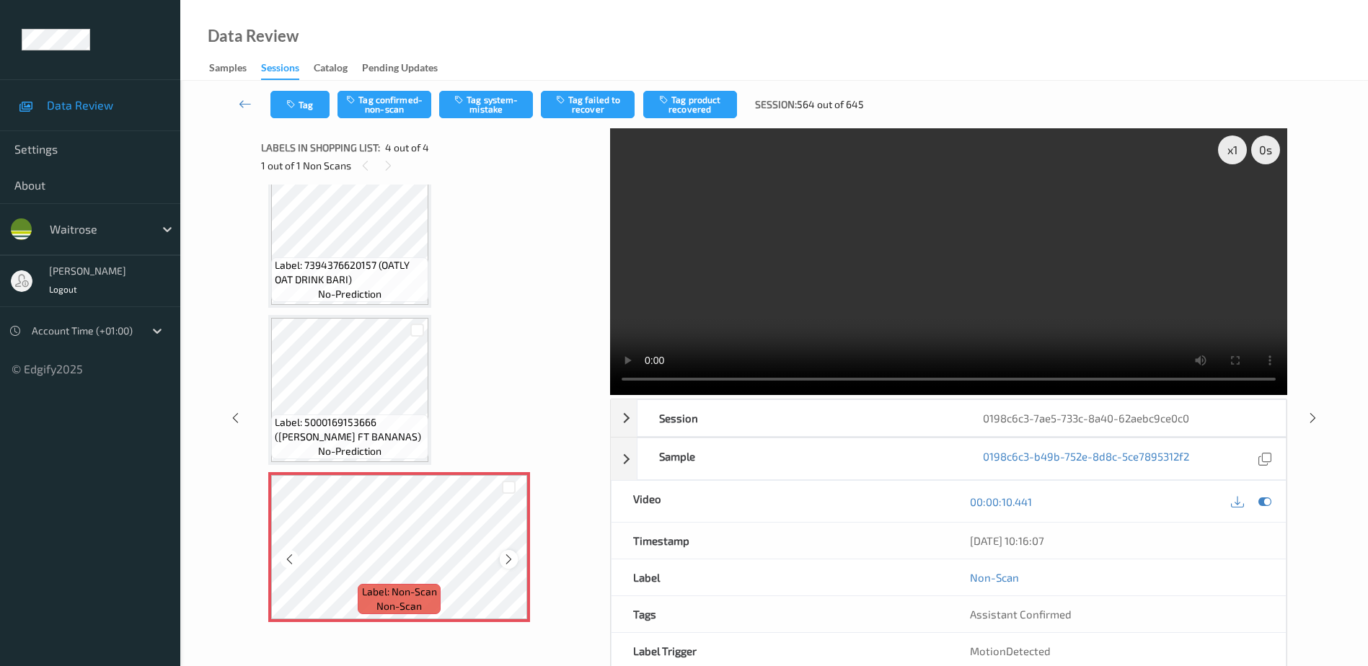
click at [502, 556] on div at bounding box center [509, 559] width 18 height 18
click at [506, 560] on icon at bounding box center [509, 559] width 12 height 13
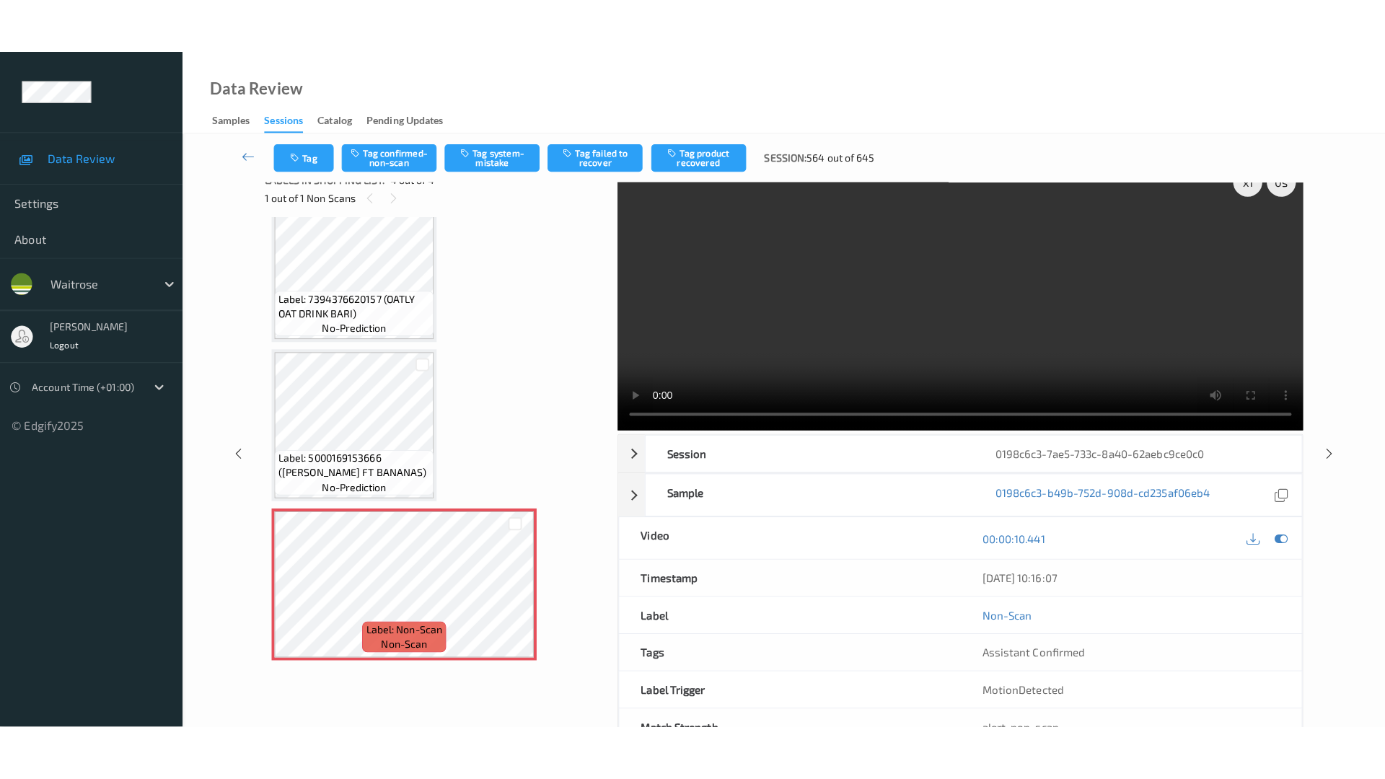
scroll to position [0, 0]
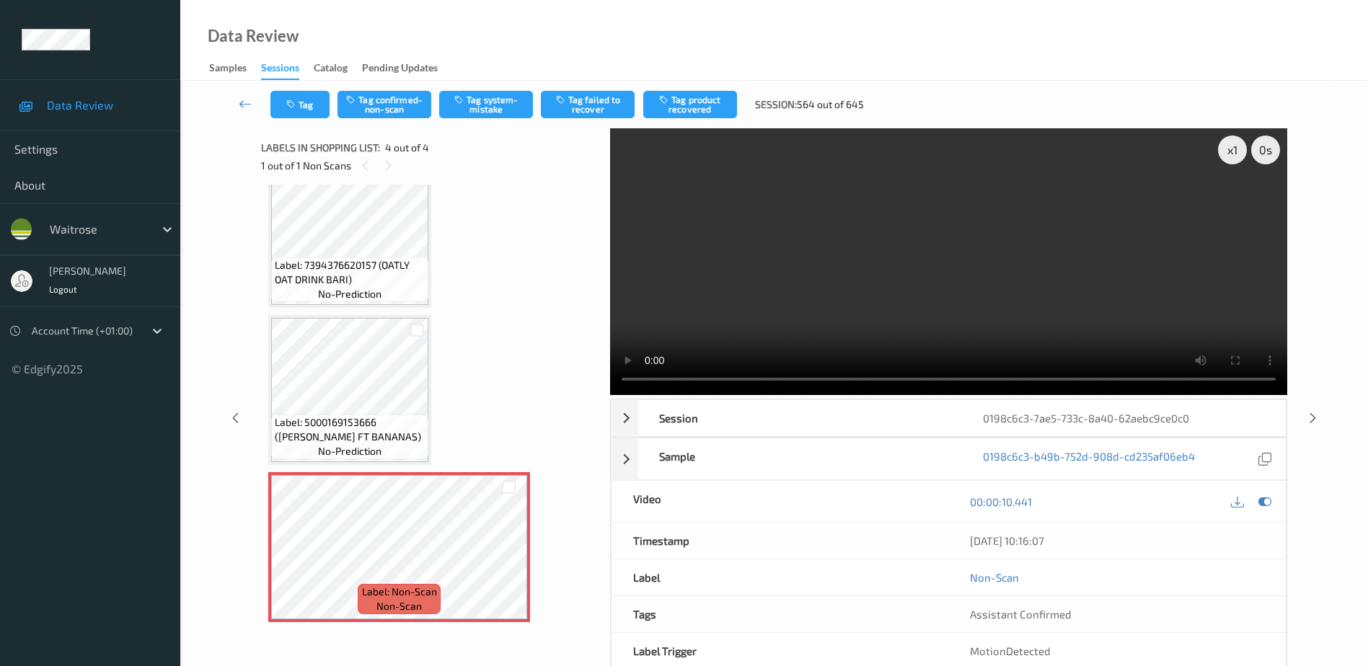
click at [997, 316] on video at bounding box center [948, 261] width 677 height 267
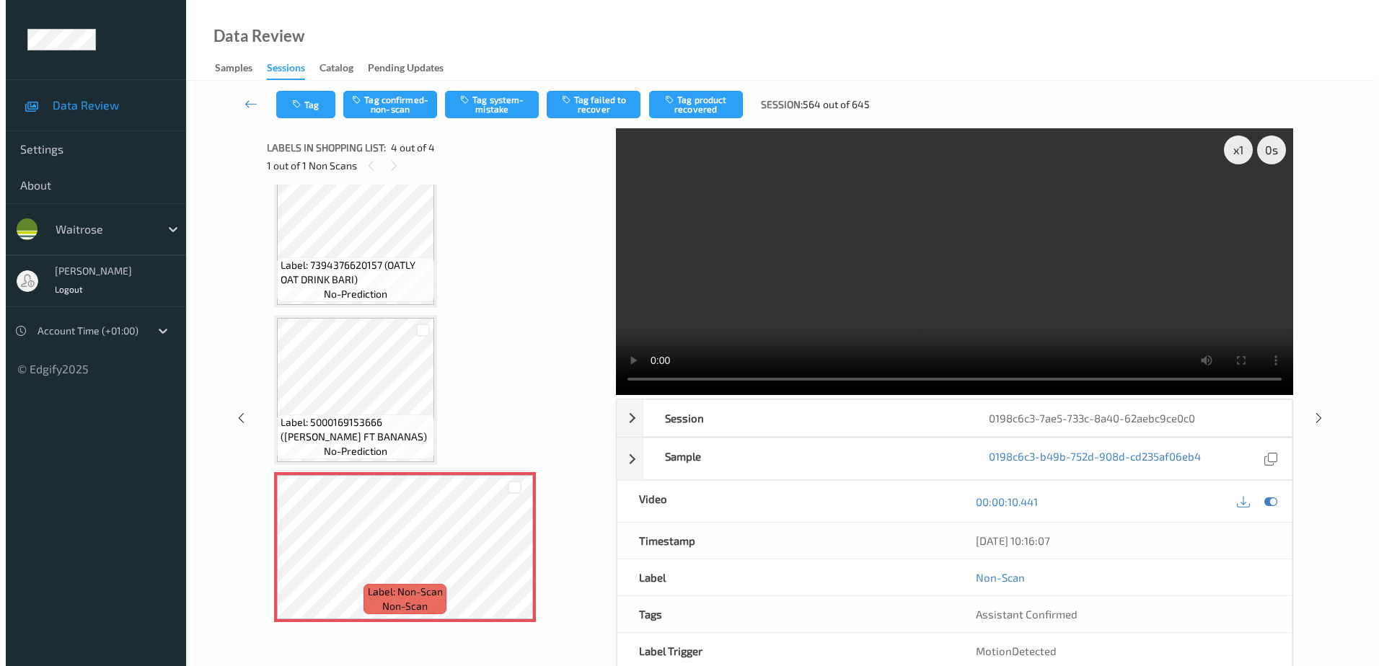
scroll to position [79, 0]
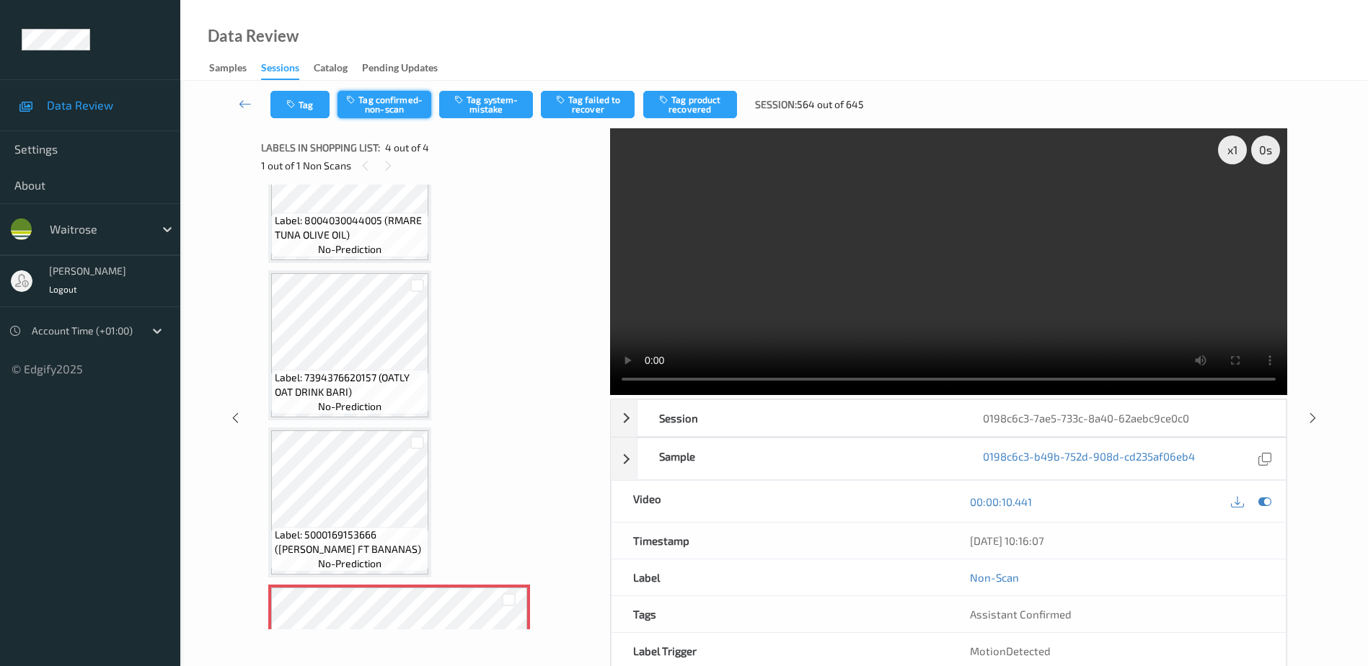
click at [389, 109] on button "Tag confirmed-non-scan" at bounding box center [385, 104] width 94 height 27
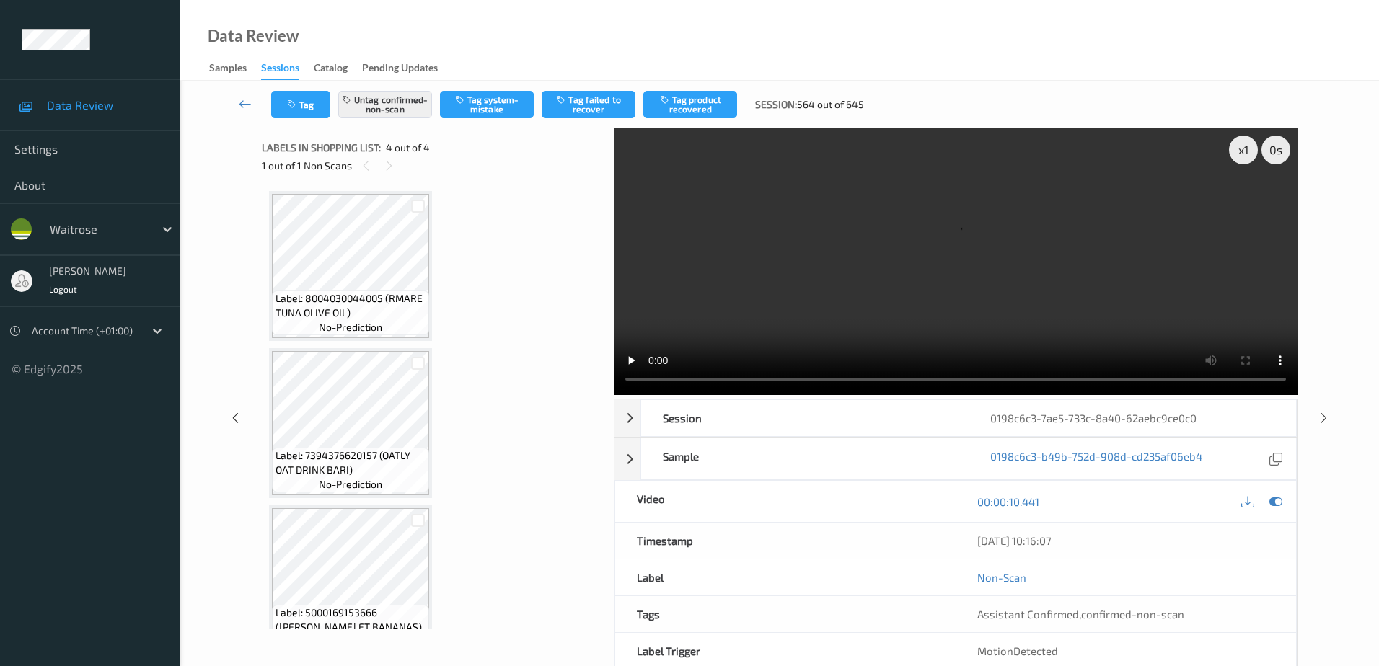
scroll to position [0, 0]
click at [604, 101] on button "Tag failed to recover" at bounding box center [589, 104] width 94 height 27
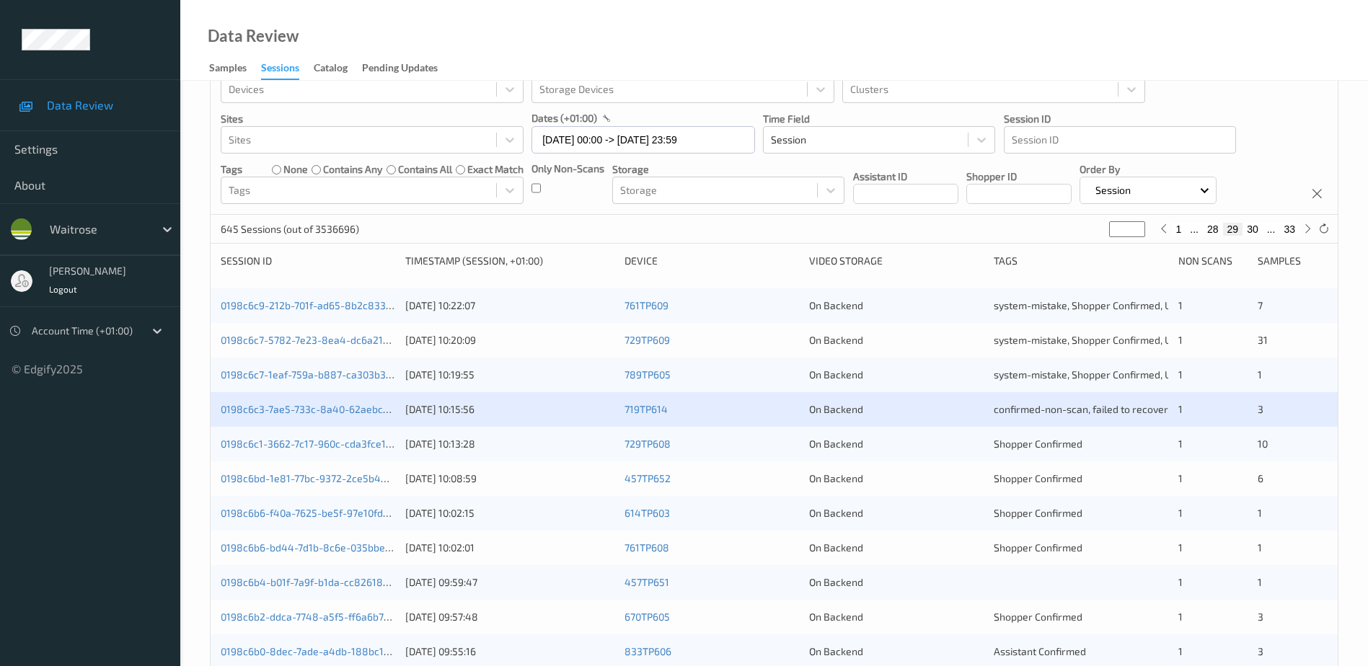
scroll to position [58, 0]
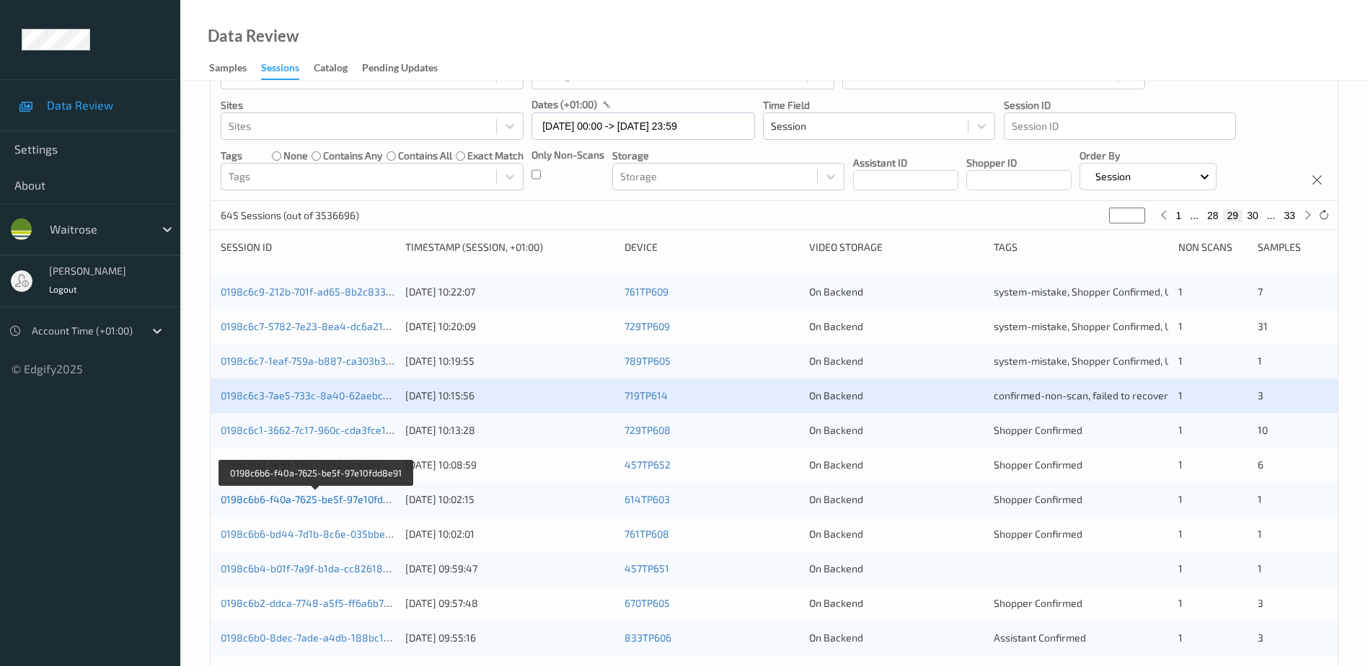
click at [310, 498] on link "0198c6b6-f40a-7625-be5f-97e10fdd8e91" at bounding box center [316, 499] width 190 height 12
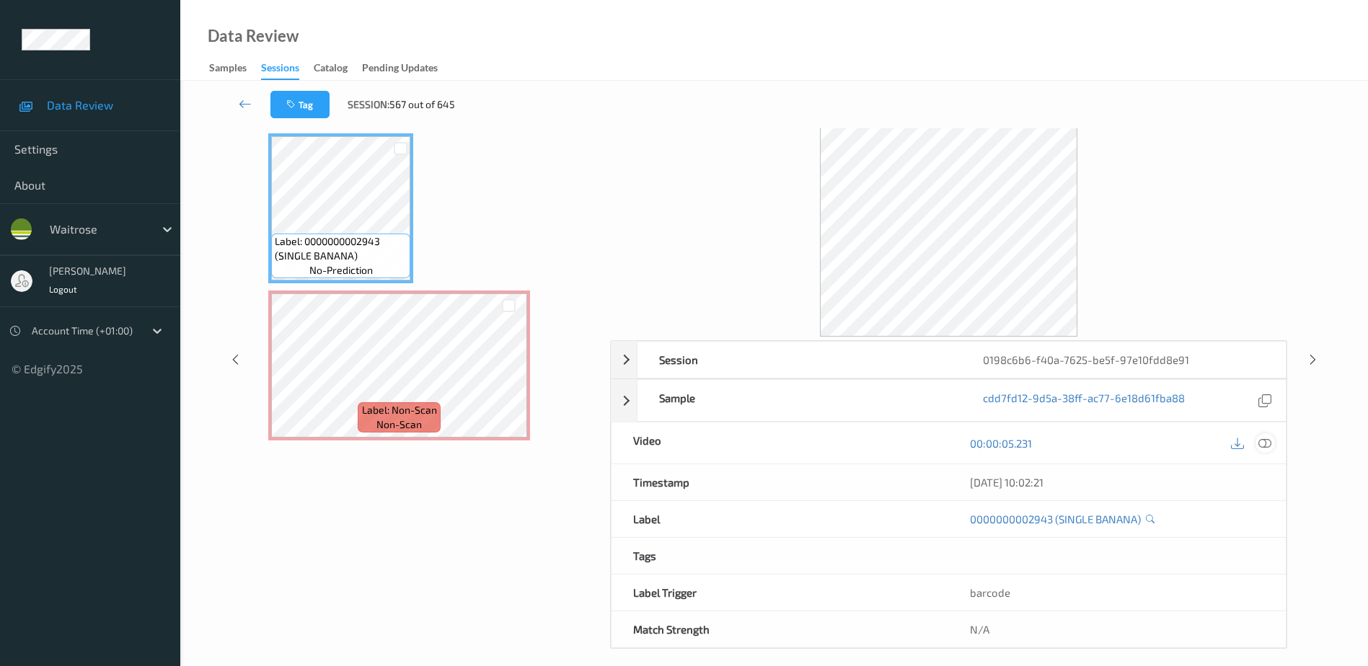
click at [1265, 445] on icon at bounding box center [1265, 443] width 13 height 13
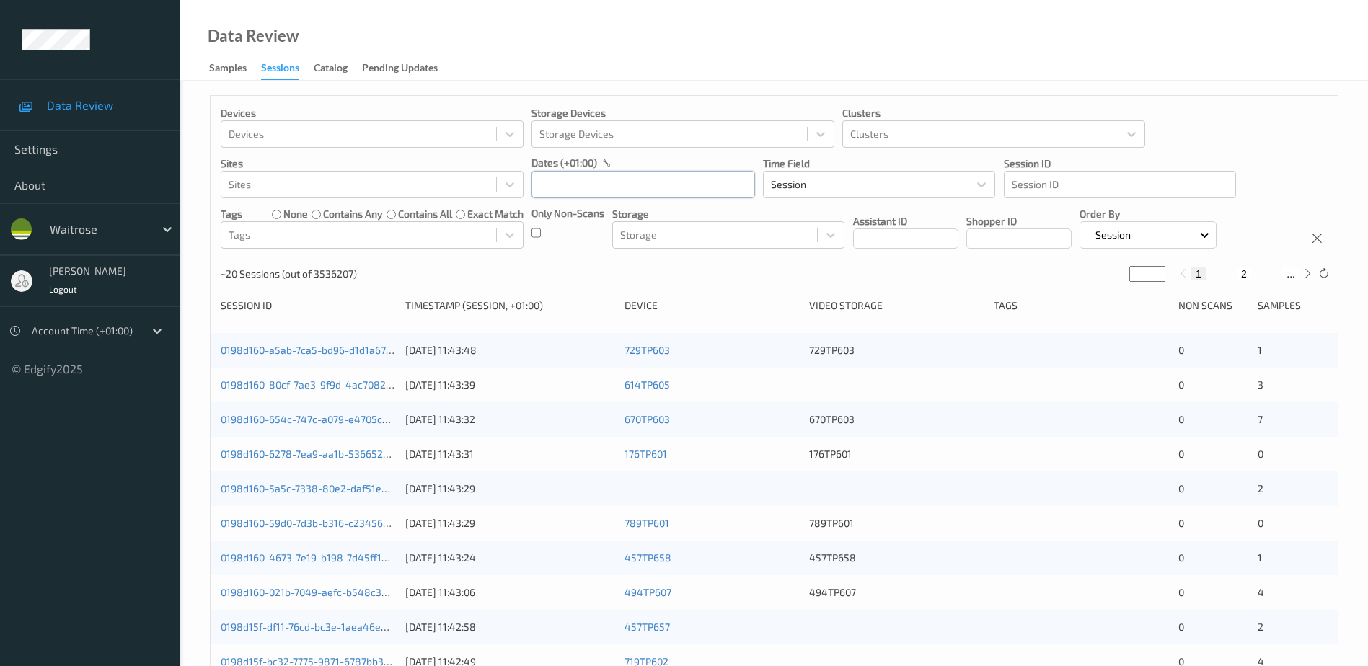
click at [609, 175] on input "text" at bounding box center [644, 184] width 224 height 27
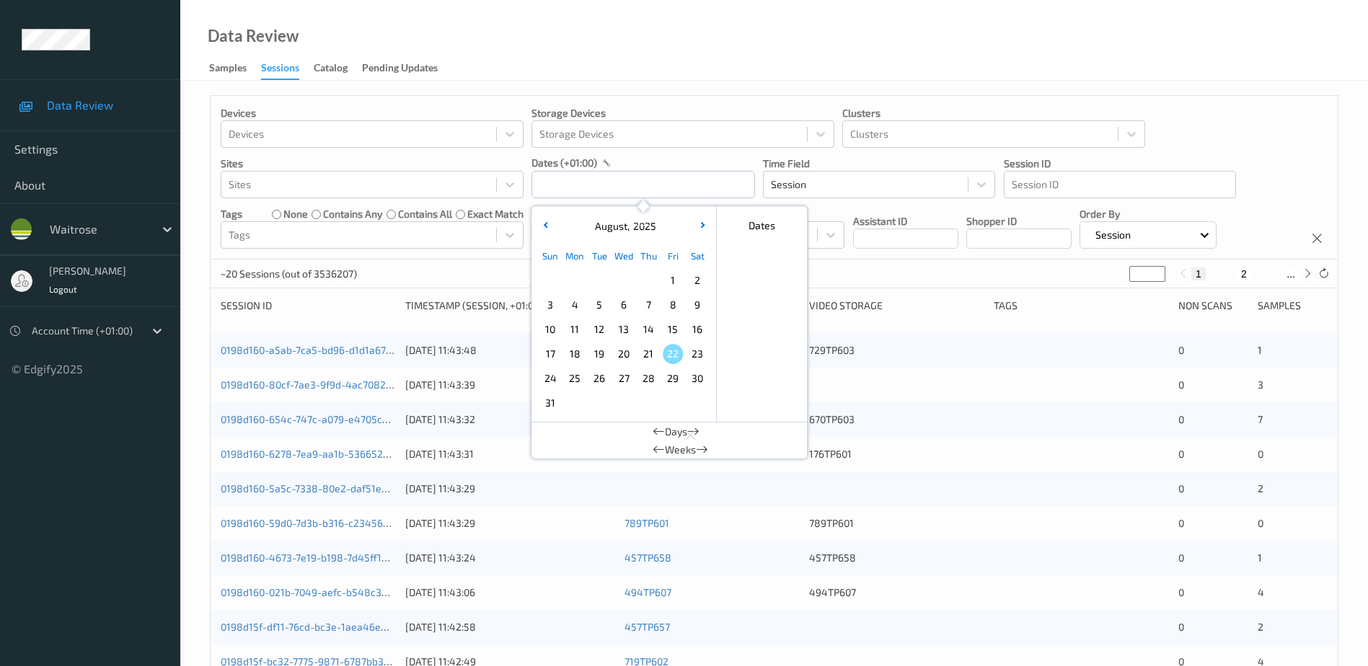
click at [623, 351] on span "20" at bounding box center [624, 354] width 20 height 20
type input "[DATE] 00:00 -> [DATE] 23:59"
